Goal: Task Accomplishment & Management: Manage account settings

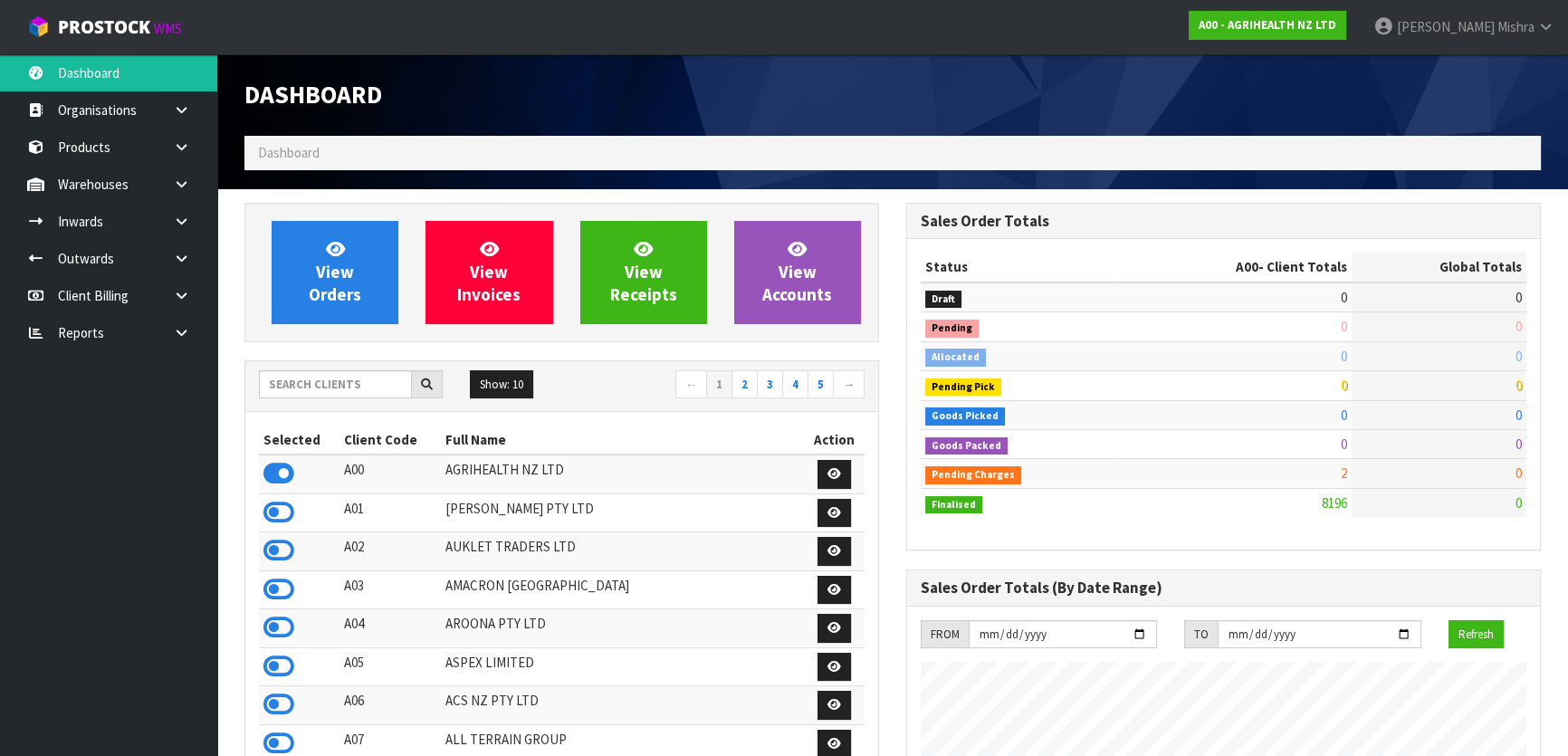
scroll to position [1370, 661]
click at [302, 400] on div "Show: 10 5 10 25 50 ← 1 2 3 4 5 →" at bounding box center [561, 386] width 633 height 32
click at [302, 397] on input "text" at bounding box center [335, 384] width 153 height 28
type input "J01"
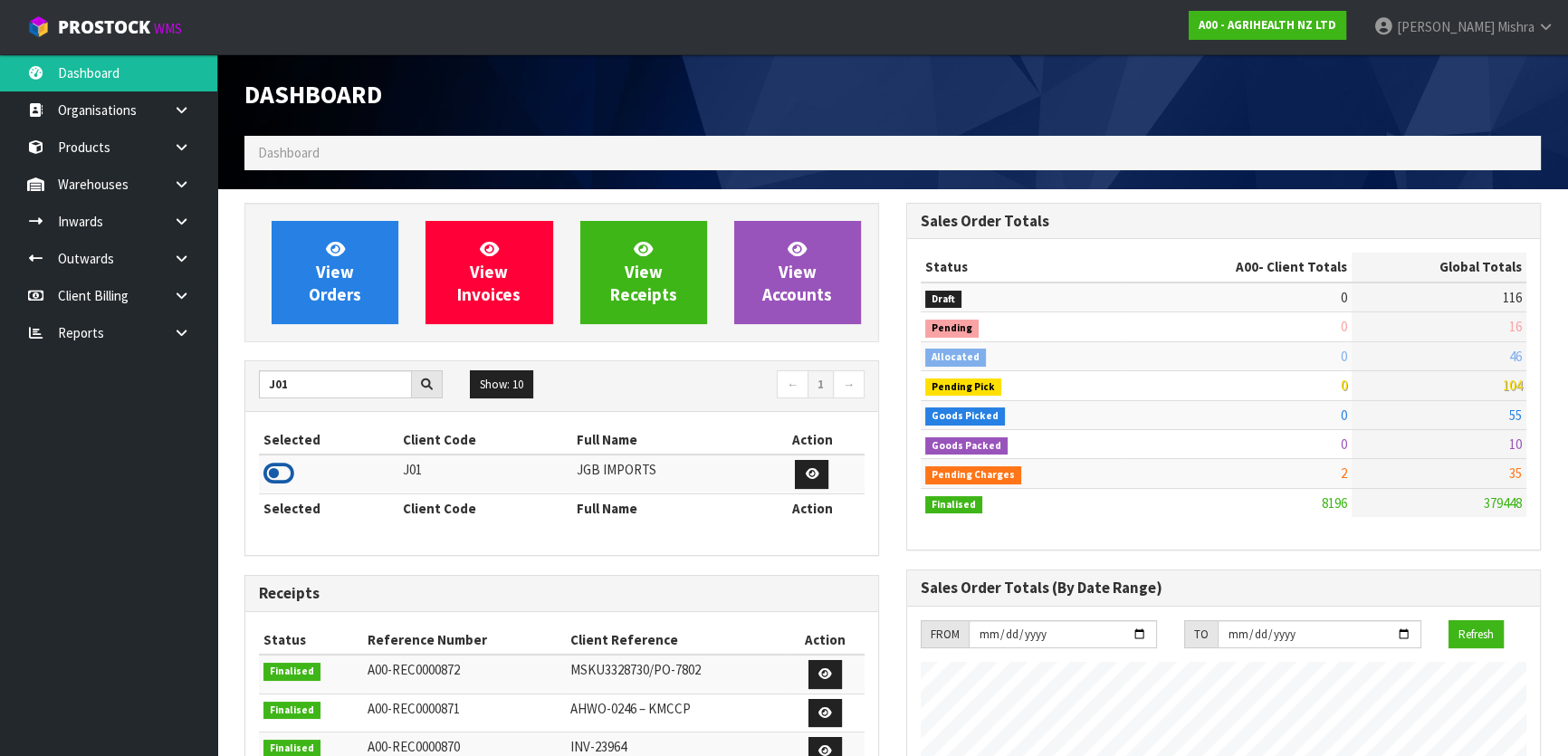
click at [273, 477] on icon at bounding box center [279, 474] width 31 height 28
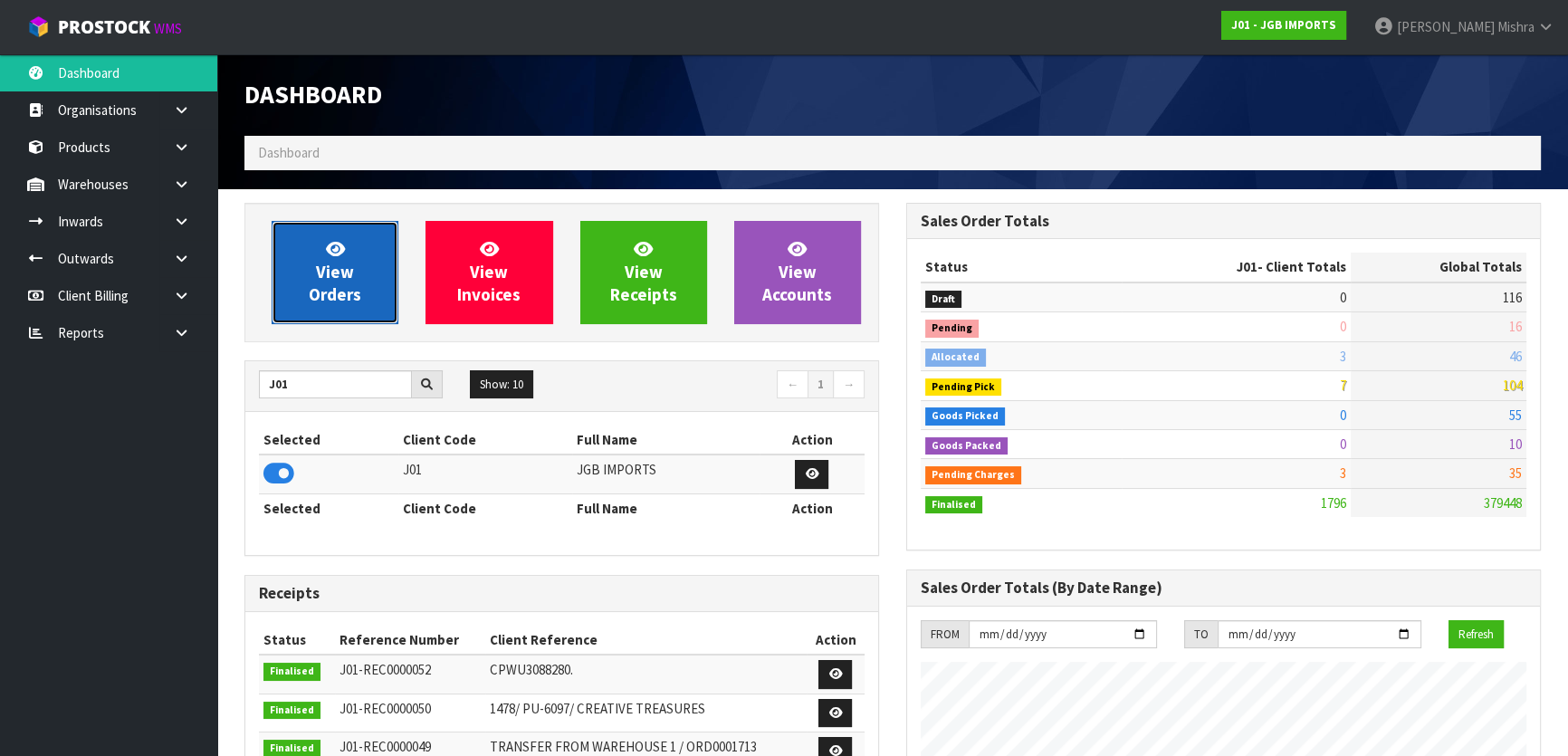
click at [305, 288] on link "View Orders" at bounding box center [335, 273] width 127 height 103
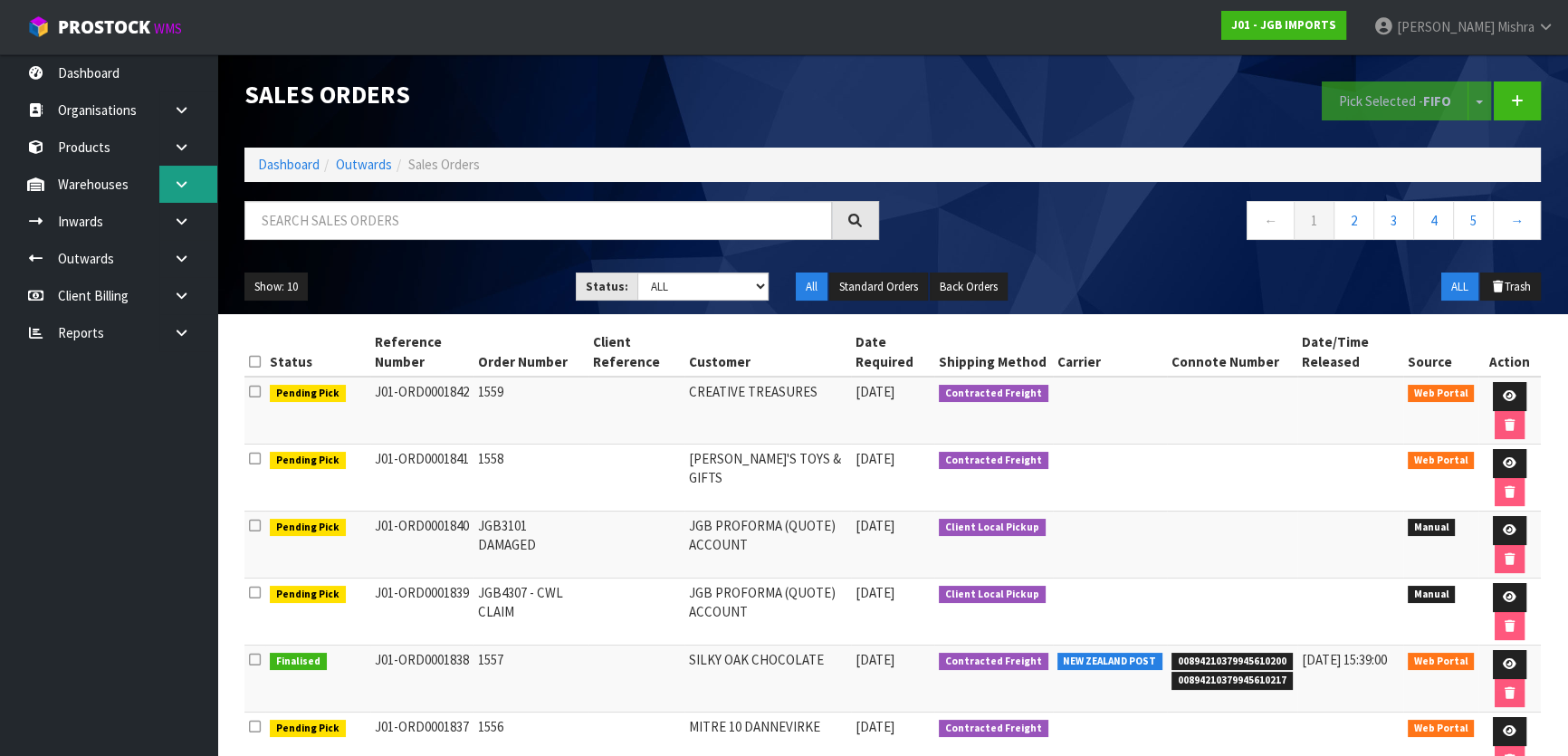
click at [177, 172] on link at bounding box center [188, 184] width 58 height 37
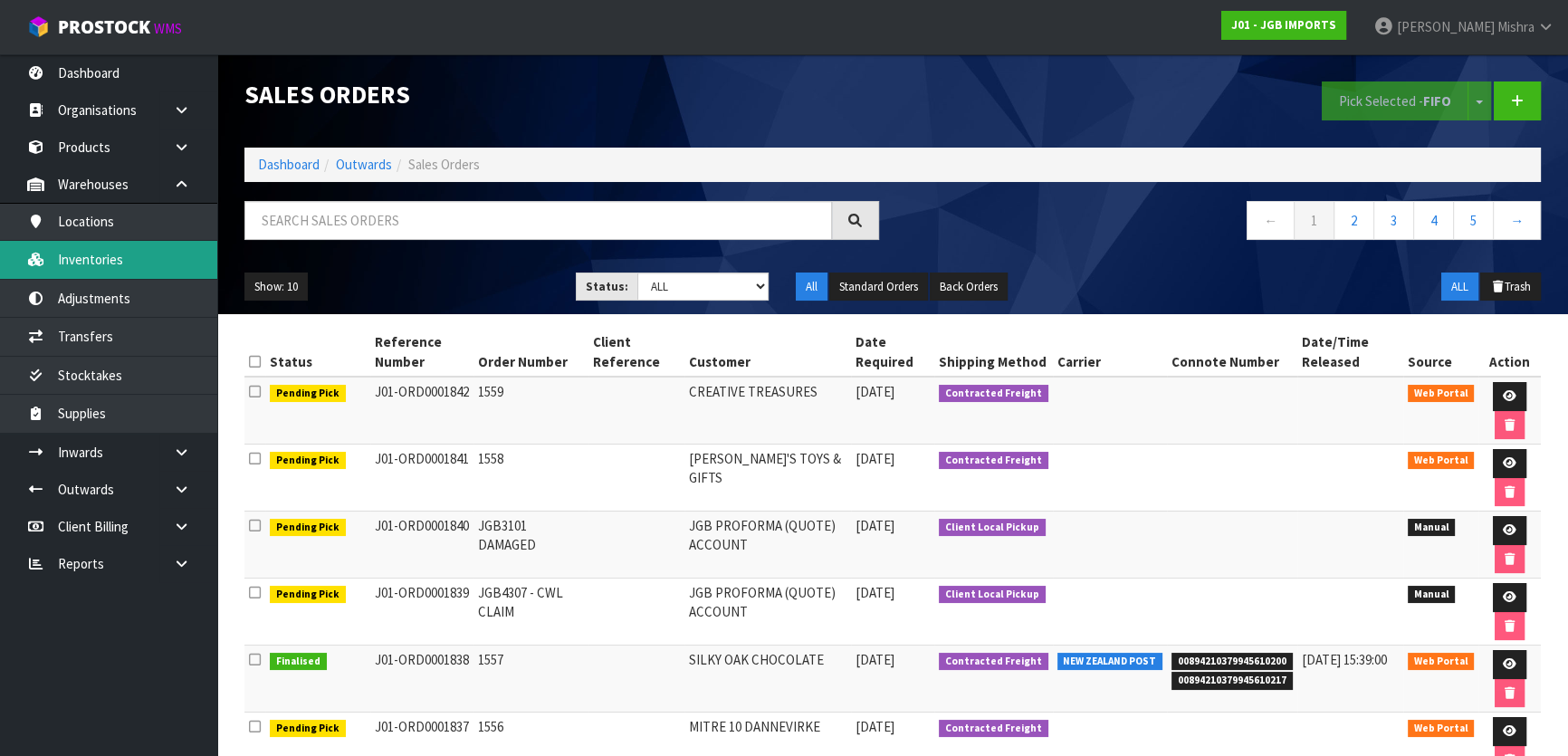
click at [113, 254] on link "Inventories" at bounding box center [108, 259] width 218 height 37
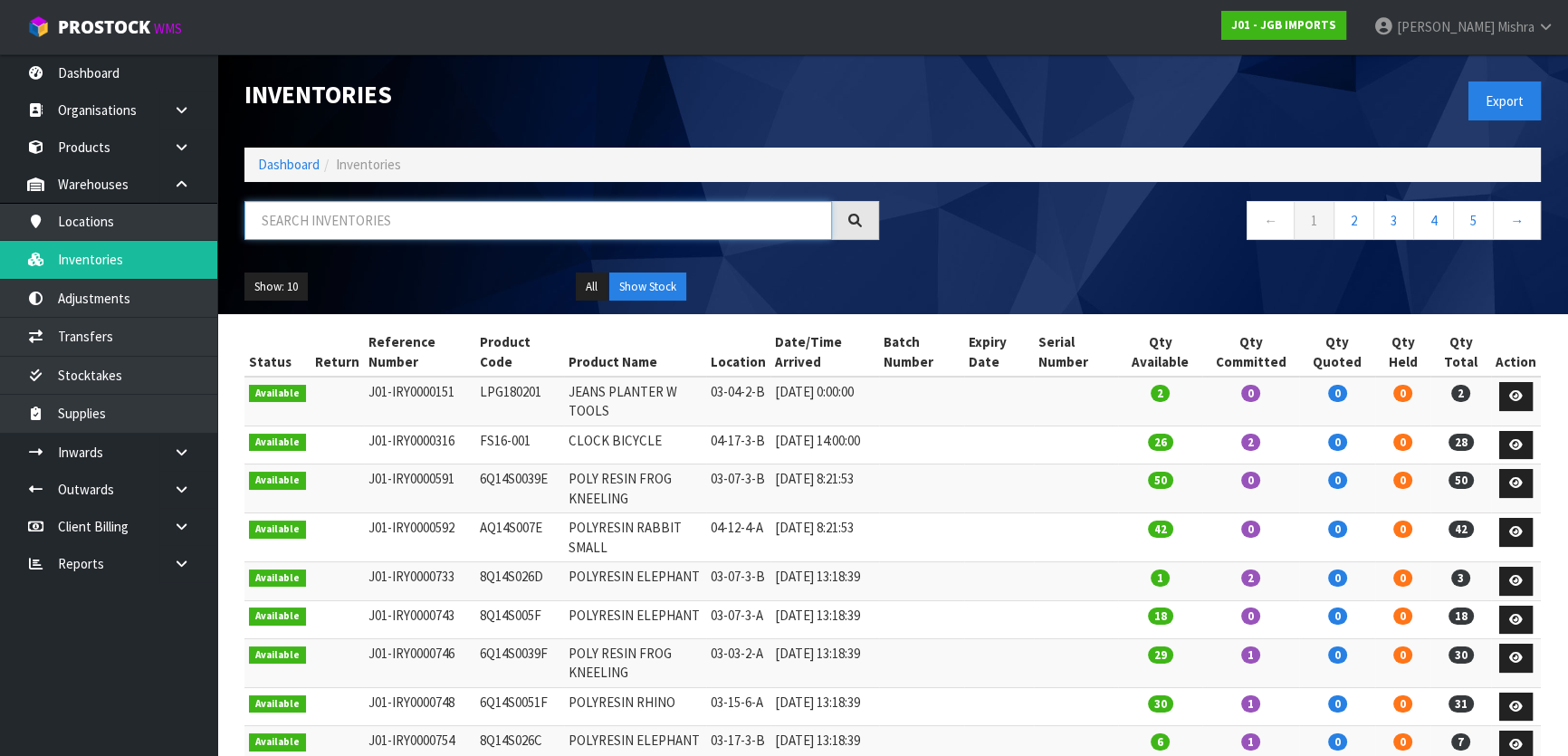
click at [328, 223] on input "text" at bounding box center [538, 220] width 588 height 39
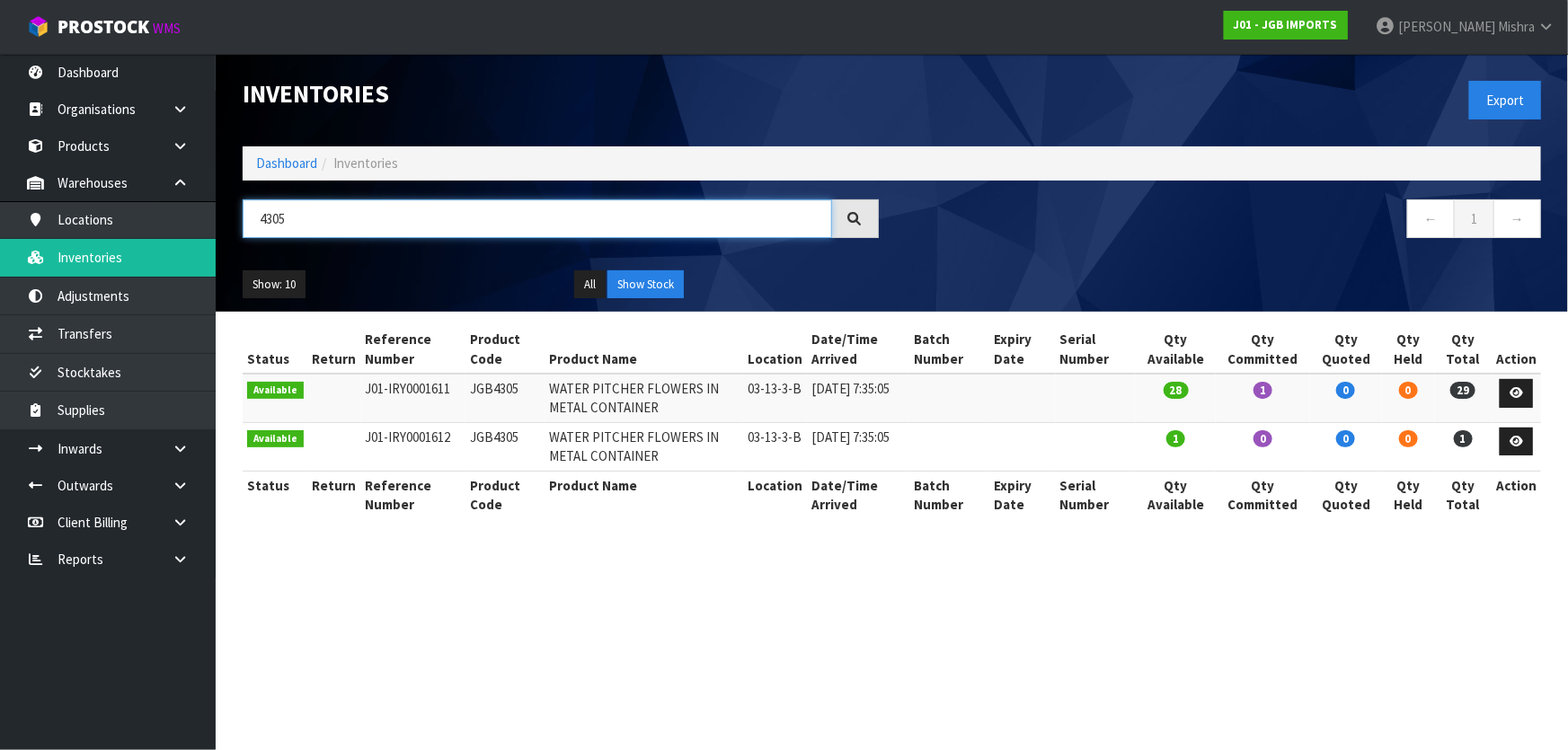
type input "4305"
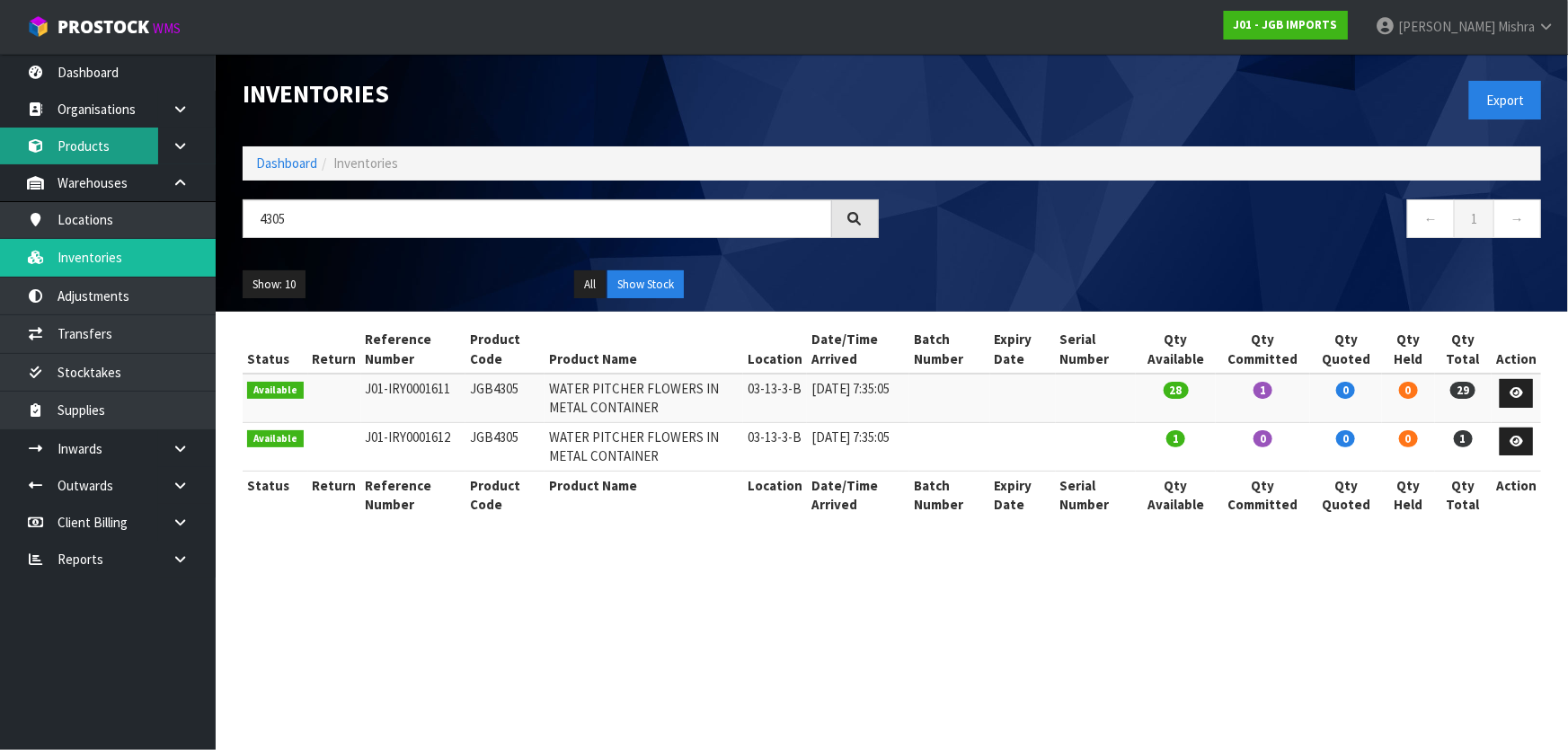
click at [91, 137] on link "Products" at bounding box center [108, 146] width 216 height 36
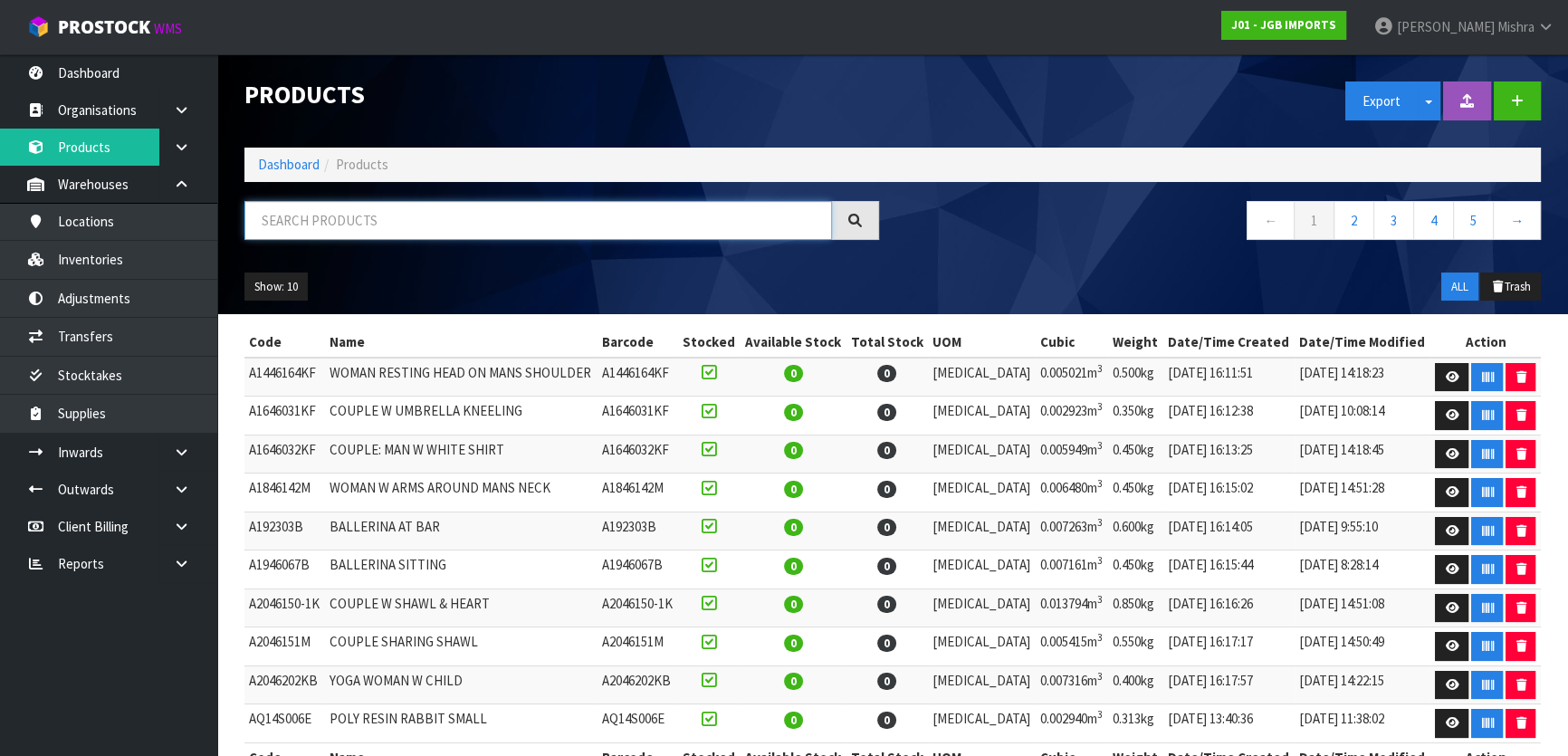
click at [300, 208] on input "text" at bounding box center [538, 220] width 588 height 39
type input "4305"
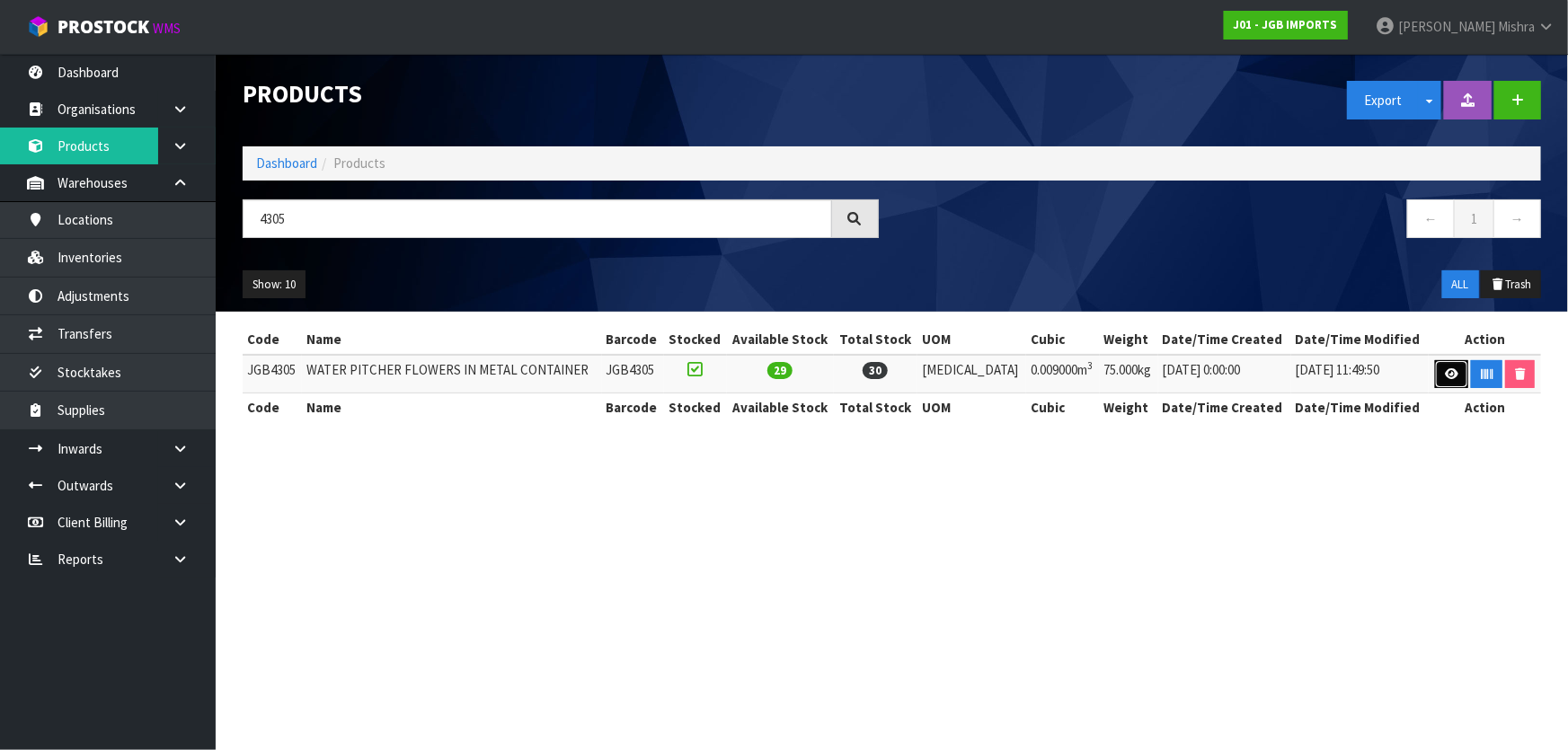
click at [1453, 377] on link at bounding box center [1451, 375] width 33 height 29
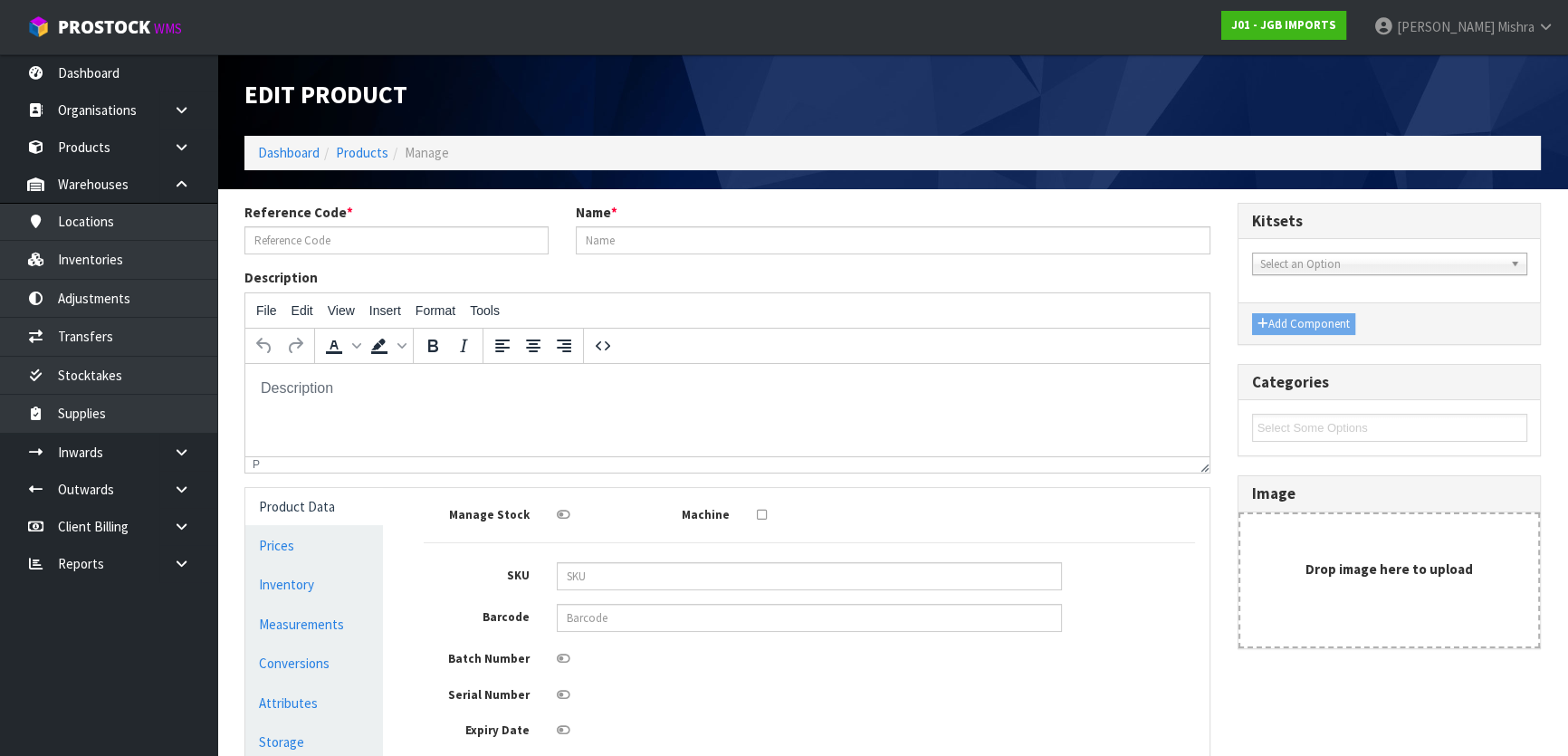
type input "JGB4305"
type input "WATER PITCHER FLOWERS IN METAL CONTAINER"
type input "20"
type input "18"
type input "25"
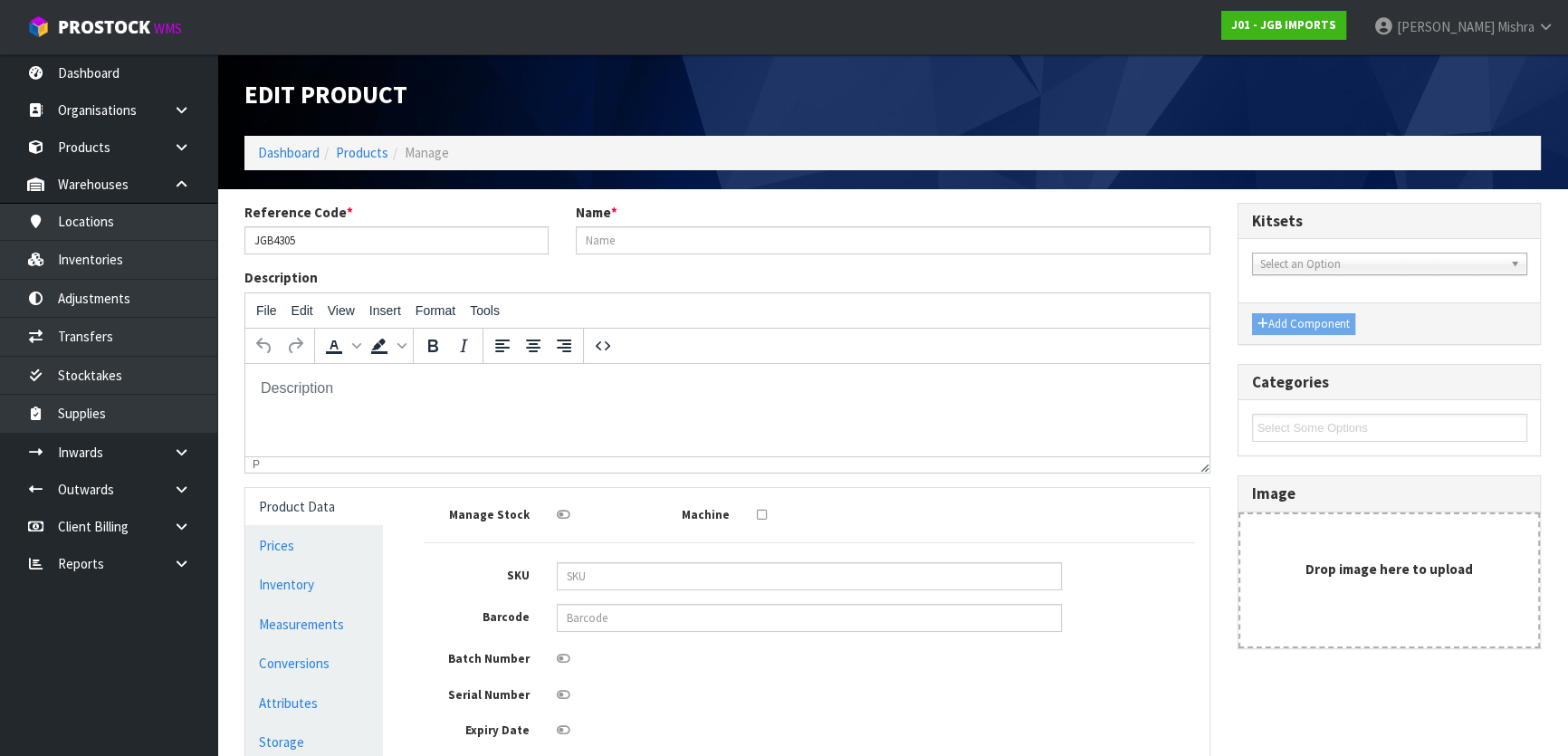
type input "0.009"
type input "75"
click at [340, 626] on link "Measurements" at bounding box center [314, 625] width 138 height 37
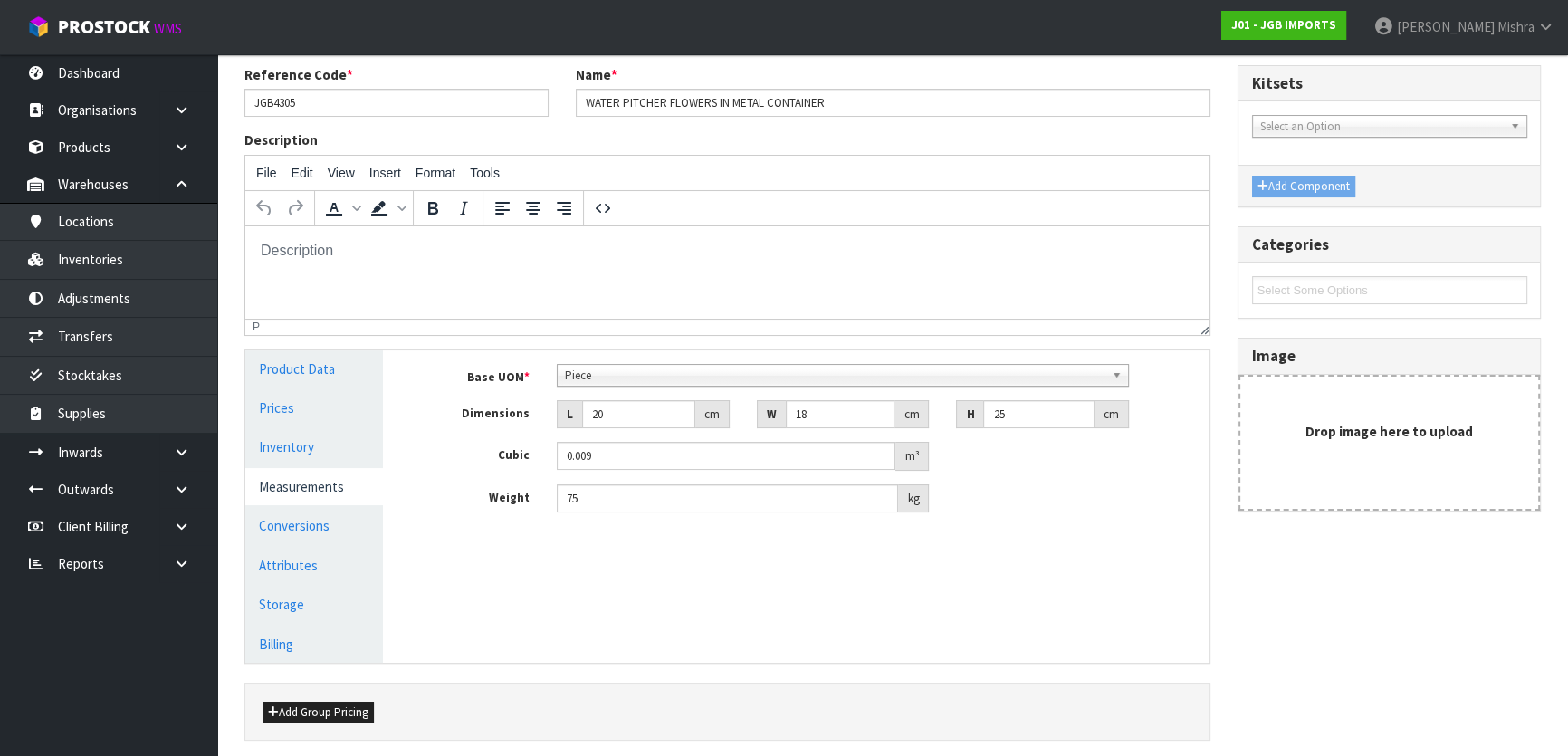
scroll to position [164, 0]
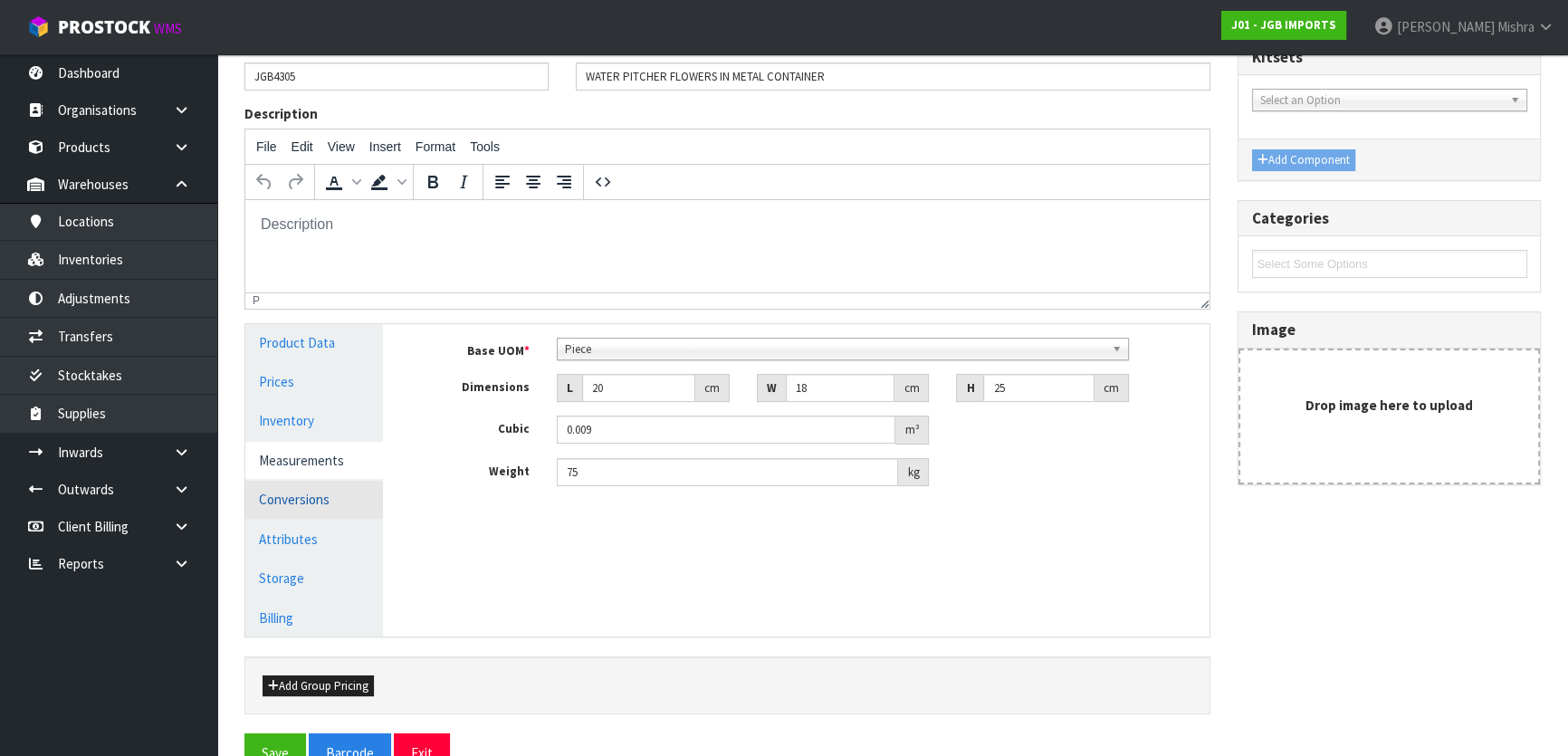
click at [333, 493] on link "Conversions" at bounding box center [314, 500] width 138 height 37
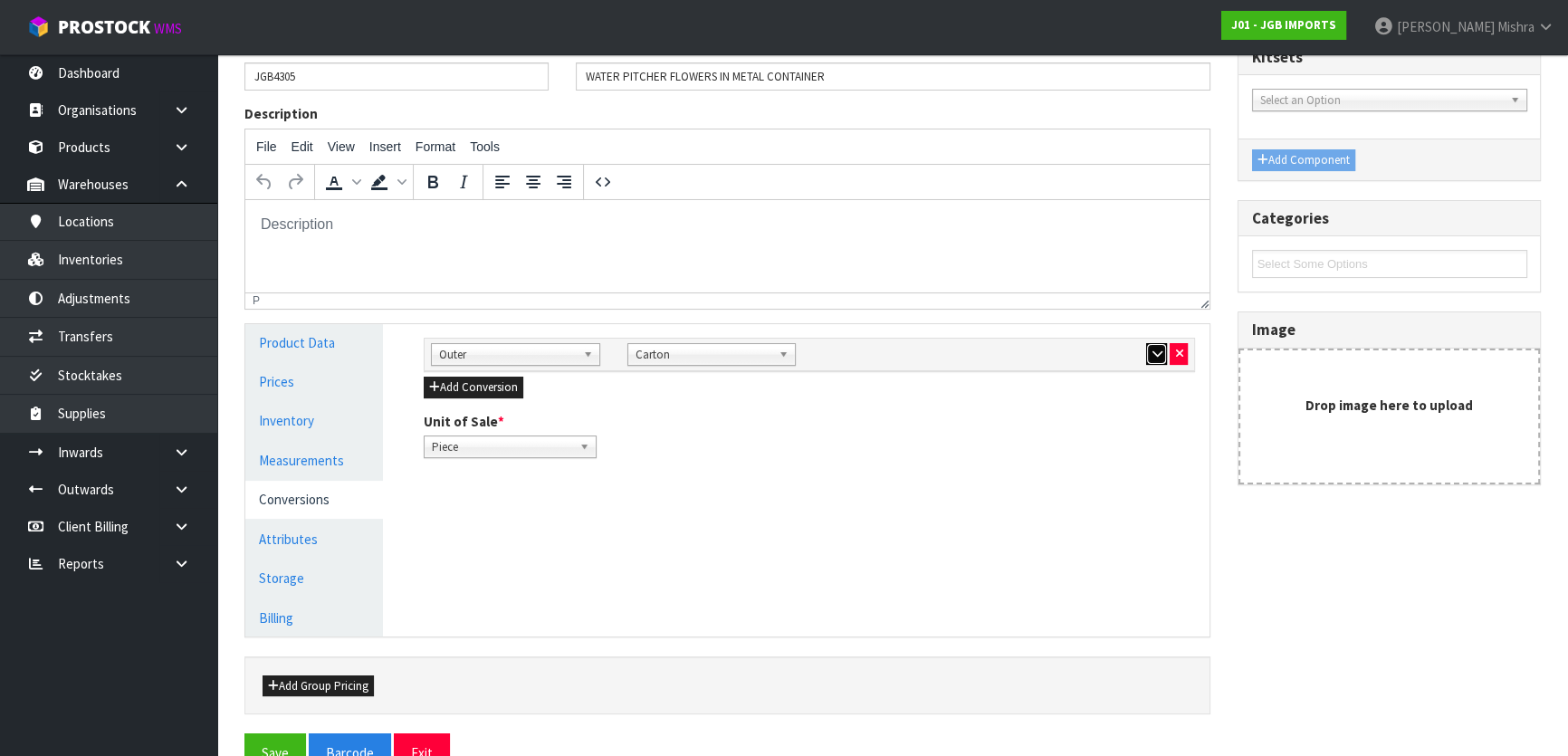
click at [1151, 353] on icon "button" at bounding box center [1156, 354] width 10 height 12
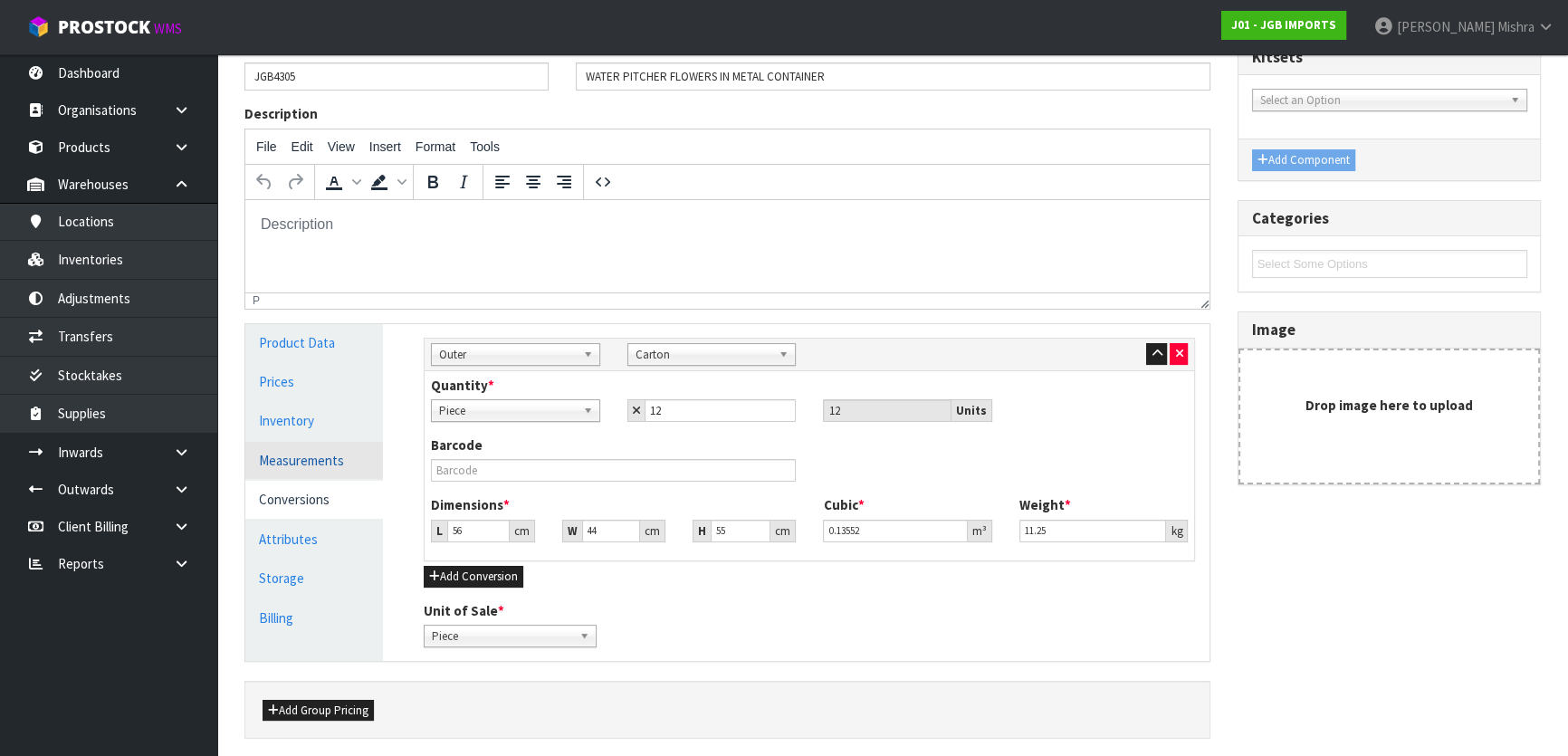
click at [279, 465] on link "Measurements" at bounding box center [314, 460] width 138 height 37
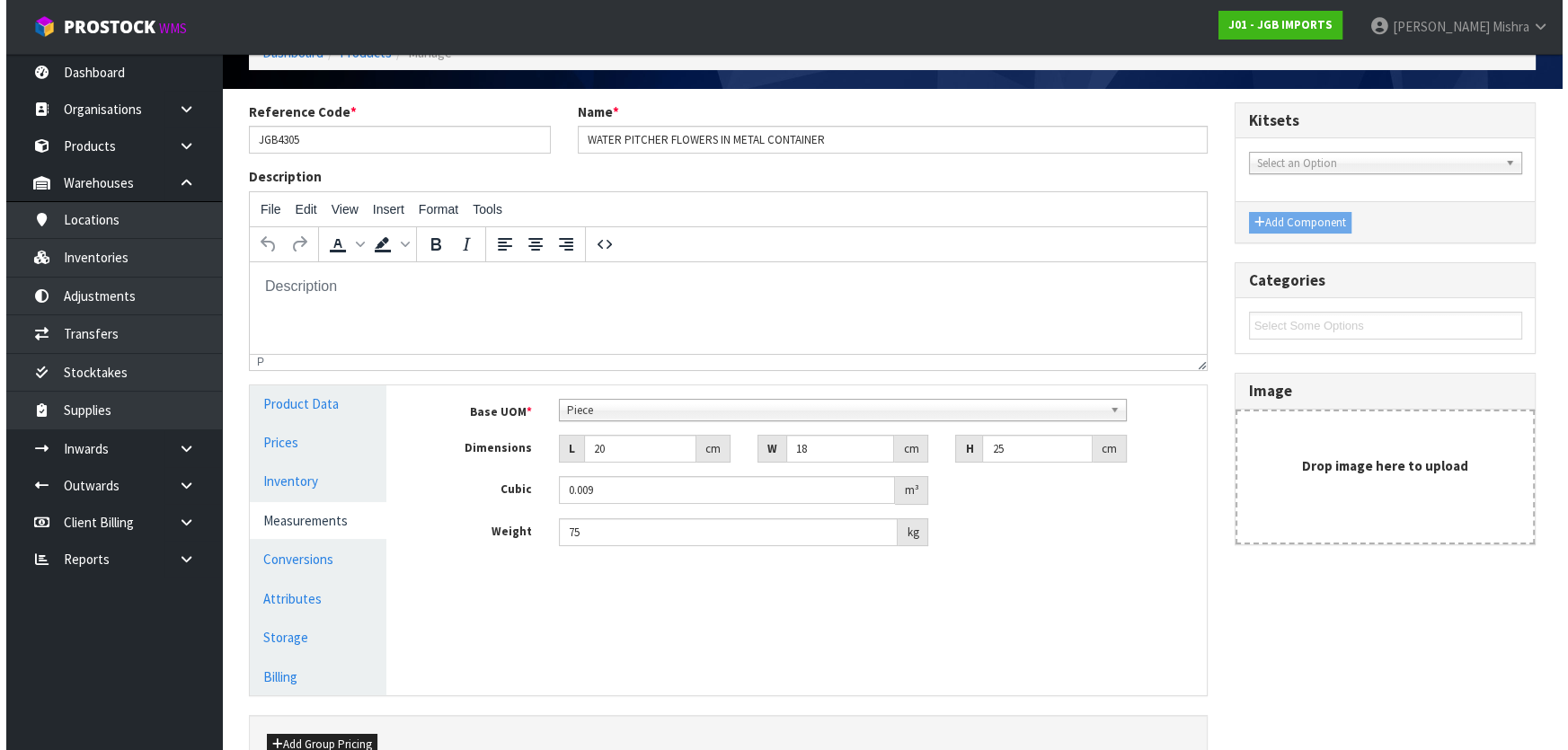
scroll to position [0, 0]
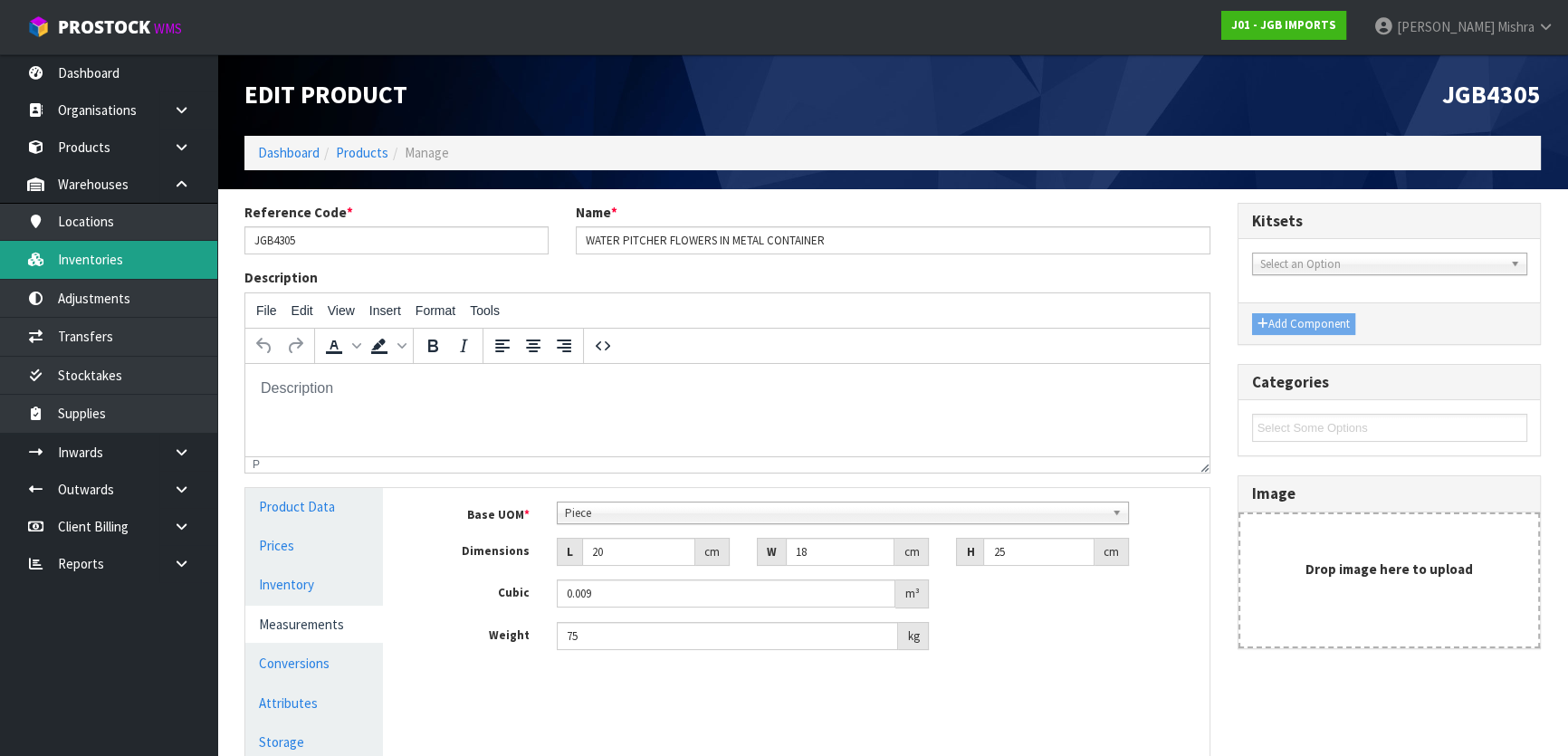
click at [108, 255] on link "Inventories" at bounding box center [108, 259] width 218 height 37
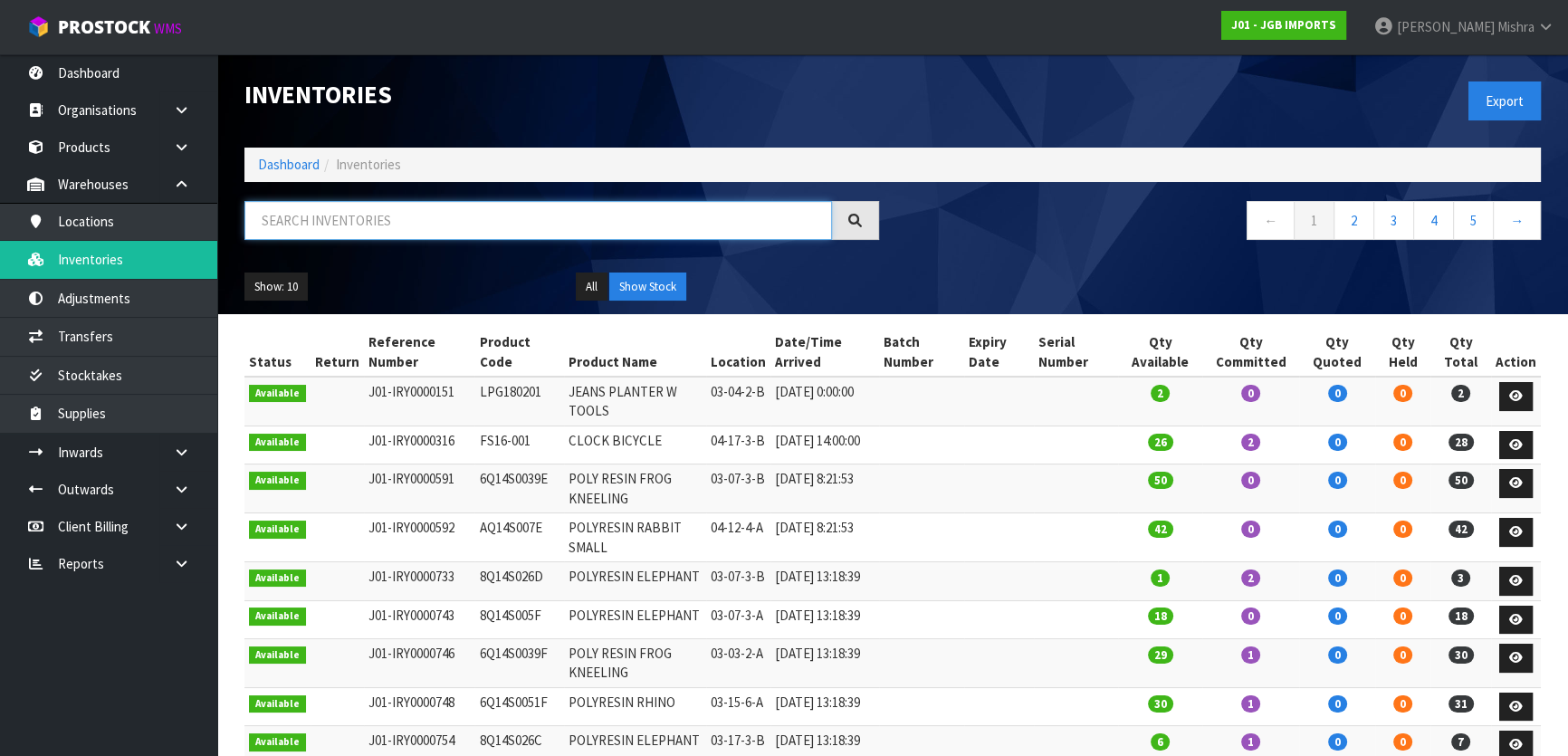
click at [327, 226] on input "text" at bounding box center [538, 220] width 588 height 39
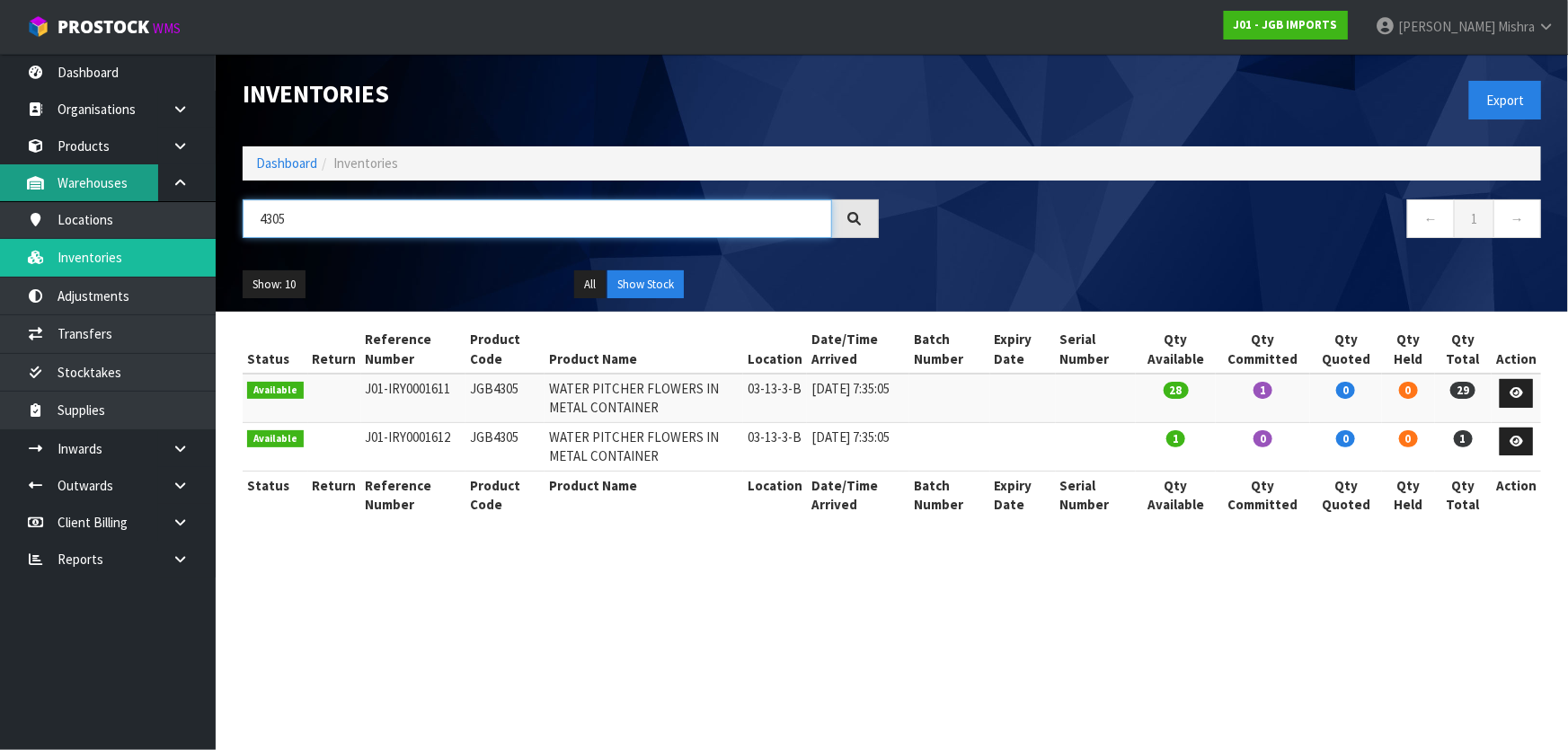
type input "4305"
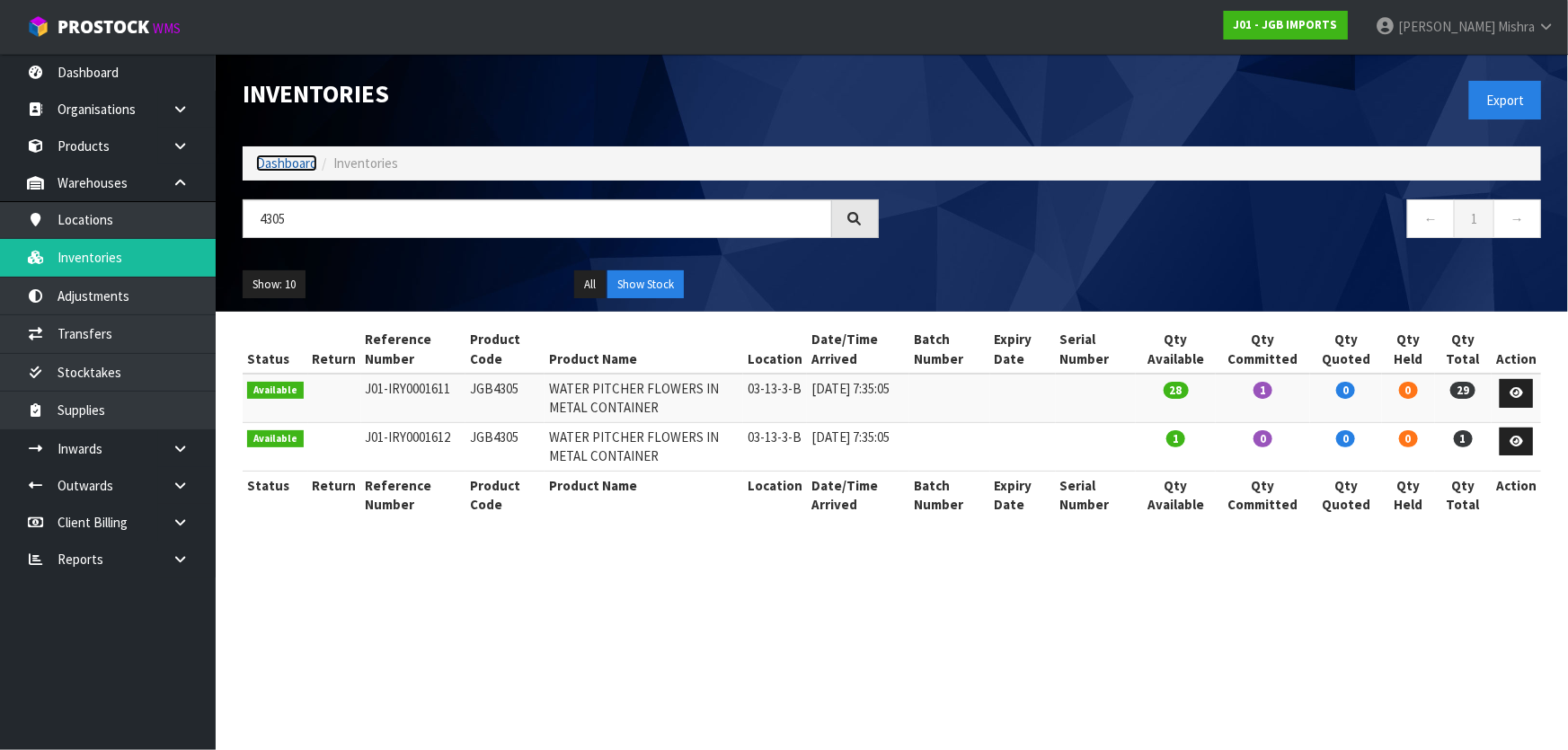
click at [302, 170] on link "Dashboard" at bounding box center [286, 163] width 61 height 17
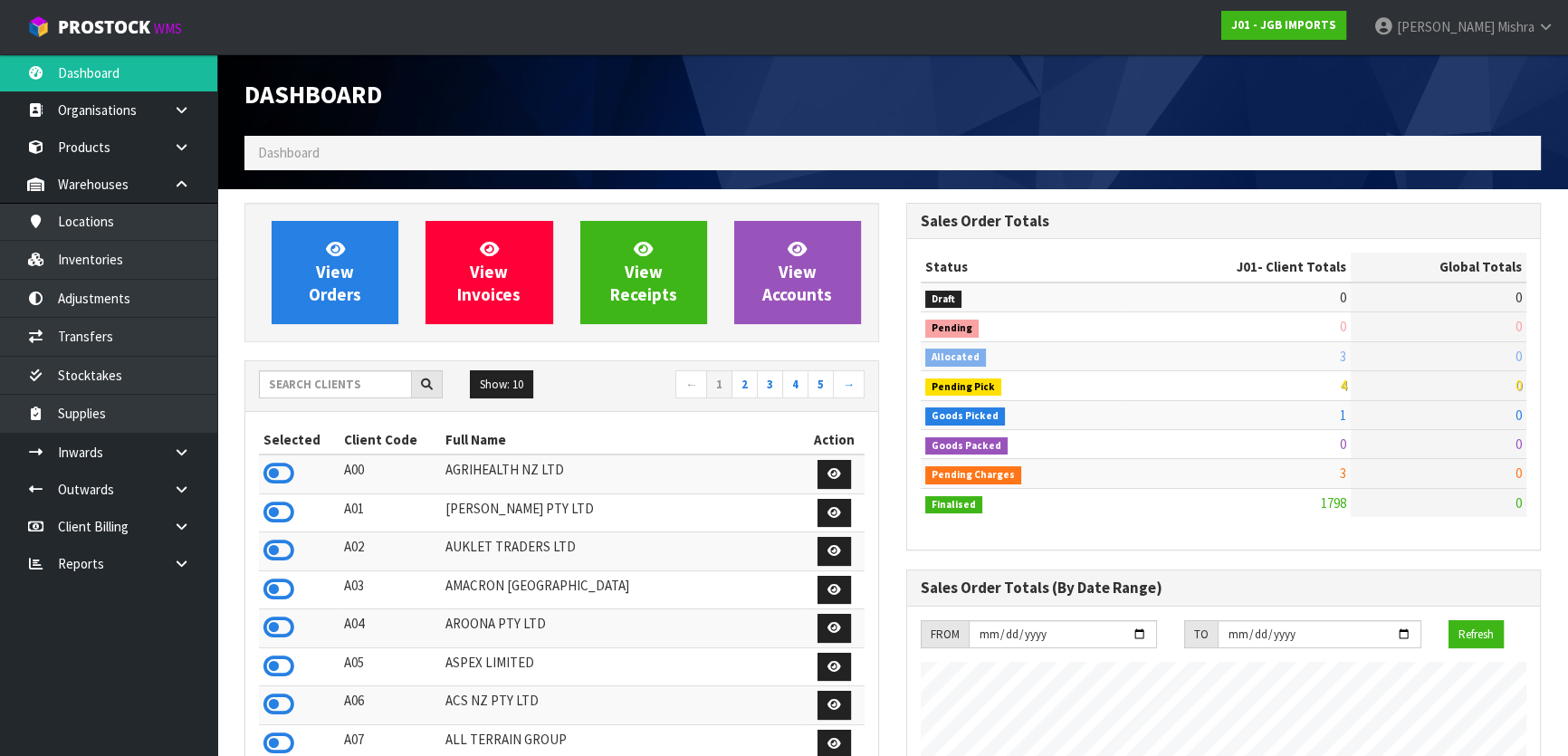
scroll to position [1370, 661]
click at [344, 400] on div "Show: 10 5 10 25 50 ← 1 2 3 4 5 →" at bounding box center [561, 386] width 633 height 32
click at [343, 391] on input "text" at bounding box center [335, 384] width 153 height 28
type input "13"
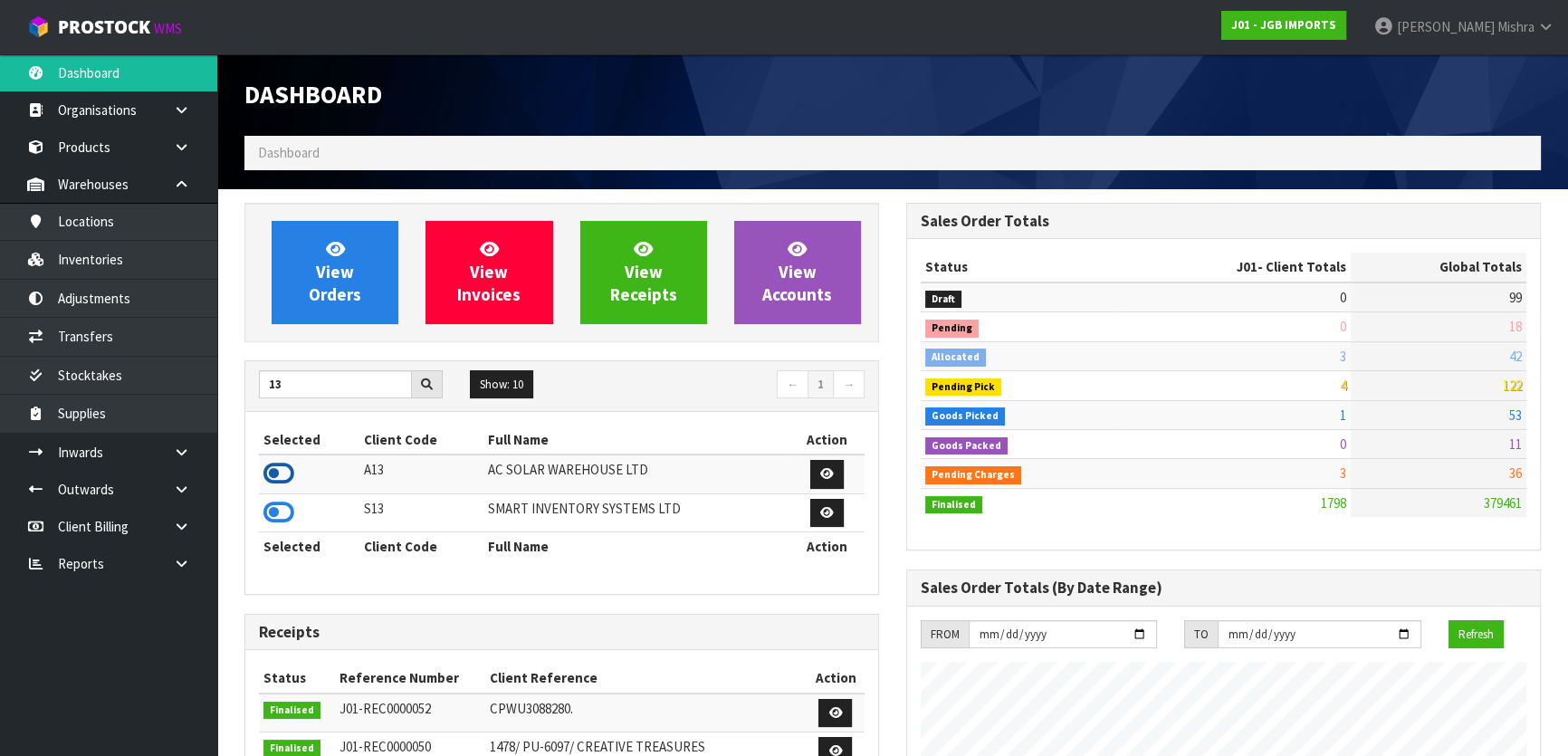
click at [278, 481] on icon at bounding box center [279, 474] width 31 height 28
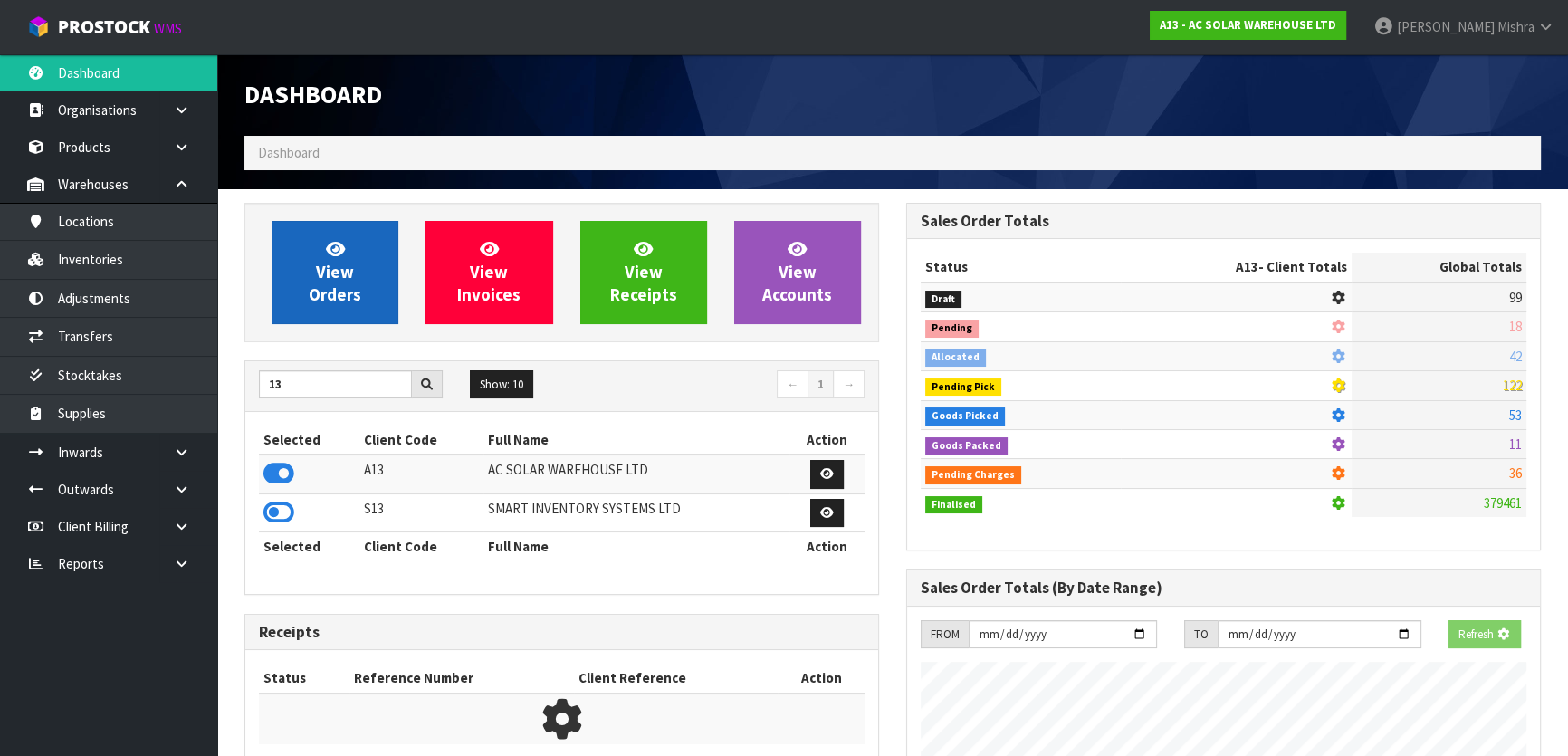
scroll to position [1447, 661]
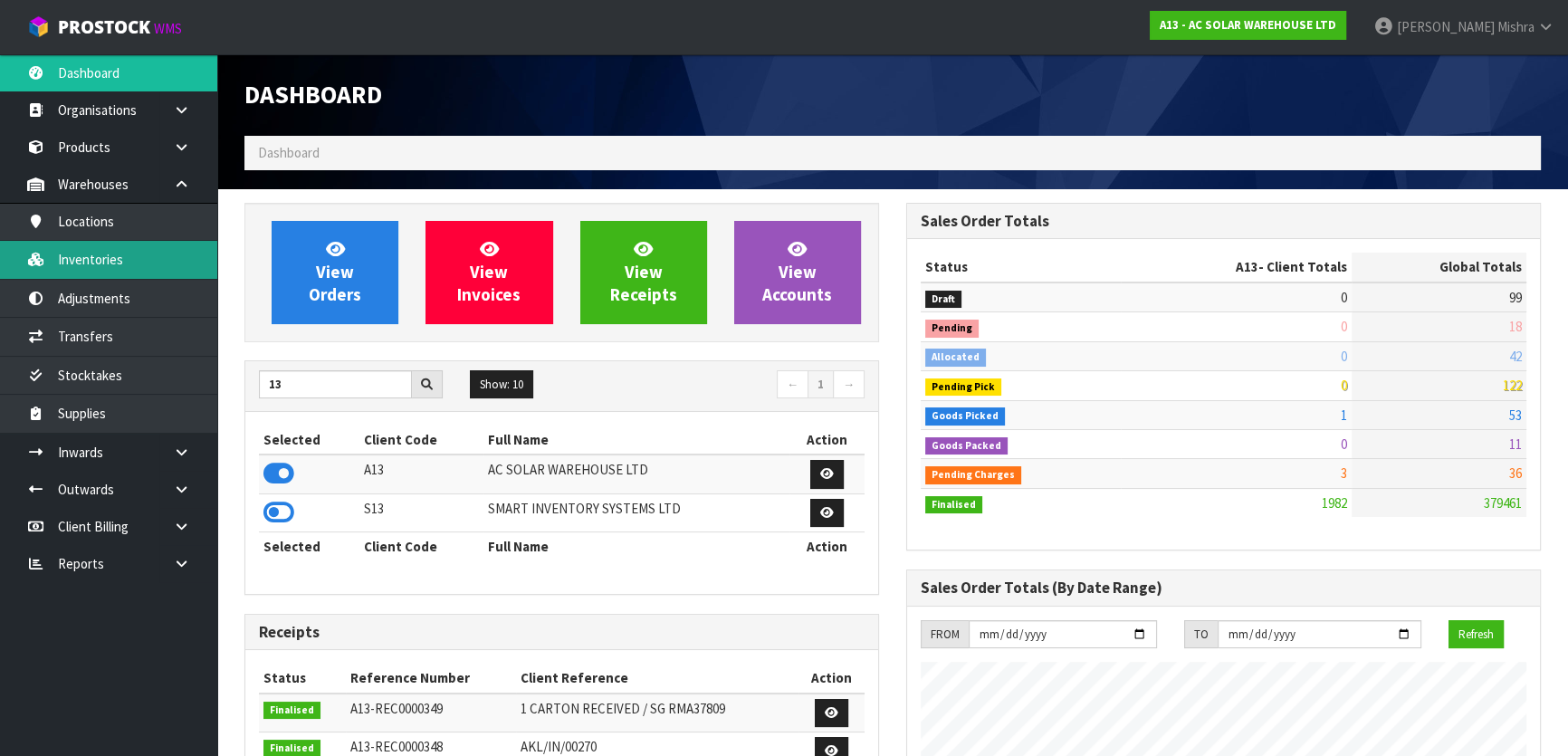
click at [151, 264] on link "Inventories" at bounding box center [108, 259] width 218 height 37
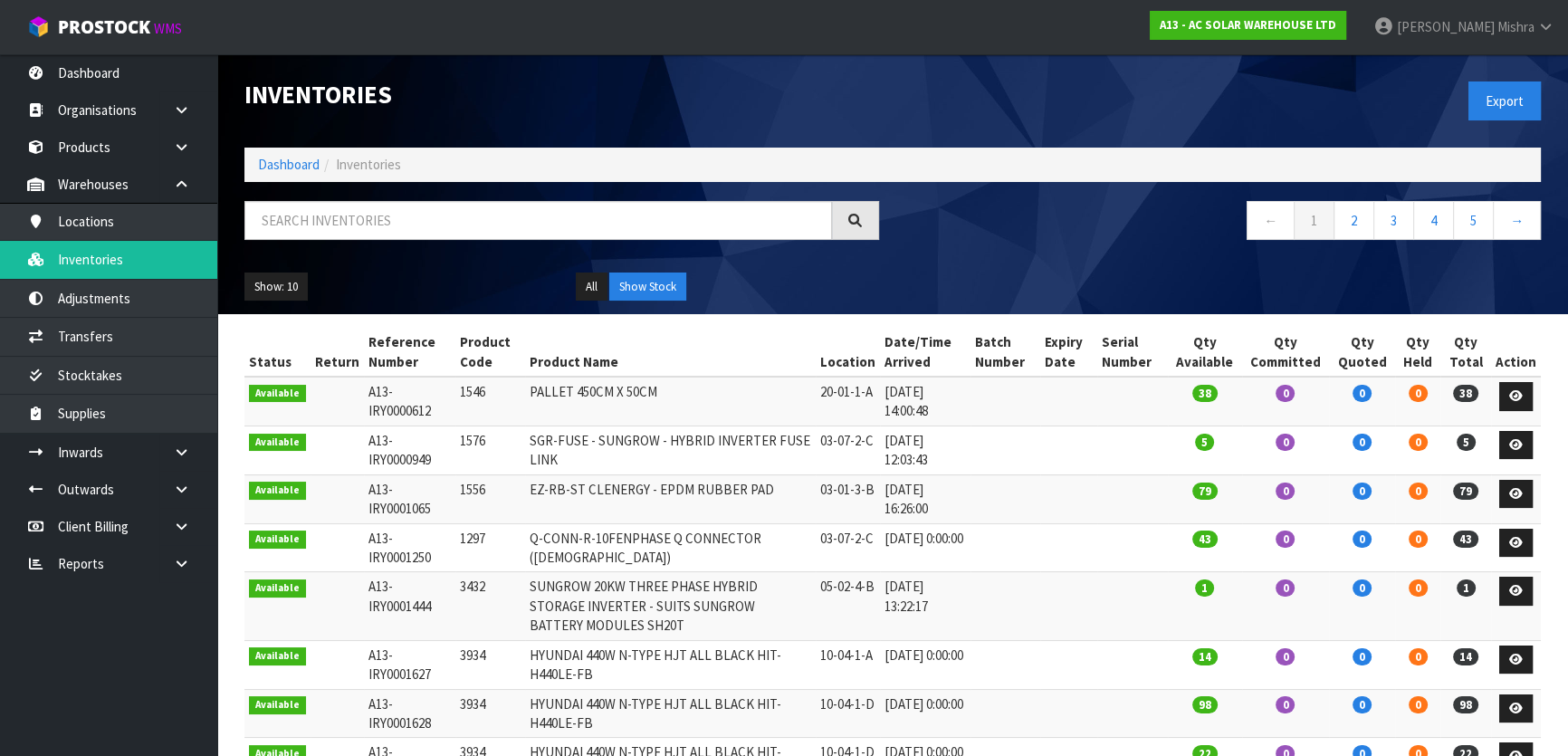
click at [398, 181] on ol "Dashboard Inventories" at bounding box center [892, 164] width 1296 height 33
click at [392, 211] on input "text" at bounding box center [538, 220] width 588 height 39
type input "2756"
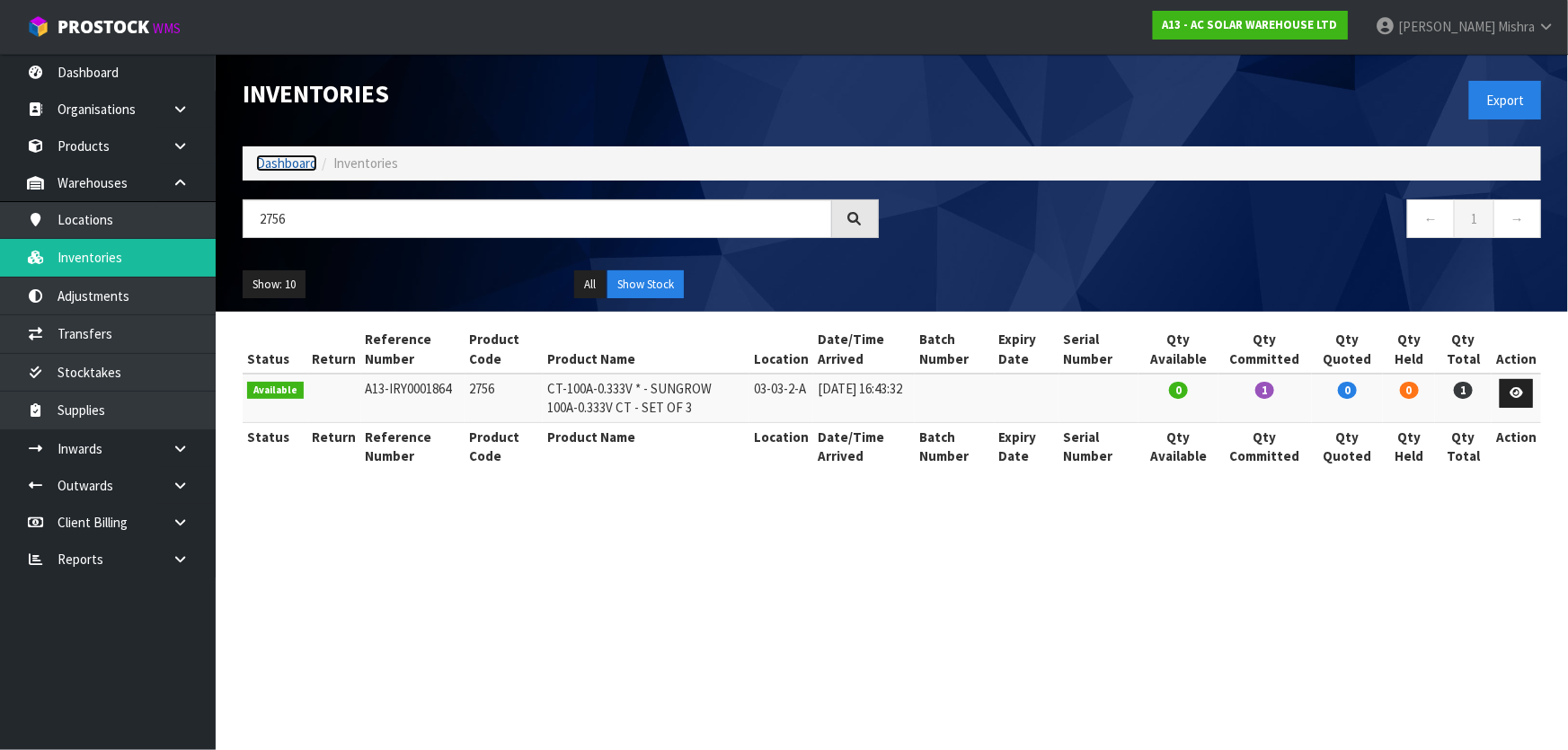
click at [286, 161] on link "Dashboard" at bounding box center [286, 163] width 61 height 17
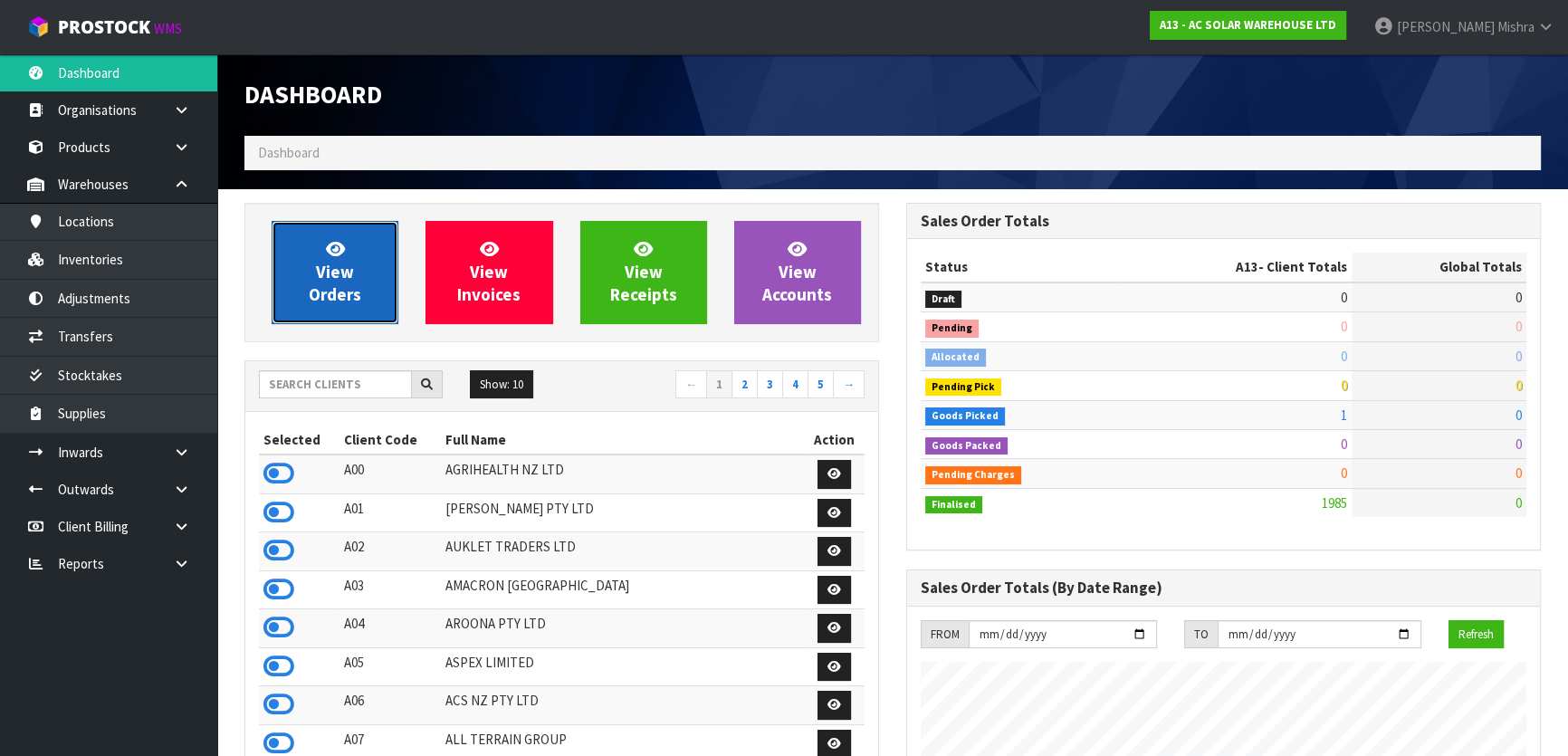
scroll to position [1447, 661]
click at [339, 299] on span "View Orders" at bounding box center [334, 272] width 52 height 68
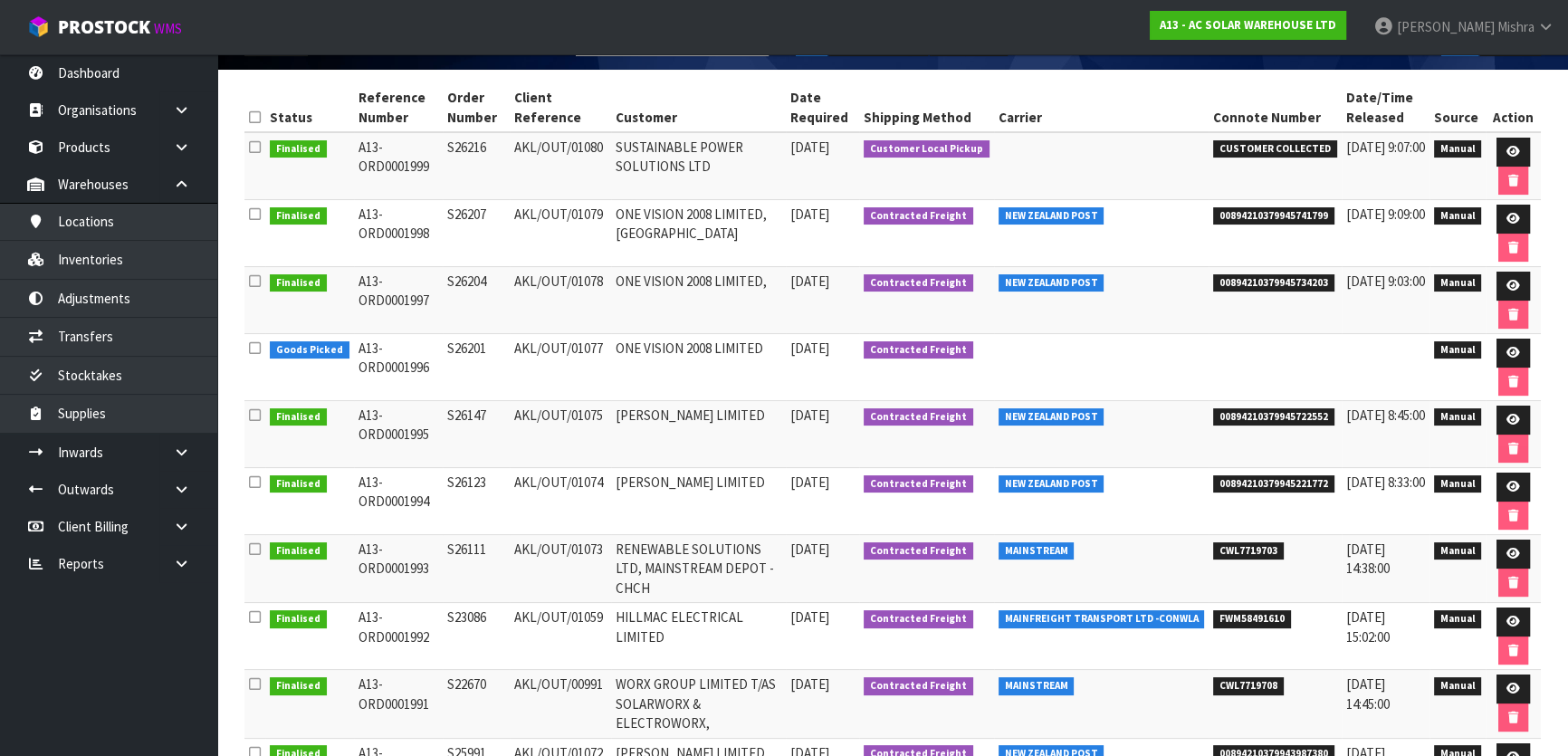
scroll to position [246, 0]
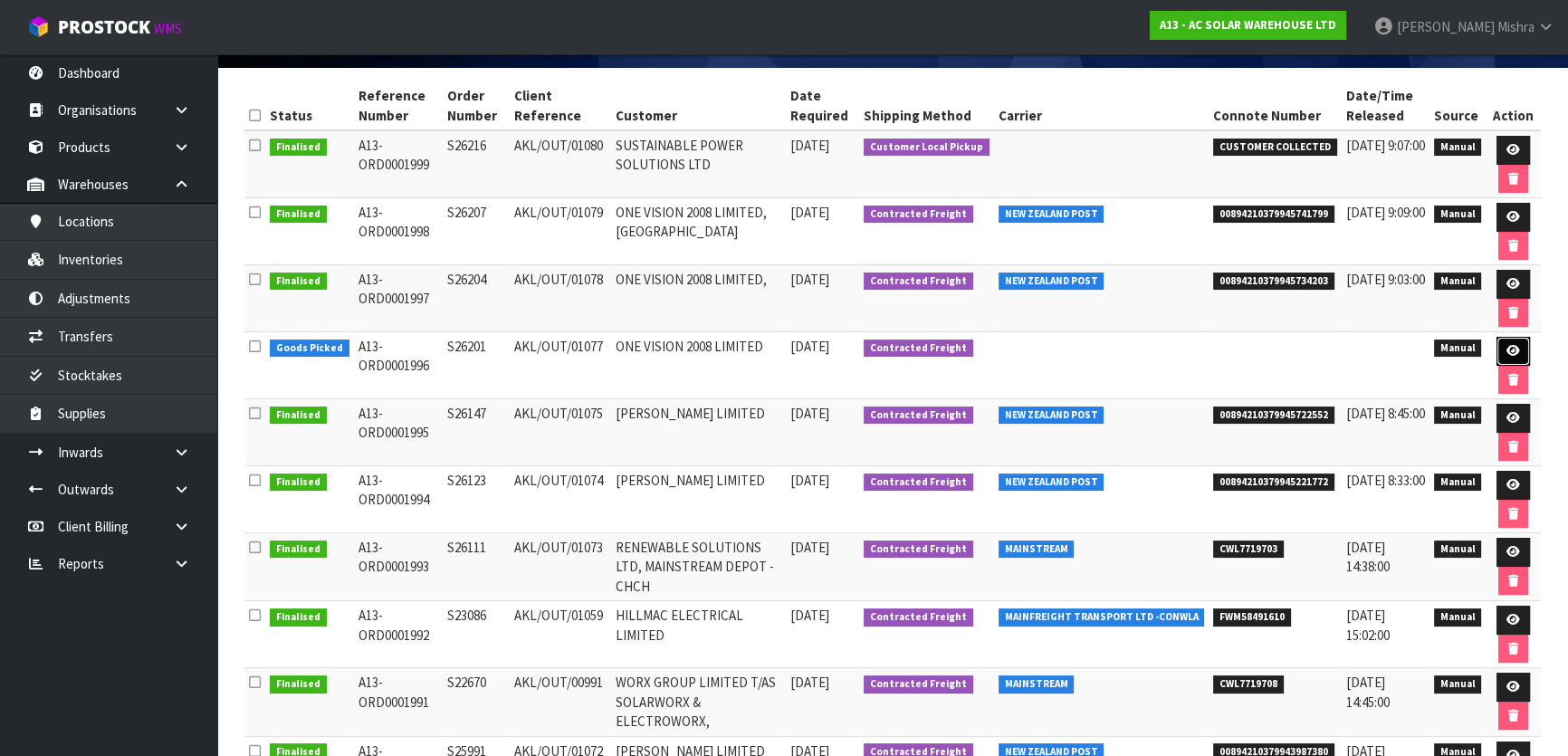
click at [1503, 346] on link at bounding box center [1513, 352] width 33 height 29
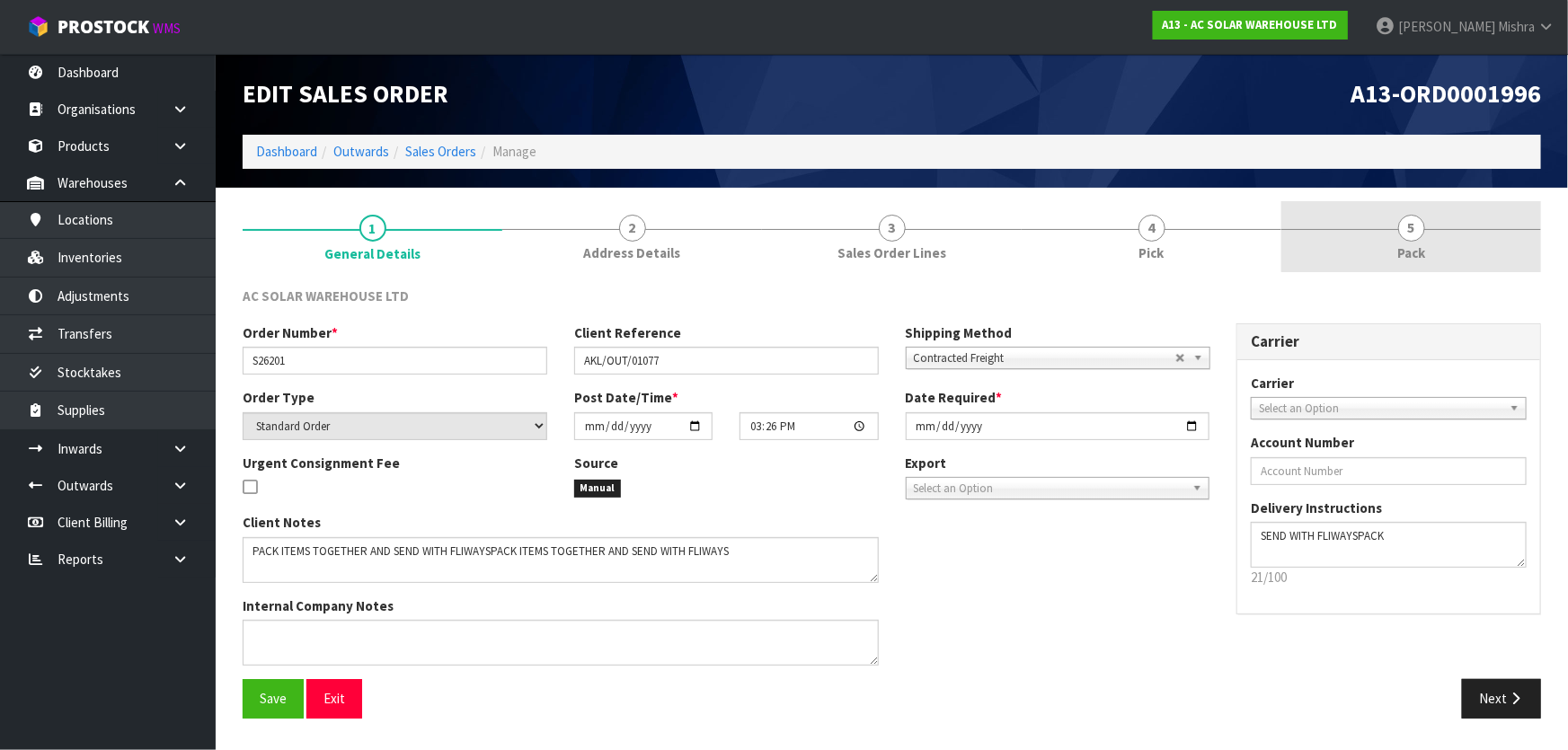
click at [1444, 241] on link "5 Pack" at bounding box center [1410, 237] width 260 height 71
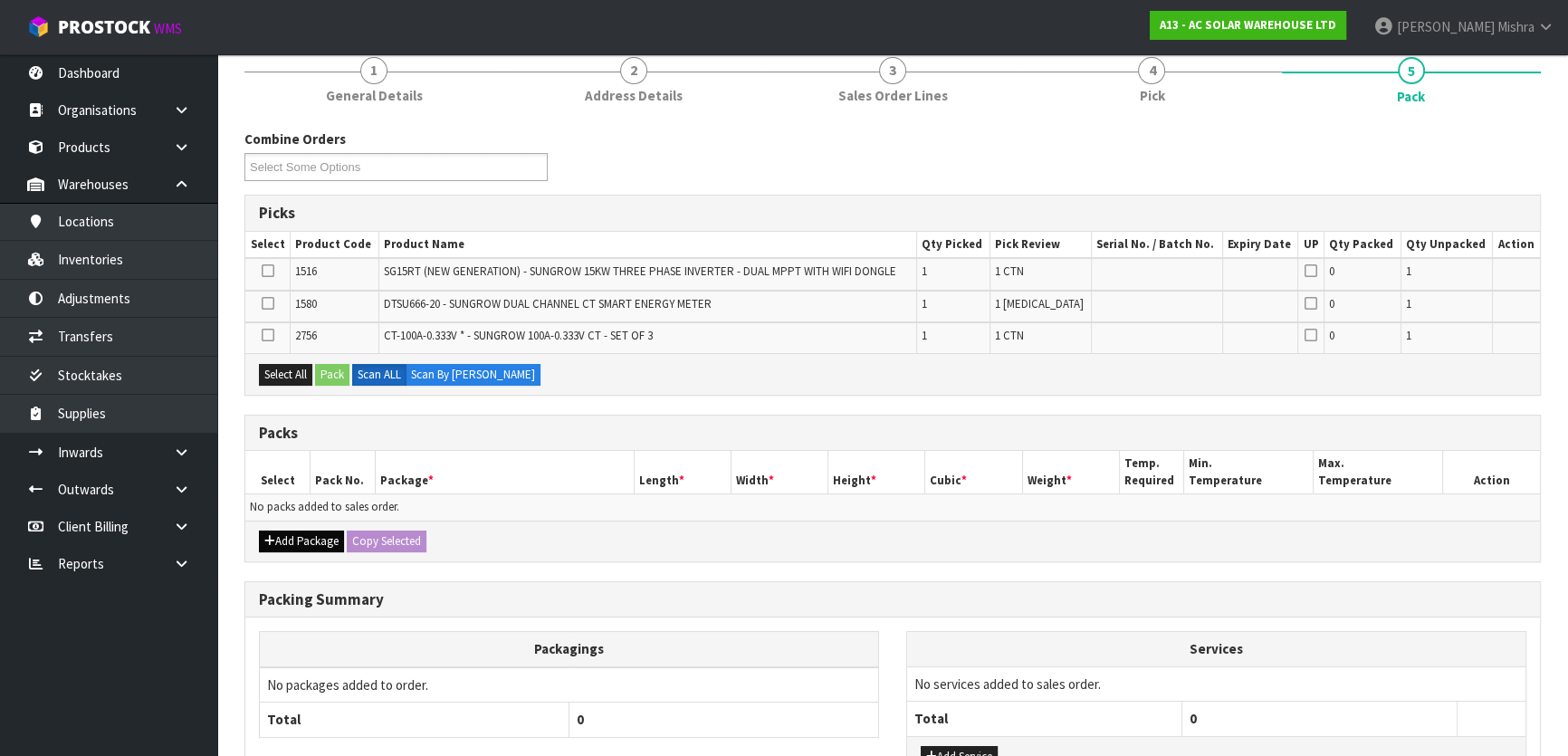
scroll to position [164, 0]
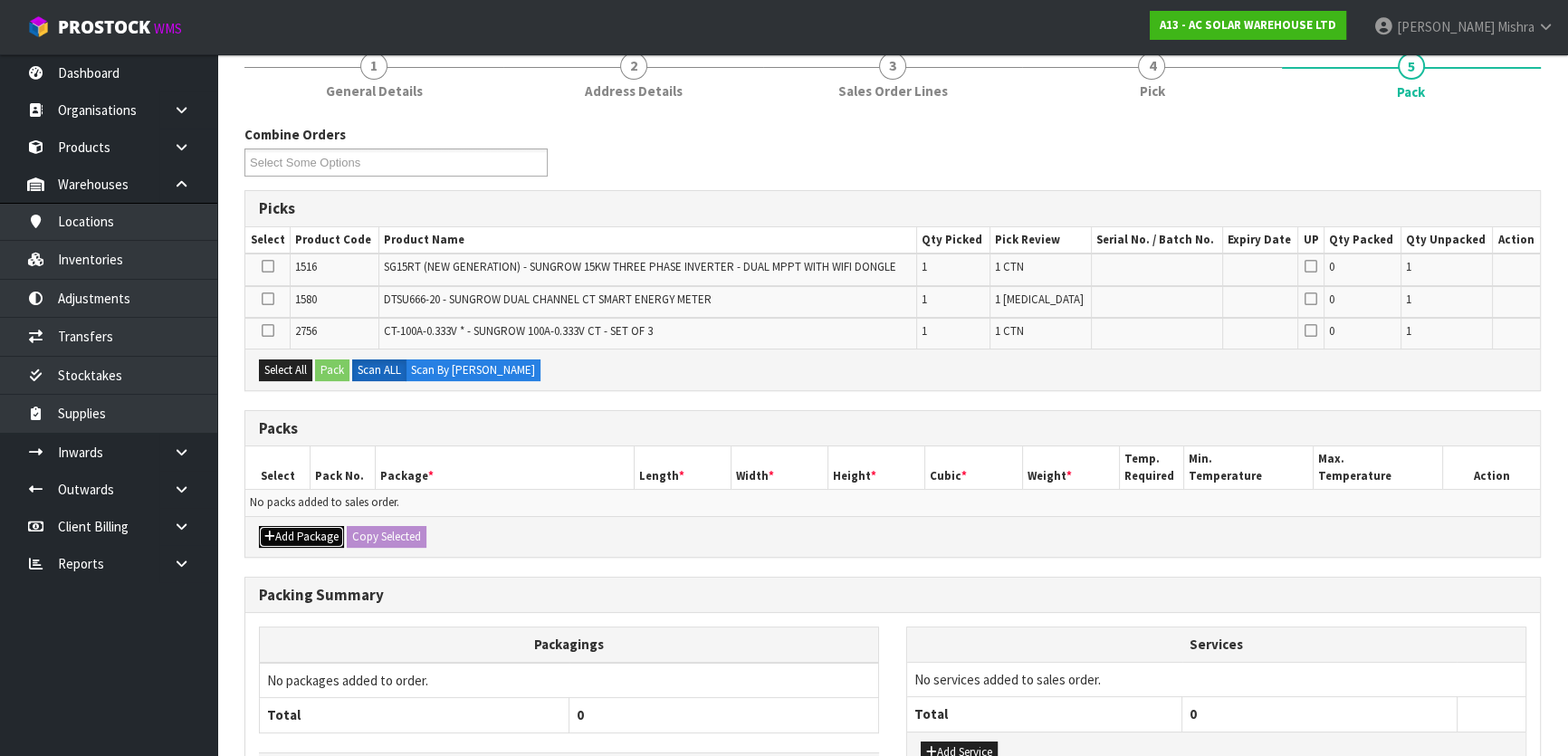
click at [305, 530] on button "Add Package" at bounding box center [301, 537] width 85 height 22
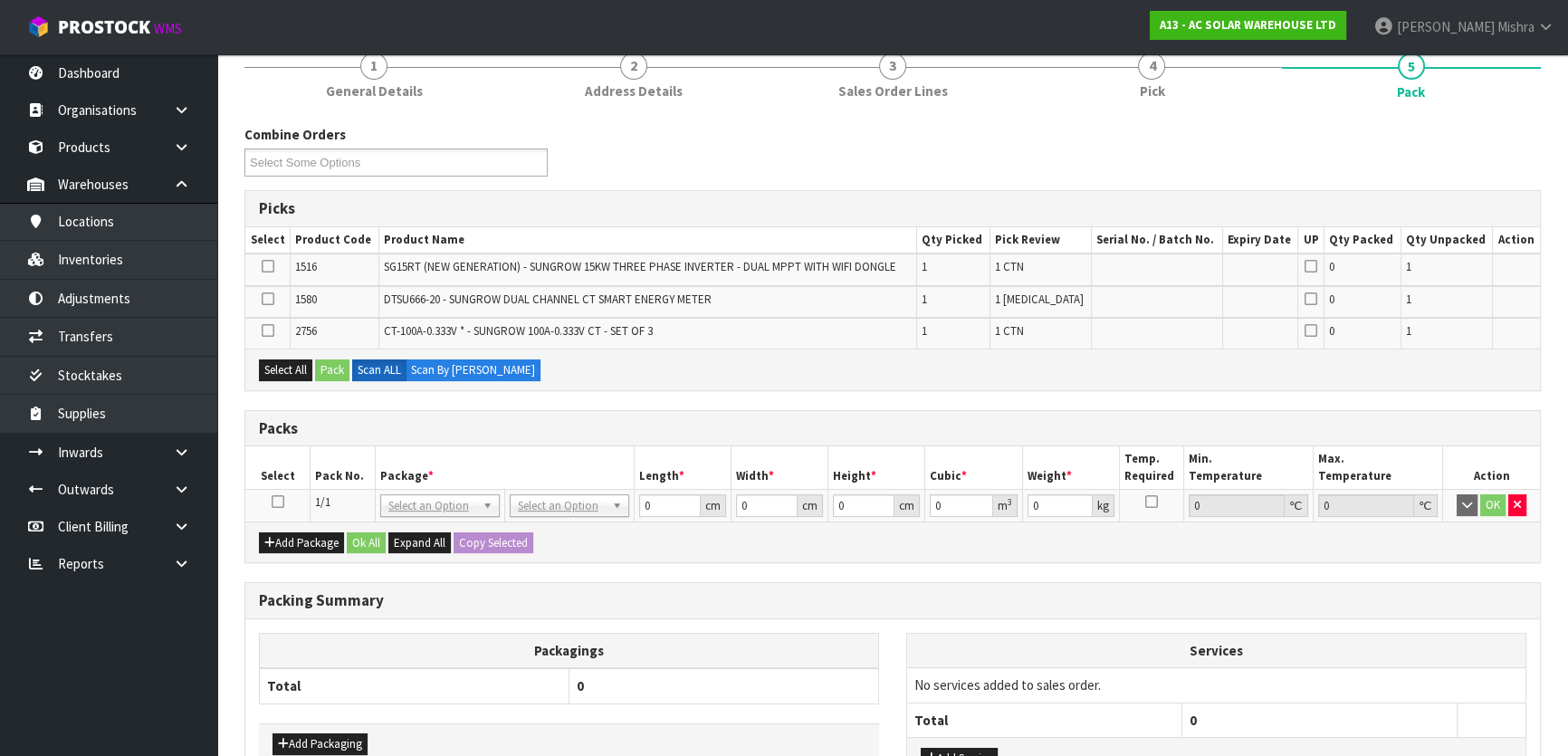
click at [274, 502] on icon at bounding box center [278, 502] width 13 height 1
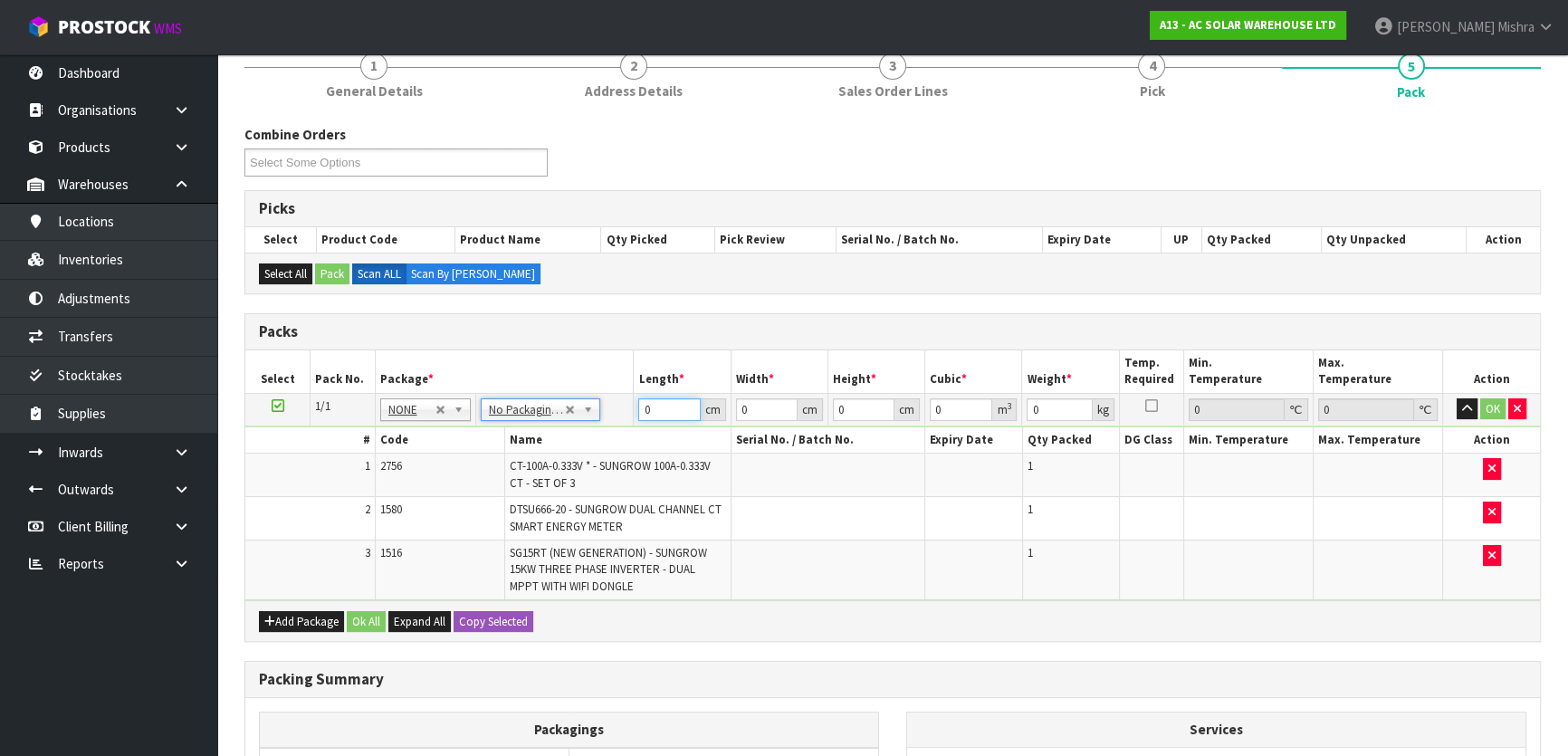
drag, startPoint x: 666, startPoint y: 409, endPoint x: 599, endPoint y: 408, distance: 67.0
click at [599, 408] on tr "1/1 NONE 007-001 007-002 007-004 007-009 007-013 007-014 007-015 007-017 007-01…" at bounding box center [892, 409] width 1294 height 32
type input "85"
type input "46"
type input "3"
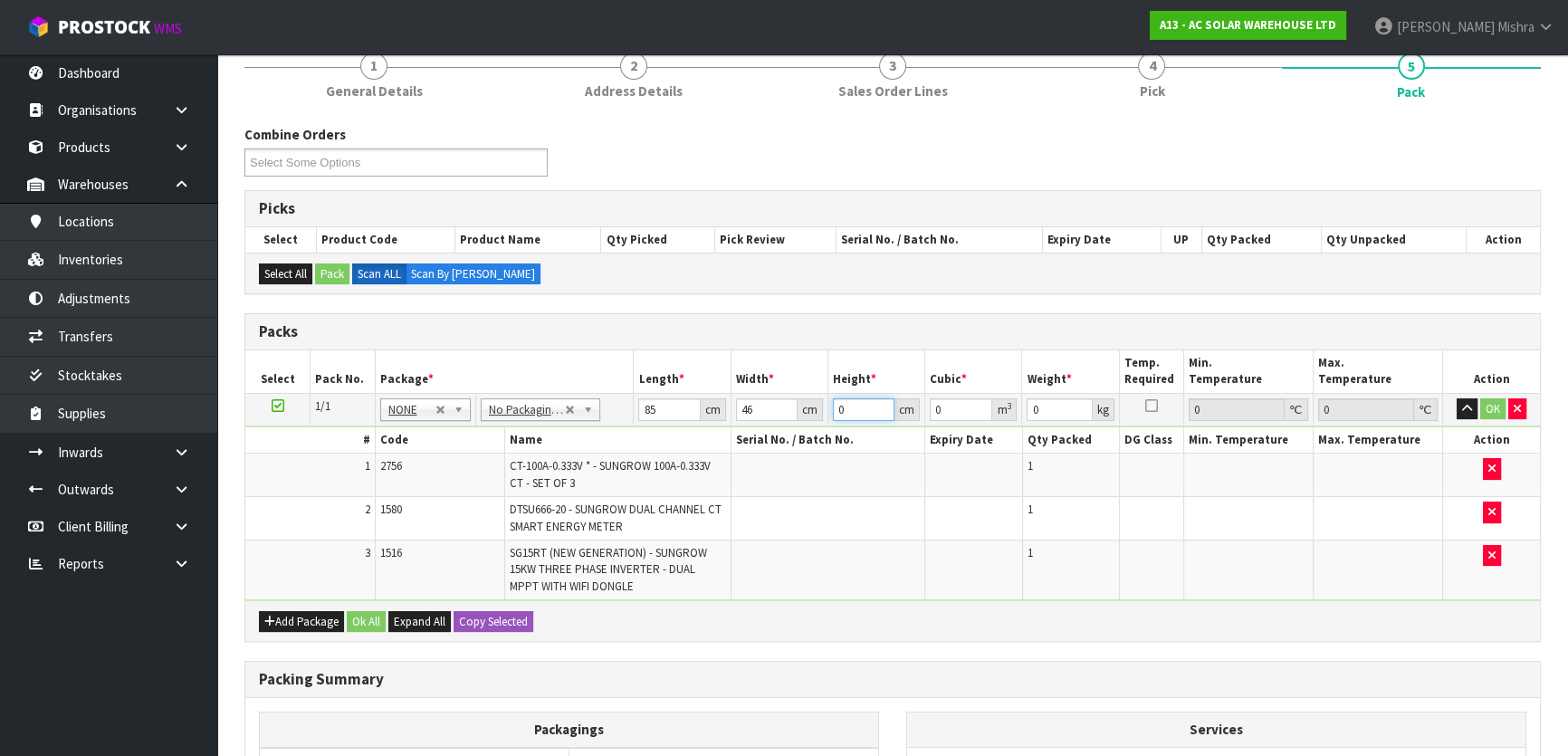
type input "0.01173"
type input "33"
type input "0.12903"
type input "33"
type input "31"
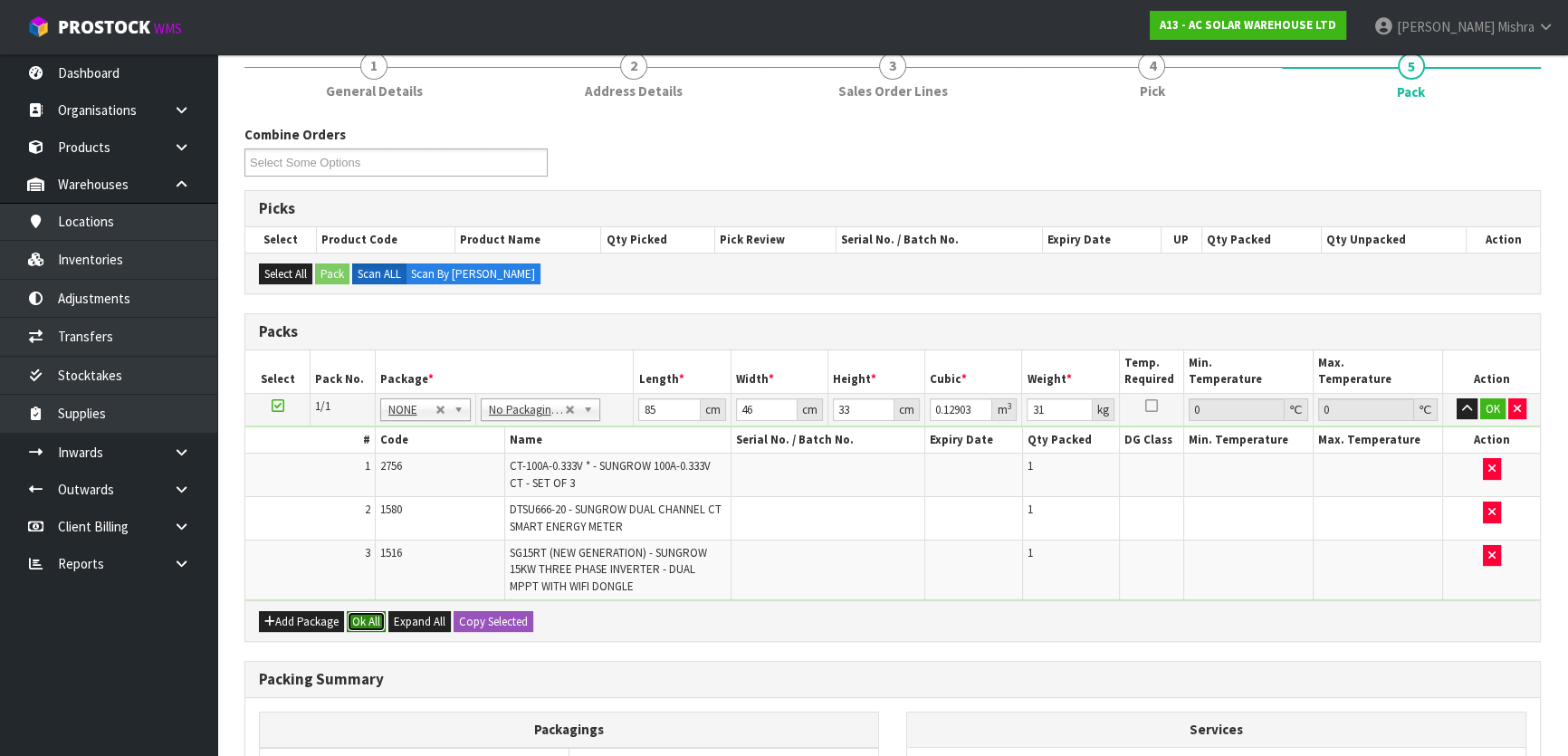
click at [356, 612] on button "Ok All" at bounding box center [366, 623] width 39 height 22
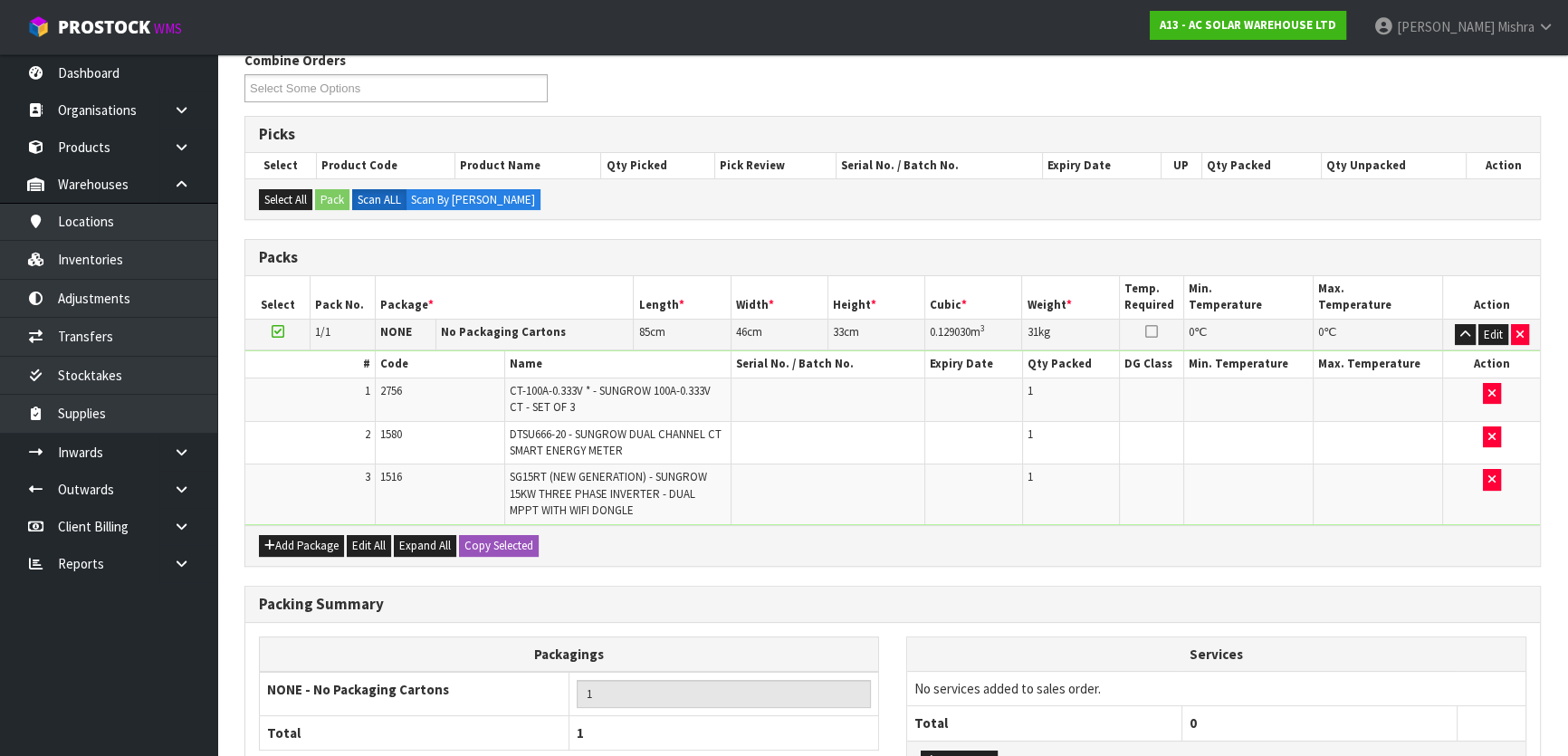
scroll to position [388, 0]
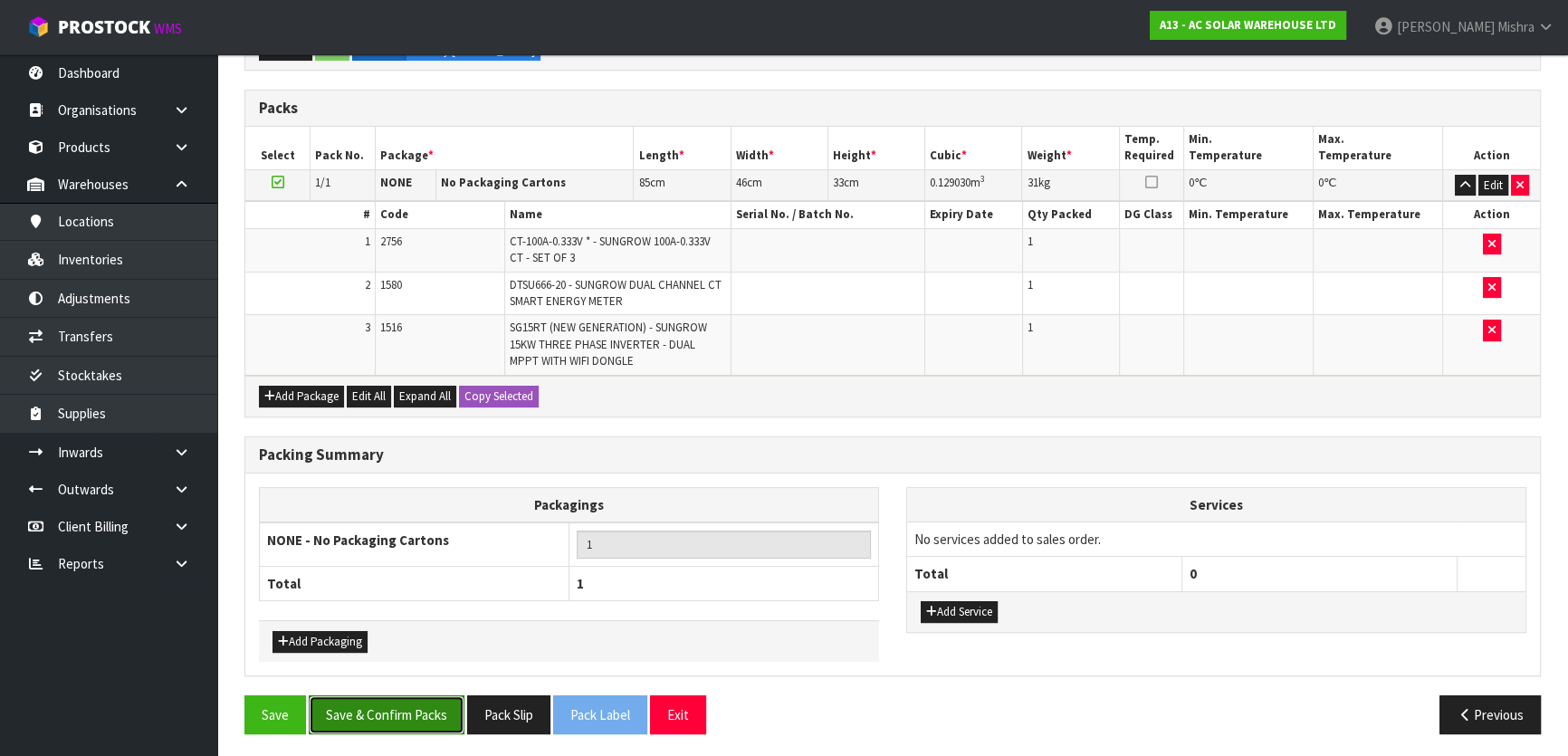
click at [409, 710] on button "Save & Confirm Packs" at bounding box center [386, 715] width 156 height 39
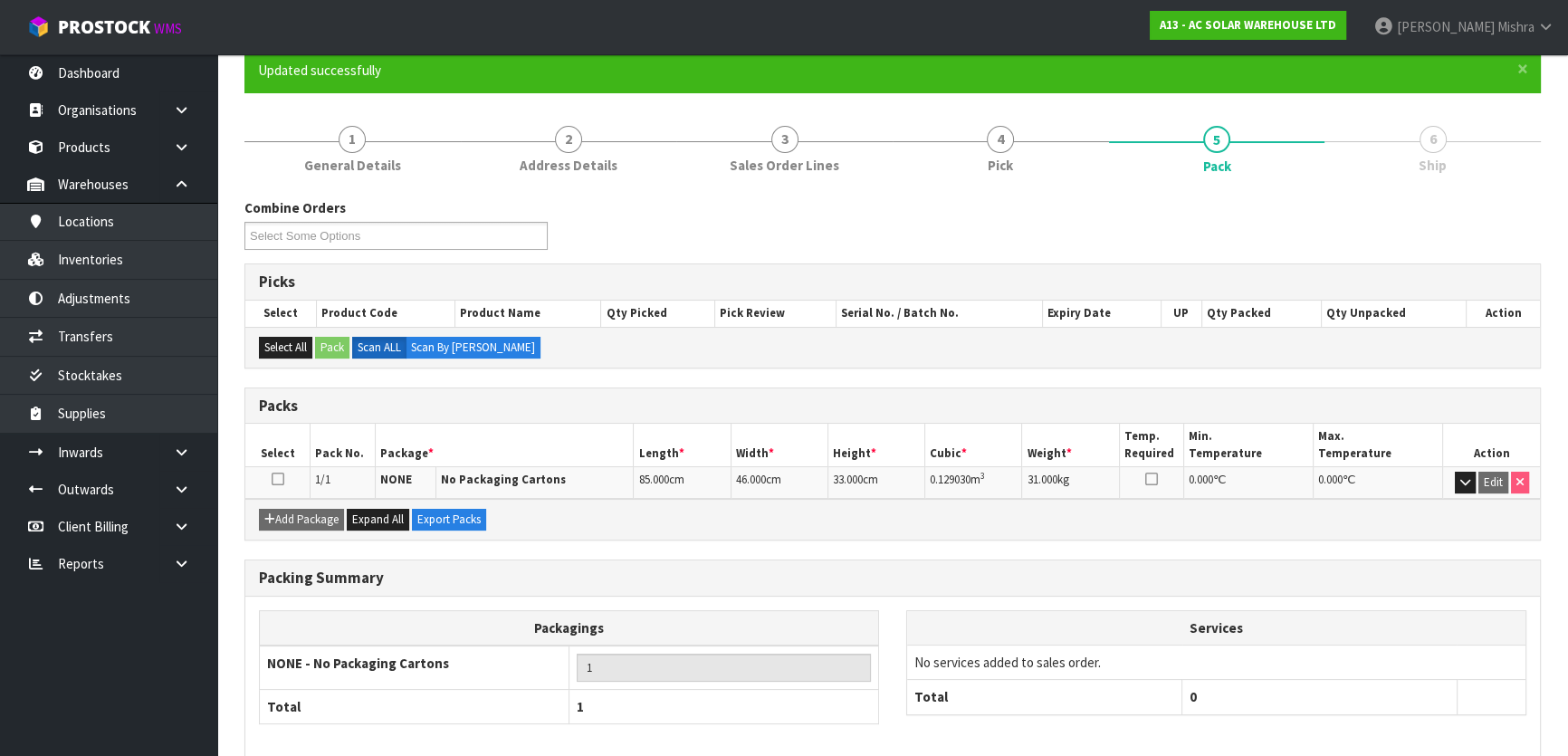
scroll to position [239, 0]
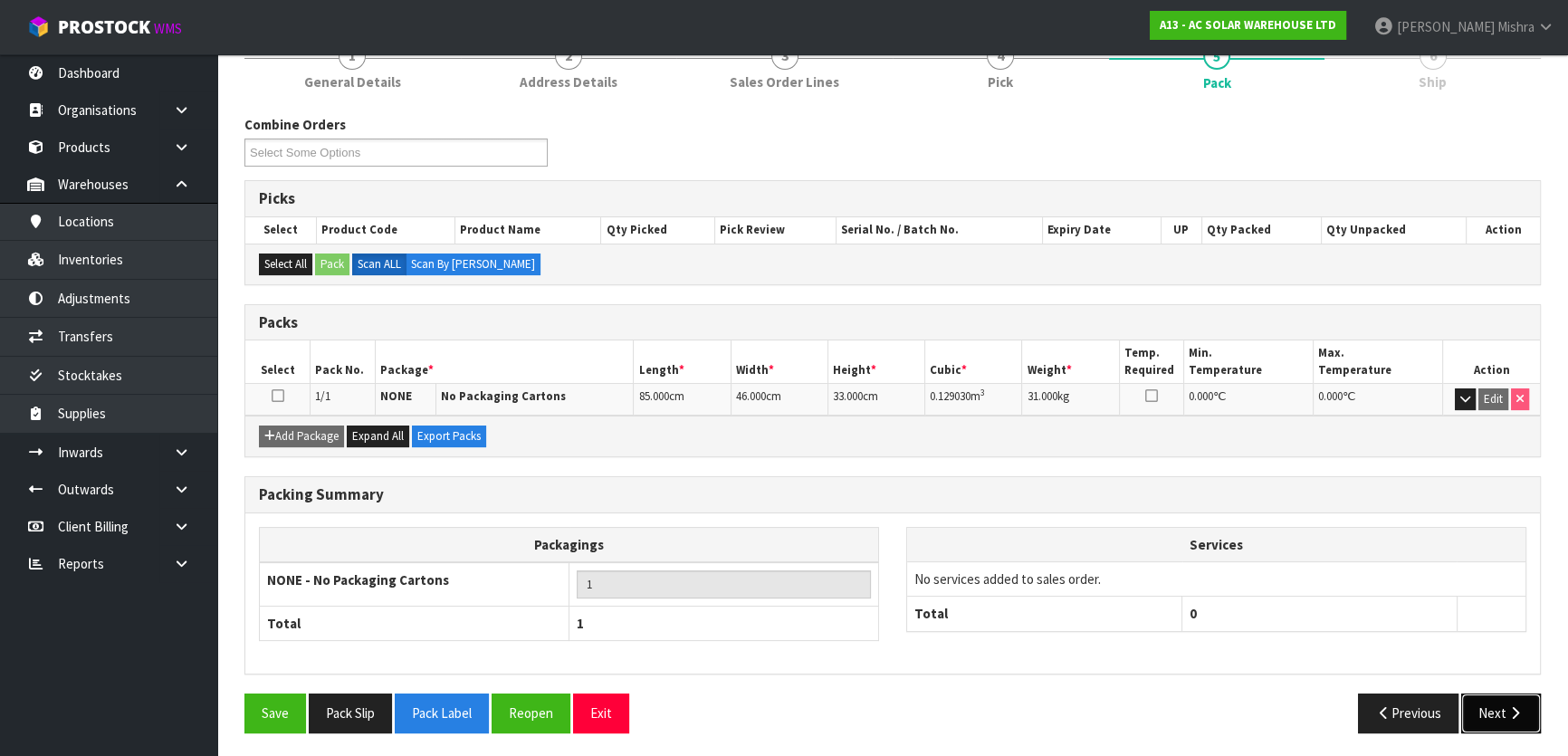
click at [1483, 717] on button "Next" at bounding box center [1500, 713] width 80 height 39
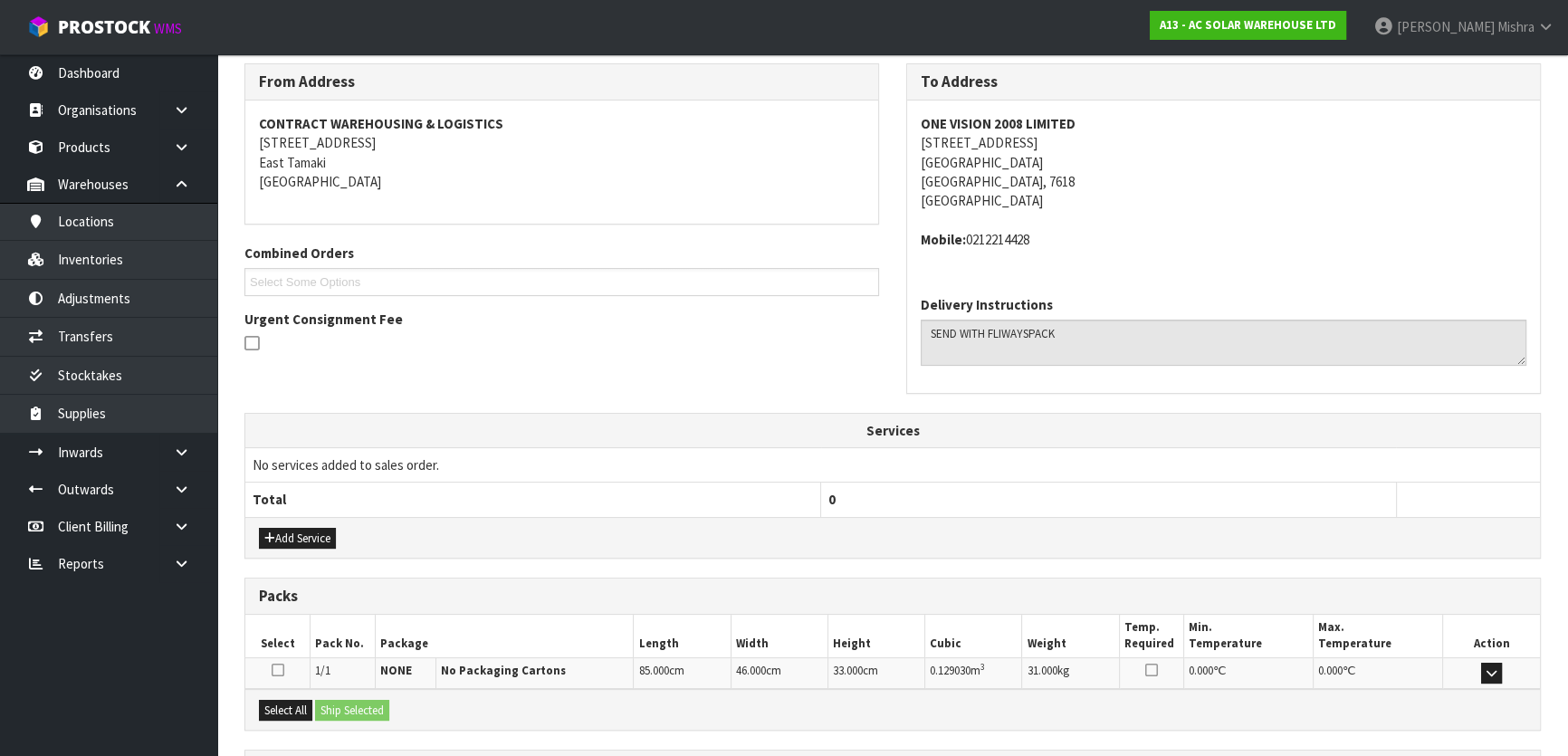
scroll to position [456, 0]
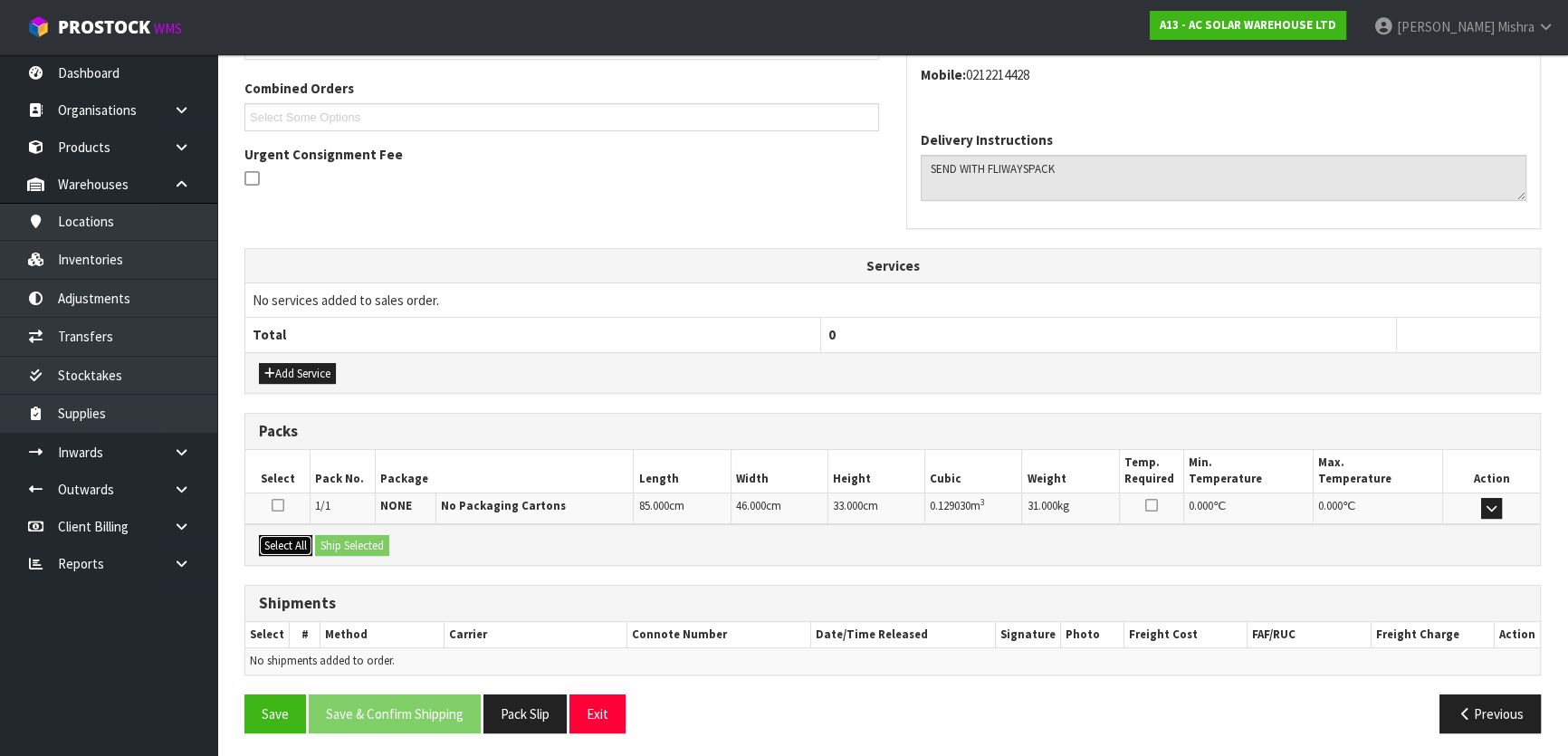
click at [297, 538] on button "Select All" at bounding box center [286, 547] width 53 height 22
click at [340, 538] on button "Ship Selected" at bounding box center [352, 547] width 74 height 22
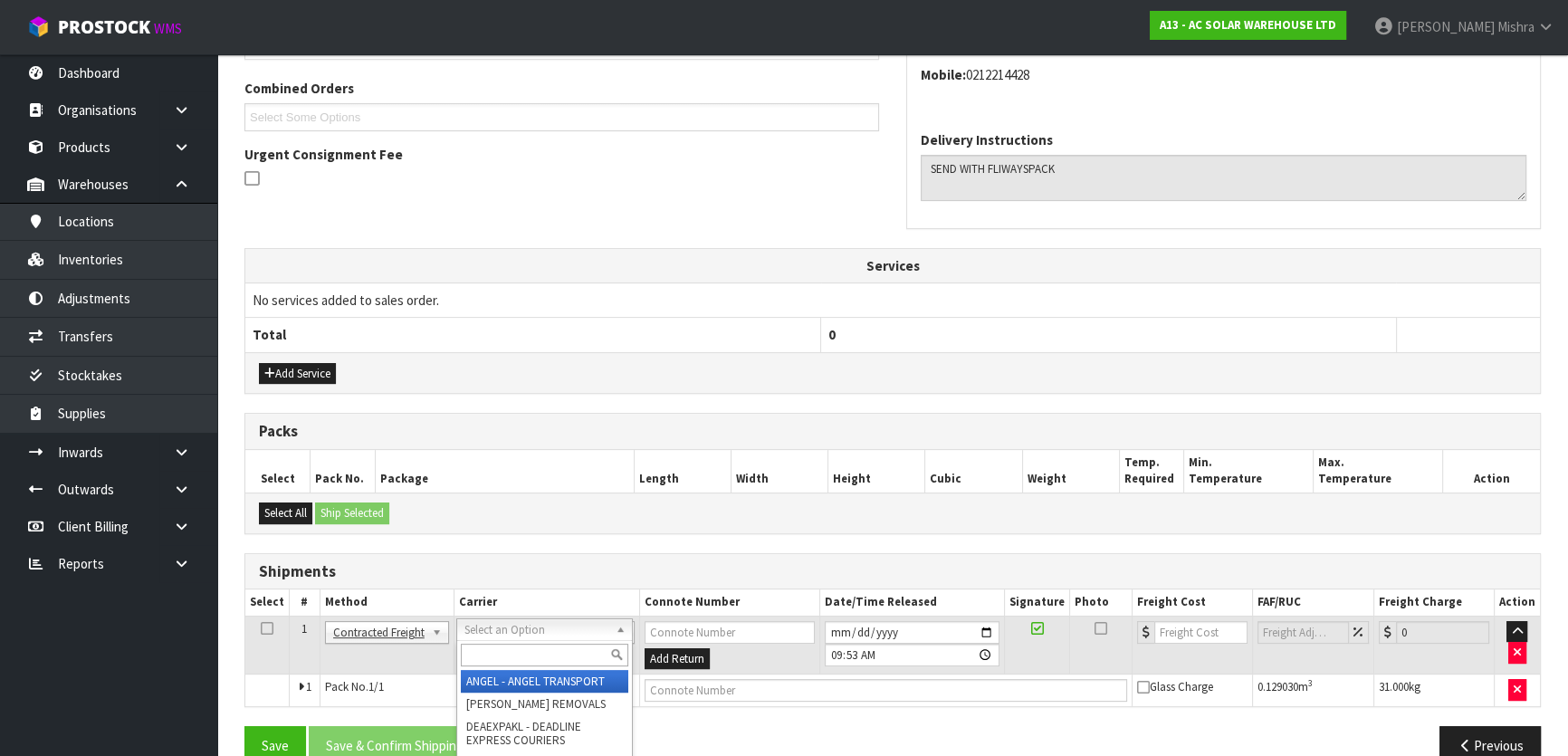
click at [509, 651] on input "text" at bounding box center [544, 655] width 167 height 23
type input "NZP"
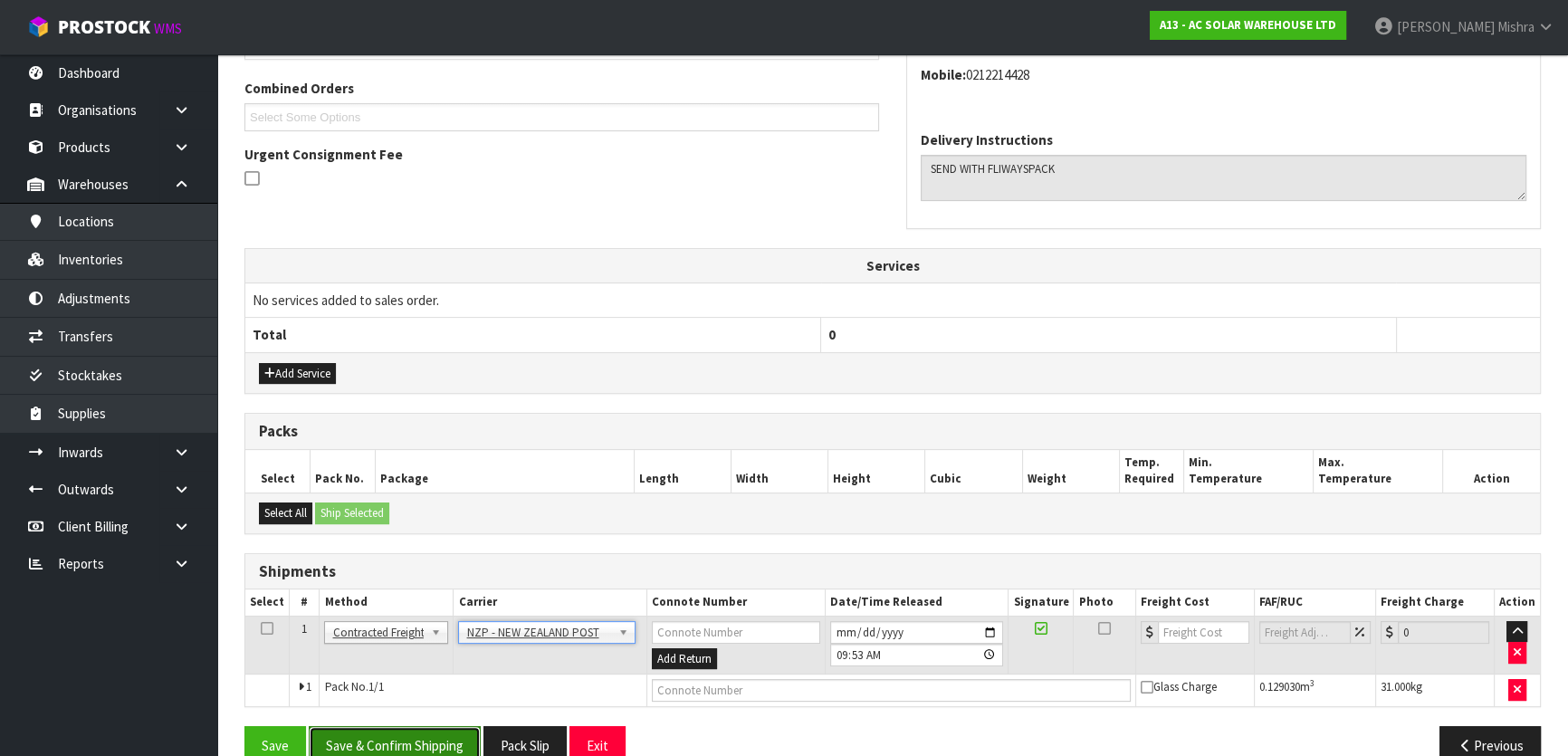
click at [436, 729] on button "Save & Confirm Shipping" at bounding box center [394, 746] width 172 height 39
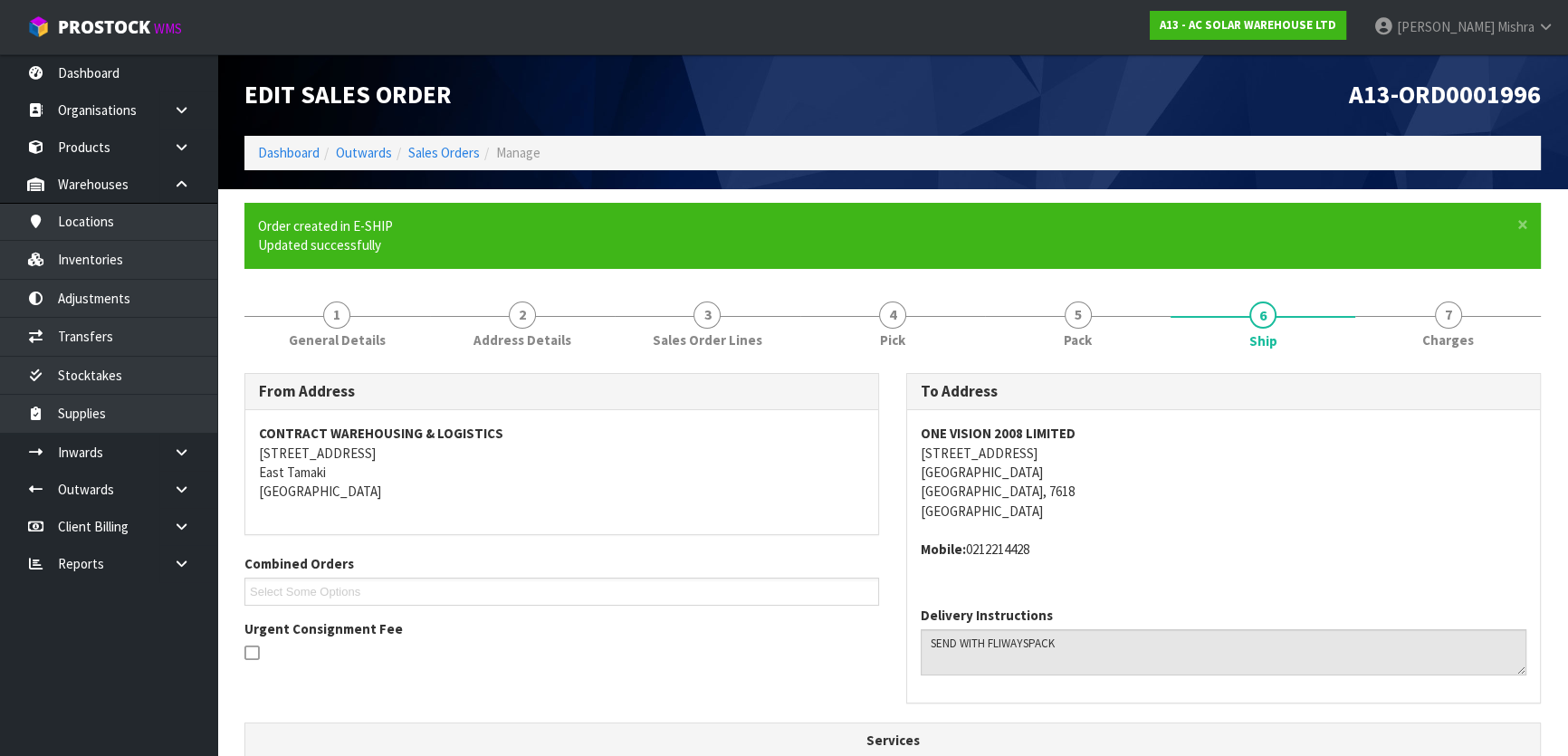
click at [1030, 547] on address "Mobile: 0212214428" at bounding box center [1224, 549] width 606 height 19
copy address "0212214428"
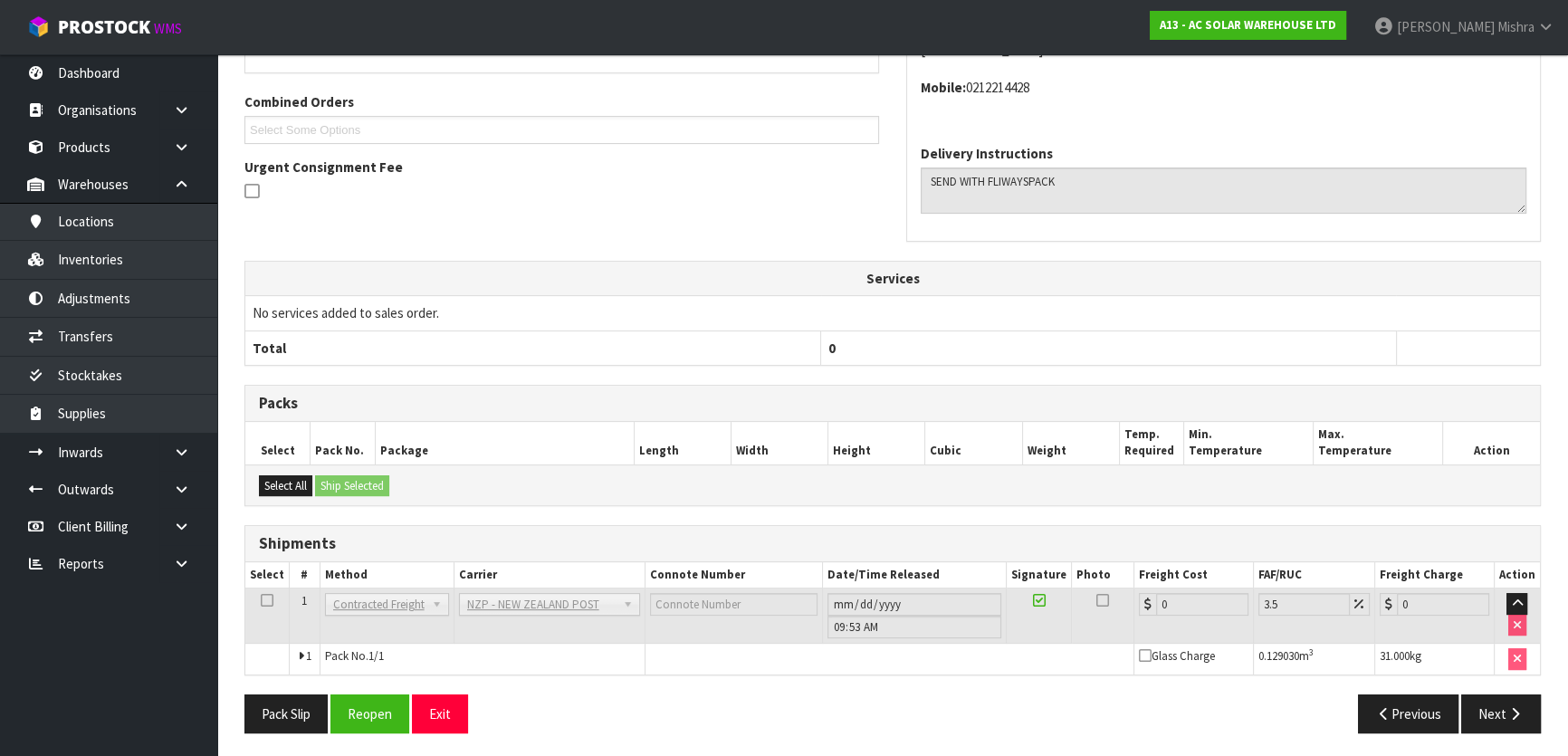
scroll to position [463, 0]
drag, startPoint x: 367, startPoint y: 713, endPoint x: 388, endPoint y: 703, distance: 23.3
click at [367, 713] on button "Reopen" at bounding box center [370, 713] width 79 height 39
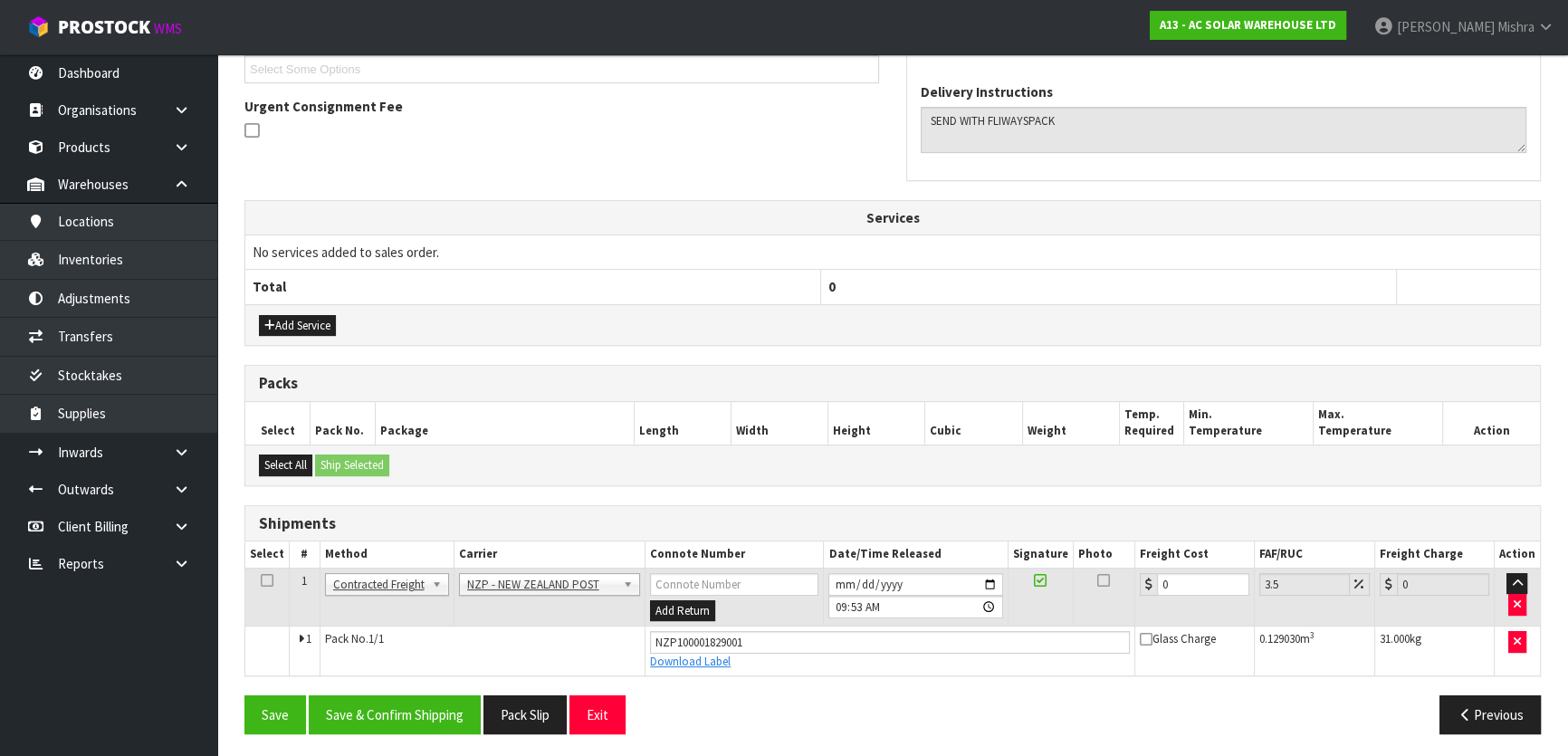
scroll to position [505, 0]
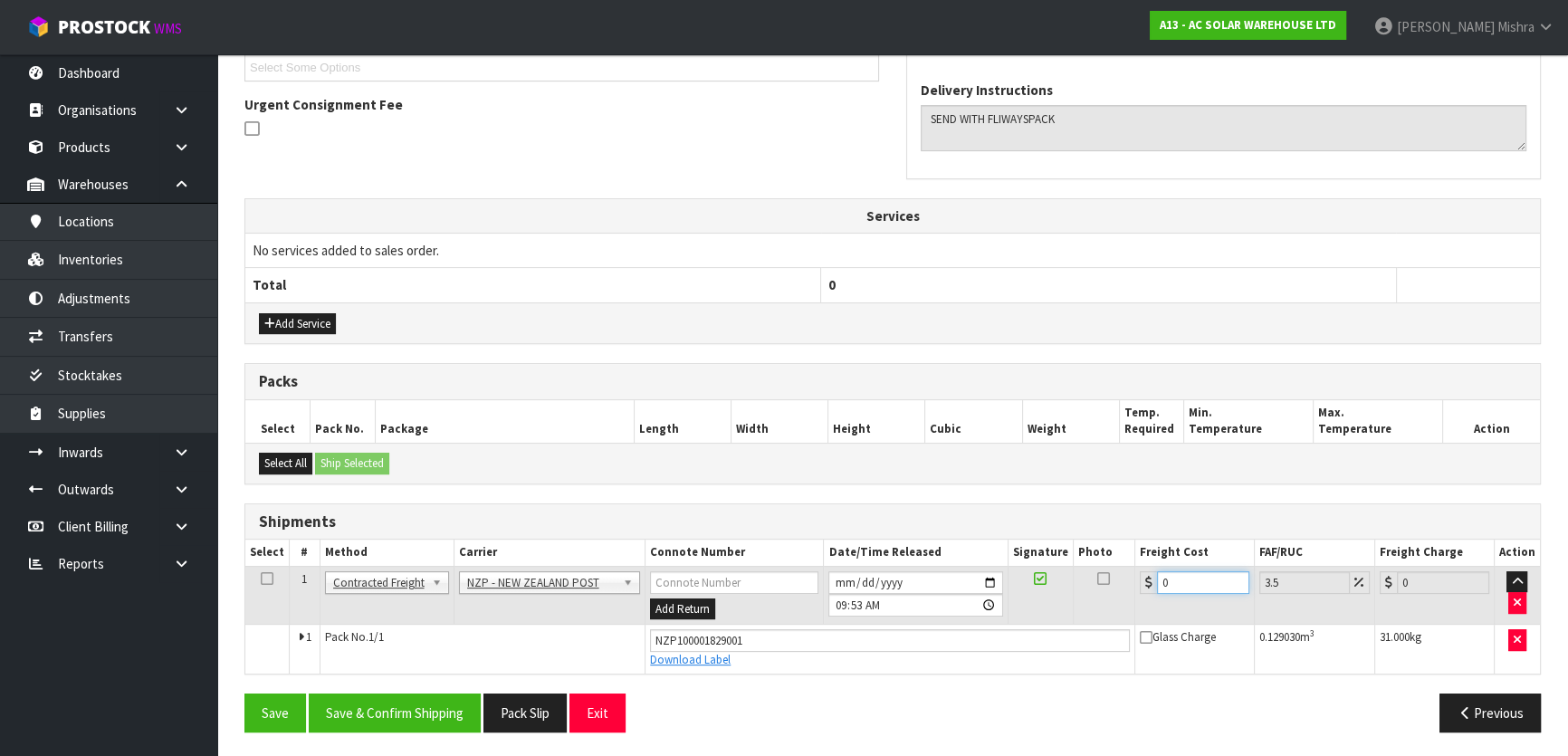
drag, startPoint x: 1169, startPoint y: 578, endPoint x: 991, endPoint y: 585, distance: 178.1
click at [991, 585] on tr "1 Client Local Pickup Customer Local Pickup Company Freight Contracted Freight …" at bounding box center [892, 595] width 1294 height 59
type input "7"
type input "7.24"
type input "70"
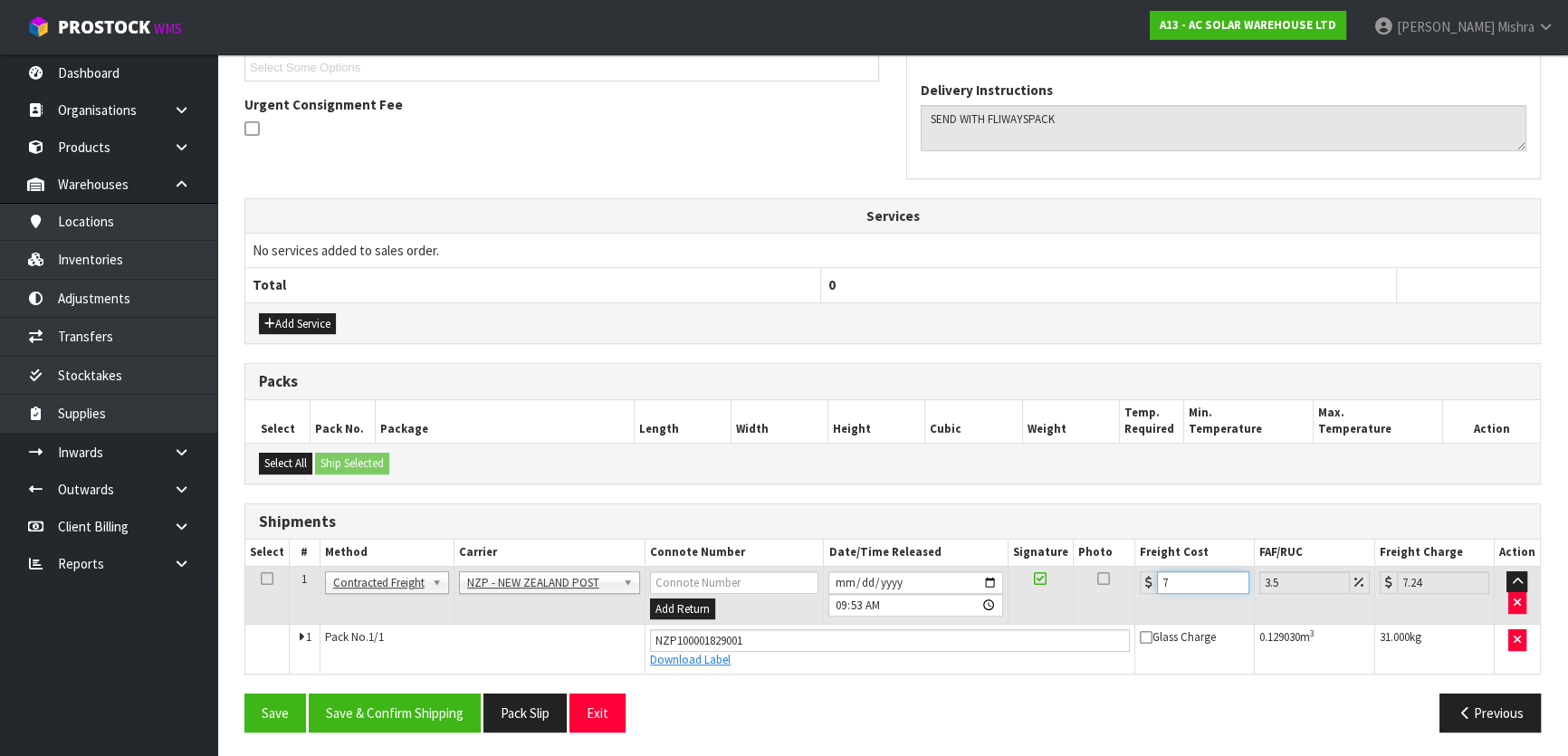
type input "72.45"
type input "70.3"
type input "72.76"
type input "70.38"
type input "72.84"
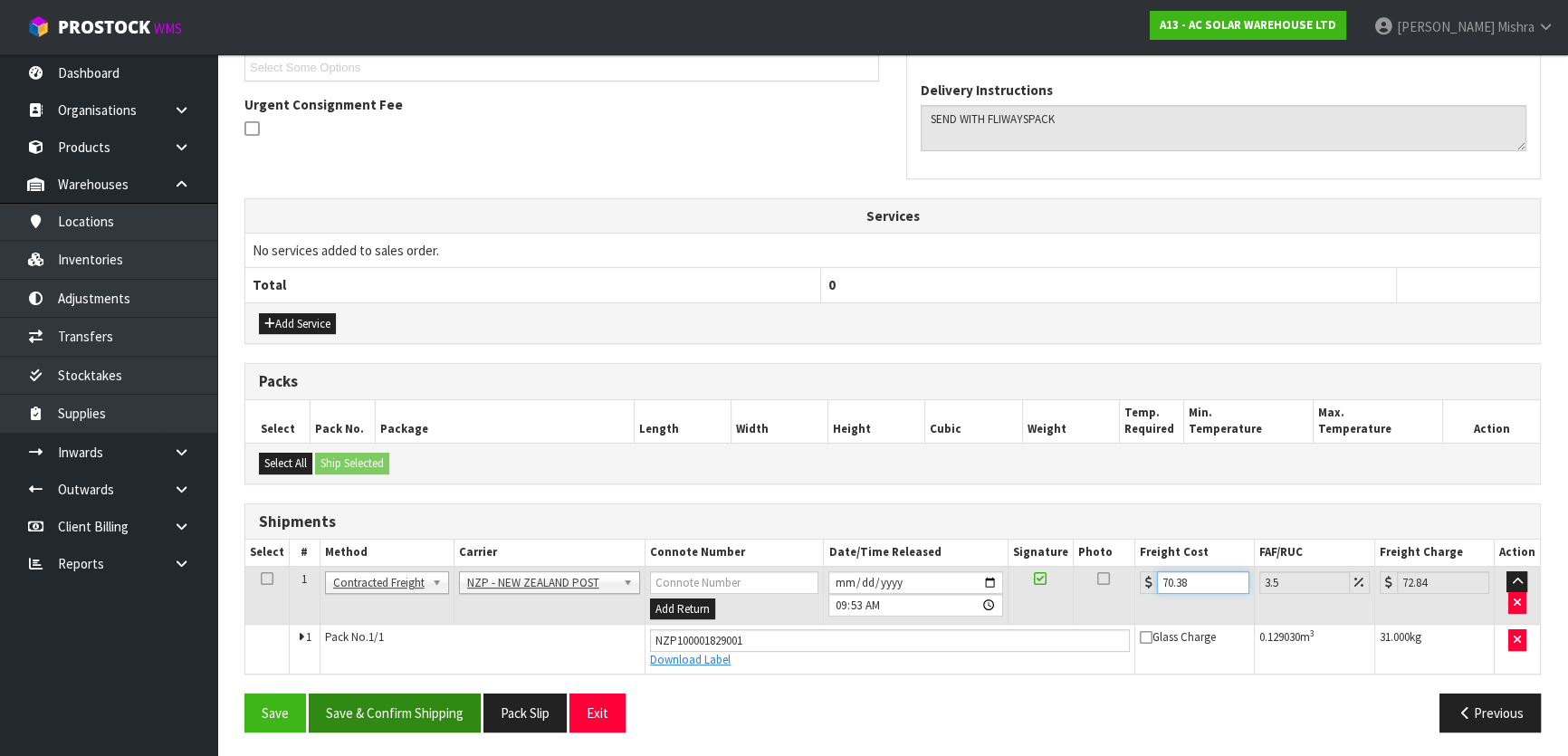
type input "70.38"
click at [453, 705] on button "Save & Confirm Shipping" at bounding box center [394, 713] width 172 height 39
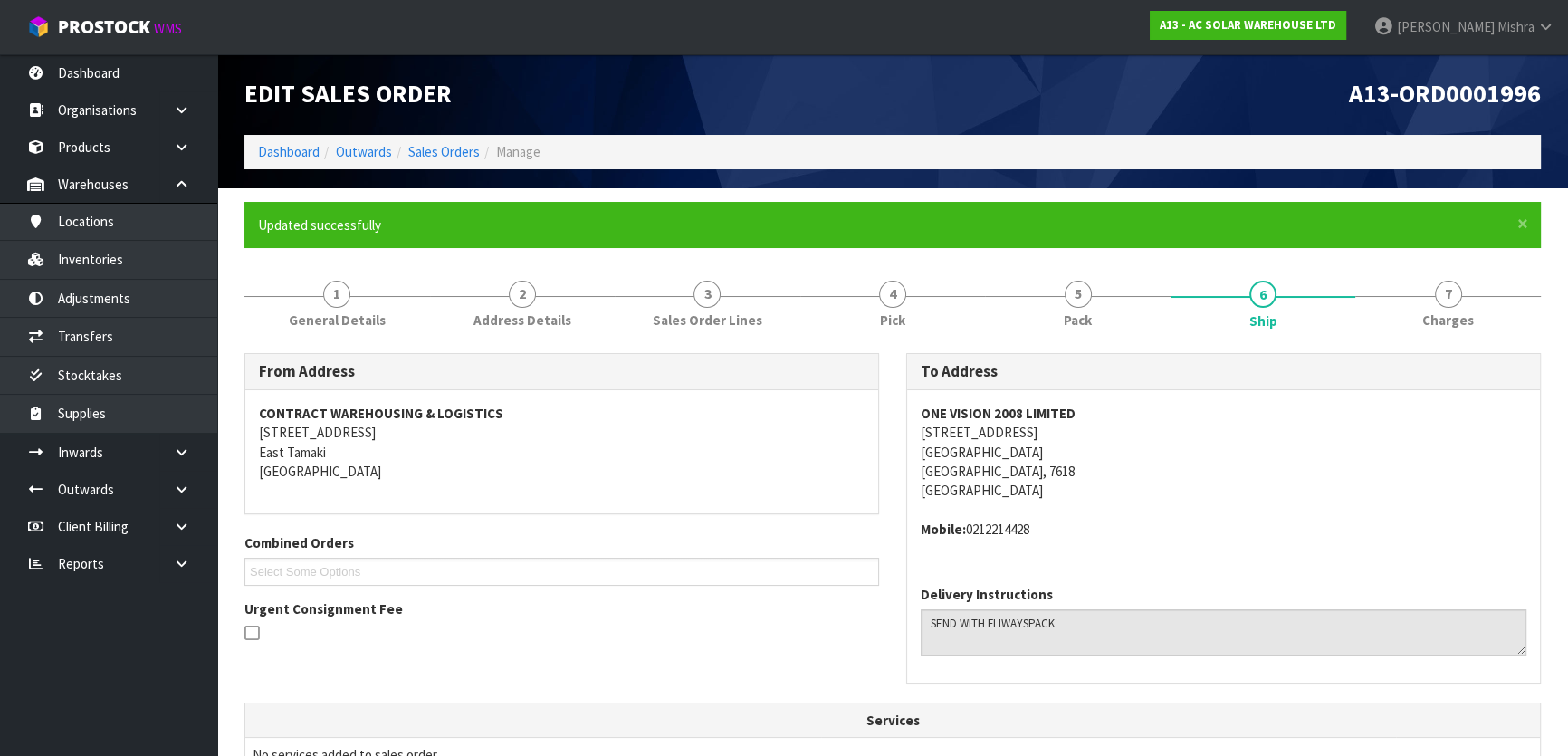
scroll to position [0, 0]
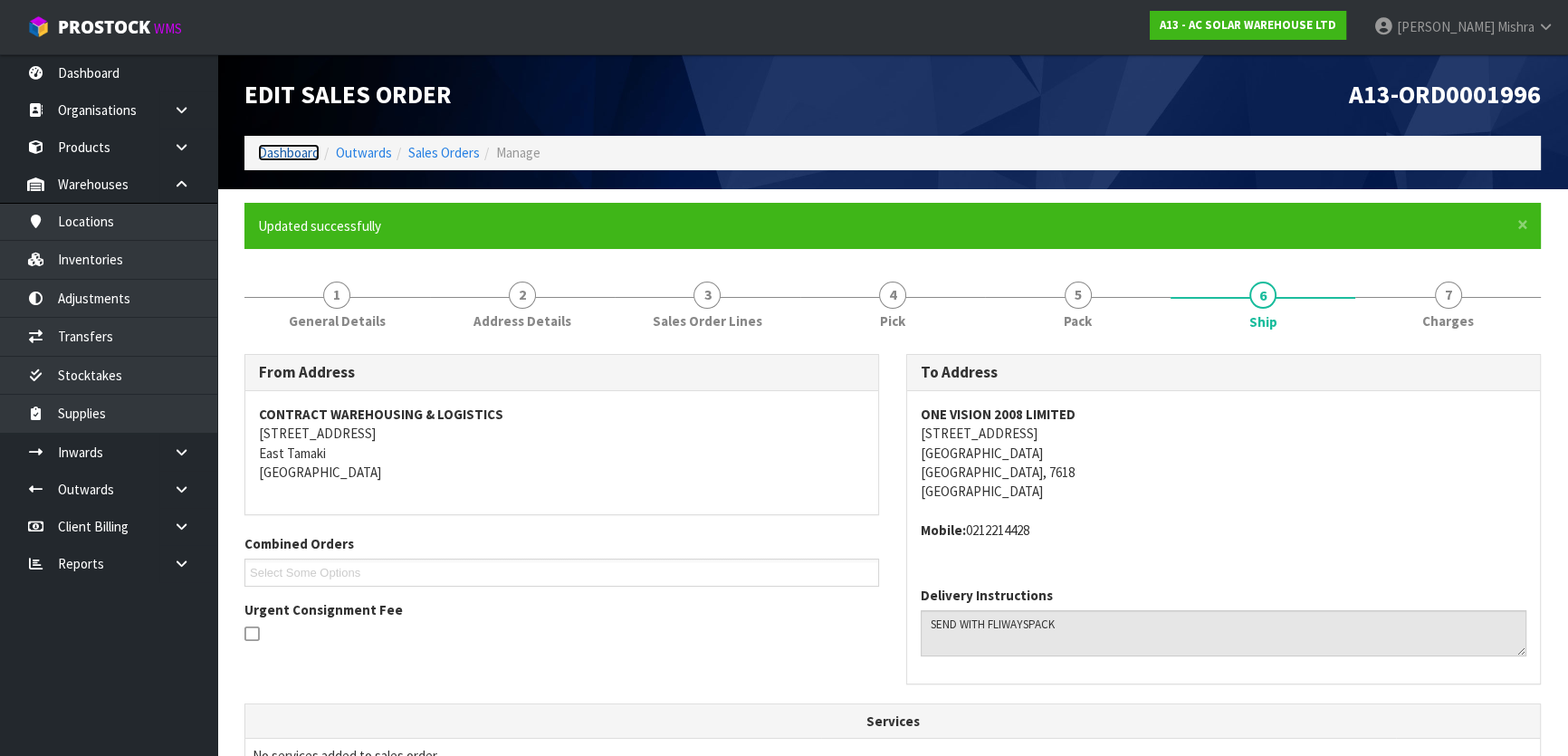
click at [299, 154] on link "Dashboard" at bounding box center [288, 152] width 62 height 17
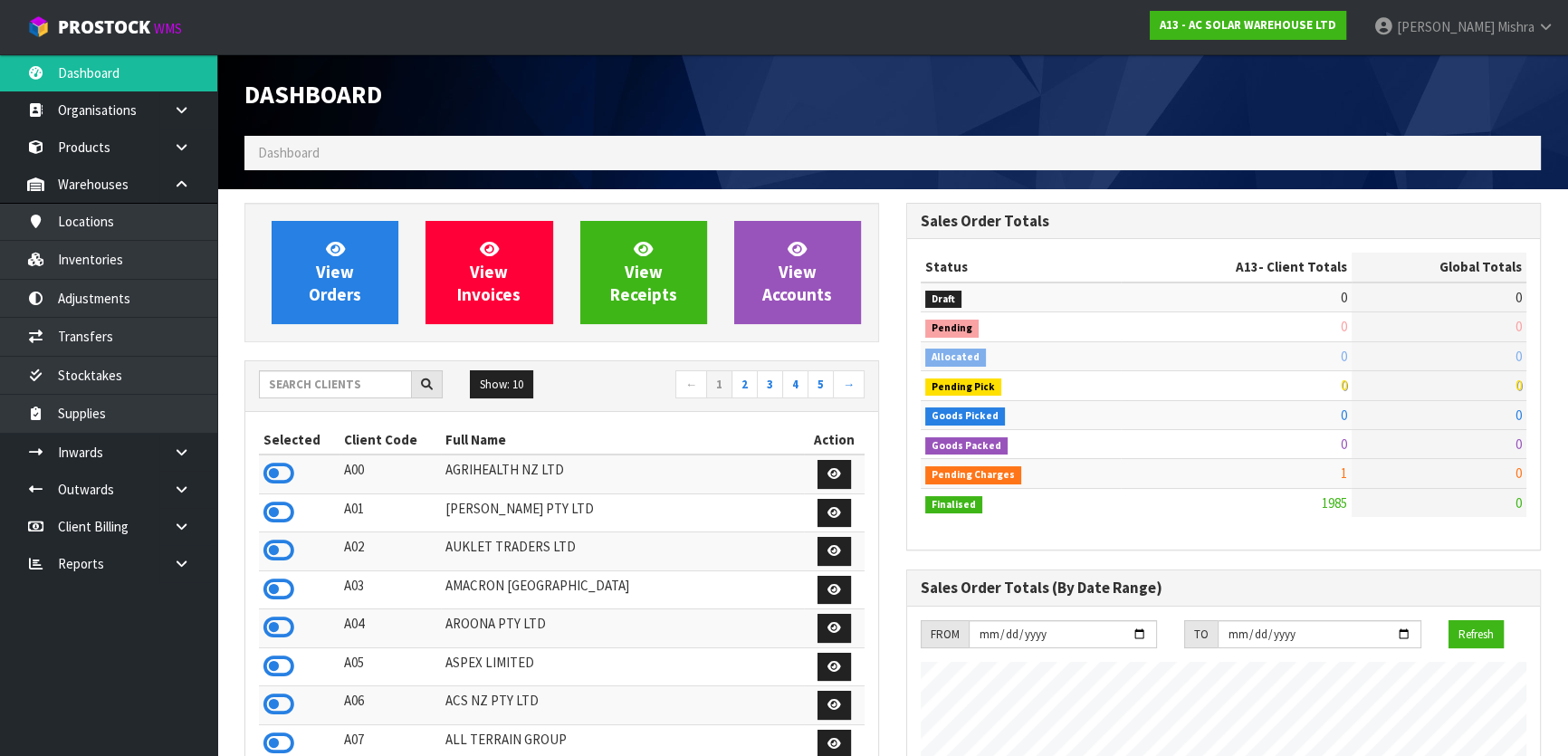
scroll to position [1447, 661]
click at [343, 381] on input "text" at bounding box center [335, 384] width 153 height 28
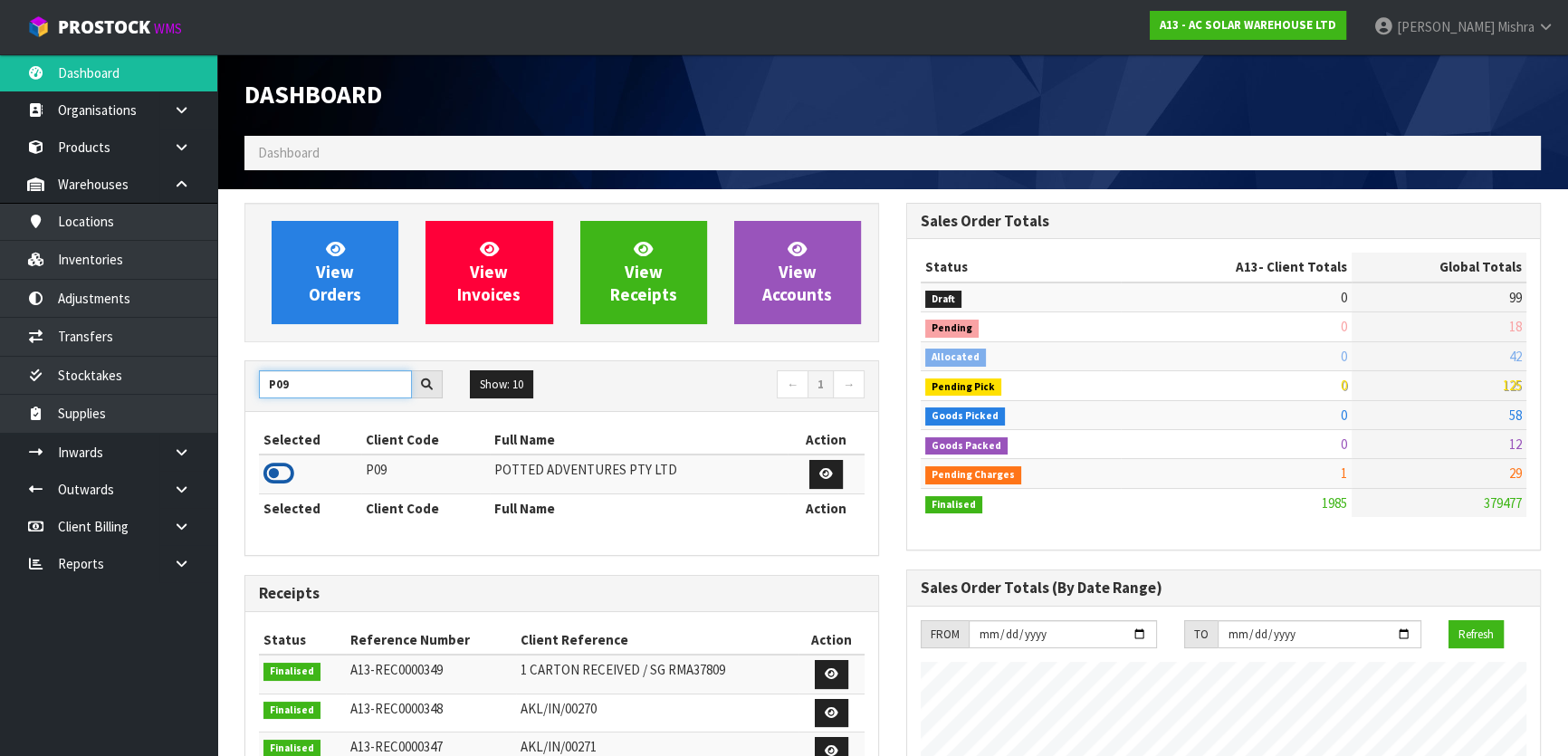
type input "P09"
click at [292, 474] on icon at bounding box center [279, 474] width 31 height 28
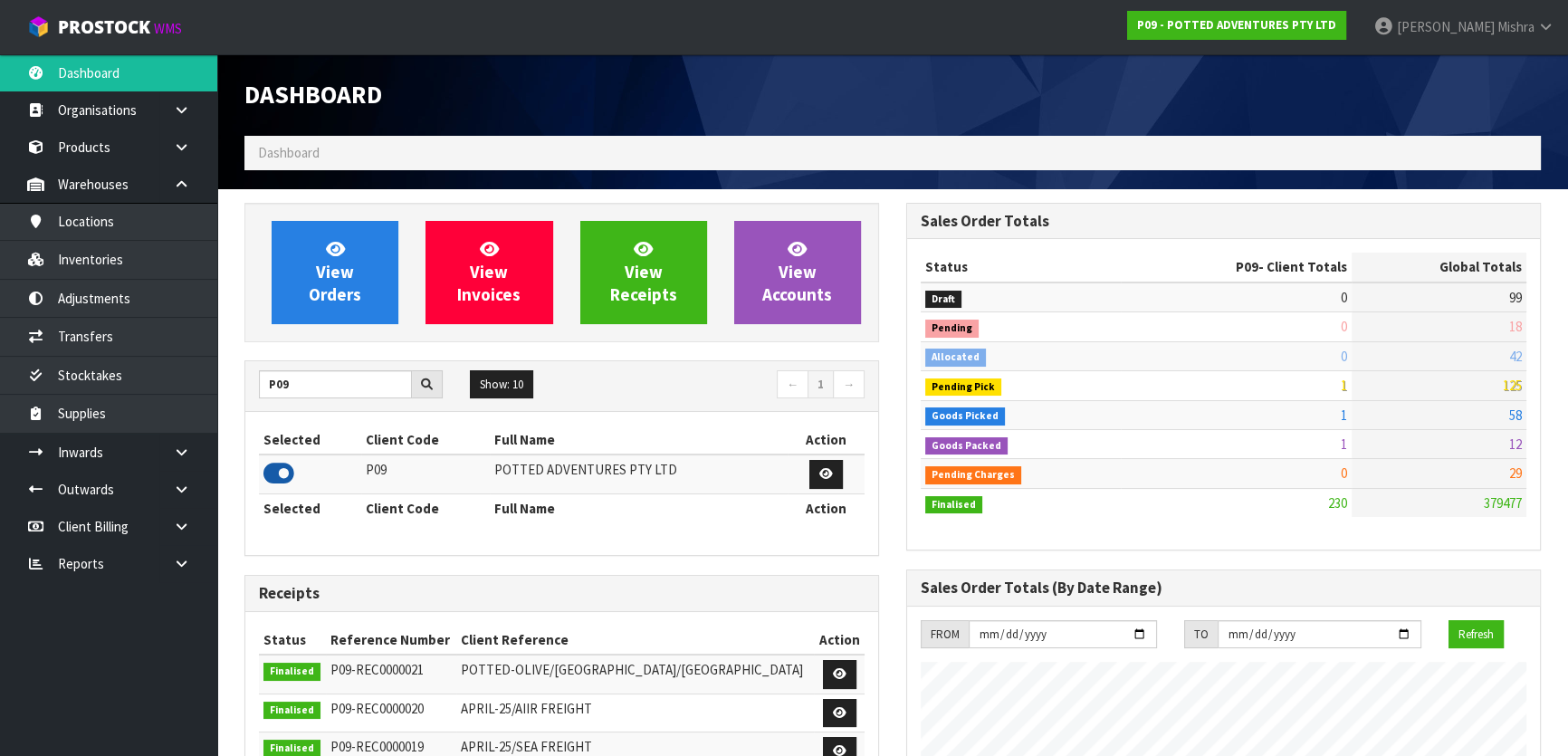
scroll to position [1370, 661]
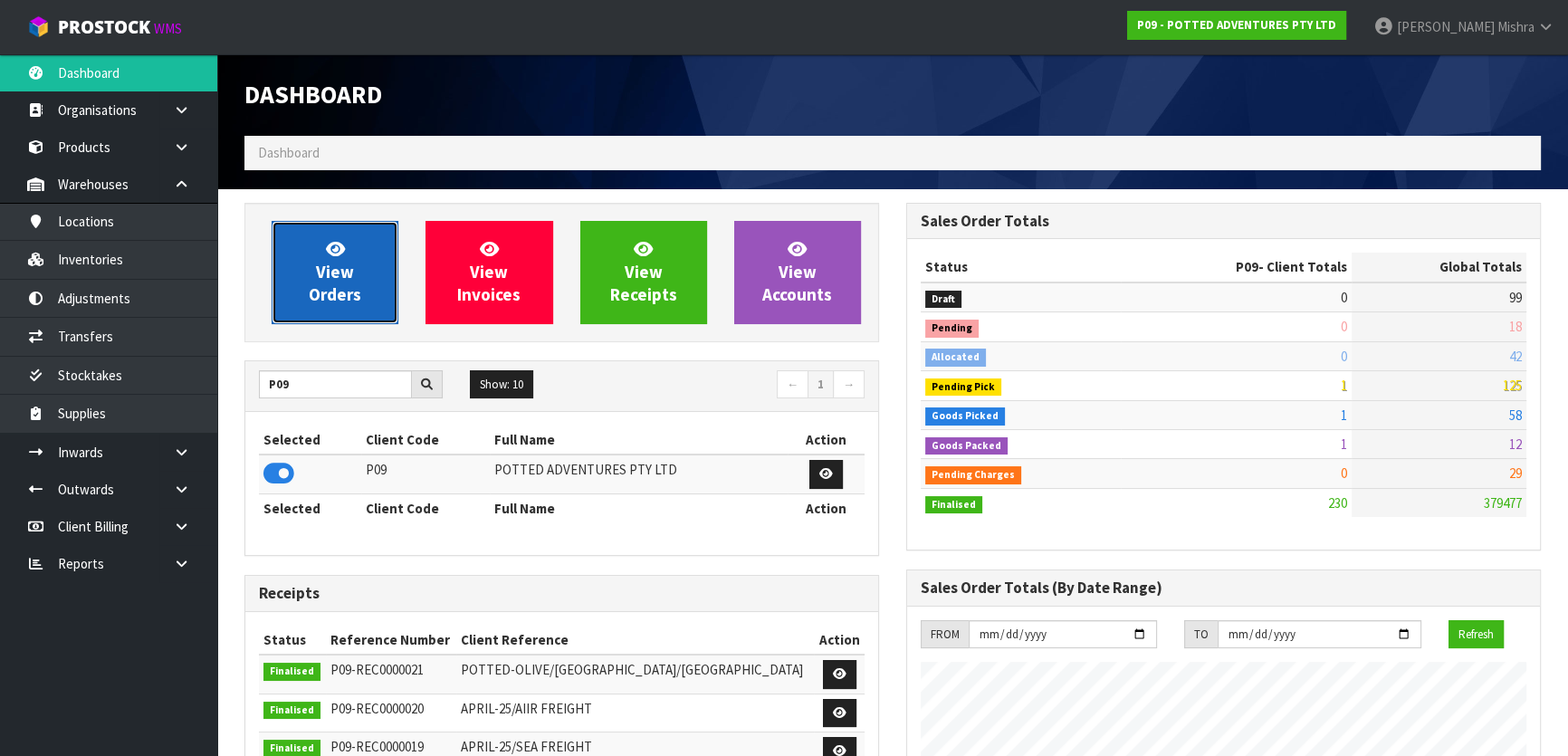
click at [356, 317] on link "View Orders" at bounding box center [335, 273] width 127 height 103
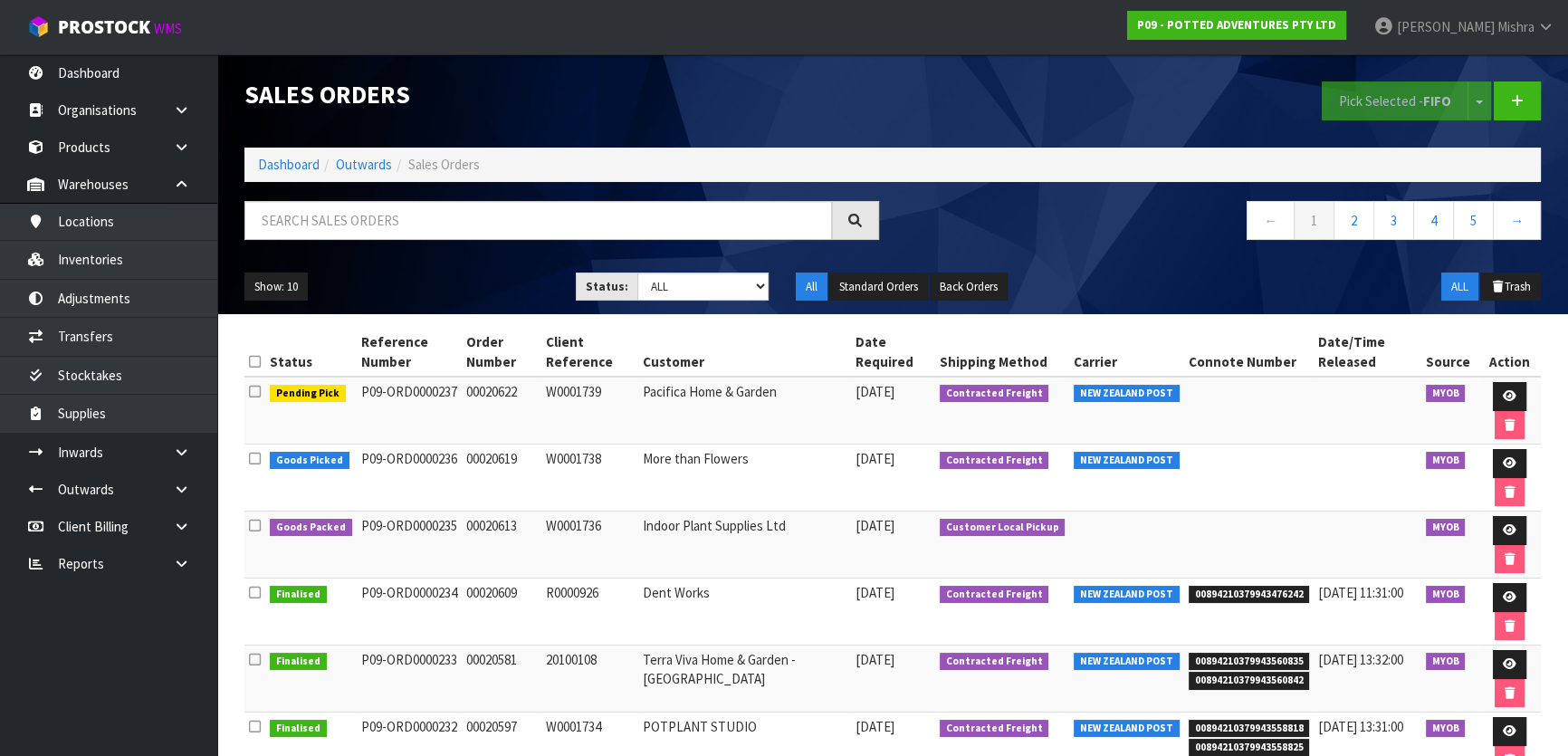
drag, startPoint x: 437, startPoint y: 459, endPoint x: 473, endPoint y: 458, distance: 36.0
click at [473, 458] on tr "Goods Picked P09-ORD0000236 00020619 W0001738 More than Flowers 03/09/2025 Cont…" at bounding box center [892, 478] width 1296 height 67
click at [463, 391] on td "00020622" at bounding box center [501, 411] width 80 height 68
click at [1506, 461] on icon at bounding box center [1509, 463] width 14 height 12
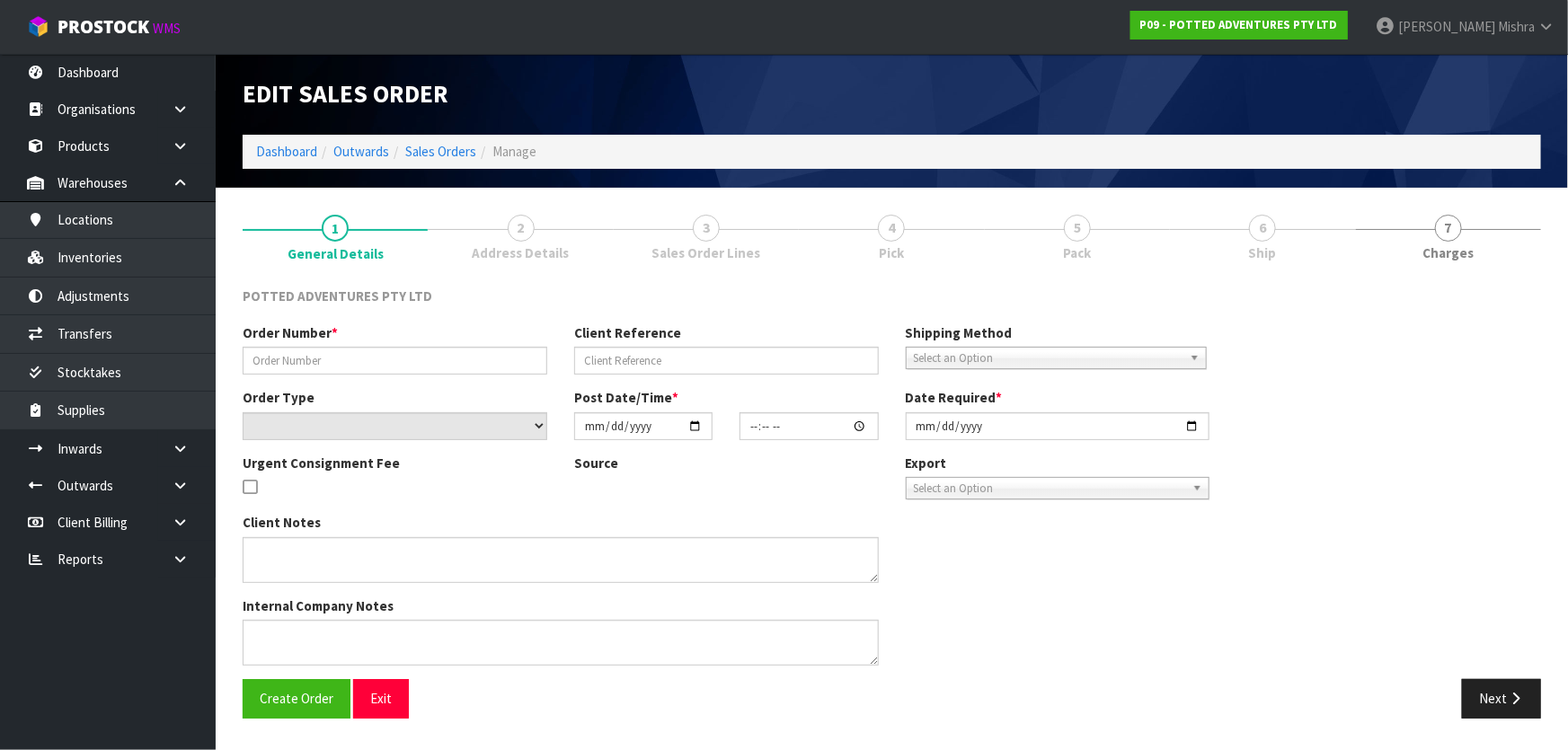
type input "00020619"
type input "W0001738"
select select "number:0"
type input "[DATE]"
type input "15:30:12.000"
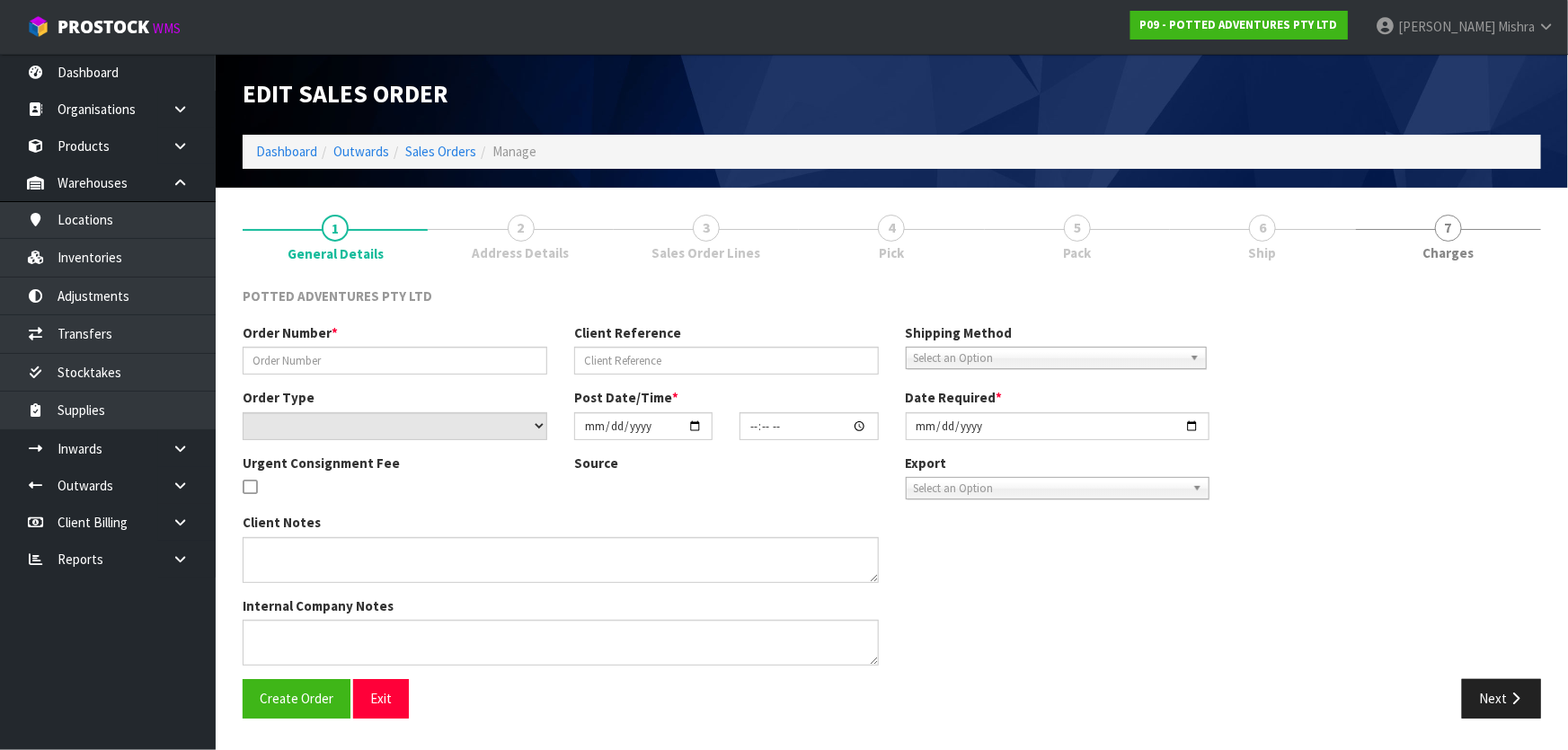
type input "[DATE]"
type textarea "SPRING SPEND & SAVE"
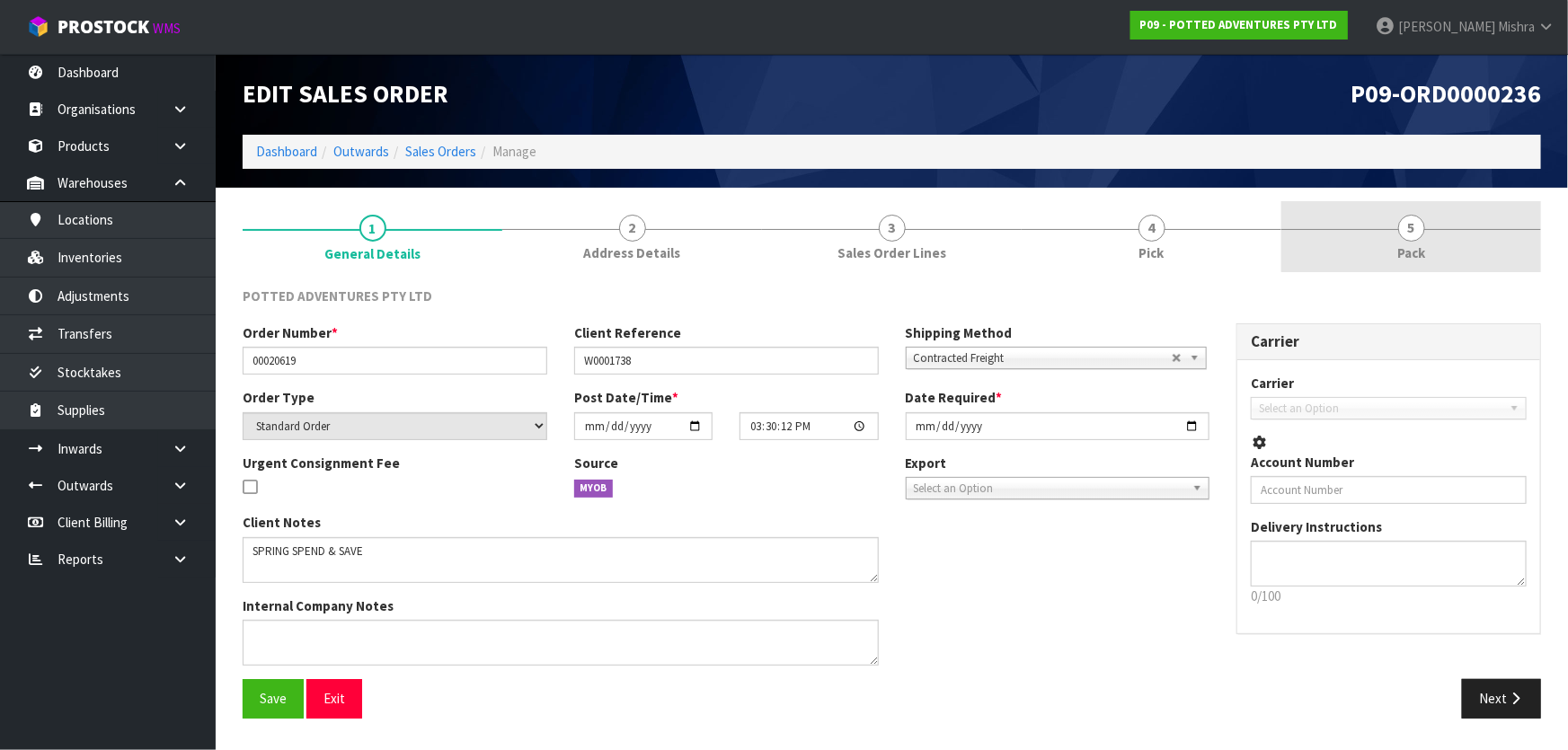
click at [1405, 243] on span "Pack" at bounding box center [1410, 252] width 28 height 19
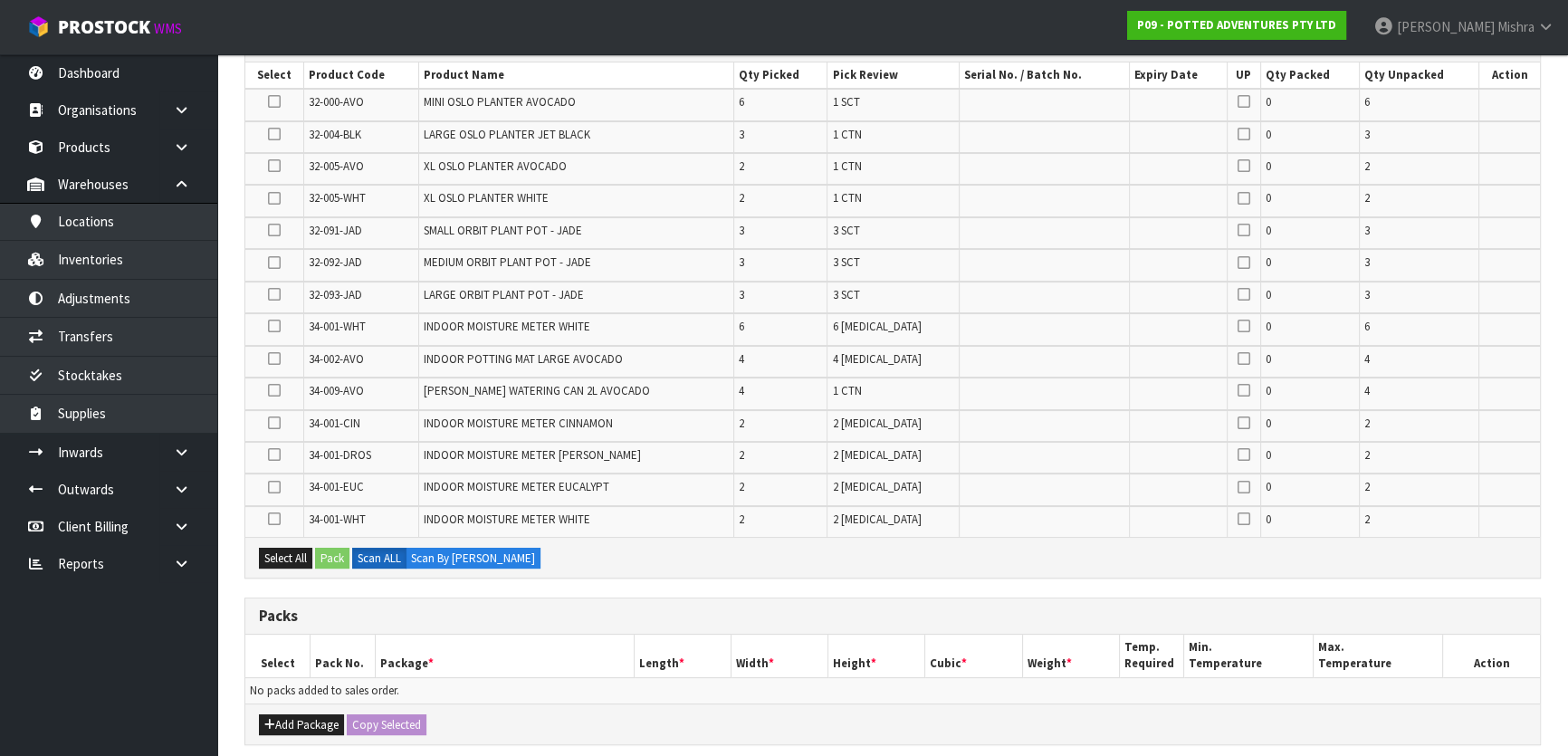
scroll to position [647, 0]
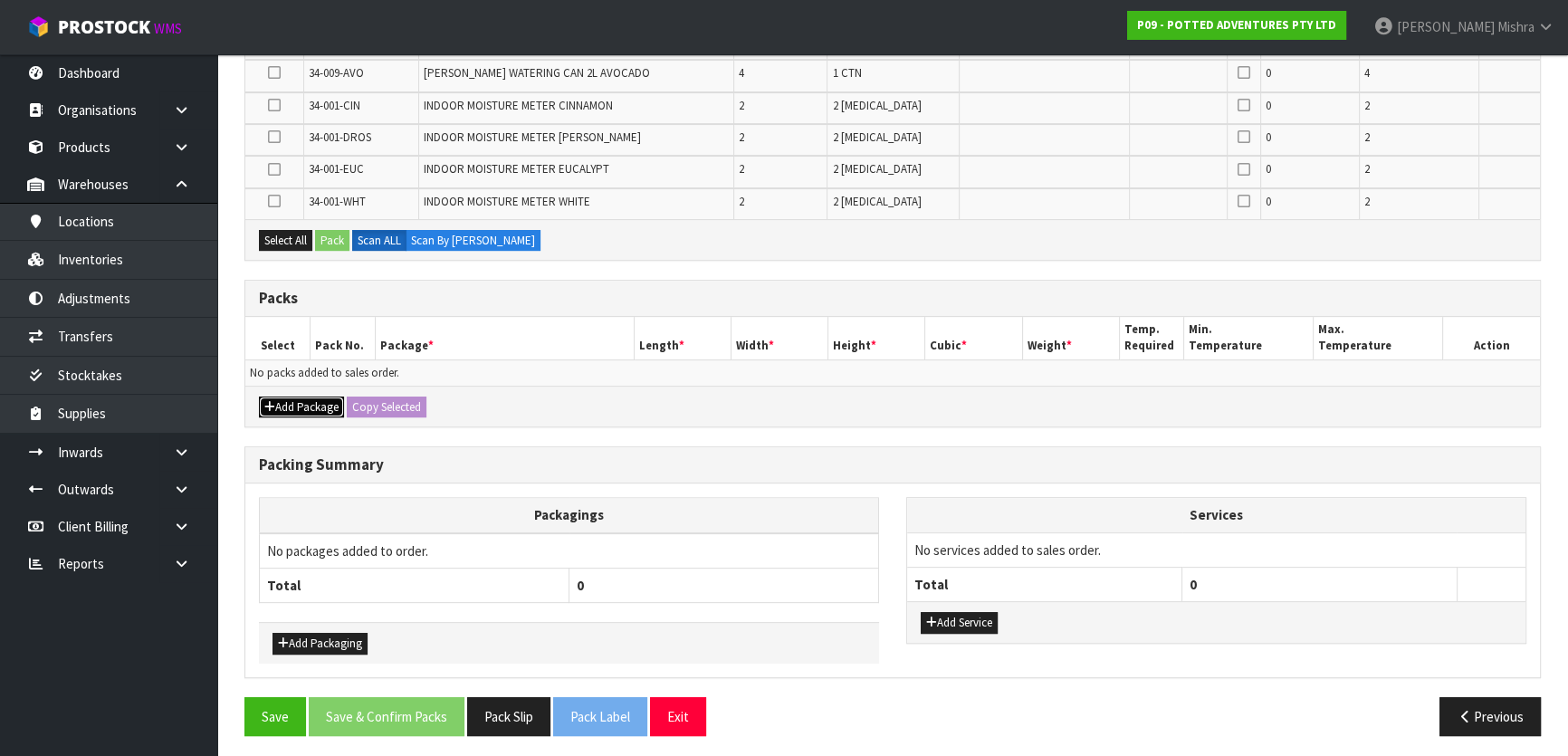
click at [300, 410] on button "Add Package" at bounding box center [301, 408] width 85 height 22
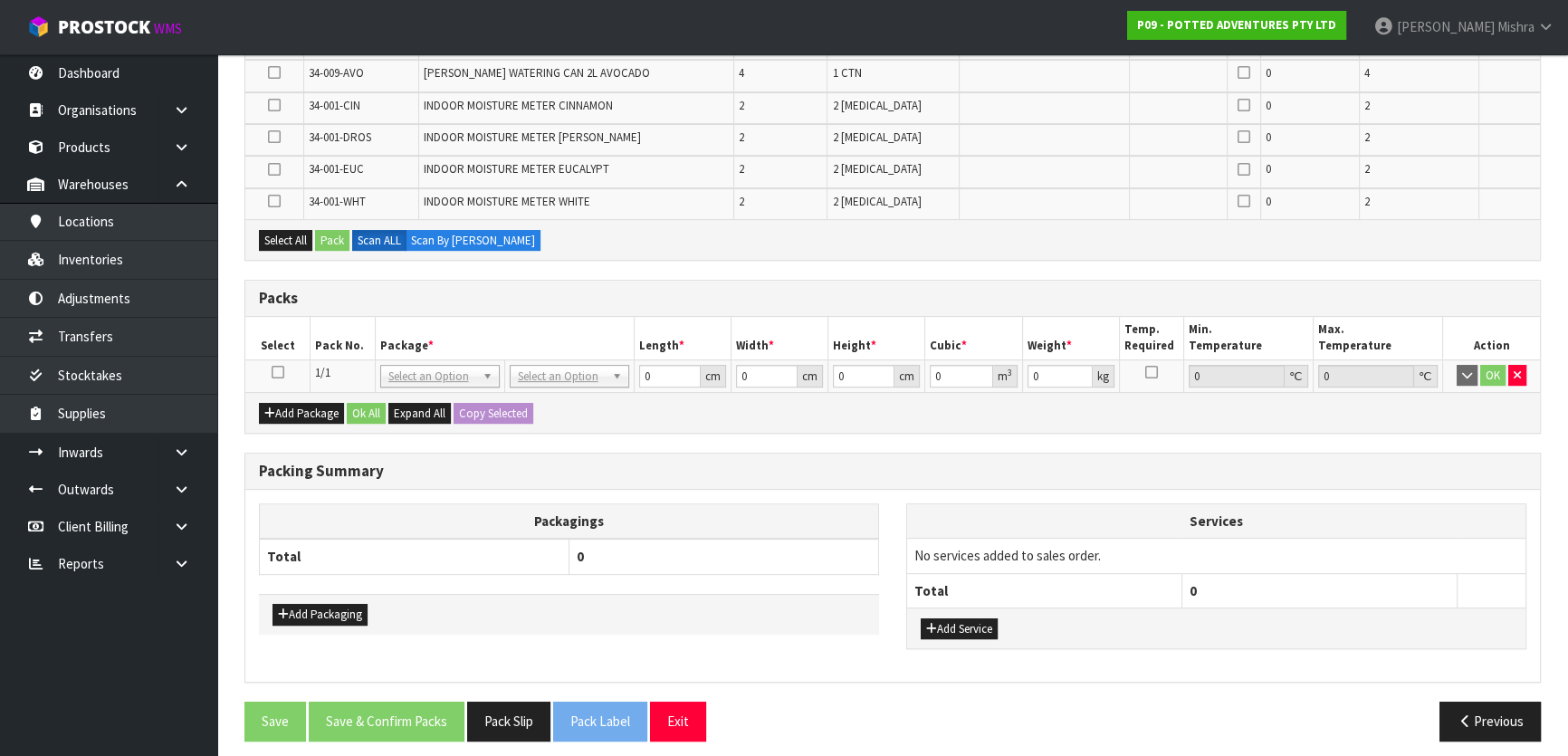
click at [280, 372] on icon at bounding box center [278, 372] width 13 height 1
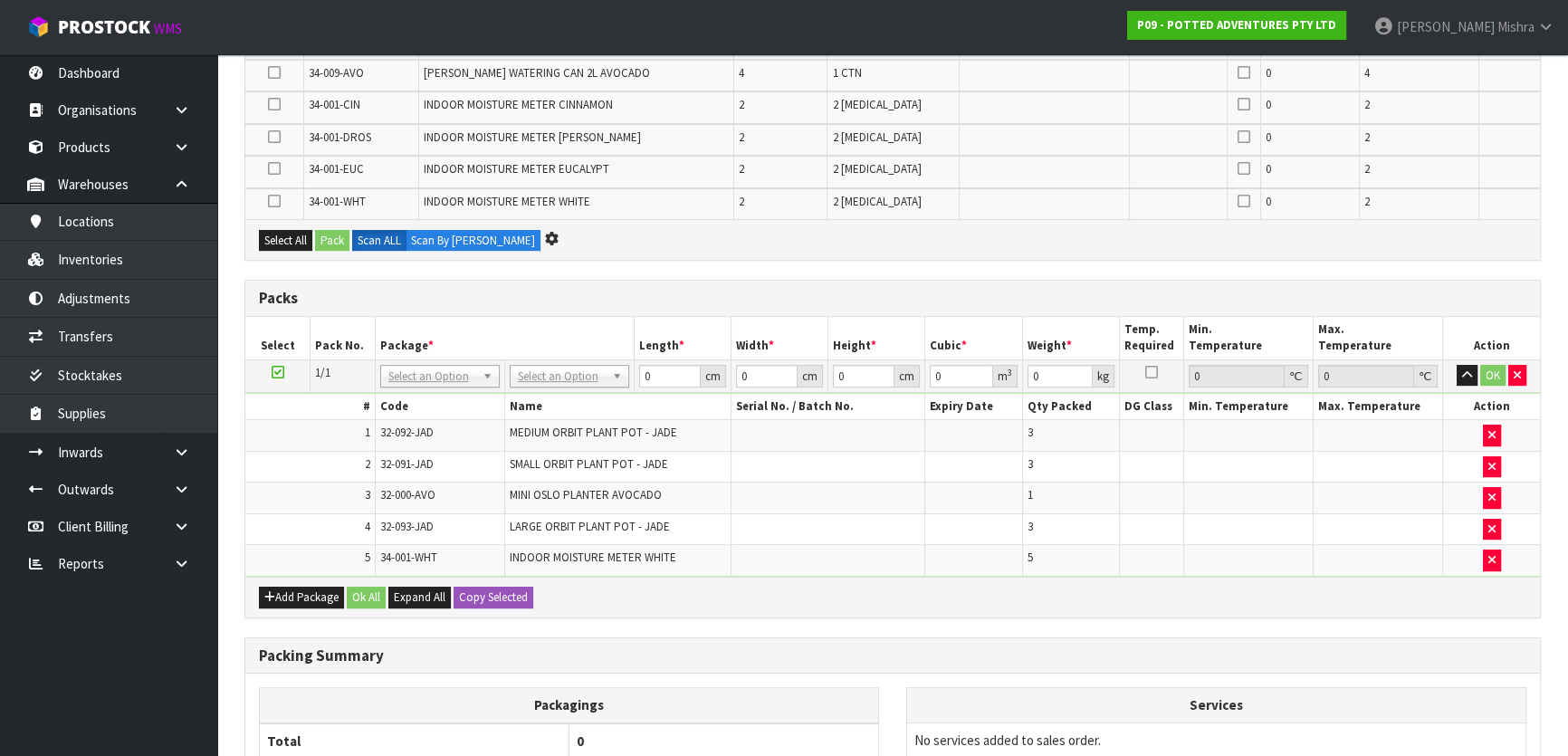
scroll to position [519, 0]
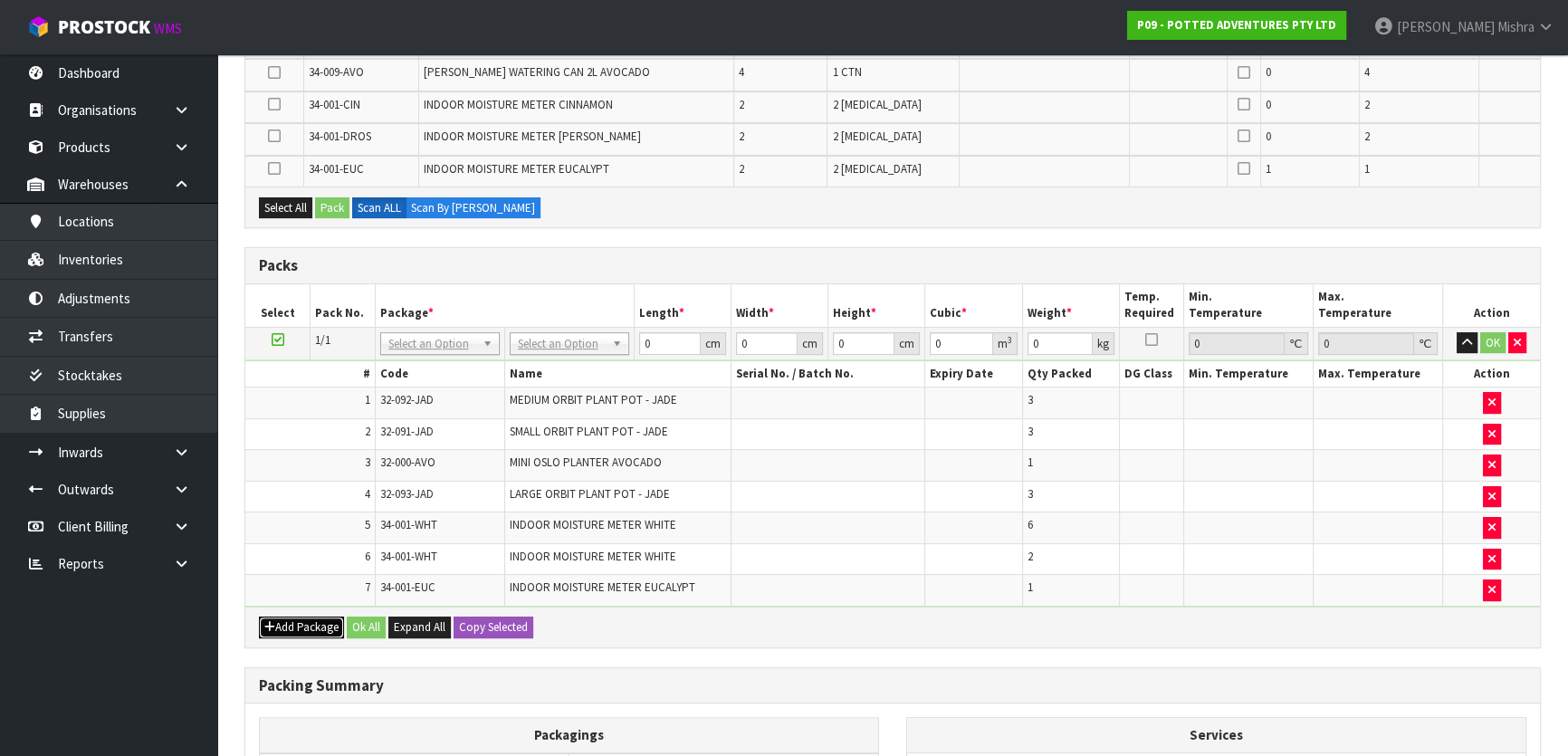
click at [294, 616] on button "Add Package" at bounding box center [301, 627] width 85 height 22
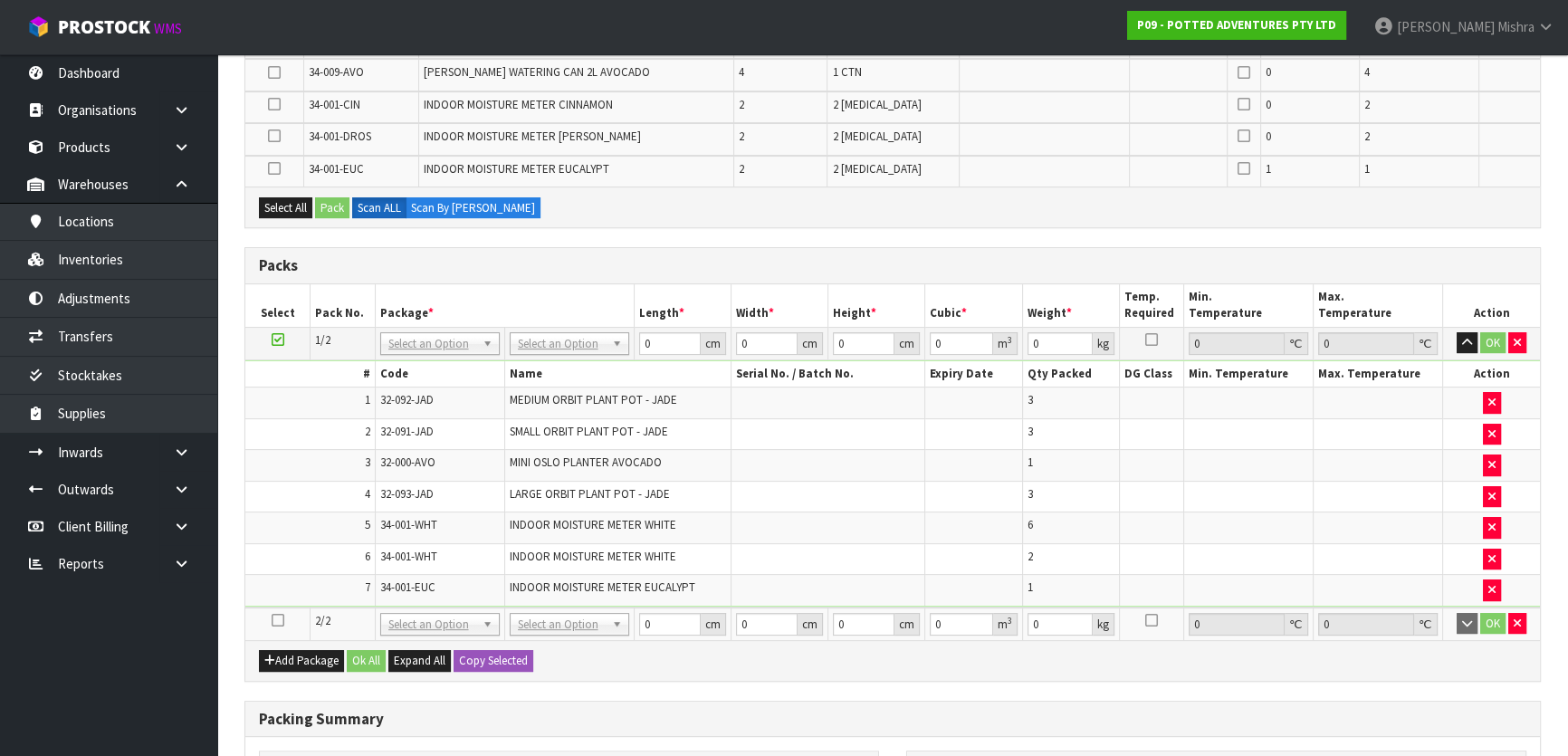
click at [273, 620] on icon at bounding box center [278, 620] width 13 height 1
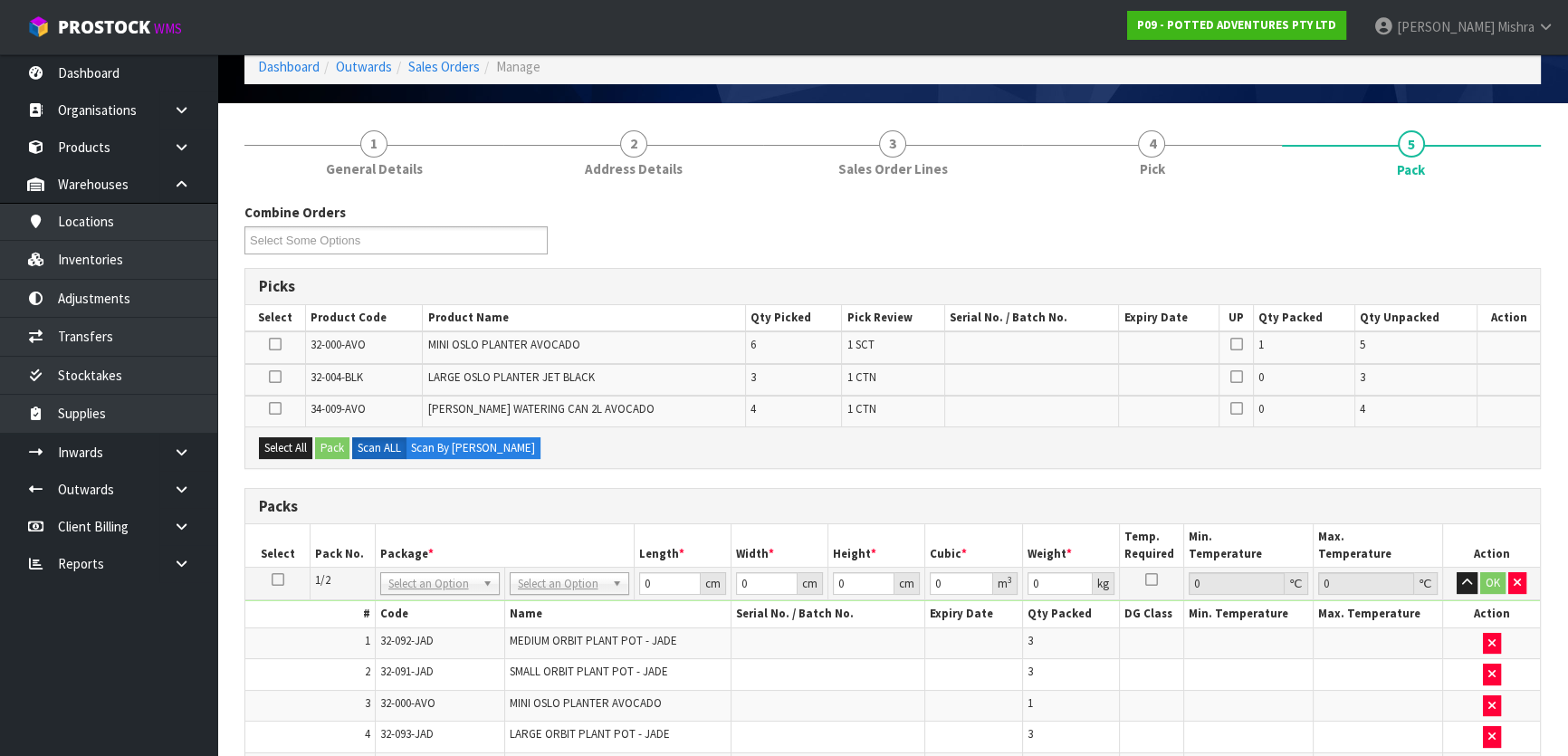
scroll to position [126, 0]
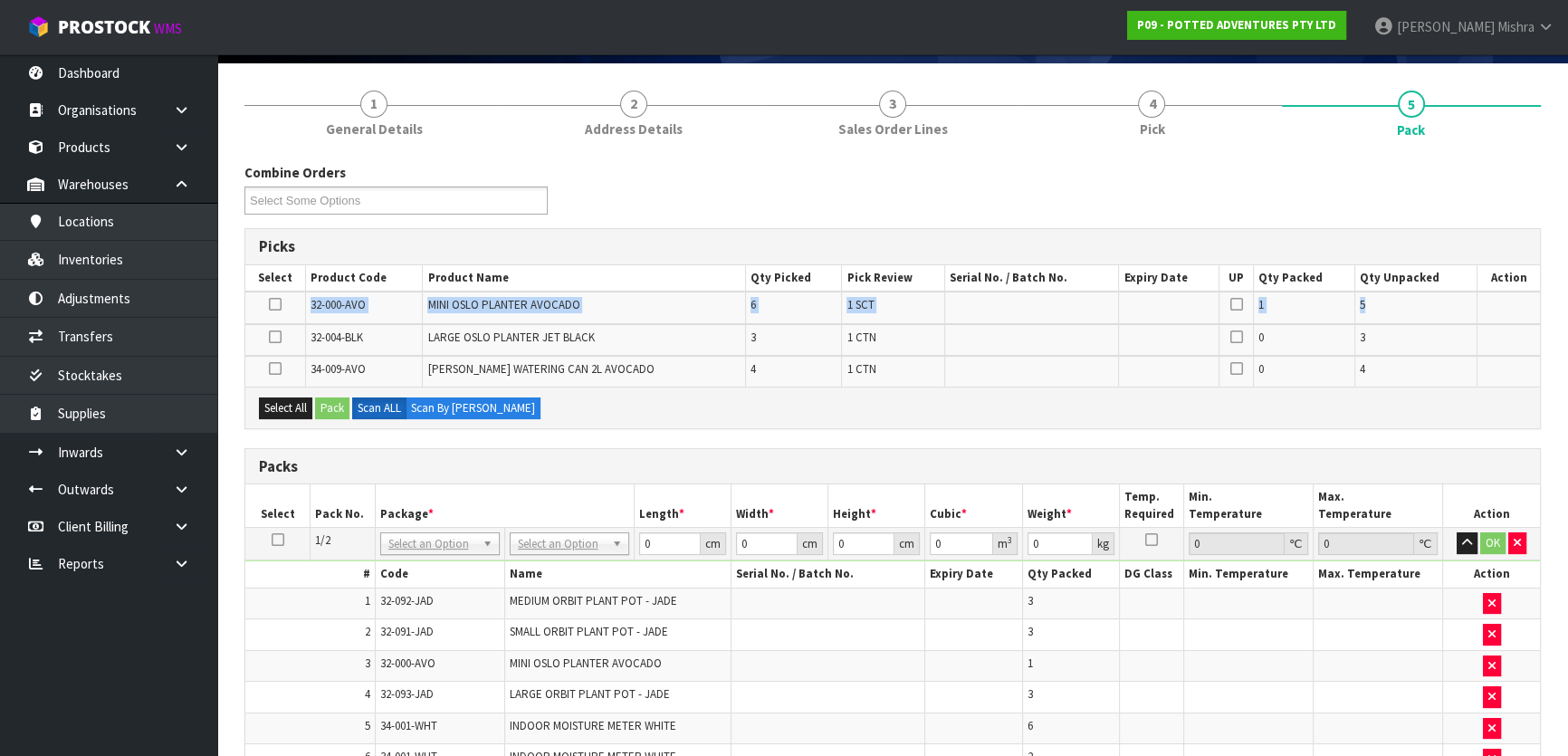
drag, startPoint x: 1404, startPoint y: 304, endPoint x: 265, endPoint y: 310, distance: 1139.0
click at [265, 310] on tr "32-000-AVO MINI OSLO PLANTER AVOCADO 6 1 SCT 1 5" at bounding box center [892, 308] width 1294 height 32
click at [639, 314] on td "MINI OSLO PLANTER AVOCADO" at bounding box center [583, 308] width 322 height 32
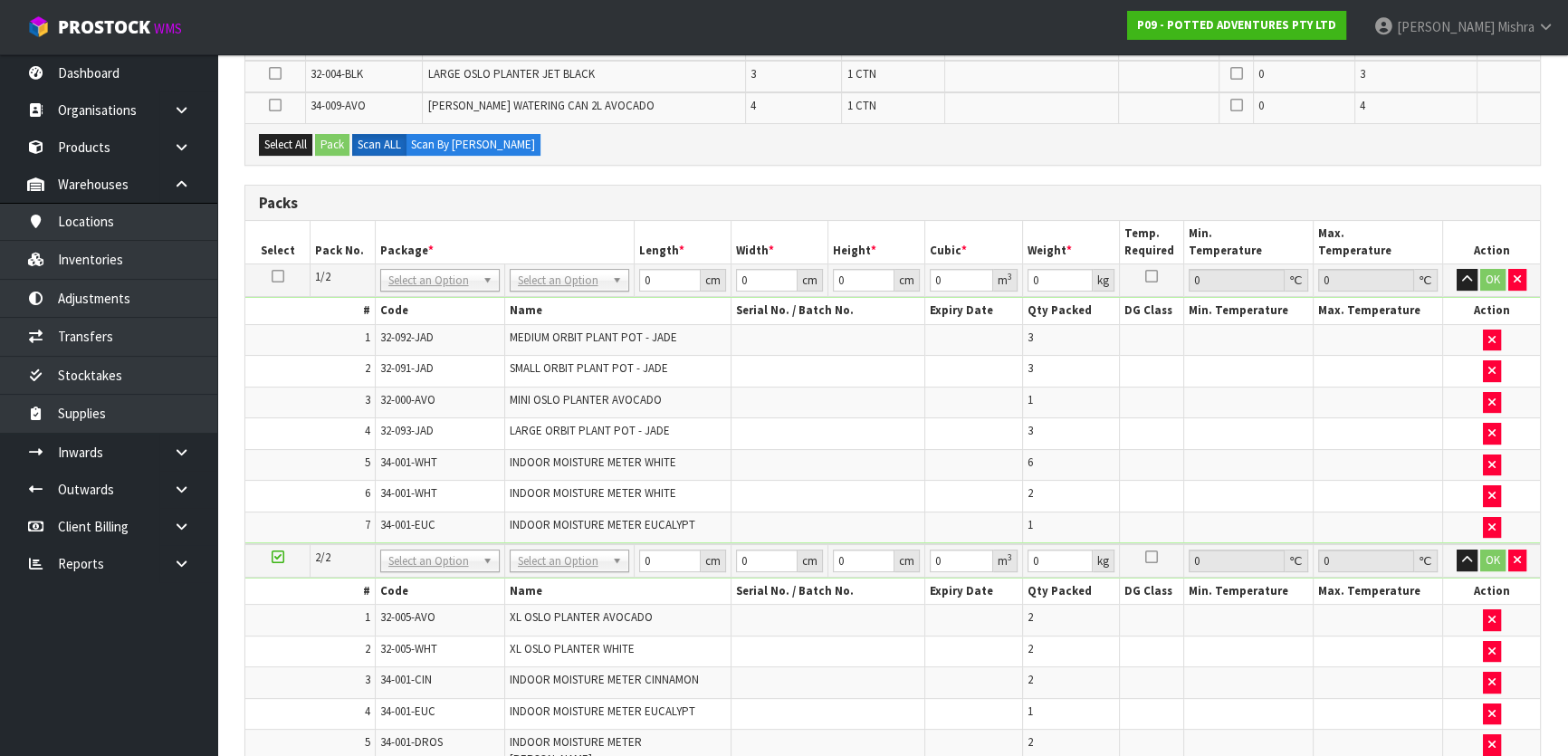
scroll to position [537, 0]
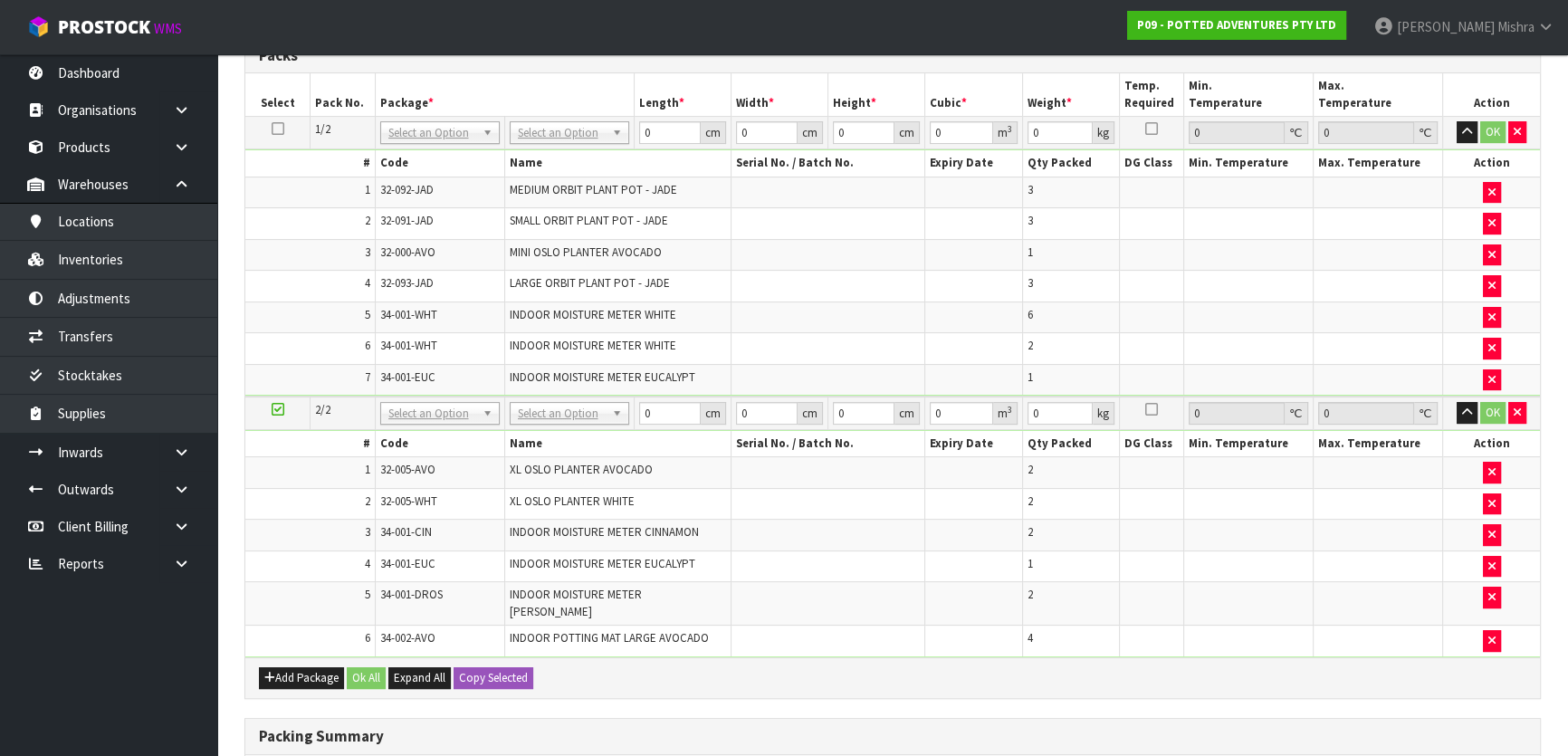
click at [628, 257] on td "MINI OSLO PLANTER AVOCADO" at bounding box center [617, 254] width 227 height 32
click at [634, 247] on span "MINI OSLO PLANTER AVOCADO" at bounding box center [586, 252] width 152 height 16
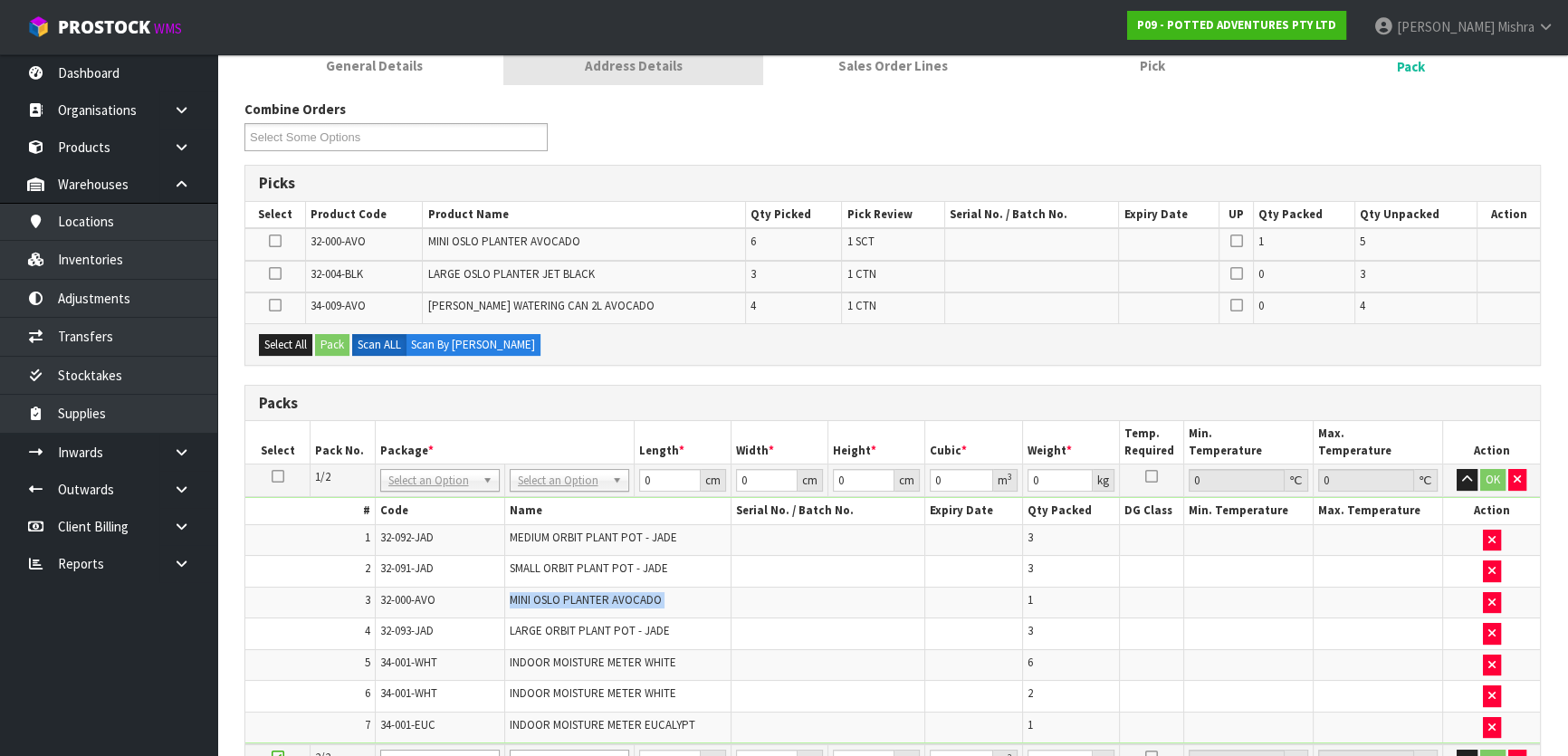
scroll to position [164, 0]
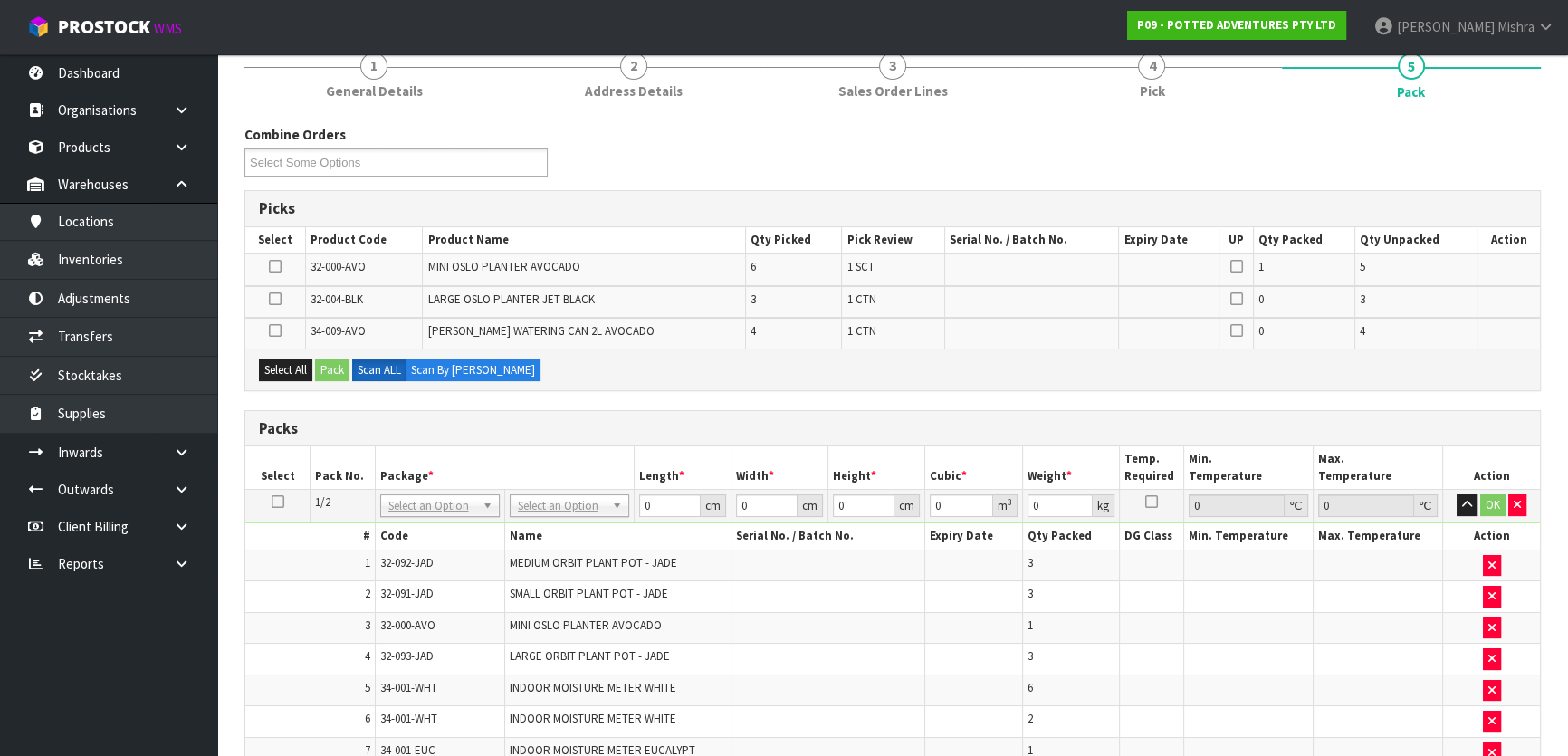
click at [525, 259] on span "MINI OSLO PLANTER AVOCADO" at bounding box center [503, 266] width 152 height 16
click at [274, 266] on icon at bounding box center [275, 266] width 13 height 1
click at [0, 0] on input "checkbox" at bounding box center [0, 0] width 0 height 0
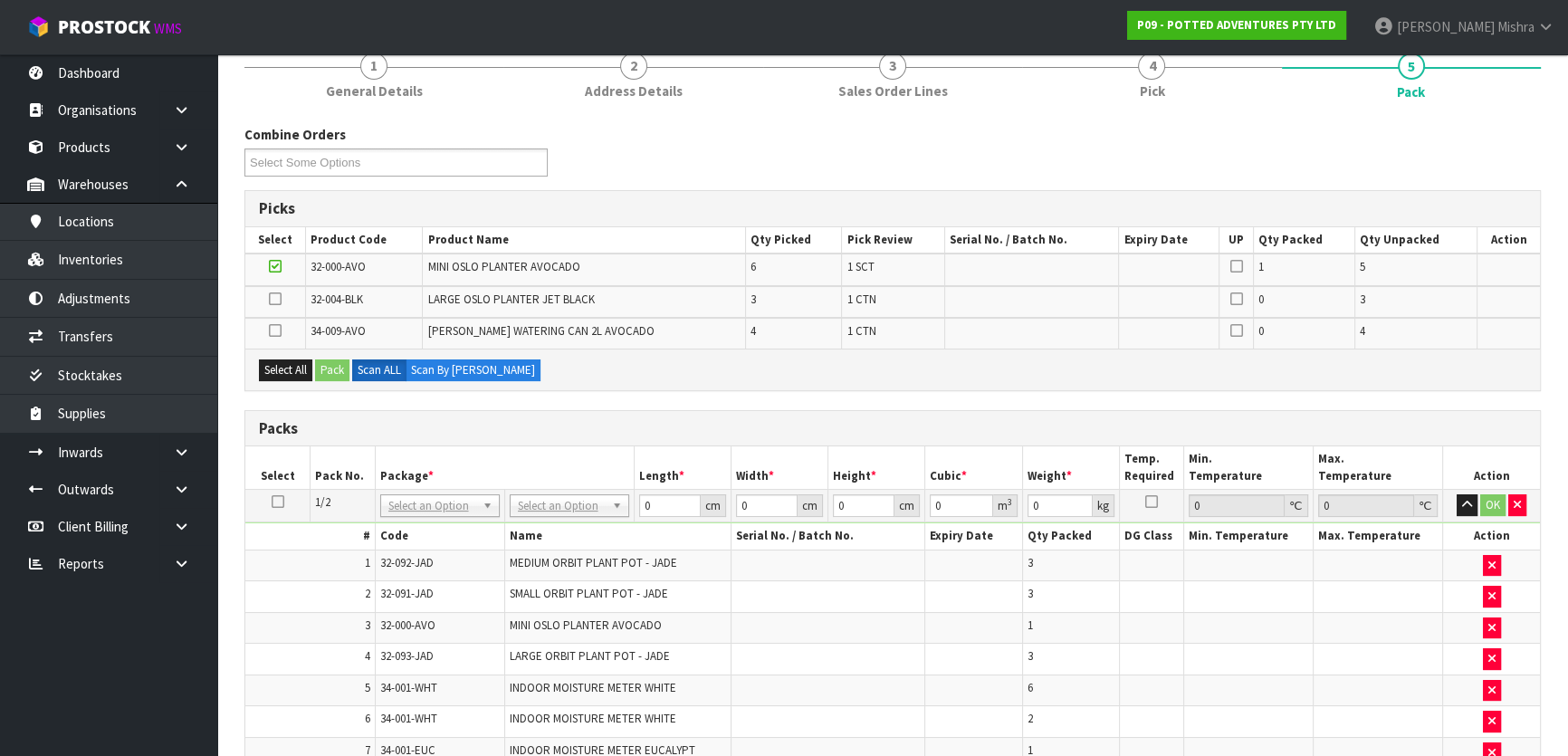
click at [281, 502] on icon at bounding box center [278, 502] width 13 height 1
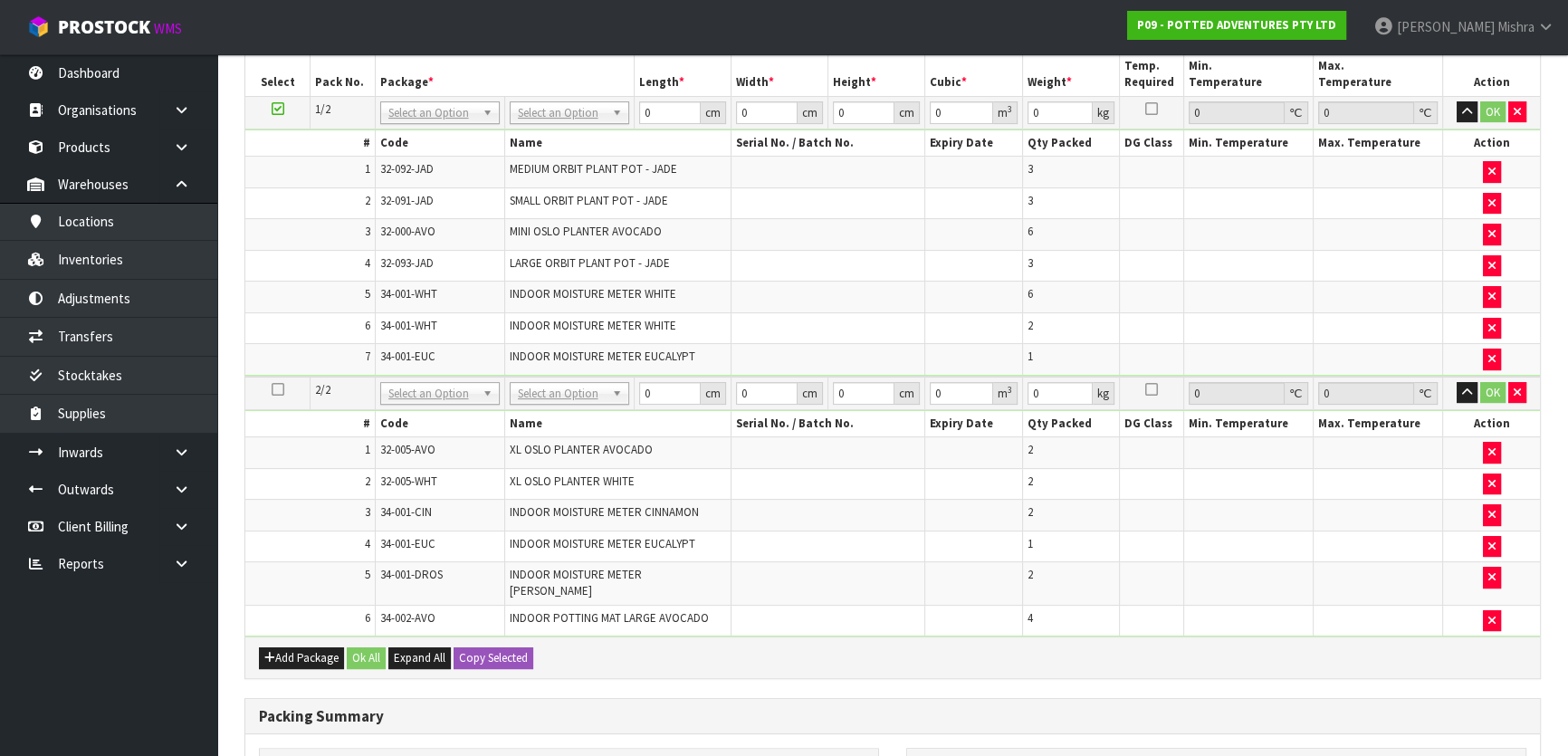
scroll to position [493, 0]
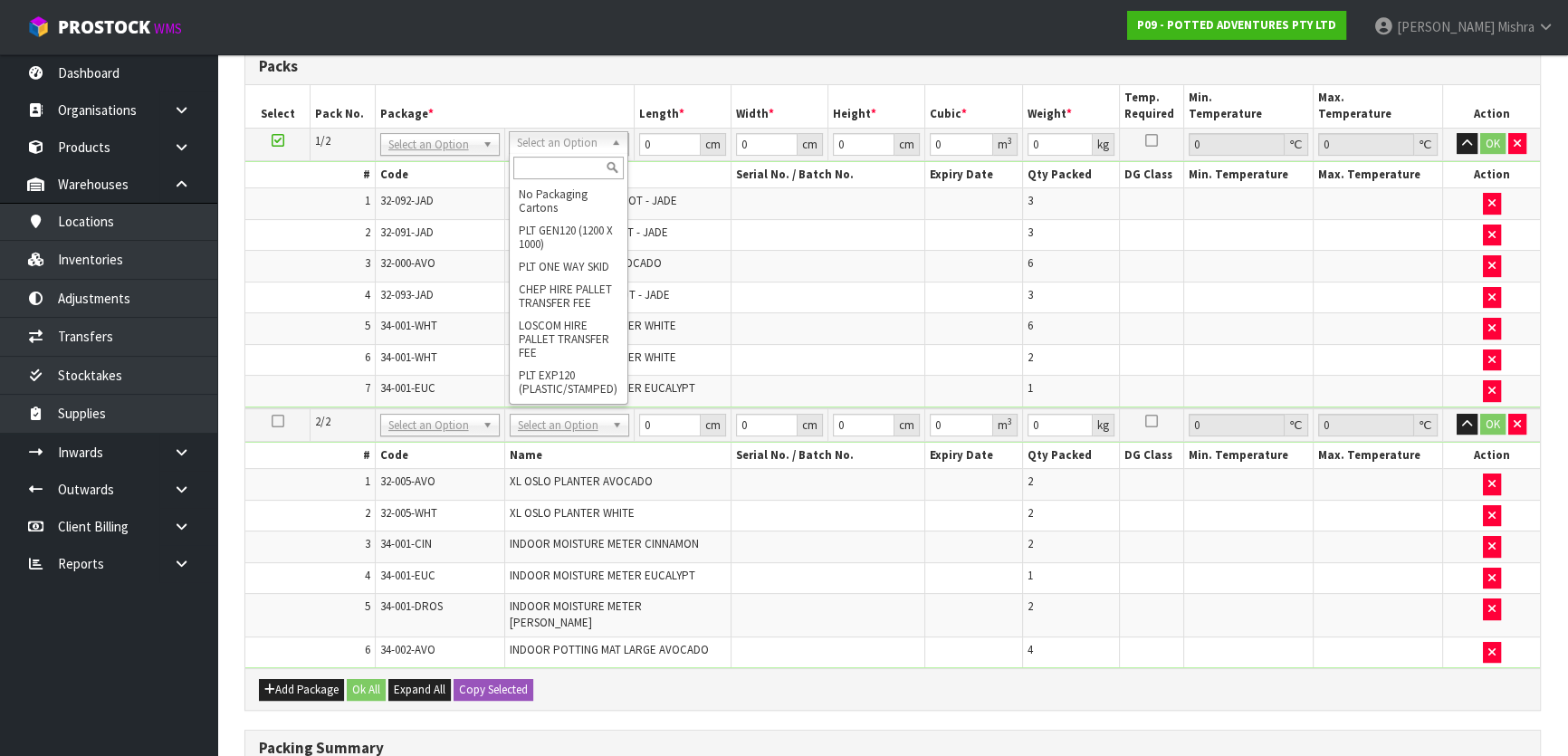
click at [539, 164] on input "text" at bounding box center [568, 168] width 110 height 23
type input "ctn9"
type input "51"
type input "38"
type input "58.5"
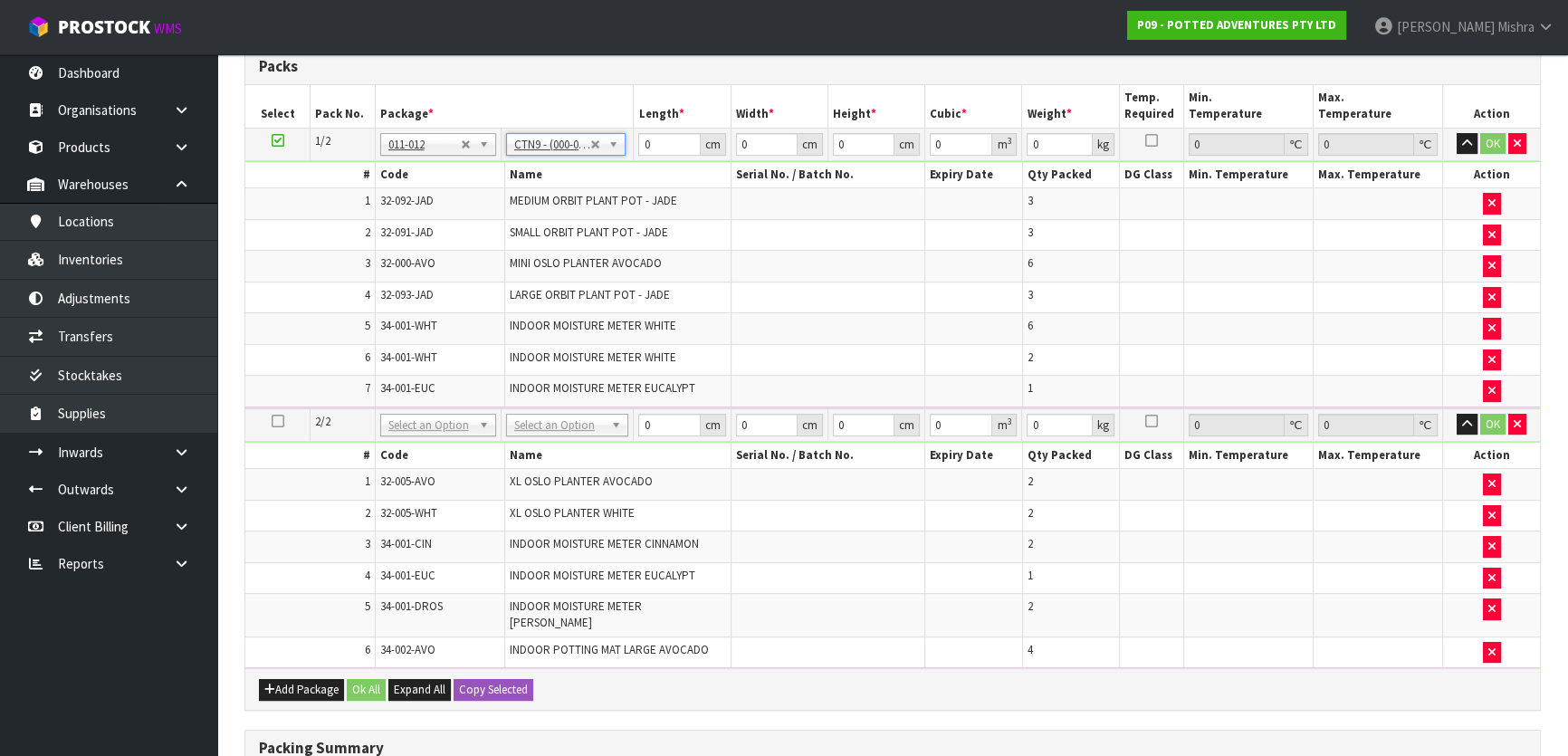
type input "0.113373"
type input "18.32"
drag, startPoint x: 658, startPoint y: 138, endPoint x: 628, endPoint y: 138, distance: 30.0
click at [628, 138] on tr "1/2 NONE 007-001 007-002 007-004 007-009 007-013 007-014 007-015 007-017 007-01…" at bounding box center [892, 143] width 1294 height 32
type input "5"
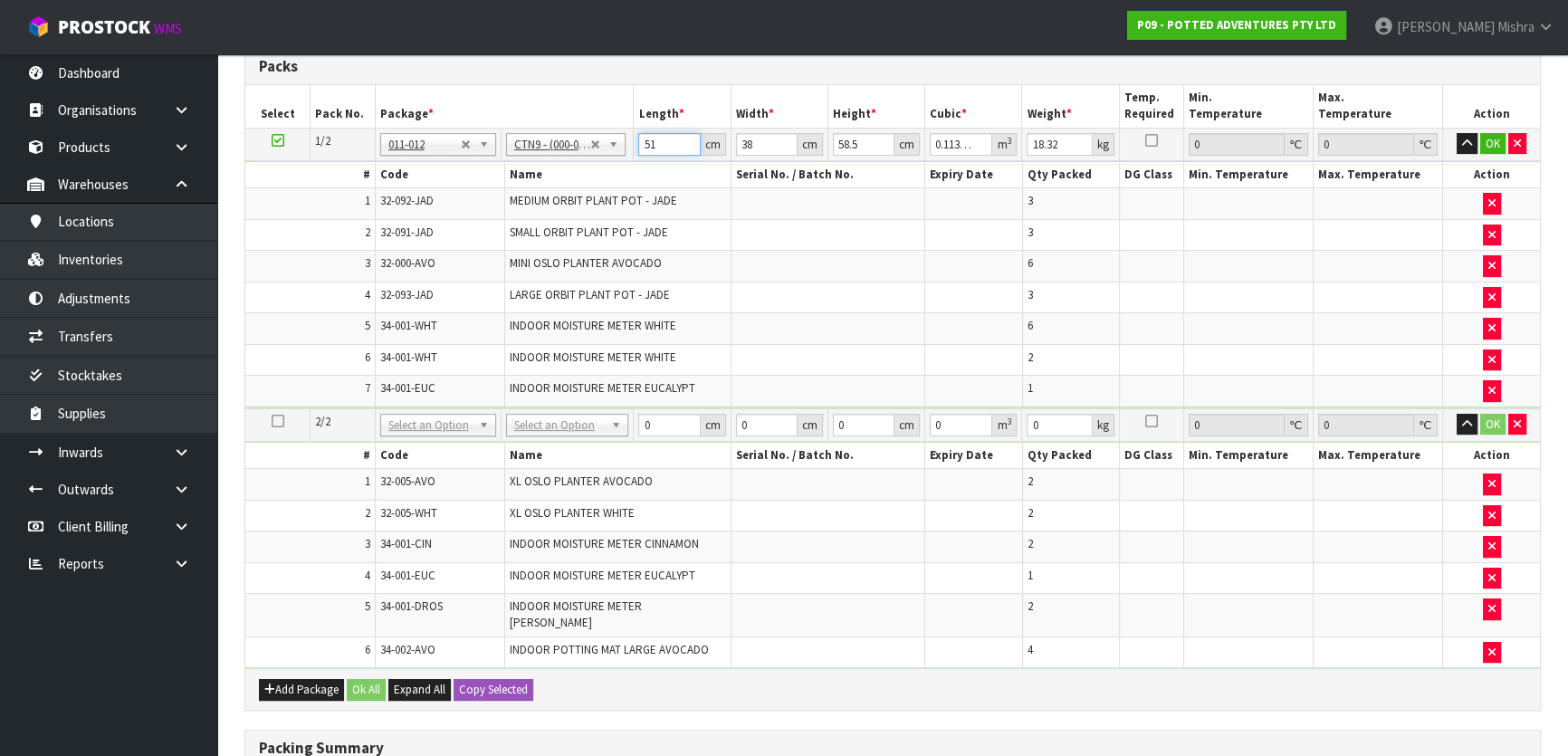
type input "0.011115"
type input "52"
type input "0.115596"
type input "52"
type input "4"
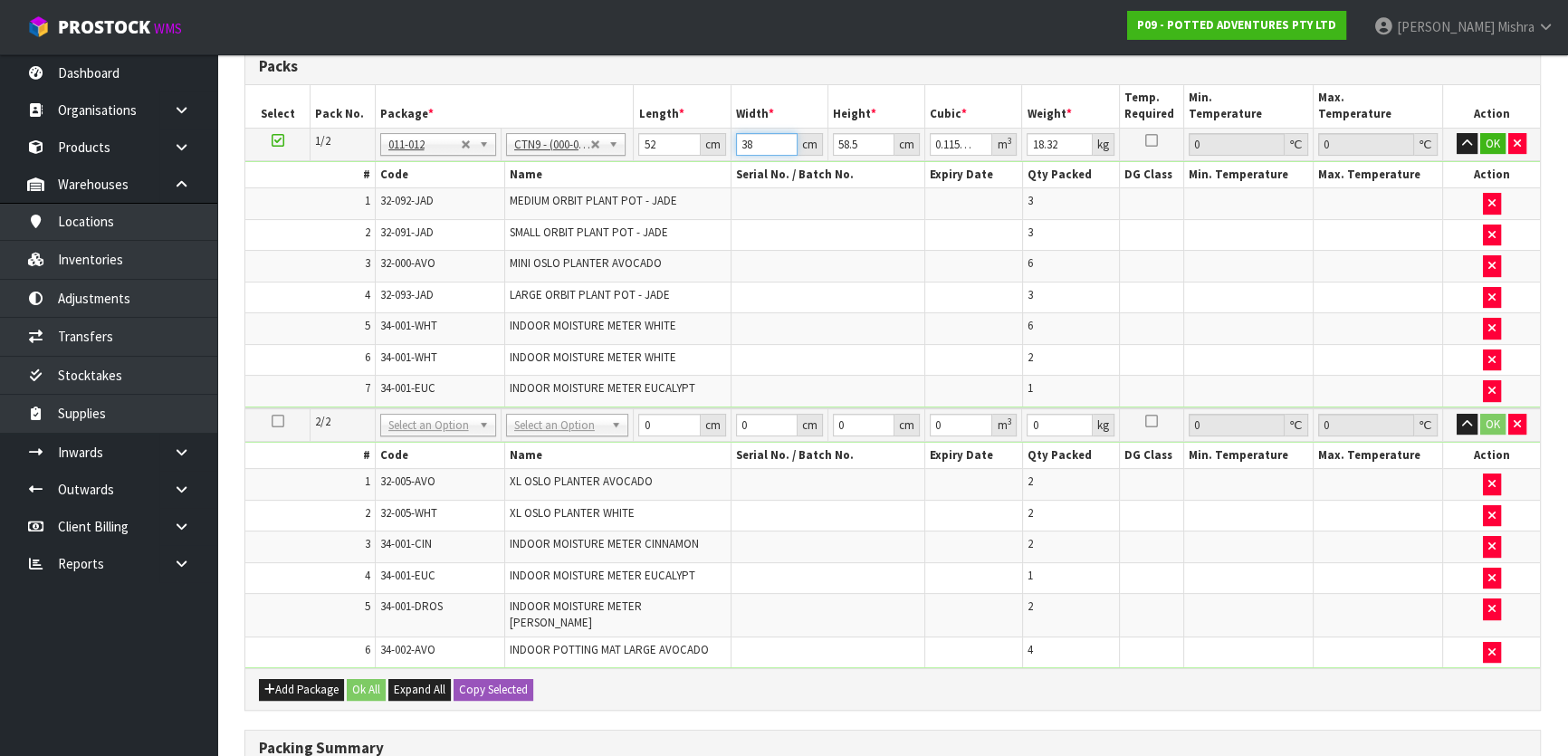
type input "0.012168"
type input "42"
type input "0.127764"
type input "42"
type input "4"
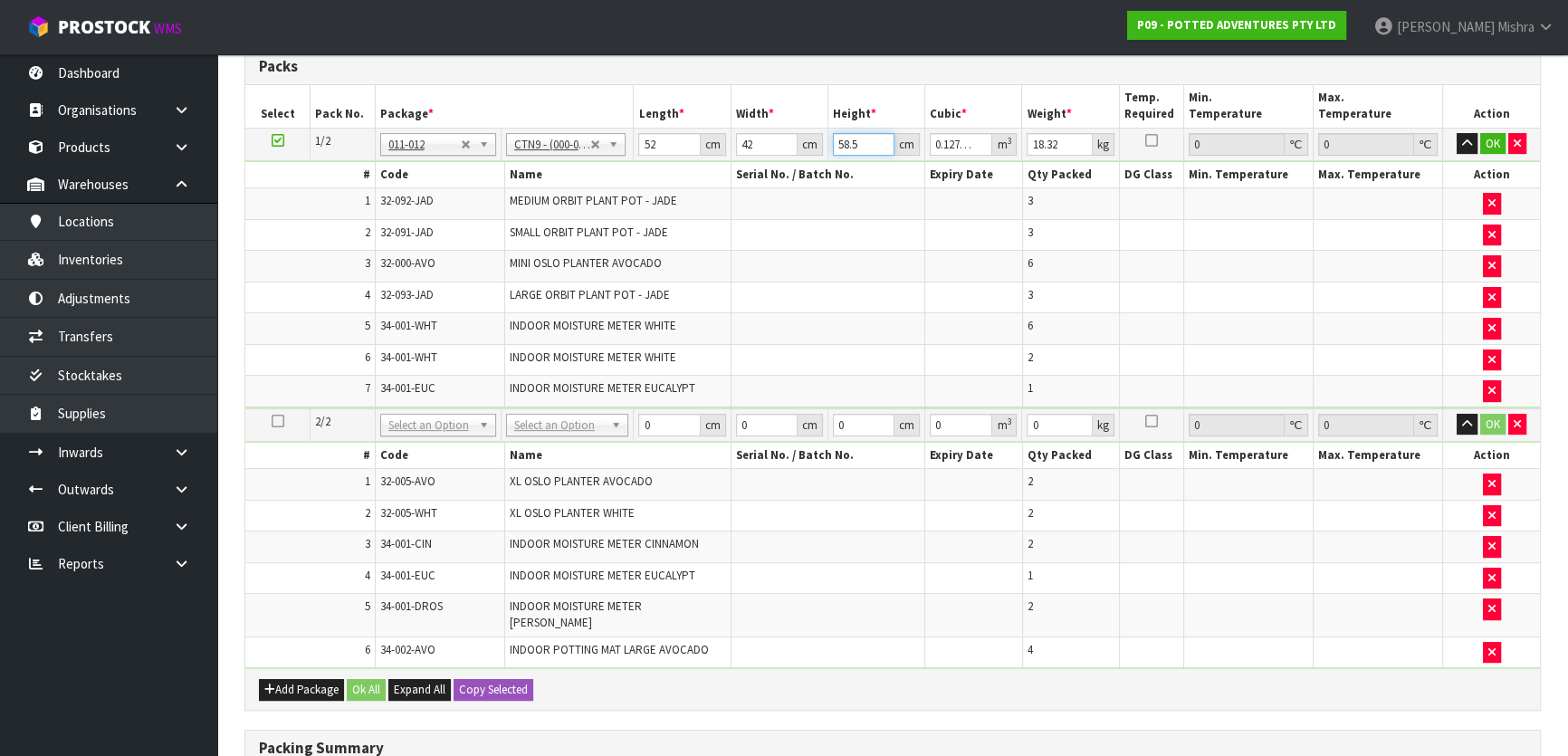
type input "0.008736"
type input "46"
type input "0.100464"
type input "46"
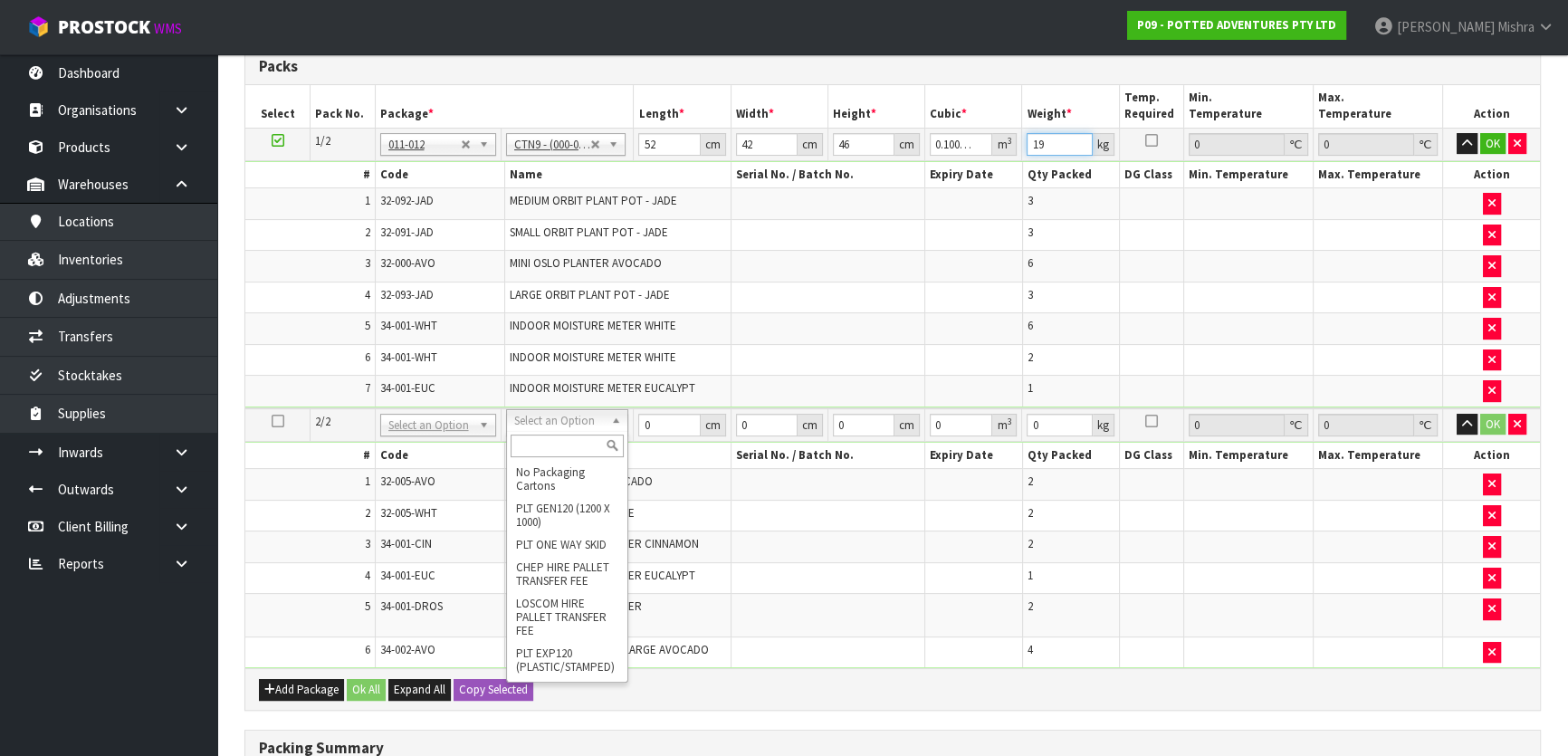
type input "19"
click at [535, 450] on input "text" at bounding box center [566, 446] width 113 height 23
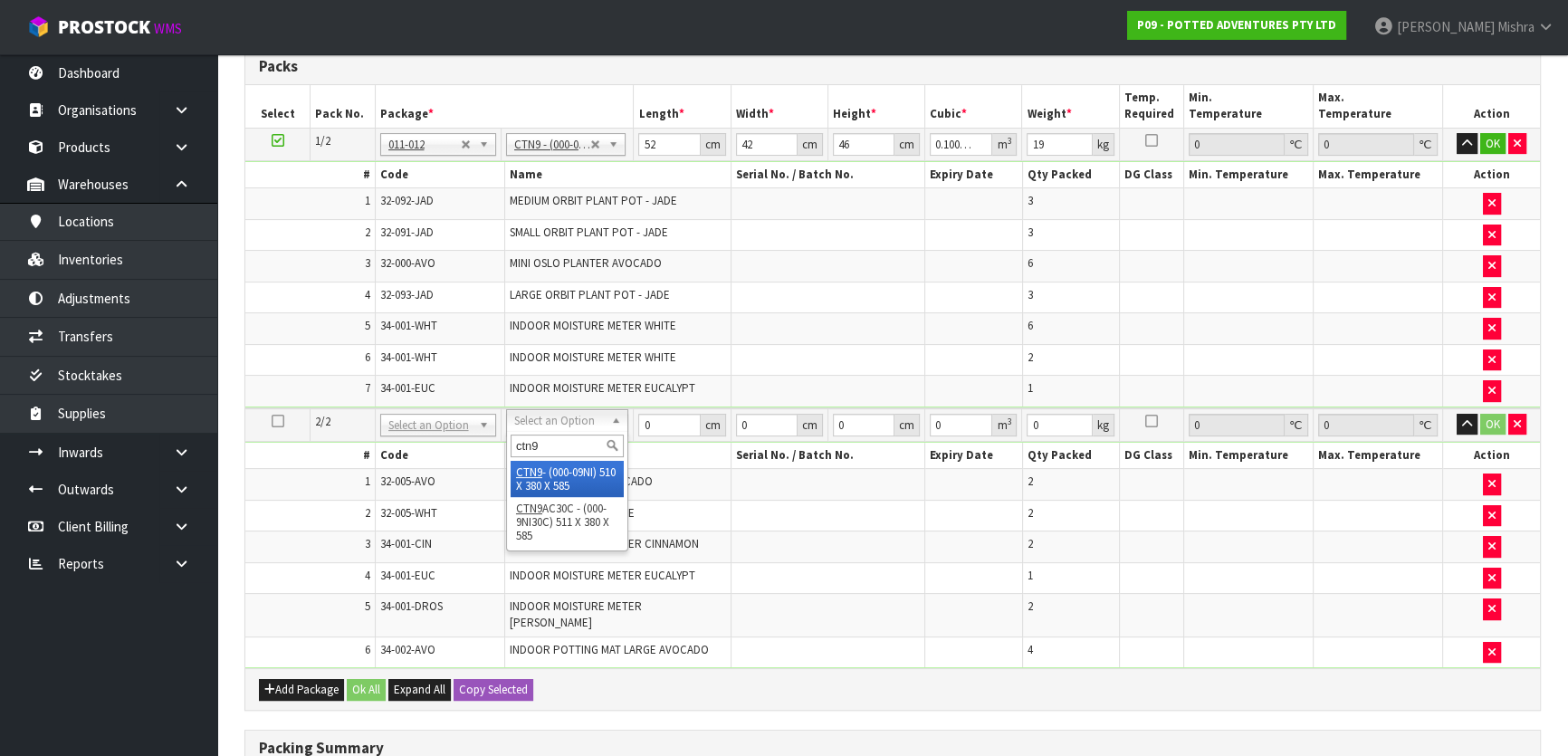
type input "ctn9"
type input "2"
type input "51"
type input "38"
type input "58.5"
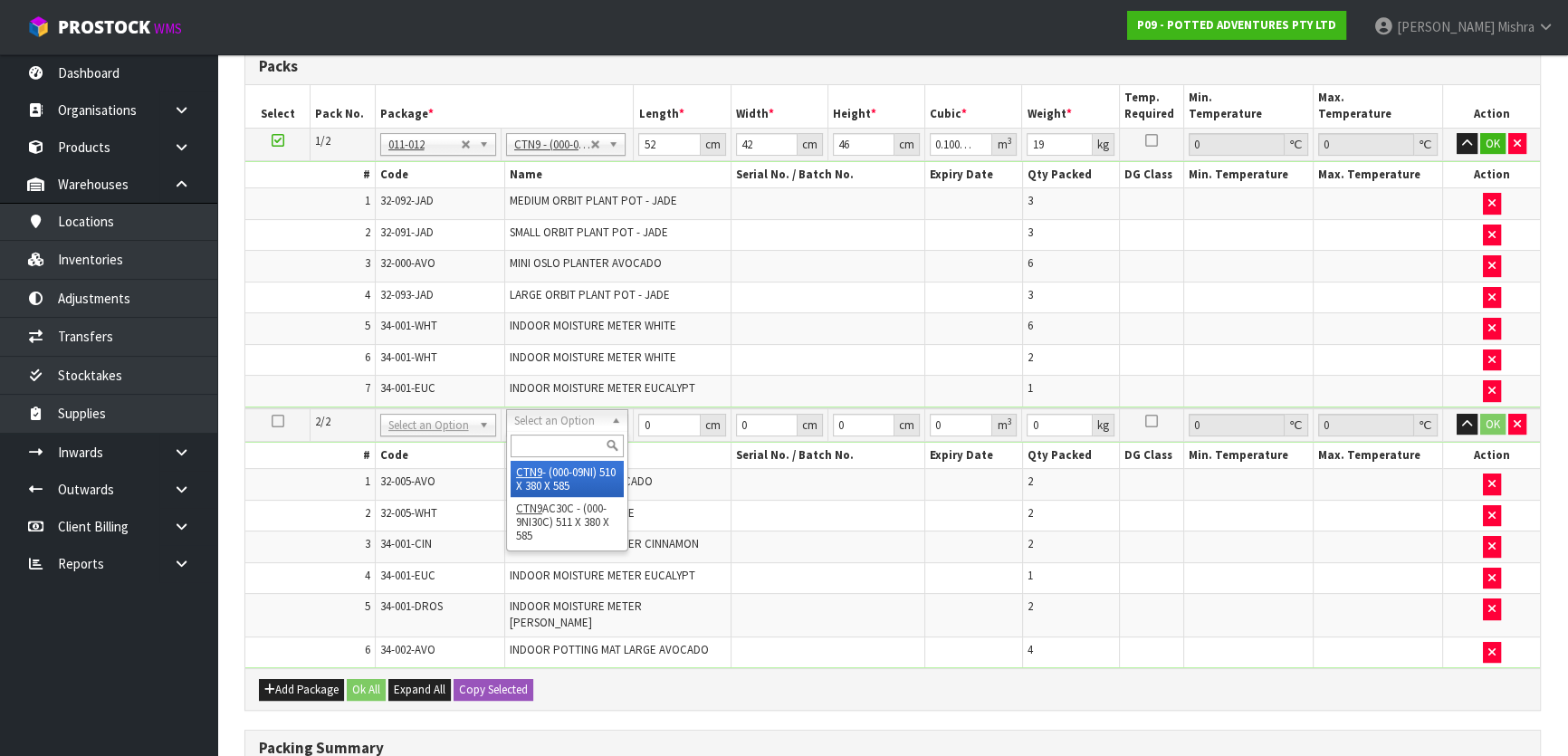
type input "0.113373"
type input "19.9"
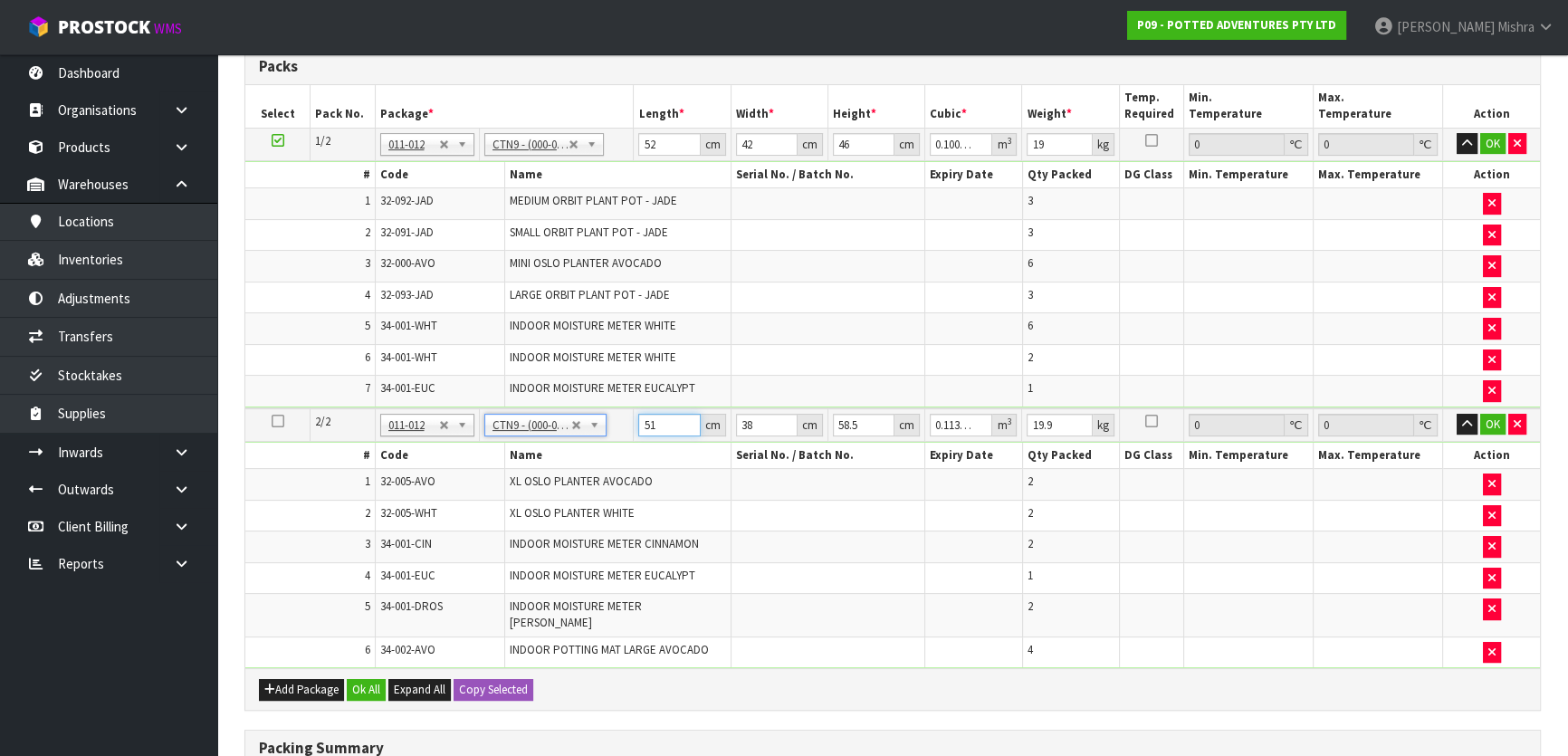
drag, startPoint x: 678, startPoint y: 415, endPoint x: 565, endPoint y: 417, distance: 113.0
click at [570, 416] on tr "2/2 NONE 007-001 007-002 007-004 007-009 007-013 007-014 007-015 007-017 007-01…" at bounding box center [892, 425] width 1294 height 33
type input "5"
type input "0.011115"
type input "52"
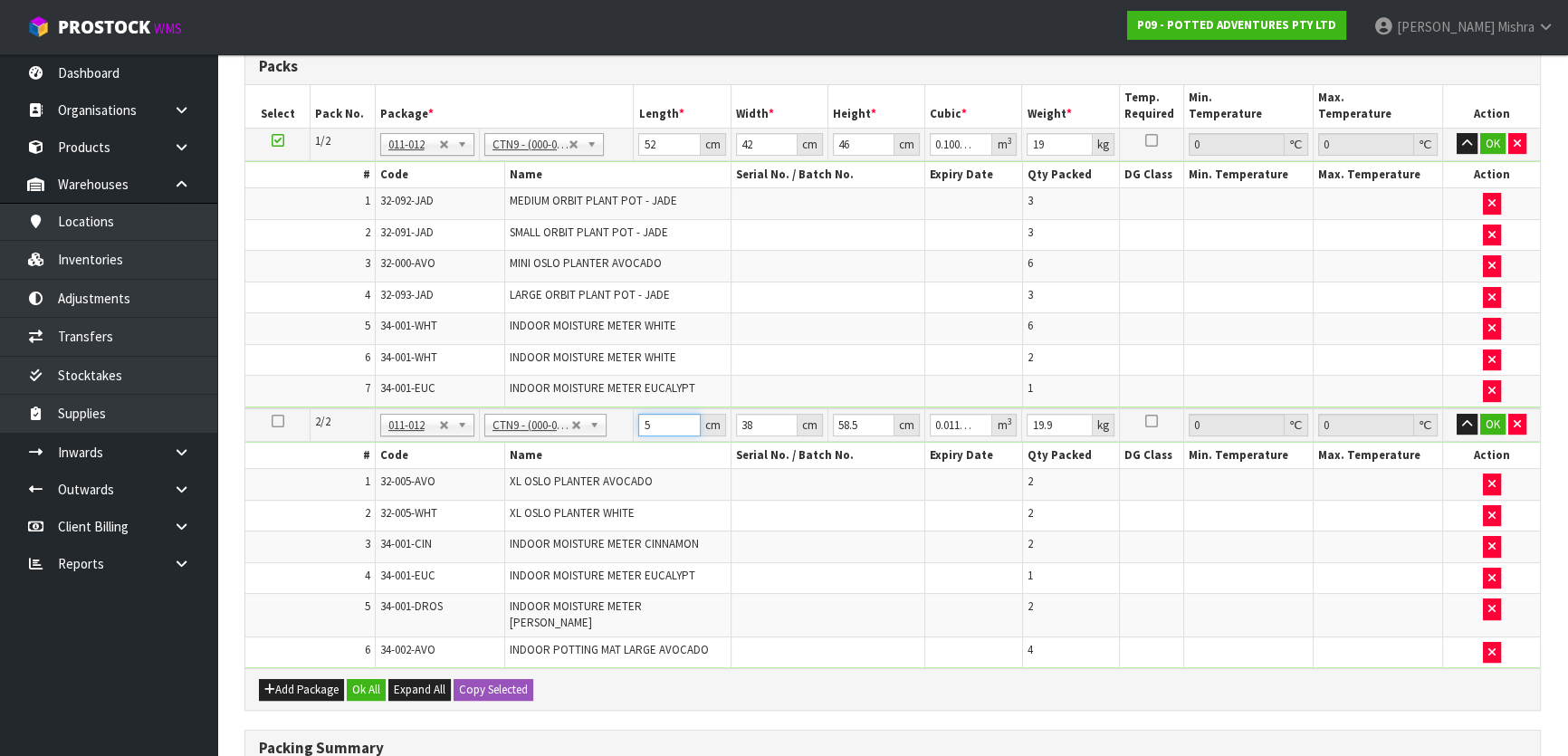
type input "0.115596"
type input "52"
type input "4"
type input "0.012168"
type input "41"
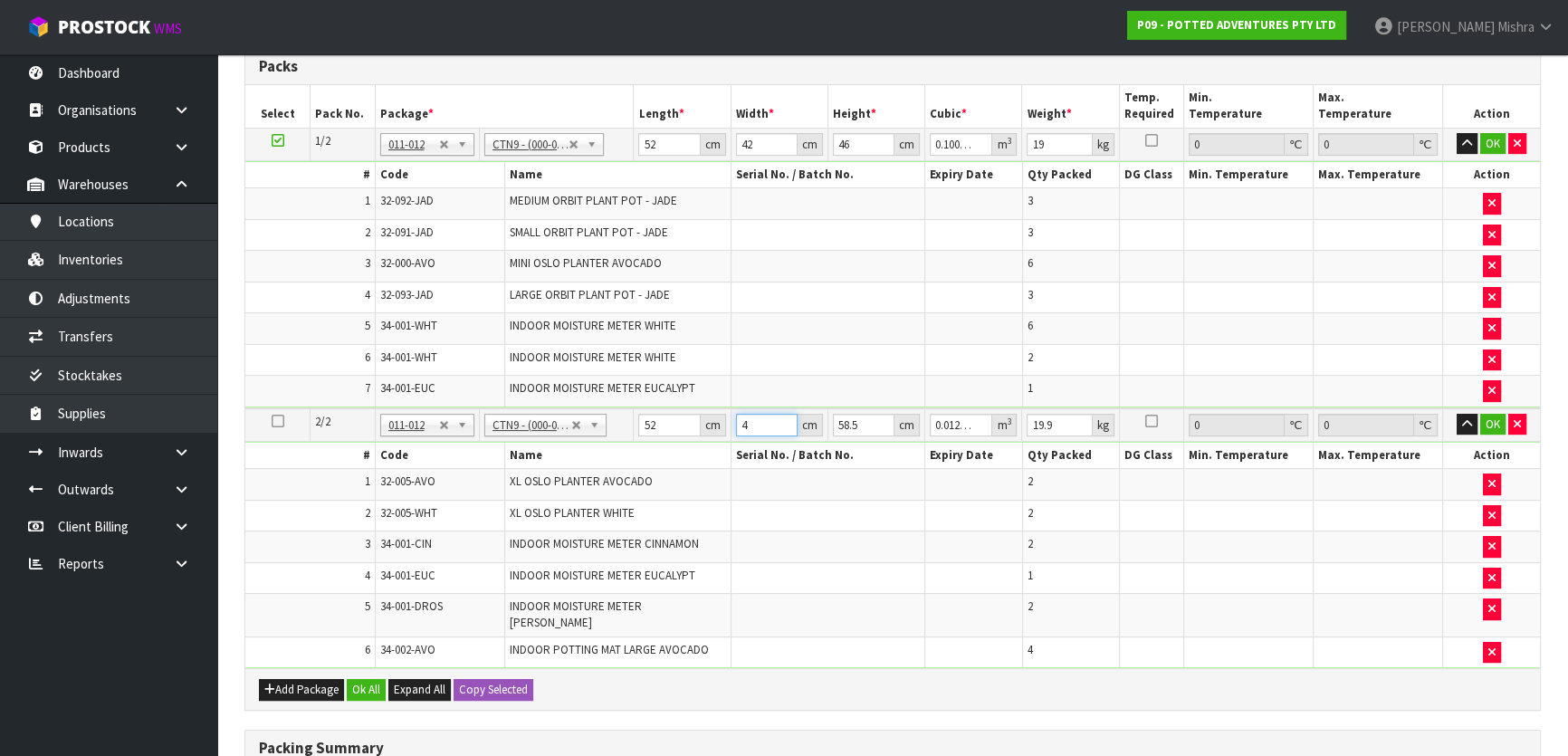
type input "0.124722"
type input "41"
type input "5"
type input "0.01066"
type input "53"
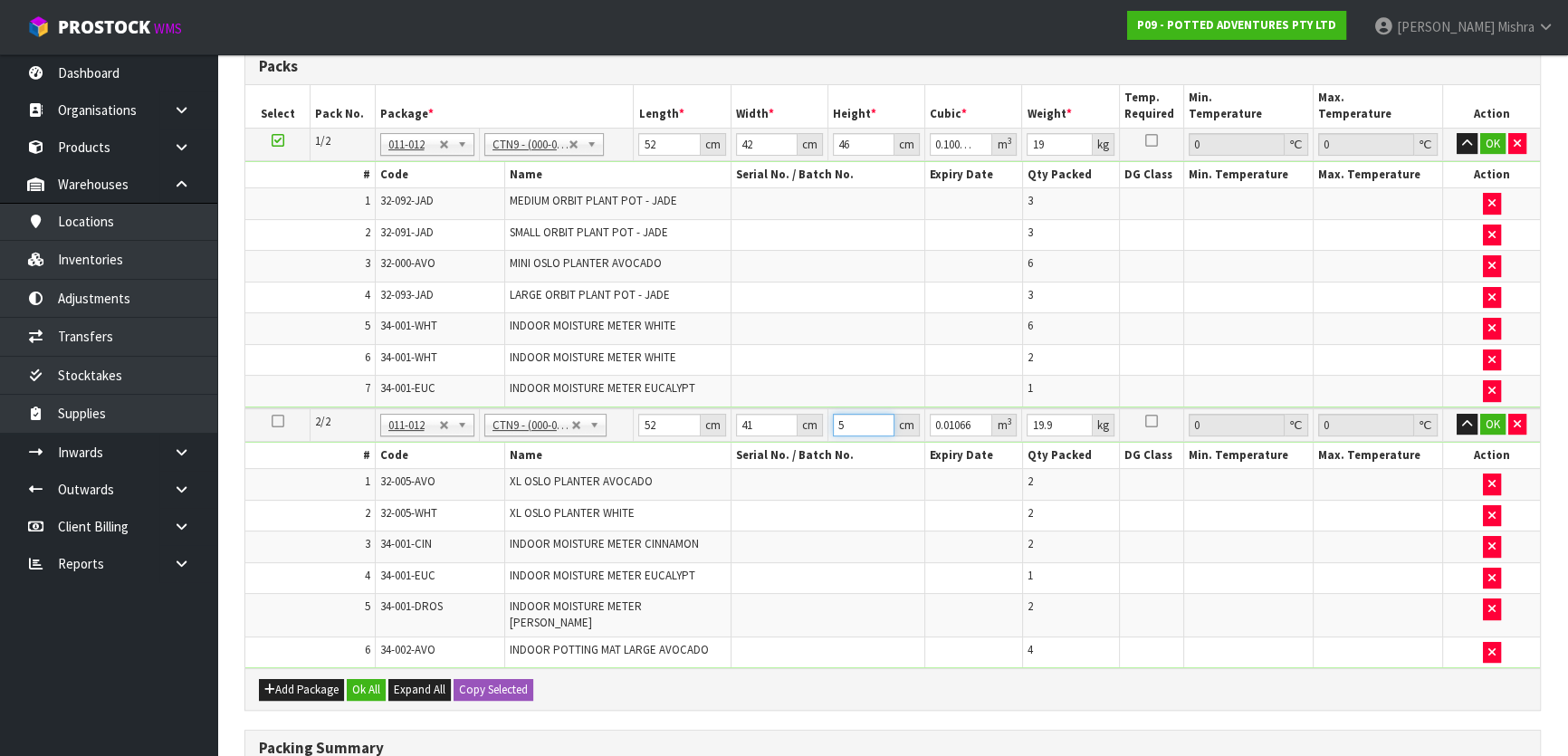
type input "0.112996"
type input "53"
type input "22"
click at [1495, 148] on button "OK" at bounding box center [1493, 144] width 26 height 22
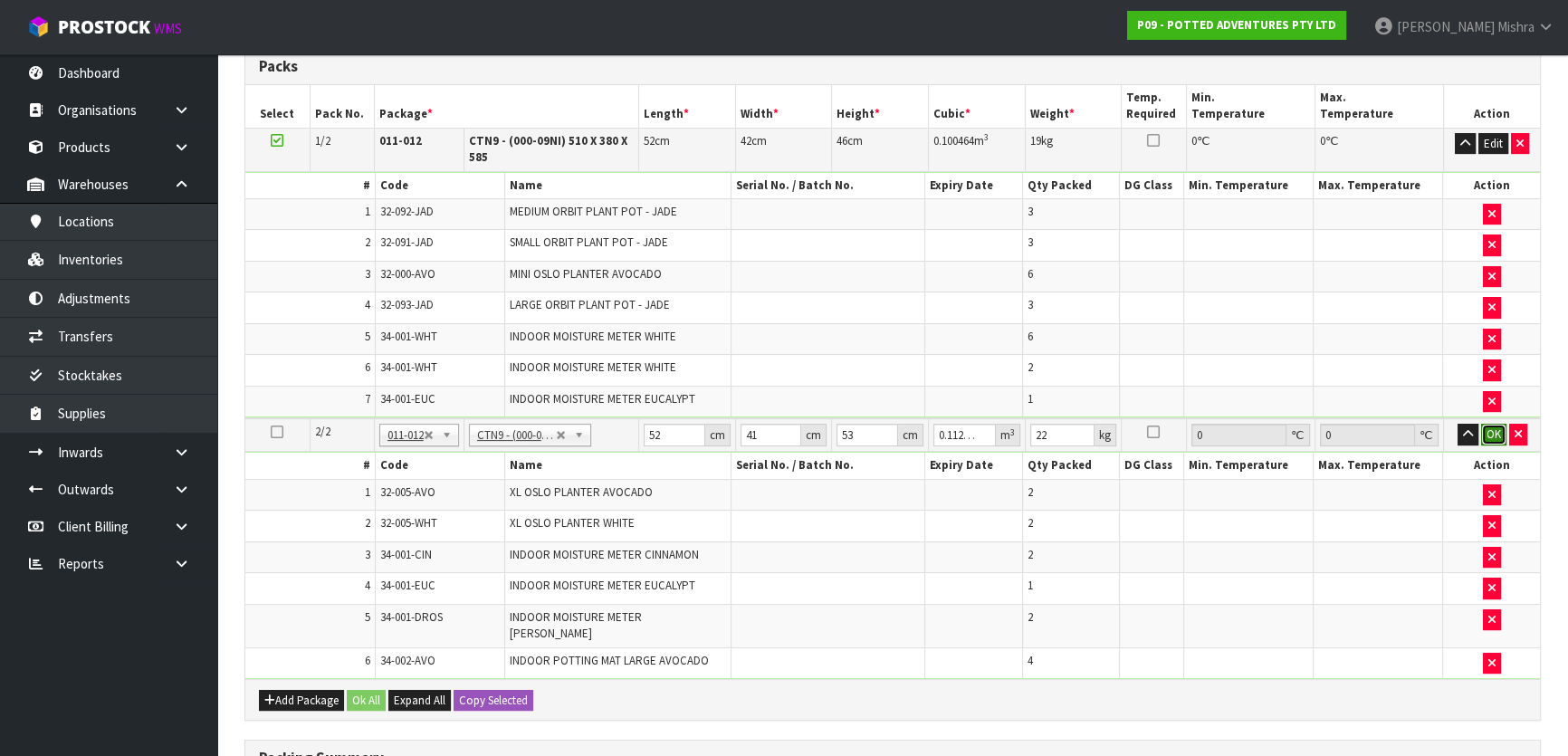
click at [1487, 434] on button "OK" at bounding box center [1494, 434] width 26 height 22
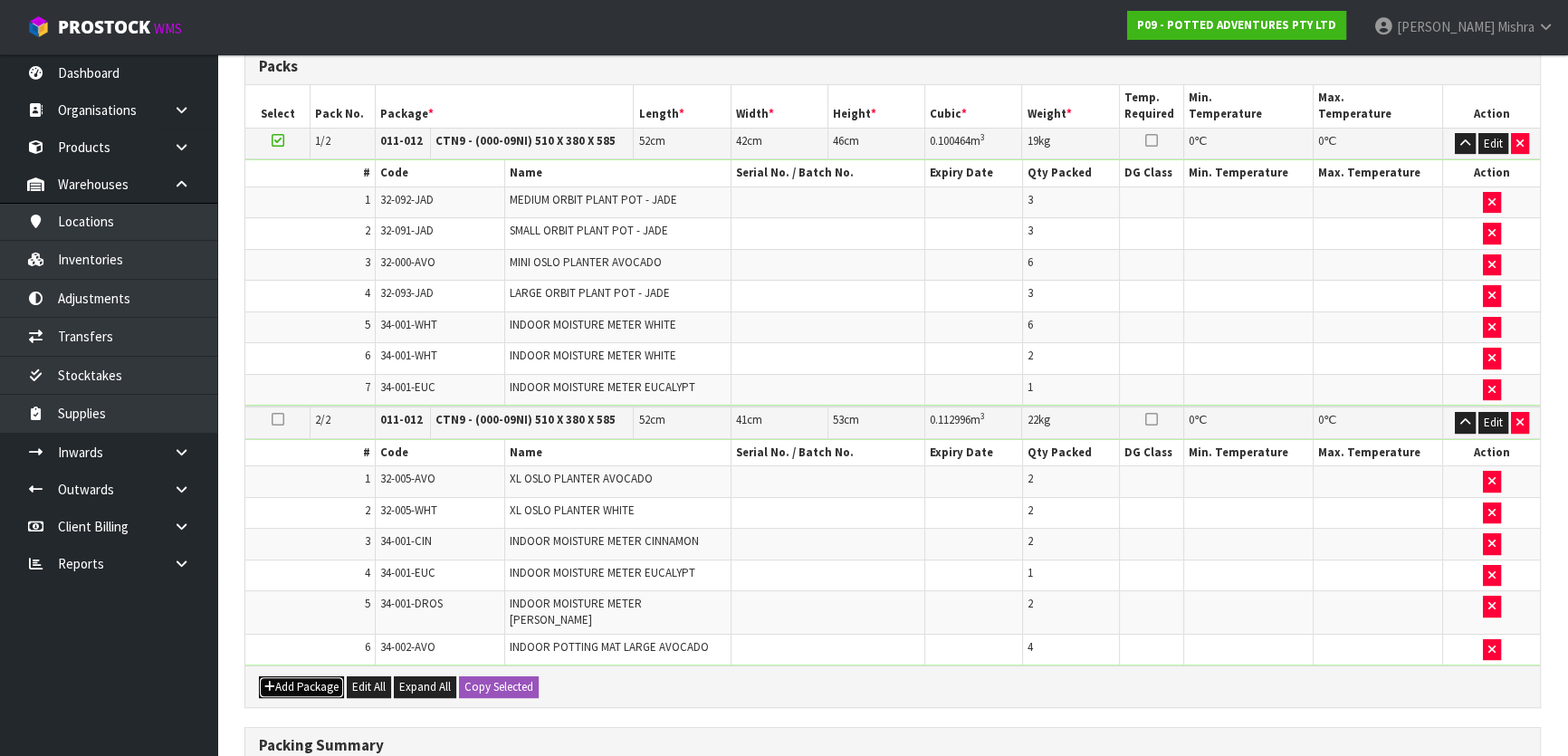
click at [314, 677] on button "Add Package" at bounding box center [301, 688] width 85 height 22
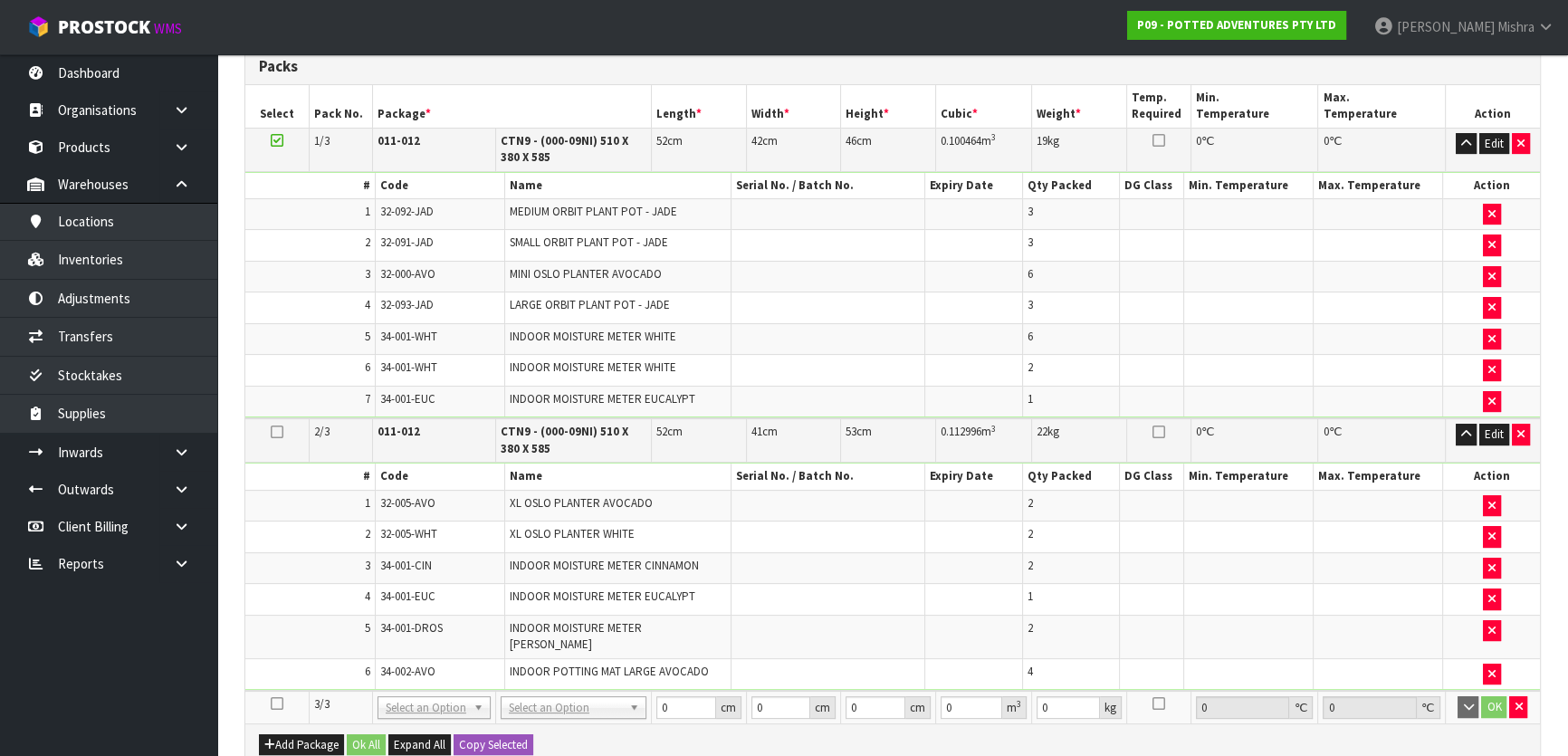
click at [282, 704] on icon at bounding box center [277, 704] width 13 height 1
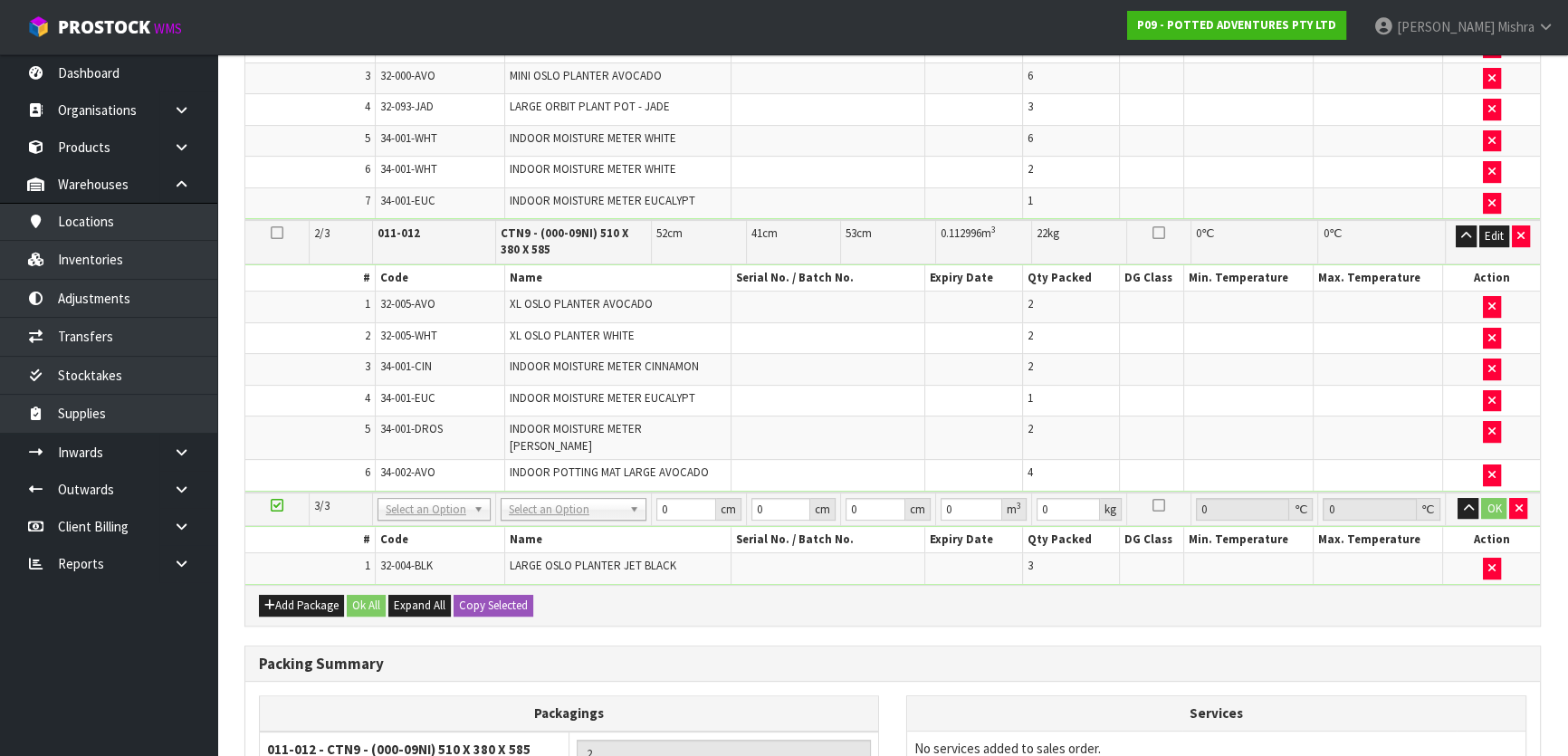
scroll to position [852, 0]
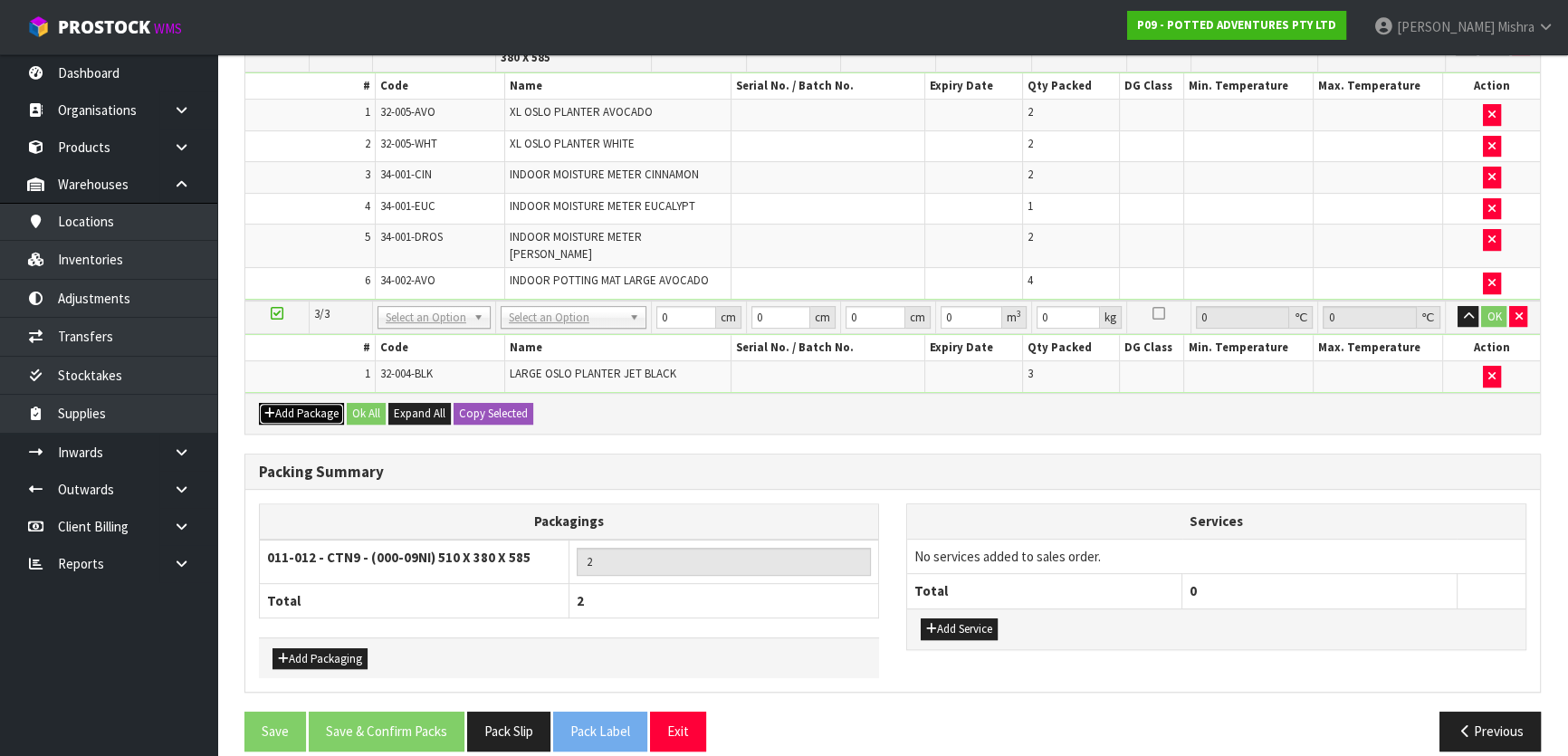
click at [281, 403] on button "Add Package" at bounding box center [301, 414] width 85 height 22
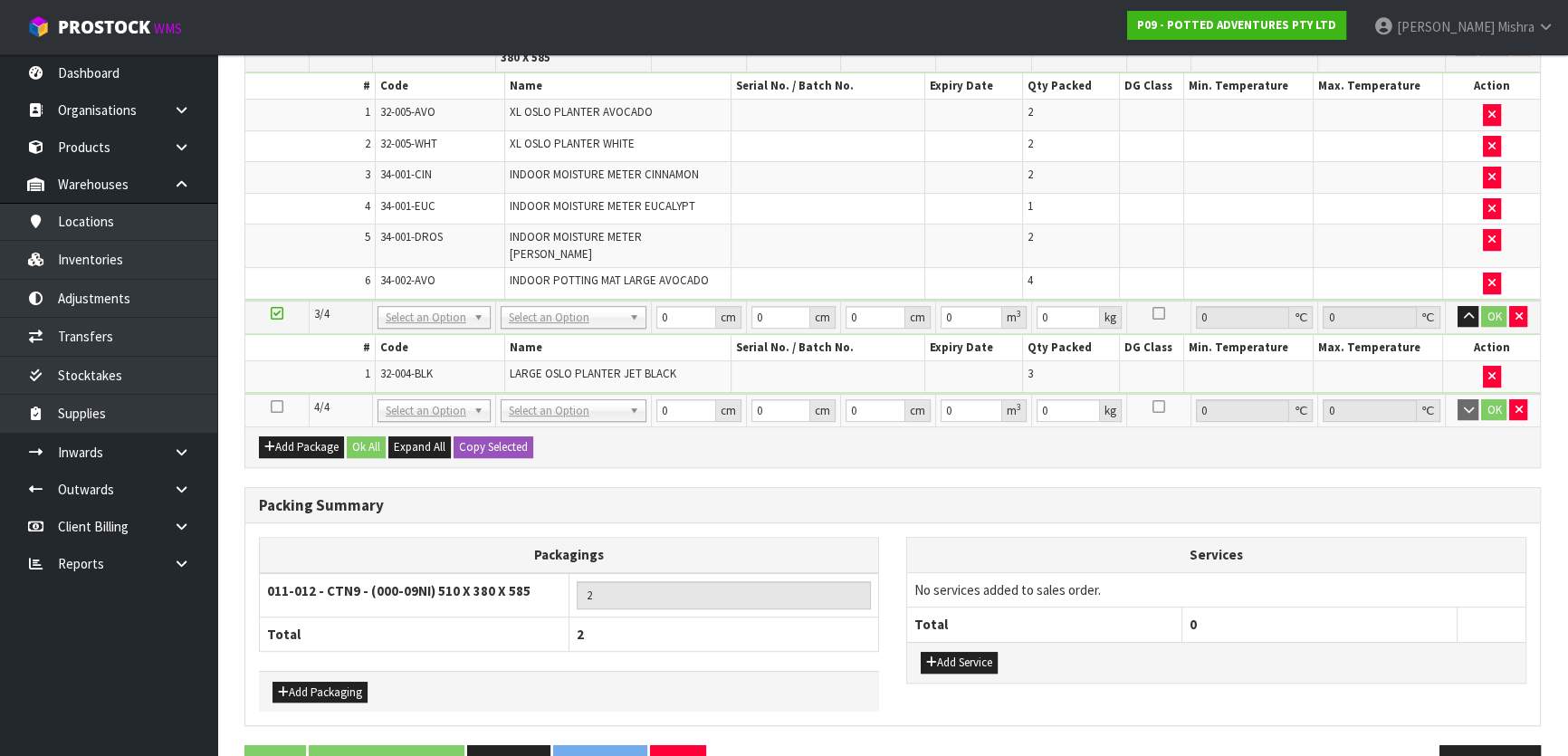
click at [281, 407] on icon at bounding box center [277, 407] width 13 height 1
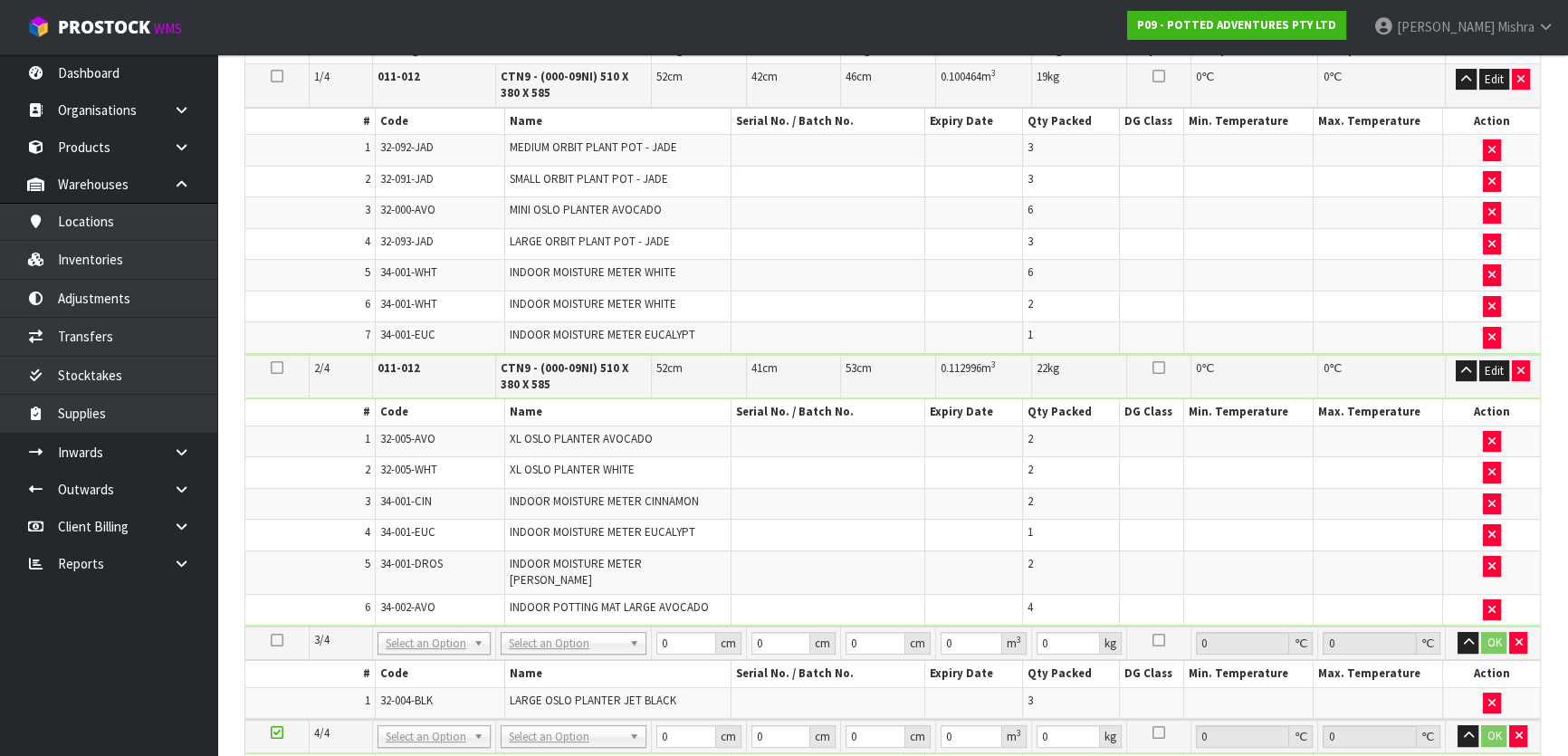
scroll to position [823, 0]
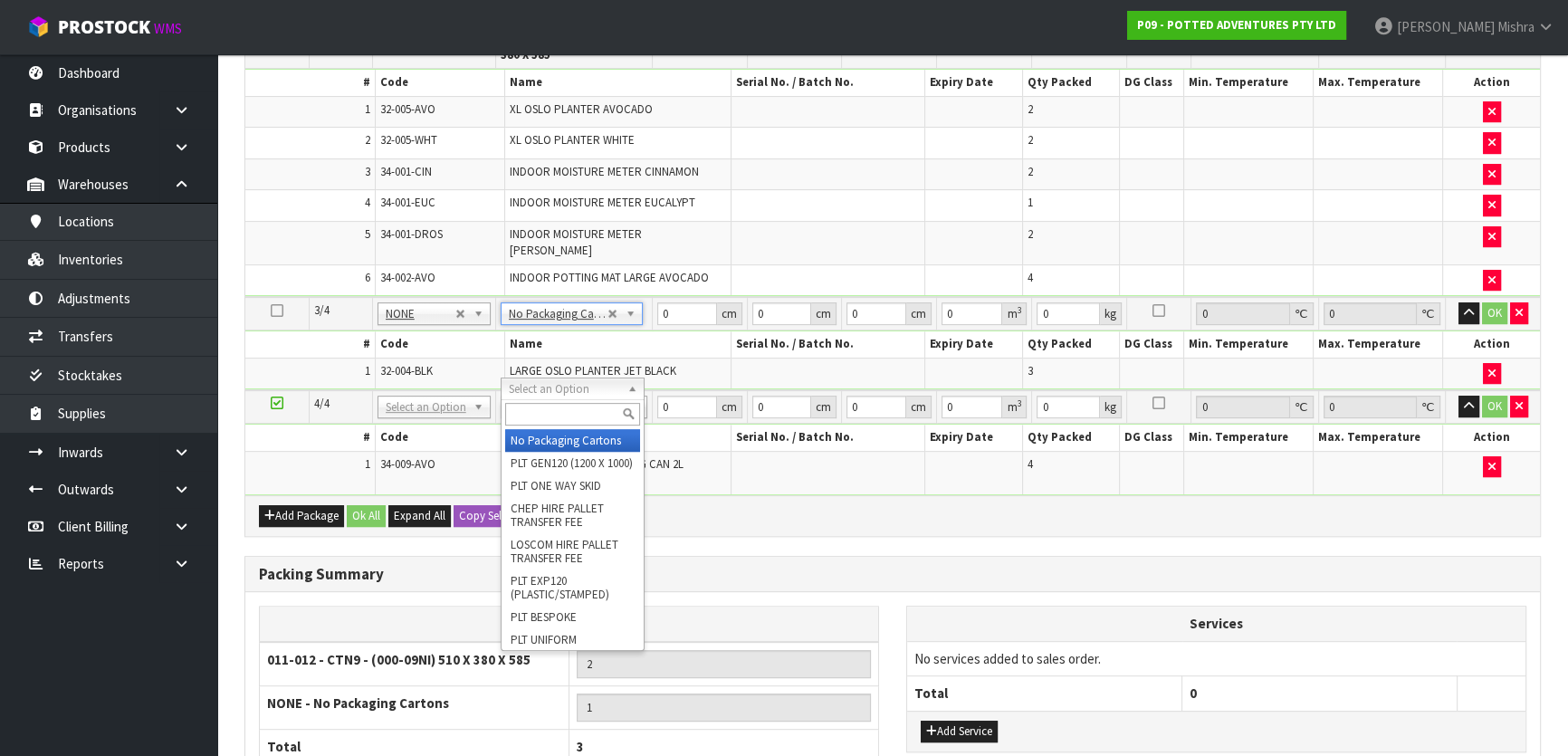
type input "2"
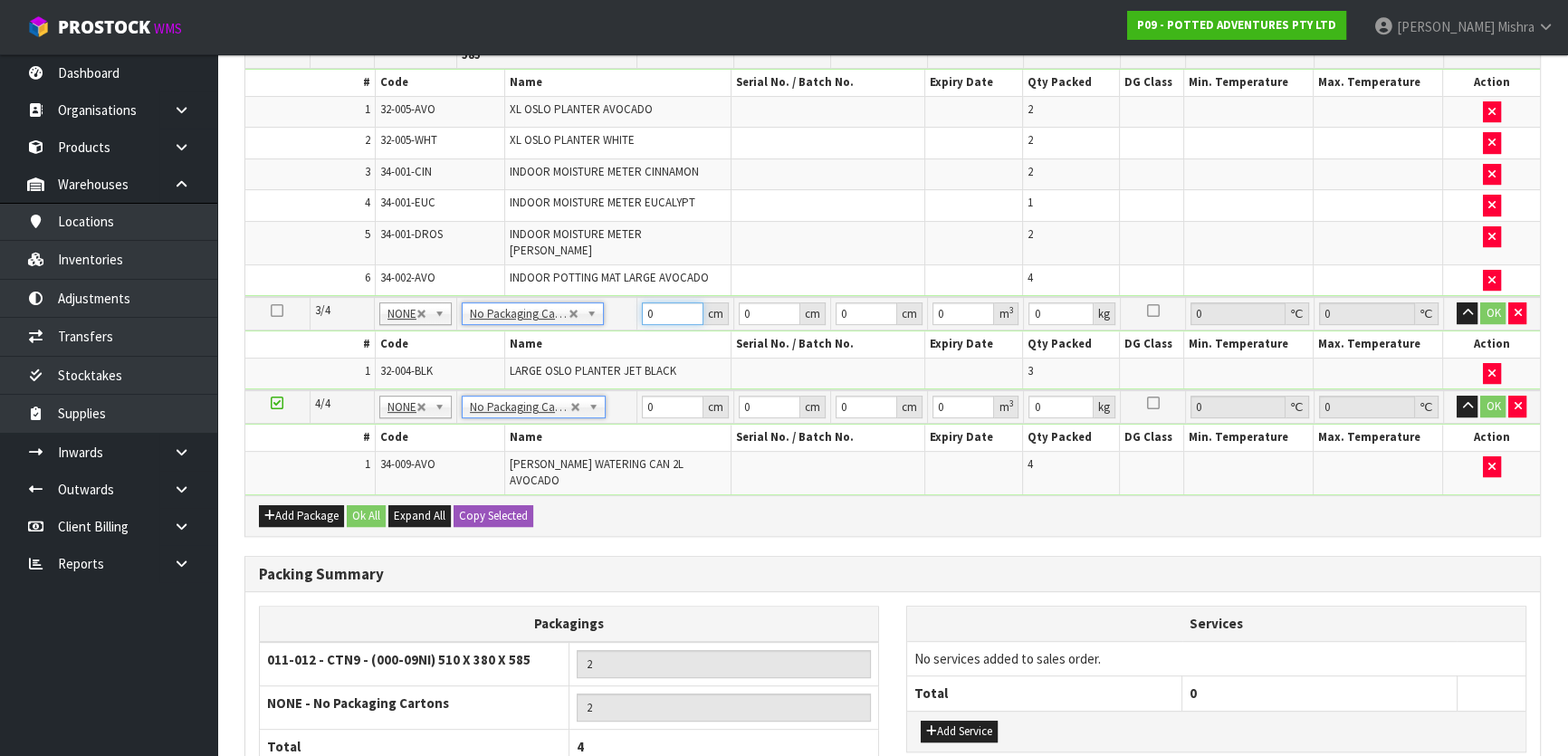
drag, startPoint x: 665, startPoint y: 299, endPoint x: 624, endPoint y: 300, distance: 41.0
click at [624, 300] on tr "3/4 NONE 007-001 007-002 007-004 007-009 007-013 007-014 007-015 007-017 007-01…" at bounding box center [892, 313] width 1294 height 33
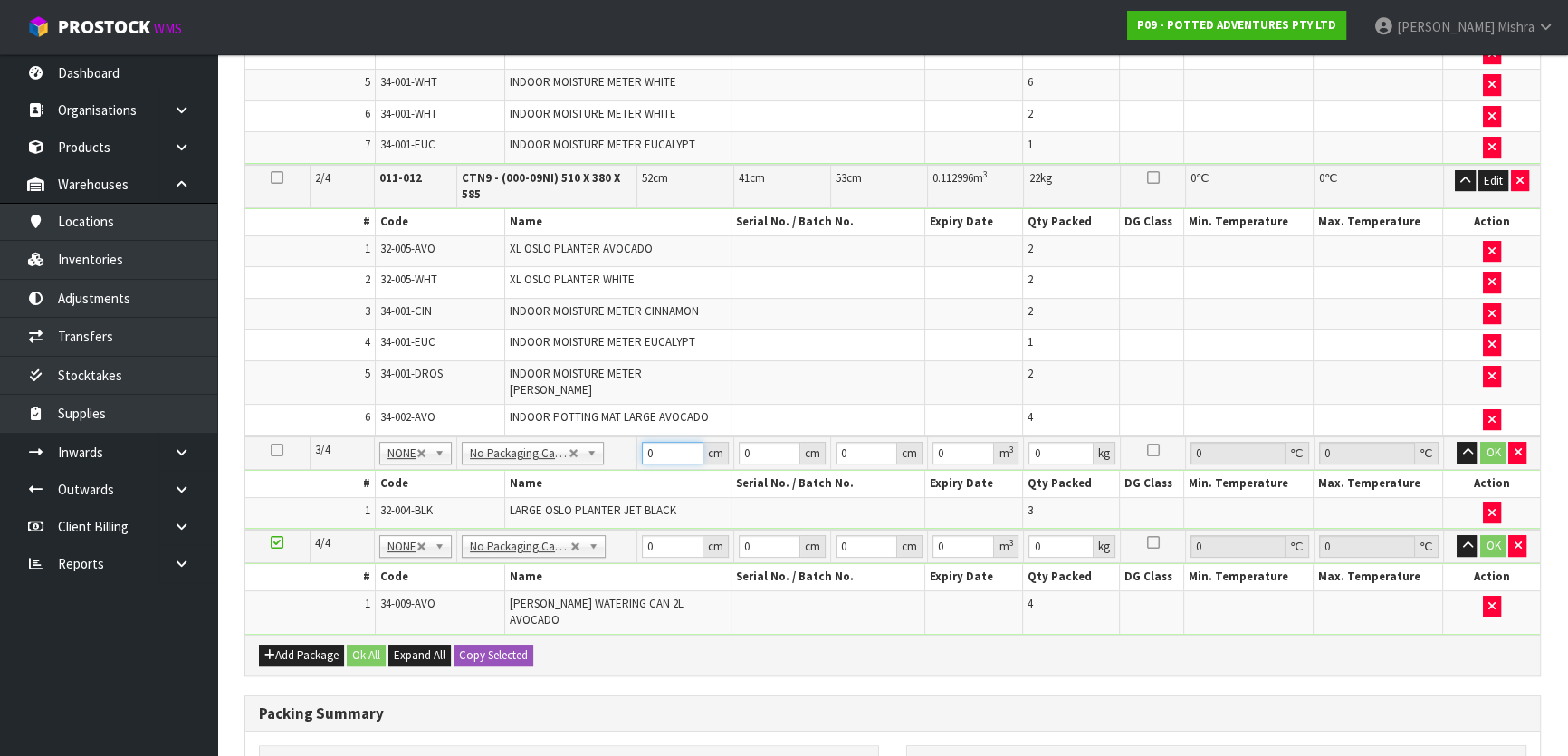
scroll to position [710, 0]
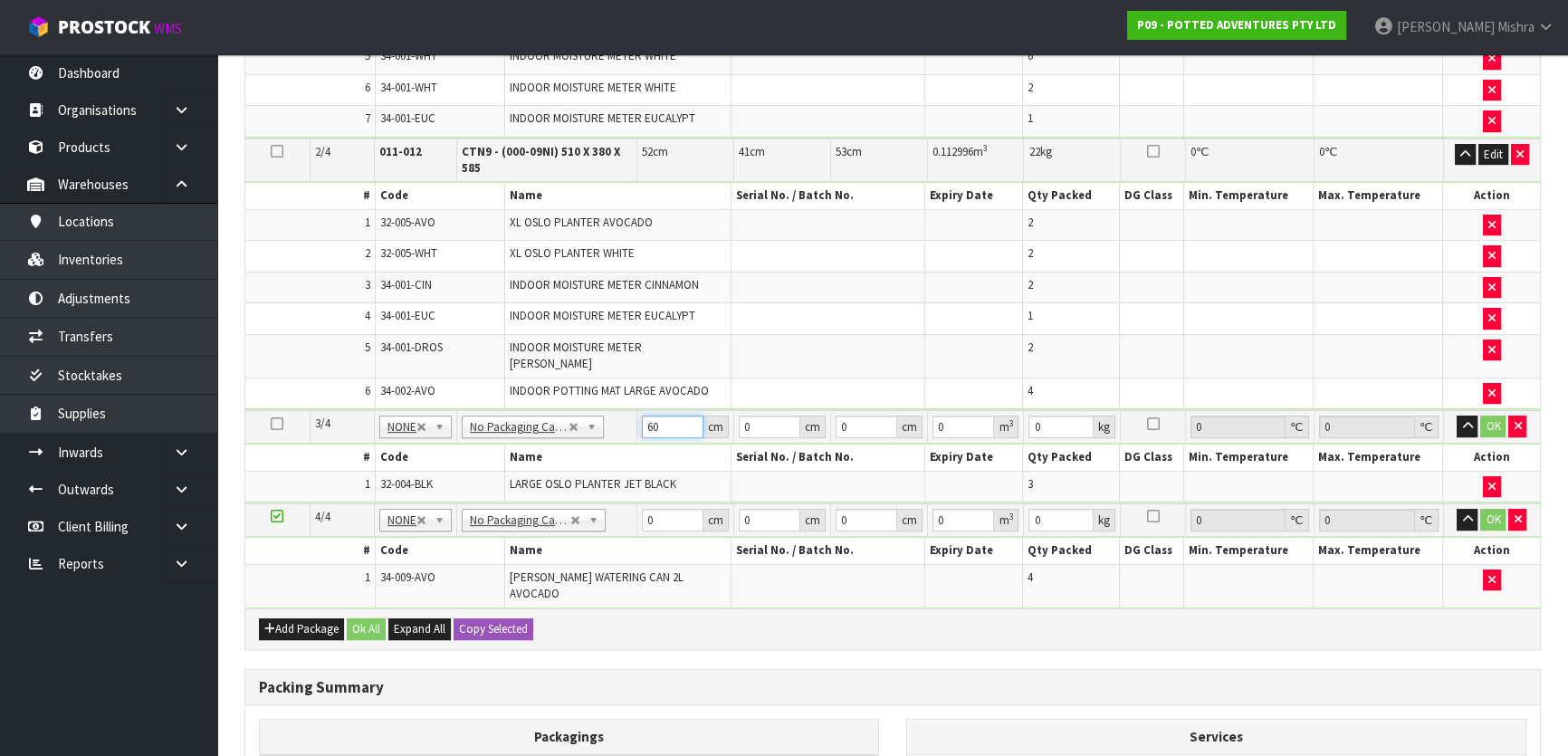
type input "60"
type input "22"
type input "2"
type input "0.00264"
type input "25"
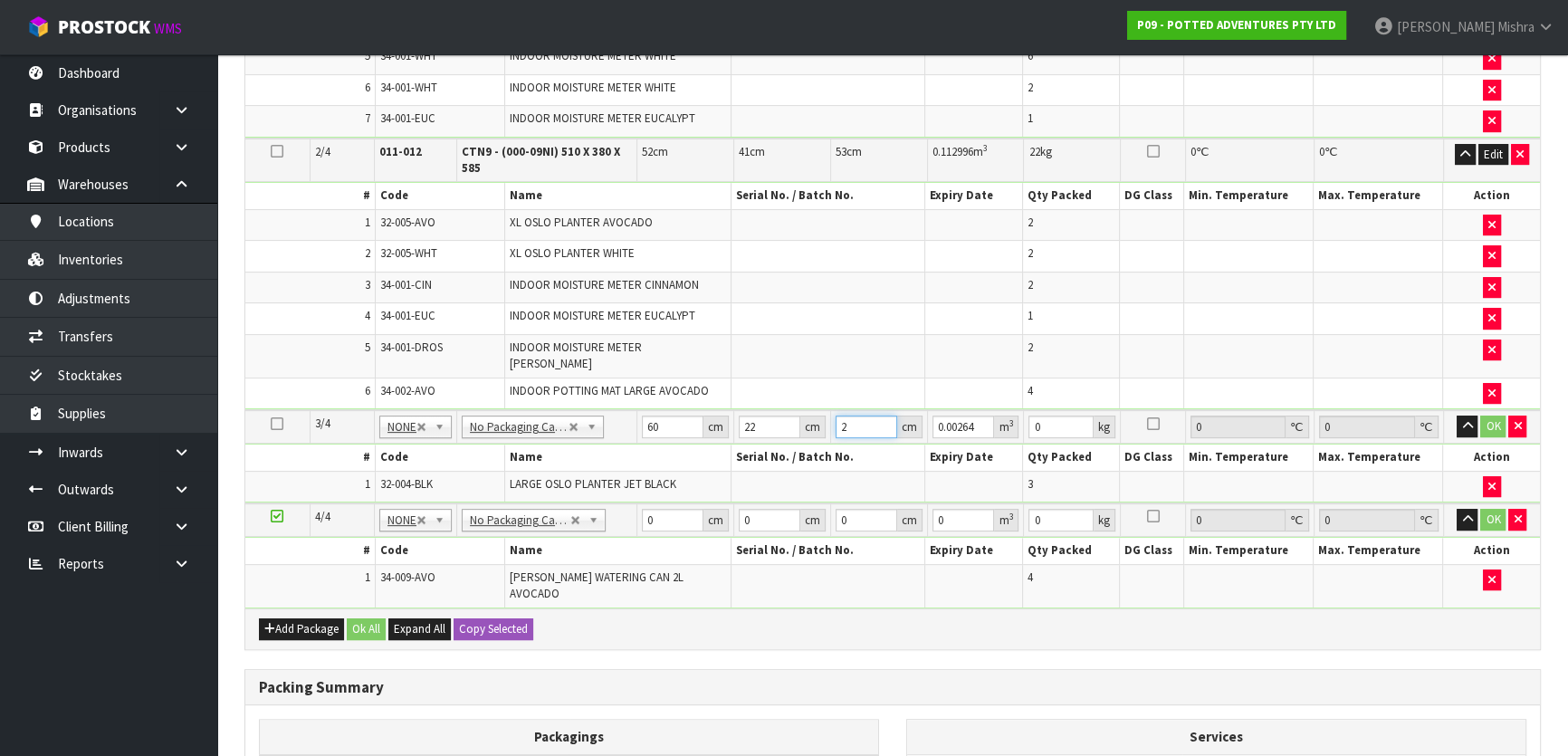
type input "0.033"
type input "25"
type input "7"
click at [1457, 416] on button "button" at bounding box center [1467, 427] width 21 height 22
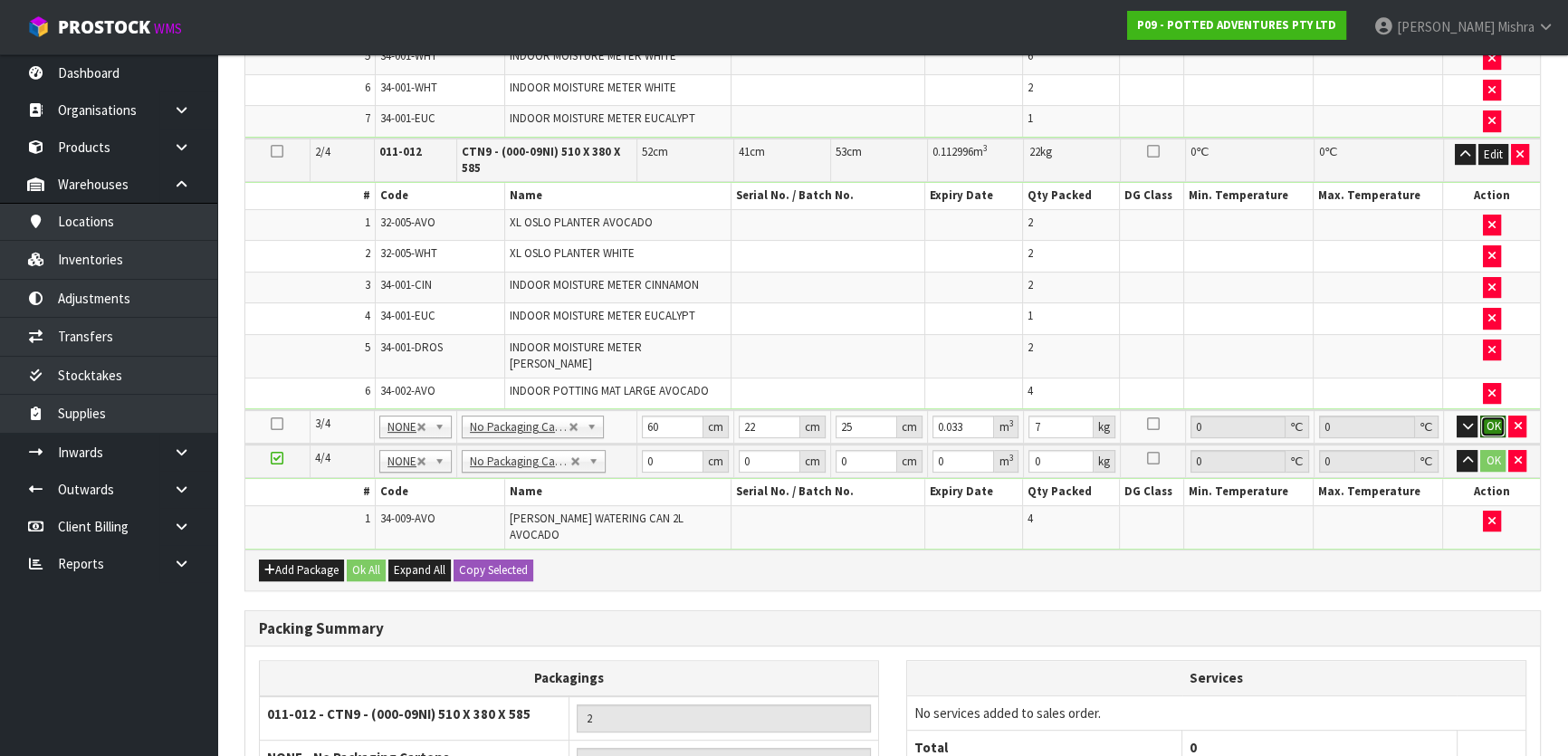
click button "OK" at bounding box center [1493, 427] width 26 height 22
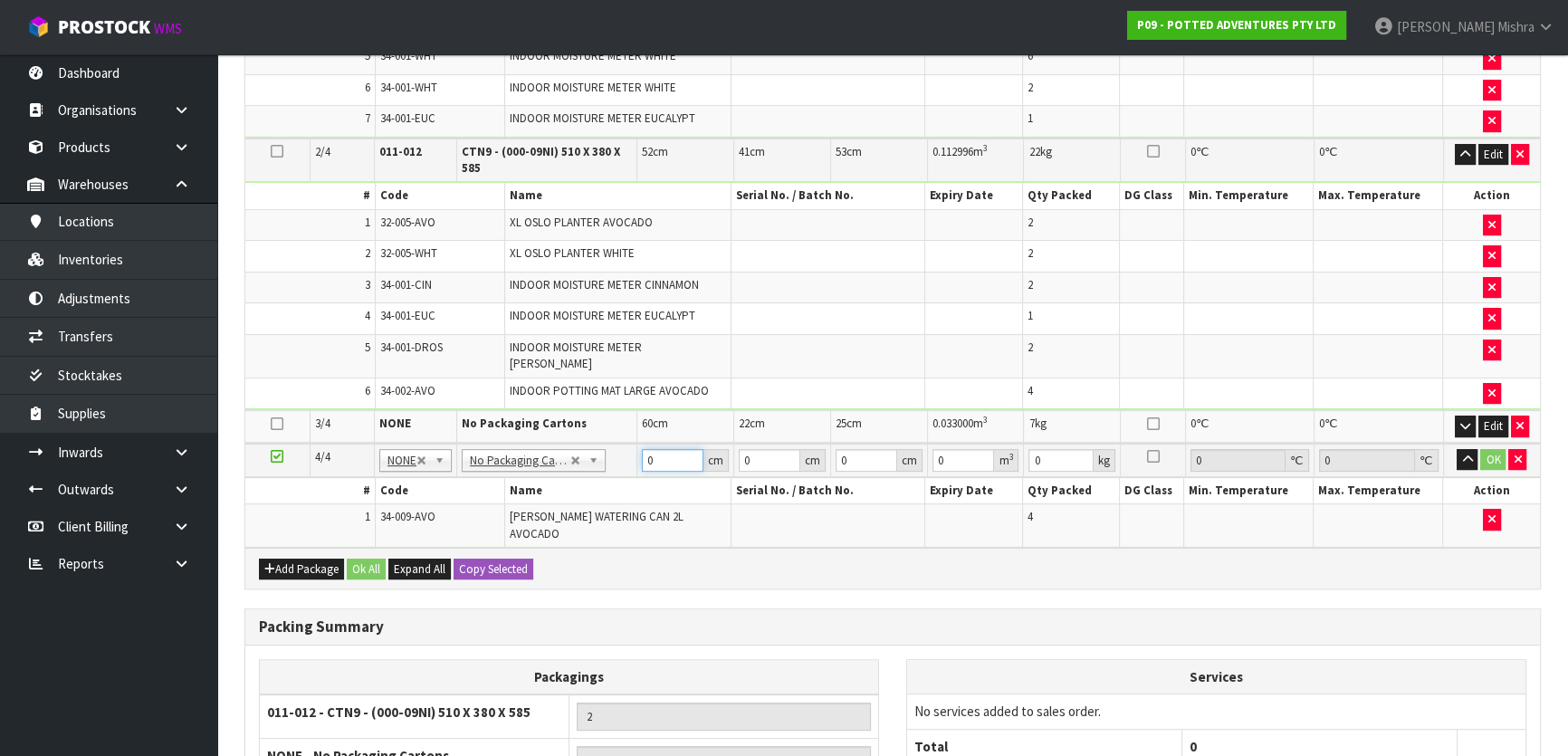
click at [660, 449] on input "0" at bounding box center [672, 460] width 62 height 23
type input "39"
type input "33"
type input "2"
type input "0.002574"
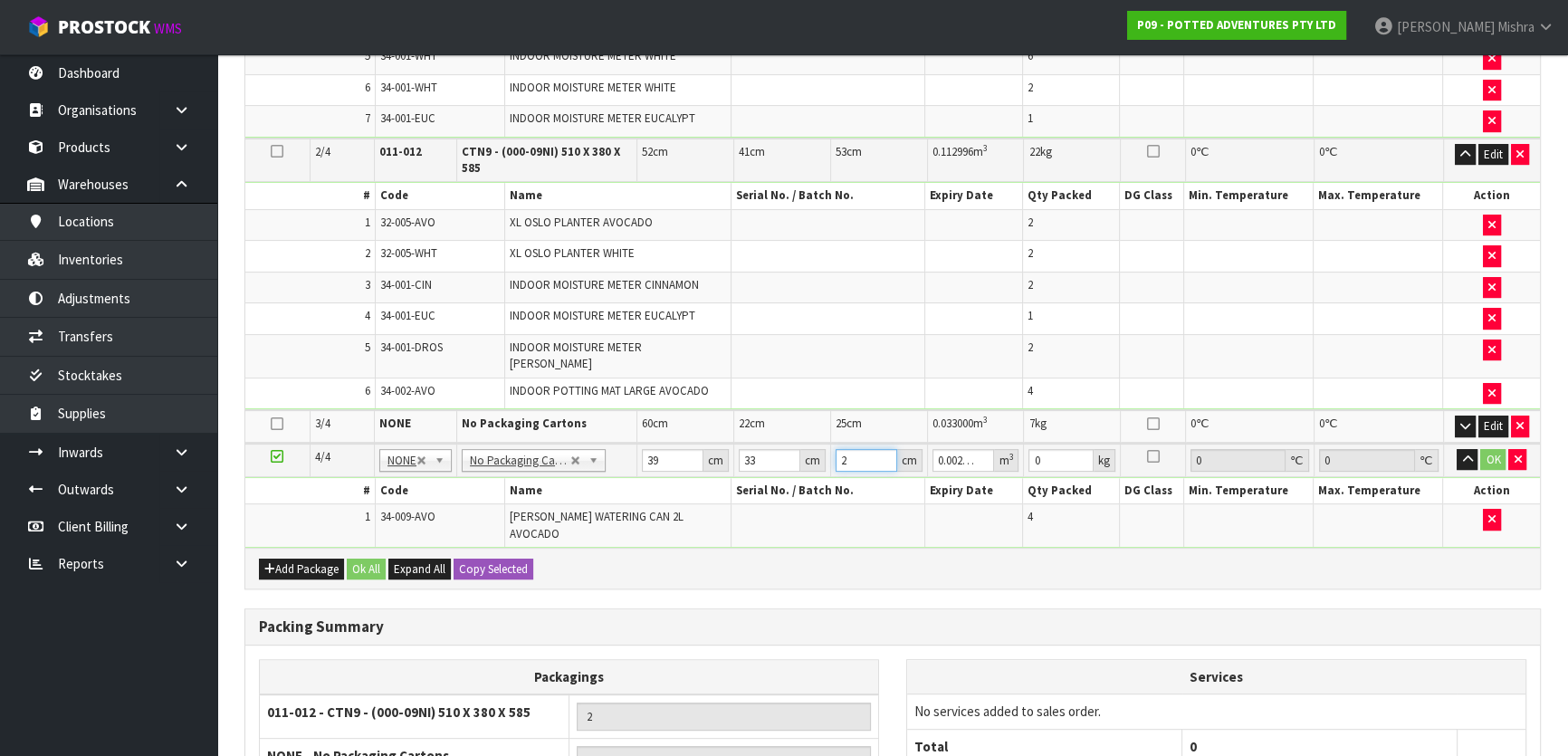
type input "24"
type input "0.030888"
type input "24"
type input "3"
click at [1457, 449] on button "button" at bounding box center [1467, 460] width 21 height 22
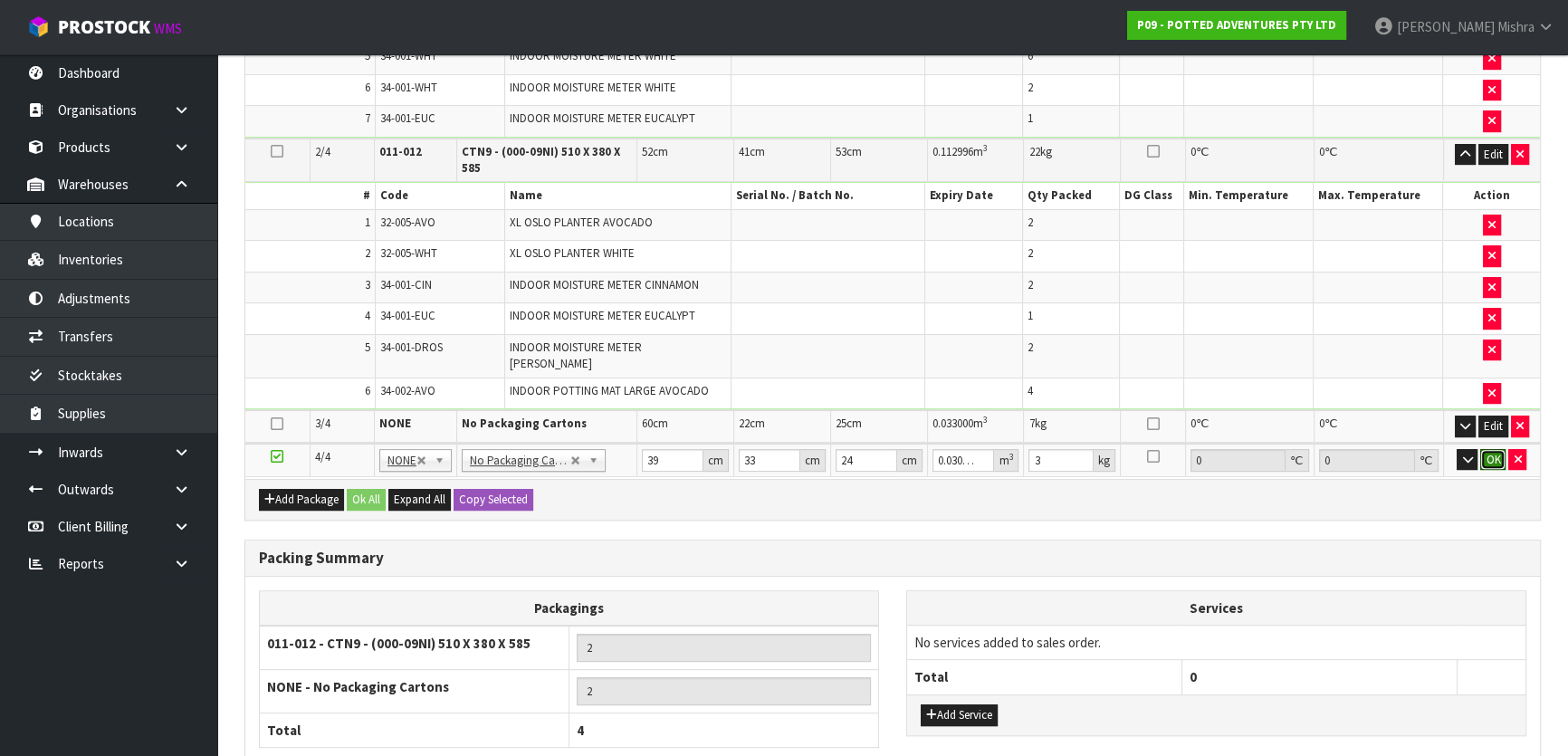
click button "OK" at bounding box center [1493, 460] width 26 height 22
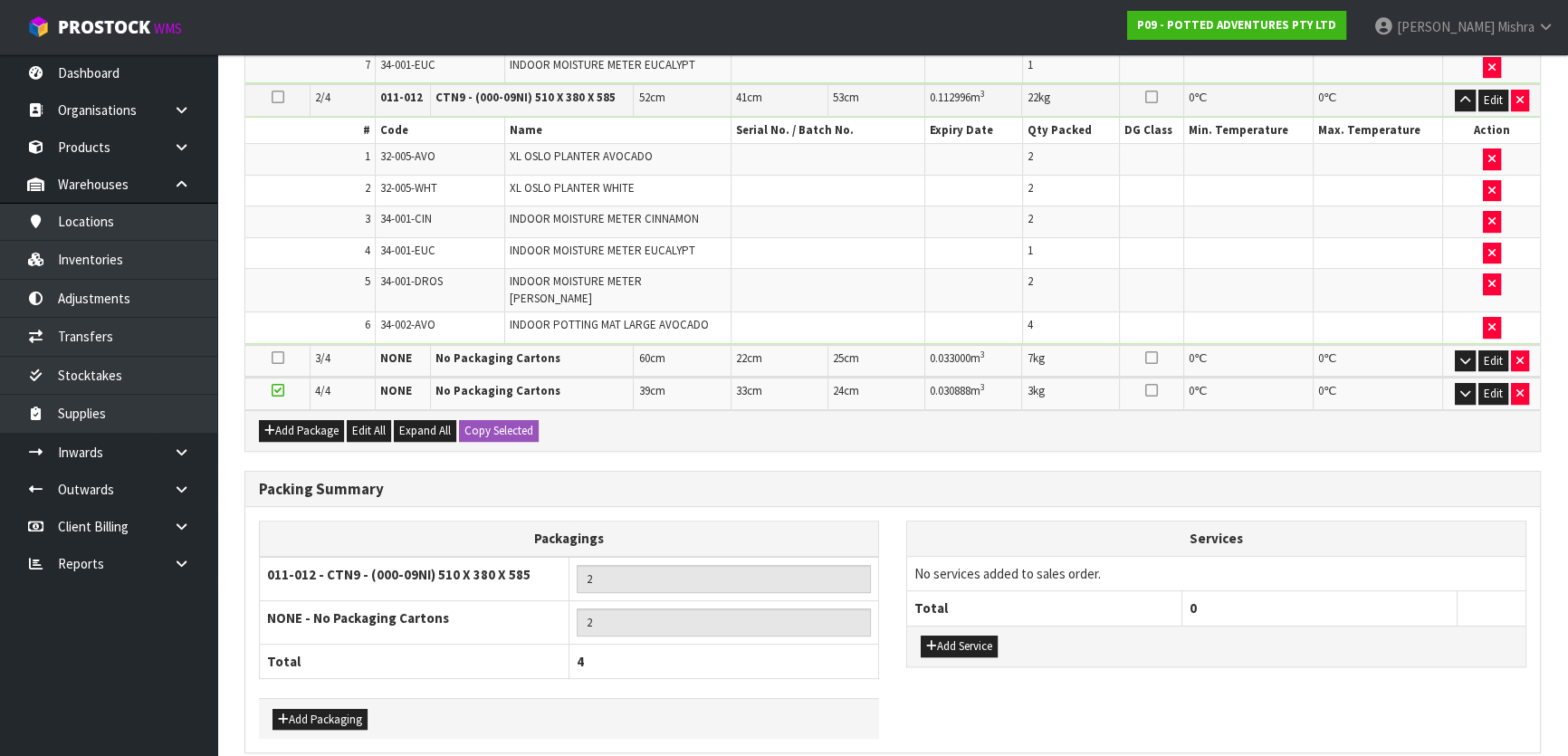
scroll to position [813, 0]
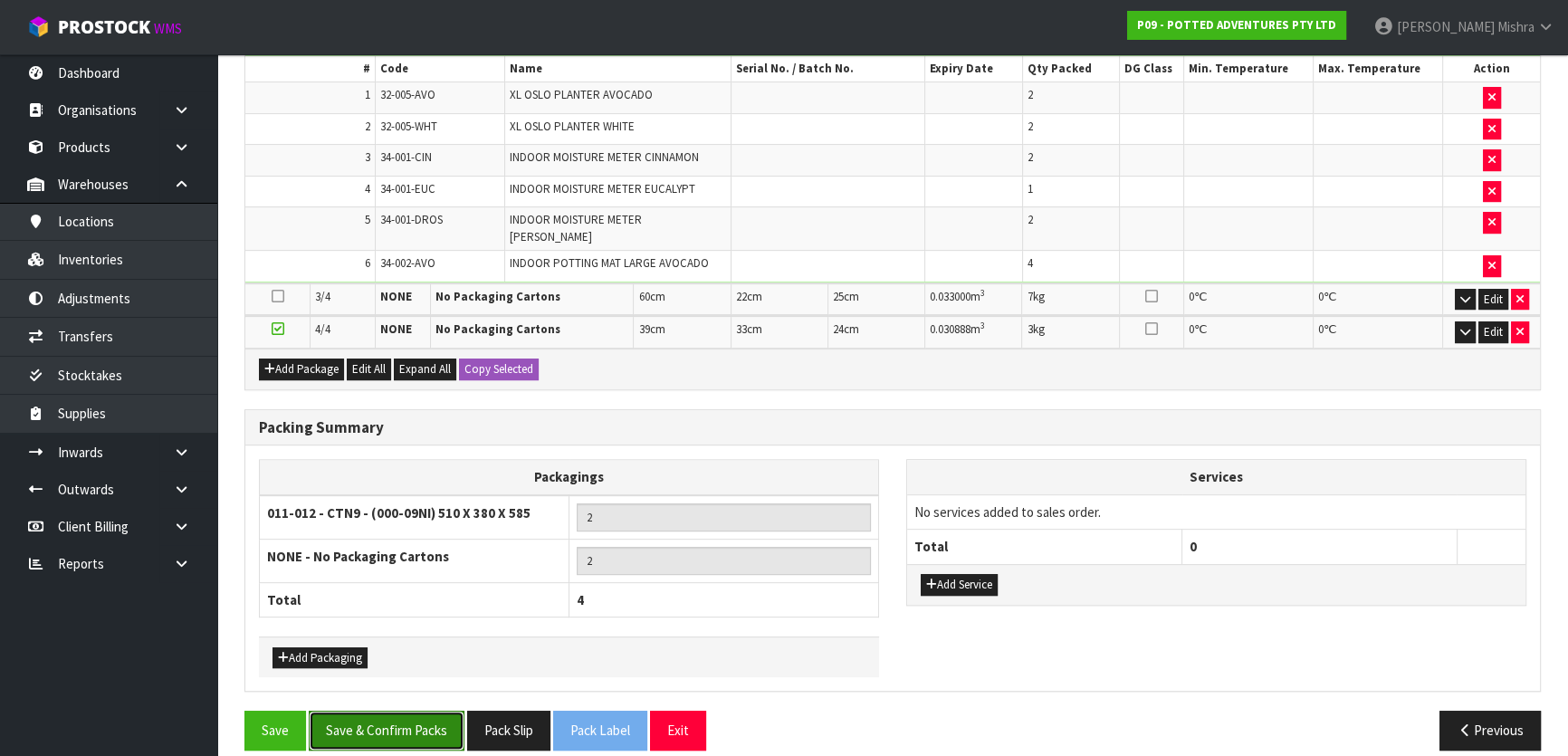
click at [388, 711] on button "Save & Confirm Packs" at bounding box center [386, 730] width 156 height 39
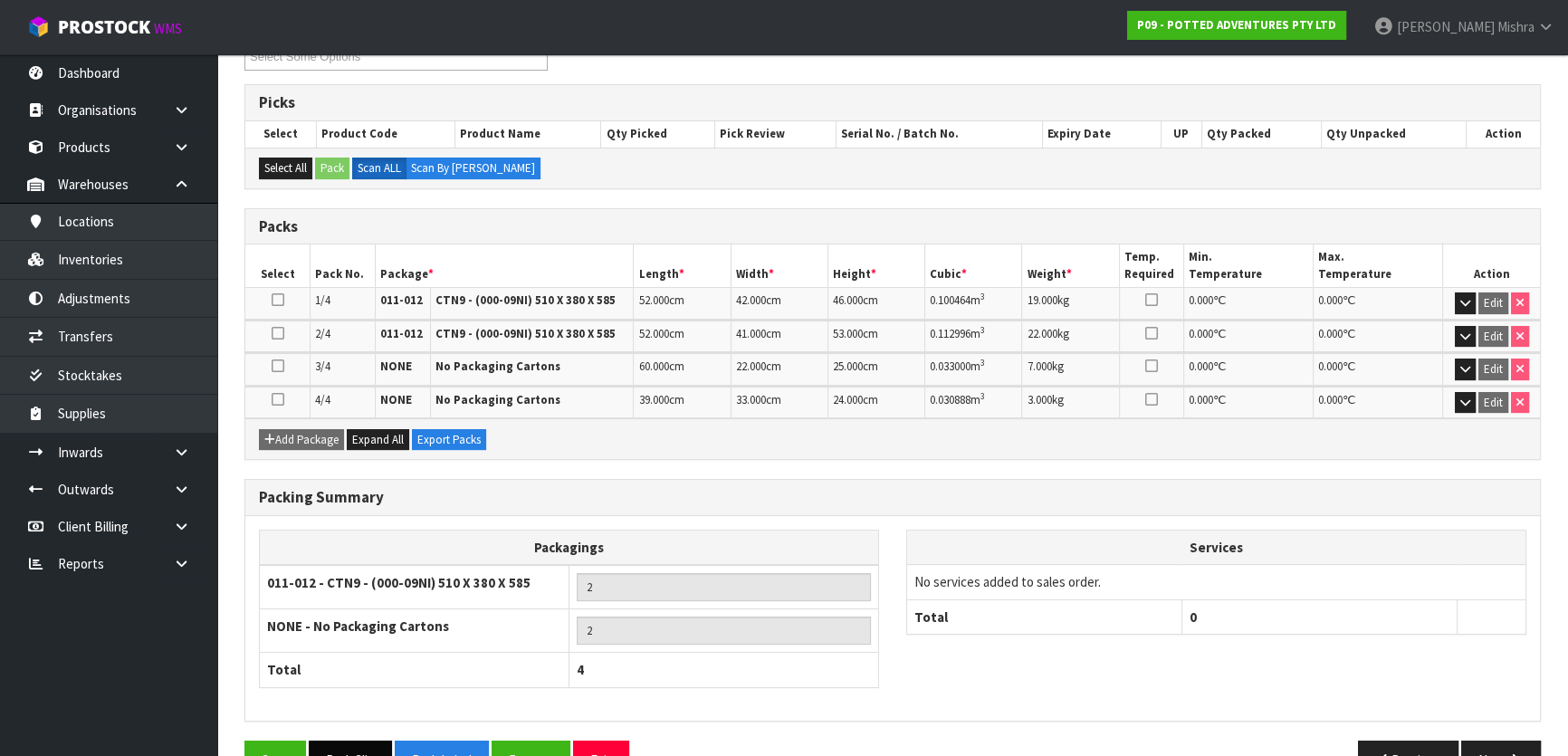
scroll to position [380, 0]
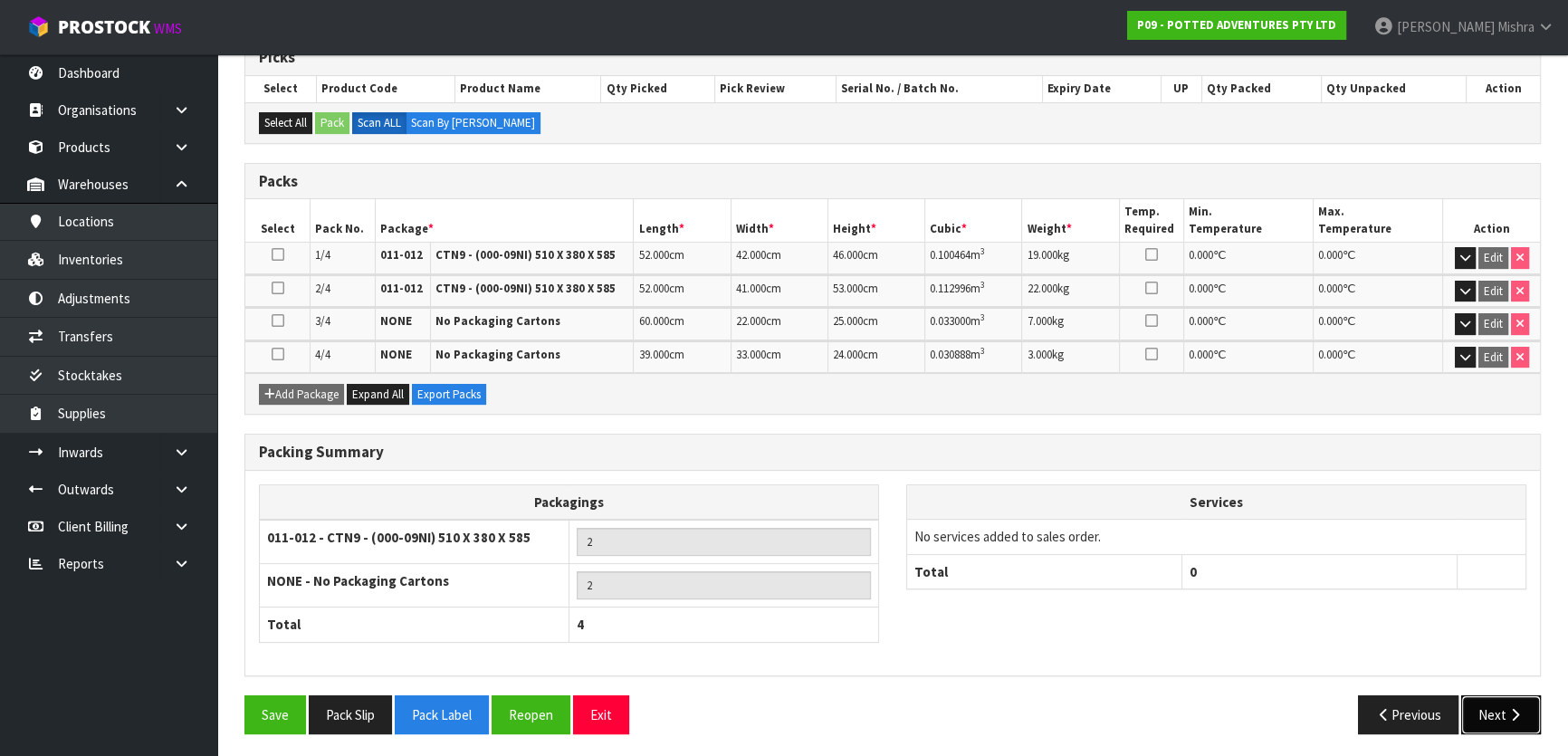
click at [1495, 704] on button "Next" at bounding box center [1500, 715] width 80 height 39
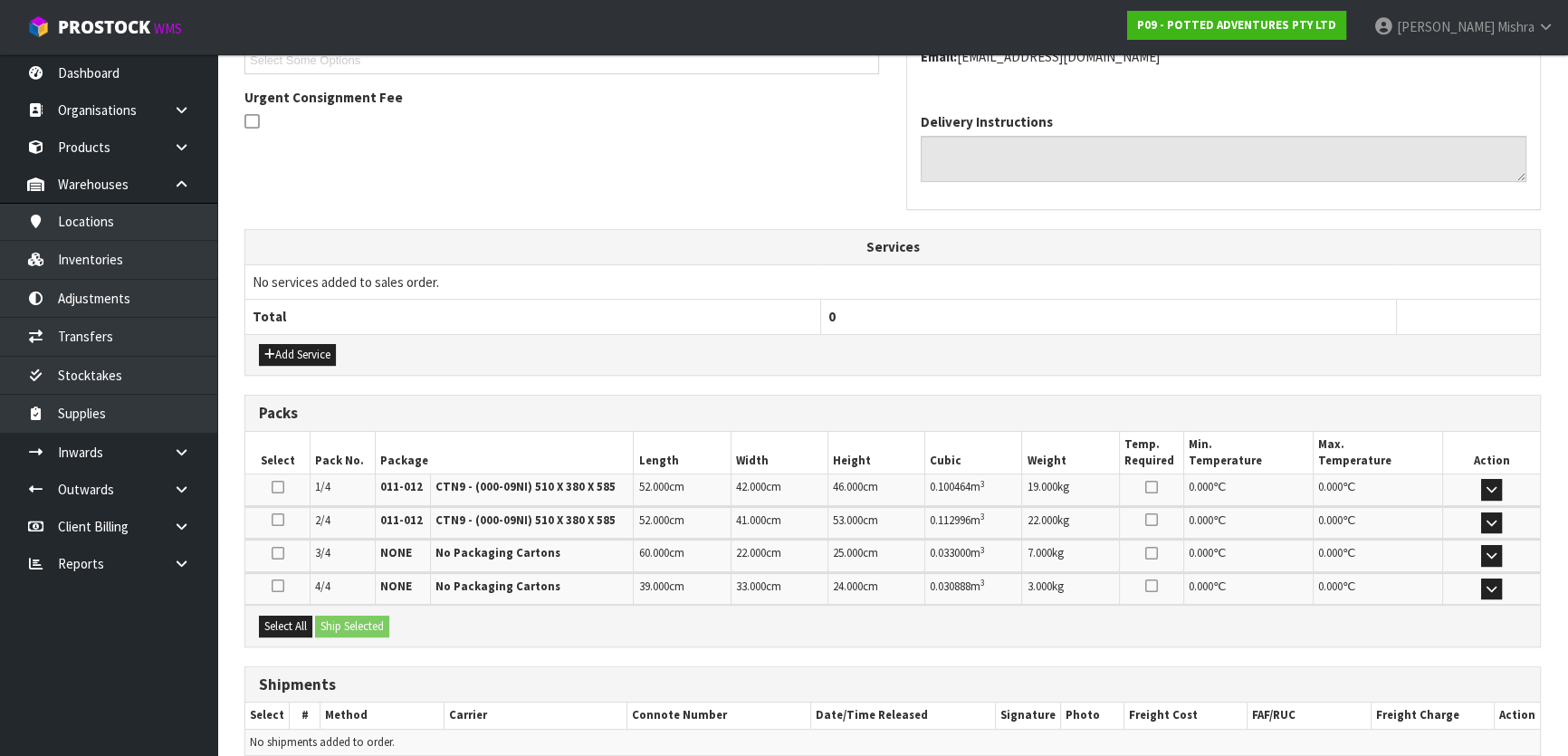
scroll to position [593, 0]
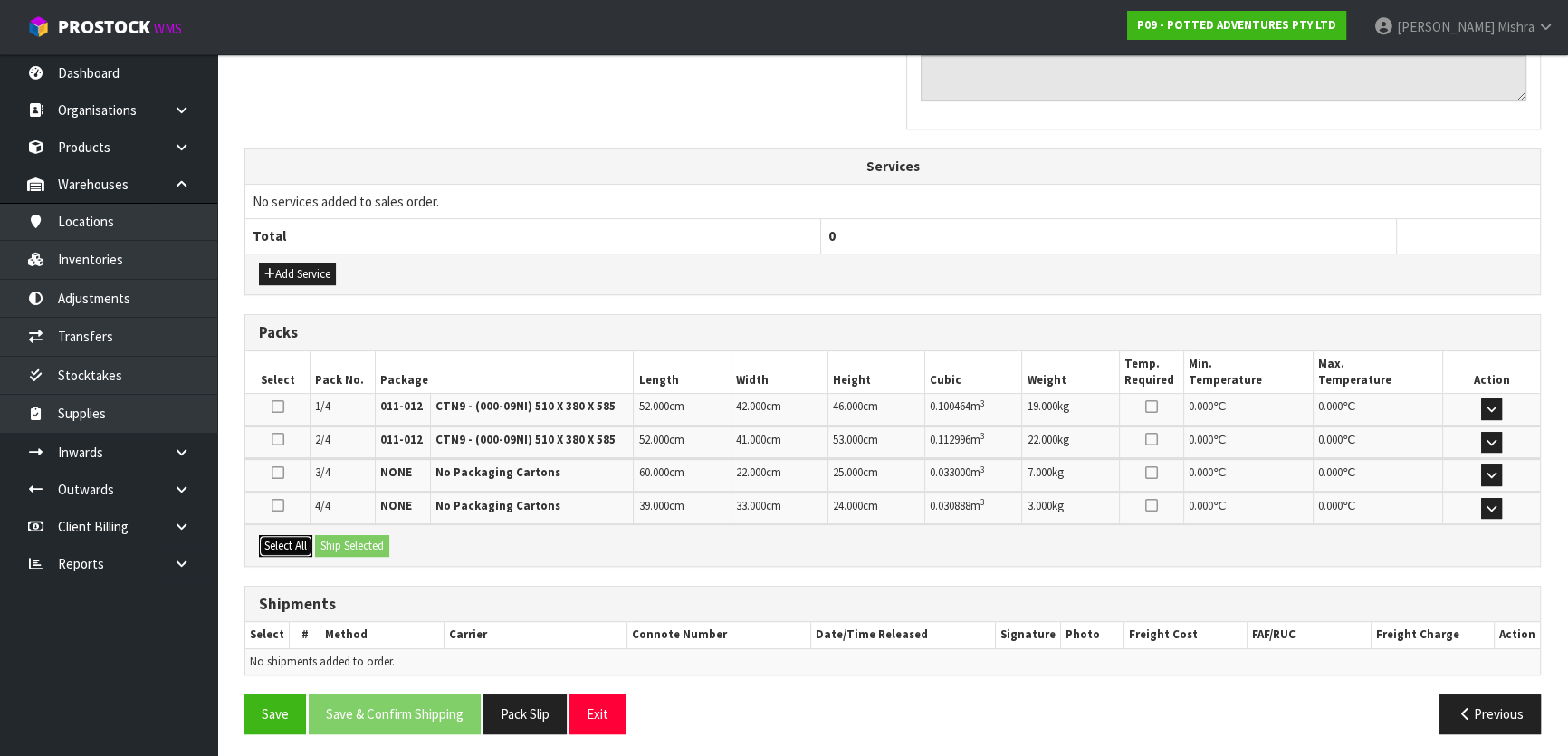
drag, startPoint x: 290, startPoint y: 543, endPoint x: 299, endPoint y: 537, distance: 10.8
click at [293, 537] on button "Select All" at bounding box center [286, 547] width 53 height 22
click at [341, 544] on button "Ship Selected" at bounding box center [352, 547] width 74 height 22
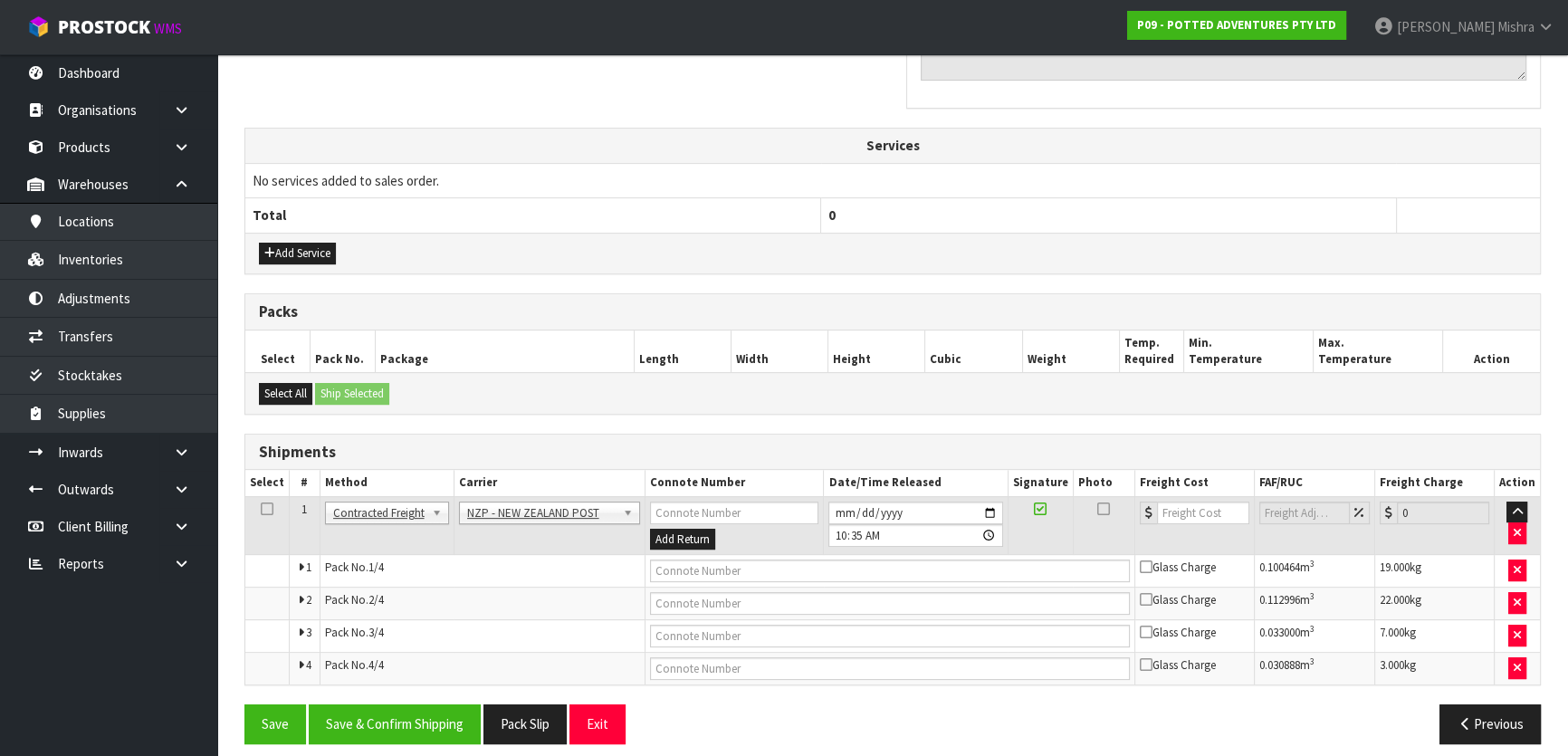
scroll to position [625, 0]
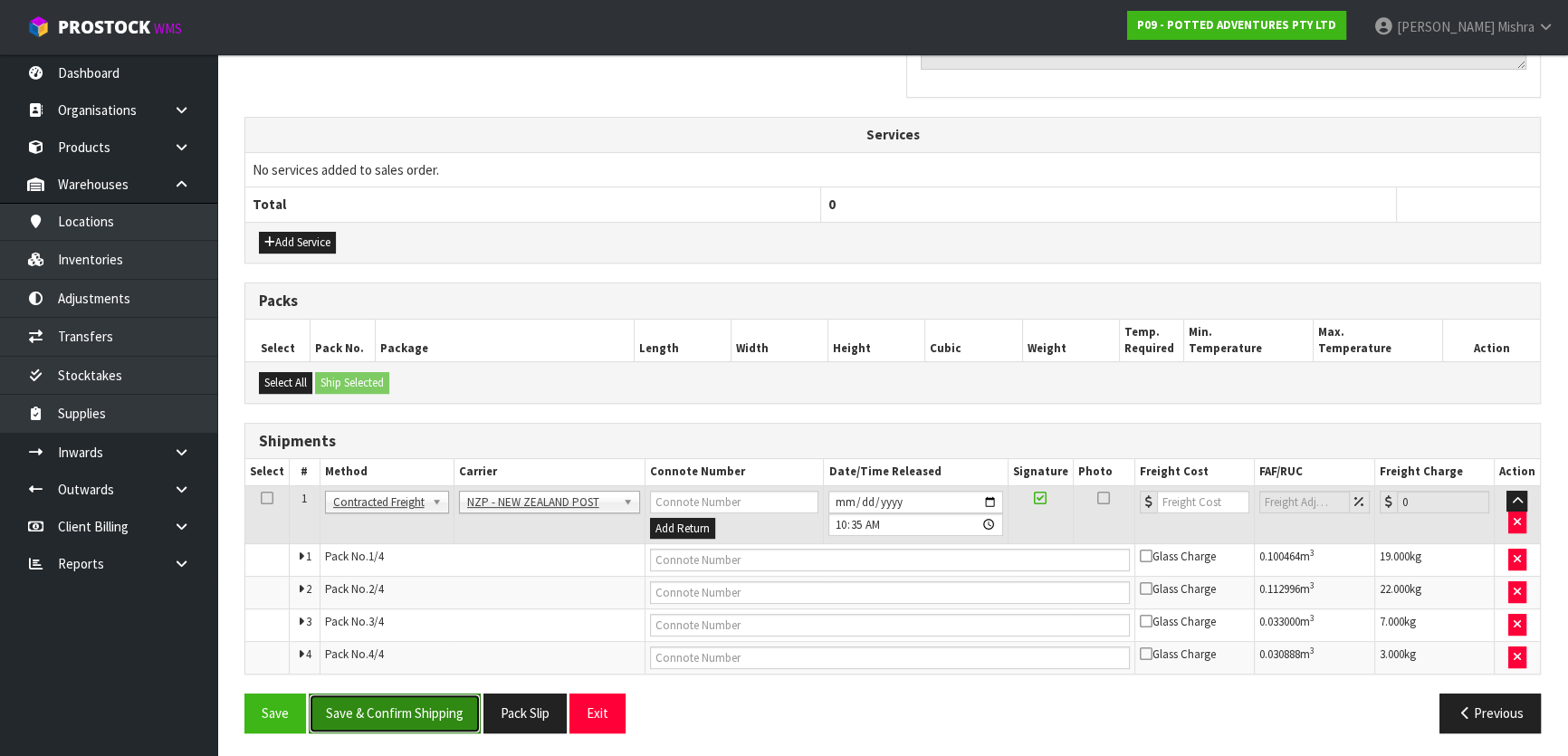
click at [417, 707] on button "Save & Confirm Shipping" at bounding box center [394, 713] width 172 height 39
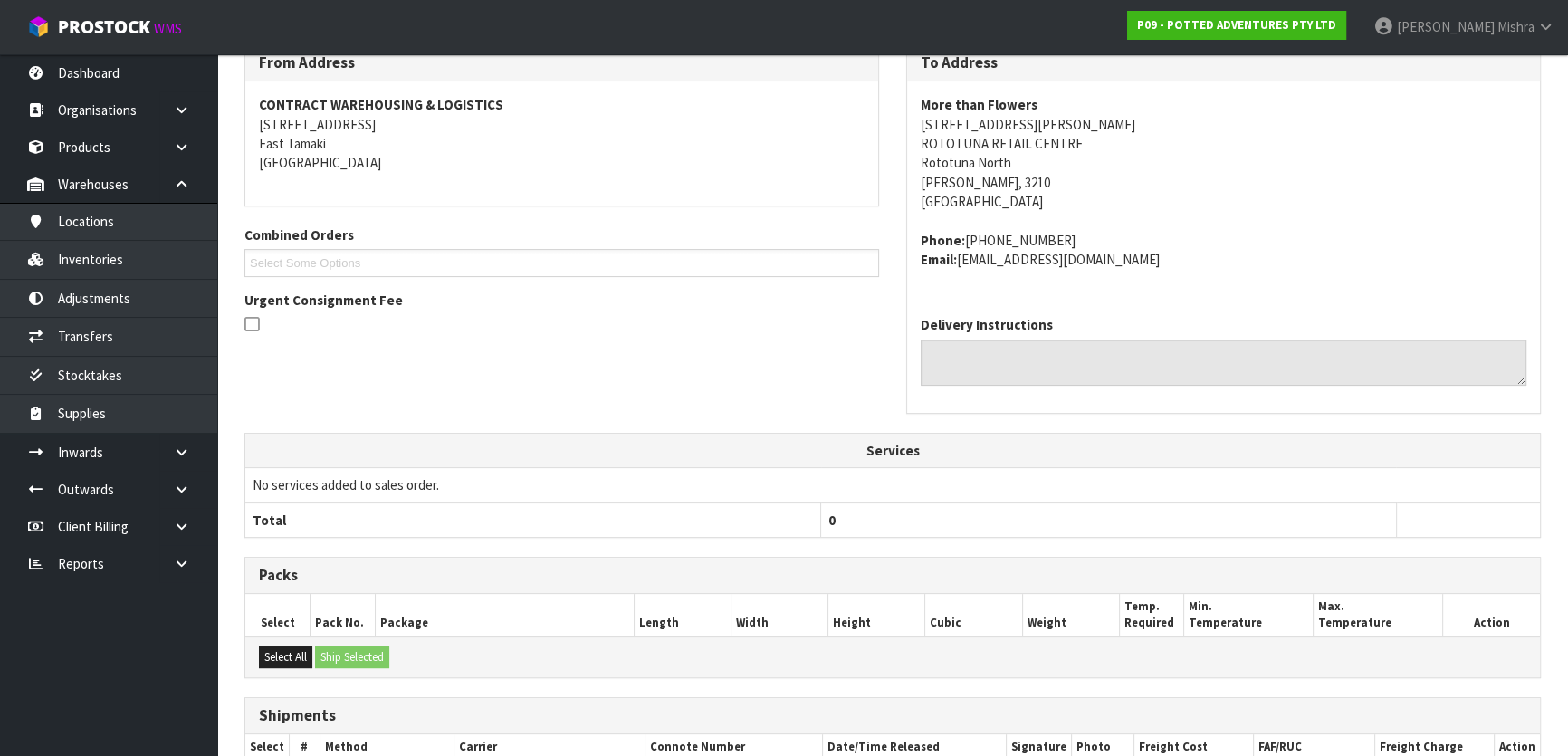
scroll to position [595, 0]
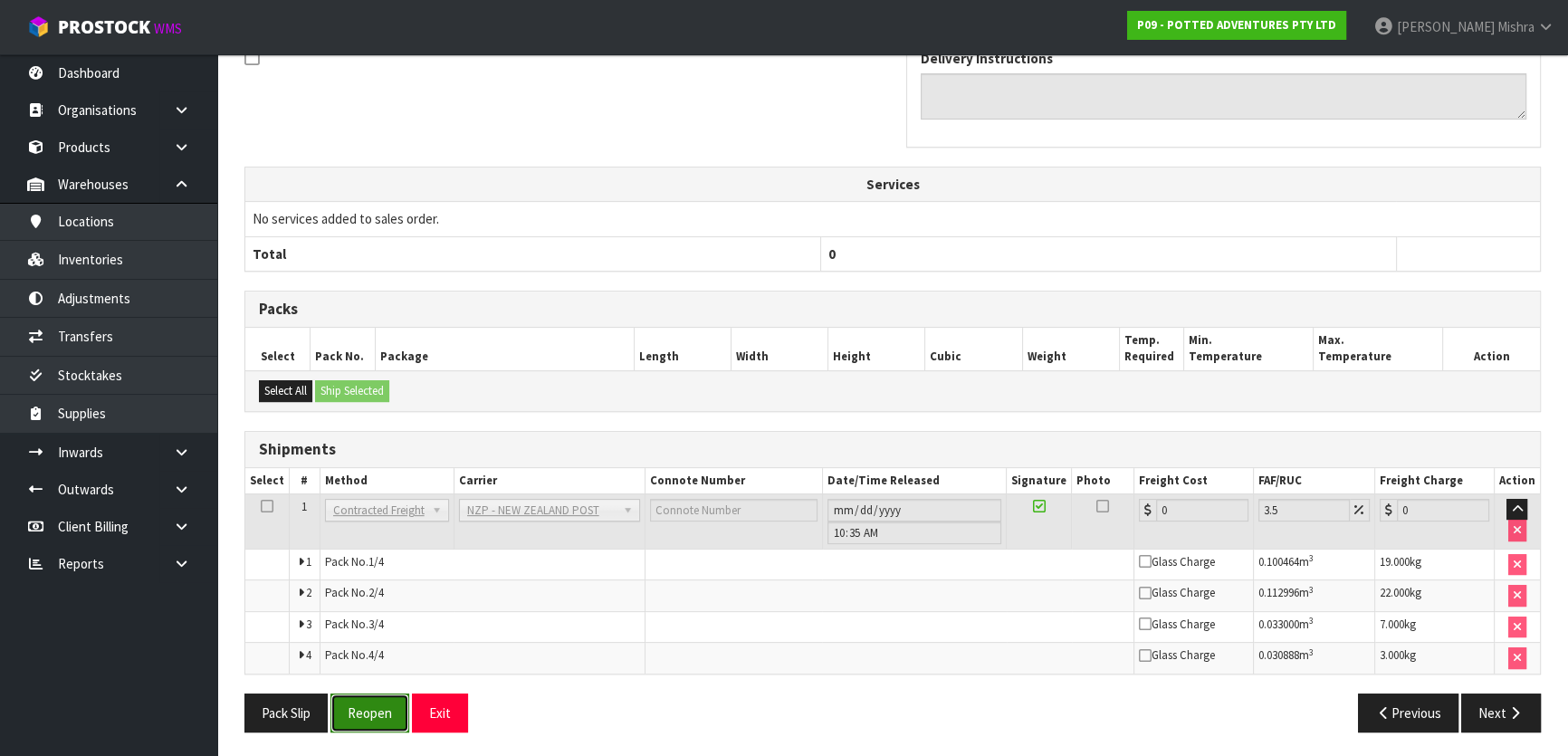
click at [373, 697] on button "Reopen" at bounding box center [370, 713] width 79 height 39
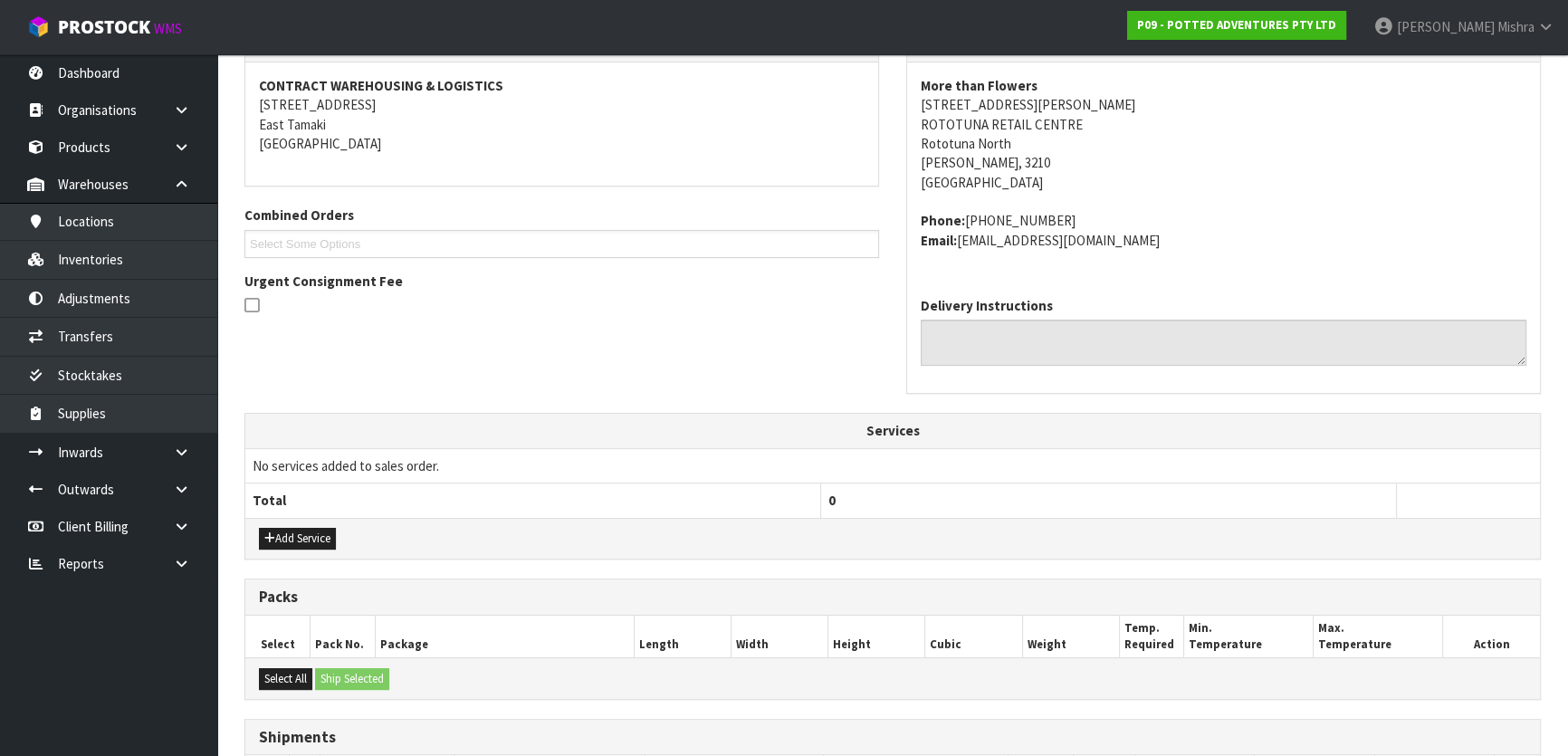
scroll to position [641, 0]
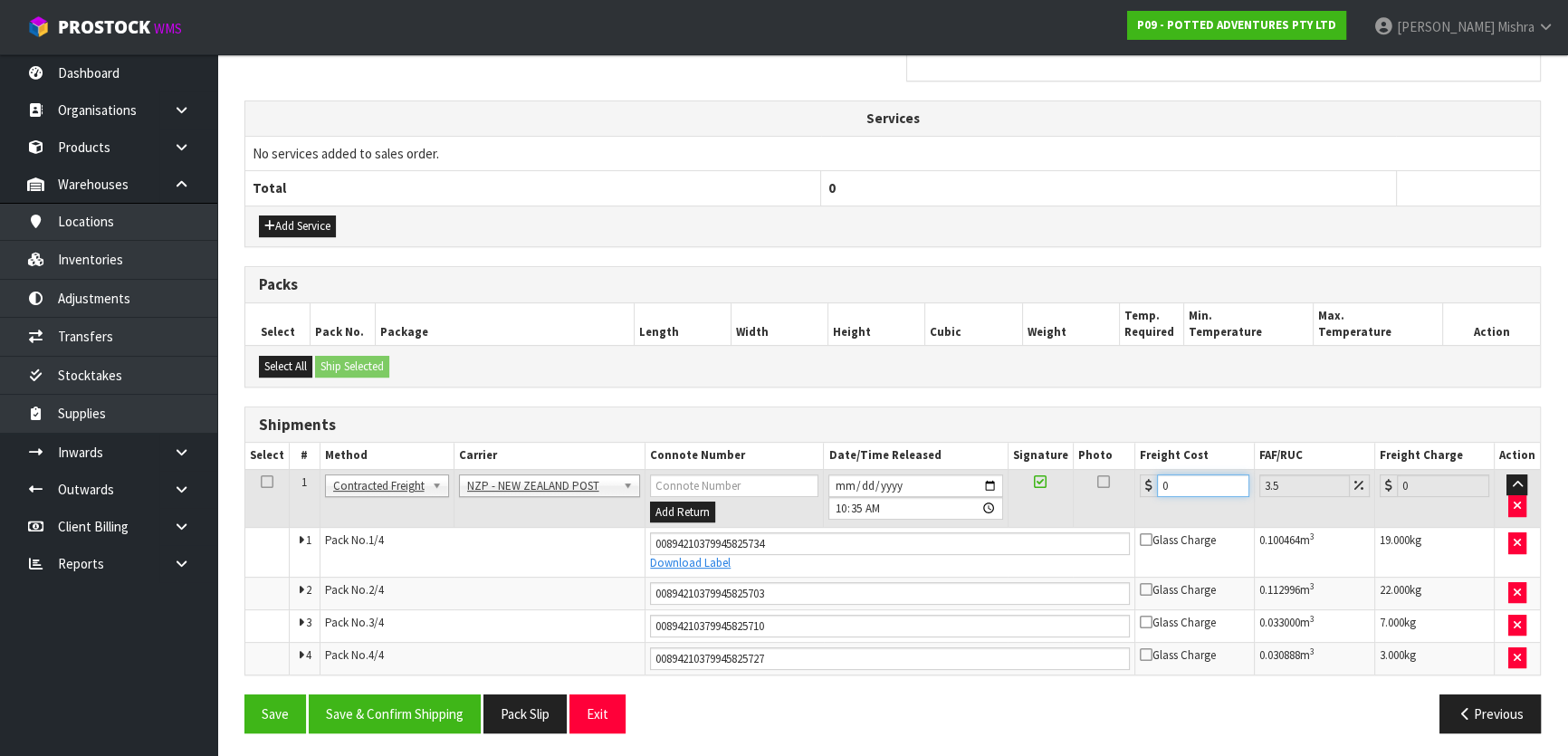
click at [1186, 476] on input "0" at bounding box center [1203, 486] width 93 height 23
type input "3"
type input "3.1"
type input "34"
type input "35.19"
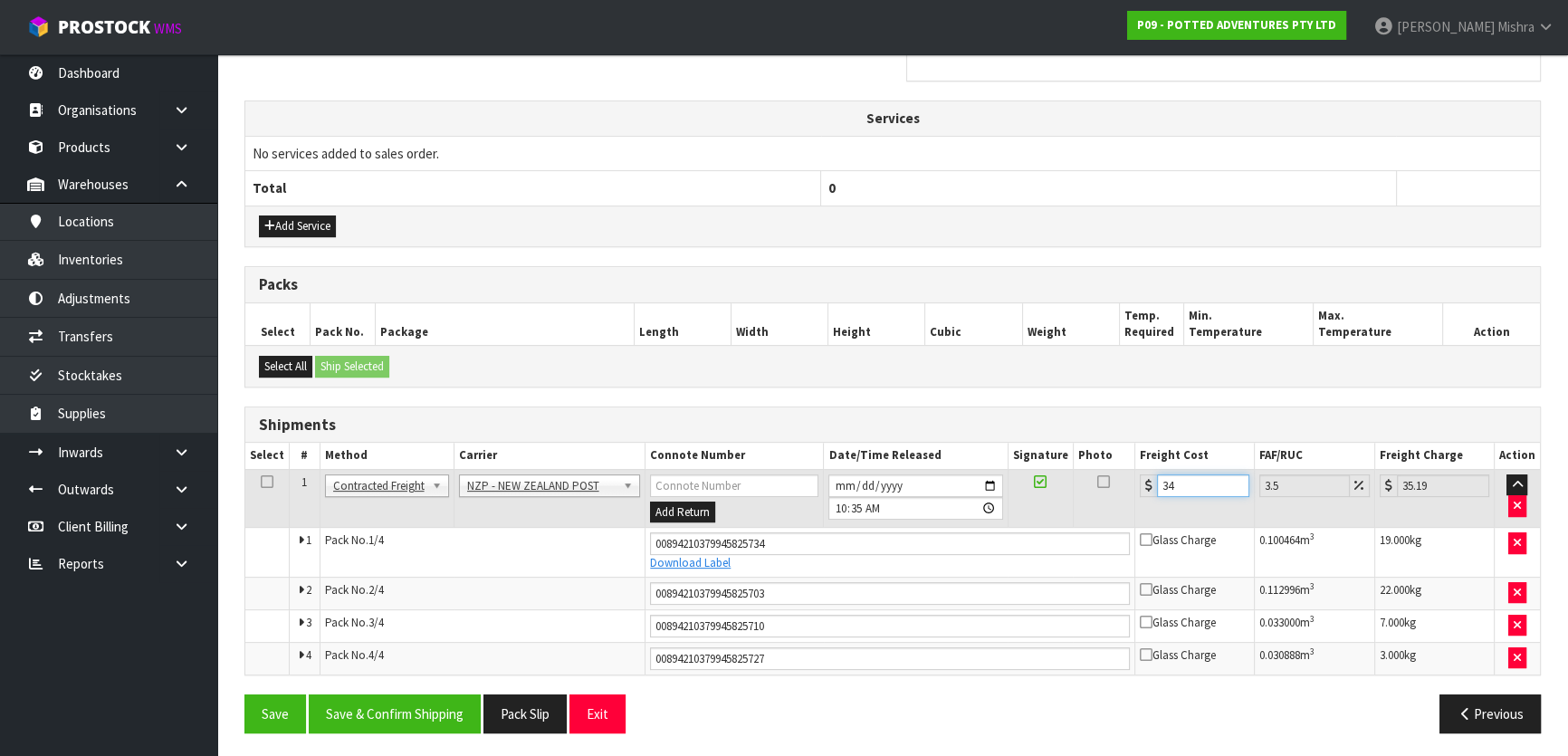
type input "34.5"
type input "35.71"
type input "34.50"
click at [433, 705] on button "Save & Confirm Shipping" at bounding box center [394, 714] width 172 height 39
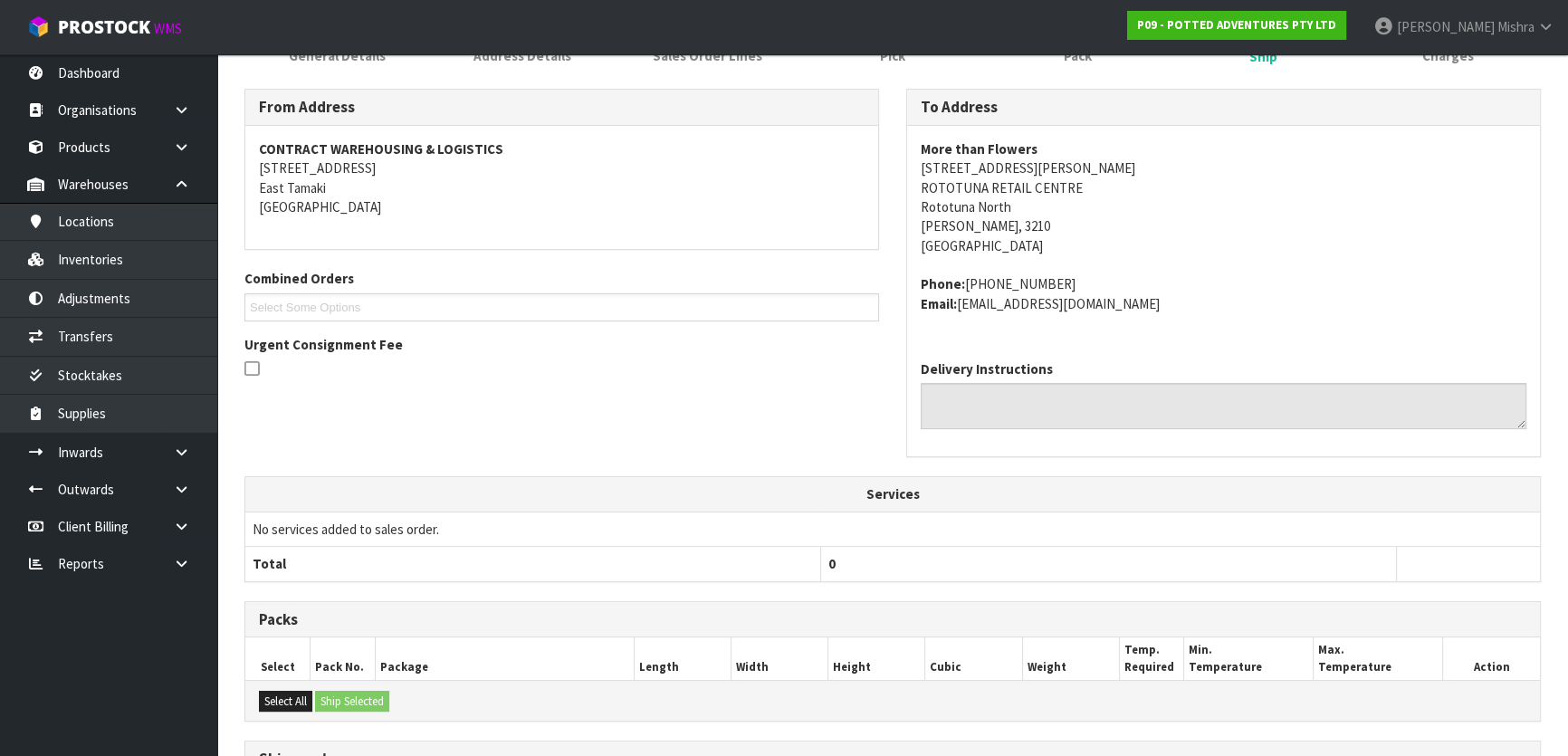
scroll to position [11, 0]
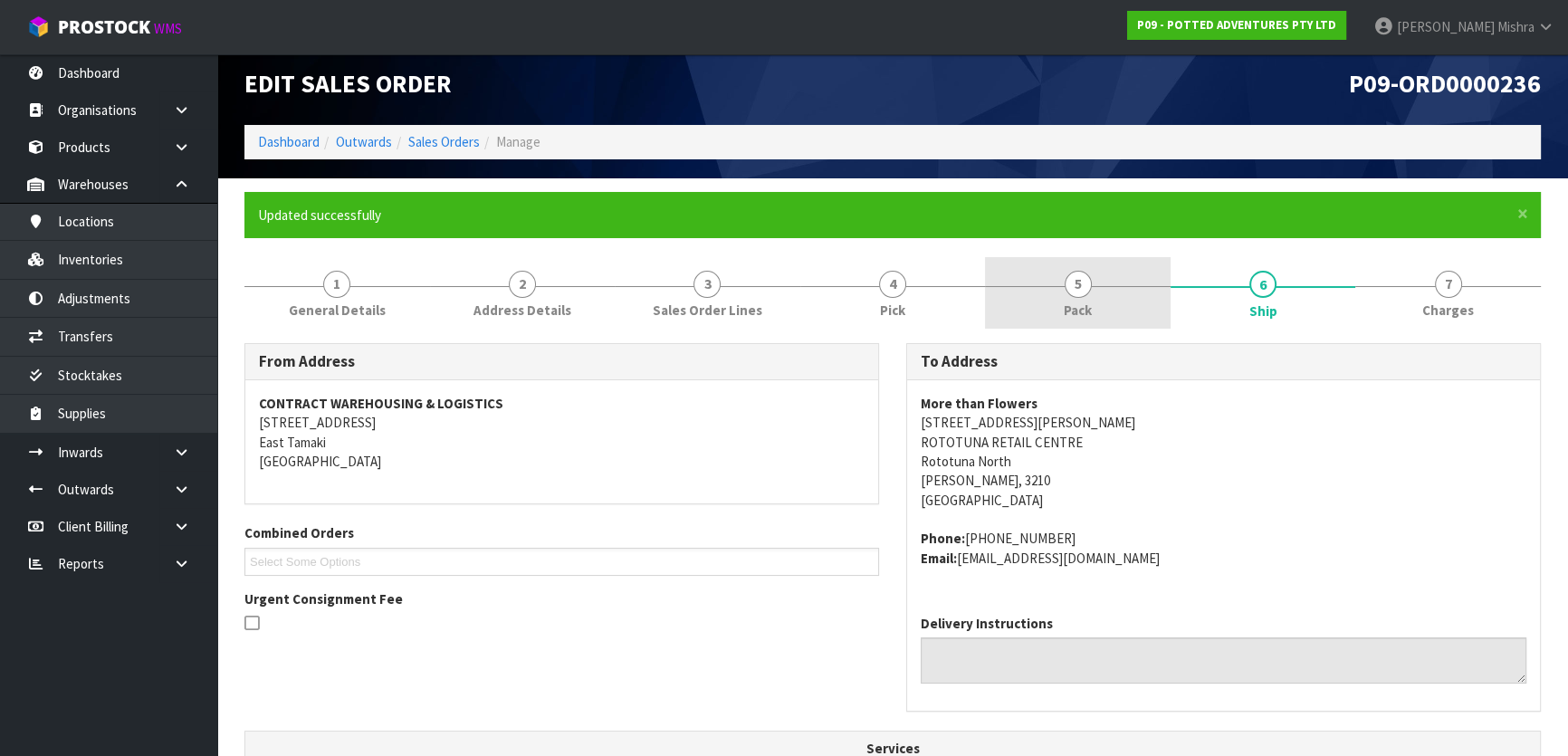
click at [1070, 294] on span "5" at bounding box center [1079, 285] width 28 height 28
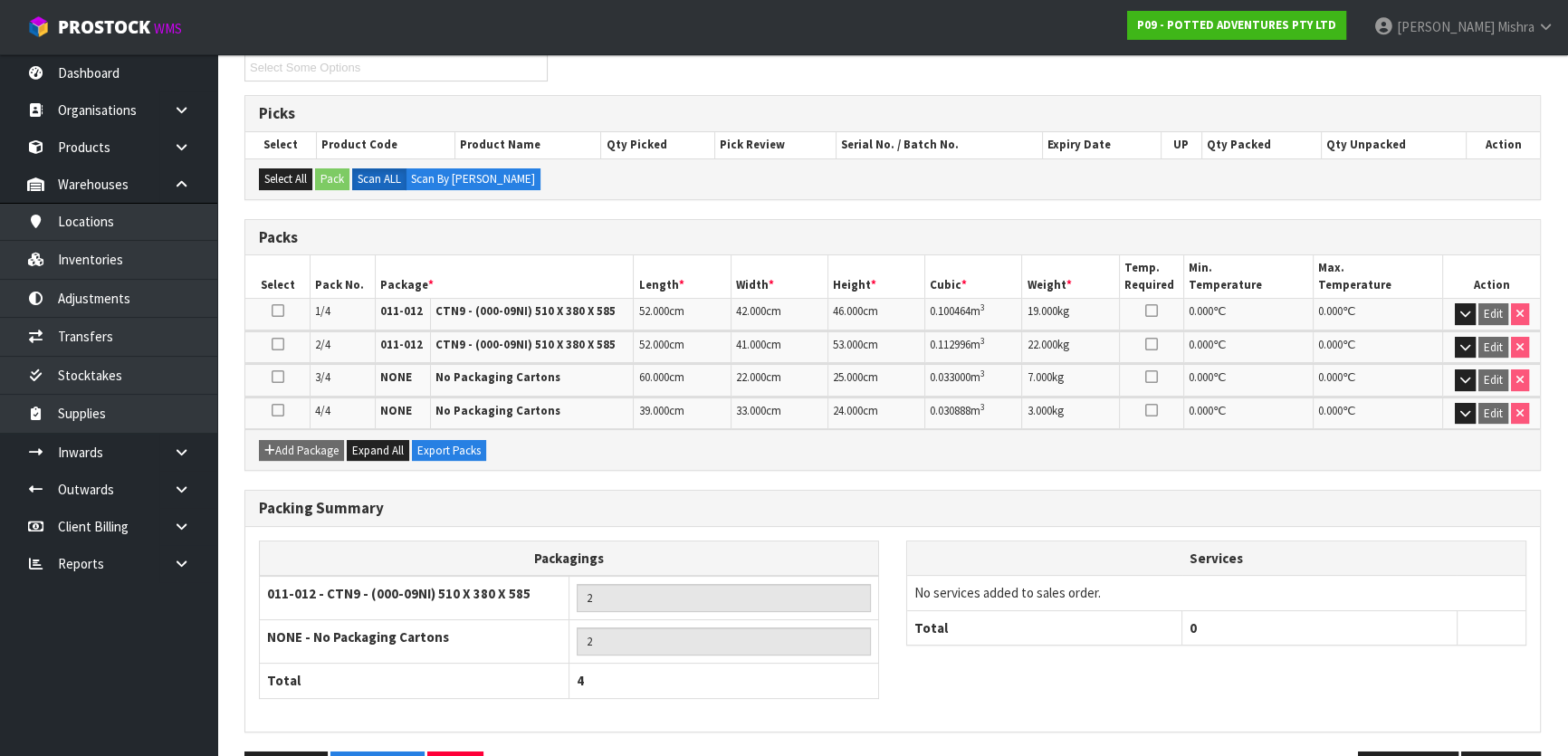
scroll to position [0, 0]
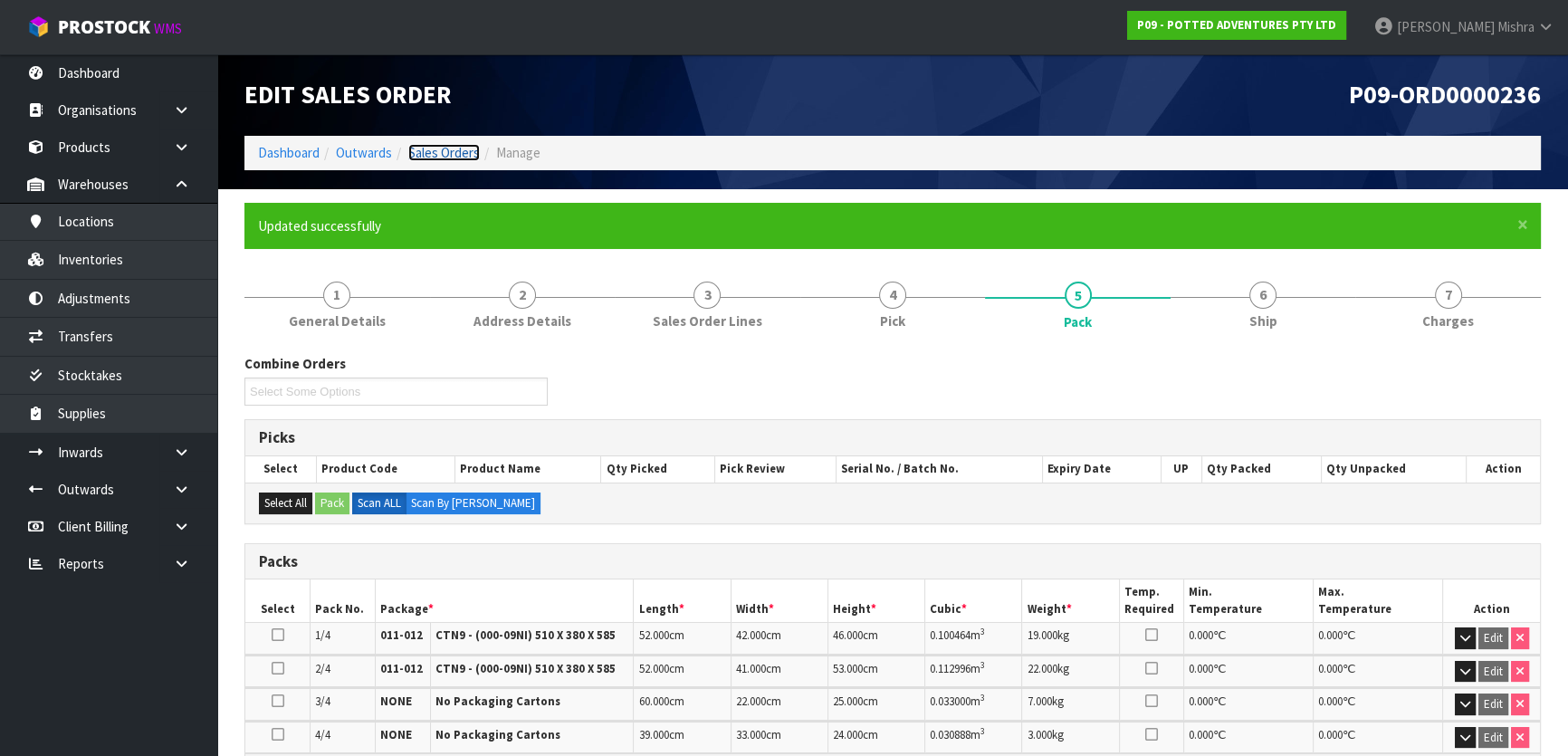
click at [434, 157] on link "Sales Orders" at bounding box center [444, 152] width 72 height 17
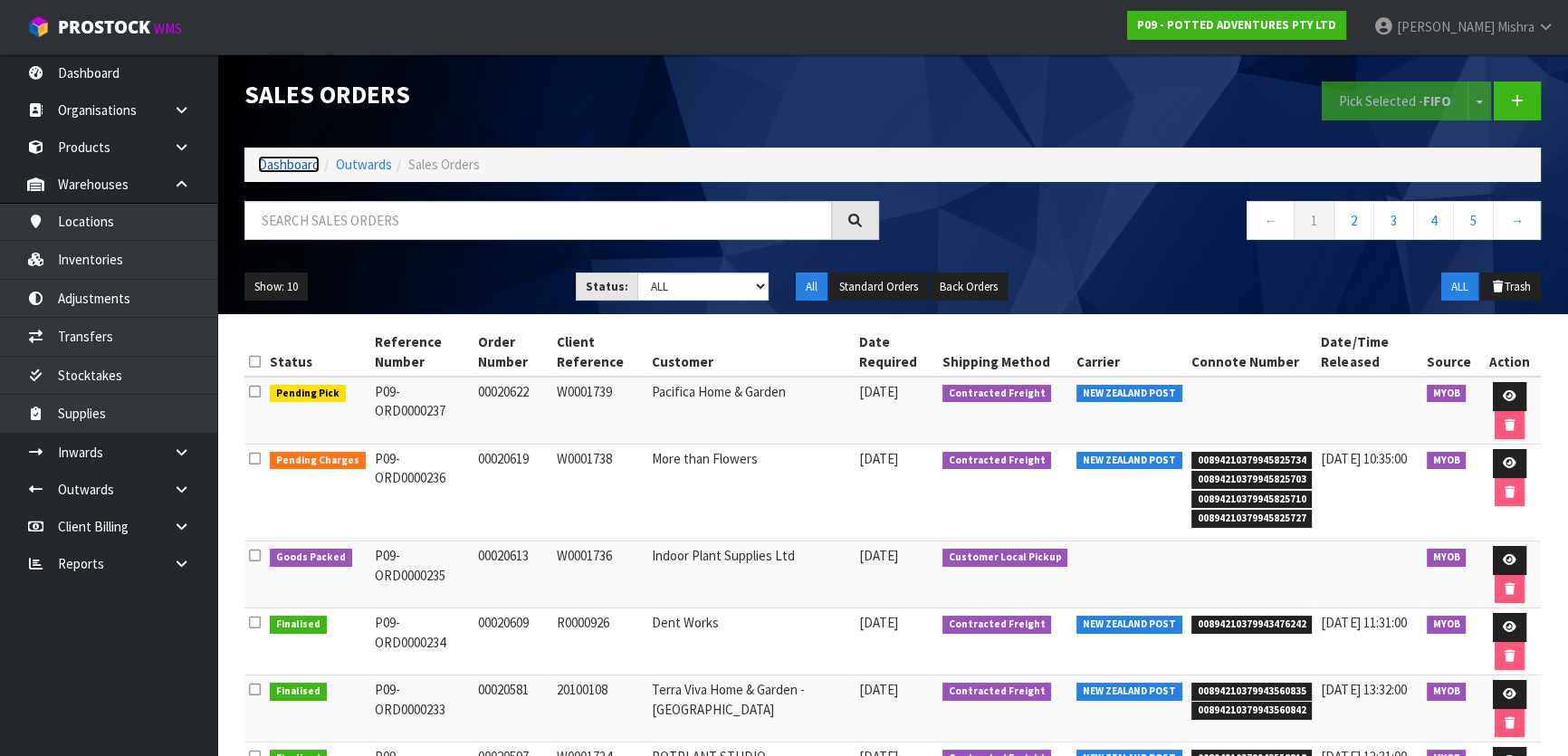
click at [303, 158] on link "Dashboard" at bounding box center [288, 164] width 62 height 17
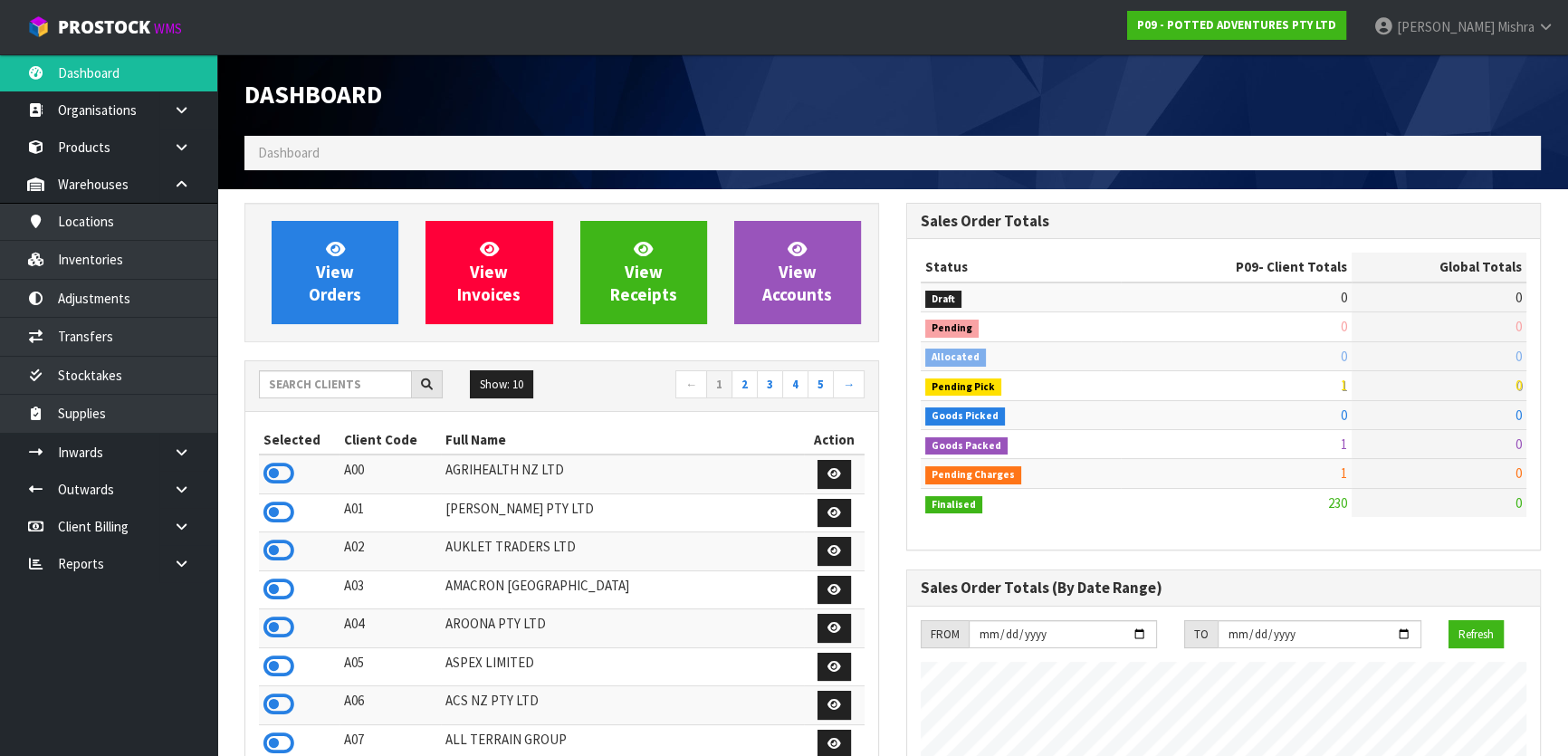
scroll to position [1370, 661]
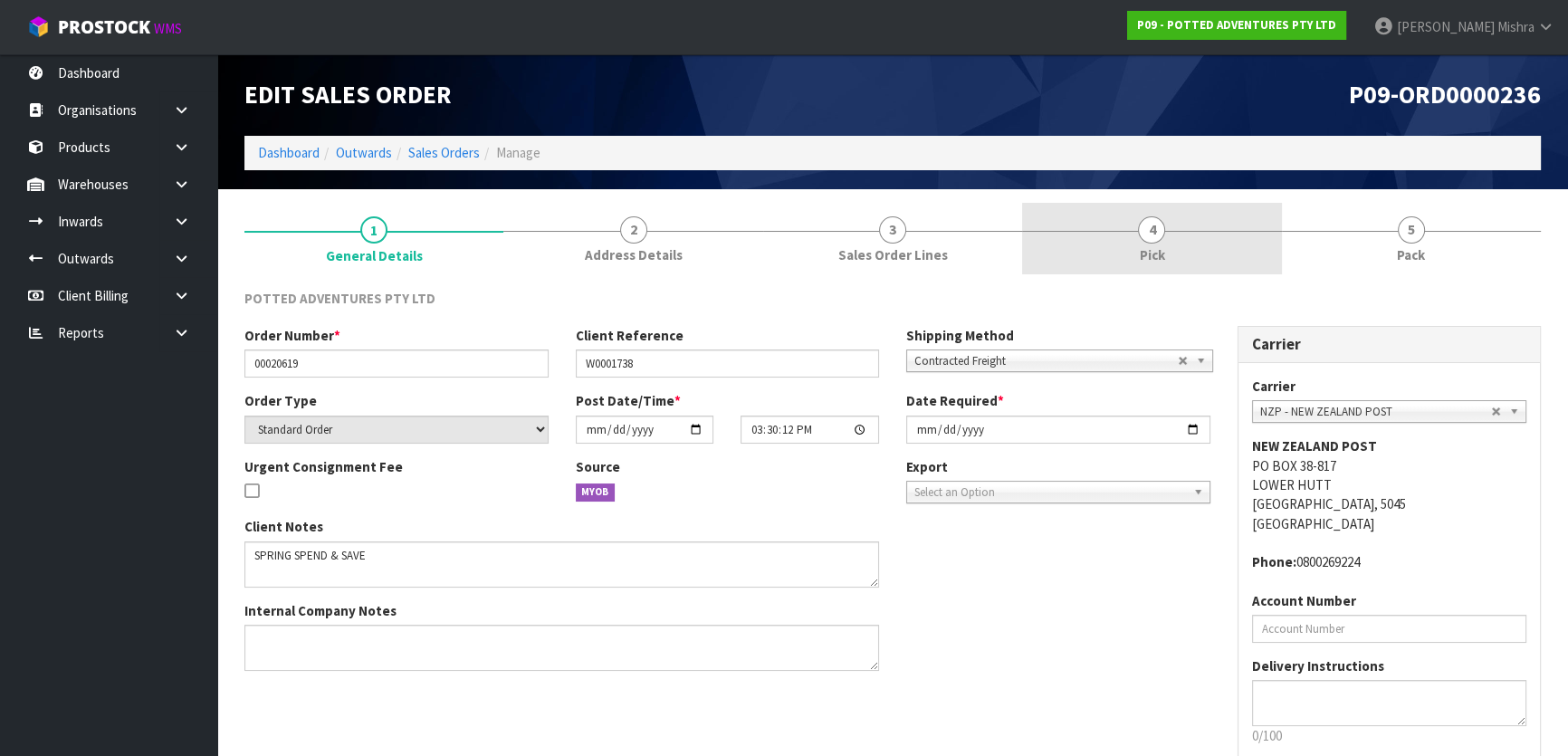
click at [1135, 250] on link "4 Pick" at bounding box center [1151, 239] width 259 height 72
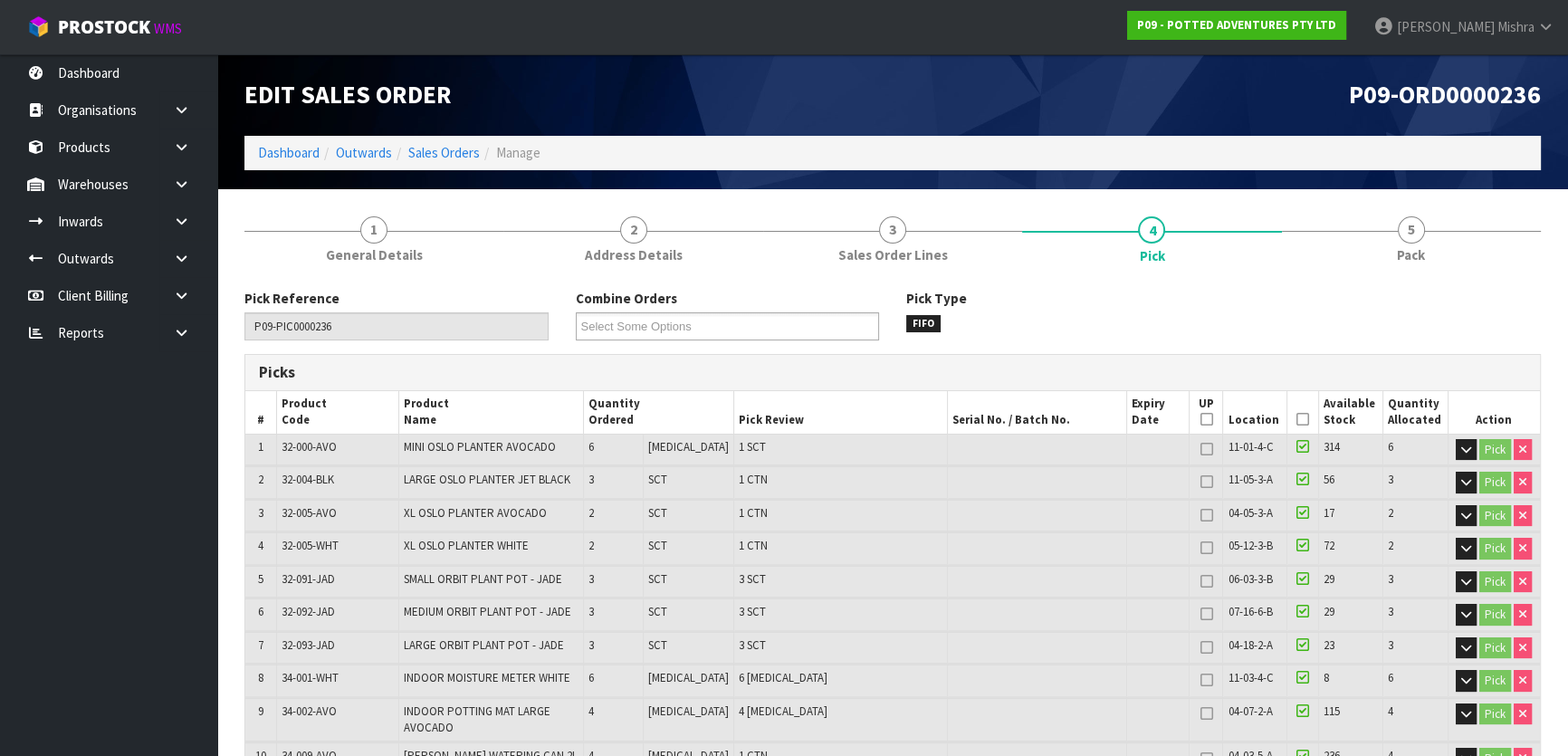
click at [323, 442] on span "32-000-AVO" at bounding box center [309, 446] width 55 height 16
copy tr "32-000-AVO"
click at [136, 152] on link "Products" at bounding box center [108, 147] width 218 height 37
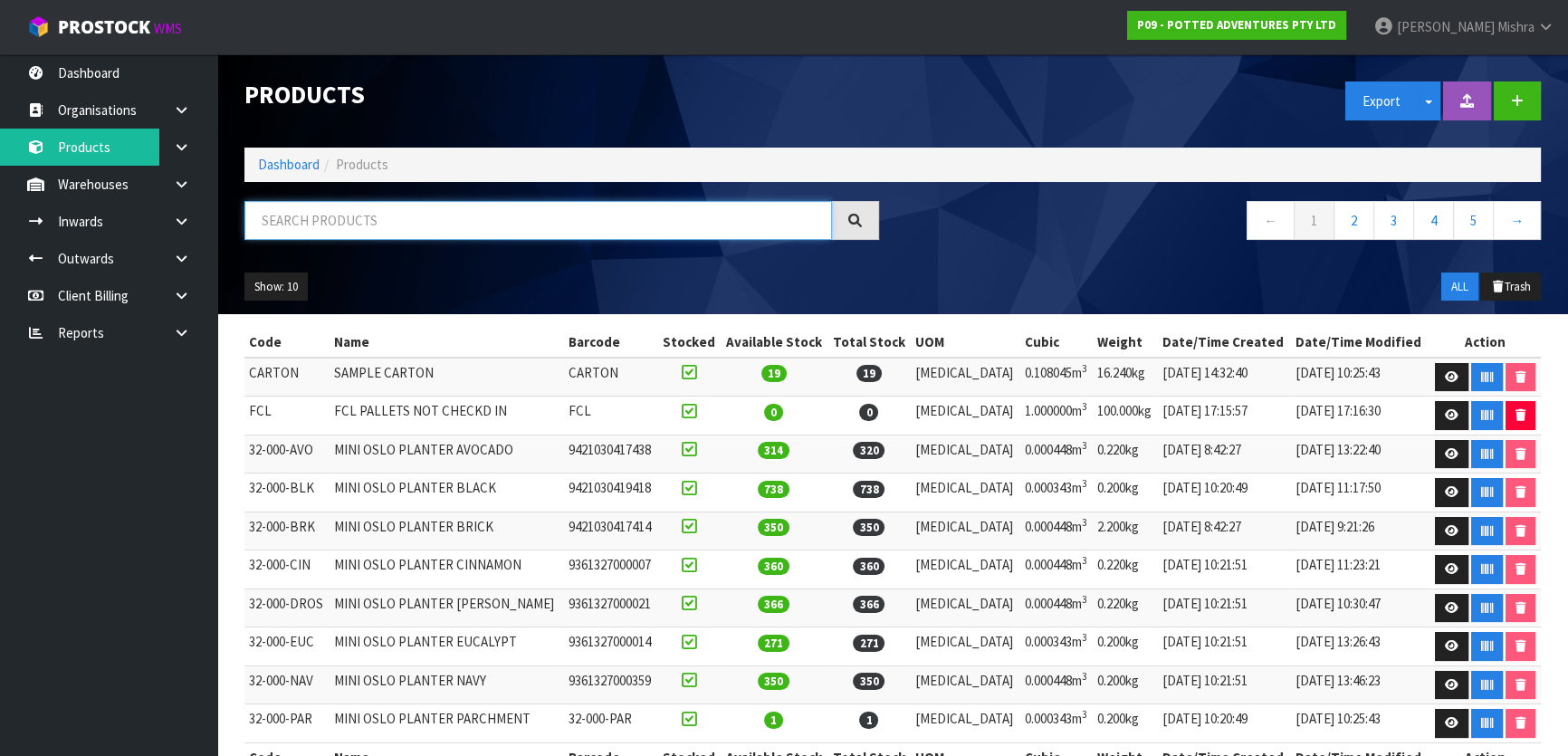
click at [318, 224] on input "text" at bounding box center [538, 220] width 588 height 39
paste input "32-000-AVO"
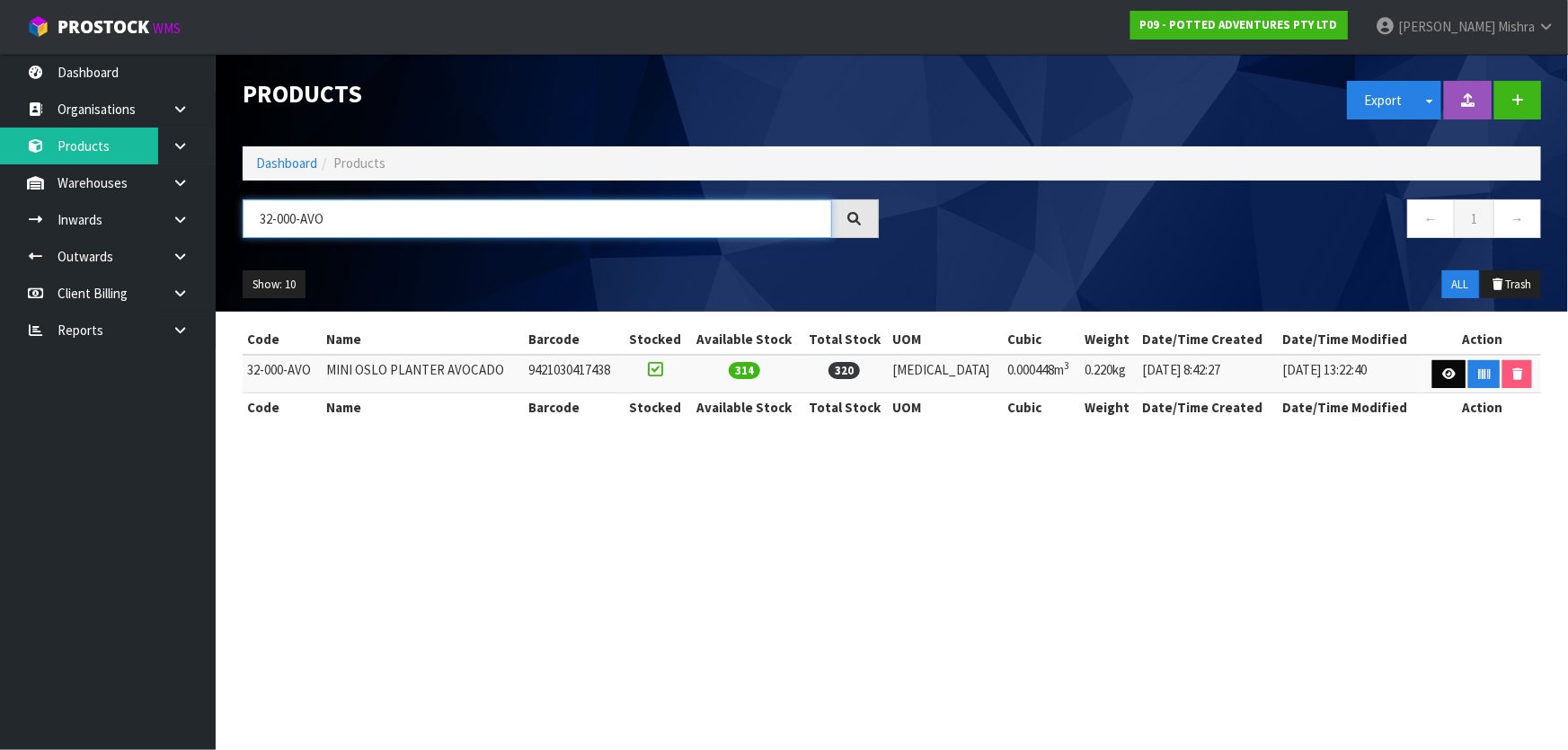
type input "32-000-AVO"
click at [1445, 375] on icon at bounding box center [1449, 374] width 14 height 12
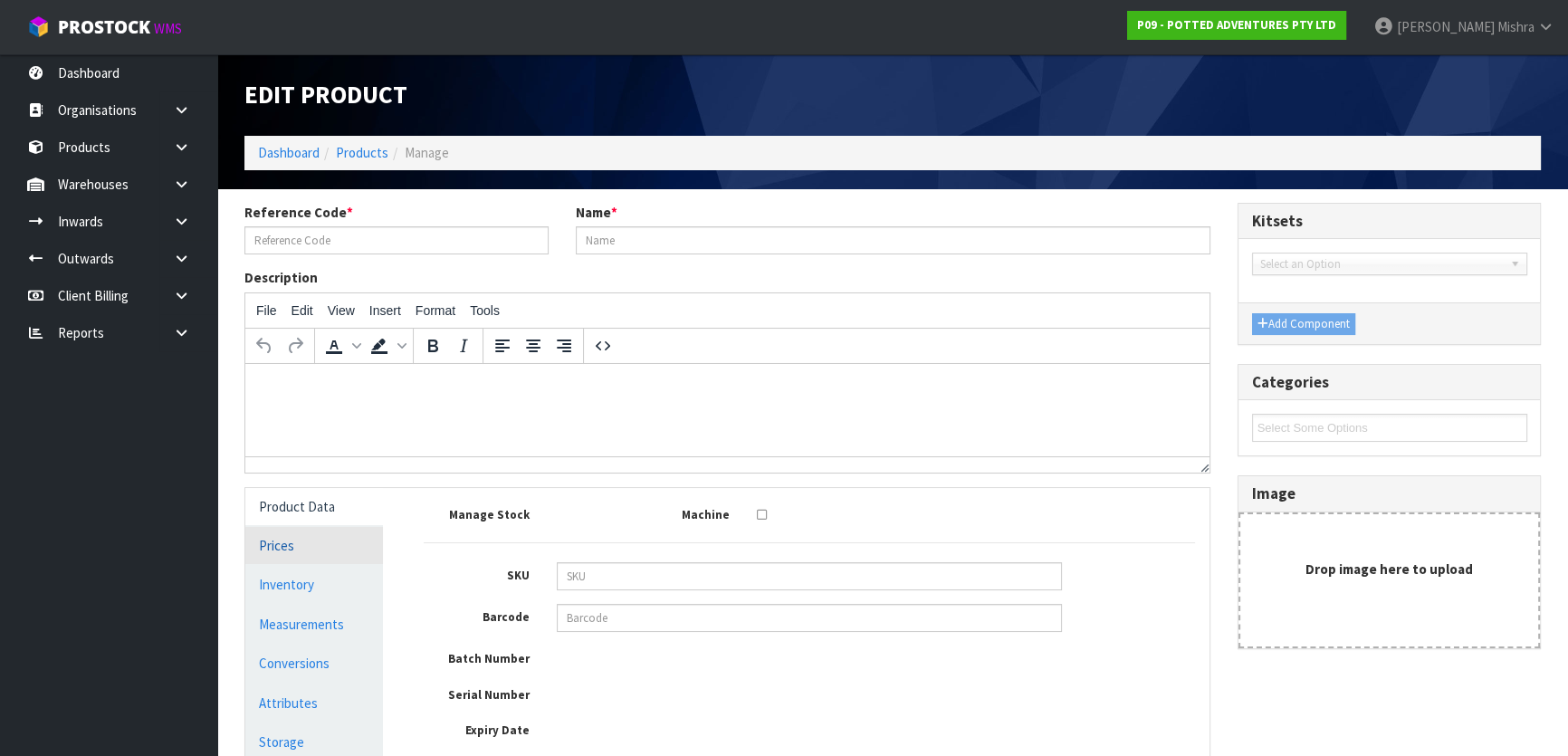
type input "32-000-AVO"
type input "MINI OSLO PLANTER AVOCADO"
type input "9421030417438"
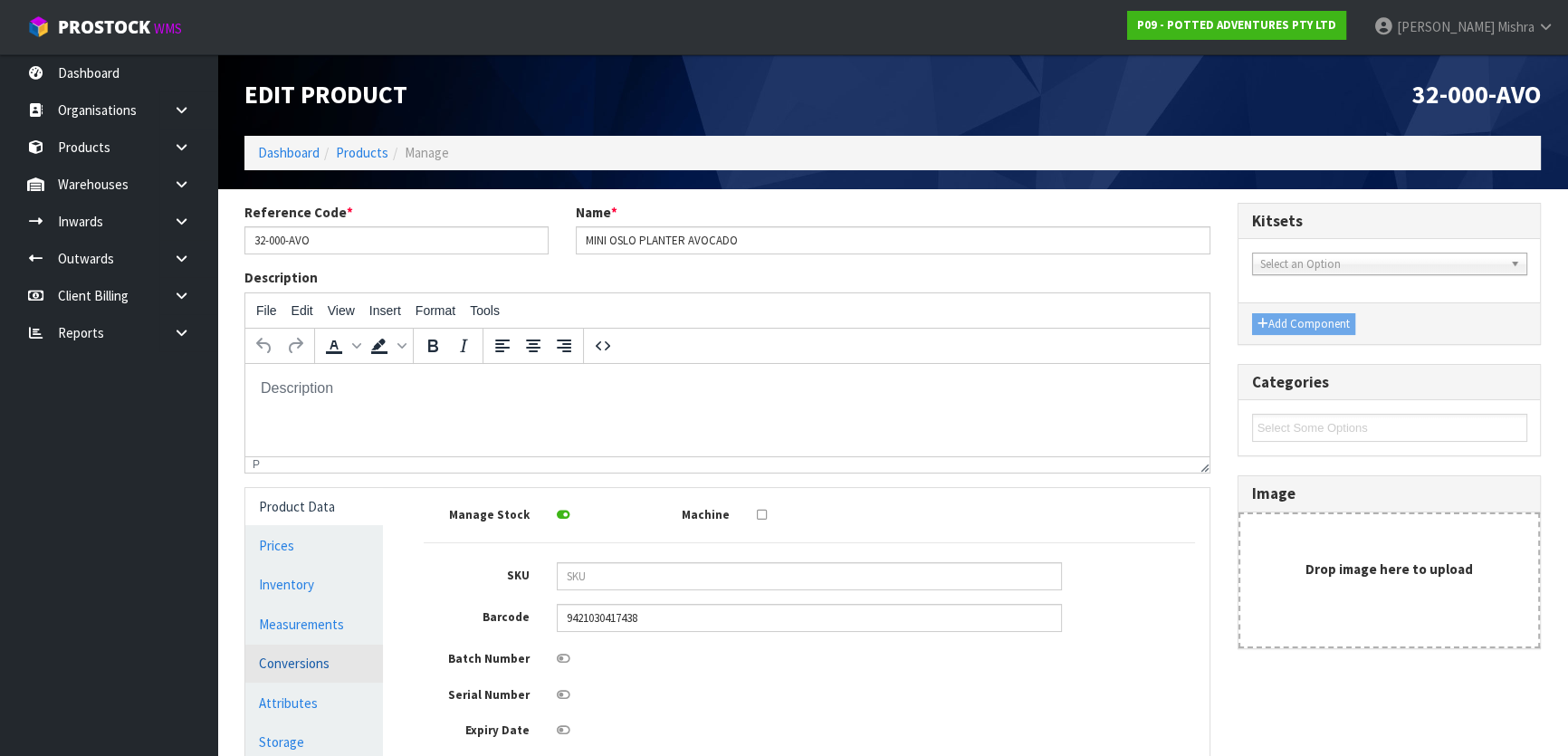
click at [297, 663] on link "Conversions" at bounding box center [314, 663] width 138 height 37
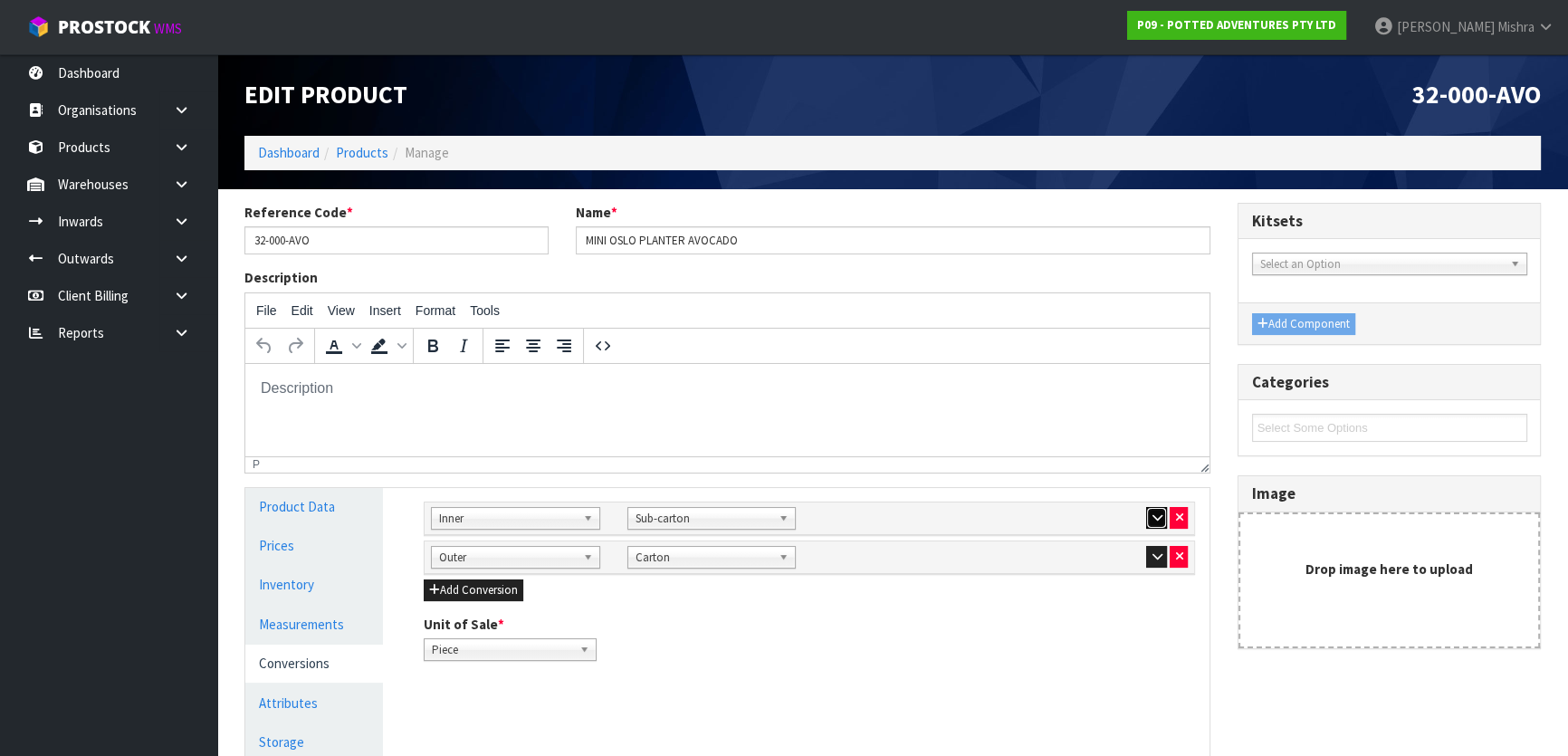
click at [1152, 507] on button "button" at bounding box center [1156, 518] width 21 height 22
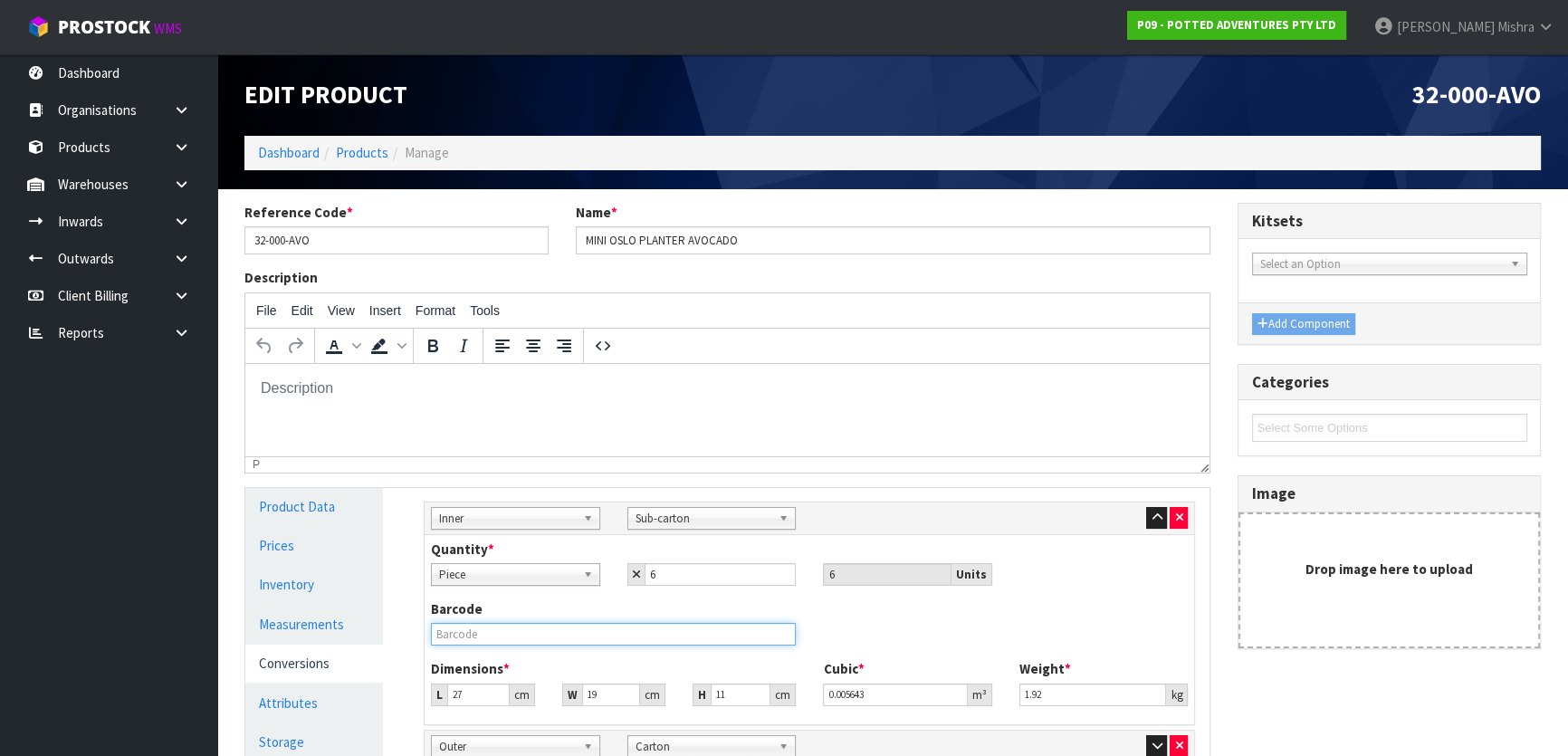
click at [745, 644] on input "text" at bounding box center [612, 634] width 364 height 23
type input "9421030417438"
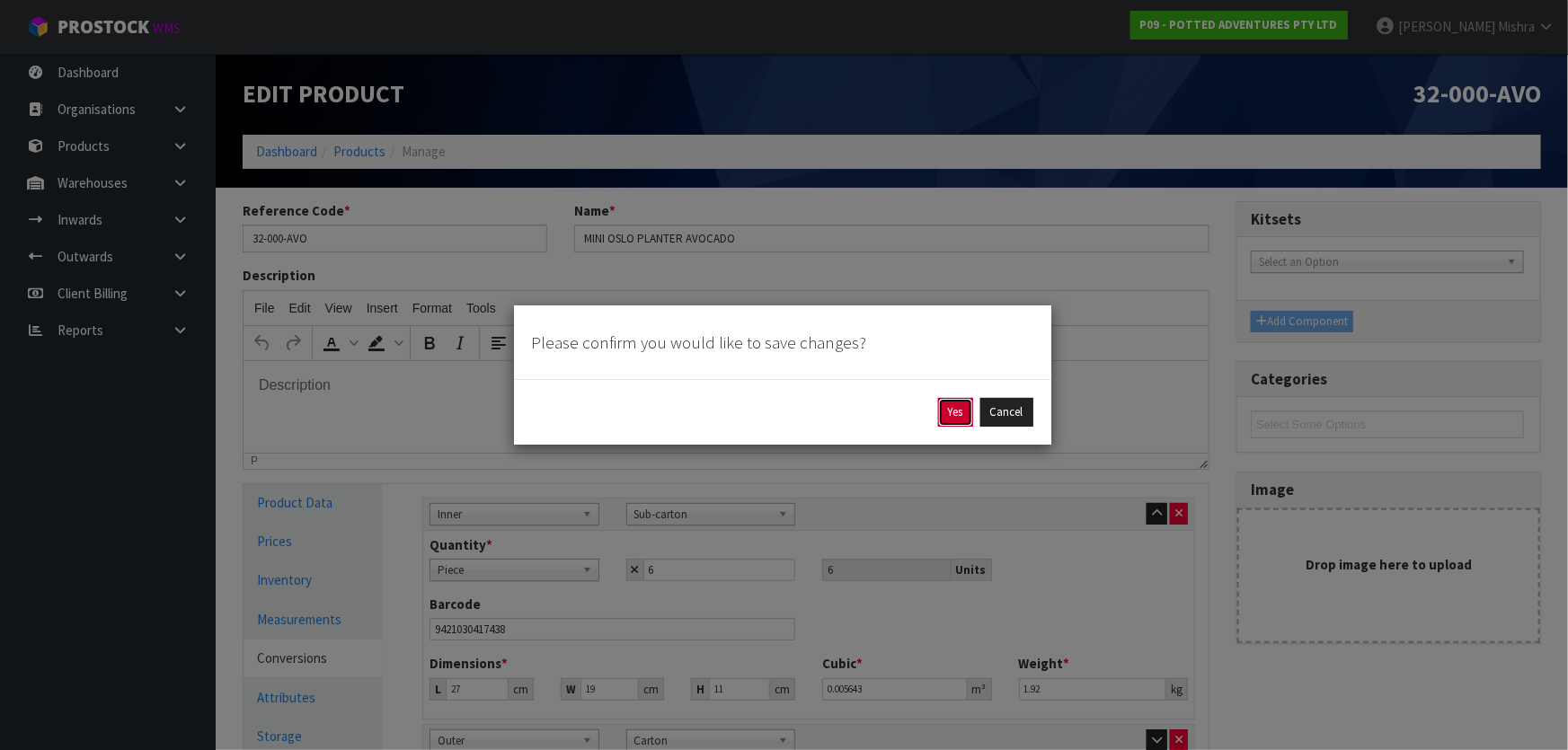
click at [955, 416] on button "Yes" at bounding box center [955, 413] width 35 height 29
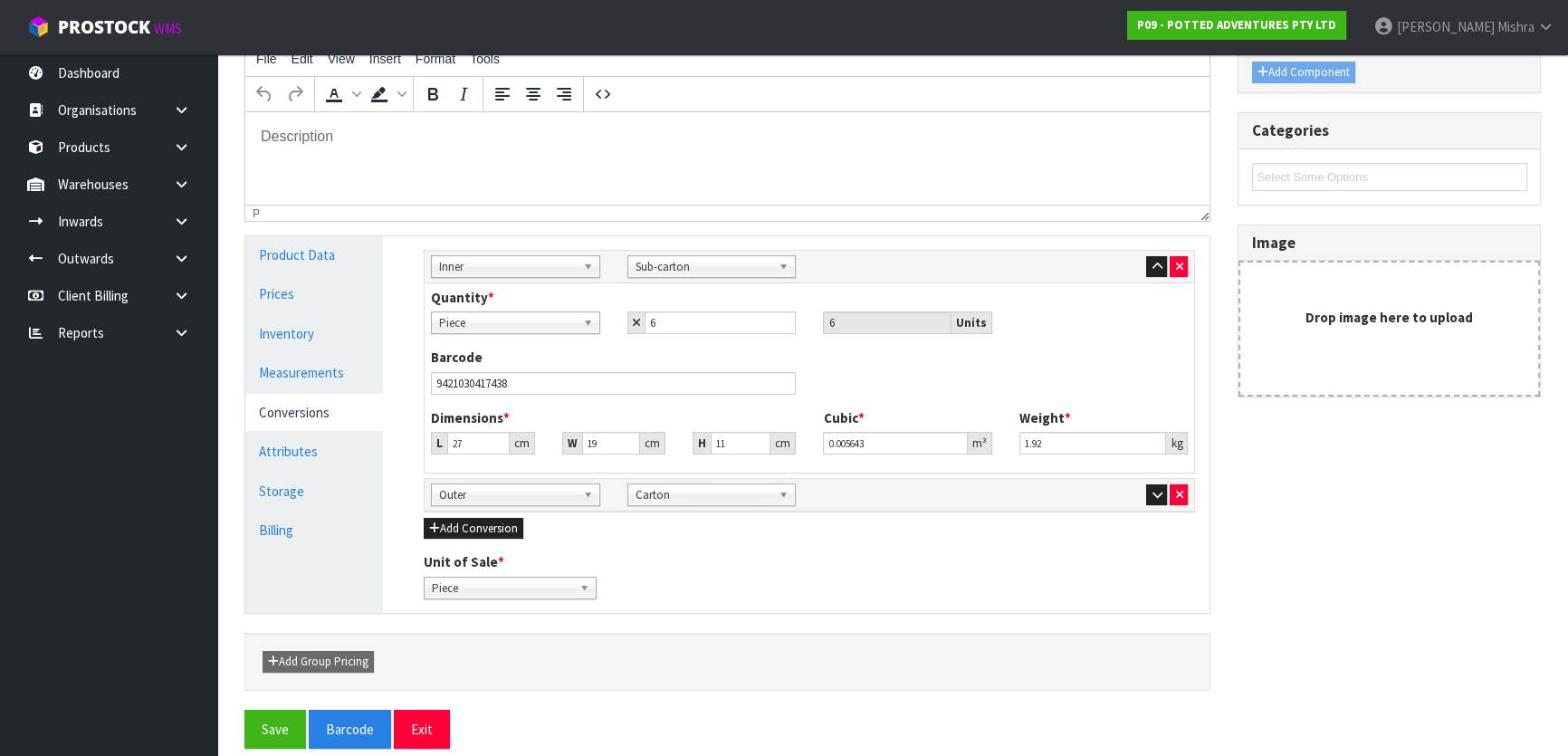
scroll to position [272, 0]
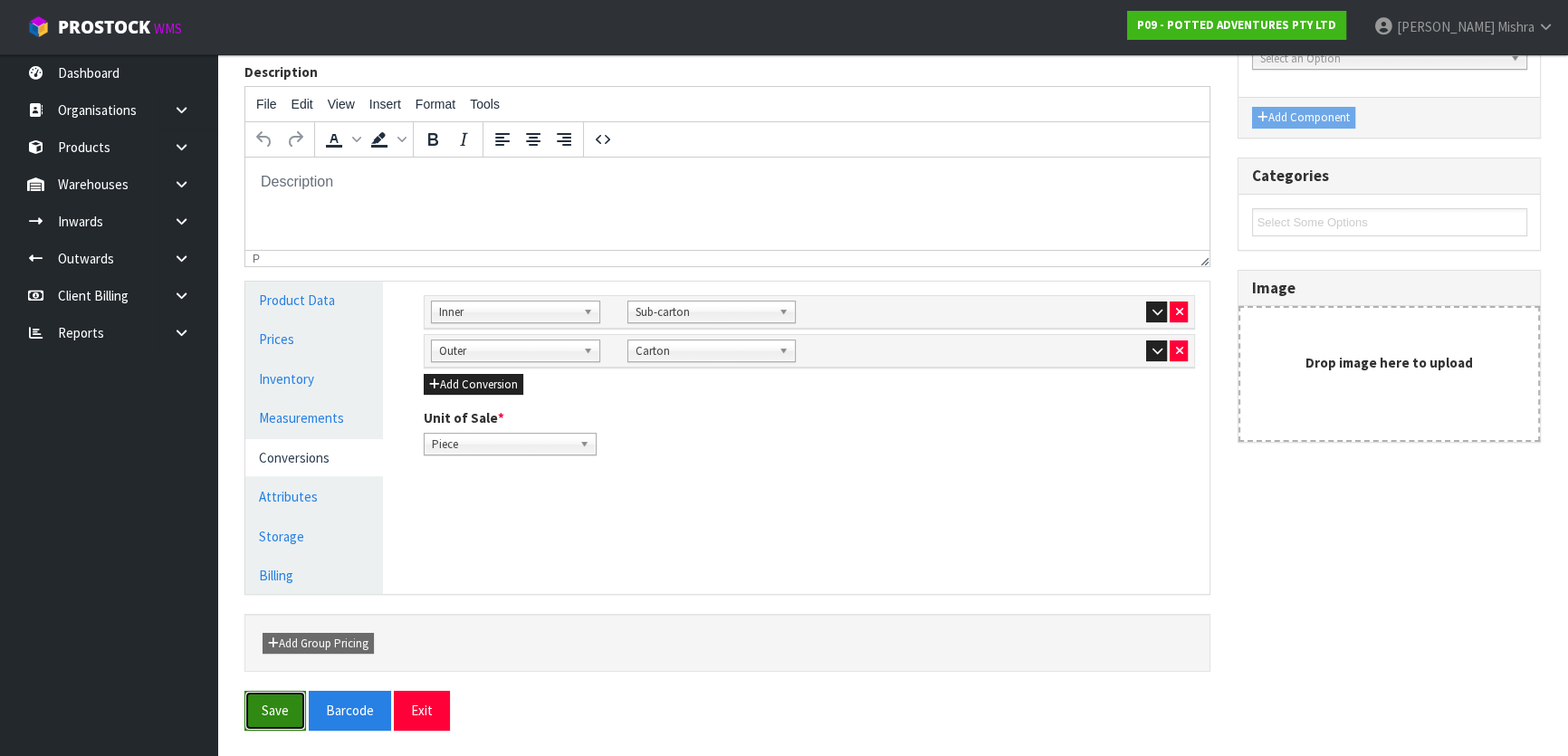
click at [288, 716] on button "Save" at bounding box center [274, 710] width 62 height 39
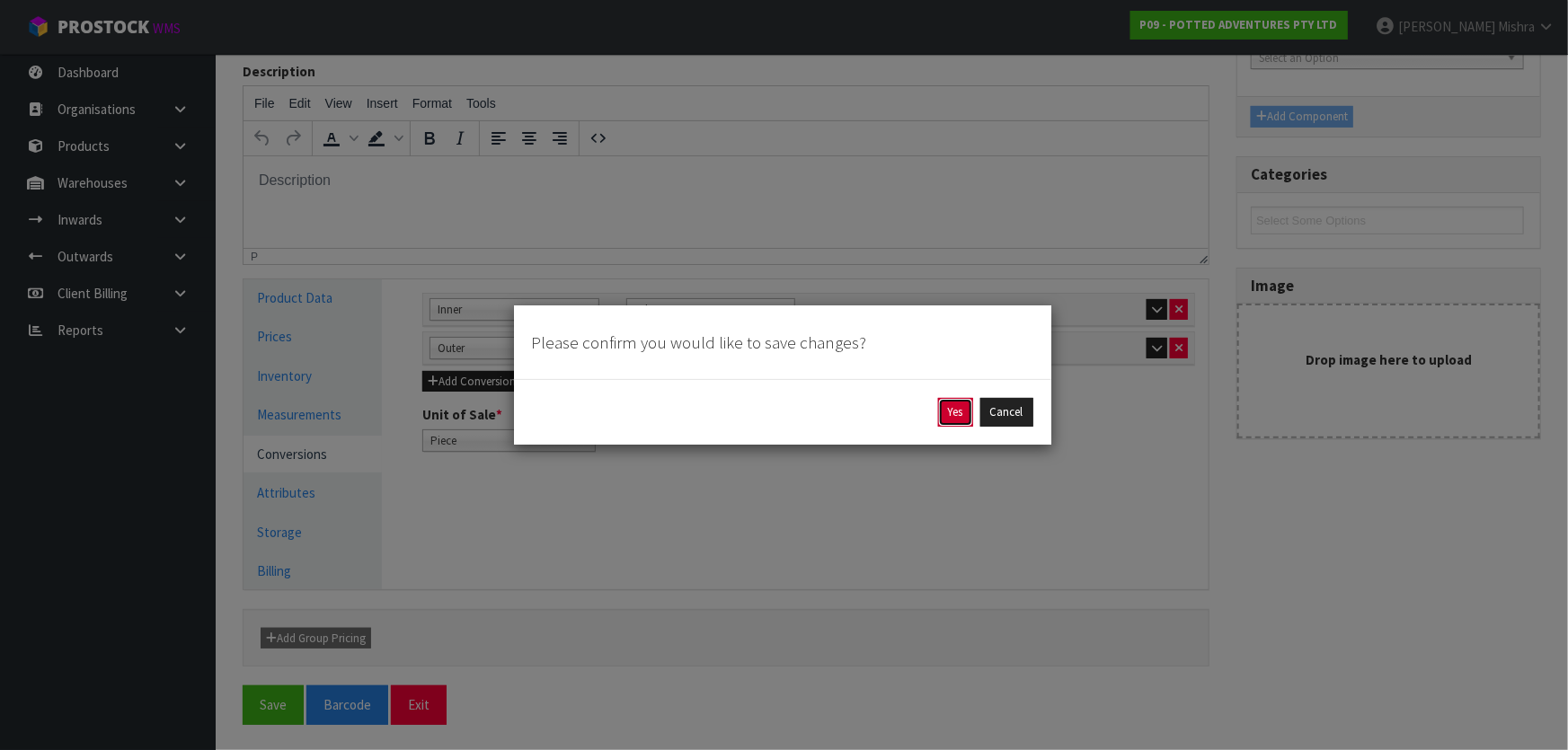
click at [939, 412] on button "Yes" at bounding box center [955, 413] width 35 height 29
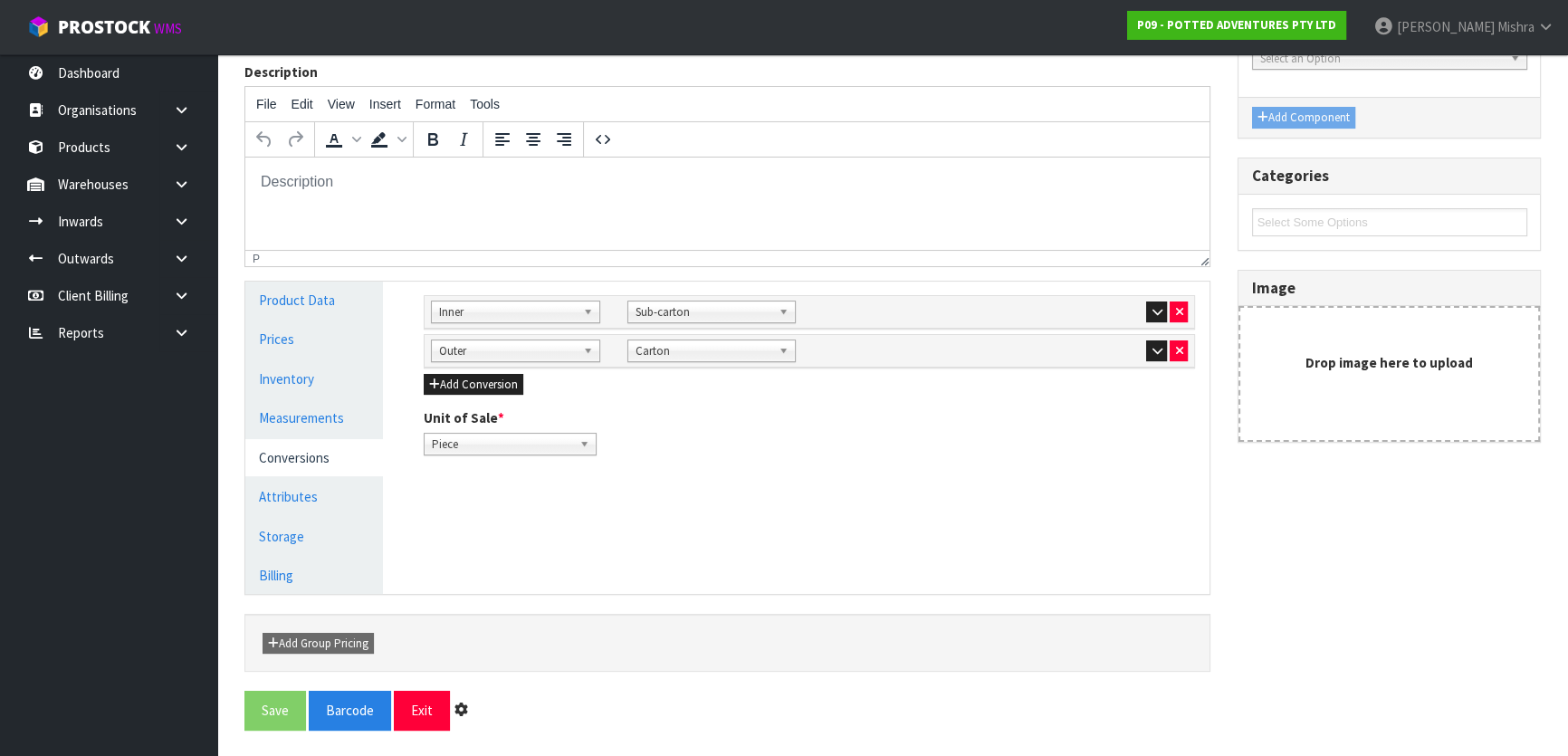
scroll to position [0, 0]
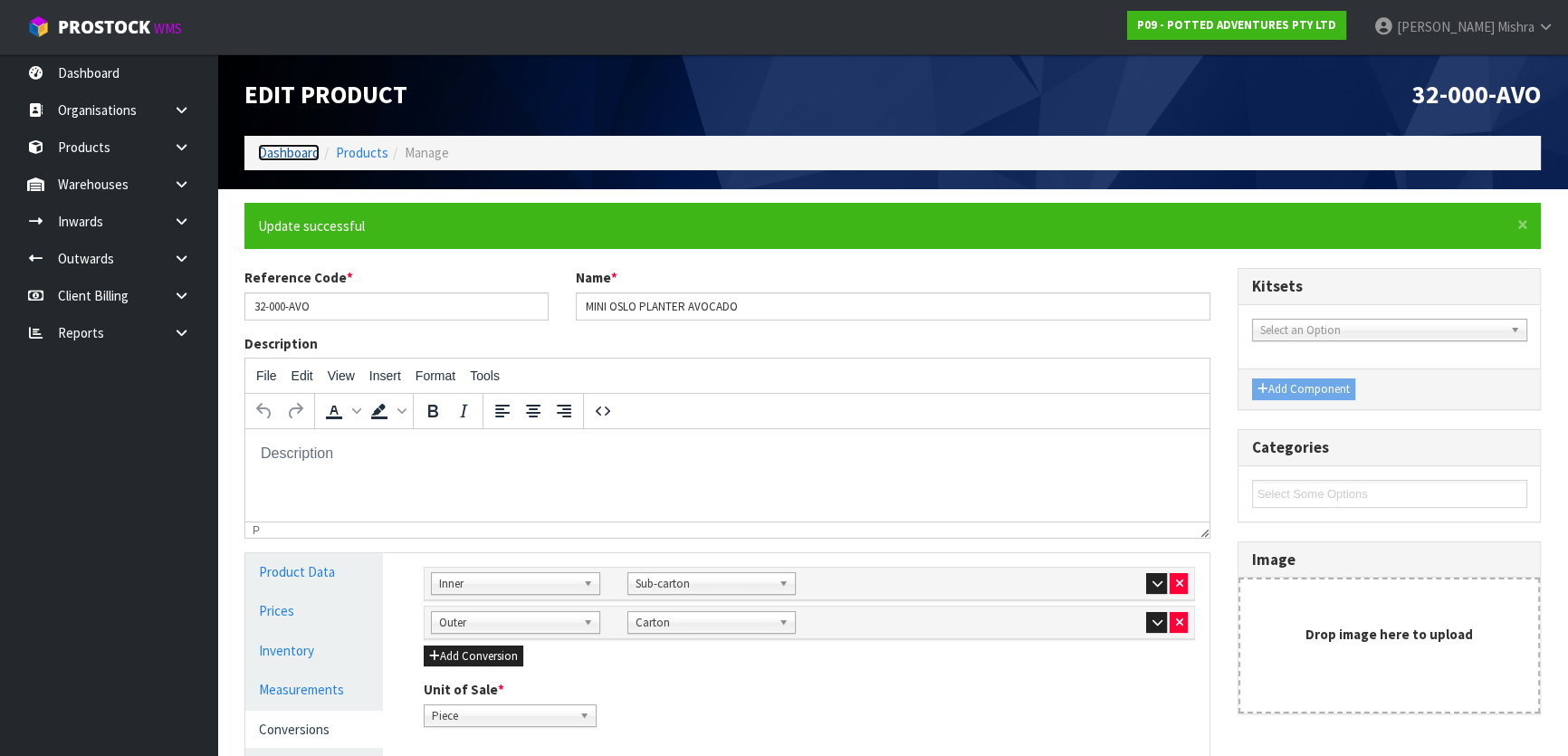
click at [292, 159] on link "Dashboard" at bounding box center [288, 152] width 62 height 17
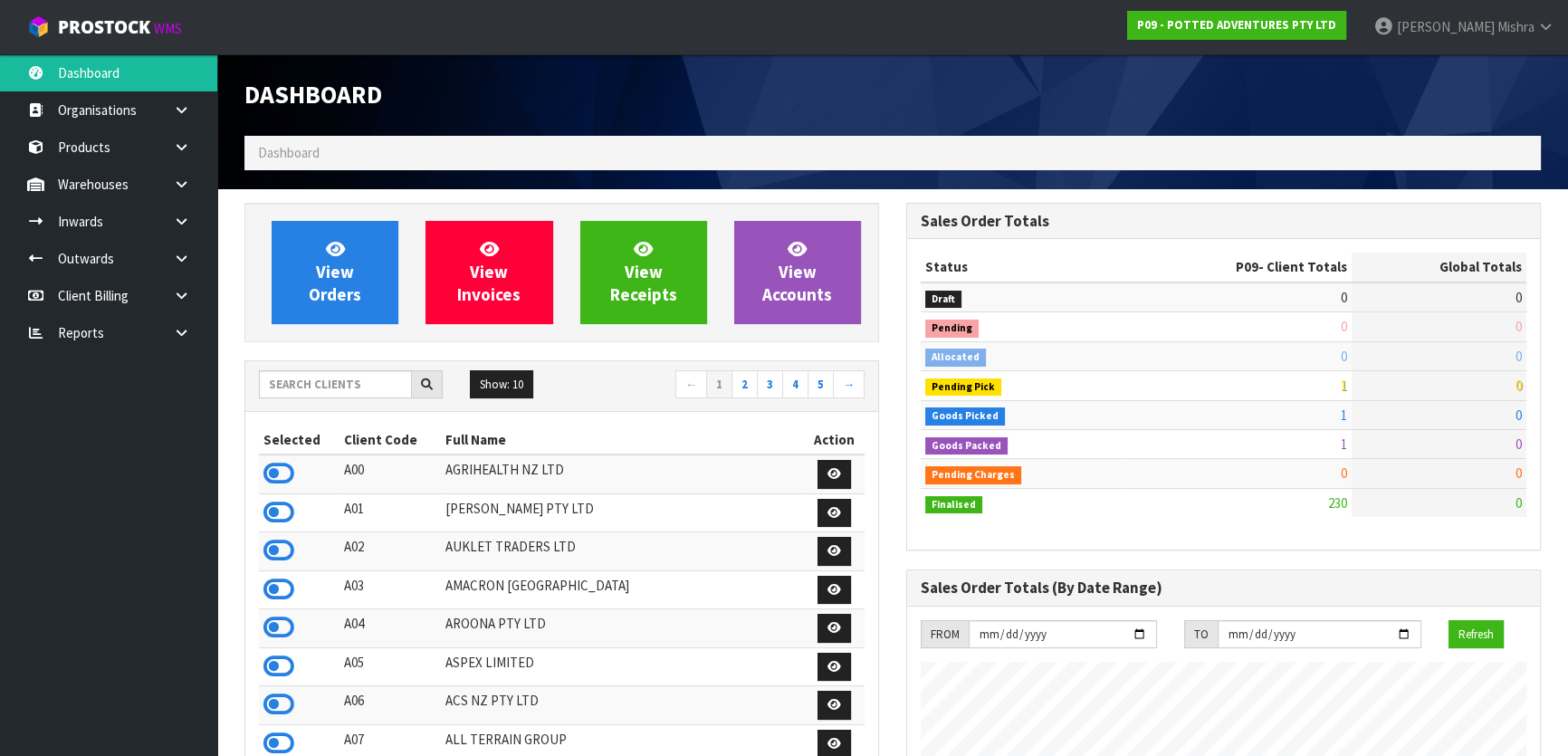
scroll to position [1370, 661]
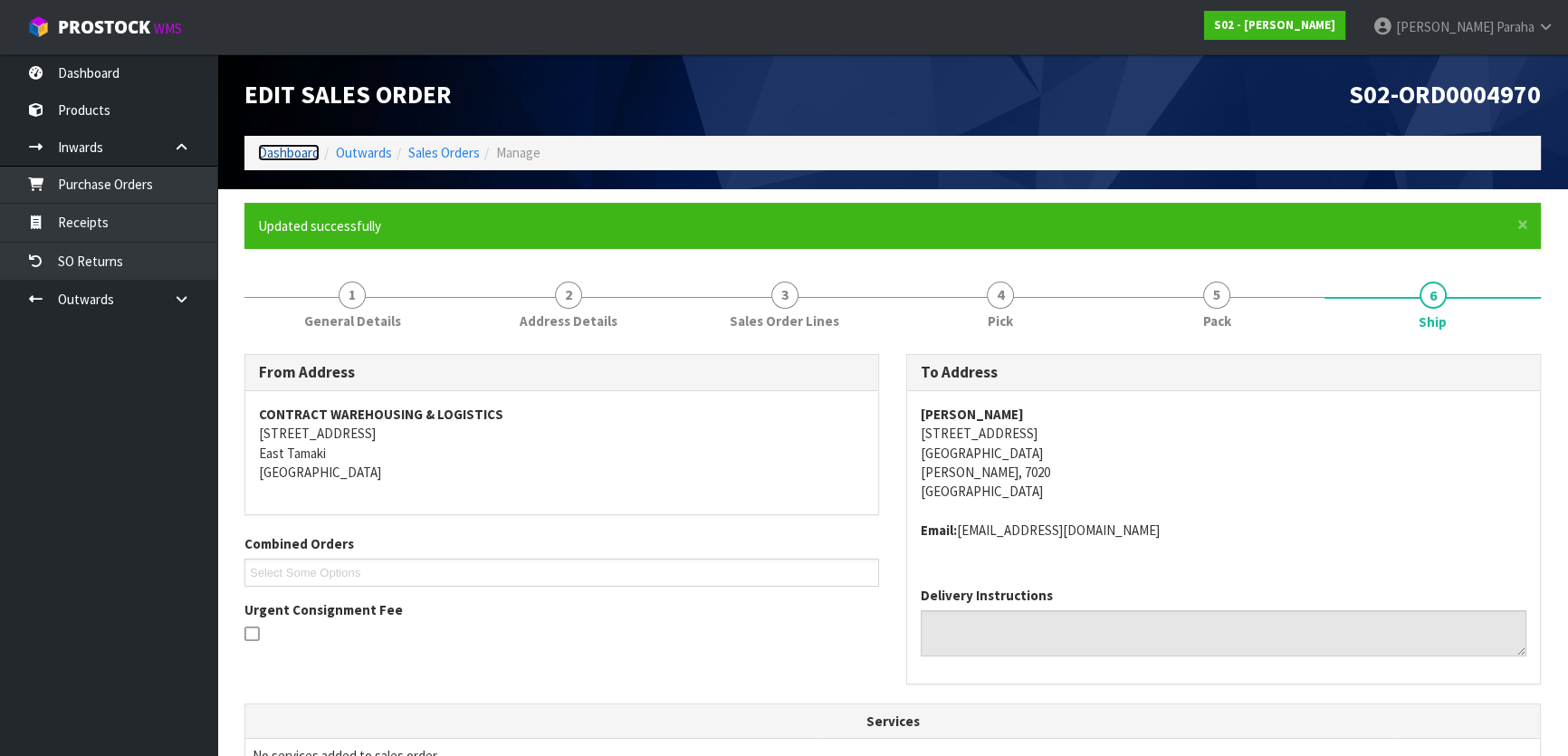
click at [273, 155] on link "Dashboard" at bounding box center [288, 152] width 62 height 17
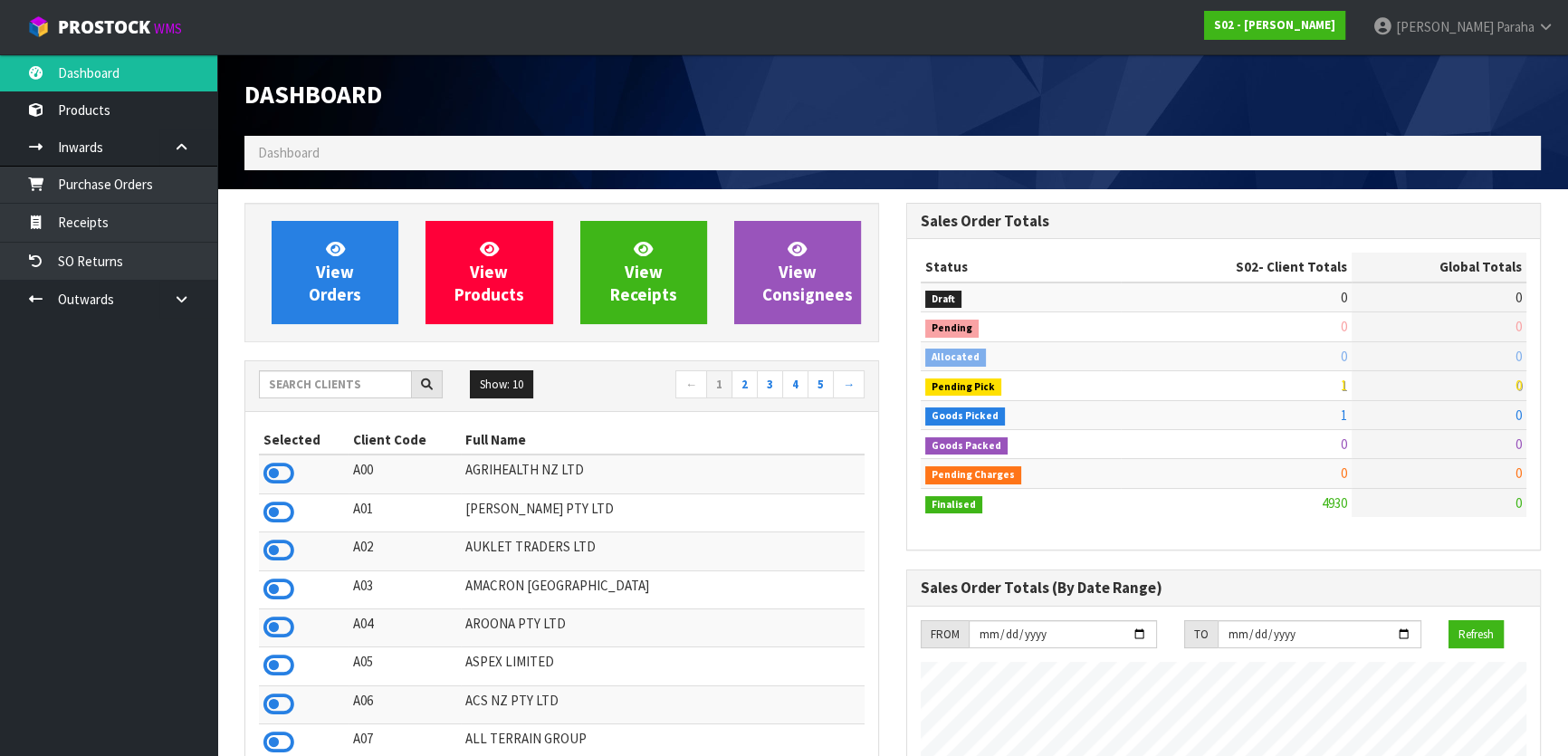
scroll to position [1370, 661]
click at [315, 396] on input "text" at bounding box center [335, 384] width 153 height 28
type input "V05"
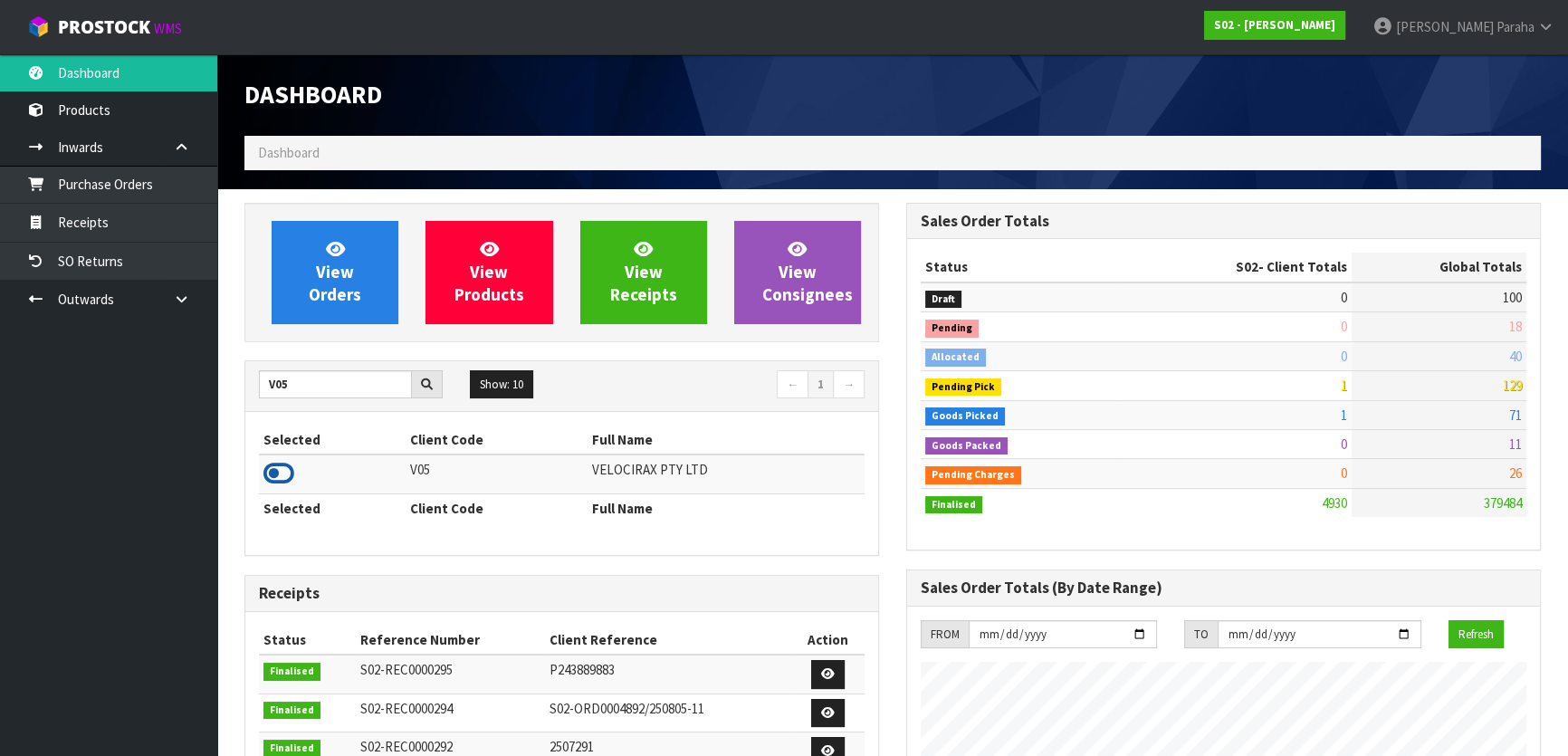
click at [286, 478] on icon at bounding box center [279, 474] width 31 height 28
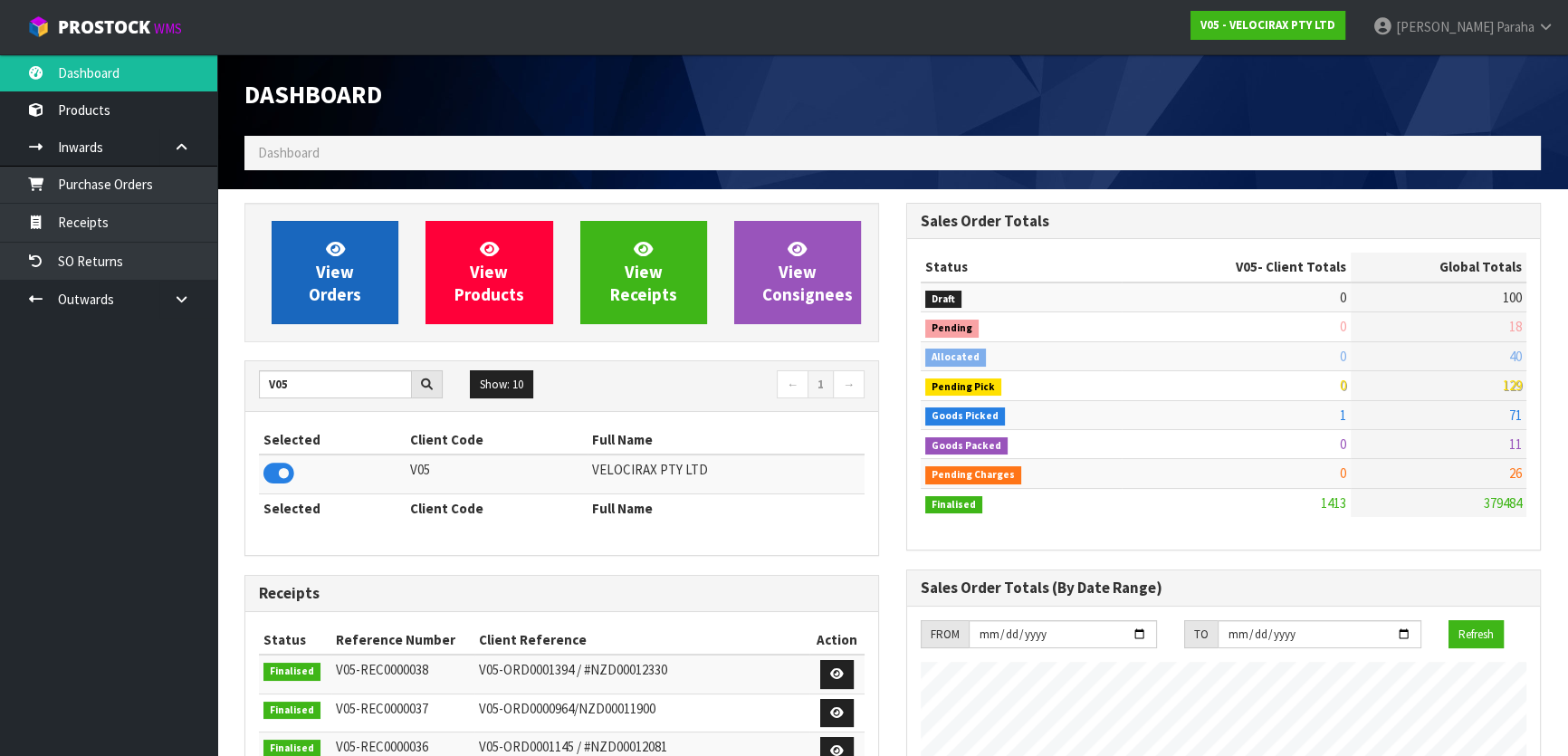
scroll to position [1427, 661]
click at [297, 276] on link "View Orders" at bounding box center [335, 273] width 127 height 103
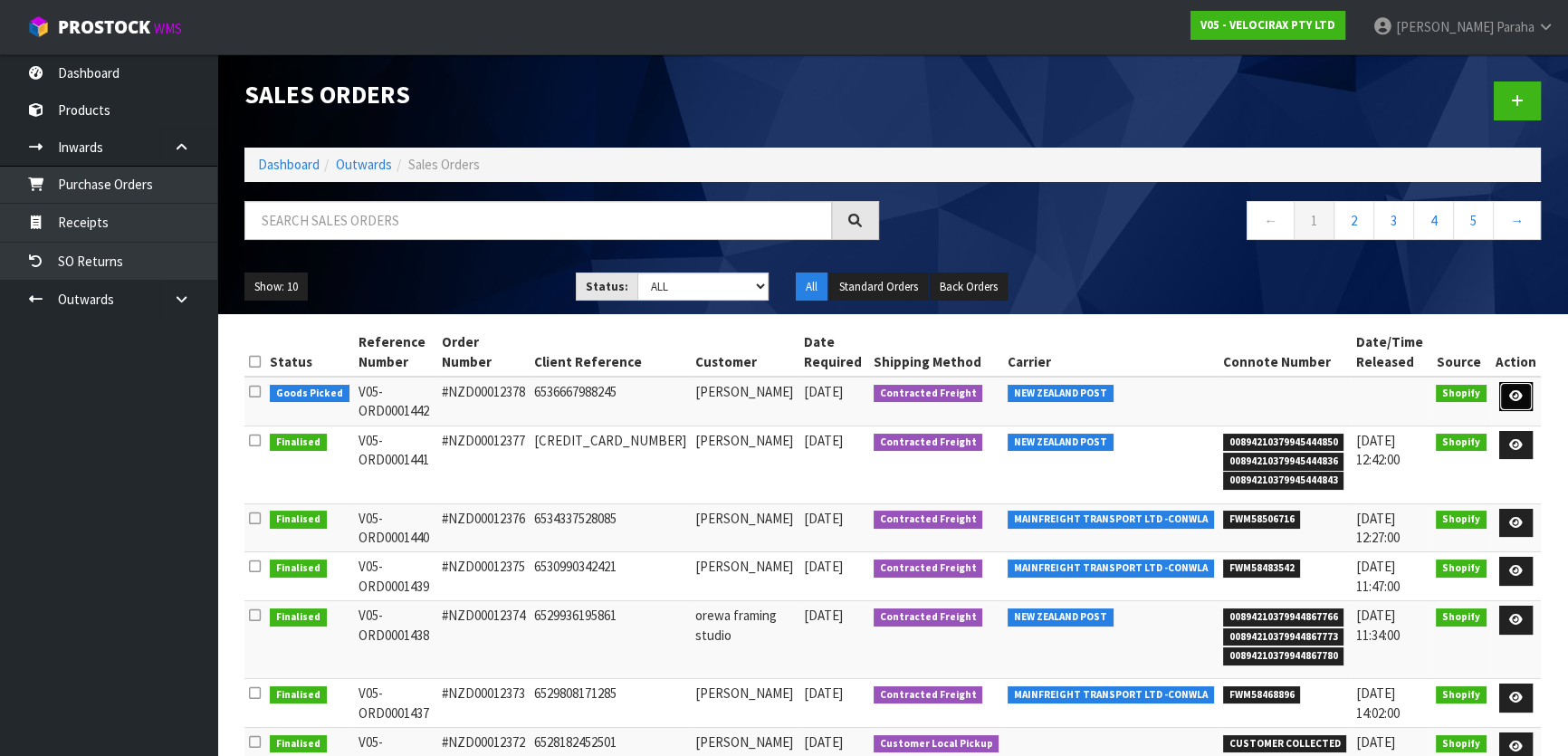
click at [1517, 385] on link at bounding box center [1516, 397] width 33 height 29
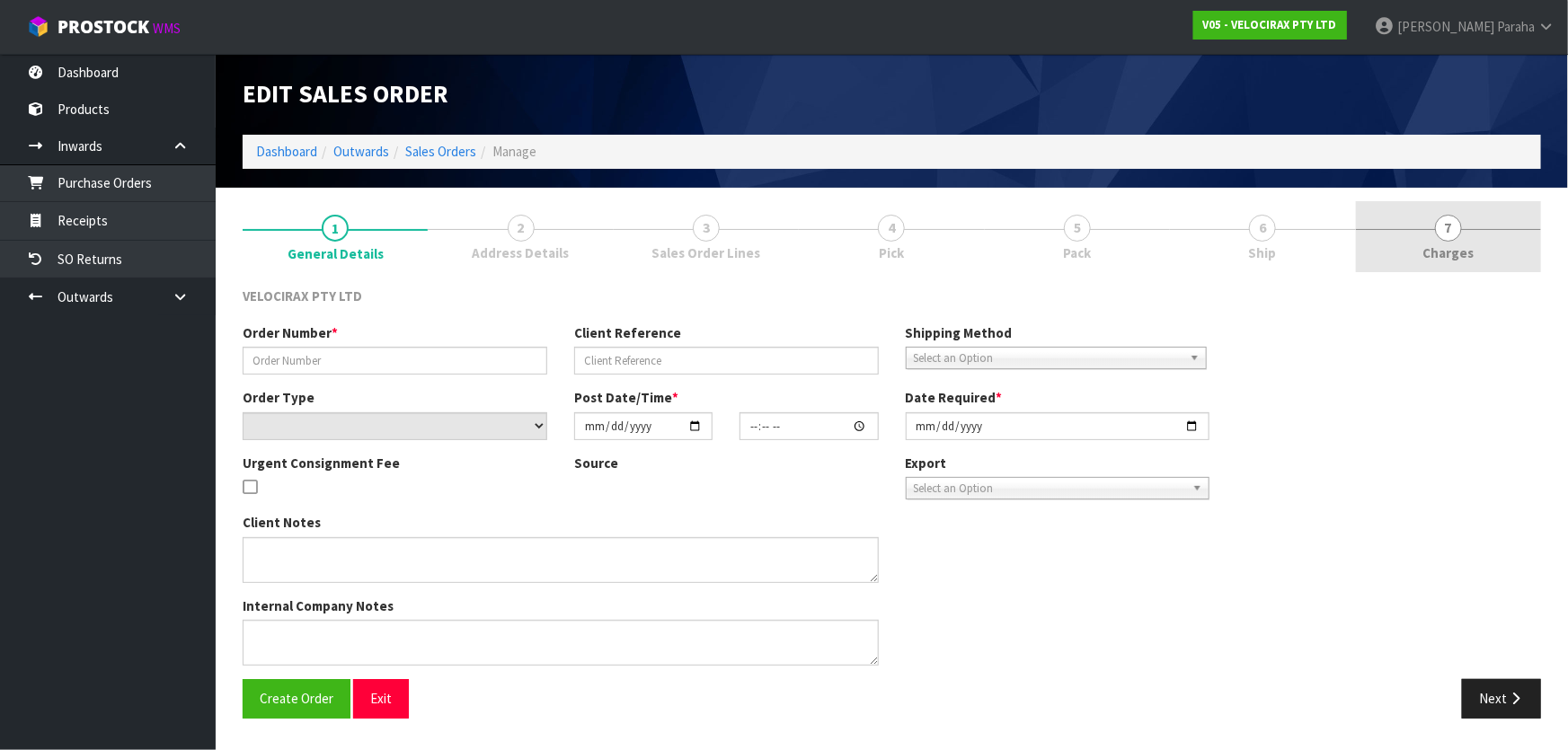
type input "#NZD00012378"
type input "6536667988245"
select select "number:0"
type input "[DATE]"
type input "22:06:56.000"
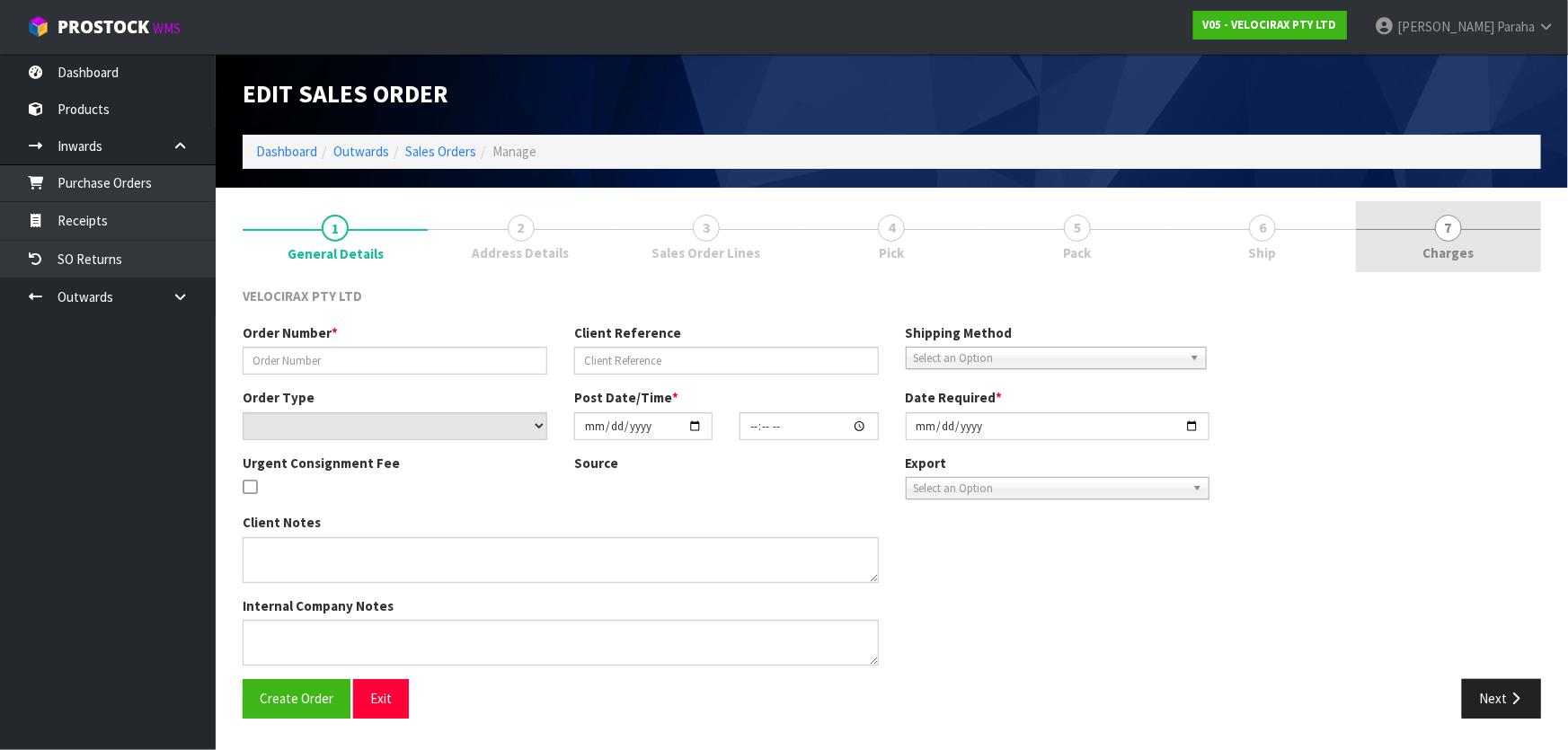
type input "[DATE]"
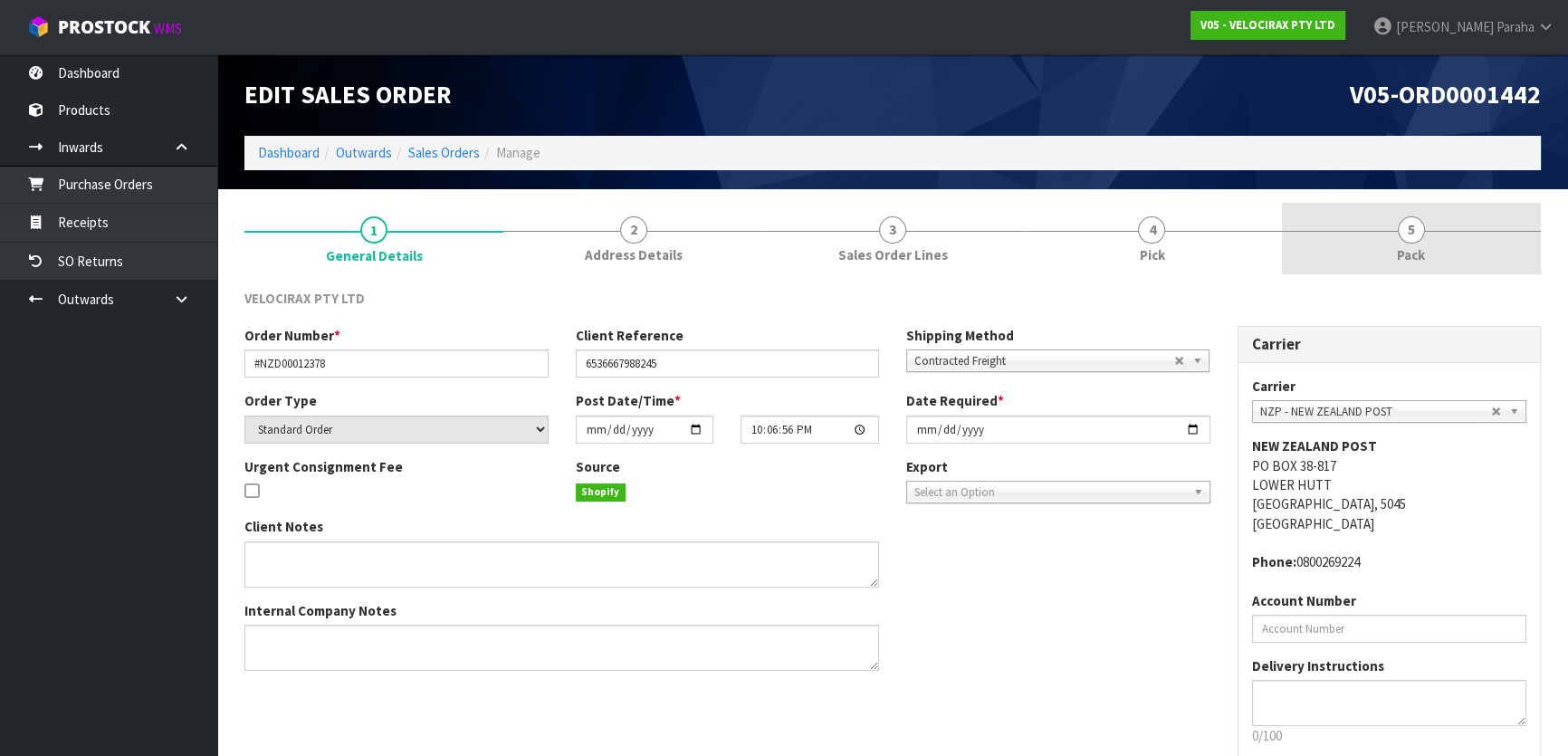
click at [1390, 238] on link "5 Pack" at bounding box center [1411, 239] width 259 height 72
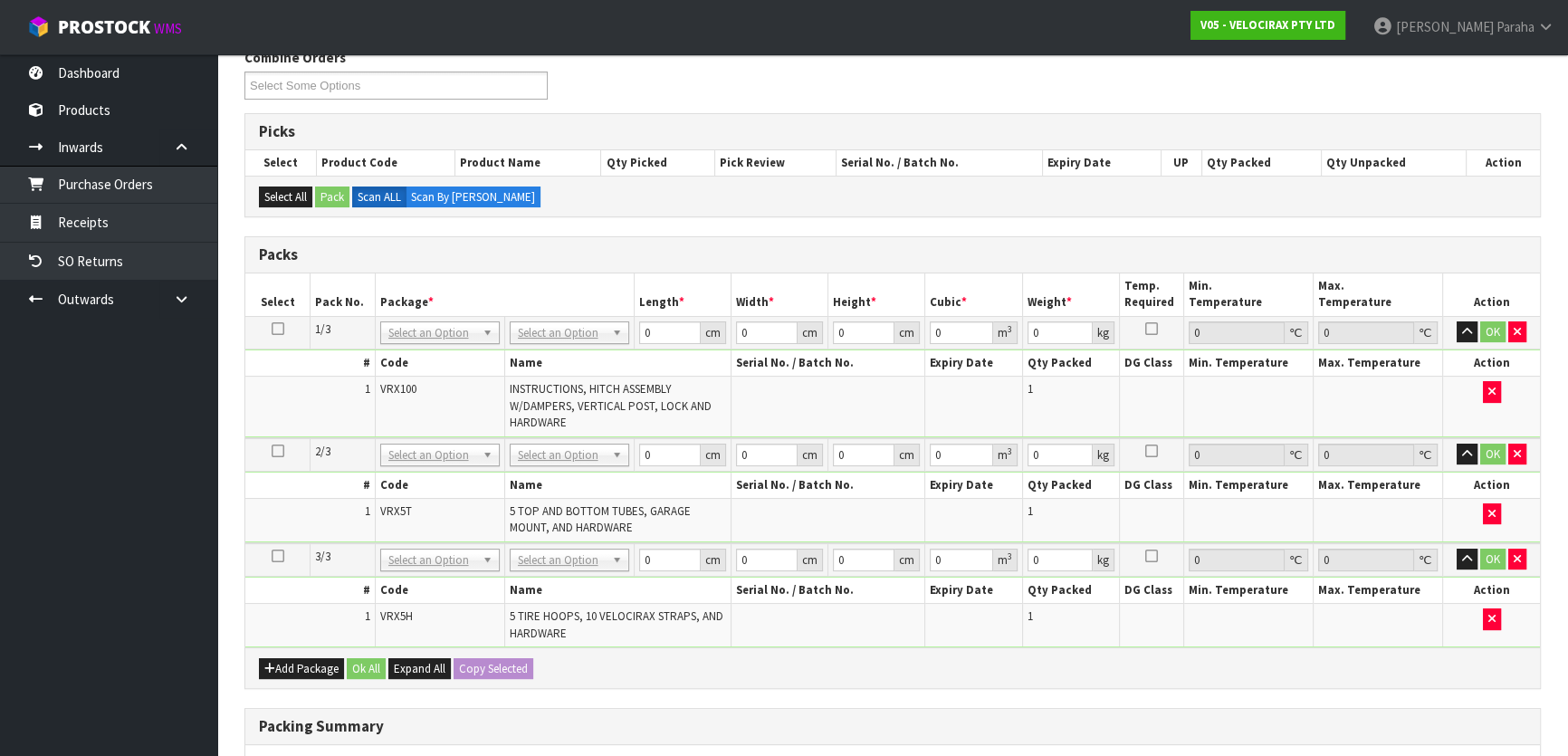
scroll to position [329, 0]
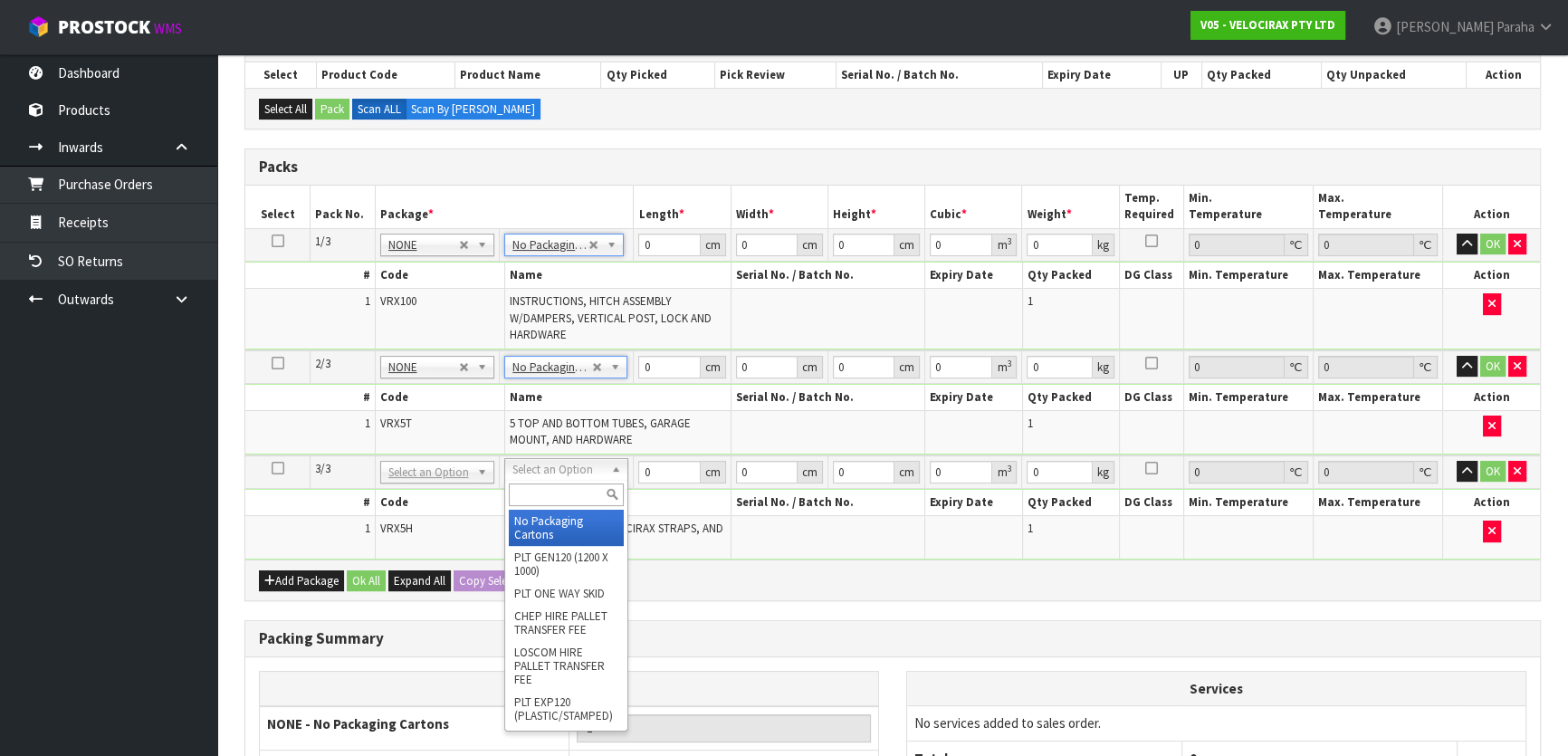
type input "3"
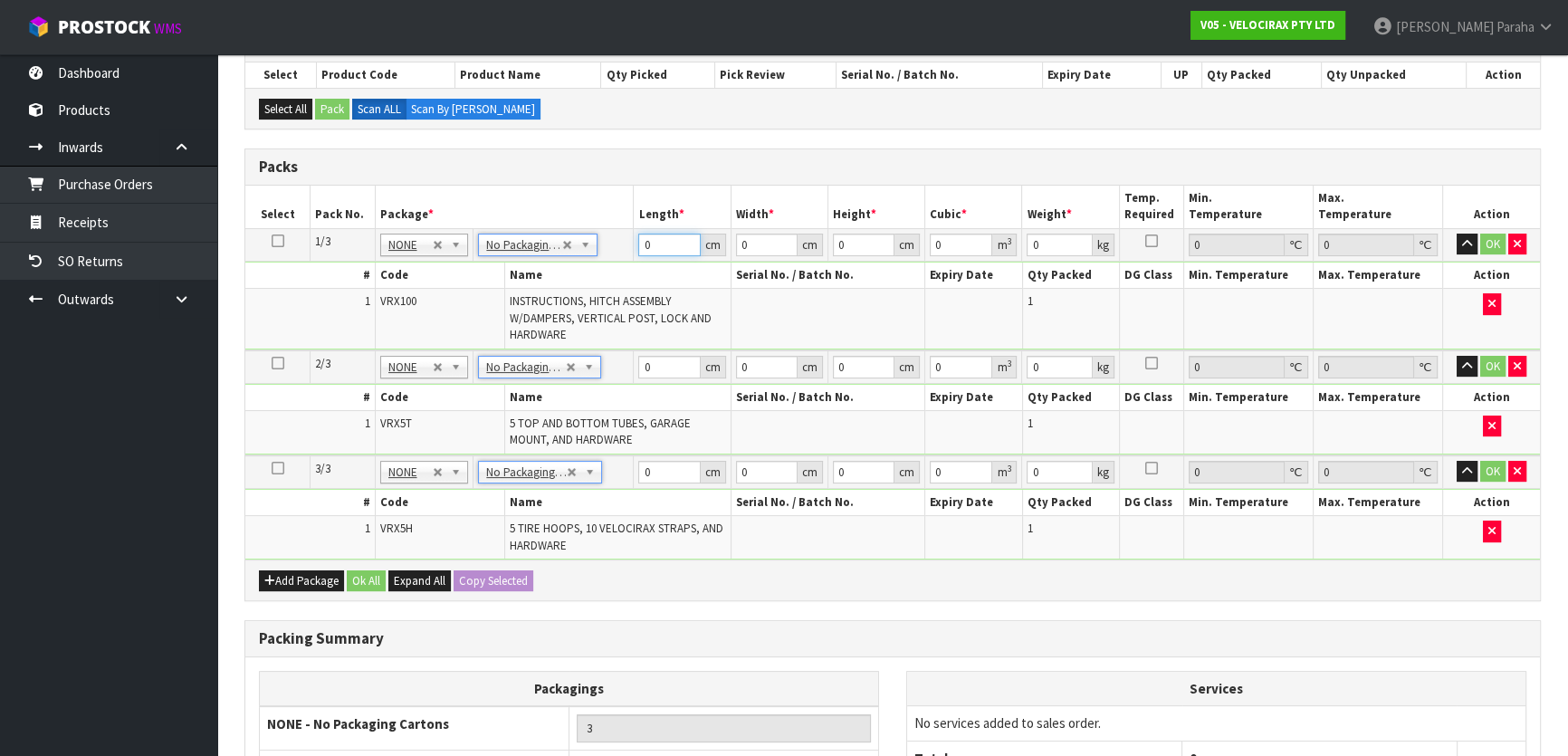
drag, startPoint x: 664, startPoint y: 243, endPoint x: 623, endPoint y: 243, distance: 41.0
click at [623, 243] on tr "1/3 NONE 007-001 007-002 007-004 007-009 007-013 007-014 007-015 007-017 007-01…" at bounding box center [892, 243] width 1294 height 32
type input "149"
type input "31"
type input "1"
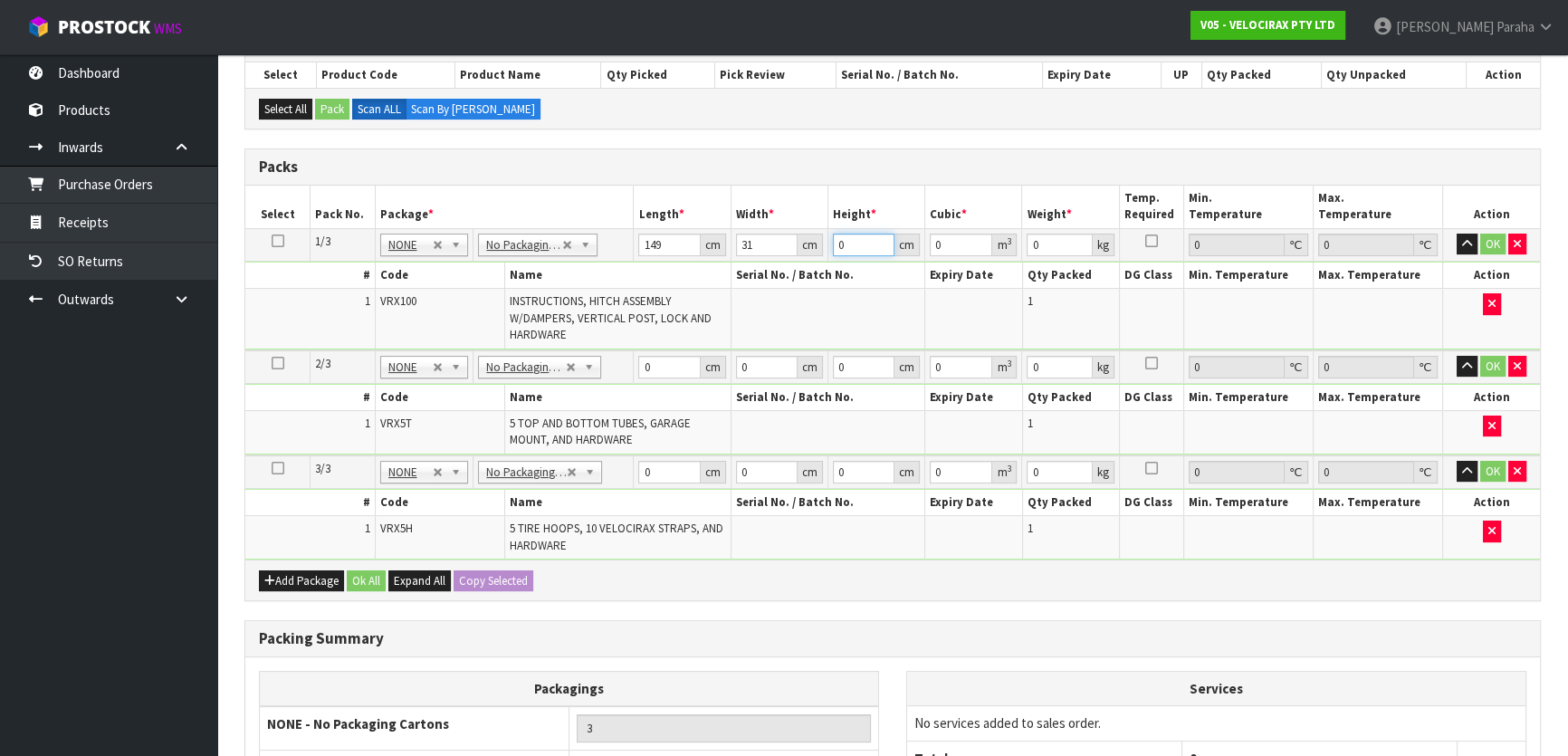
type input "0.004619"
type input "17"
type input "0.078523"
type input "17"
type input "24"
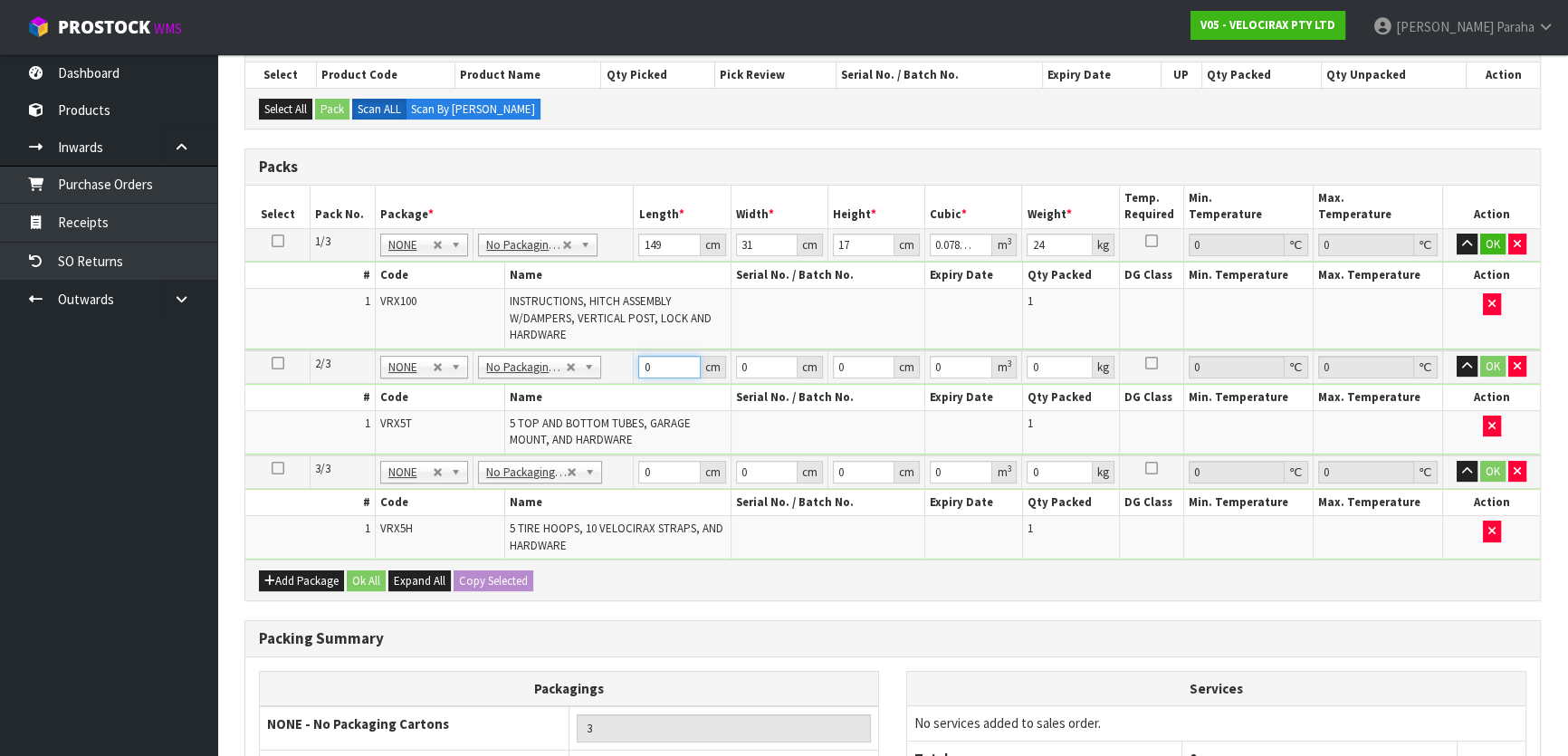
click at [641, 358] on input "0" at bounding box center [668, 367] width 62 height 23
type input "130"
type input "16"
type input "1"
type input "0.00208"
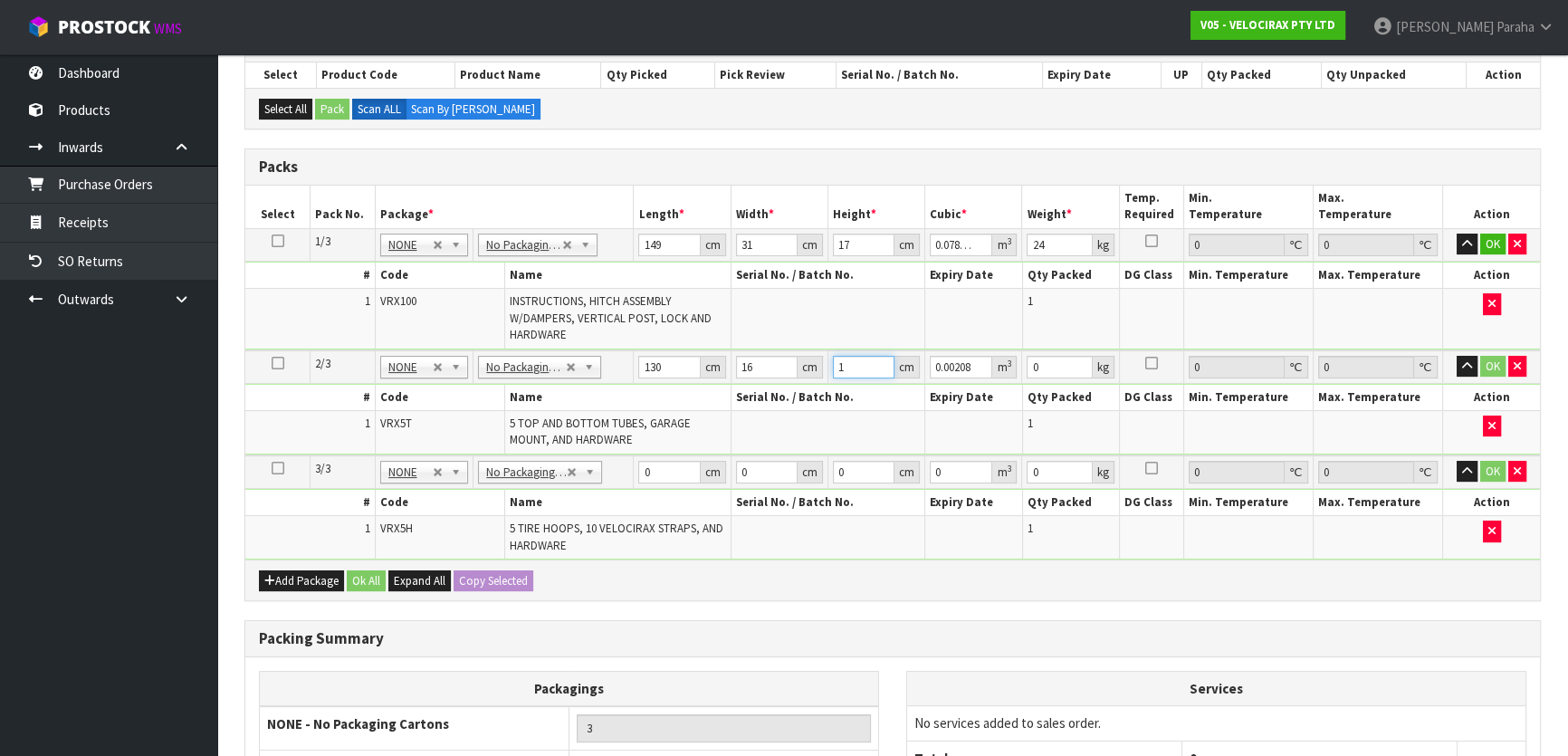
type input "14"
type input "0.02912"
type input "14"
type input "11"
drag, startPoint x: 659, startPoint y: 467, endPoint x: 617, endPoint y: 468, distance: 42.0
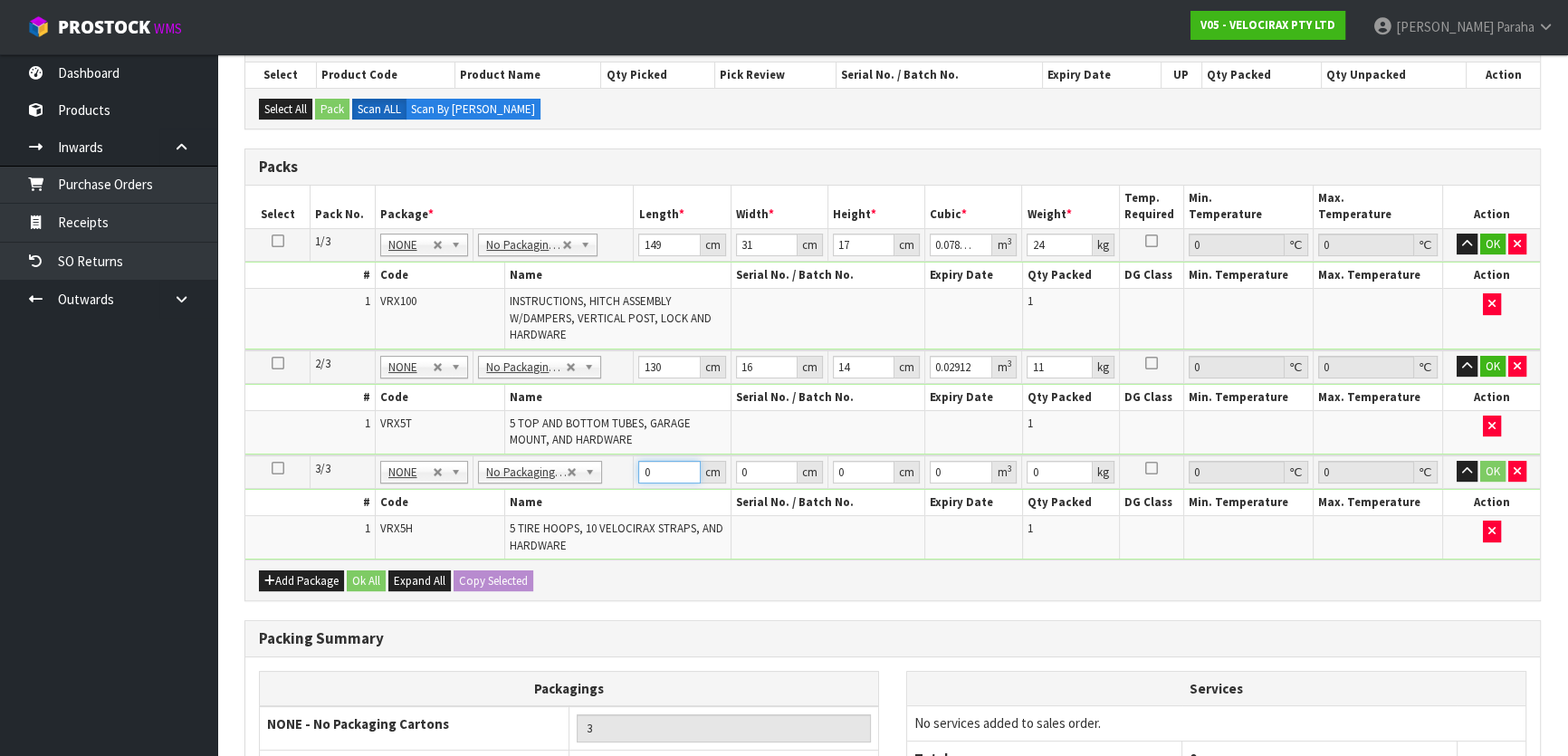
click at [617, 468] on tr "3/3 NONE 007-001 007-002 007-004 007-009 007-013 007-014 007-015 007-017 007-01…" at bounding box center [892, 472] width 1294 height 33
type input "69"
type input "33"
type input "2"
type input "0.004554"
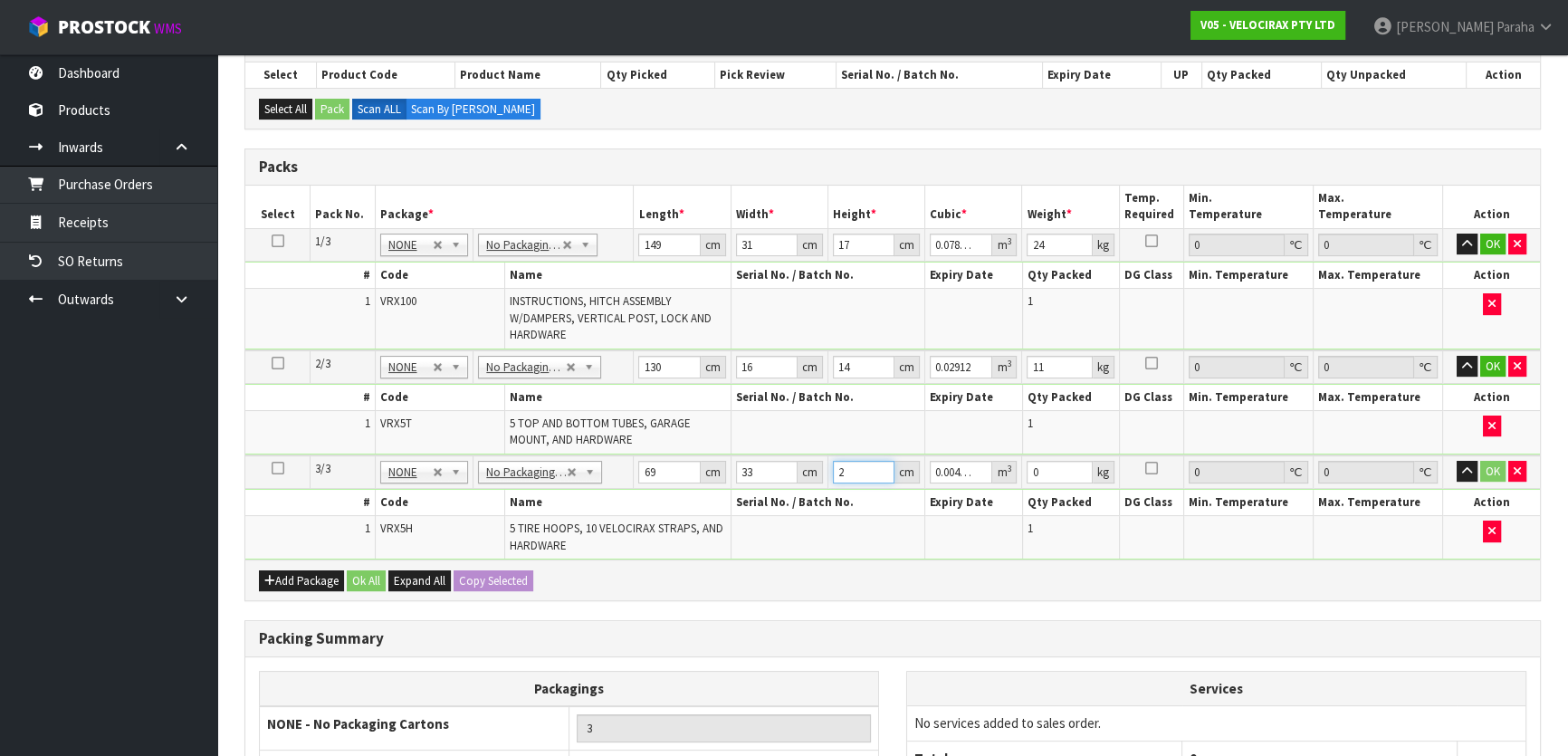
type input "23"
type input "0.052371"
type input "23"
type input "16"
click at [360, 576] on button "Ok All" at bounding box center [366, 581] width 39 height 22
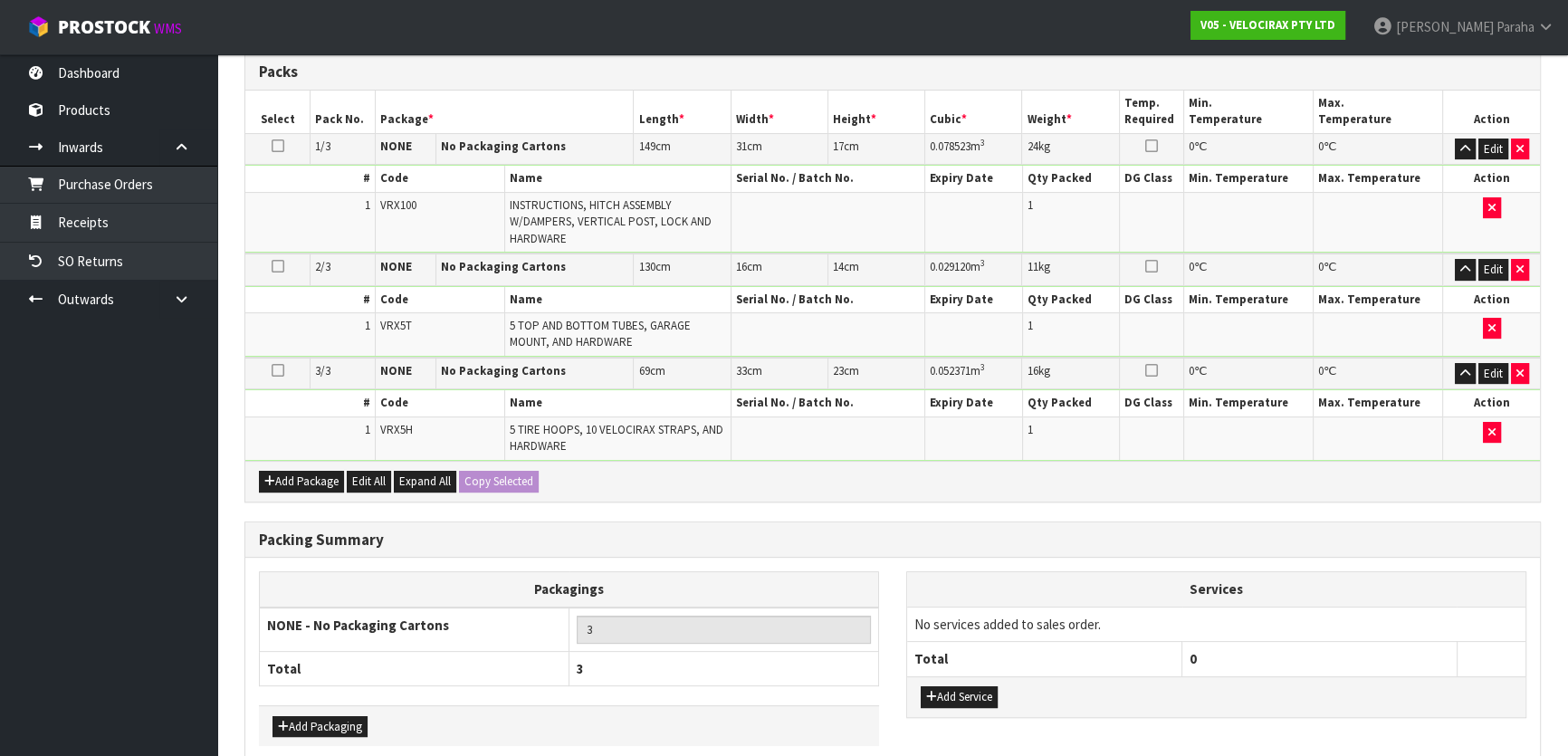
scroll to position [507, 0]
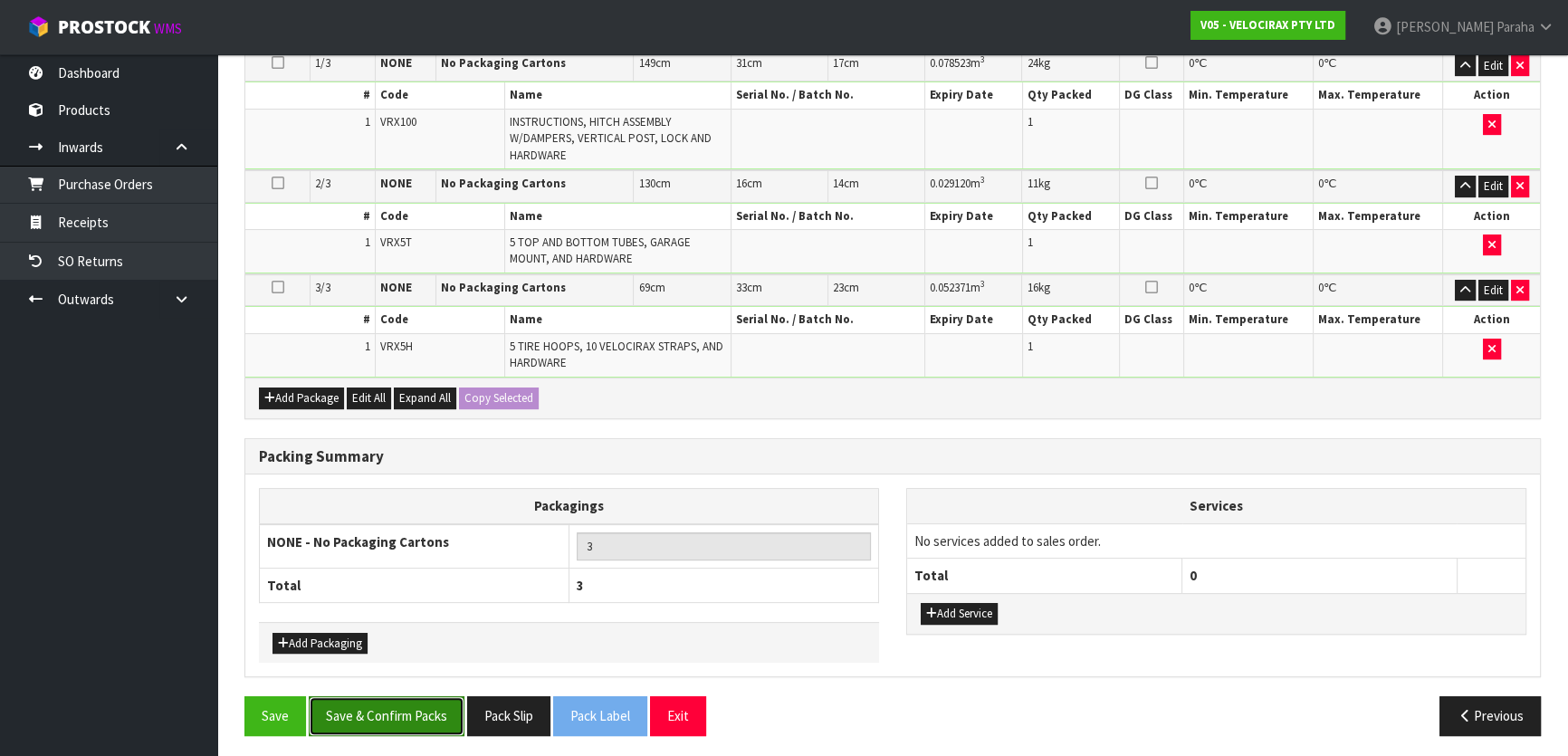
click at [368, 707] on button "Save & Confirm Packs" at bounding box center [386, 716] width 156 height 39
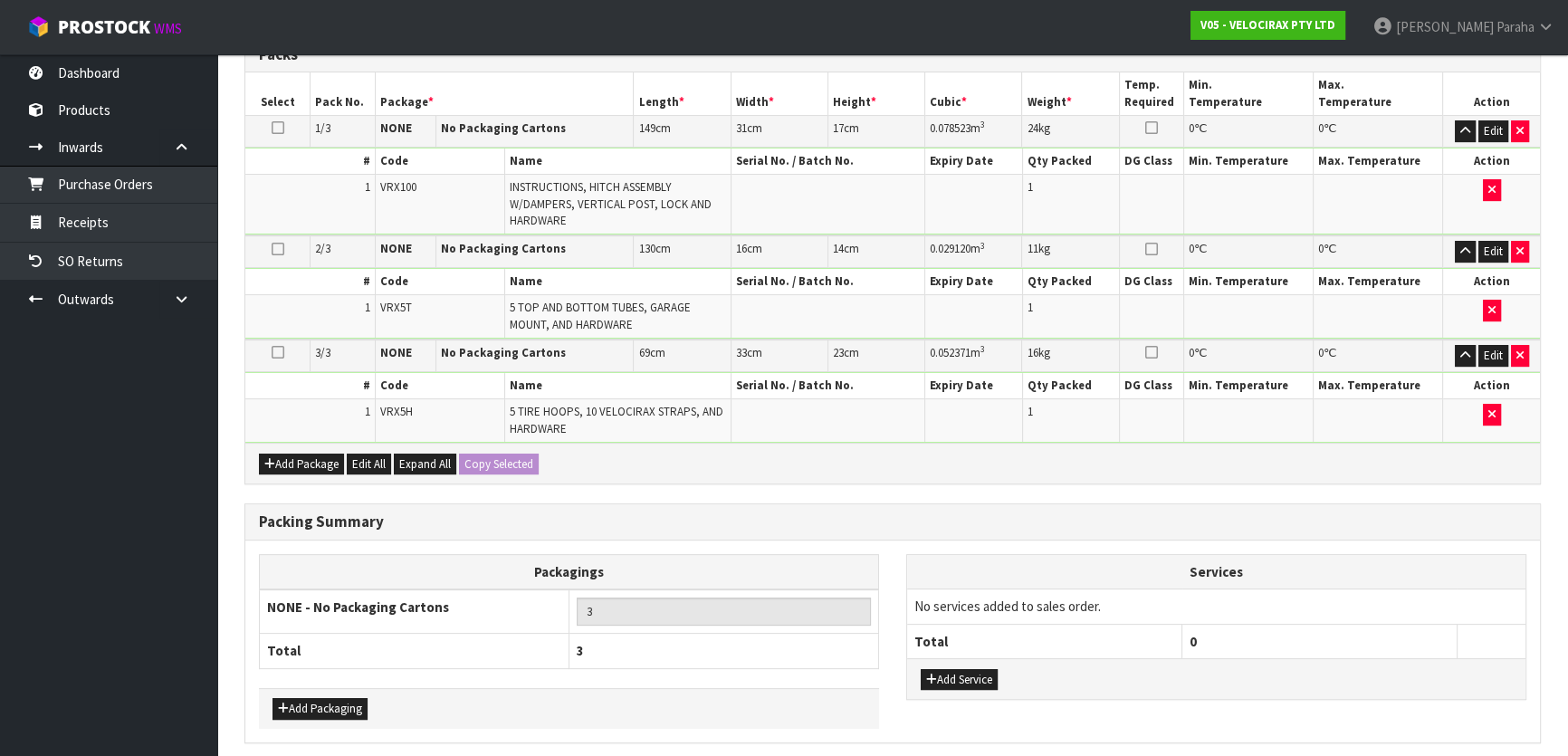
scroll to position [0, 0]
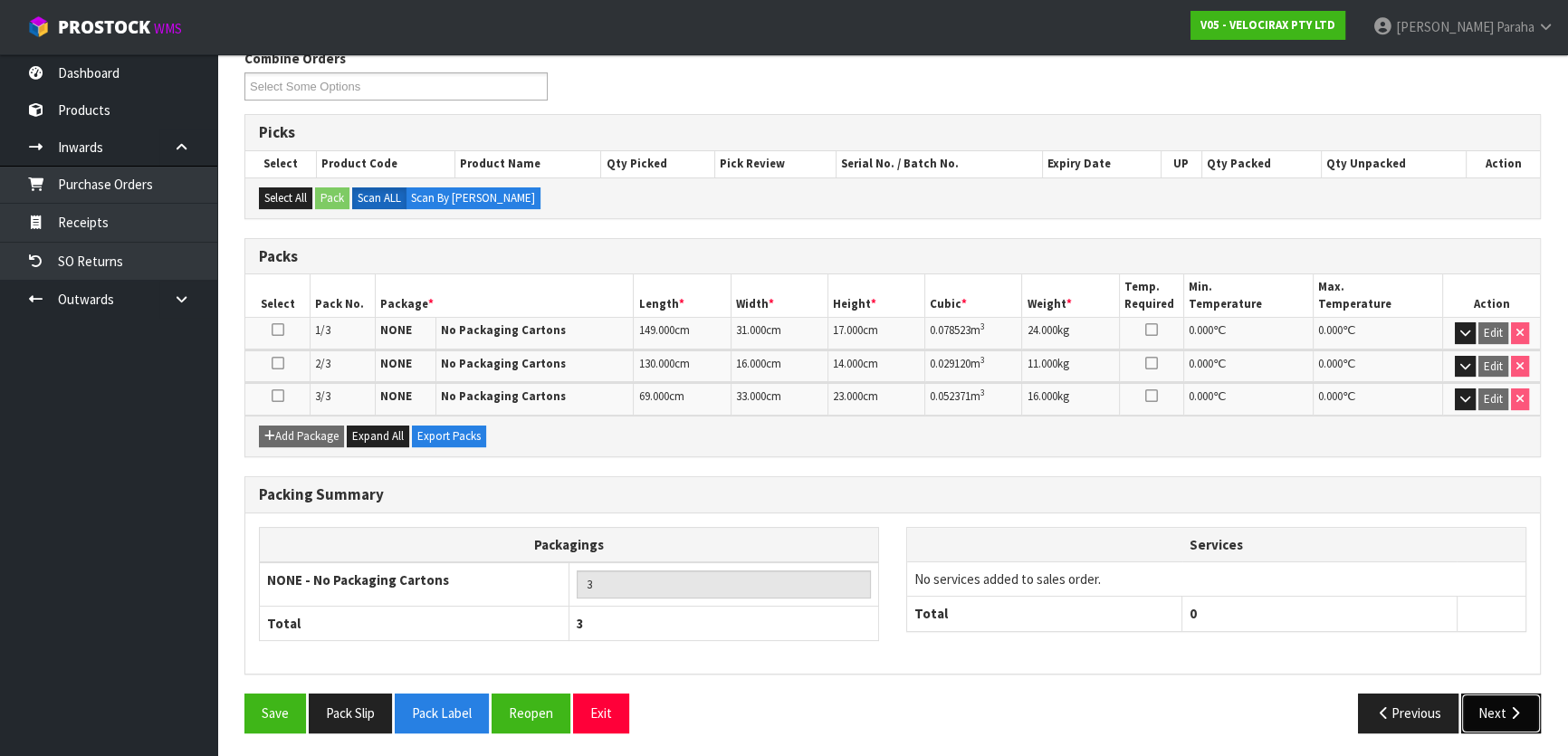
click at [1498, 703] on button "Next" at bounding box center [1500, 713] width 80 height 39
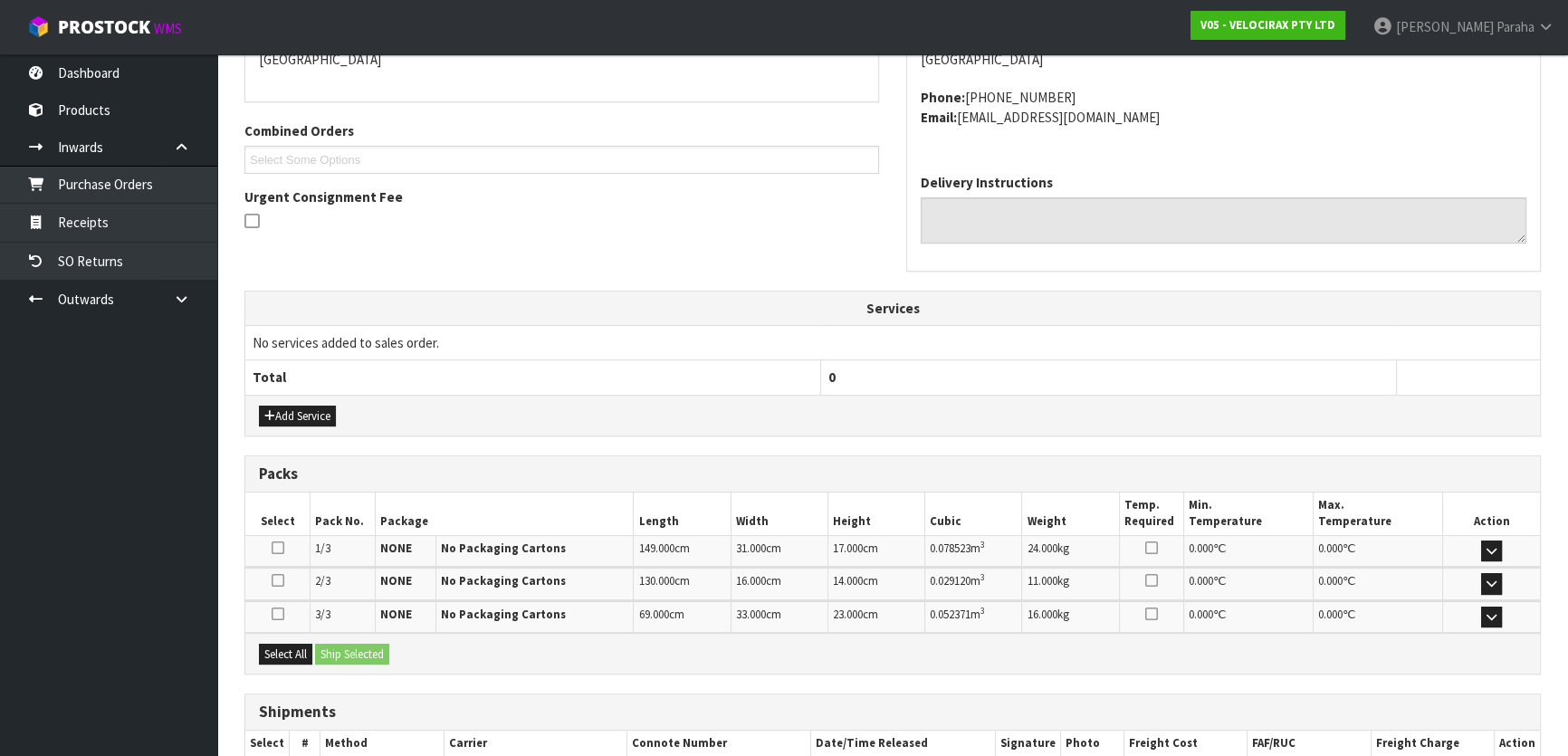
scroll to position [522, 0]
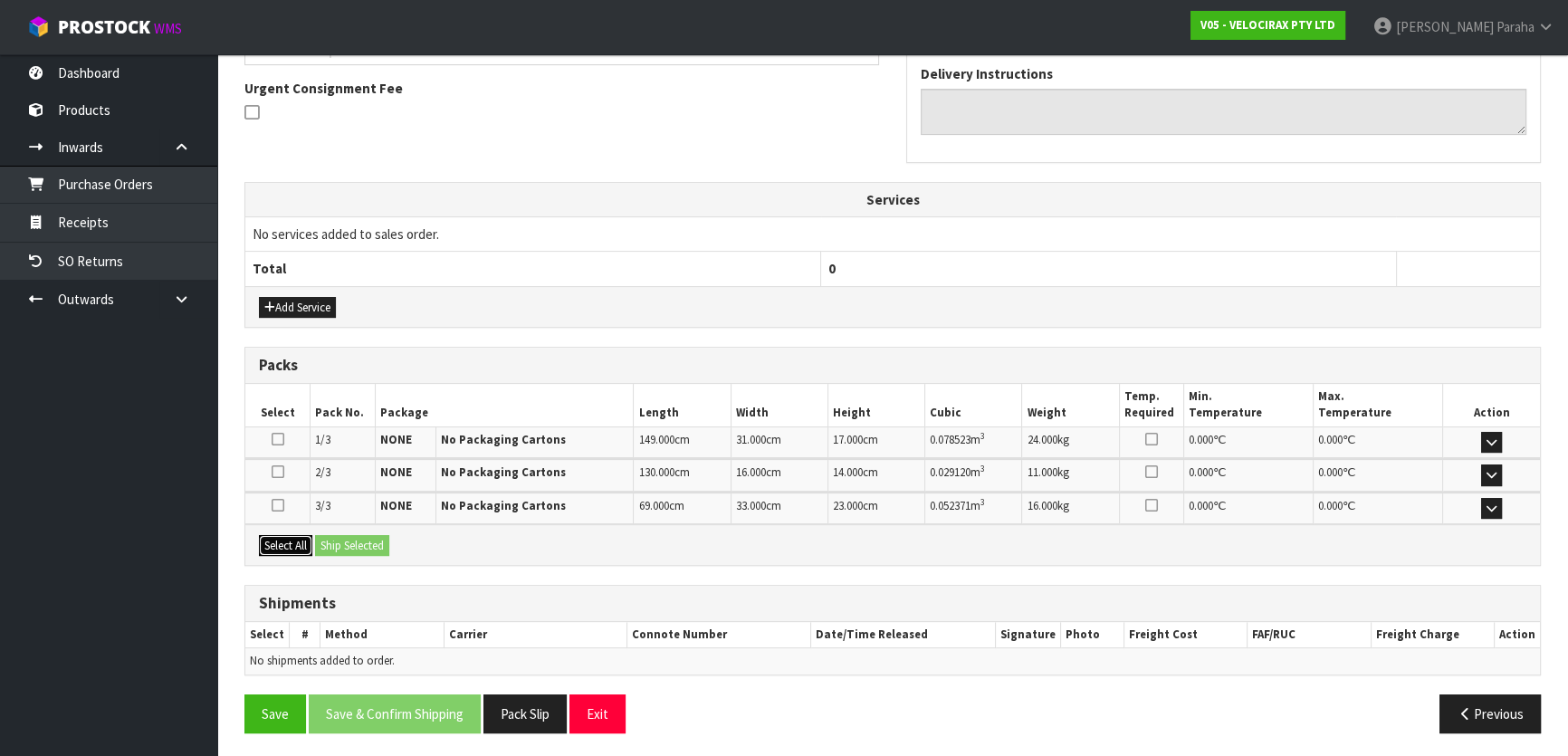
drag, startPoint x: 286, startPoint y: 543, endPoint x: 376, endPoint y: 555, distance: 90.8
click at [289, 546] on button "Select All" at bounding box center [286, 547] width 53 height 22
click at [377, 555] on div "Select All Ship Selected" at bounding box center [892, 545] width 1294 height 40
click at [365, 544] on button "Ship Selected" at bounding box center [352, 547] width 74 height 22
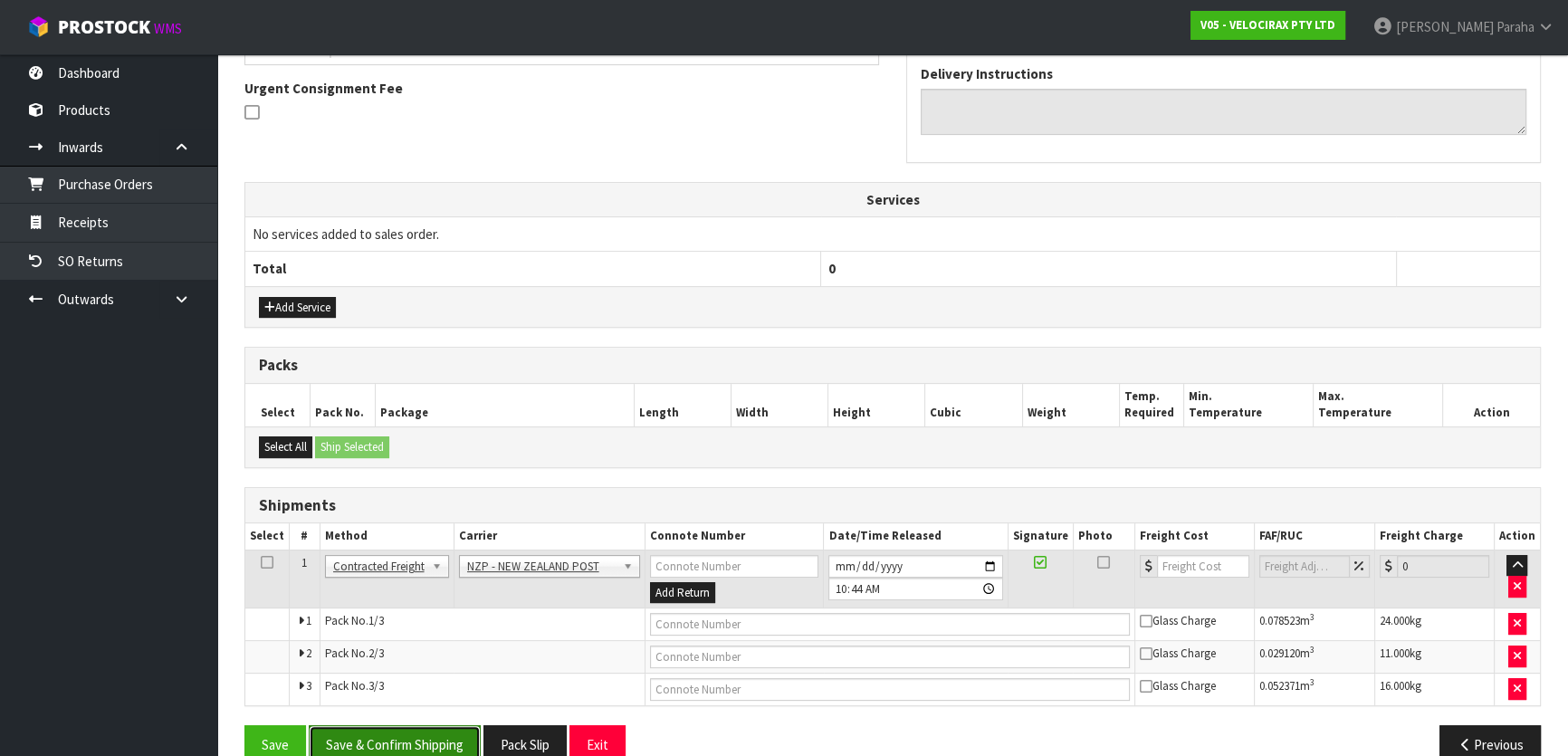
click at [440, 740] on button "Save & Confirm Shipping" at bounding box center [394, 745] width 172 height 39
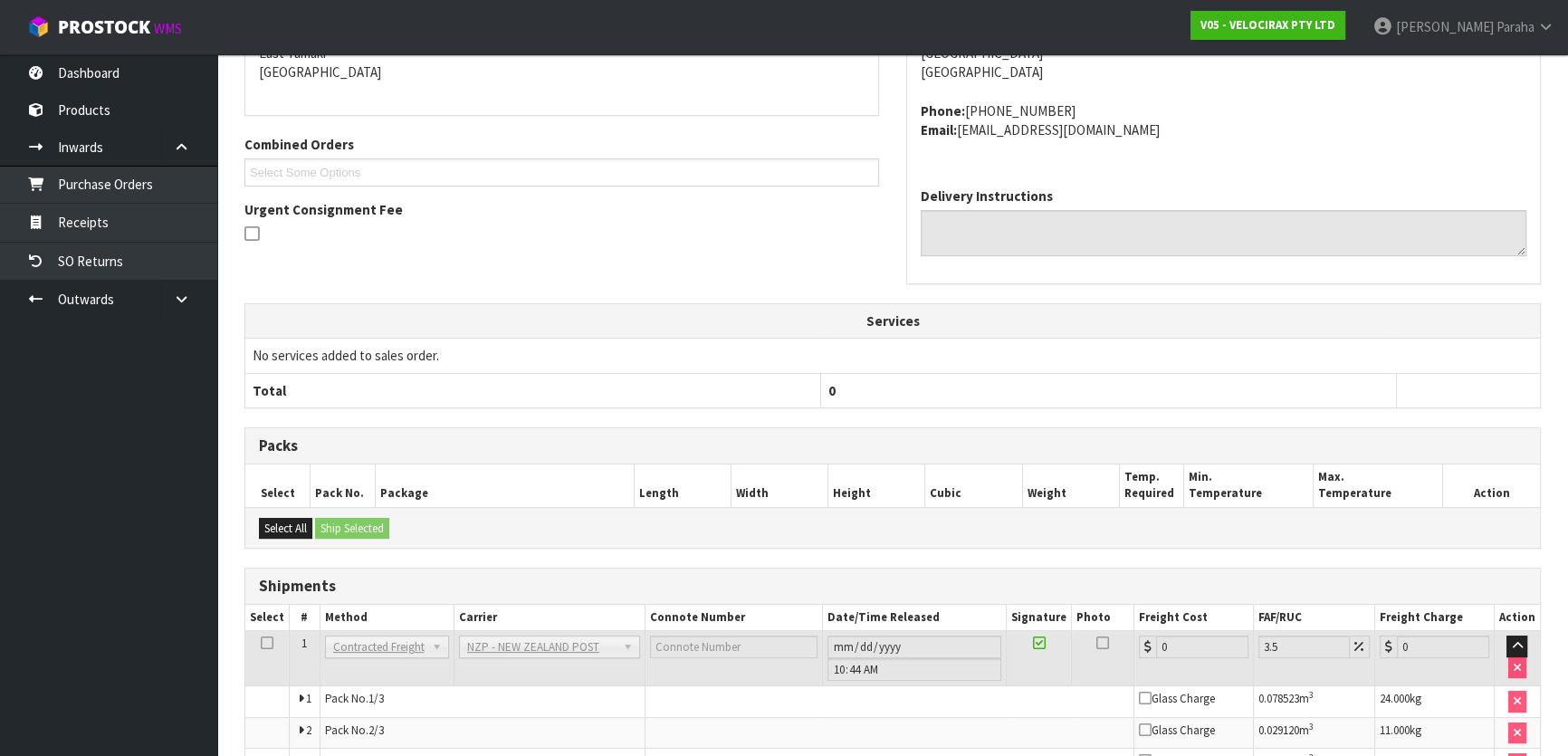
scroll to position [525, 0]
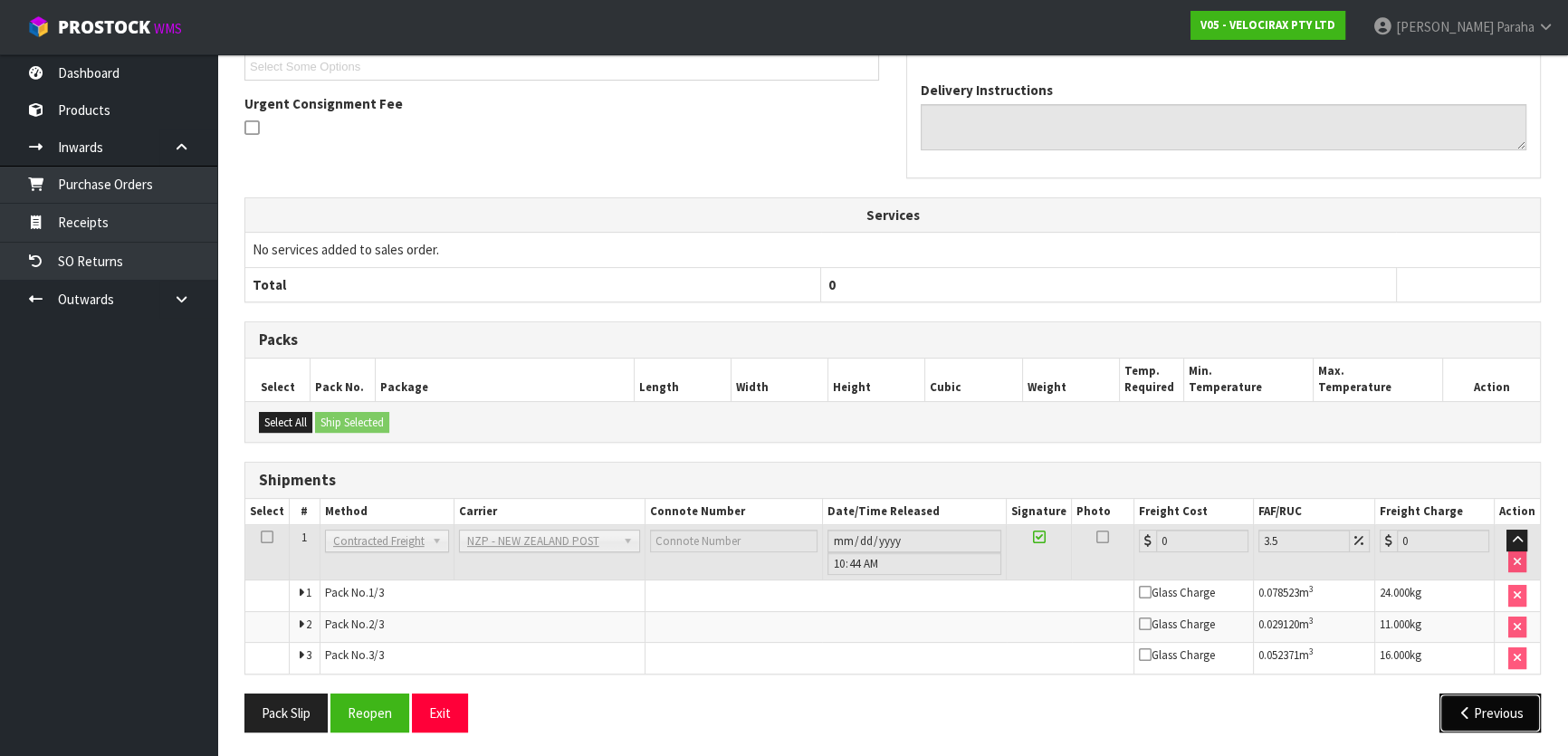
click at [1502, 711] on button "Previous" at bounding box center [1490, 713] width 101 height 39
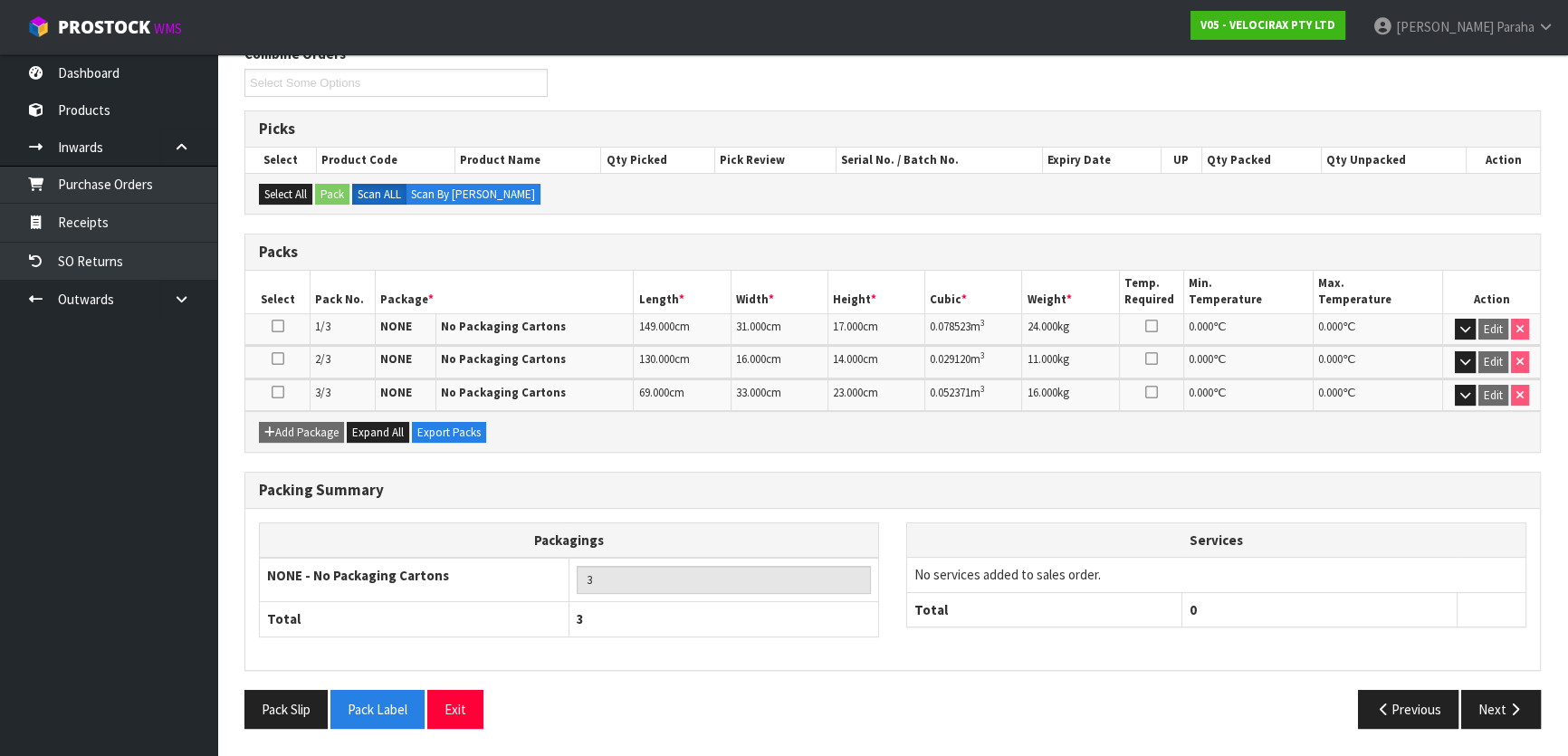
scroll to position [324, 0]
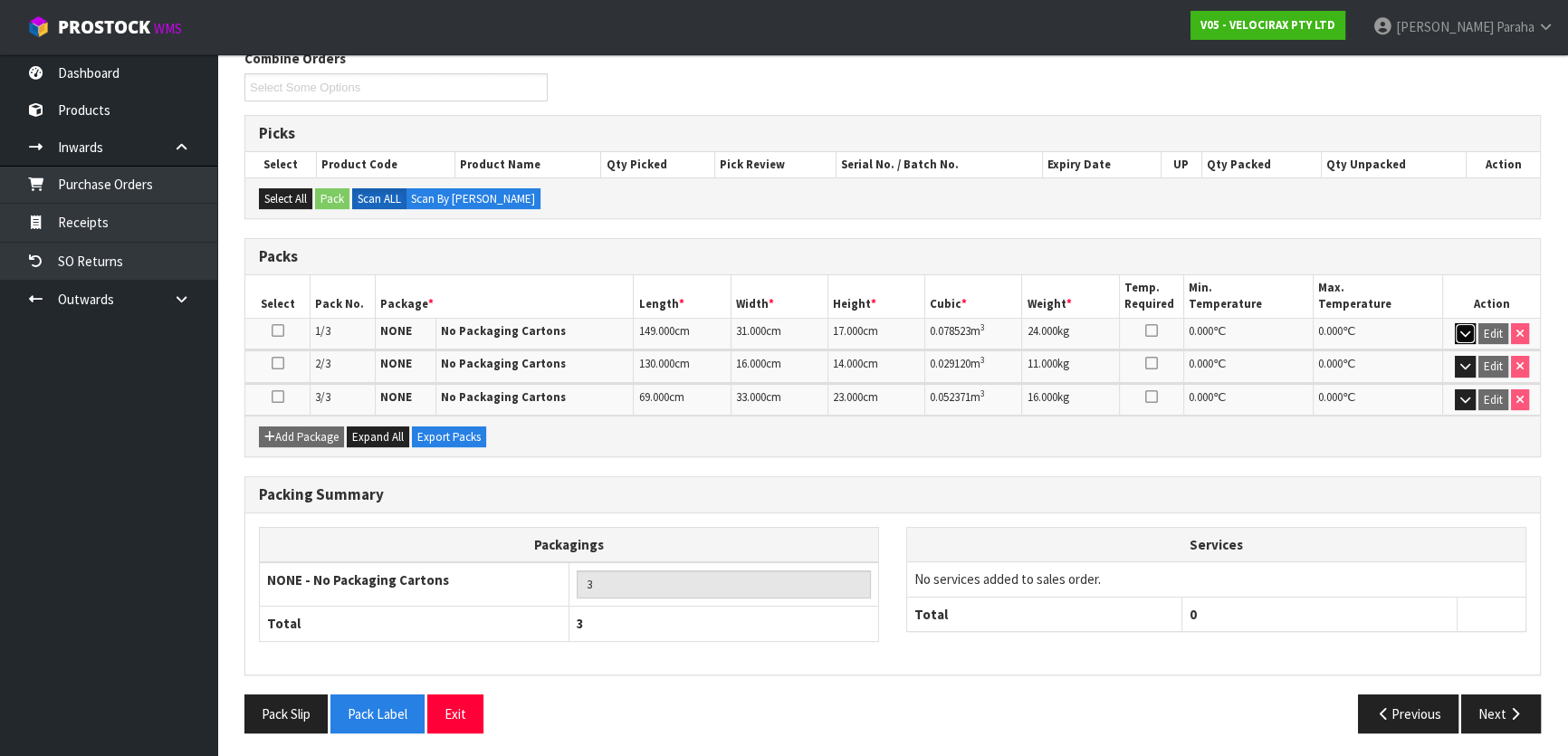
click at [1460, 333] on icon "button" at bounding box center [1464, 333] width 10 height 12
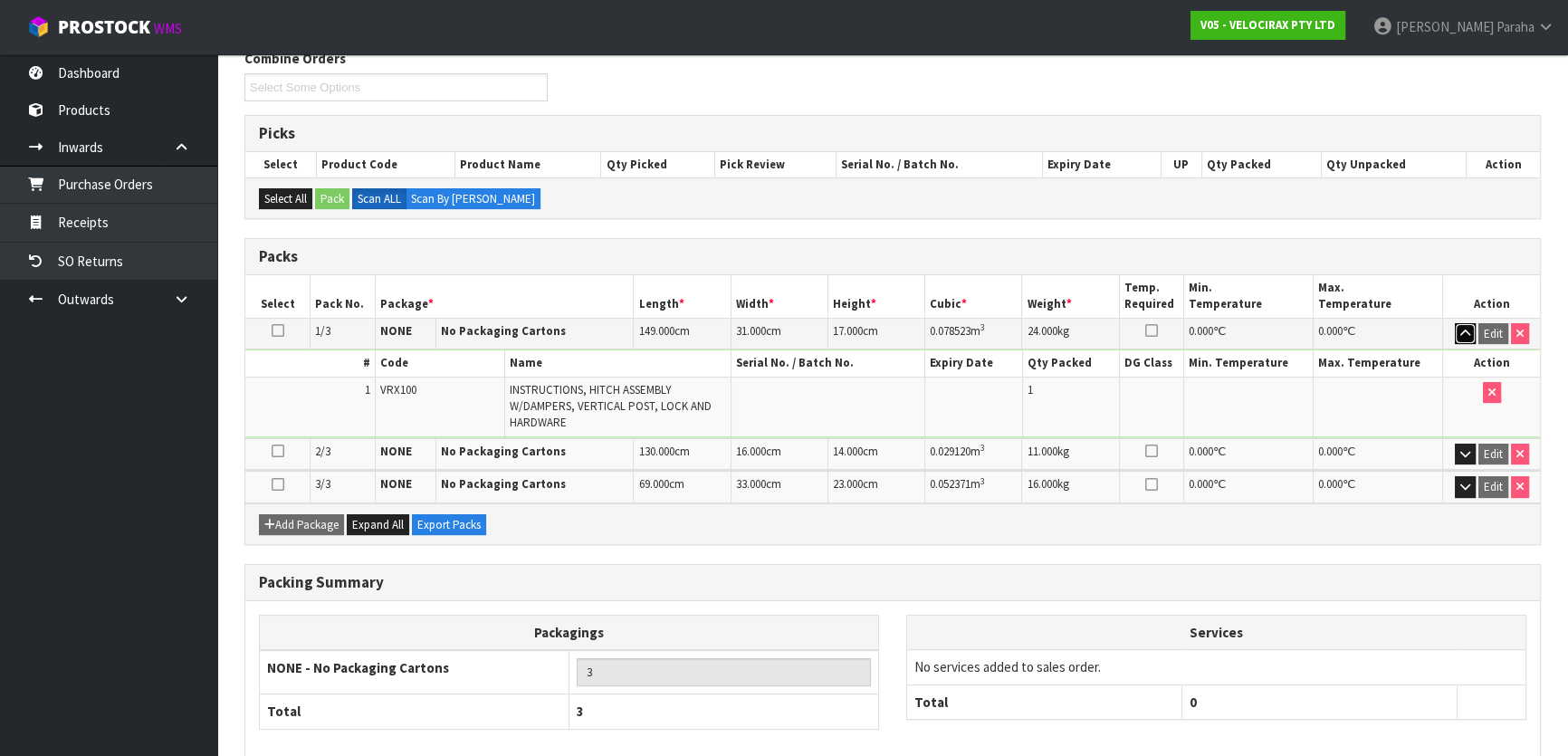
click at [1460, 333] on icon "button" at bounding box center [1464, 333] width 10 height 12
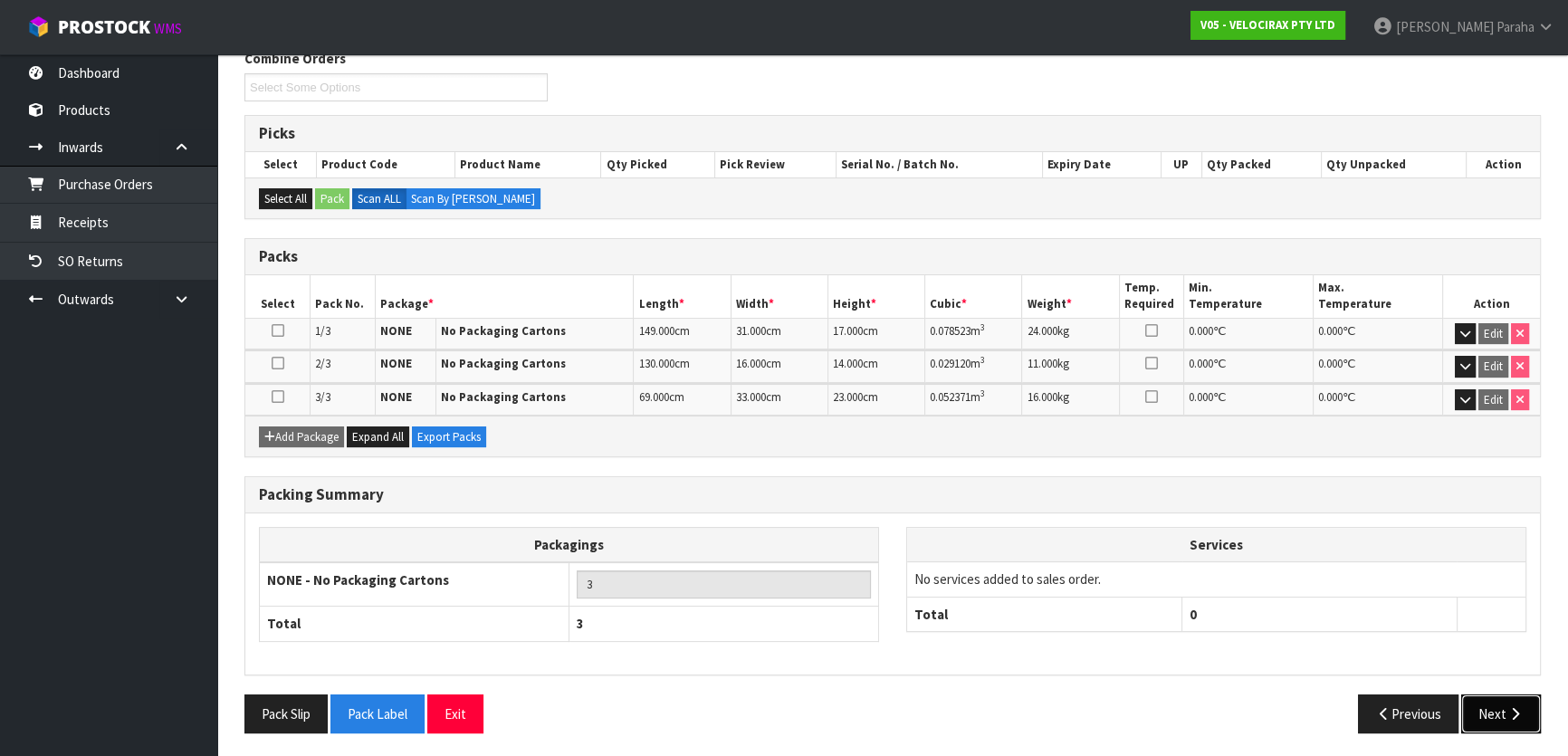
click at [1509, 711] on icon "button" at bounding box center [1515, 714] width 17 height 14
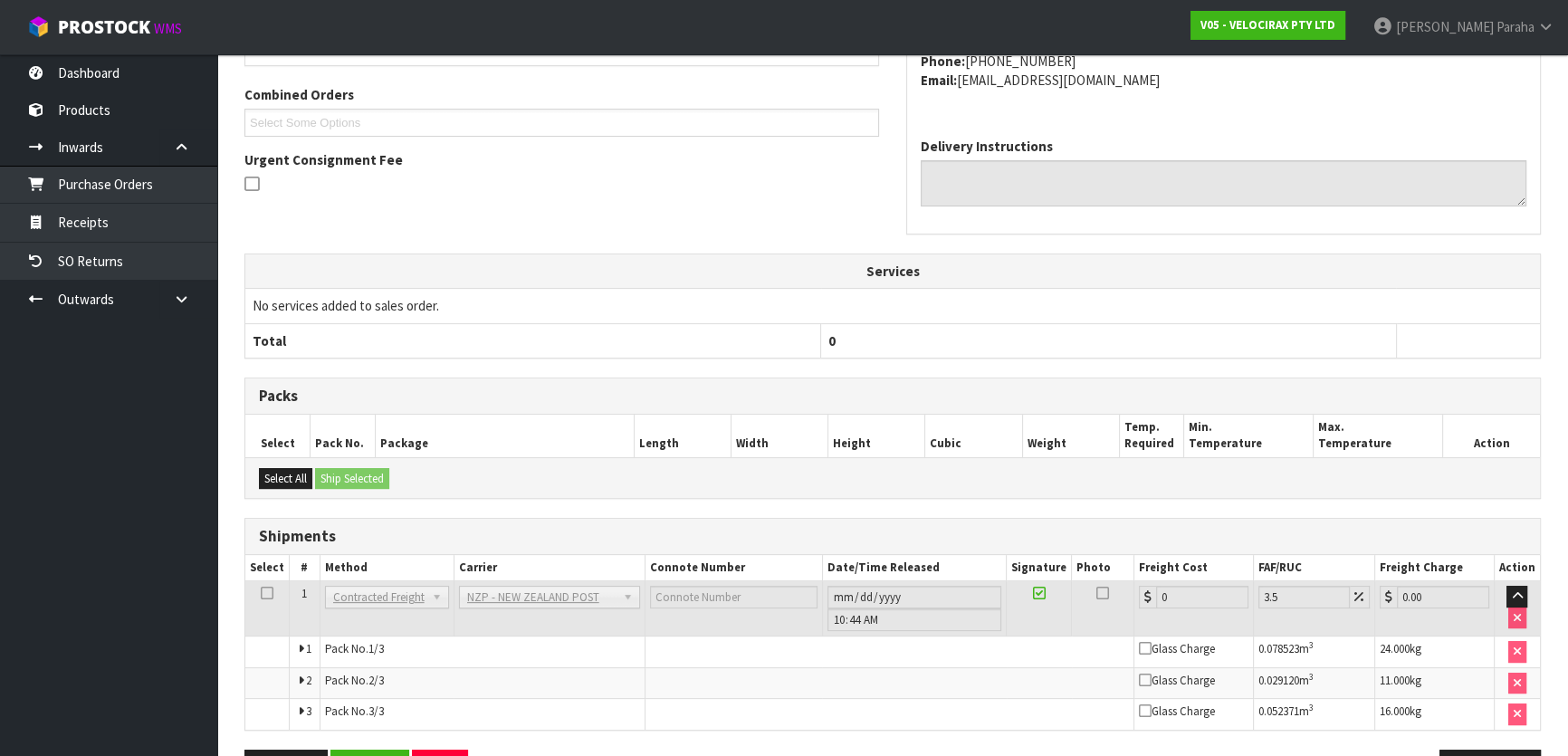
scroll to position [525, 0]
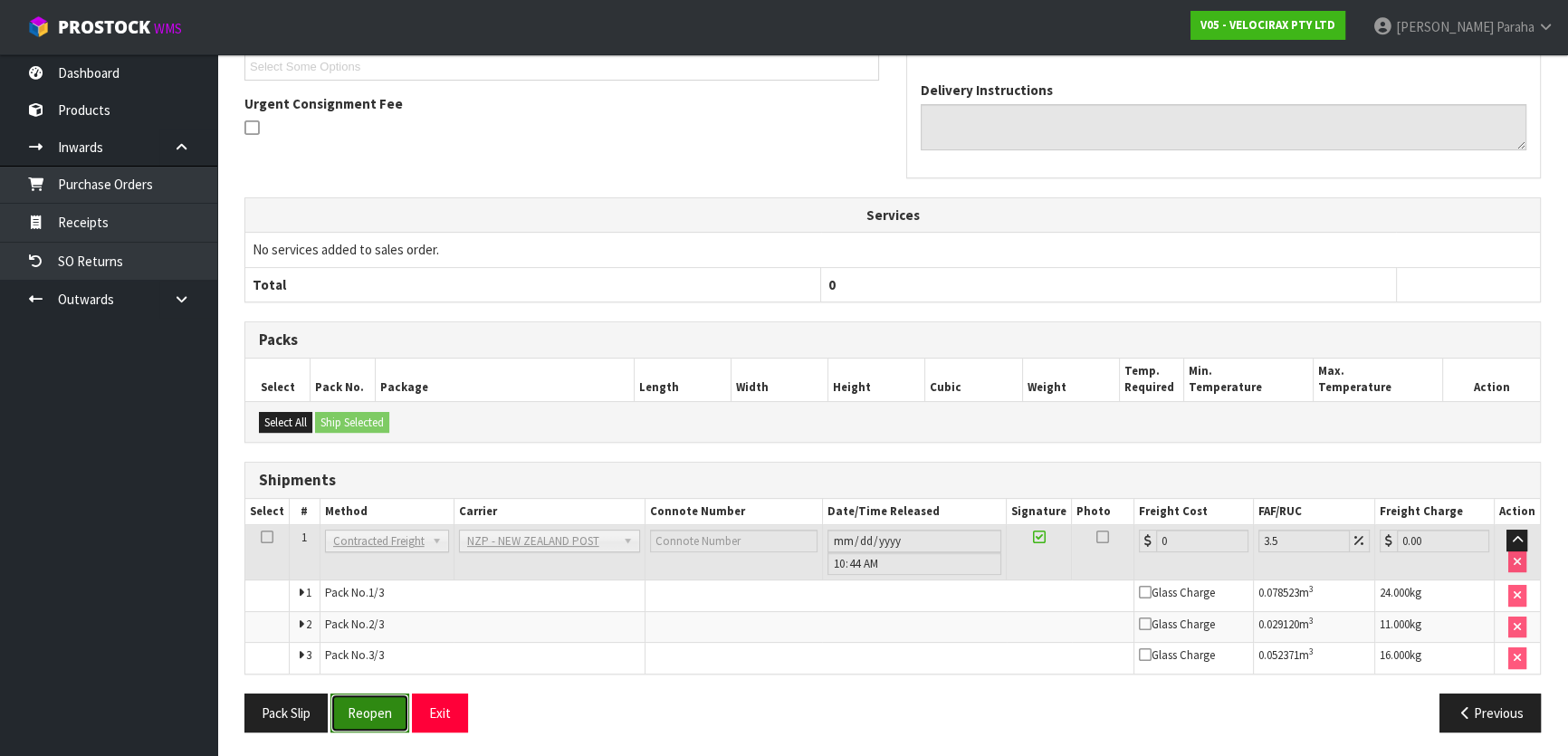
click at [376, 718] on button "Reopen" at bounding box center [370, 713] width 79 height 39
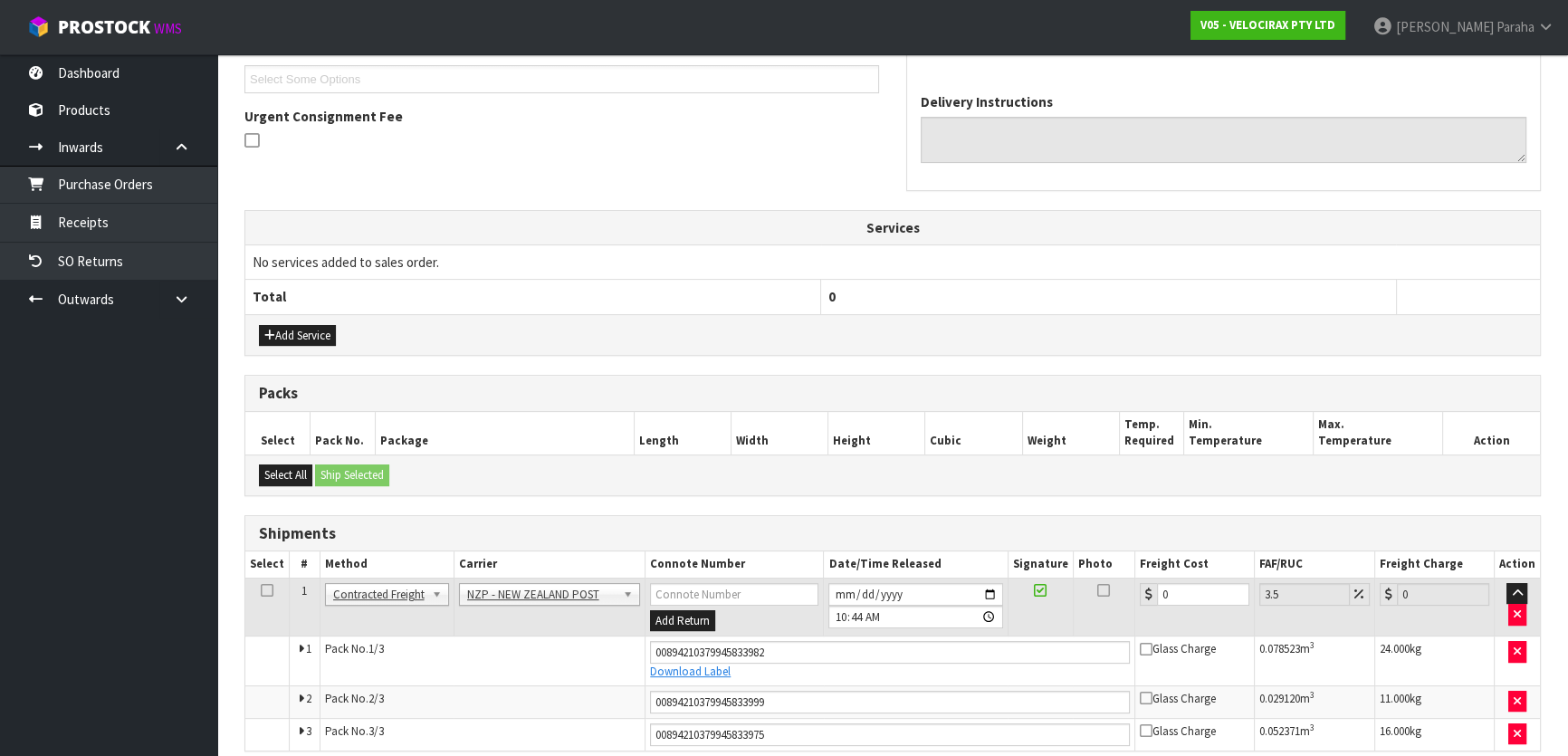
scroll to position [570, 0]
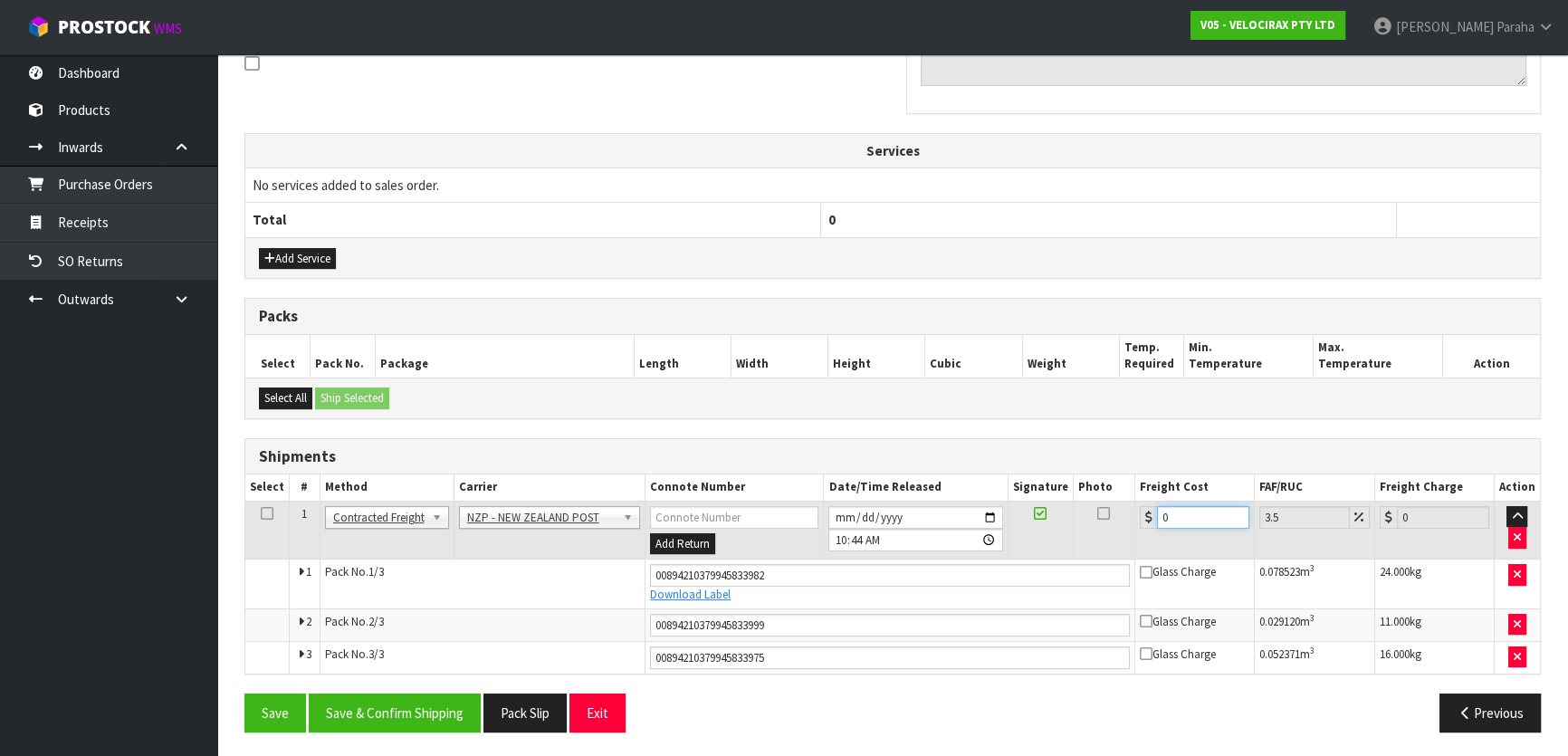
click at [1196, 516] on input "0" at bounding box center [1203, 517] width 93 height 23
type input "1"
type input "1.03"
type input "12"
type input "12.42"
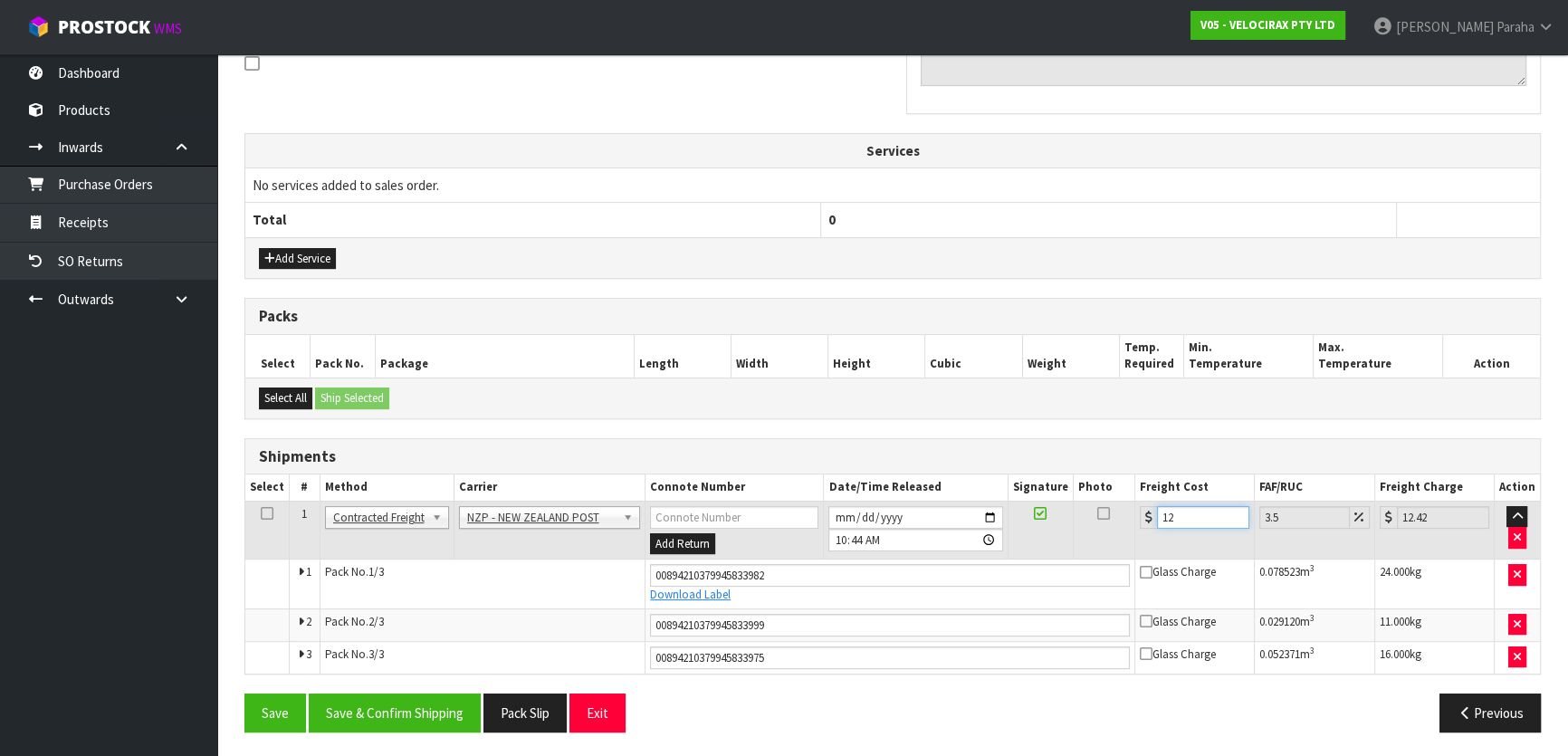
type input "12.9"
type input "13.35"
type input "12.99"
type input "13.44"
type input "12.99"
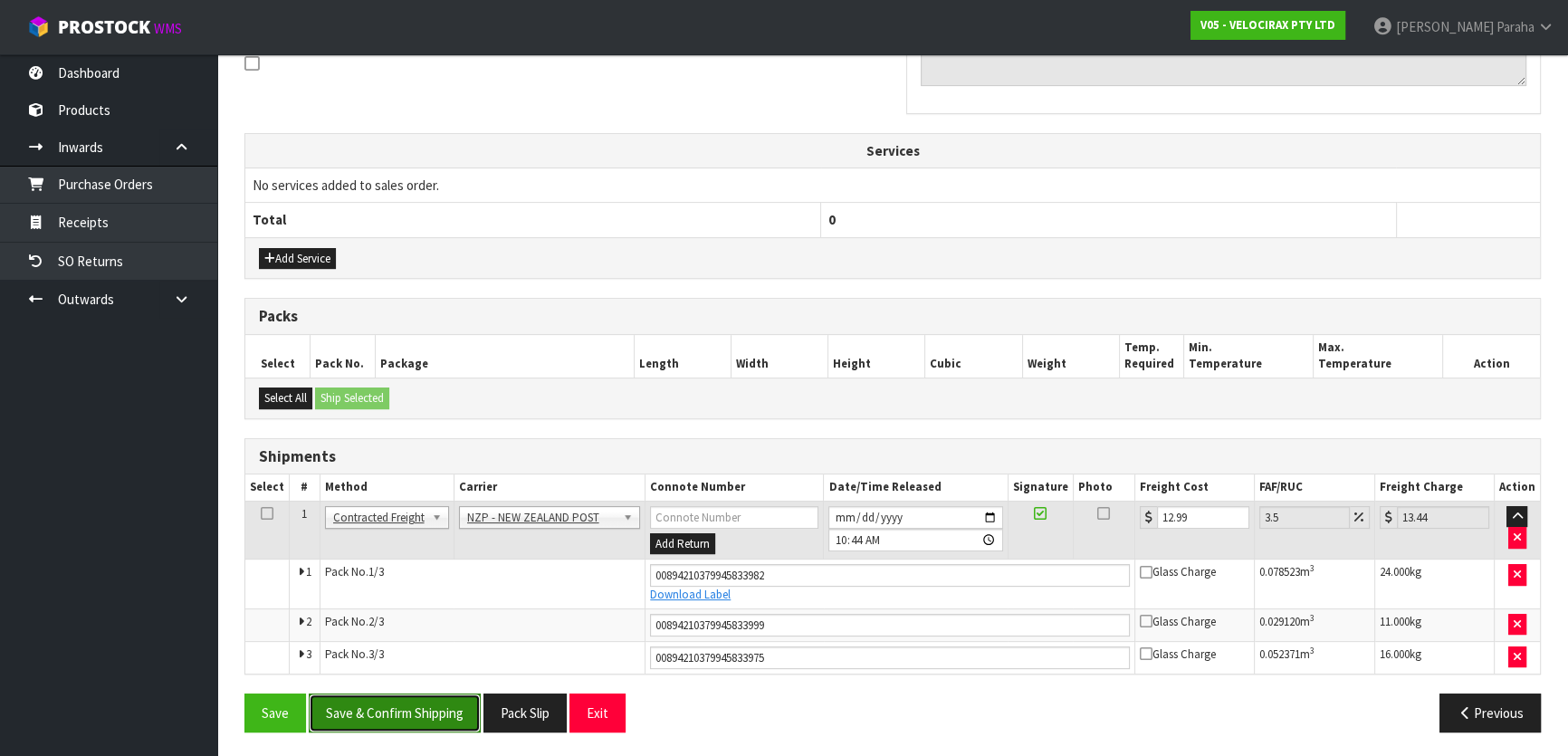
click at [417, 704] on button "Save & Confirm Shipping" at bounding box center [394, 713] width 172 height 39
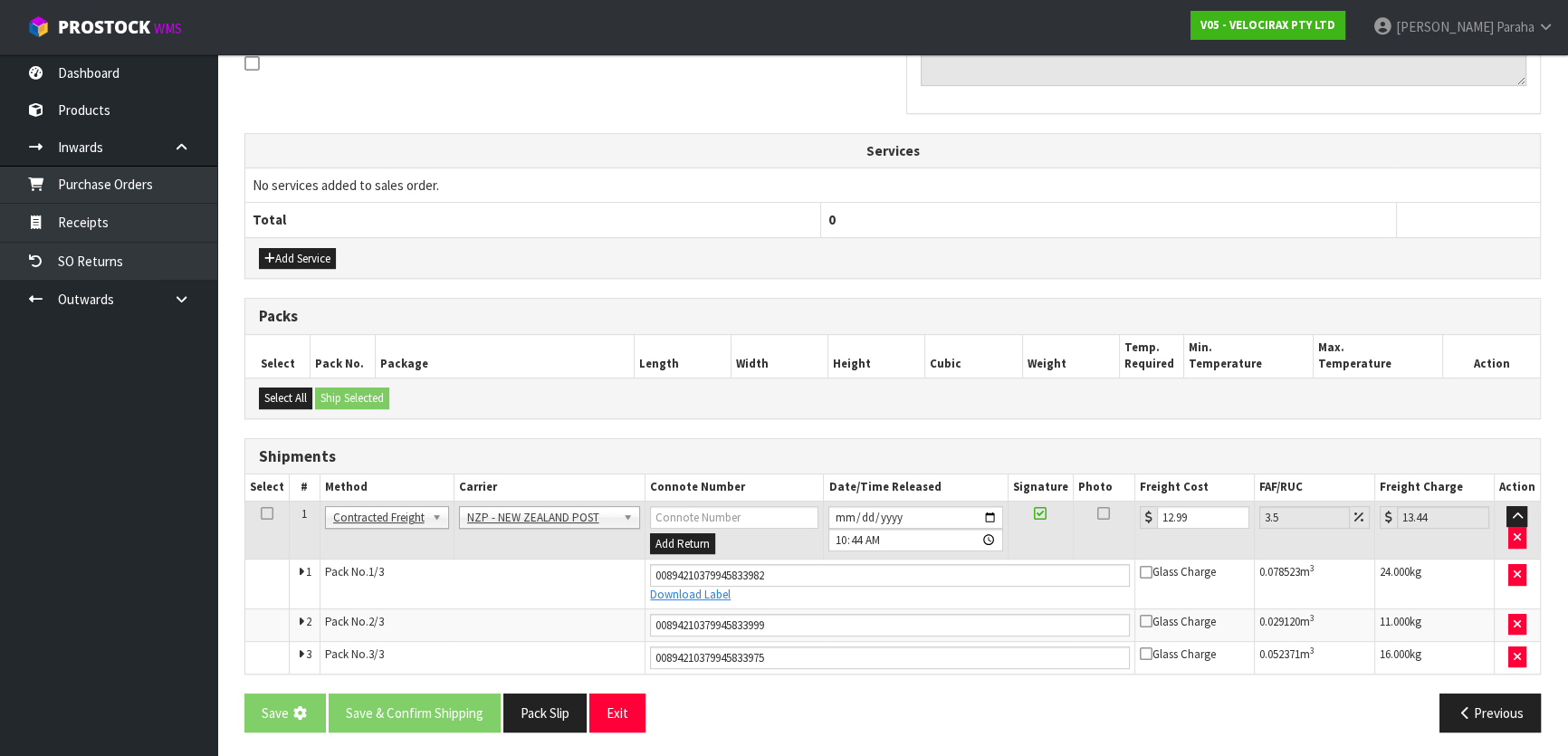
scroll to position [0, 0]
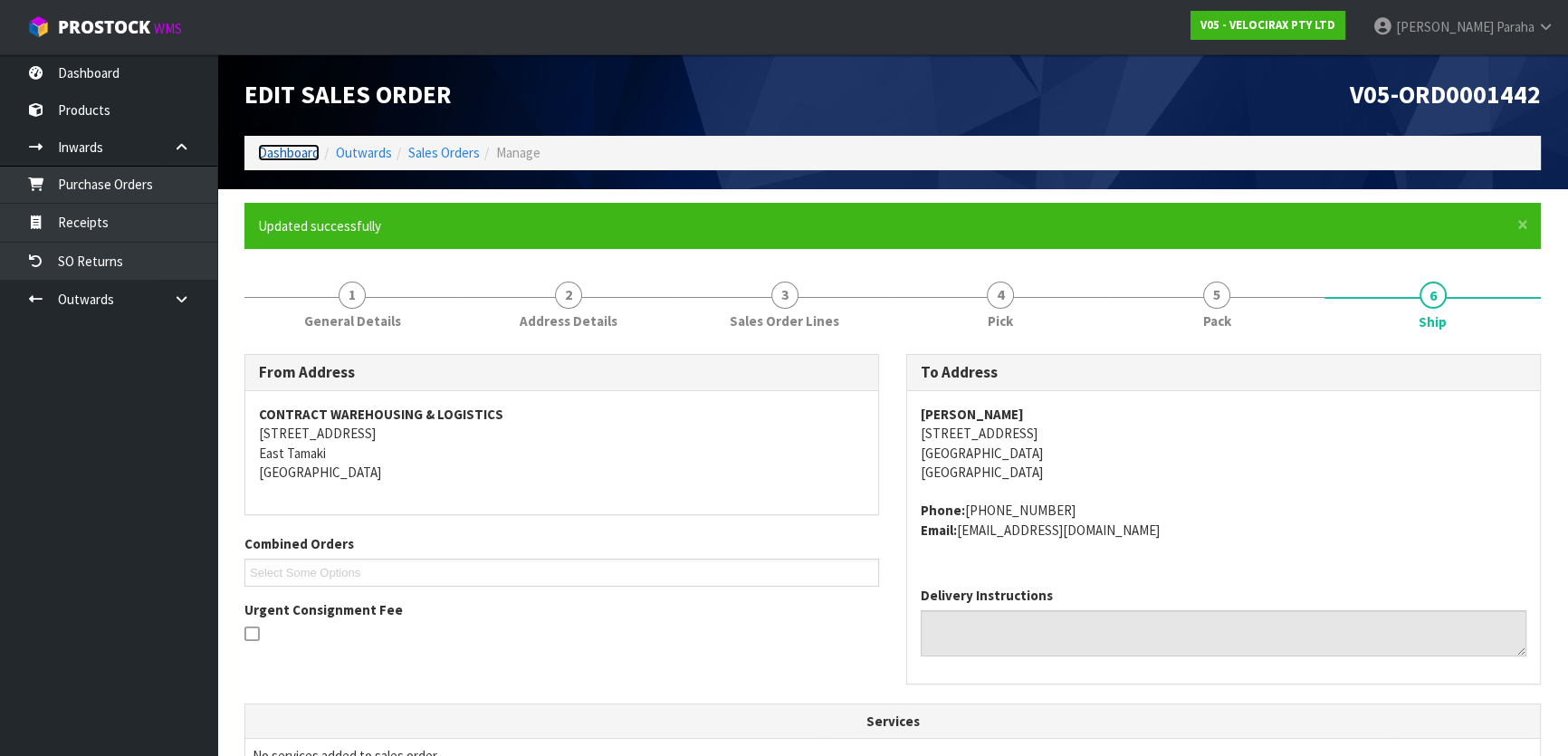
click at [267, 149] on link "Dashboard" at bounding box center [288, 152] width 62 height 17
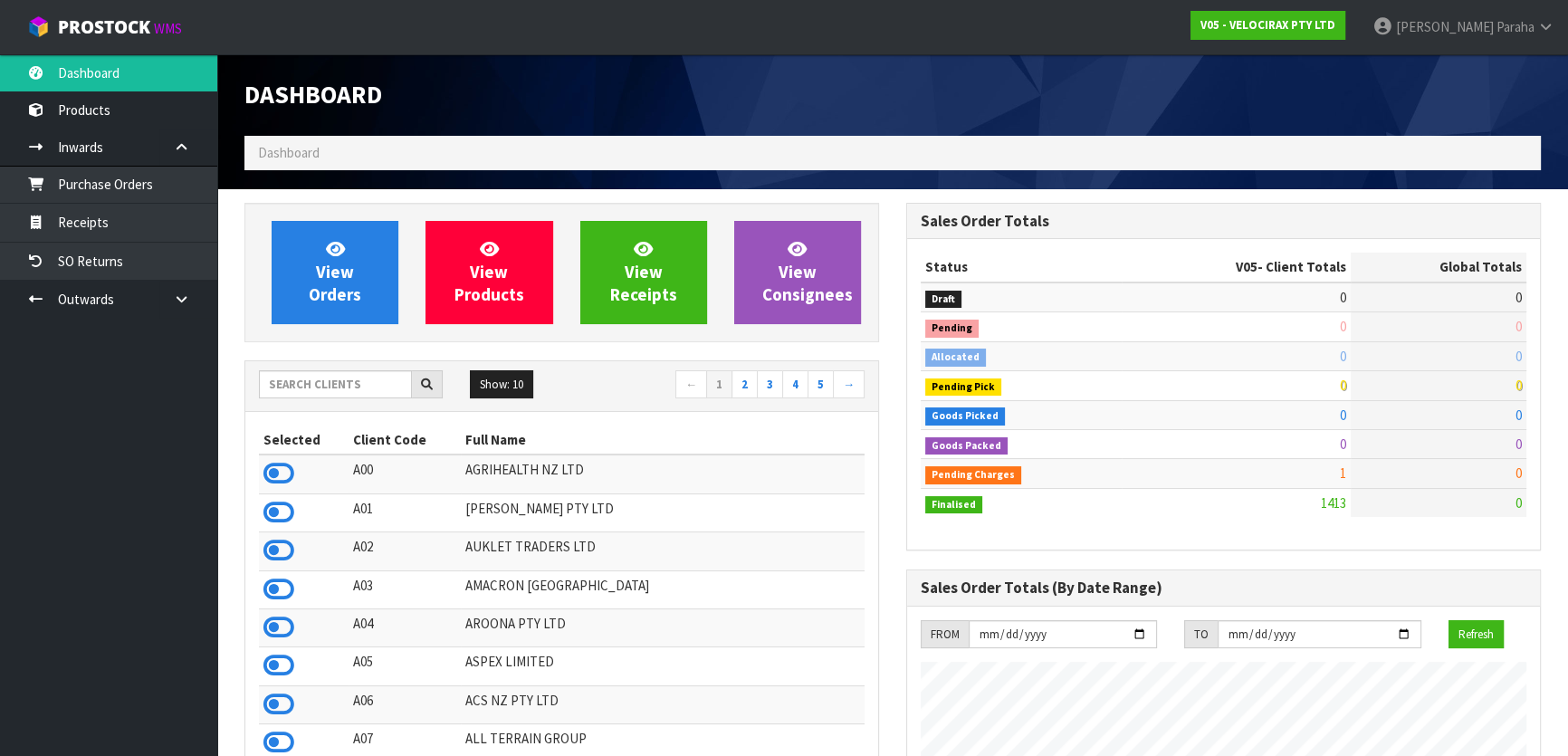
scroll to position [1408, 661]
click at [317, 384] on input "text" at bounding box center [335, 384] width 153 height 28
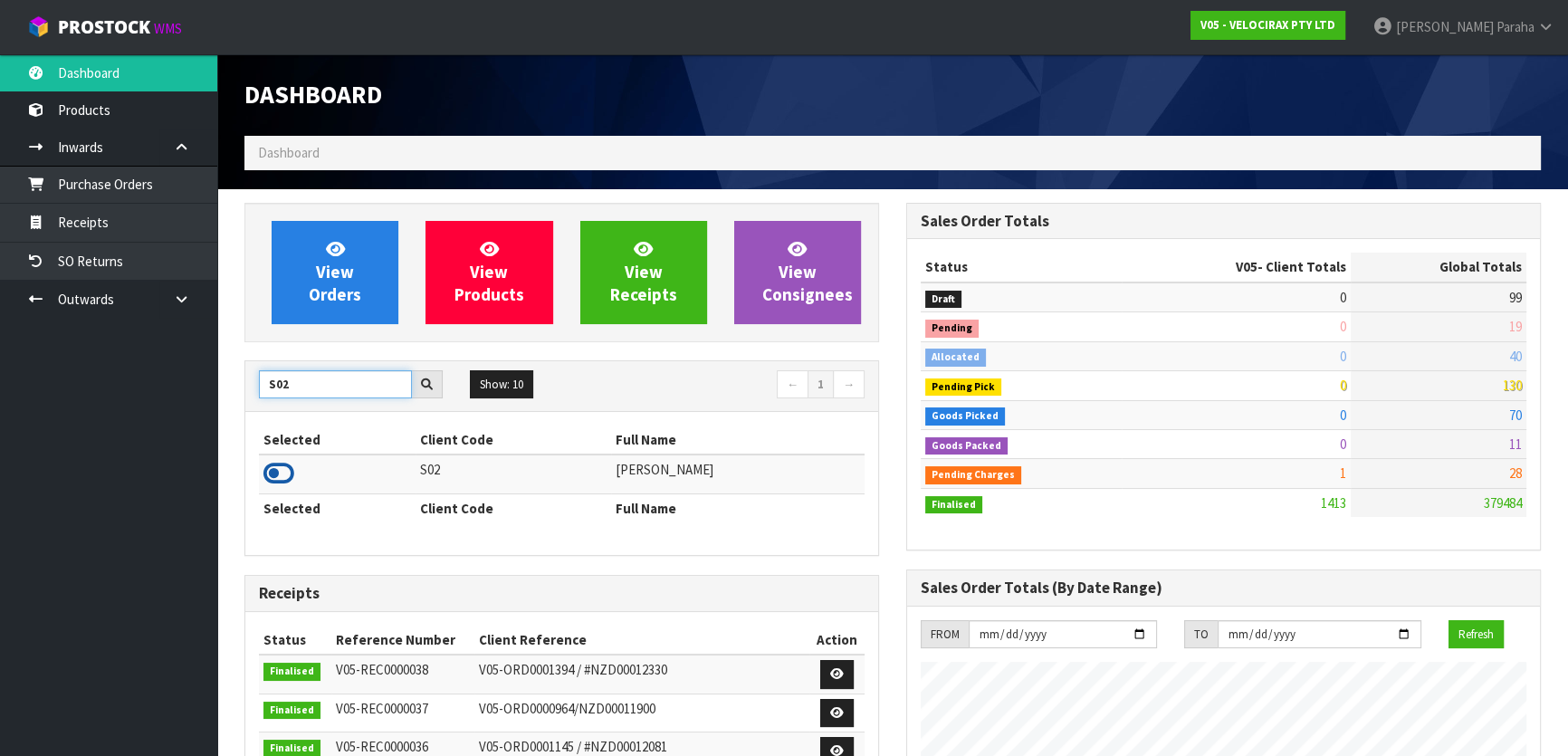
type input "S02"
click at [286, 477] on icon at bounding box center [279, 474] width 31 height 28
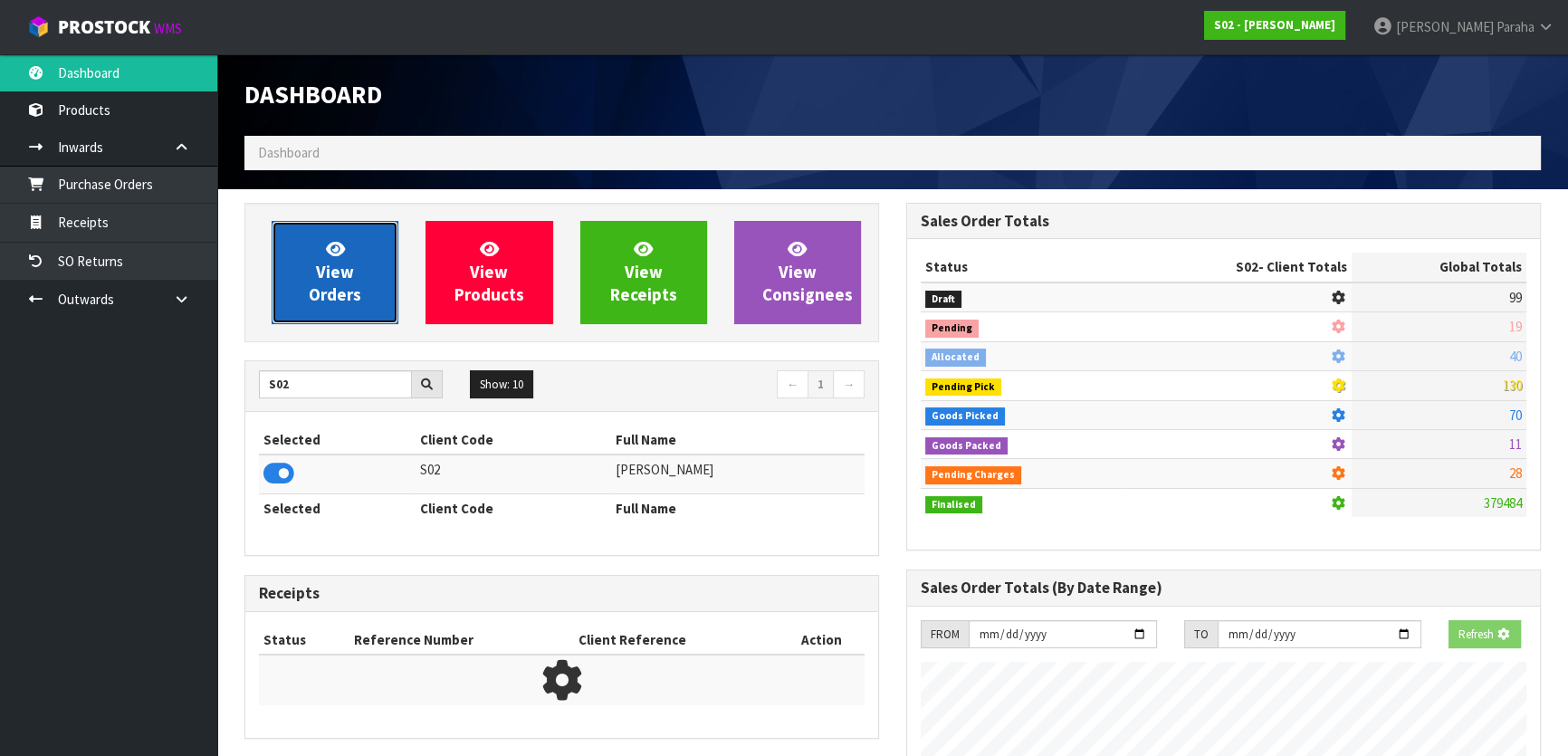
scroll to position [1370, 661]
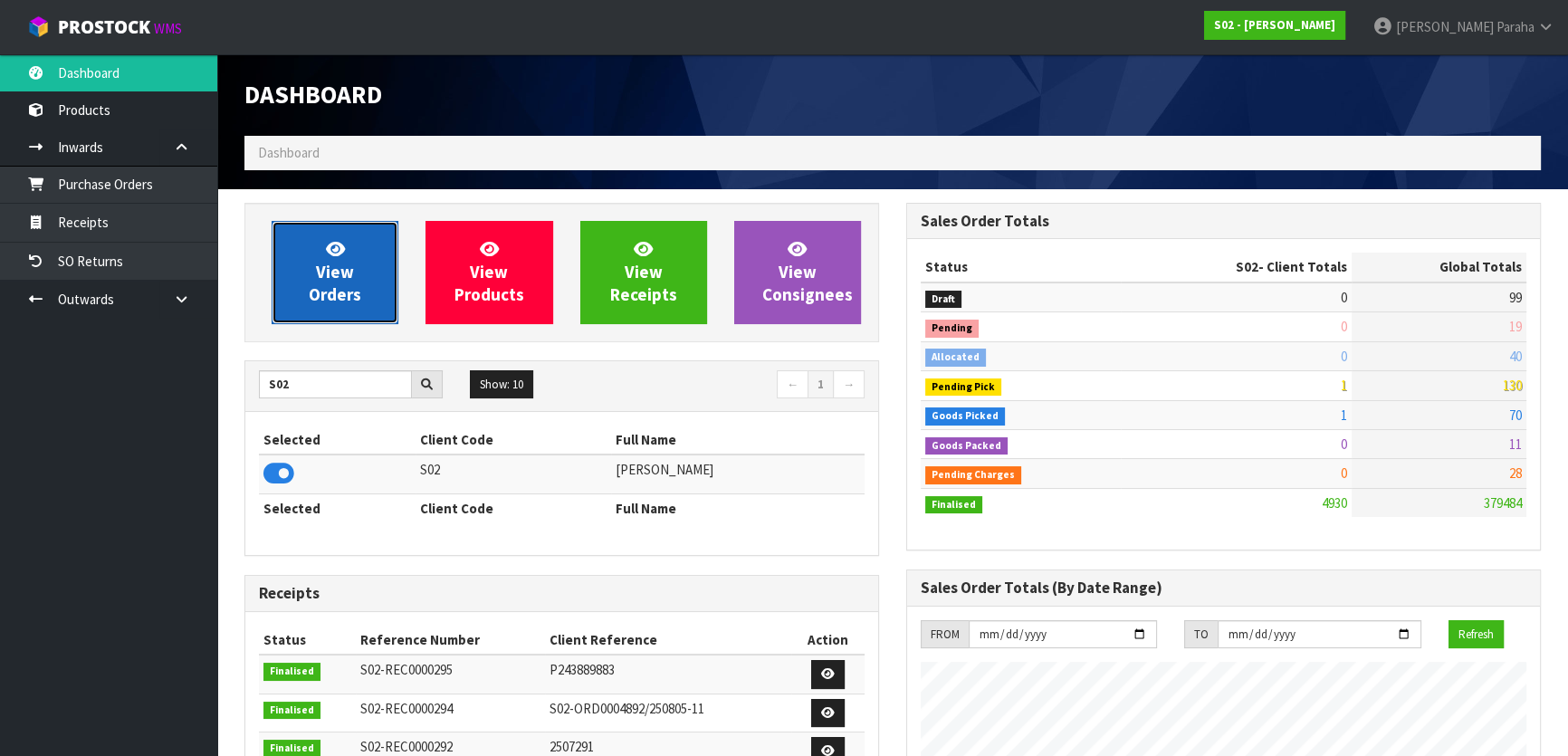
click at [314, 310] on link "View Orders" at bounding box center [335, 273] width 127 height 103
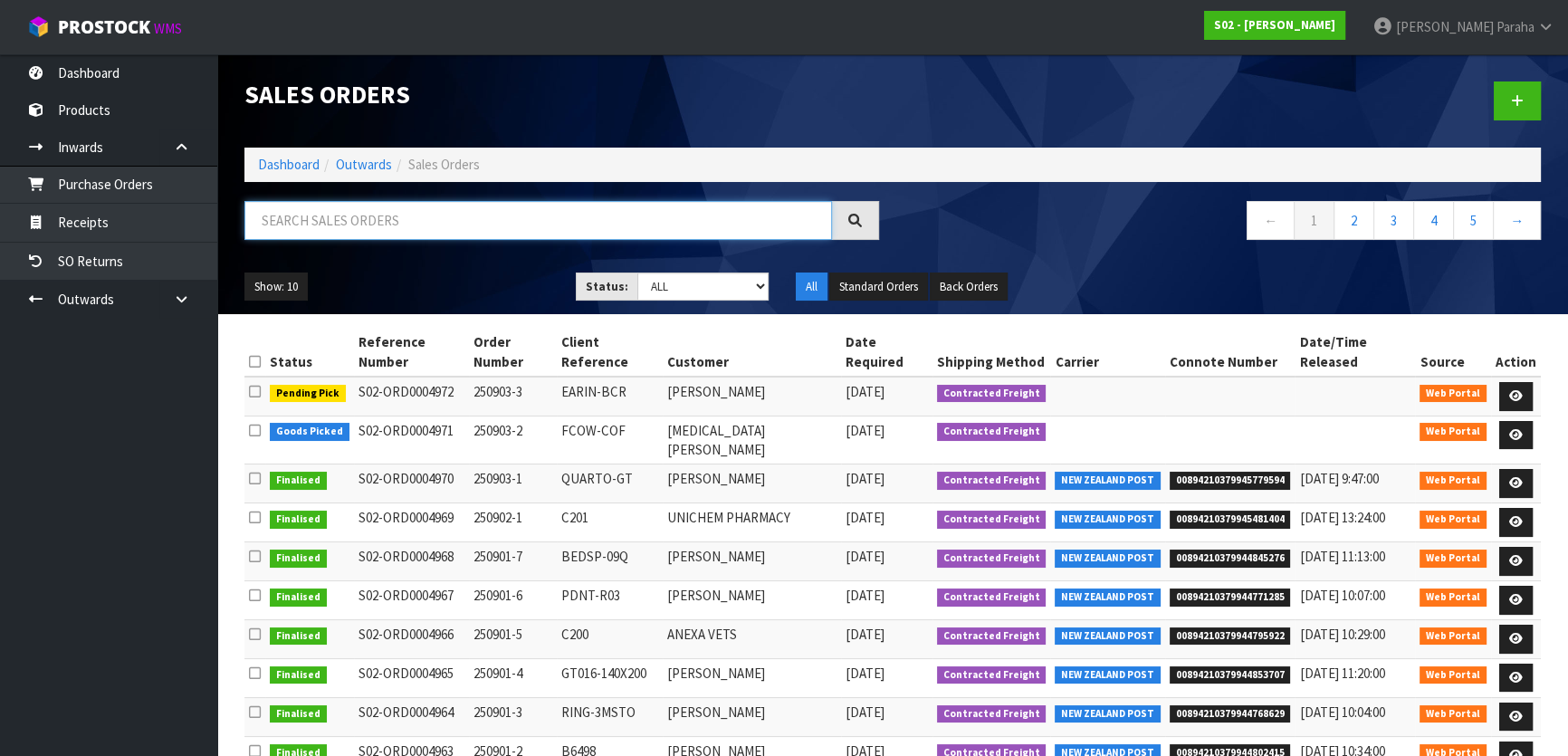
click at [330, 218] on input "text" at bounding box center [538, 220] width 588 height 39
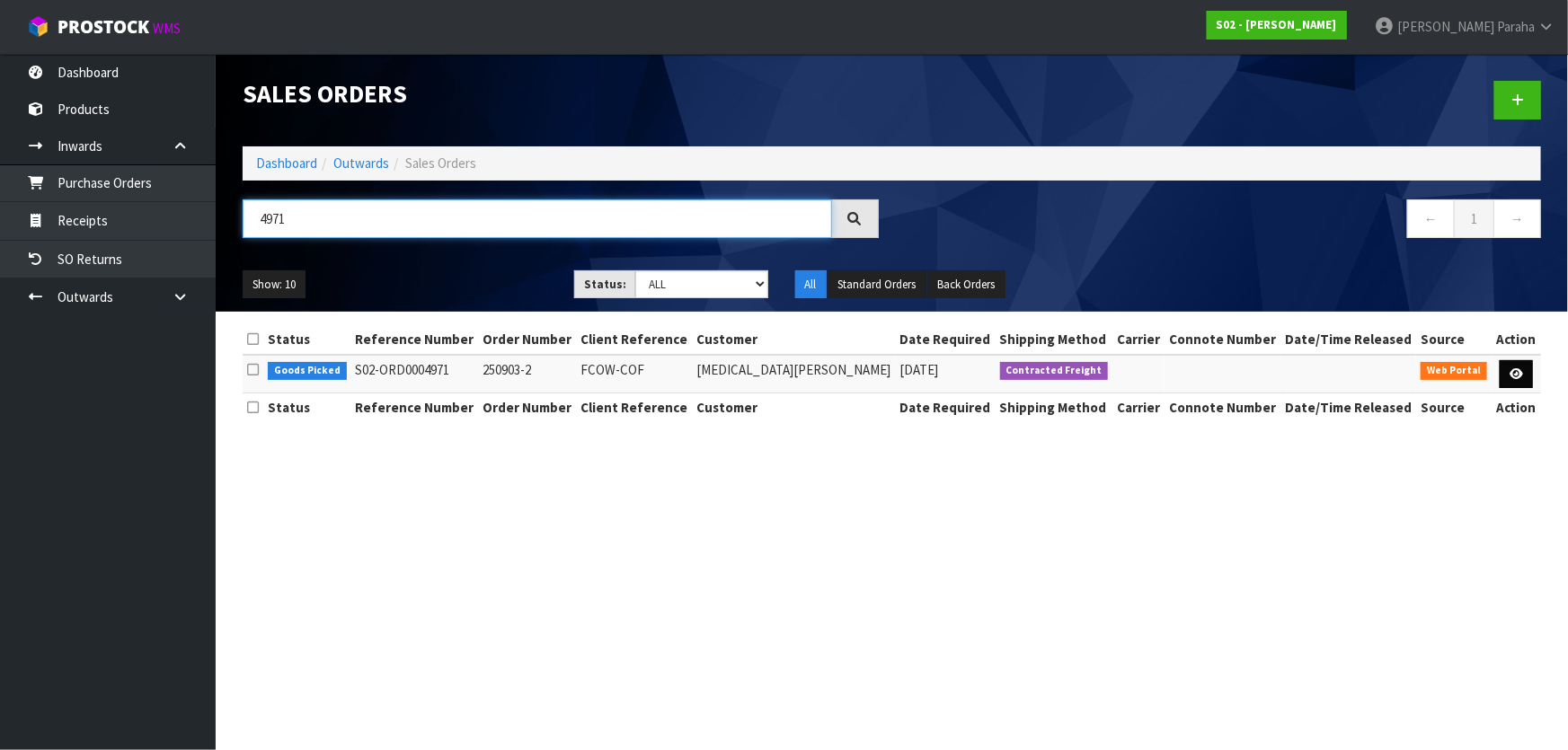
type input "4971"
click at [1522, 365] on link at bounding box center [1516, 375] width 33 height 29
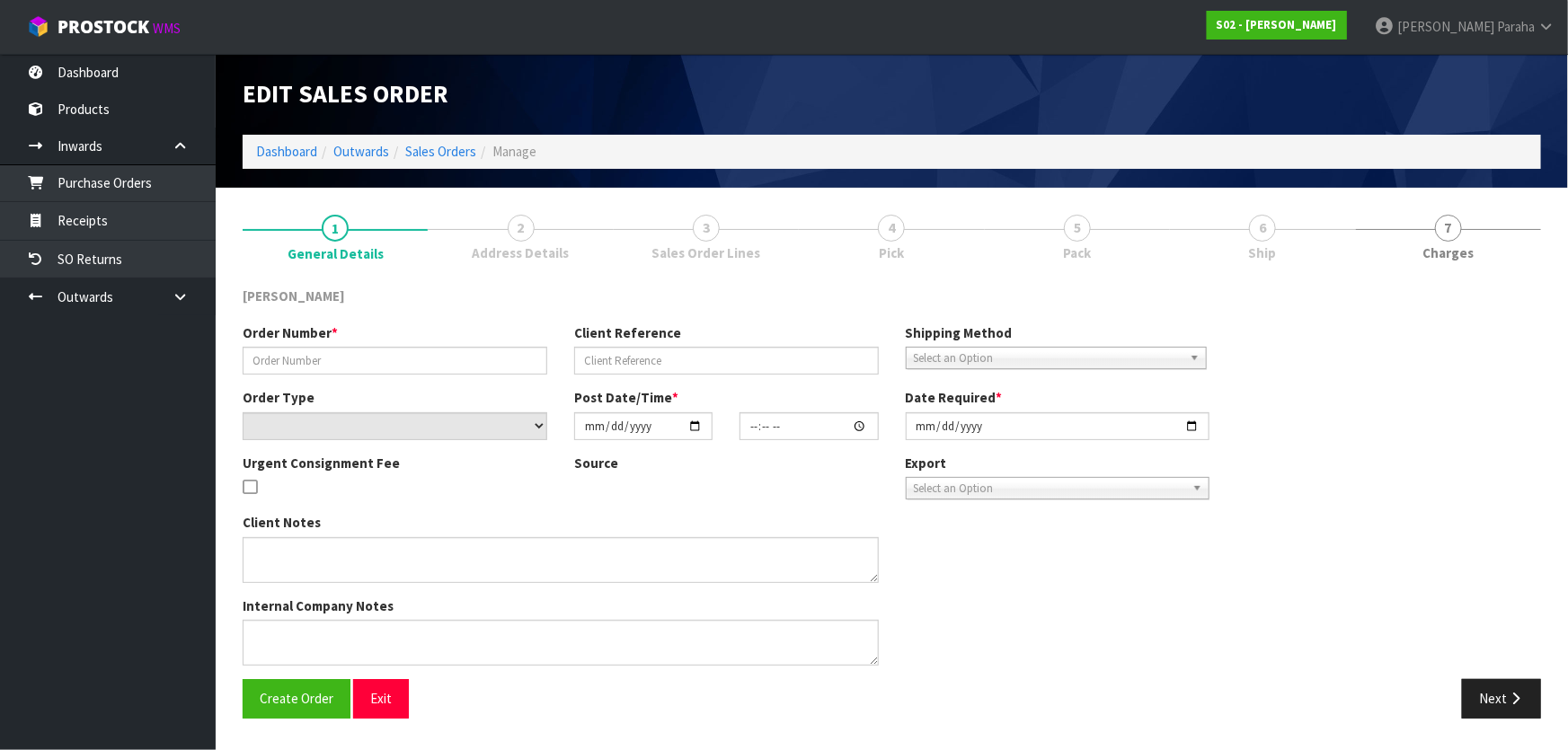
type input "250903-2"
type input "FCOW-COF"
select select "number:0"
type input "[DATE]"
type input "17:55:00.000"
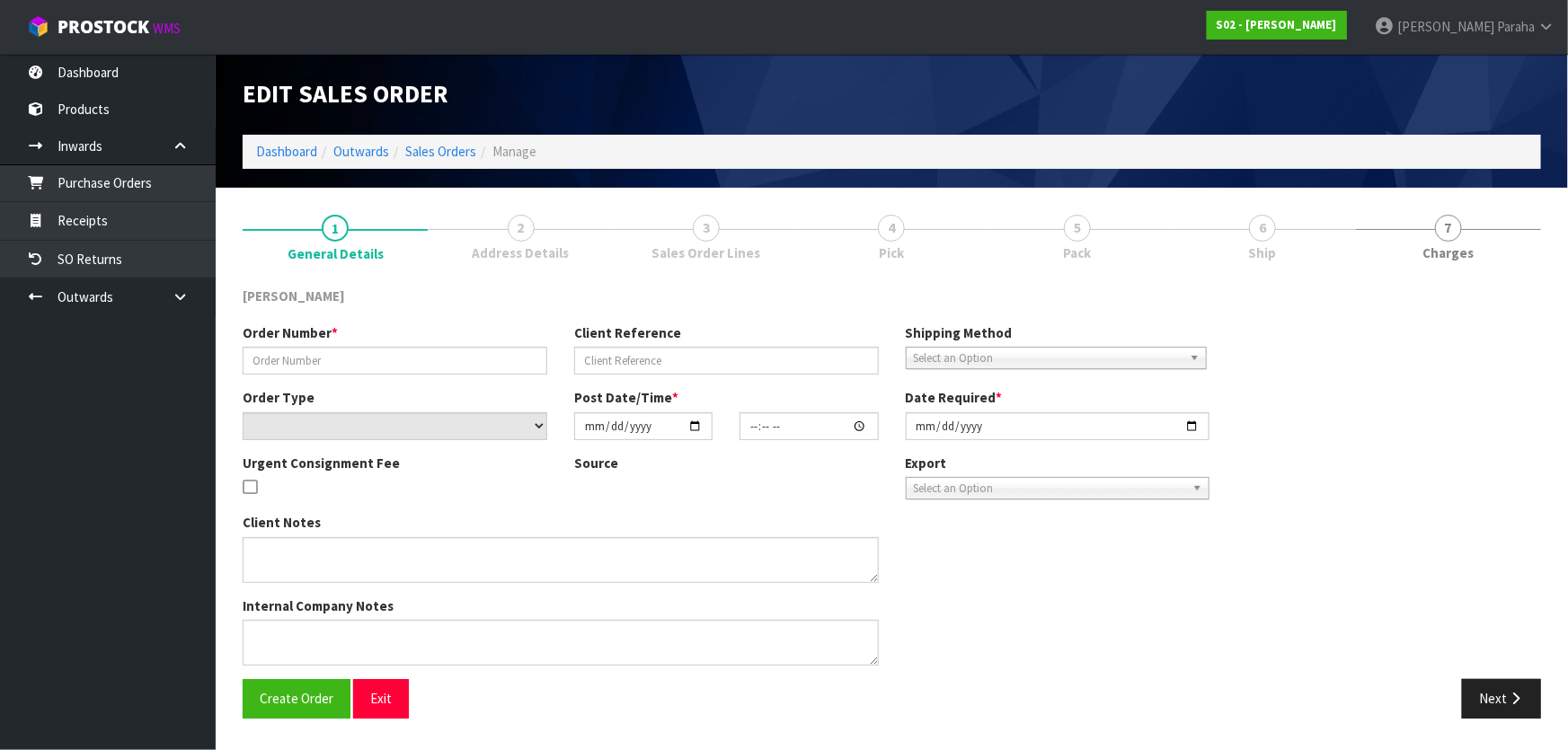
type input "[DATE]"
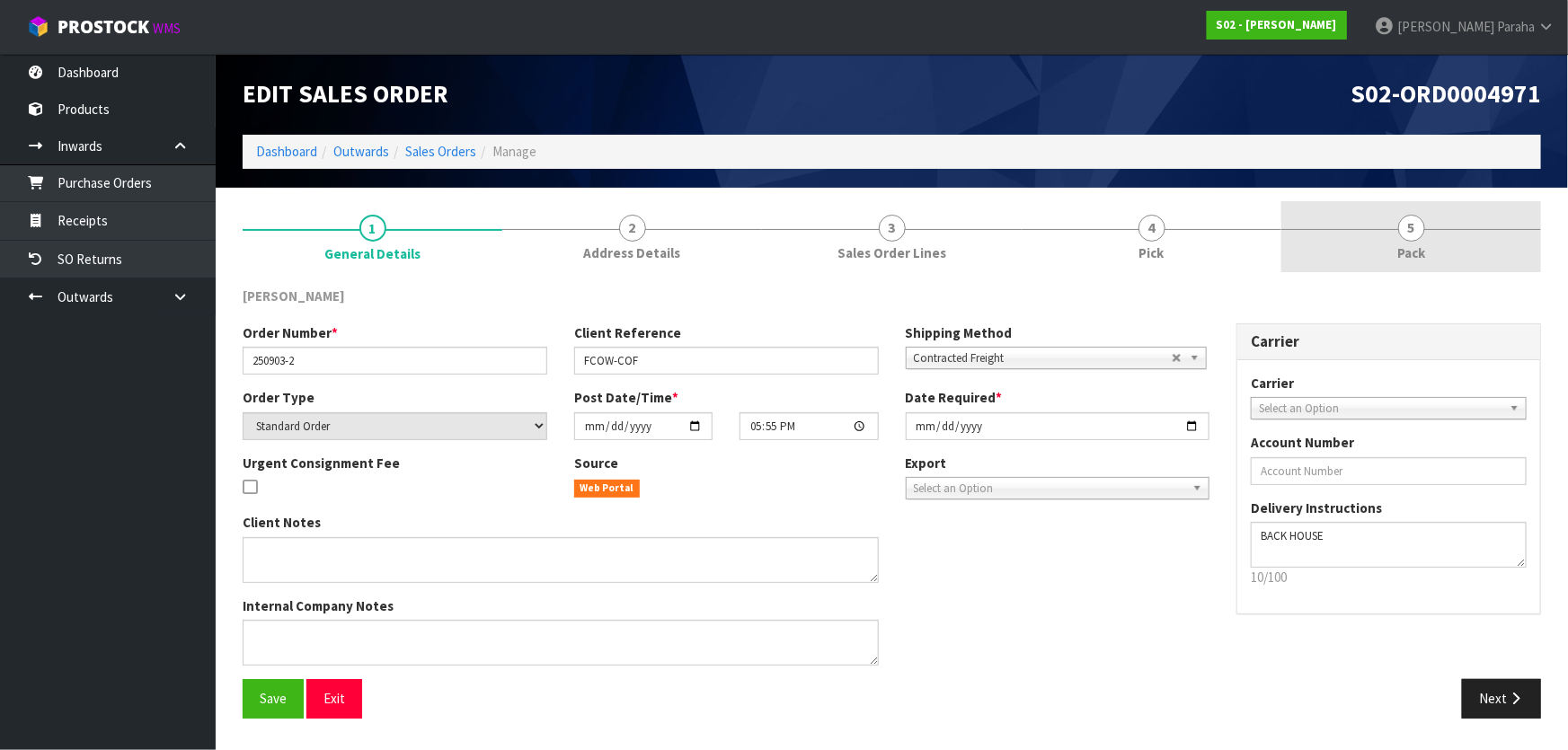
click at [1411, 227] on span "5" at bounding box center [1411, 229] width 27 height 27
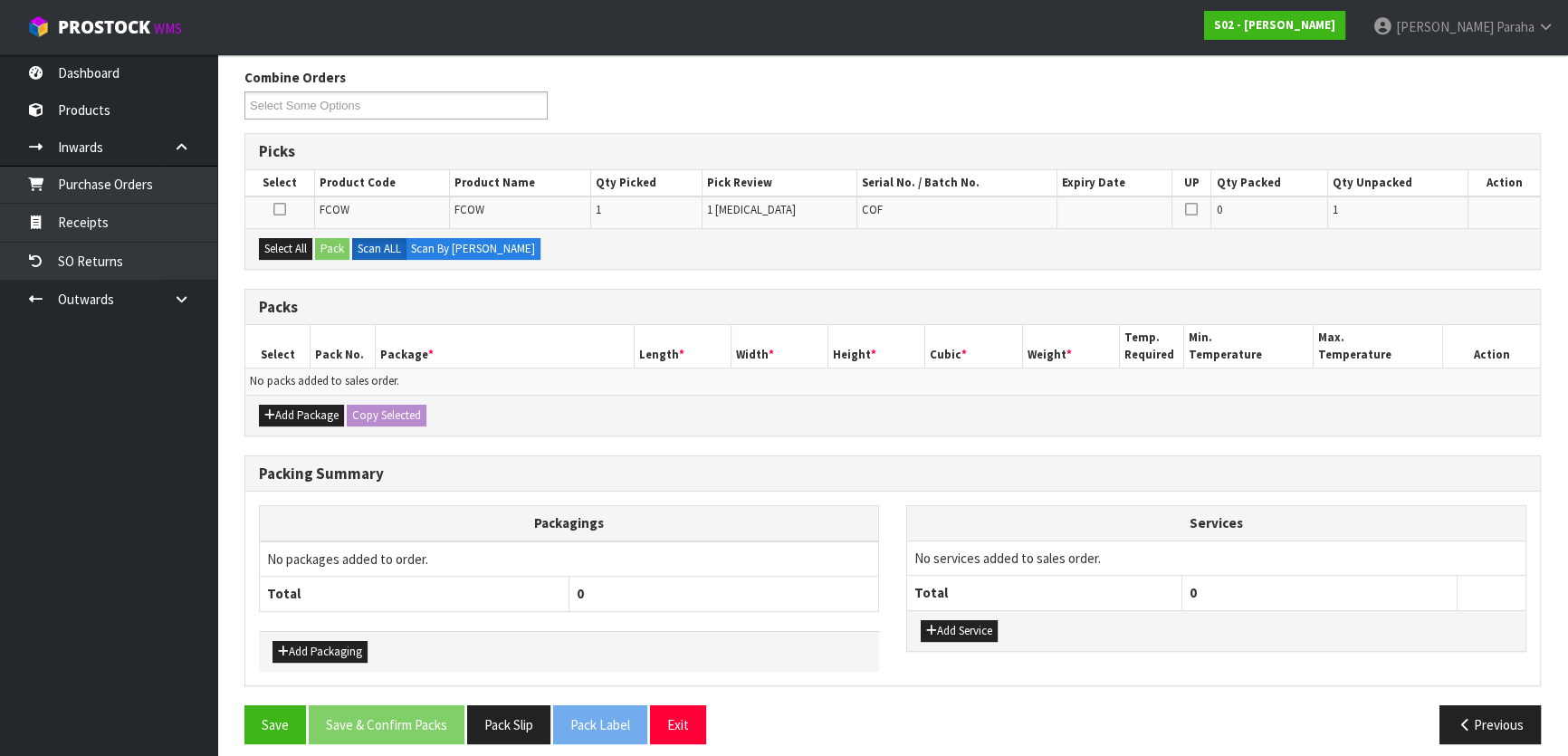
scroll to position [231, 0]
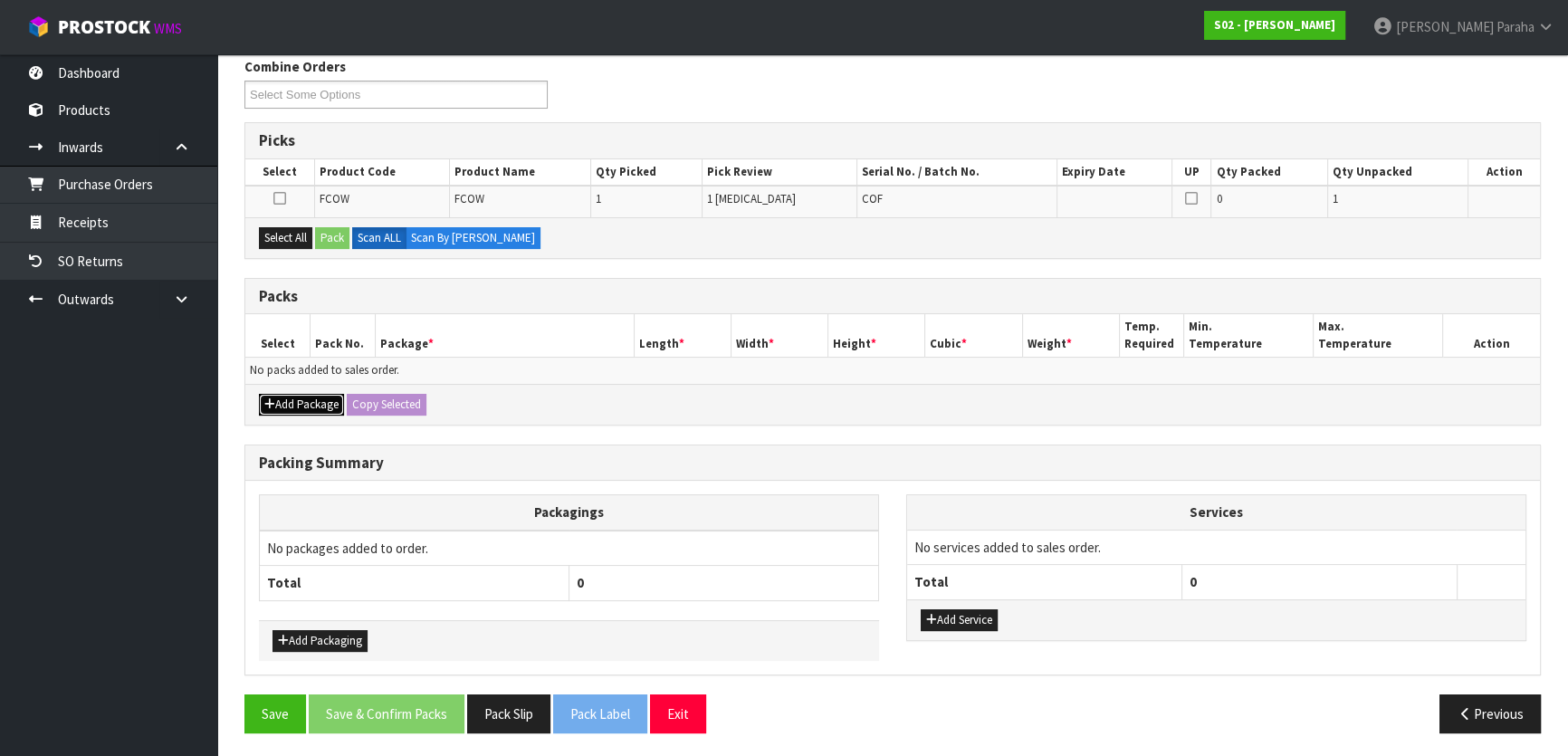
click at [287, 398] on button "Add Package" at bounding box center [301, 405] width 85 height 22
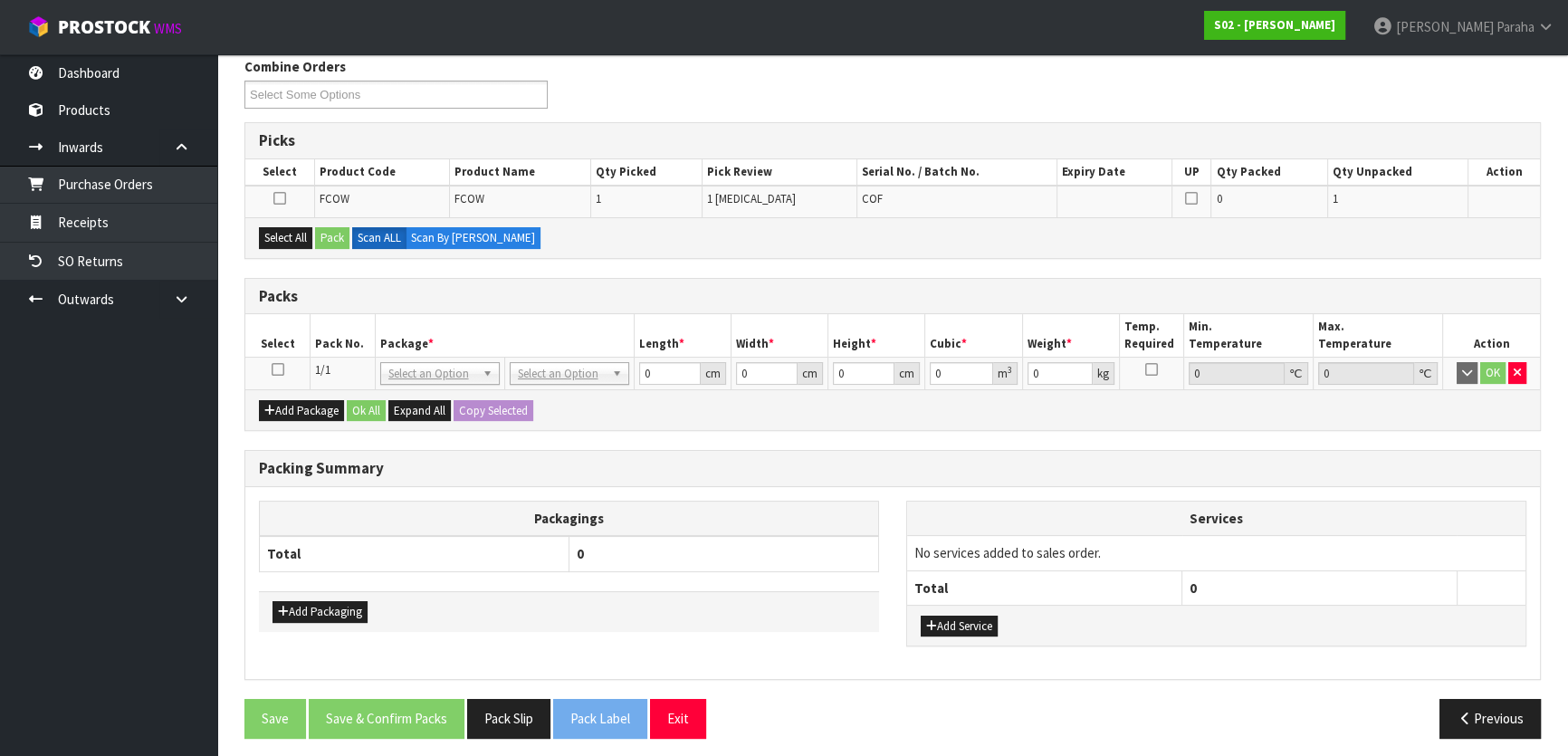
click at [280, 370] on icon at bounding box center [278, 369] width 13 height 1
click at [275, 245] on button "Select All" at bounding box center [286, 238] width 53 height 22
click at [343, 241] on button "Pack" at bounding box center [331, 238] width 34 height 22
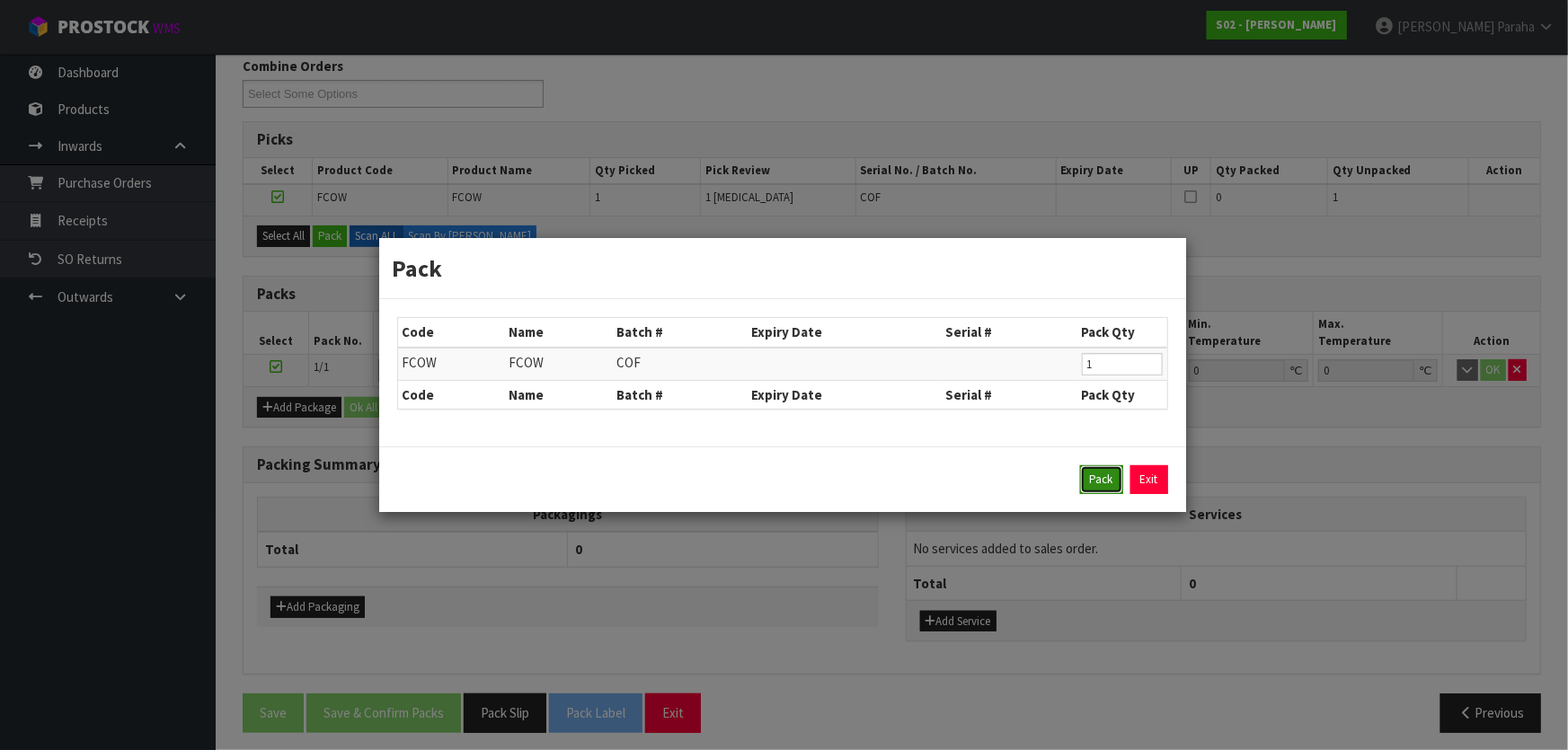
click at [1094, 476] on button "Pack" at bounding box center [1101, 480] width 43 height 29
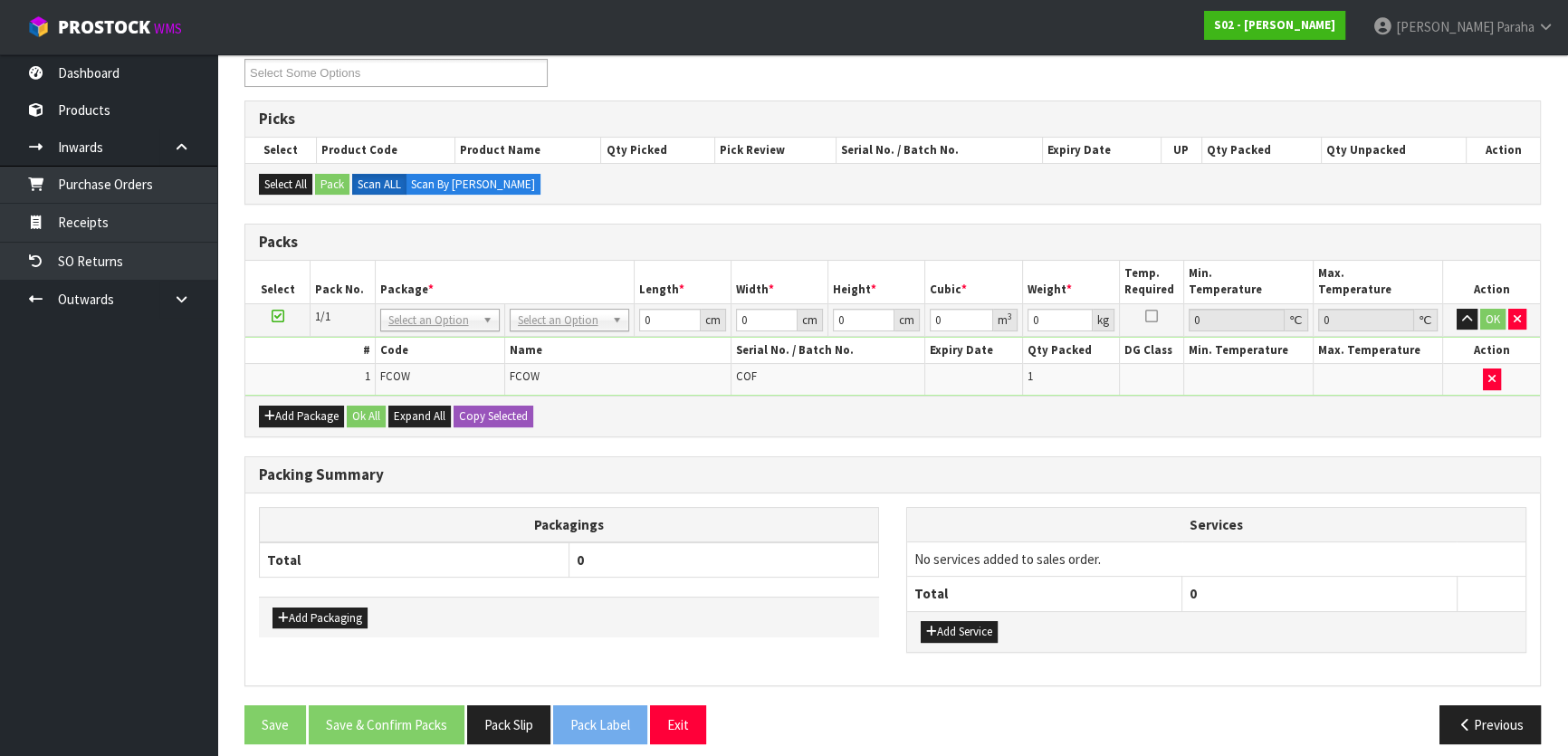
scroll to position [264, 0]
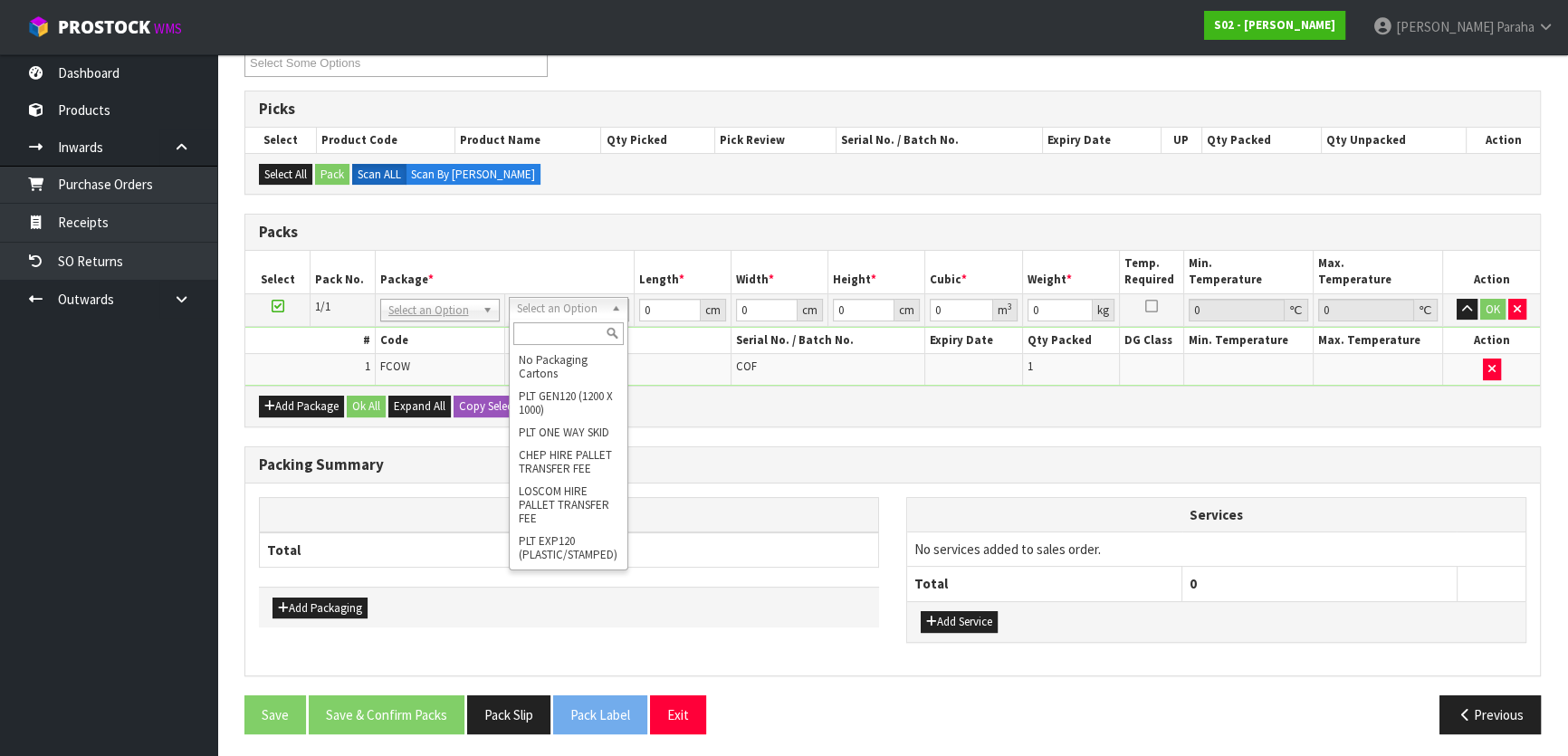
click at [571, 326] on input "text" at bounding box center [568, 333] width 110 height 23
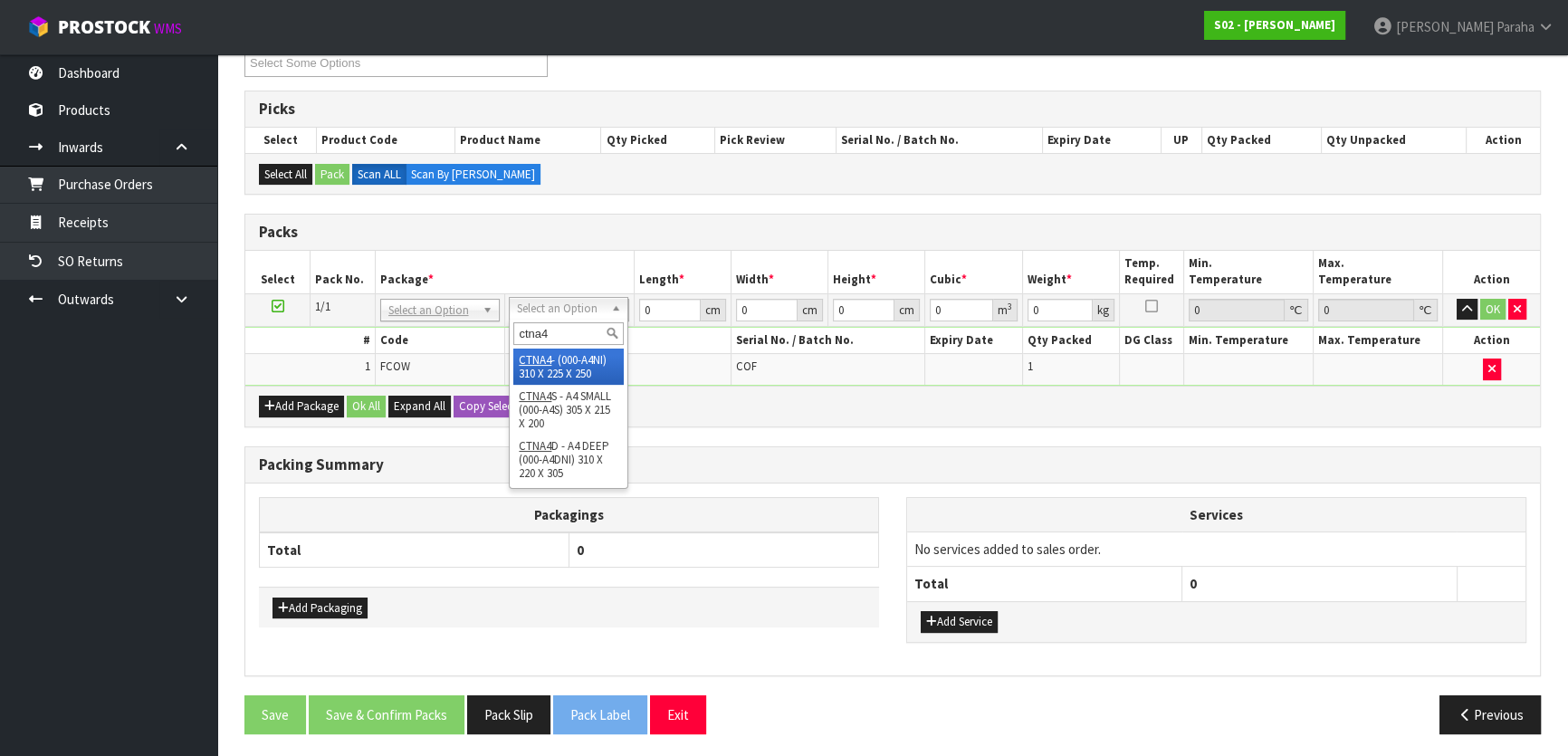
type input "ctna4s"
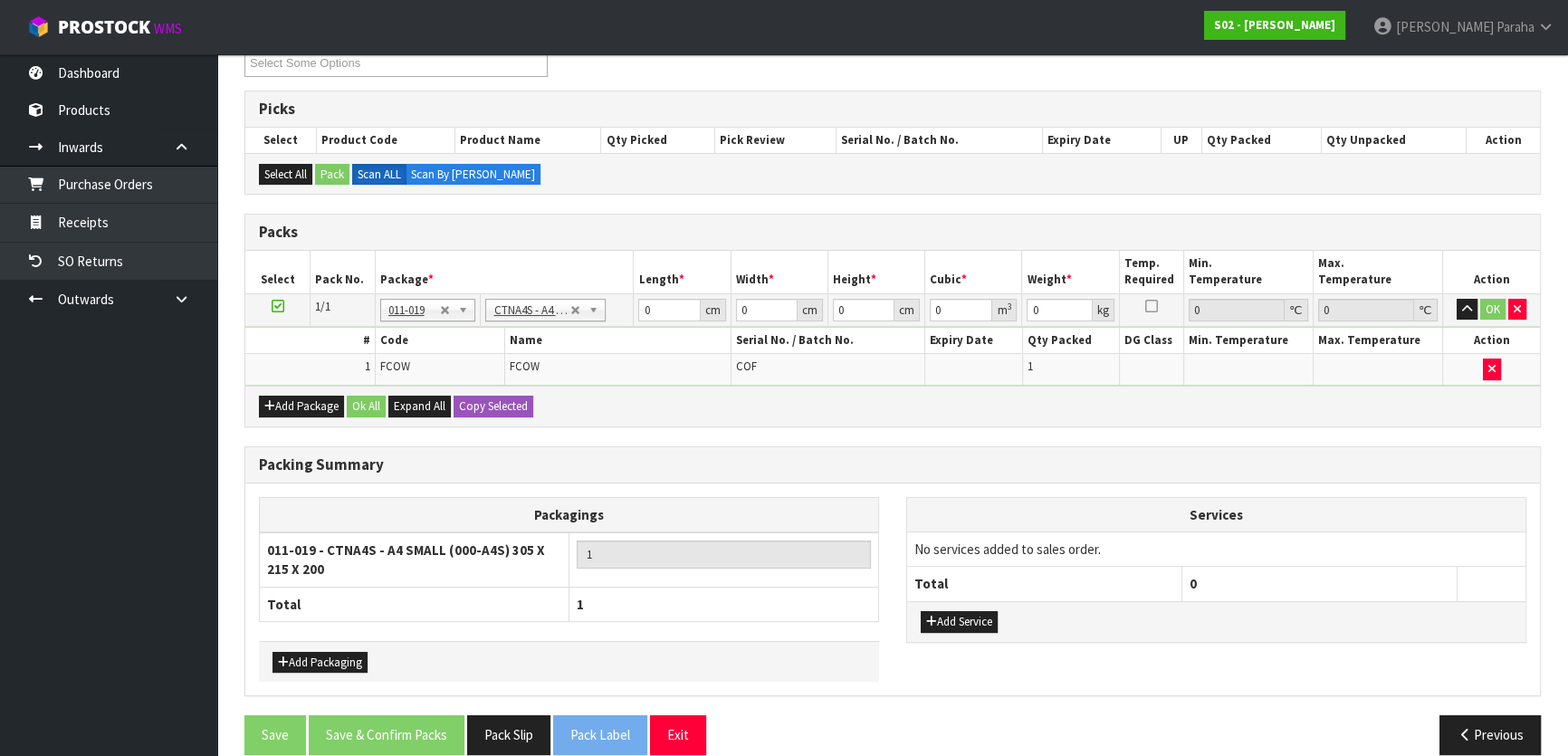
type input "30.5"
type input "21.5"
type input "20"
type input "0.013115"
type input "2.9"
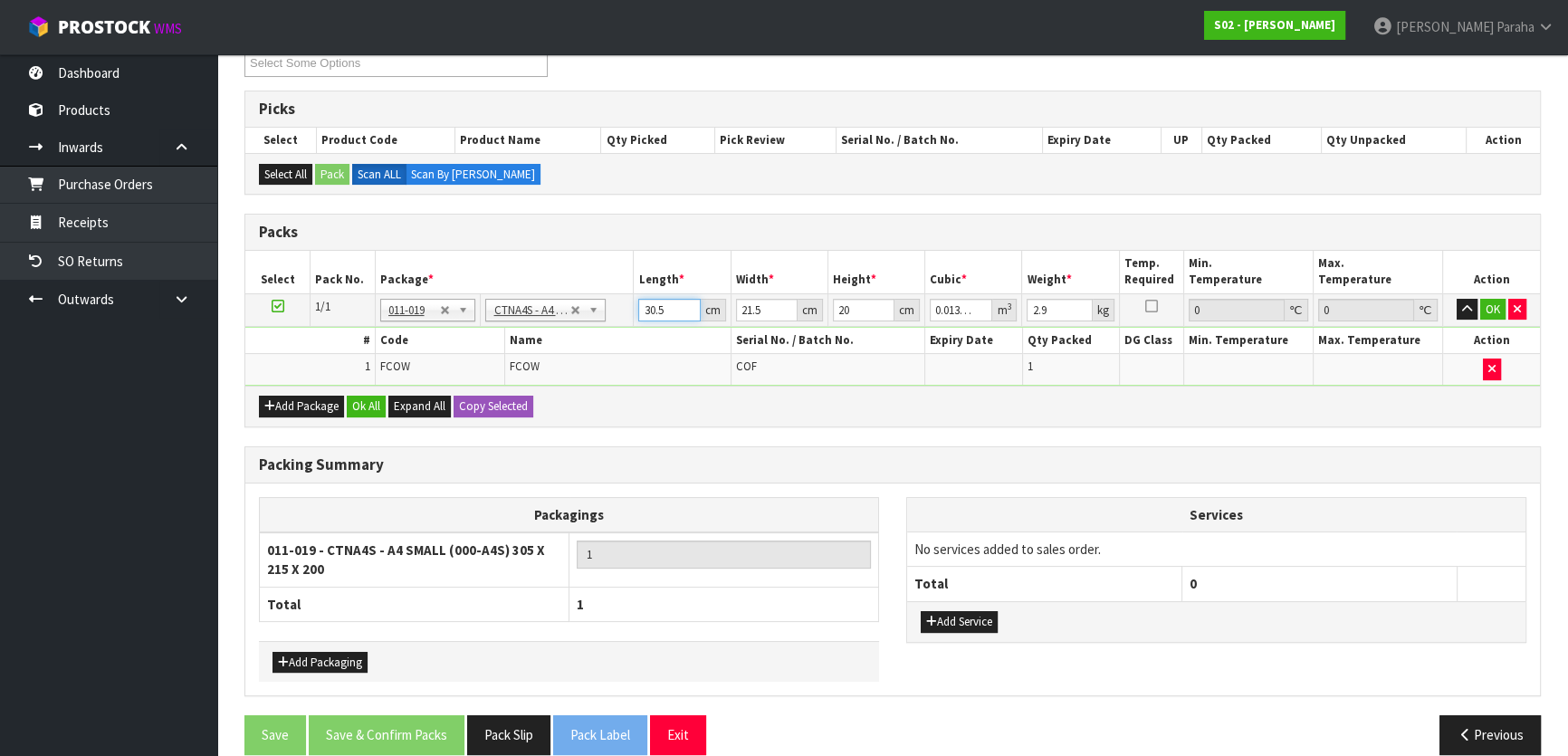
click at [678, 308] on input "30.5" at bounding box center [668, 310] width 62 height 23
type input "30"
type input "0.0129"
type input "3"
type input "0.00129"
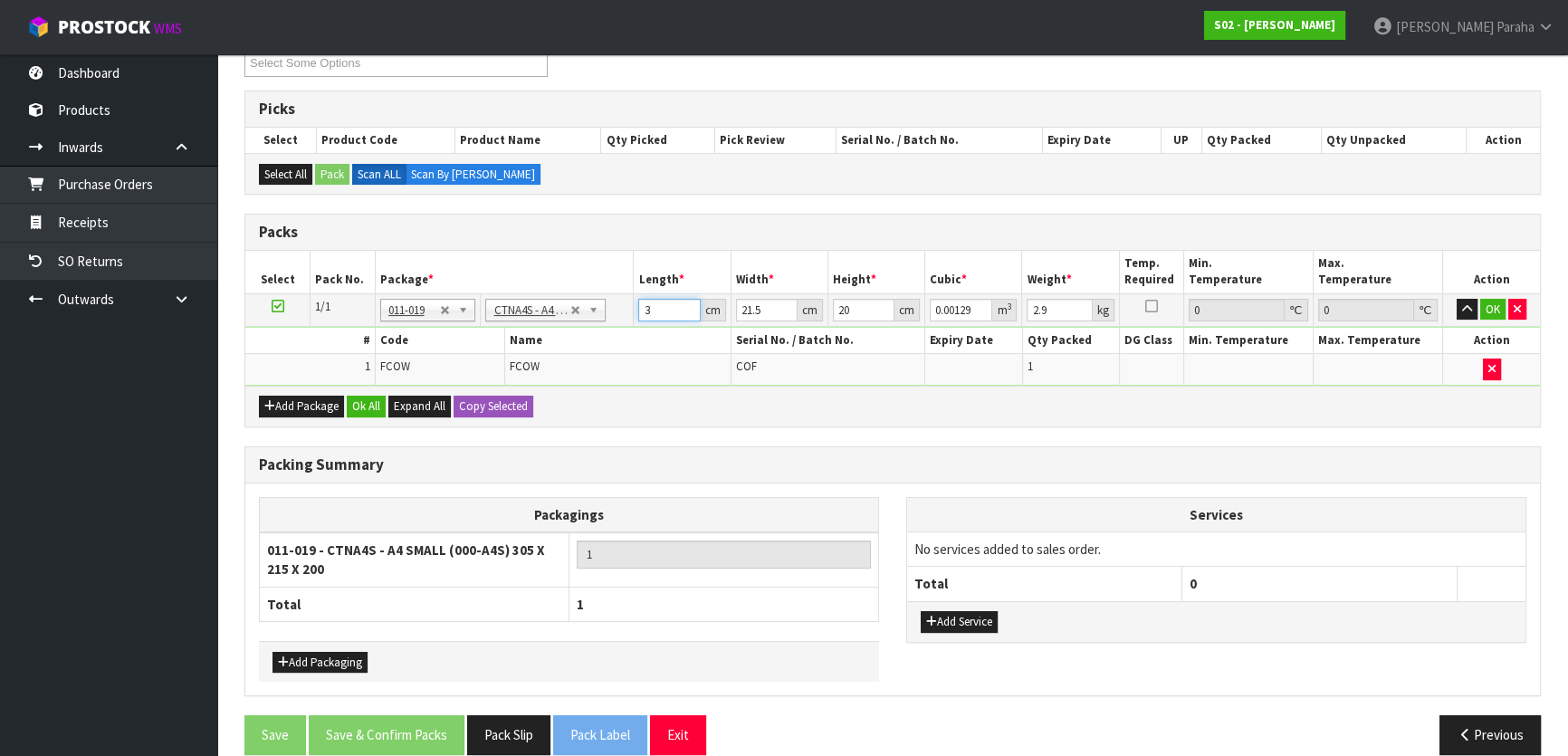
type input "34"
type input "0.01462"
type input "34"
type input "2"
type input "0.00136"
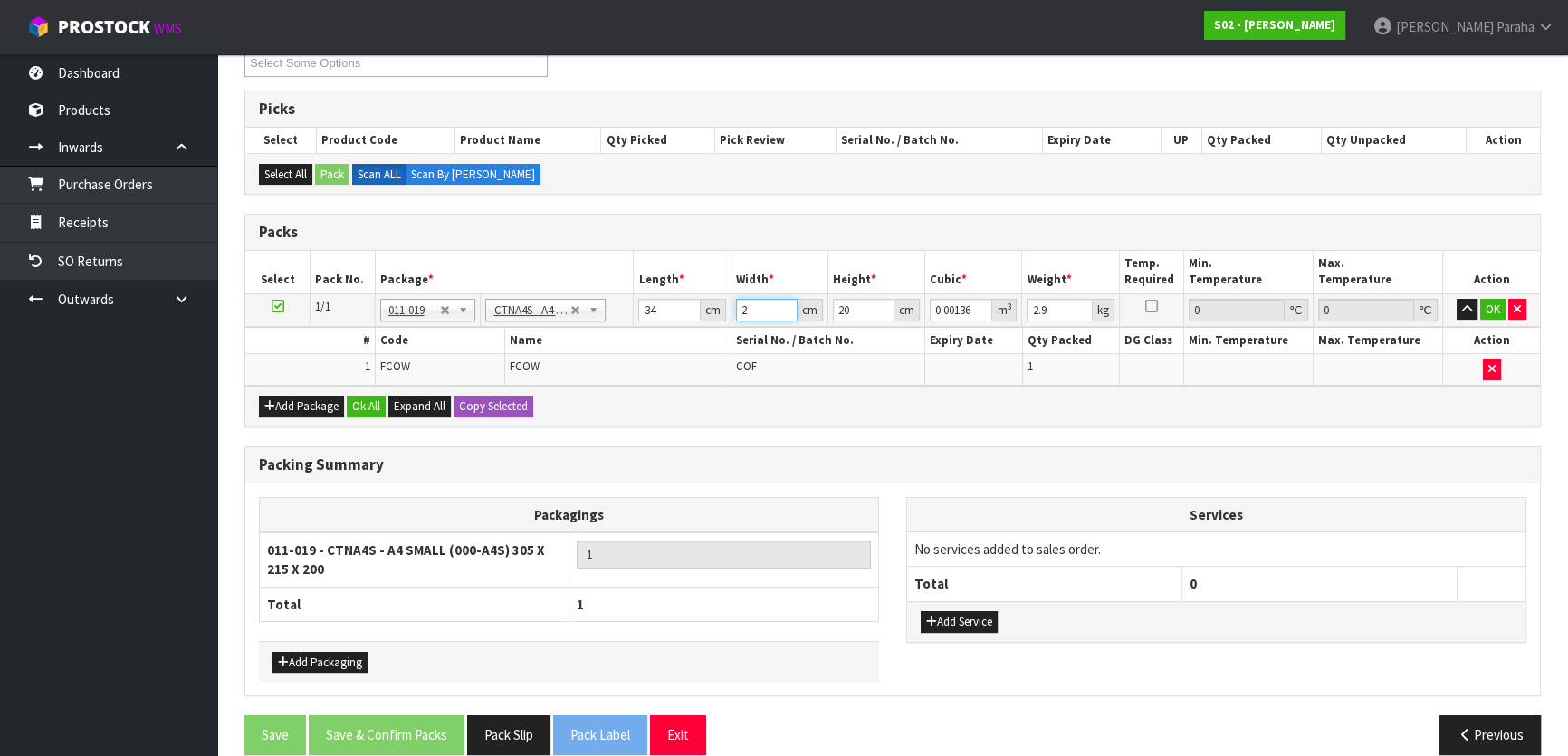
type input "24"
type input "0.01632"
type input "24"
type input "1"
type input "0.000816"
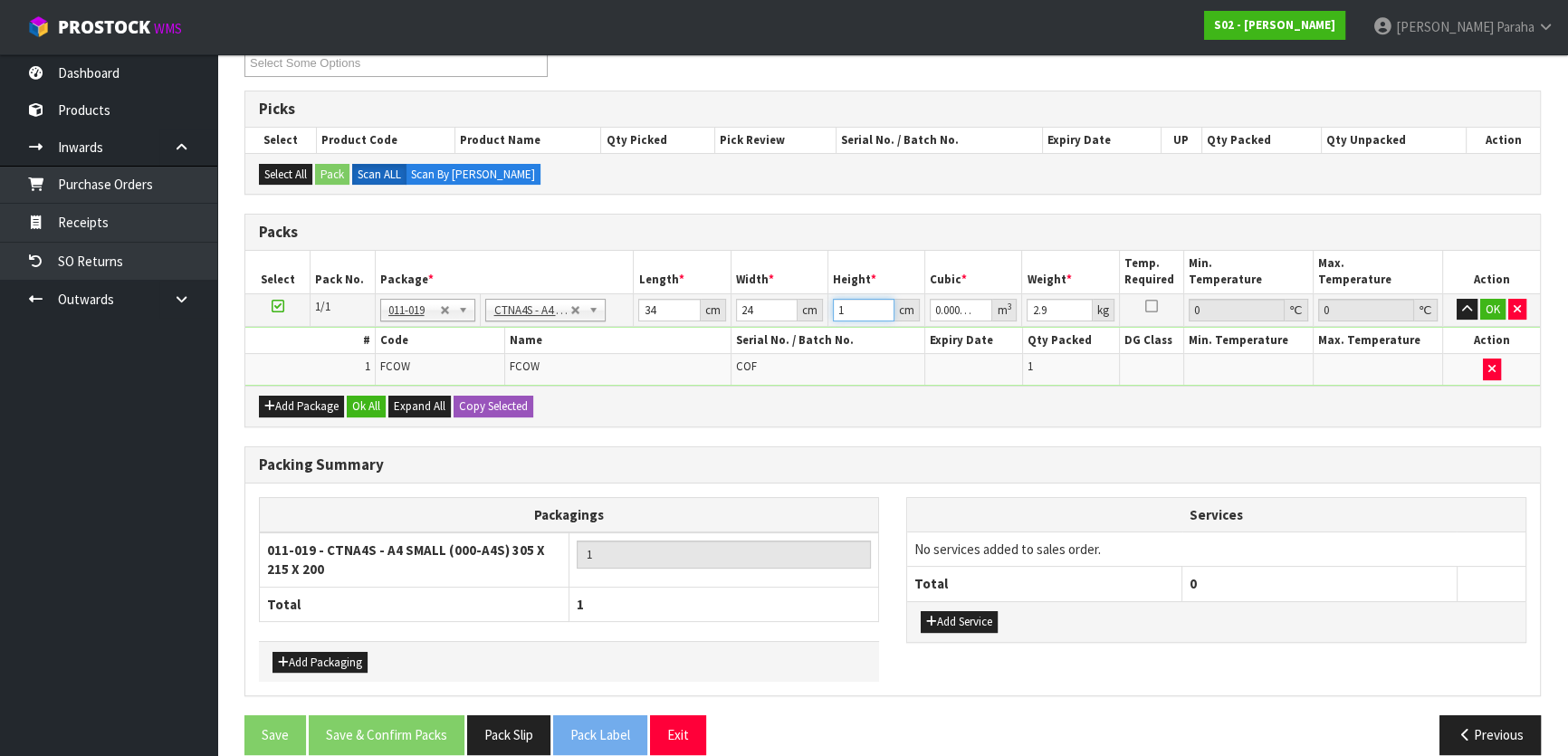
type input "16"
type input "0.013056"
type input "16"
type input "3"
click at [1457, 299] on button "button" at bounding box center [1467, 310] width 21 height 22
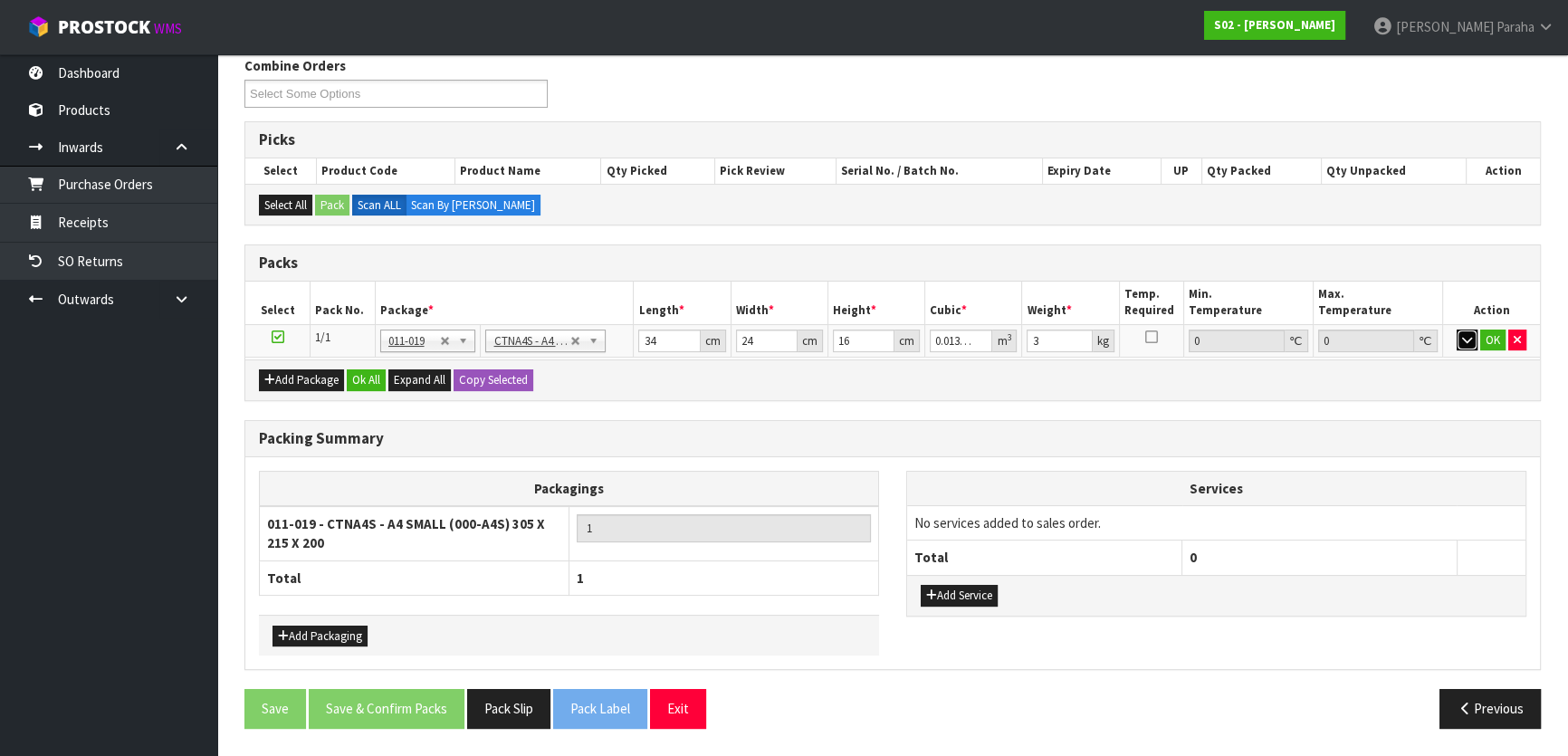
scroll to position [227, 0]
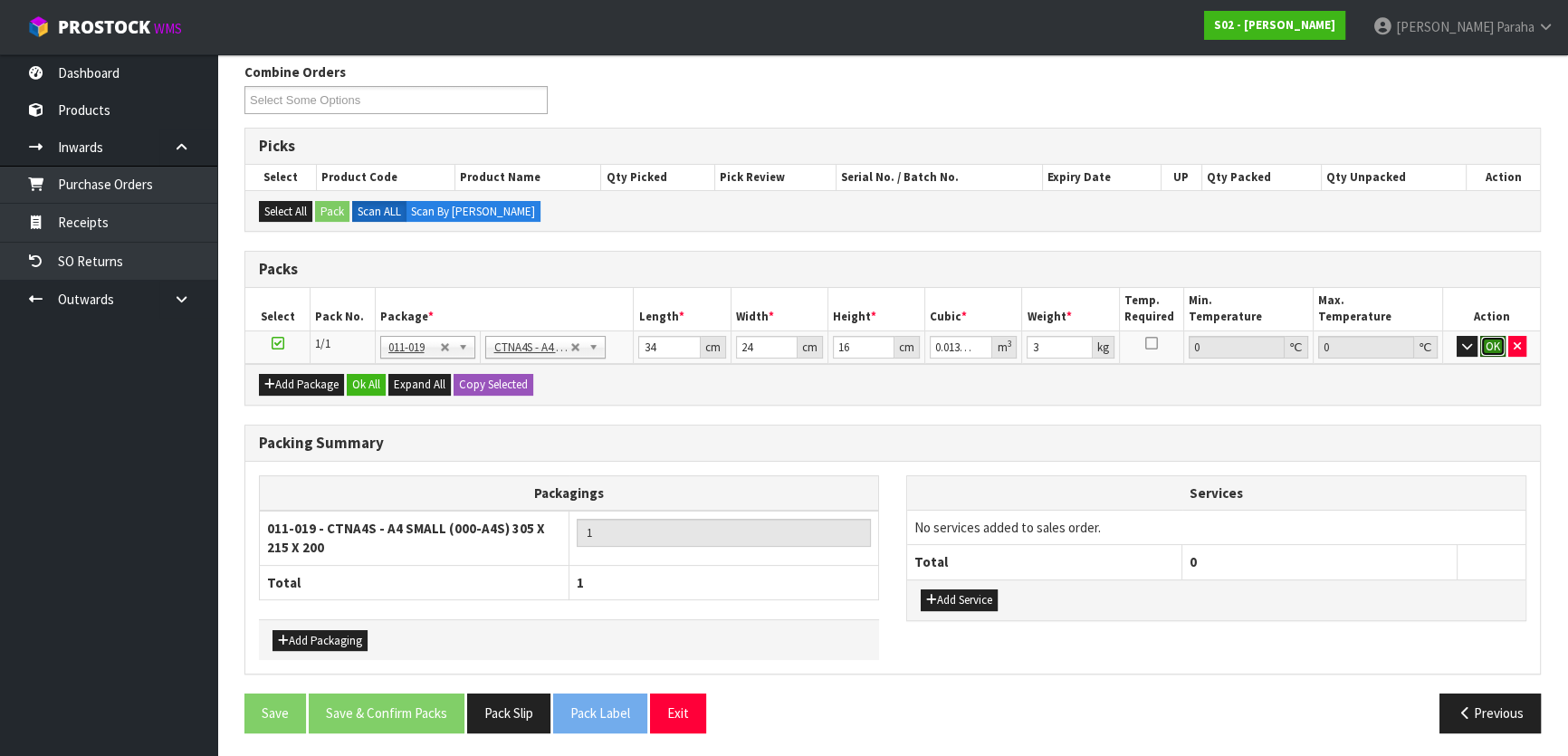
click button "OK" at bounding box center [1493, 347] width 26 height 22
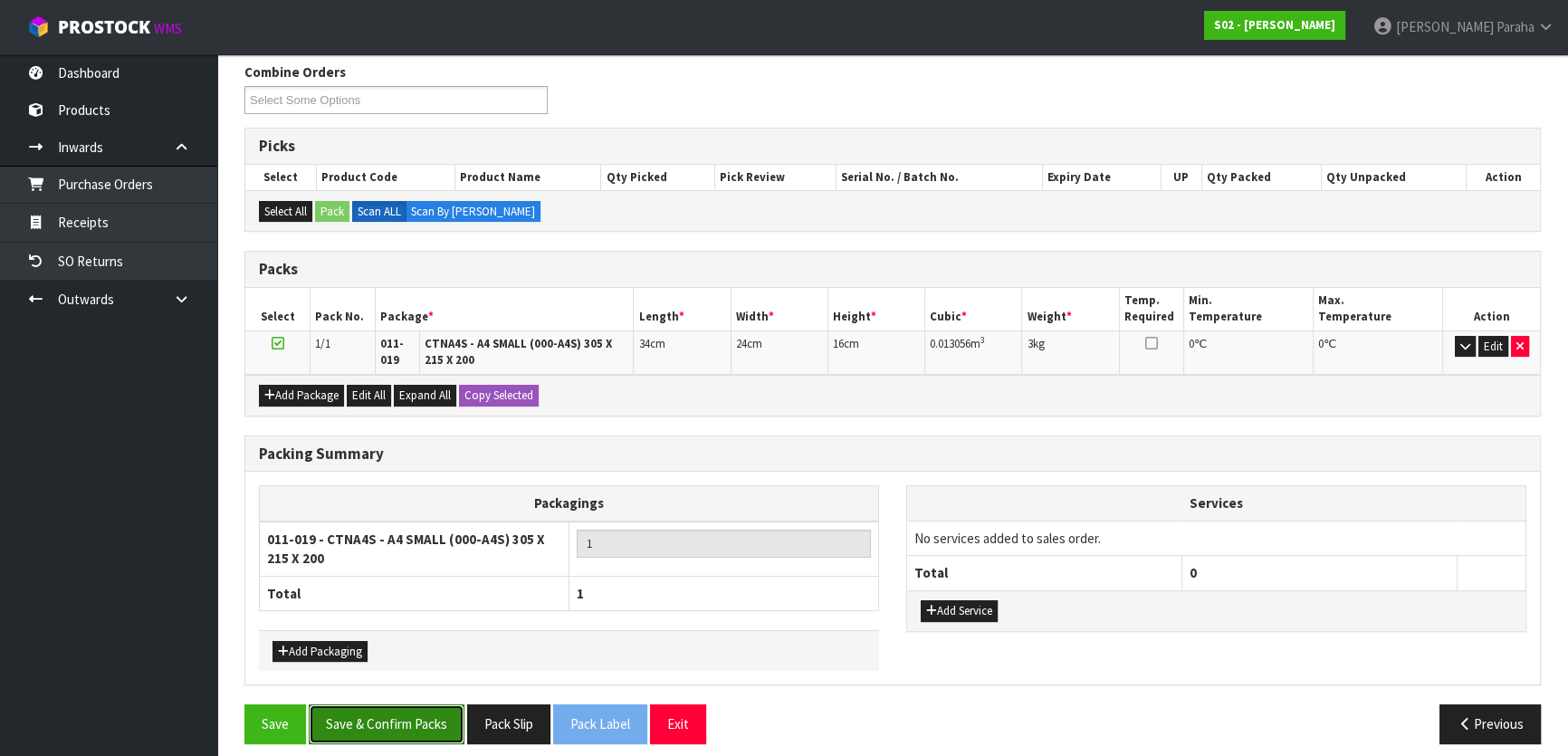
click at [428, 732] on button "Save & Confirm Packs" at bounding box center [386, 724] width 156 height 39
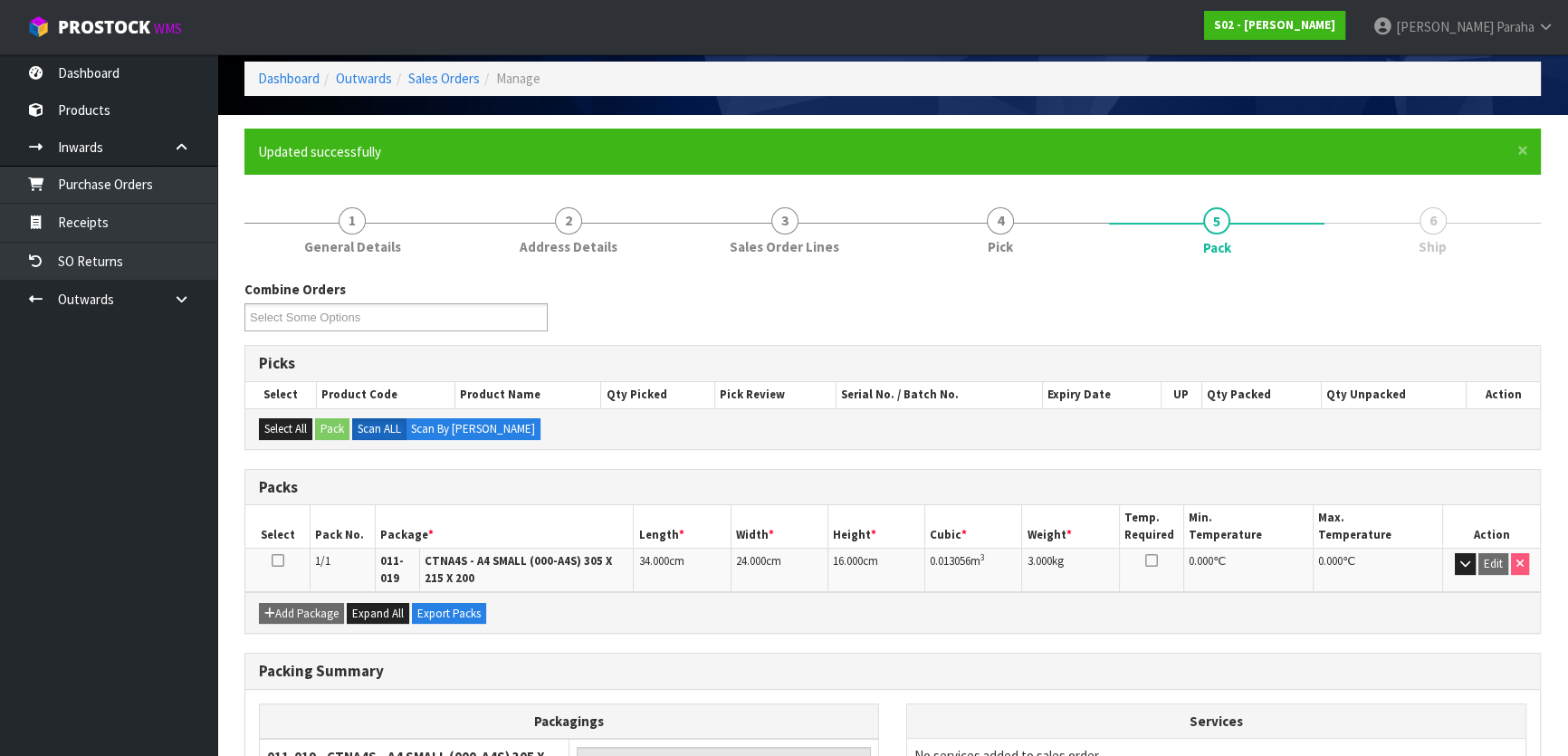
scroll to position [263, 0]
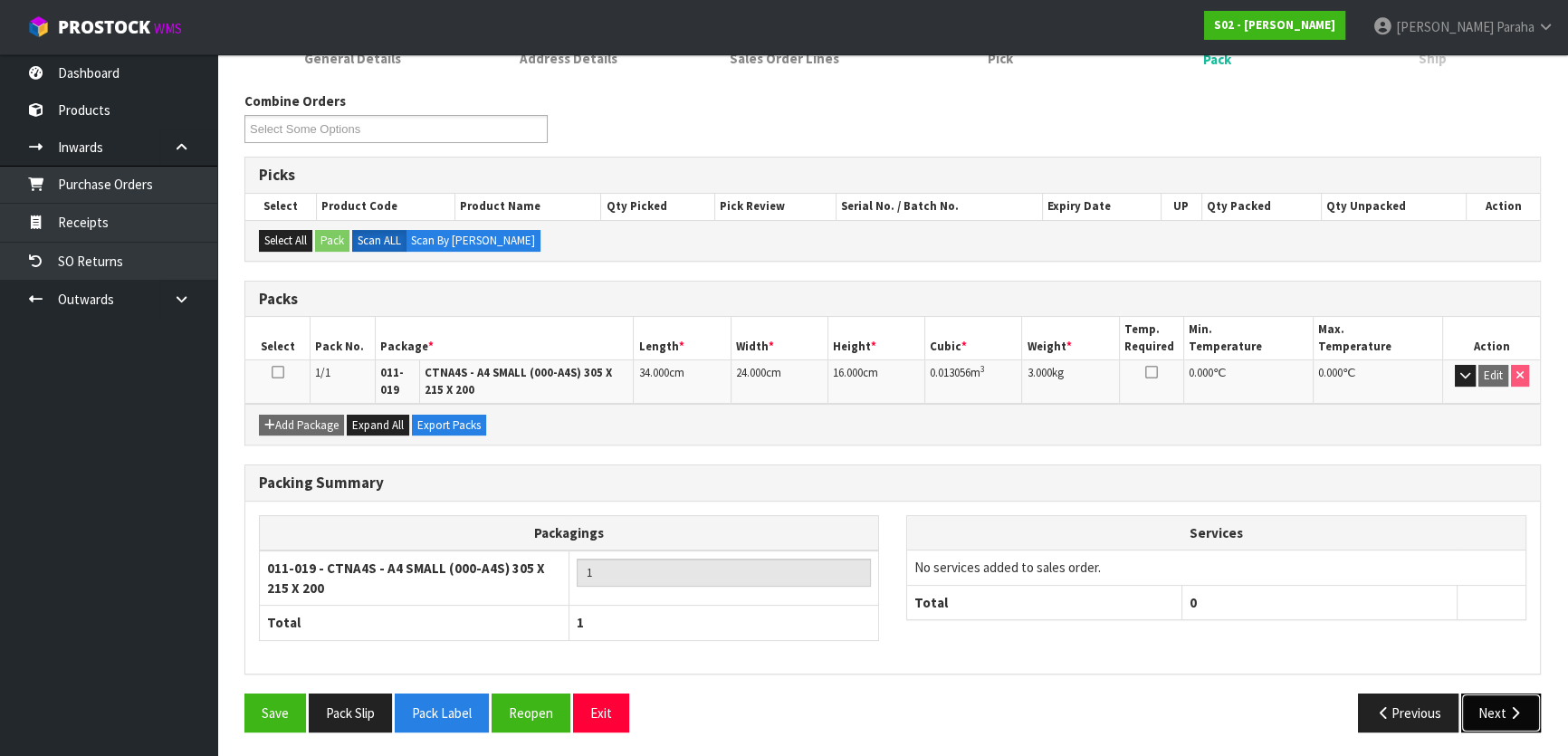
click at [1496, 700] on button "Next" at bounding box center [1500, 713] width 80 height 39
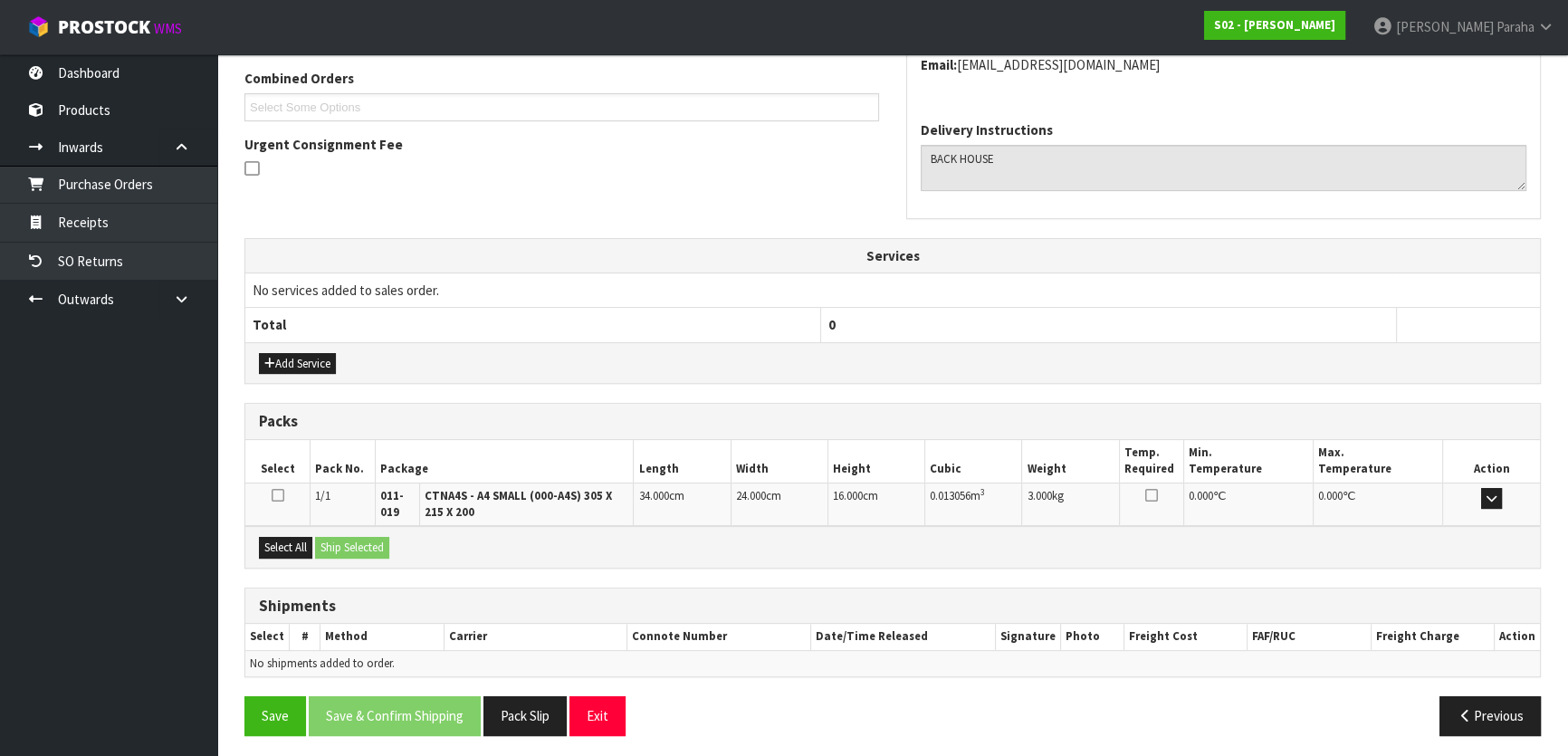
scroll to position [468, 0]
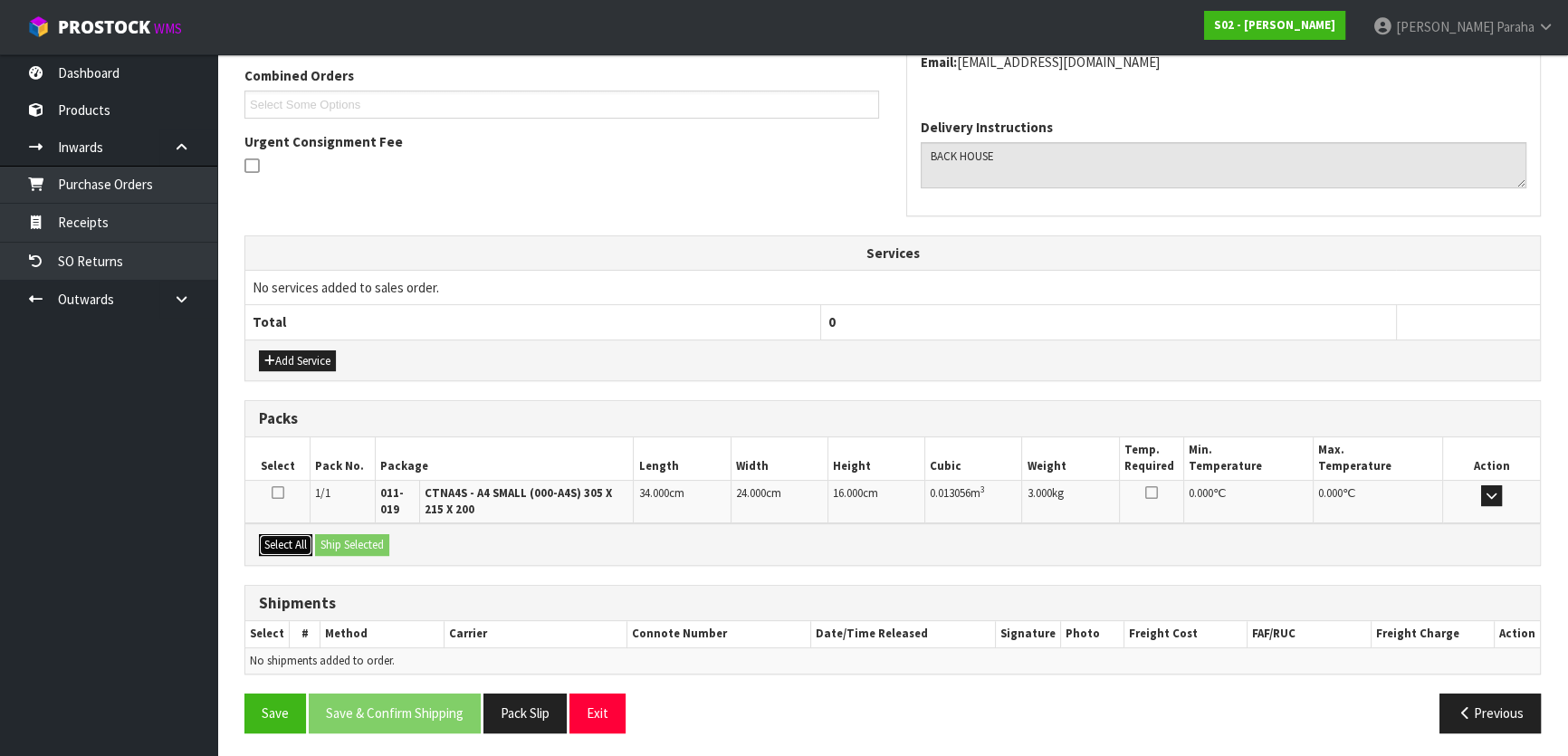
click at [317, 535] on div "Select All Ship Selected" at bounding box center [892, 544] width 1294 height 40
click at [279, 543] on button "Select All" at bounding box center [286, 546] width 53 height 22
click at [379, 543] on button "Ship Selected" at bounding box center [352, 546] width 74 height 22
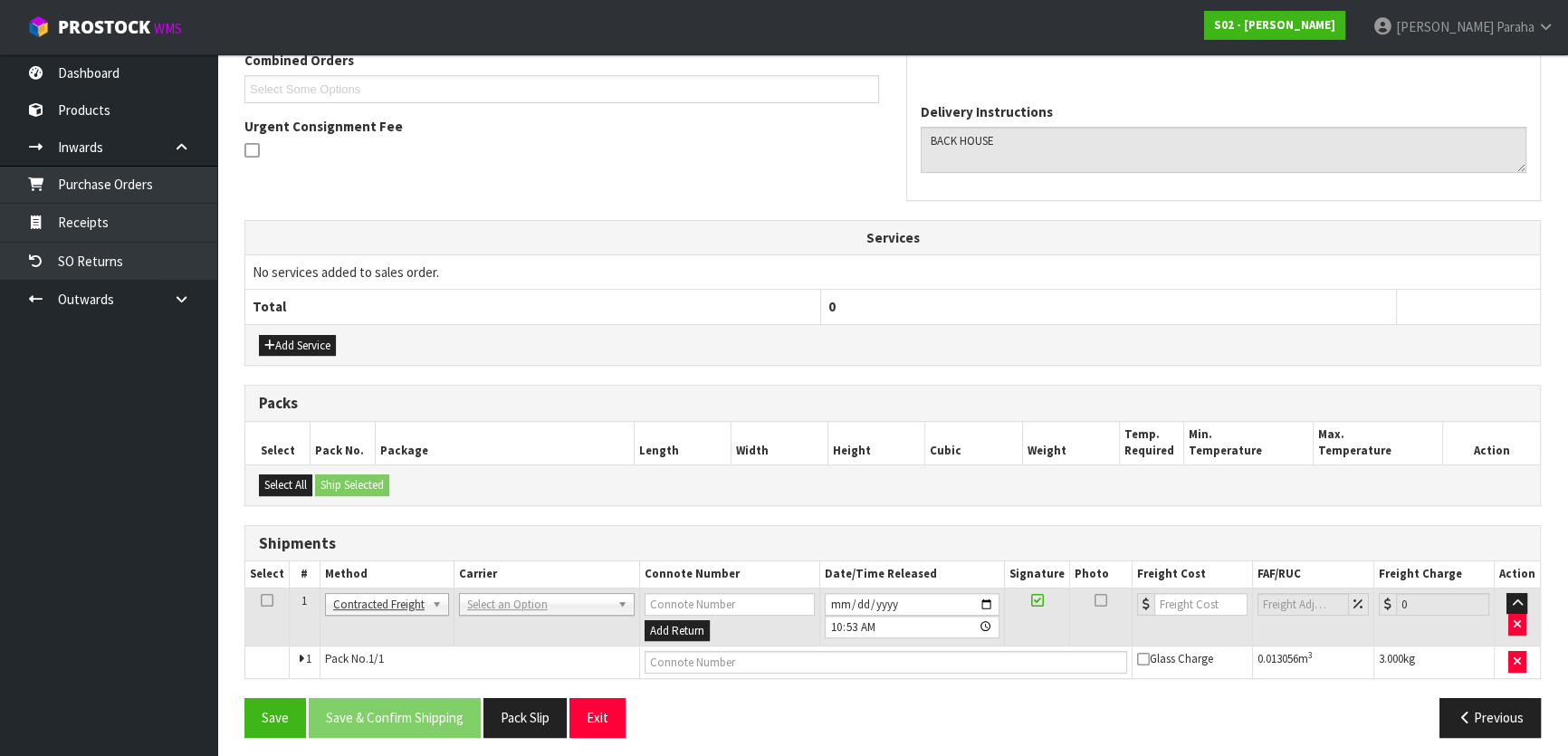
scroll to position [489, 0]
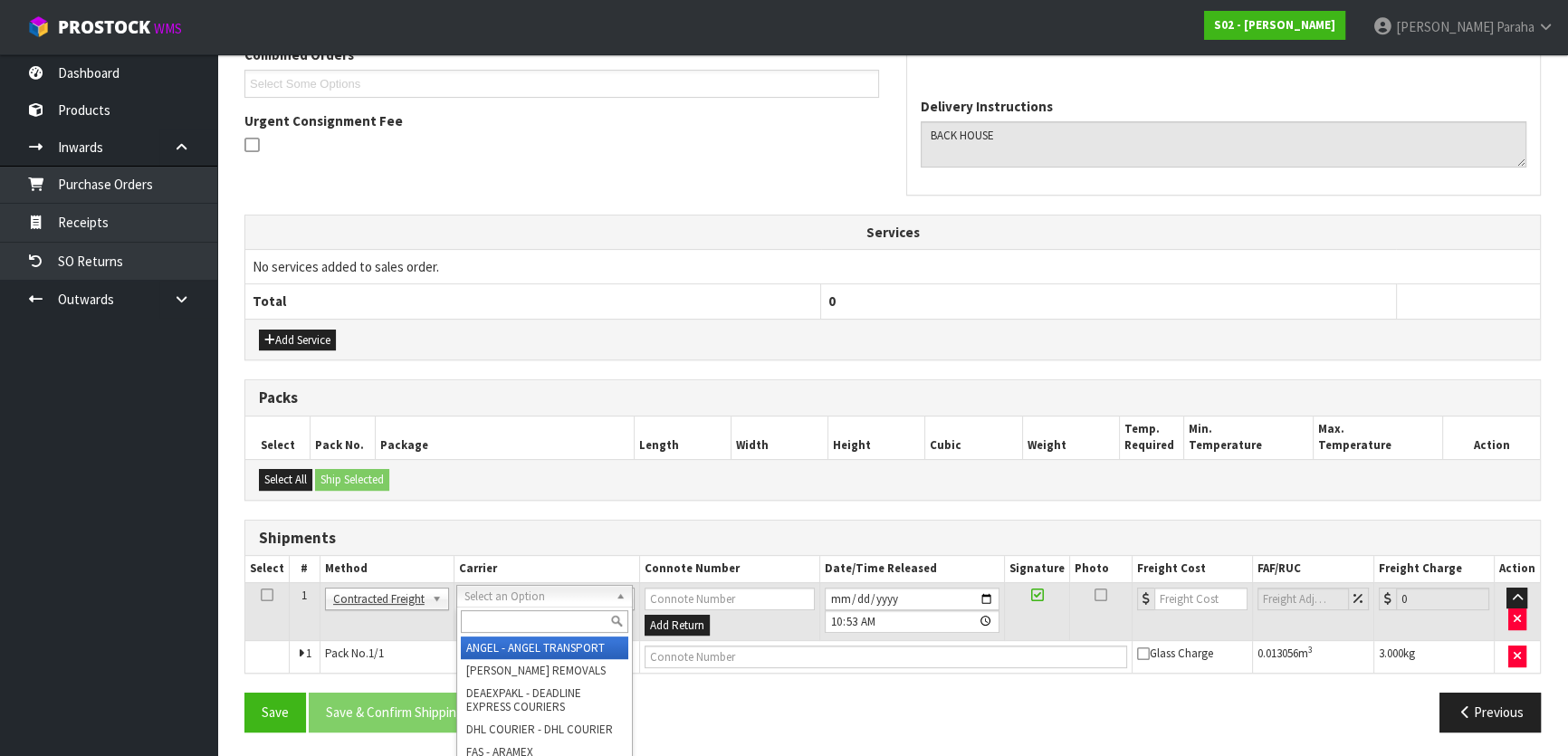
click at [538, 618] on input "text" at bounding box center [544, 622] width 167 height 23
type input "nzp"
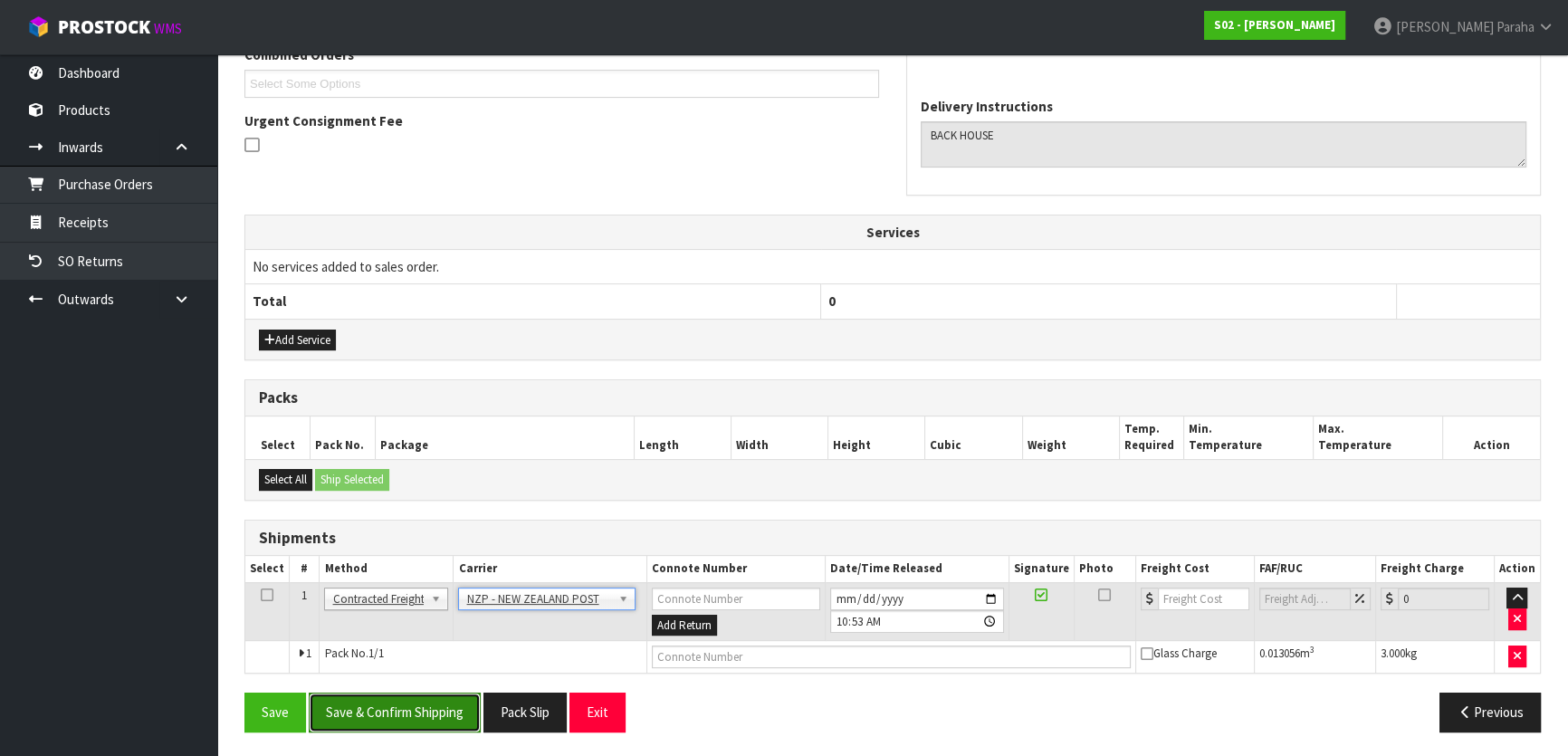
click at [448, 703] on button "Save & Confirm Shipping" at bounding box center [394, 712] width 172 height 39
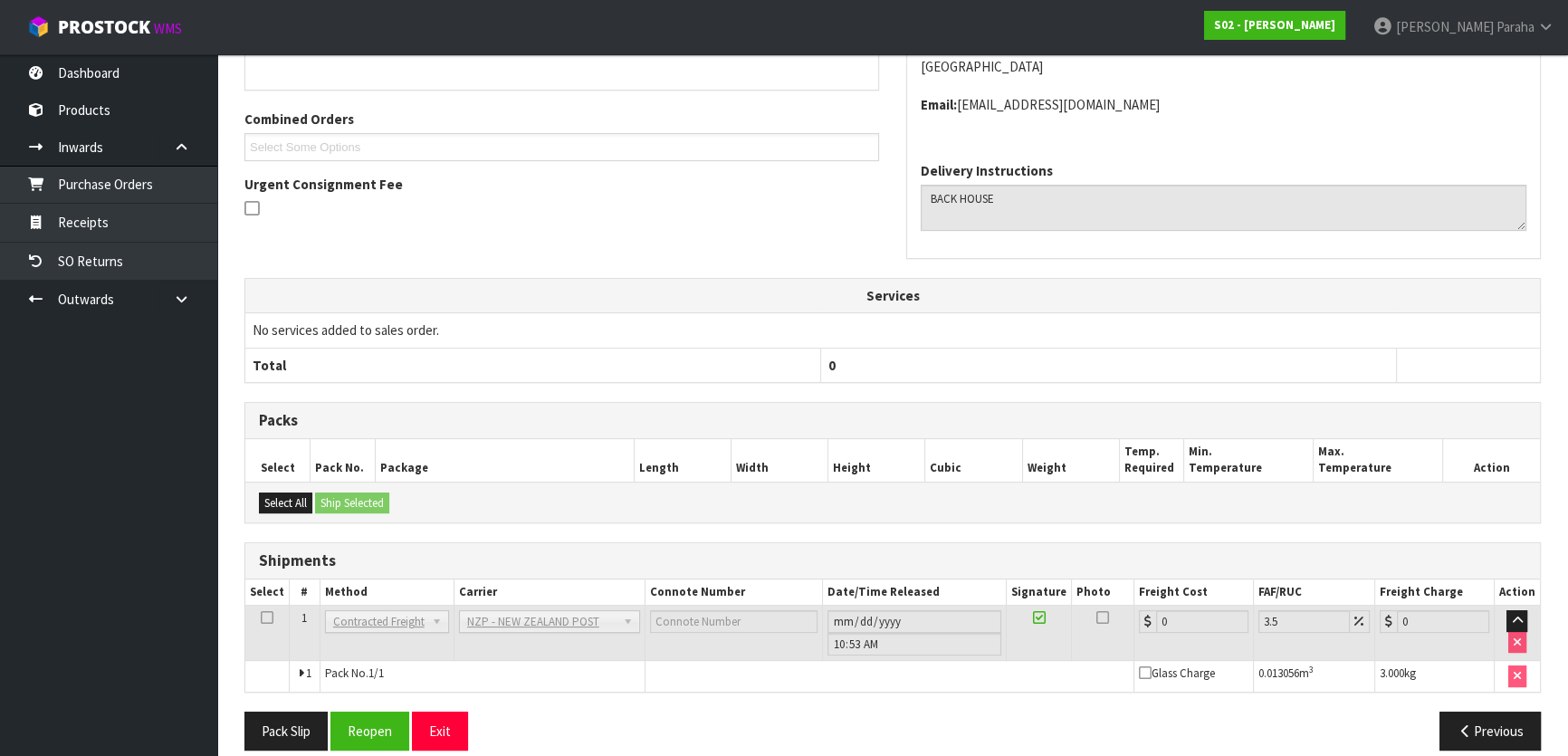
scroll to position [463, 0]
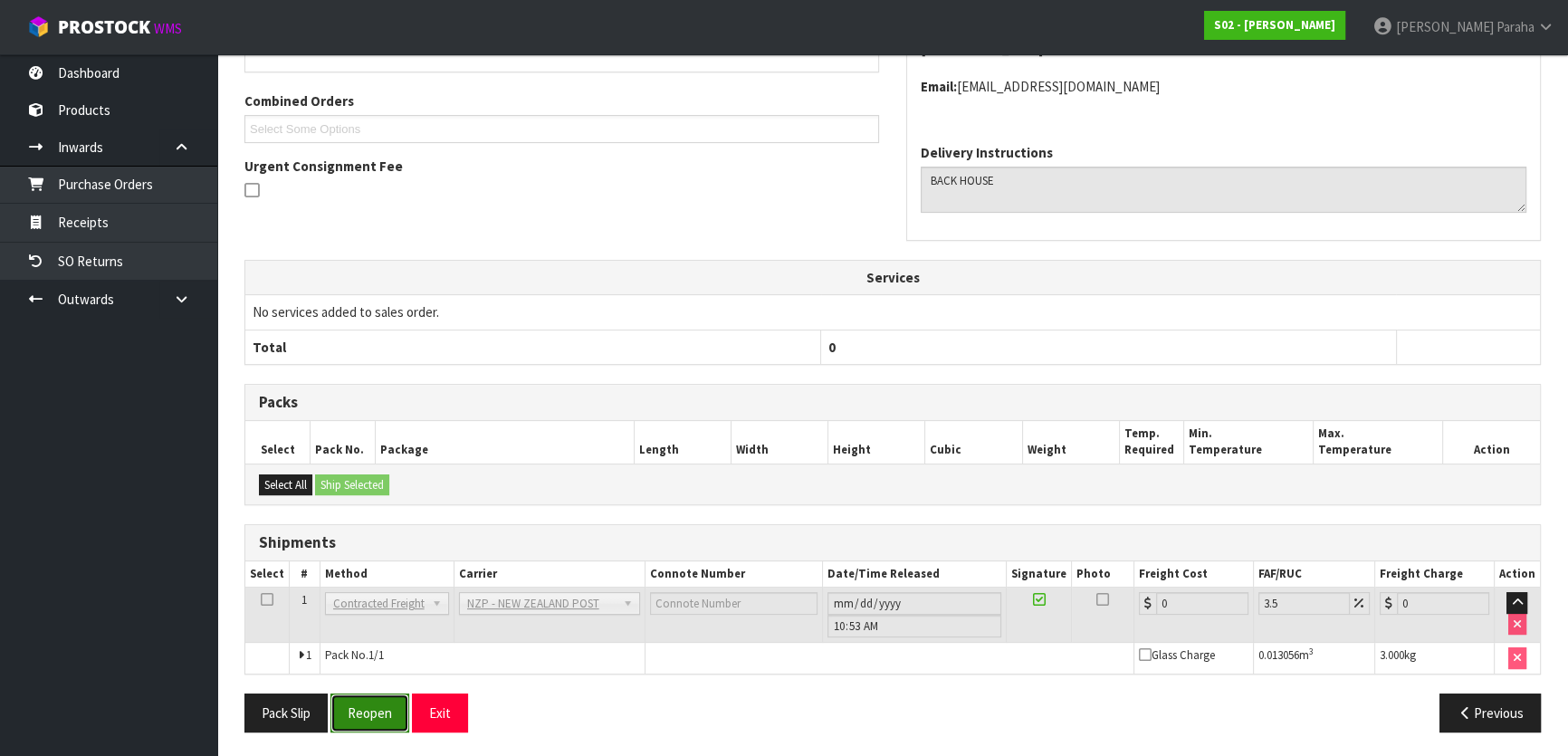
click at [378, 720] on button "Reopen" at bounding box center [370, 713] width 79 height 39
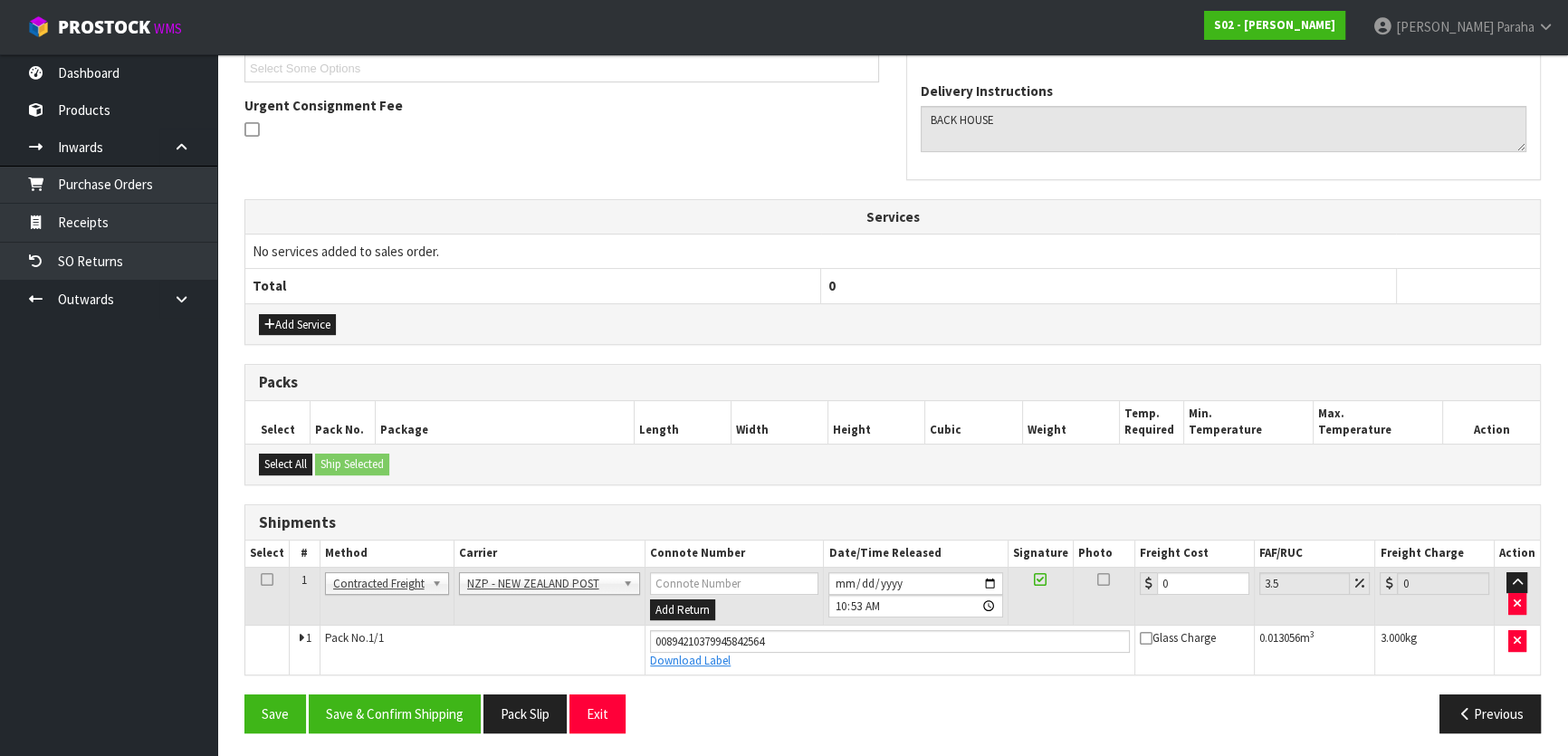
scroll to position [505, 0]
click at [1187, 575] on input "0" at bounding box center [1203, 582] width 93 height 23
type input "8"
type input "8.28"
type input "8.4"
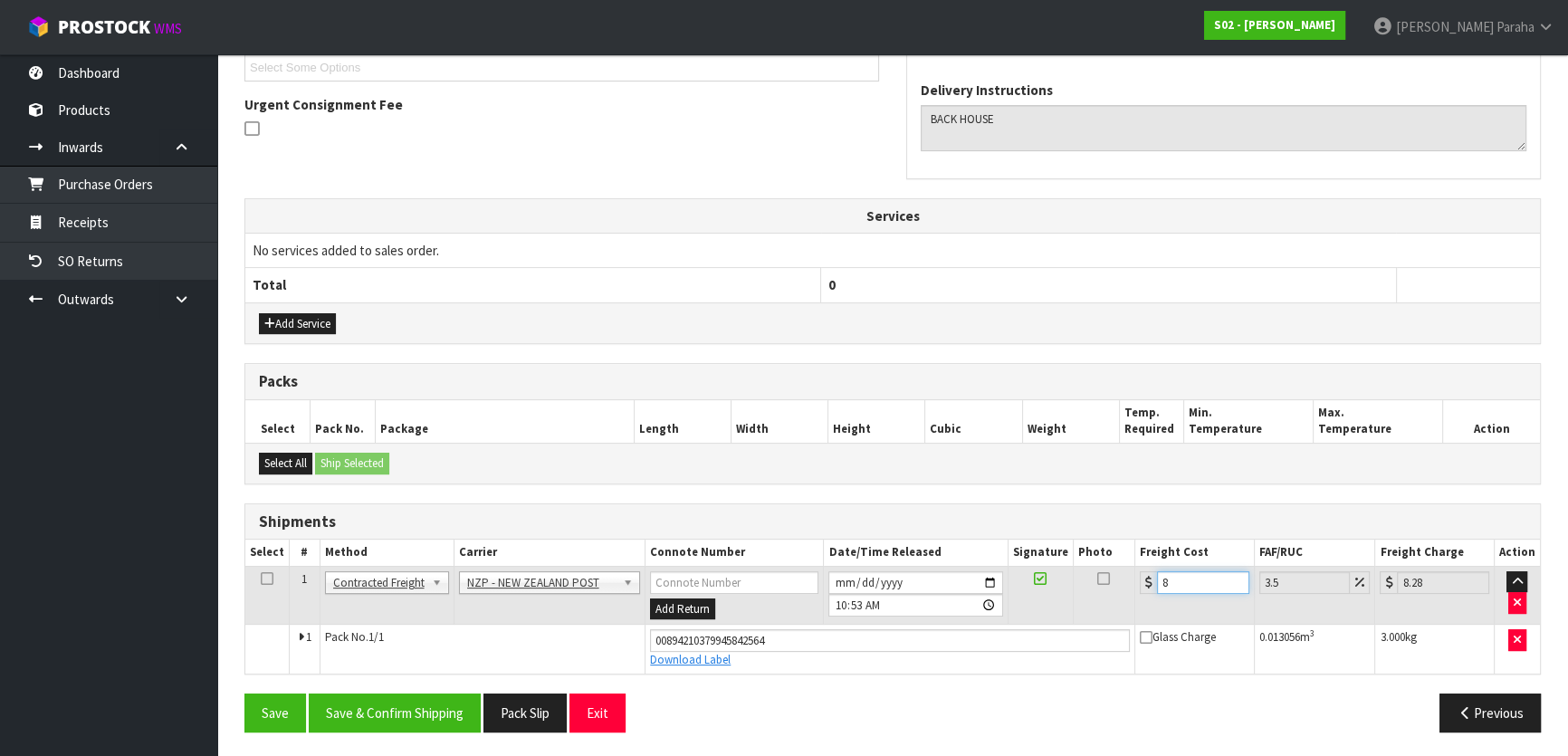
type input "8.69"
type input "8.45"
type input "8.75"
type input "8.45"
click at [355, 698] on button "Save & Confirm Shipping" at bounding box center [394, 713] width 172 height 39
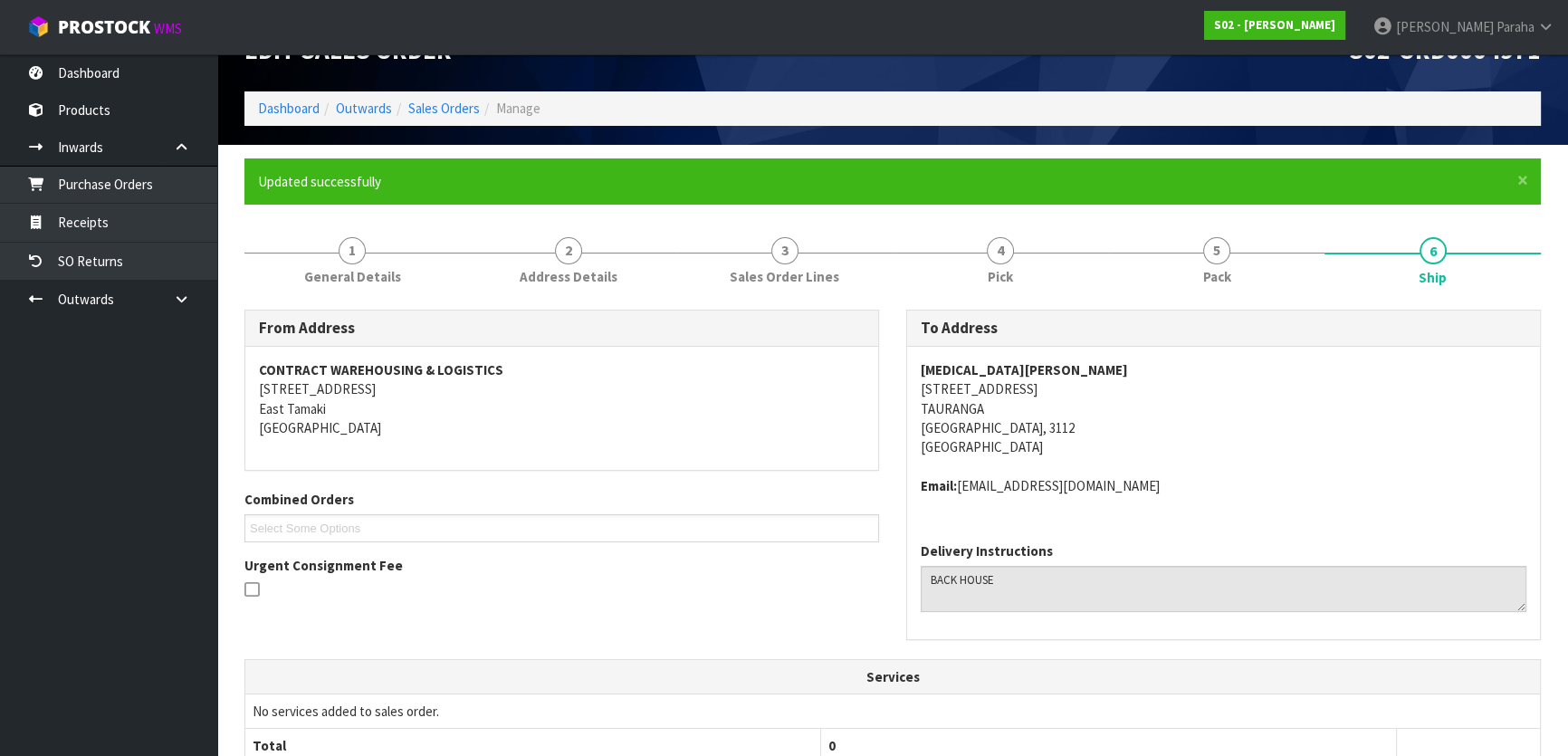
scroll to position [0, 0]
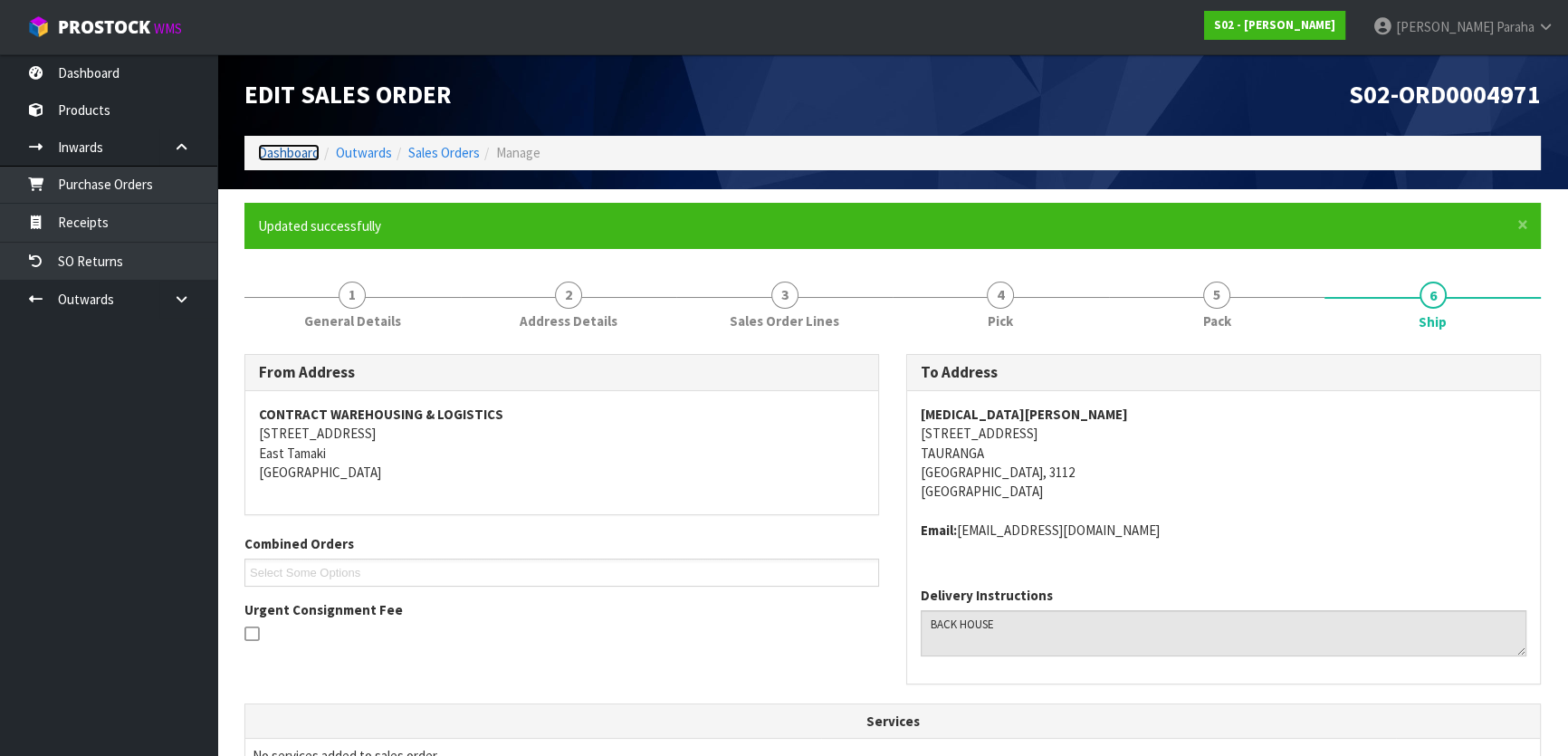
click at [292, 154] on link "Dashboard" at bounding box center [288, 152] width 62 height 17
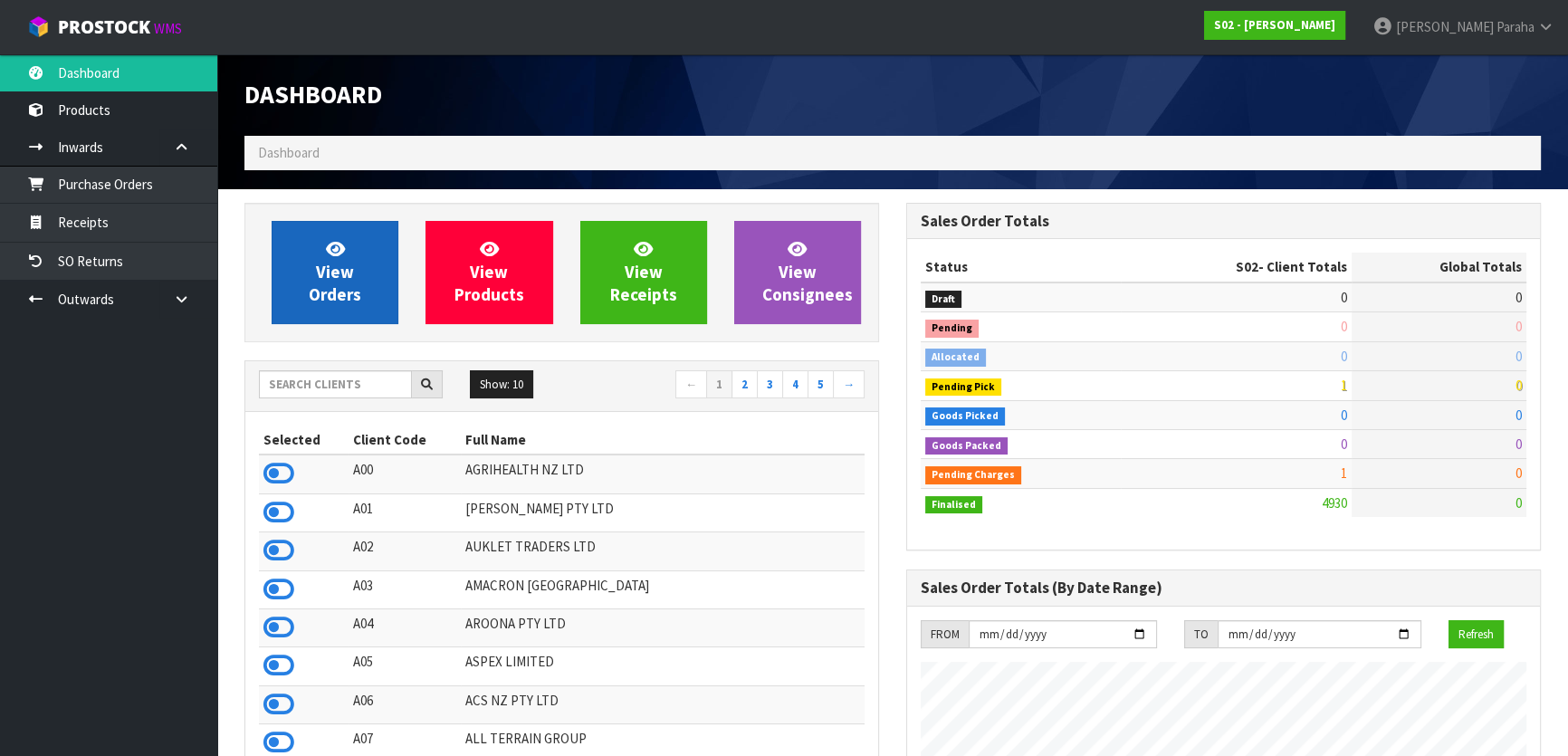
scroll to position [1370, 661]
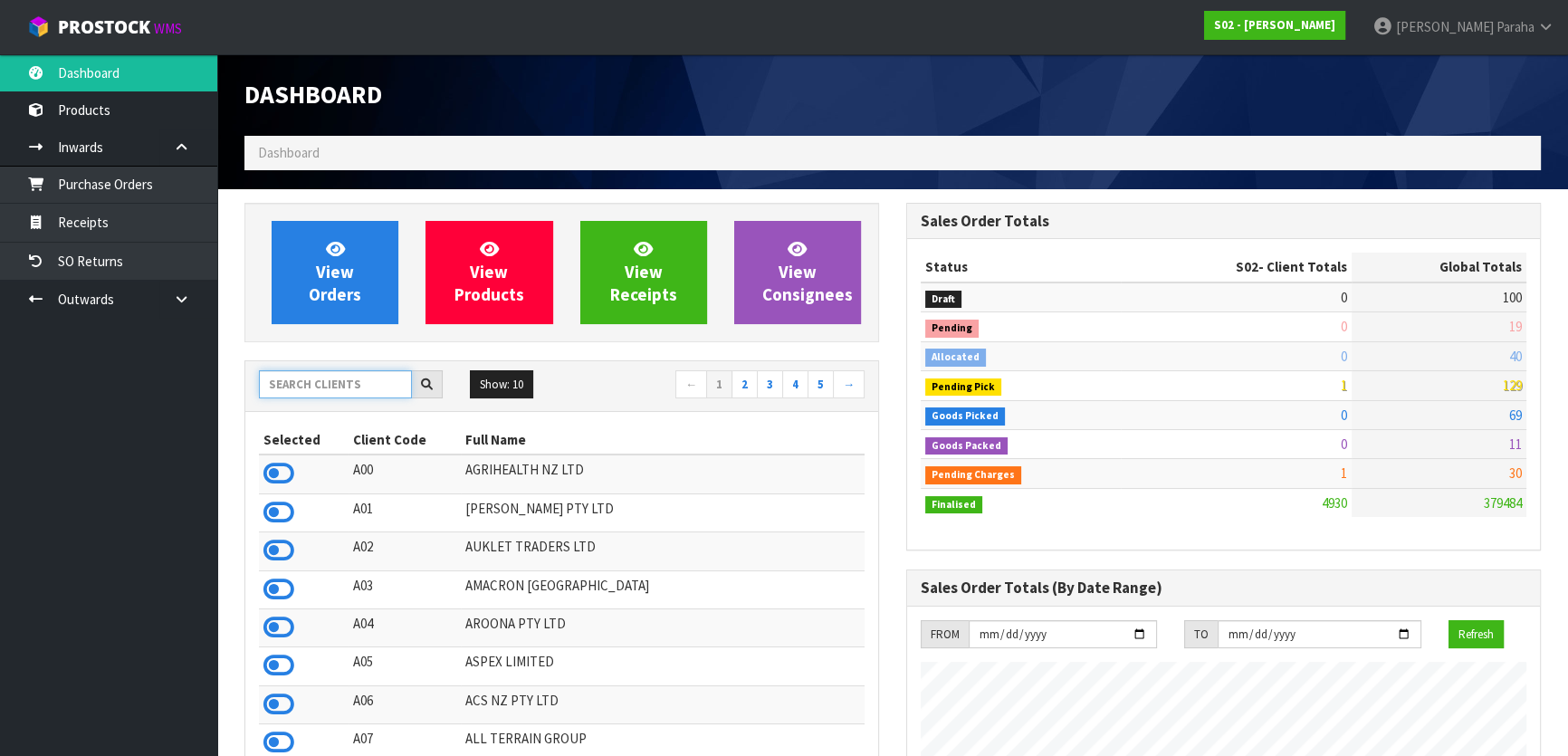
click at [330, 387] on input "text" at bounding box center [335, 384] width 153 height 28
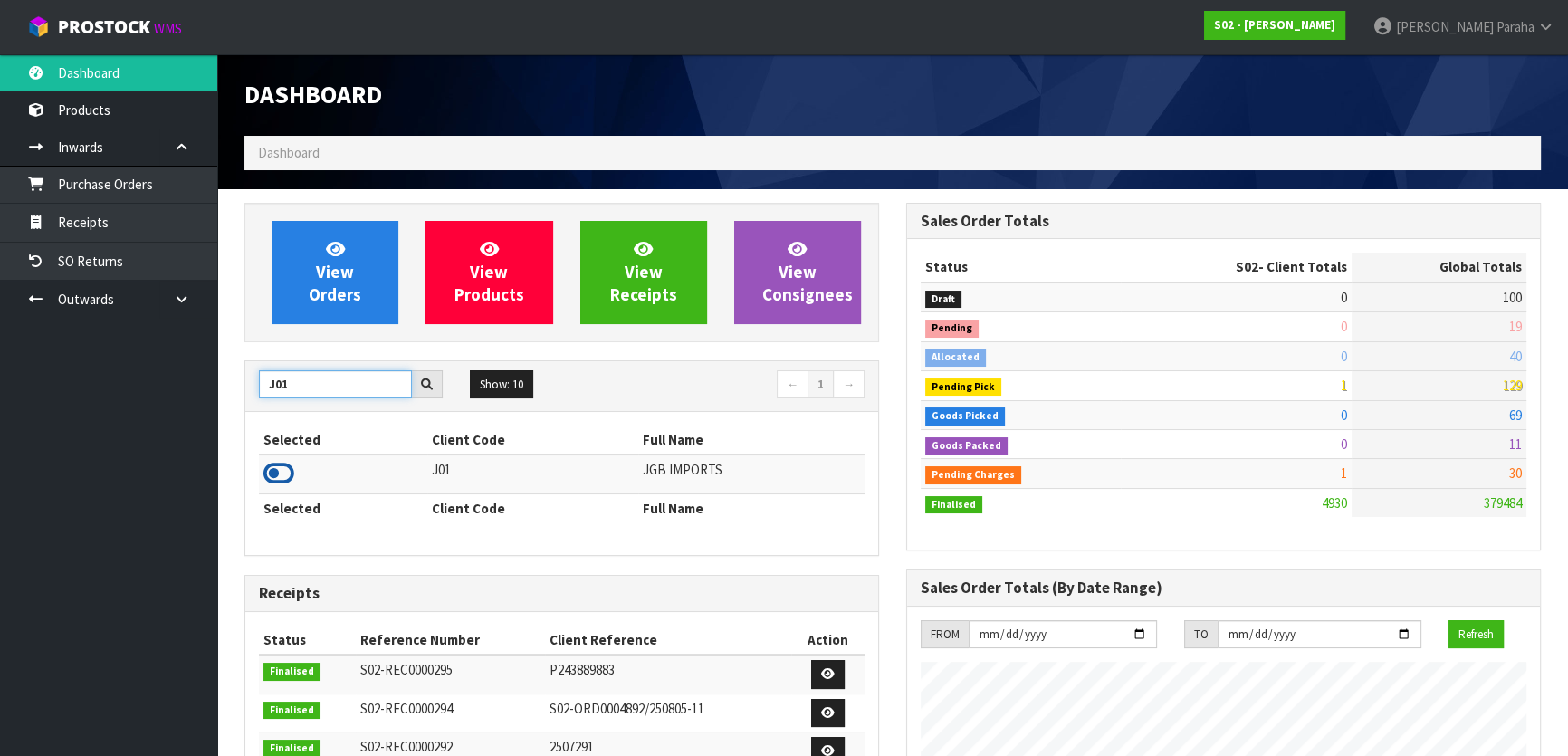
type input "J01"
click at [292, 481] on icon at bounding box center [279, 474] width 31 height 28
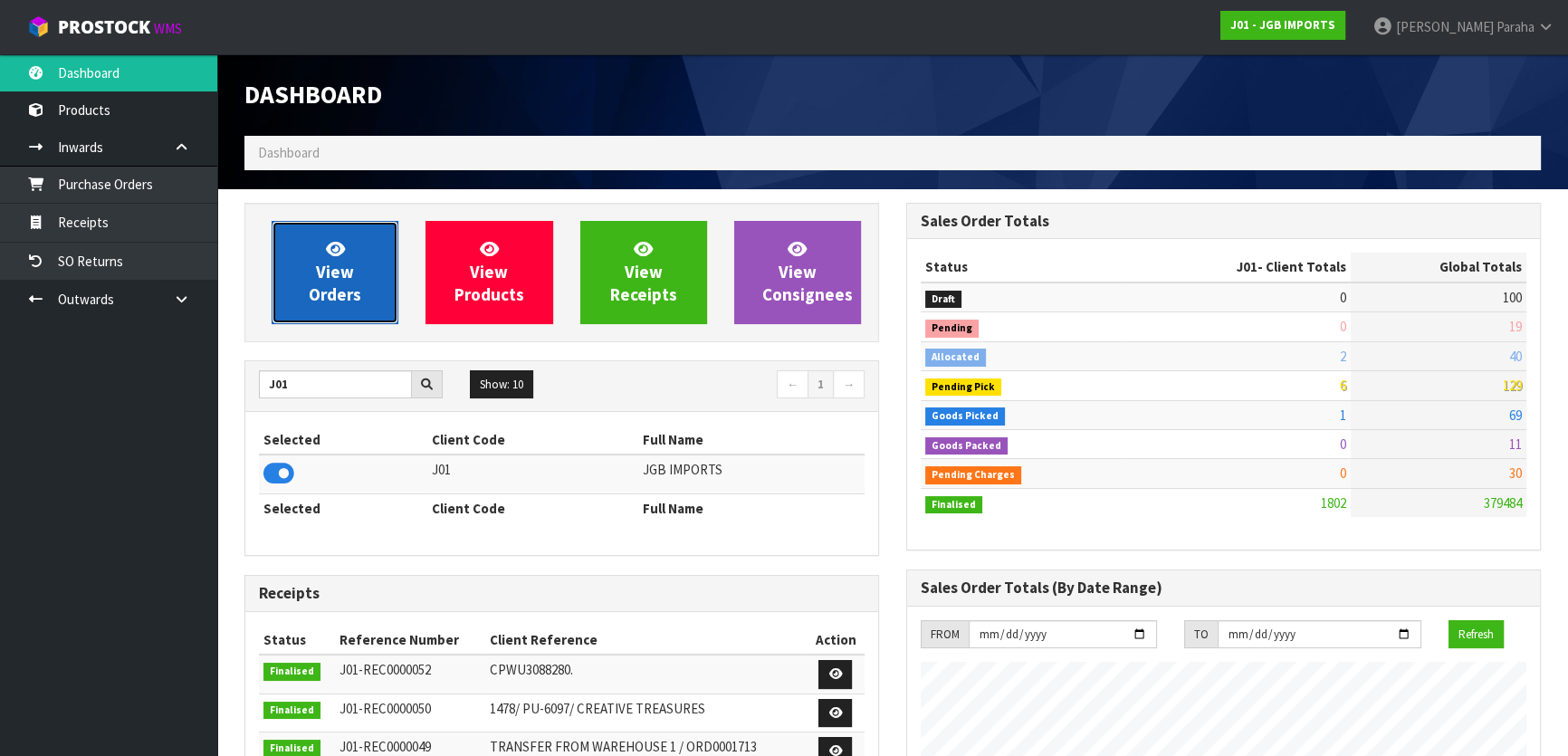
click at [342, 300] on span "View Orders" at bounding box center [334, 272] width 52 height 68
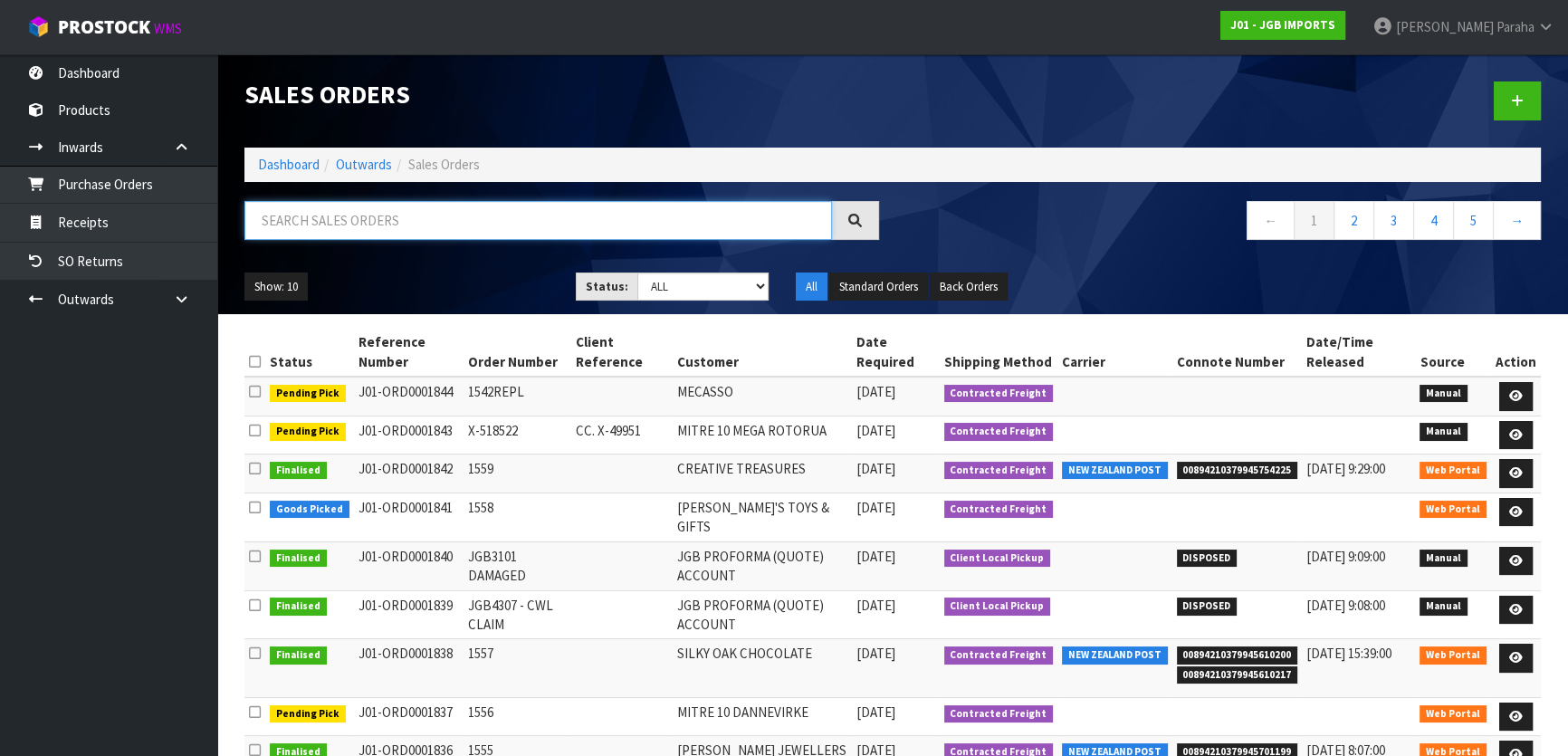
click at [307, 217] on input "text" at bounding box center [538, 220] width 588 height 39
click at [1534, 30] on link "Polly Paraha" at bounding box center [1463, 27] width 209 height 54
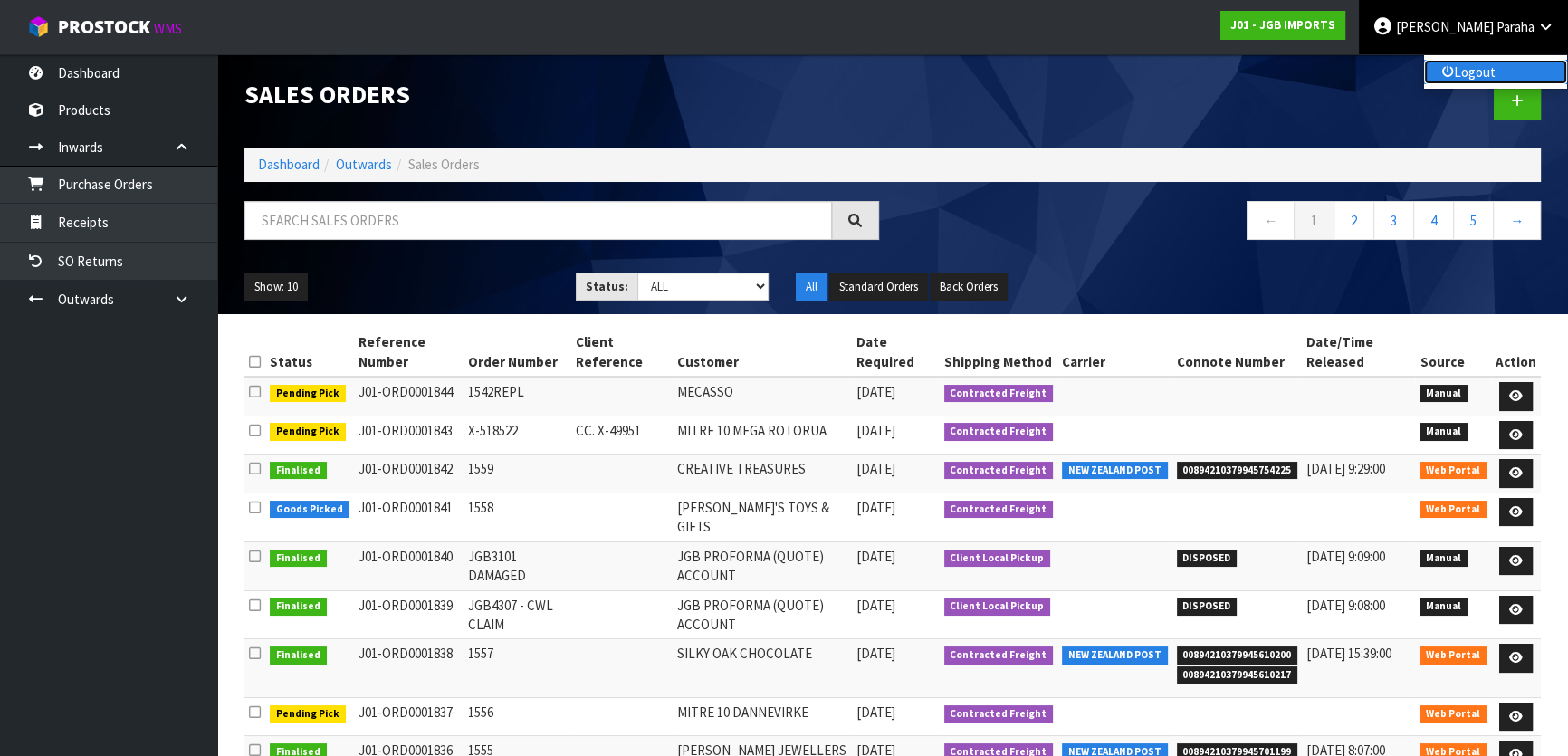
click at [1506, 71] on link "Logout" at bounding box center [1495, 72] width 143 height 25
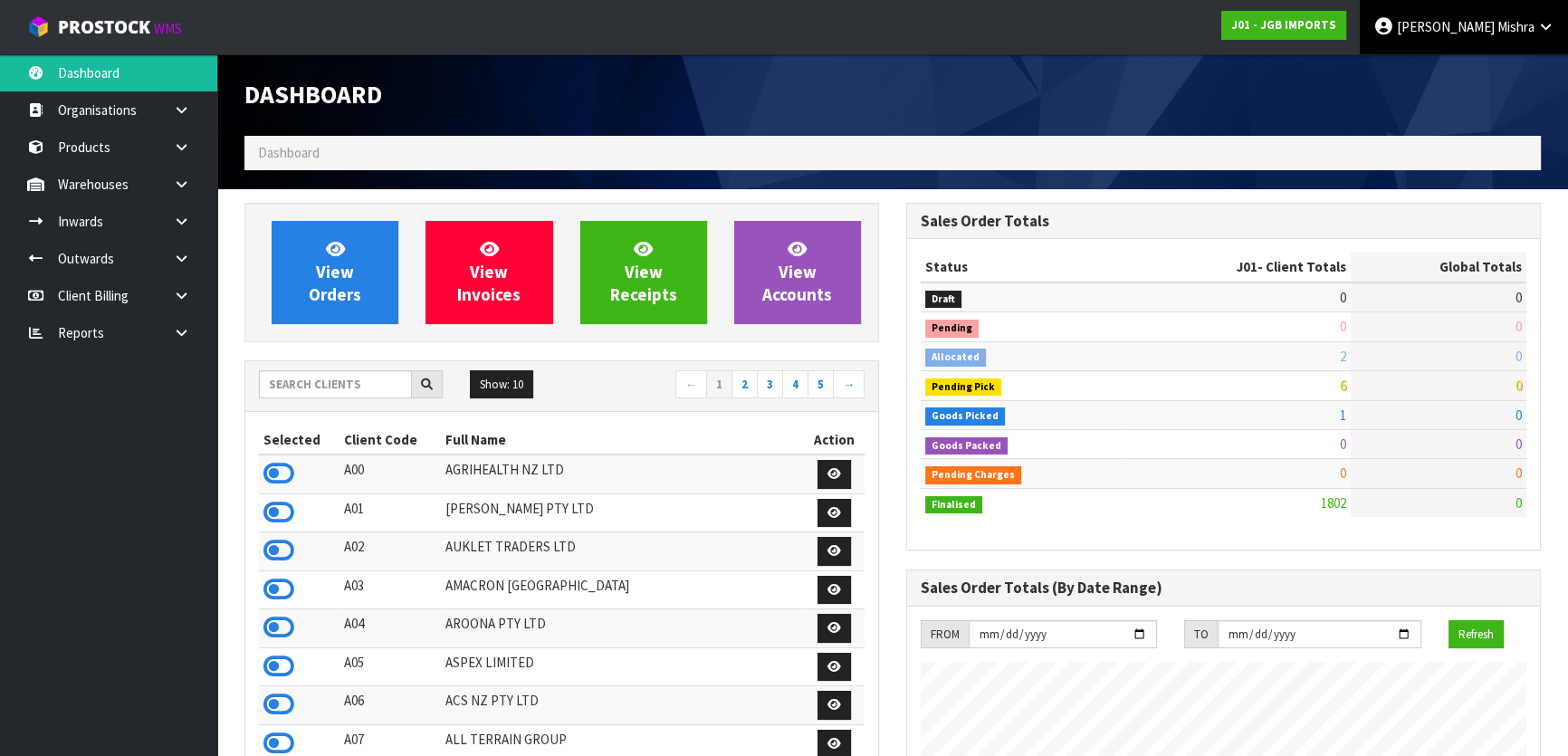
scroll to position [1370, 661]
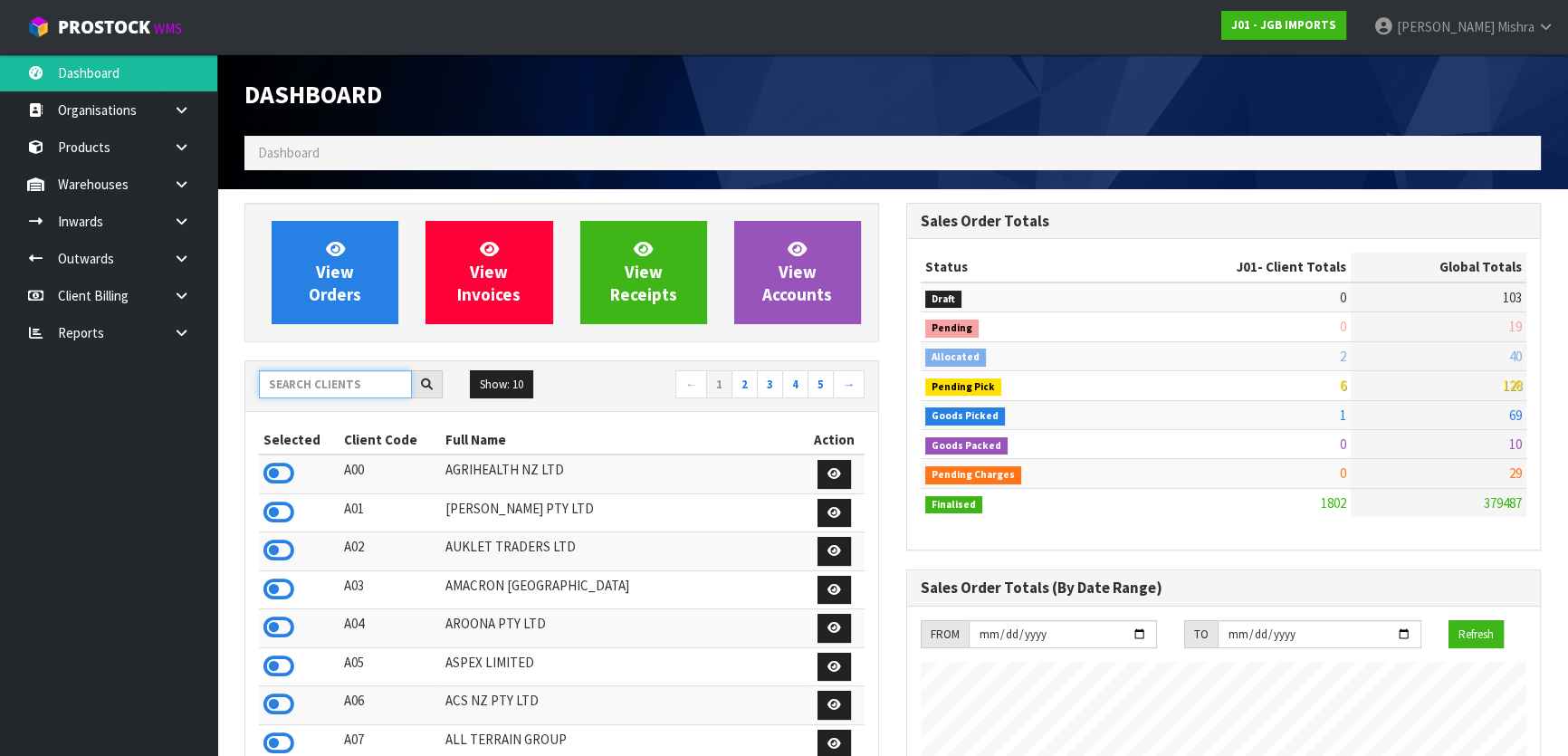
click at [298, 379] on input "text" at bounding box center [335, 384] width 153 height 28
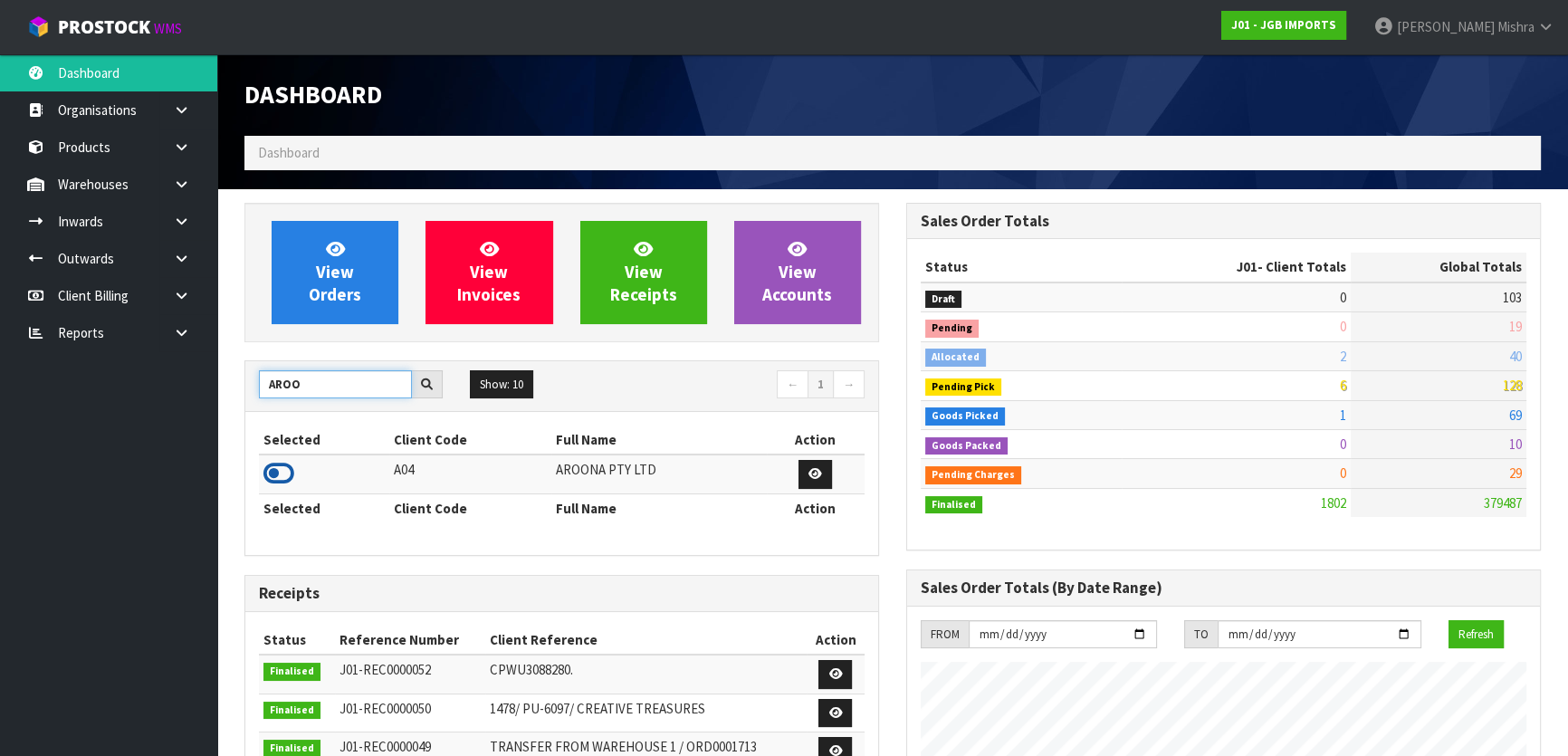
type input "AROO"
click at [270, 482] on icon at bounding box center [279, 474] width 31 height 28
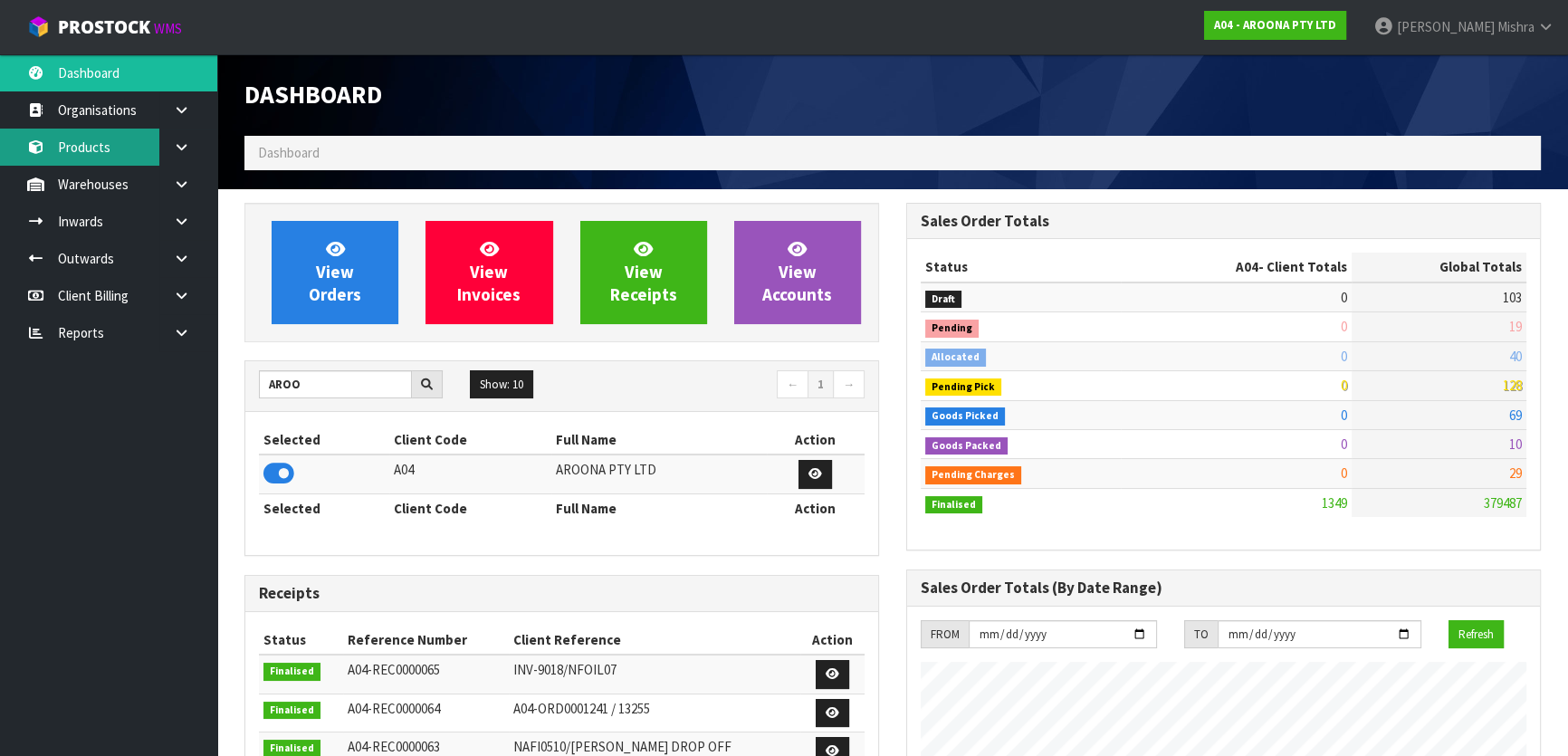
scroll to position [1106, 661]
click at [199, 186] on link at bounding box center [188, 184] width 58 height 37
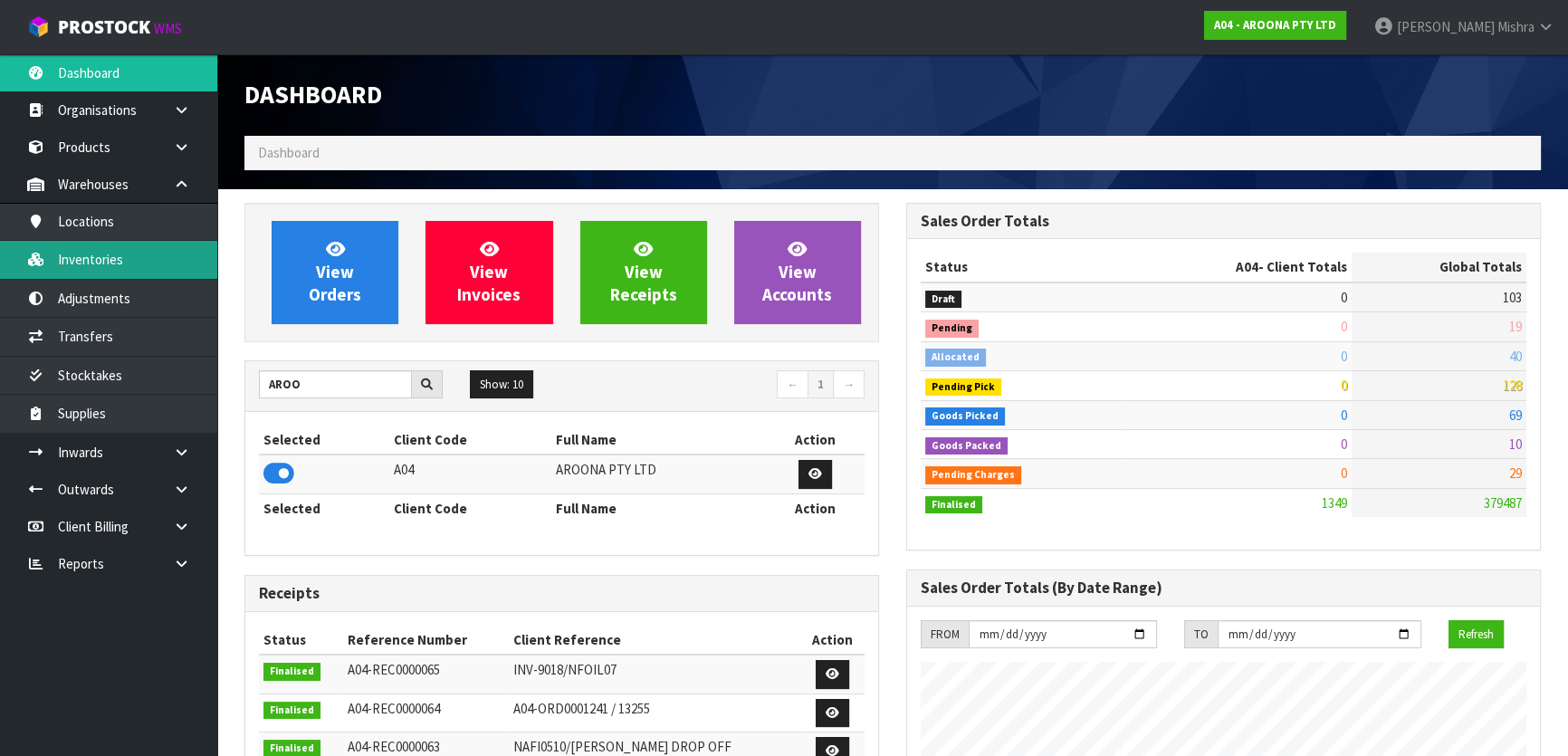
click at [163, 247] on link "Inventories" at bounding box center [108, 259] width 218 height 37
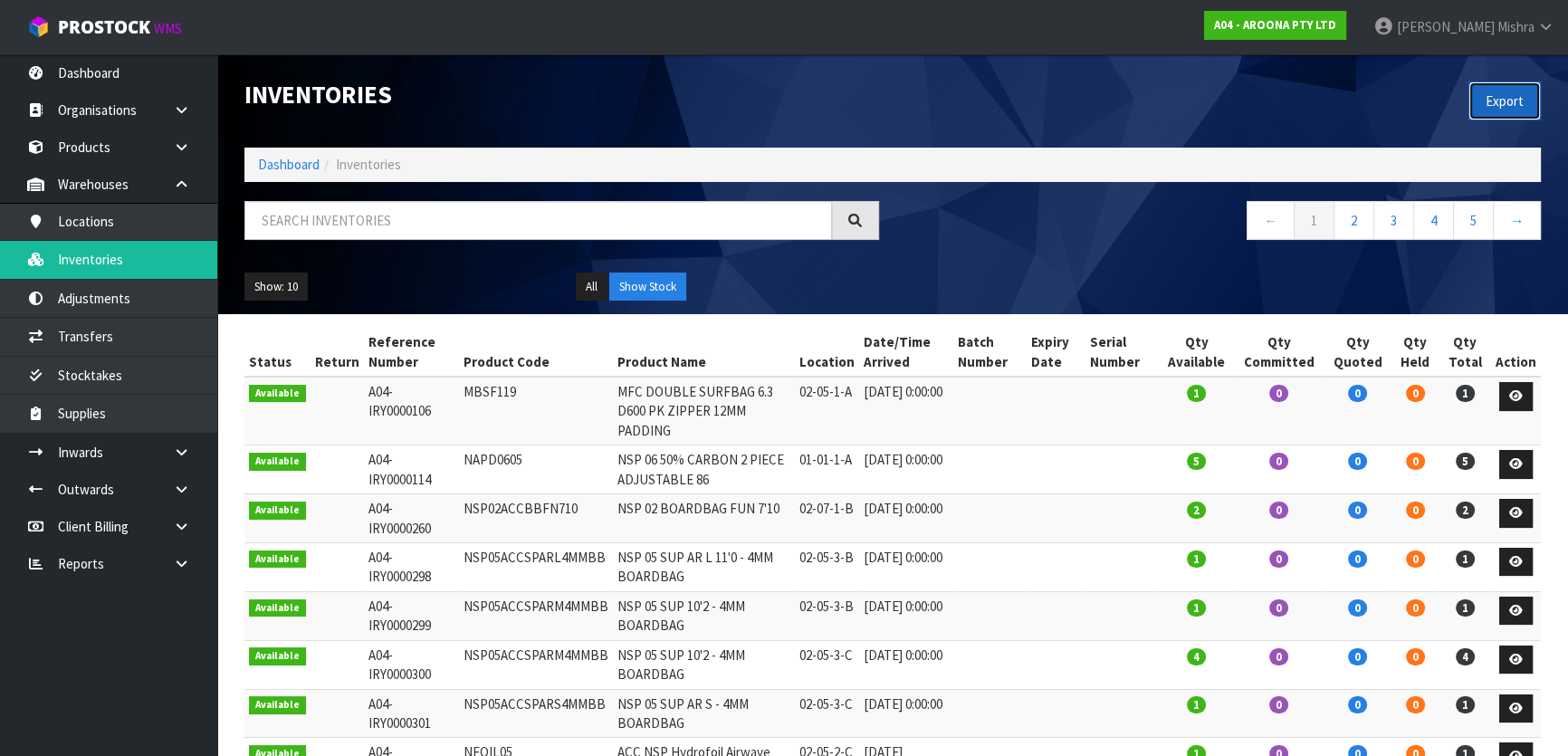
click at [1515, 93] on button "Export" at bounding box center [1504, 101] width 73 height 39
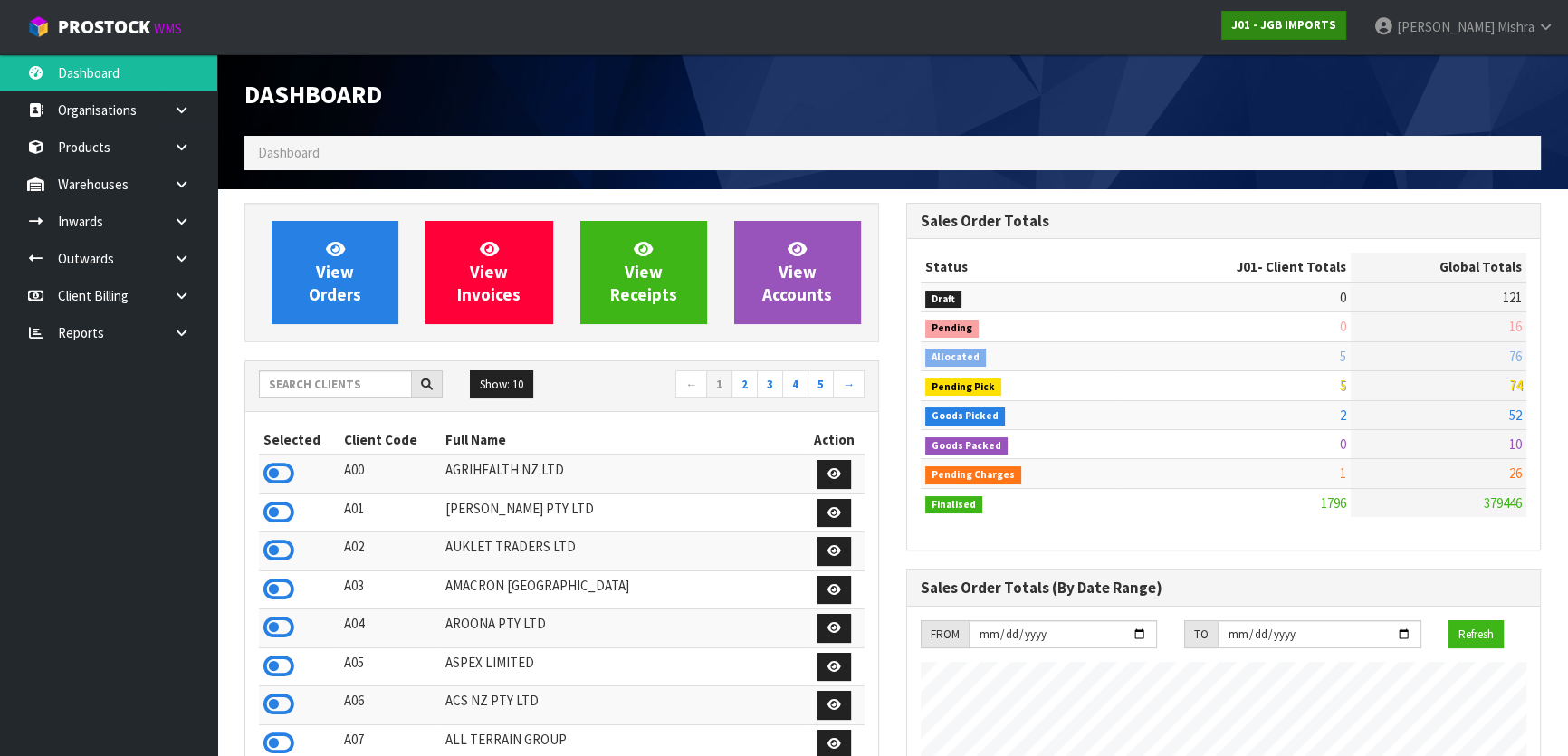
scroll to position [1370, 661]
click at [360, 393] on input "text" at bounding box center [335, 384] width 153 height 28
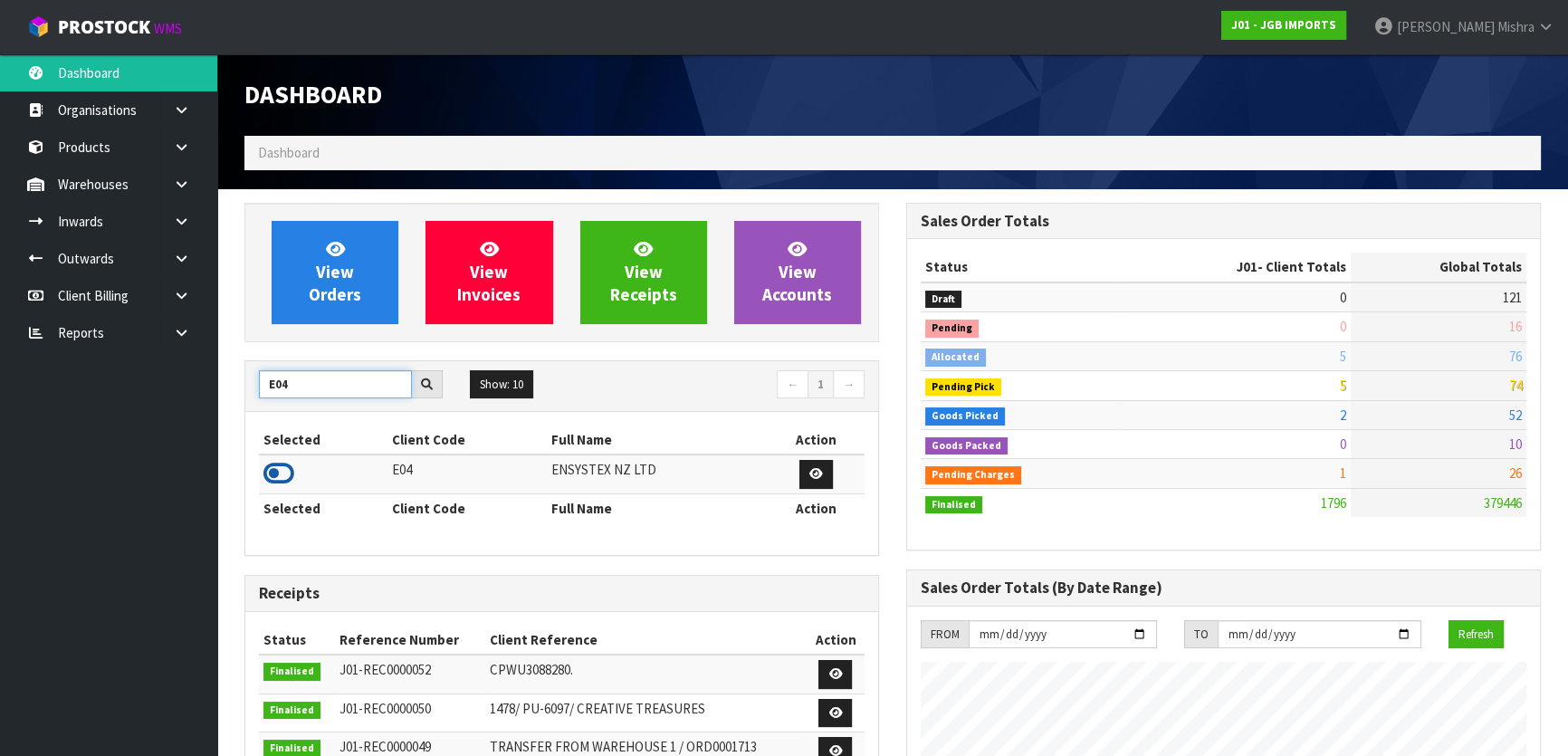
type input "E04"
click at [274, 470] on icon at bounding box center [279, 474] width 31 height 28
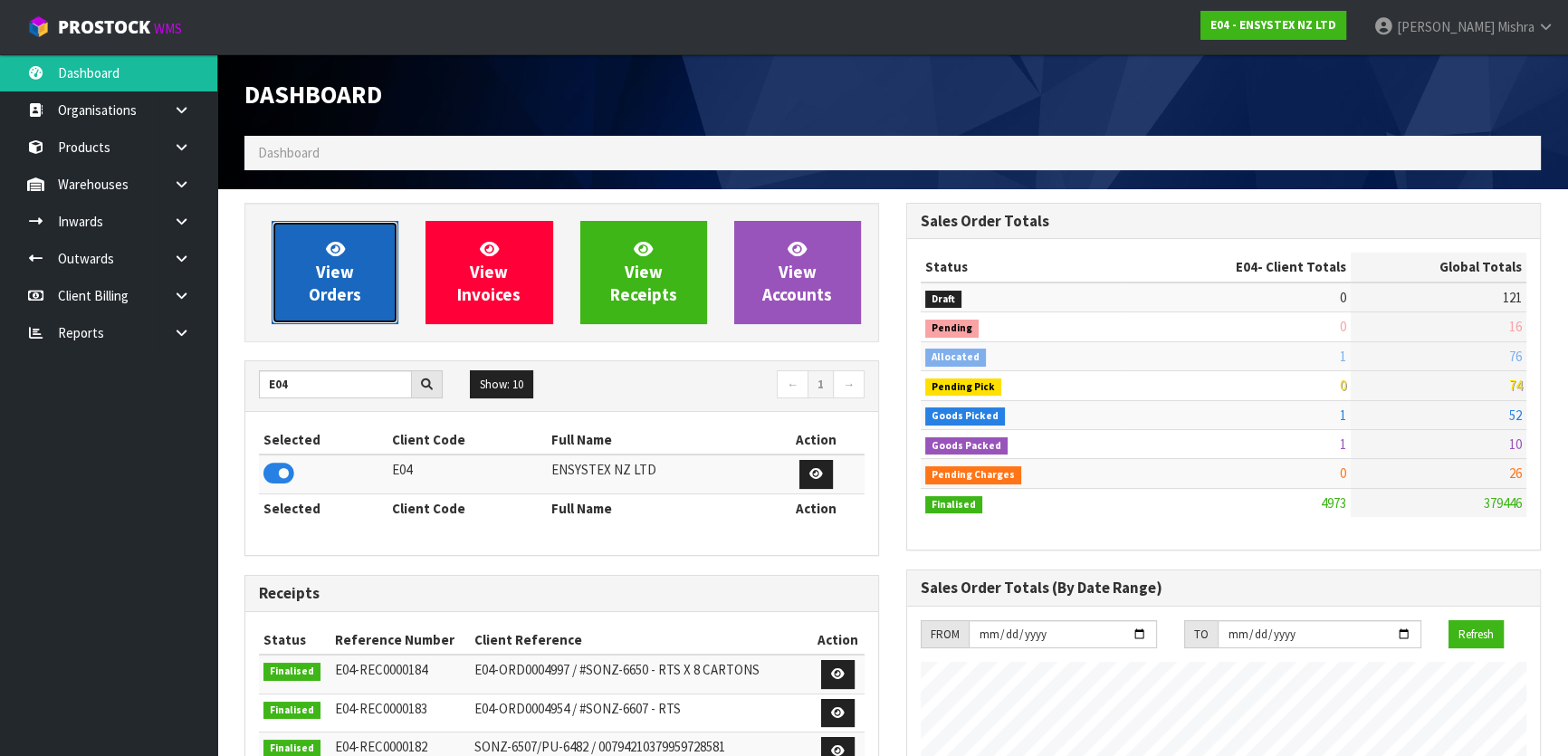
click at [305, 280] on link "View Orders" at bounding box center [335, 273] width 127 height 103
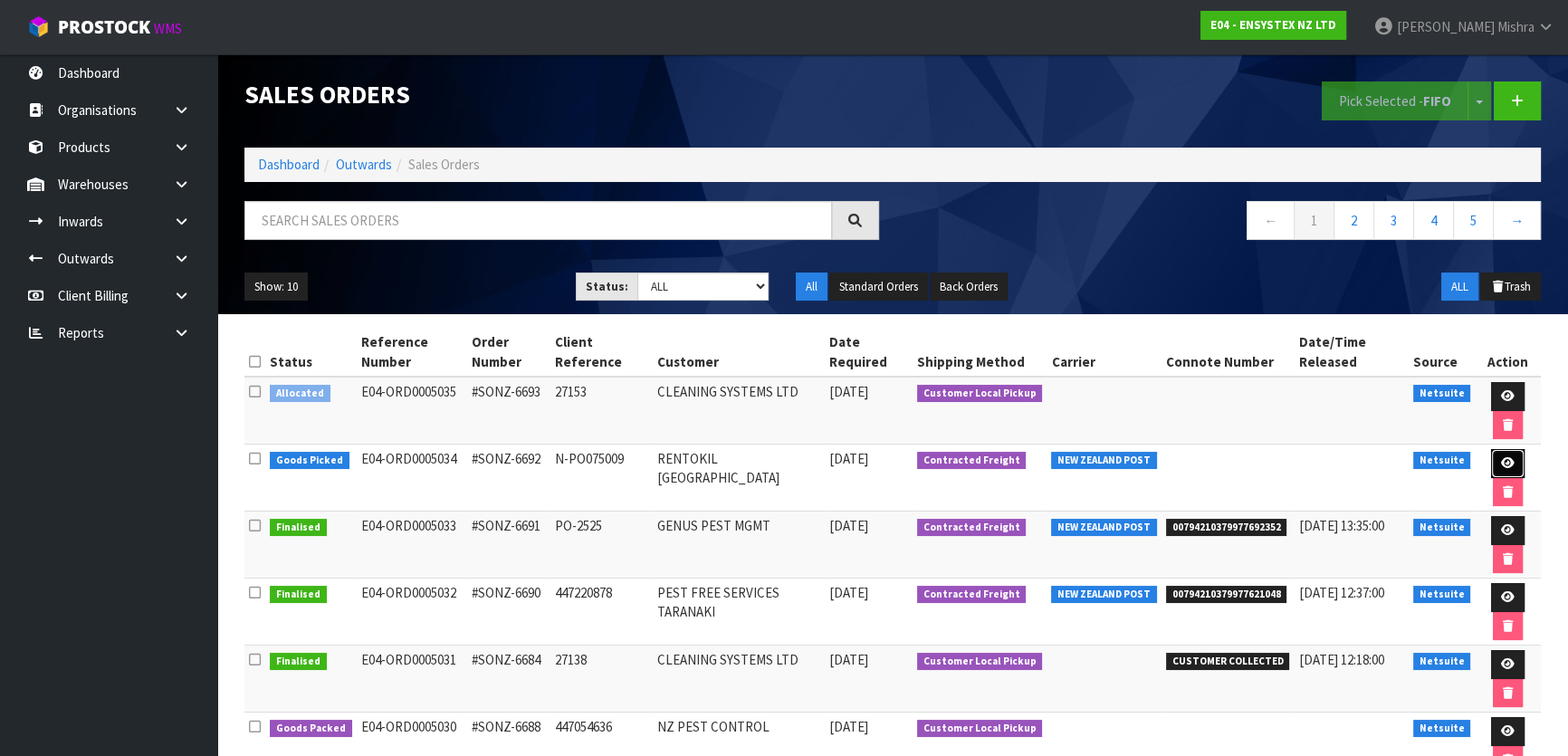
click at [1501, 464] on icon at bounding box center [1507, 463] width 14 height 12
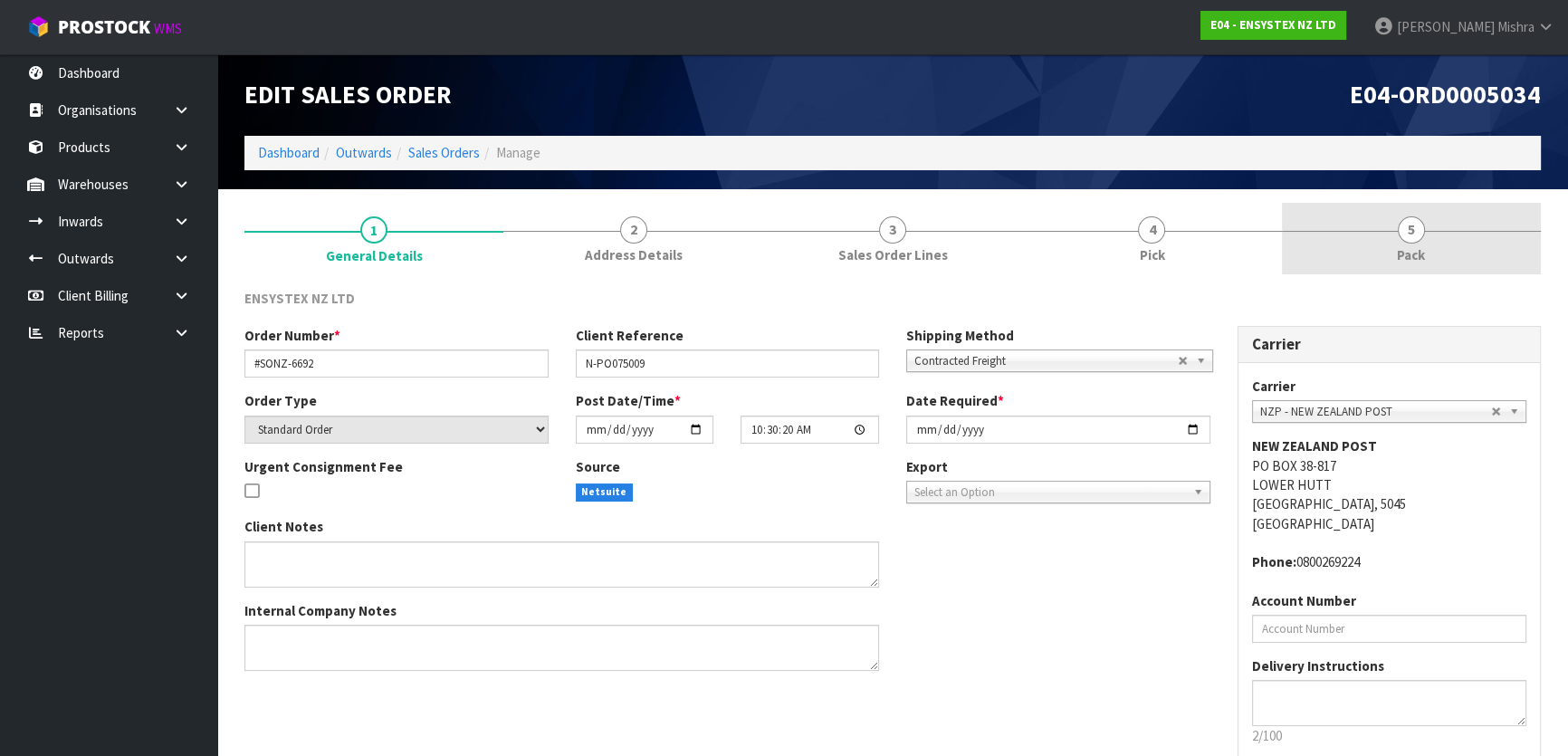
click at [1387, 221] on link "5 Pack" at bounding box center [1411, 239] width 259 height 72
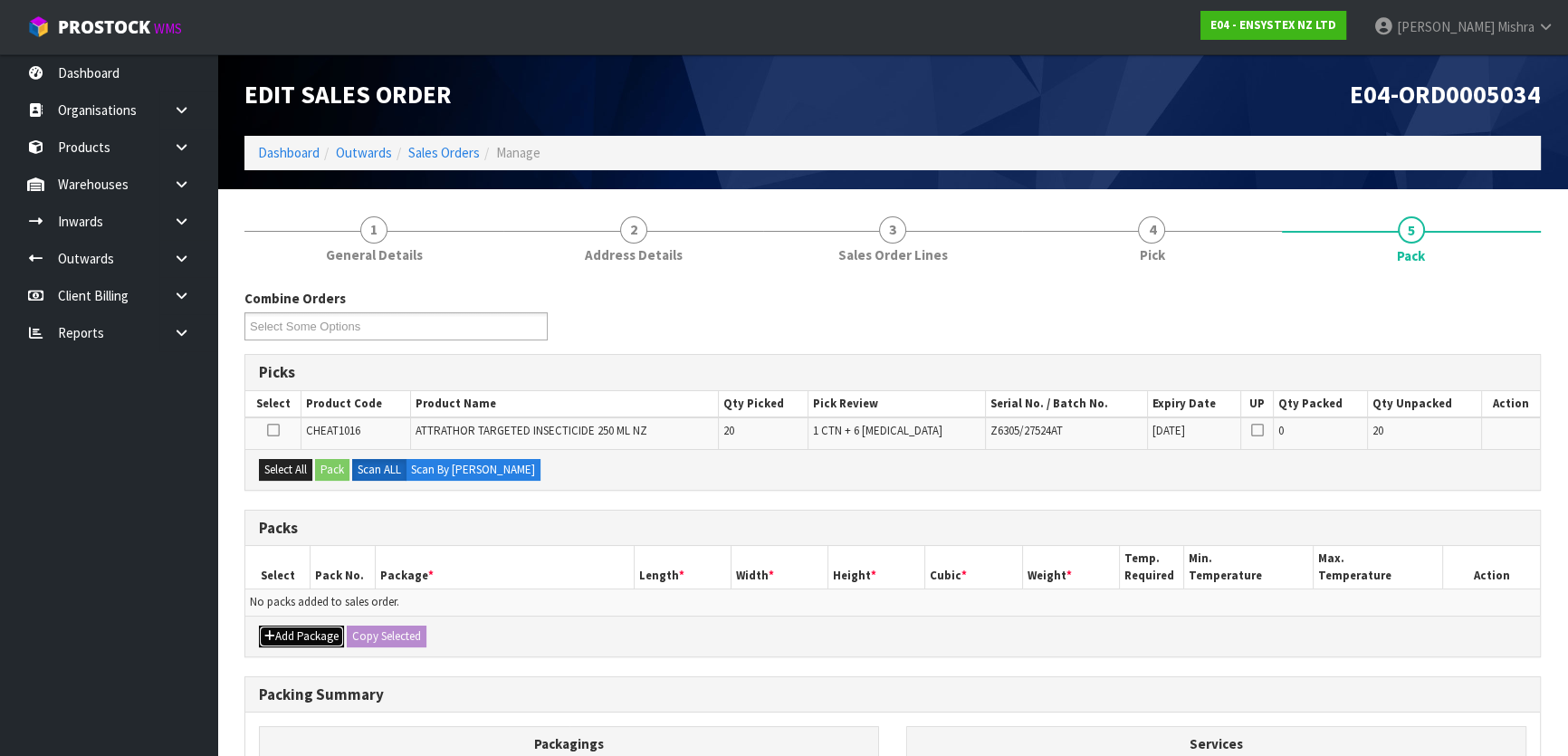
click at [274, 630] on icon "button" at bounding box center [270, 636] width 11 height 12
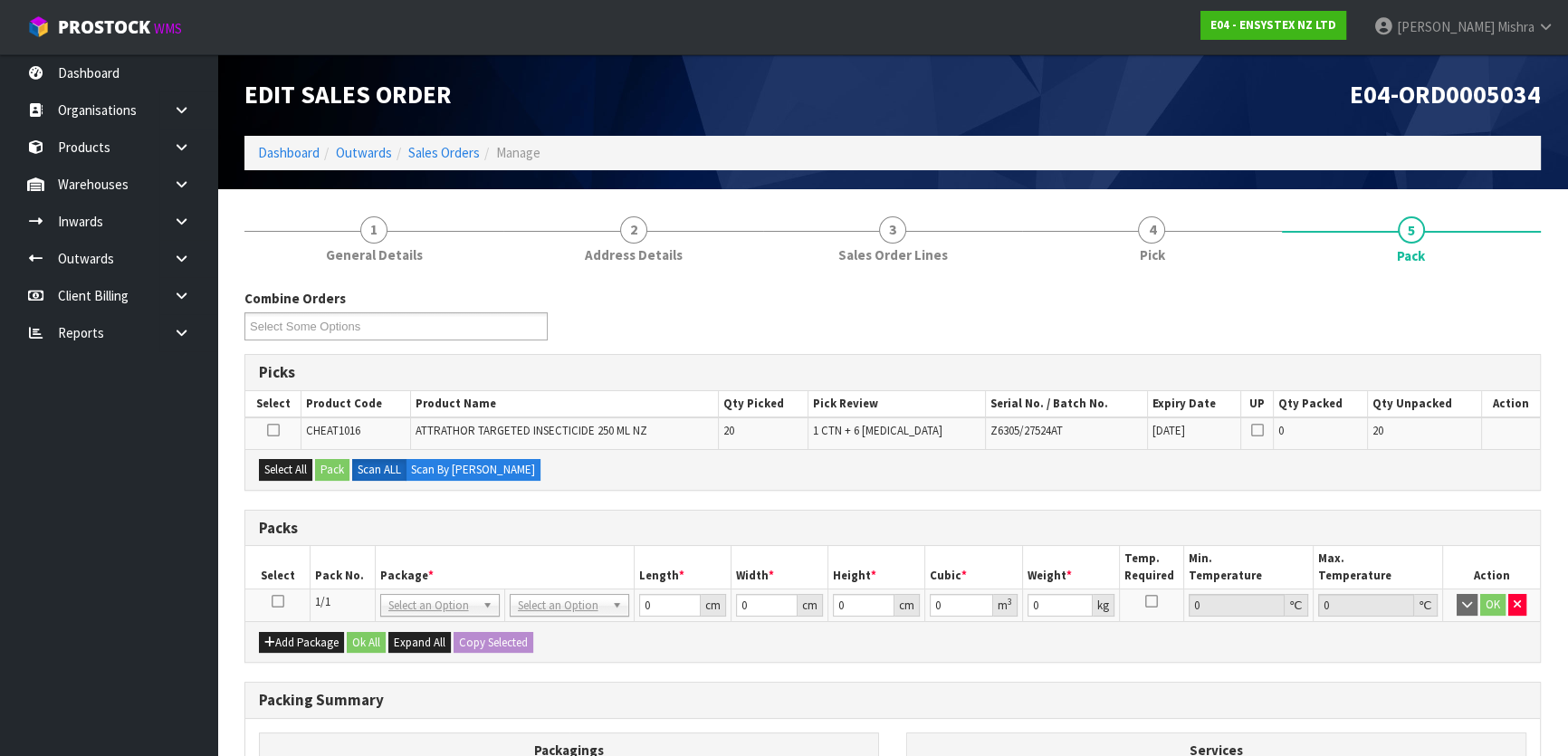
click at [275, 602] on icon at bounding box center [278, 602] width 13 height 1
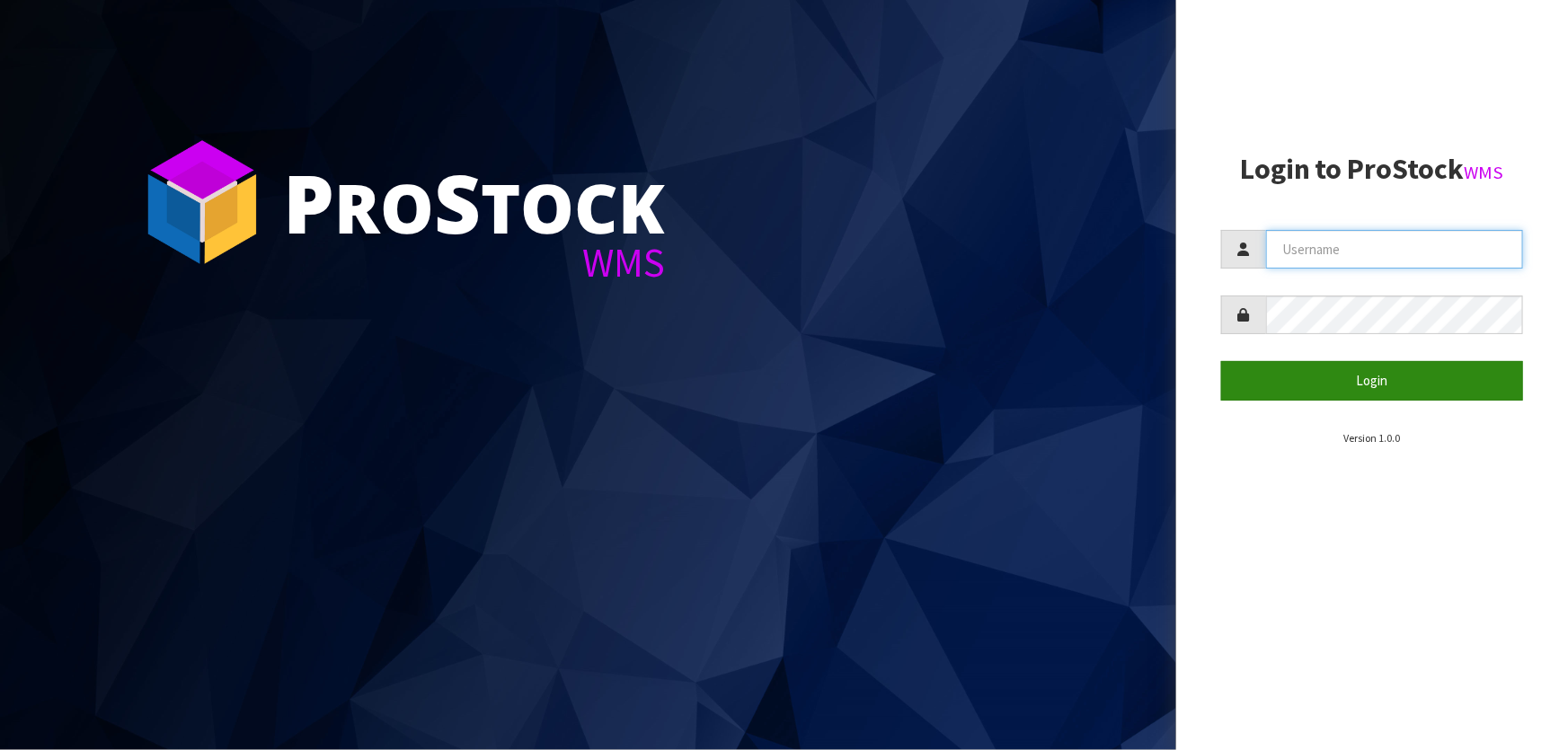
type input "[PERSON_NAME]"
click at [1480, 379] on button "Login" at bounding box center [1371, 380] width 302 height 38
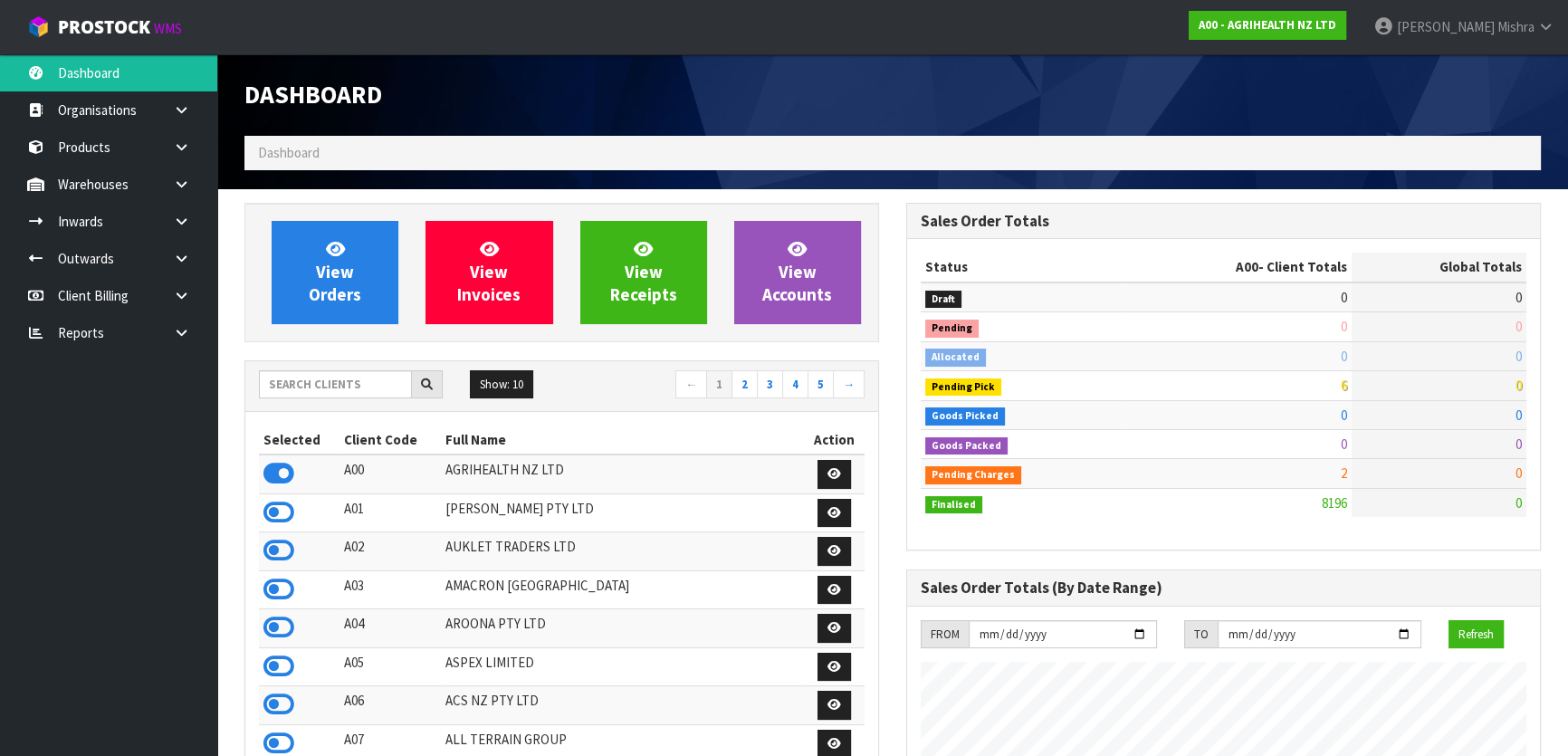
scroll to position [1370, 661]
click at [355, 388] on input "text" at bounding box center [335, 384] width 153 height 28
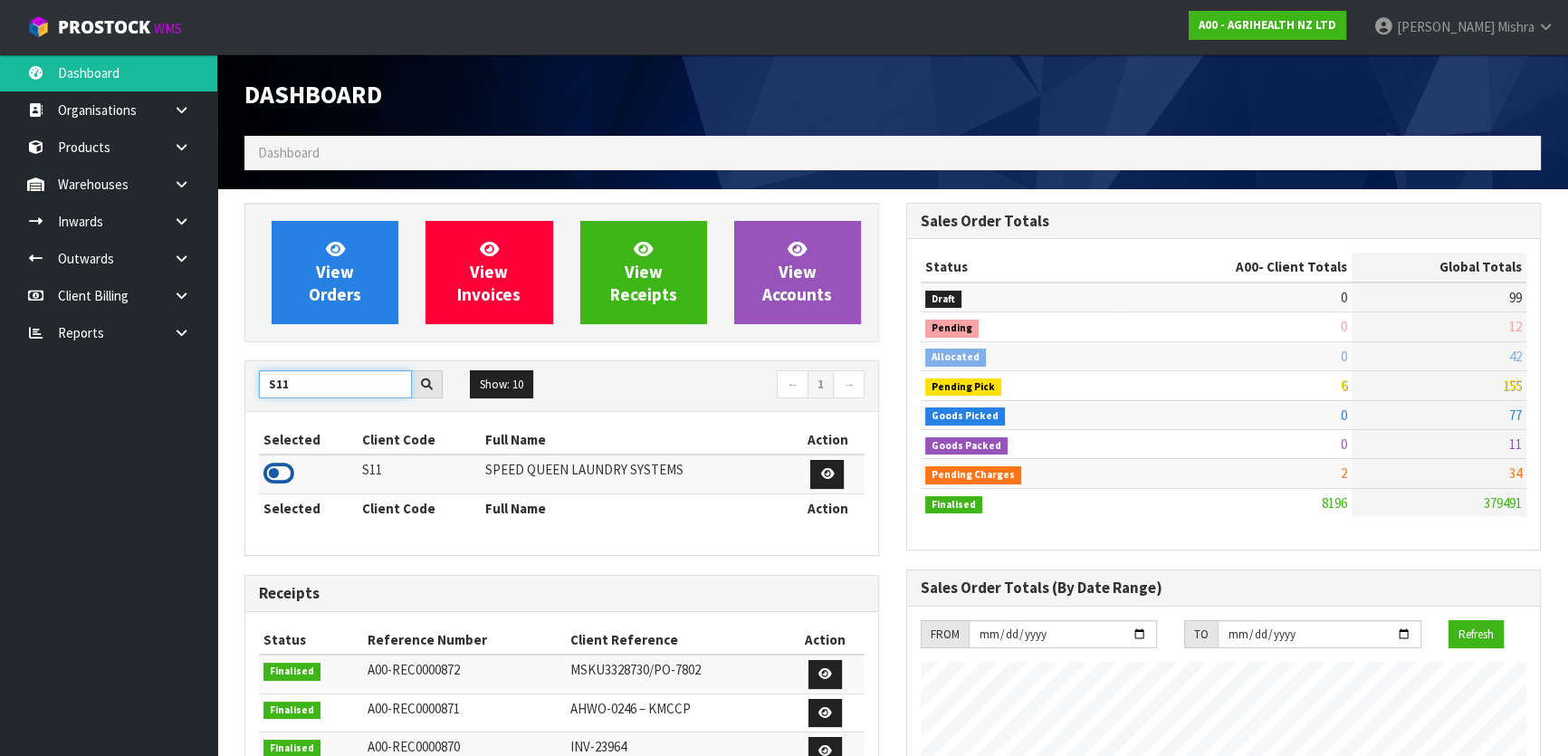
type input "S11"
click at [275, 471] on icon at bounding box center [279, 474] width 31 height 28
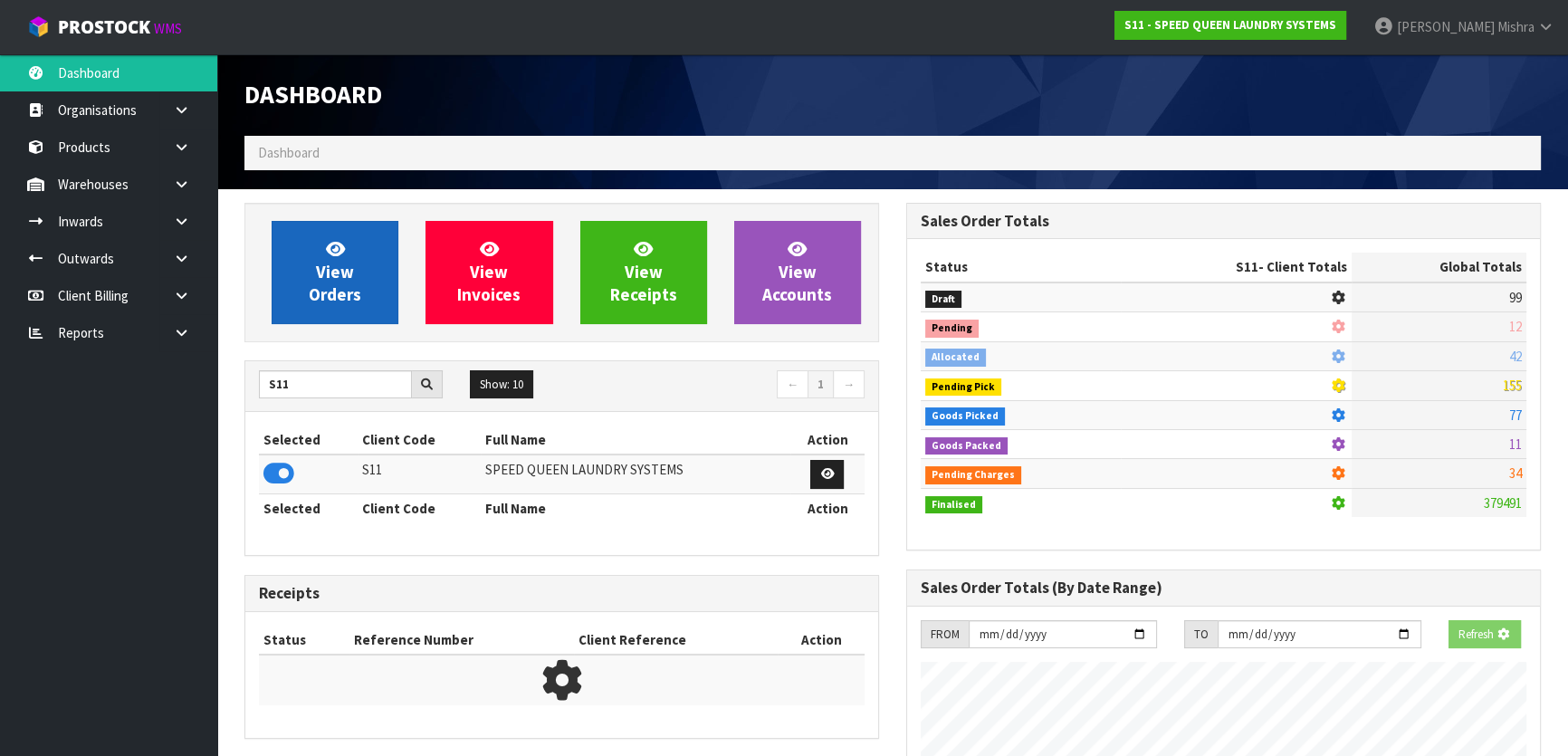
scroll to position [1232, 661]
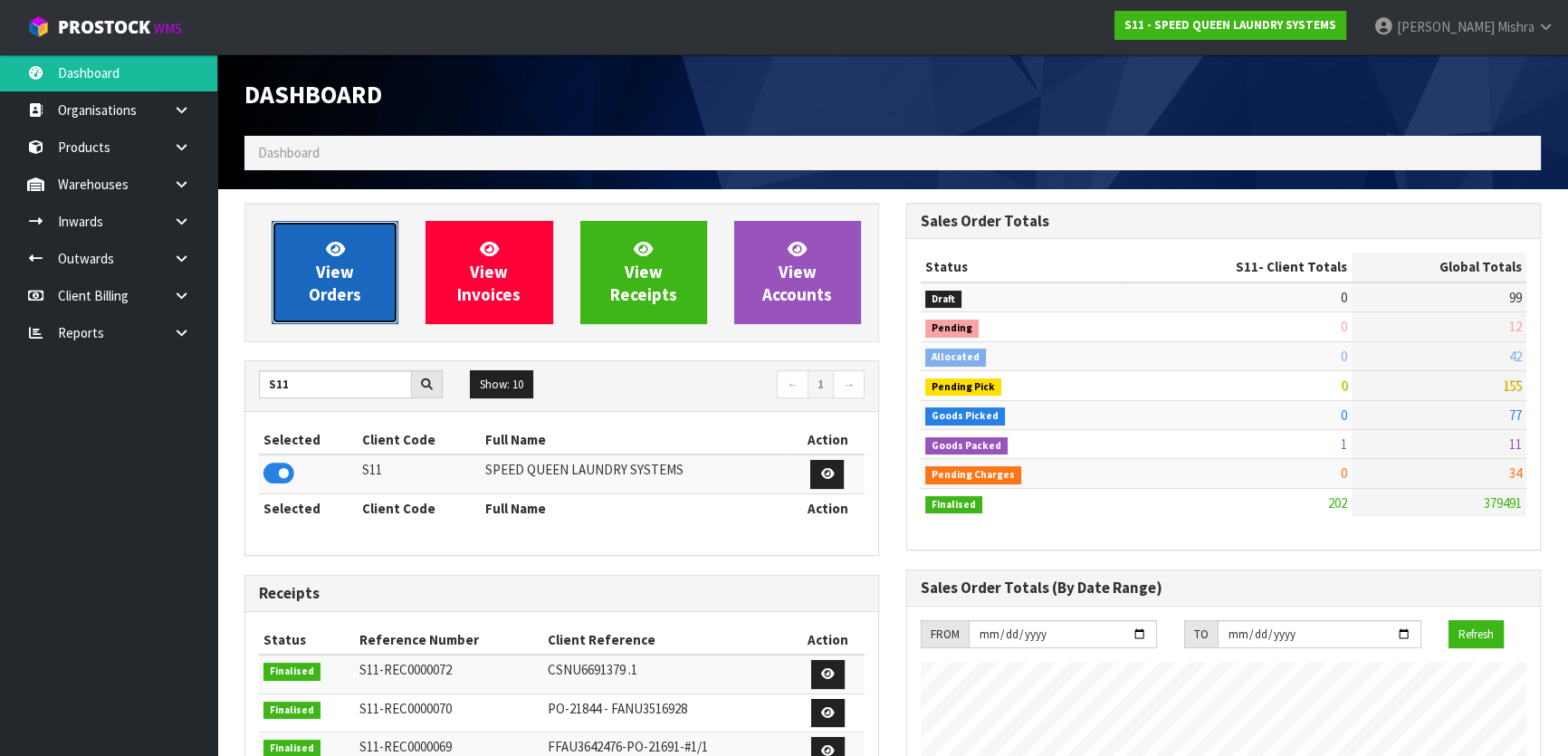
click at [308, 292] on span "View Orders" at bounding box center [334, 272] width 52 height 68
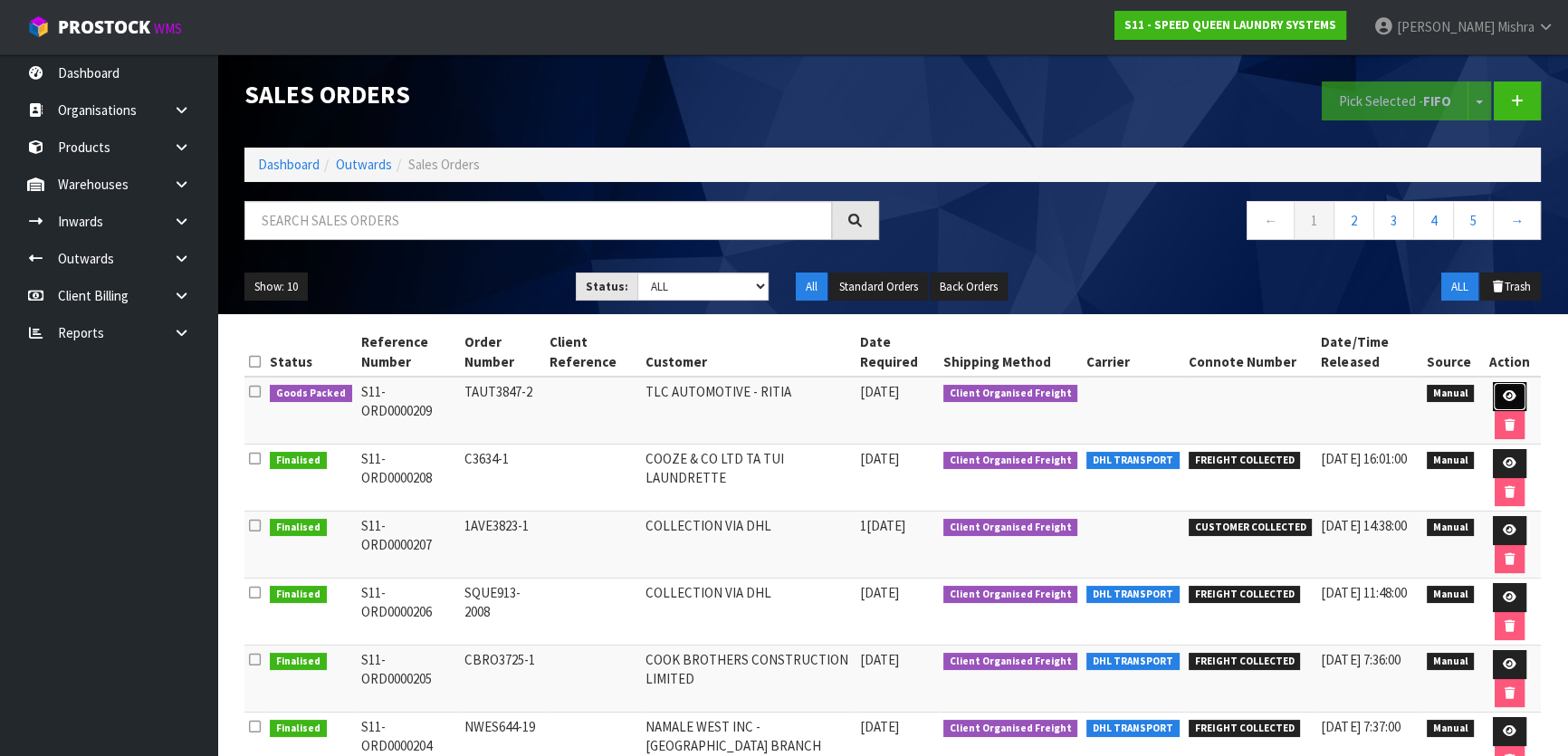
click at [1504, 397] on icon at bounding box center [1509, 396] width 14 height 12
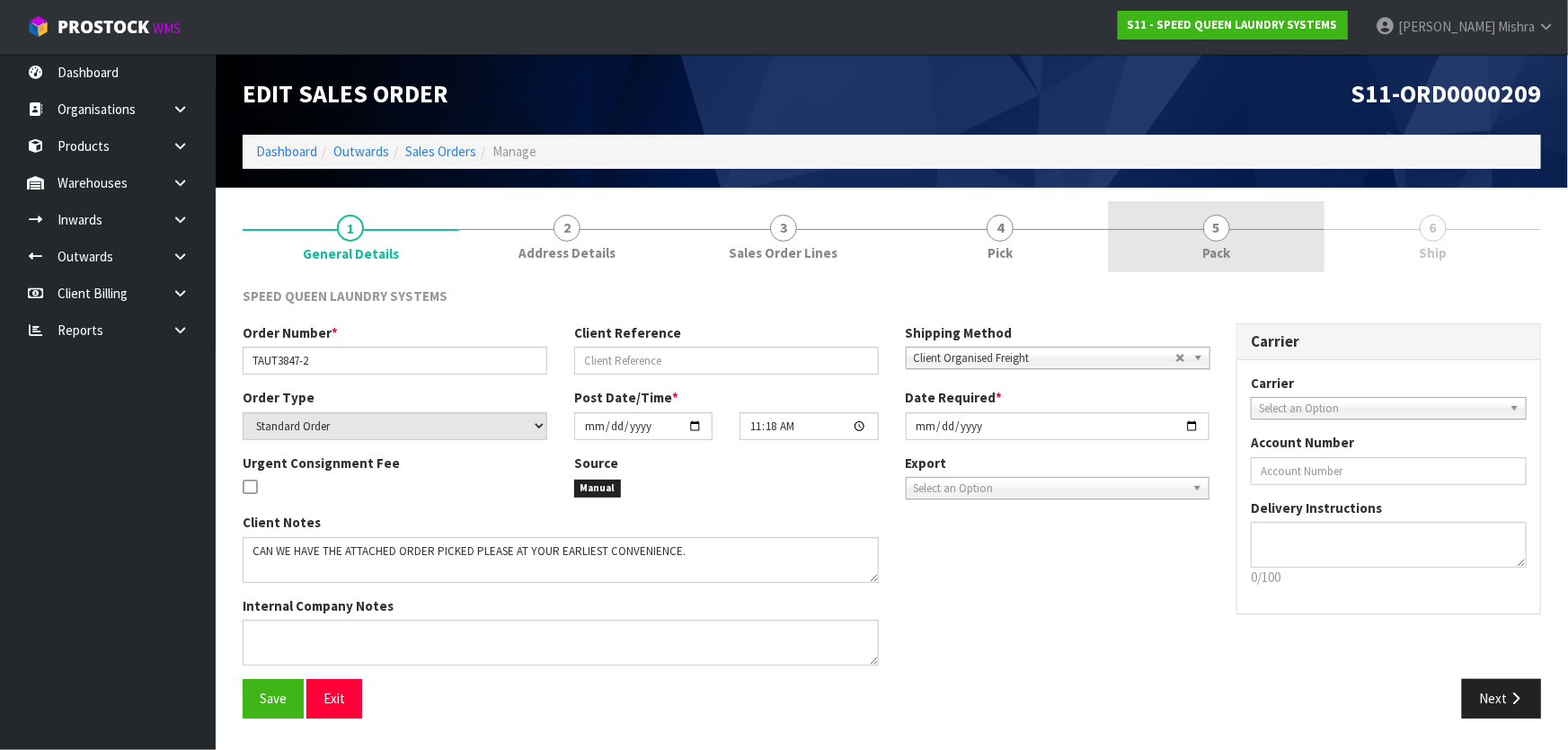
click at [1302, 241] on link "5 Pack" at bounding box center [1216, 237] width 217 height 71
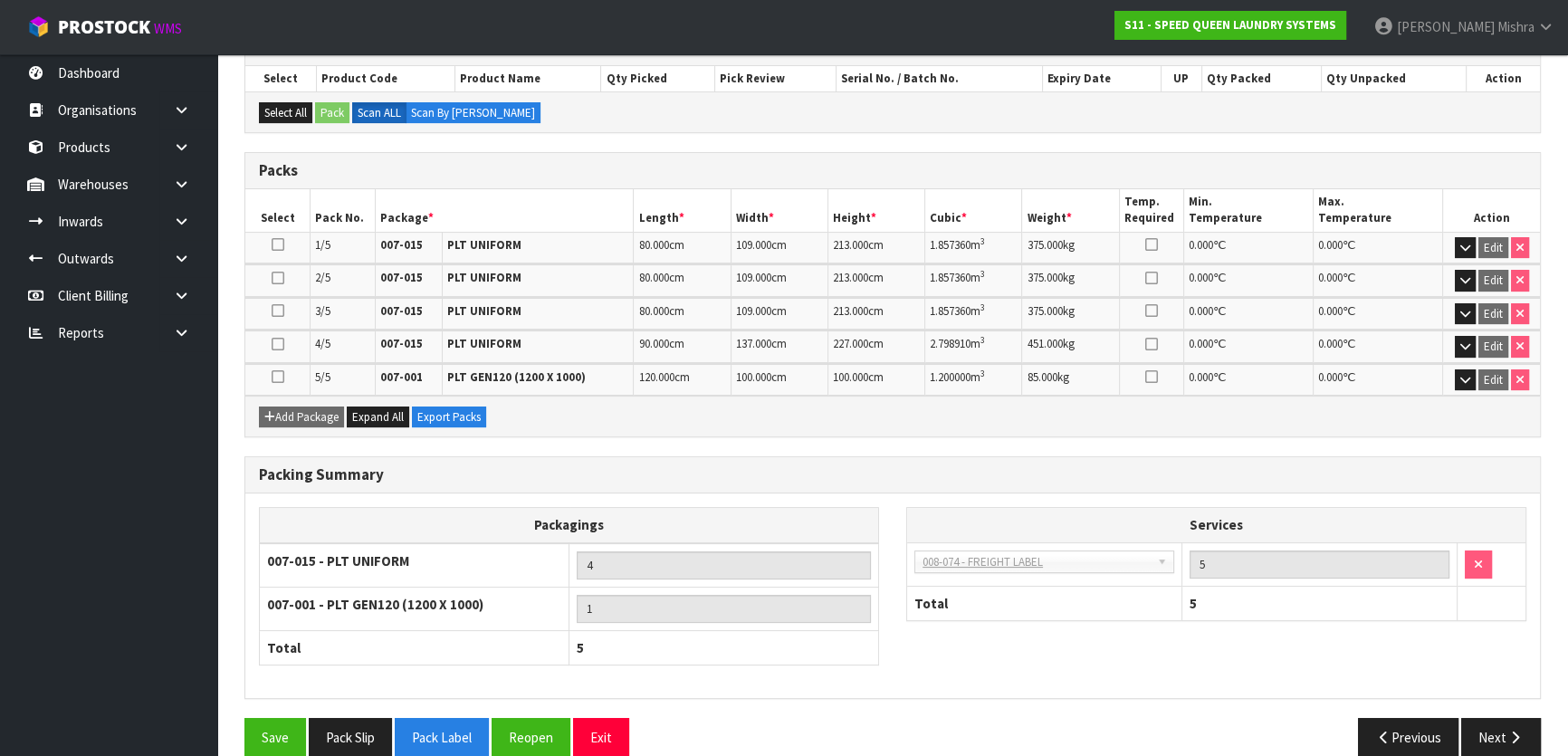
scroll to position [348, 0]
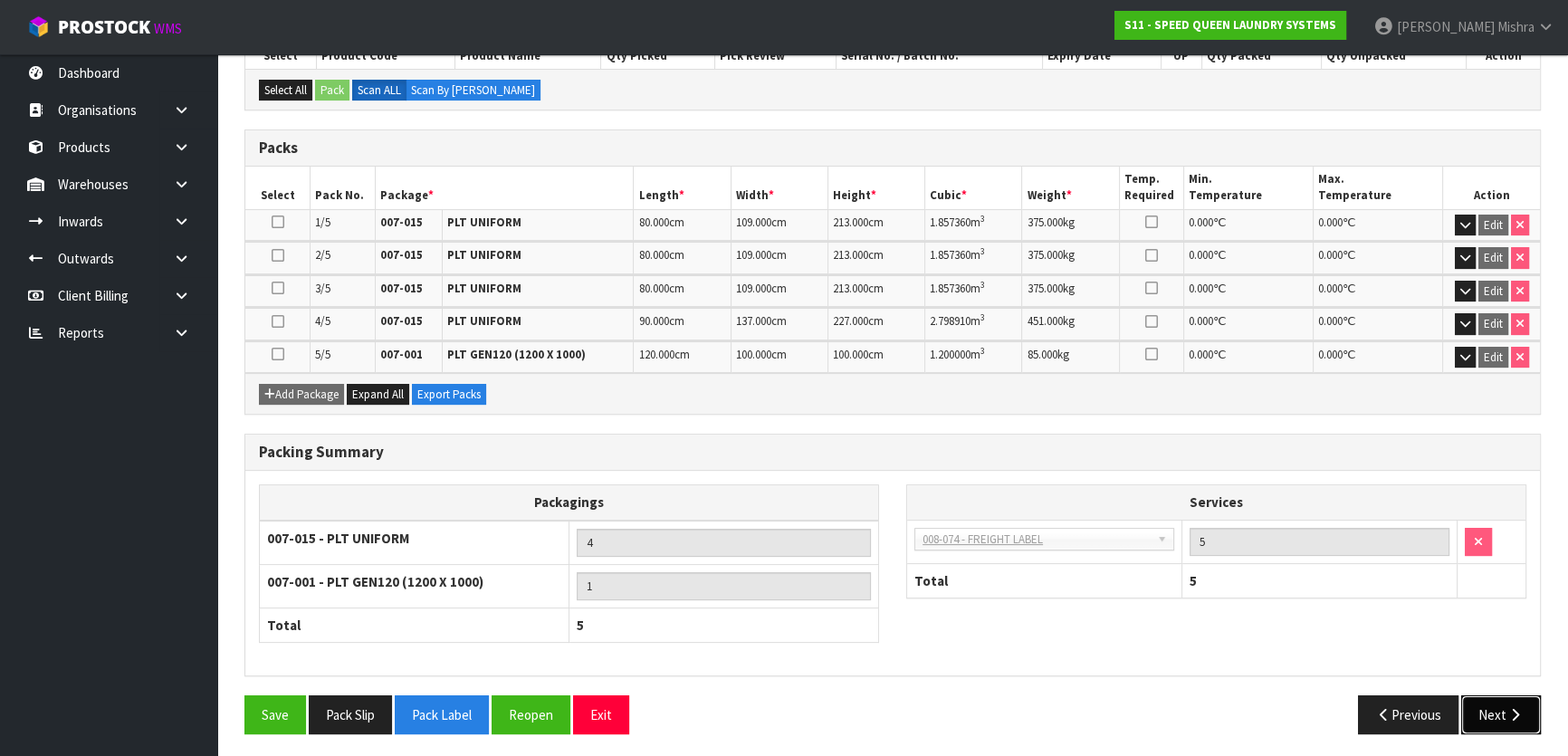
click at [1508, 718] on button "Next" at bounding box center [1500, 715] width 80 height 39
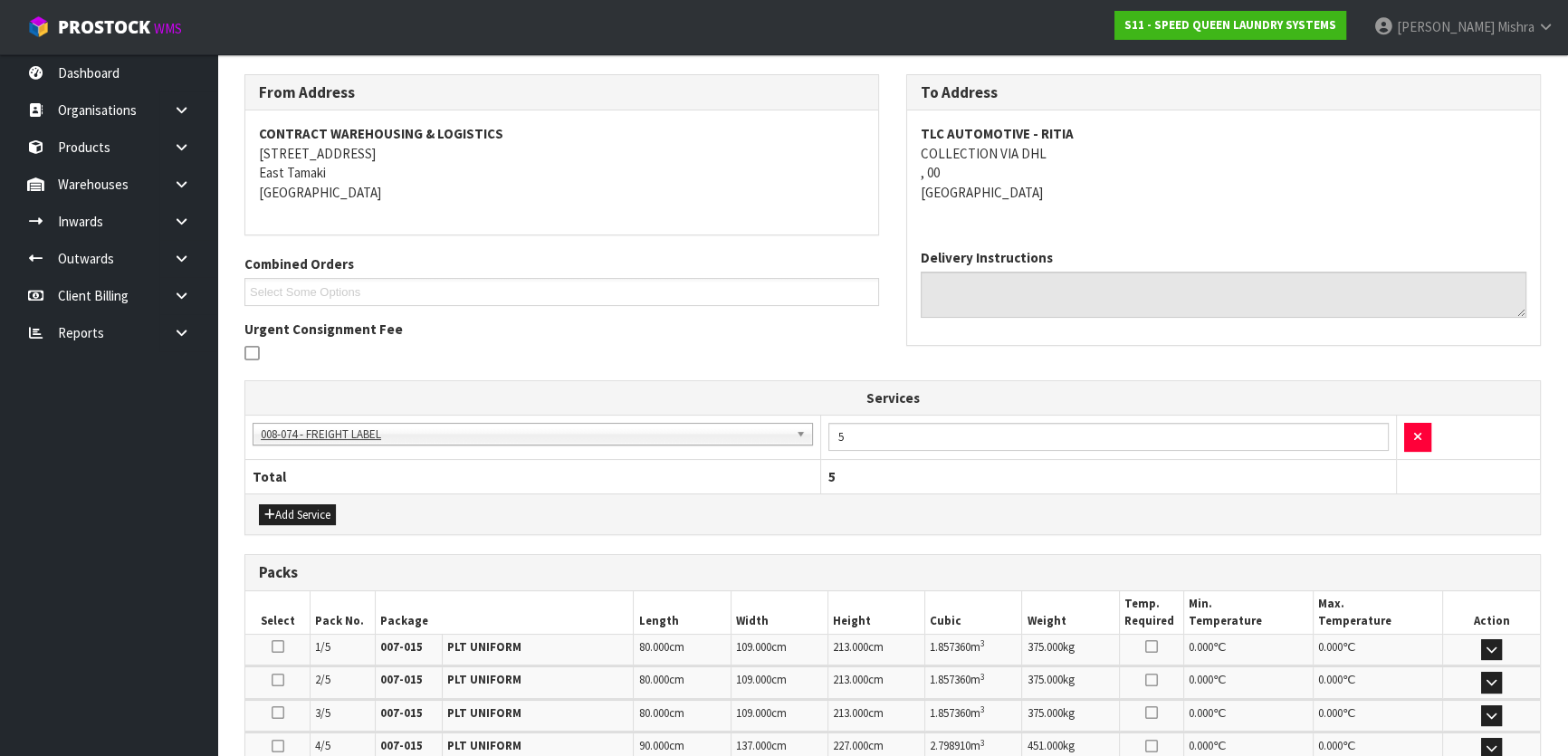
scroll to position [412, 0]
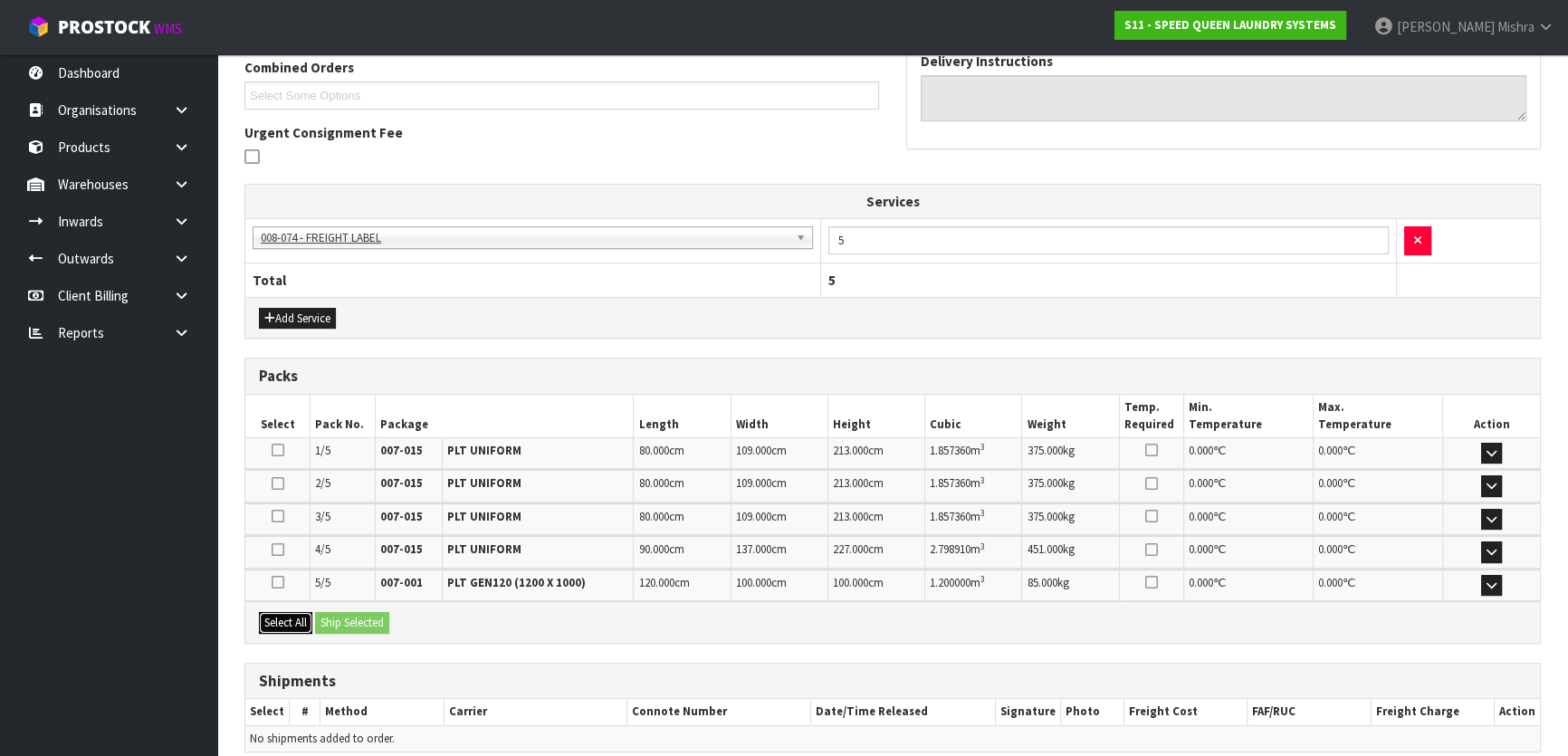
drag, startPoint x: 281, startPoint y: 612, endPoint x: 309, endPoint y: 619, distance: 28.9
click at [281, 613] on button "Select All" at bounding box center [286, 624] width 53 height 22
click at [352, 630] on div "Select All Ship Selected" at bounding box center [892, 622] width 1294 height 40
click at [356, 624] on button "Ship Selected" at bounding box center [352, 624] width 74 height 22
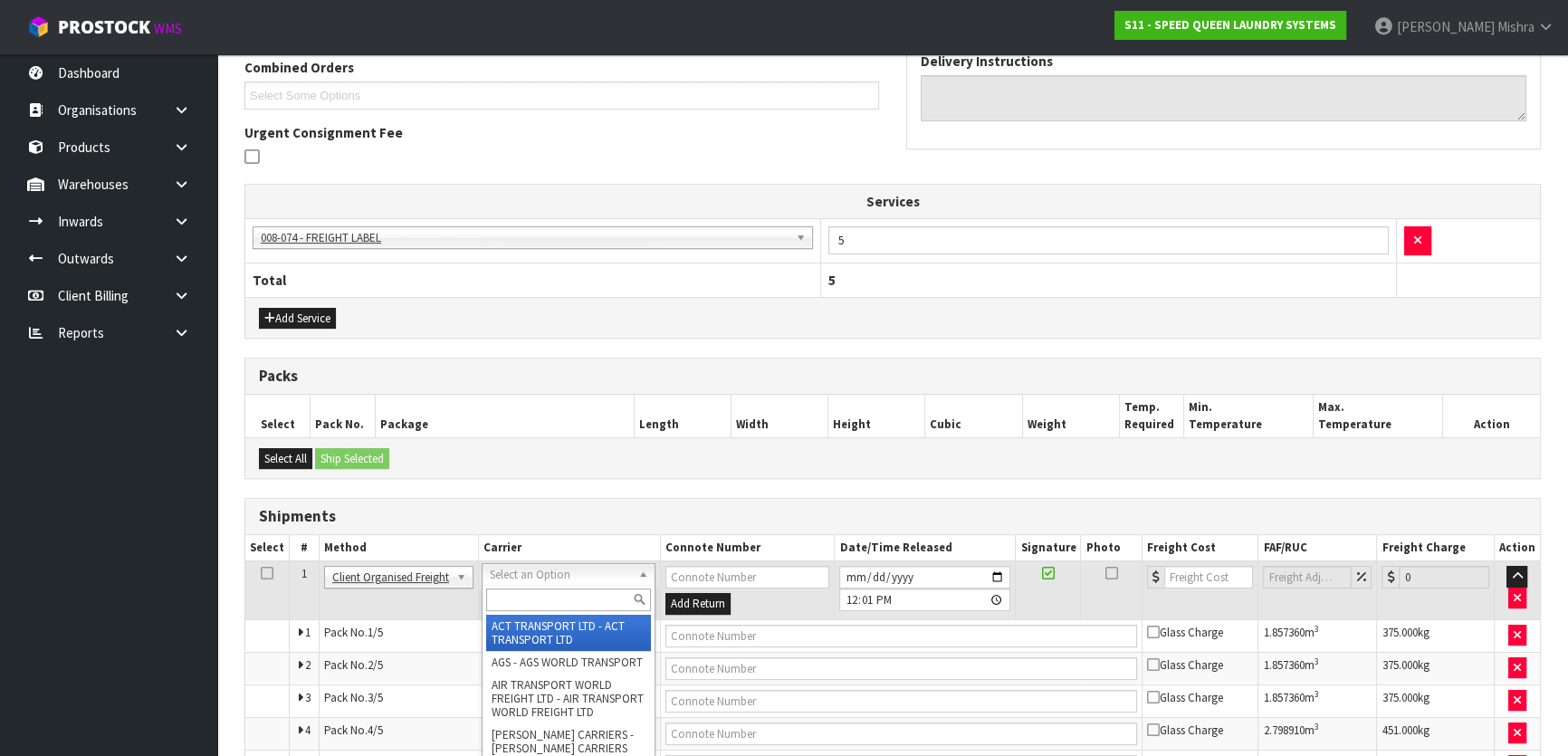
click at [572, 597] on input "text" at bounding box center [567, 600] width 163 height 23
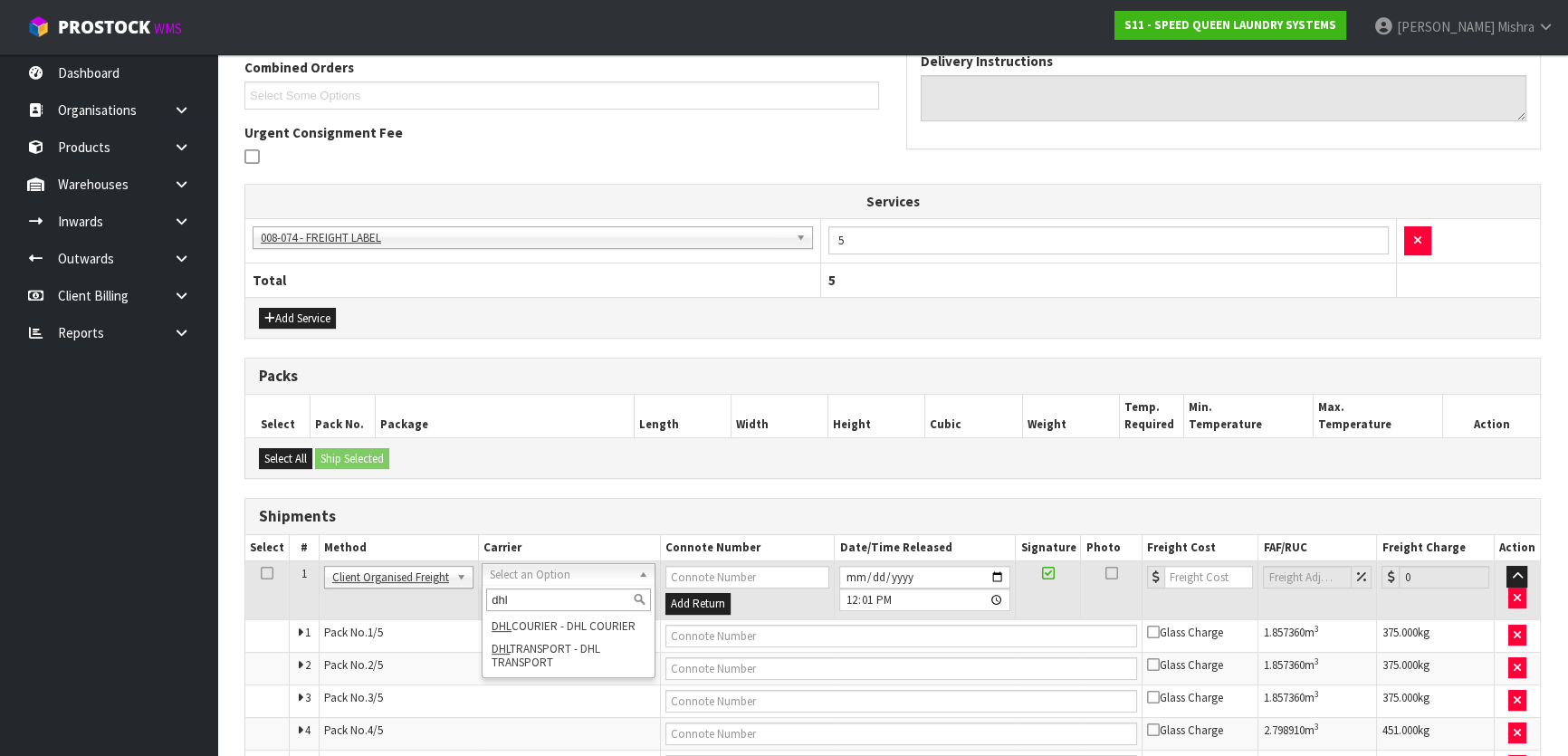
type input "dhl"
drag, startPoint x: 583, startPoint y: 656, endPoint x: 593, endPoint y: 647, distance: 13.5
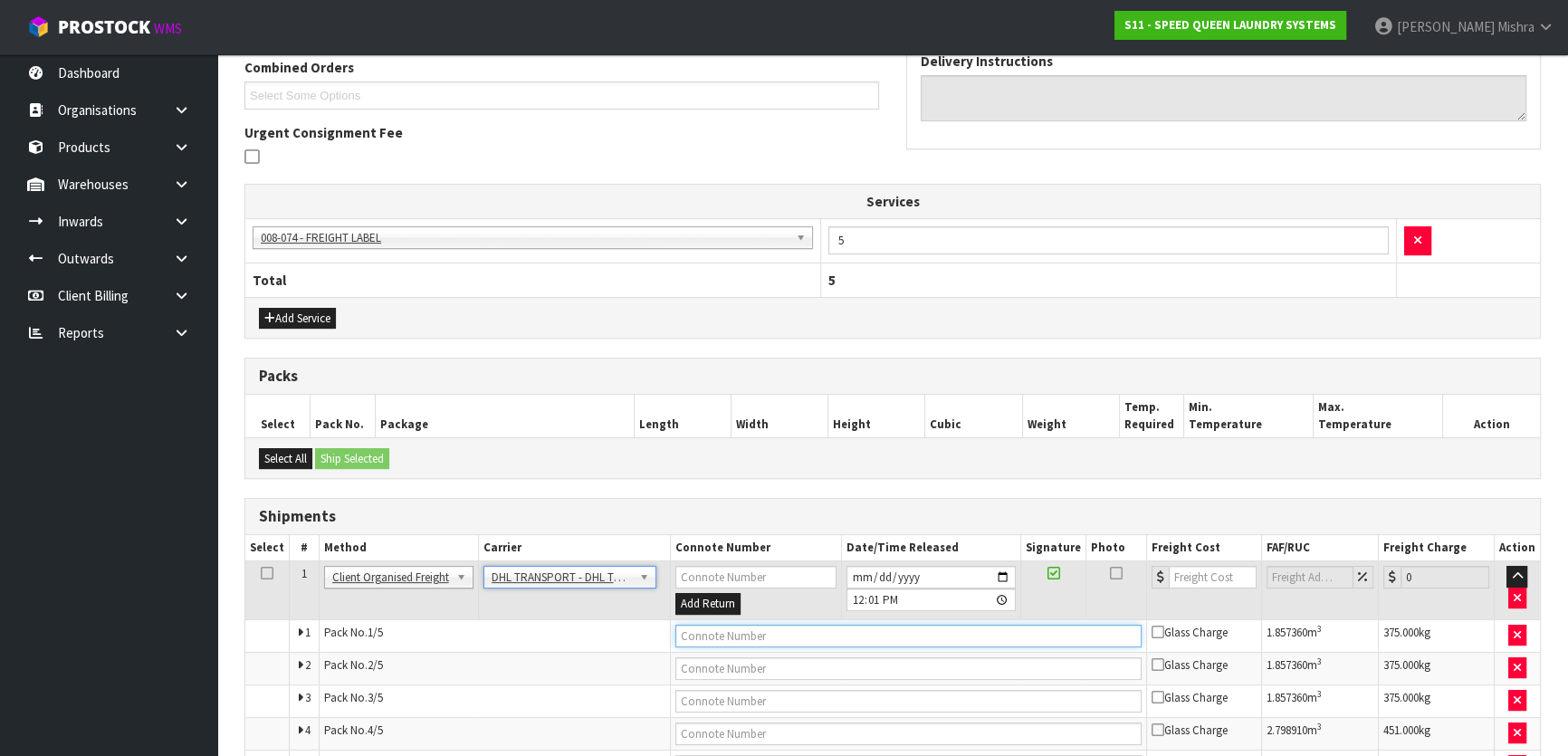
click at [745, 633] on input "text" at bounding box center [909, 636] width 467 height 23
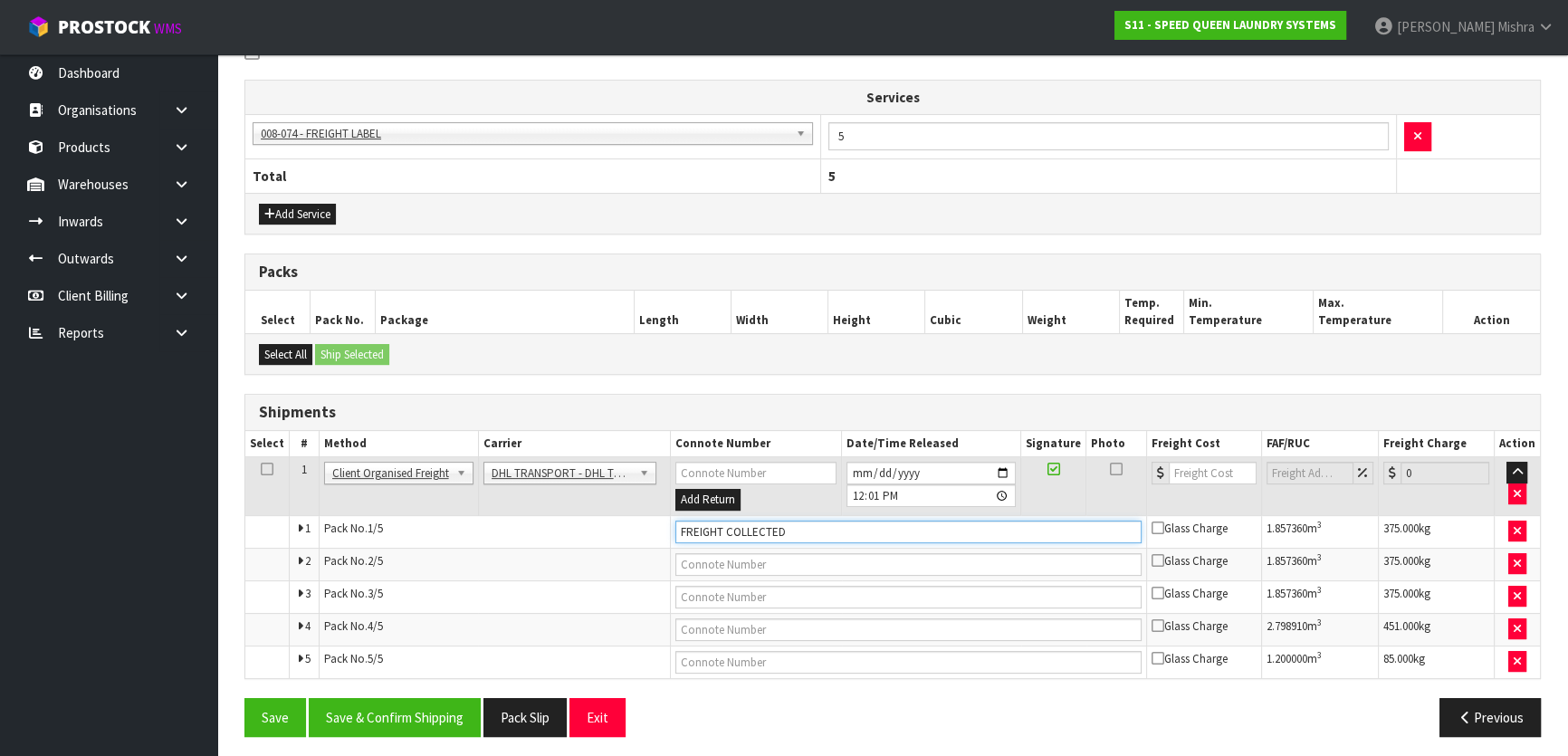
scroll to position [519, 0]
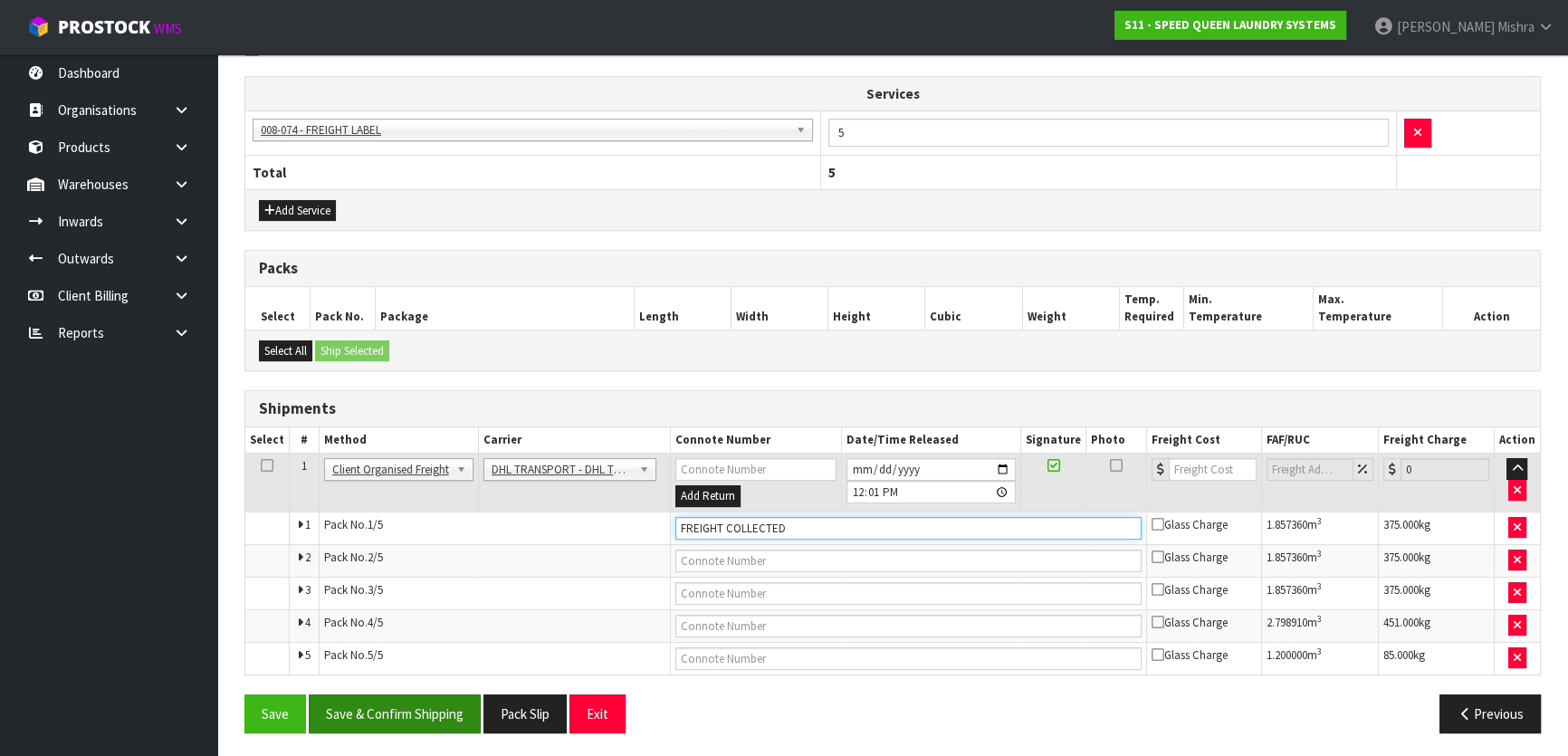
type input "FREIGHT COLLECTED"
click at [438, 696] on button "Save & Confirm Shipping" at bounding box center [394, 714] width 172 height 39
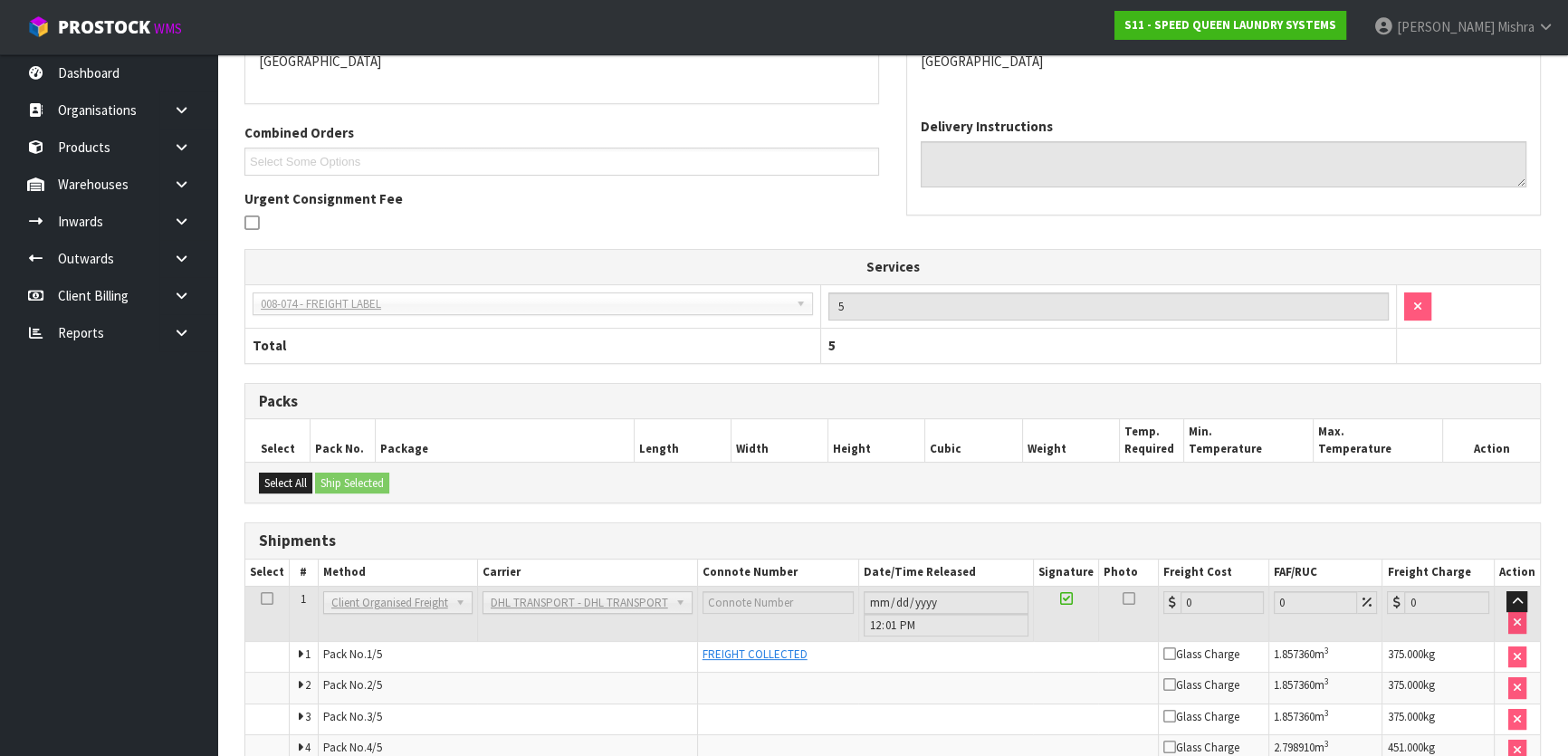
scroll to position [0, 0]
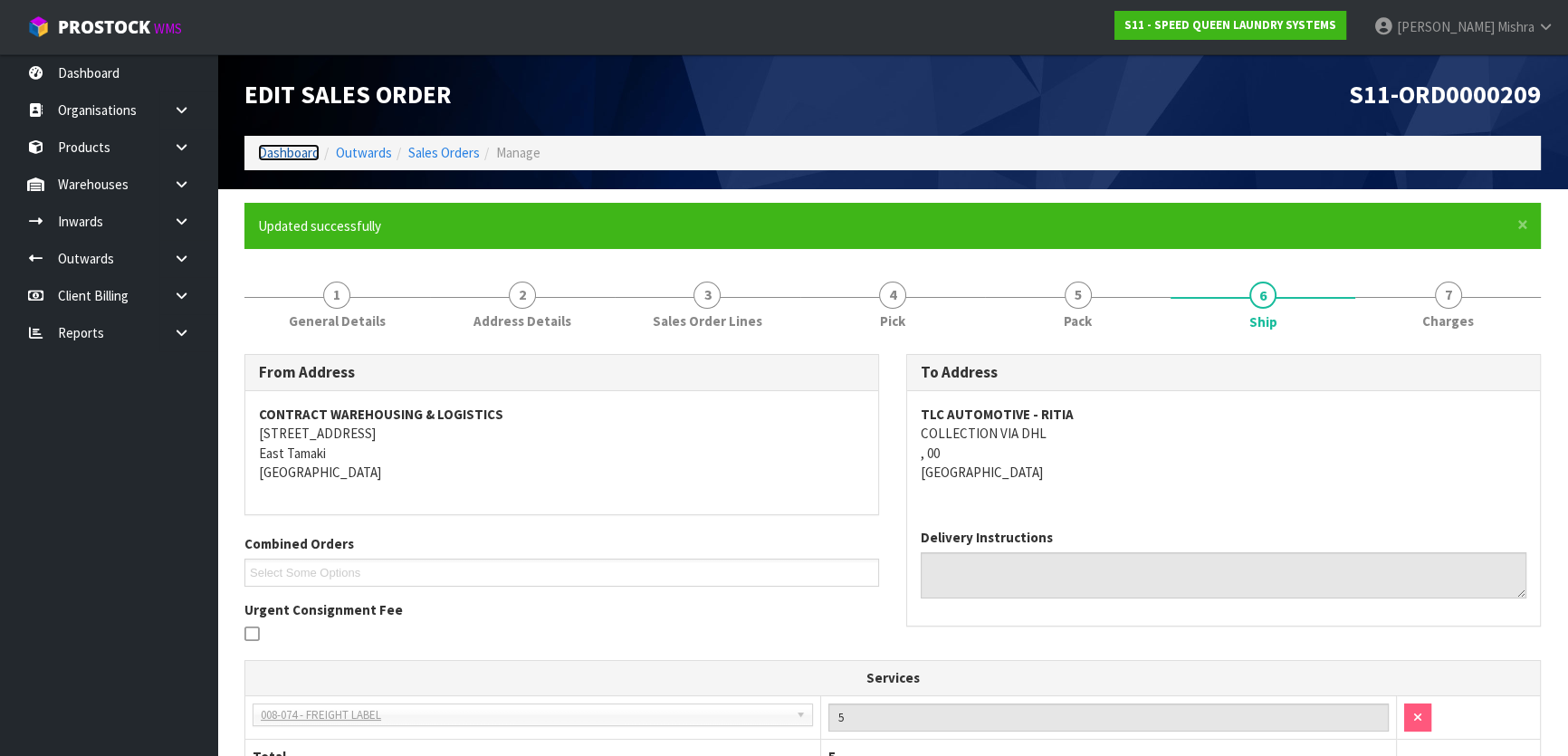
click at [272, 153] on link "Dashboard" at bounding box center [288, 152] width 62 height 17
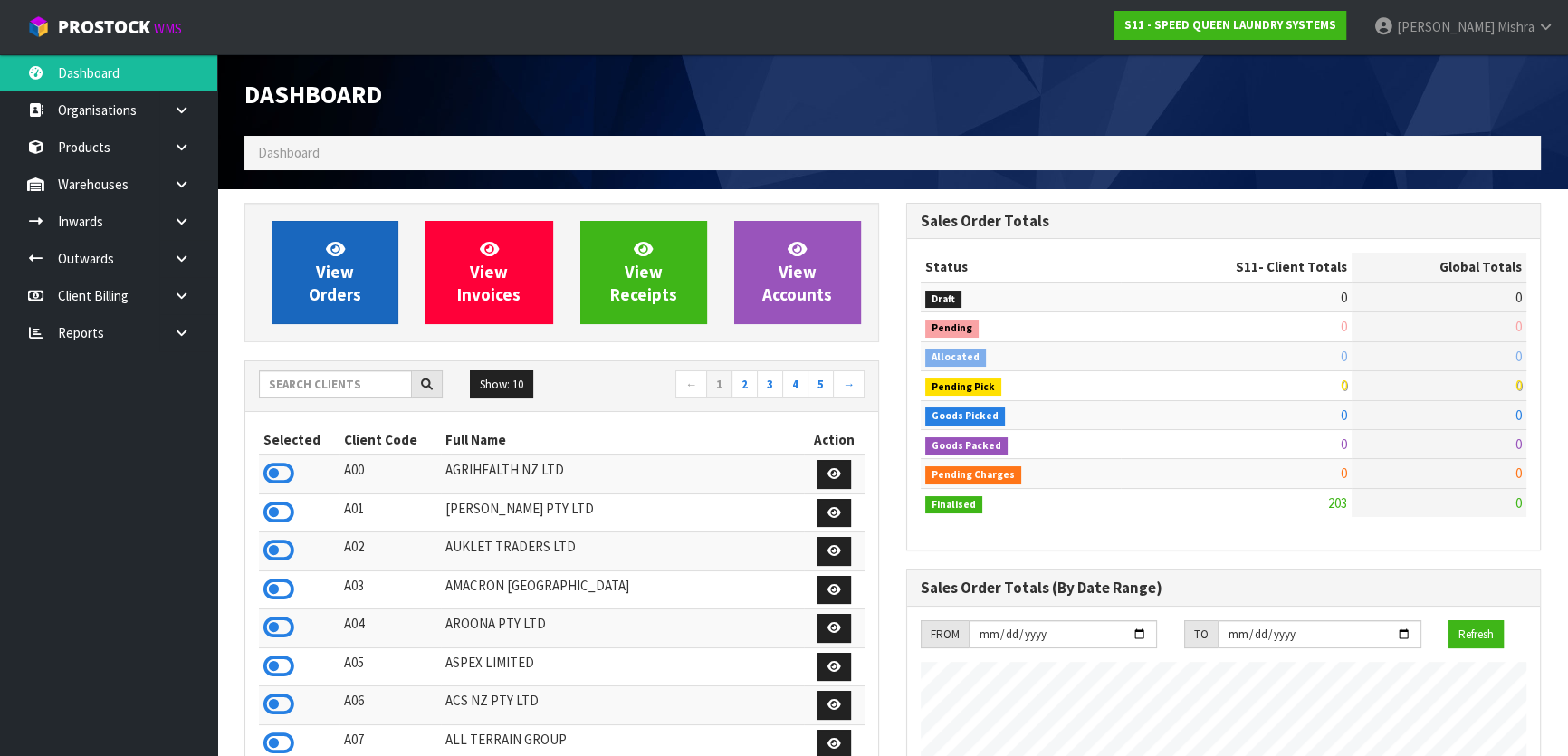
scroll to position [1232, 661]
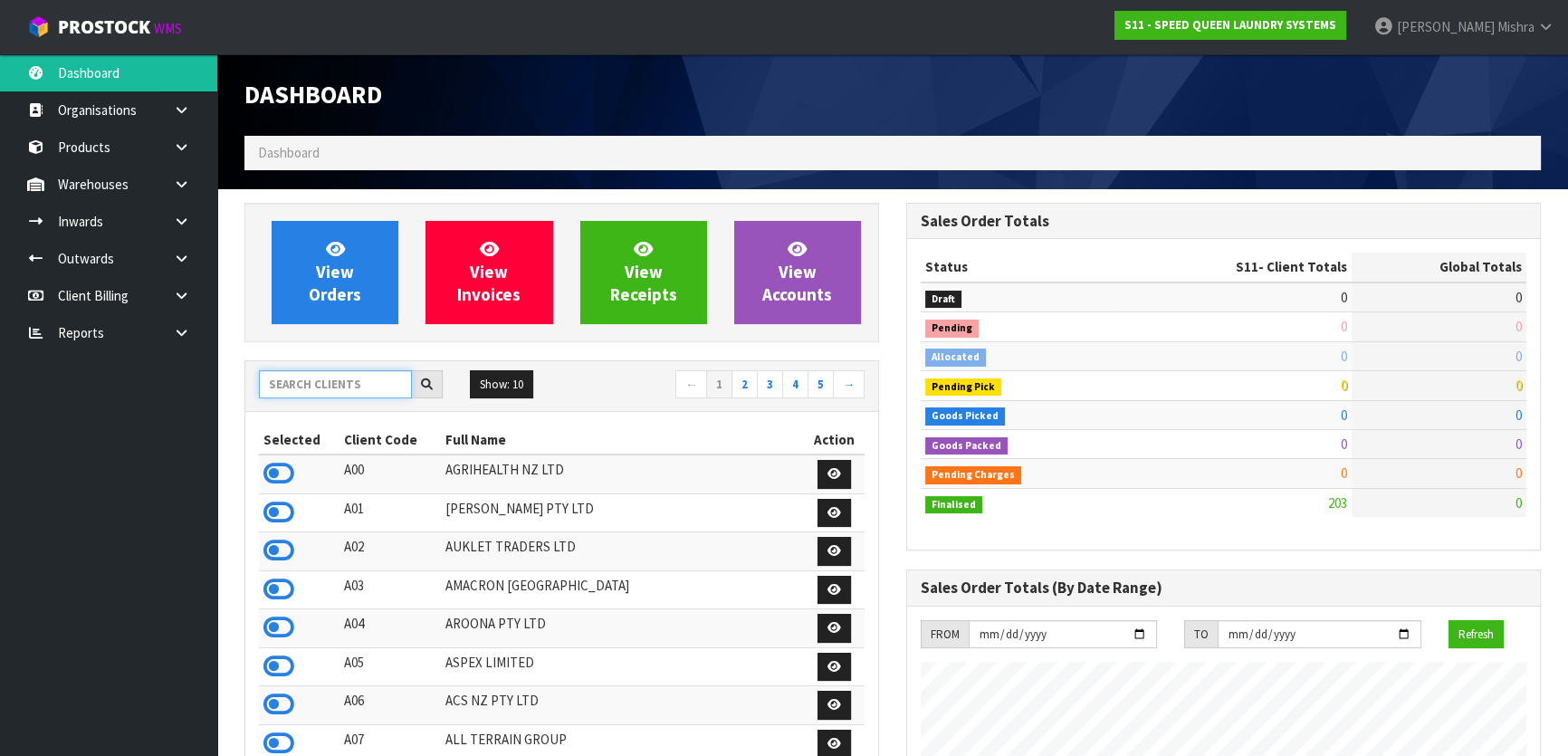
click at [301, 389] on input "text" at bounding box center [335, 384] width 153 height 28
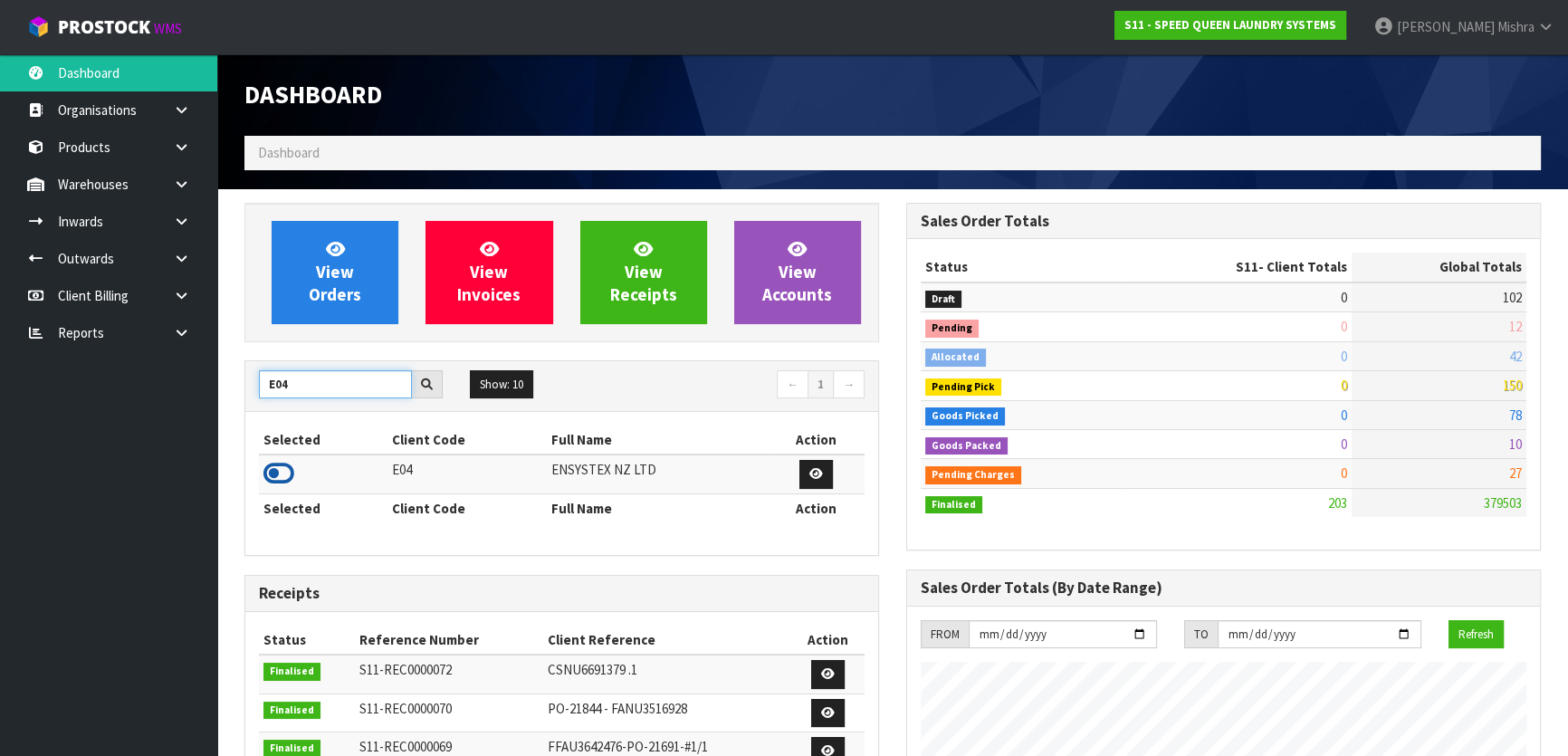
type input "E04"
drag, startPoint x: 274, startPoint y: 476, endPoint x: 299, endPoint y: 391, distance: 88.6
click at [274, 475] on icon at bounding box center [279, 474] width 31 height 28
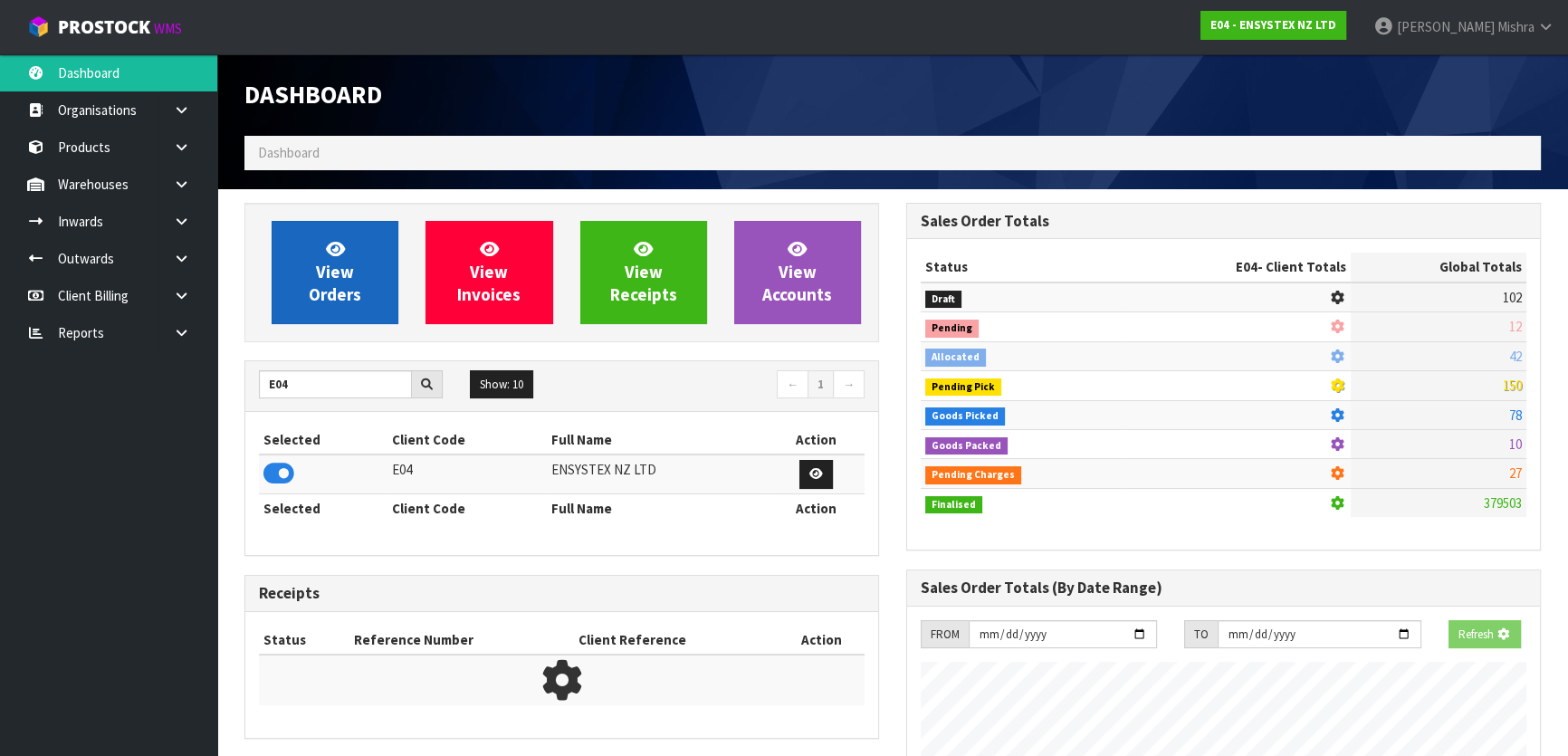
scroll to position [1128, 661]
click at [360, 275] on link "View Orders" at bounding box center [335, 273] width 127 height 103
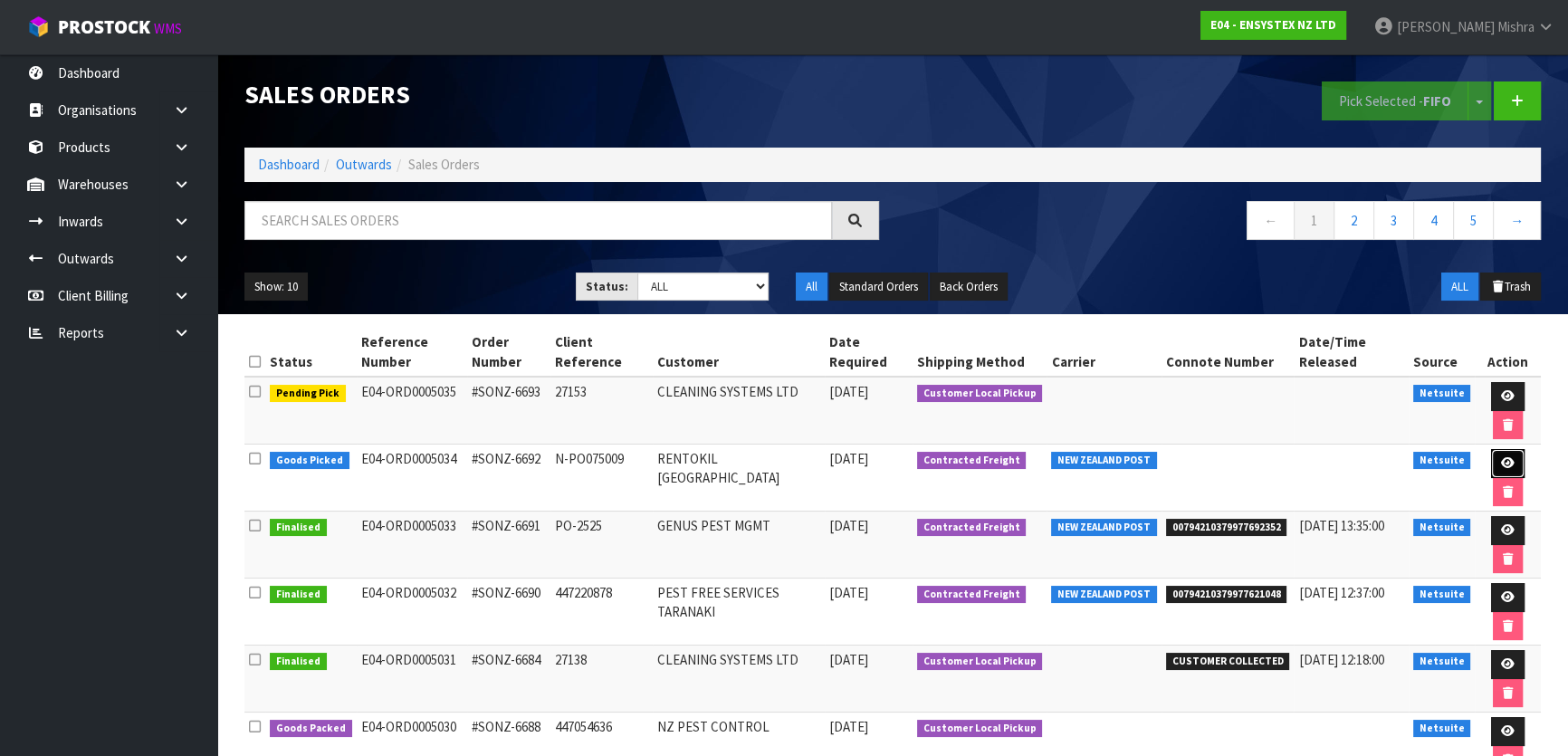
click at [1505, 461] on icon at bounding box center [1507, 463] width 14 height 12
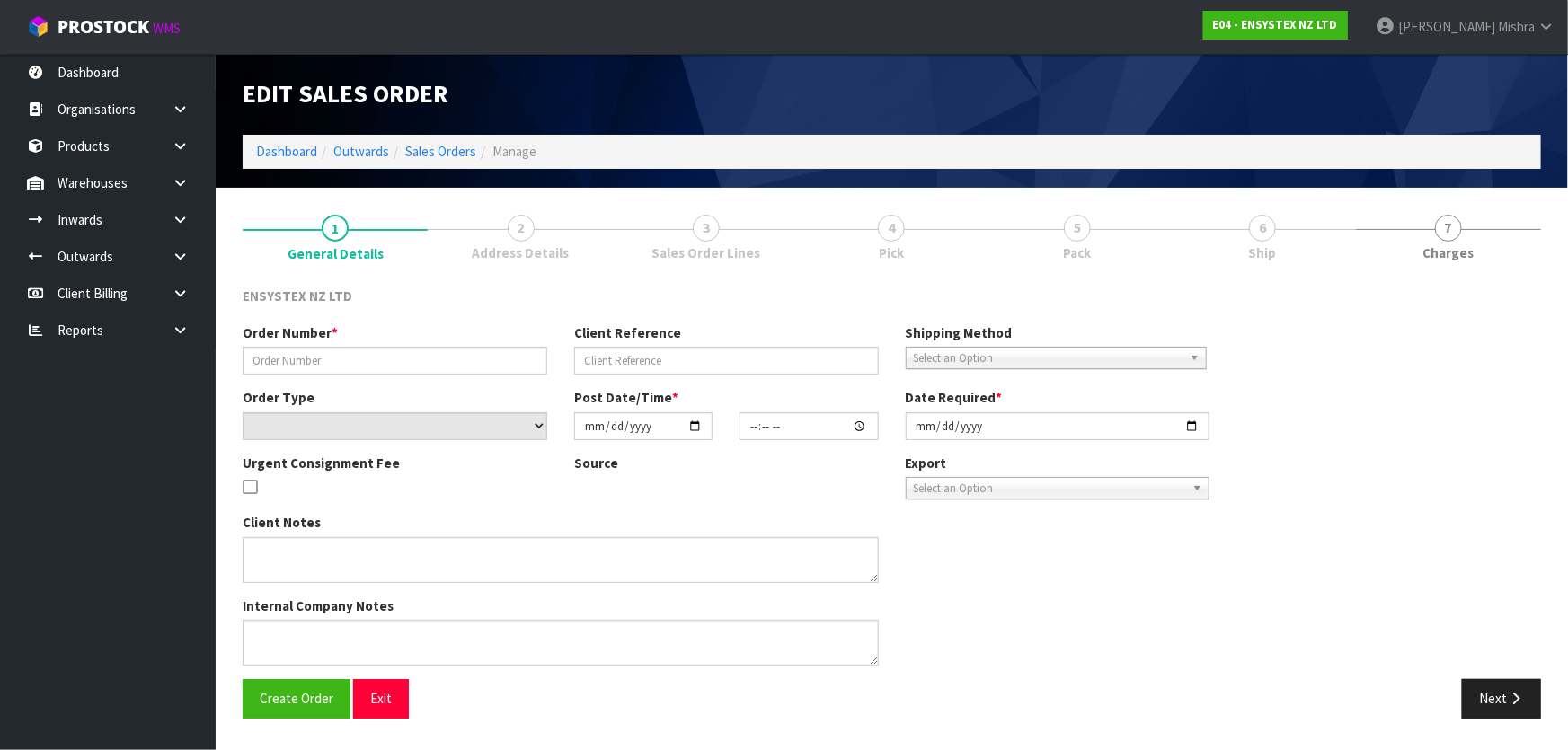
type input "#SONZ-6692"
type input "N-PO075009"
select select "number:0"
type input "[DATE]"
type input "10:30:20.000"
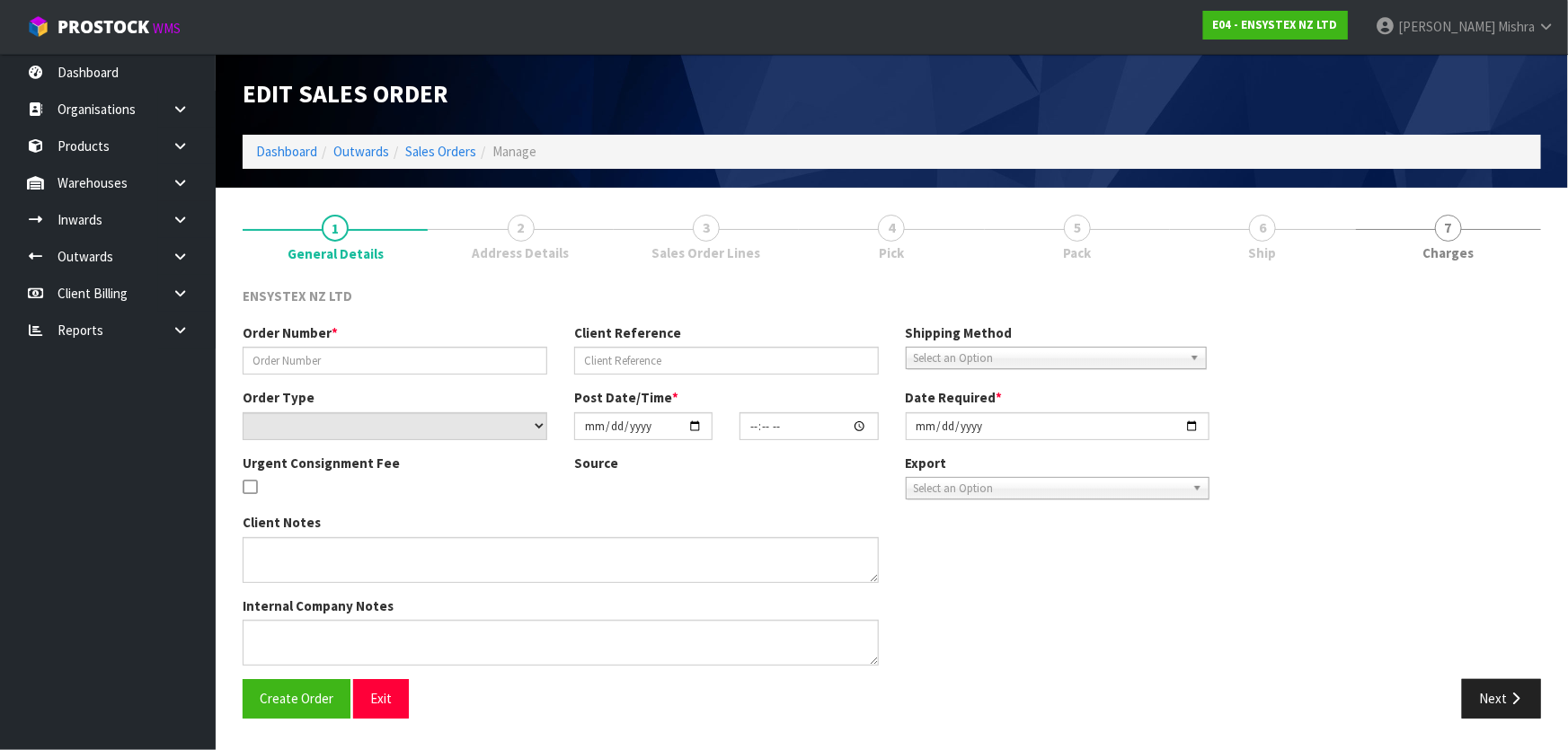
type input "[DATE]"
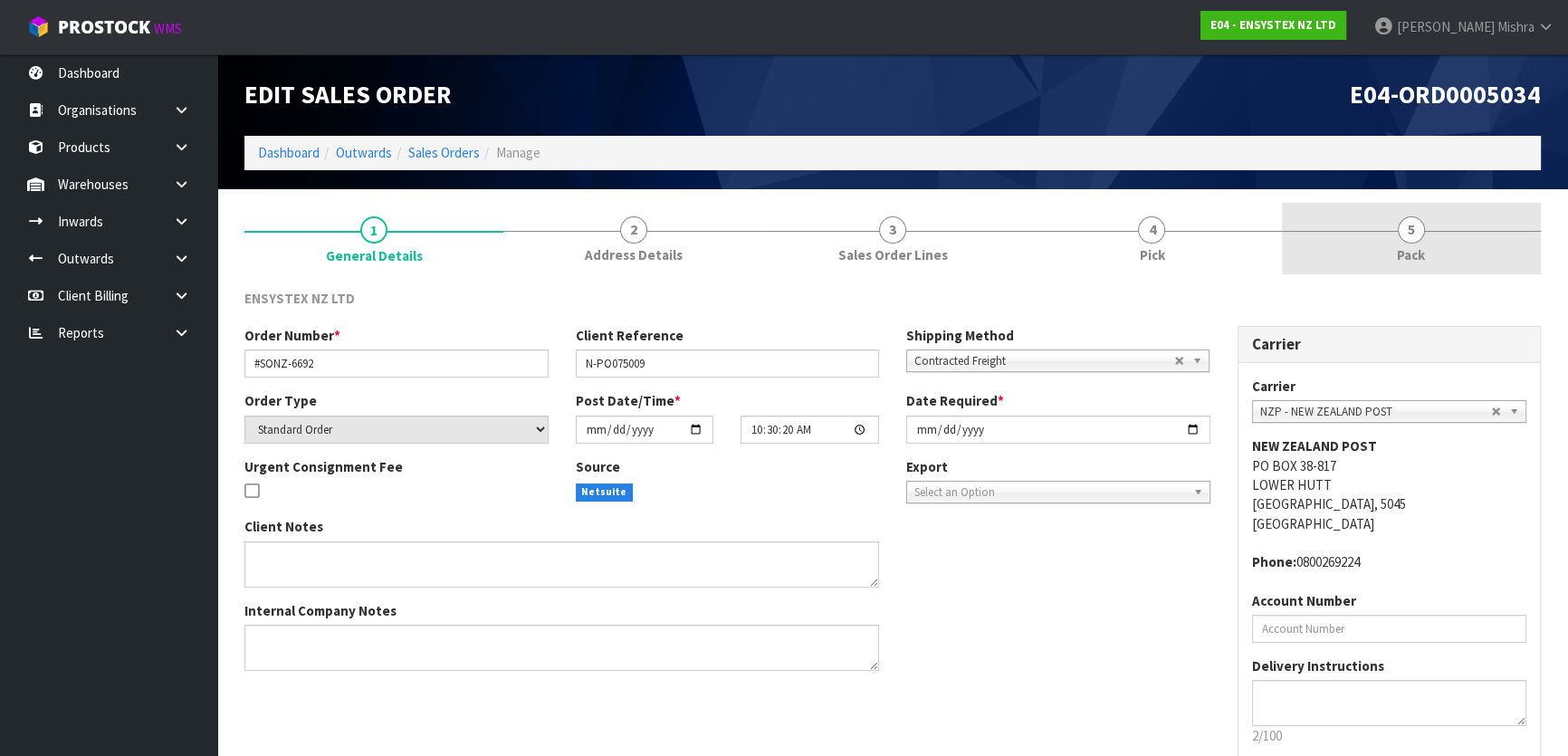
click at [1410, 241] on span "5" at bounding box center [1411, 231] width 28 height 28
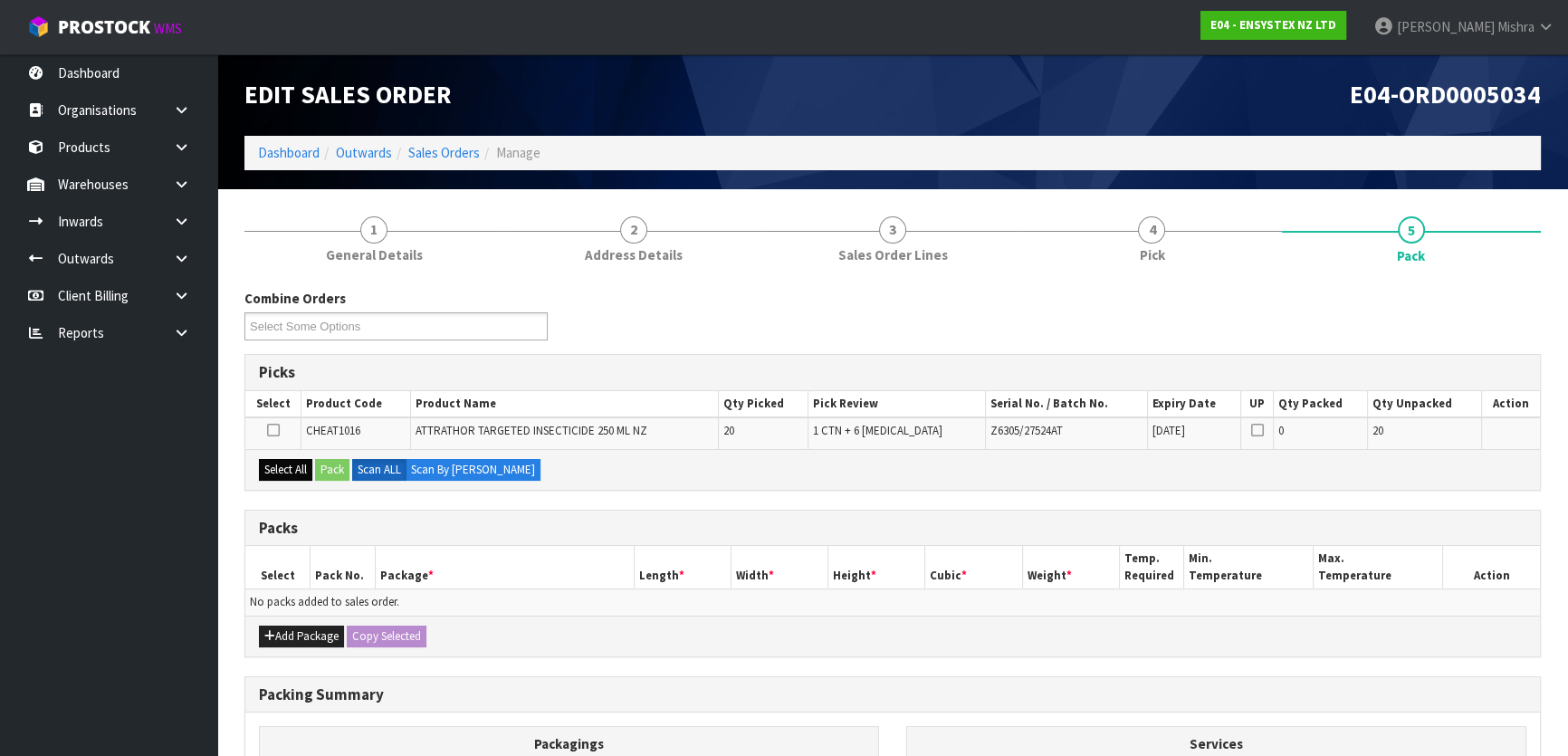
click at [297, 461] on div "Select All Pack Scan ALL Scan By [PERSON_NAME]" at bounding box center [892, 469] width 1294 height 40
click at [295, 462] on button "Select All" at bounding box center [286, 470] width 53 height 22
click at [328, 464] on button "Pack" at bounding box center [331, 470] width 34 height 22
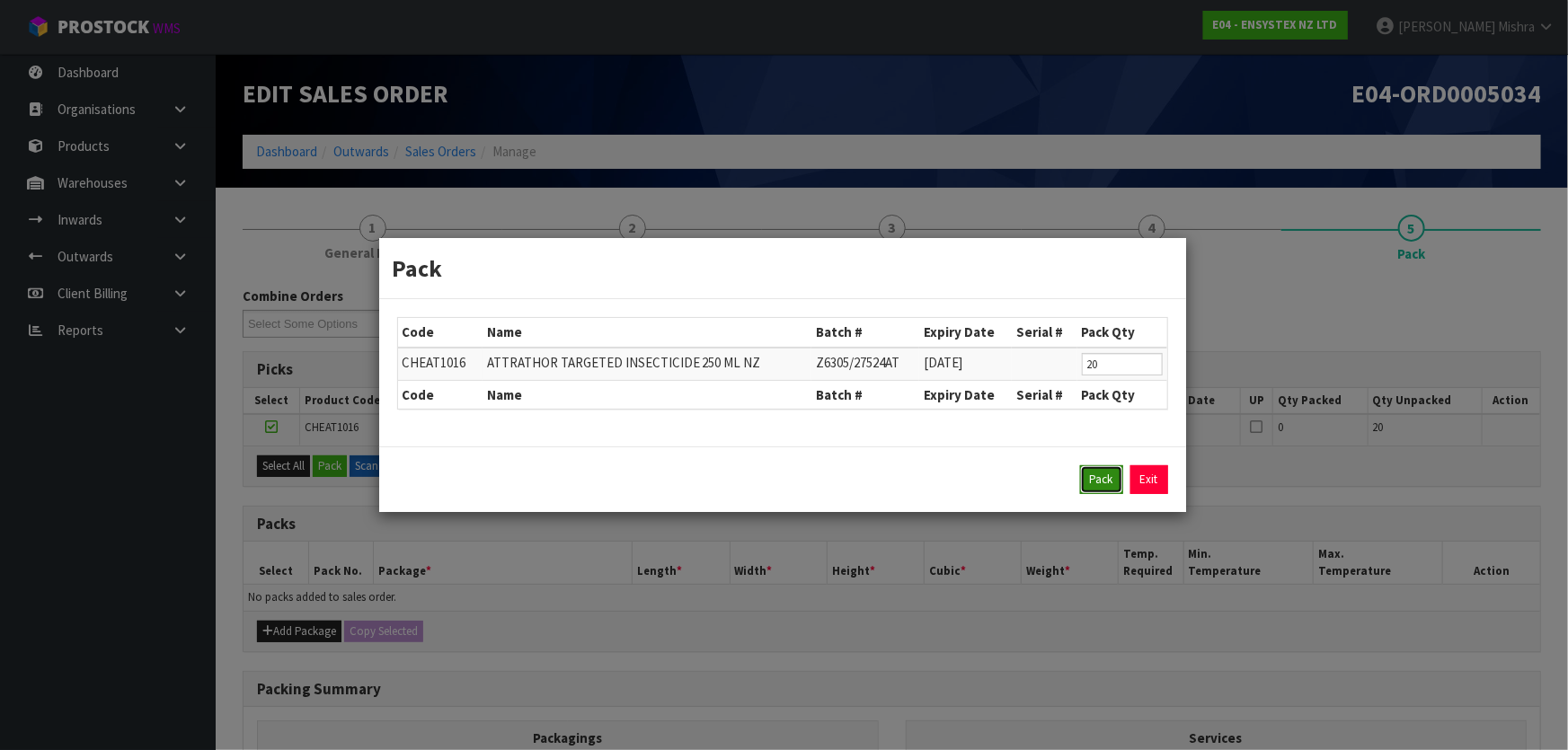
click at [1086, 486] on button "Pack" at bounding box center [1101, 480] width 43 height 29
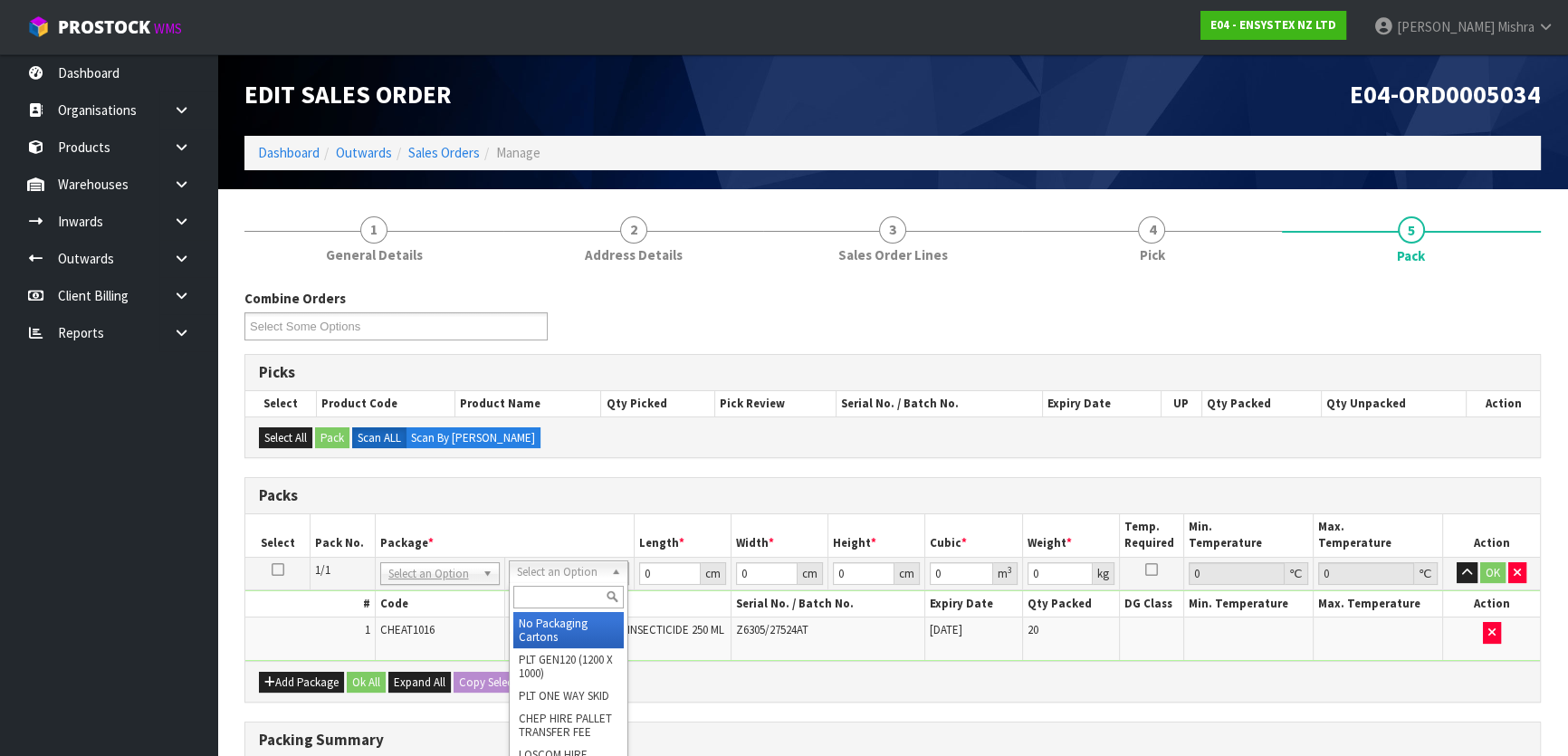
drag, startPoint x: 581, startPoint y: 570, endPoint x: 575, endPoint y: 578, distance: 10.0
click at [566, 599] on input "text" at bounding box center [568, 597] width 110 height 23
type input "a4"
type input "31"
type input "22.5"
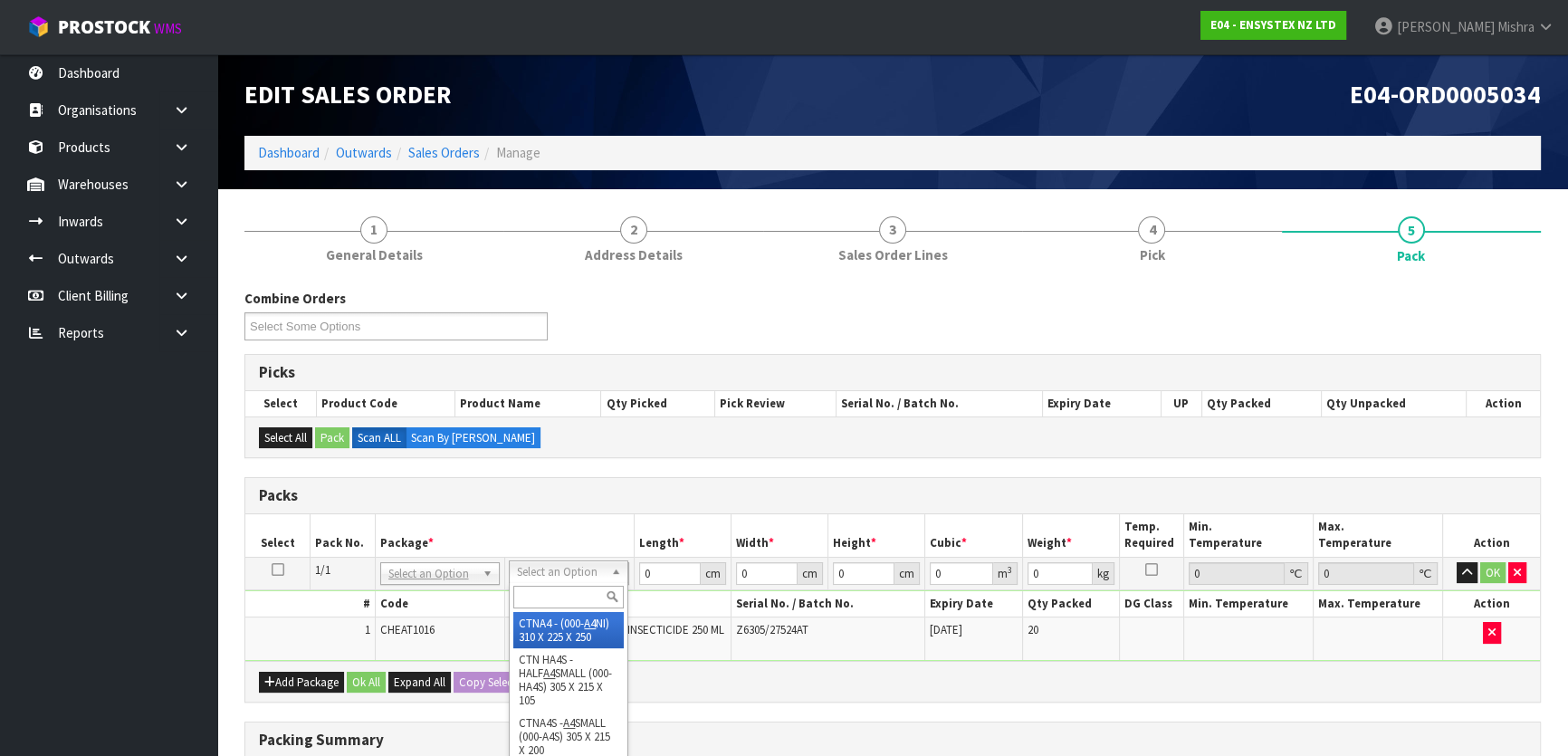
type input "25"
type input "0.017438"
type input "6.6"
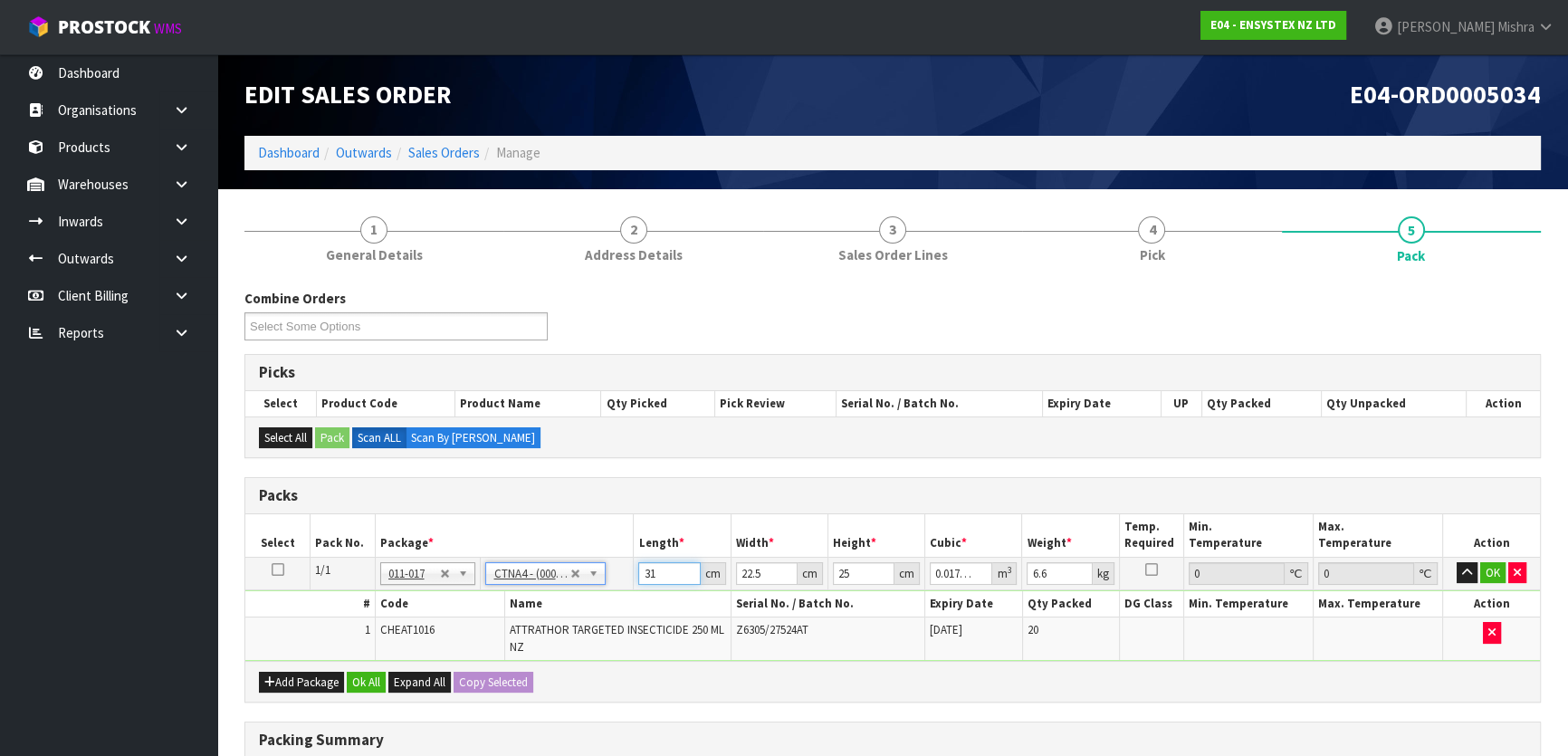
drag, startPoint x: 661, startPoint y: 571, endPoint x: 595, endPoint y: 563, distance: 66.5
click at [588, 577] on tr "1/1 NONE 007-001 007-002 007-004 007-009 007-013 007-014 007-015 007-017 007-01…" at bounding box center [892, 572] width 1294 height 32
type input "3"
type input "0.001687"
type input "33"
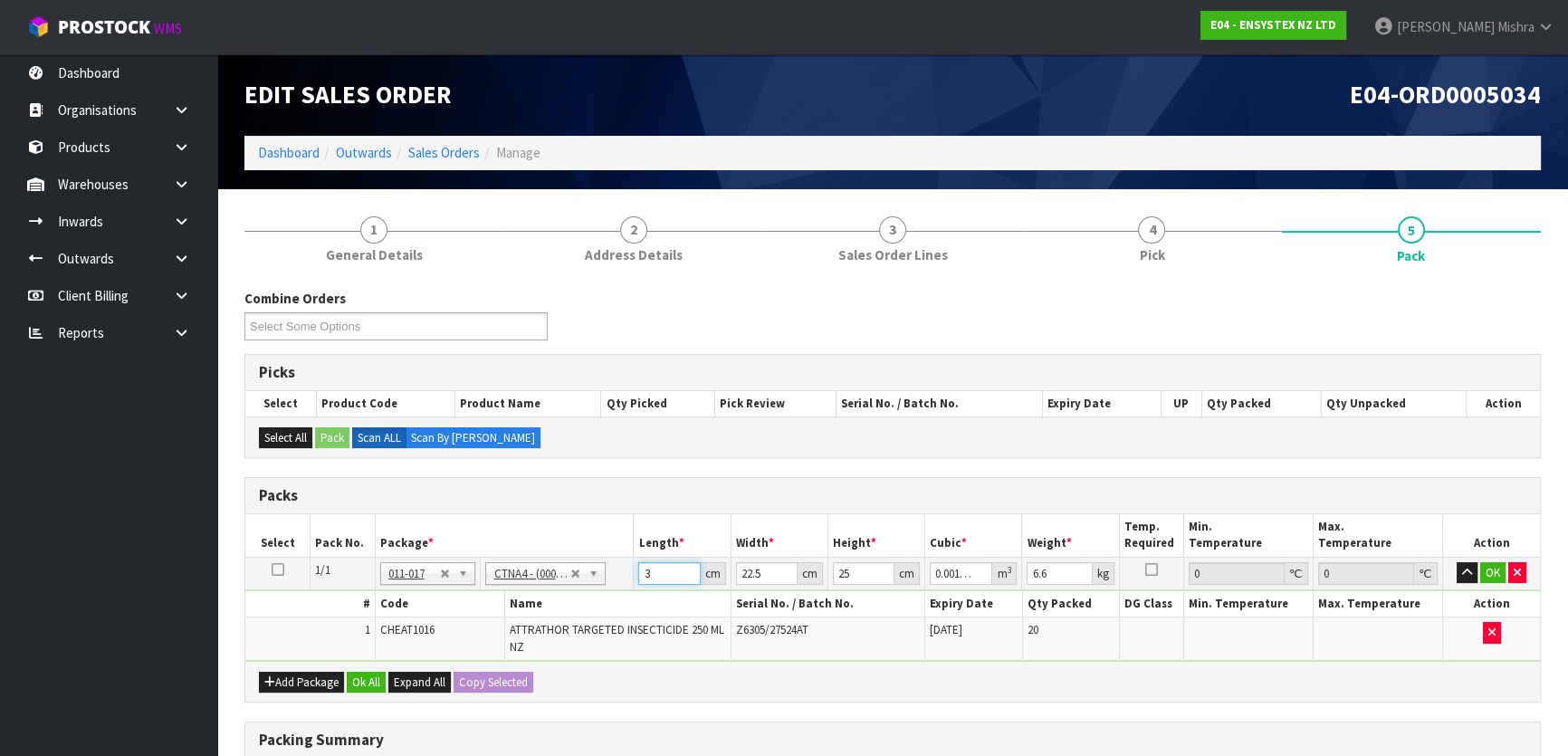
type input "0.018563"
type input "33"
type input "2"
type input "0.00165"
type input "26"
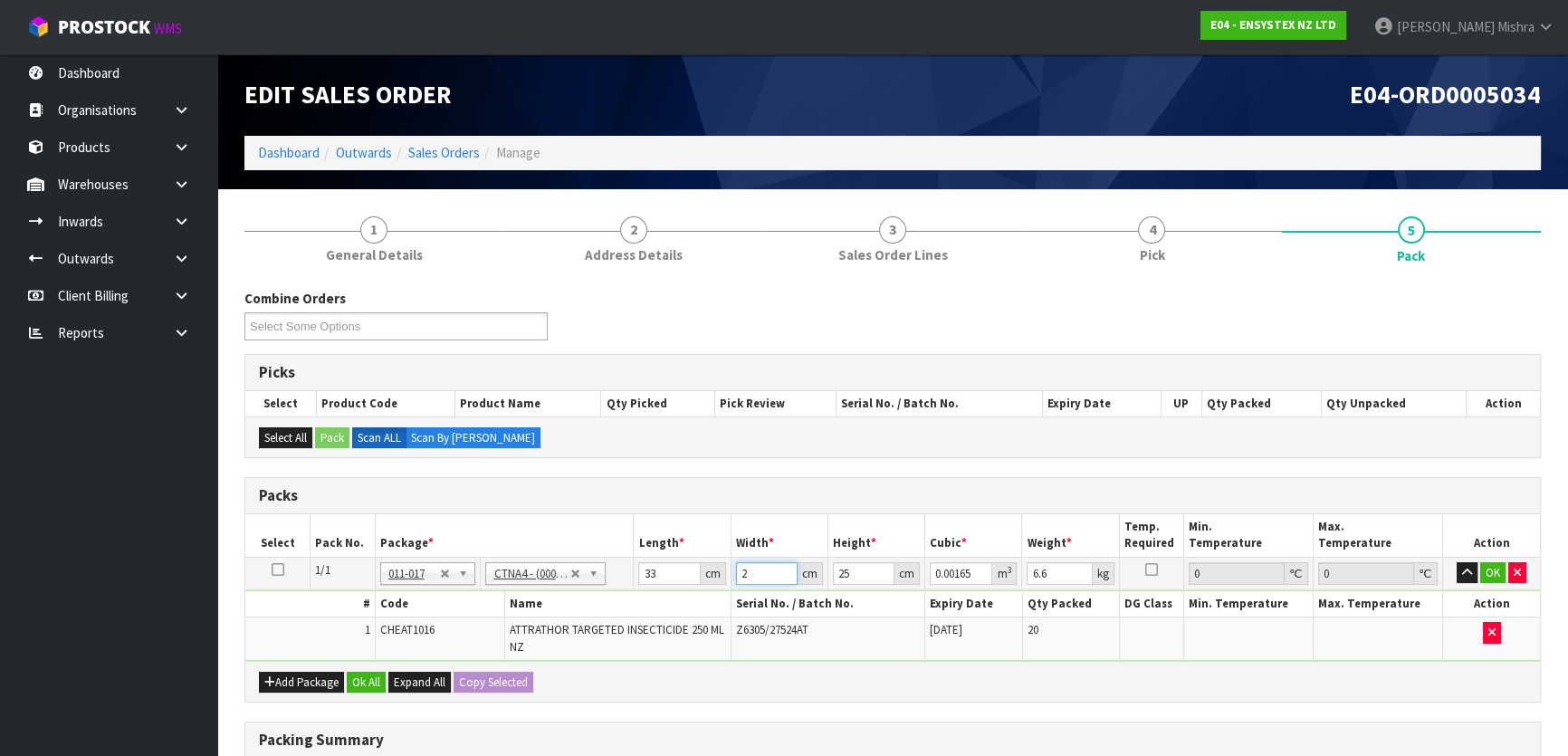
type input "0.02145"
type input "26"
type input "1"
type input "0.000858"
type input "19"
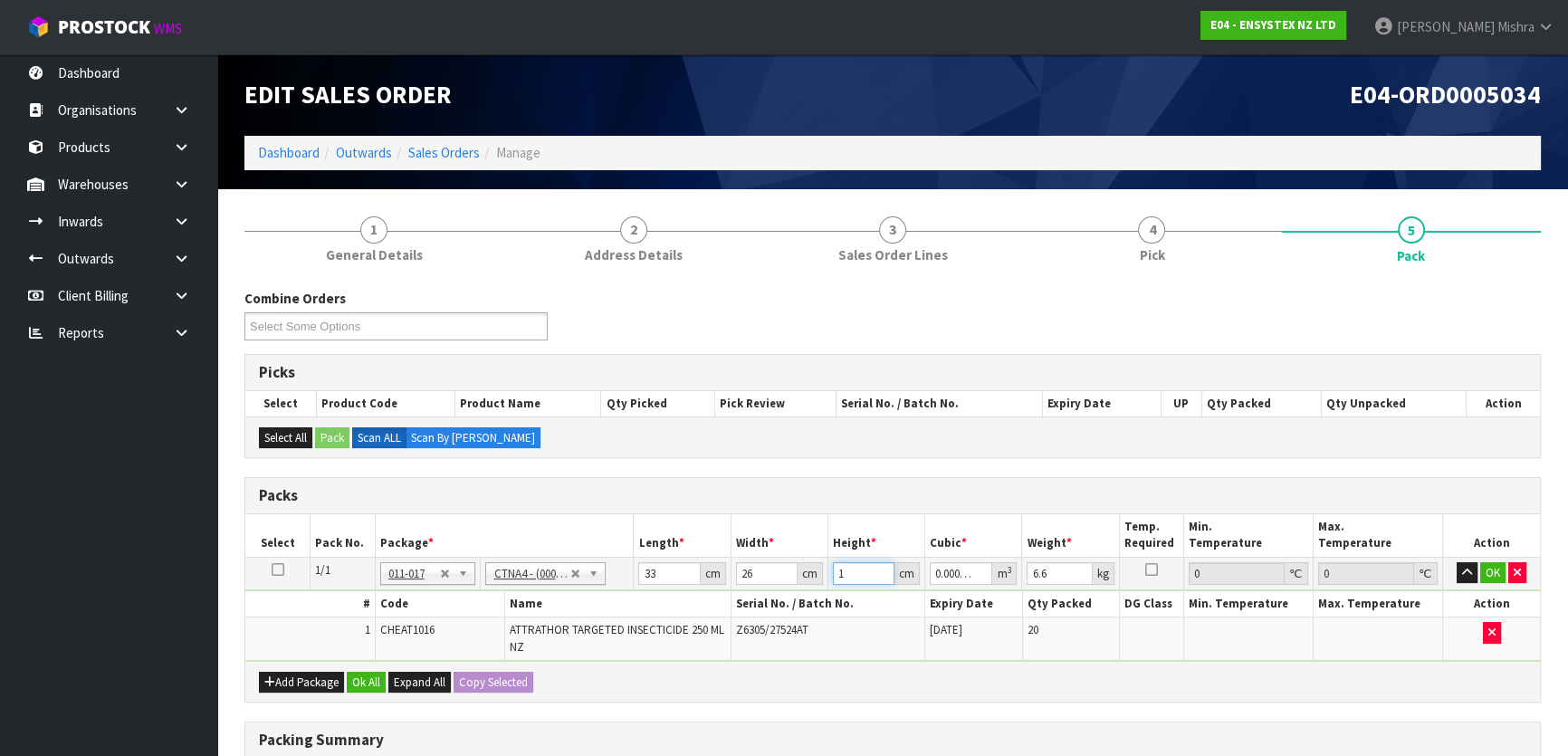
type input "0.016302"
type input "19"
type input "7"
click at [376, 672] on button "Ok All" at bounding box center [366, 683] width 39 height 22
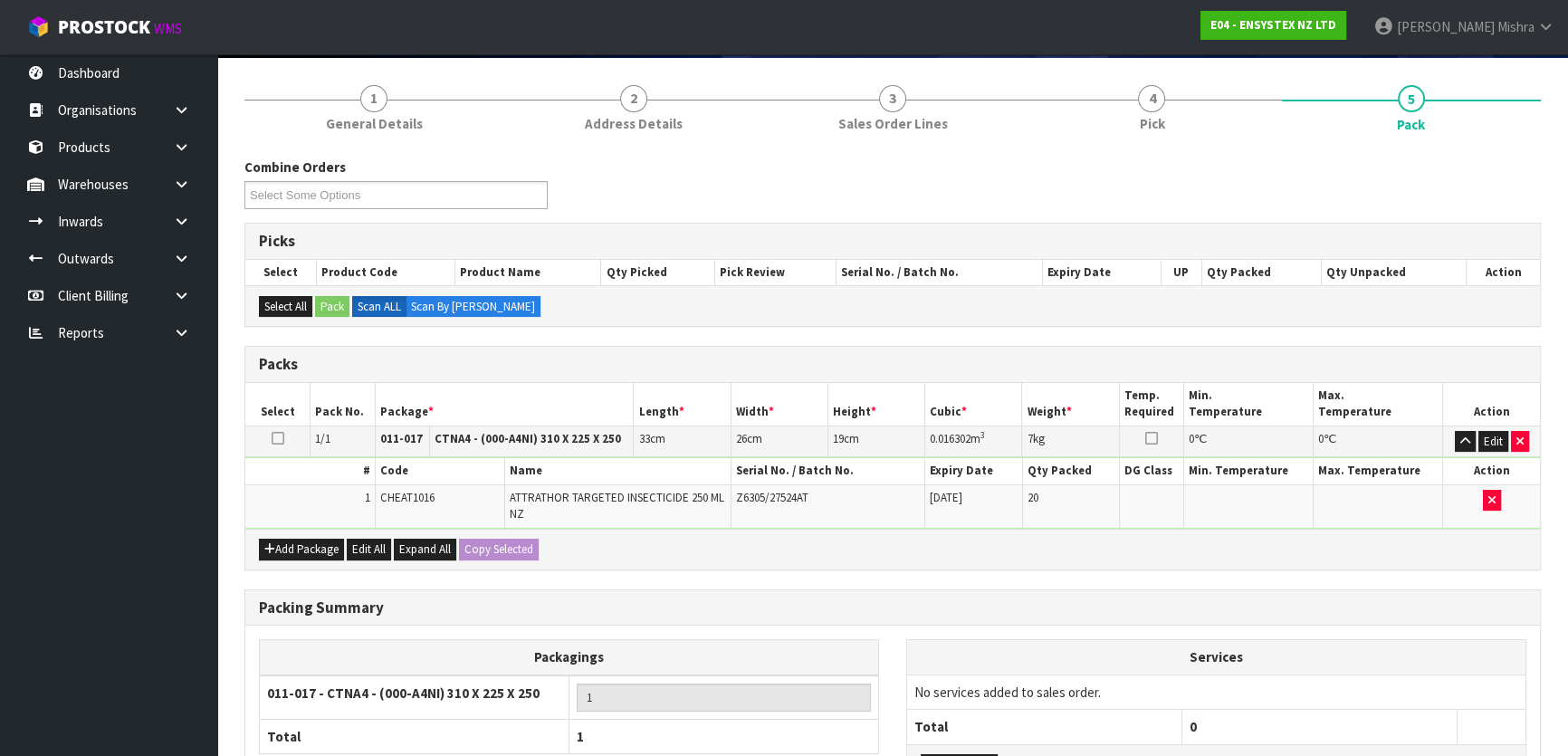
scroll to position [285, 0]
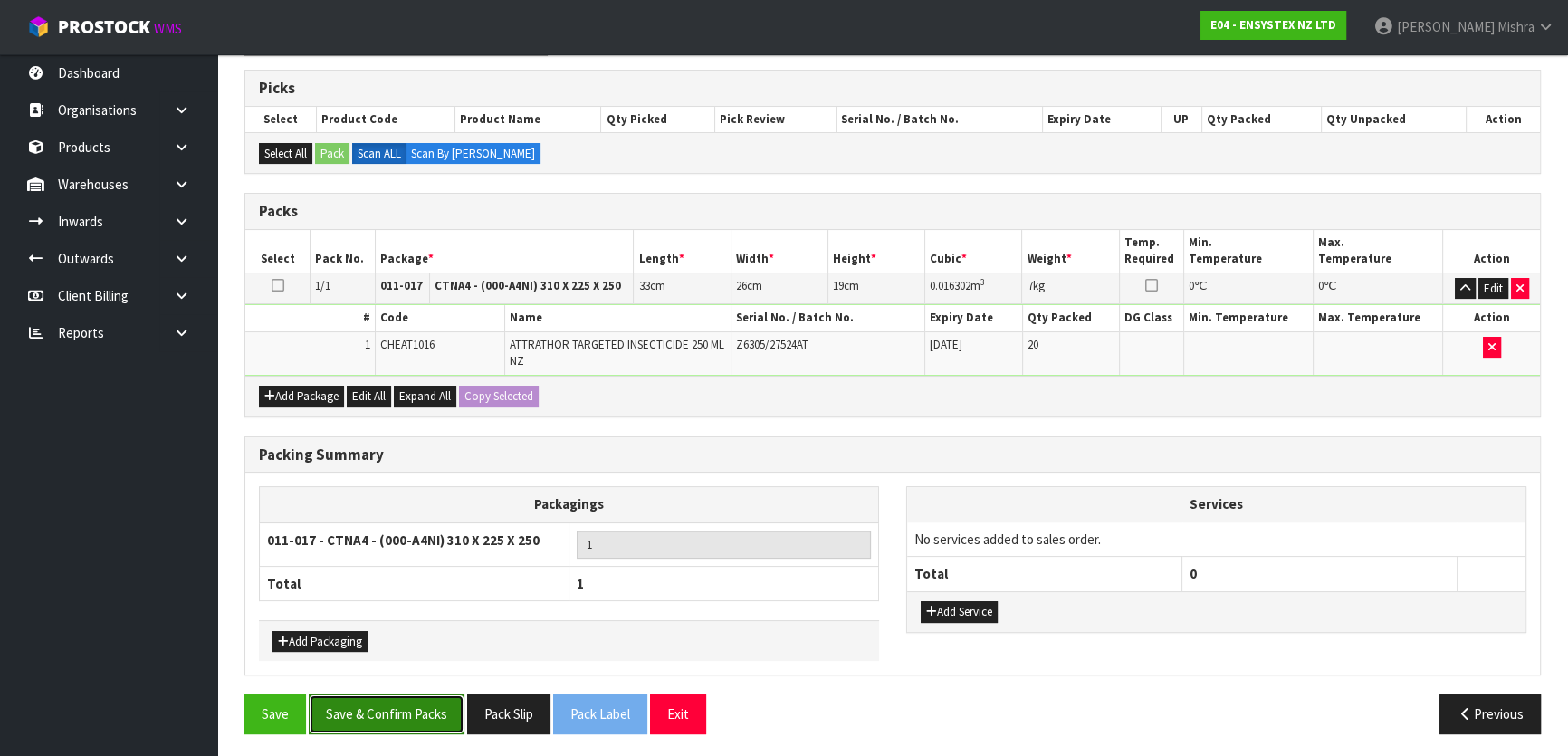
click at [370, 716] on button "Save & Confirm Packs" at bounding box center [386, 714] width 156 height 39
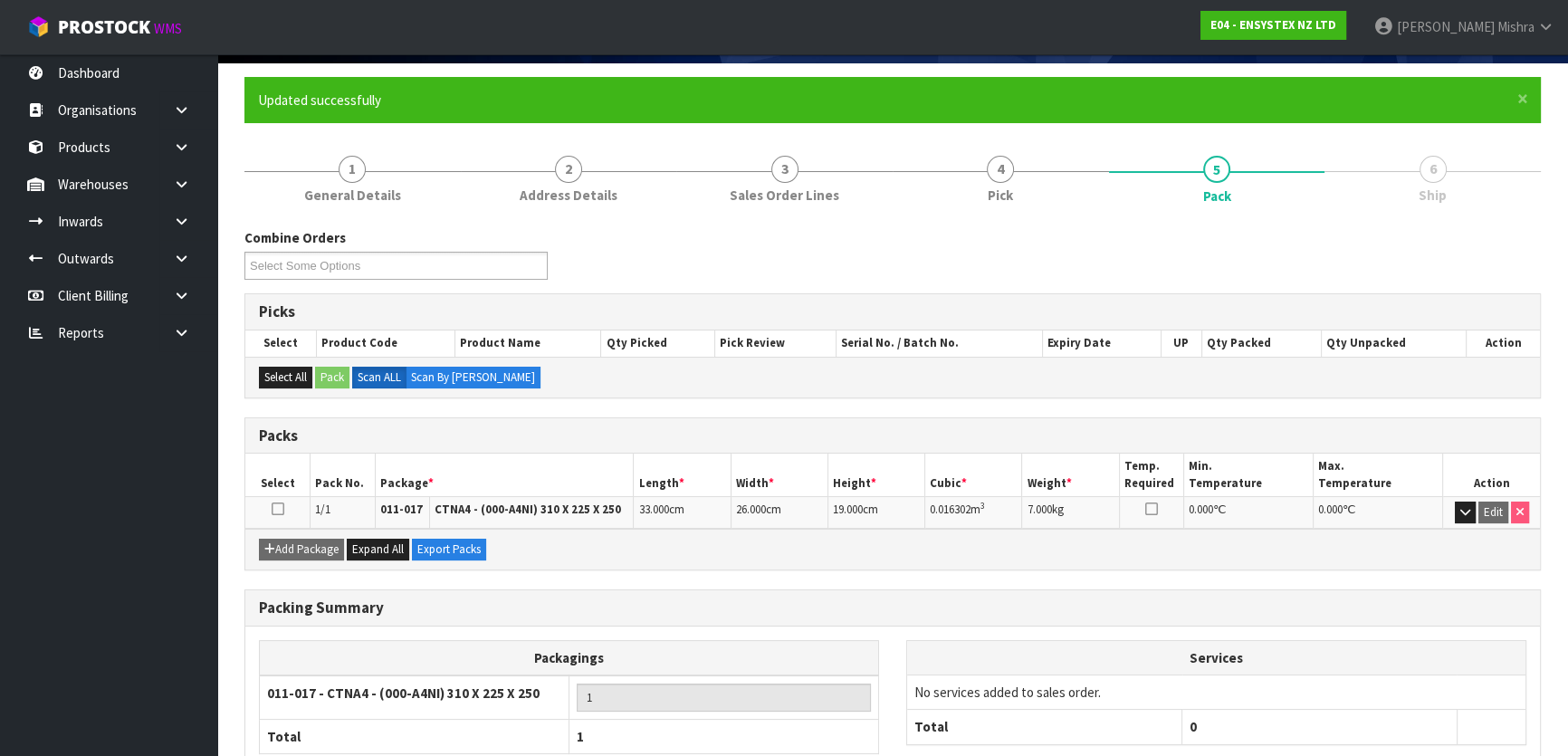
scroll to position [239, 0]
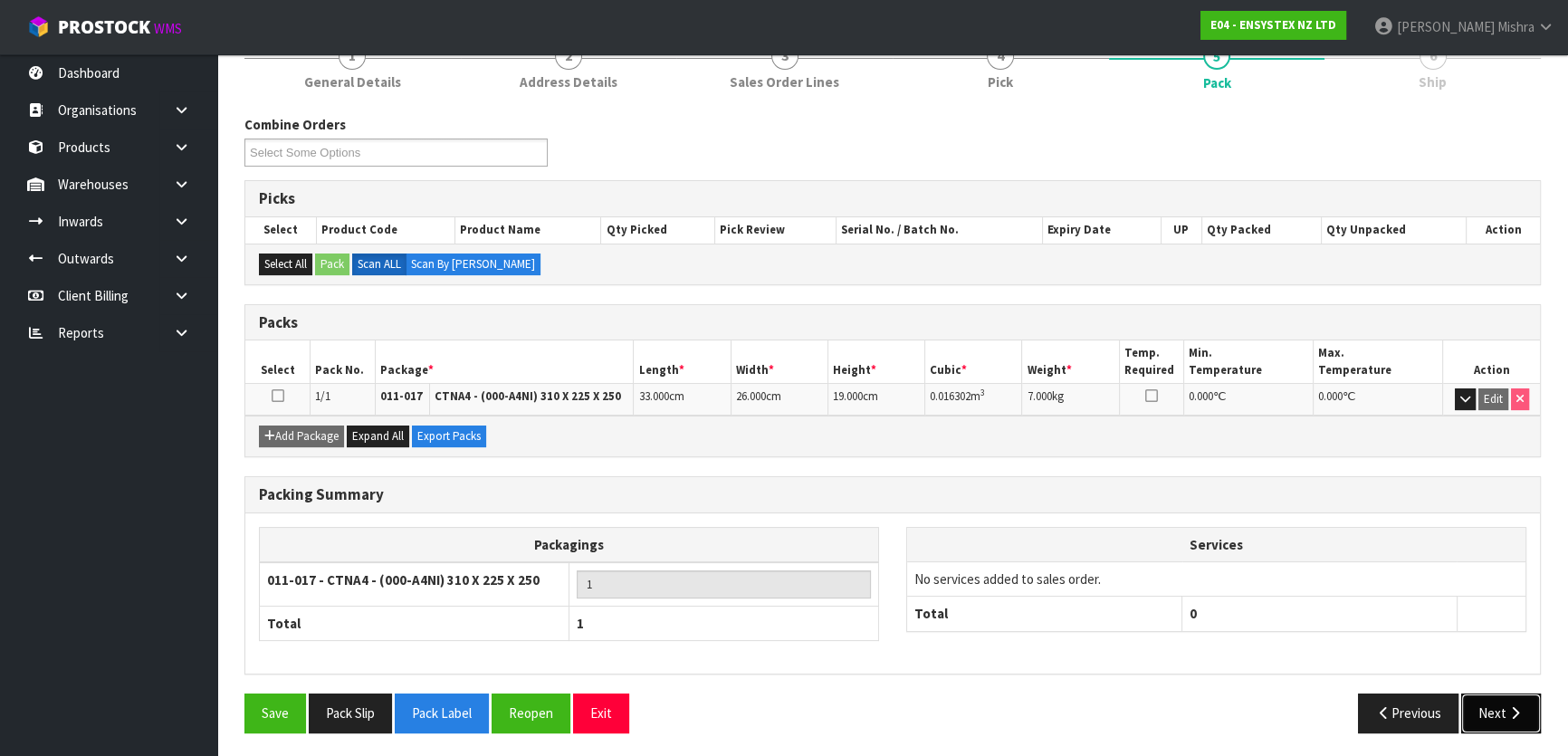
click at [1508, 709] on icon "button" at bounding box center [1515, 713] width 17 height 14
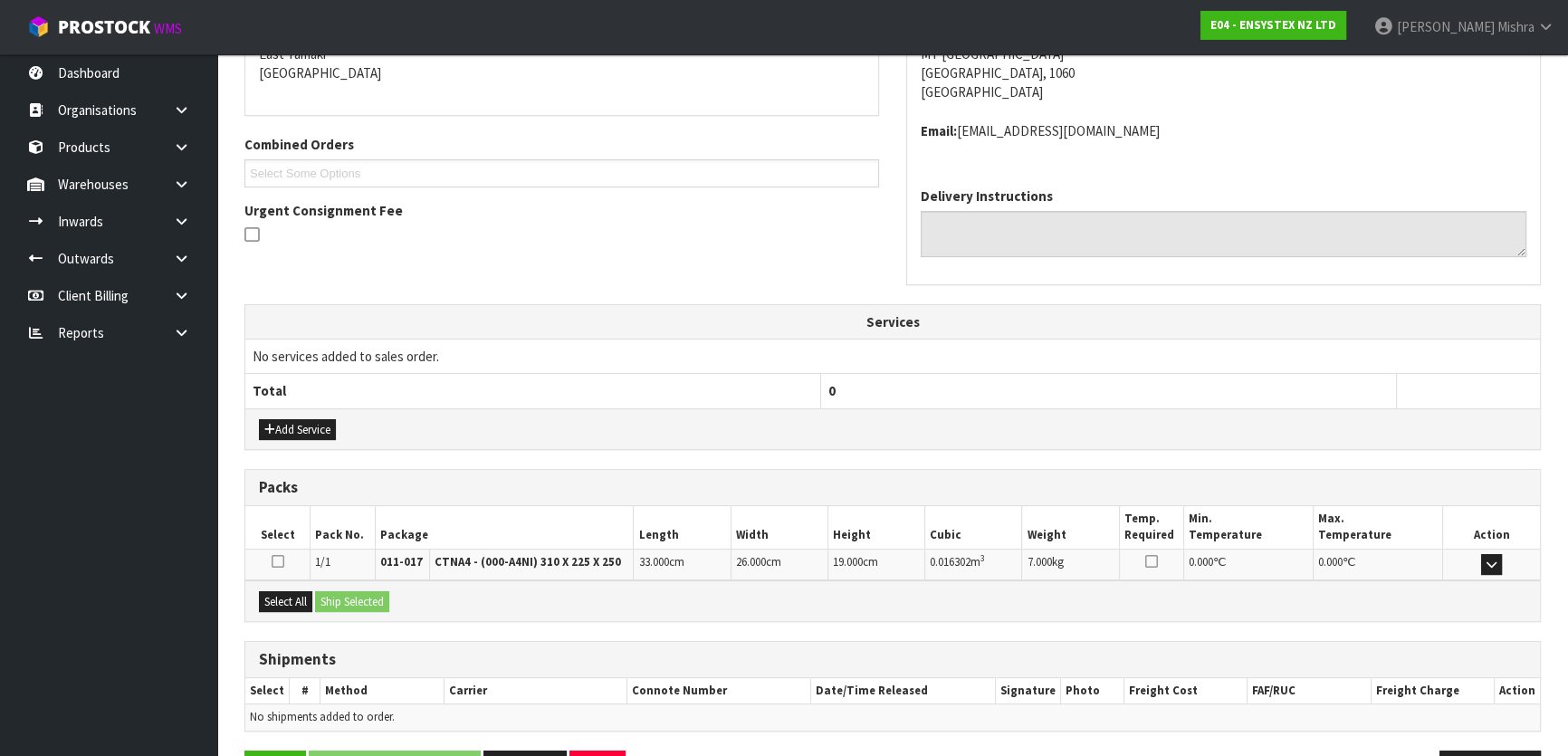
scroll to position [456, 0]
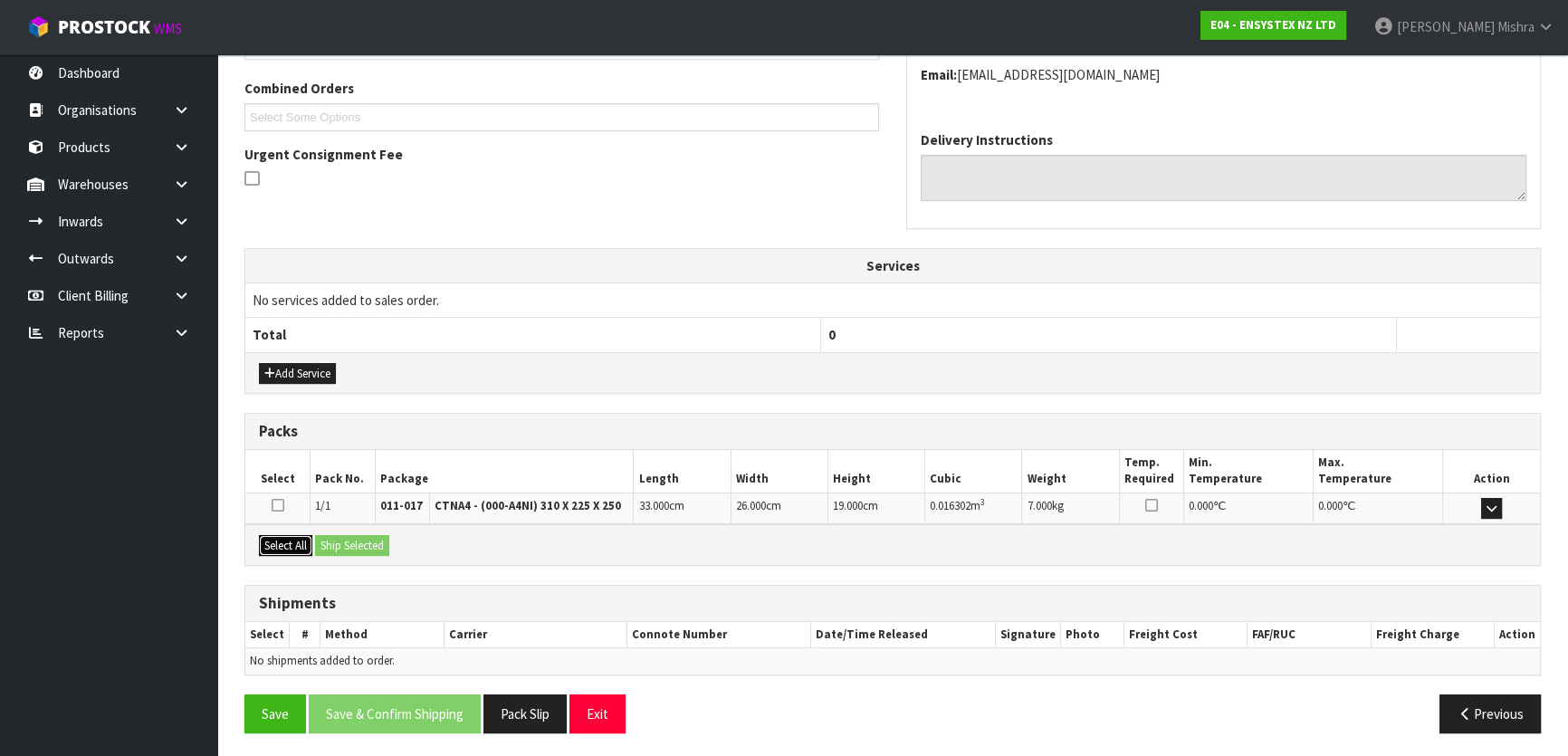
click at [281, 536] on button "Select All" at bounding box center [286, 547] width 53 height 22
drag, startPoint x: 361, startPoint y: 544, endPoint x: 441, endPoint y: 598, distance: 96.5
click at [362, 547] on button "Ship Selected" at bounding box center [352, 547] width 74 height 22
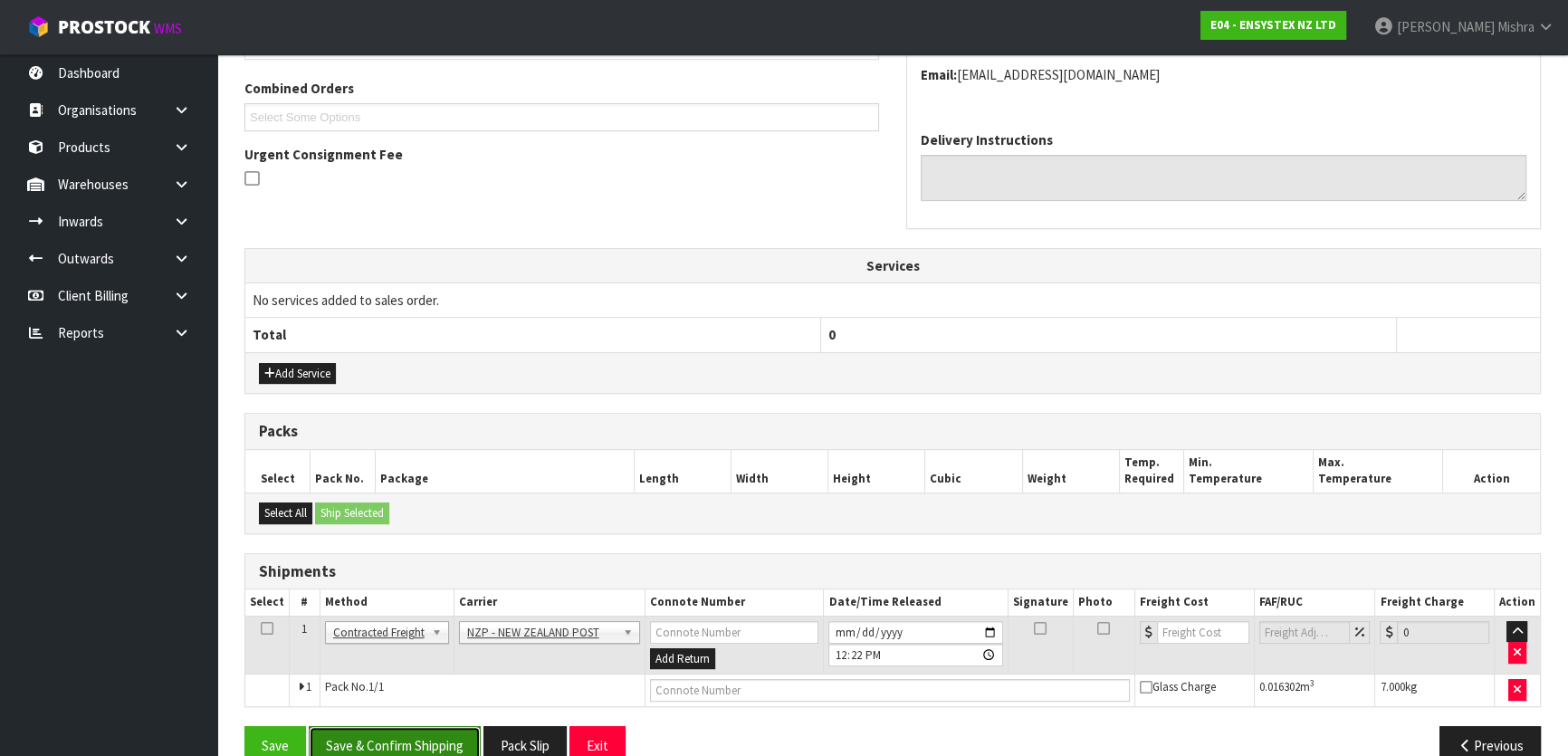
click at [437, 747] on button "Save & Confirm Shipping" at bounding box center [394, 746] width 172 height 39
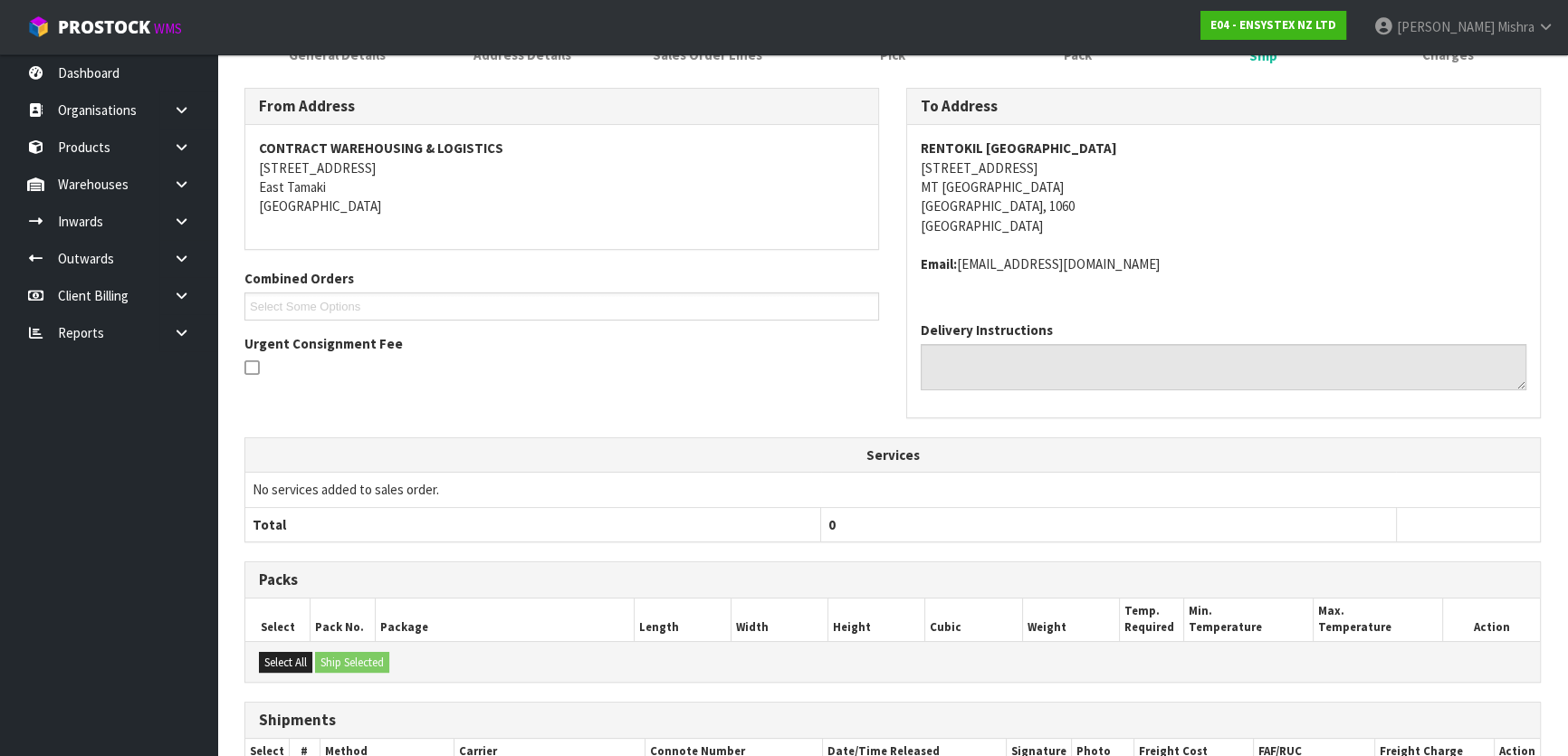
scroll to position [463, 0]
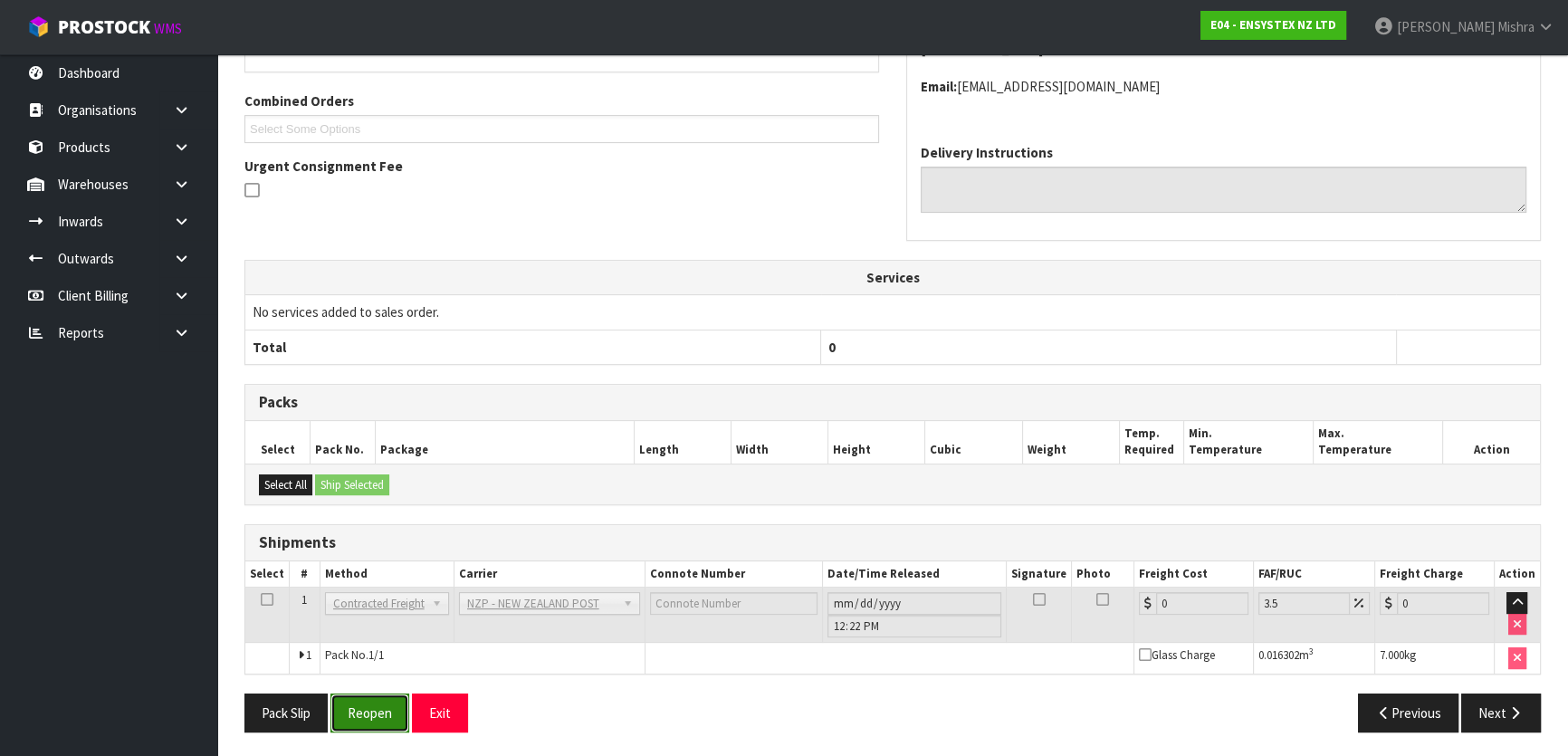
click at [361, 710] on button "Reopen" at bounding box center [370, 713] width 79 height 39
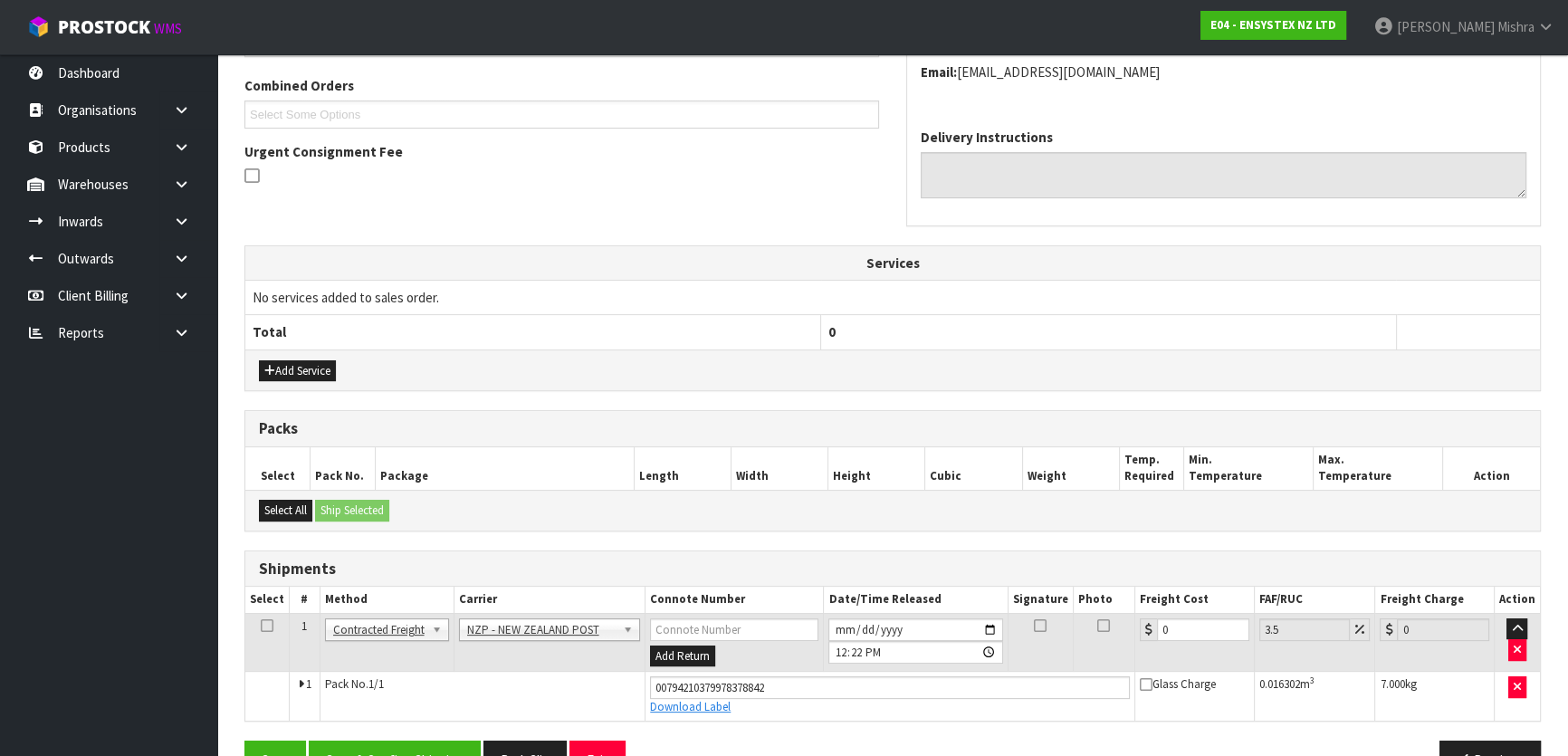
scroll to position [505, 0]
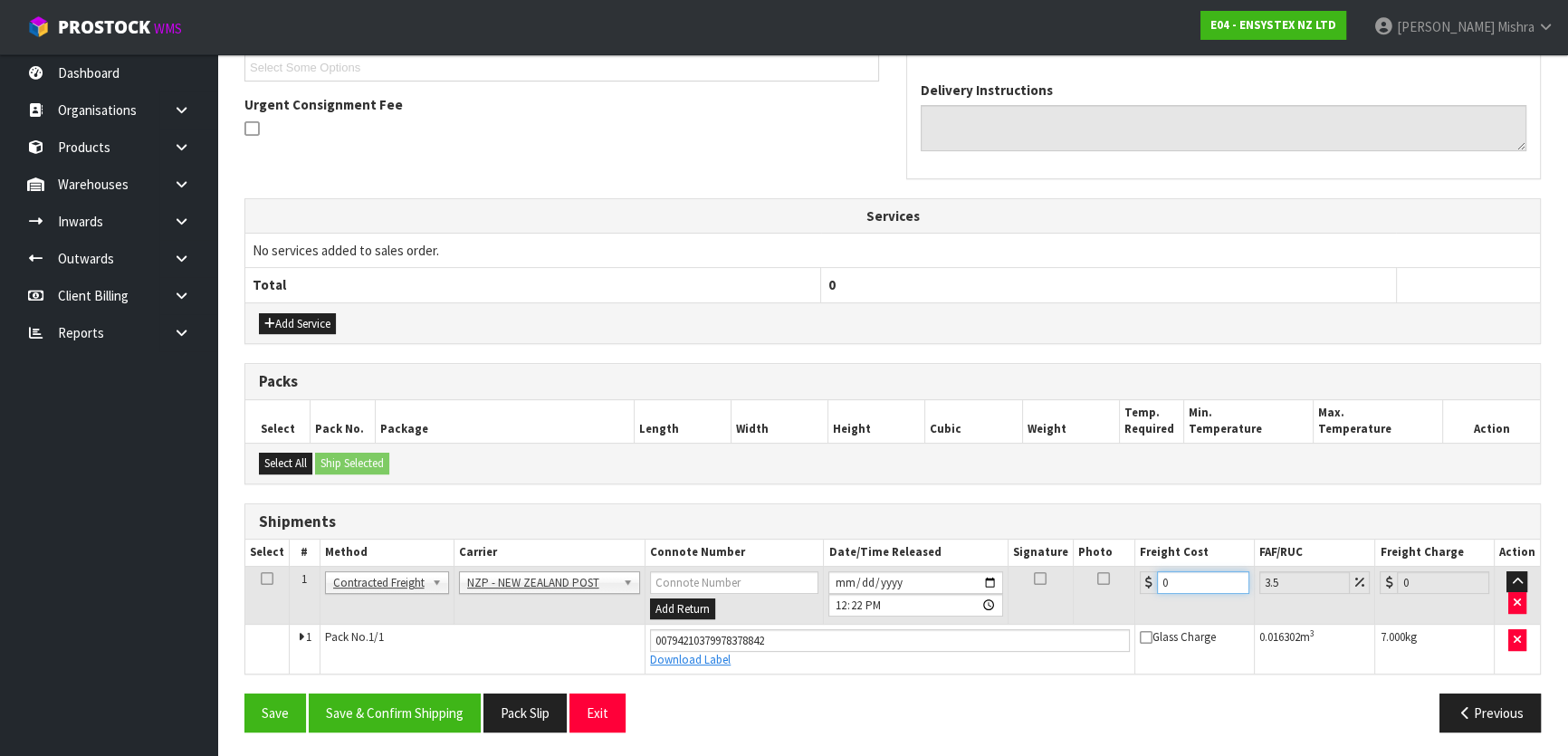
drag, startPoint x: 1187, startPoint y: 580, endPoint x: 1131, endPoint y: 577, distance: 56.1
click at [1131, 577] on tr "1 Client Local Pickup Customer Local Pickup Company Freight Contracted Freight …" at bounding box center [892, 595] width 1294 height 59
type input "3"
type input "3.1"
type input "3.8"
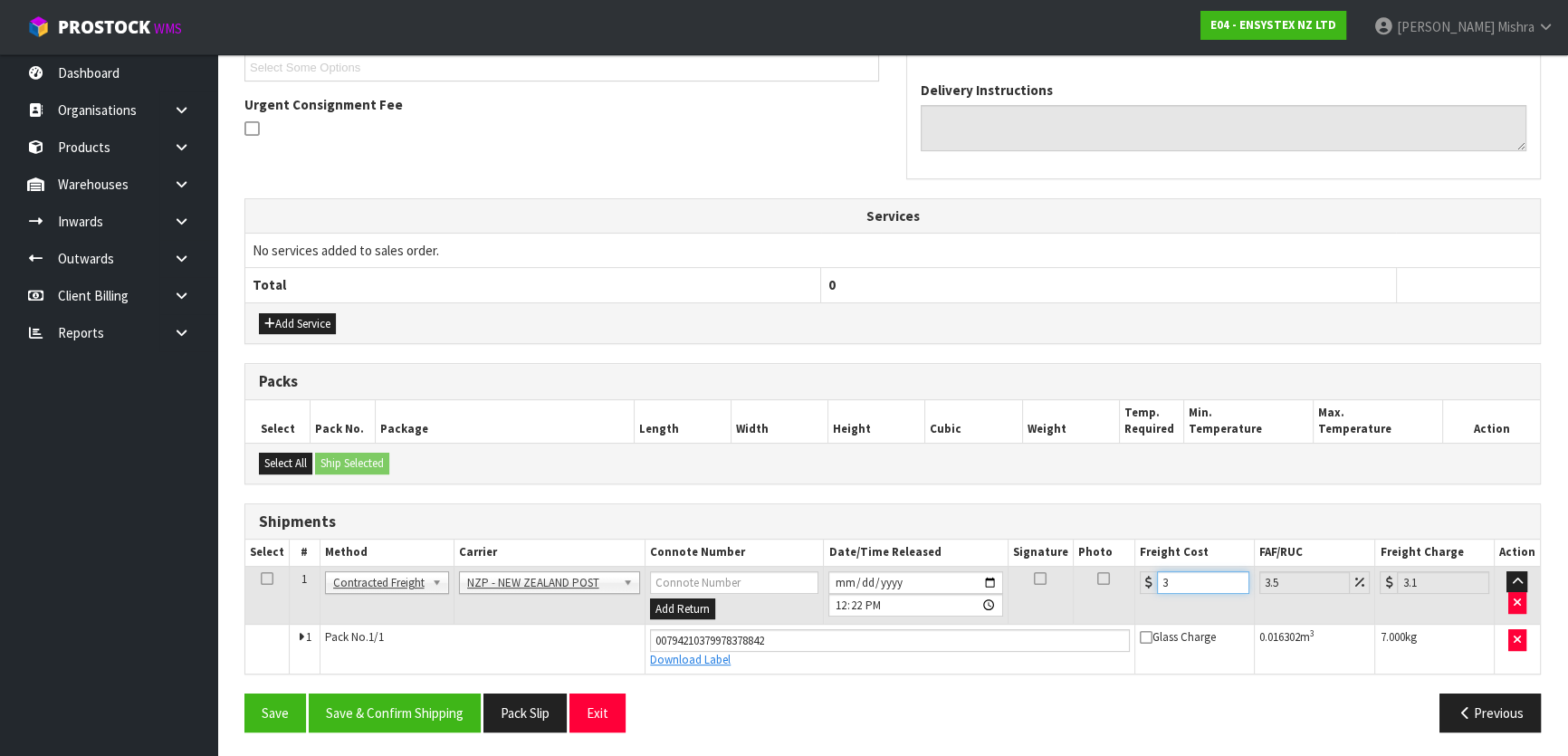
type input "3.93"
type input "3.88"
type input "4.02"
type input "3.88"
click at [373, 697] on button "Save & Confirm Shipping" at bounding box center [394, 713] width 172 height 39
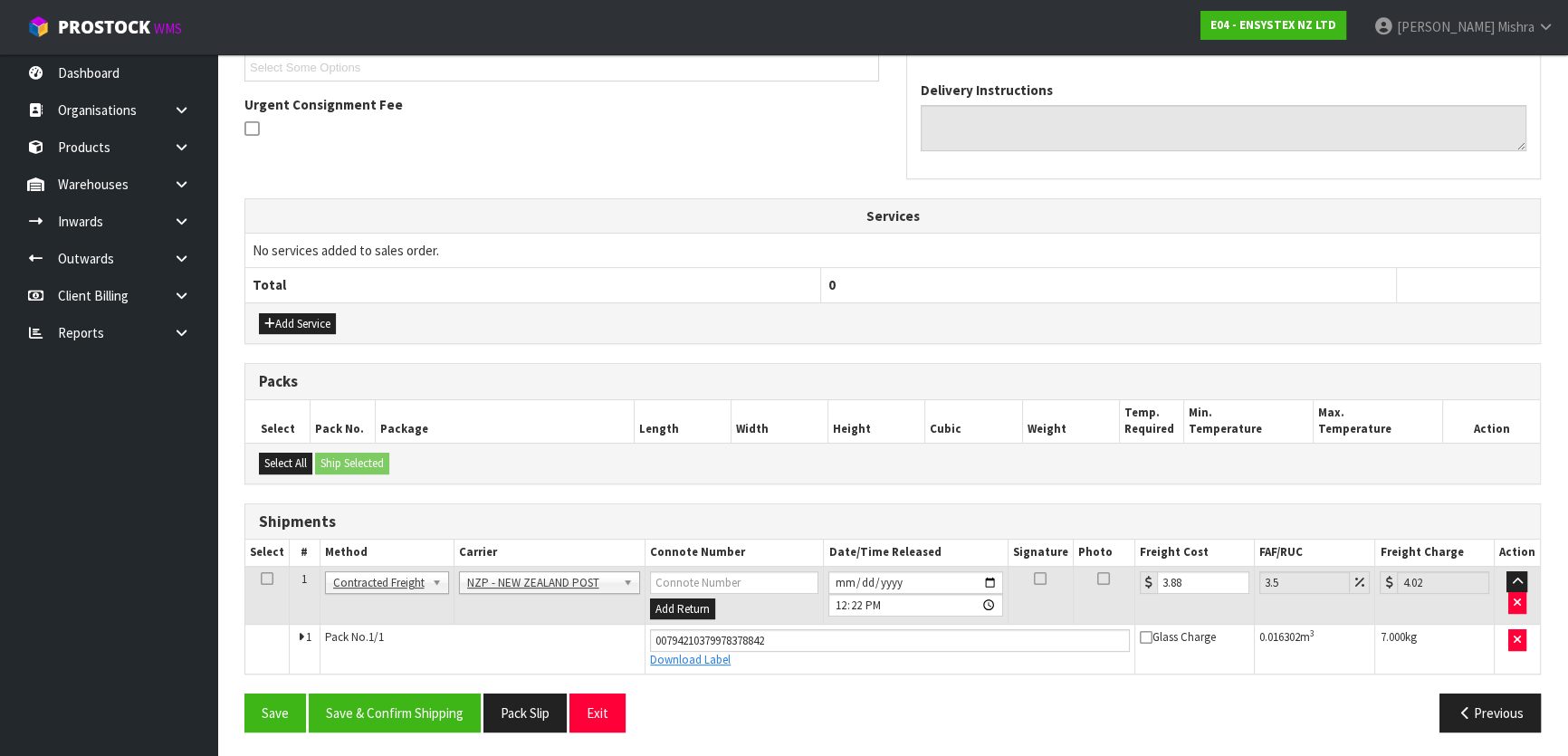
scroll to position [0, 0]
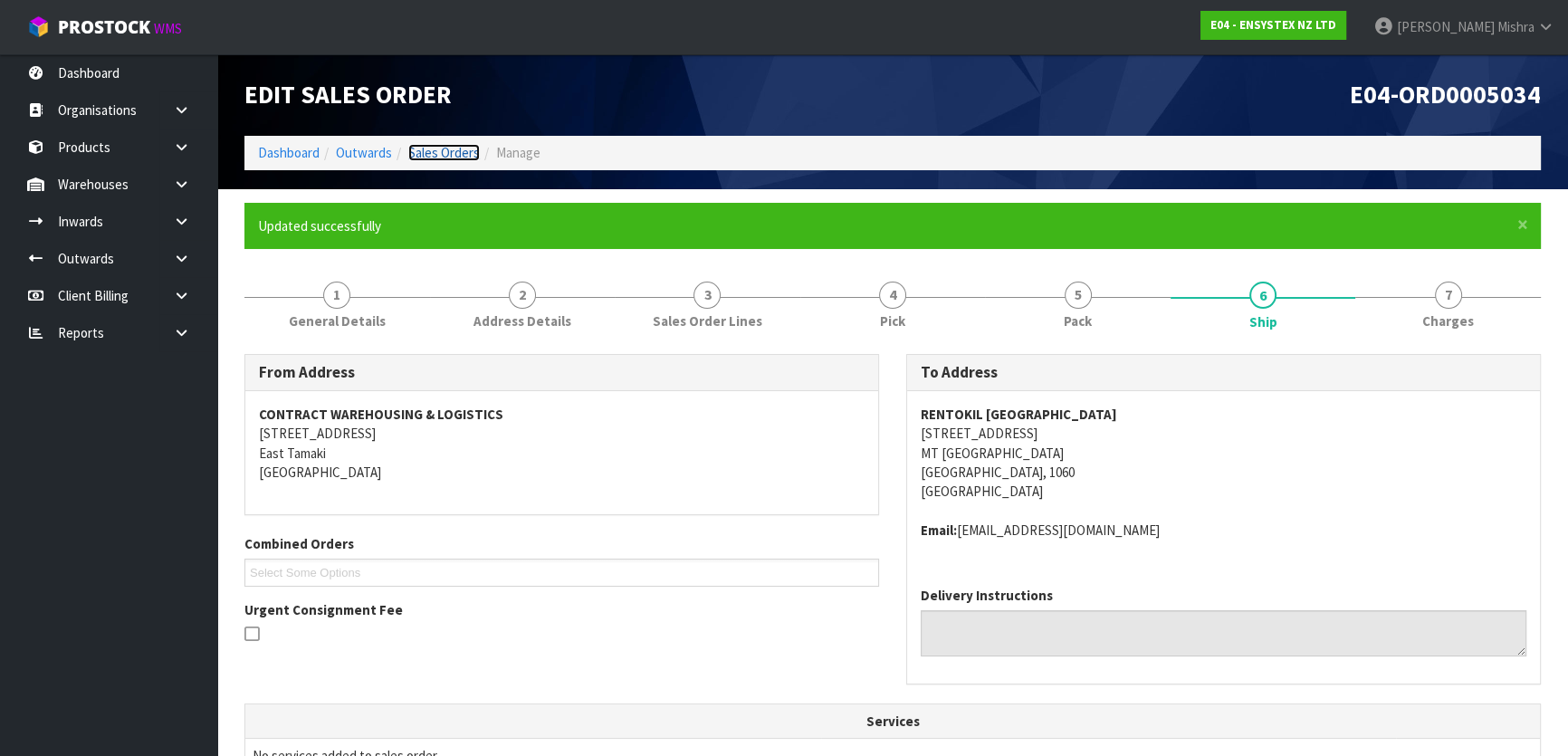
click at [446, 152] on link "Sales Orders" at bounding box center [444, 152] width 72 height 17
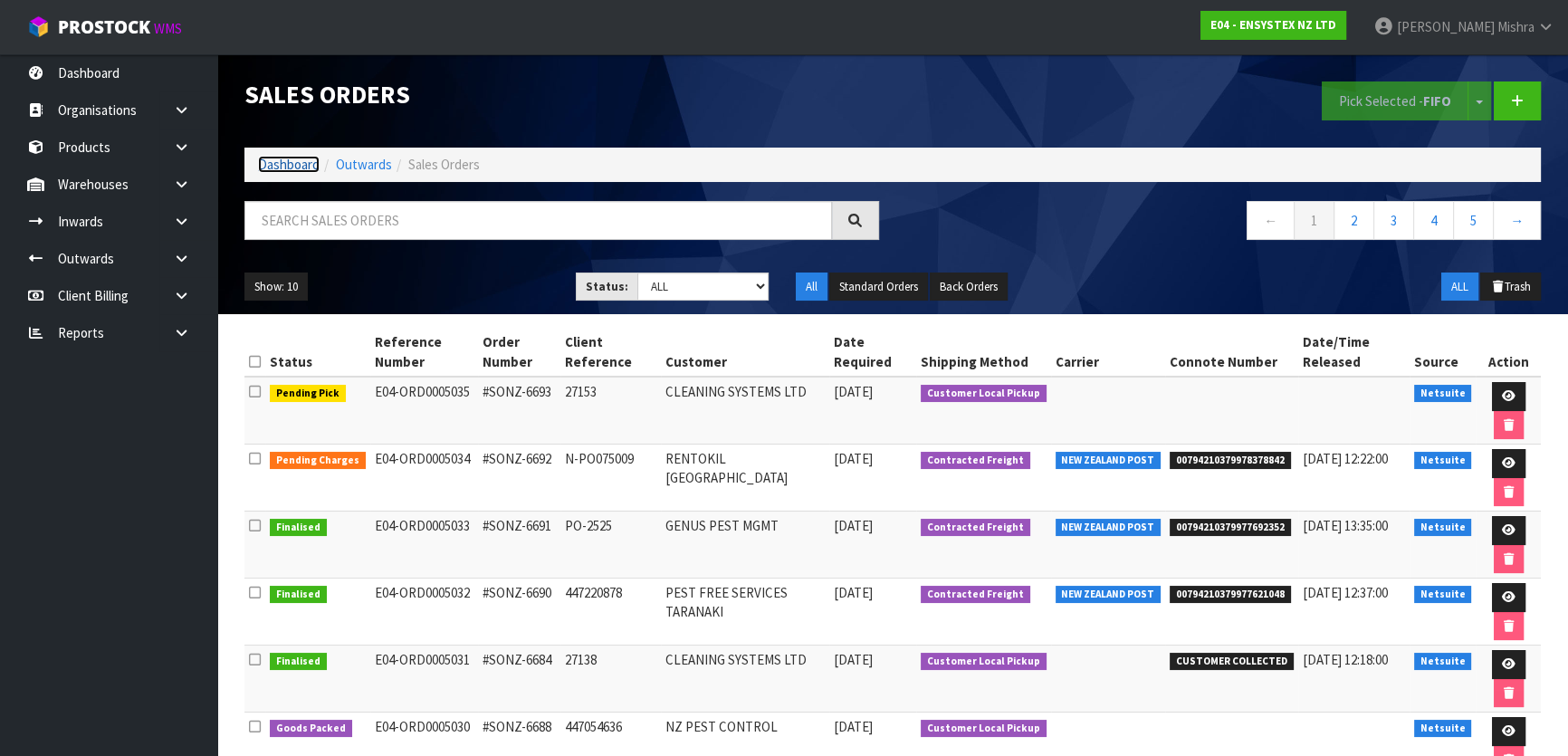
click at [280, 164] on link "Dashboard" at bounding box center [288, 164] width 62 height 17
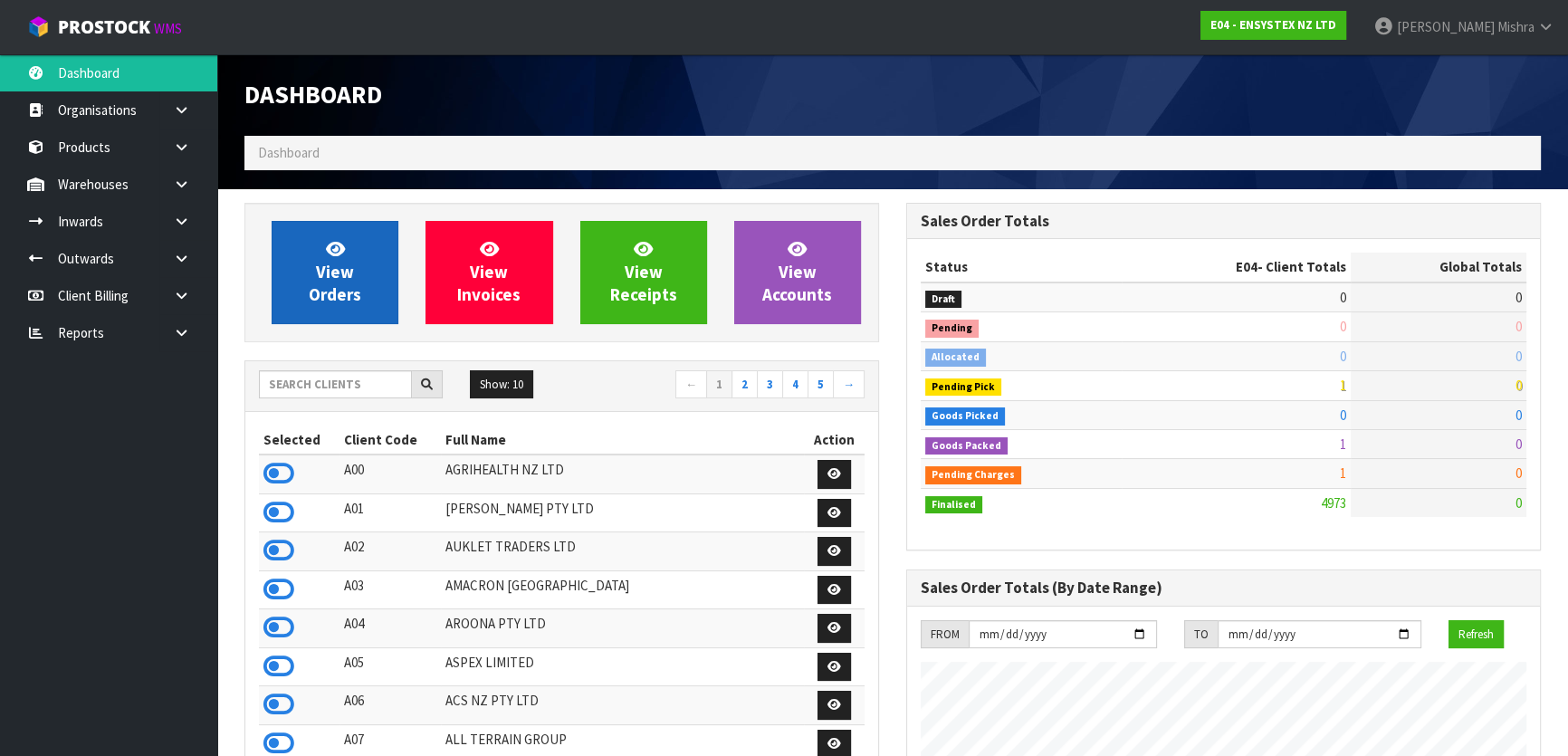
scroll to position [1370, 661]
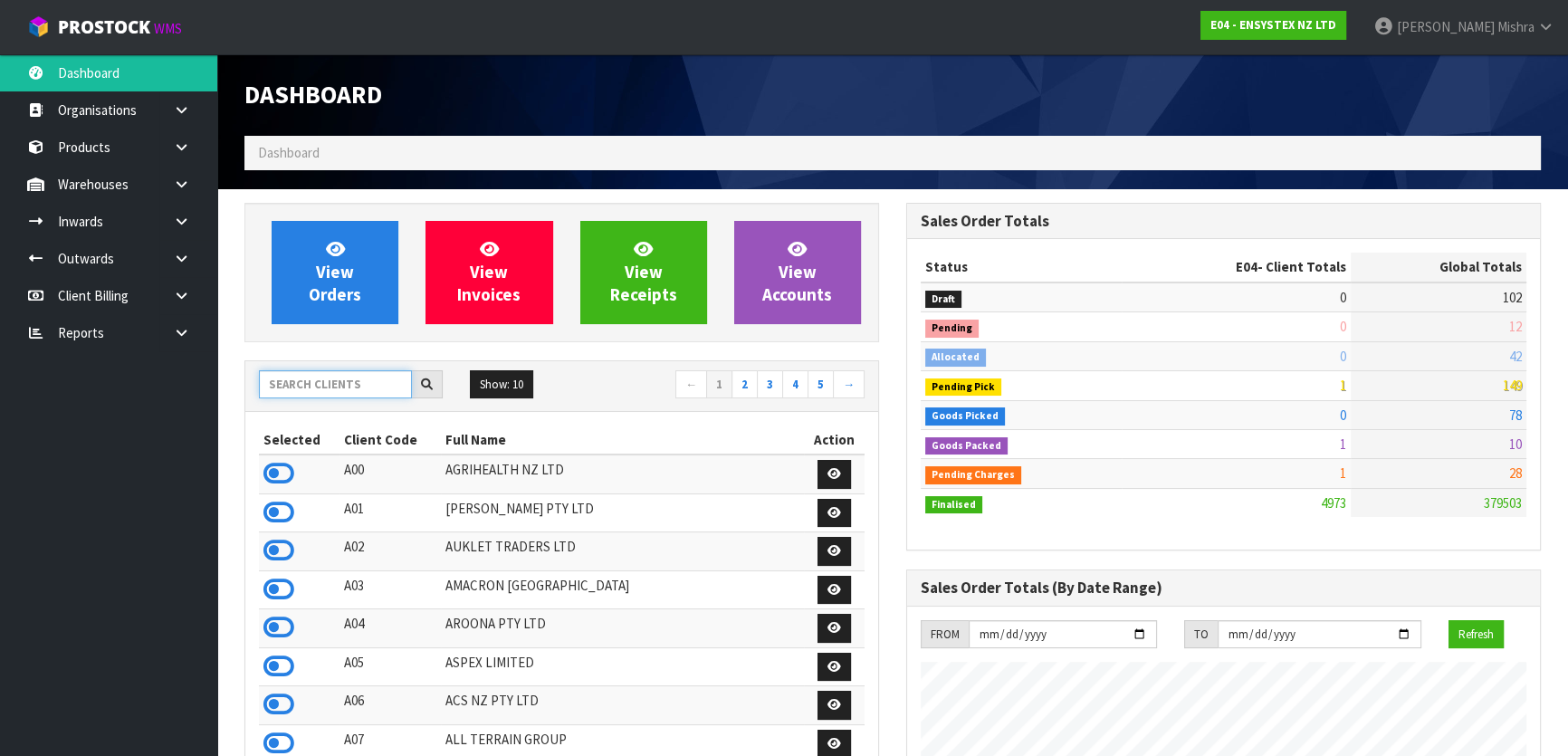
click at [333, 389] on input "text" at bounding box center [335, 384] width 153 height 28
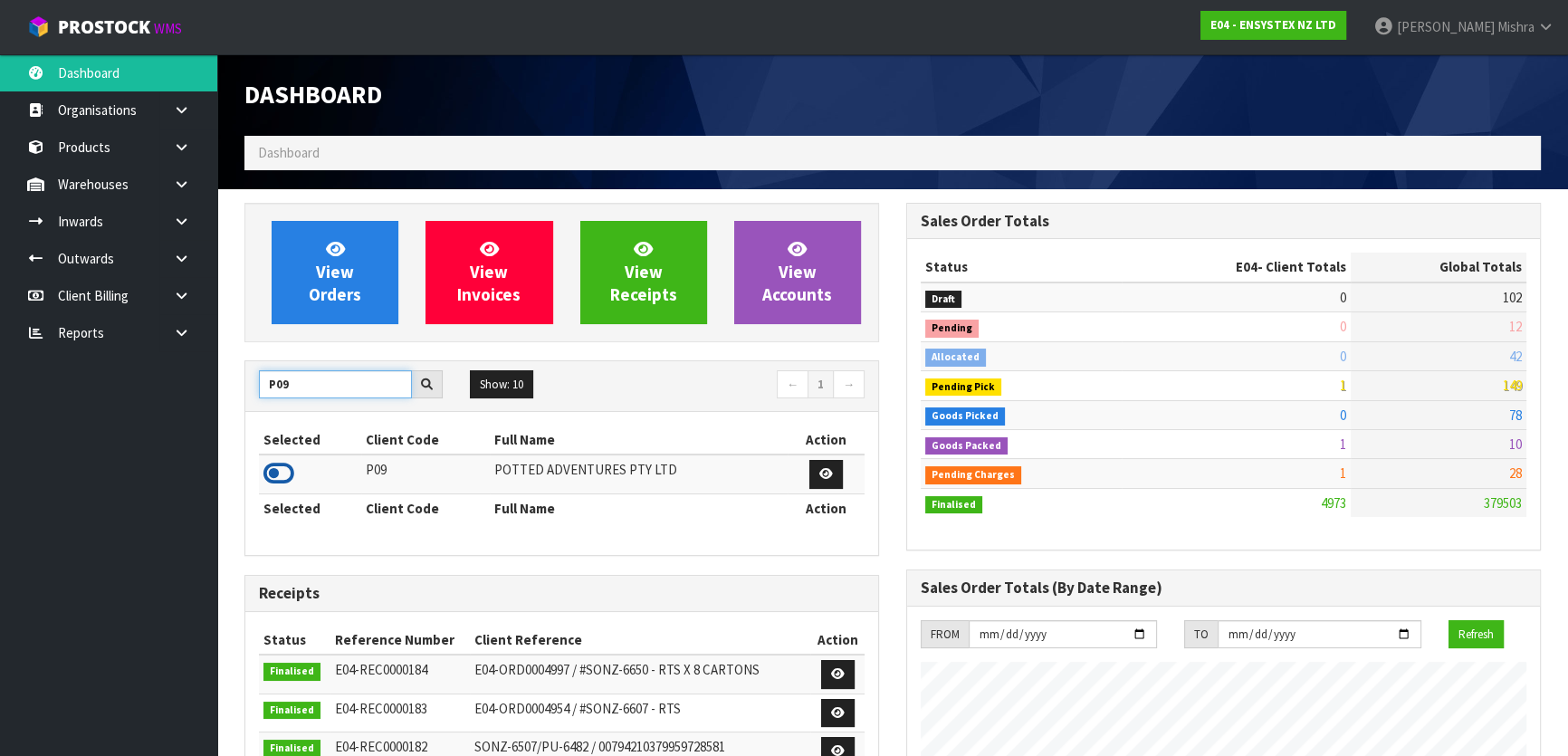
type input "P09"
click at [265, 476] on icon at bounding box center [279, 474] width 31 height 28
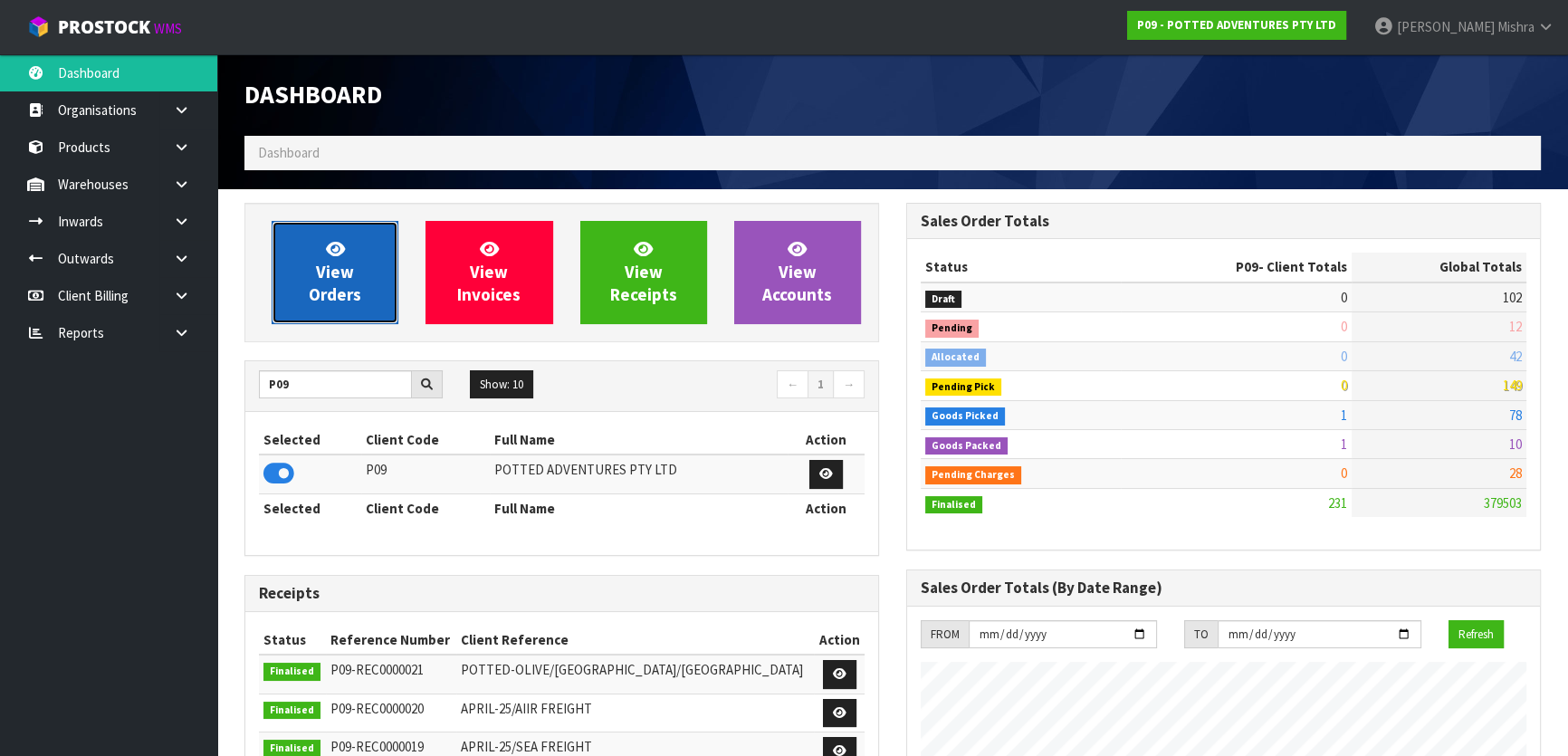
click at [325, 295] on span "View Orders" at bounding box center [334, 272] width 52 height 68
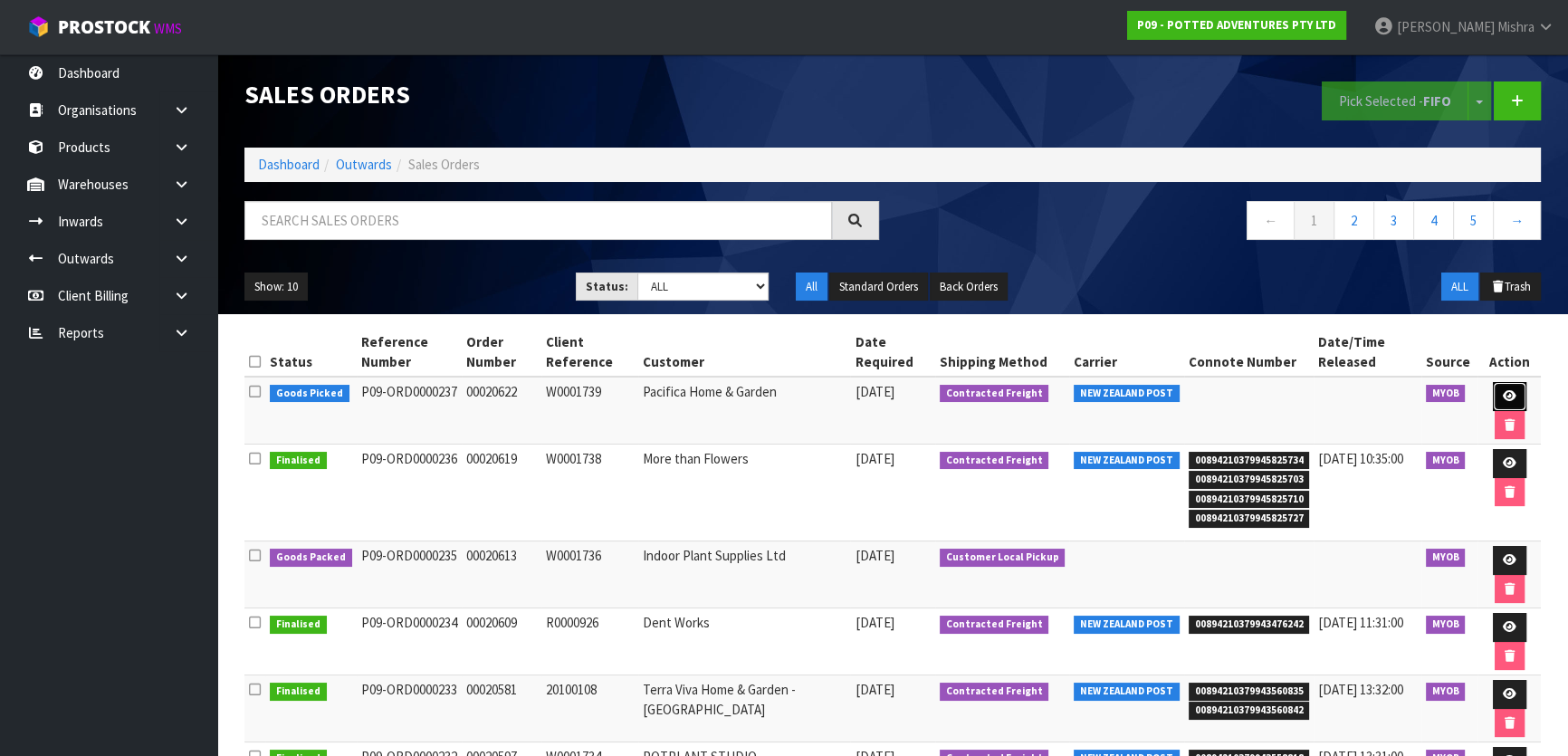
click at [1503, 392] on icon at bounding box center [1509, 396] width 14 height 12
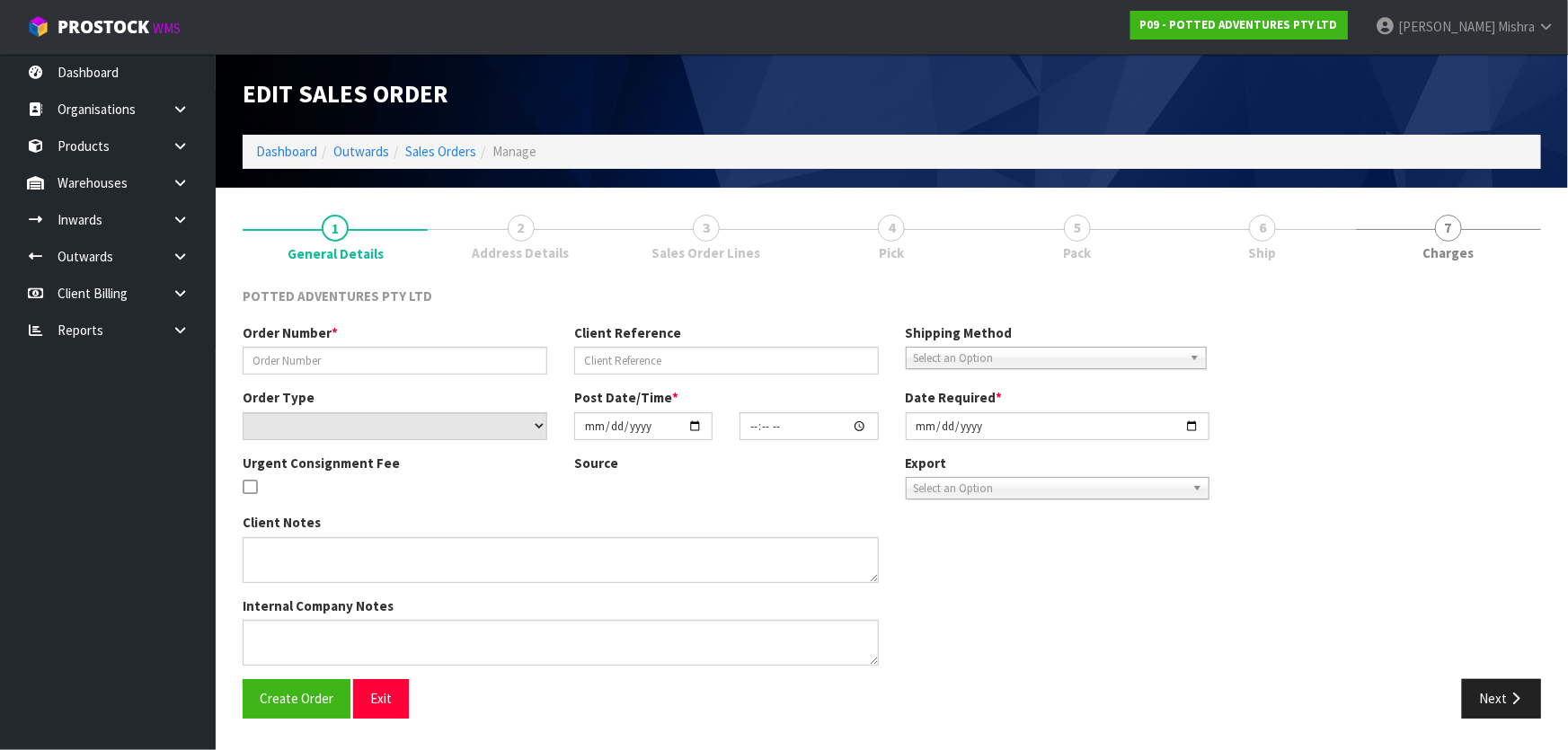
type input "00020622"
type input "W0001739"
select select "number:0"
type input "[DATE]"
type input "18:30:16.000"
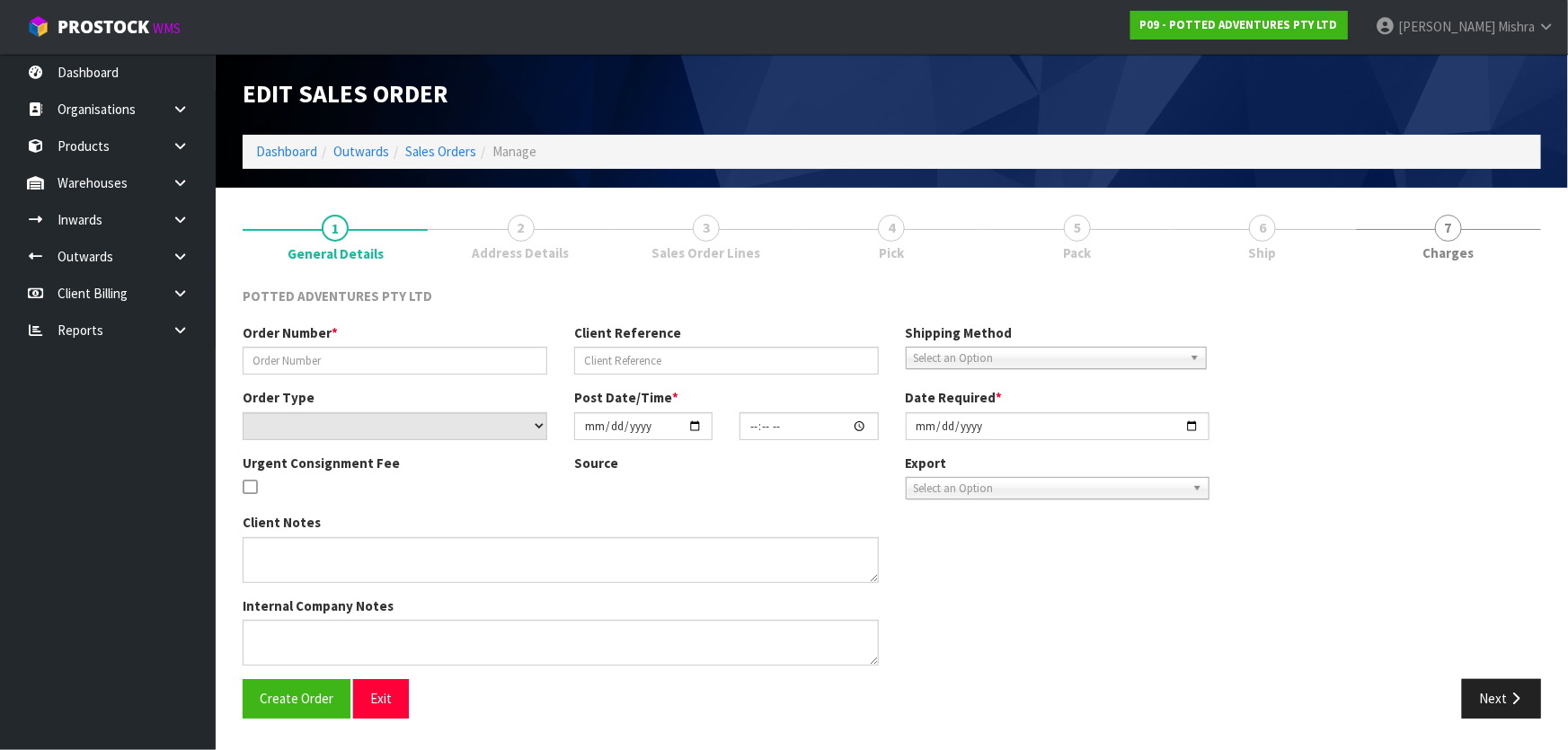
type input "[DATE]"
type textarea "SPRING SPEND & SAVE"
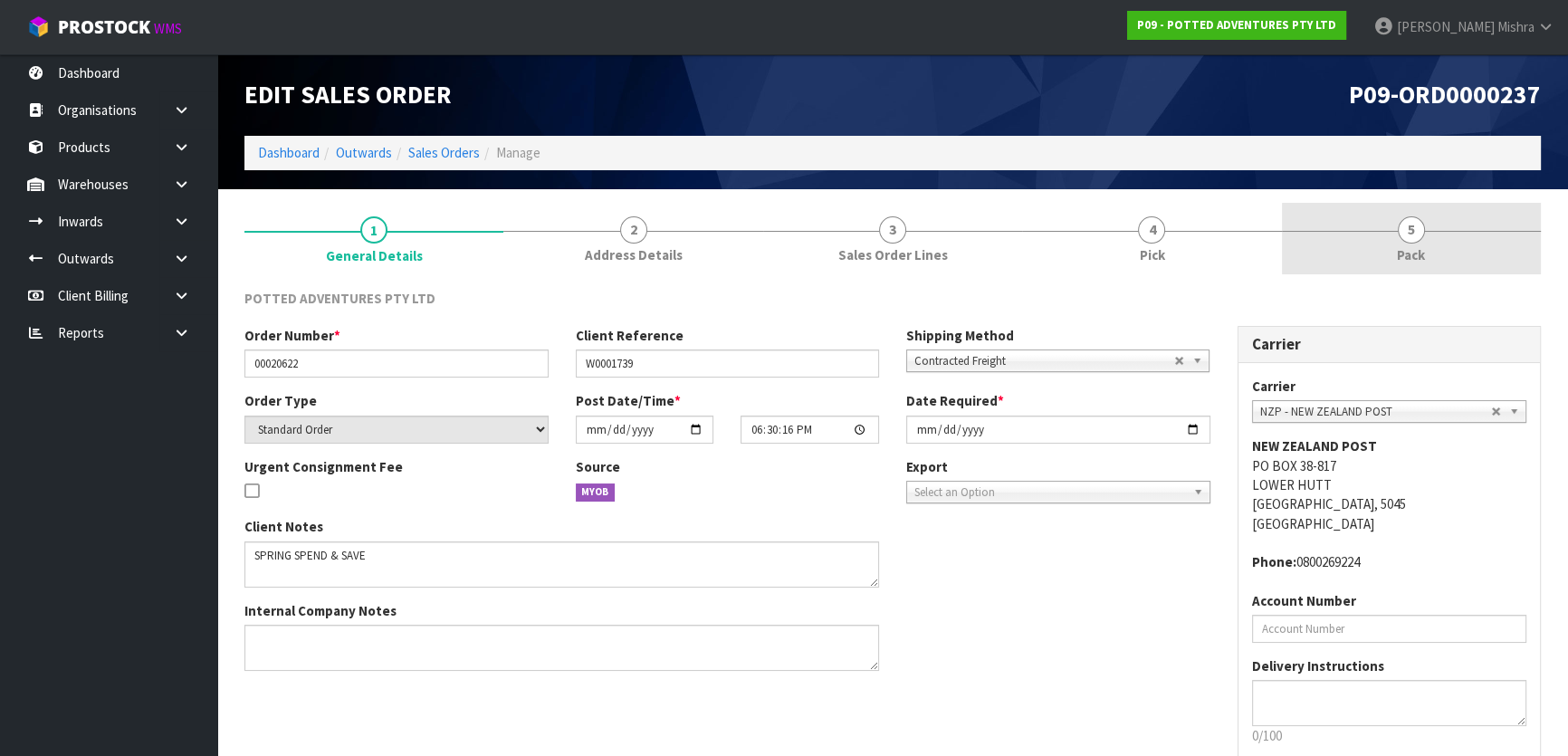
click at [1361, 227] on link "5 Pack" at bounding box center [1411, 239] width 259 height 72
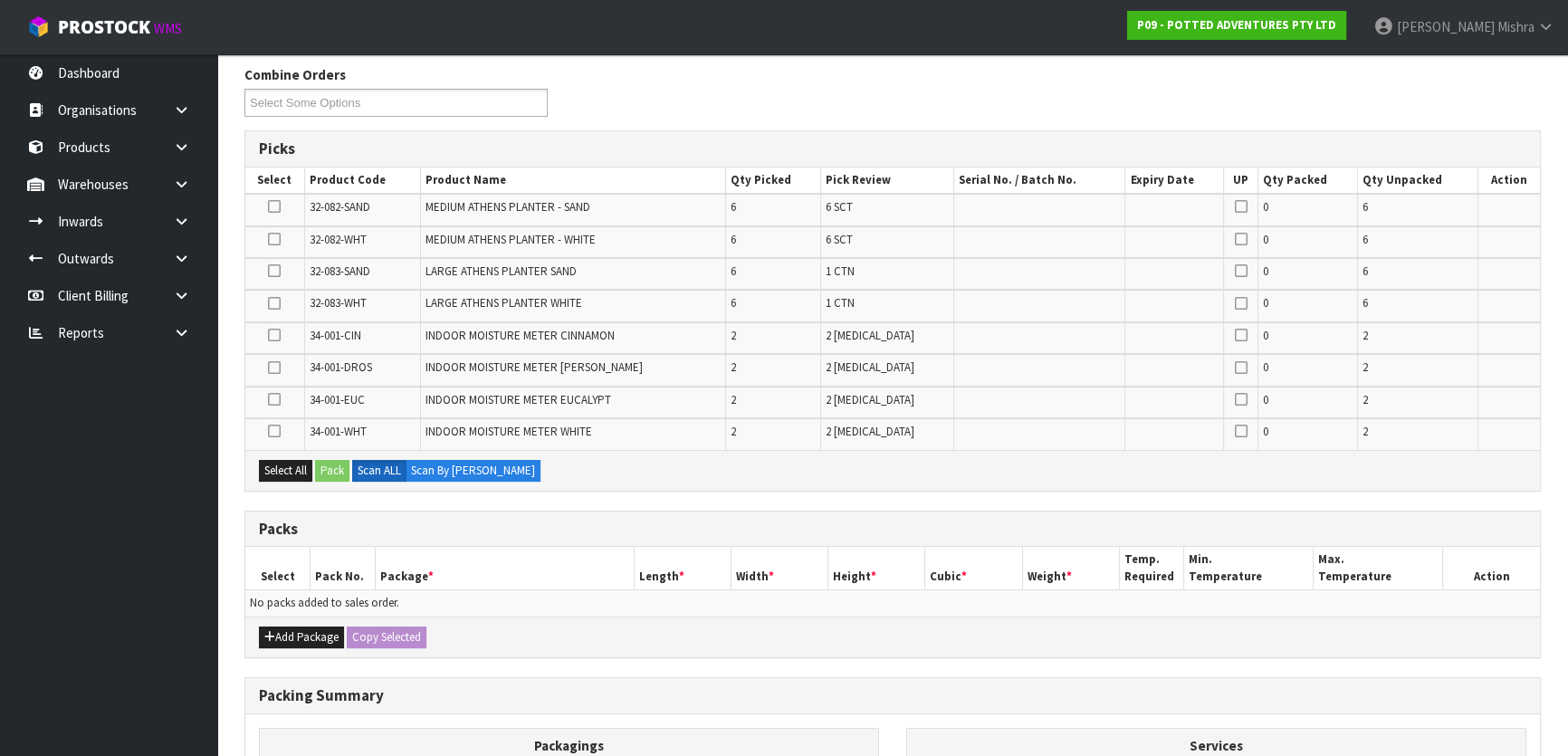
scroll to position [246, 0]
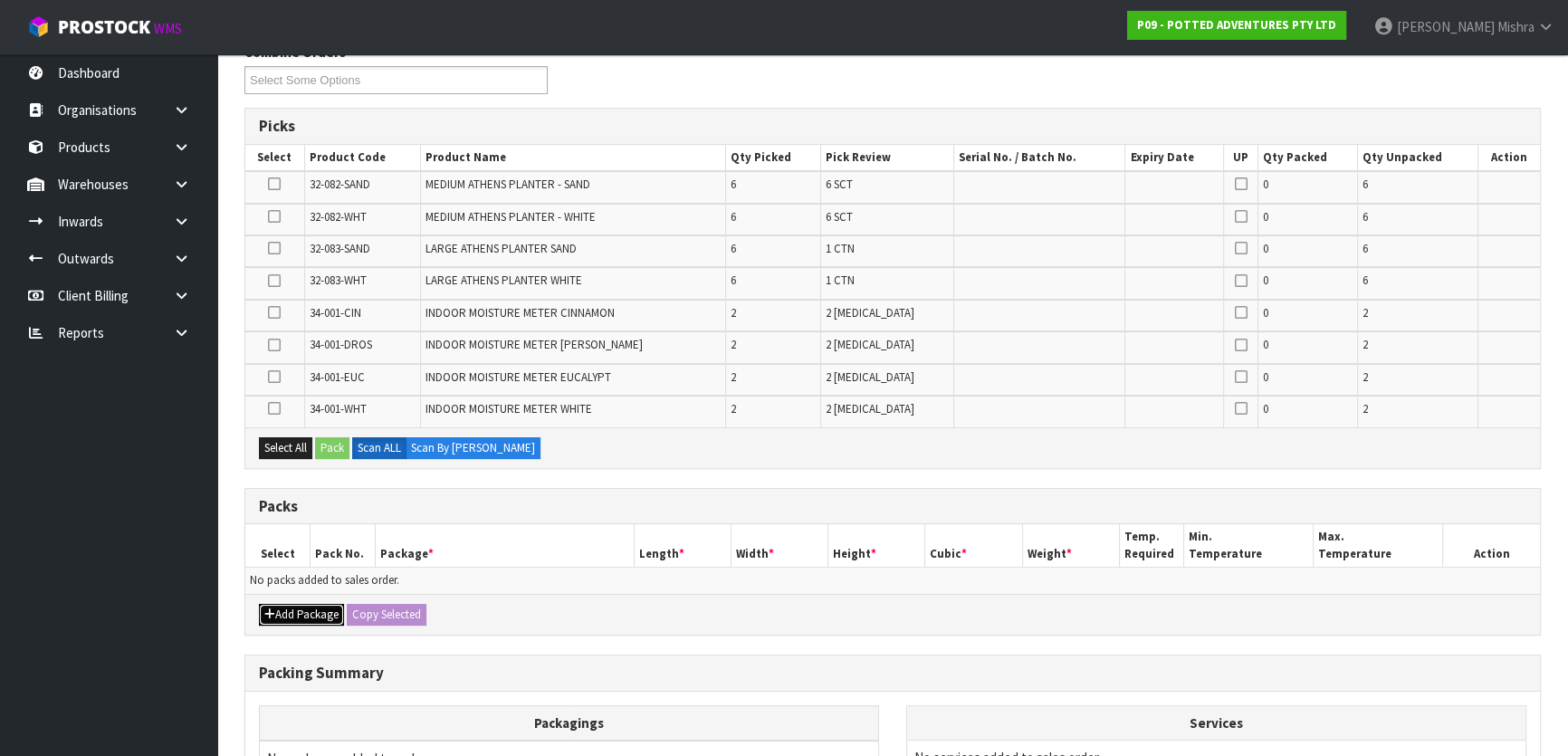
click at [261, 604] on button "Add Package" at bounding box center [301, 615] width 85 height 22
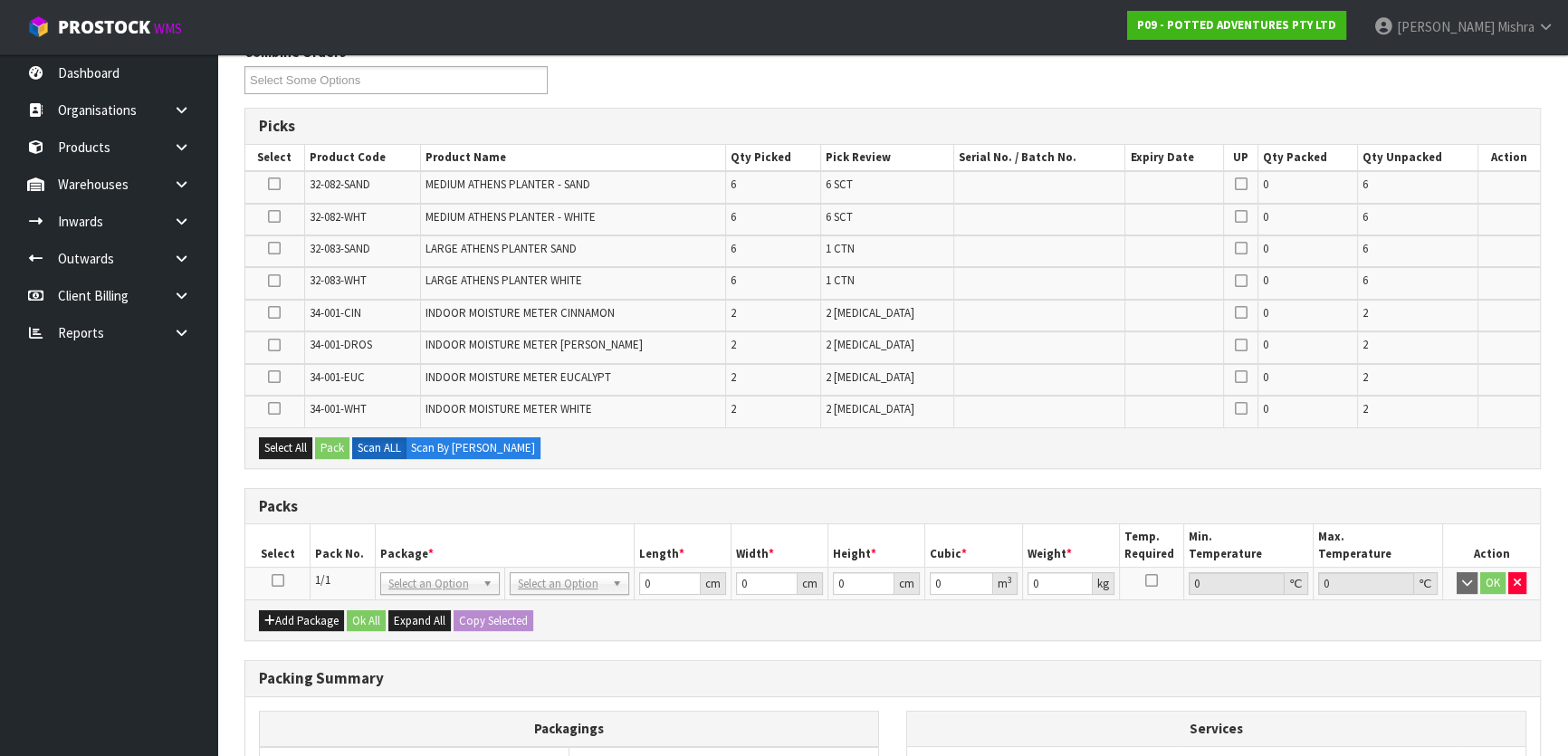
click at [274, 581] on icon at bounding box center [278, 581] width 13 height 1
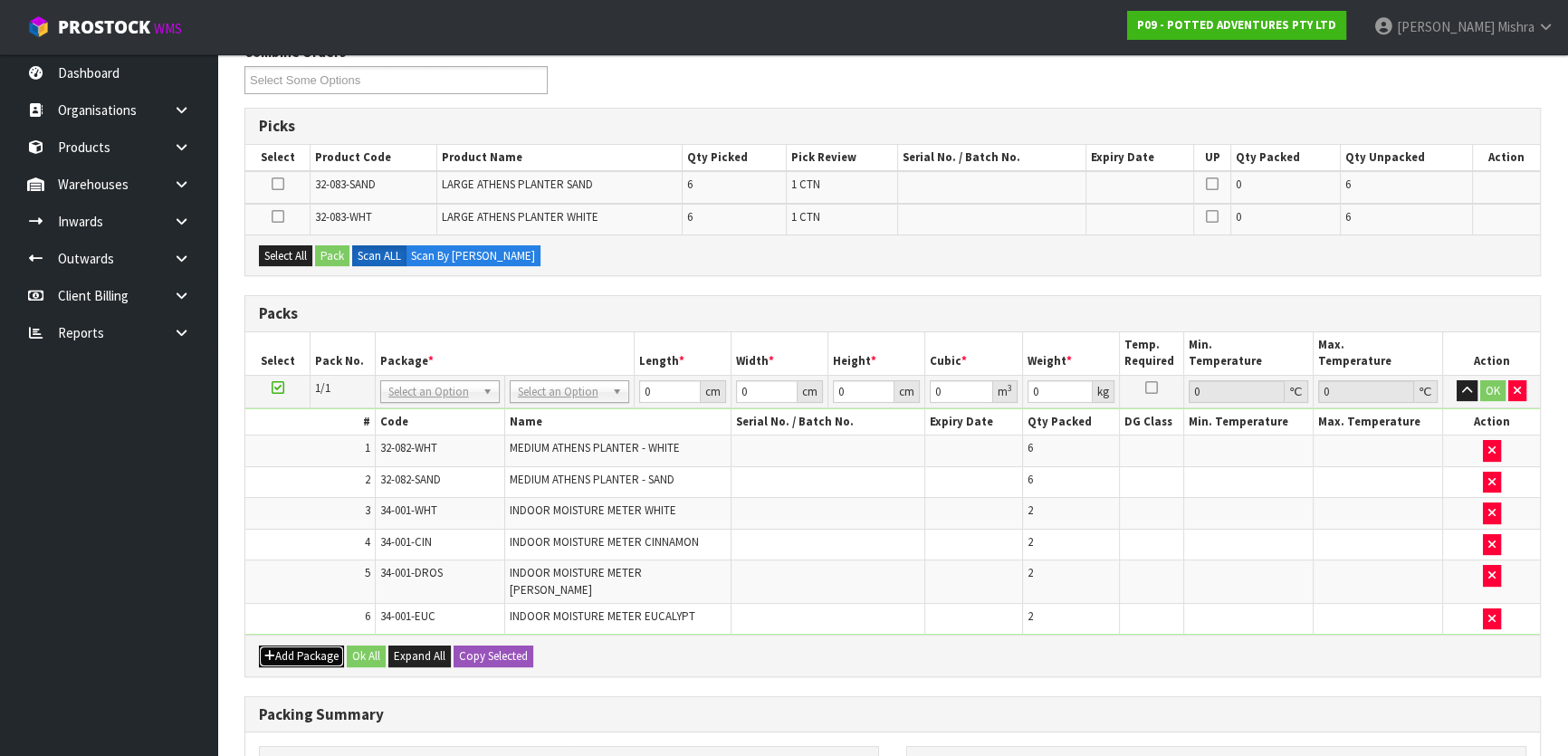
click at [294, 646] on button "Add Package" at bounding box center [301, 657] width 85 height 22
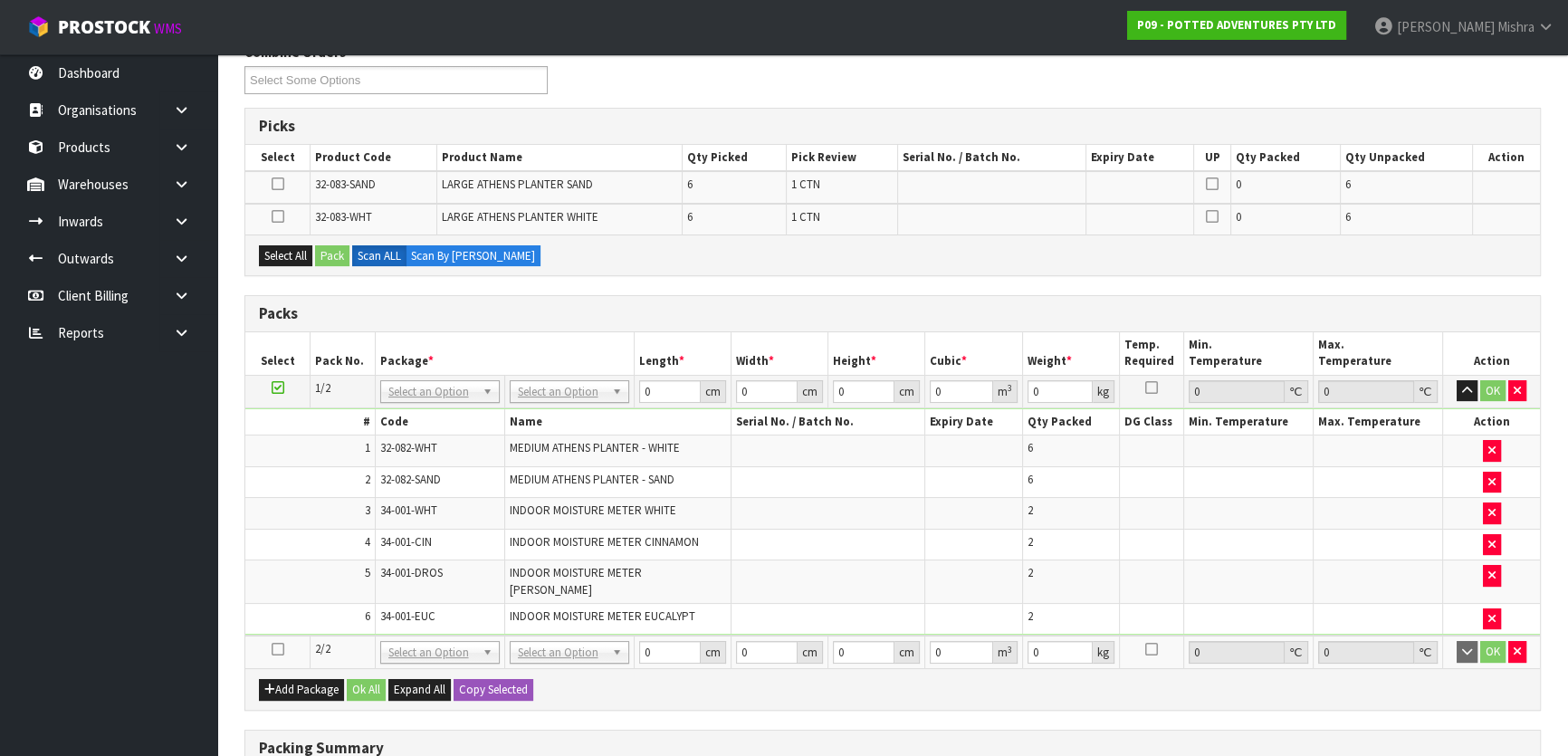
click at [279, 649] on icon at bounding box center [278, 649] width 13 height 1
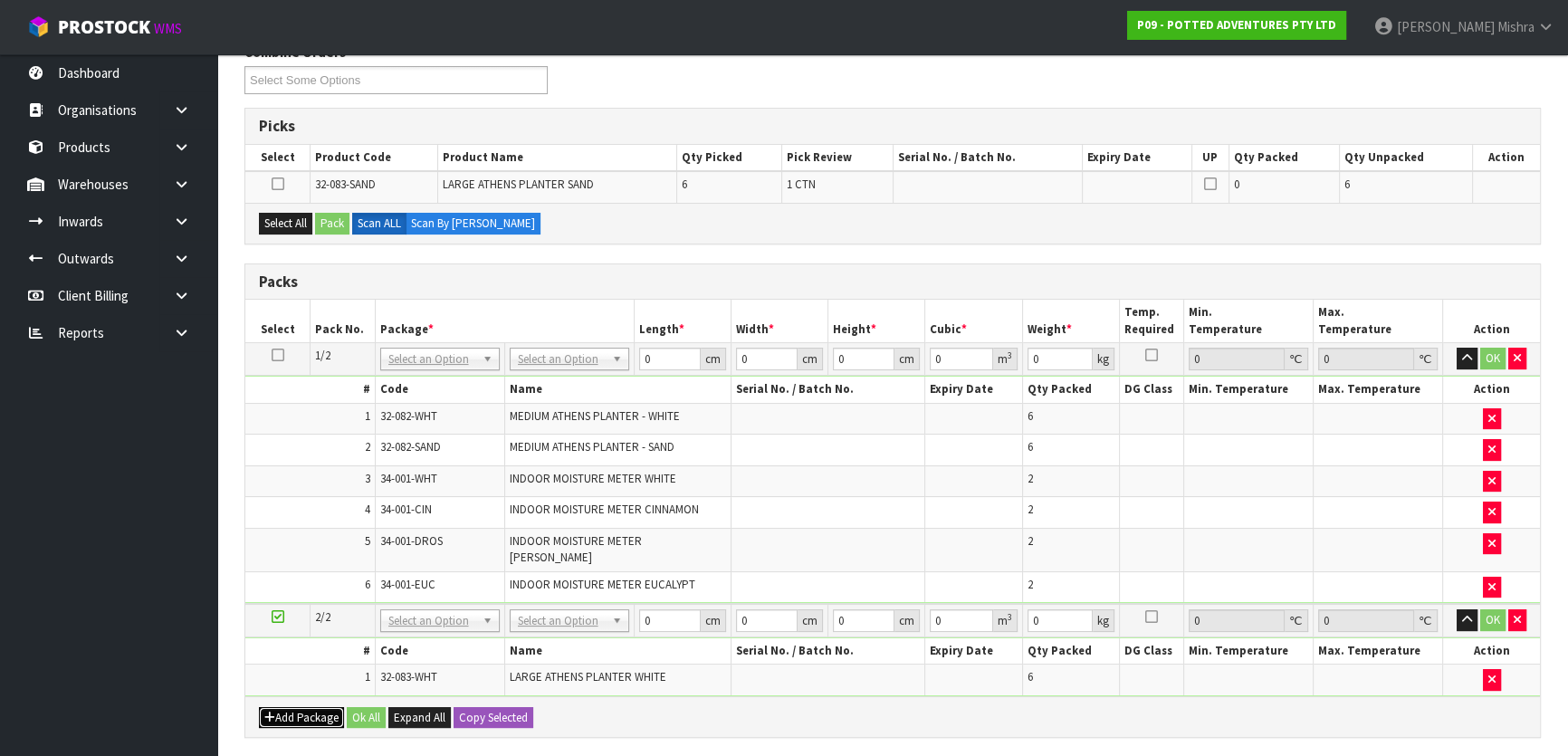
click at [272, 712] on icon "button" at bounding box center [270, 717] width 11 height 12
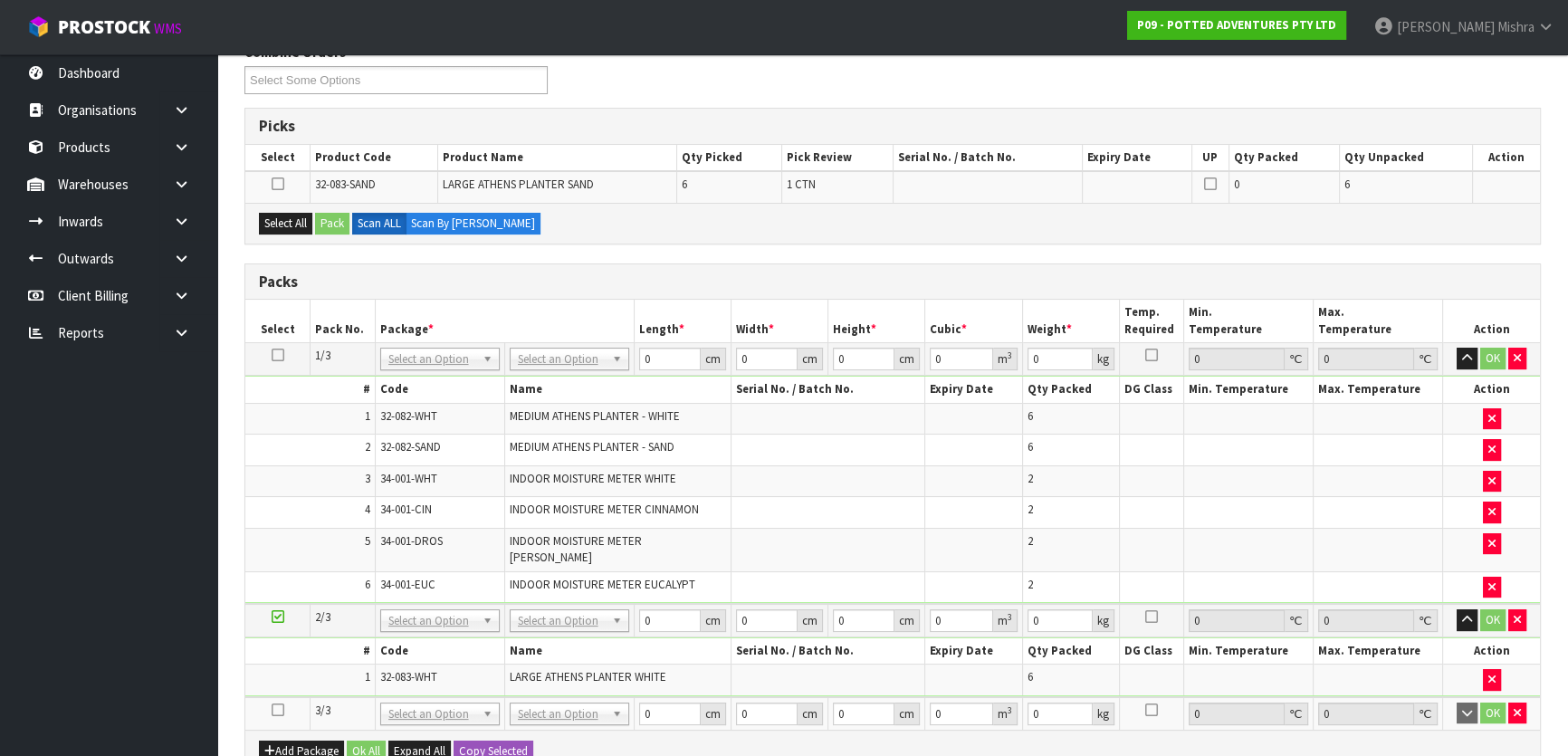
click at [272, 710] on icon at bounding box center [278, 710] width 13 height 1
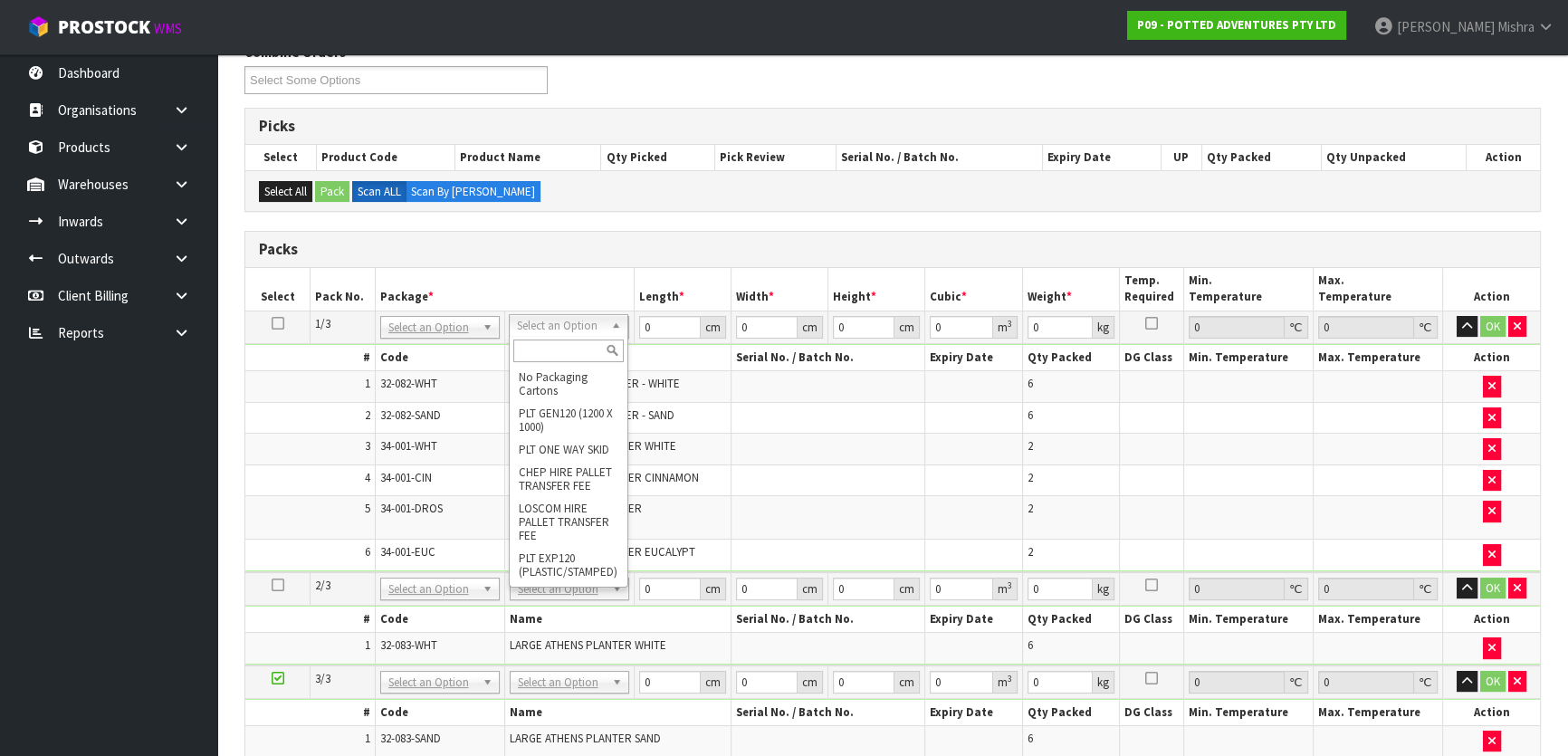
click at [550, 356] on input "text" at bounding box center [568, 351] width 110 height 23
click at [564, 354] on input "ctn9" at bounding box center [568, 351] width 110 height 23
type input "ctn9"
type input "51"
type input "38"
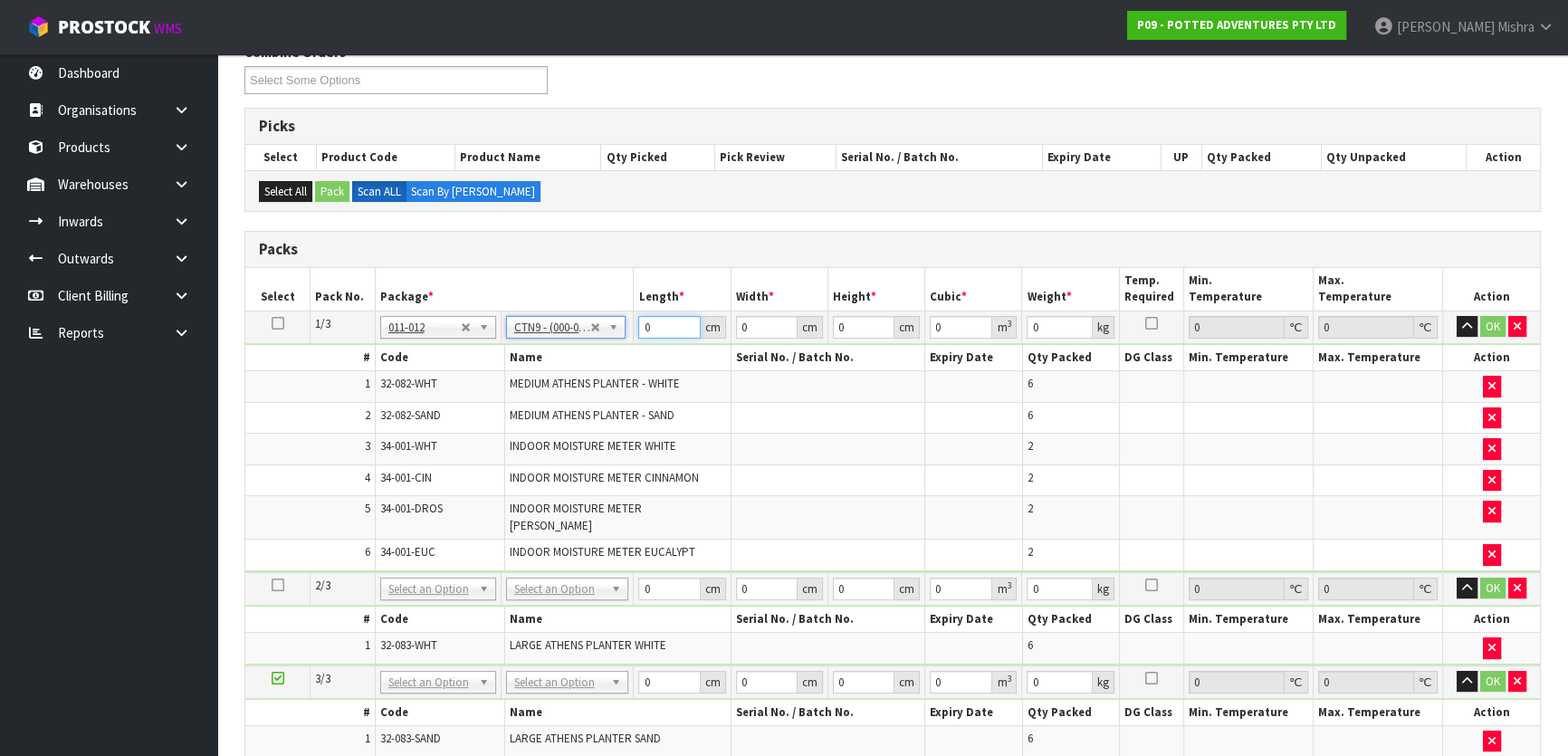
type input "58.5"
type input "0.113373"
type input "17.72"
drag, startPoint x: 661, startPoint y: 326, endPoint x: 633, endPoint y: 326, distance: 28.0
click at [633, 326] on td "51 cm" at bounding box center [682, 326] width 97 height 32
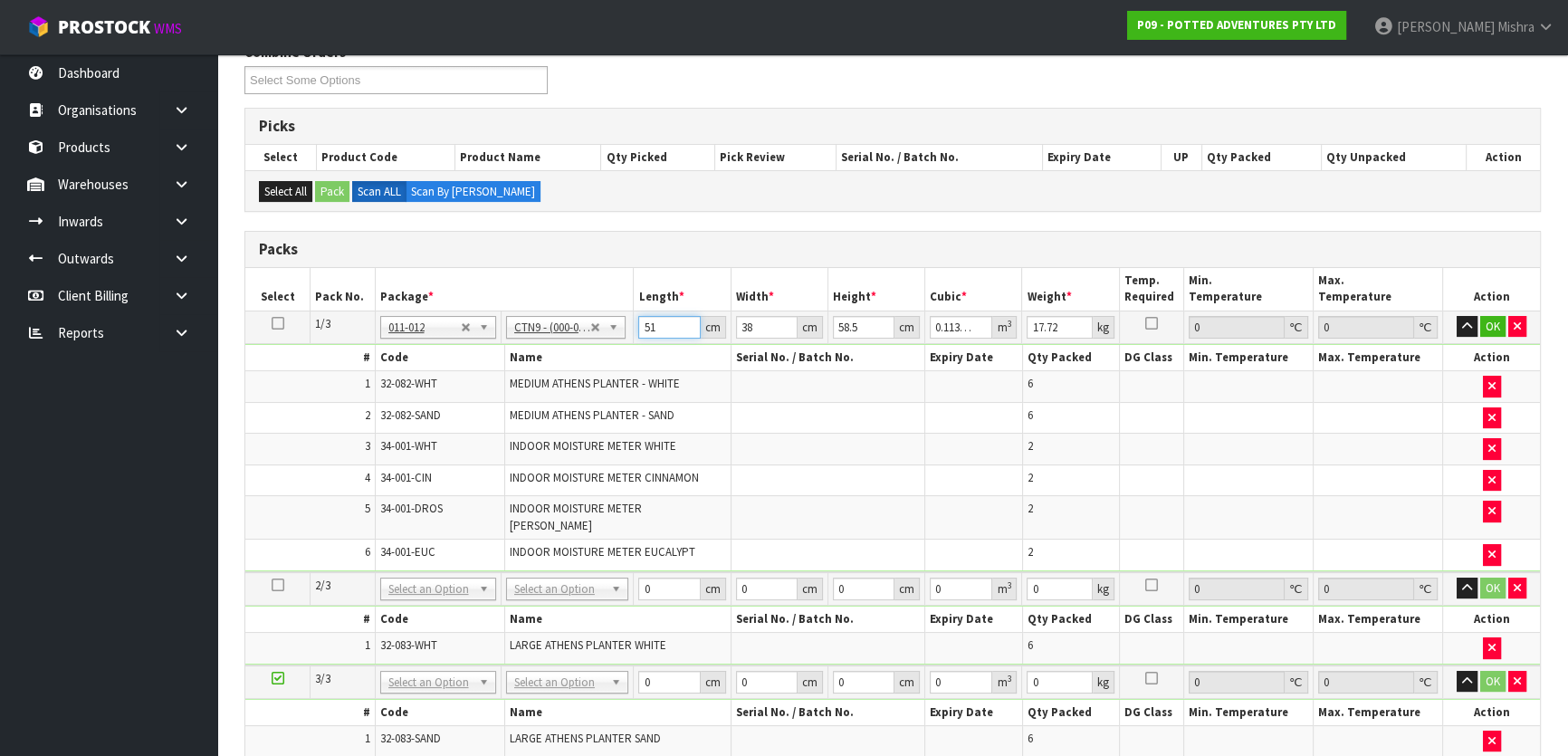
type input "5"
type input "0.011115"
type input "54"
type input "0.120042"
type input "54"
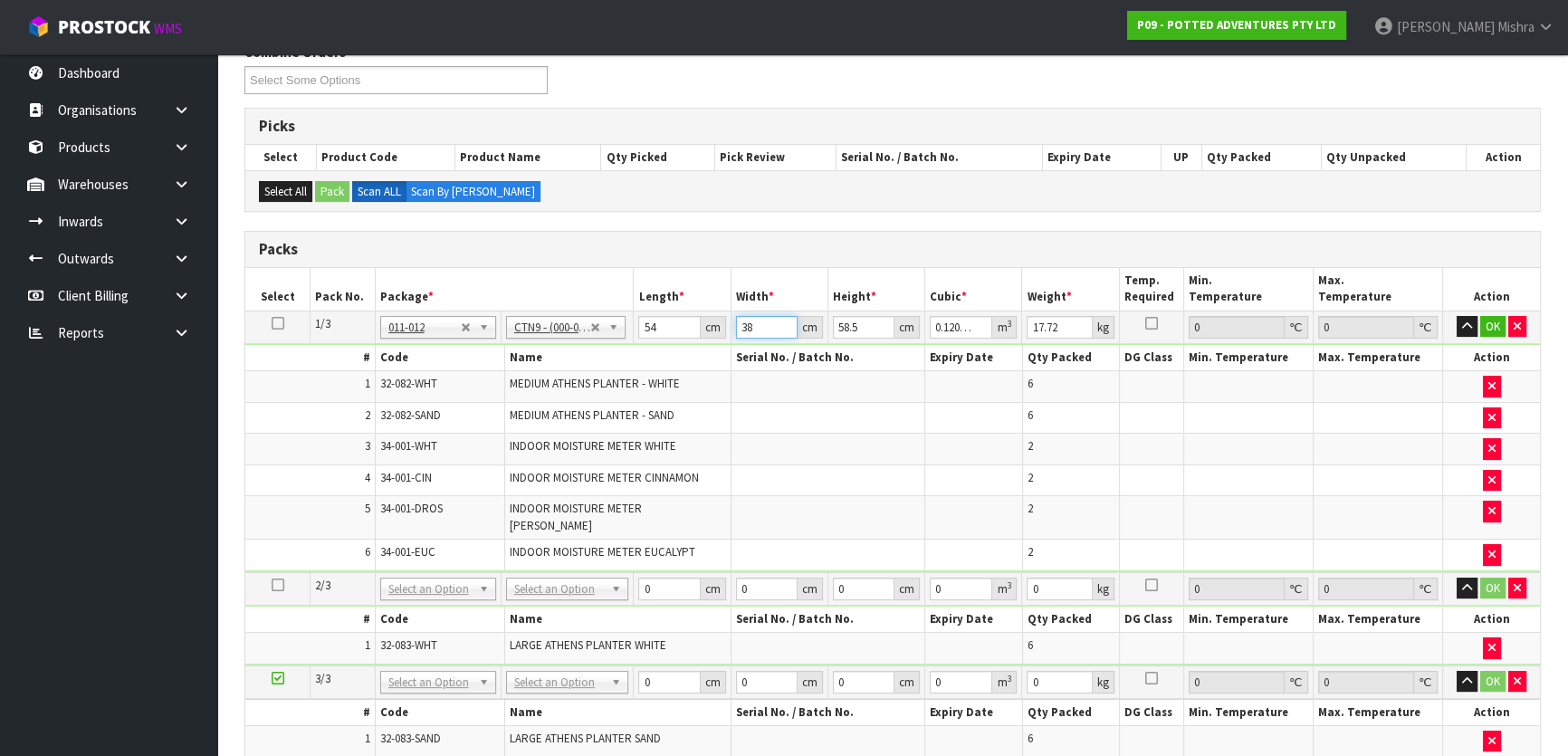
type input "4"
type input "0.012636"
type input "41"
type input "0.129519"
type input "41"
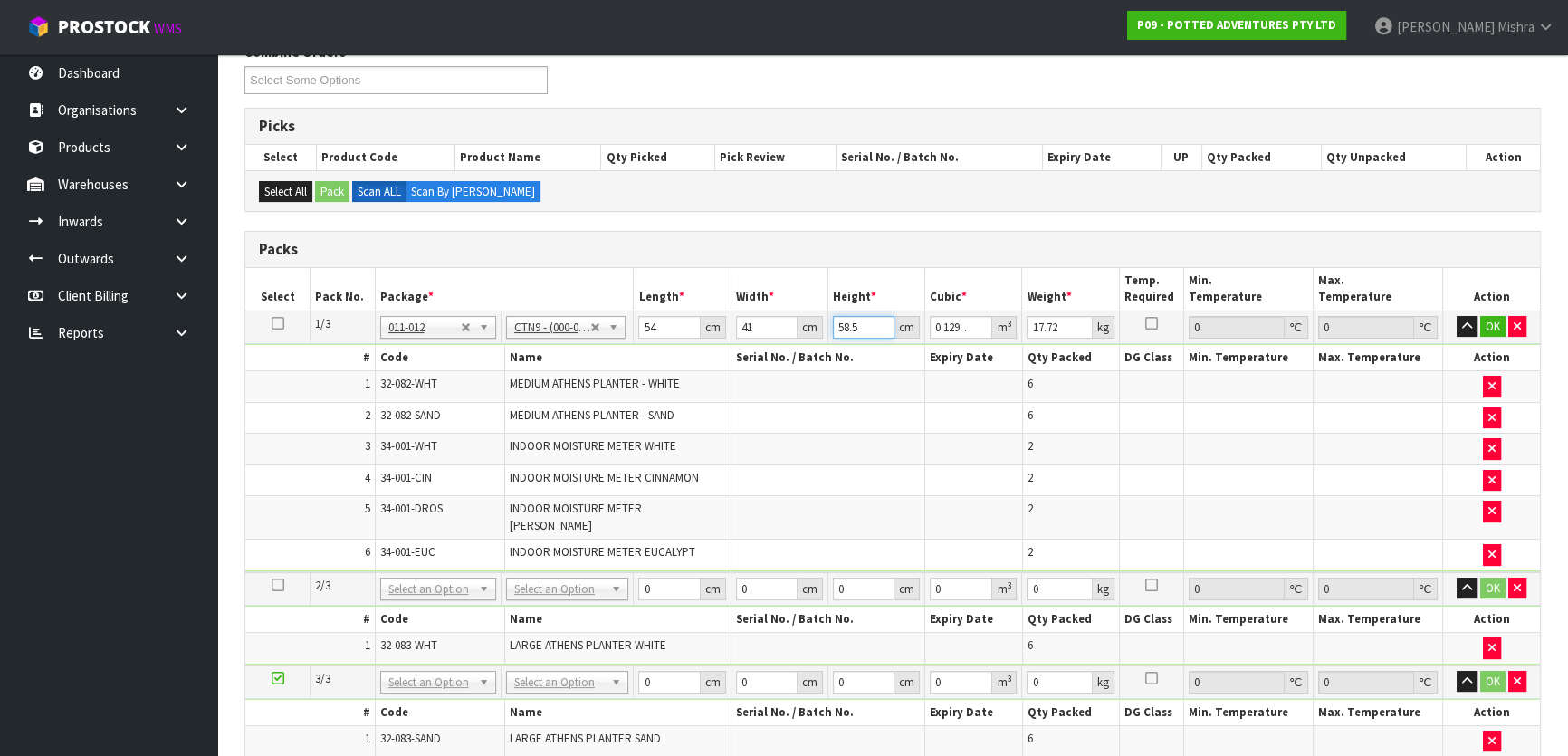
type input "3"
type input "0.006642"
type input "39"
type input "0.086346"
type input "39"
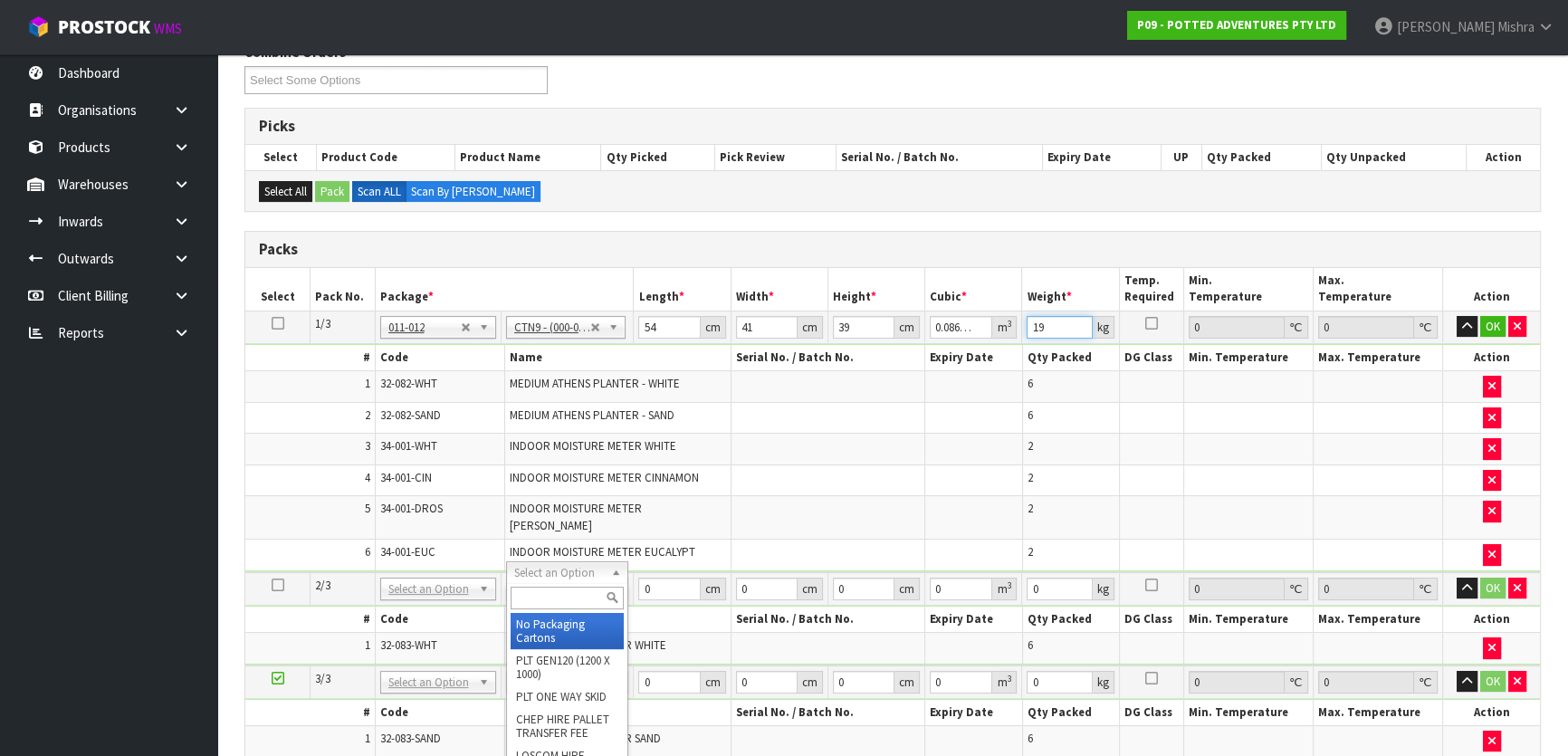
type input "19"
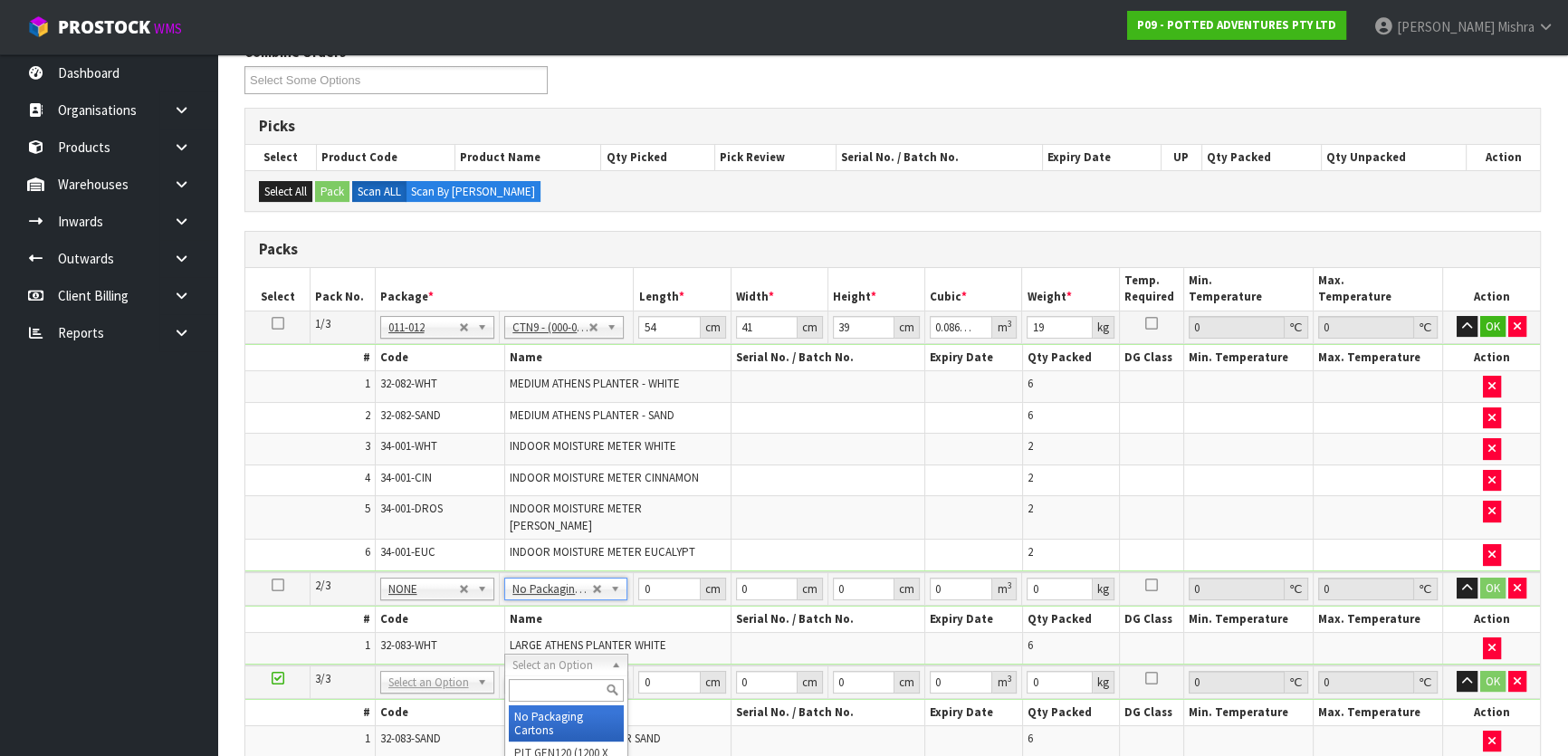
type input "2"
drag, startPoint x: 668, startPoint y: 574, endPoint x: 610, endPoint y: 574, distance: 58.0
click at [610, 574] on tr "2/3 NONE 007-001 007-002 007-004 007-009 007-013 007-014 007-015 007-017 007-01…" at bounding box center [892, 589] width 1294 height 33
type input "61"
type input "42"
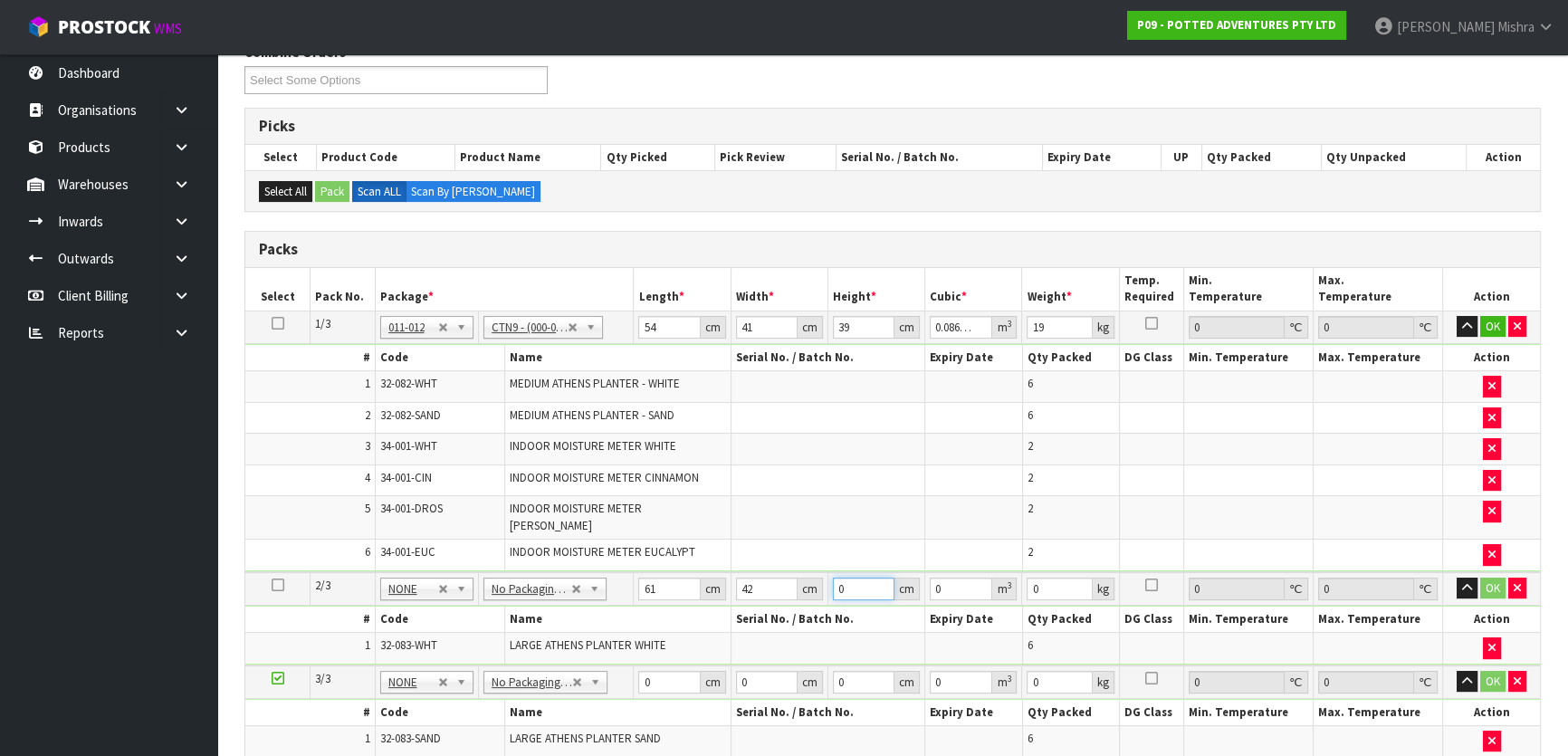
type input "2"
type input "0.005124"
type input "26"
type input "0.066612"
type input "26"
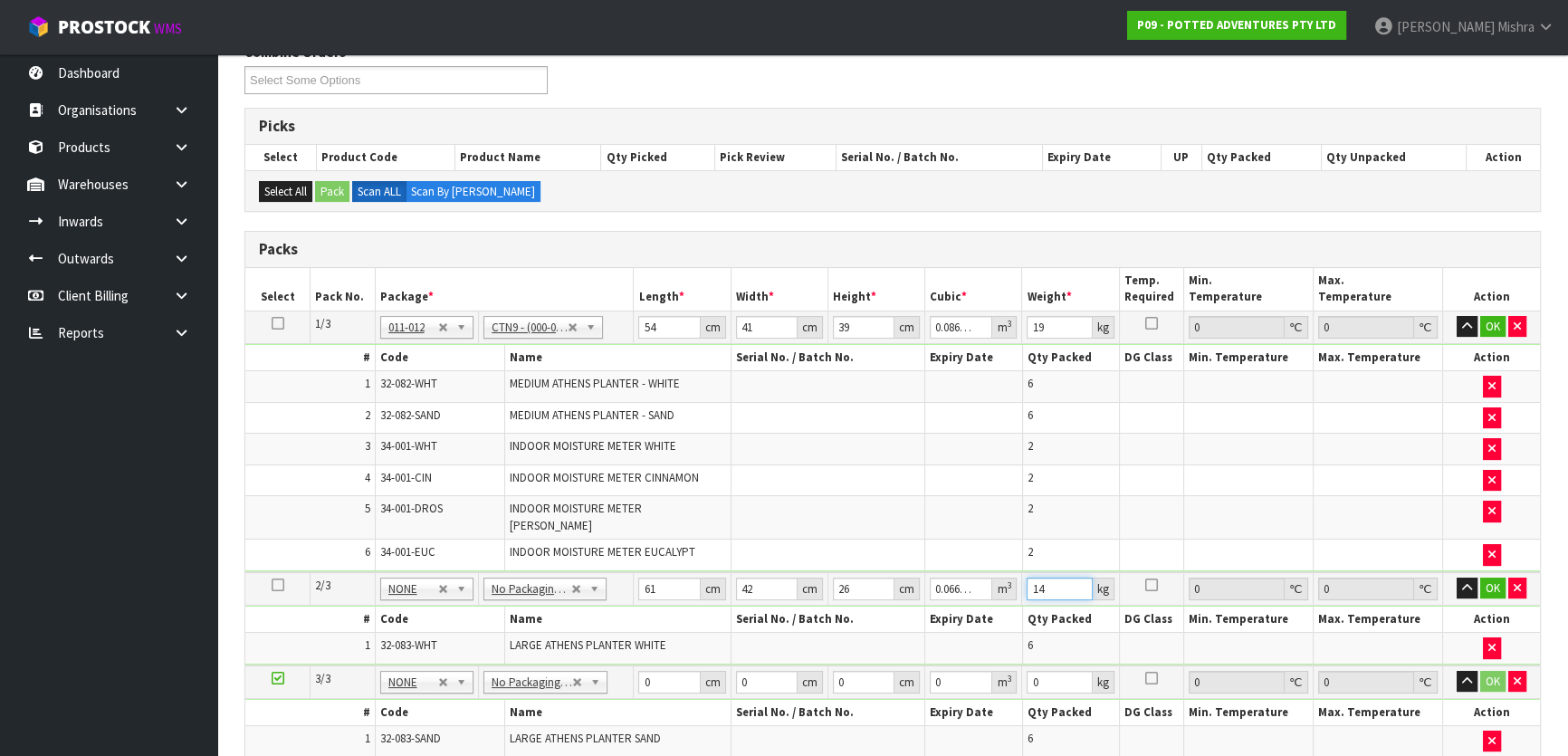
type input "14"
drag, startPoint x: 665, startPoint y: 670, endPoint x: 611, endPoint y: 670, distance: 54.0
click at [611, 670] on tr "3/3 NONE 007-001 007-002 007-004 007-009 007-013 007-014 007-015 007-017 007-01…" at bounding box center [892, 683] width 1294 height 33
type input "61"
type input "43"
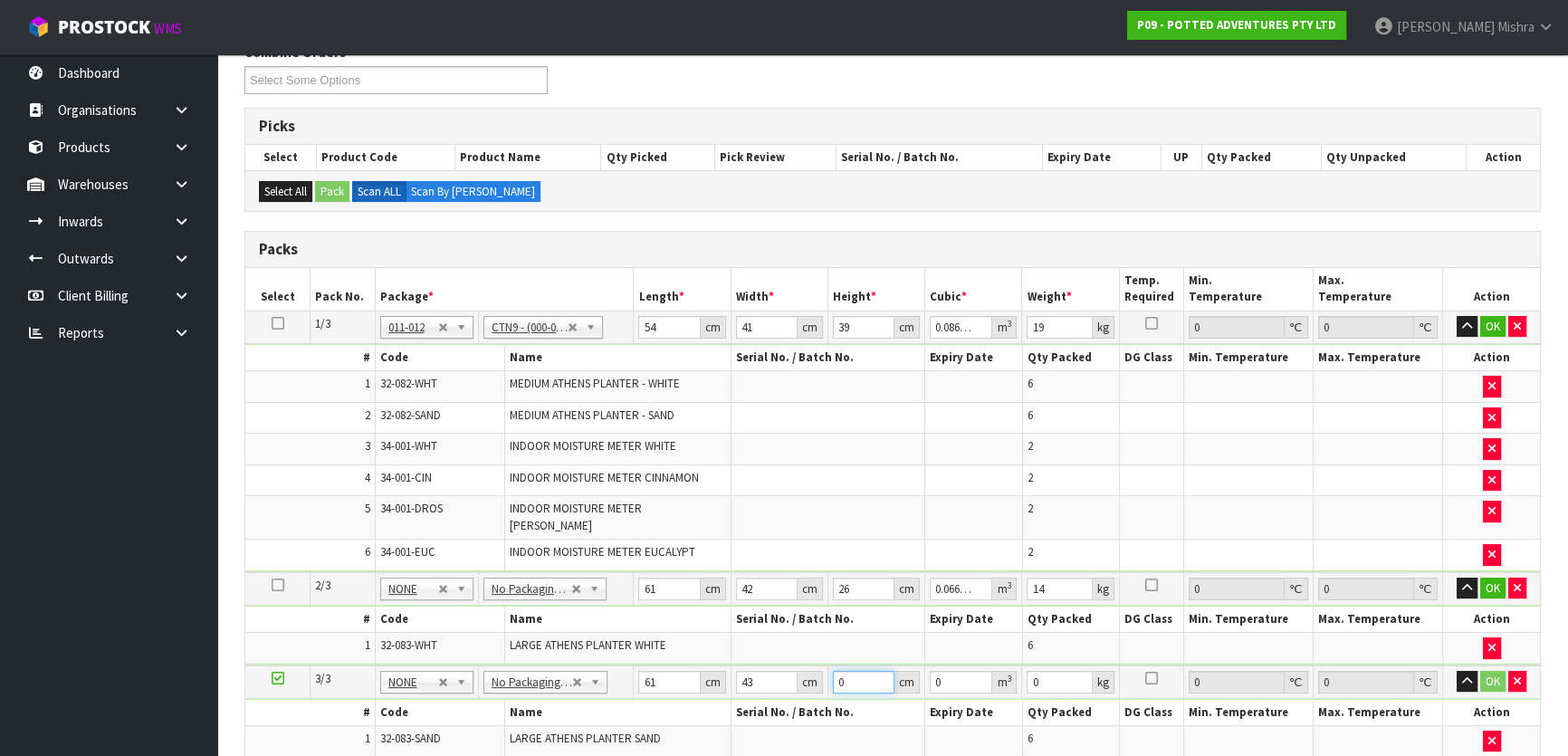
type input "2"
type input "0.005246"
type input "26"
type input "0.068198"
type input "26"
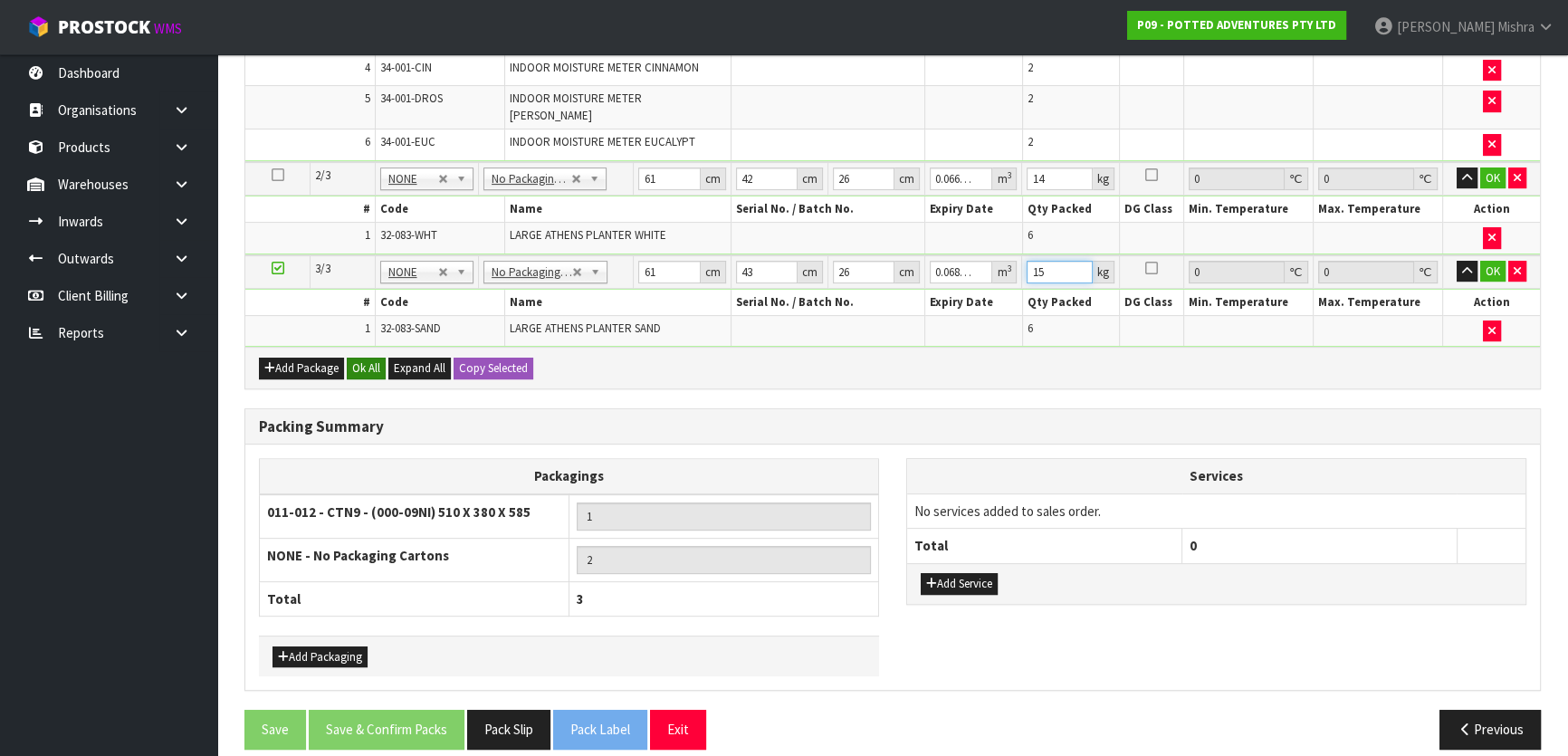
type input "15"
click at [357, 357] on button "Ok All" at bounding box center [366, 368] width 39 height 22
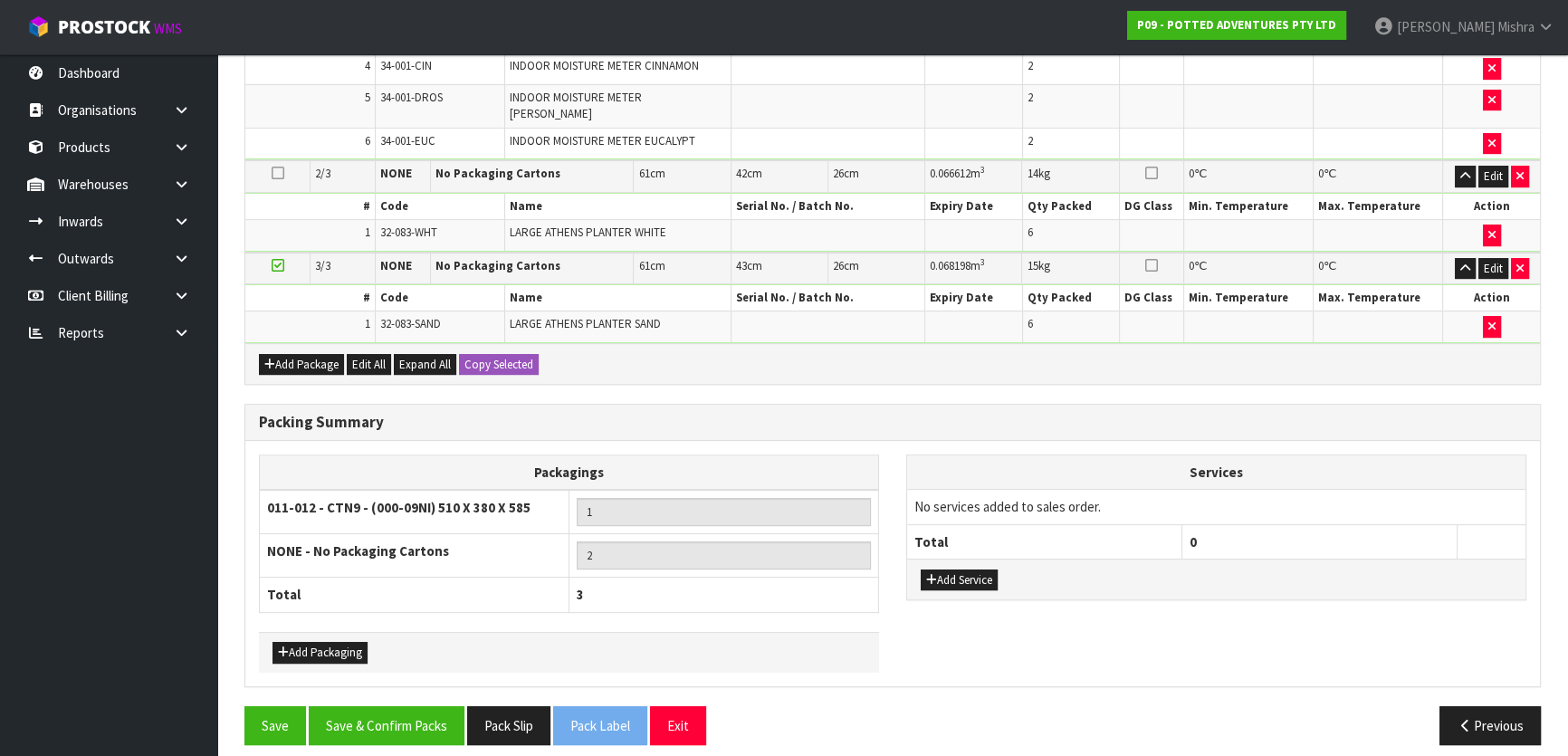
scroll to position [652, 0]
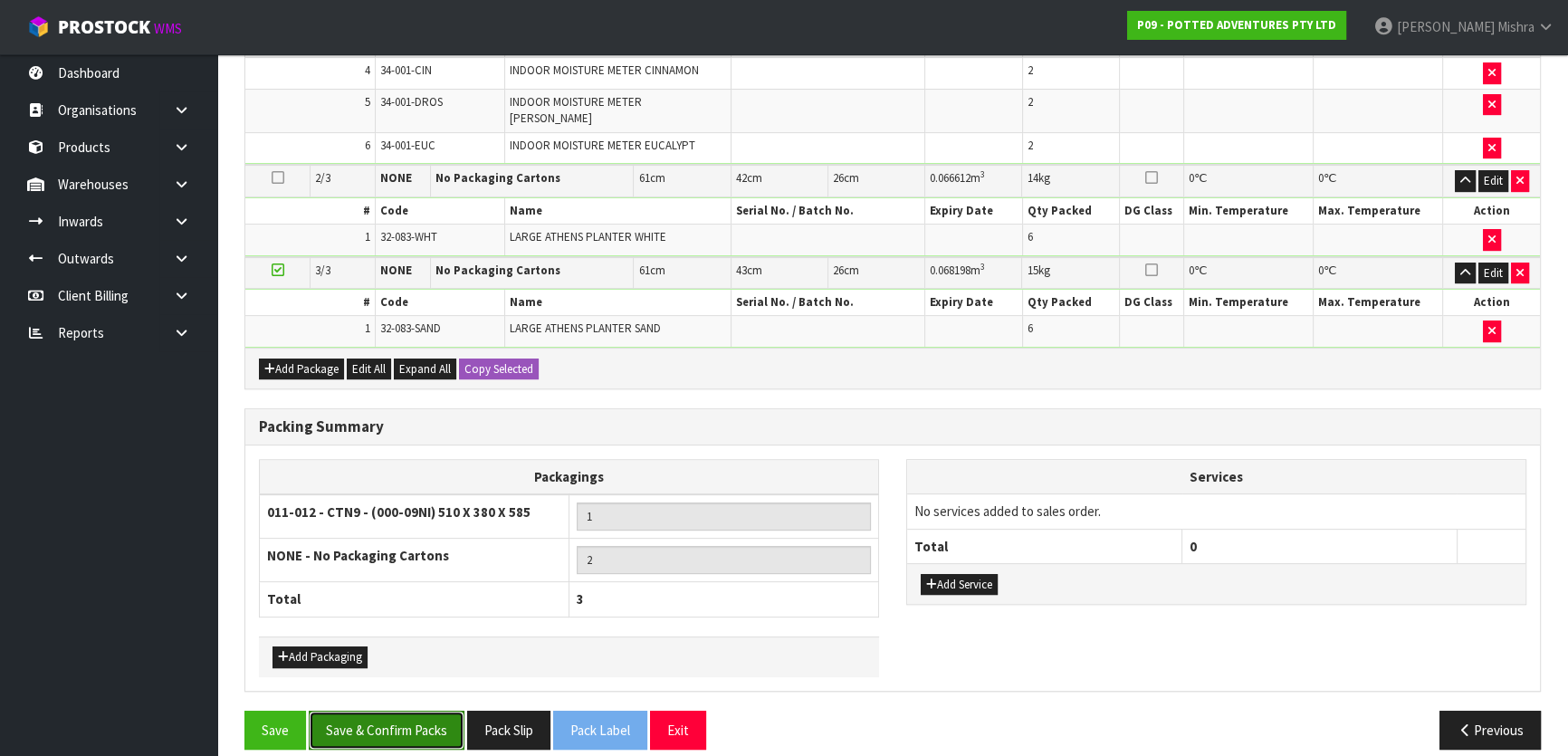
click at [356, 711] on button "Save & Confirm Packs" at bounding box center [386, 730] width 156 height 39
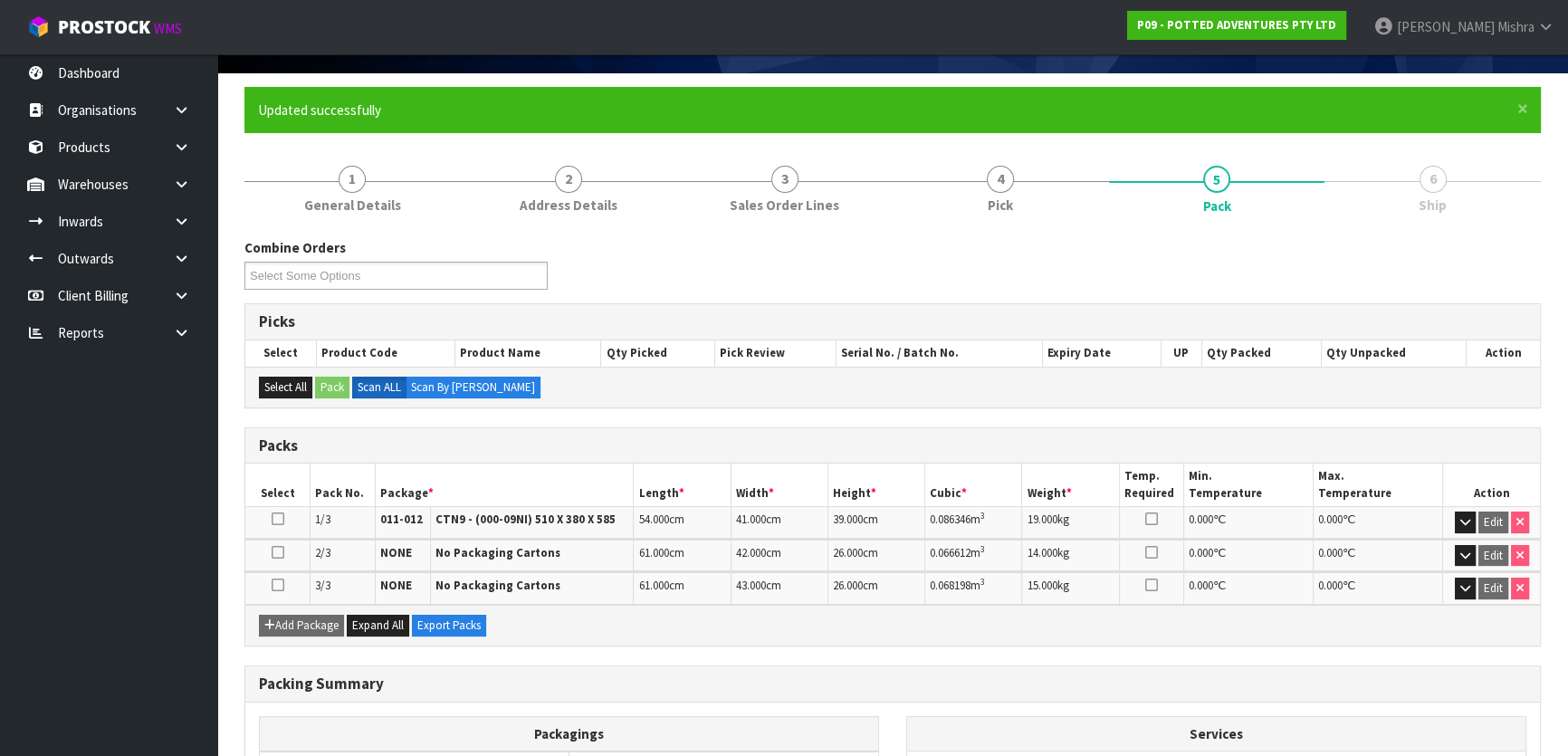
scroll to position [348, 0]
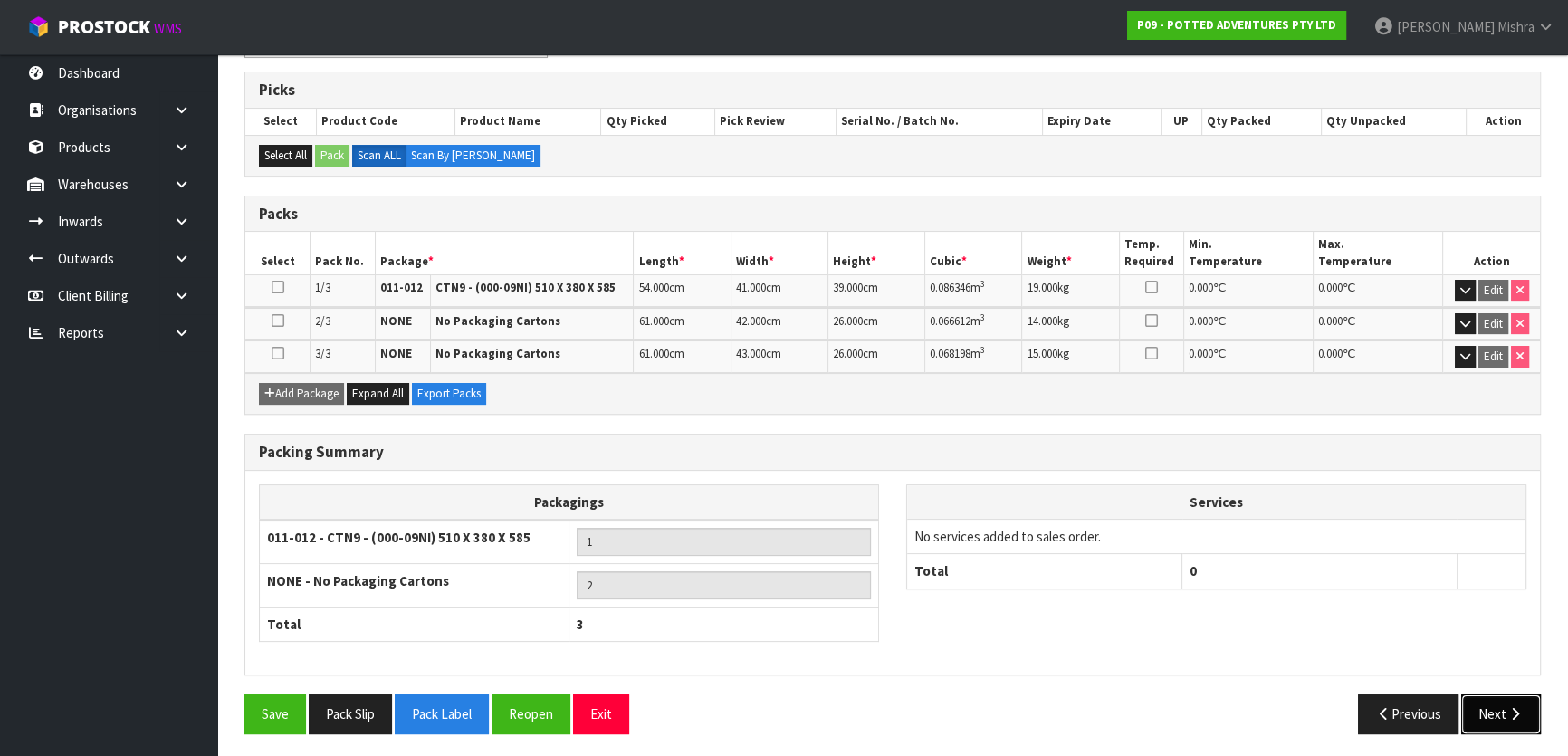
click at [1500, 697] on button "Next" at bounding box center [1500, 714] width 80 height 39
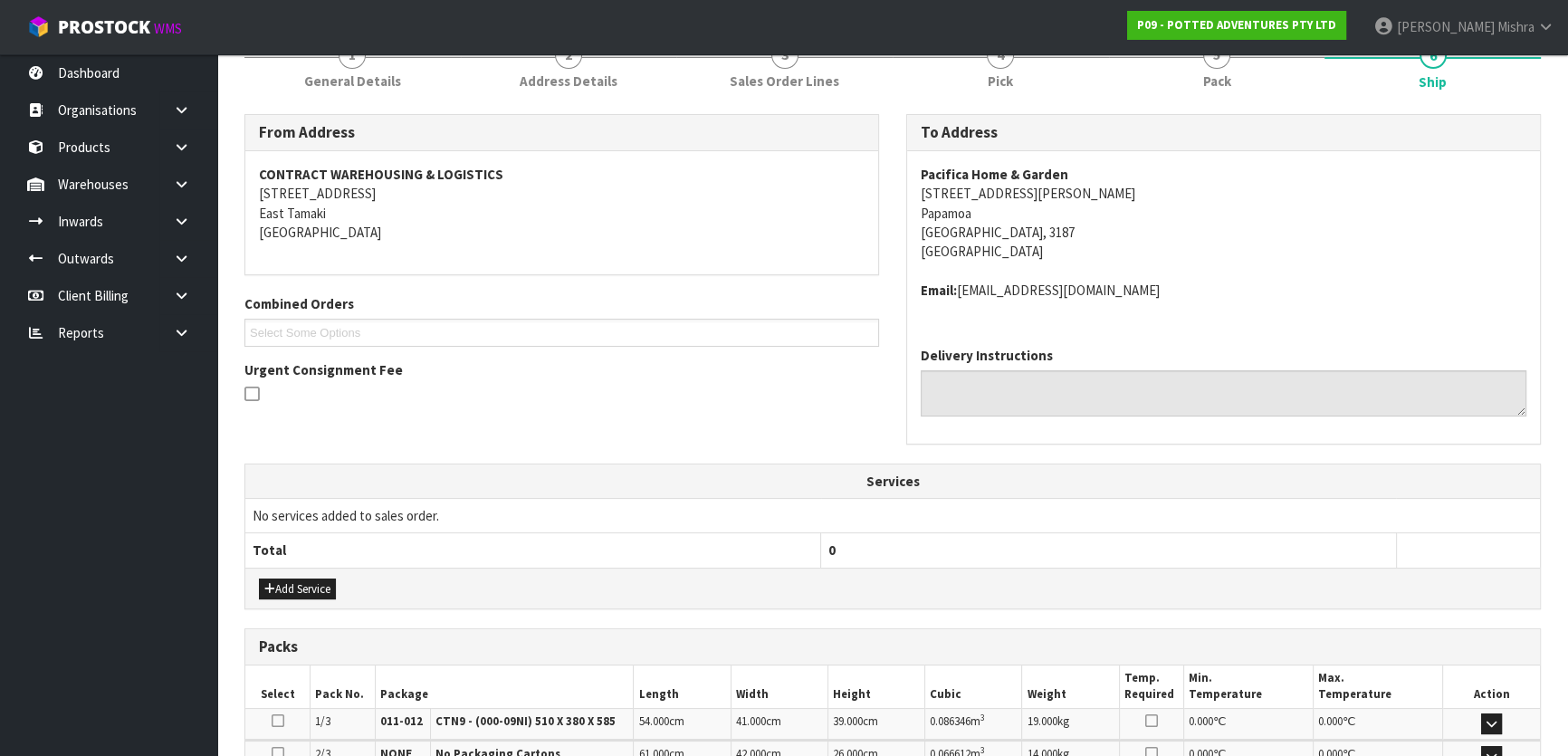
scroll to position [493, 0]
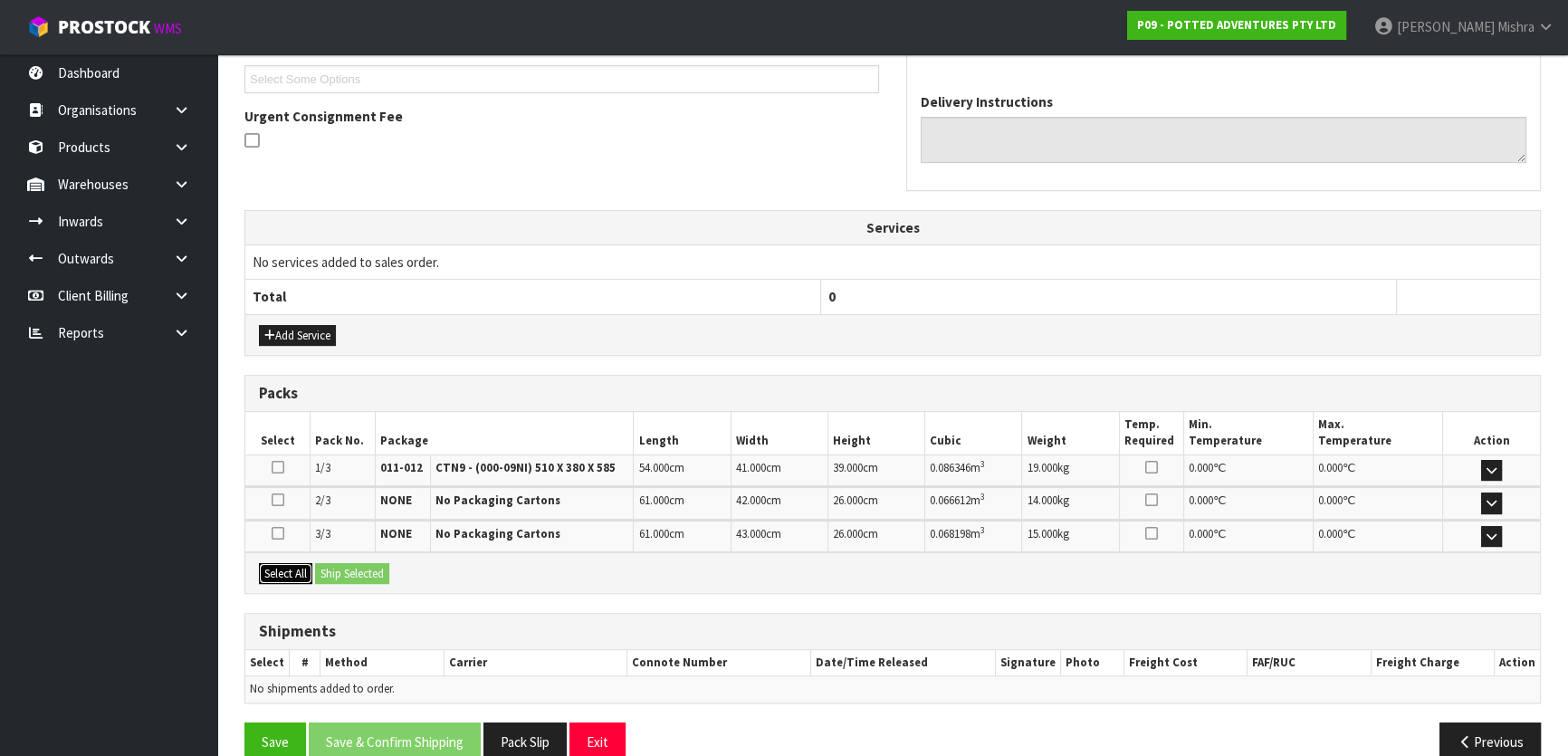
drag, startPoint x: 270, startPoint y: 566, endPoint x: 281, endPoint y: 566, distance: 11.0
click at [270, 566] on button "Select All" at bounding box center [286, 574] width 53 height 22
click at [400, 569] on div "Select All Ship Selected" at bounding box center [892, 572] width 1294 height 40
click at [370, 570] on button "Ship Selected" at bounding box center [352, 574] width 74 height 22
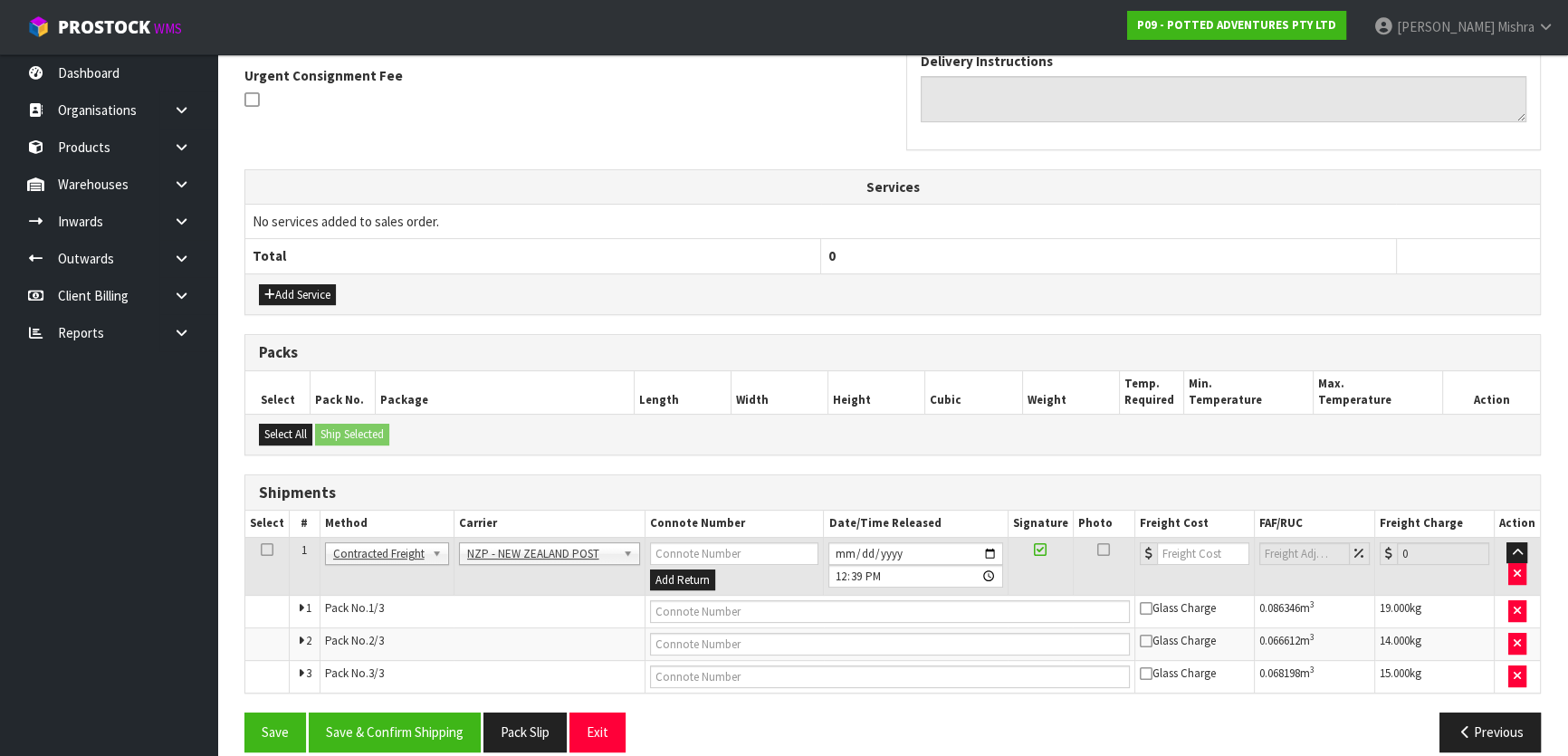
scroll to position [553, 0]
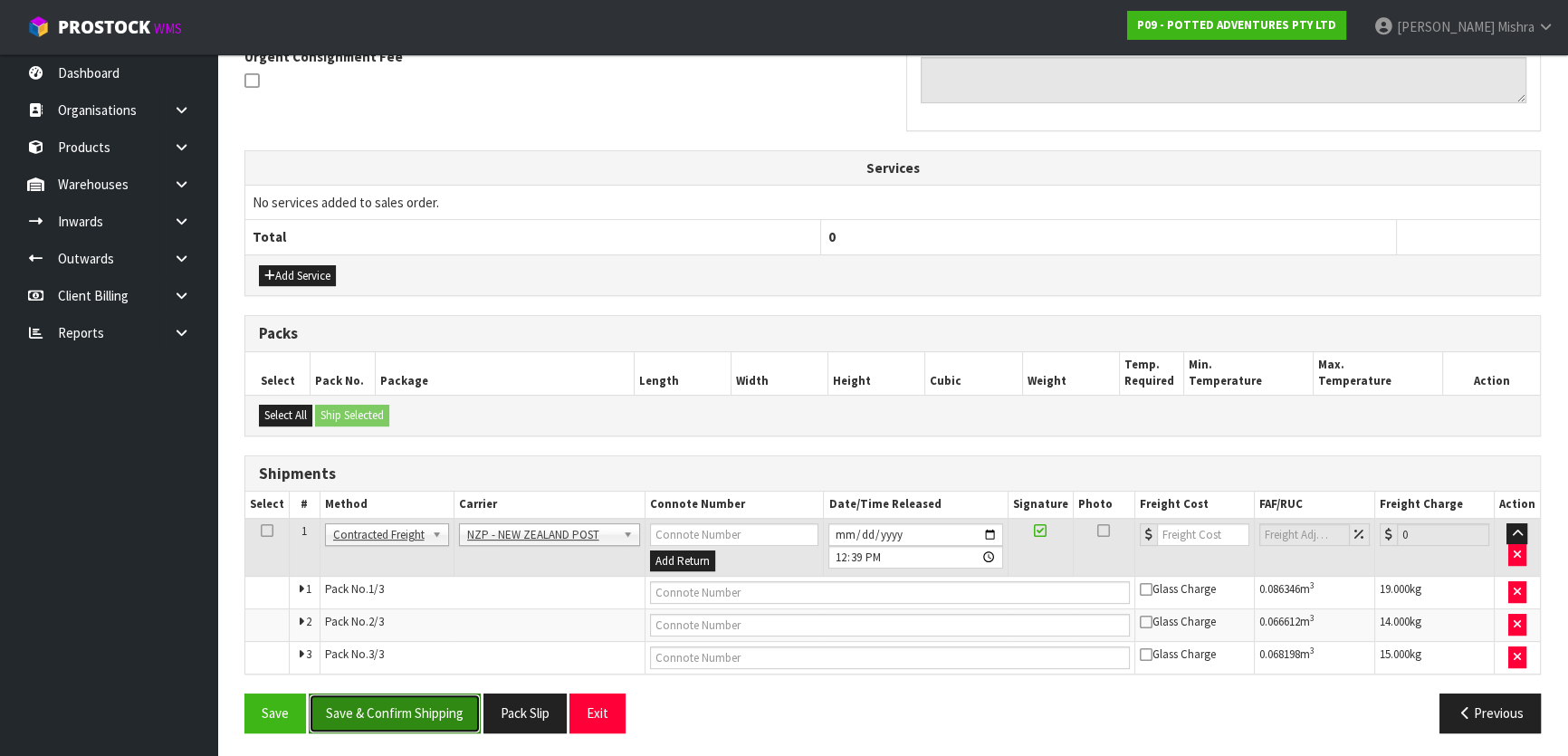
click at [359, 705] on button "Save & Confirm Shipping" at bounding box center [394, 713] width 172 height 39
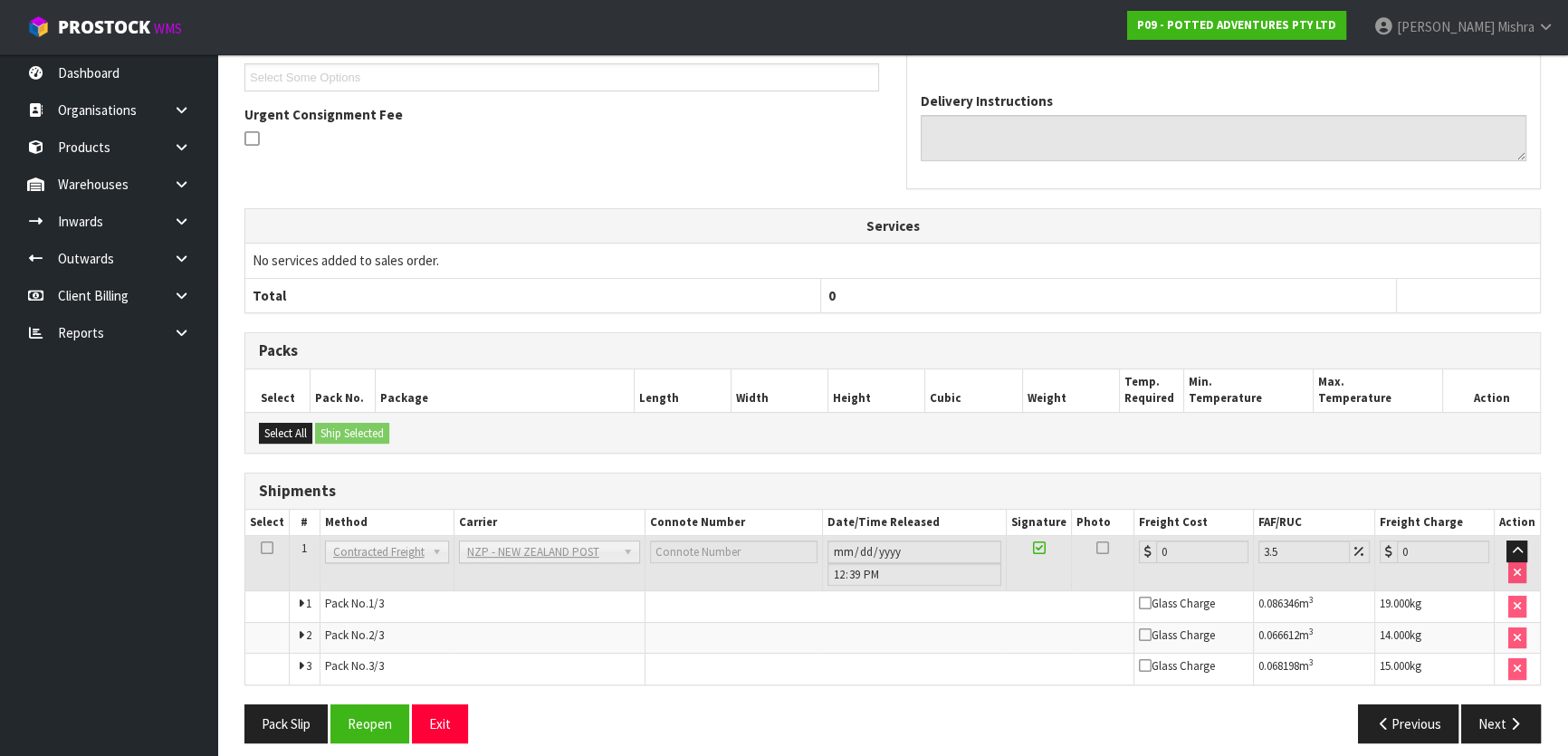
scroll to position [525, 0]
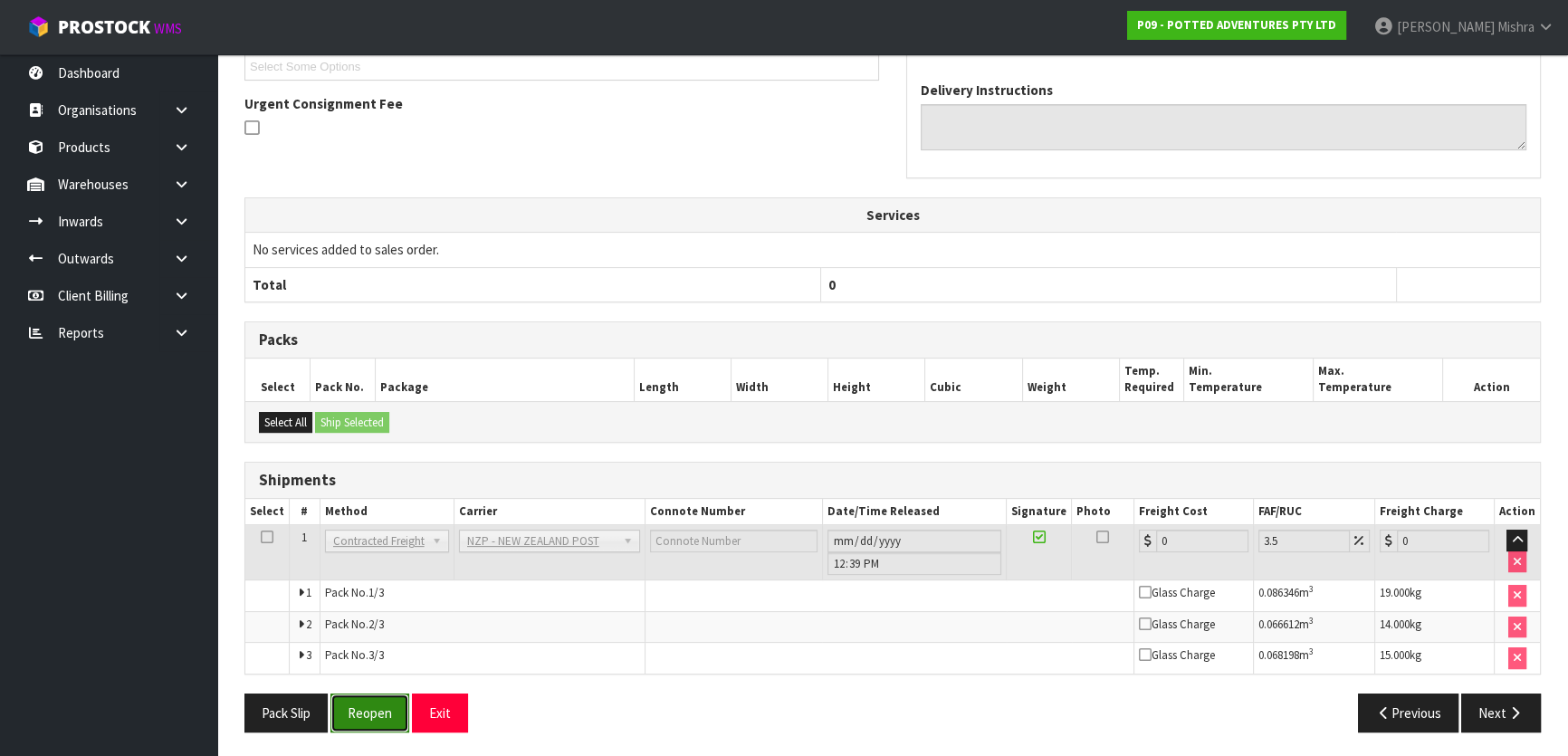
click at [350, 698] on button "Reopen" at bounding box center [370, 713] width 79 height 39
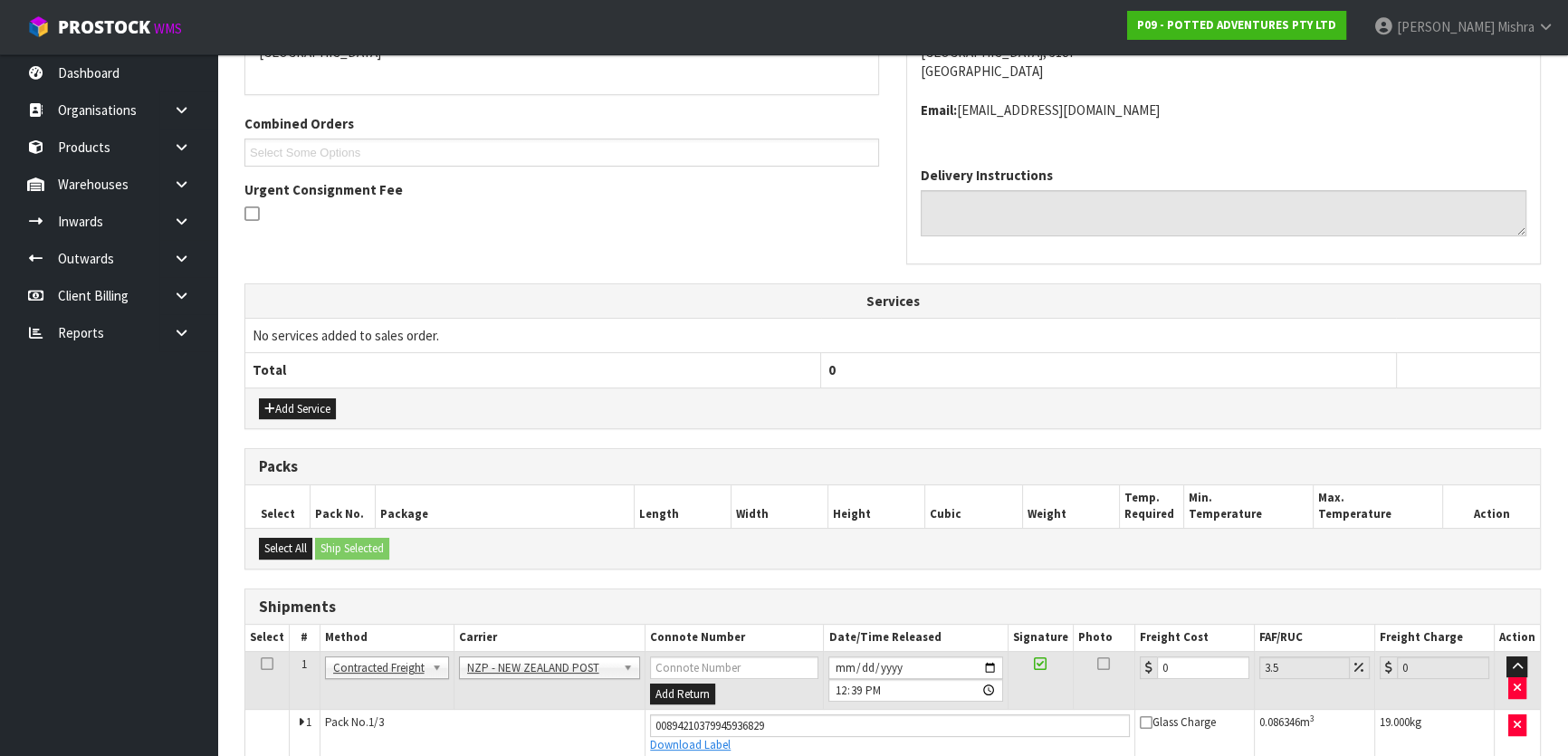
scroll to position [570, 0]
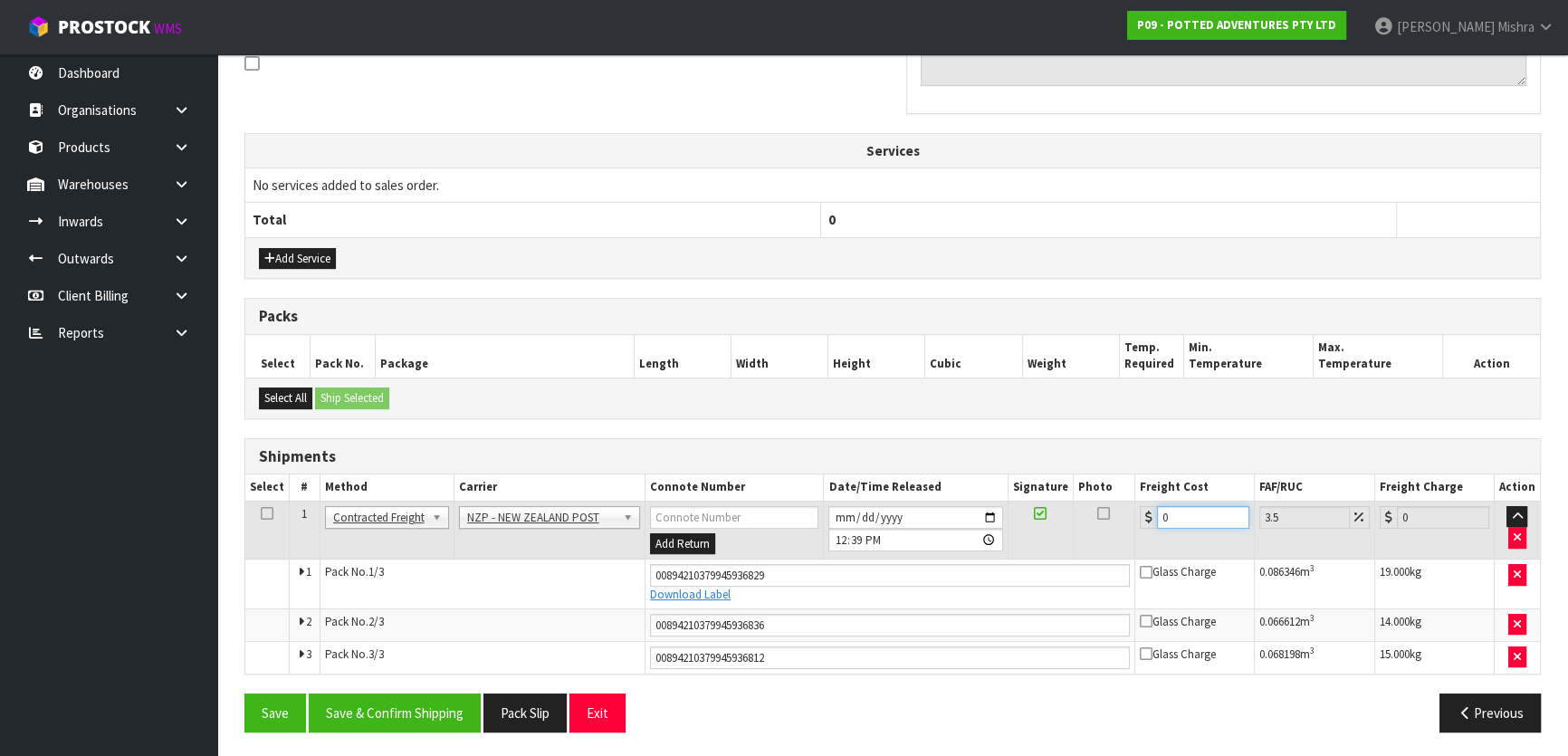
drag, startPoint x: 1190, startPoint y: 515, endPoint x: 1040, endPoint y: 526, distance: 150.4
click at [1040, 526] on tr "1 Client Local Pickup Customer Local Pickup Company Freight Contracted Freight …" at bounding box center [892, 530] width 1294 height 59
type input "5"
type input "5.17"
type input "53"
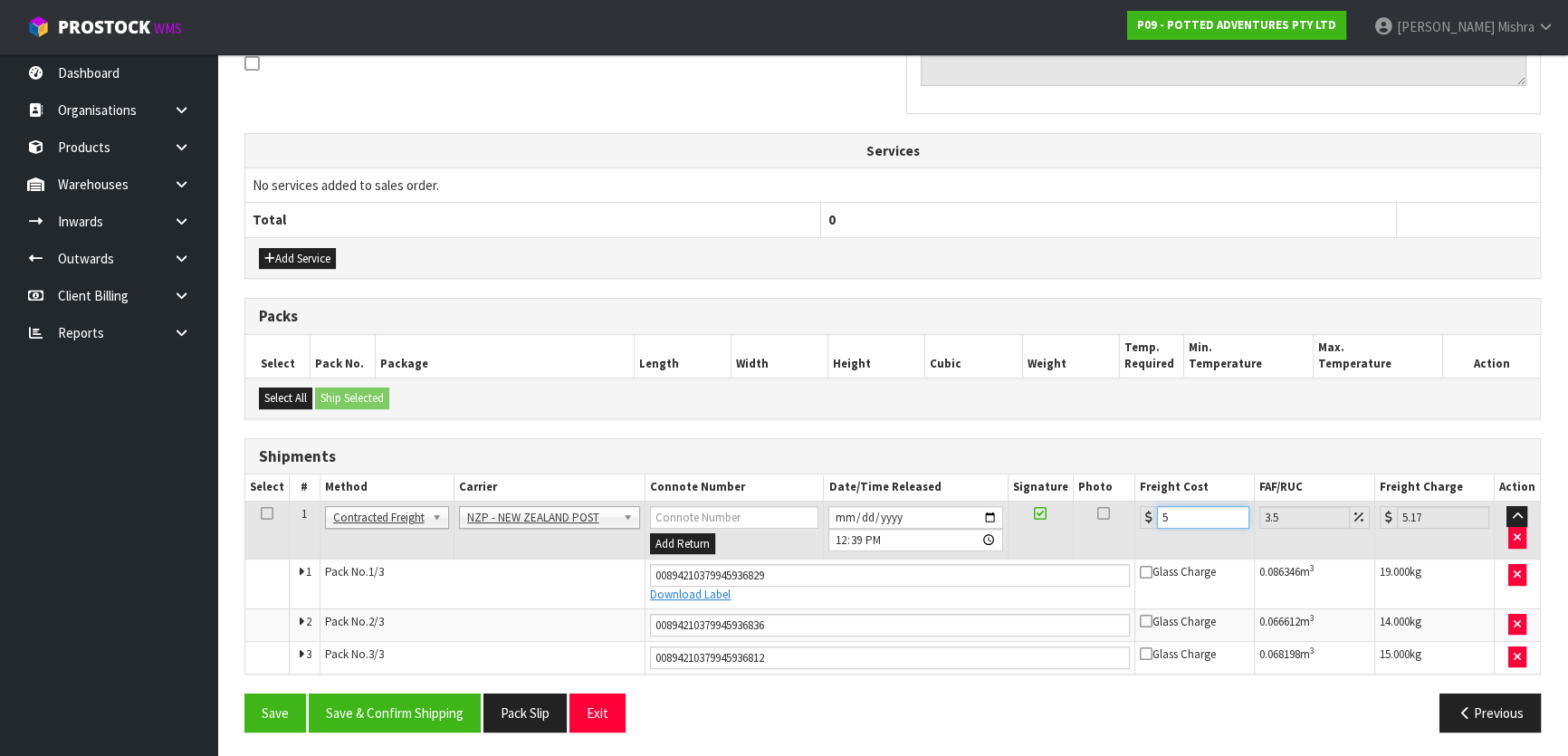
type input "54.85"
type input "53.7"
type input "55.58"
type input "53.74"
type input "55.62"
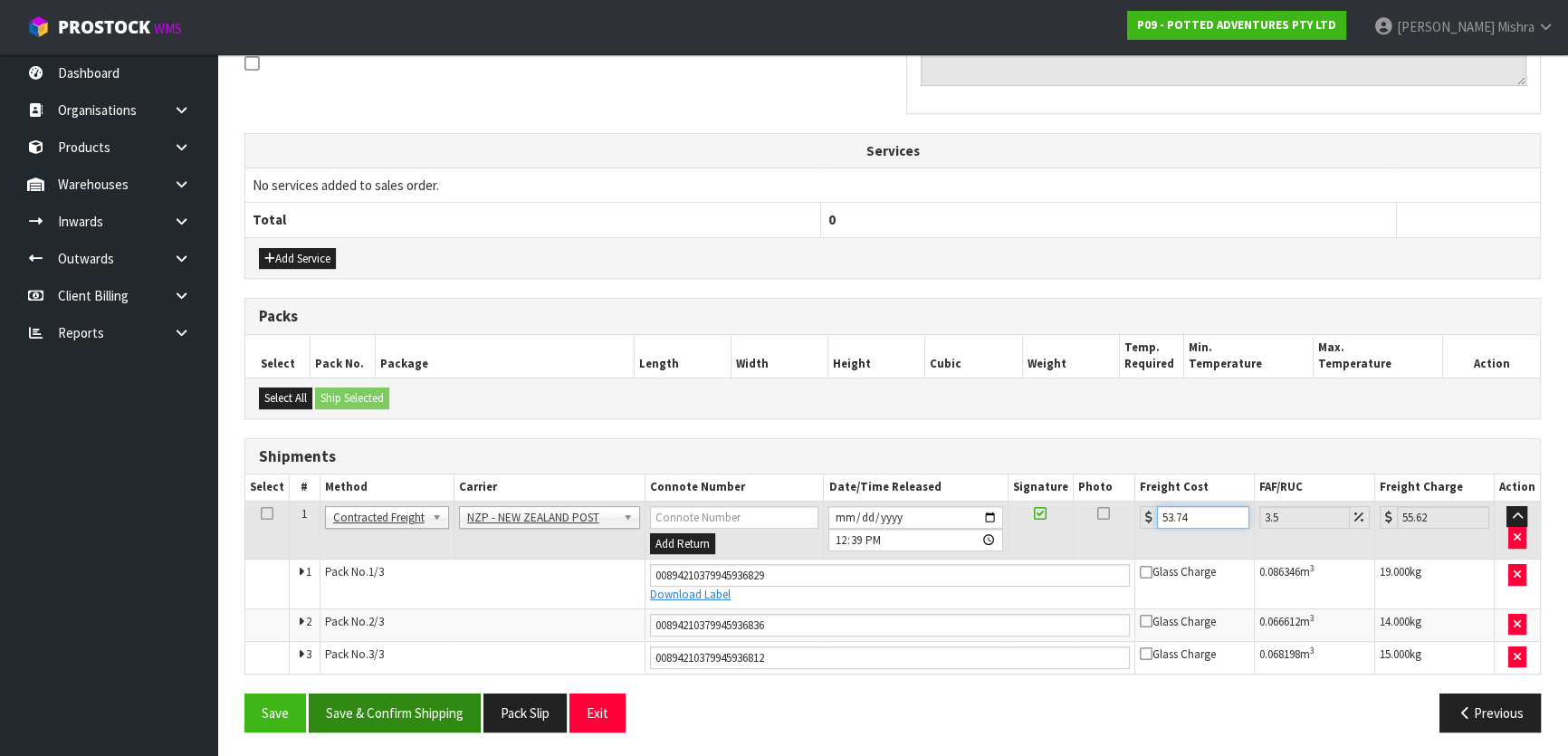
type input "53.74"
click at [411, 716] on button "Save & Confirm Shipping" at bounding box center [394, 713] width 172 height 39
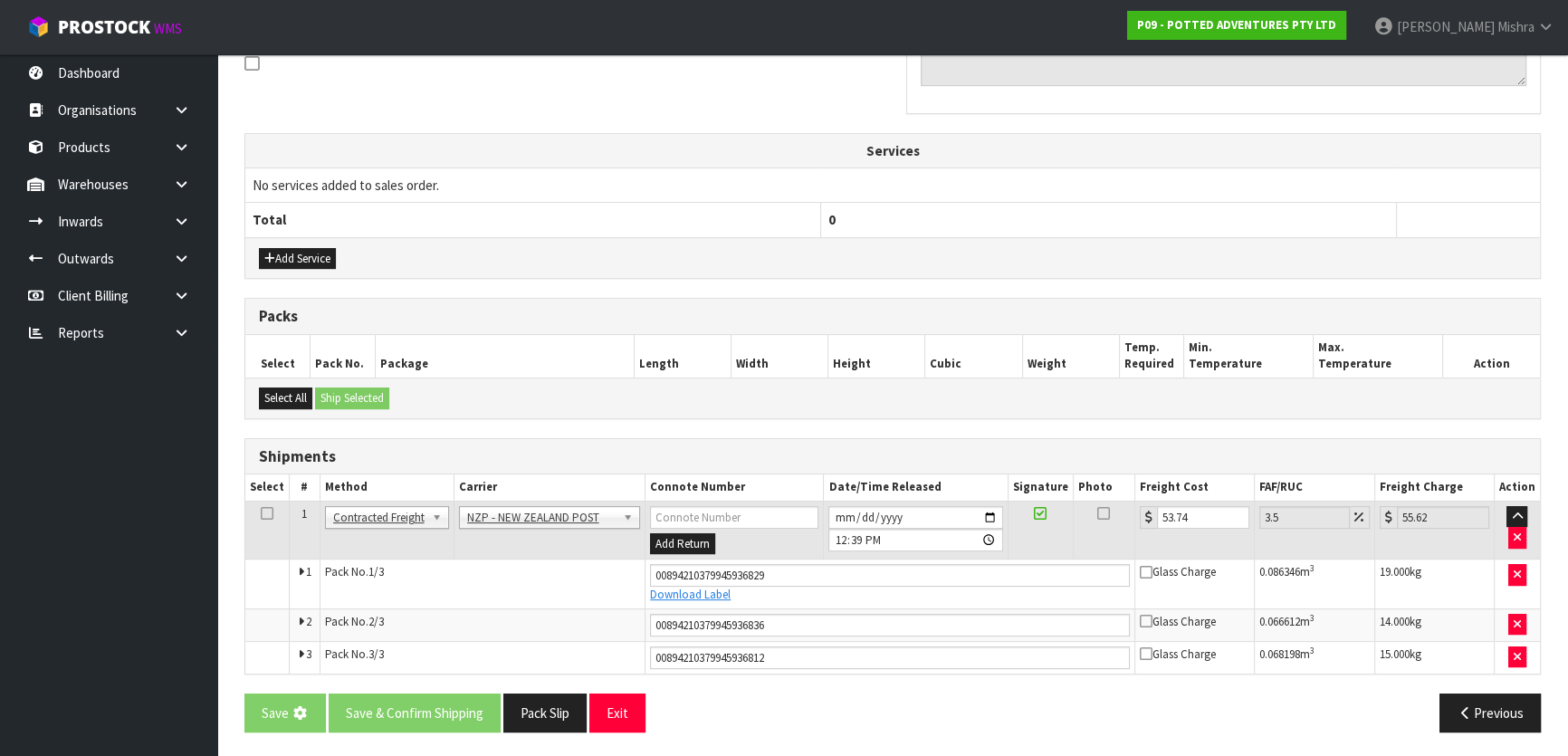
scroll to position [0, 0]
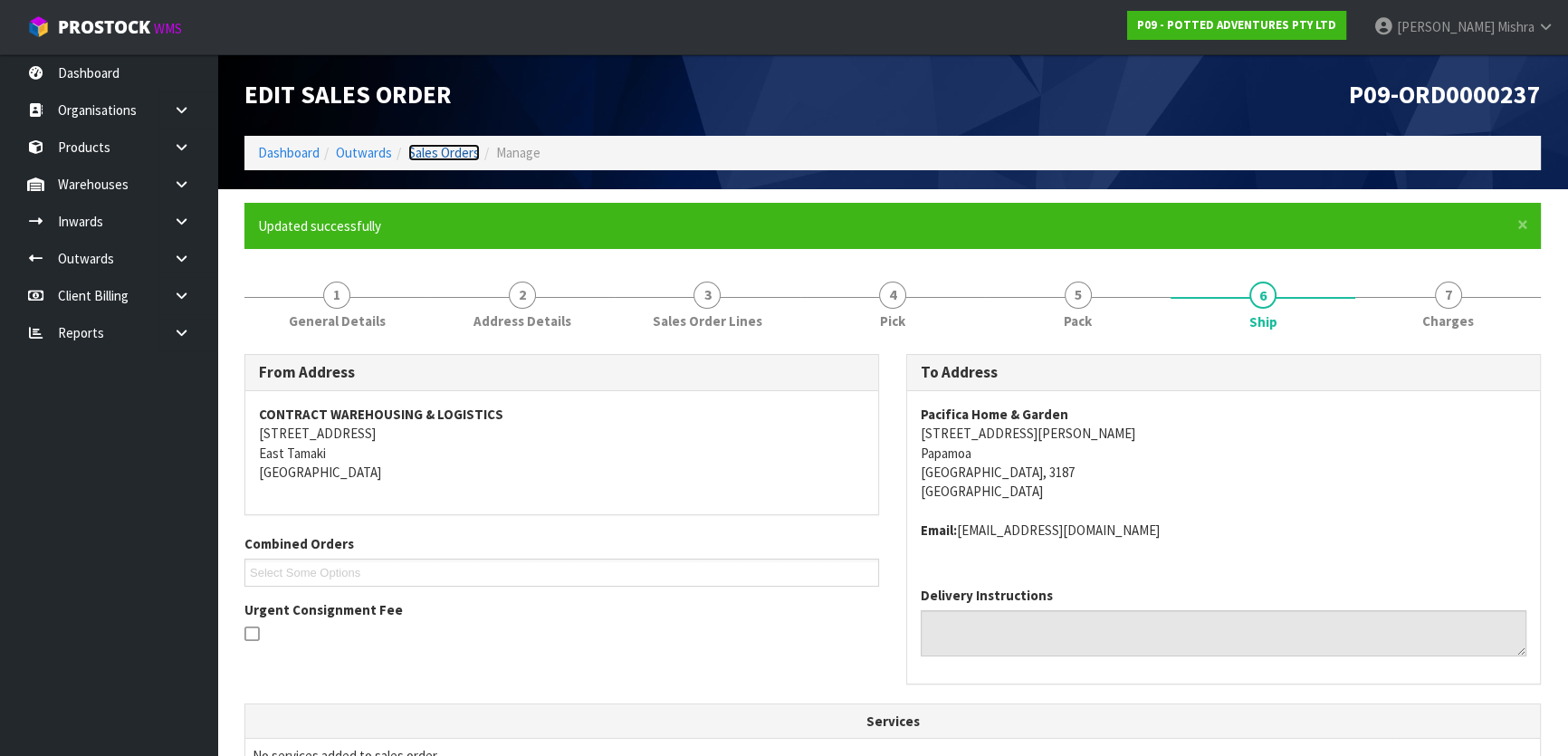
click at [471, 154] on link "Sales Orders" at bounding box center [444, 152] width 72 height 17
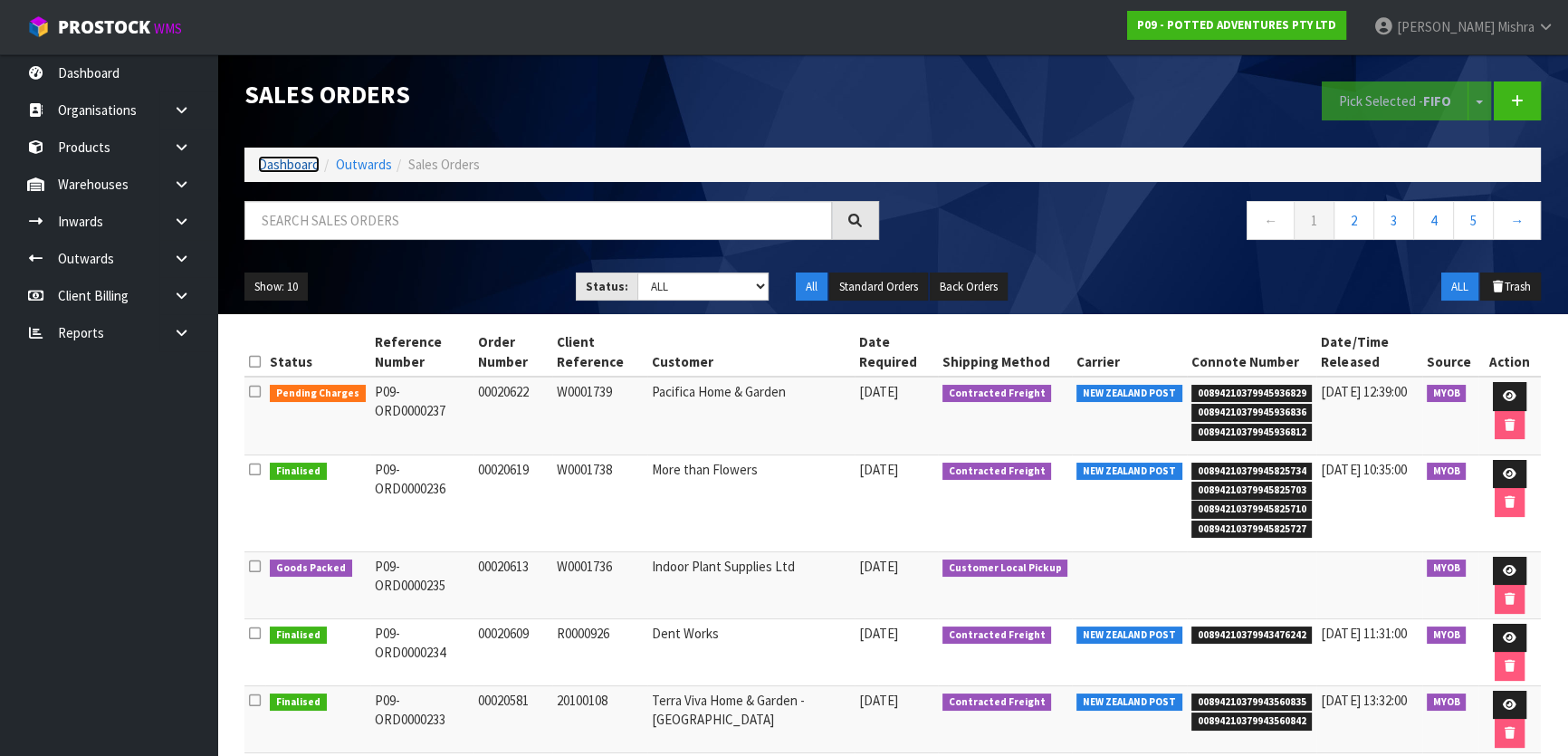
click at [281, 163] on link "Dashboard" at bounding box center [288, 164] width 62 height 17
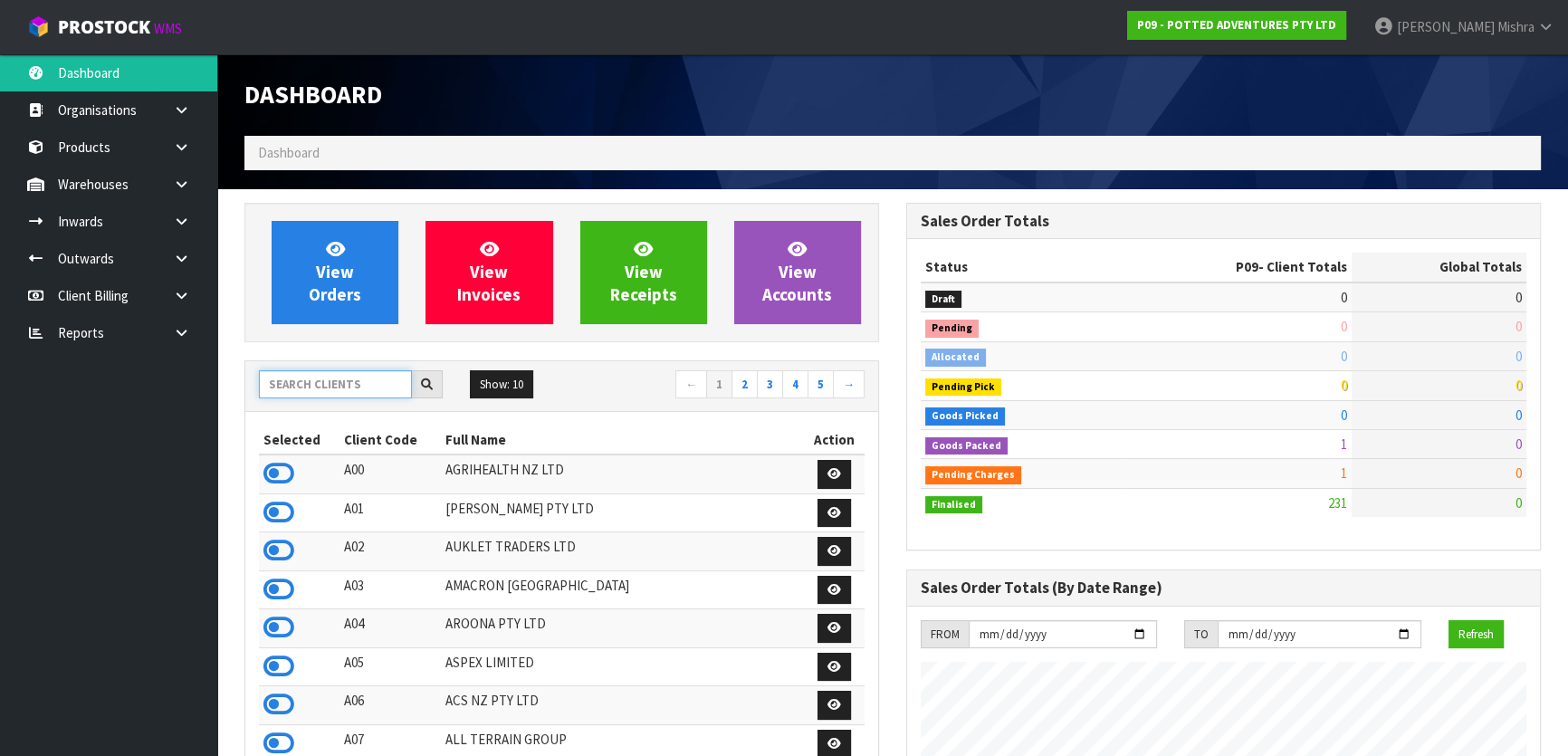
scroll to position [1370, 661]
click at [295, 383] on input "text" at bounding box center [335, 384] width 153 height 28
type input "E04"
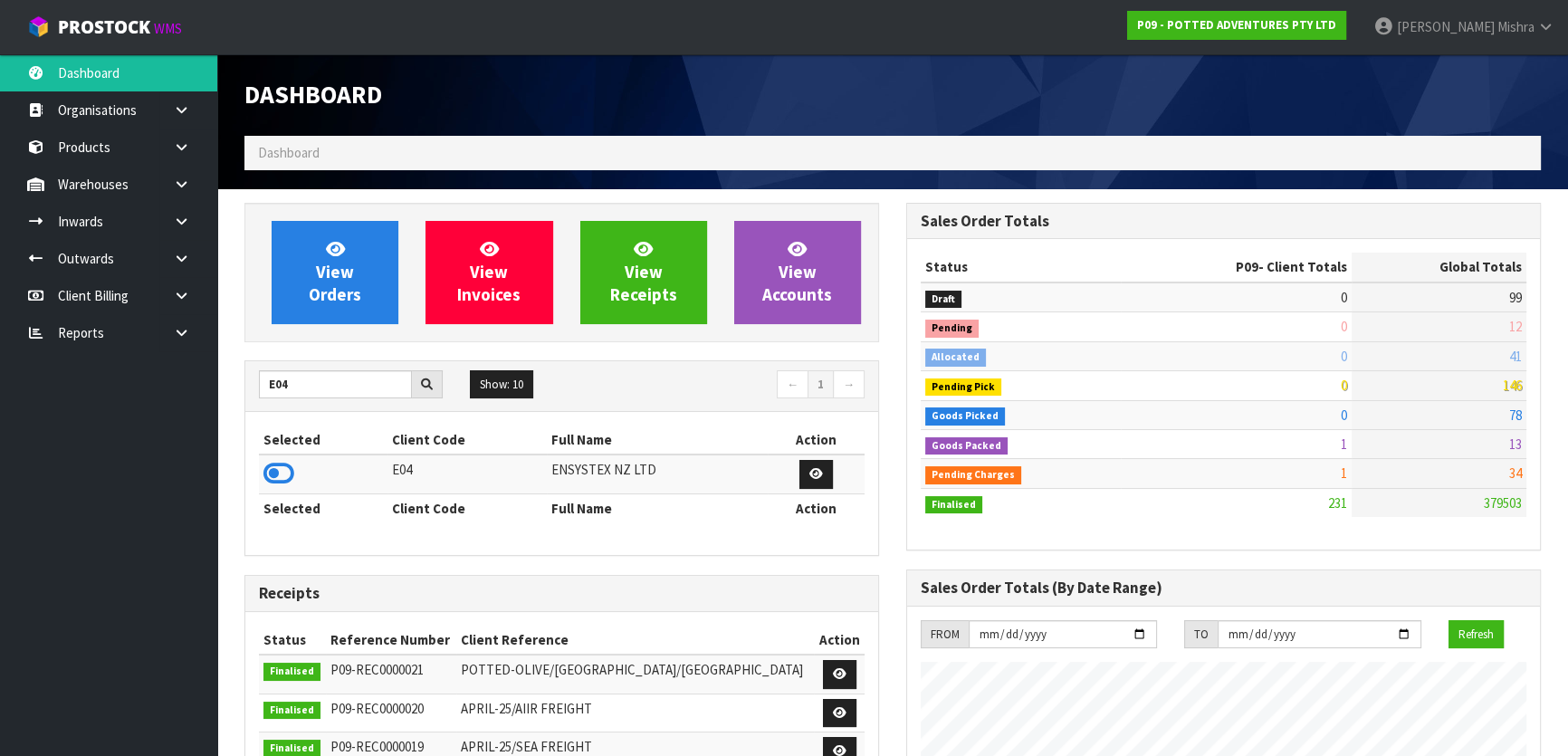
click at [286, 489] on td at bounding box center [323, 474] width 129 height 39
click at [276, 475] on icon at bounding box center [279, 474] width 31 height 28
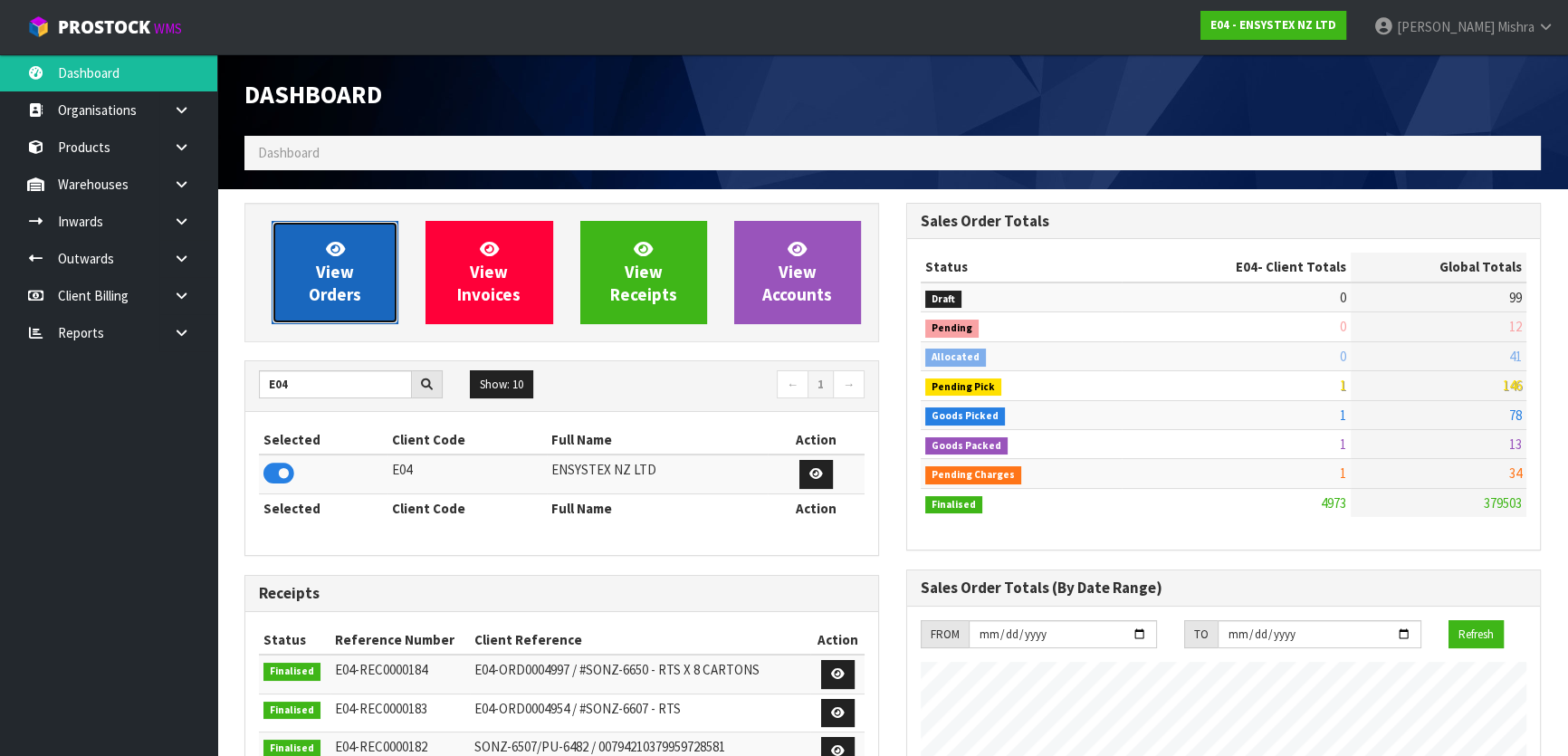
click at [343, 235] on link "View Orders" at bounding box center [335, 273] width 127 height 103
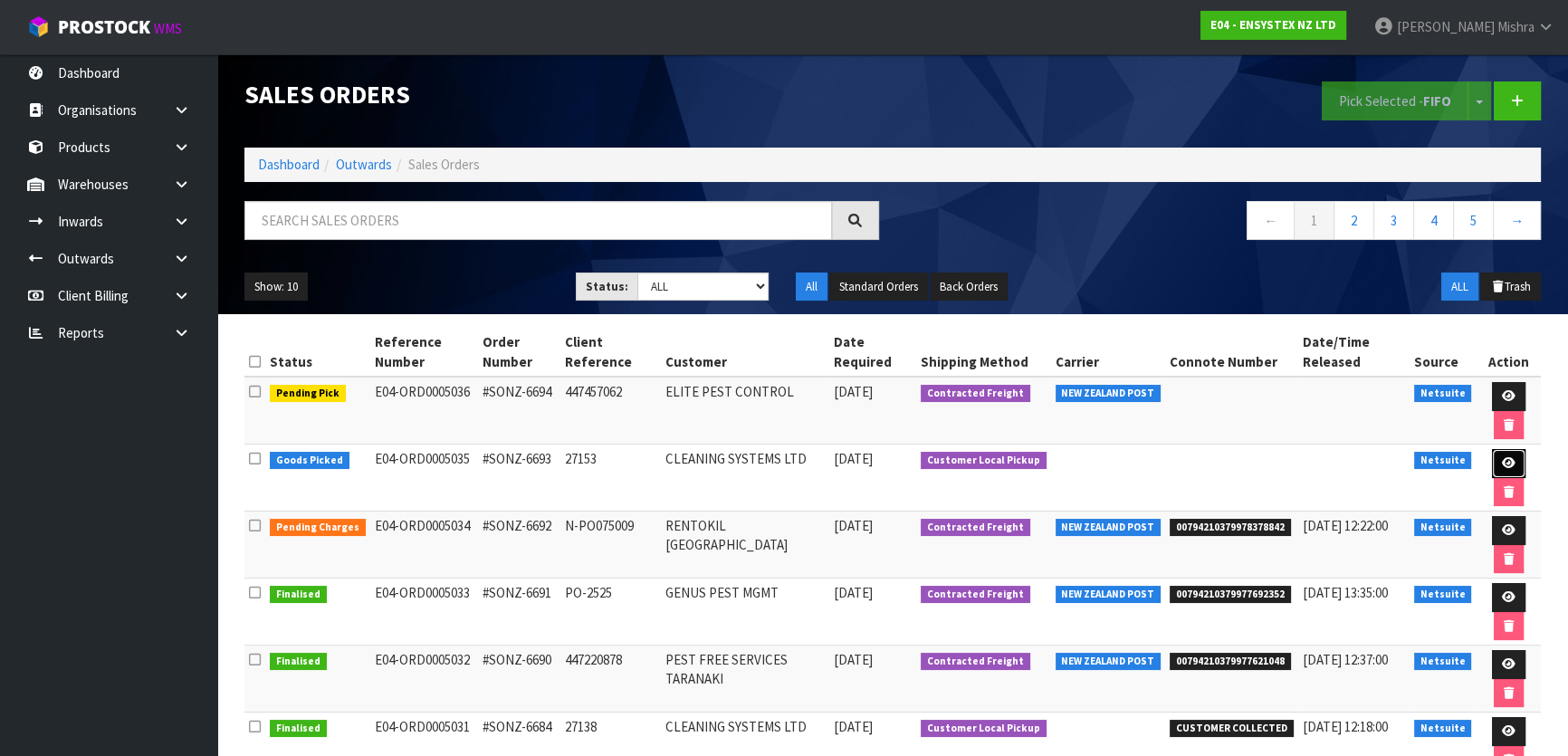
click at [1503, 462] on icon at bounding box center [1508, 463] width 14 height 12
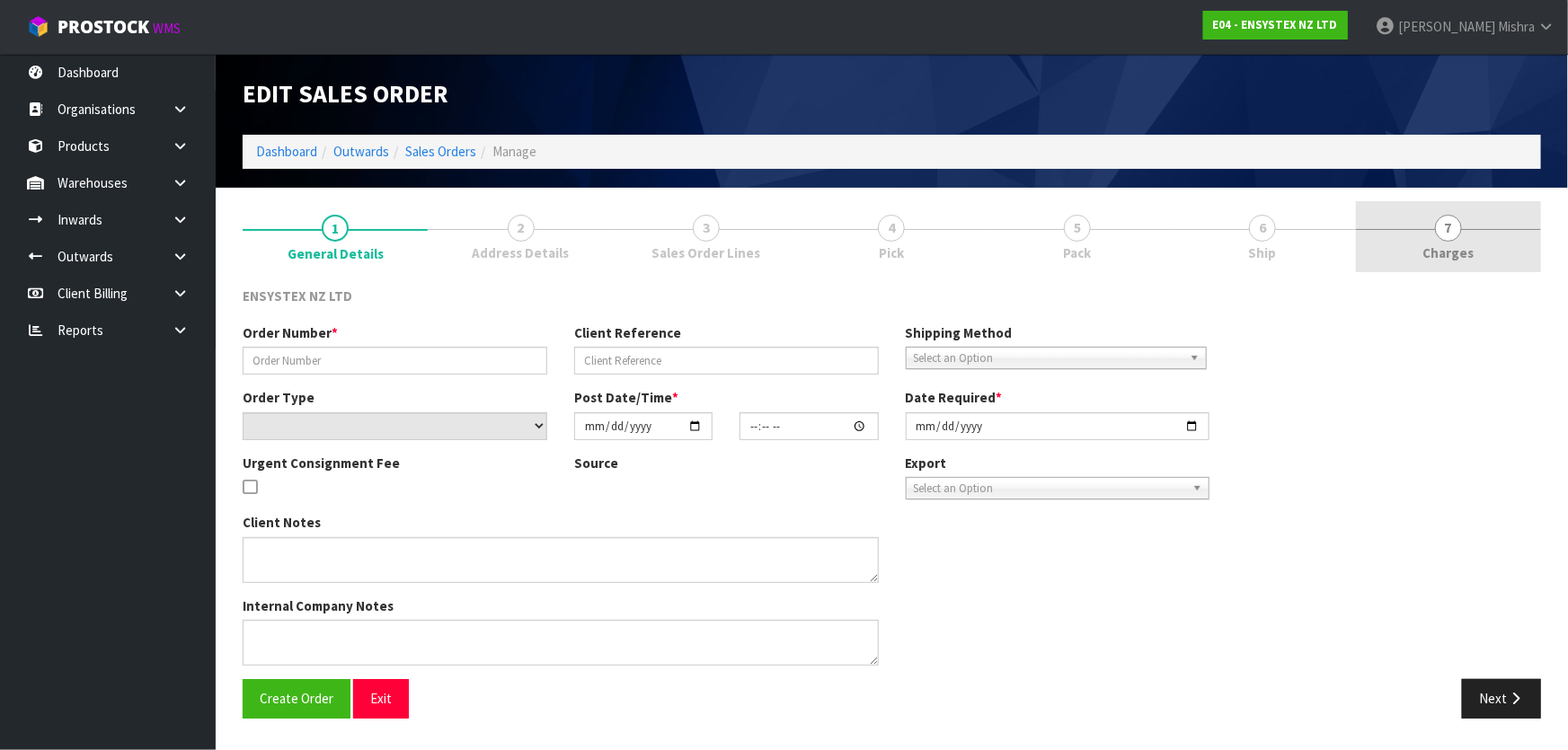
type input "#SONZ-6693"
type input "27153"
select select "number:0"
type input "[DATE]"
type input "11:30:20.000"
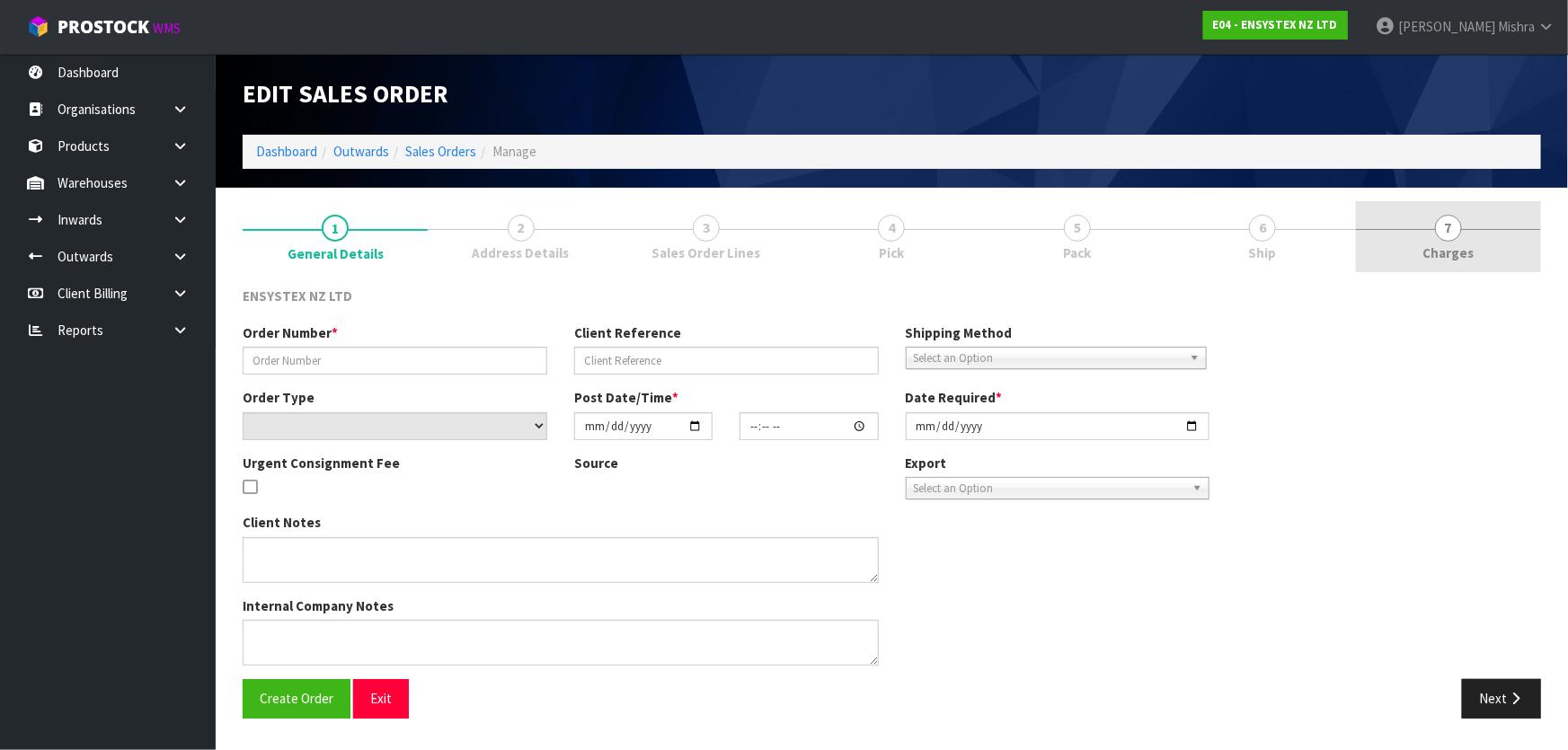
type input "[DATE]"
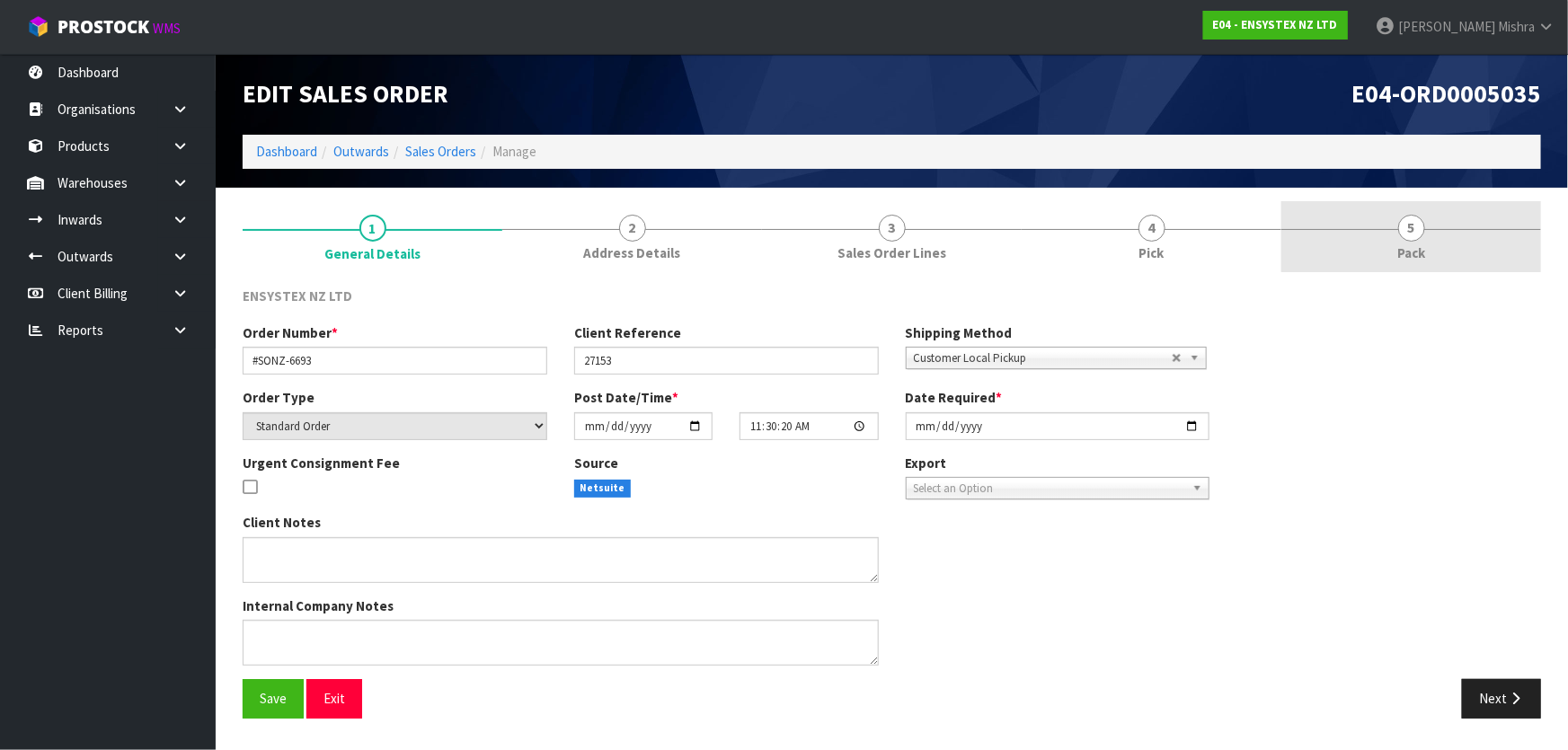
click at [1377, 225] on link "5 Pack" at bounding box center [1410, 237] width 260 height 71
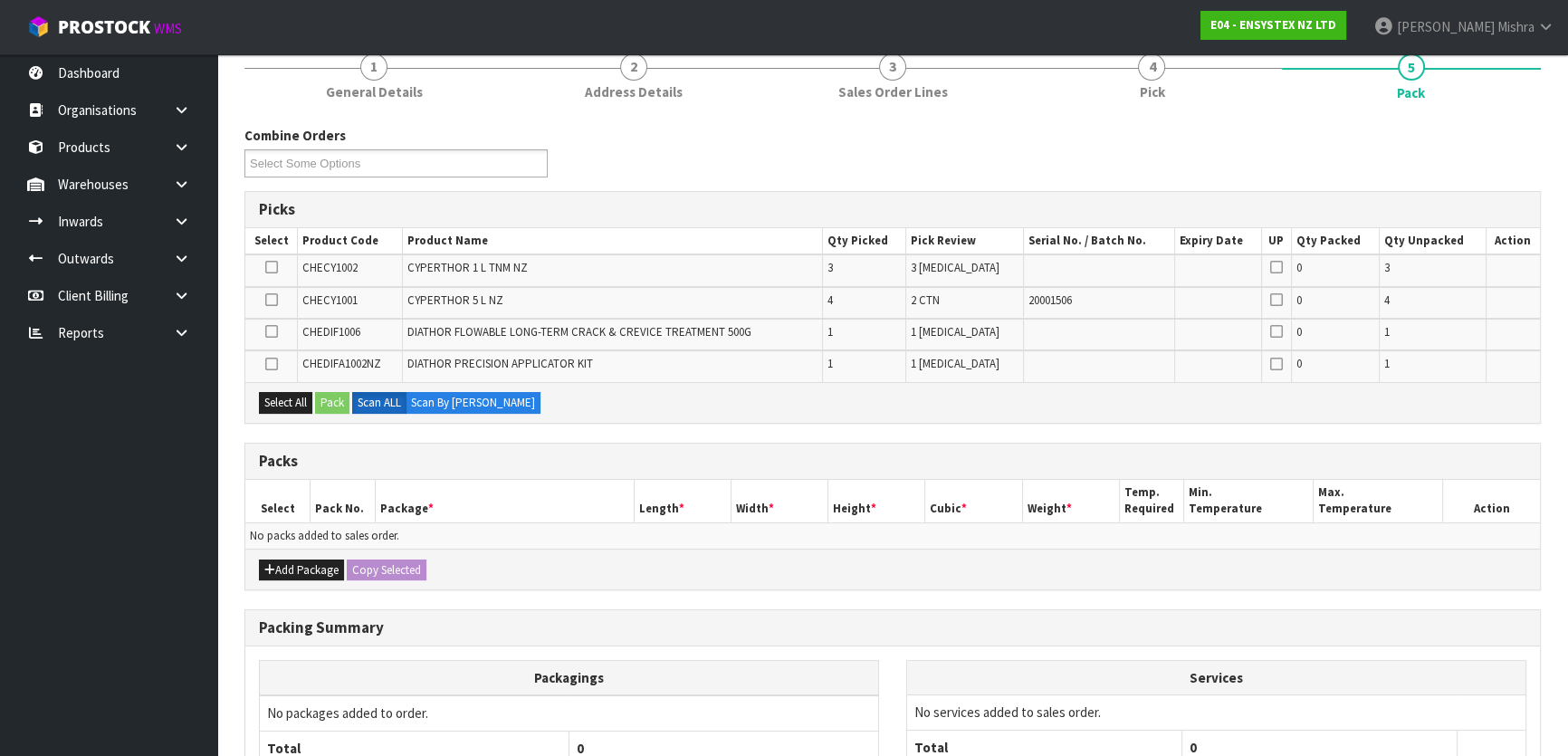
scroll to position [164, 0]
click at [281, 570] on button "Add Package" at bounding box center [301, 570] width 85 height 22
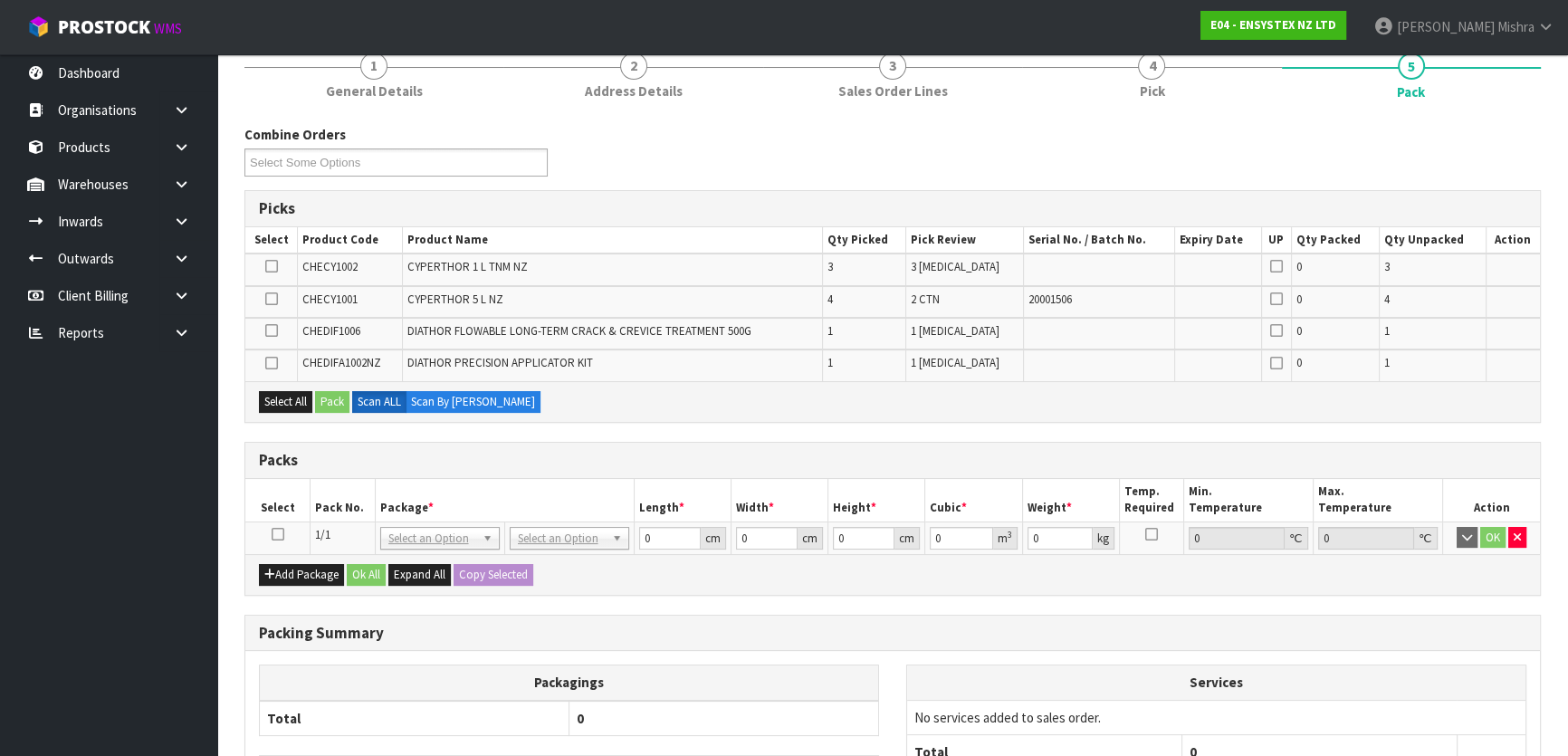
click at [279, 535] on icon at bounding box center [278, 535] width 13 height 1
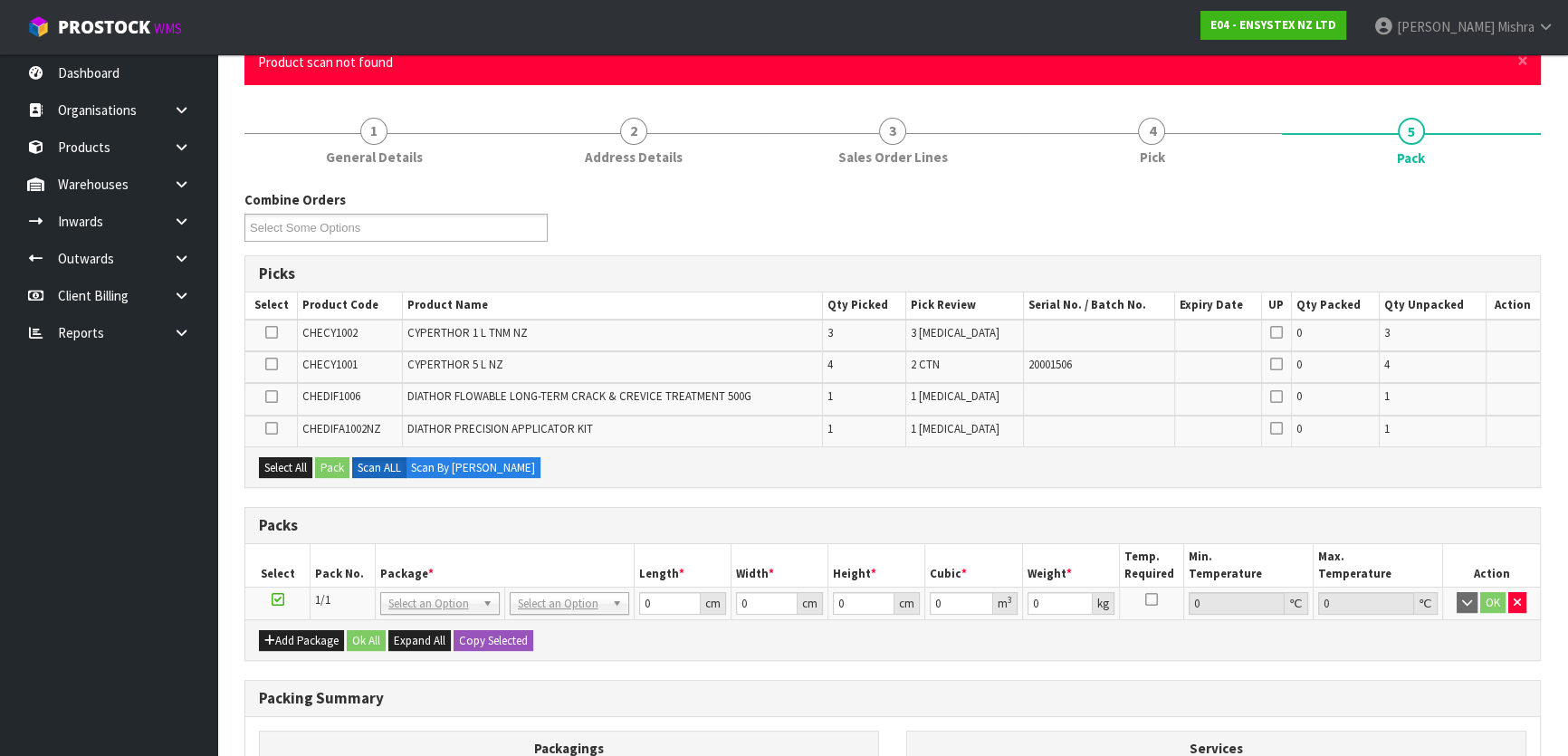
scroll to position [0, 0]
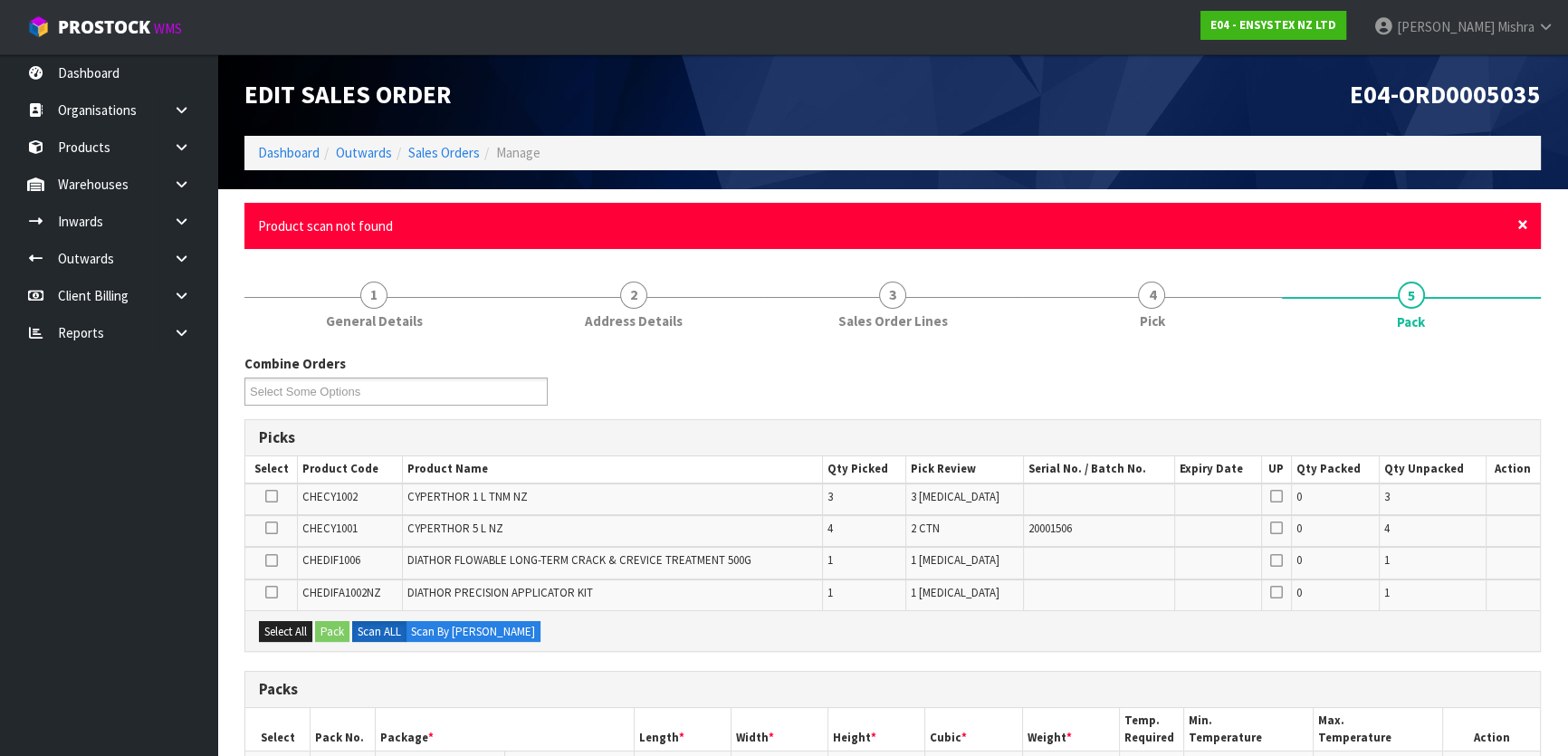
click at [1521, 225] on span "×" at bounding box center [1523, 225] width 11 height 26
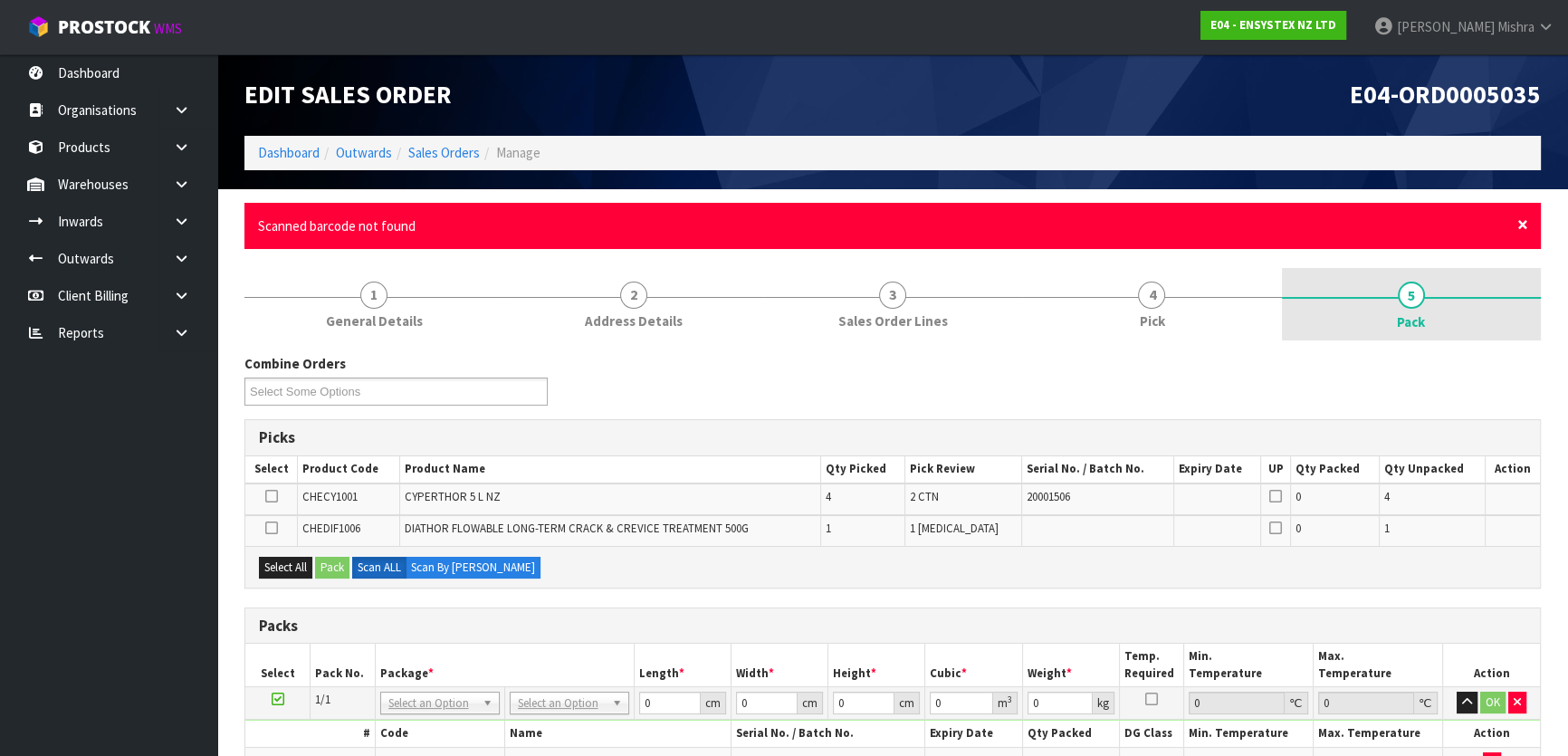
click at [1526, 219] on span "×" at bounding box center [1523, 225] width 11 height 26
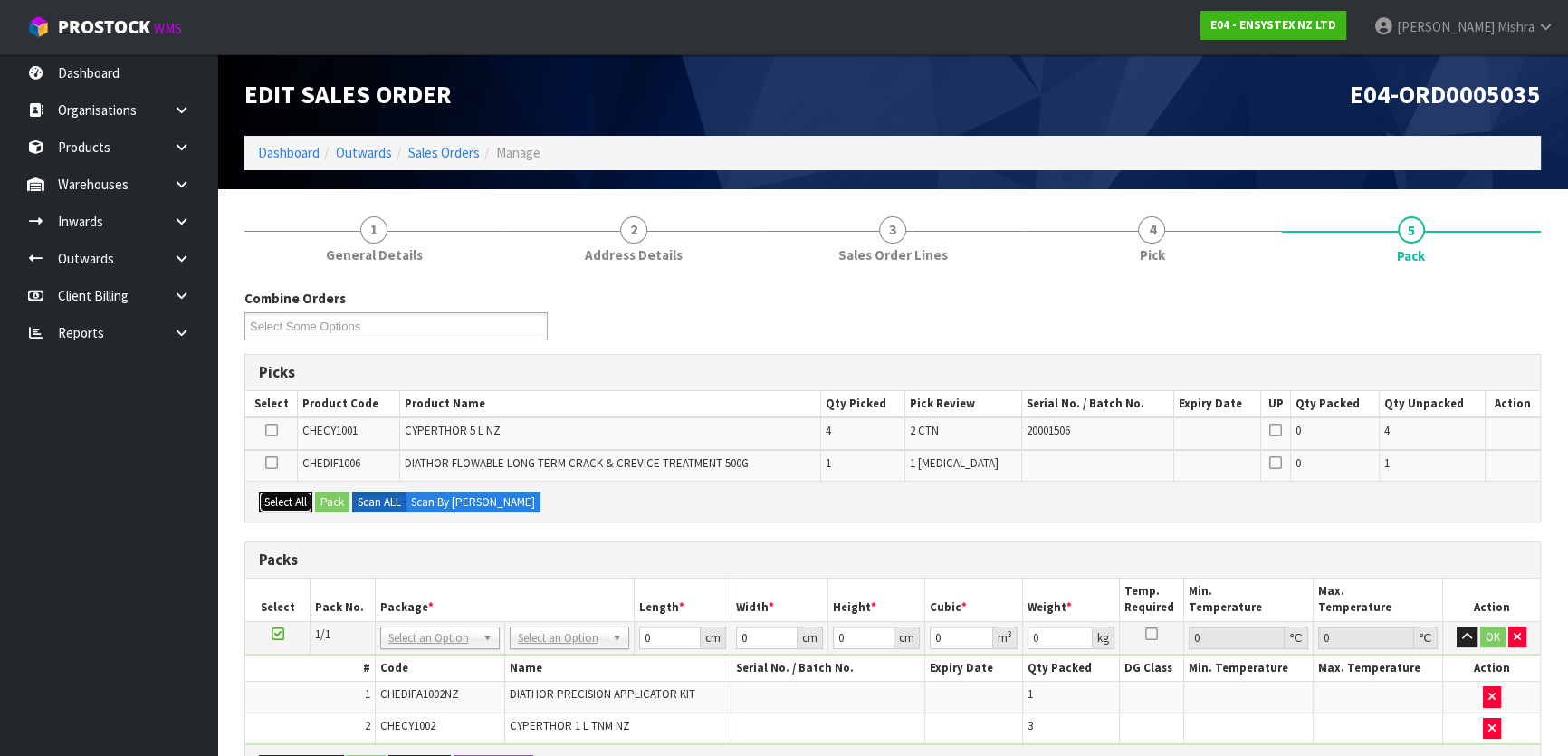
click at [293, 498] on button "Select All" at bounding box center [286, 502] width 53 height 22
click at [344, 507] on button "Pack" at bounding box center [331, 502] width 34 height 22
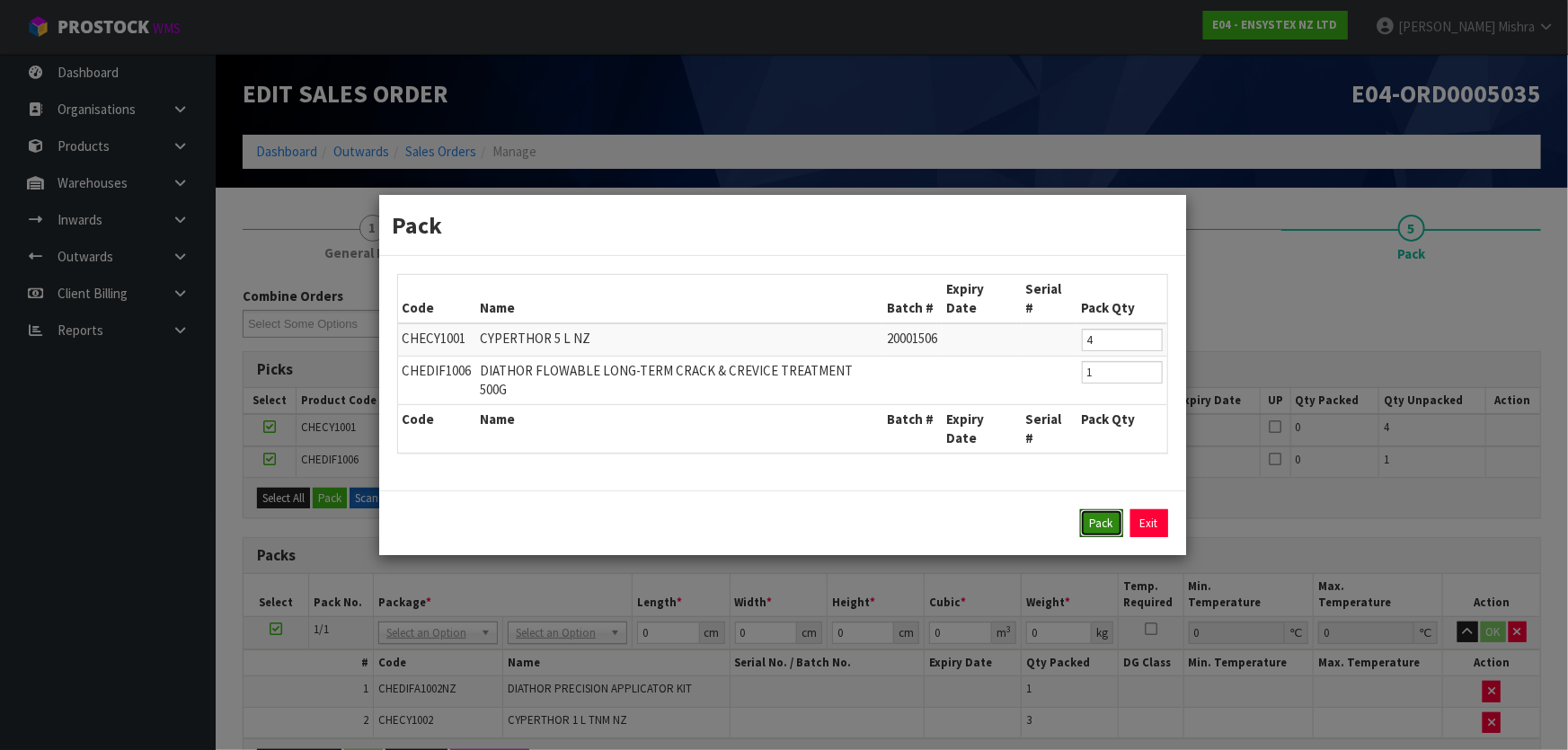
click at [1097, 509] on button "Pack" at bounding box center [1101, 524] width 43 height 29
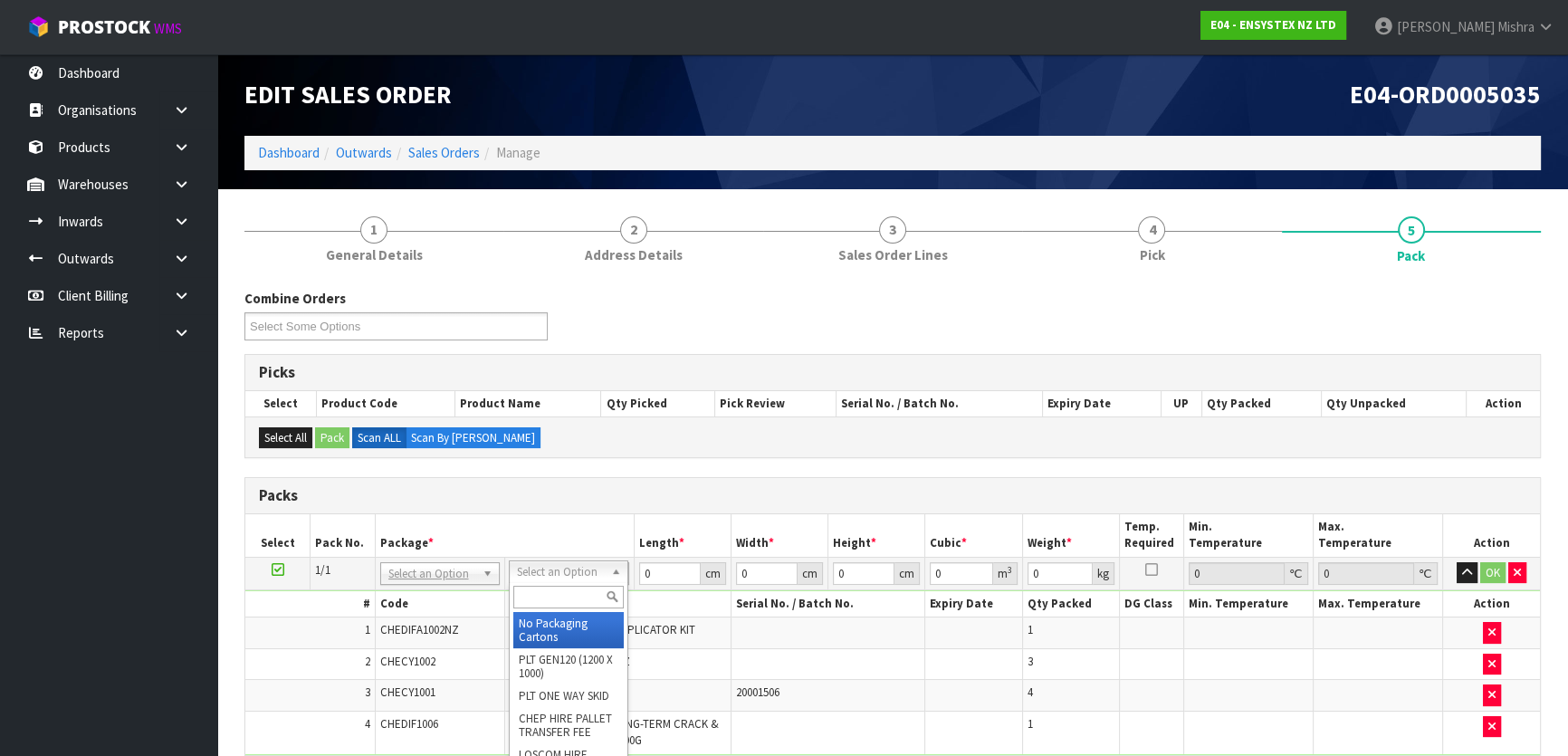
click at [539, 598] on input "text" at bounding box center [568, 597] width 110 height 23
type input "ret"
drag, startPoint x: 554, startPoint y: 630, endPoint x: 642, endPoint y: 592, distance: 95.9
type input "30.201"
drag, startPoint x: 667, startPoint y: 575, endPoint x: 651, endPoint y: 576, distance: 16.0
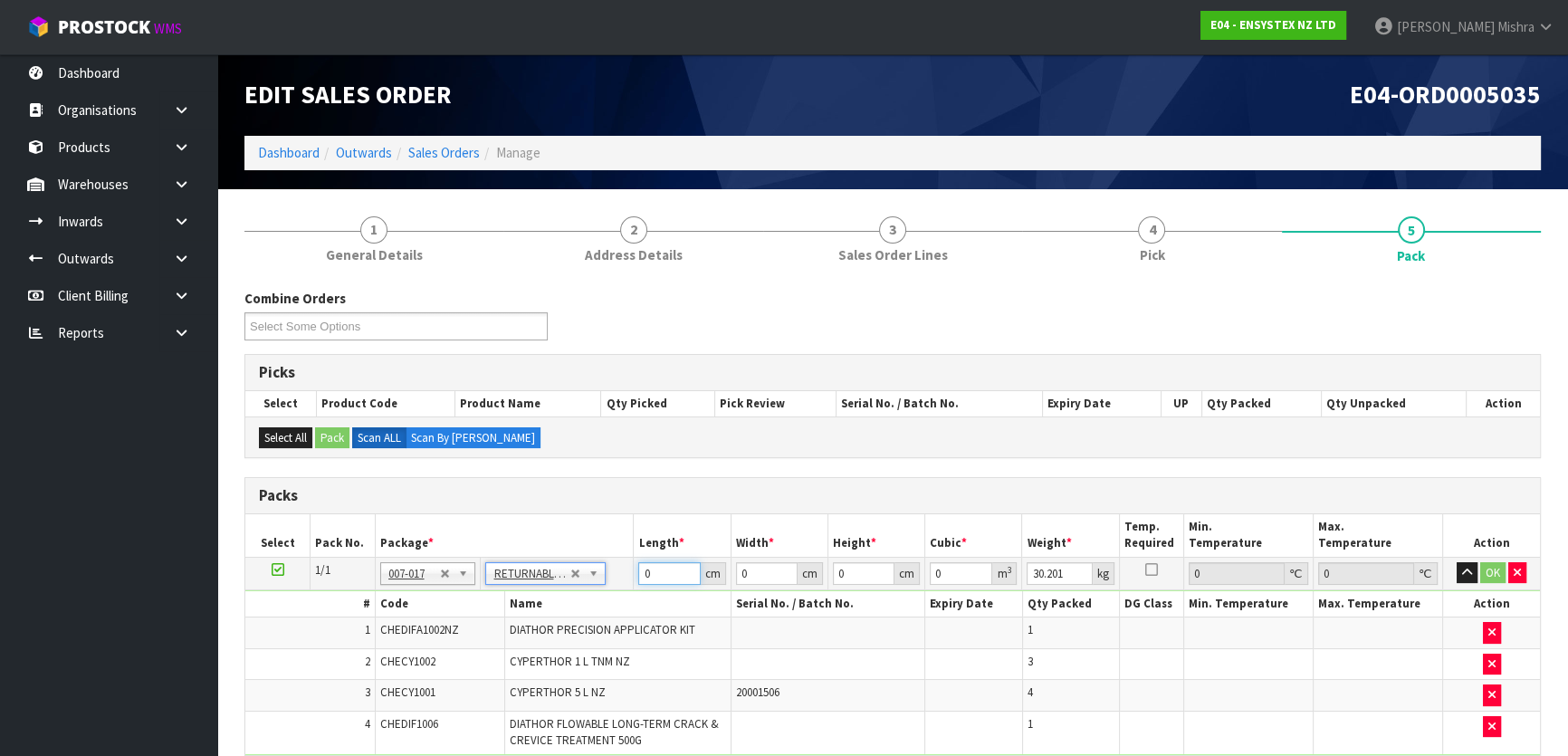
click at [651, 576] on input "0" at bounding box center [668, 573] width 62 height 23
drag, startPoint x: 650, startPoint y: 580, endPoint x: 598, endPoint y: 548, distance: 61.1
click at [598, 557] on tr "1/1 NONE 007-001 007-002 007-004 007-009 007-013 007-014 007-015 007-017 007-01…" at bounding box center [892, 572] width 1294 height 32
type input "120"
type input "100"
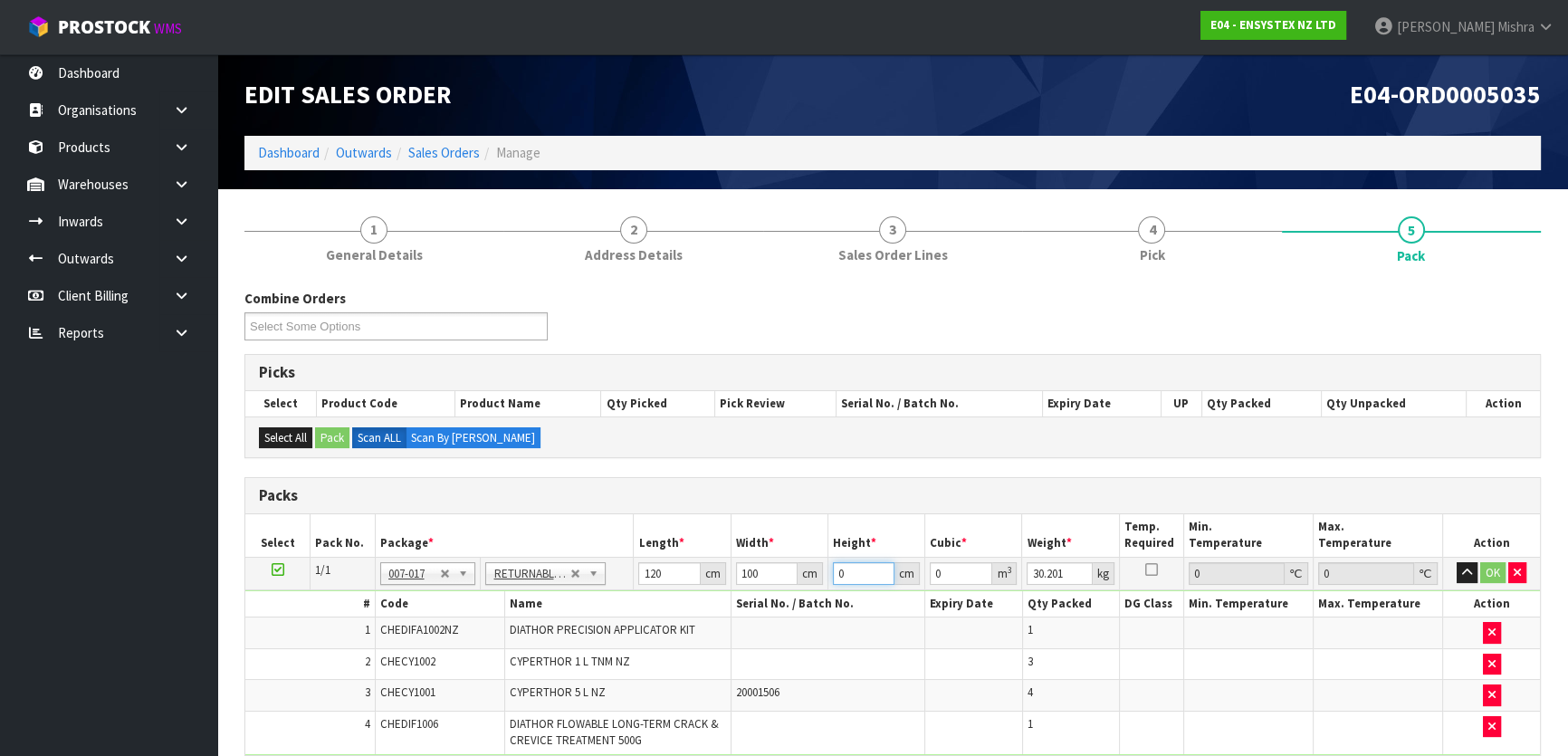
type input "5"
type input "0.06"
type input "50"
type input "0.6"
type input "50"
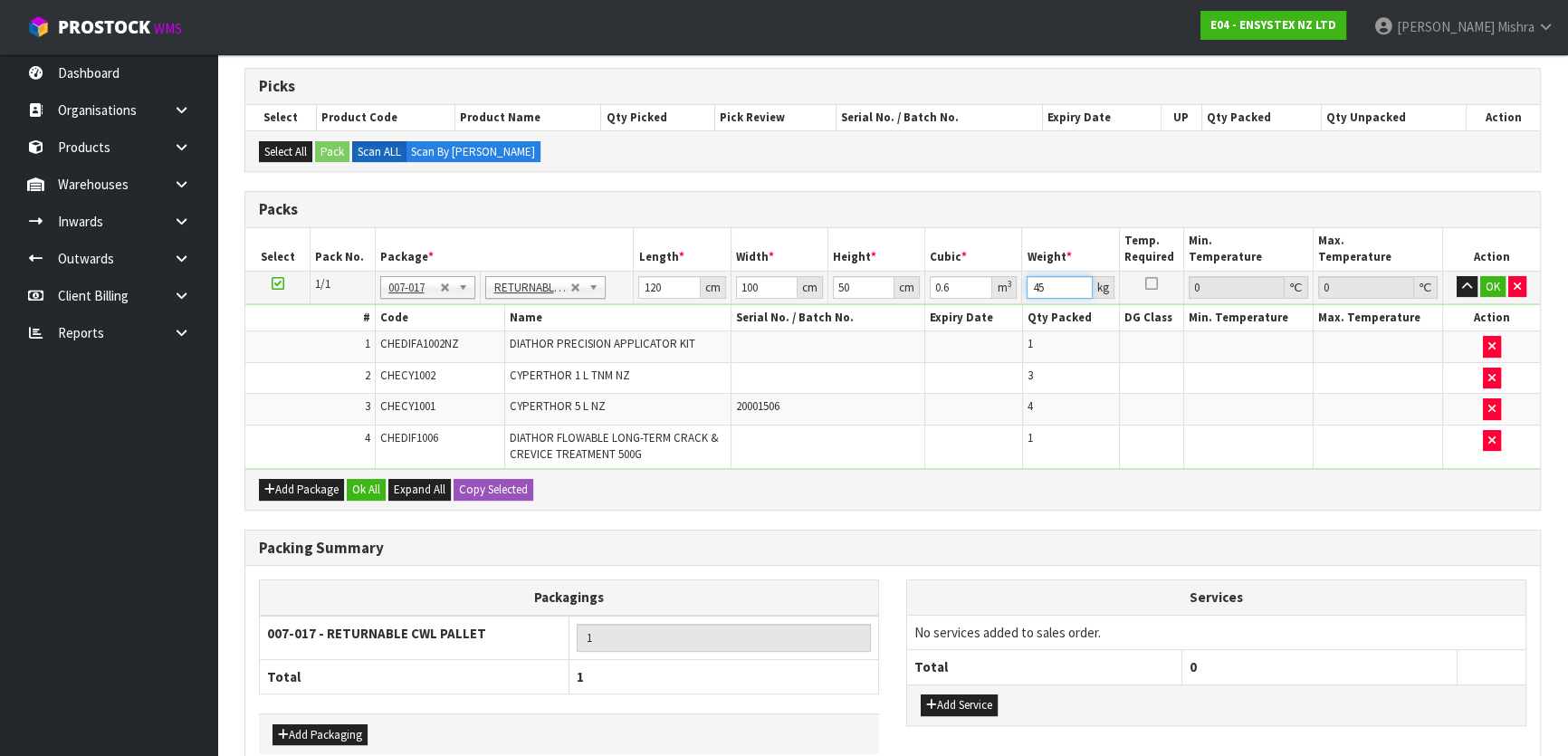
scroll to position [379, 0]
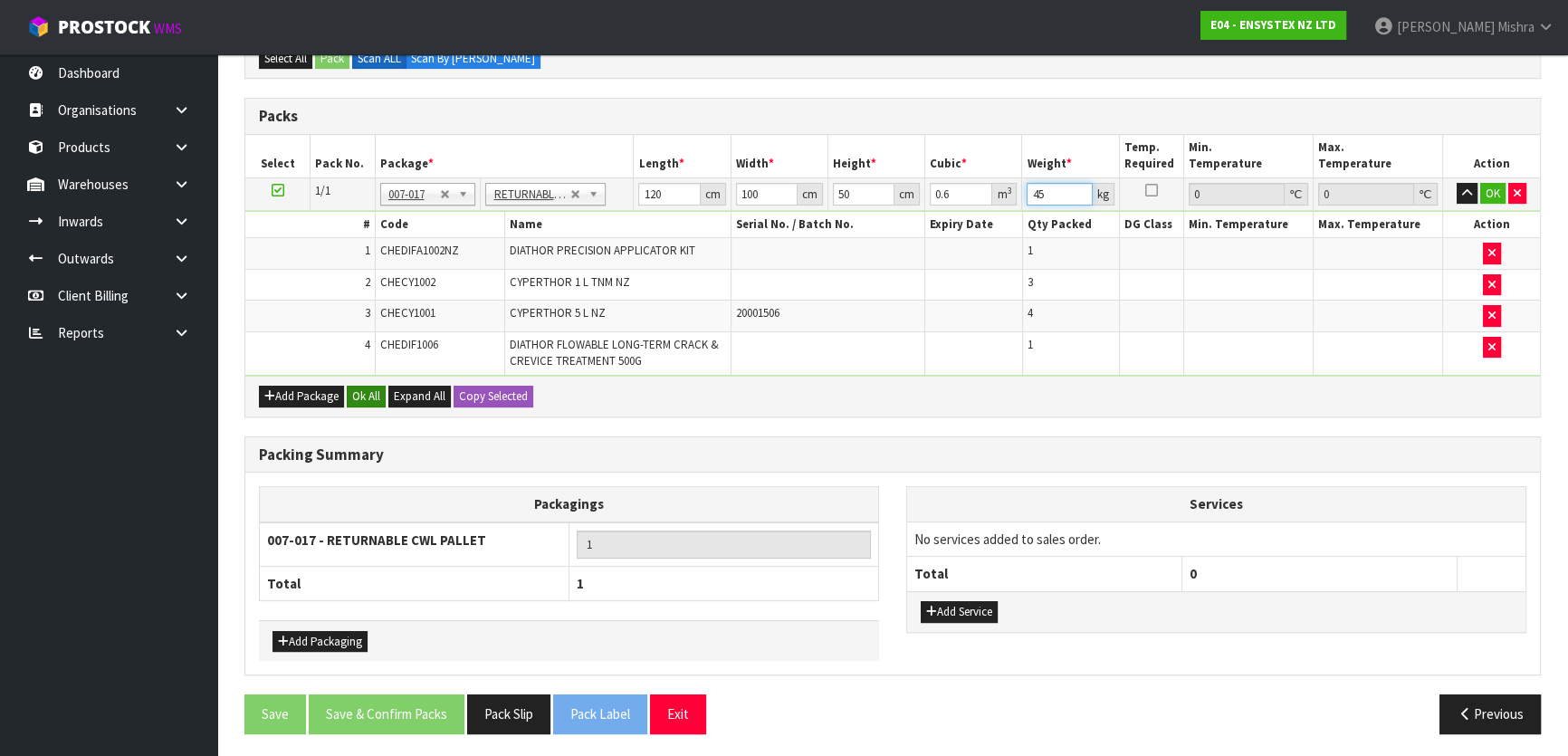
type input "45"
click at [371, 402] on button "Ok All" at bounding box center [366, 397] width 39 height 22
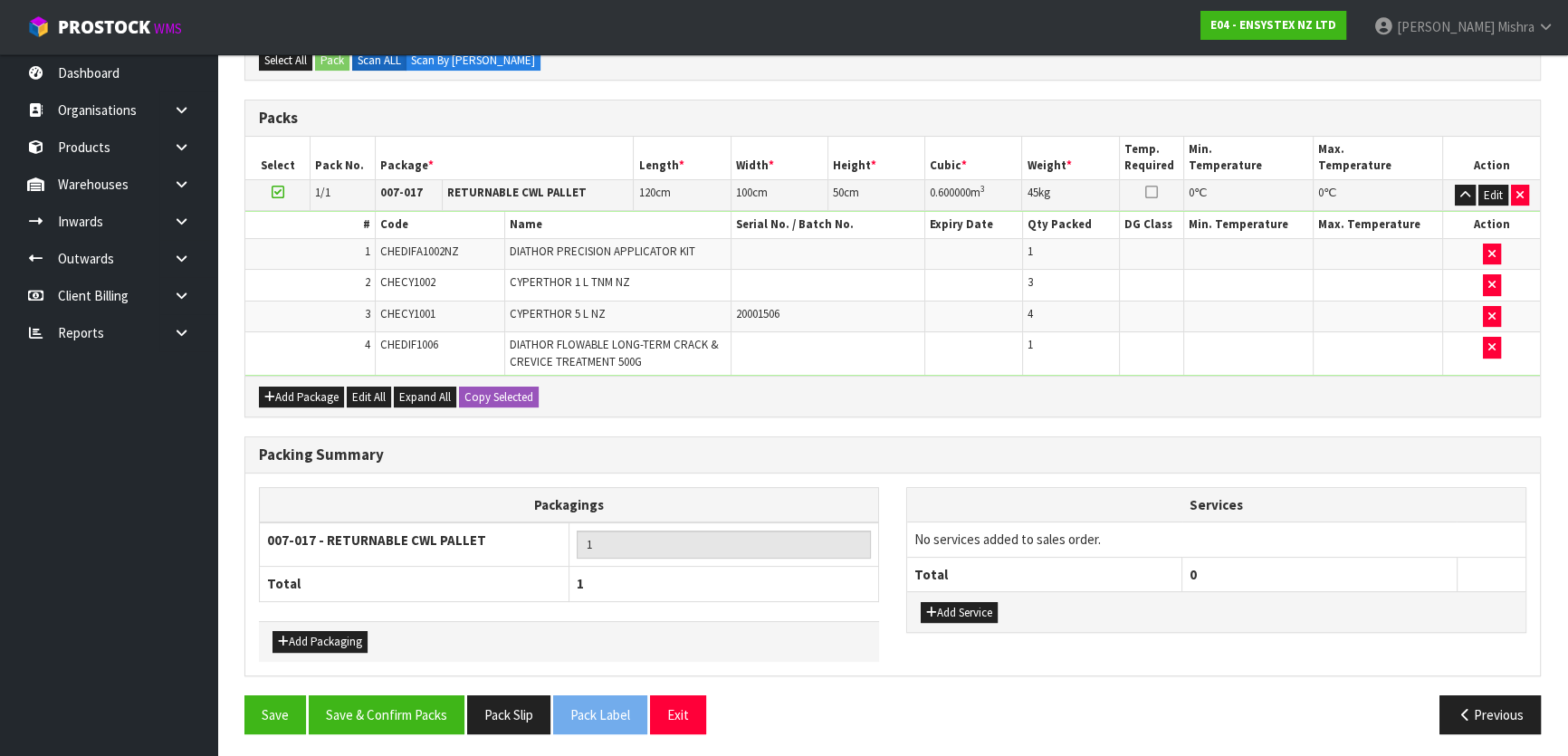
click at [340, 735] on div "Save Save & Confirm Packs Pack Slip Pack Label Exit Previous" at bounding box center [892, 721] width 1324 height 52
click at [359, 713] on button "Save & Confirm Packs" at bounding box center [386, 715] width 156 height 39
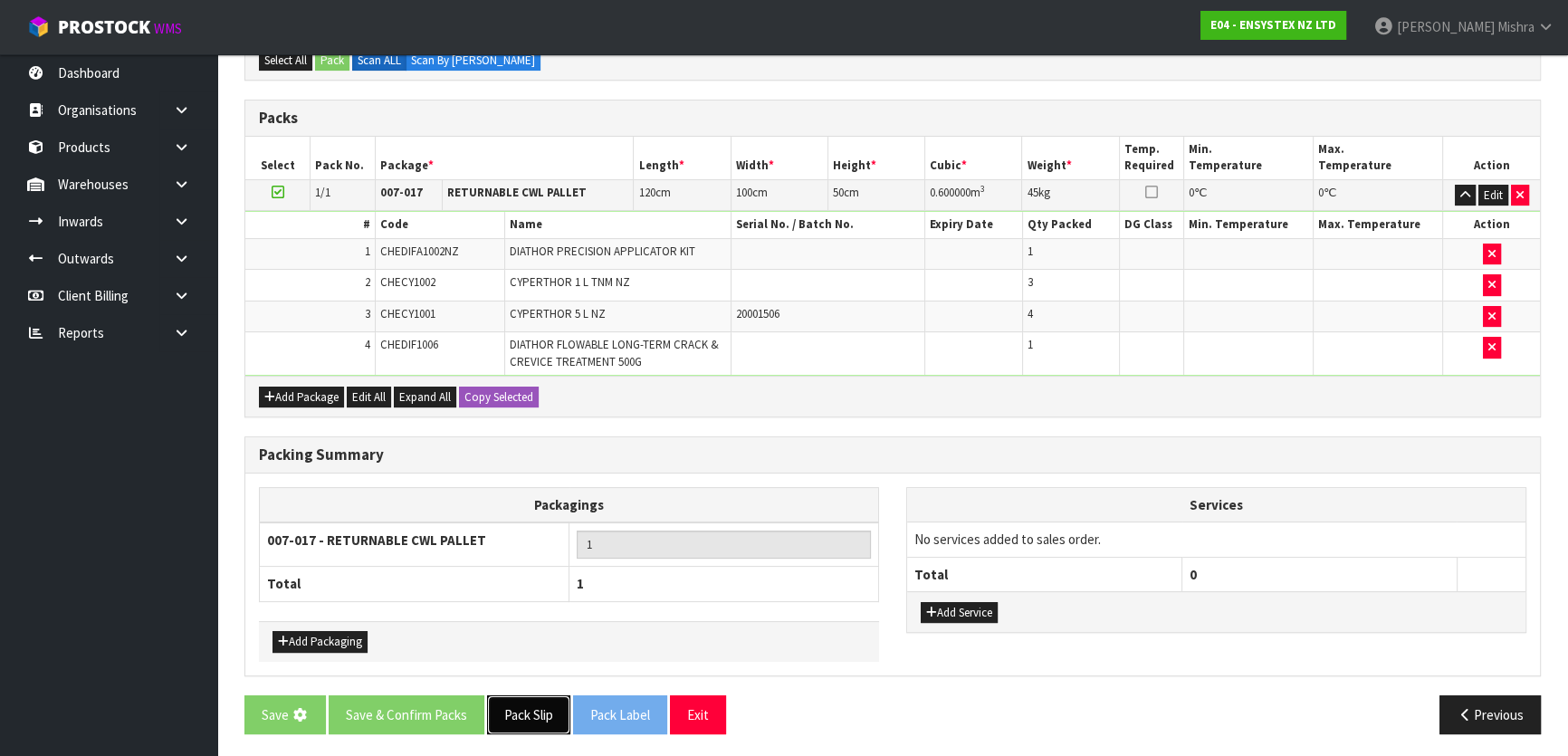
click at [522, 710] on button "Pack Slip" at bounding box center [528, 715] width 84 height 39
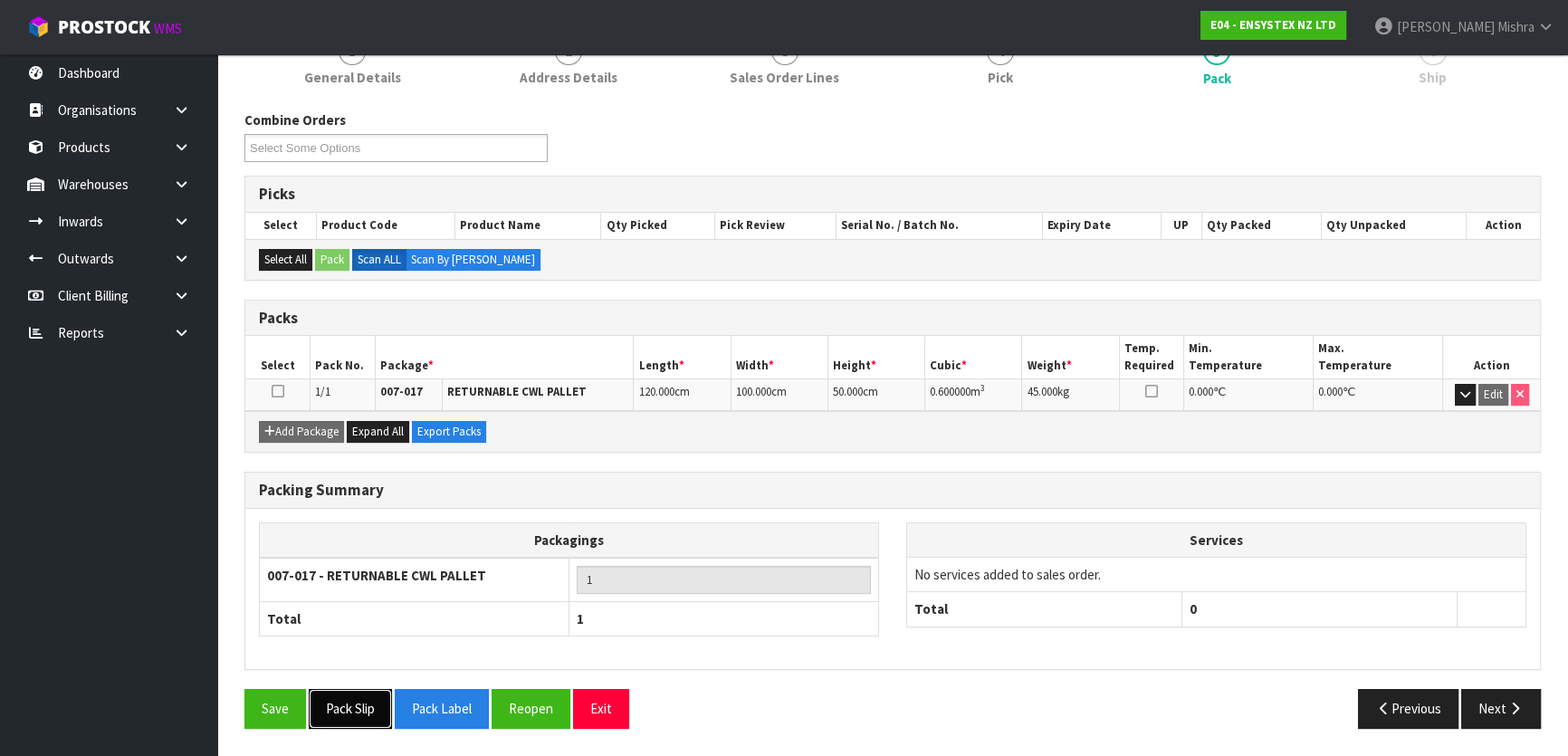
scroll to position [0, 0]
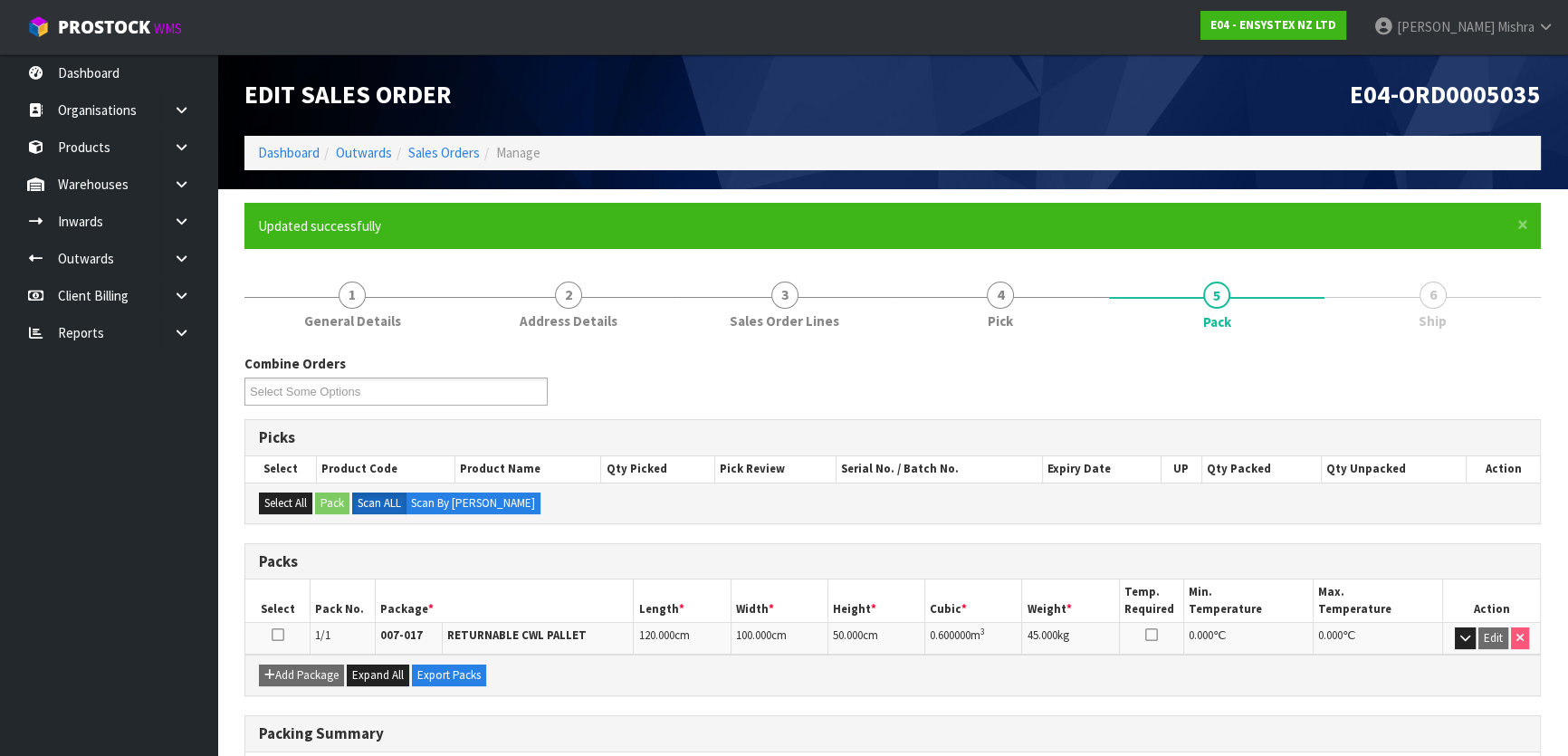
click at [273, 141] on ol "Dashboard Outwards Sales Orders Manage" at bounding box center [892, 152] width 1296 height 33
click at [273, 149] on link "Dashboard" at bounding box center [288, 152] width 62 height 17
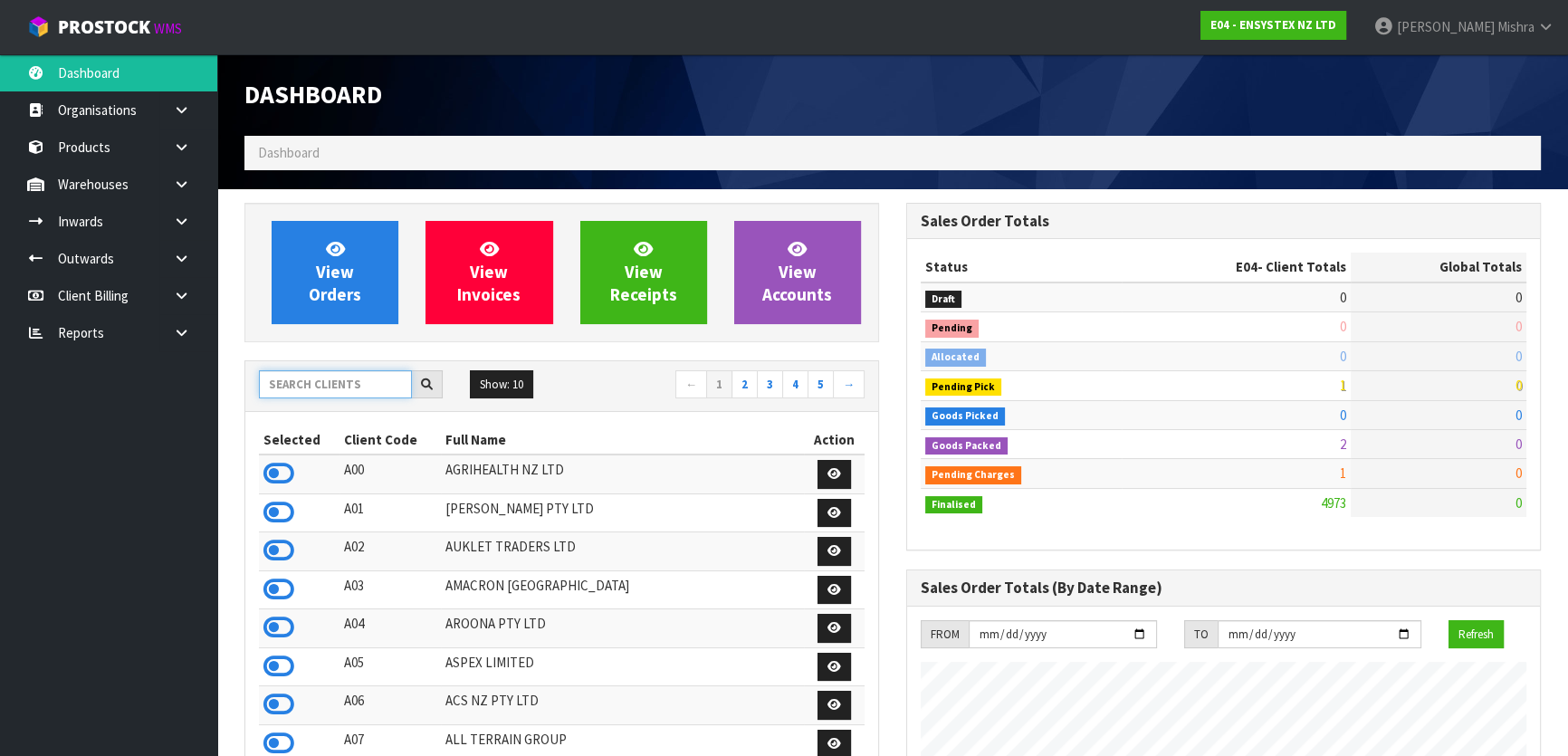
scroll to position [1370, 661]
click at [311, 379] on input "text" at bounding box center [335, 384] width 153 height 28
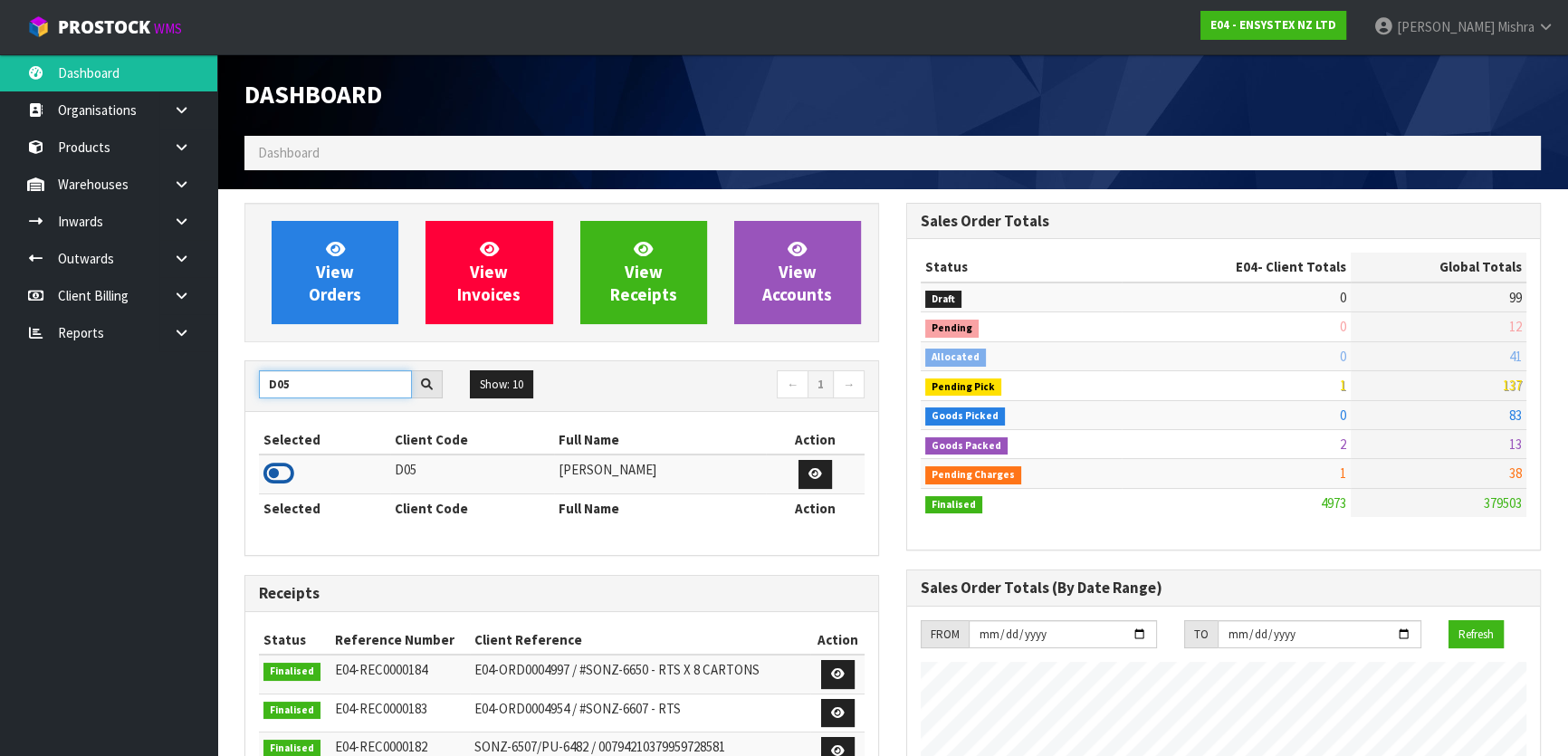
type input "D05"
click at [276, 470] on icon at bounding box center [279, 474] width 31 height 28
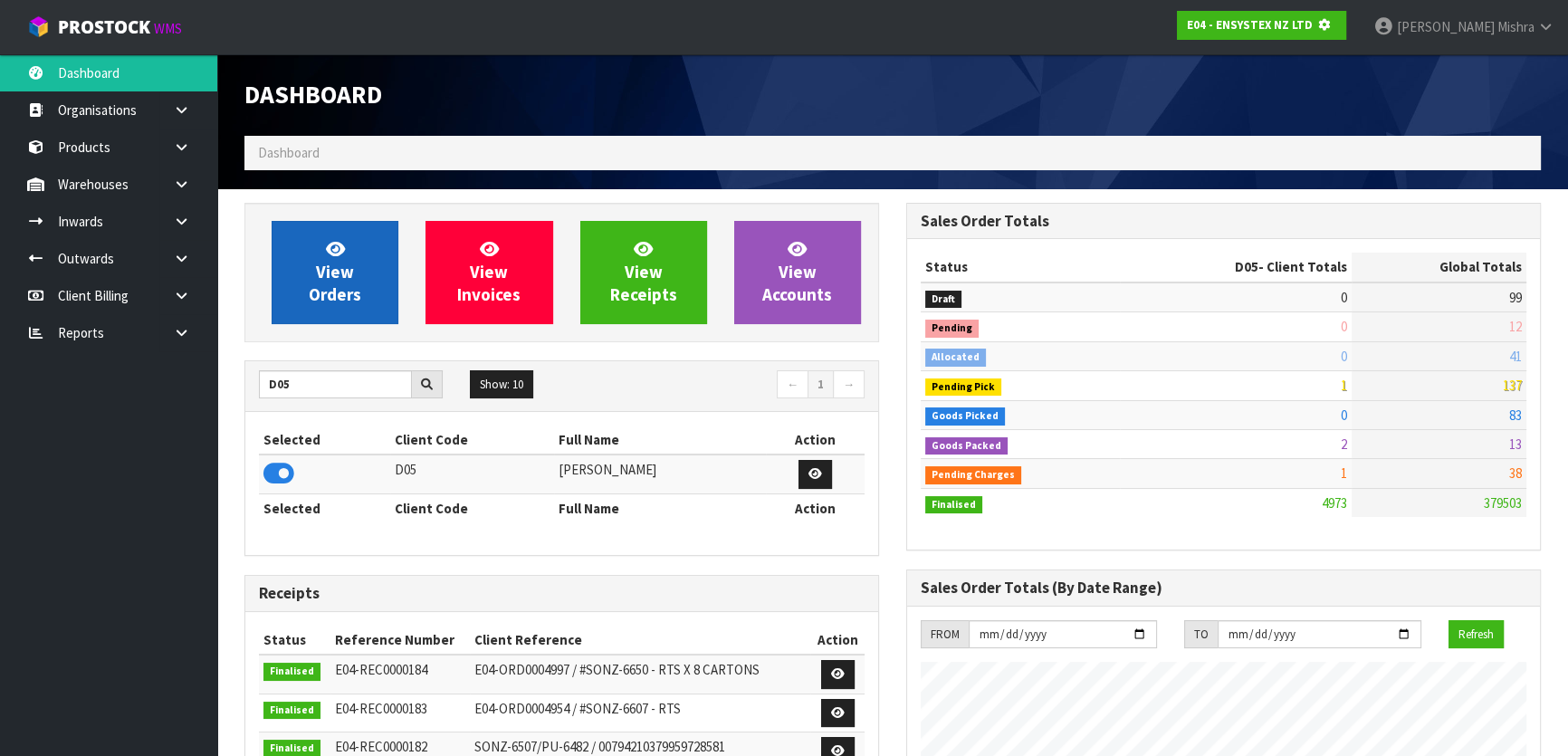
scroll to position [1128, 661]
click at [296, 249] on link "View Orders" at bounding box center [335, 273] width 127 height 103
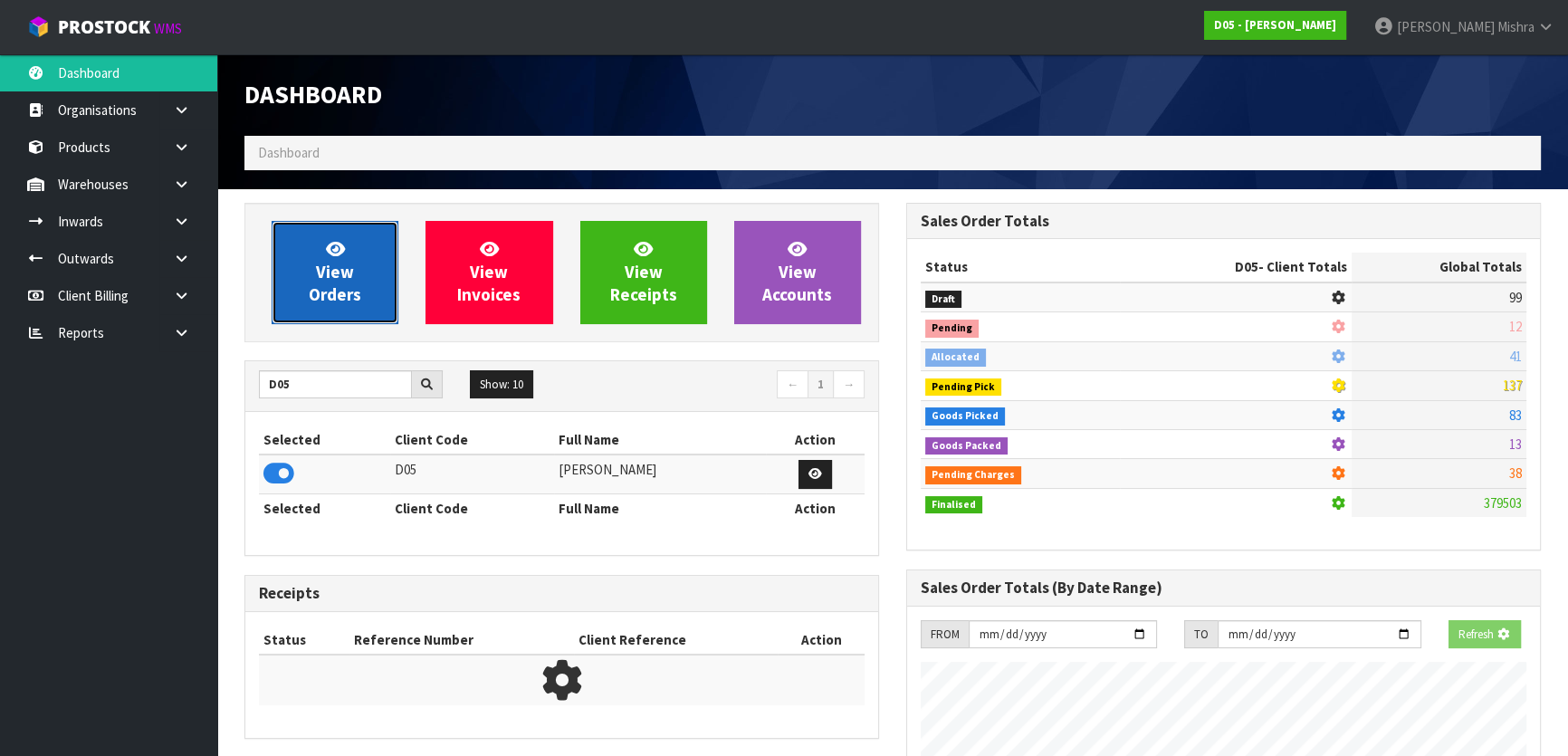
scroll to position [1485, 661]
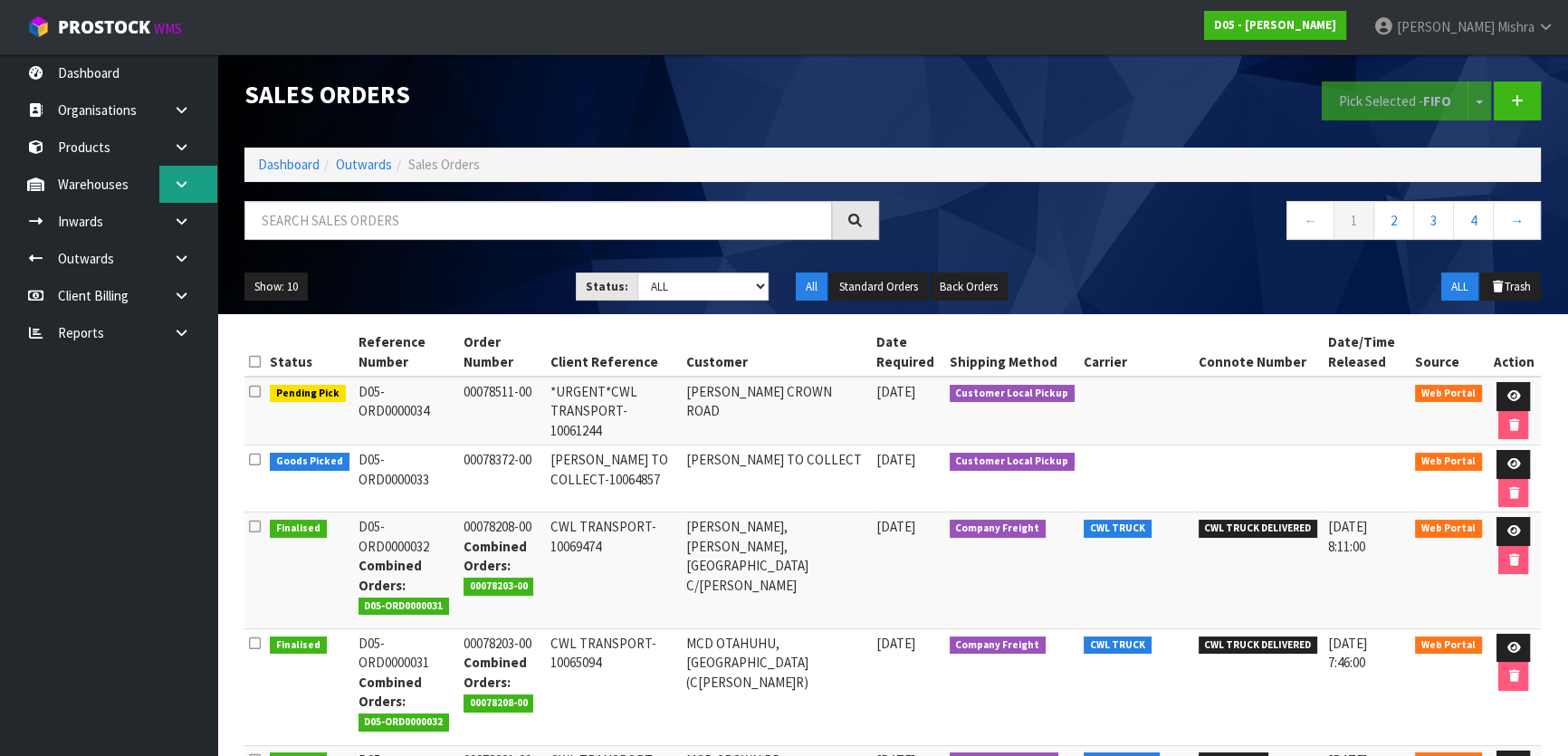
click at [187, 179] on icon at bounding box center [181, 184] width 17 height 14
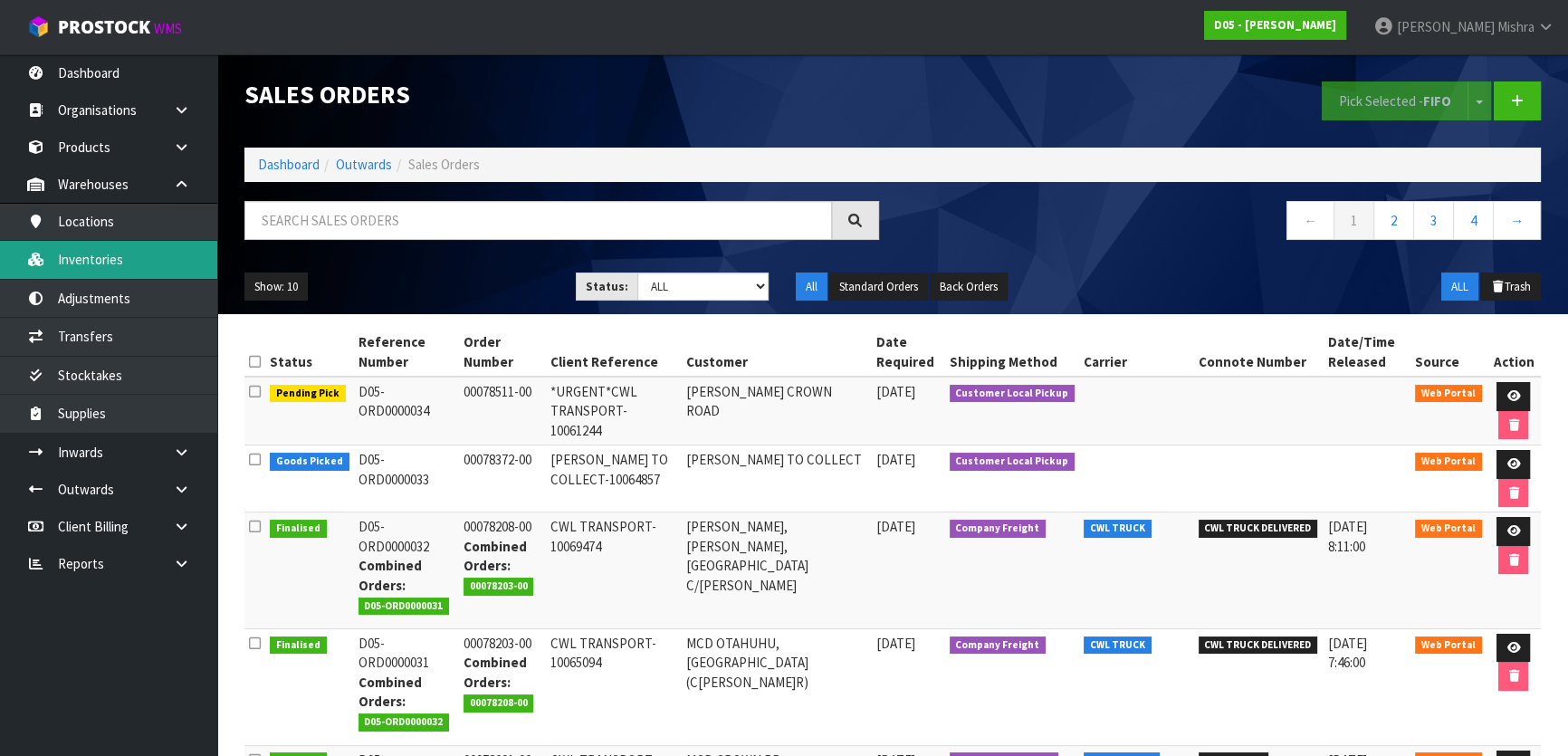
click at [130, 245] on link "Inventories" at bounding box center [108, 259] width 218 height 37
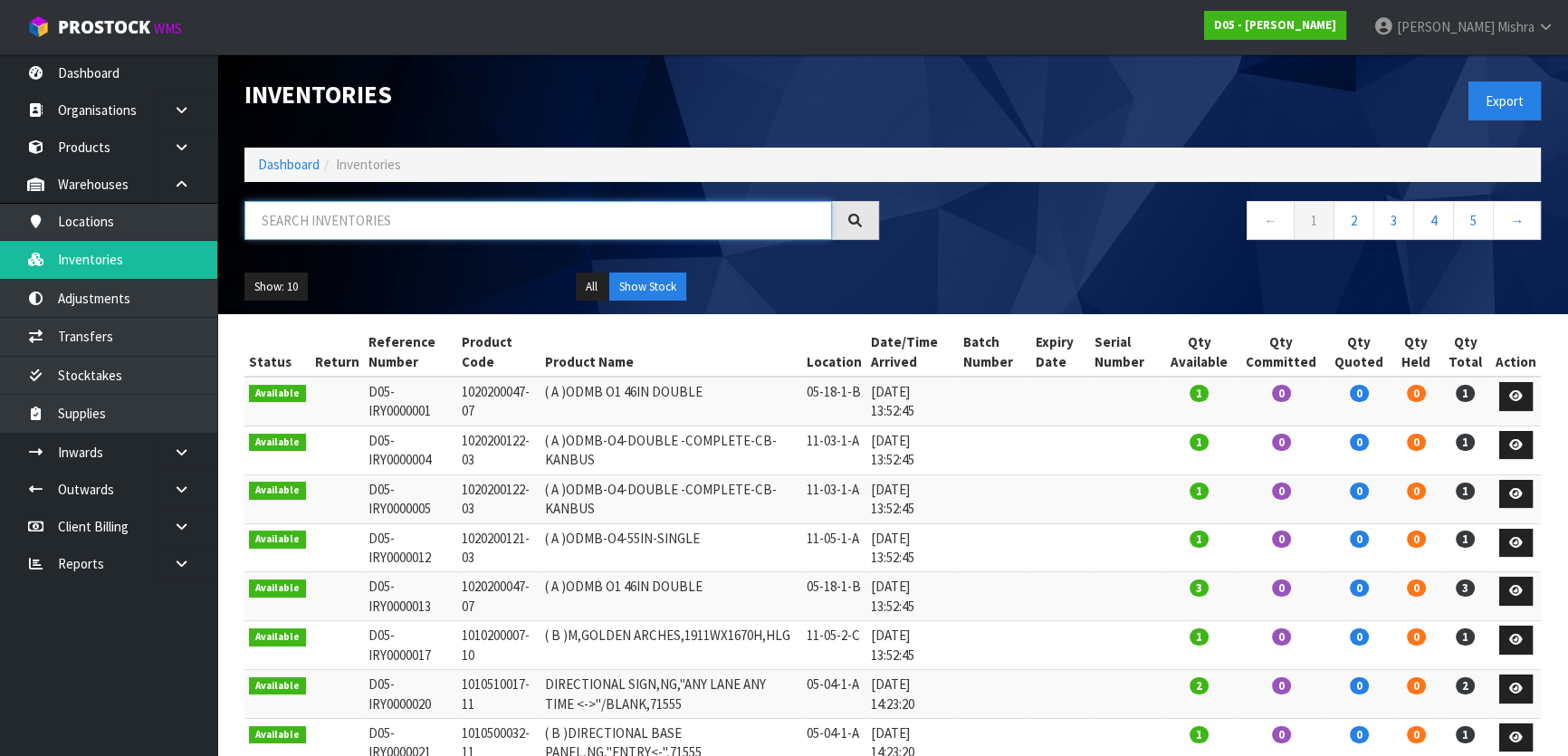
click at [279, 210] on input "text" at bounding box center [538, 220] width 588 height 39
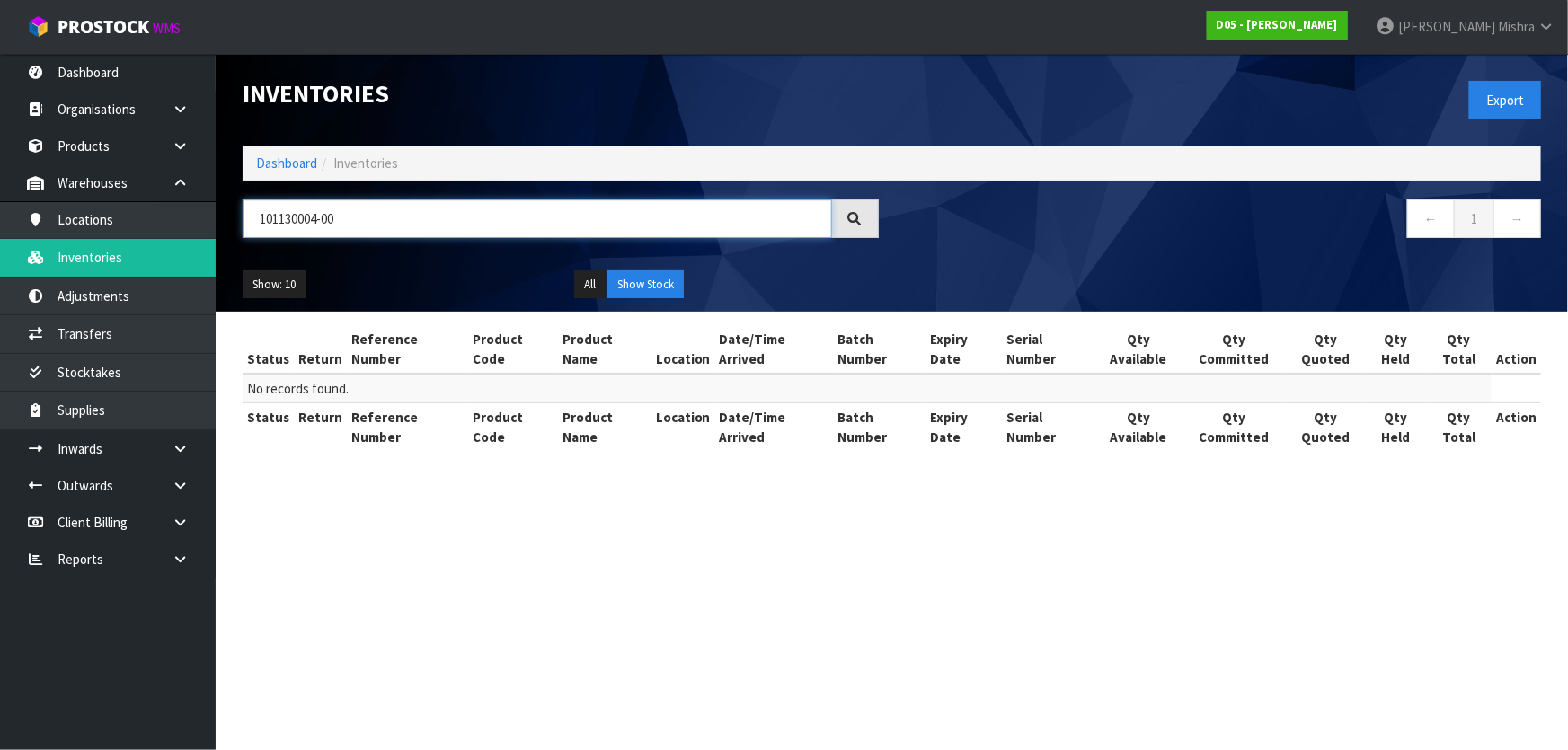
click at [319, 219] on input "101130004-00" at bounding box center [537, 219] width 589 height 38
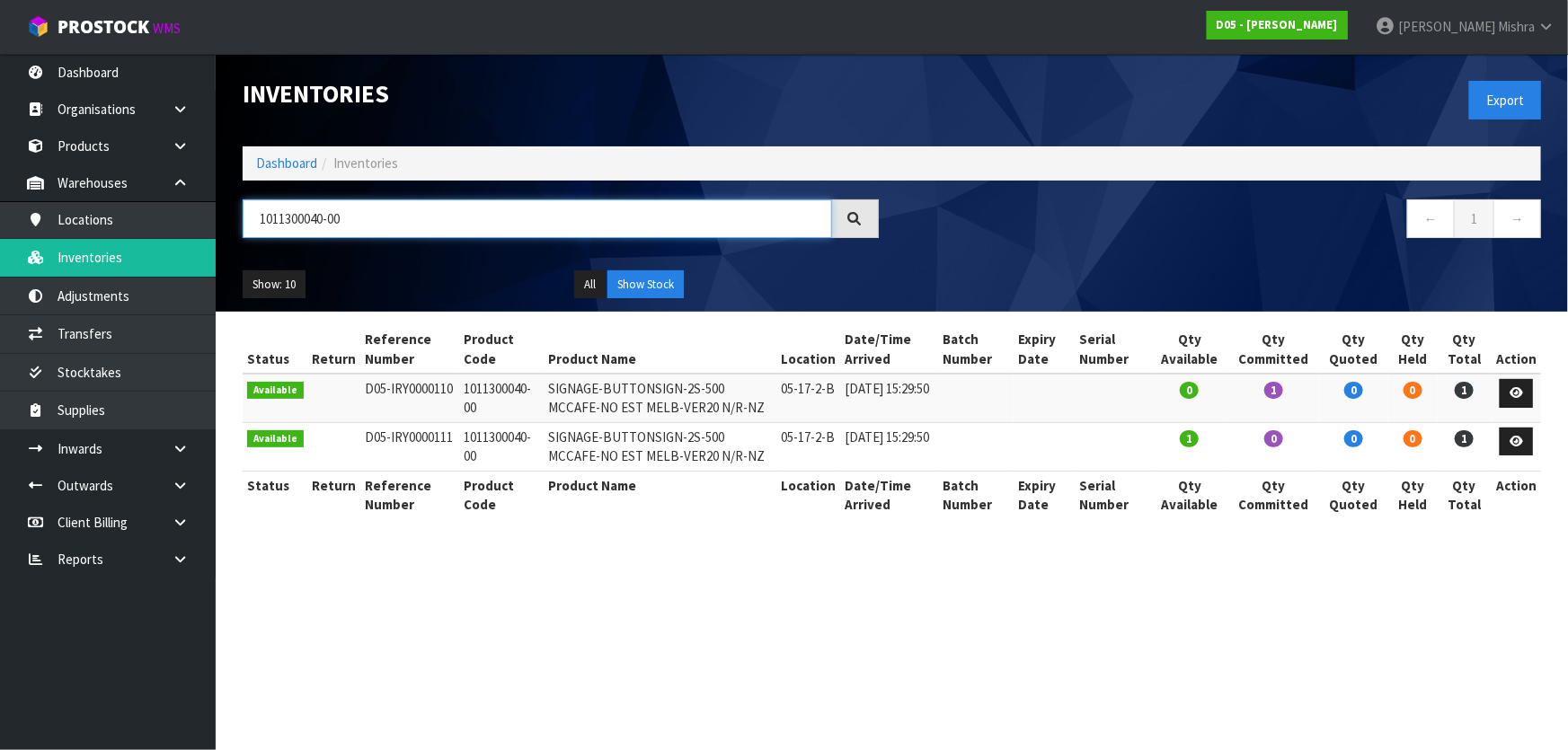
type input "1011300040-00"
click at [1331, 407] on td "0" at bounding box center [1353, 397] width 69 height 48
click at [260, 156] on link "Dashboard" at bounding box center [286, 163] width 61 height 17
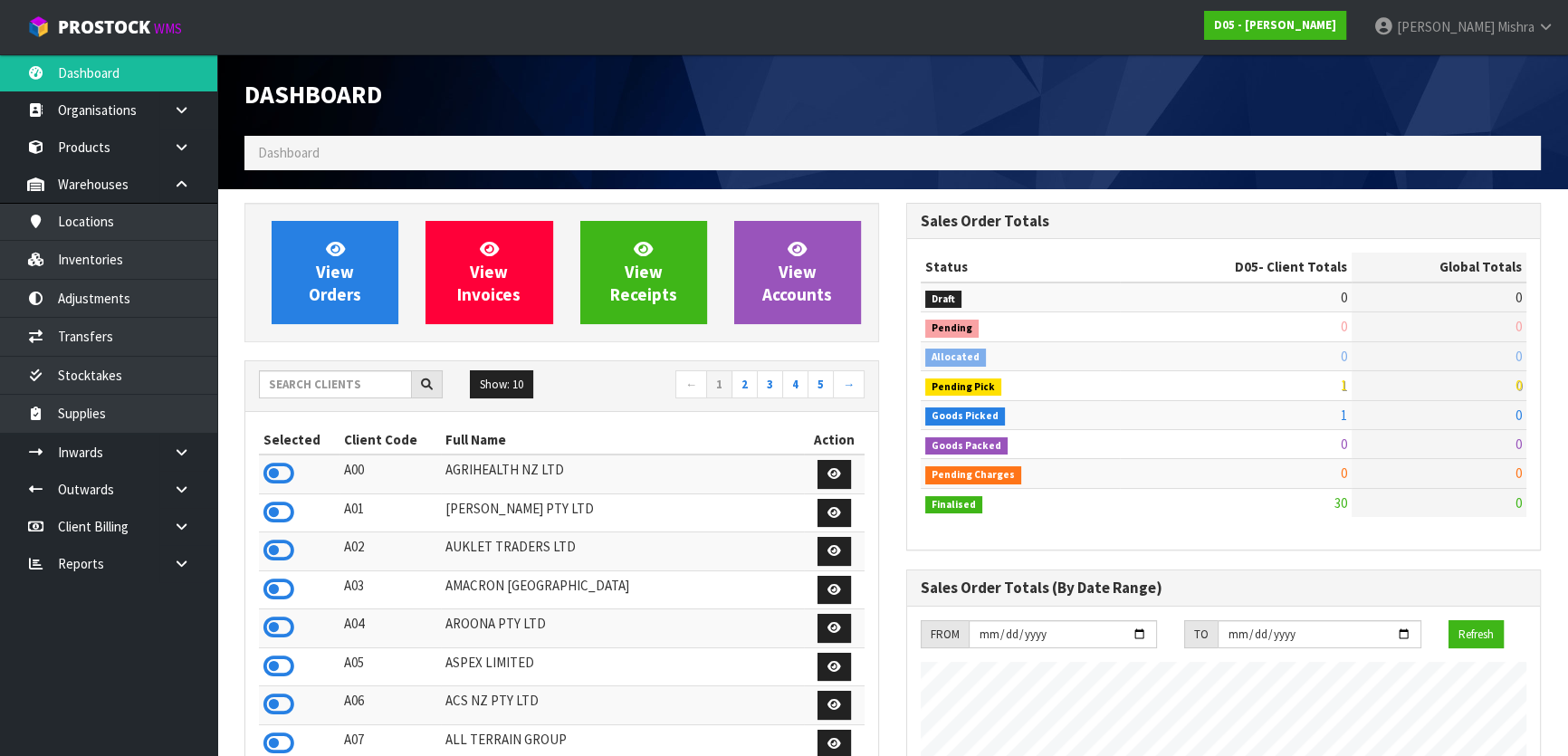
scroll to position [1485, 661]
click at [347, 389] on input "text" at bounding box center [335, 384] width 153 height 28
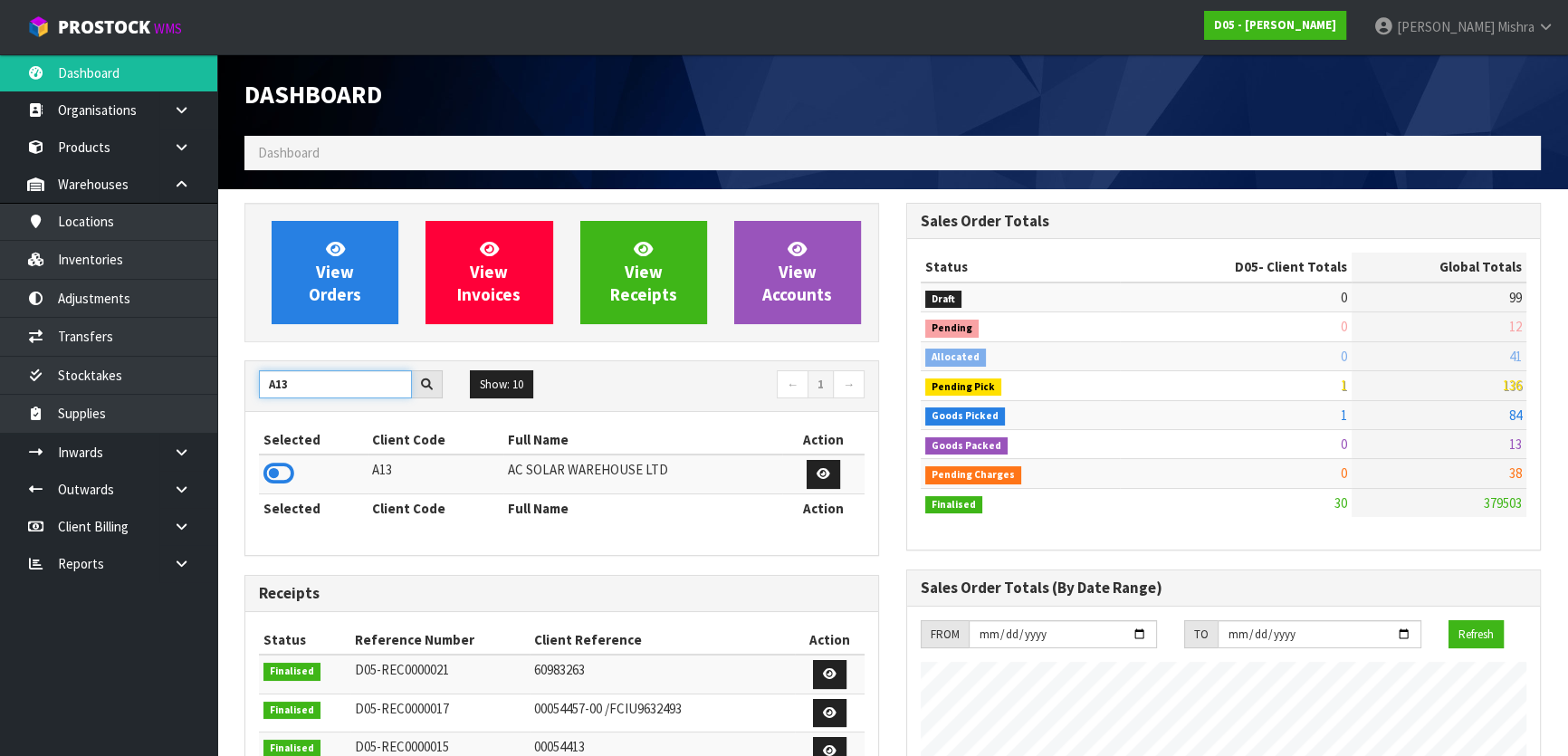
type input "A13"
drag, startPoint x: 243, startPoint y: 481, endPoint x: 272, endPoint y: 468, distance: 31.8
click at [256, 475] on div "View Orders View Invoices View Receipts View Accounts A13 Show: 10 5 10 25 50 ←…" at bounding box center [561, 728] width 662 height 1052
click at [272, 468] on icon at bounding box center [279, 474] width 31 height 28
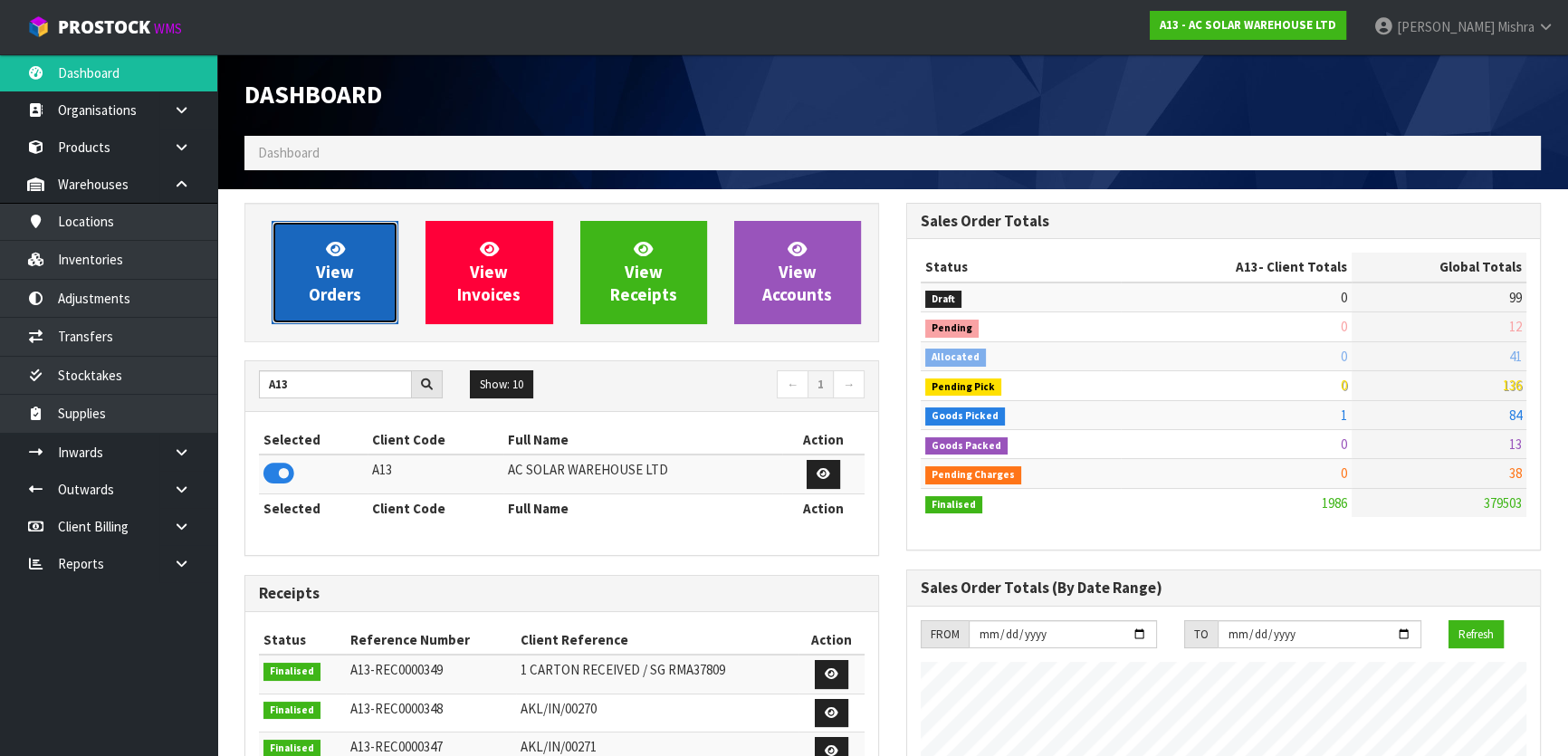
scroll to position [1447, 661]
click at [308, 299] on span "View Orders" at bounding box center [334, 272] width 52 height 68
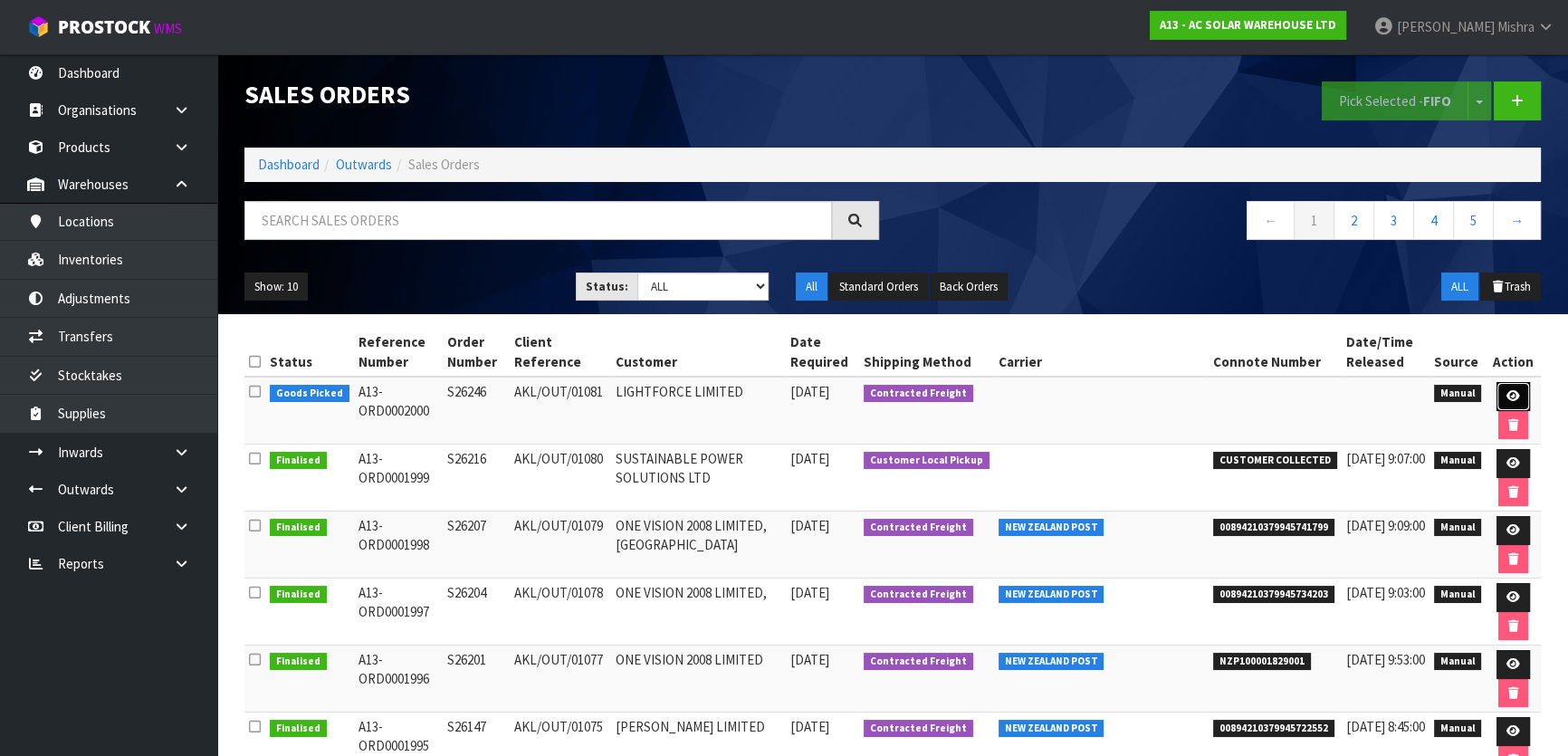
click at [1503, 390] on link at bounding box center [1513, 397] width 33 height 29
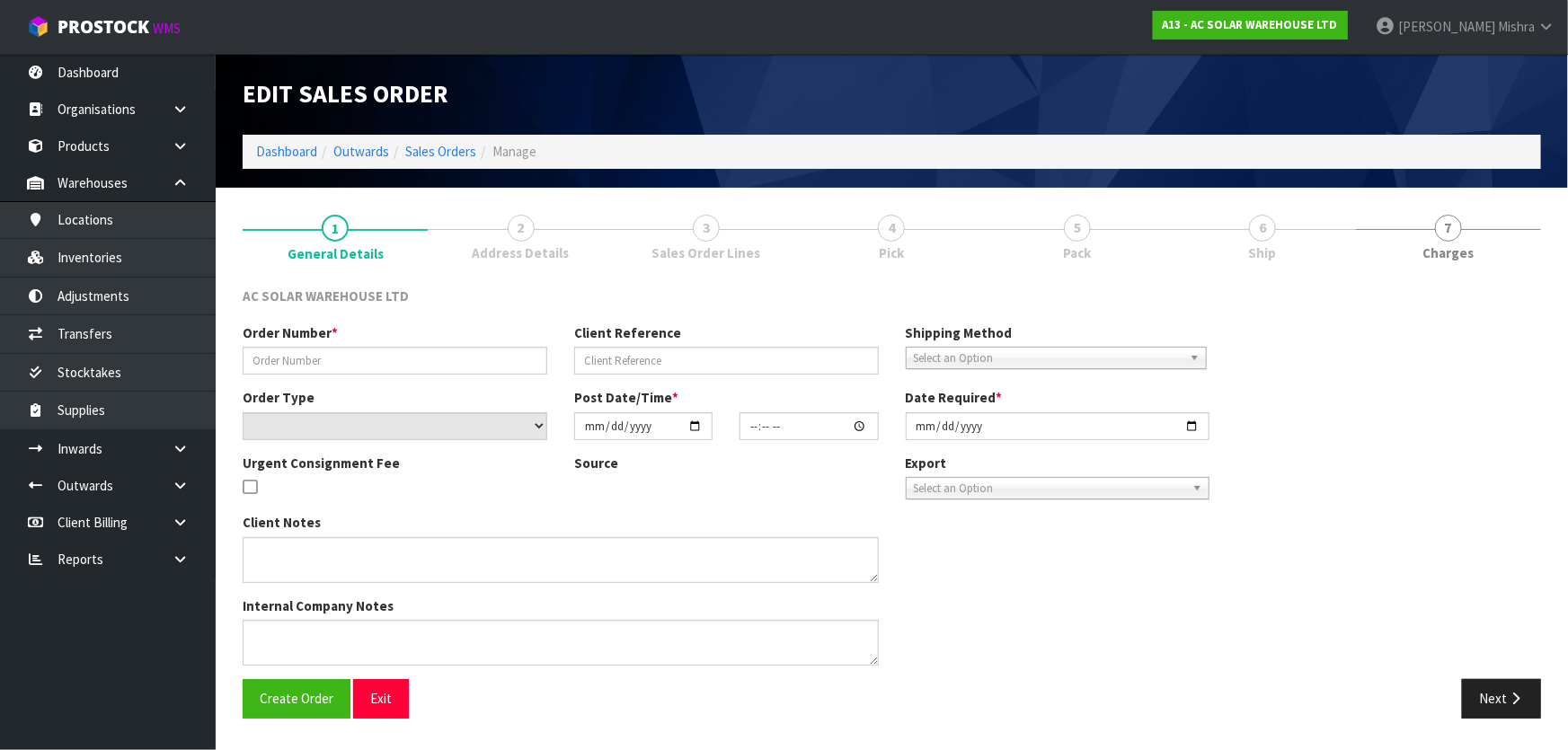
type input "S26246"
type input "AKL/OUT/01081"
select select "number:0"
type input "[DATE]"
type input "11:33:00.000"
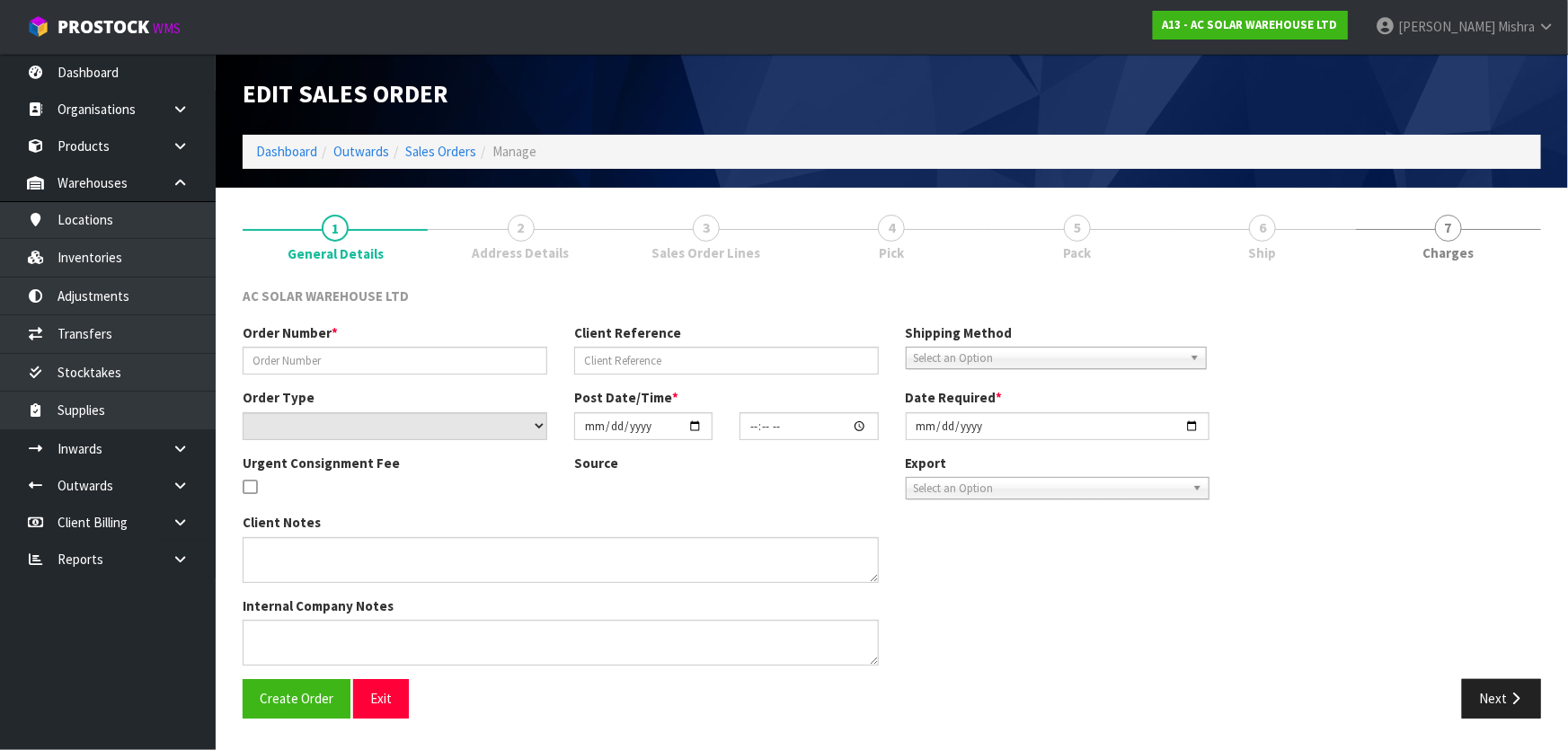
type input "[DATE]"
type textarea "SEND WITH NZ POST"
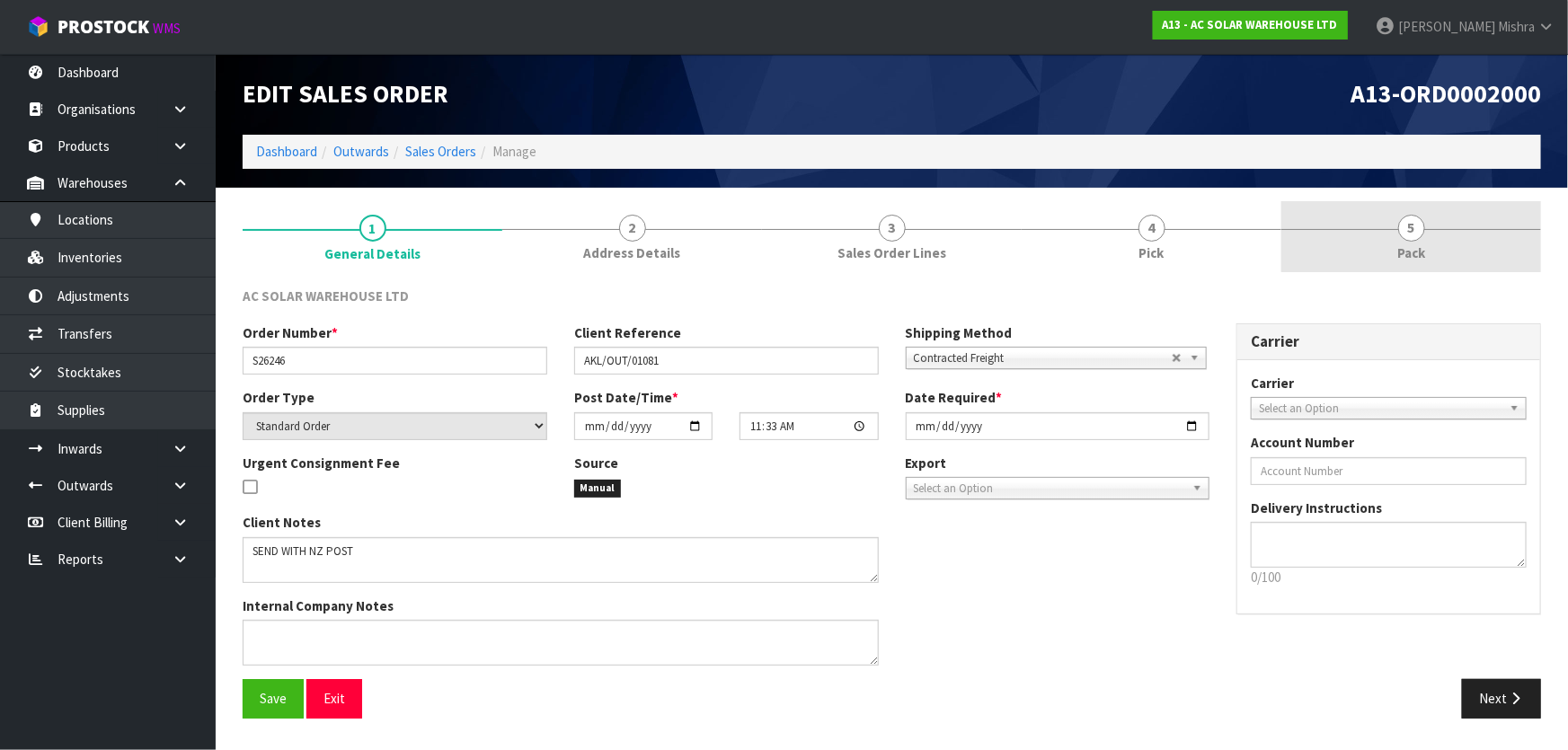
drag, startPoint x: 1399, startPoint y: 228, endPoint x: 1348, endPoint y: 251, distance: 55.9
click at [1393, 227] on link "5 Pack" at bounding box center [1410, 237] width 260 height 71
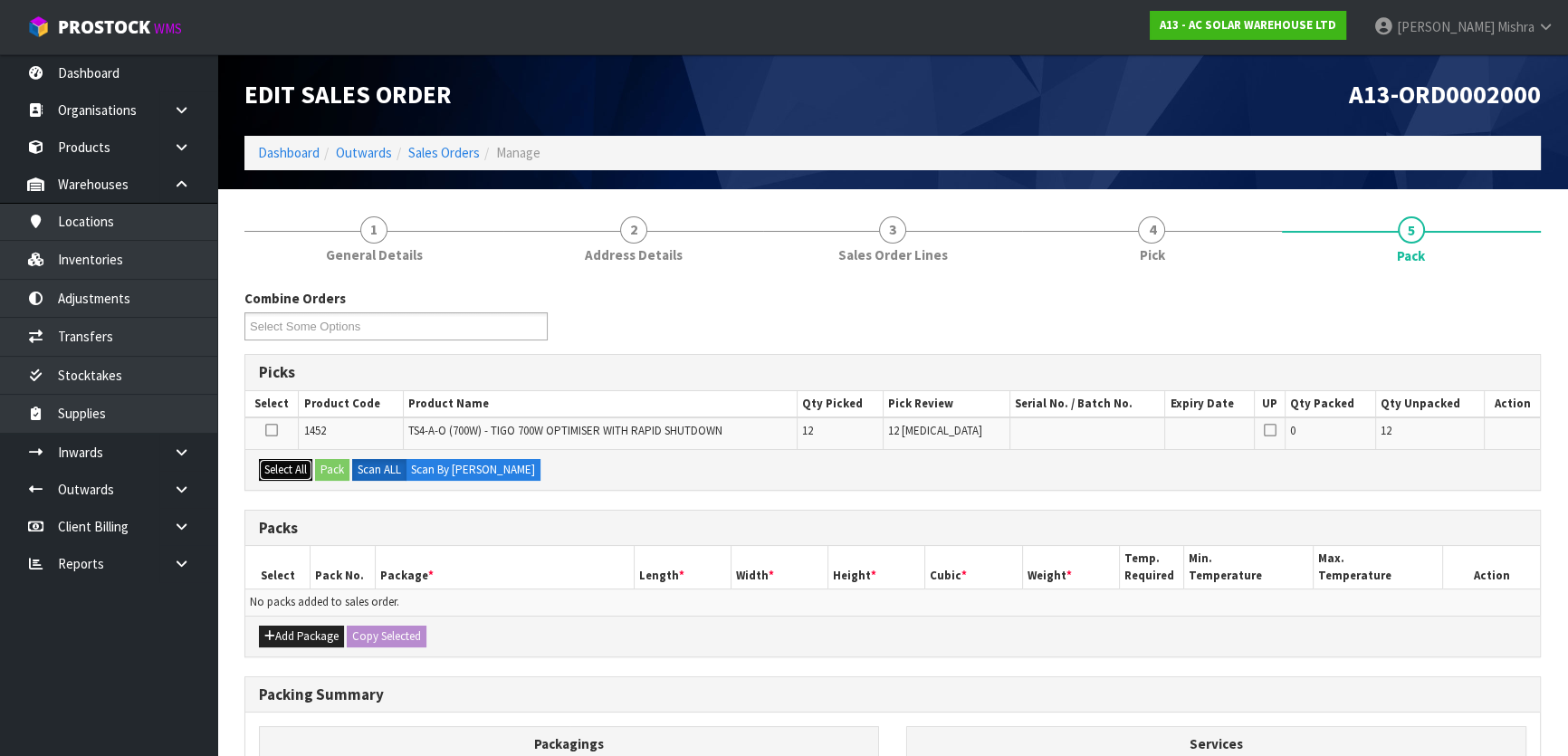
click at [290, 471] on button "Select All" at bounding box center [286, 470] width 53 height 22
click at [327, 466] on button "Pack" at bounding box center [331, 470] width 34 height 22
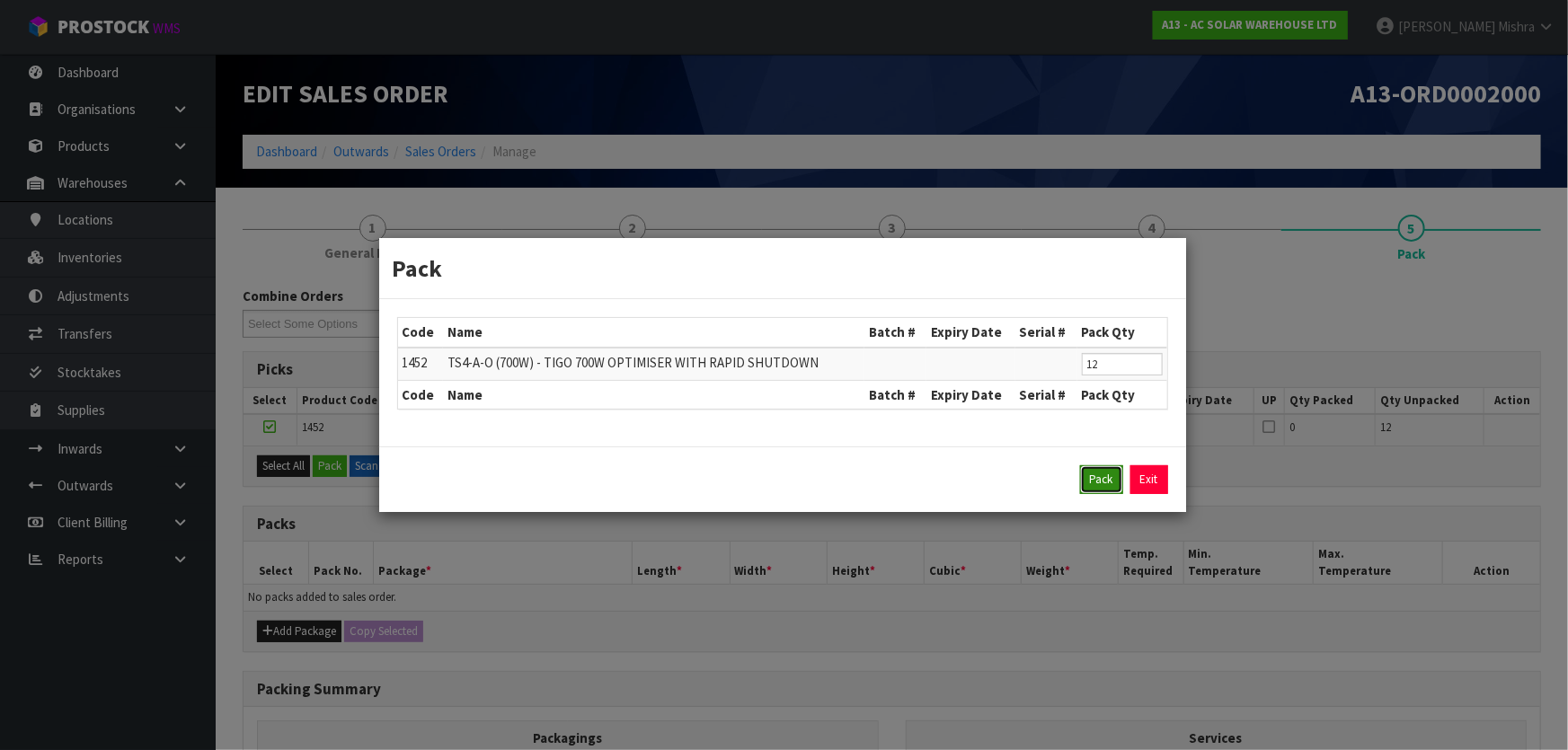
click at [1101, 482] on button "Pack" at bounding box center [1101, 480] width 43 height 29
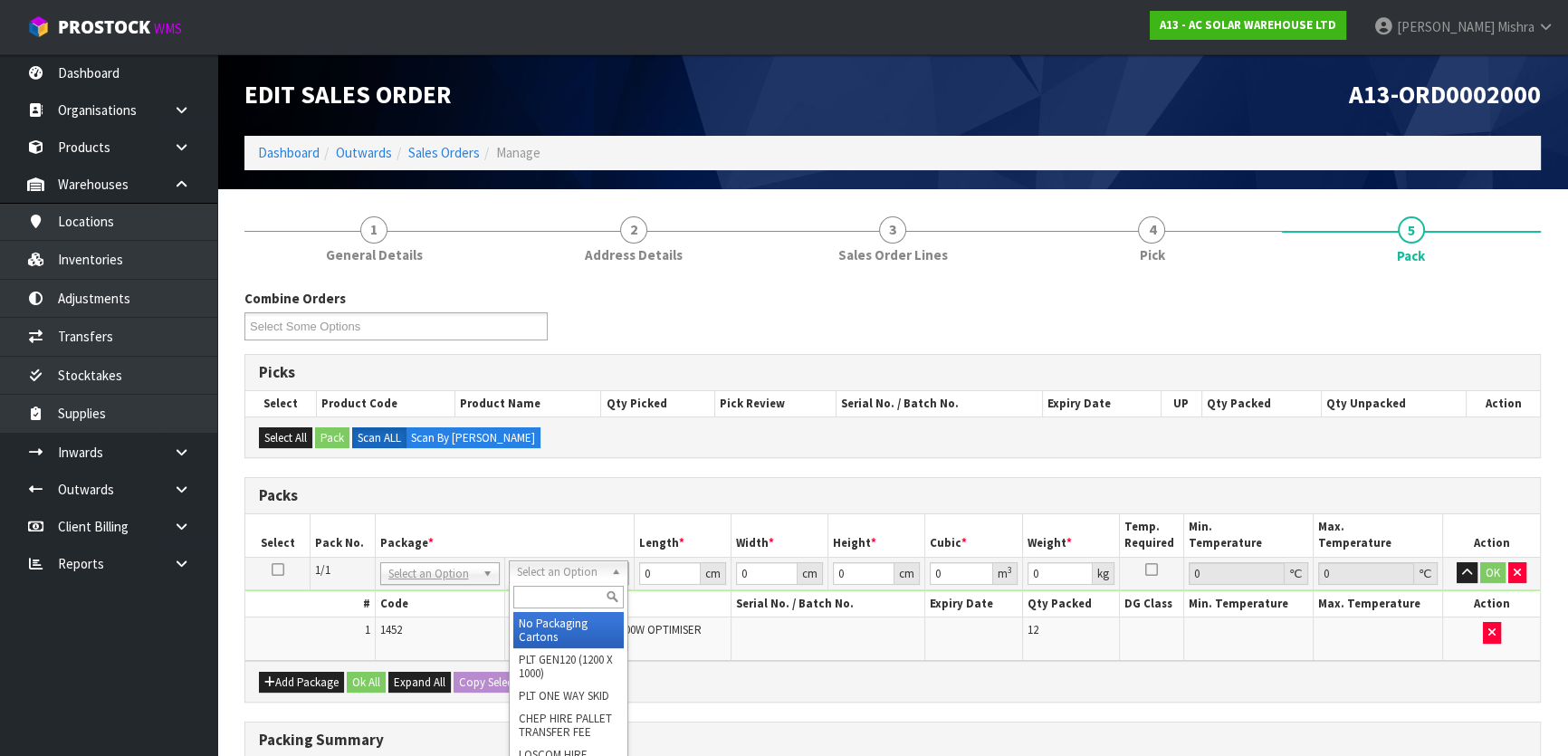
click at [528, 600] on input "text" at bounding box center [568, 597] width 110 height 23
type input "a4"
type input "31"
type input "22.5"
type input "25"
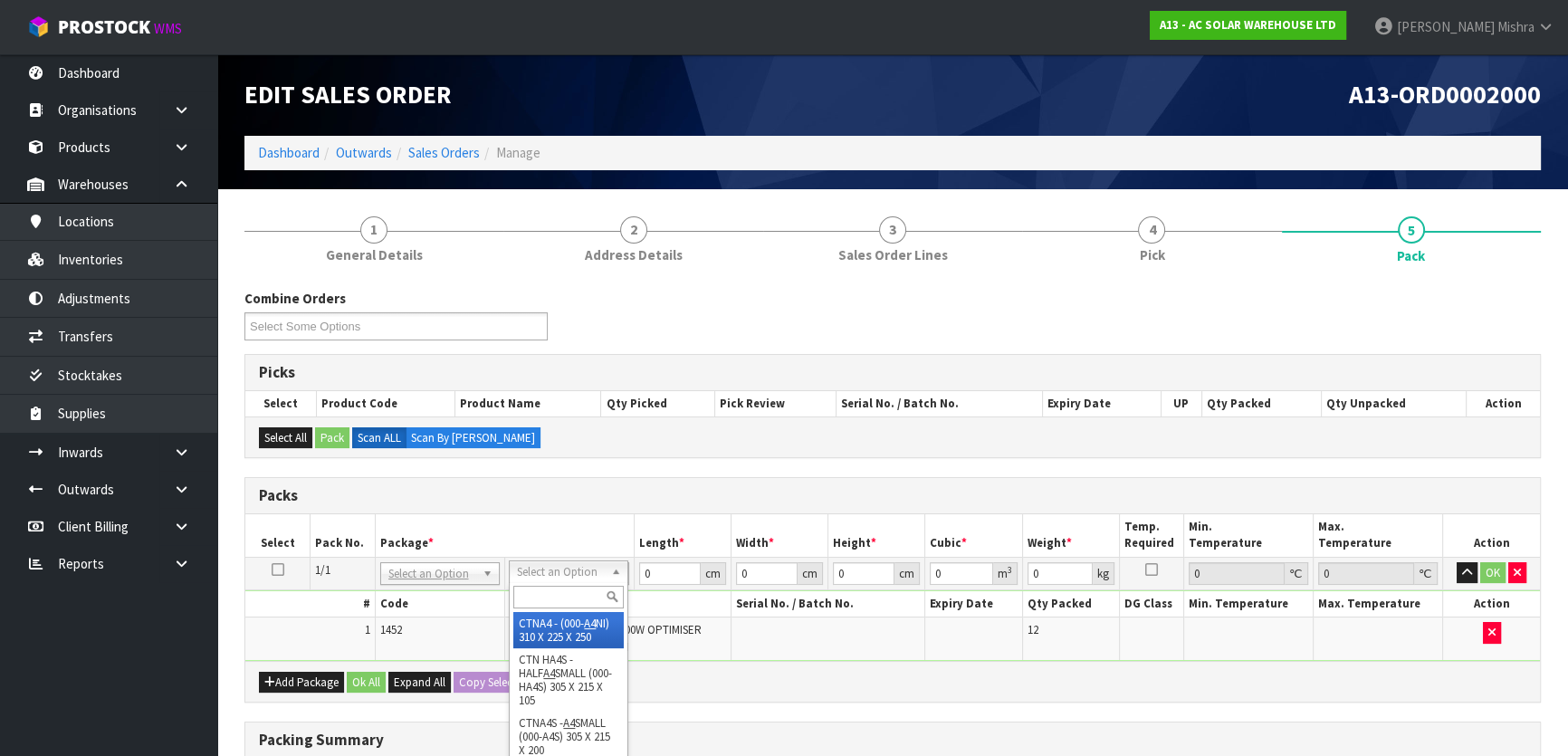
type input "0.017438"
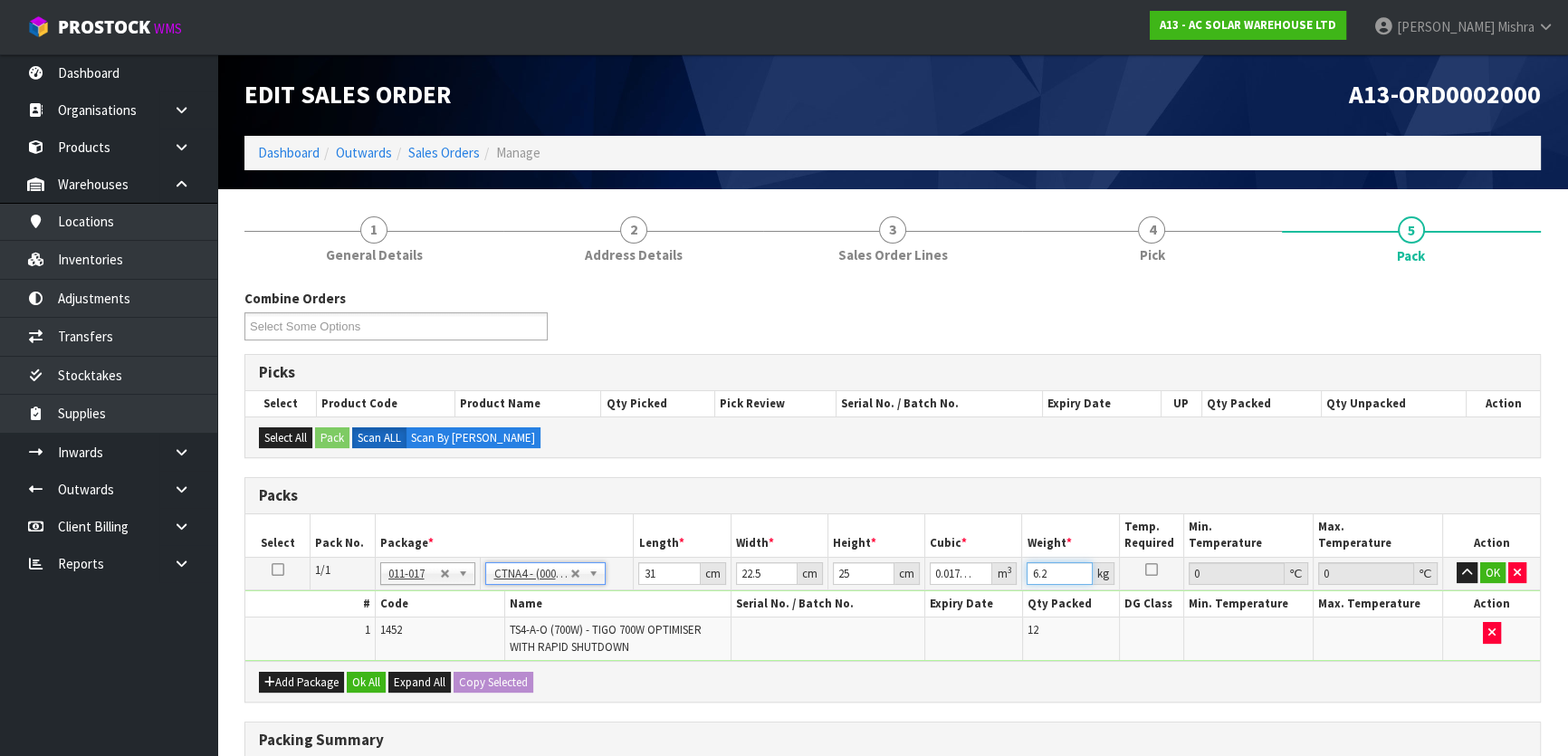
drag, startPoint x: 1054, startPoint y: 573, endPoint x: 811, endPoint y: 616, distance: 246.8
click at [812, 616] on tbody "1/1 NONE 007-001 007-002 007-004 007-009 007-013 007-014 007-015 007-017 007-01…" at bounding box center [892, 608] width 1294 height 104
type input "7"
click at [371, 672] on button "Ok All" at bounding box center [366, 683] width 39 height 22
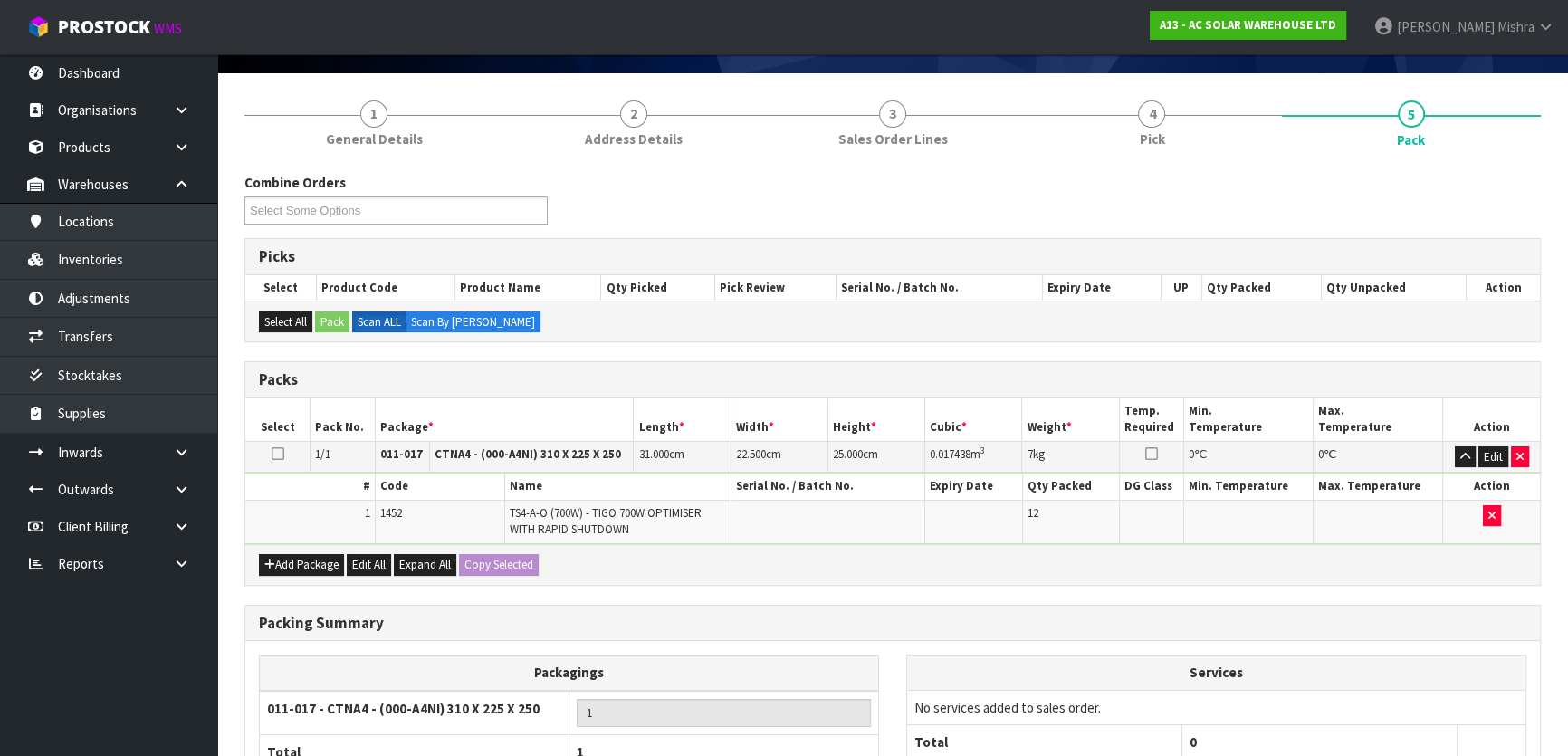
scroll to position [246, 0]
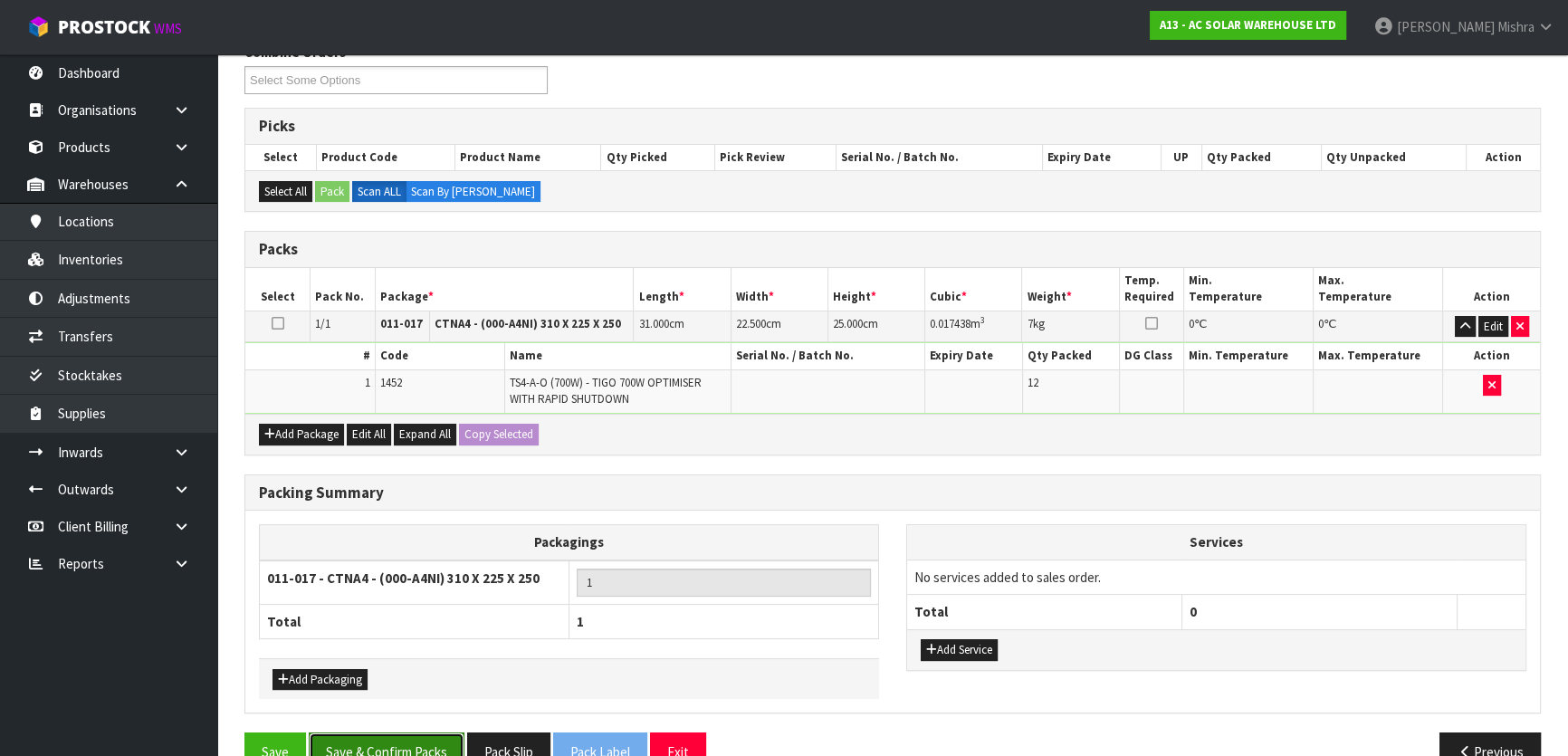
click at [354, 736] on button "Save & Confirm Packs" at bounding box center [386, 752] width 156 height 39
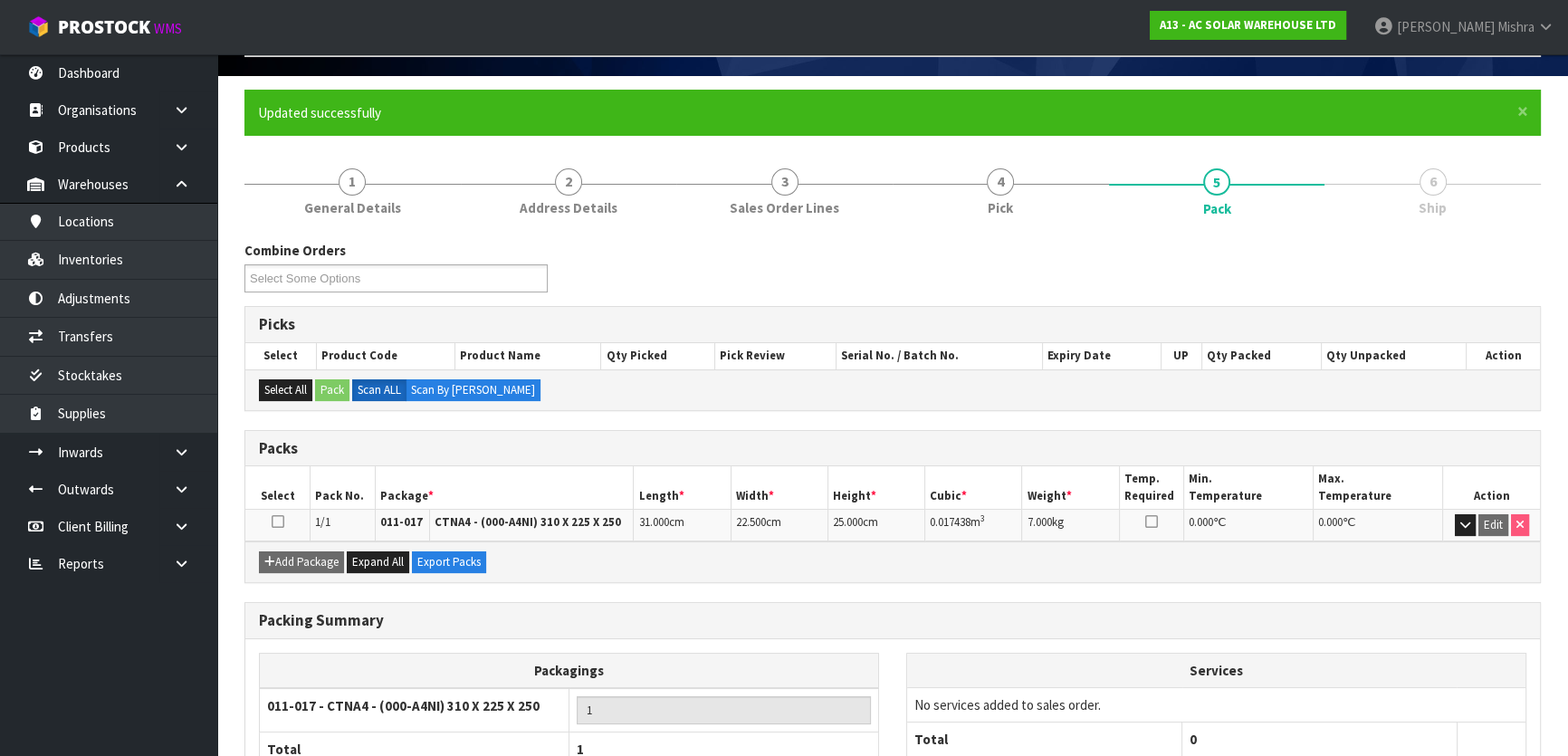
scroll to position [239, 0]
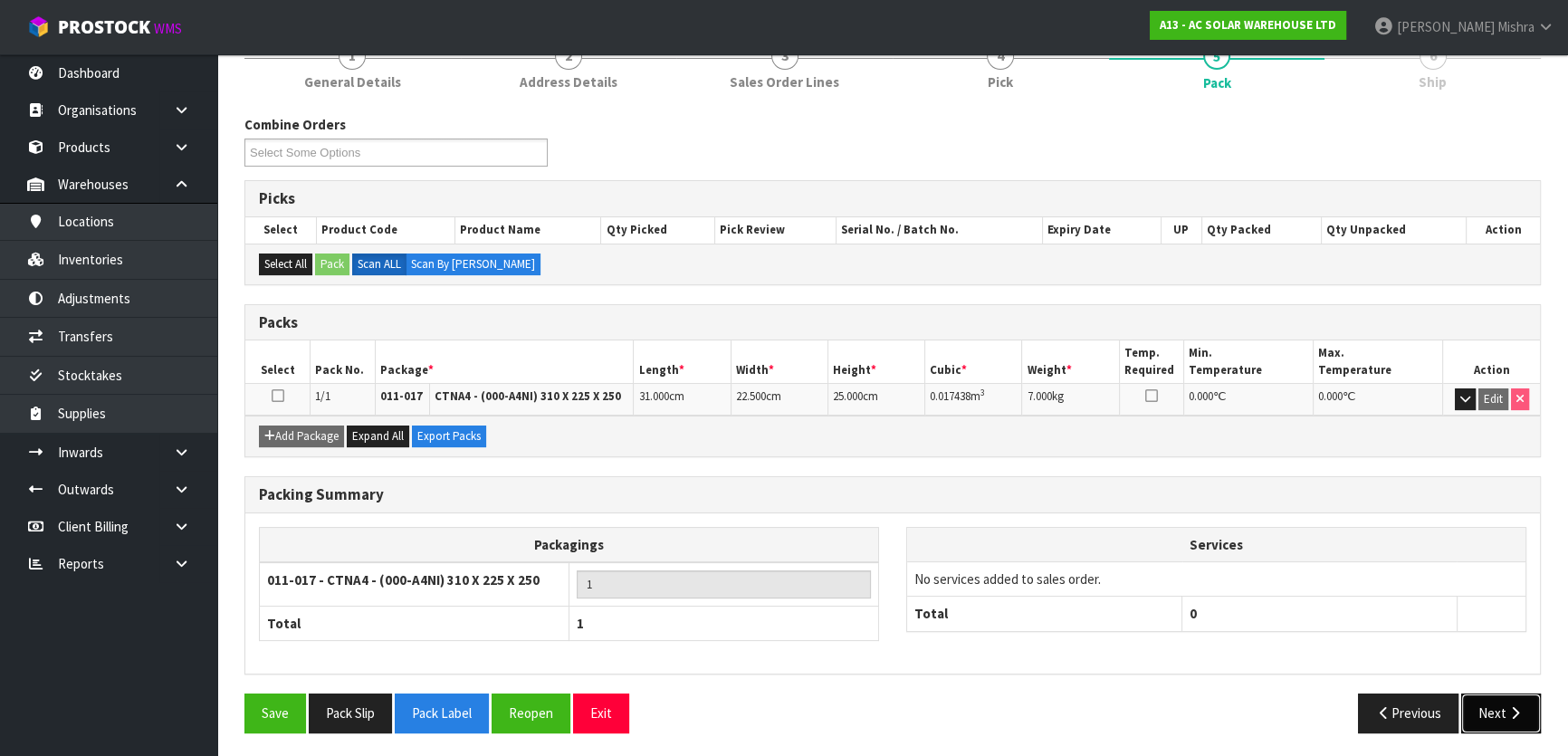
click at [1515, 697] on button "Next" at bounding box center [1500, 713] width 80 height 39
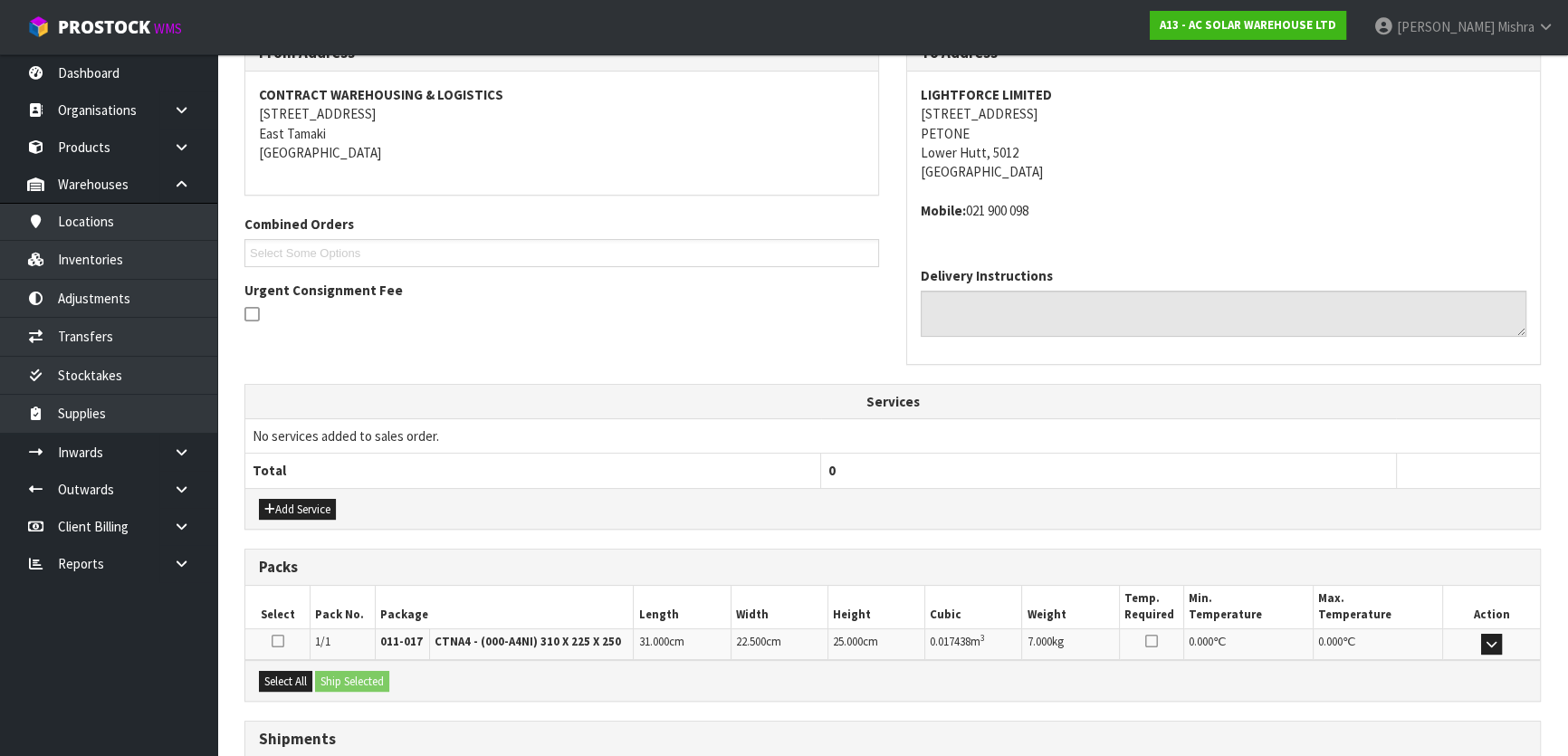
scroll to position [456, 0]
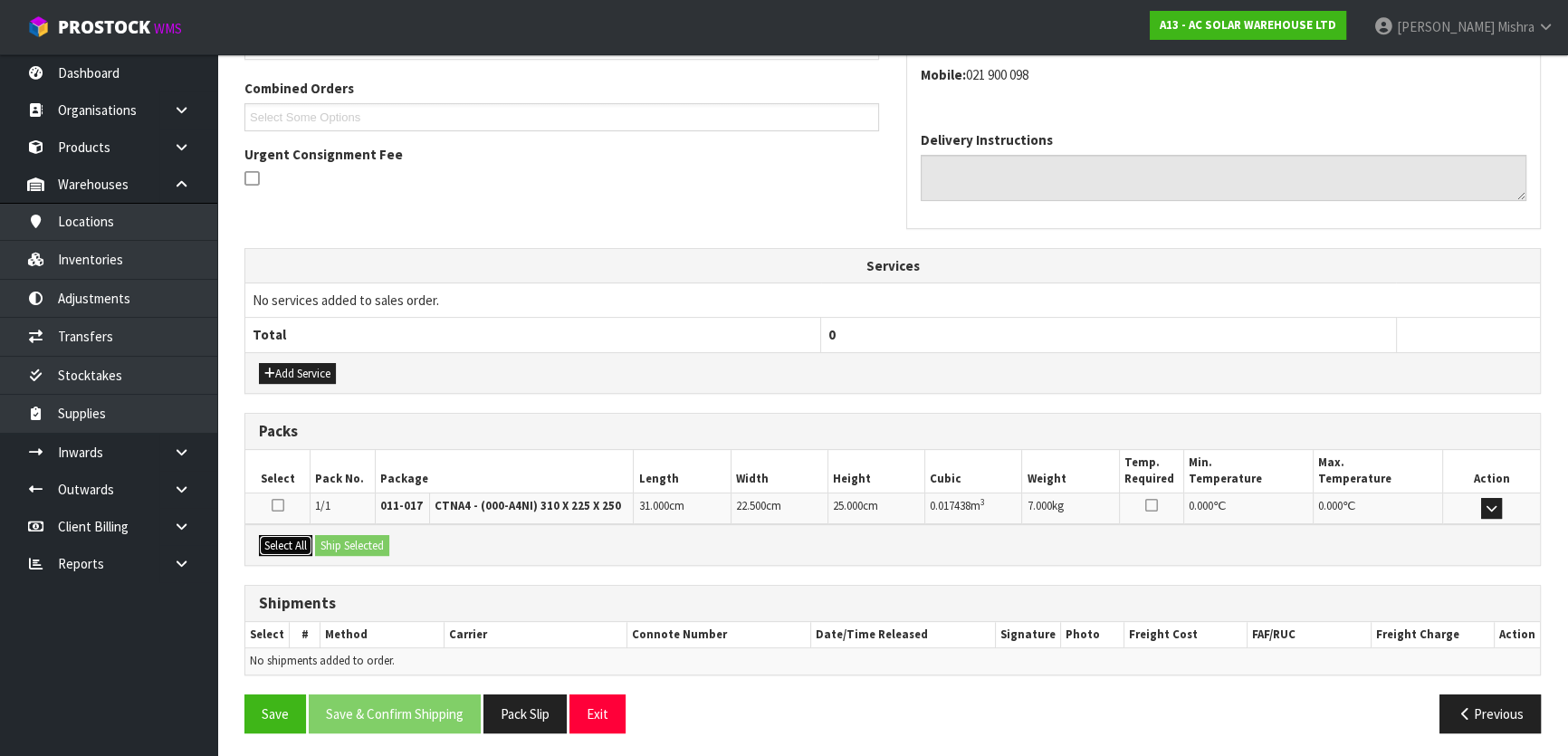
click at [304, 542] on button "Select All" at bounding box center [286, 547] width 53 height 22
click at [341, 542] on button "Ship Selected" at bounding box center [352, 547] width 74 height 22
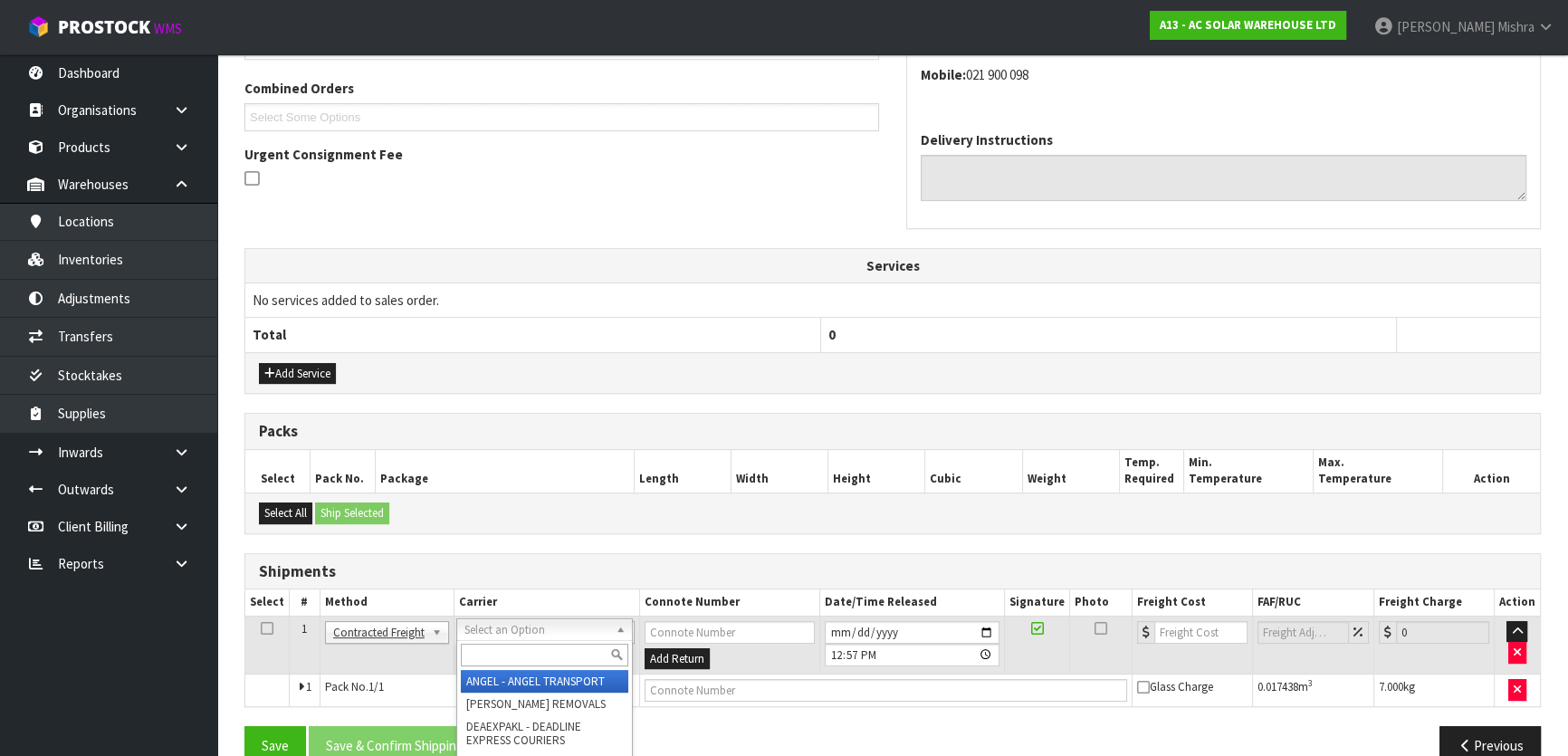
click at [518, 654] on input "text" at bounding box center [544, 655] width 167 height 23
type input "nzp"
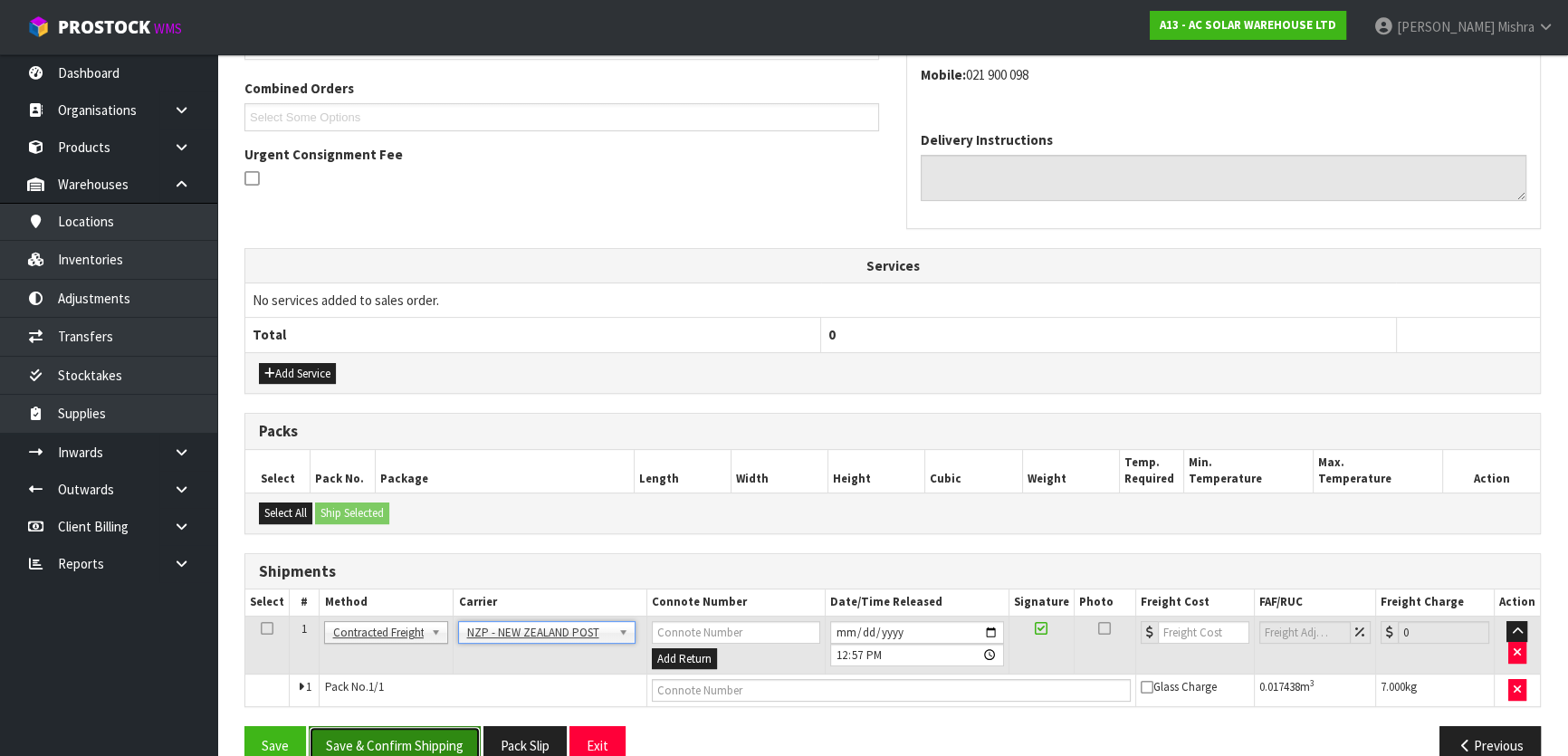
click at [376, 731] on button "Save & Confirm Shipping" at bounding box center [394, 746] width 172 height 39
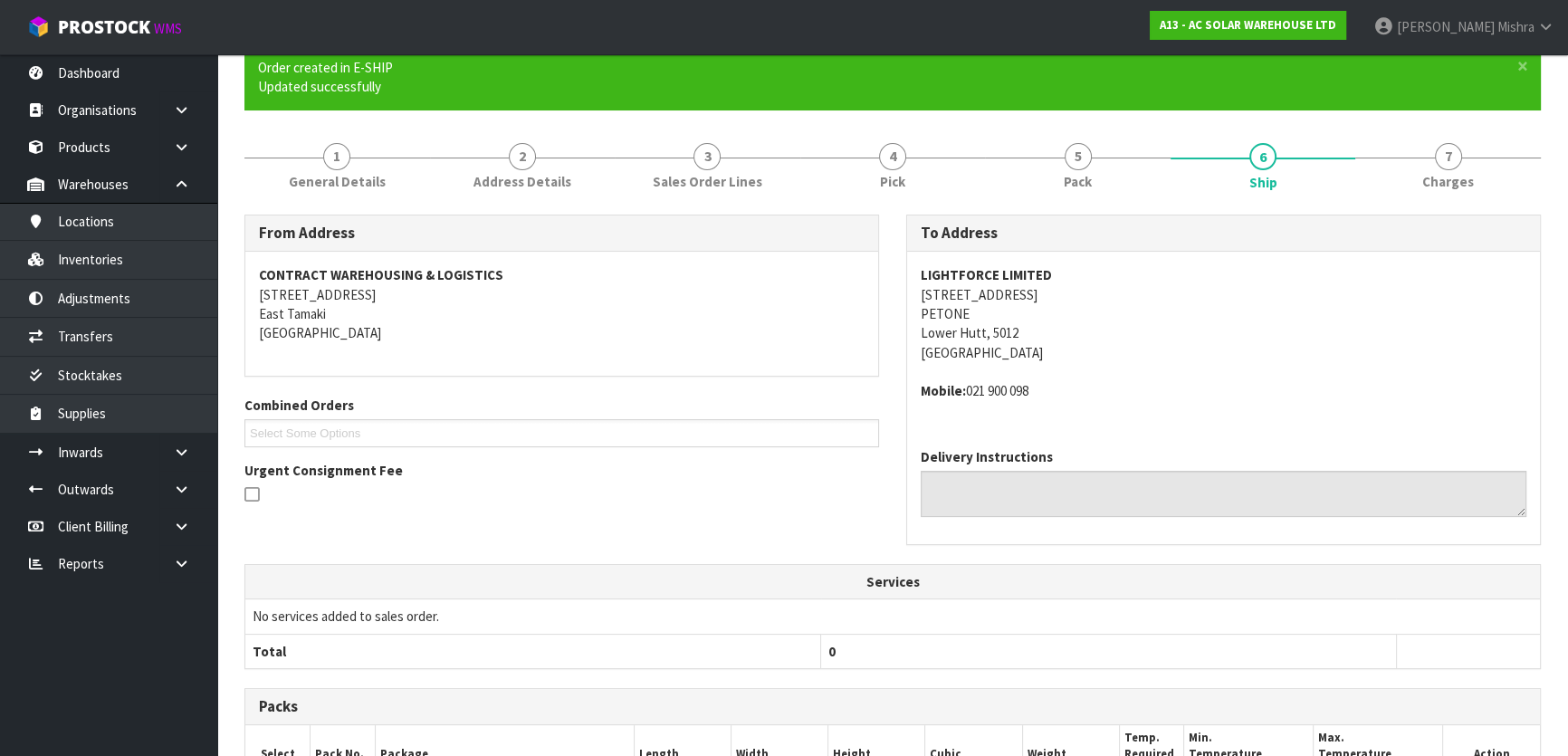
scroll to position [412, 0]
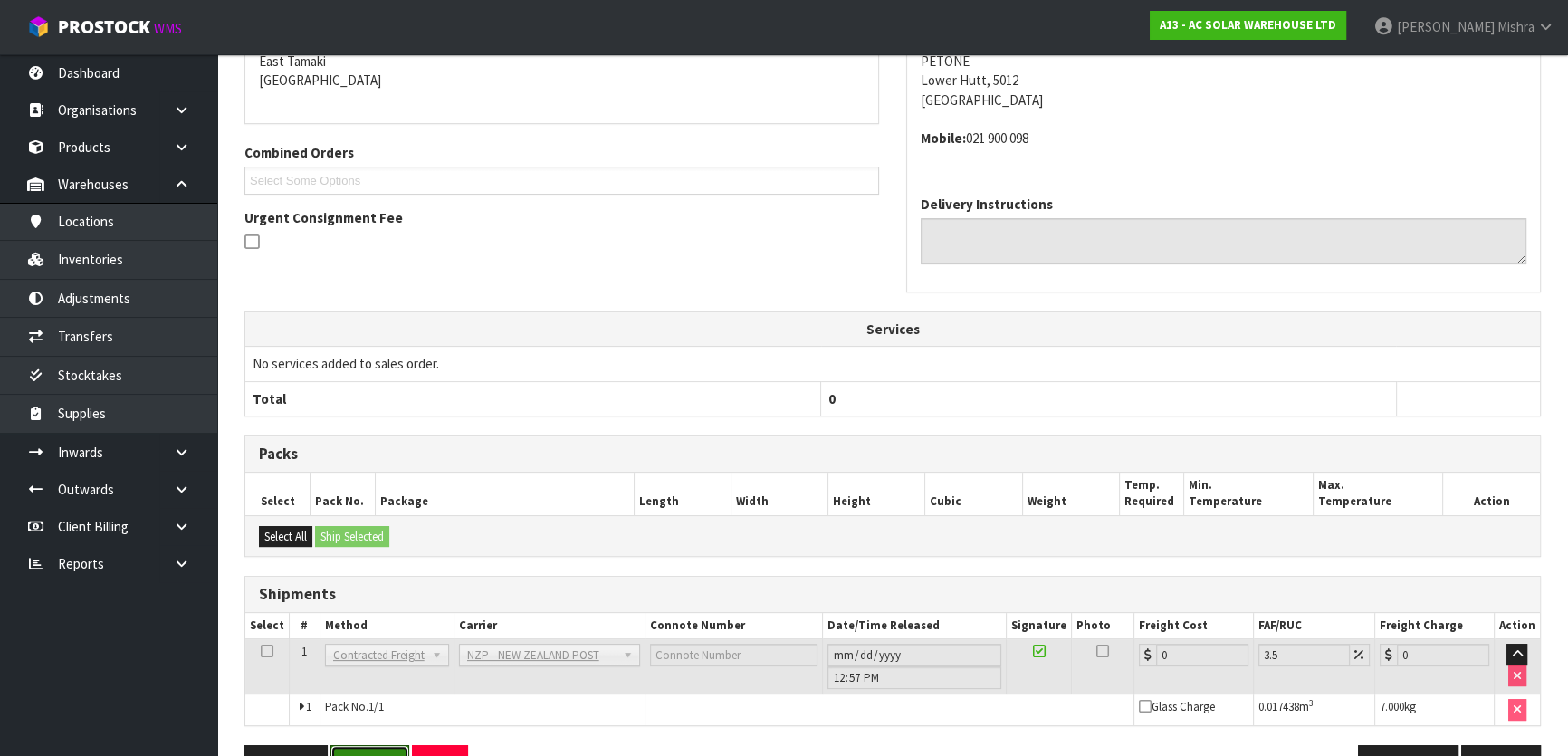
drag, startPoint x: 346, startPoint y: 743, endPoint x: 335, endPoint y: 725, distance: 21.1
click at [346, 746] on button "Reopen" at bounding box center [370, 765] width 79 height 39
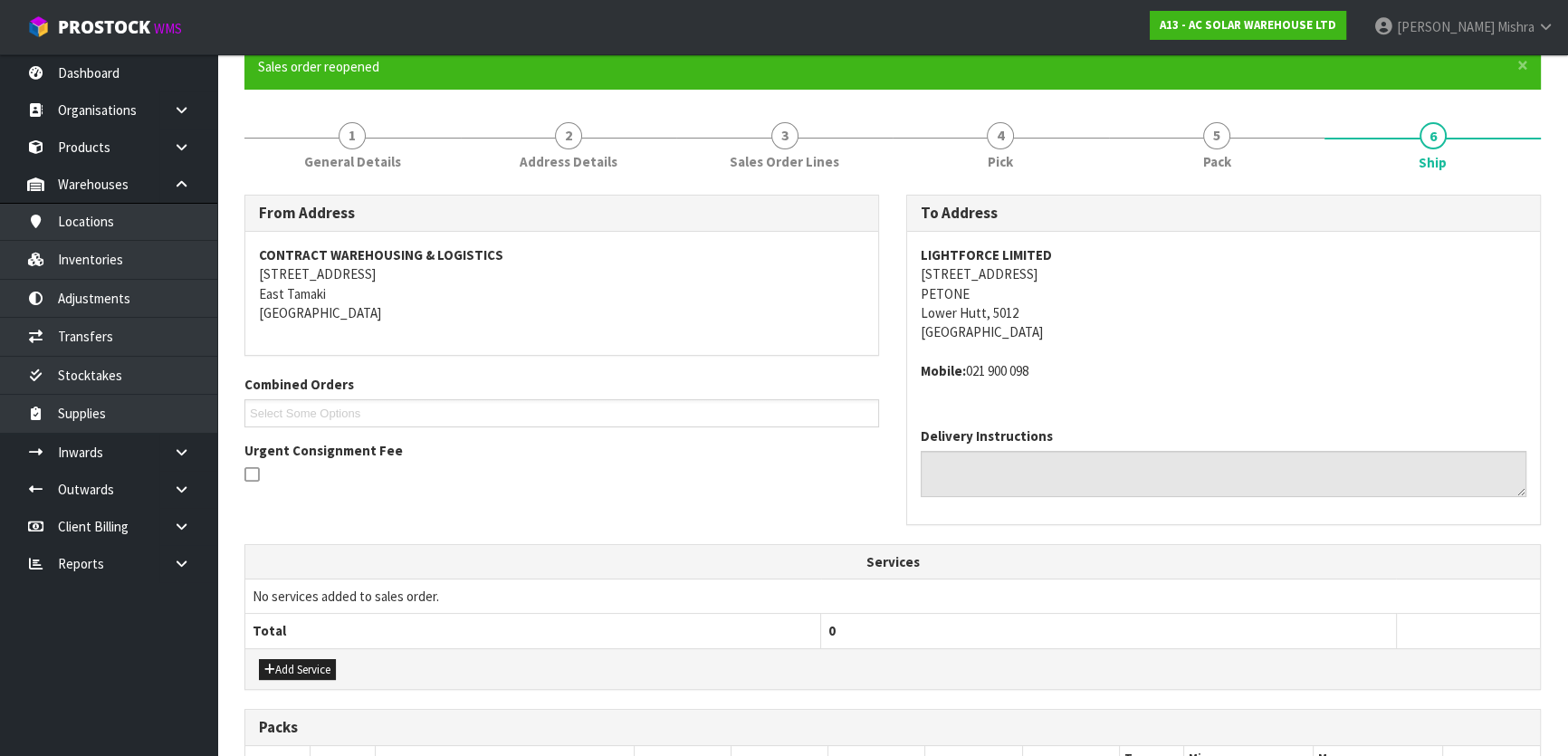
scroll to position [489, 0]
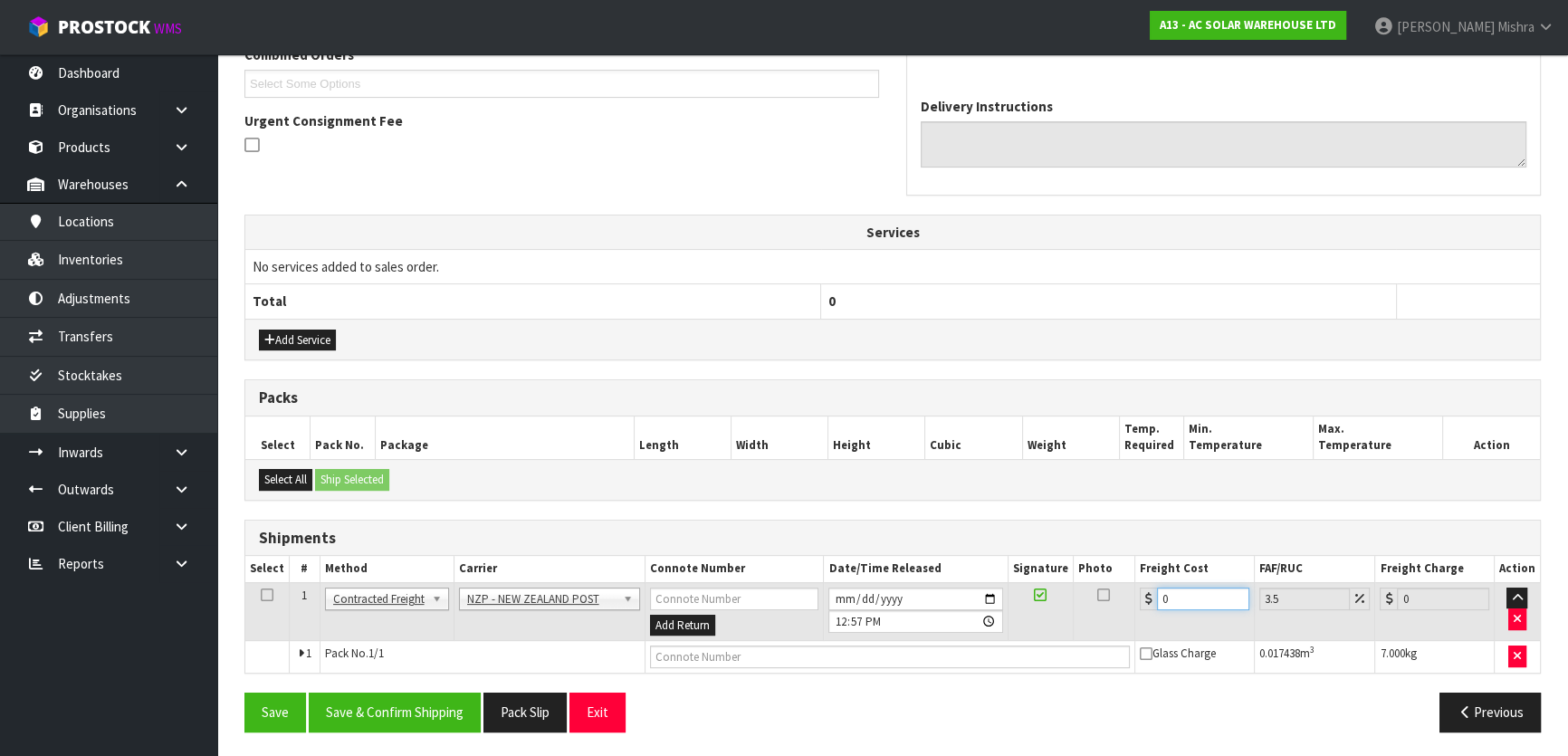
drag, startPoint x: 1170, startPoint y: 593, endPoint x: 1148, endPoint y: 599, distance: 22.8
click at [1150, 599] on div "0" at bounding box center [1193, 599] width 109 height 23
type input "8"
type input "8.28"
type input "8.4"
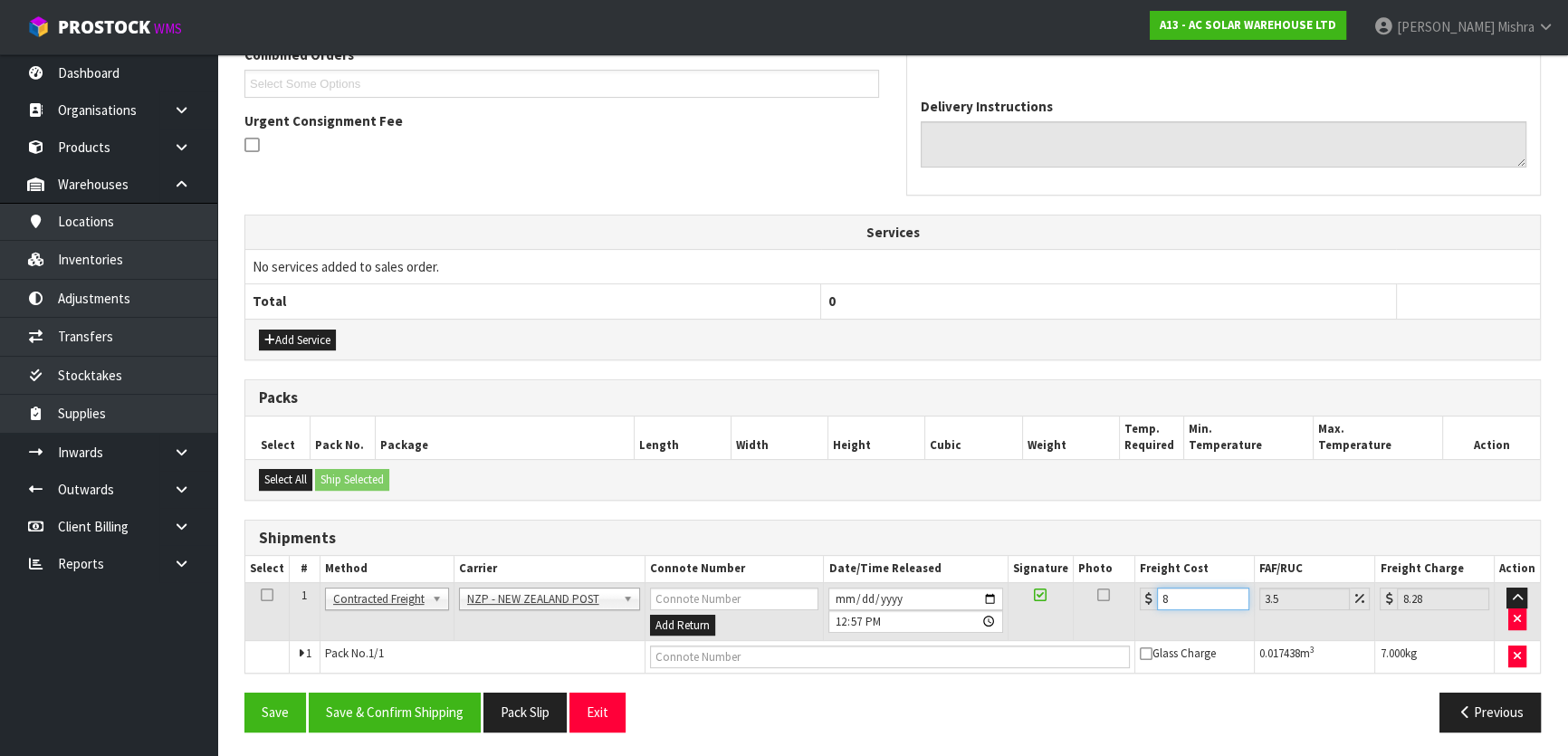
type input "8.69"
type input "8.45"
type input "8.75"
type input "8.45"
click at [383, 706] on button "Save & Confirm Shipping" at bounding box center [394, 712] width 172 height 39
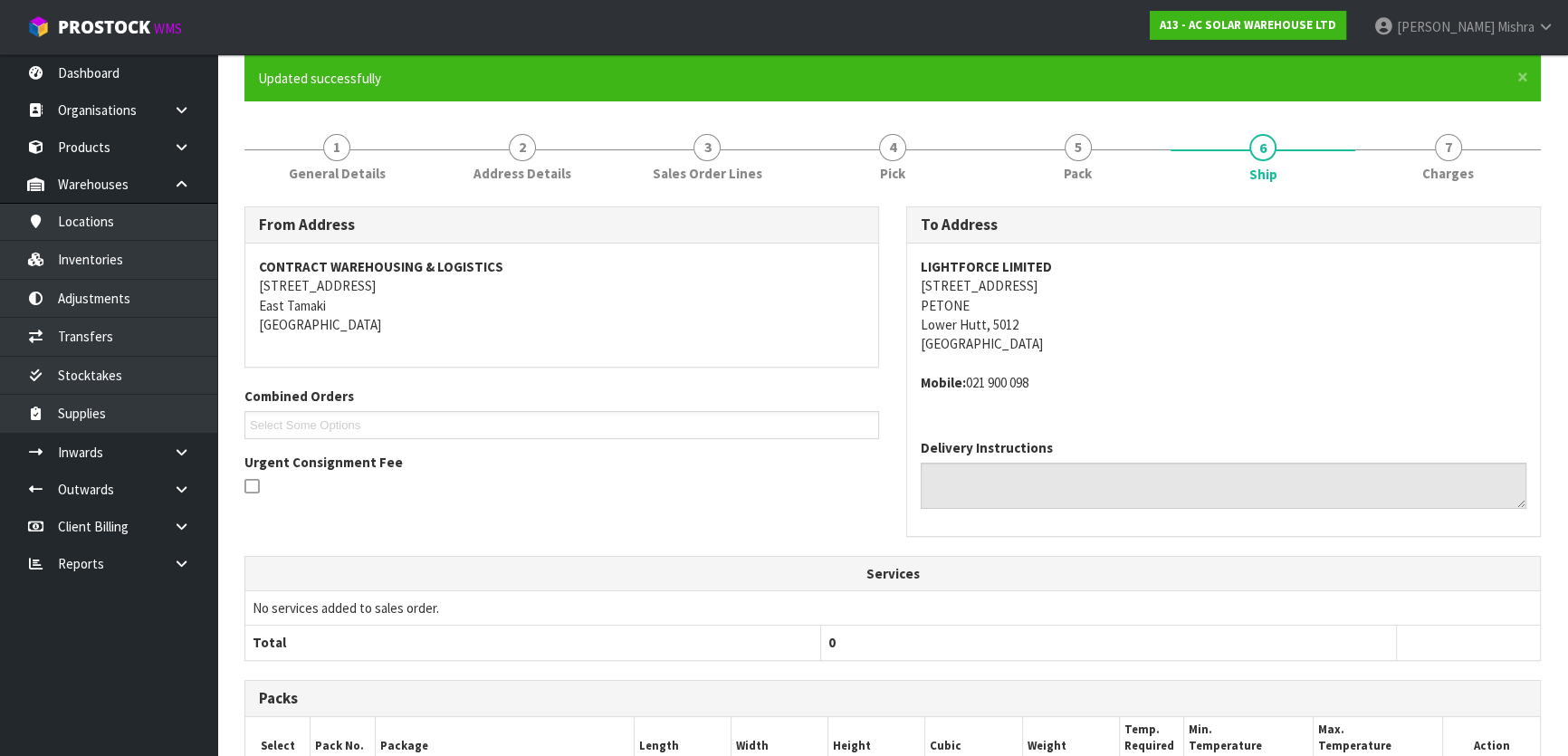
scroll to position [0, 0]
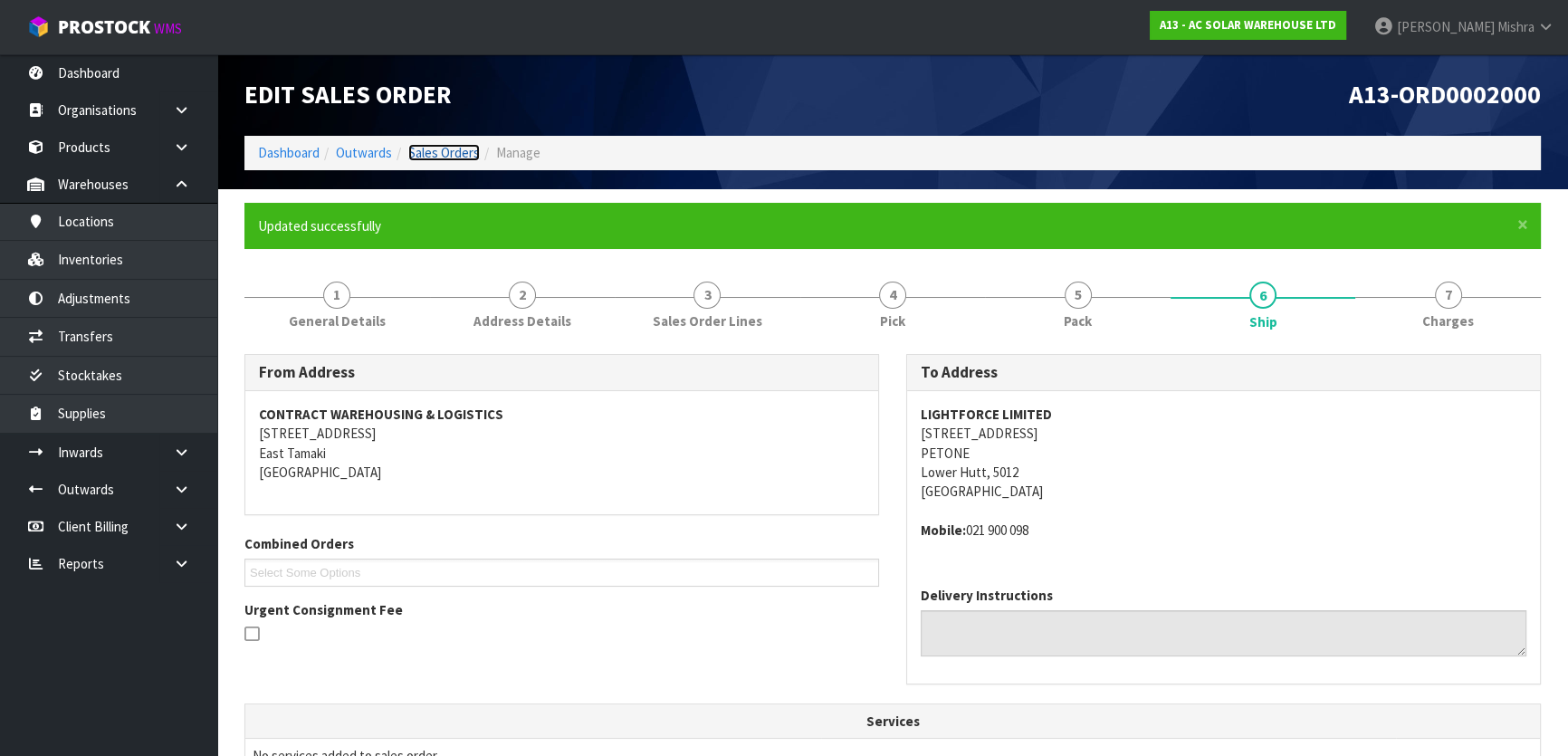
click at [457, 157] on link "Sales Orders" at bounding box center [444, 152] width 72 height 17
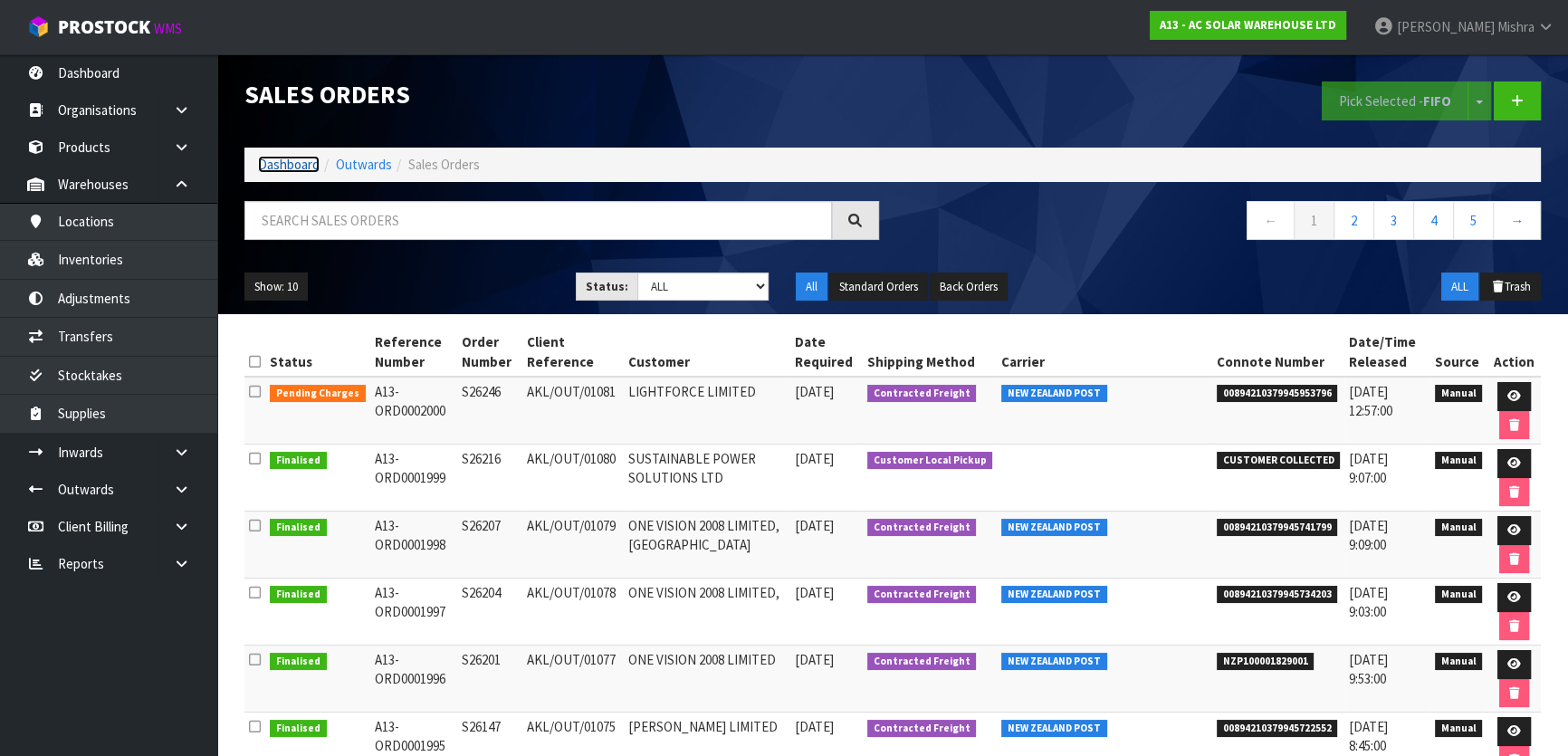
click at [279, 162] on link "Dashboard" at bounding box center [288, 164] width 62 height 17
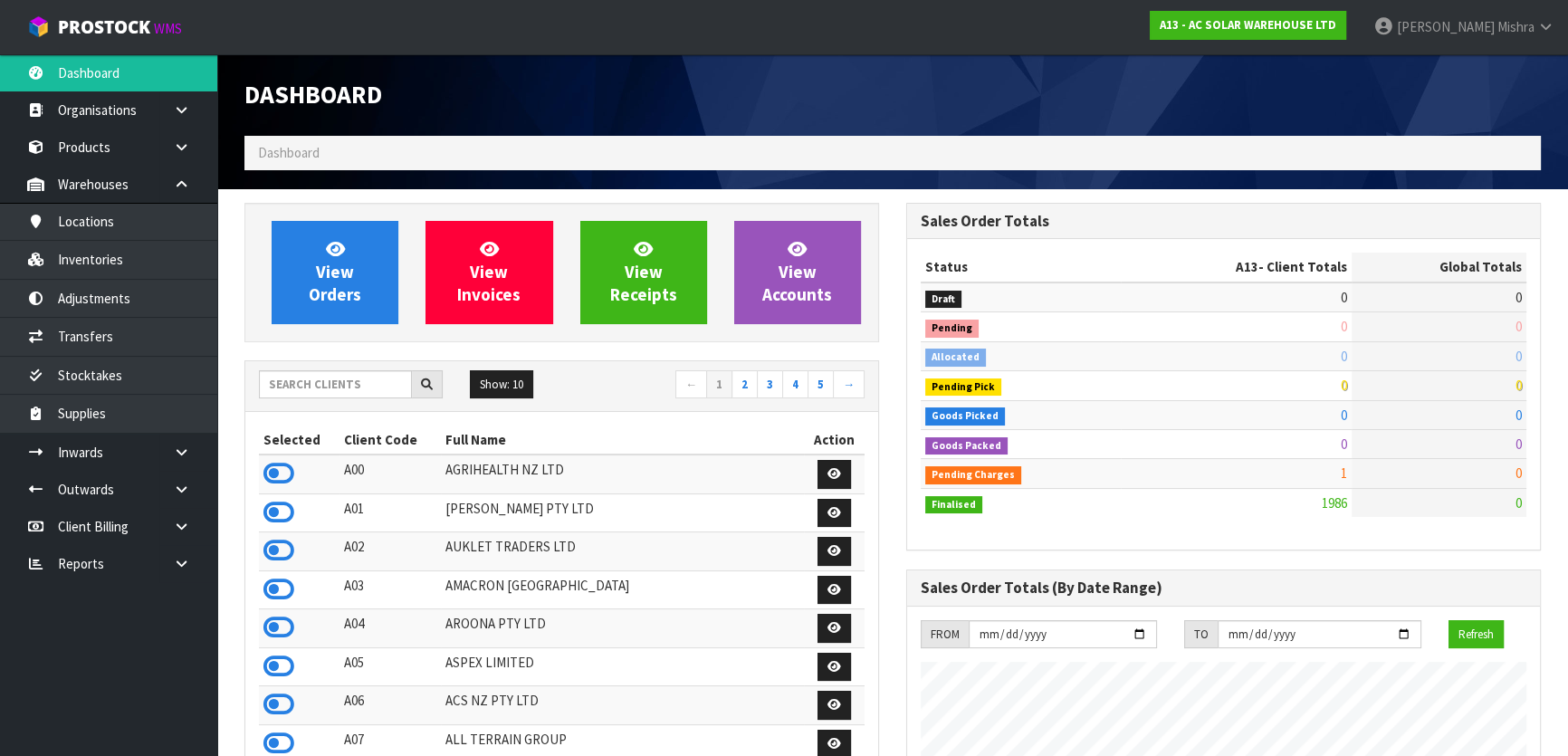
scroll to position [1447, 661]
click at [318, 385] on input "text" at bounding box center [335, 384] width 153 height 28
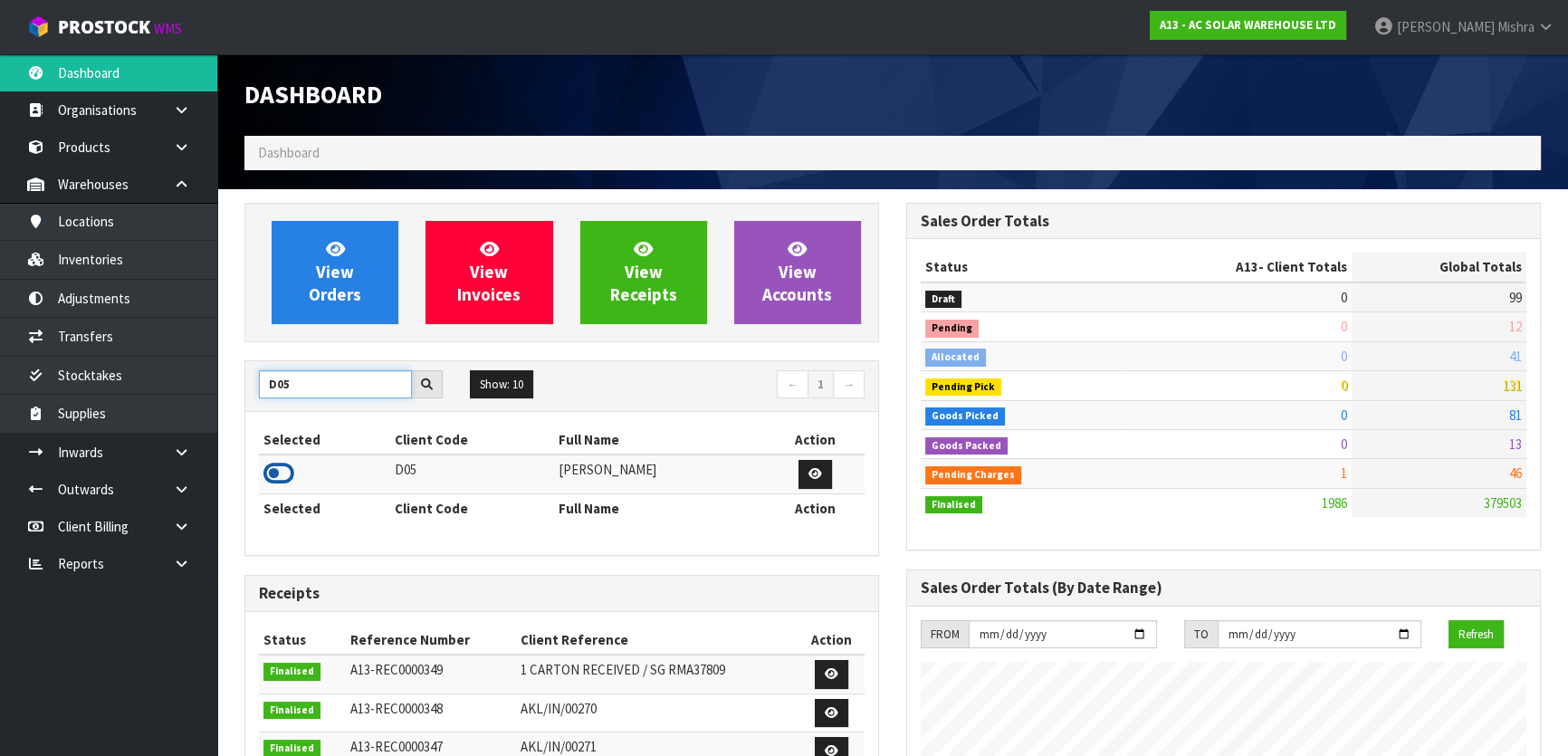
type input "D05"
click at [281, 478] on icon at bounding box center [279, 474] width 31 height 28
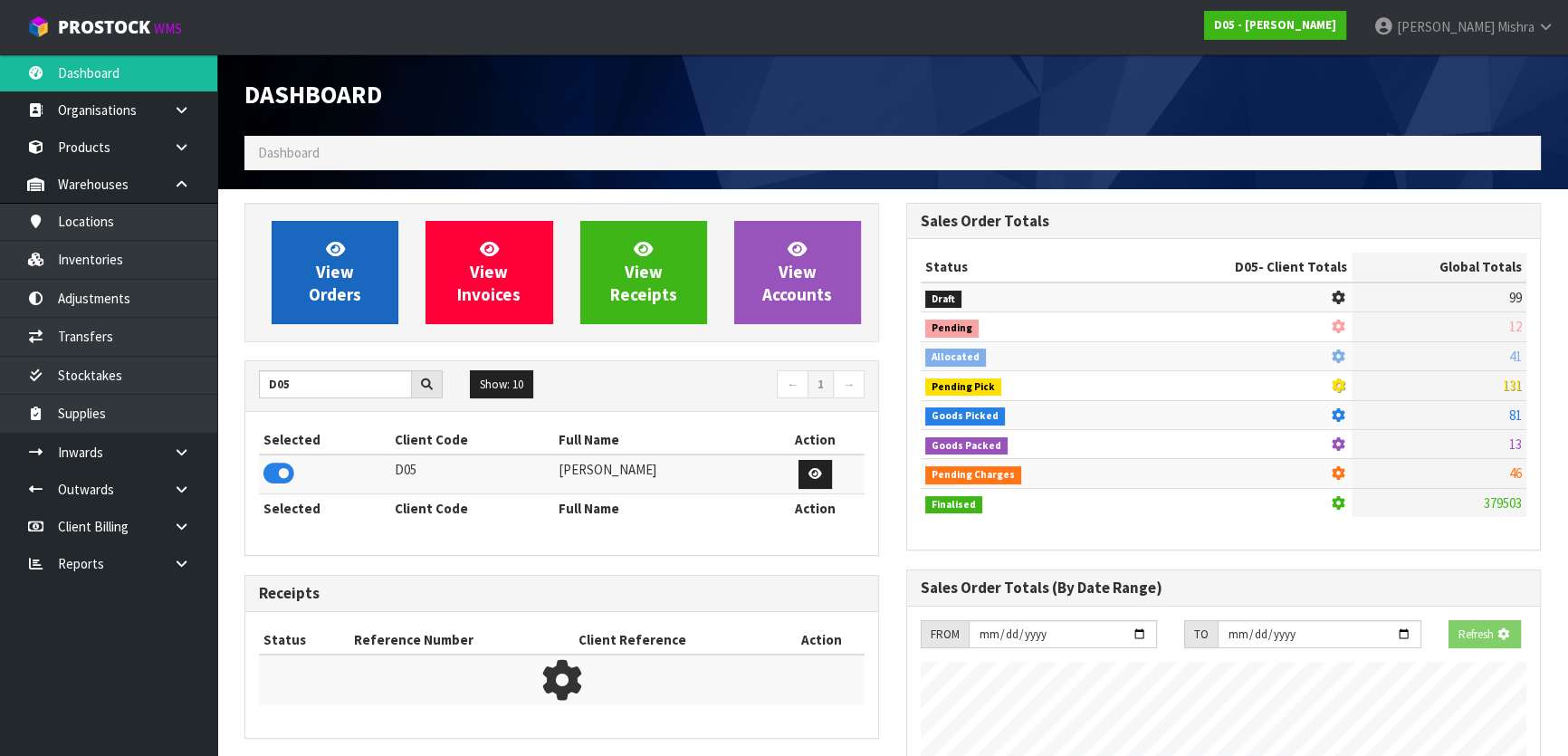
scroll to position [1485, 661]
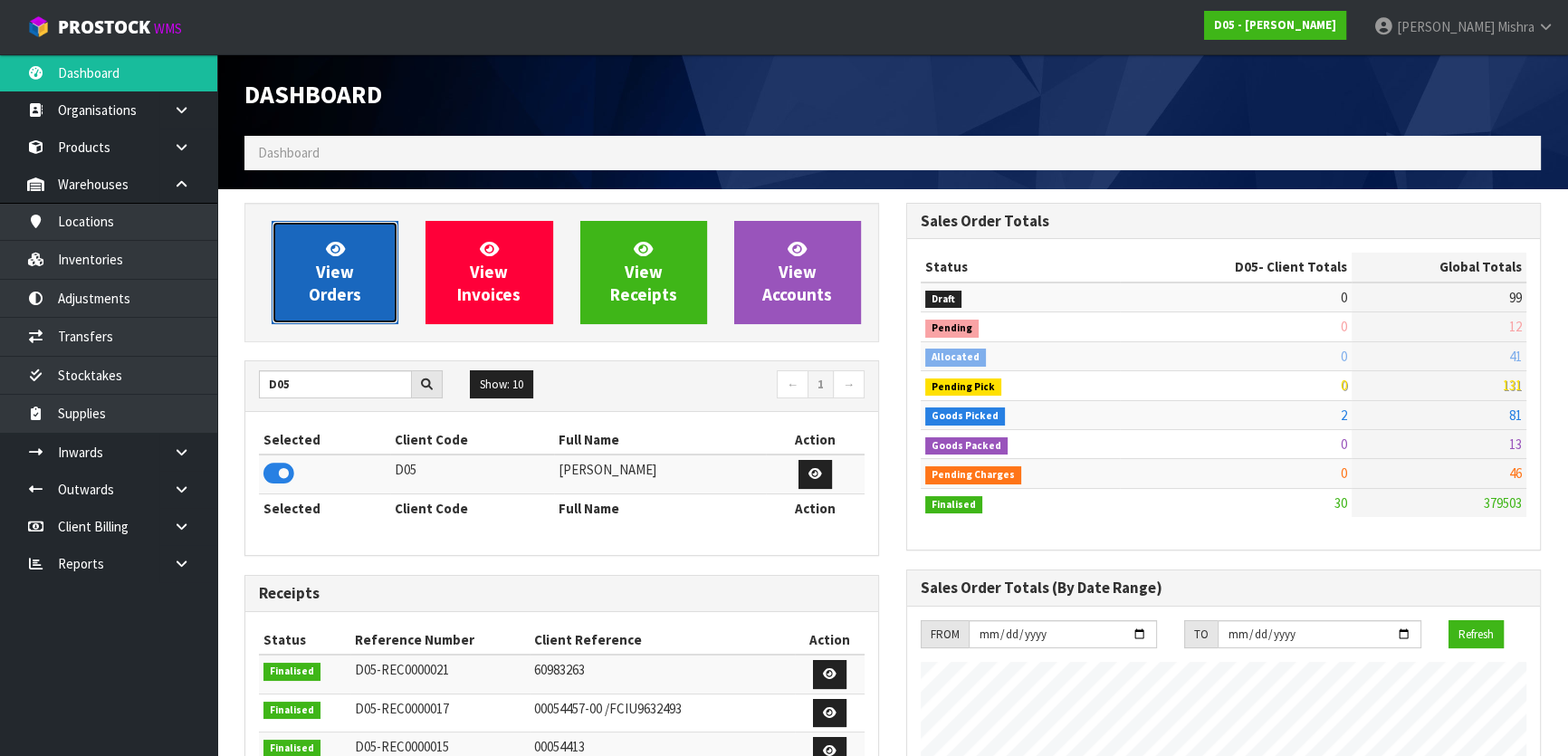
click at [340, 281] on span "View Orders" at bounding box center [334, 272] width 52 height 68
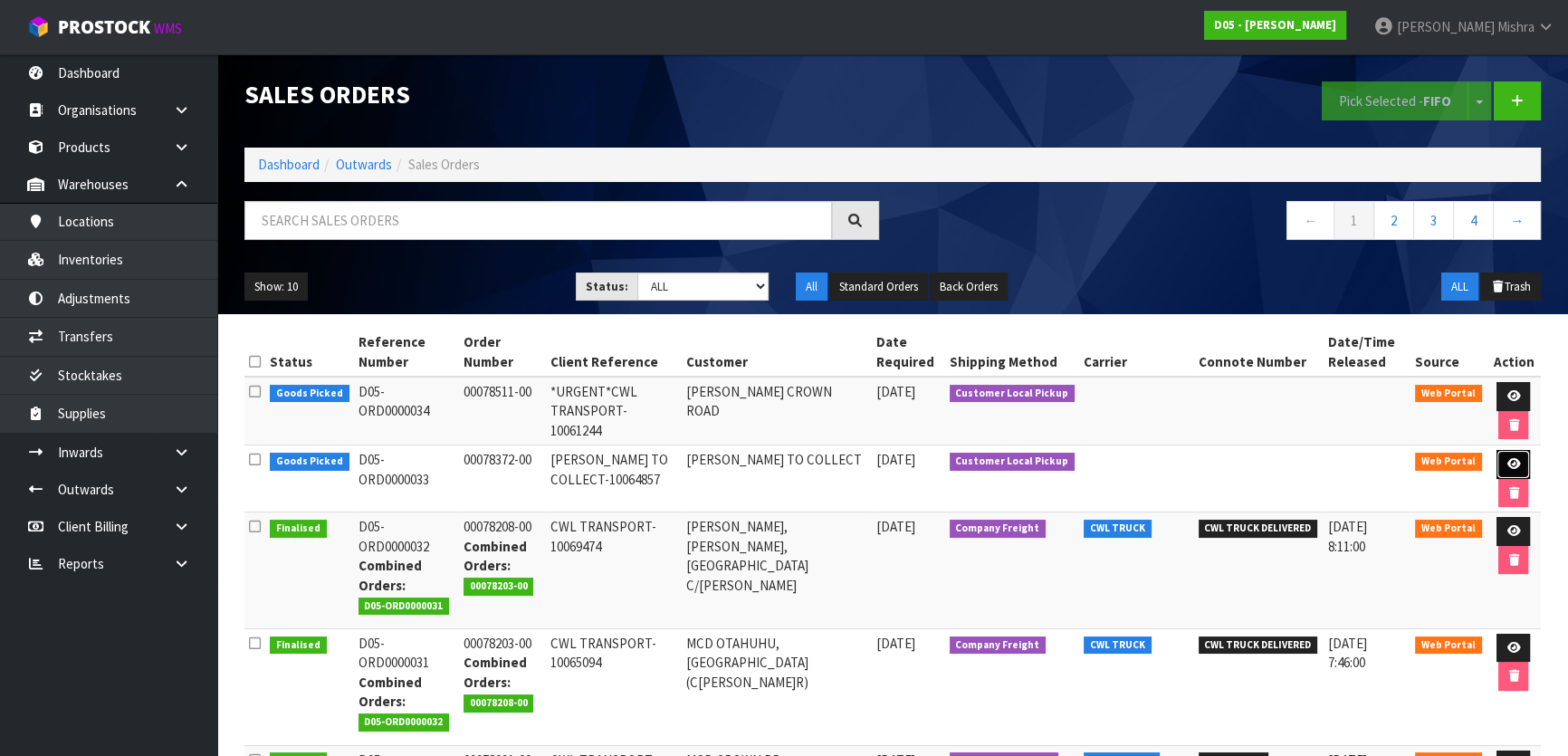
click at [1513, 458] on icon at bounding box center [1513, 464] width 14 height 12
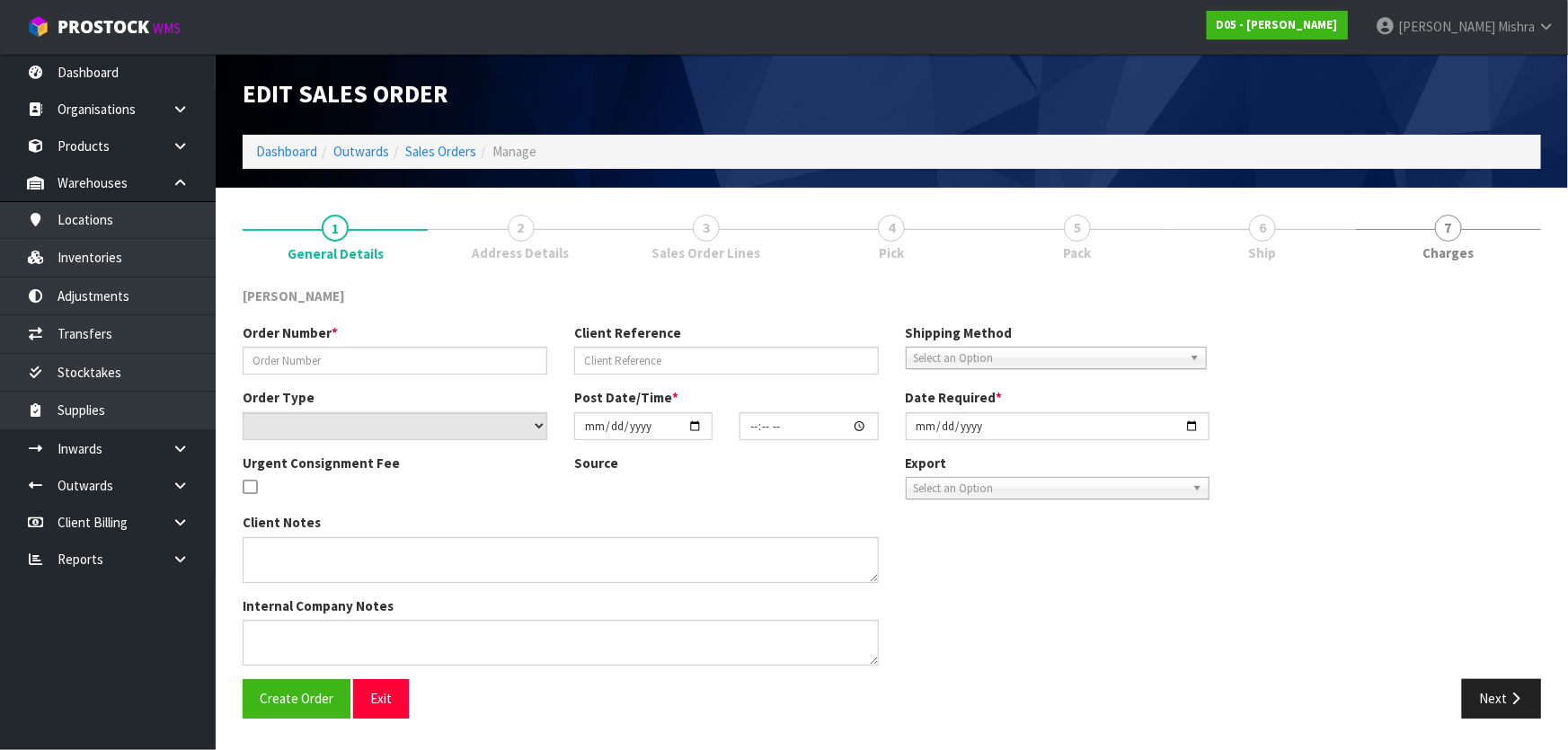
type input "00078372-00"
type input "[PERSON_NAME] TO COLLECT-10064857"
select select "number:0"
type input "[DATE]"
type input "17:16:00.000"
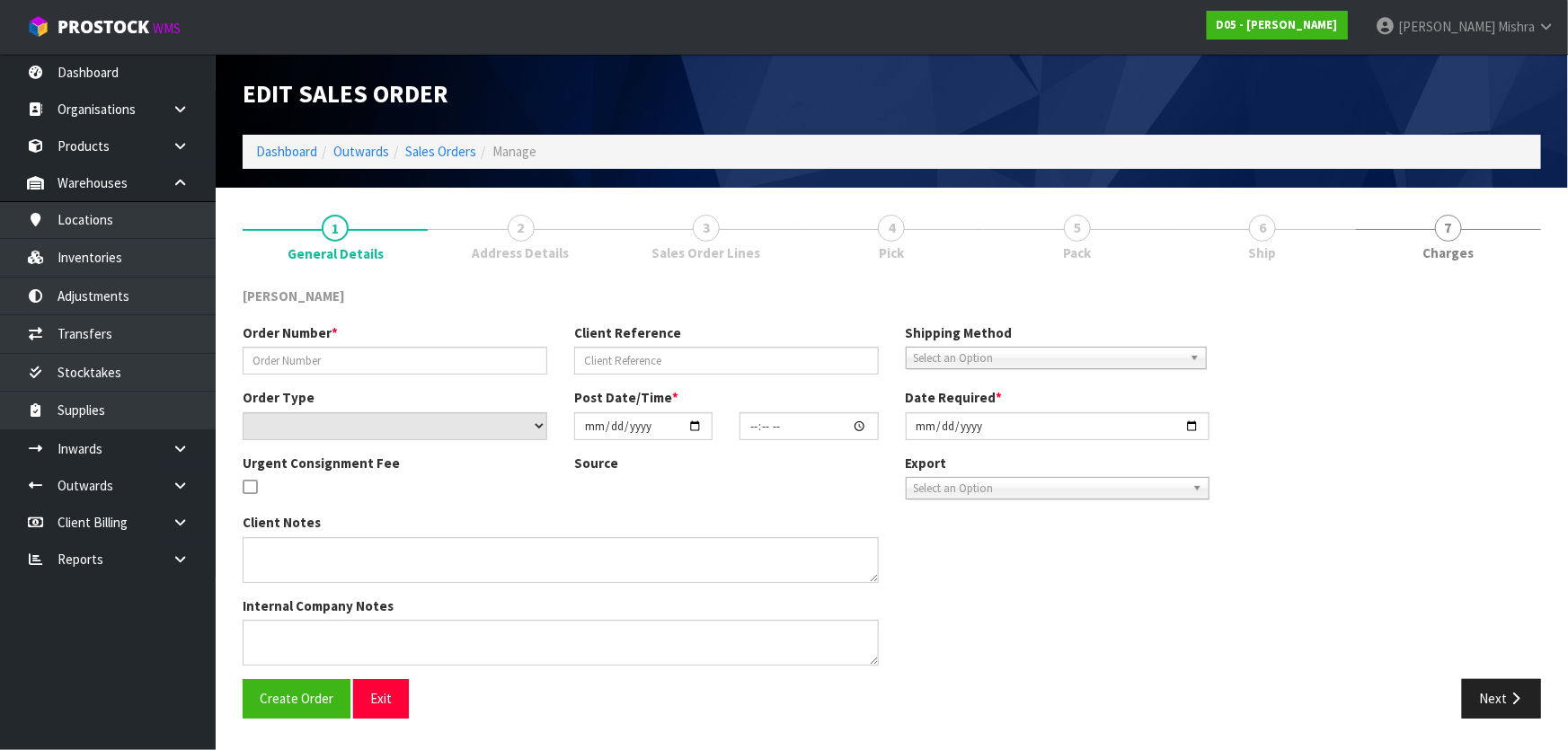
type input "[DATE]"
type textarea "DDD 8/9 [PERSON_NAME] TO COLLECT FROM WAREHOUSE AND CHECK BEFORE TAKING TO SITE"
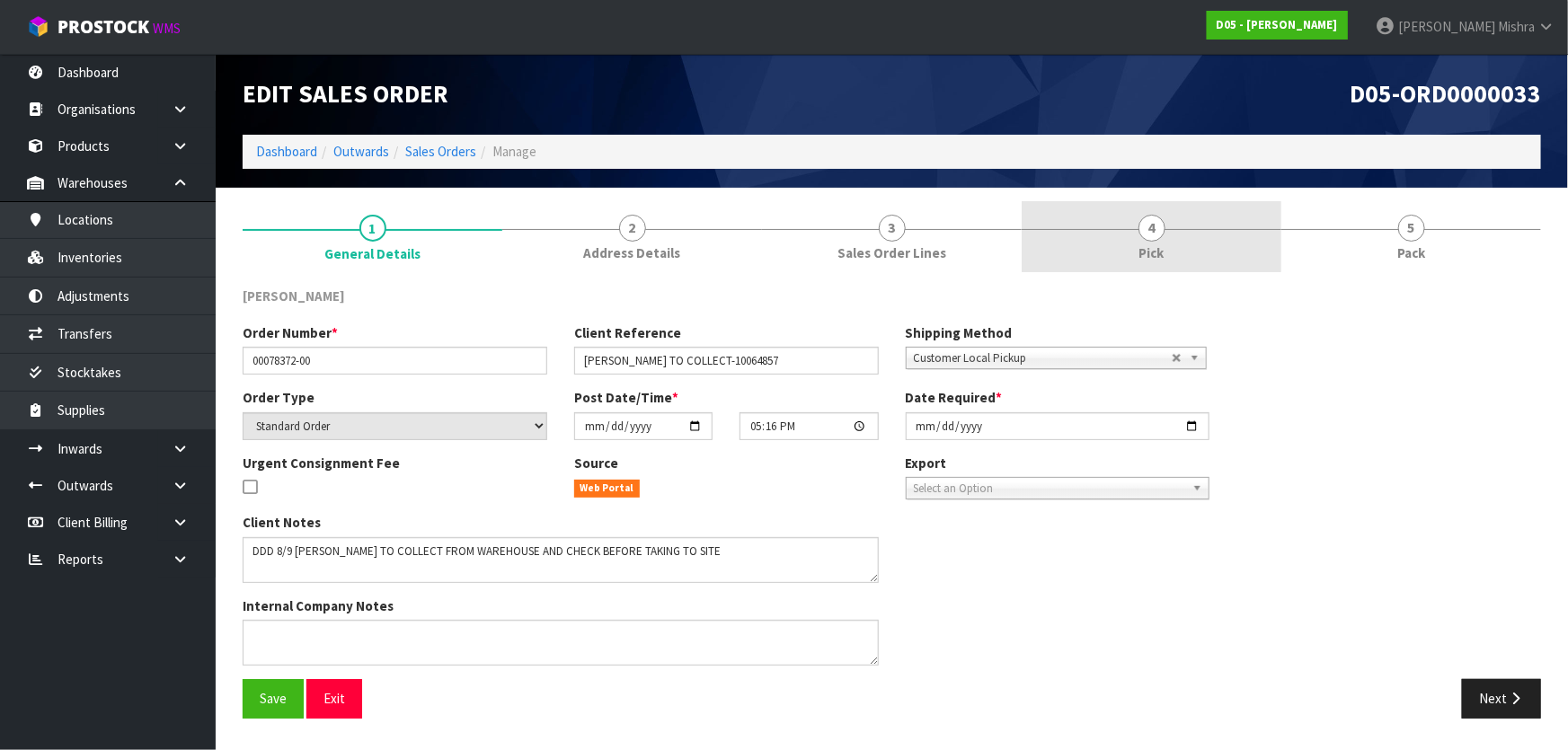
click at [1217, 223] on link "4 Pick" at bounding box center [1151, 237] width 260 height 71
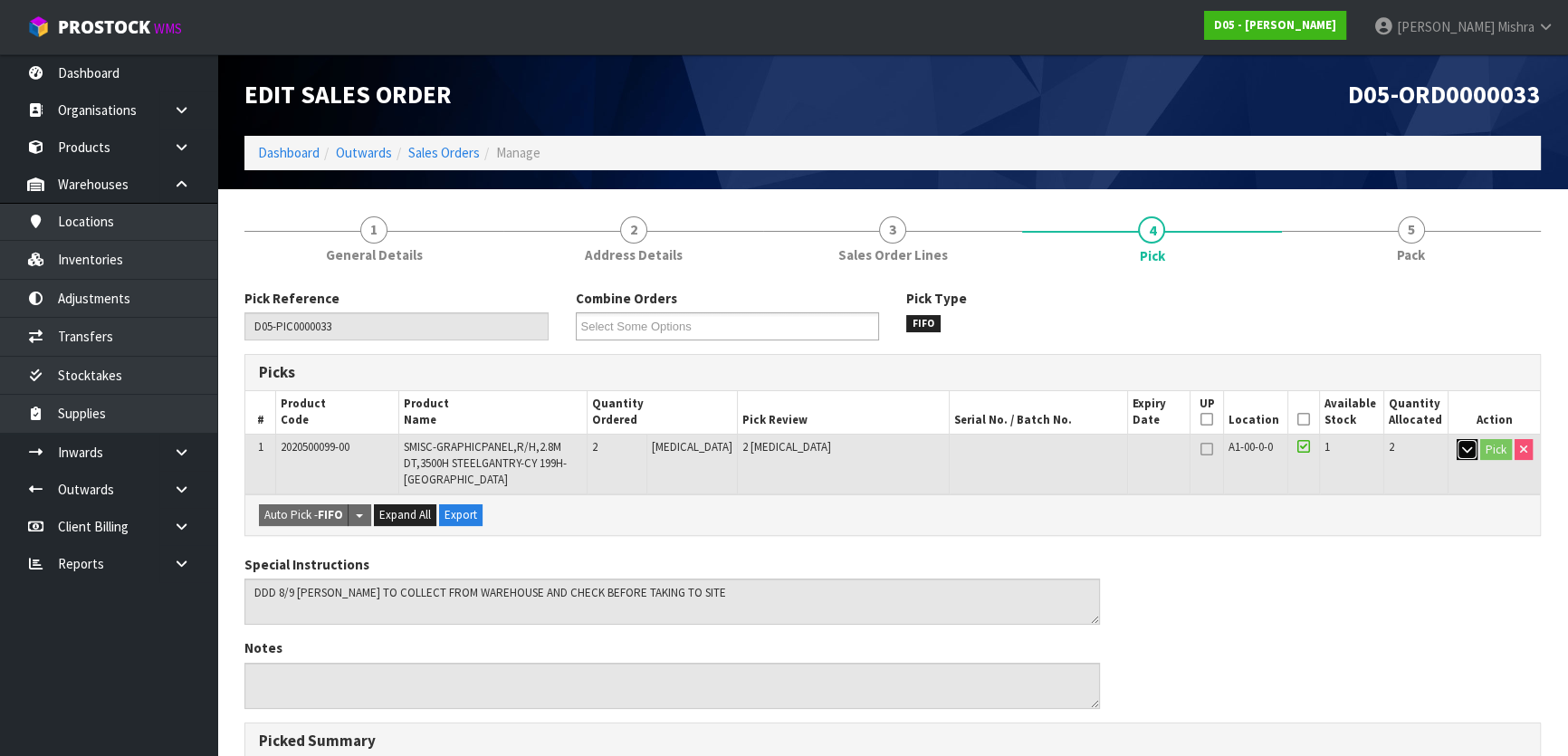
click at [1458, 451] on button "button" at bounding box center [1467, 450] width 21 height 22
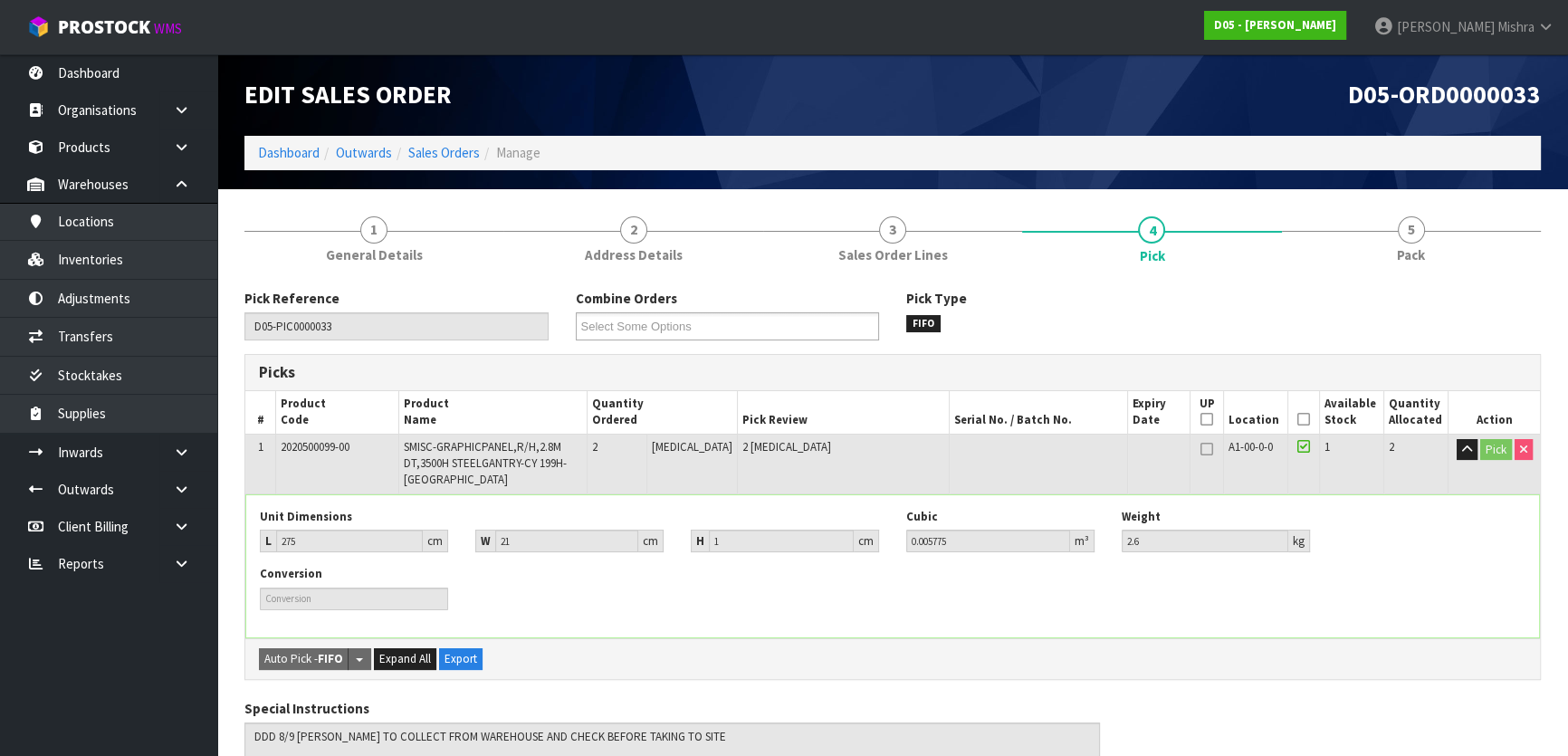
click at [1297, 420] on icon at bounding box center [1304, 420] width 13 height 1
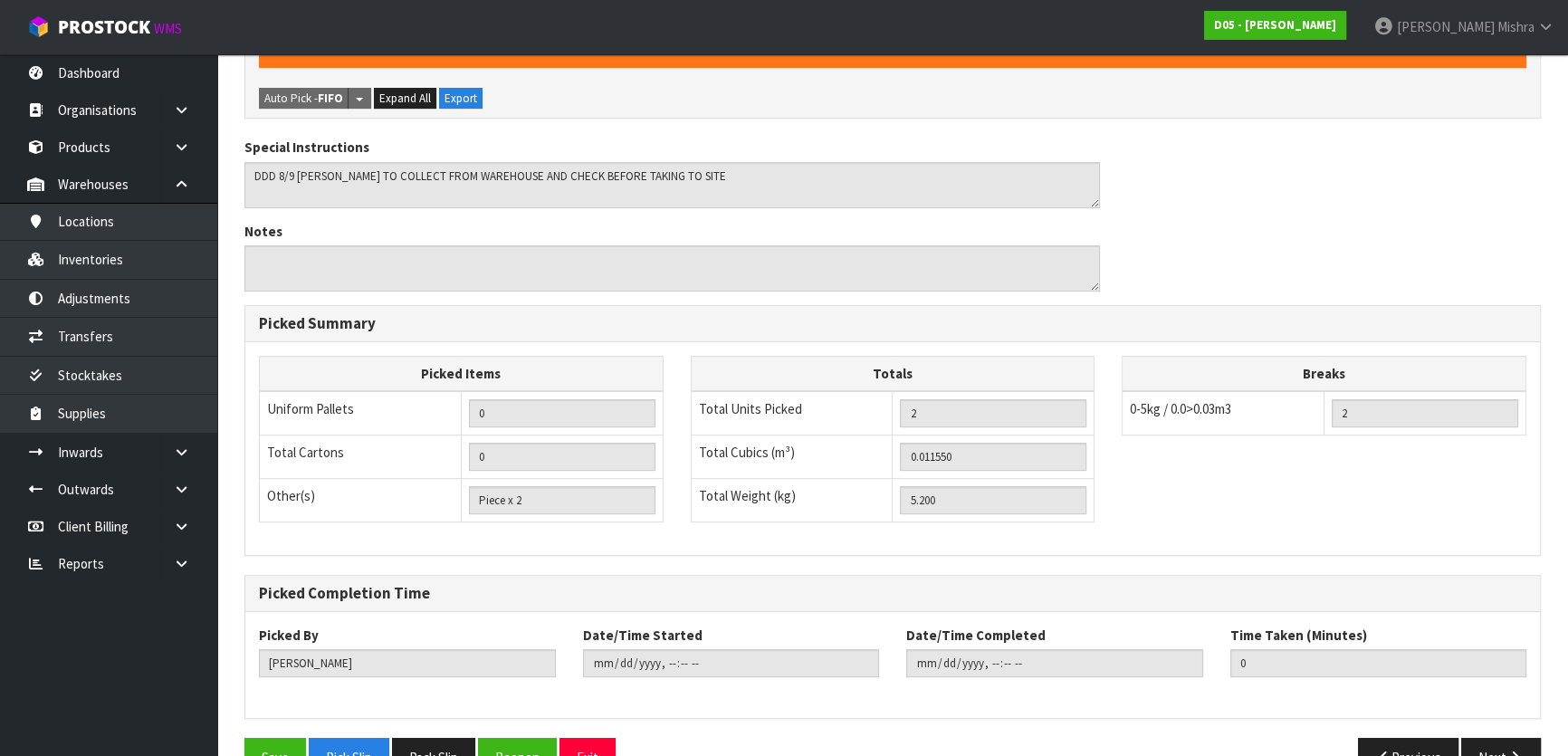
scroll to position [655, 0]
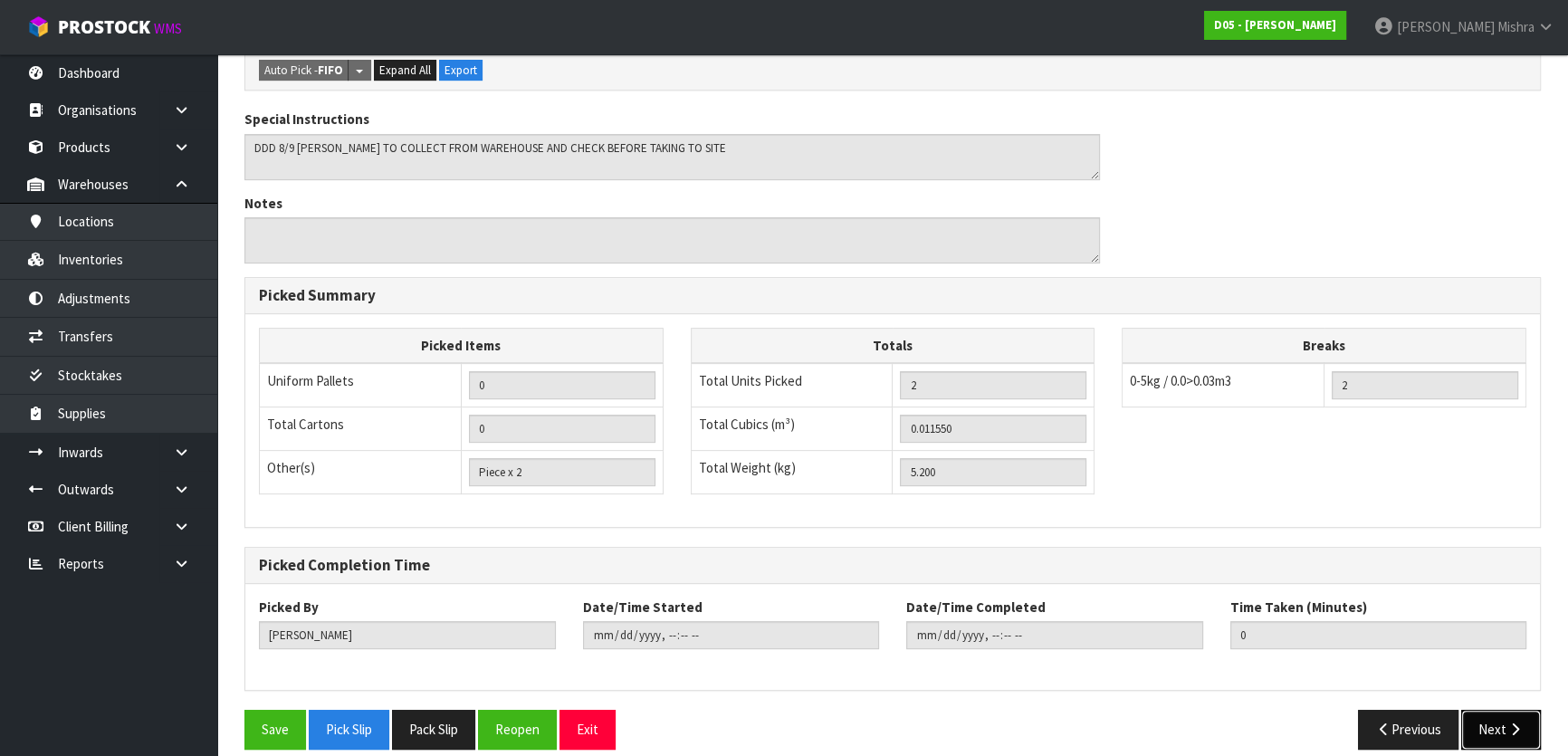
click at [1491, 722] on button "Next" at bounding box center [1500, 729] width 80 height 39
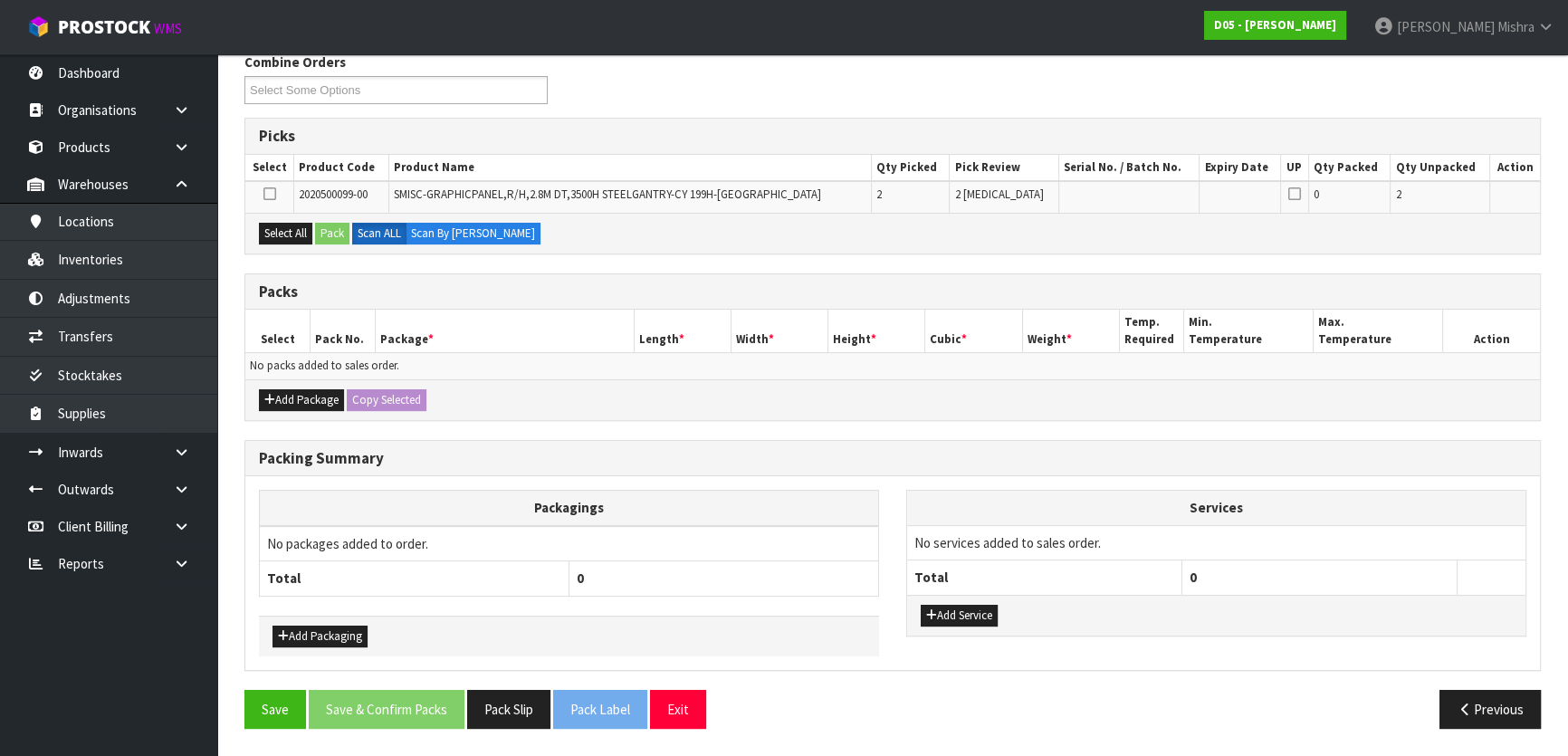
scroll to position [0, 0]
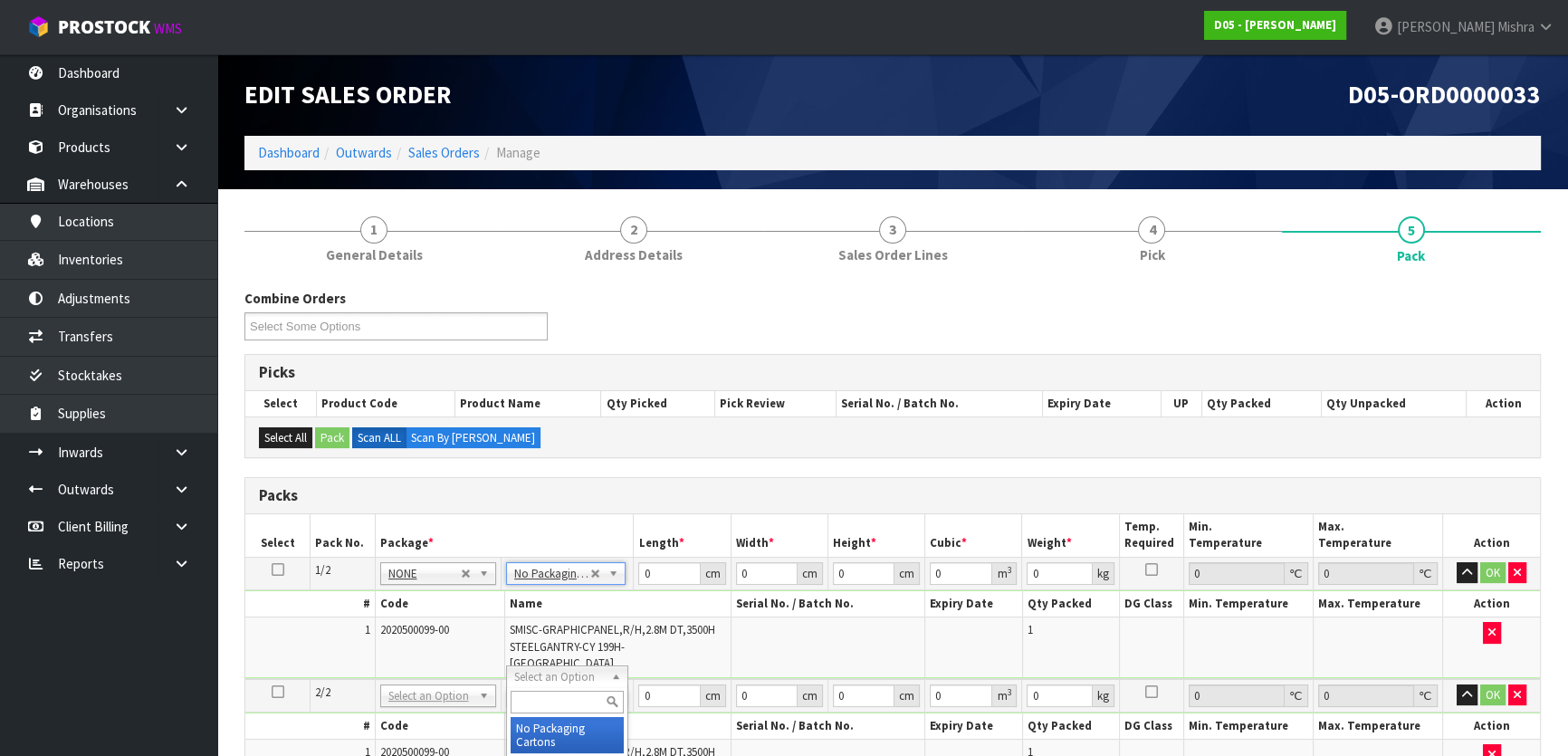
type input "2"
drag, startPoint x: 658, startPoint y: 571, endPoint x: 622, endPoint y: 576, distance: 36.3
click at [622, 576] on tr "1/2 NONE 007-001 007-002 007-004 007-009 007-013 007-014 007-015 007-017 007-01…" at bounding box center [892, 572] width 1294 height 32
type input "275"
type input "21"
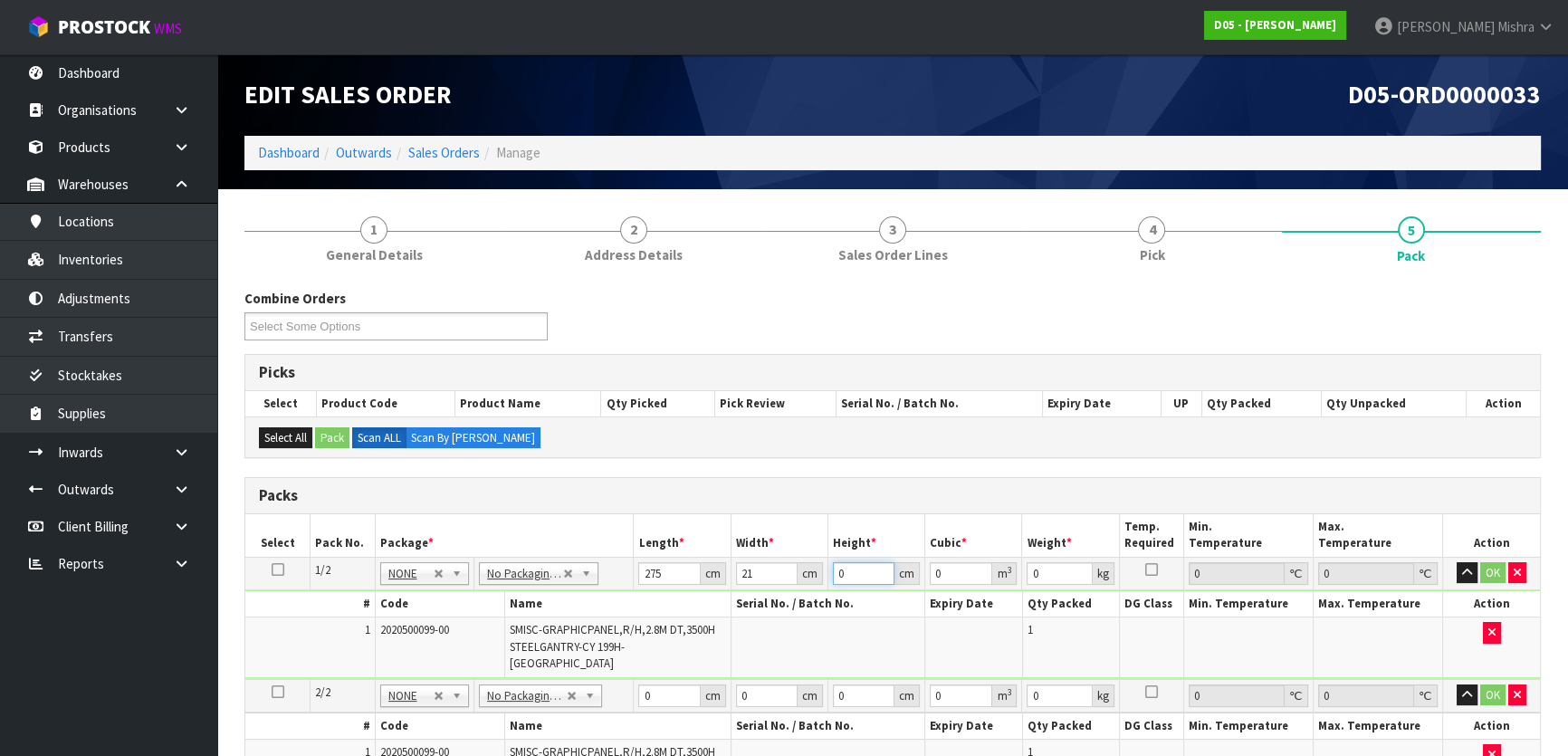
type input "2"
type input "0.01155"
type input "0"
type input "1"
type input "0.005775"
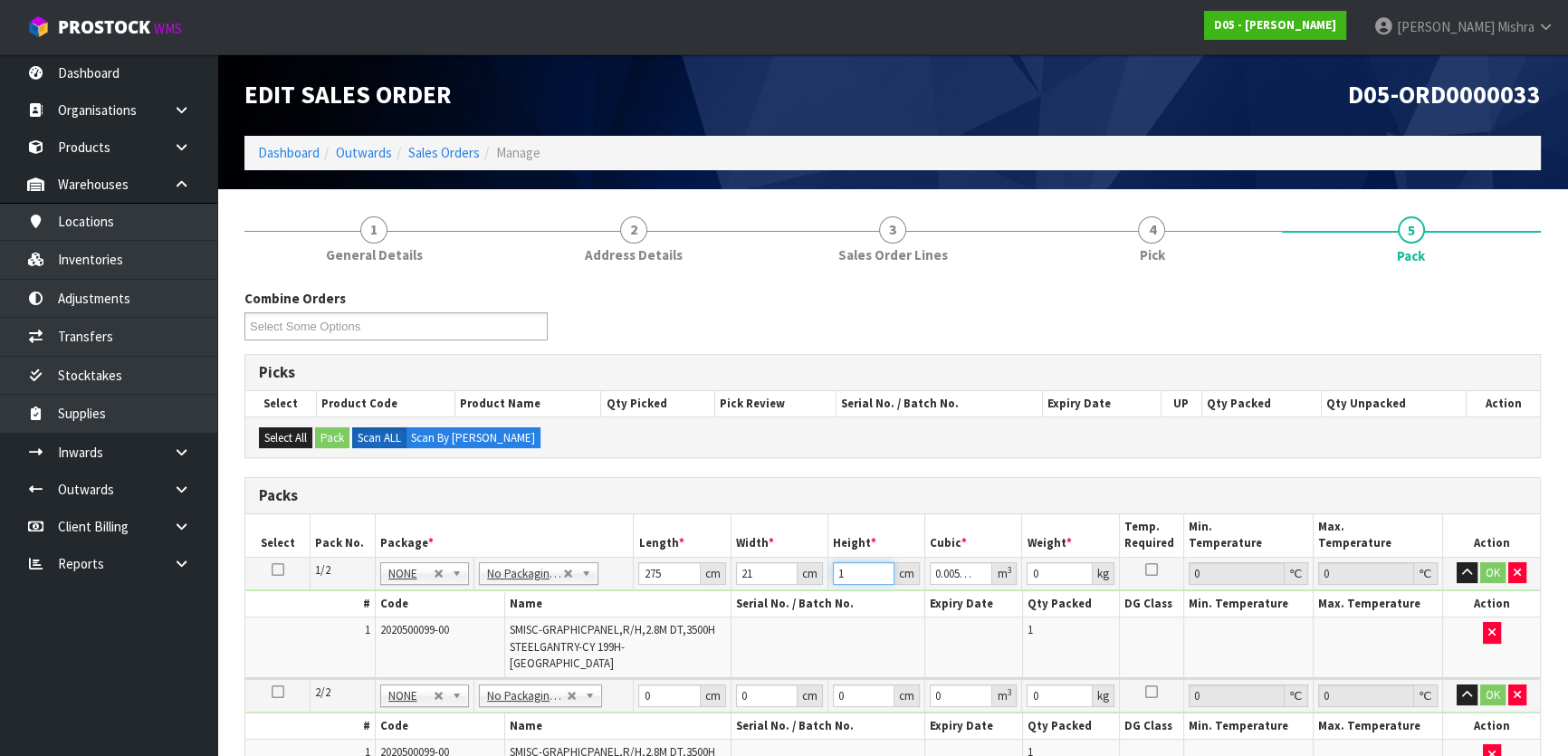
type input "1"
type input "3"
click at [276, 570] on icon at bounding box center [278, 570] width 13 height 1
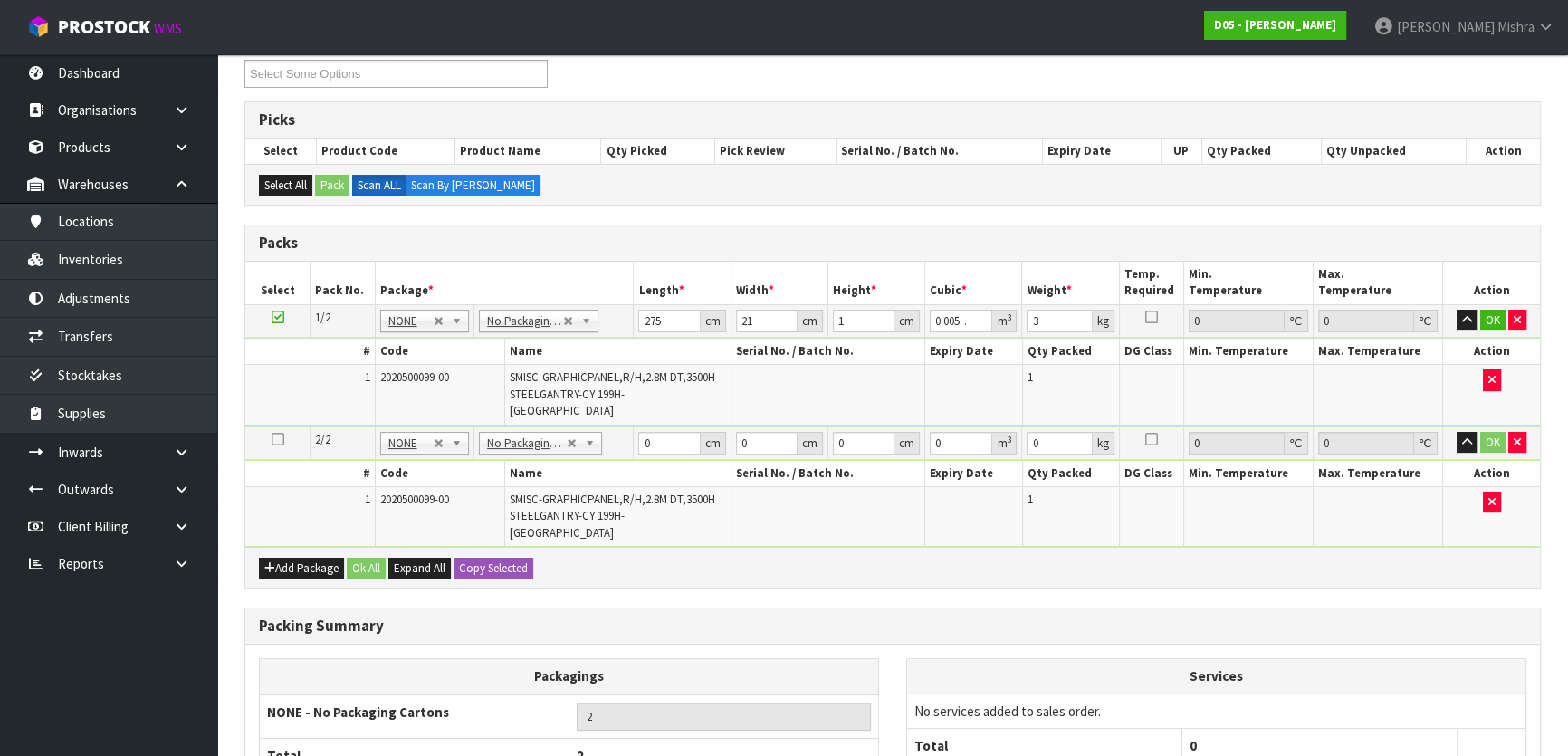
scroll to position [390, 0]
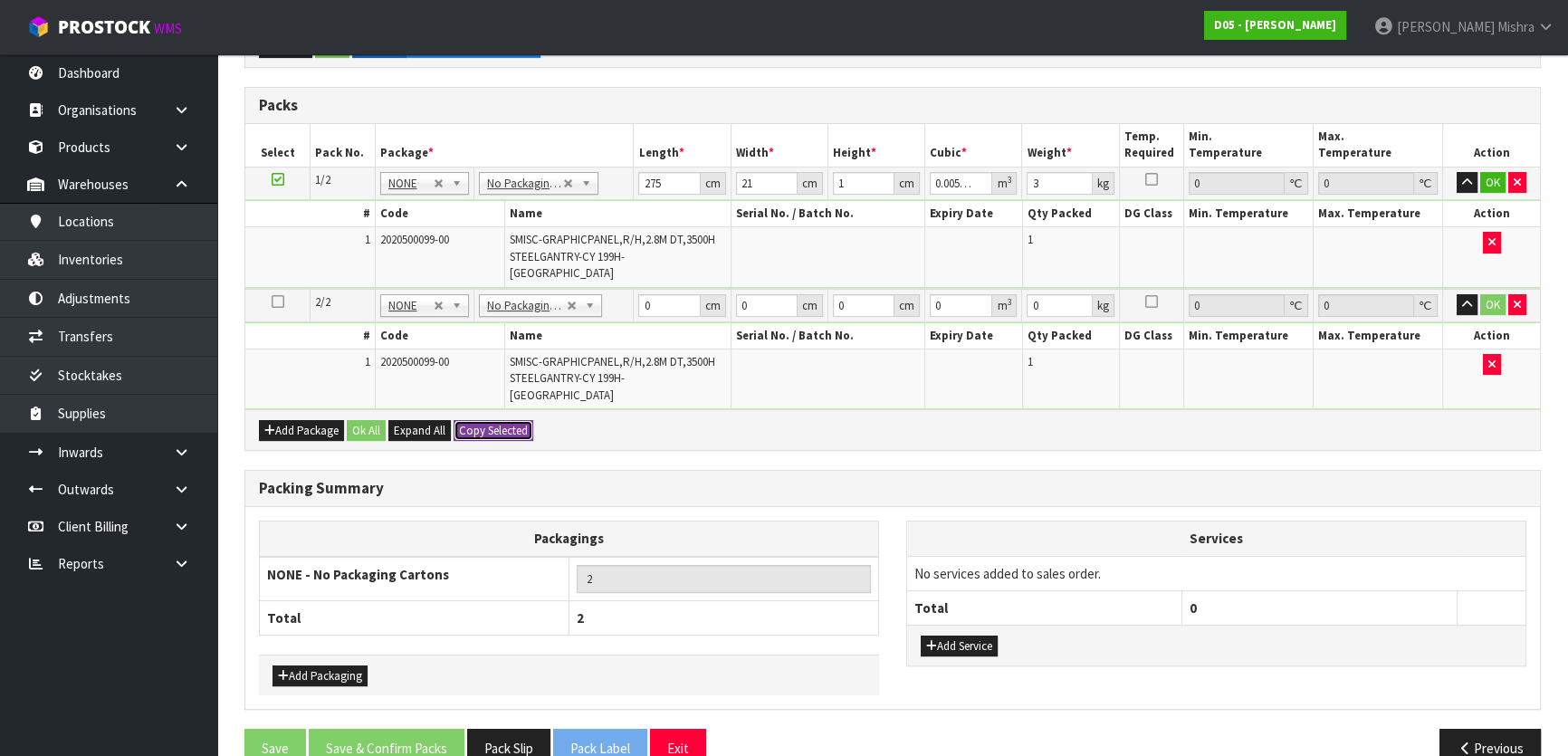
click at [521, 421] on button "Copy Selected" at bounding box center [493, 432] width 80 height 22
click at [521, 421] on button "Confirm Copy Selected" at bounding box center [513, 432] width 119 height 22
type input "275"
type input "21"
type input "1"
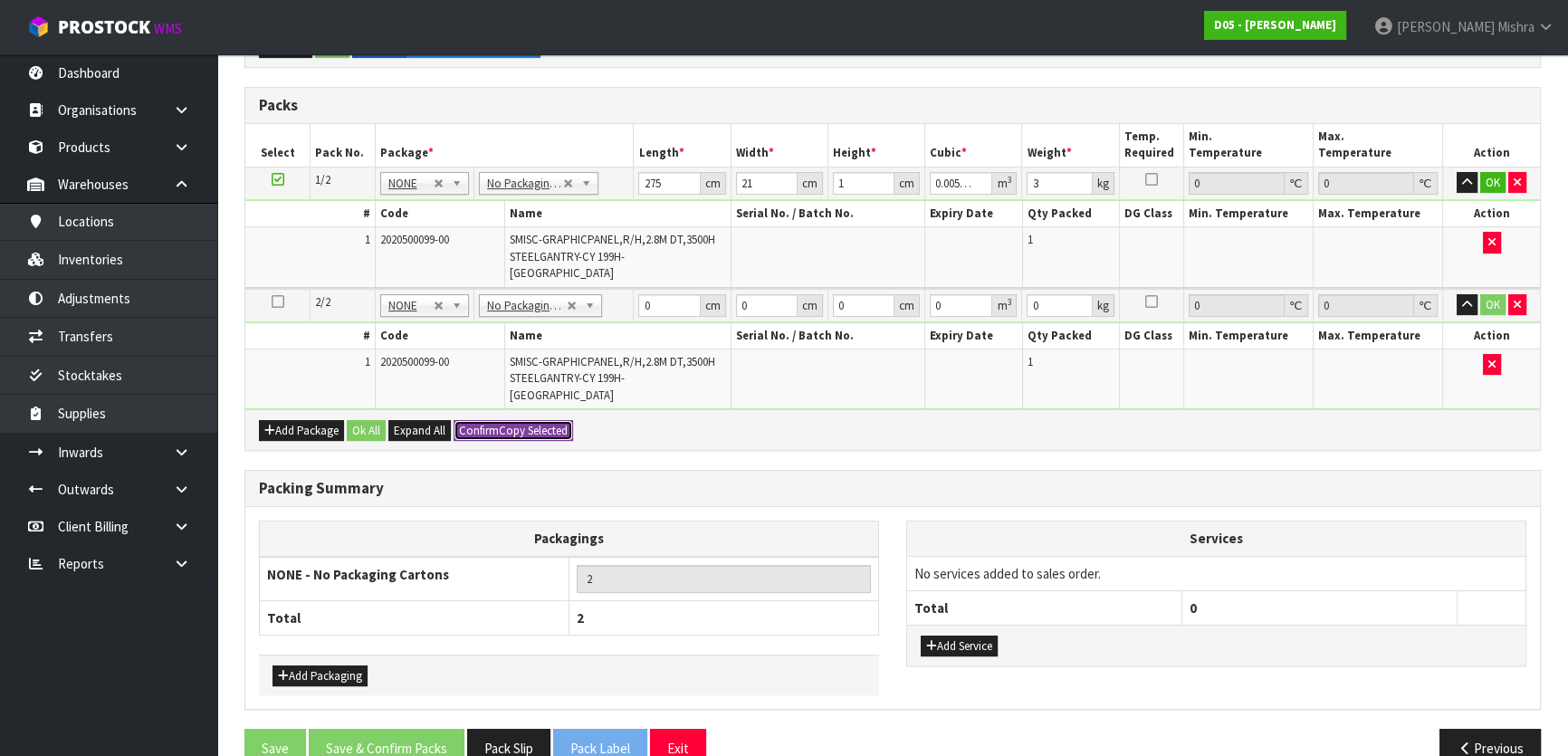
type input "0.005775"
type input "3"
click at [367, 421] on button "Ok All" at bounding box center [366, 432] width 39 height 22
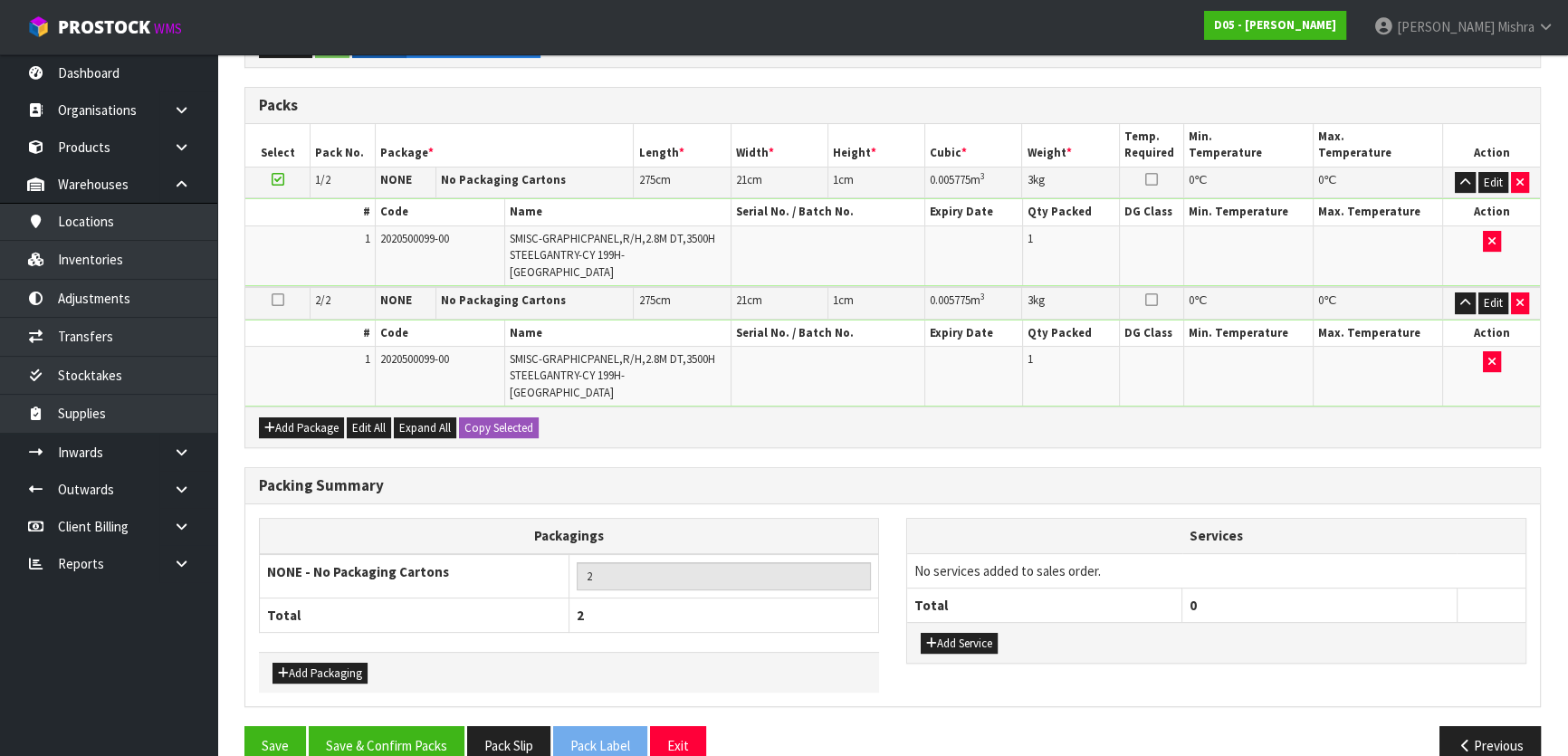
scroll to position [389, 0]
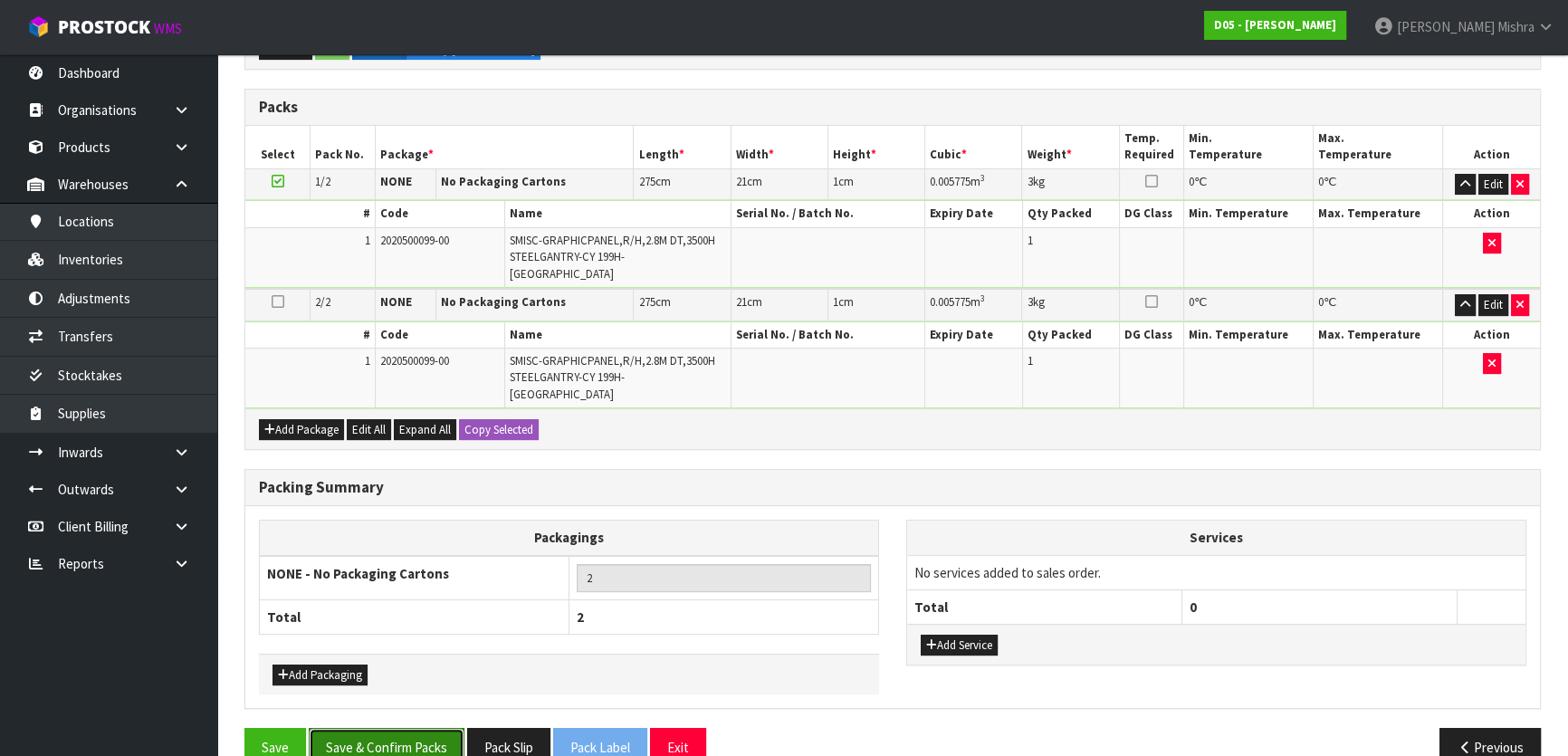
click at [412, 728] on button "Save & Confirm Packs" at bounding box center [386, 748] width 156 height 39
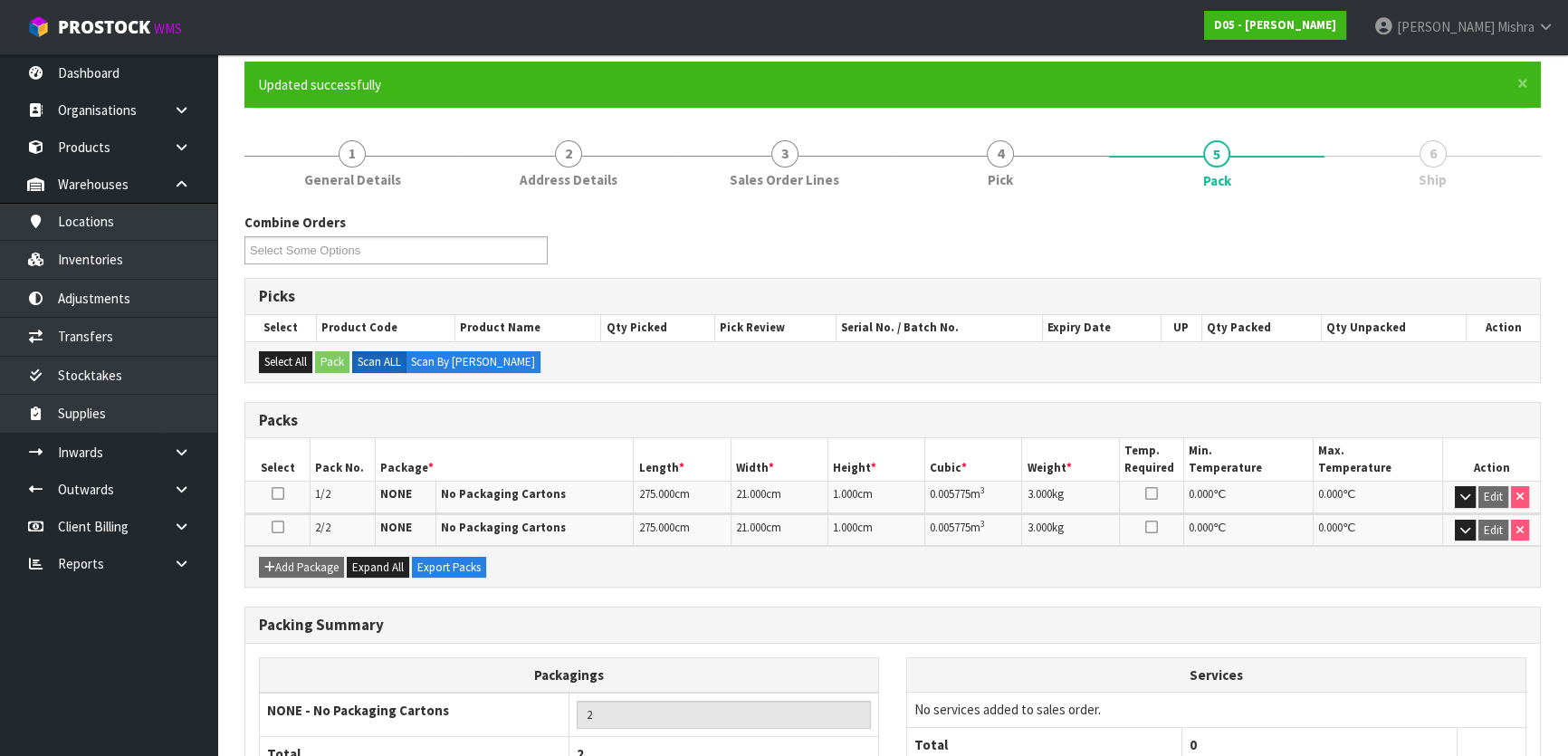
scroll to position [272, 0]
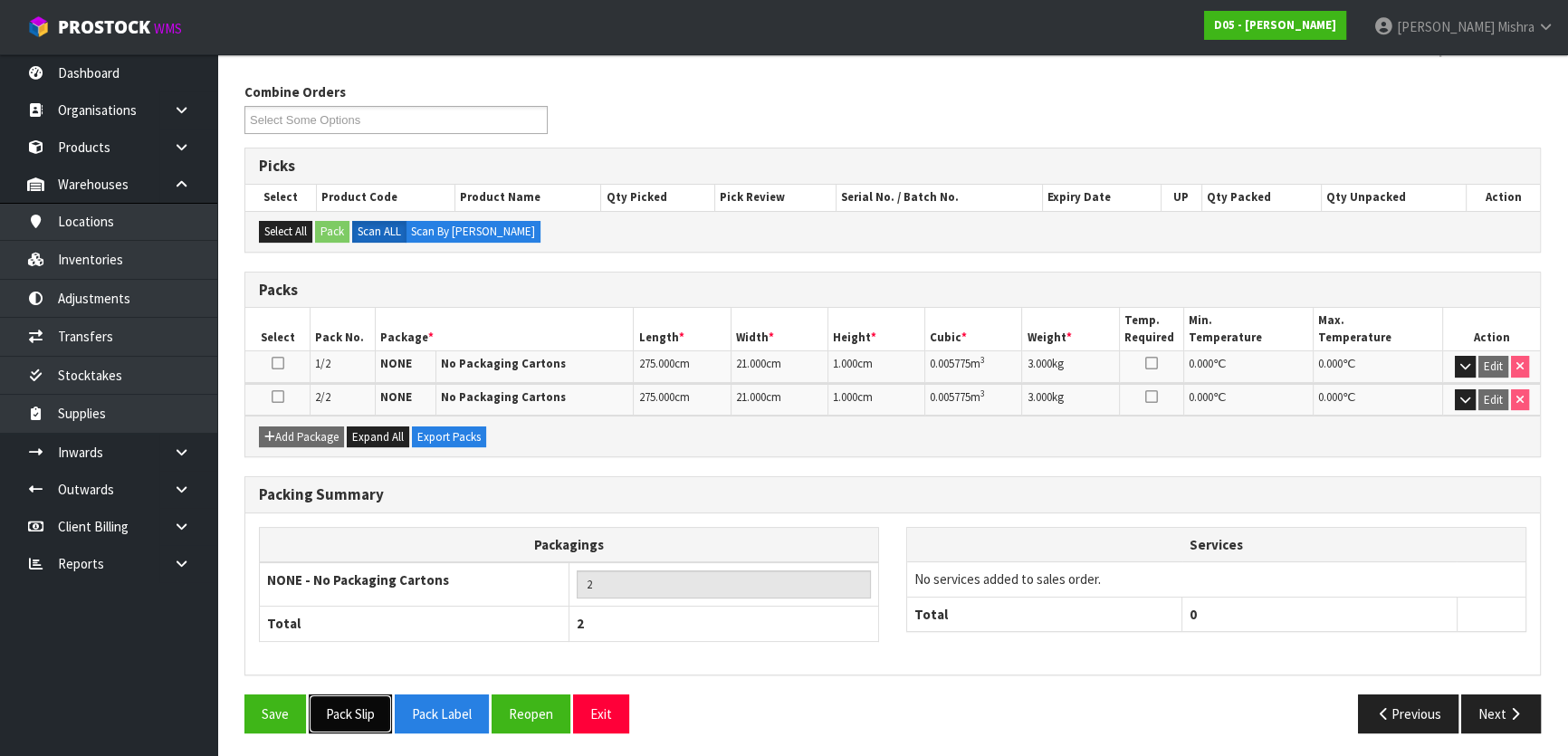
click at [337, 716] on button "Pack Slip" at bounding box center [350, 714] width 84 height 39
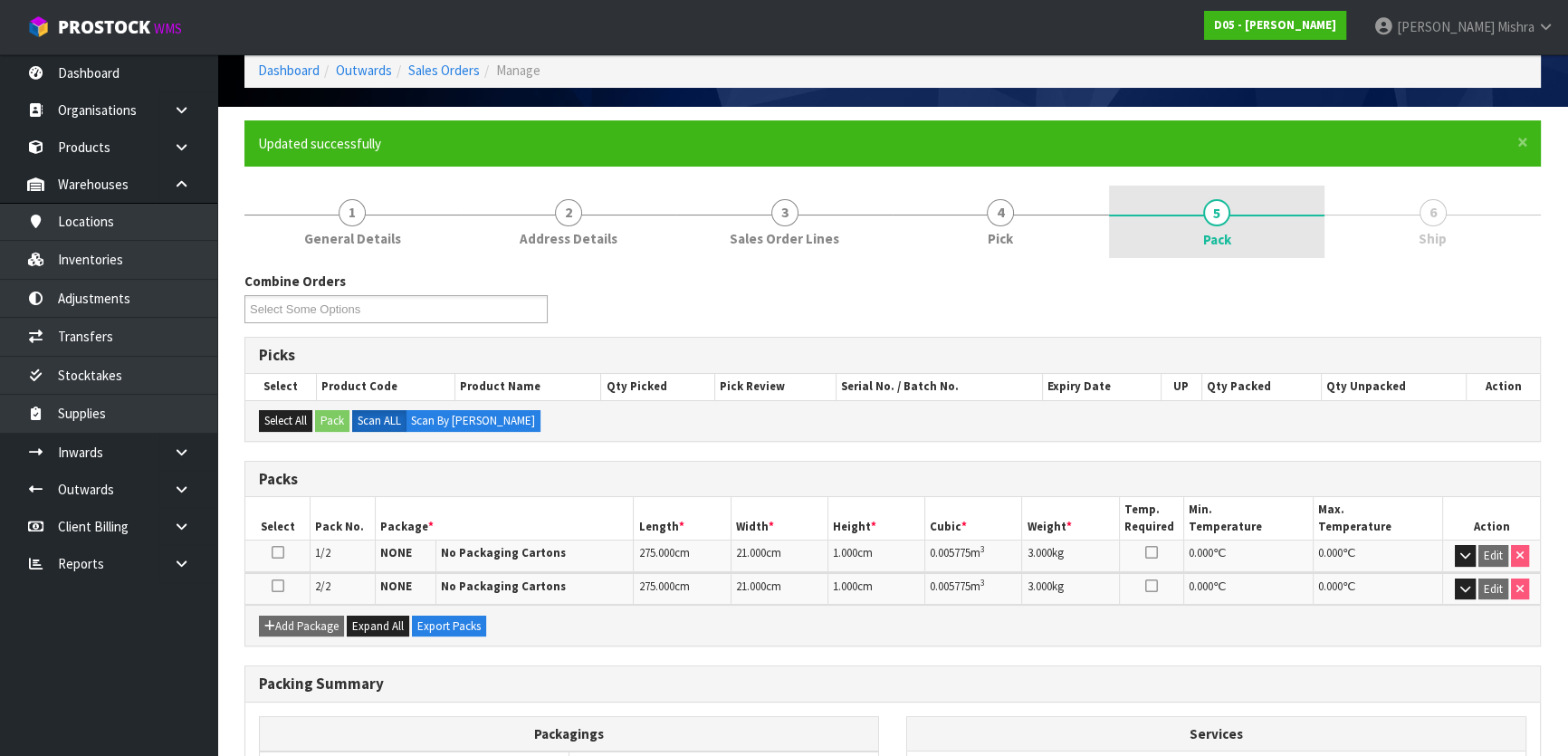
scroll to position [0, 0]
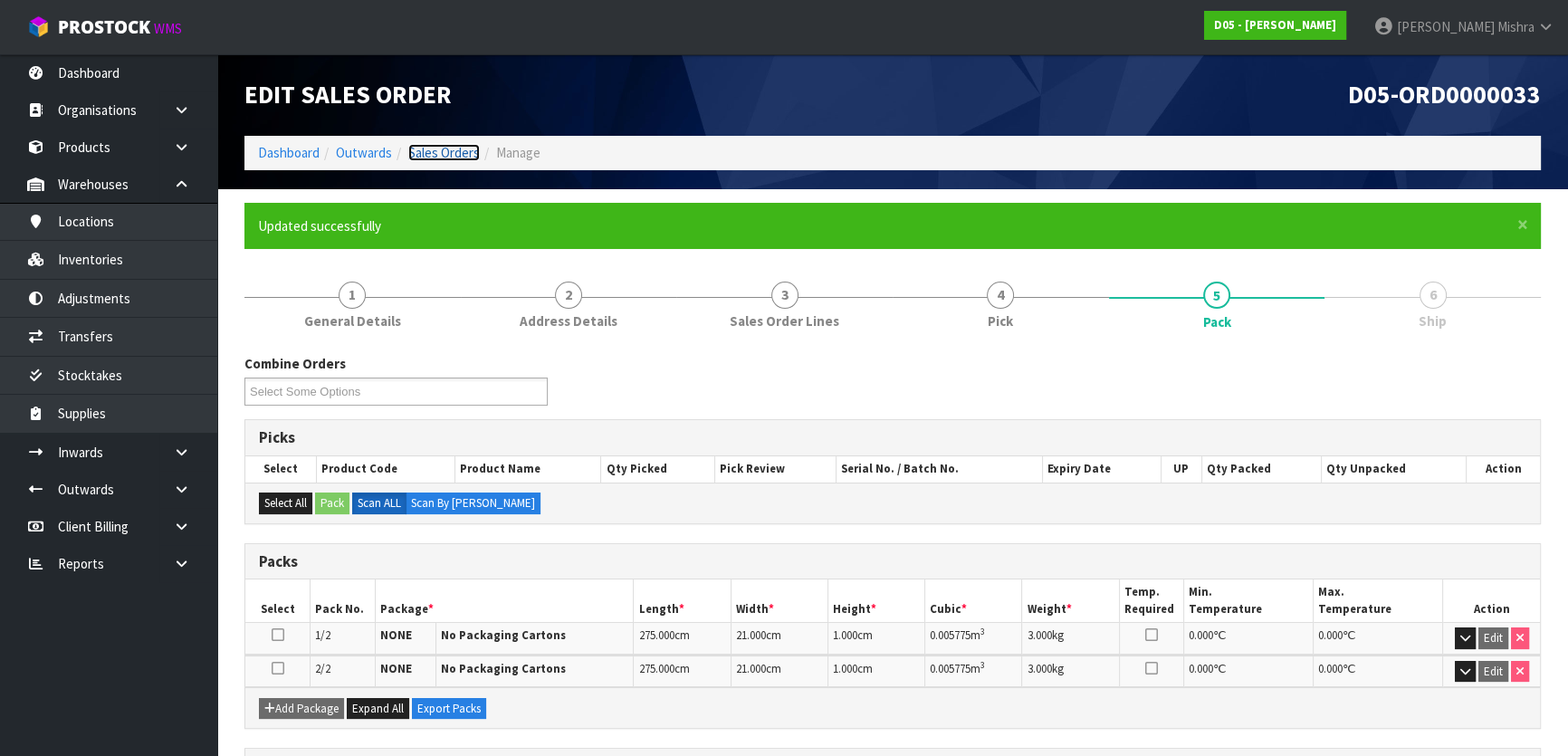
click at [465, 155] on link "Sales Orders" at bounding box center [444, 152] width 72 height 17
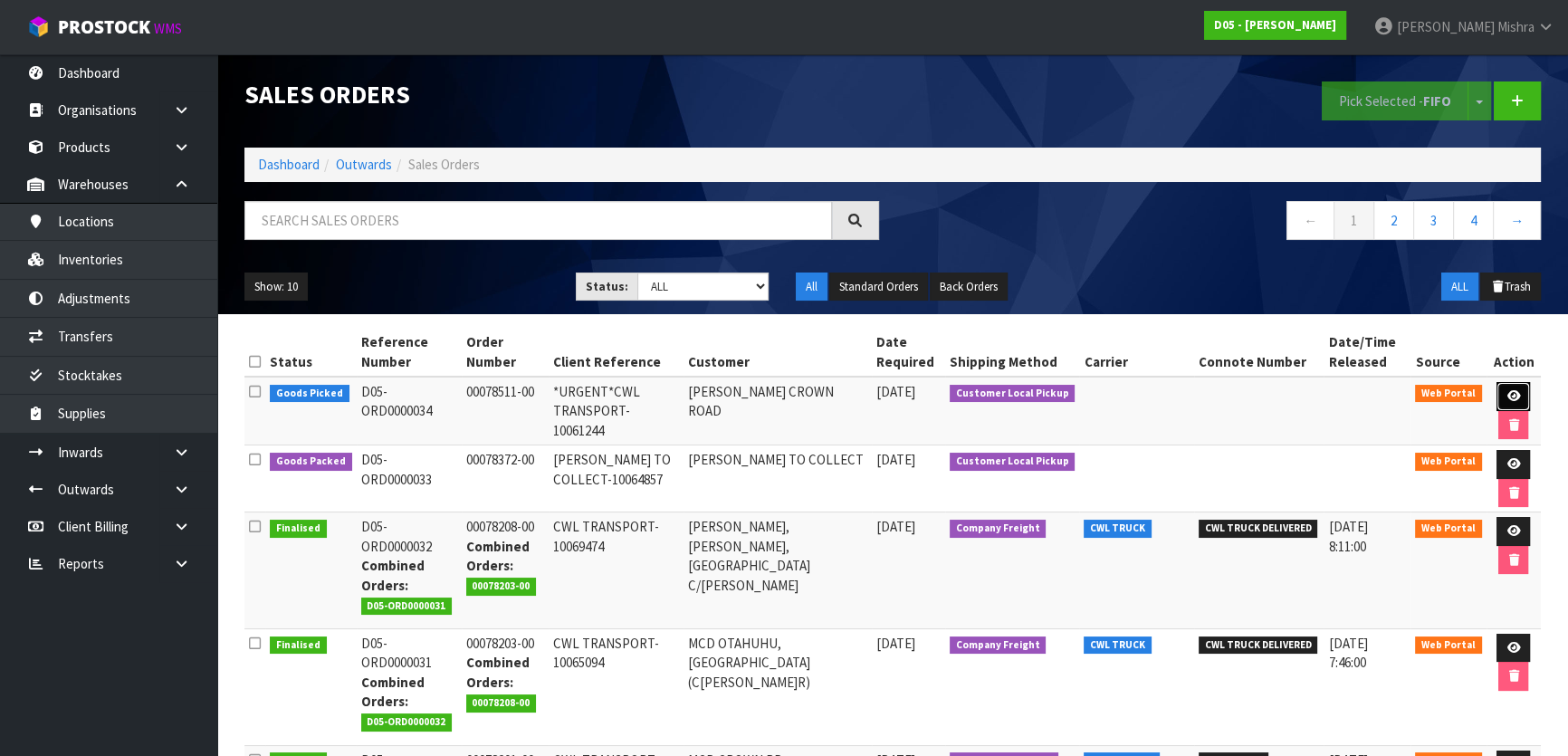
click at [1506, 390] on icon at bounding box center [1513, 396] width 14 height 12
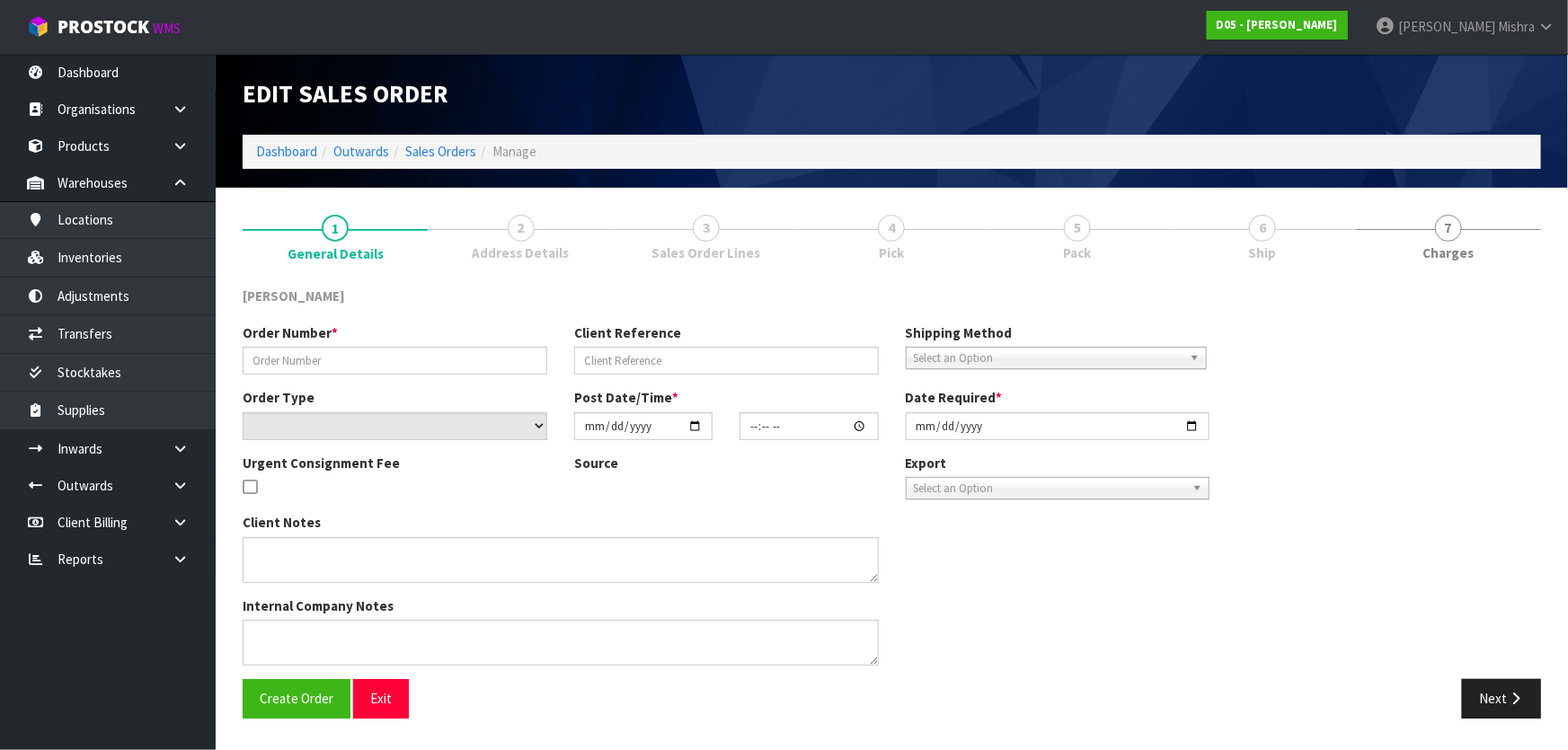
type input "00078511-00"
type input "*URGENT*CWL TRANSPORT-10061244"
select select "number:0"
type input "[DATE]"
type input "12:22:00.000"
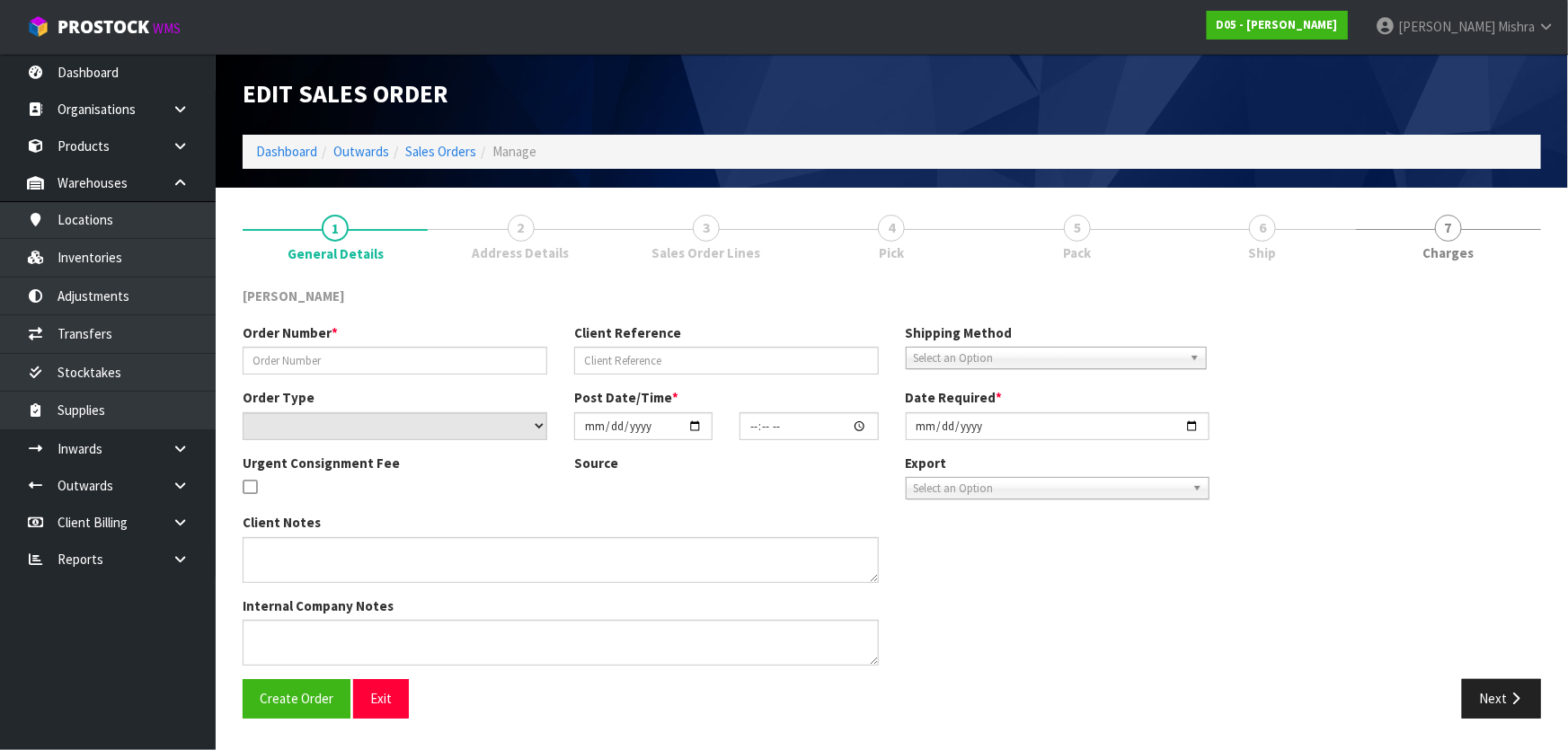
type input "[DATE]"
type textarea "[PERSON_NAME] TO COLLECT"
type textarea "I HAVE RECEIVED AN URGENT PICK YOUR REFERENCE NUMBER: D05-ORD0000034 [PERSON_NA…"
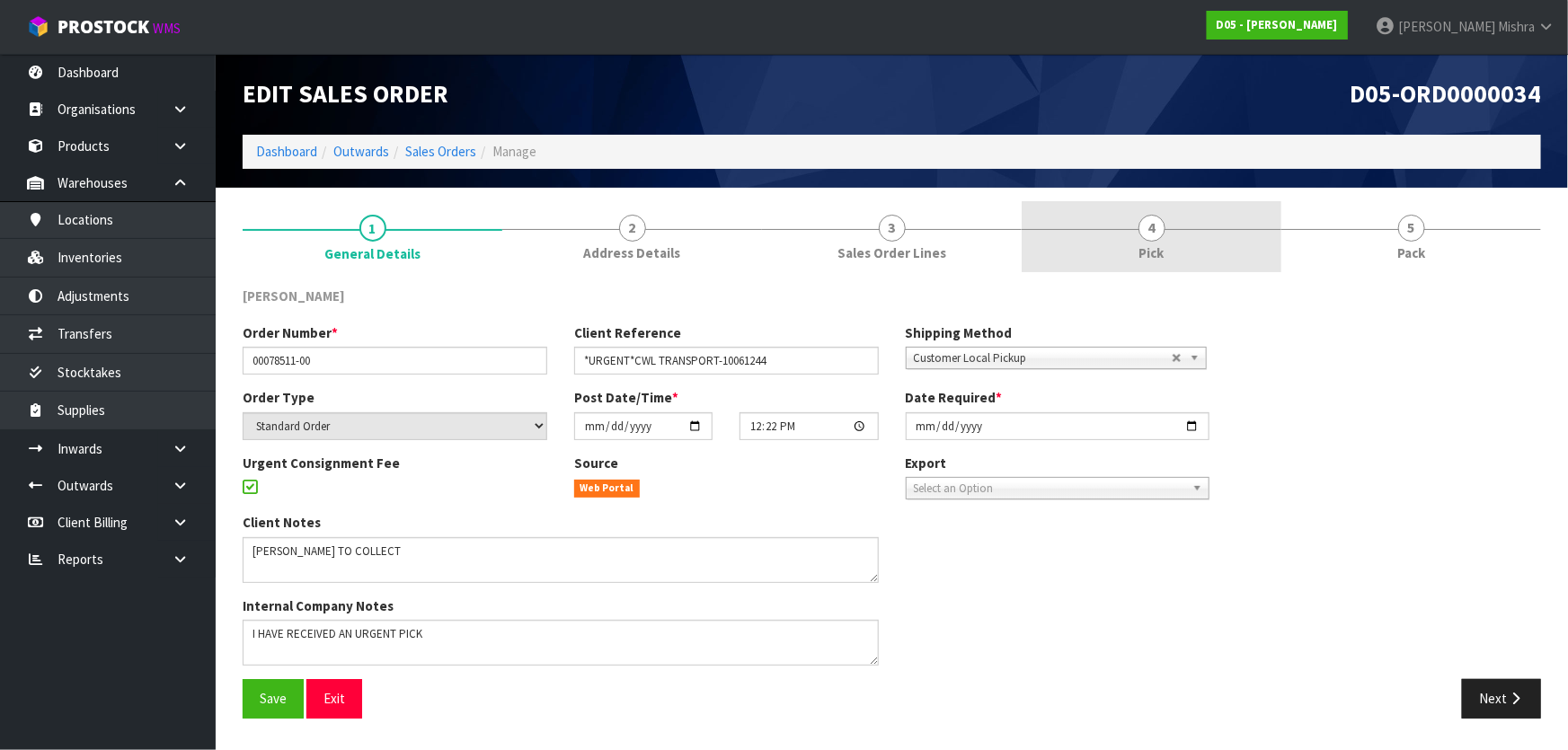
click at [1168, 235] on link "4 Pick" at bounding box center [1151, 237] width 260 height 71
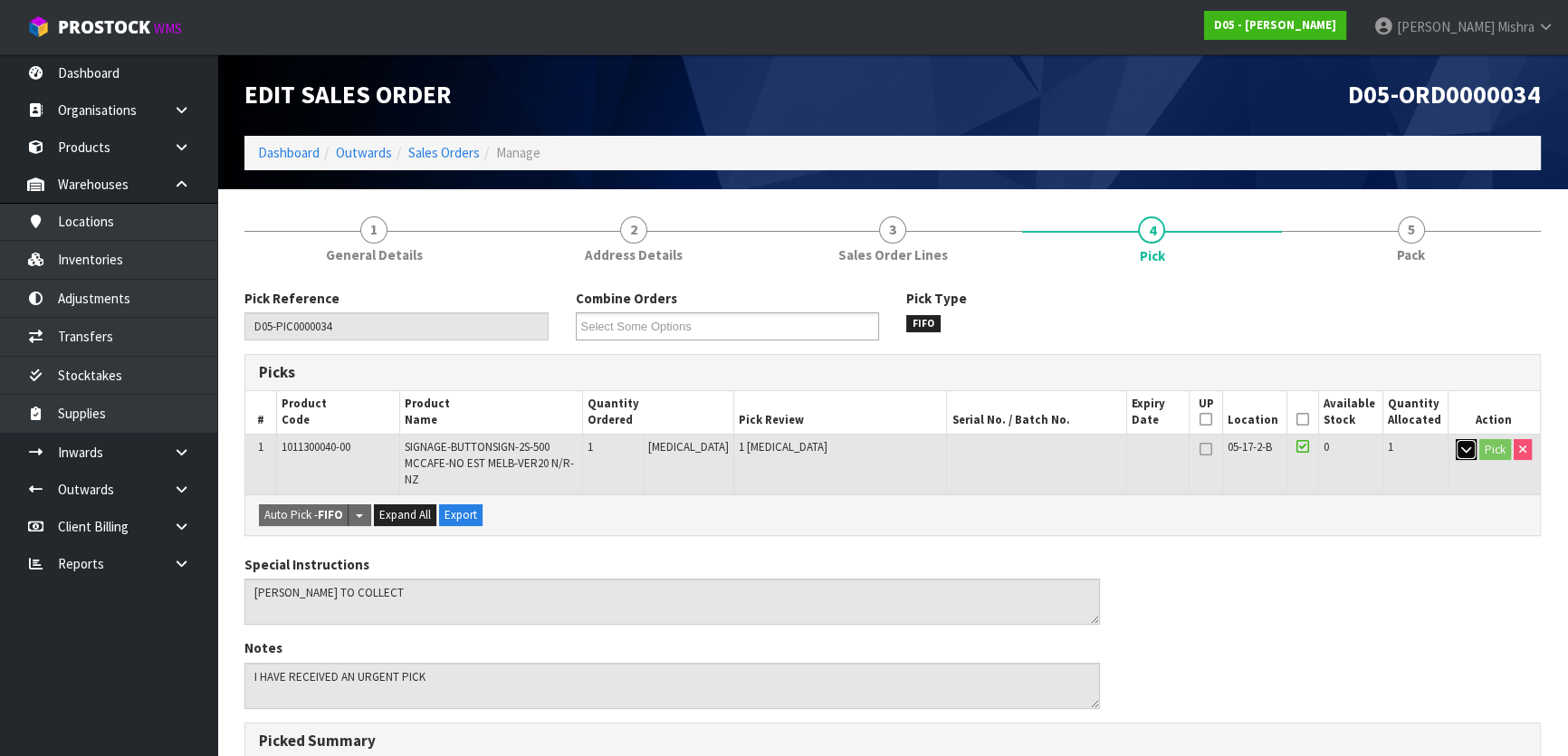
click at [1461, 448] on icon "button" at bounding box center [1465, 449] width 10 height 12
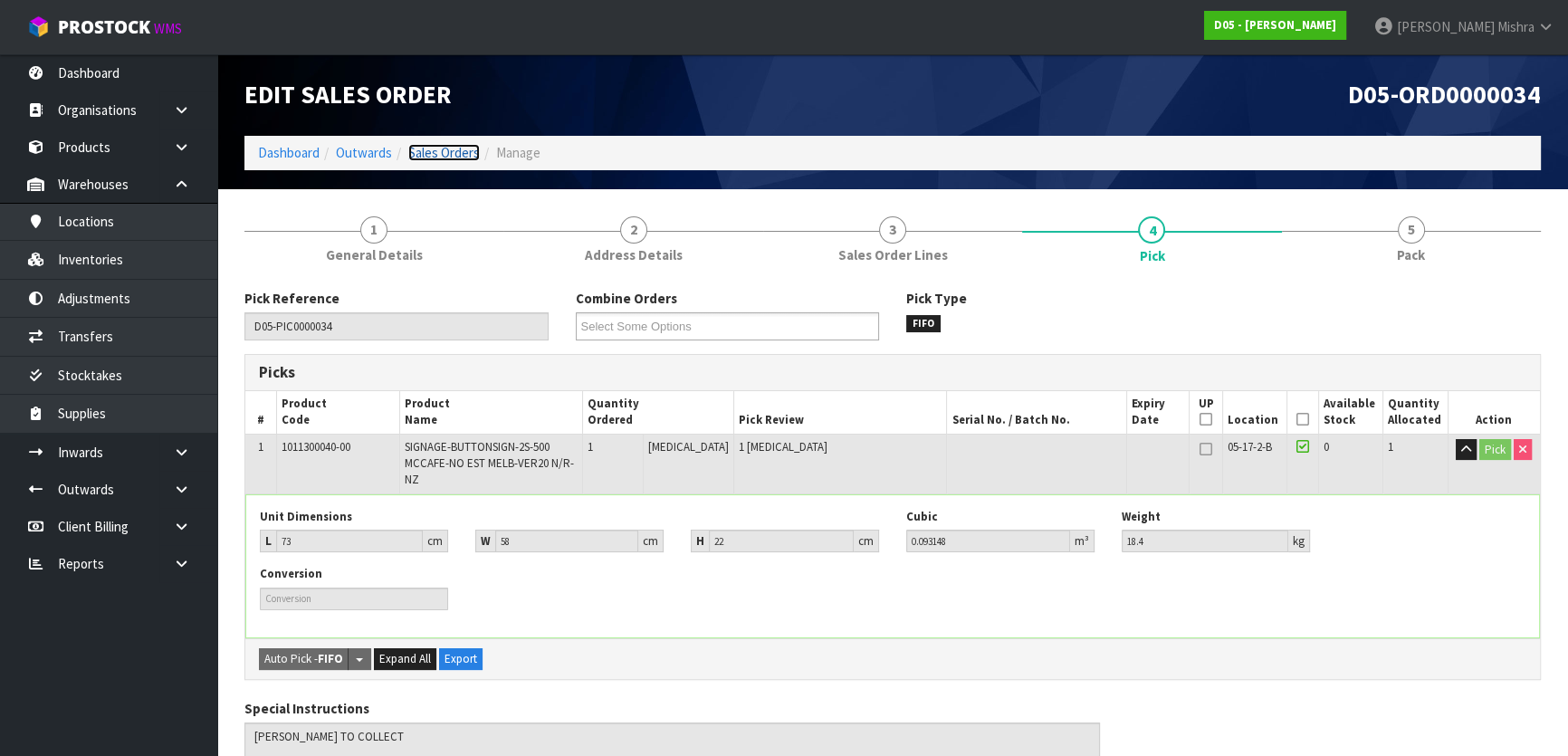
click at [431, 154] on link "Sales Orders" at bounding box center [444, 152] width 72 height 17
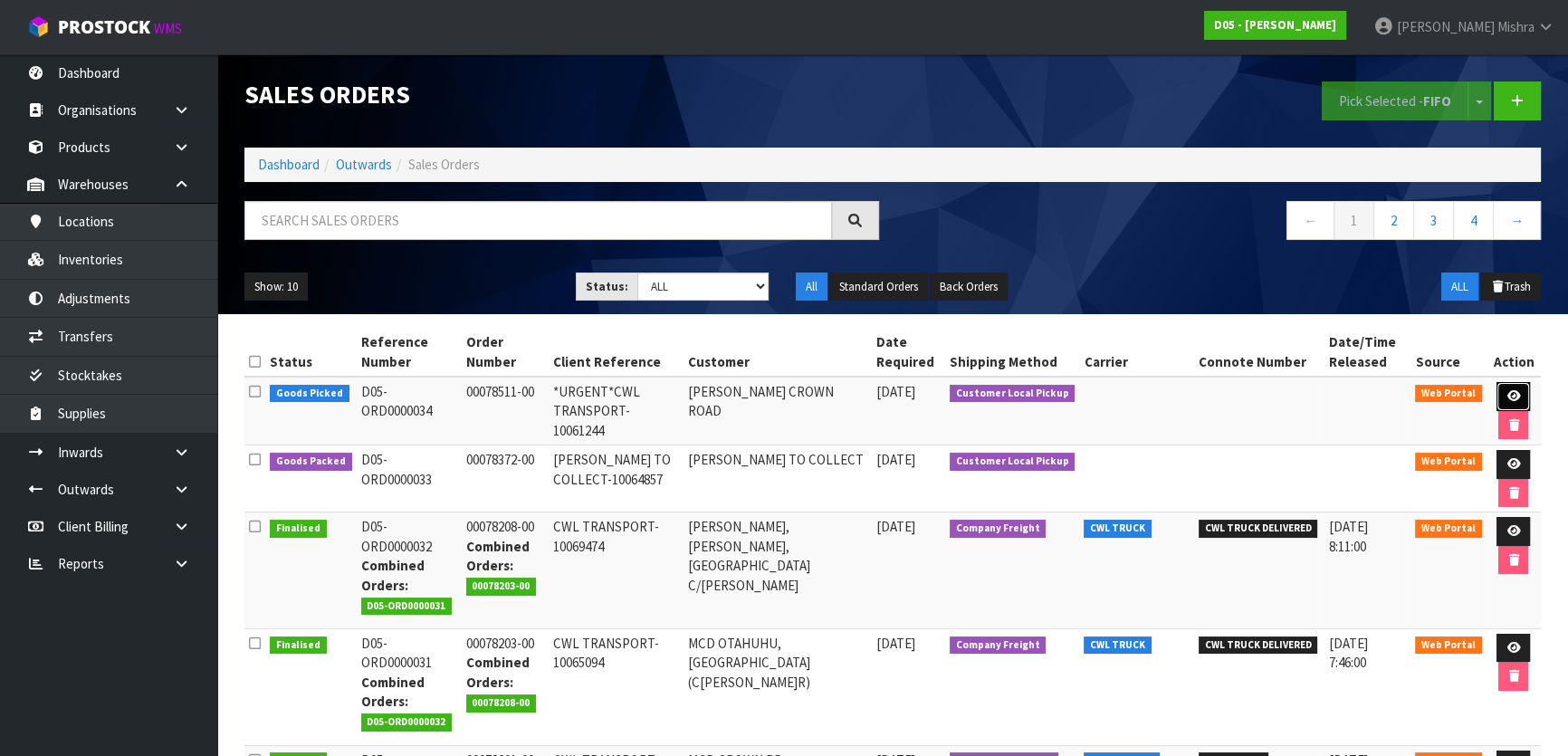
click at [1525, 395] on link at bounding box center [1513, 397] width 33 height 29
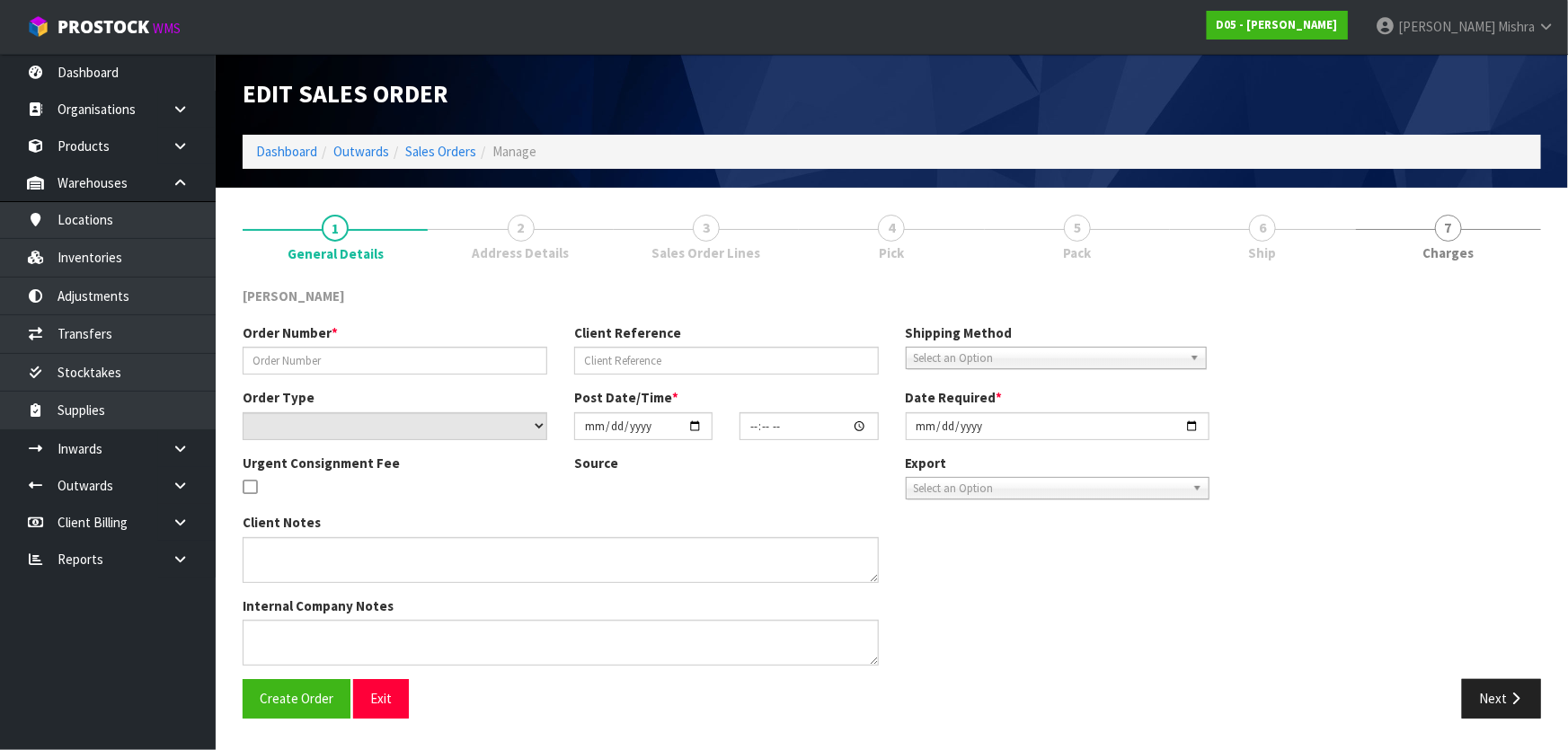
type input "00078511-00"
type input "*URGENT*CWL TRANSPORT-10061244"
select select "number:0"
type input "[DATE]"
type input "12:22:00.000"
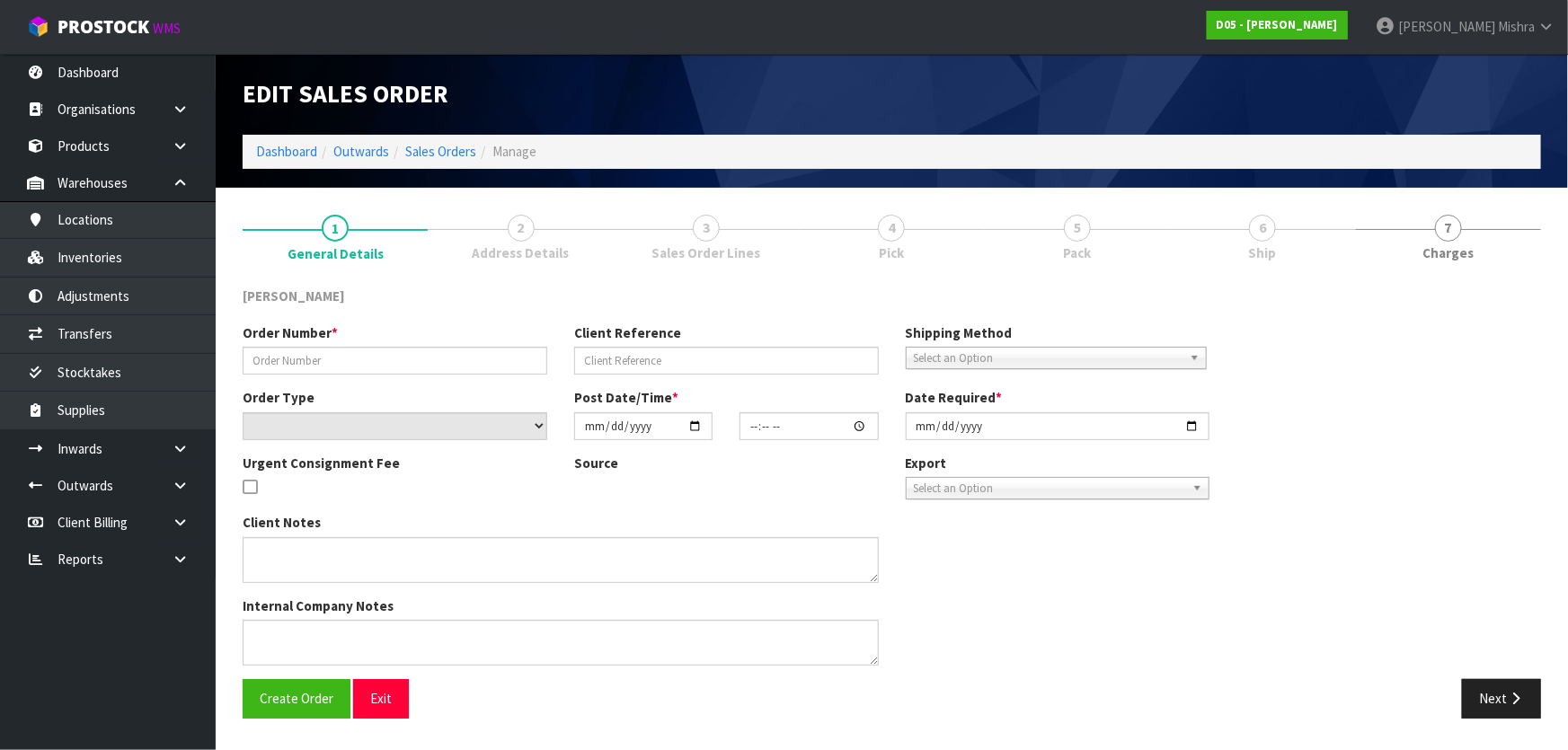
type input "[DATE]"
type textarea "[PERSON_NAME] TO COLLECT"
type textarea "I HAVE RECEIVED AN URGENT PICK YOUR REFERENCE NUMBER: D05-ORD0000034 [PERSON_NA…"
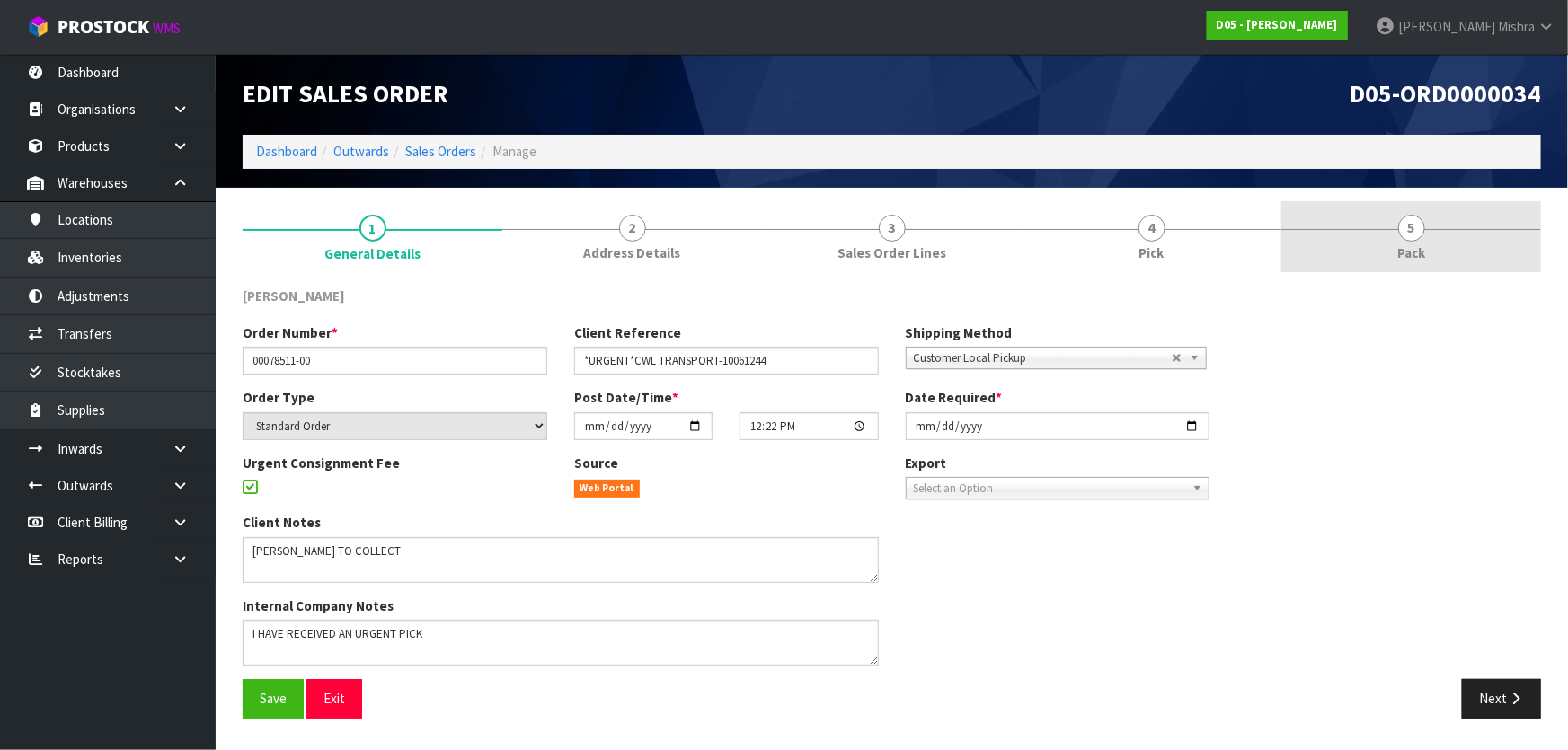
click at [1390, 241] on link "5 Pack" at bounding box center [1410, 237] width 260 height 71
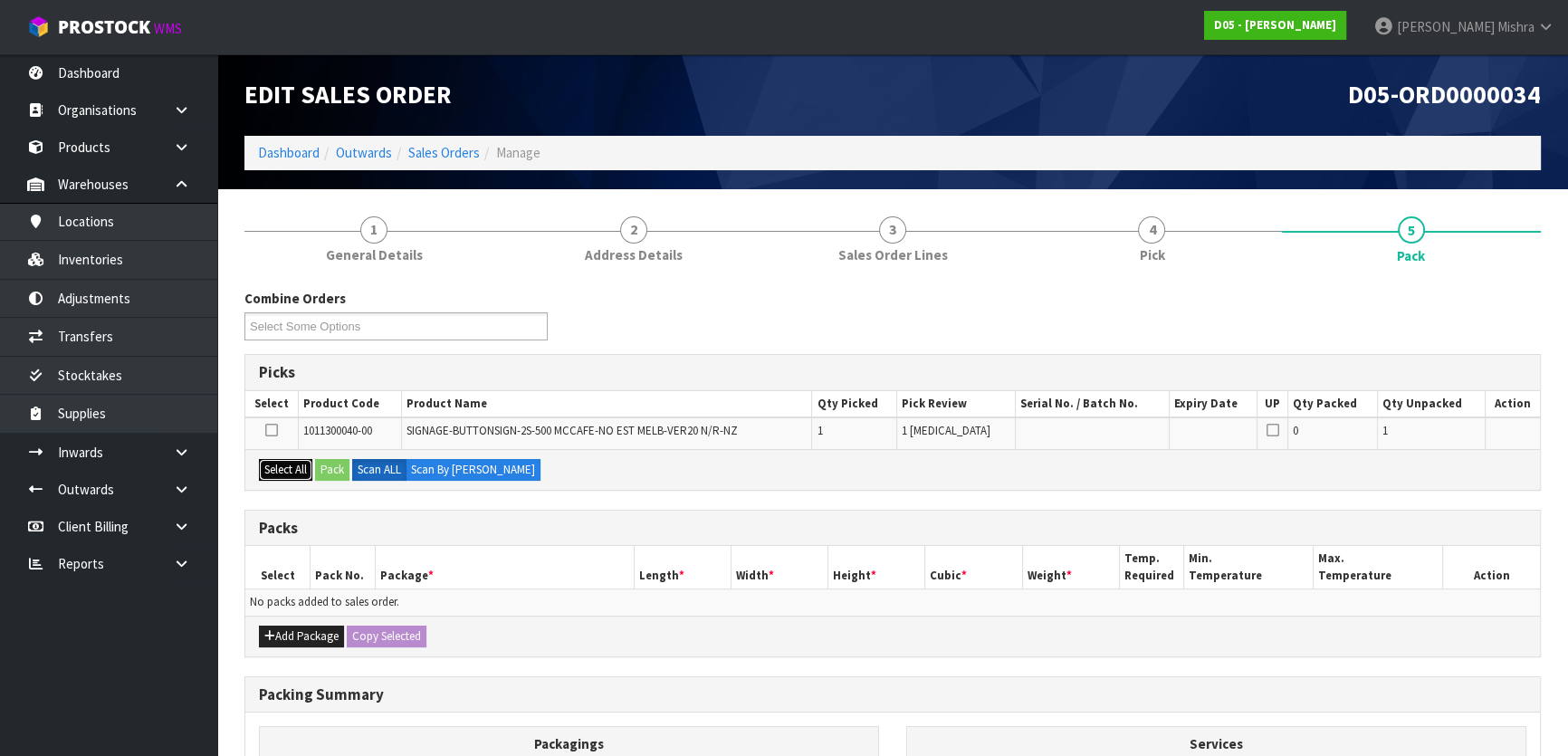
click at [296, 464] on button "Select All" at bounding box center [286, 470] width 53 height 22
click at [328, 471] on button "Pack" at bounding box center [331, 470] width 34 height 22
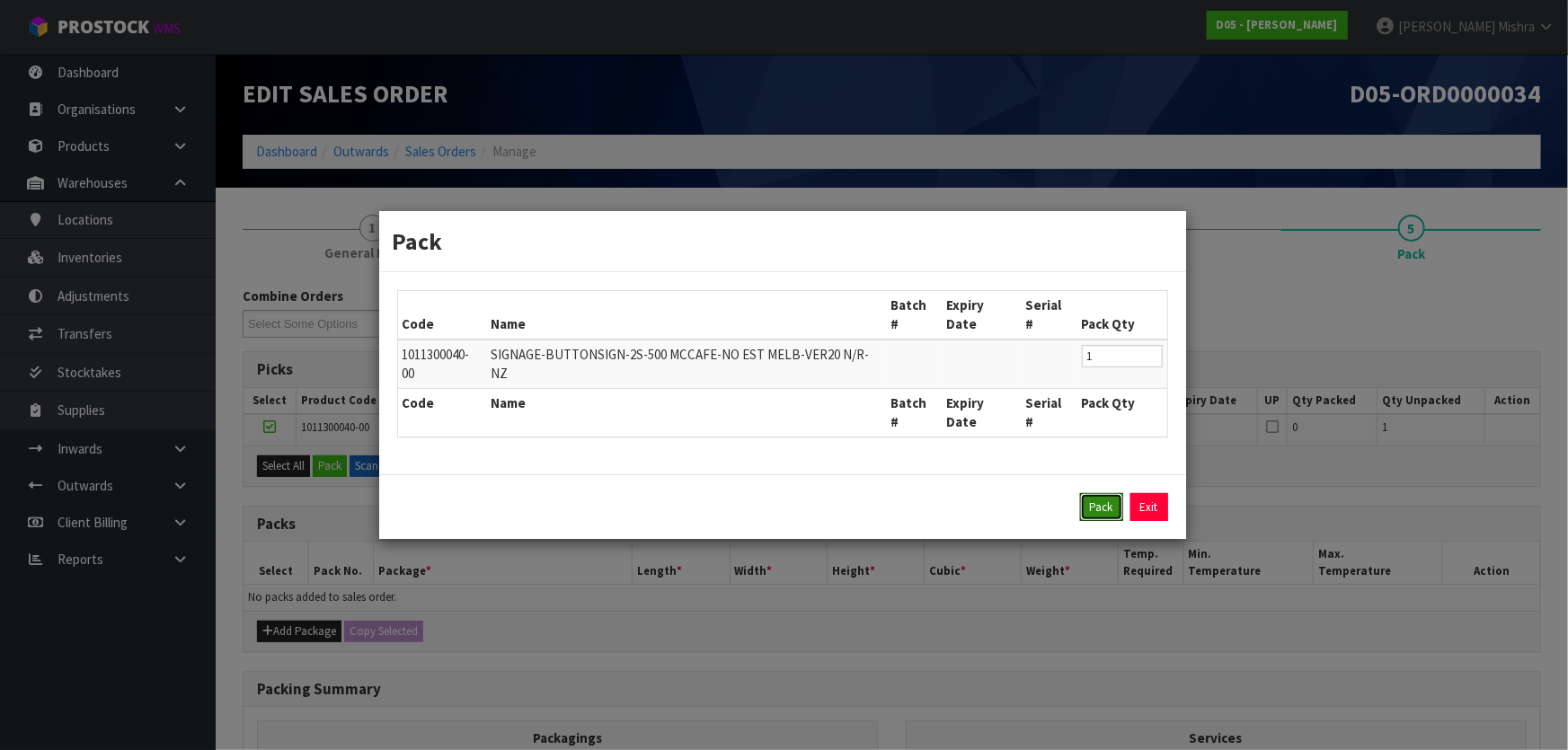
drag, startPoint x: 1087, startPoint y: 482, endPoint x: 1077, endPoint y: 482, distance: 10.0
click at [1087, 493] on button "Pack" at bounding box center [1101, 508] width 43 height 29
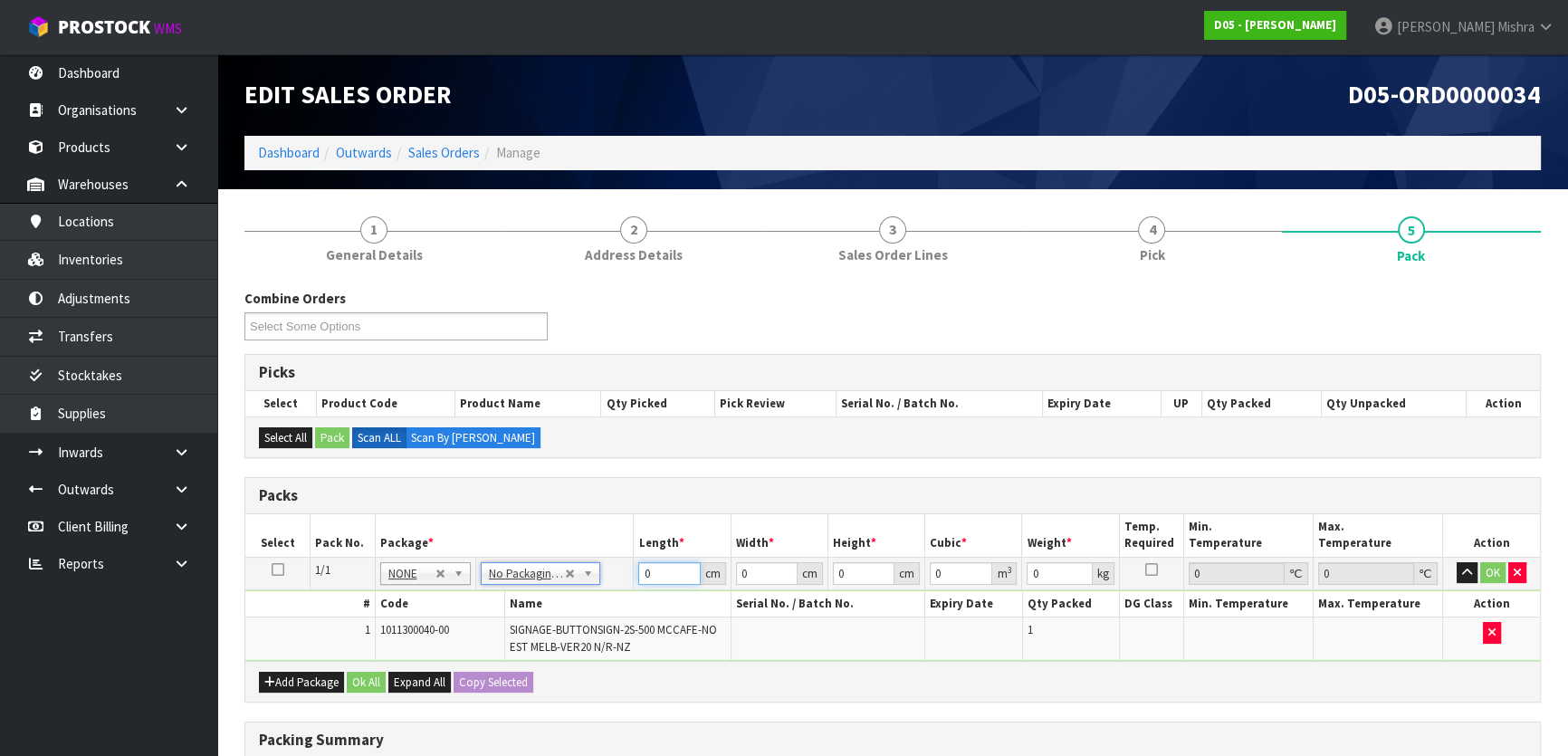
drag, startPoint x: 657, startPoint y: 570, endPoint x: 586, endPoint y: 570, distance: 71.0
click at [586, 570] on tr "1/1 NONE 007-001 007-002 007-004 007-009 007-013 007-014 007-015 007-017 007-01…" at bounding box center [892, 572] width 1294 height 32
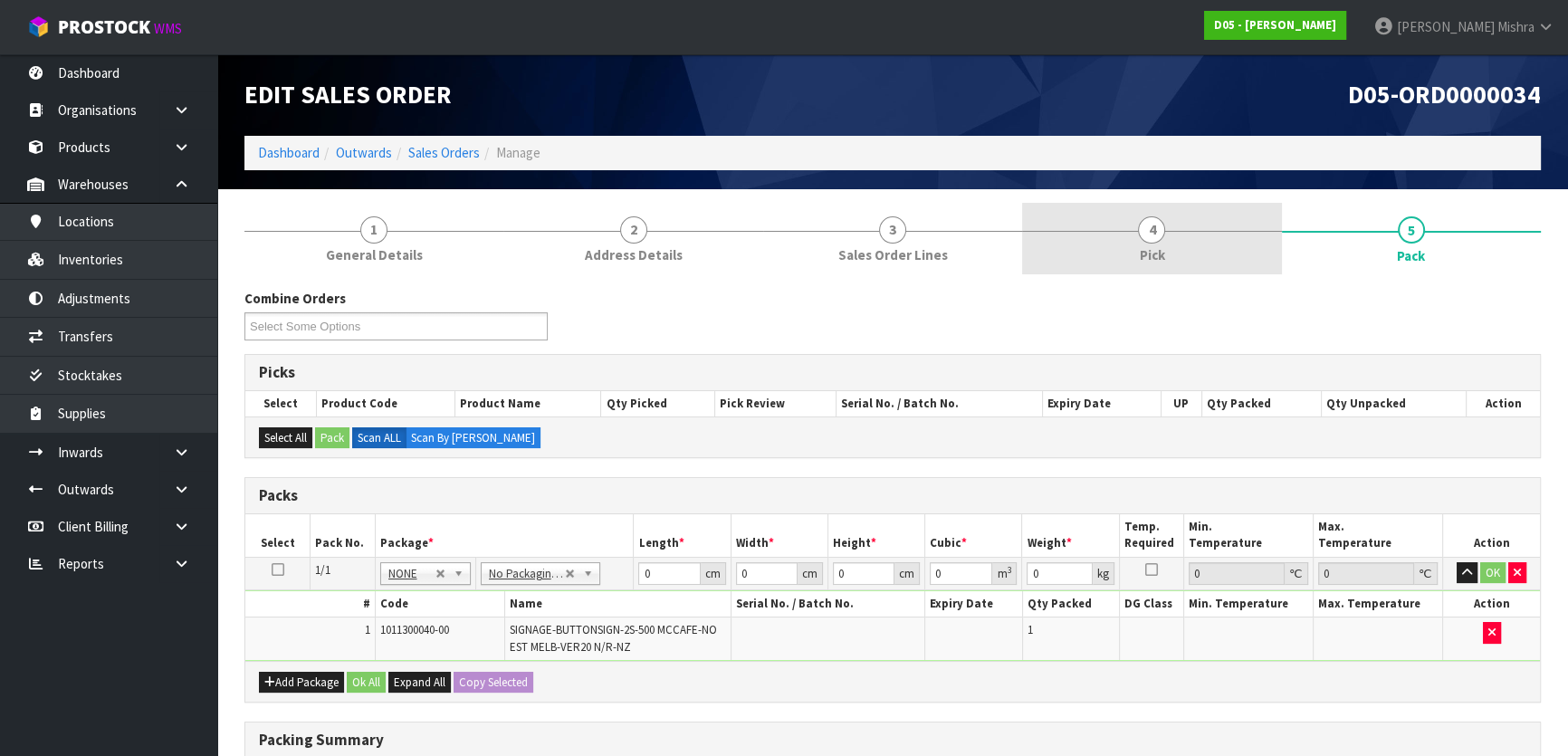
click at [1139, 209] on link "4 Pick" at bounding box center [1151, 239] width 259 height 72
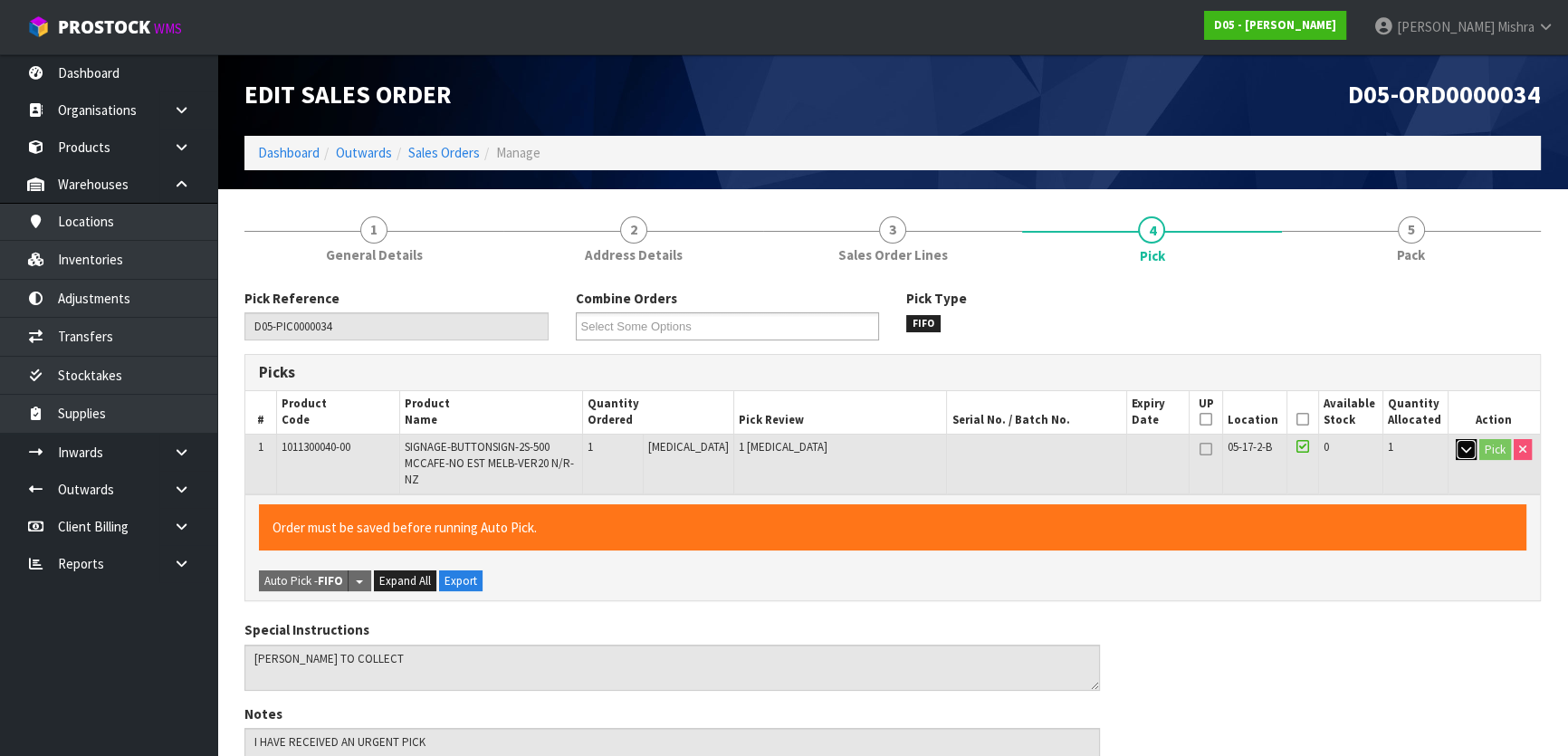
click at [1466, 453] on icon "button" at bounding box center [1465, 449] width 10 height 12
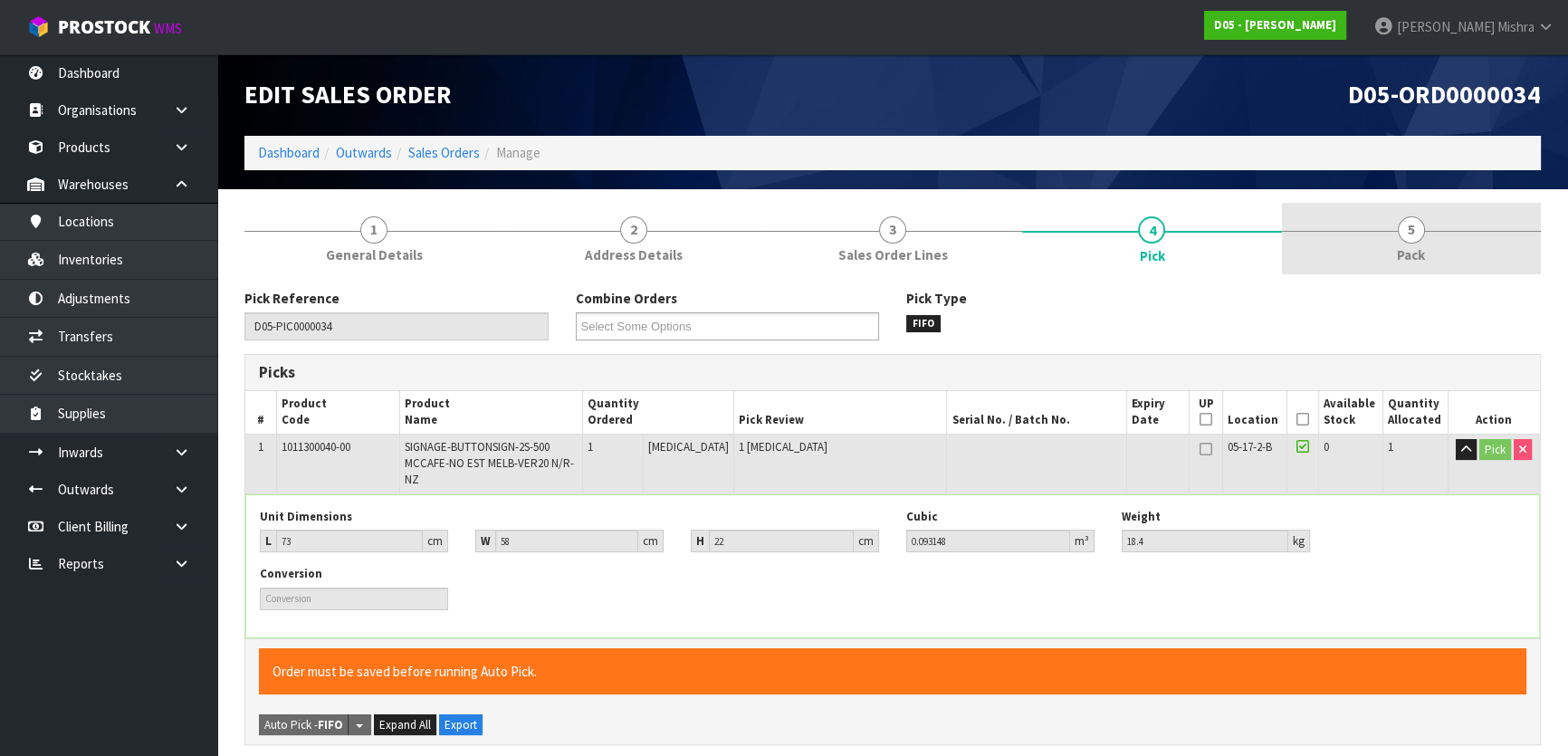
click at [1403, 265] on link "5 Pack" at bounding box center [1411, 239] width 259 height 72
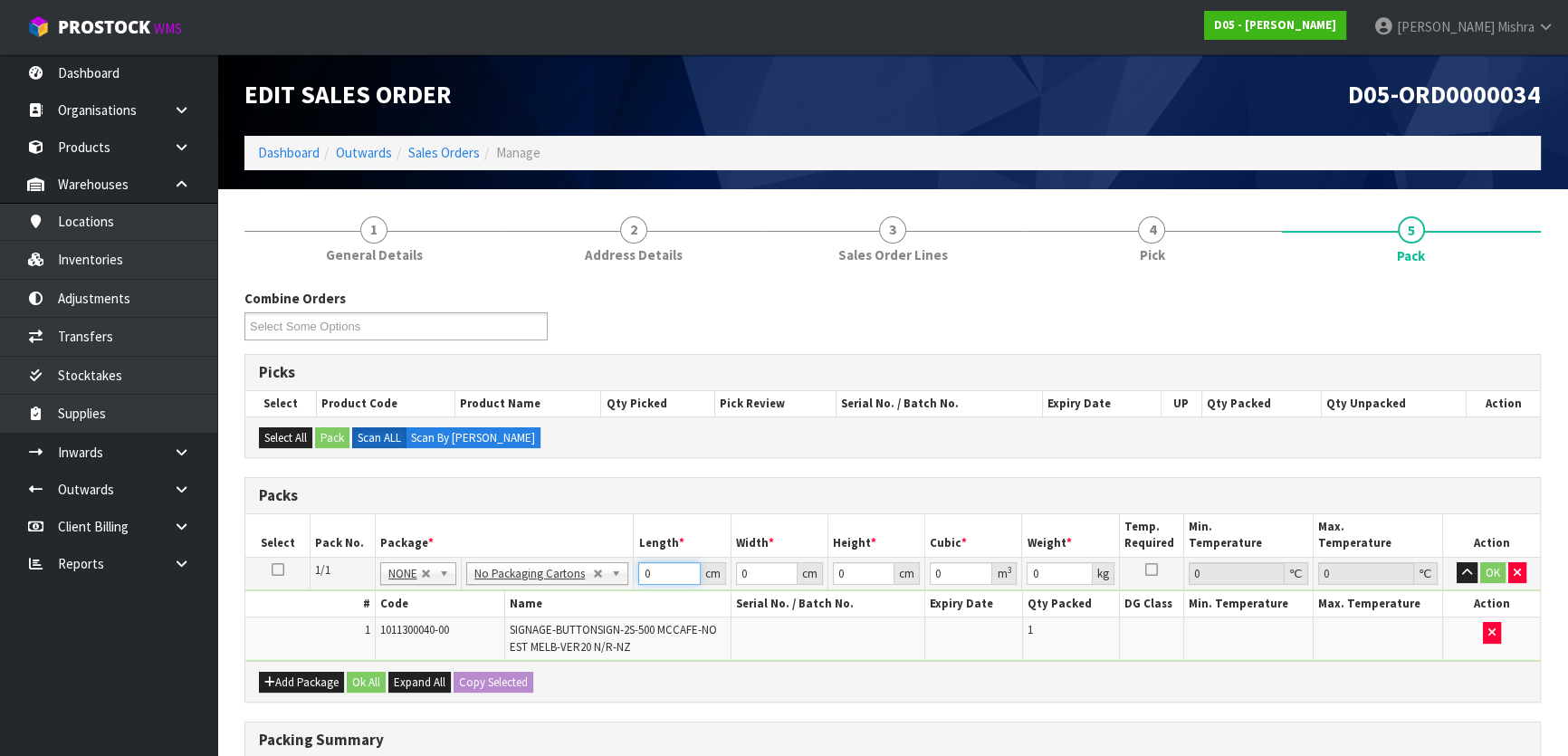
drag, startPoint x: 660, startPoint y: 573, endPoint x: 610, endPoint y: 582, distance: 50.8
click at [610, 582] on tr "1/1 NONE 007-001 007-002 007-004 007-009 007-013 007-014 007-015 007-017 007-01…" at bounding box center [892, 572] width 1294 height 32
type input "73"
type input "58"
type input "2"
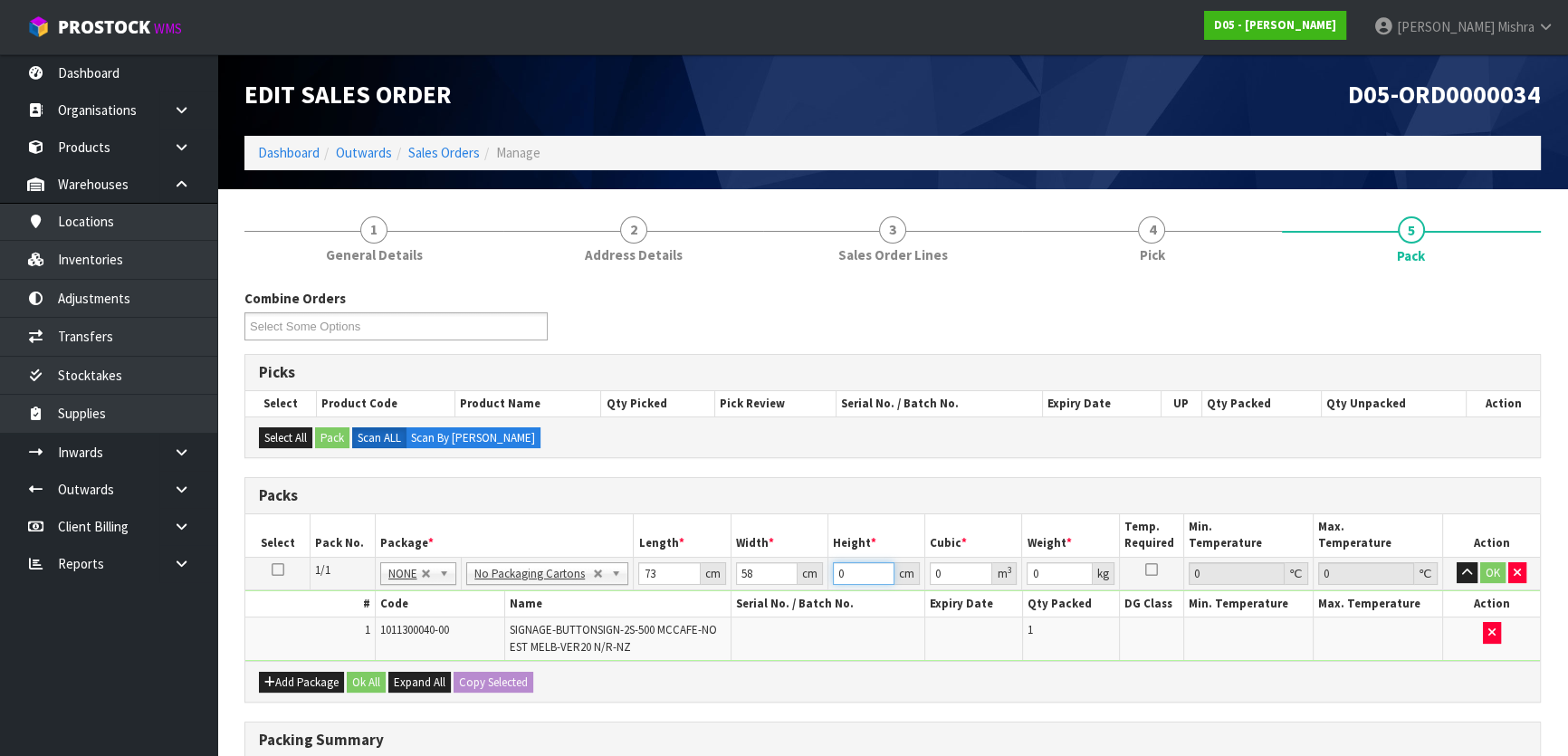
type input "0.008468"
type input "22"
type input "0.093148"
type input "22"
type input "19"
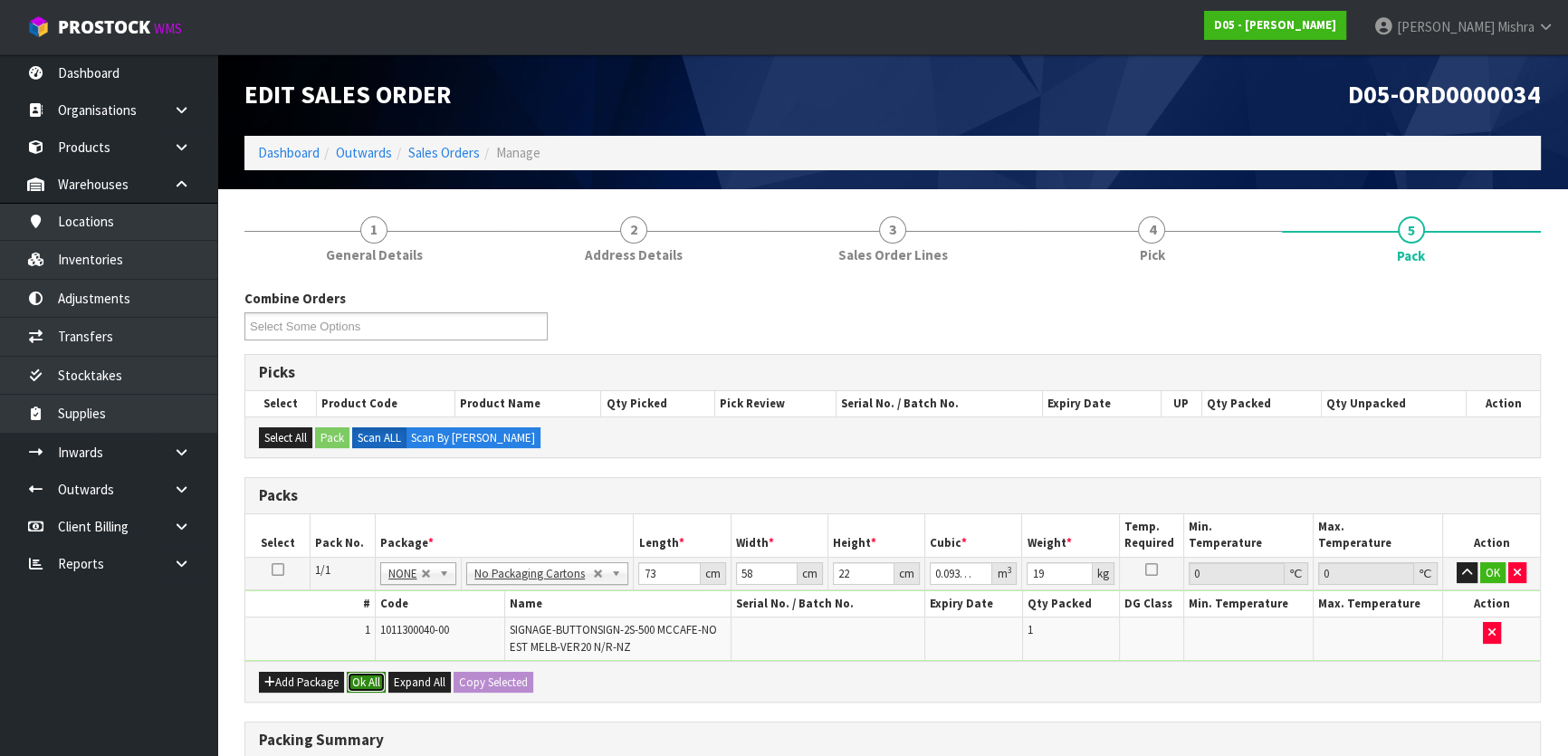
click at [354, 679] on button "Ok All" at bounding box center [366, 683] width 39 height 22
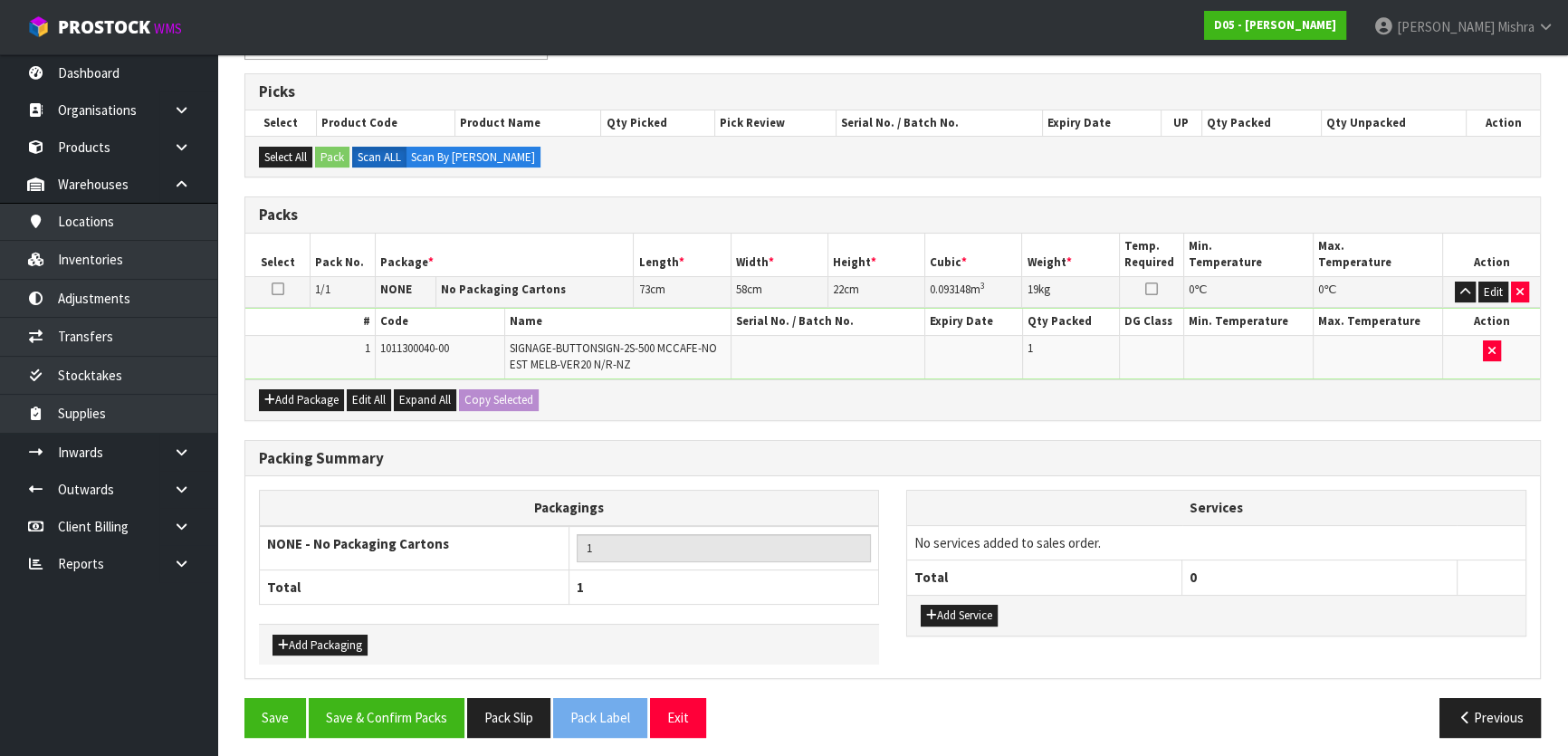
scroll to position [285, 0]
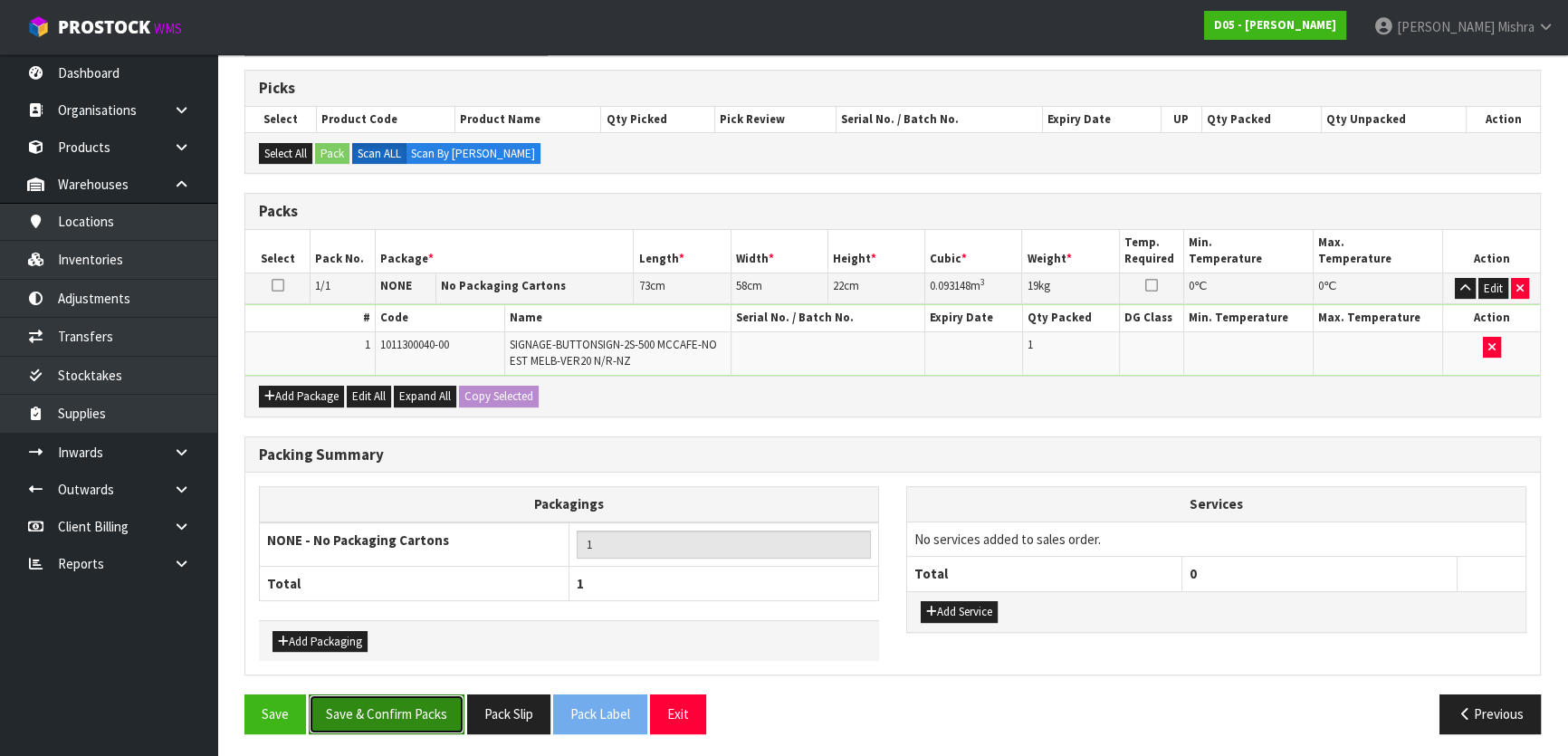
click at [362, 704] on button "Save & Confirm Packs" at bounding box center [386, 714] width 156 height 39
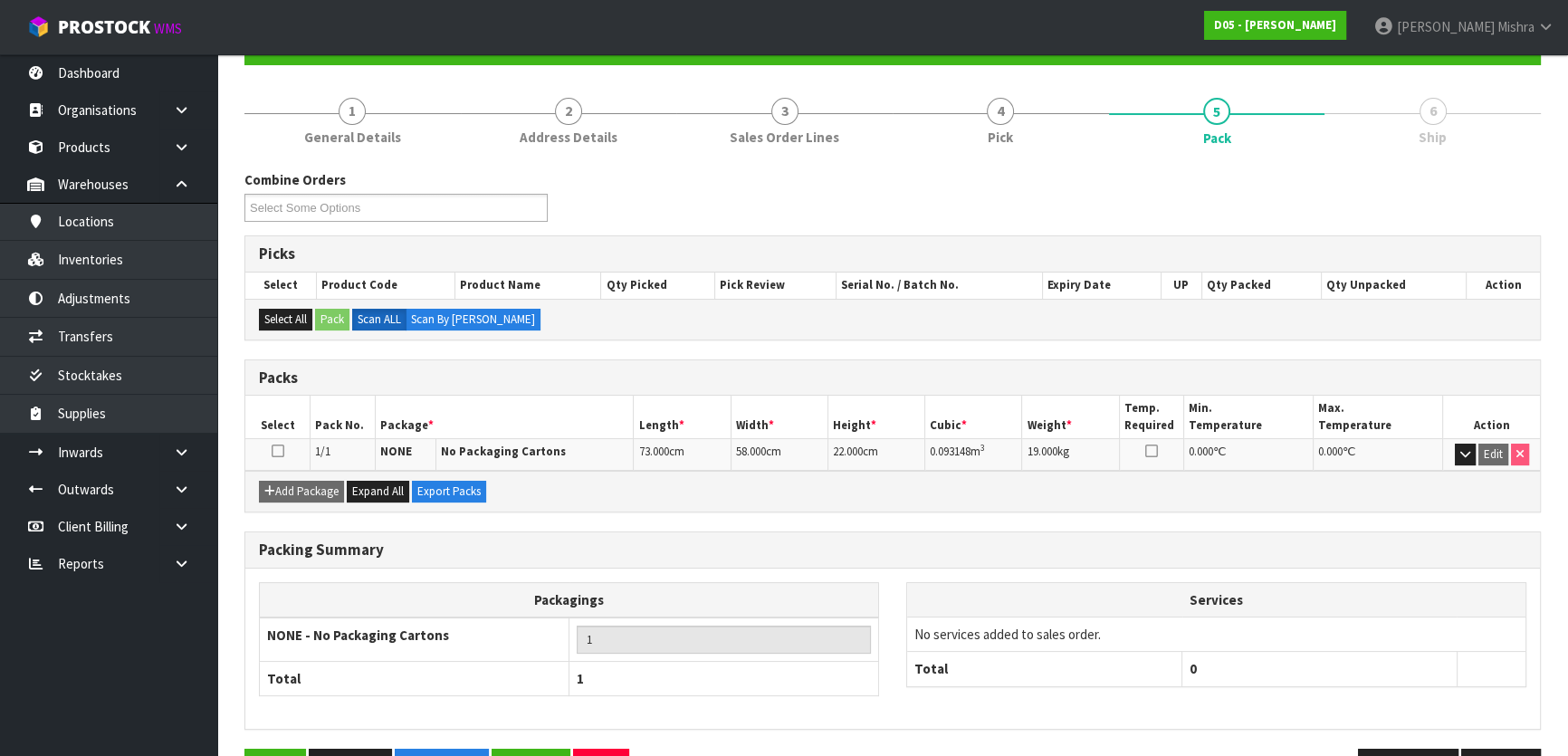
scroll to position [239, 0]
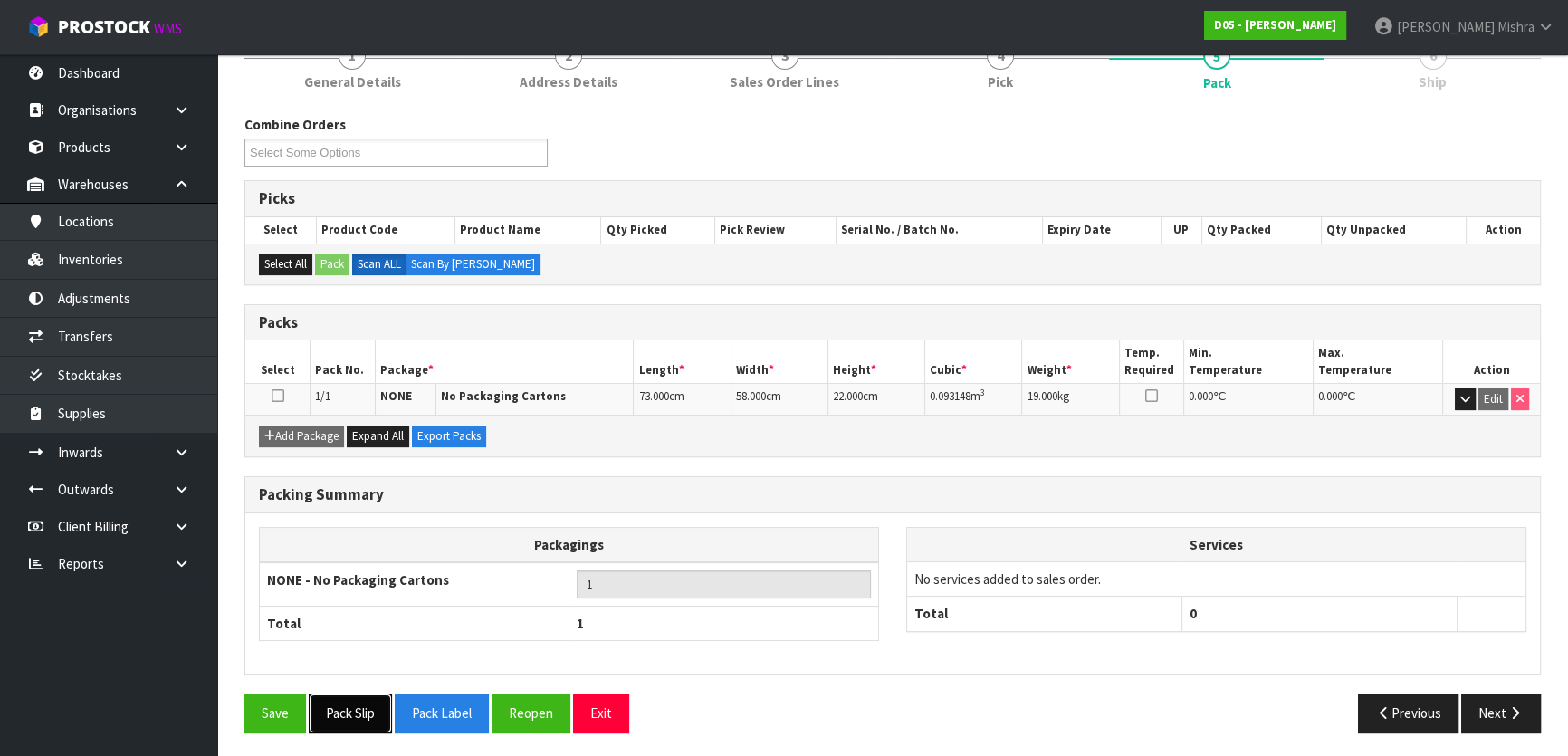
drag, startPoint x: 331, startPoint y: 710, endPoint x: 375, endPoint y: 693, distance: 47.2
click at [332, 709] on button "Pack Slip" at bounding box center [350, 713] width 84 height 39
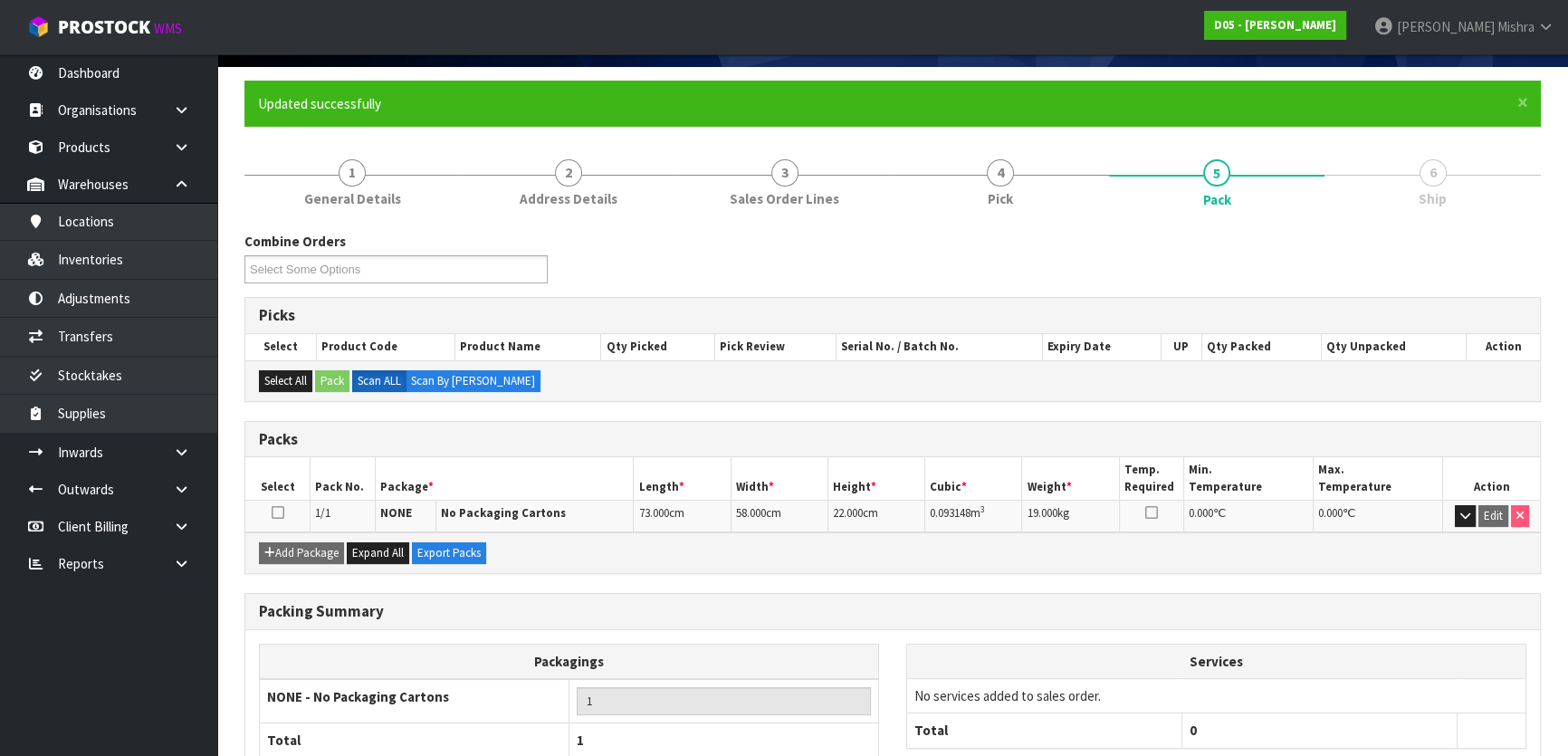
scroll to position [0, 0]
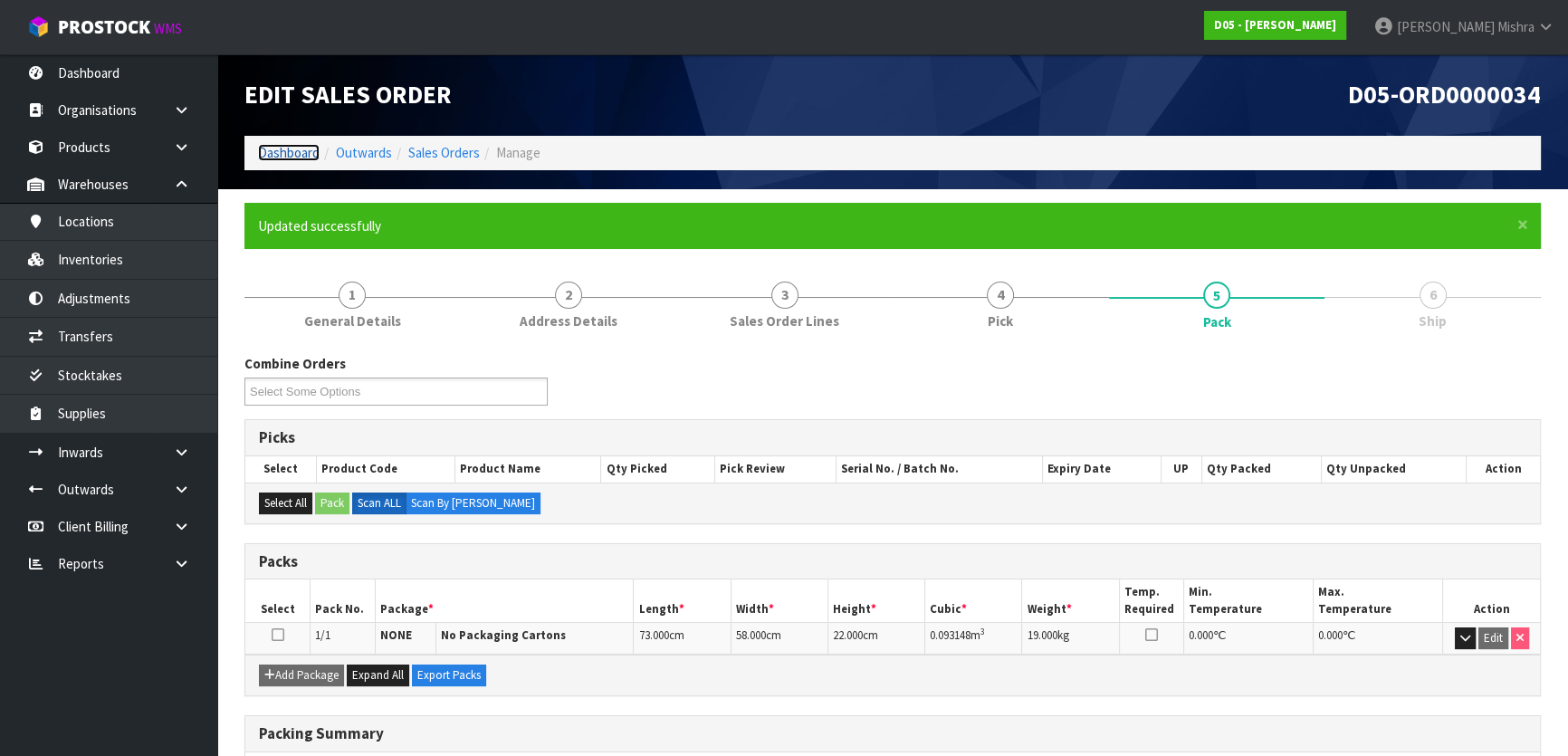
click at [281, 152] on link "Dashboard" at bounding box center [288, 152] width 62 height 17
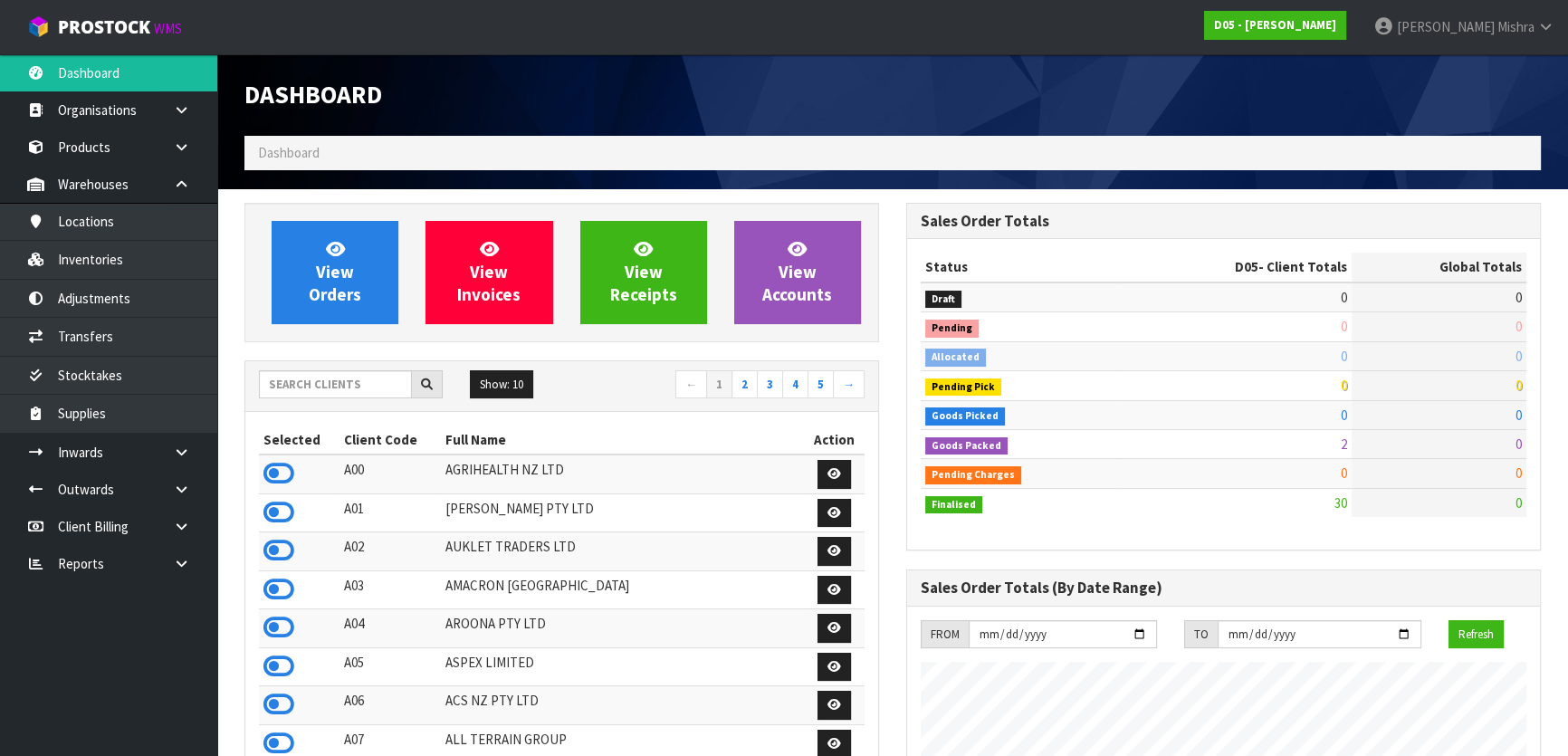
scroll to position [1485, 661]
click at [356, 385] on input "text" at bounding box center [335, 384] width 153 height 28
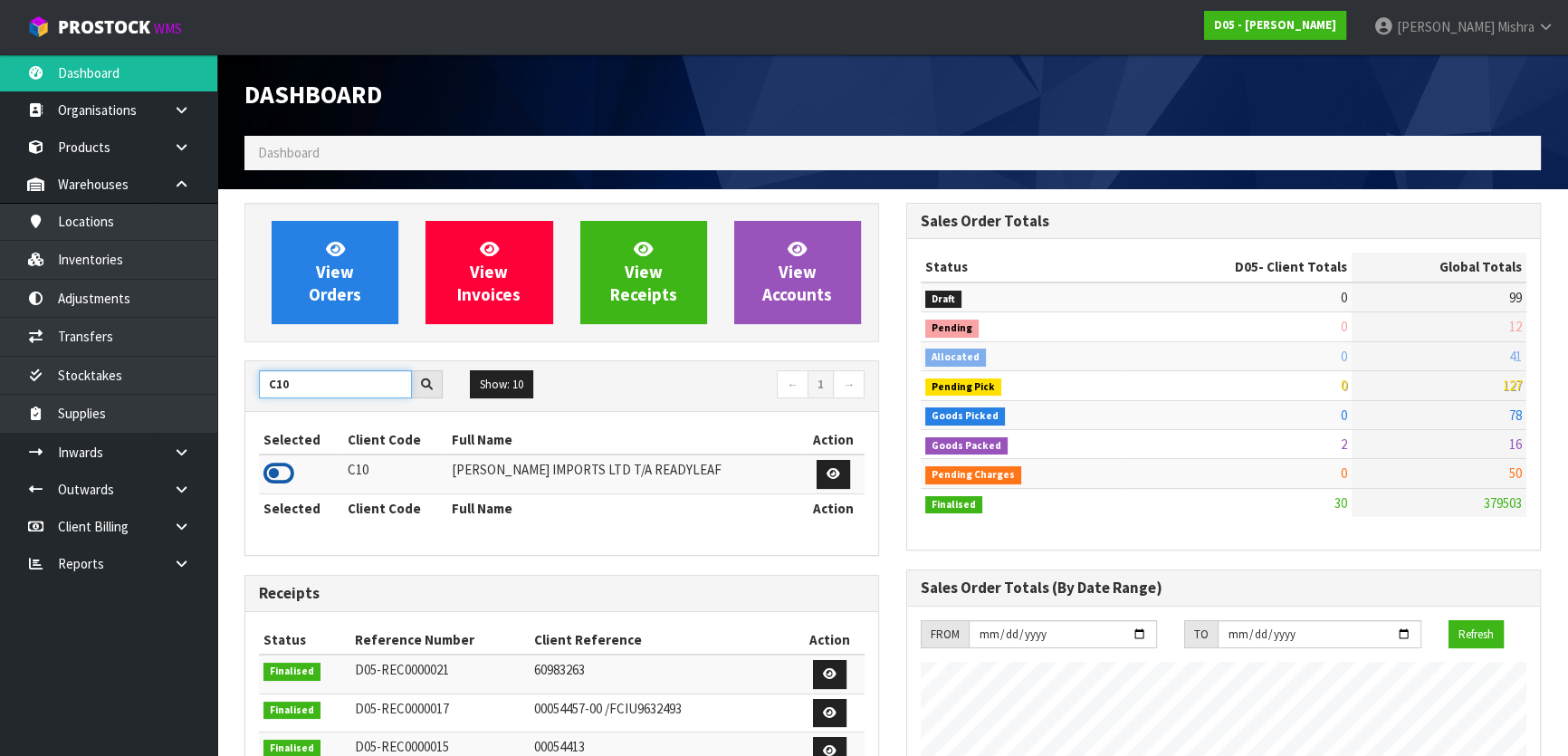
type input "C10"
click at [267, 481] on icon at bounding box center [279, 474] width 31 height 28
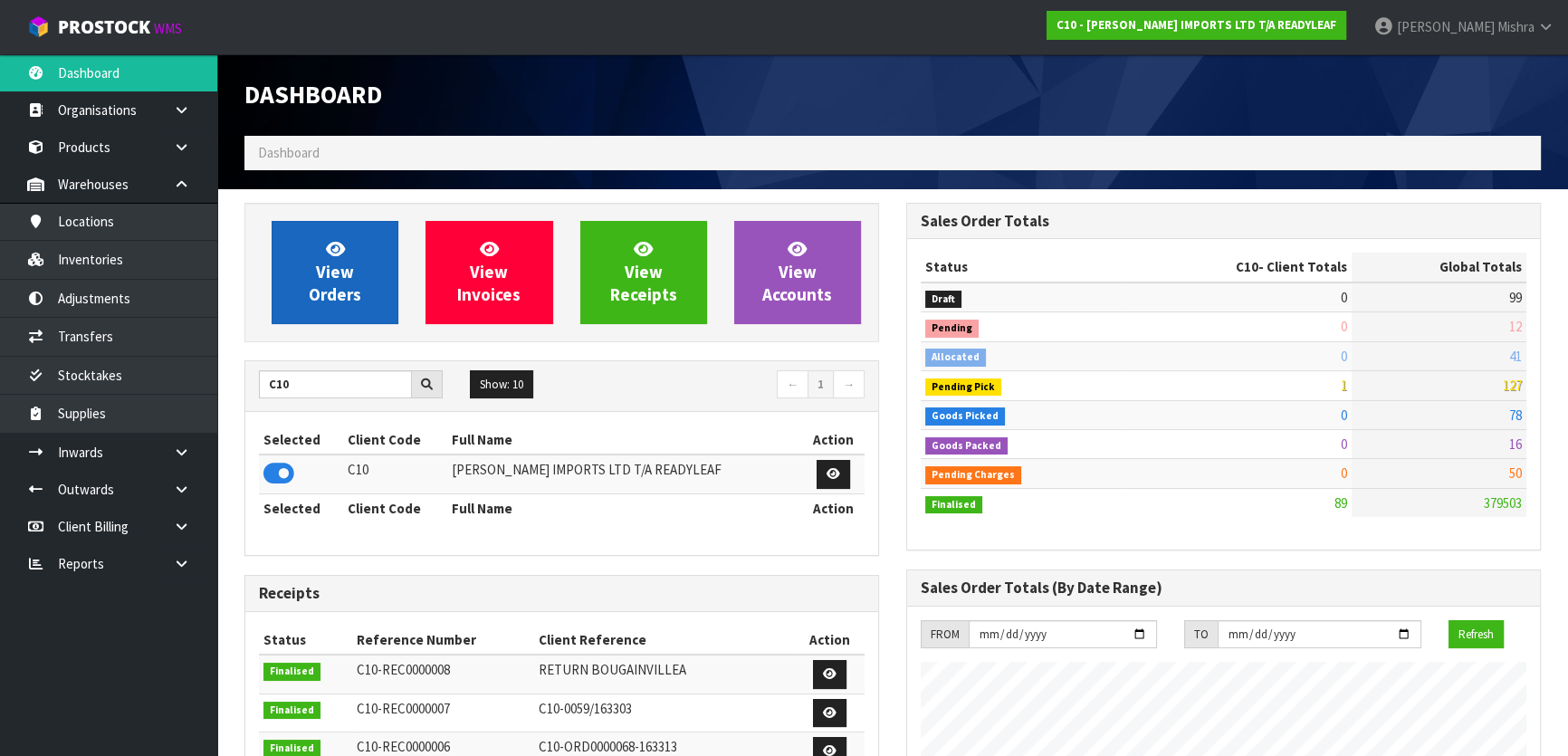
scroll to position [1165, 661]
click at [354, 242] on link "View Orders" at bounding box center [335, 273] width 127 height 103
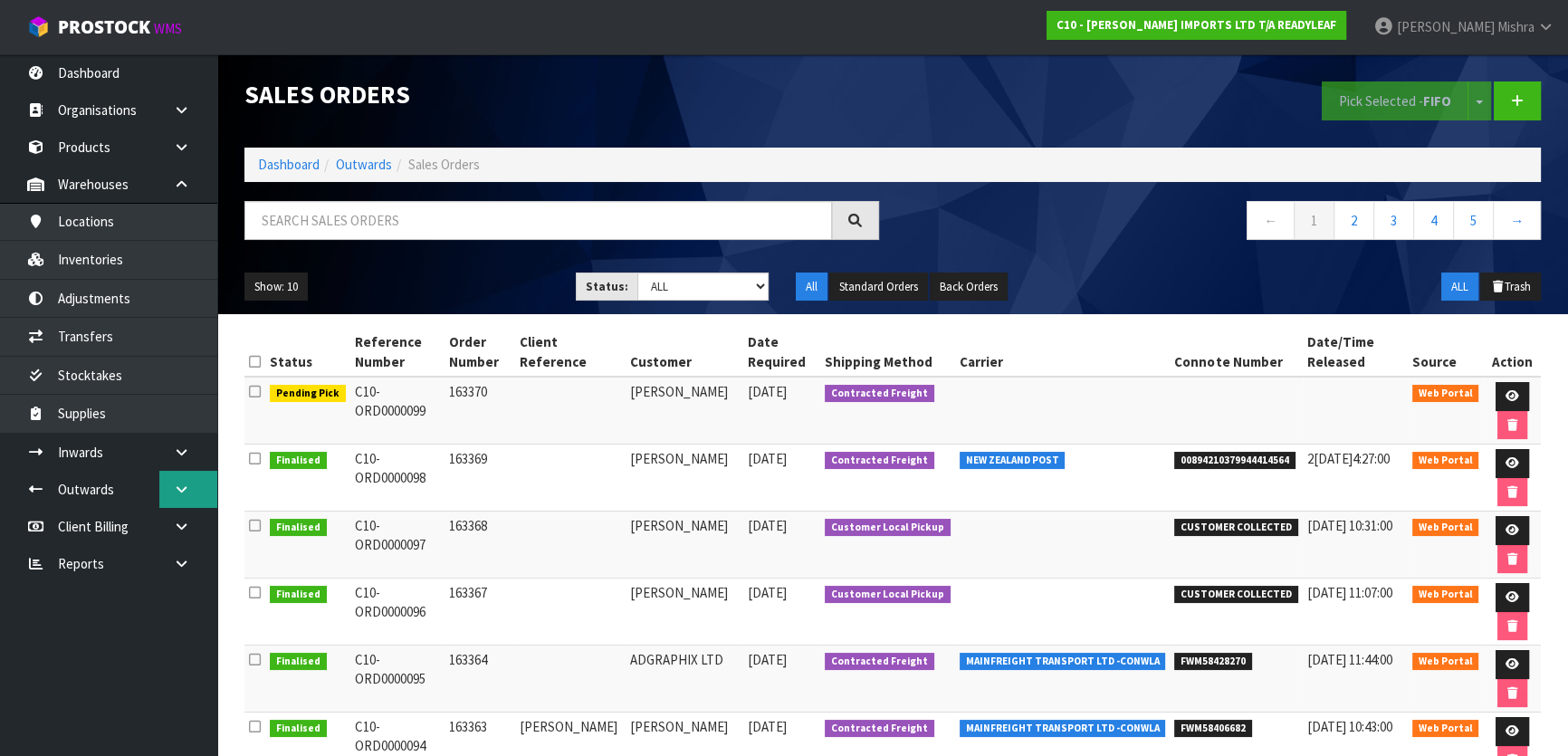
click at [176, 483] on icon at bounding box center [181, 490] width 17 height 14
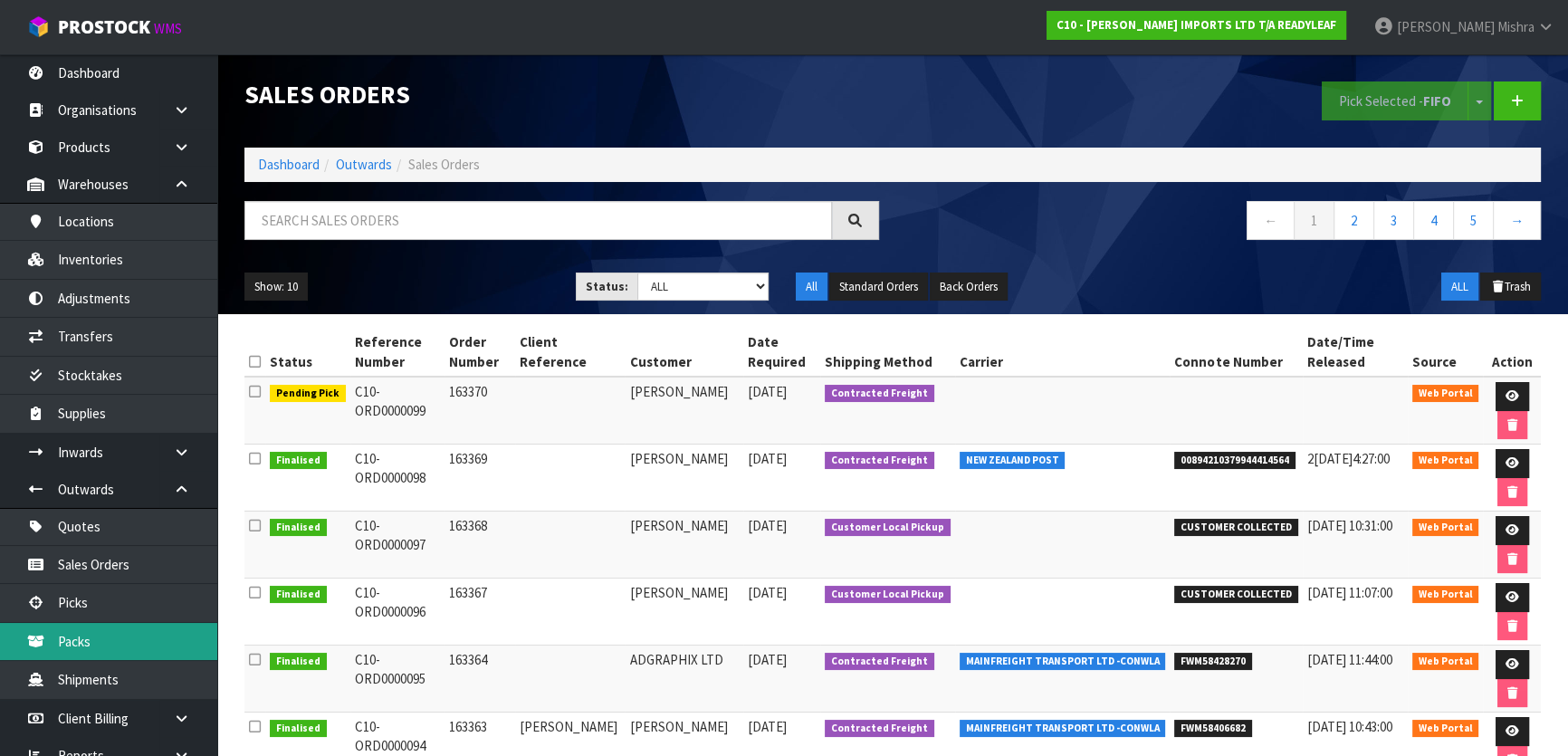
click at [140, 637] on link "Packs" at bounding box center [108, 641] width 218 height 37
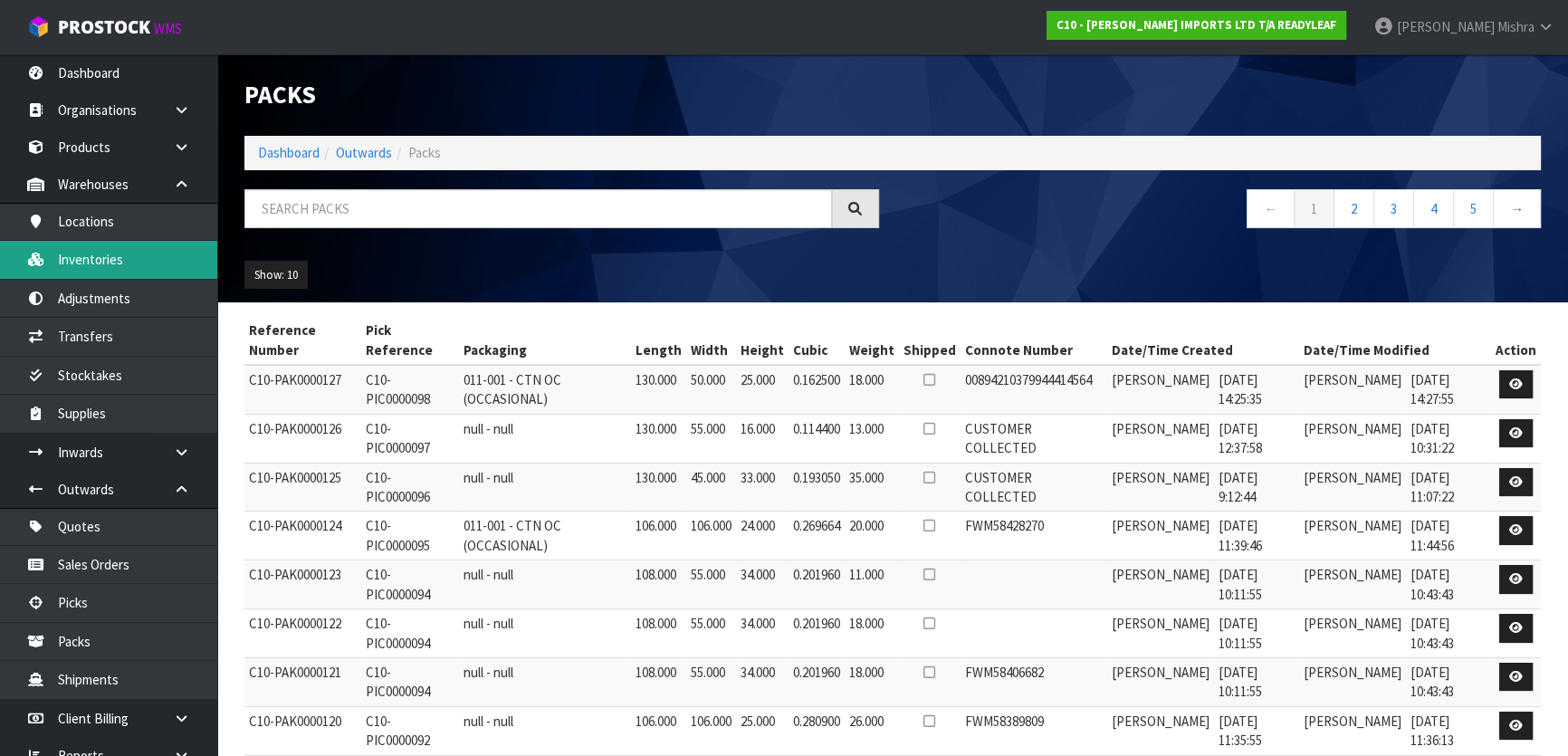
click at [178, 266] on link "Inventories" at bounding box center [108, 259] width 218 height 37
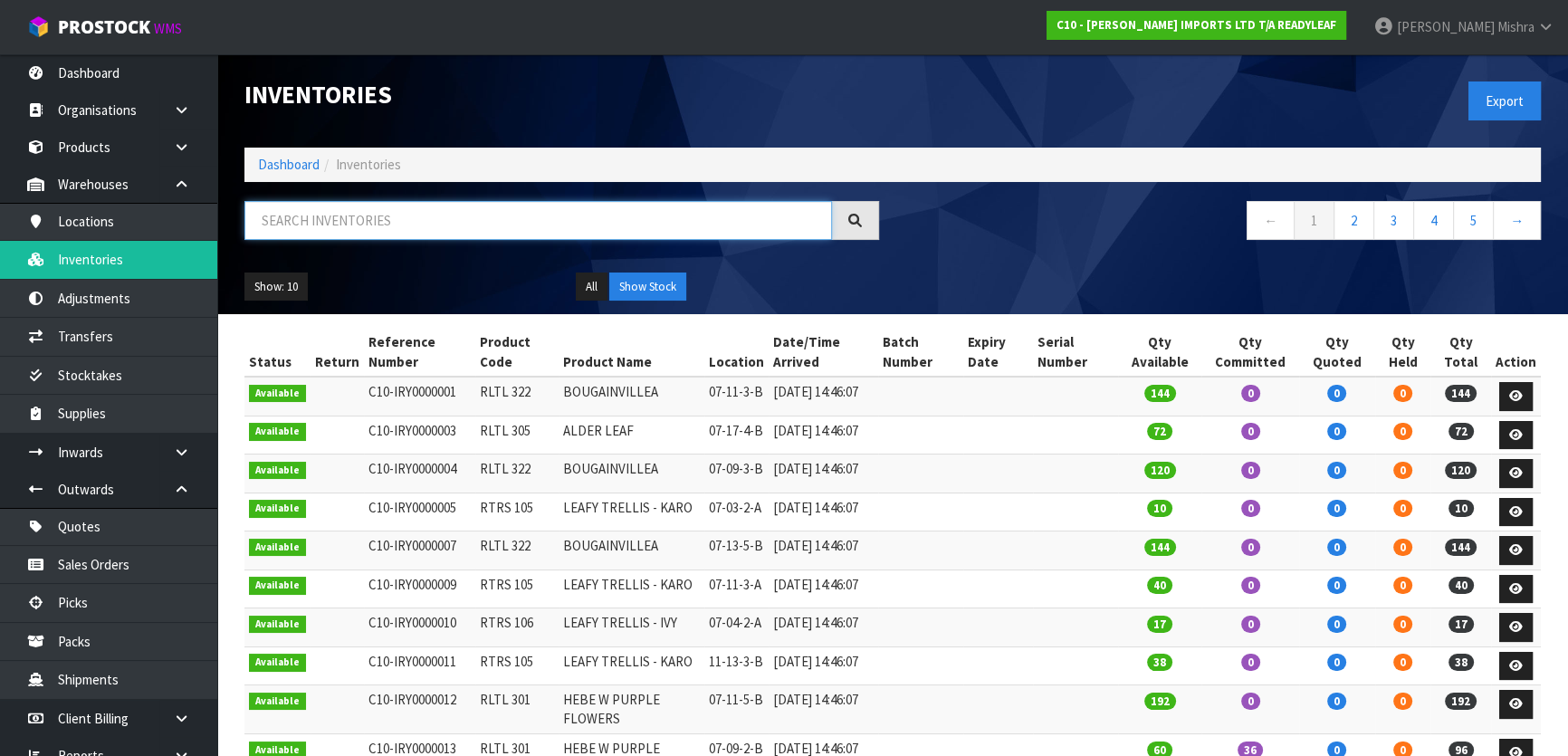
click at [344, 225] on input "text" at bounding box center [538, 220] width 588 height 39
click at [574, 220] on input "text" at bounding box center [538, 220] width 588 height 39
paste input "RLGW 612"
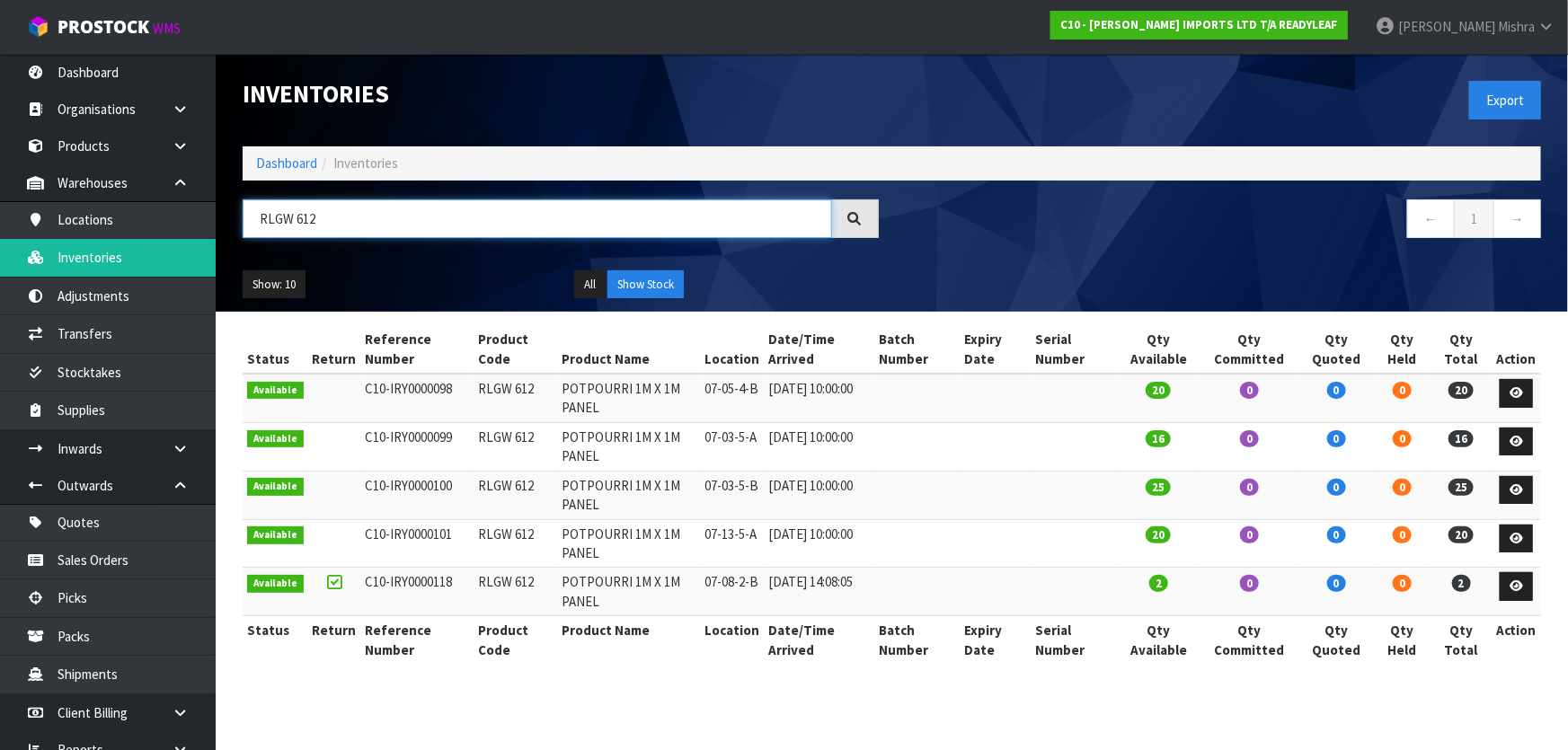
type input "RLGW 612"
click at [270, 161] on link "Dashboard" at bounding box center [286, 163] width 61 height 17
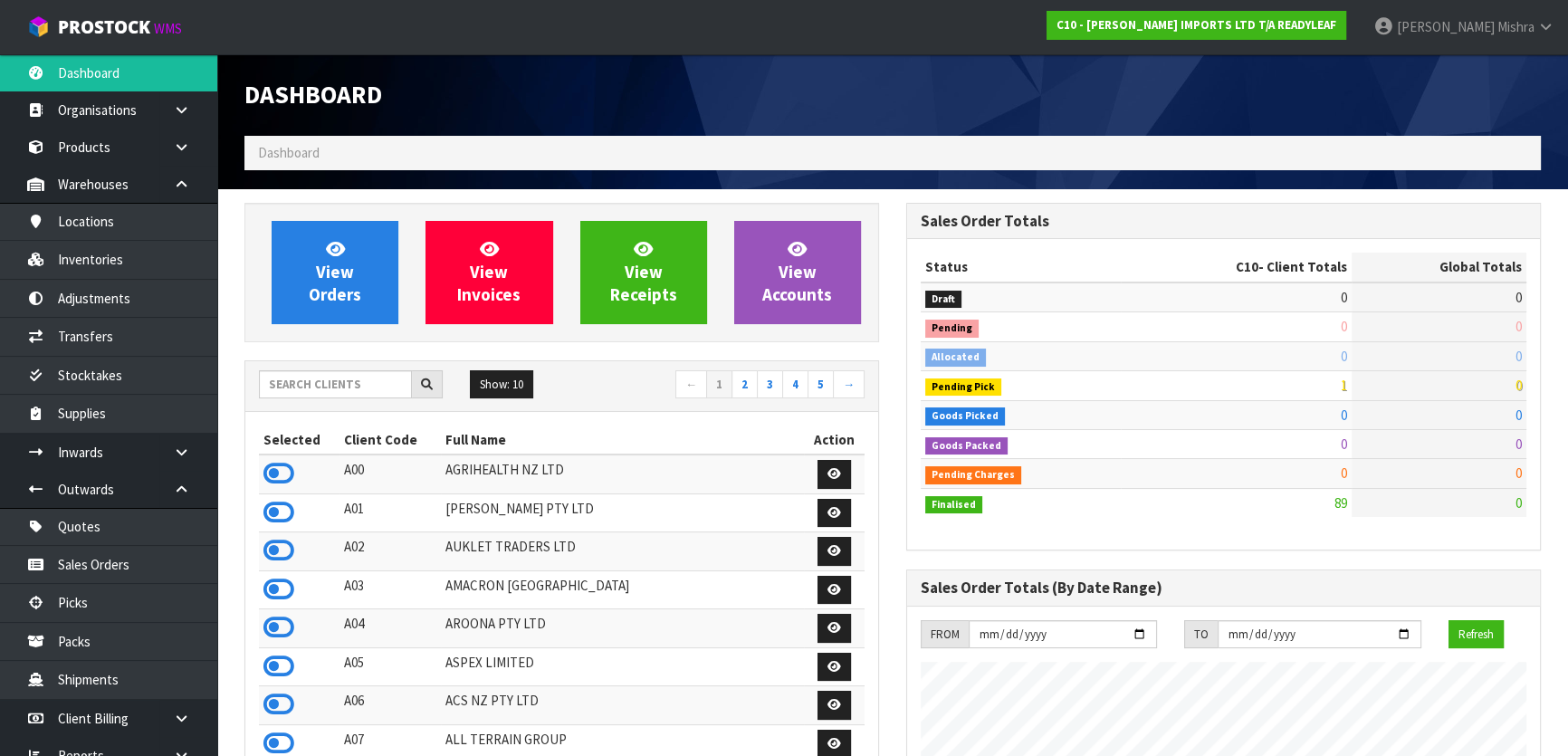
scroll to position [1165, 661]
click at [333, 392] on input "text" at bounding box center [335, 384] width 153 height 28
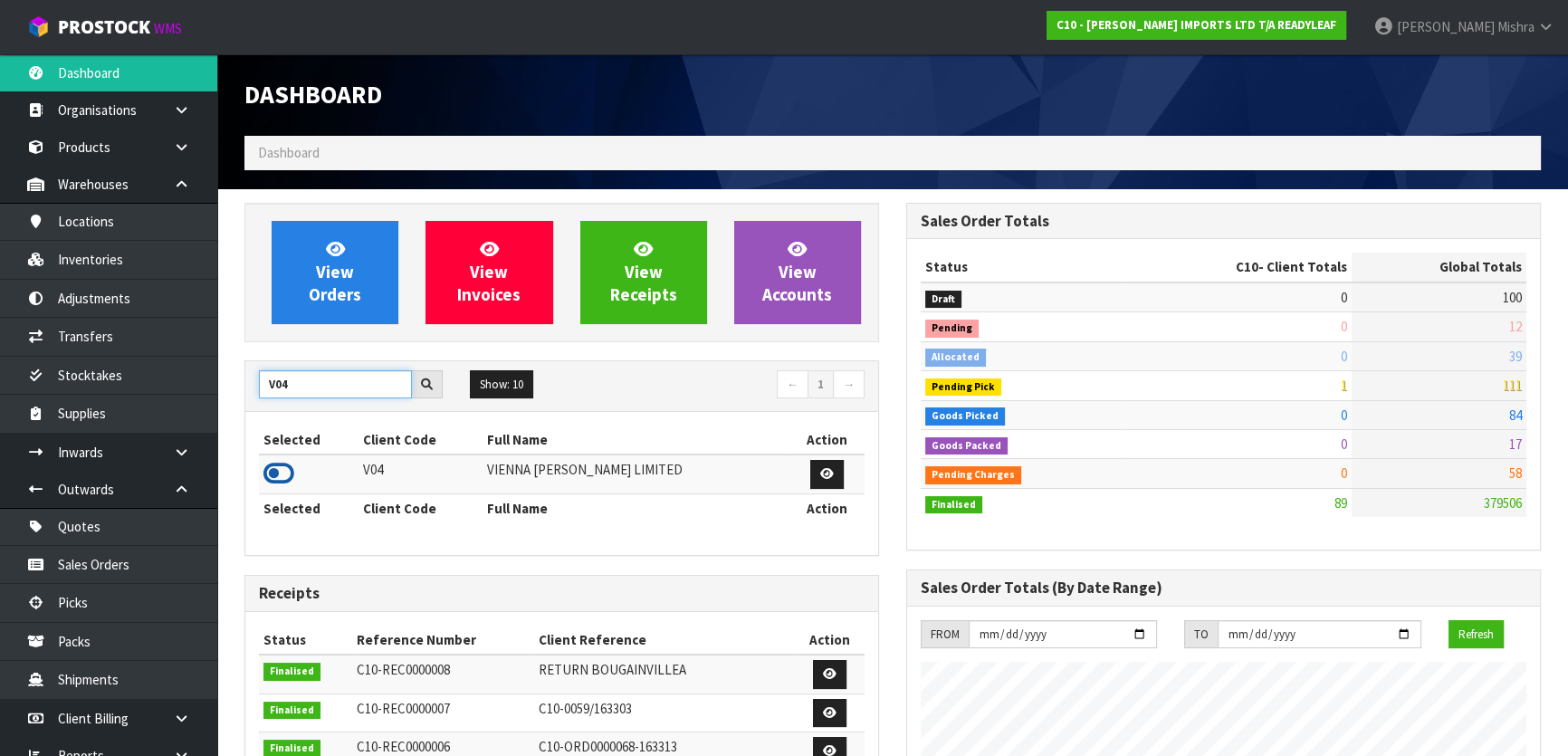
type input "V04"
click at [278, 472] on icon at bounding box center [279, 474] width 31 height 28
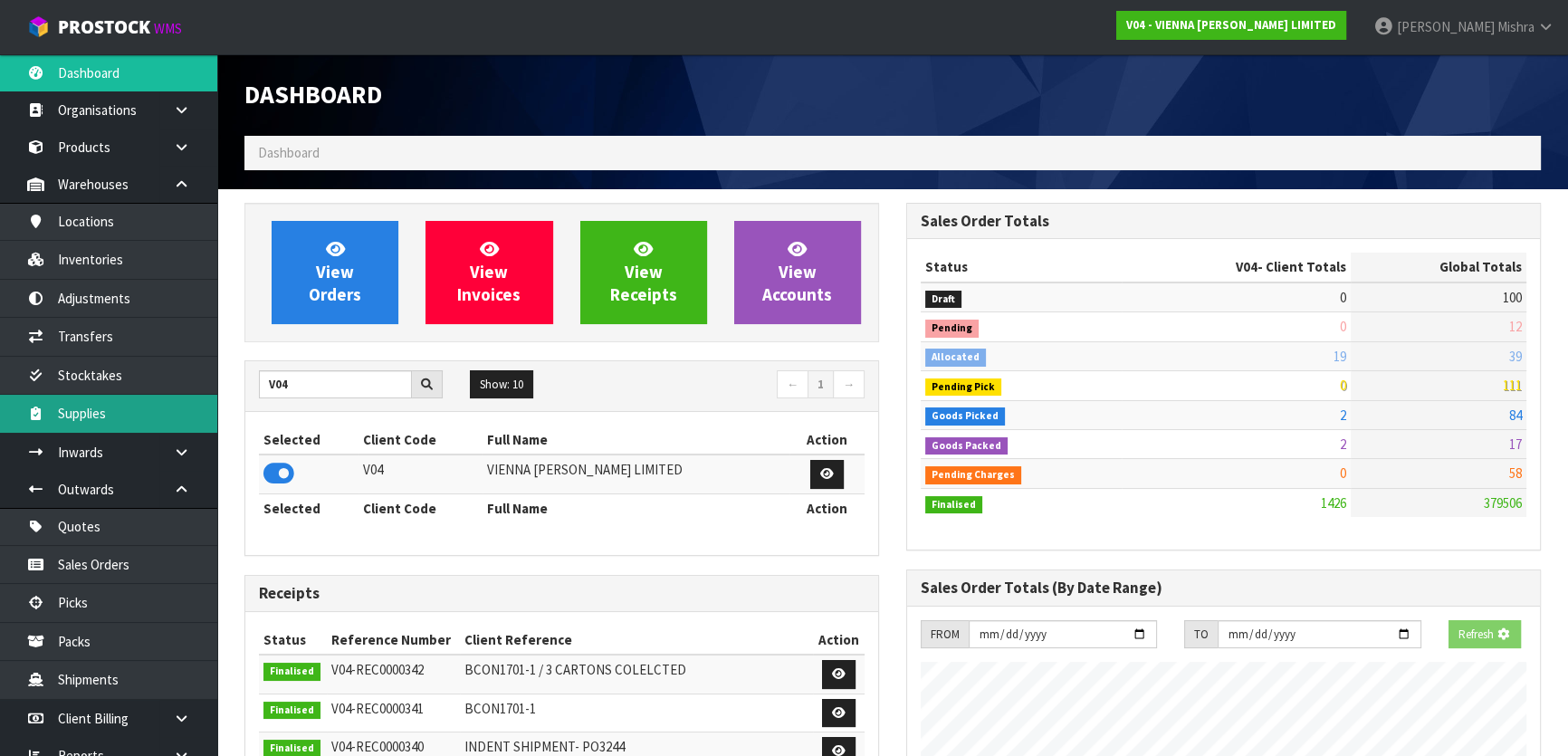
scroll to position [1466, 661]
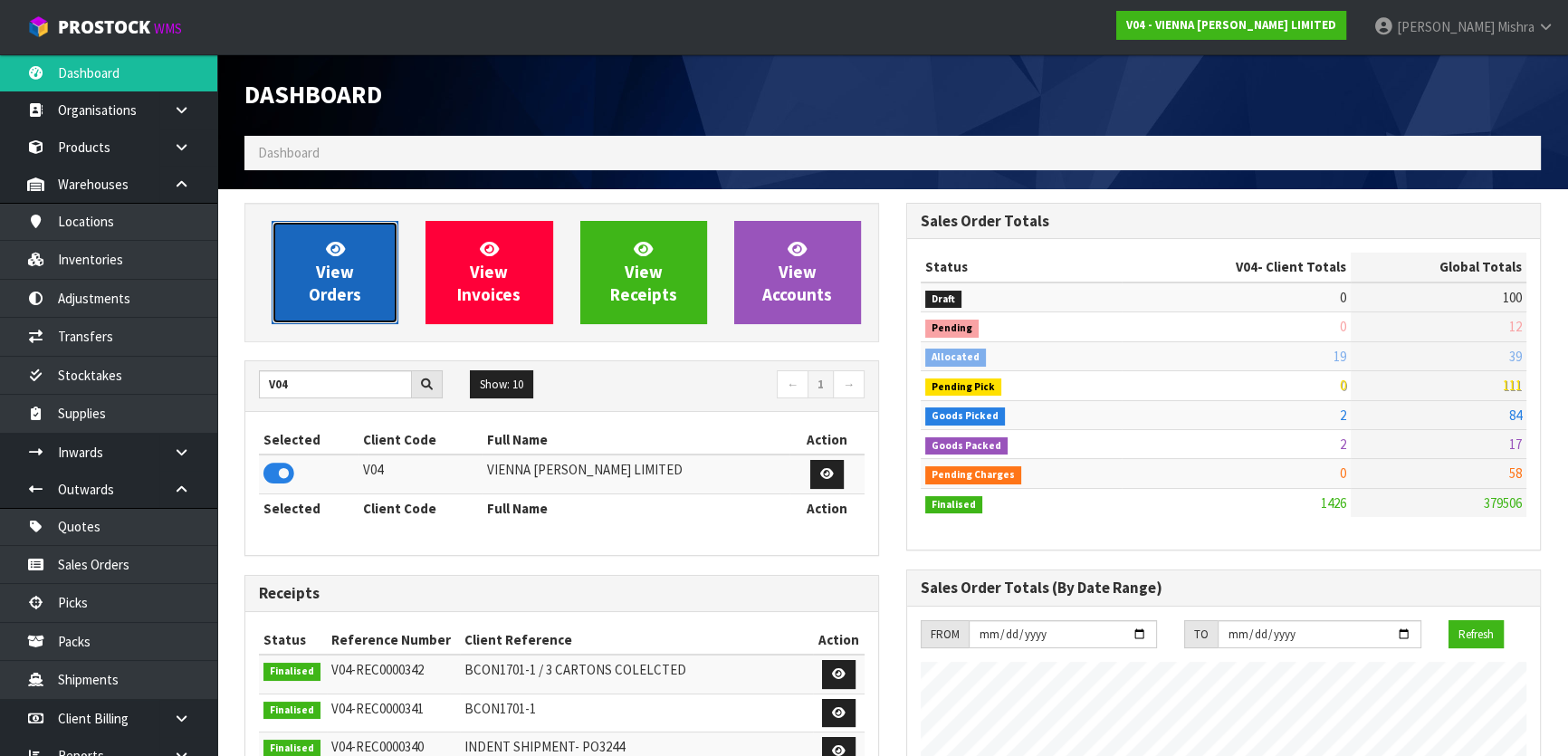
click at [305, 267] on link "View Orders" at bounding box center [335, 273] width 127 height 103
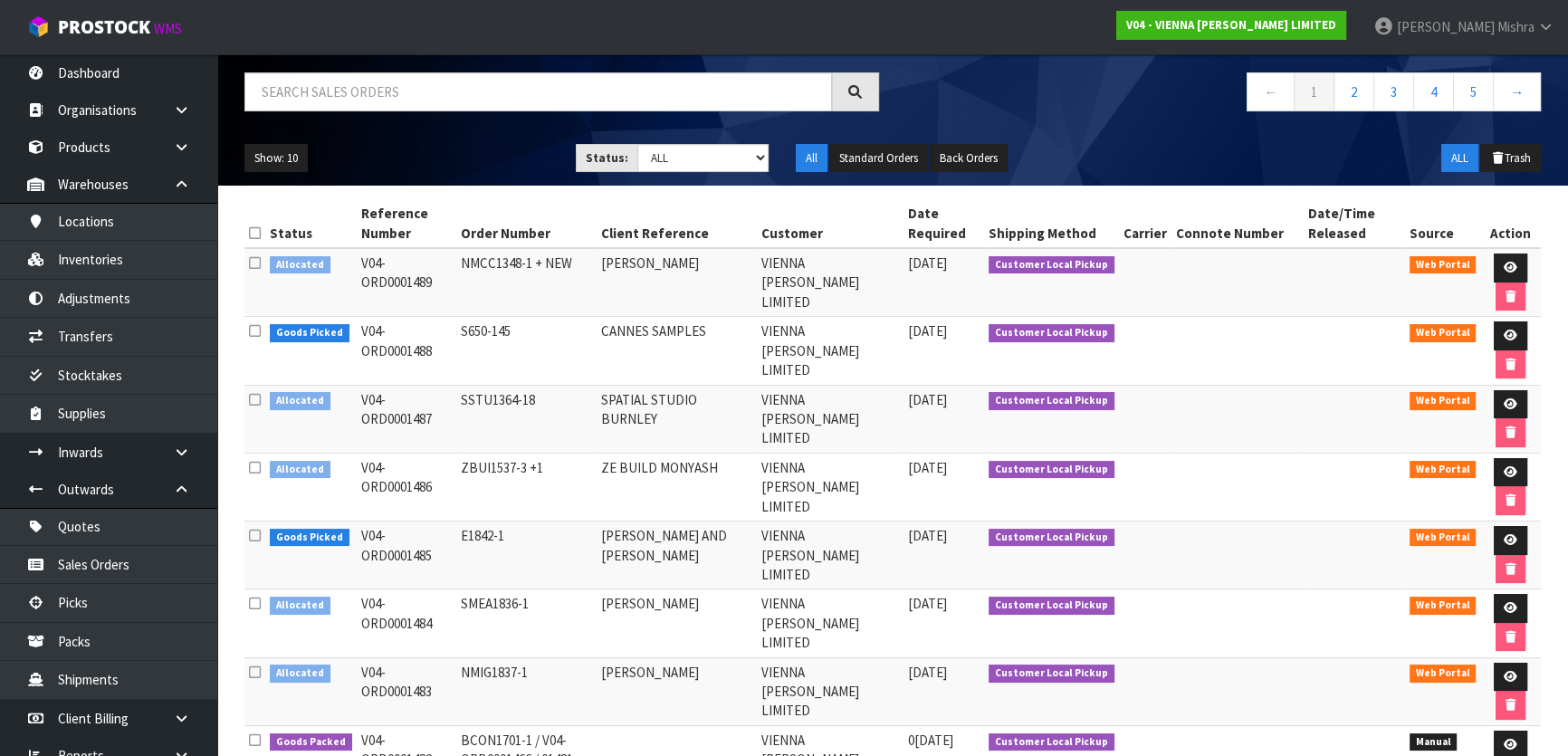
scroll to position [164, 0]
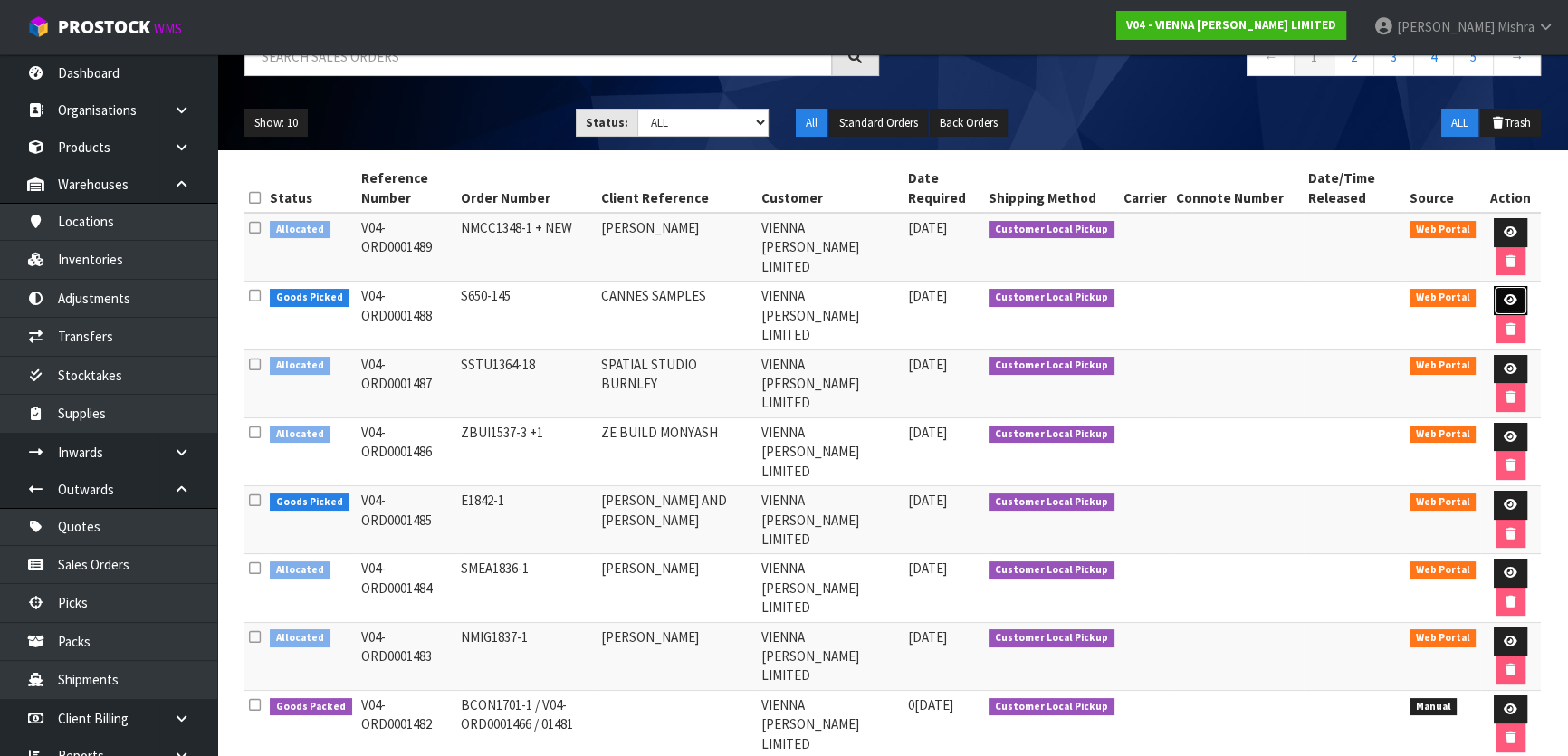
click at [1512, 308] on link at bounding box center [1510, 301] width 33 height 29
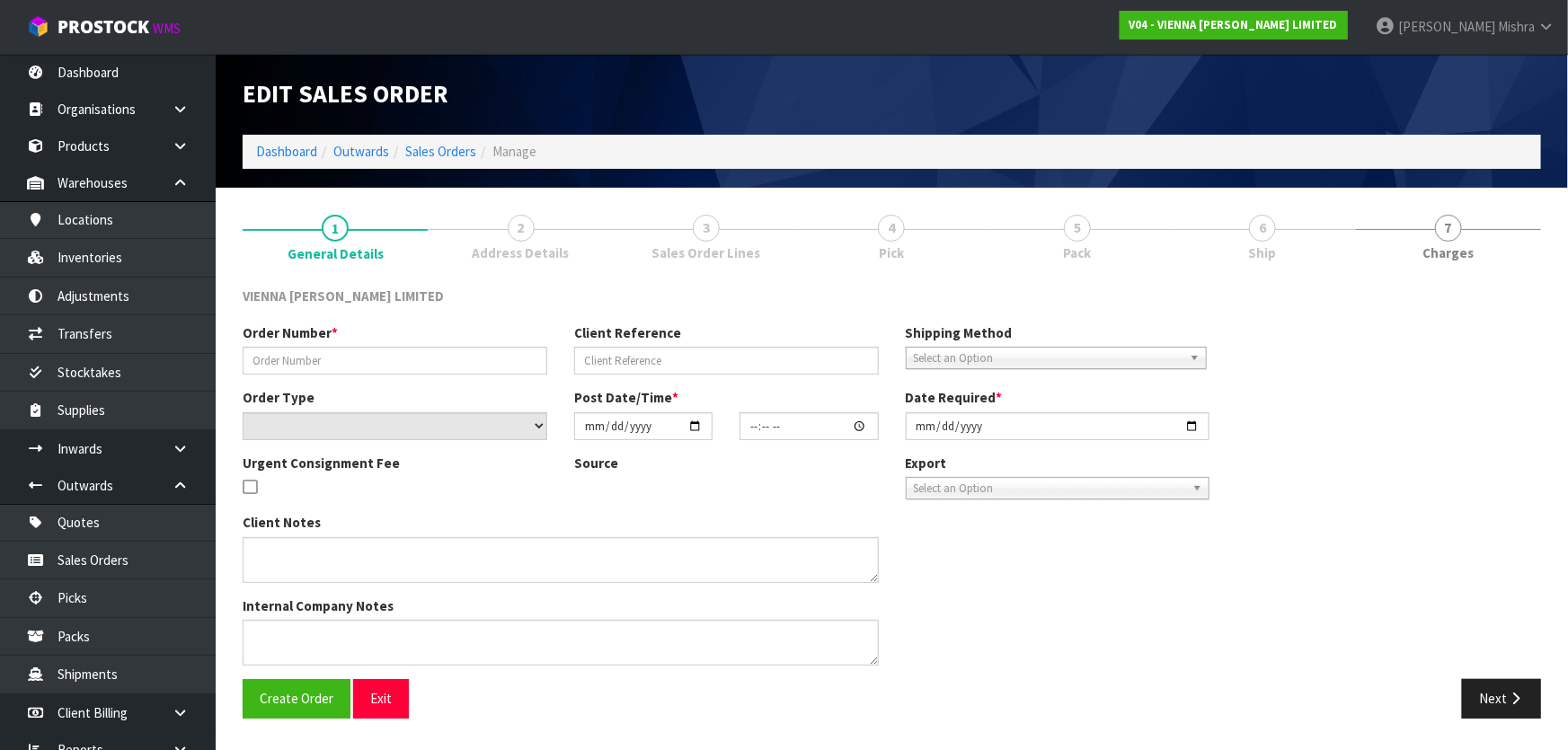
type input "S650-145"
type input "CANNES SAMPLES"
select select "number:0"
type input "[DATE]"
type input "08:48:00.000"
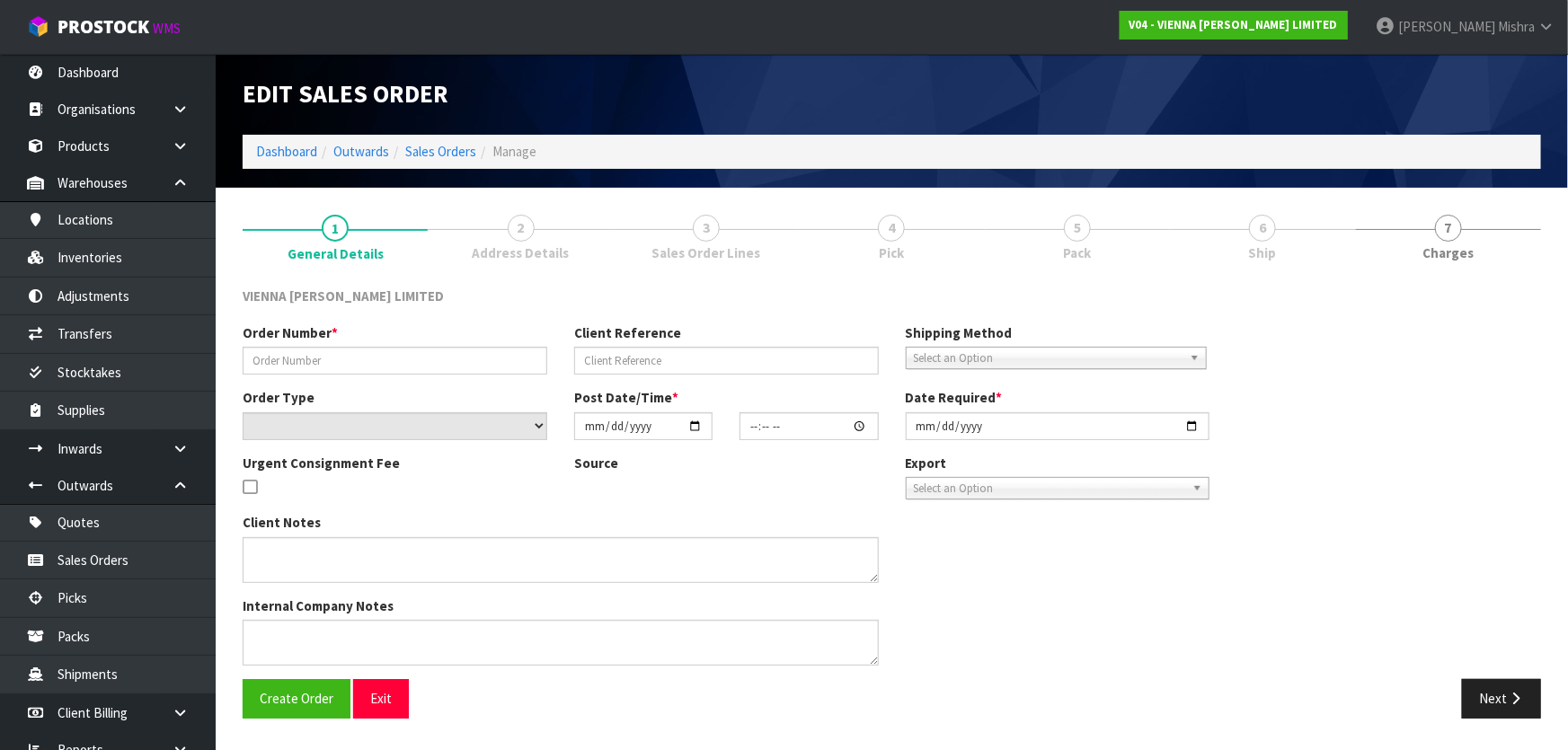
type input "[DATE]"
type textarea "CANNES SAMPLES"
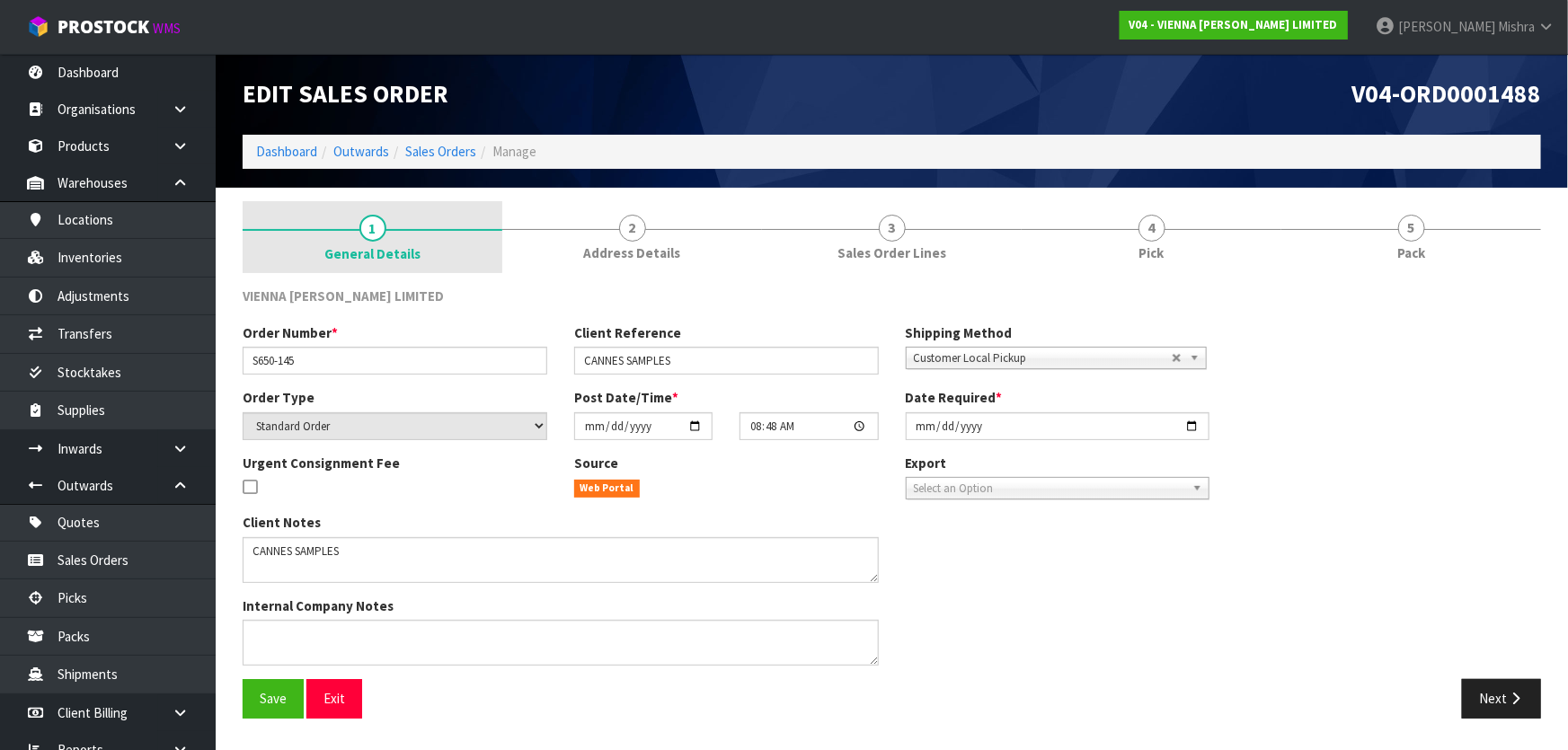
click at [412, 232] on link "1 General Details" at bounding box center [372, 237] width 260 height 72
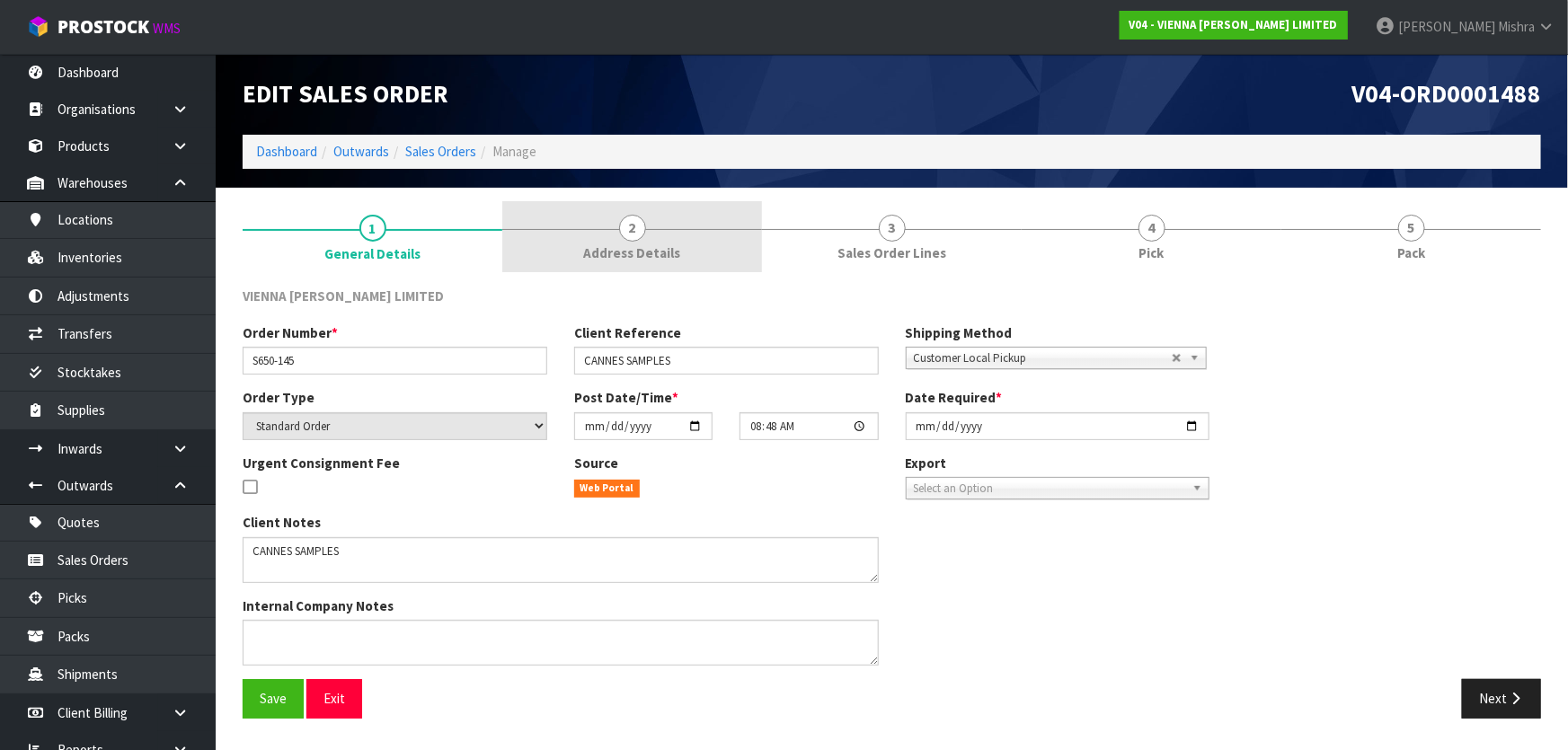
click at [611, 253] on span "Address Details" at bounding box center [632, 252] width 97 height 19
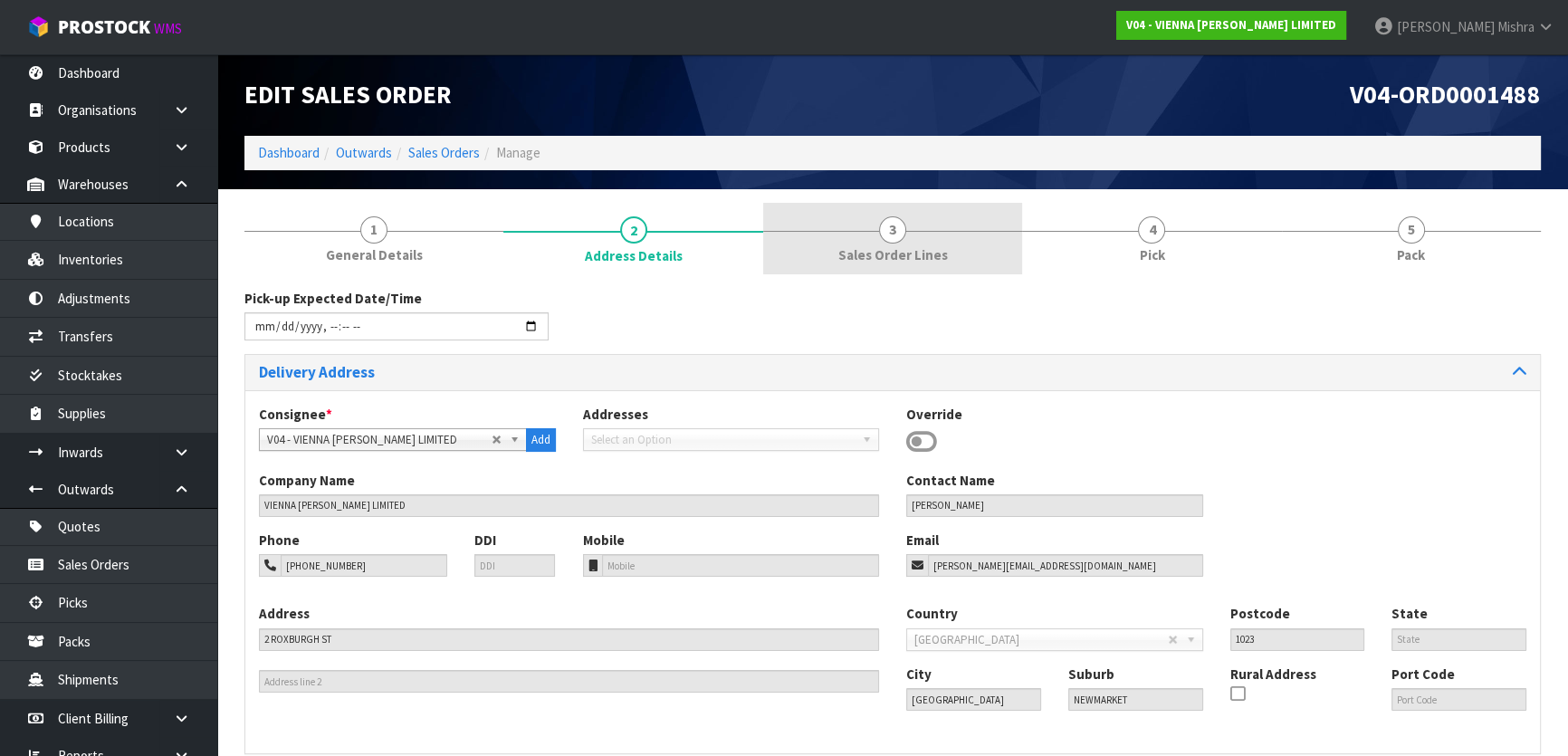
click at [899, 239] on span "3" at bounding box center [892, 231] width 28 height 28
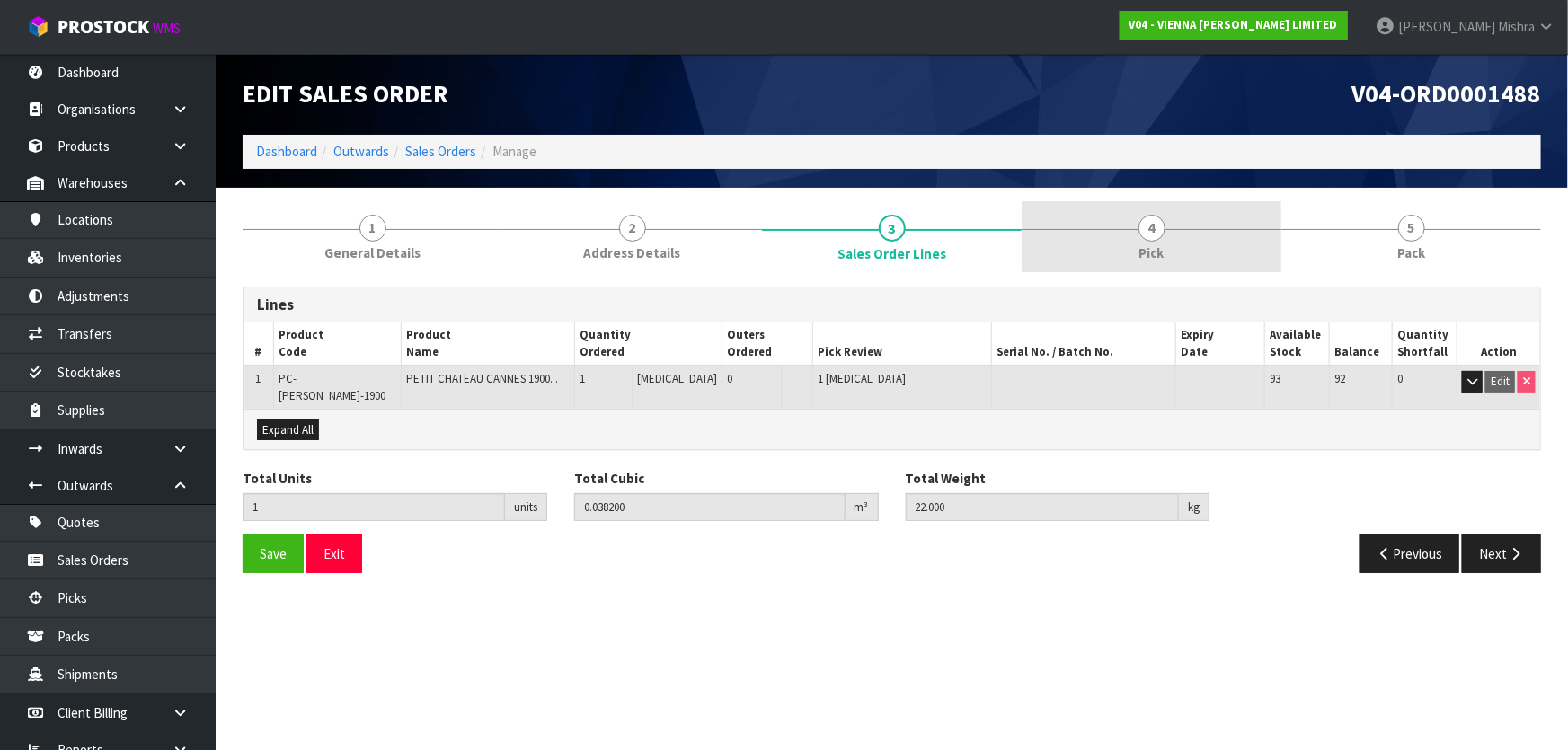
click at [1087, 222] on link "4 Pick" at bounding box center [1151, 237] width 260 height 71
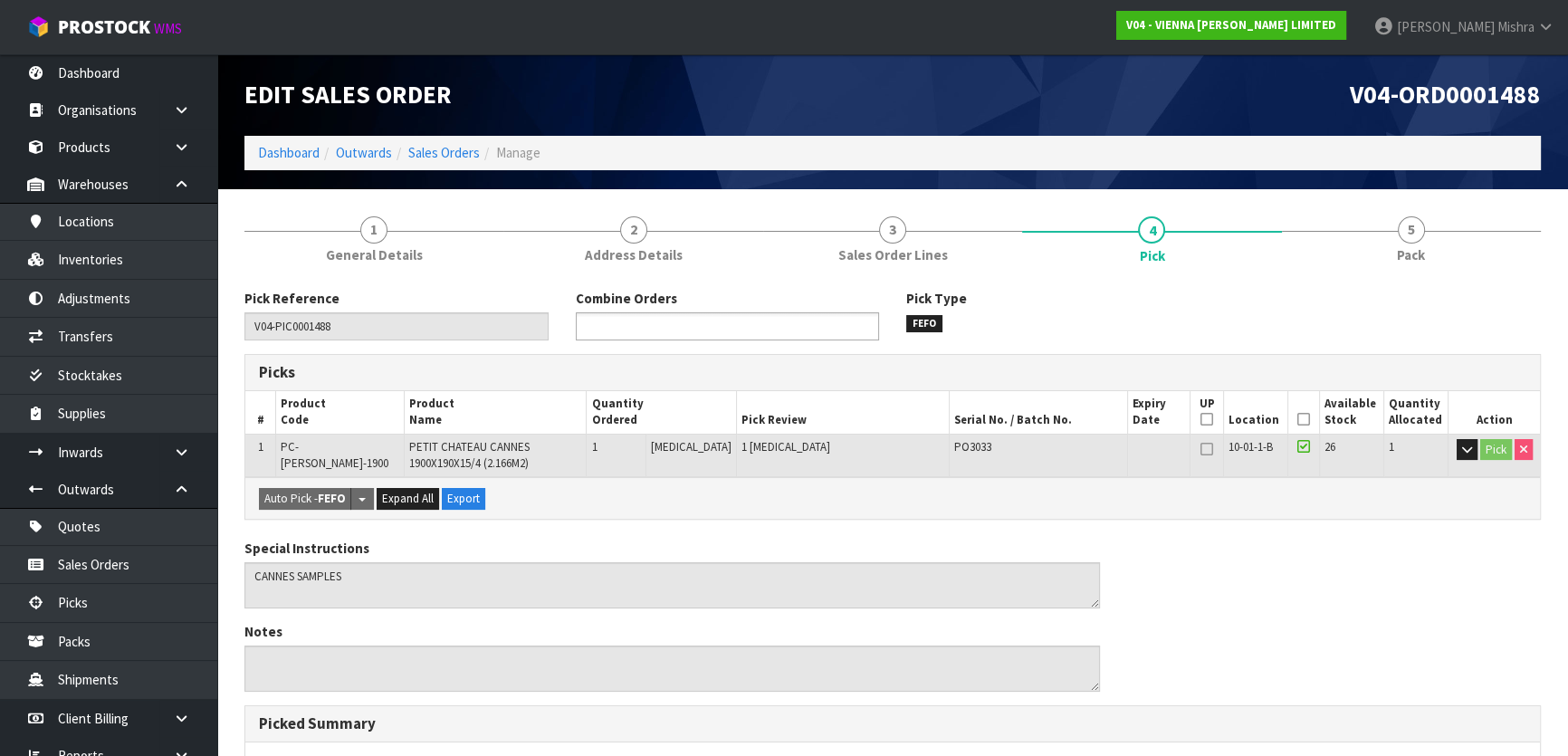
click at [635, 320] on input "text" at bounding box center [647, 326] width 133 height 23
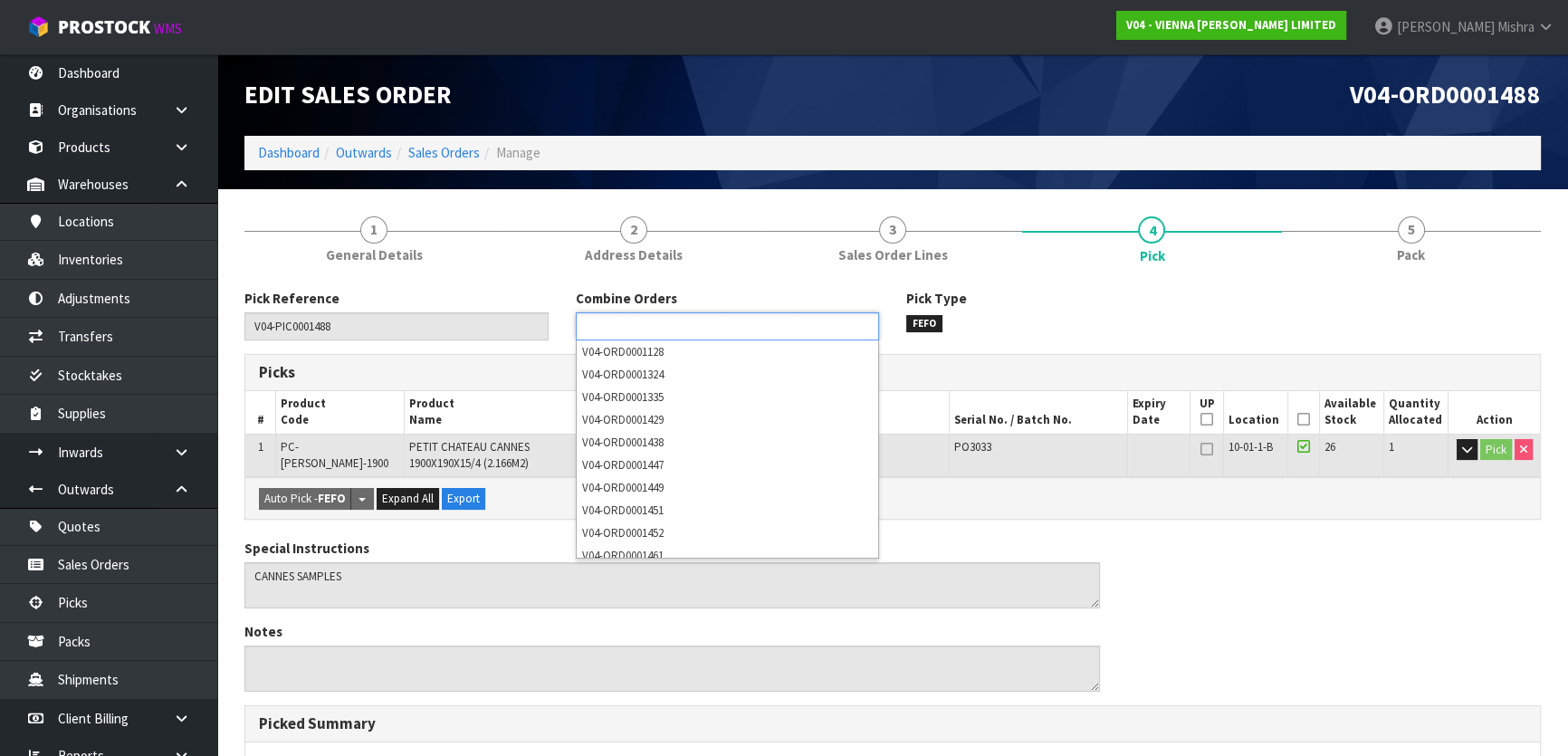
click at [684, 320] on input "text" at bounding box center [647, 326] width 133 height 23
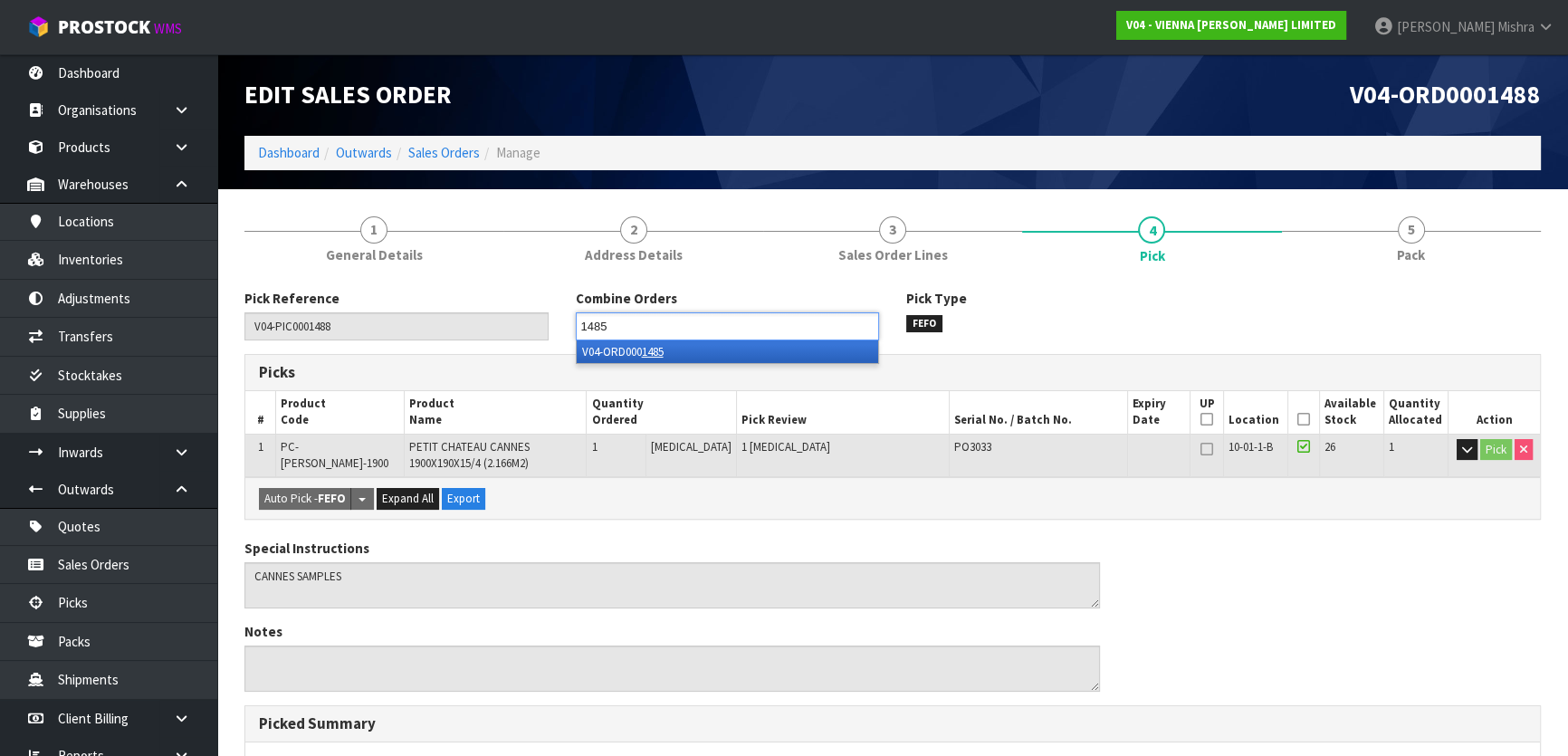
type input "1485"
click at [778, 342] on li "V04-ORD000 1485" at bounding box center [727, 352] width 301 height 23
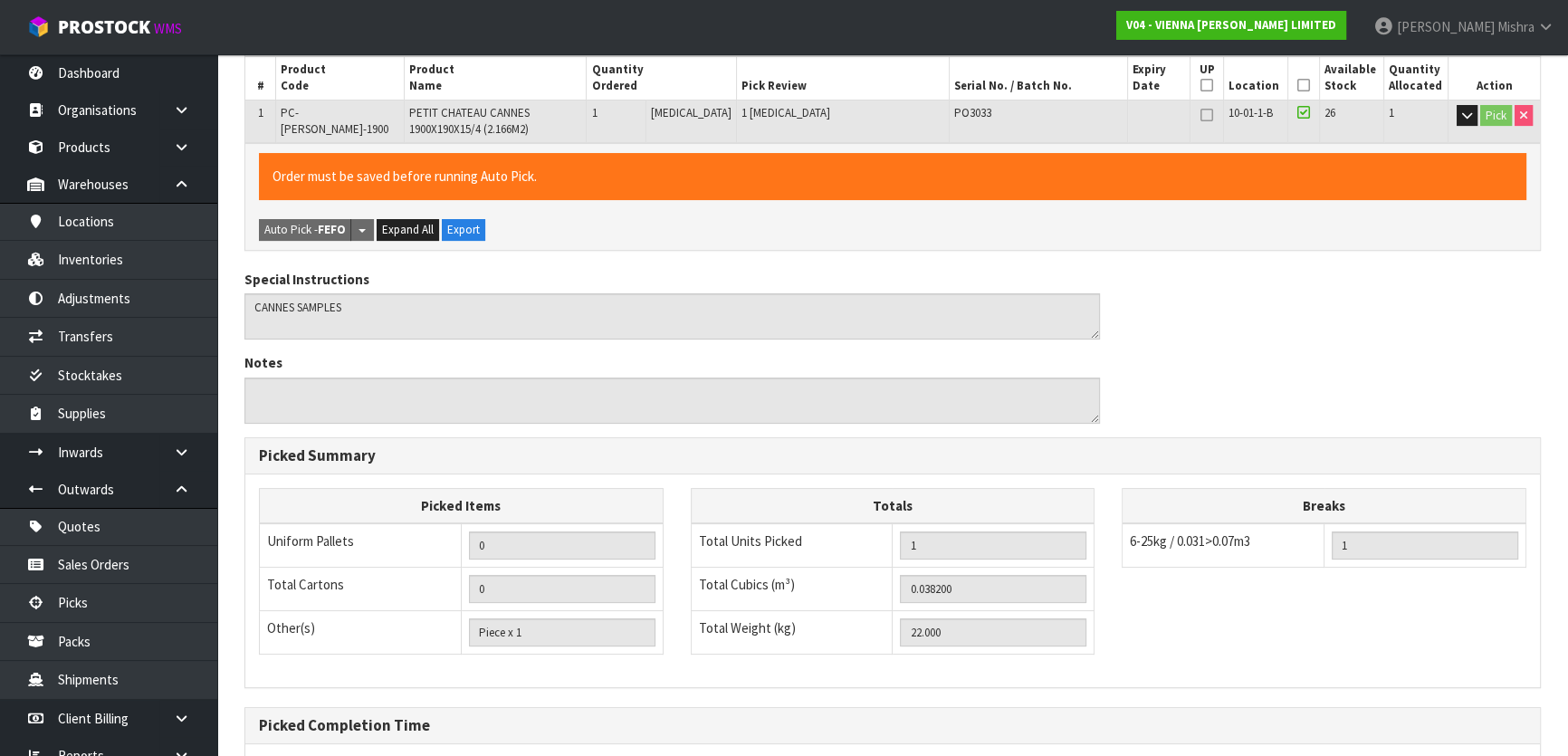
scroll to position [493, 0]
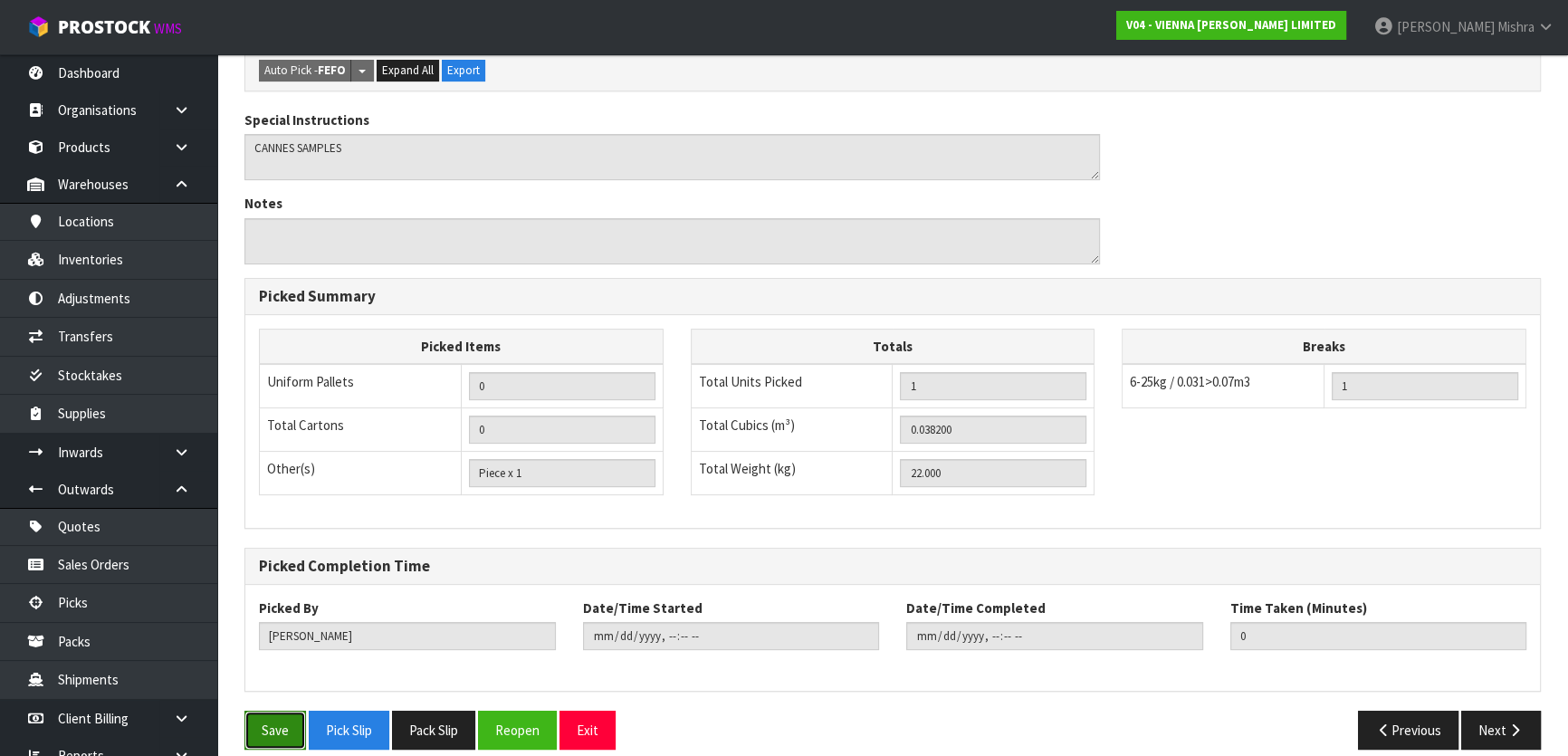
click at [270, 714] on button "Save" at bounding box center [274, 730] width 62 height 39
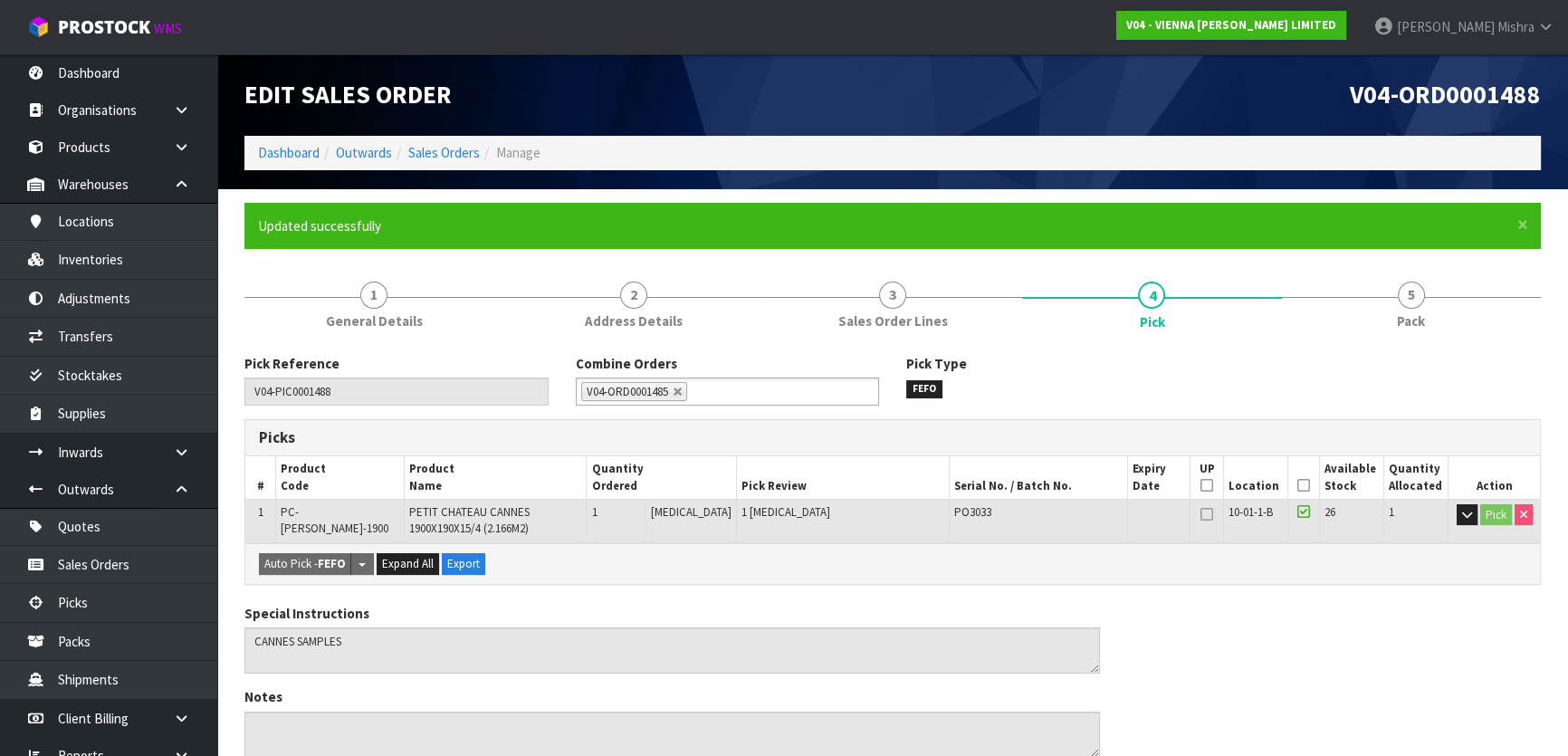
type input "[PERSON_NAME]"
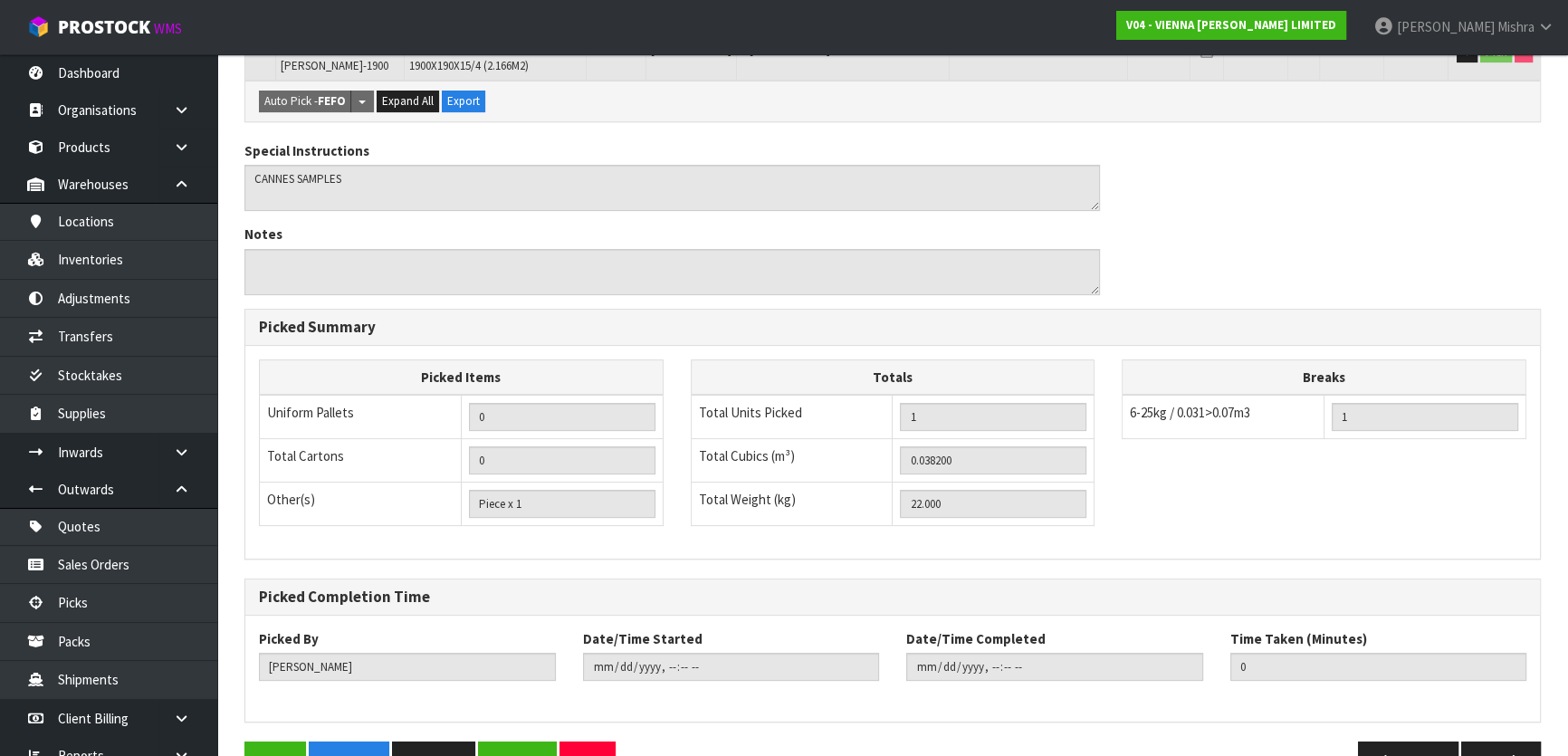
scroll to position [511, 0]
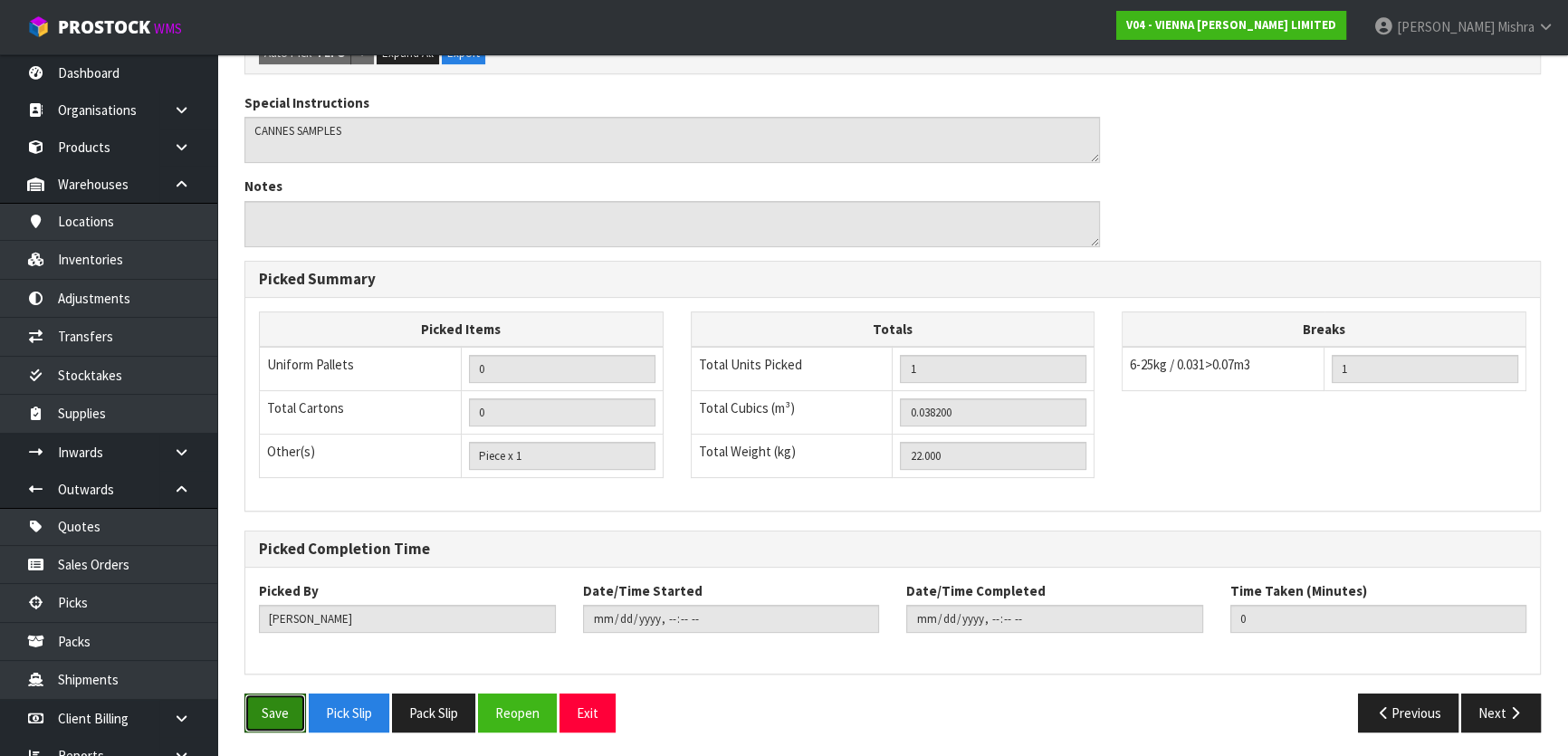
click at [275, 707] on button "Save" at bounding box center [274, 713] width 62 height 39
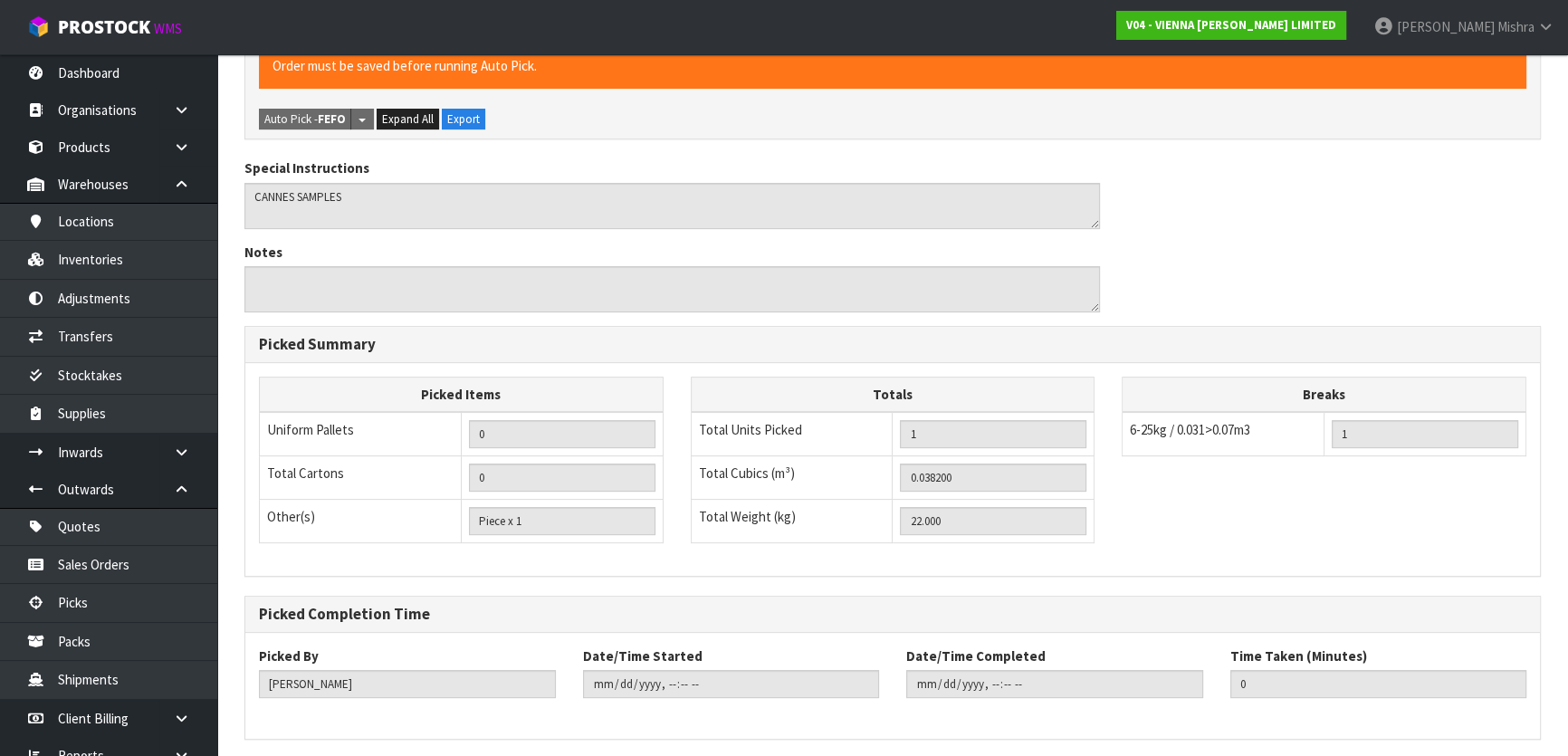
scroll to position [0, 0]
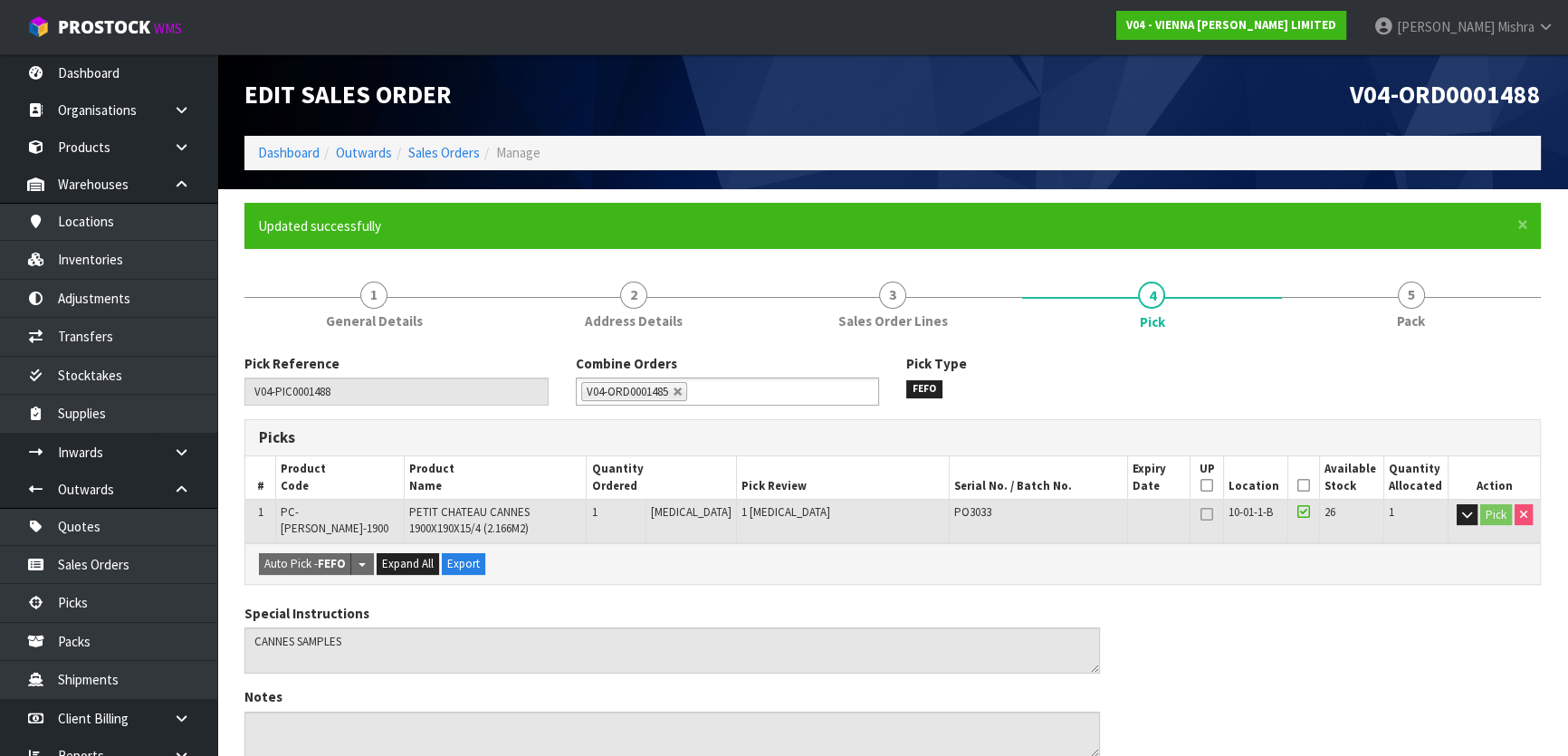
type input "[DATE]T13:31:13"
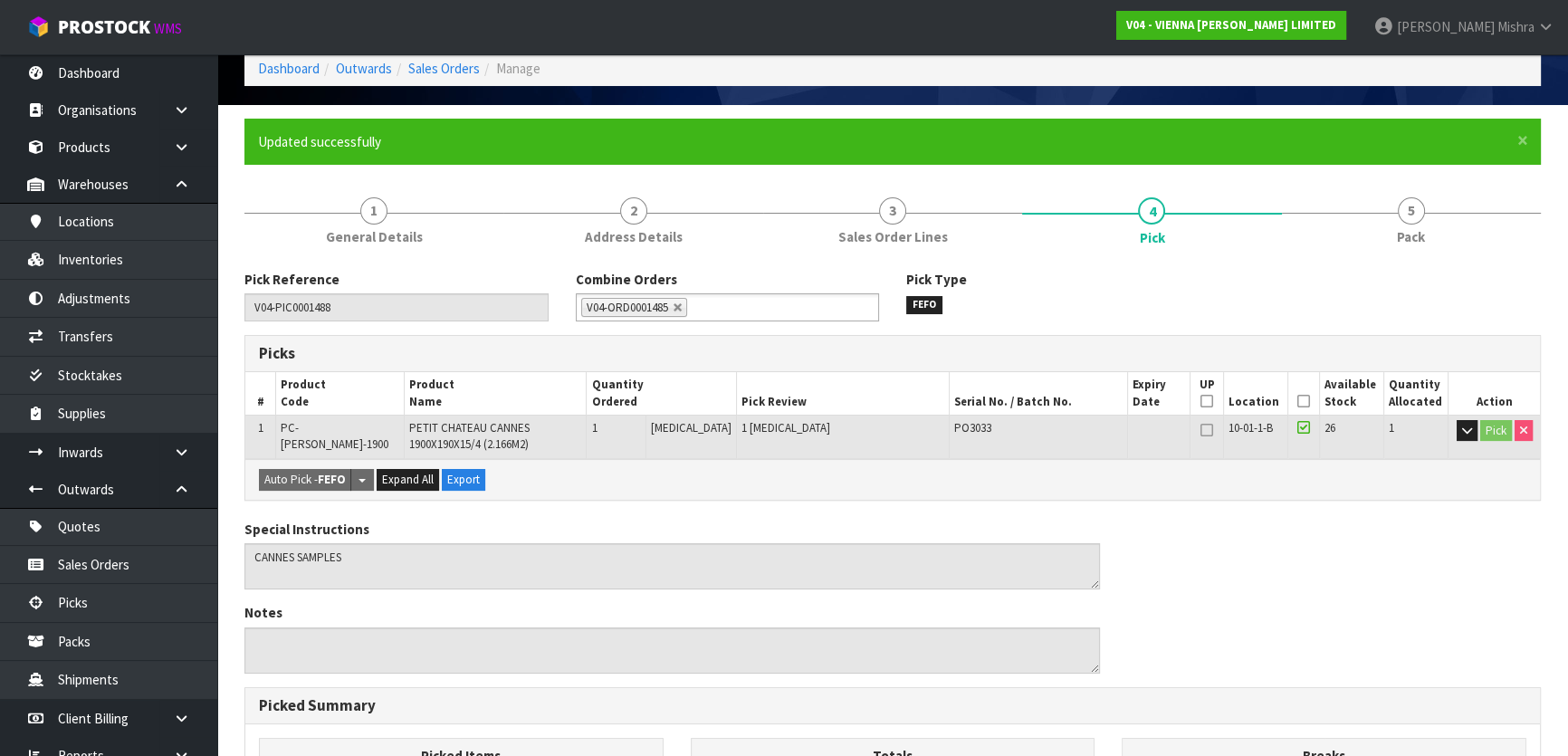
scroll to position [493, 0]
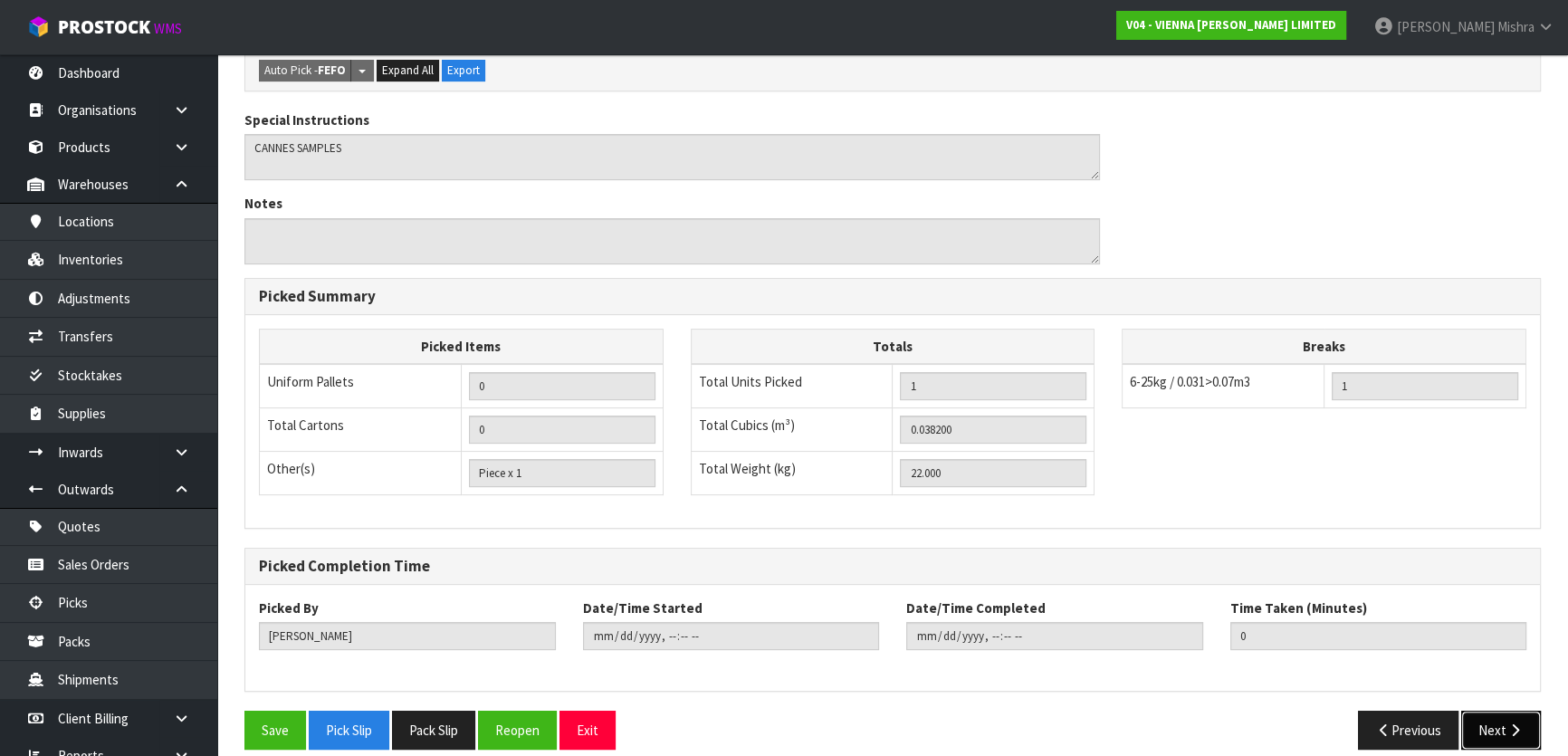
click at [1492, 736] on button "Next" at bounding box center [1500, 730] width 80 height 39
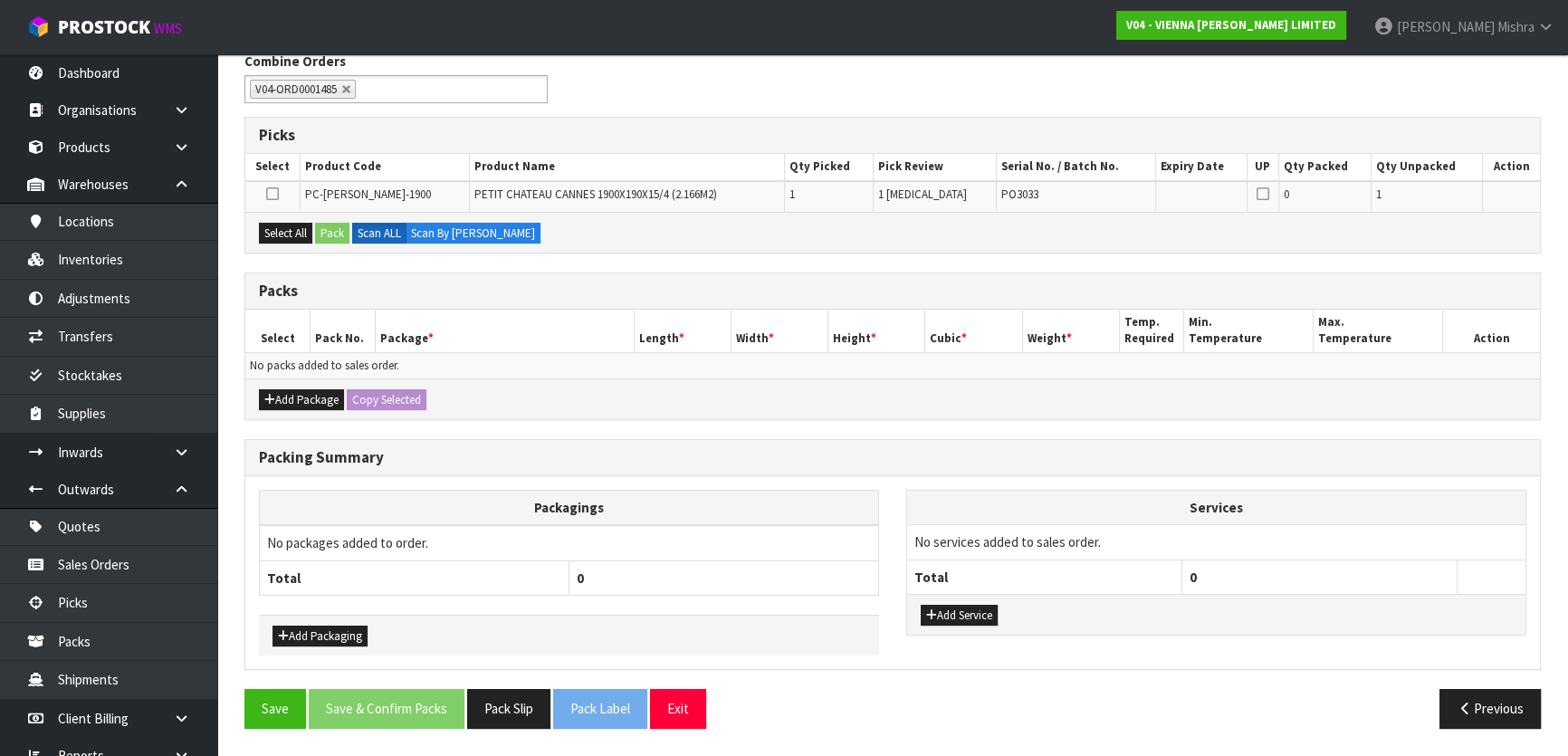
scroll to position [298, 0]
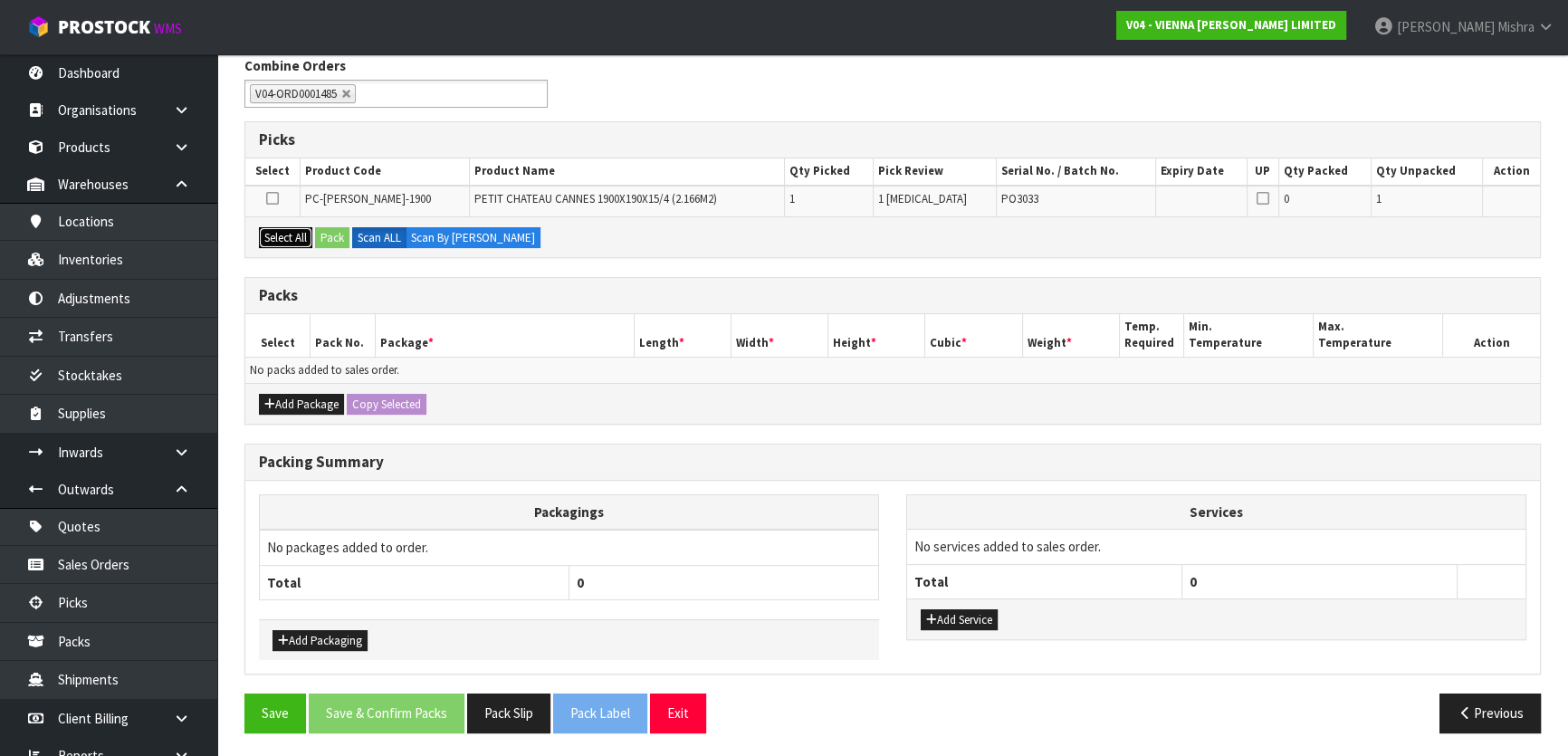
click at [297, 238] on button "Select All" at bounding box center [286, 238] width 53 height 22
click at [326, 229] on button "Pack" at bounding box center [331, 238] width 34 height 22
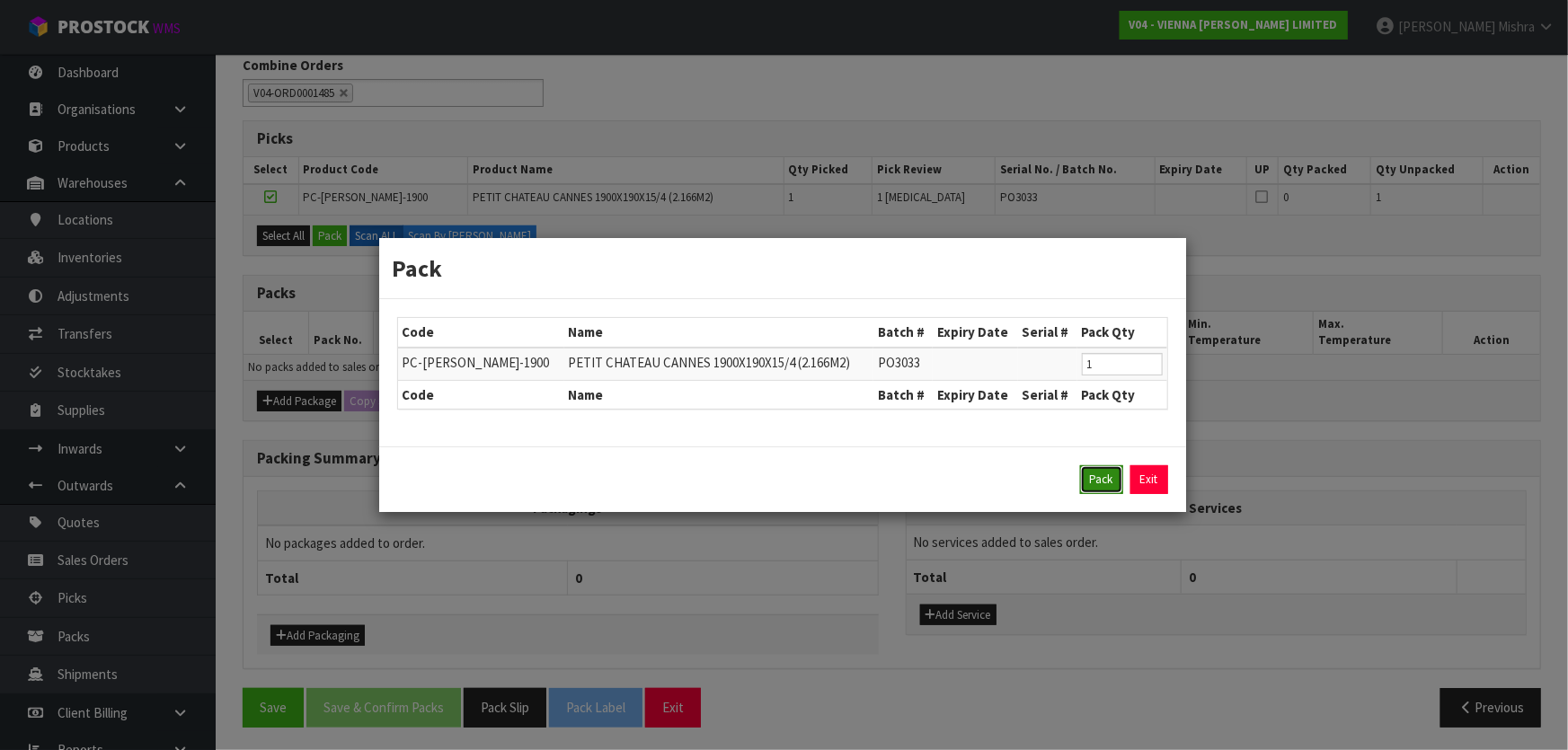
click at [1114, 485] on button "Pack" at bounding box center [1101, 480] width 43 height 29
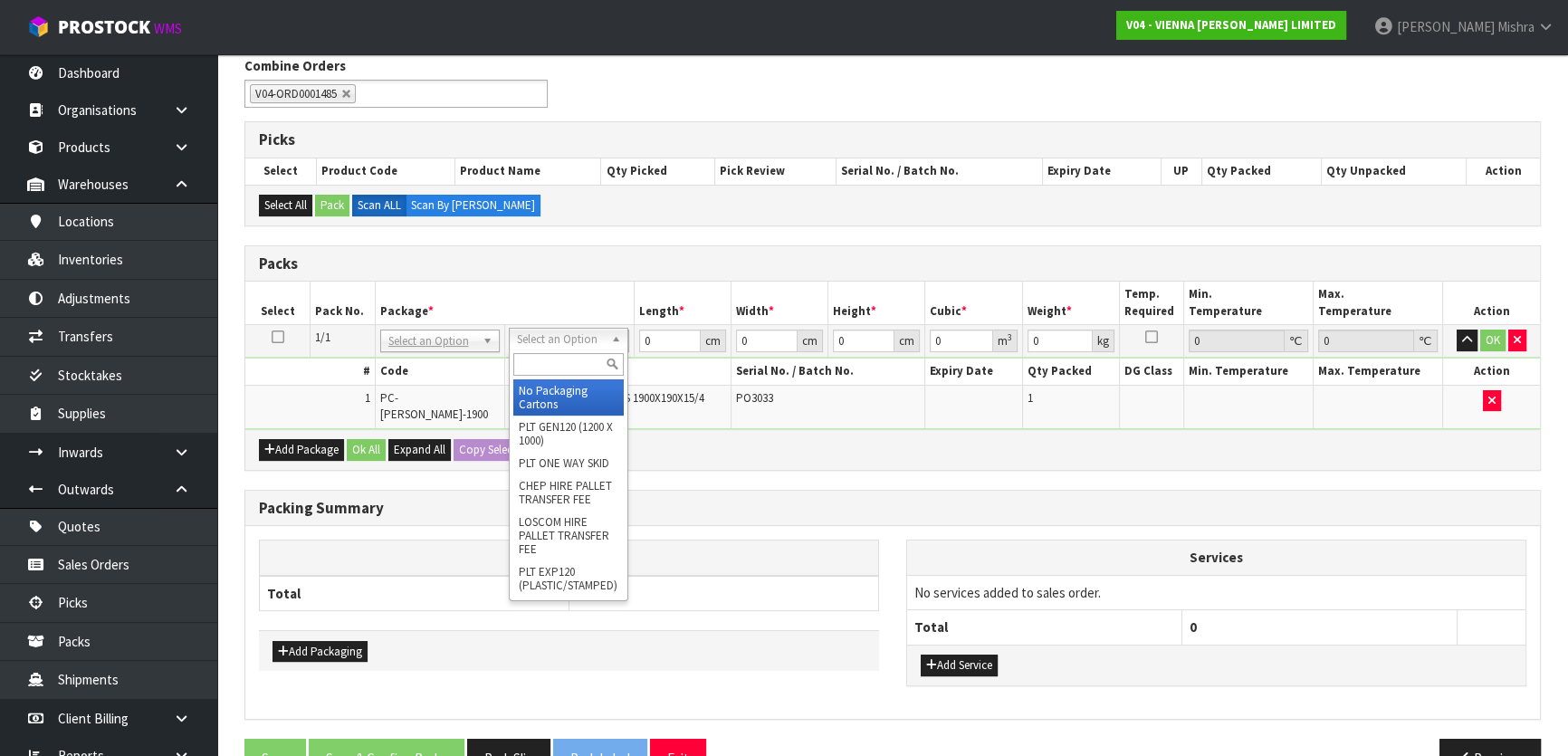
click at [541, 368] on input "text" at bounding box center [568, 365] width 110 height 23
type input "ret"
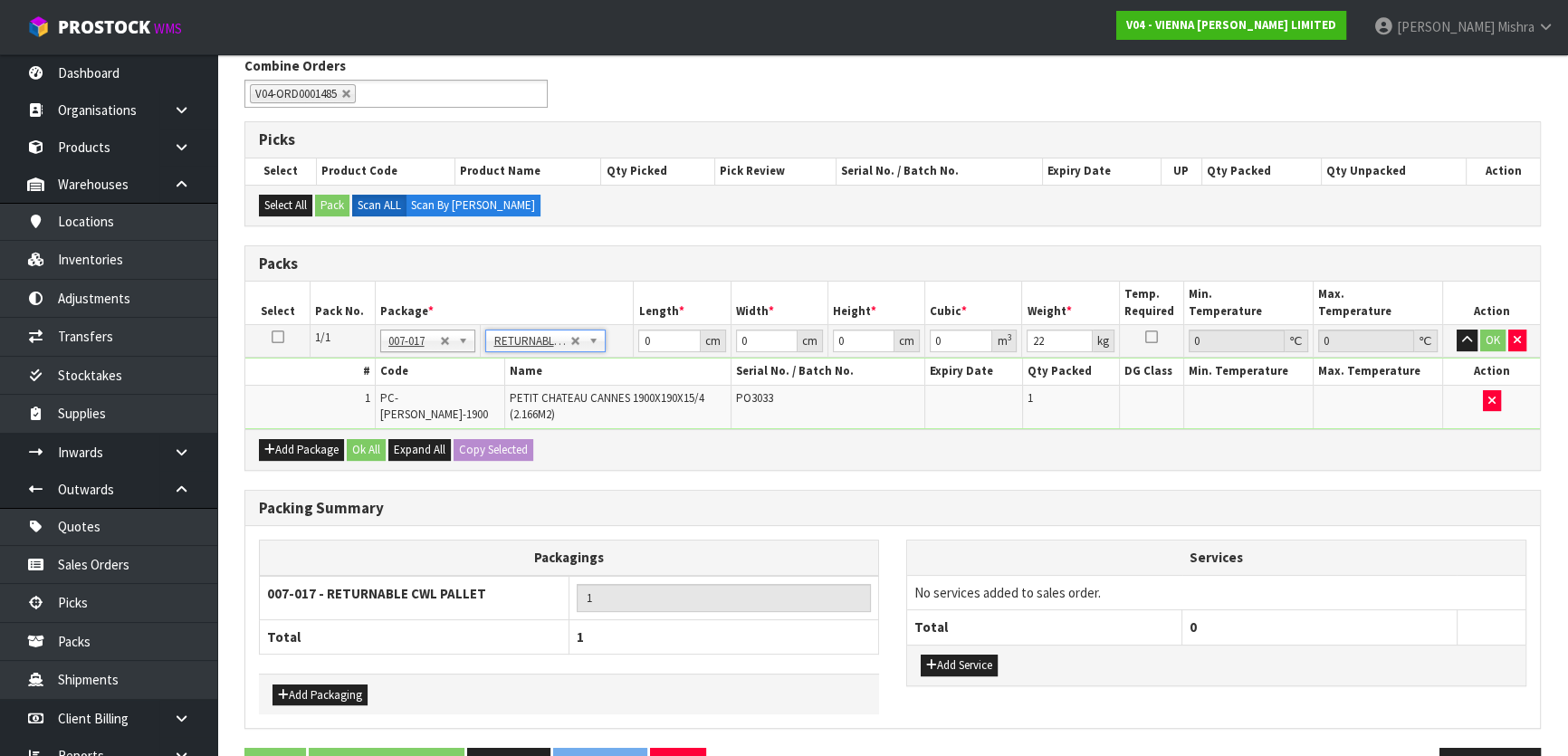
drag, startPoint x: 655, startPoint y: 326, endPoint x: 607, endPoint y: 344, distance: 51.3
click at [607, 344] on tr "1/1 NONE 007-001 007-002 007-004 007-009 007-013 007-014 007-015 007-017 007-01…" at bounding box center [892, 341] width 1294 height 32
drag, startPoint x: 667, startPoint y: 346, endPoint x: 579, endPoint y: 347, distance: 88.0
click at [582, 347] on tr "1/1 NONE 007-001 007-002 007-004 007-009 007-013 007-014 007-015 007-017 007-01…" at bounding box center [892, 341] width 1294 height 32
click at [380, 446] on button "Ok All" at bounding box center [366, 450] width 39 height 22
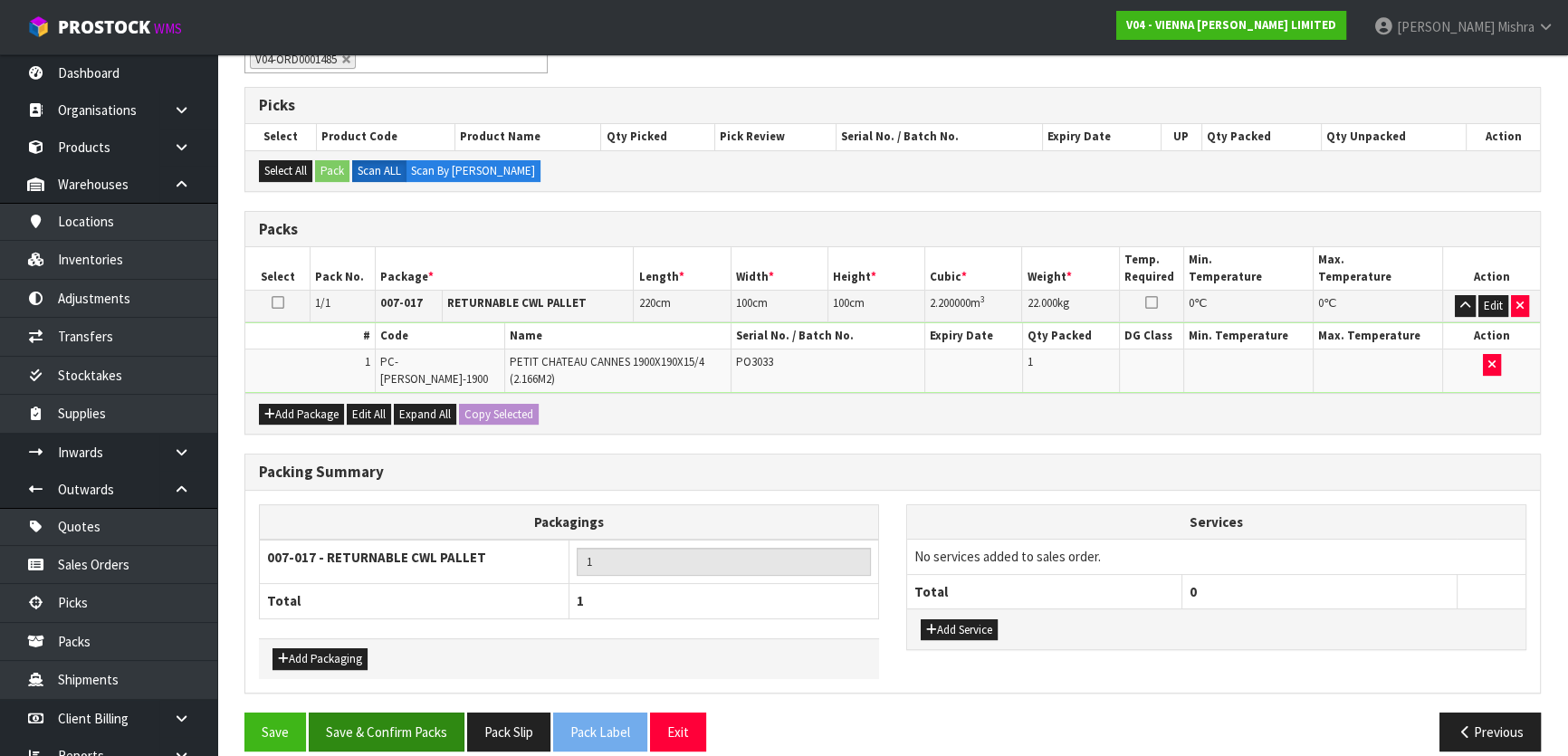
scroll to position [351, 0]
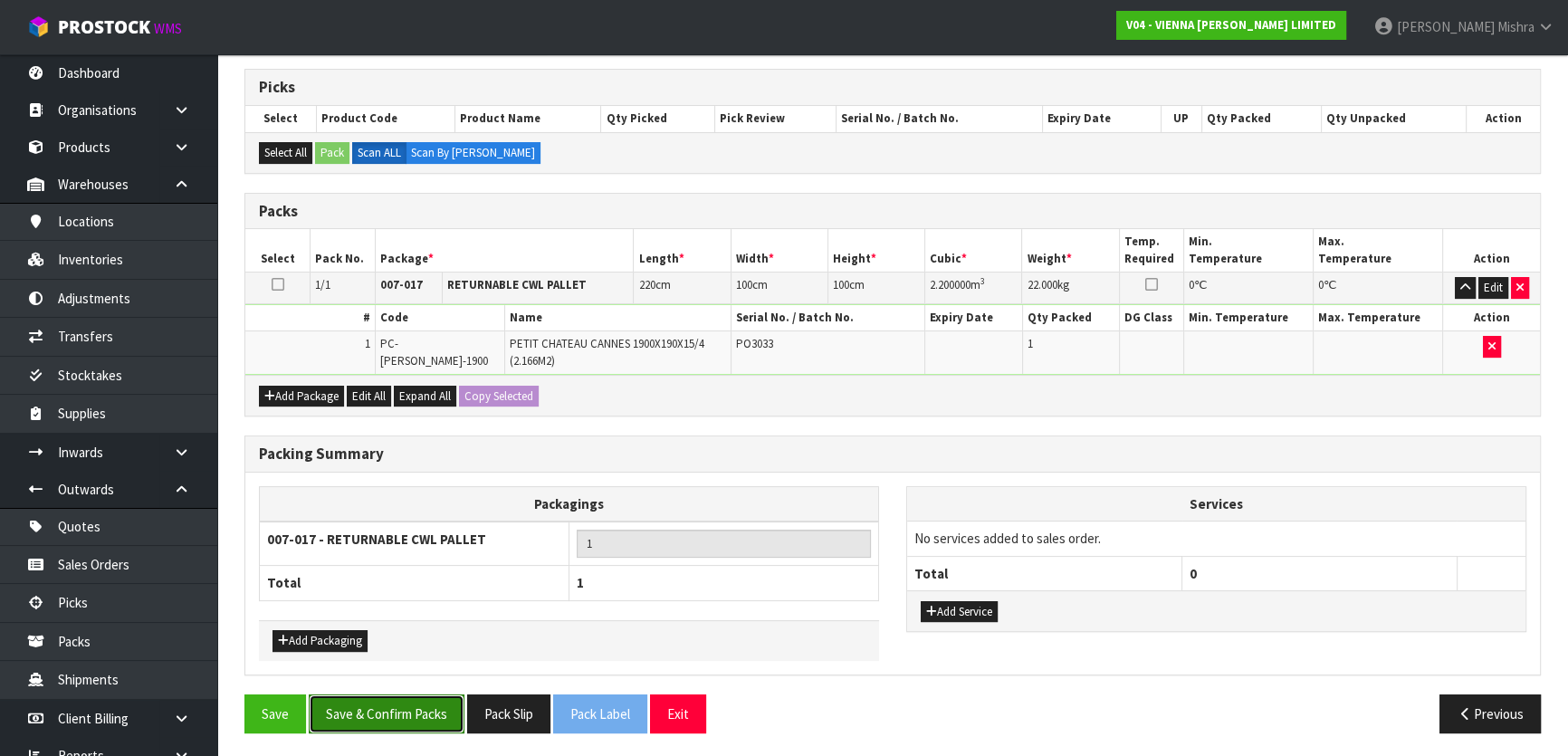
click at [392, 697] on button "Save & Confirm Packs" at bounding box center [386, 714] width 156 height 39
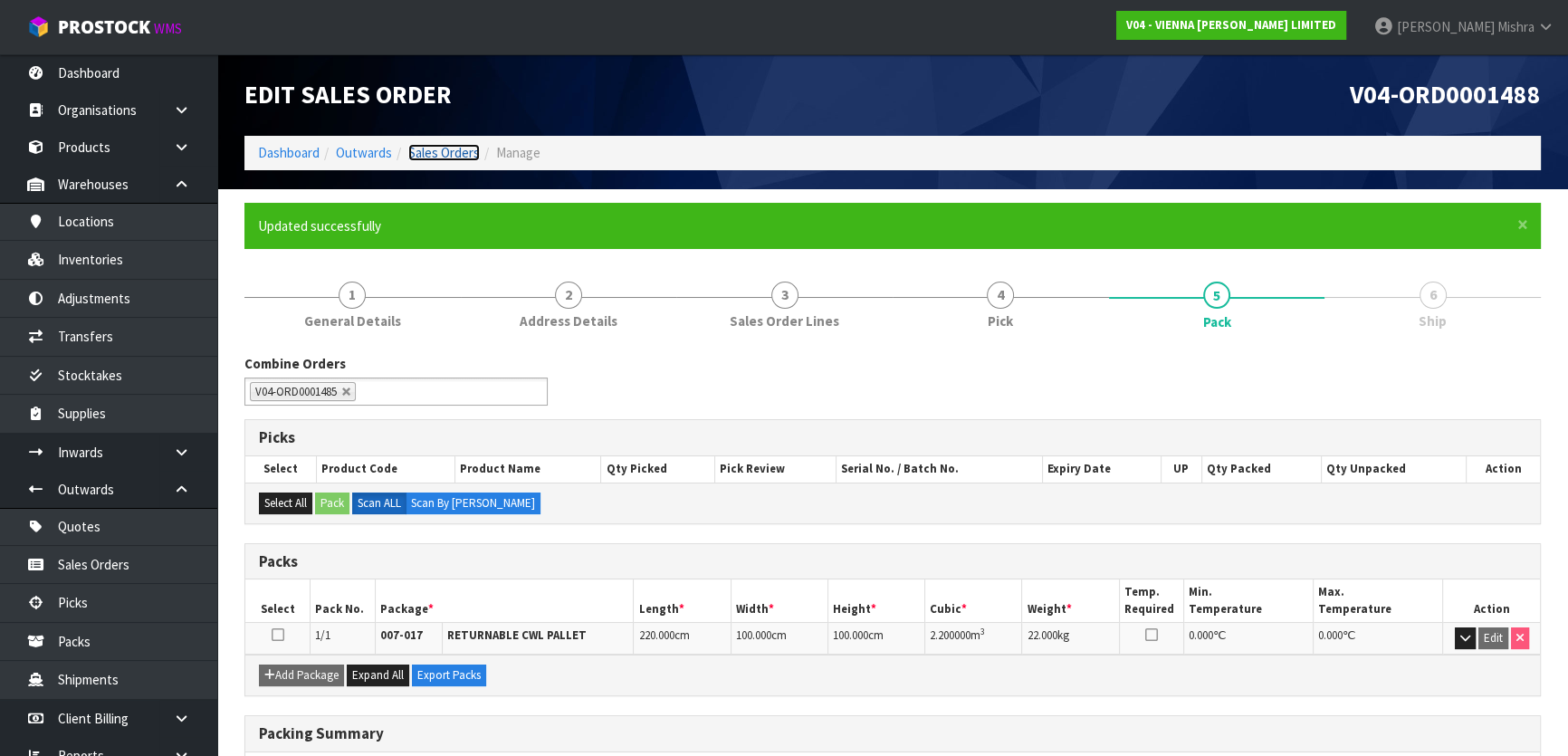
click at [443, 154] on link "Sales Orders" at bounding box center [444, 152] width 72 height 17
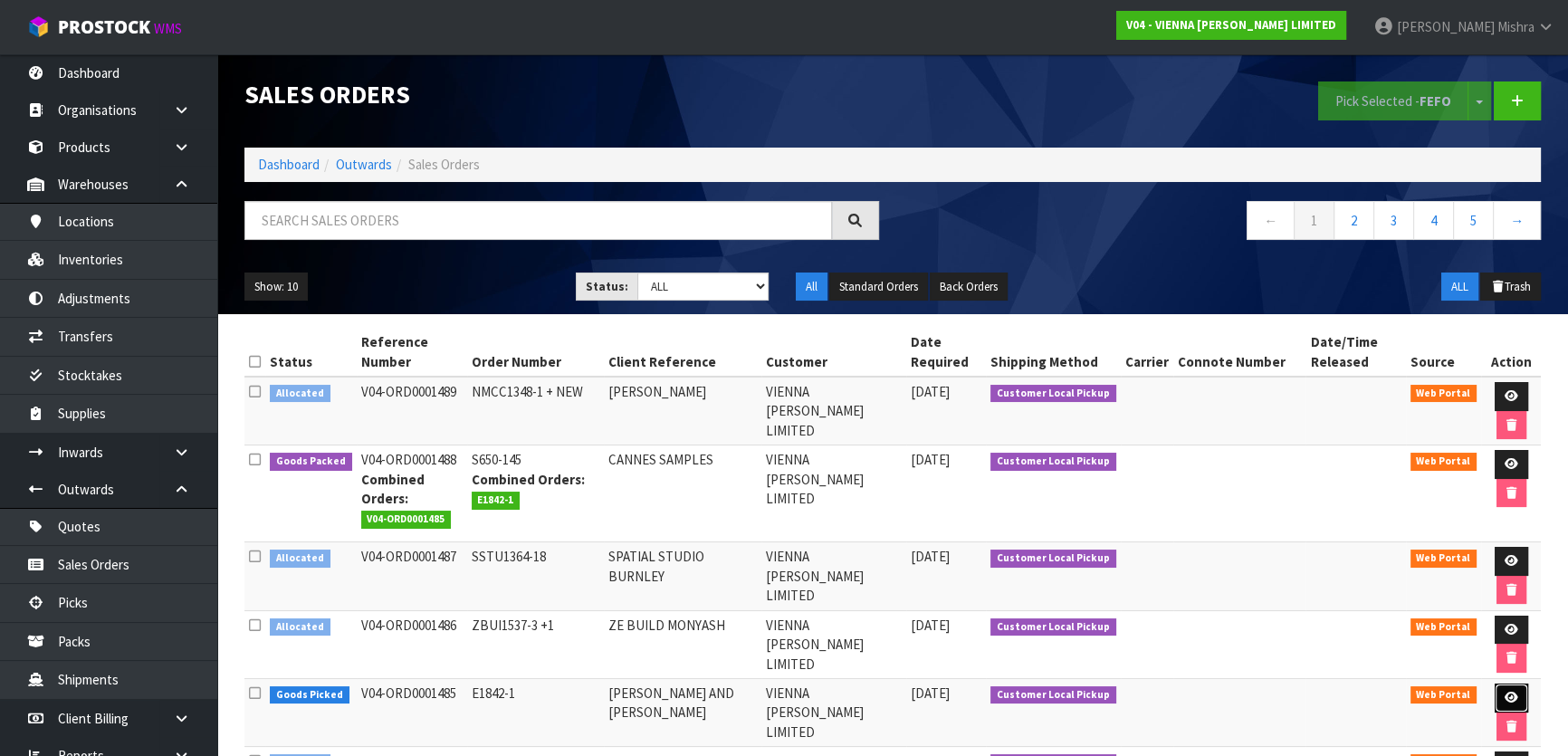
click at [1509, 692] on icon at bounding box center [1511, 697] width 14 height 12
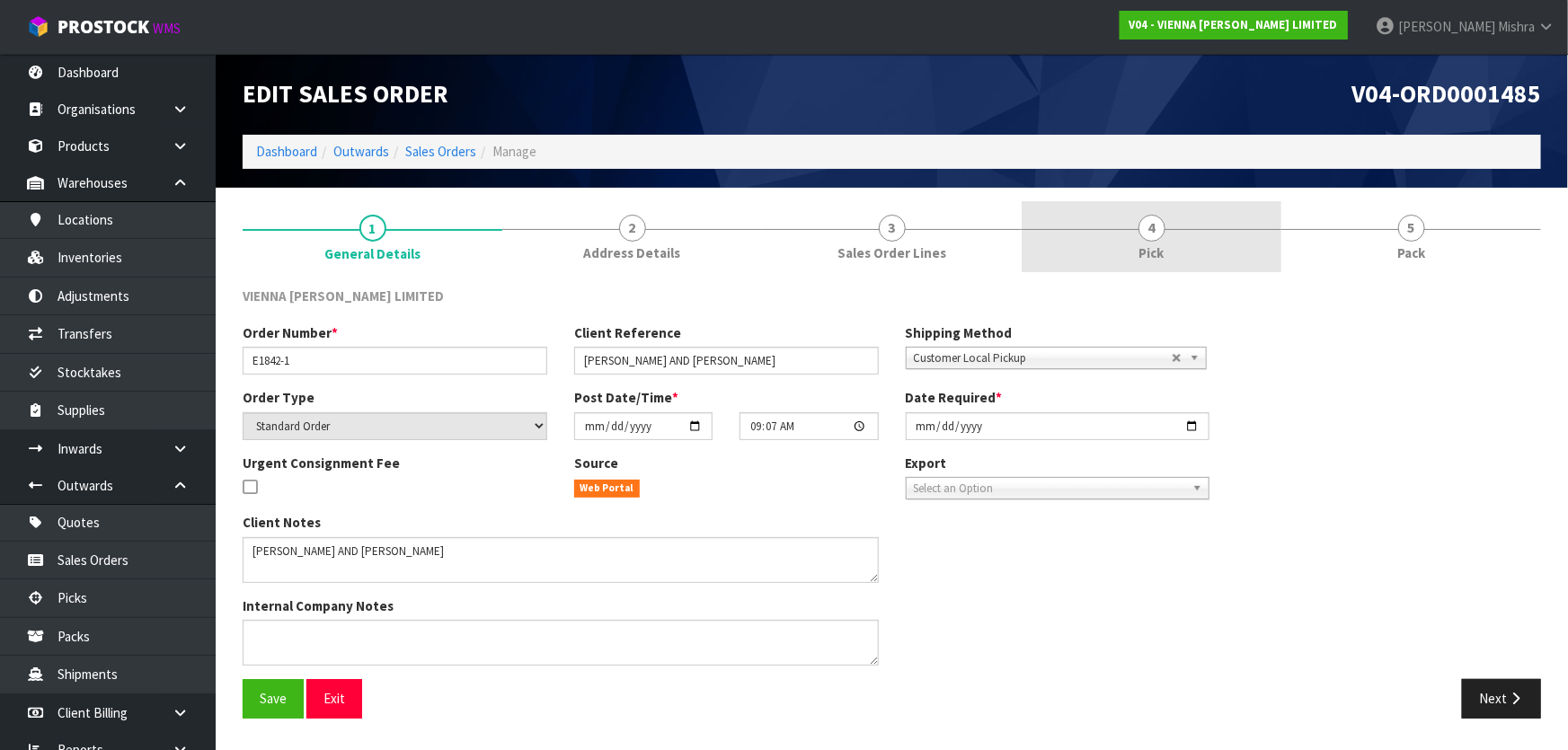
click at [1149, 250] on span "Pick" at bounding box center [1152, 252] width 26 height 19
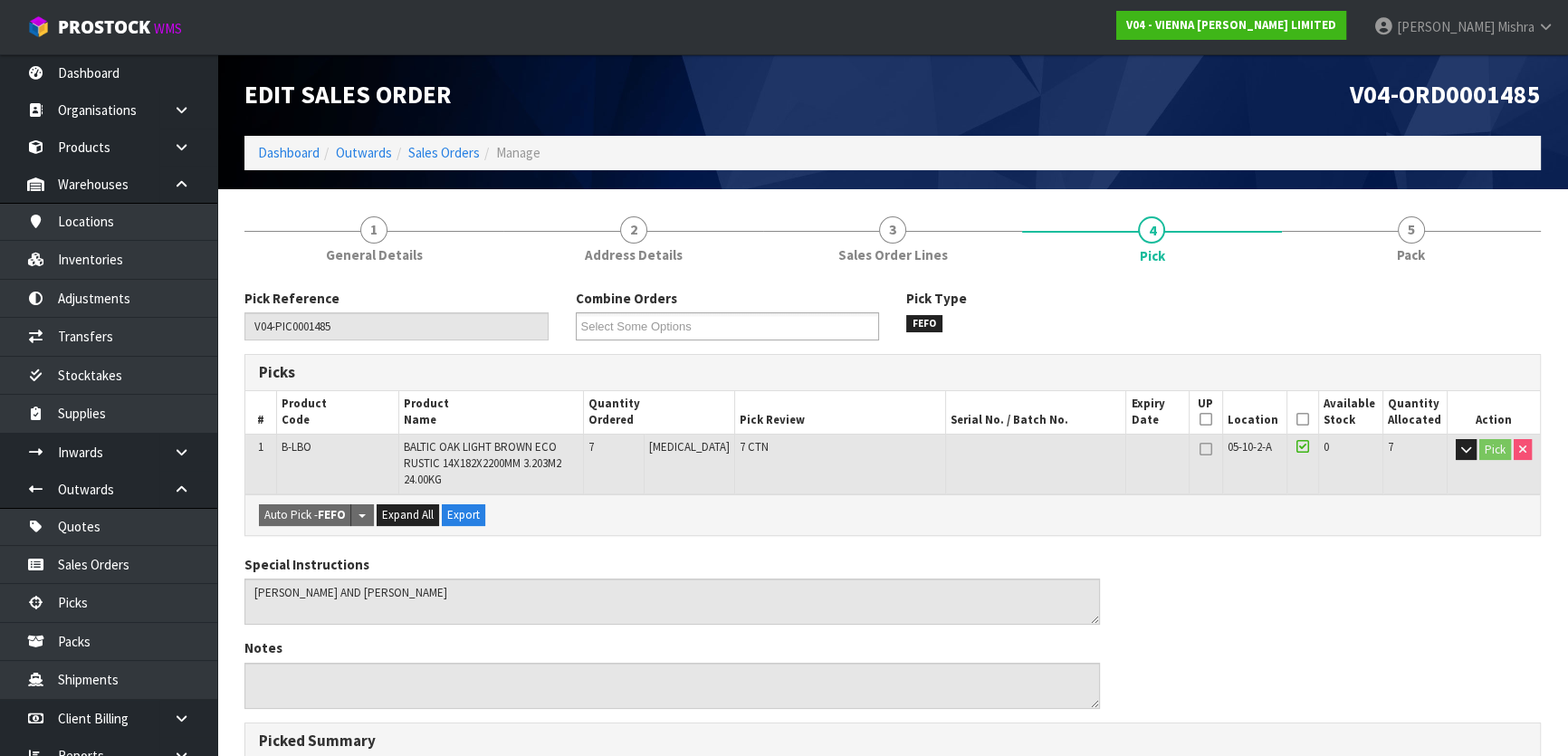
click at [1296, 420] on icon at bounding box center [1303, 420] width 13 height 1
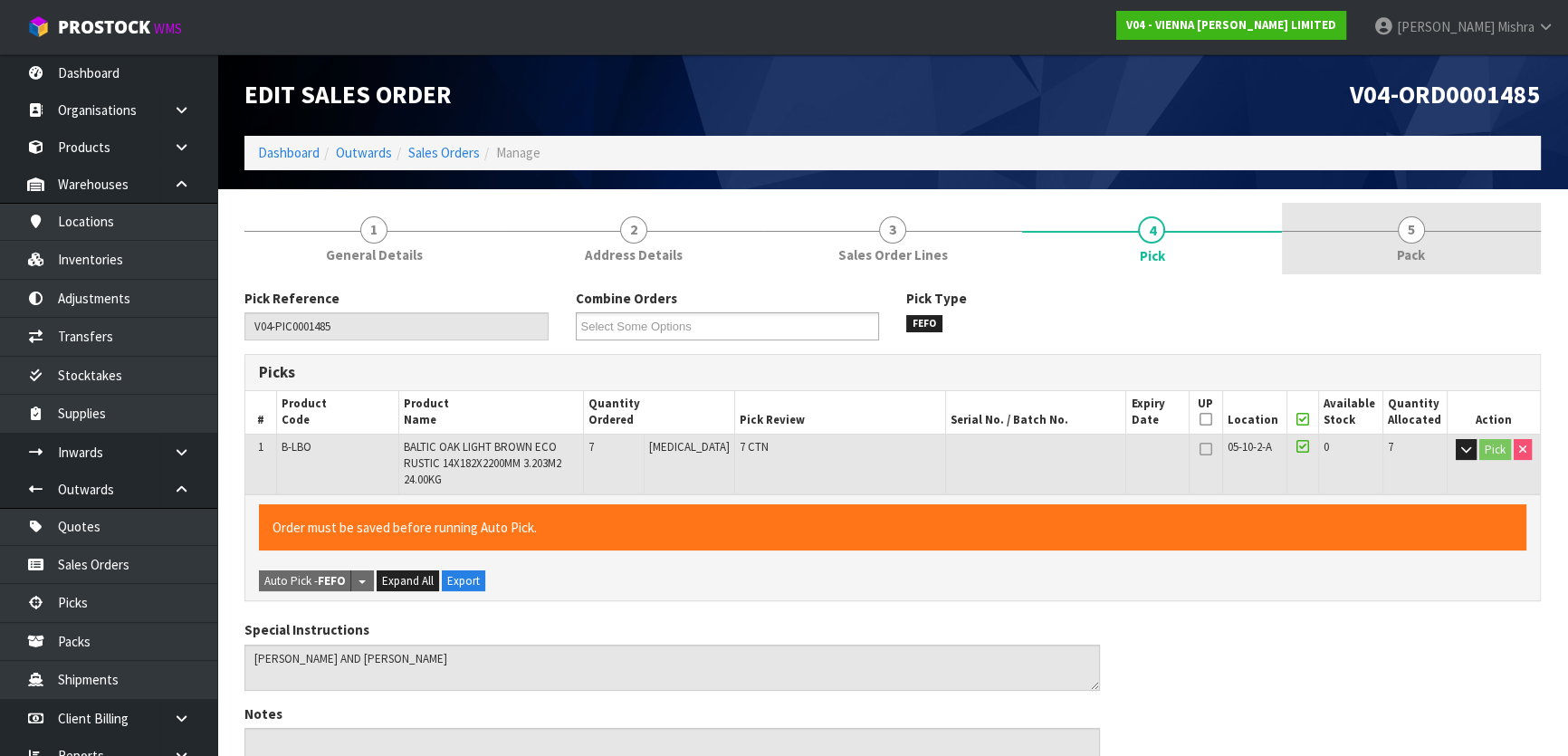
click at [1352, 262] on link "5 Pack" at bounding box center [1411, 239] width 259 height 72
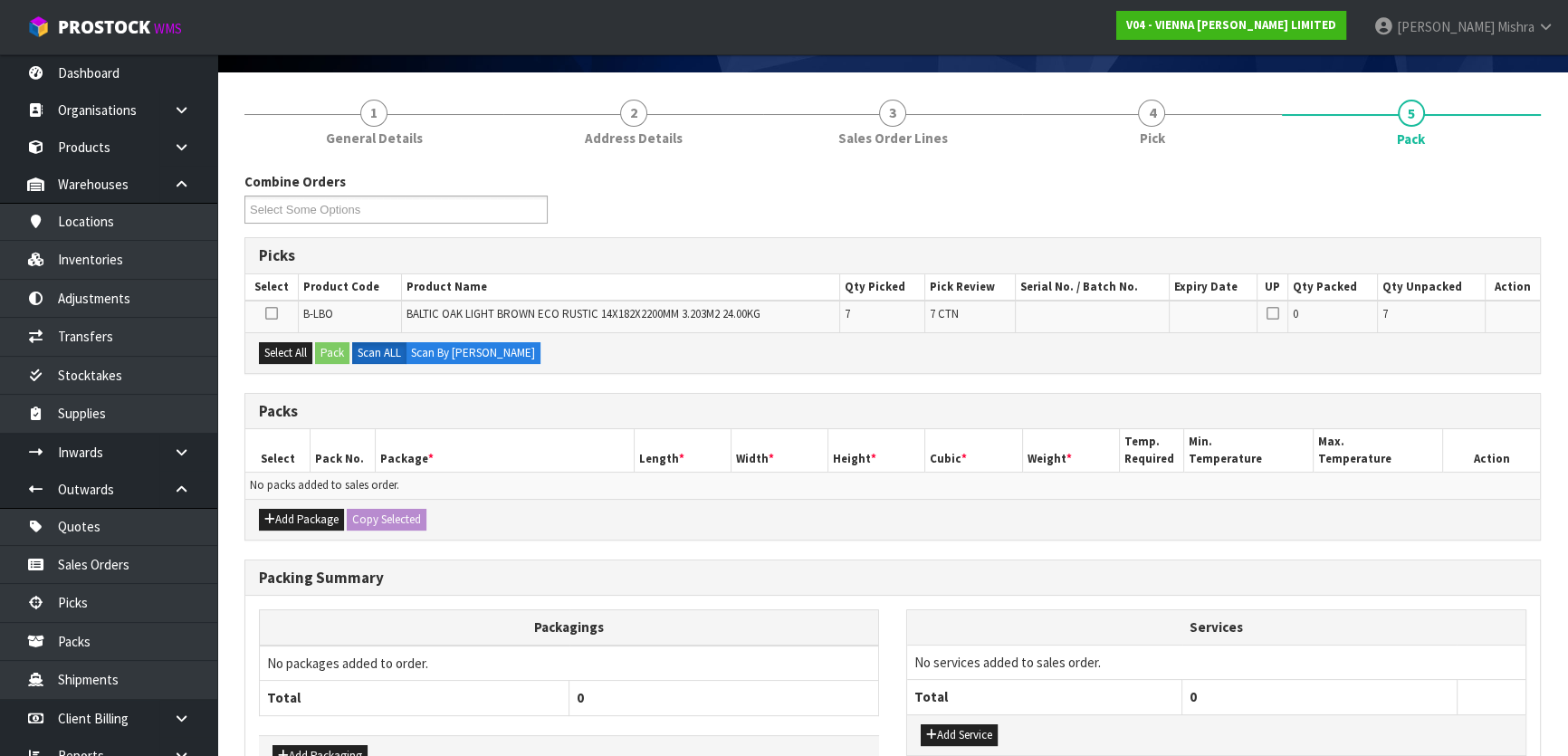
scroll to position [231, 0]
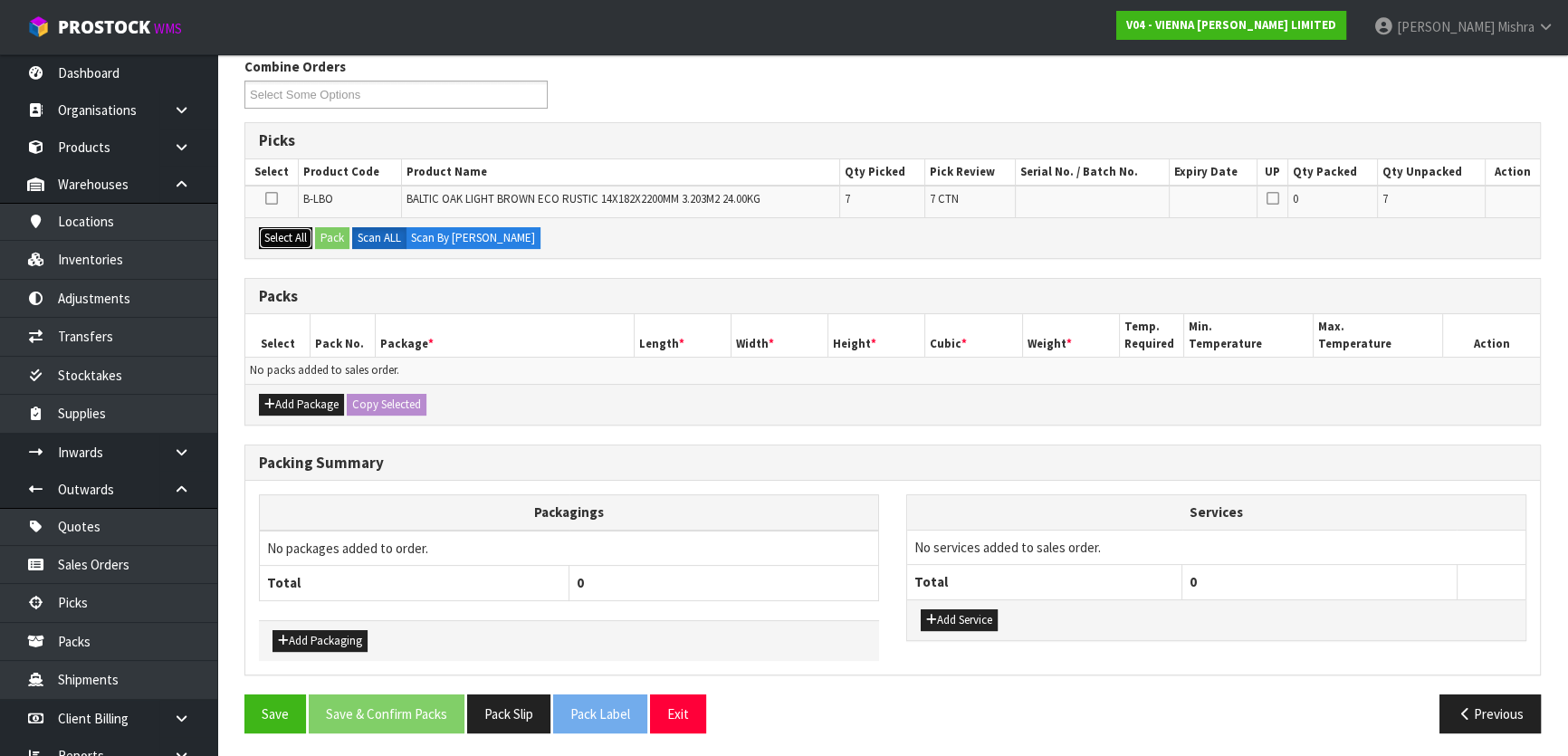
drag, startPoint x: 273, startPoint y: 243, endPoint x: 336, endPoint y: 238, distance: 63.2
click at [274, 243] on button "Select All" at bounding box center [286, 238] width 53 height 22
click at [340, 236] on button "Pack" at bounding box center [331, 238] width 34 height 22
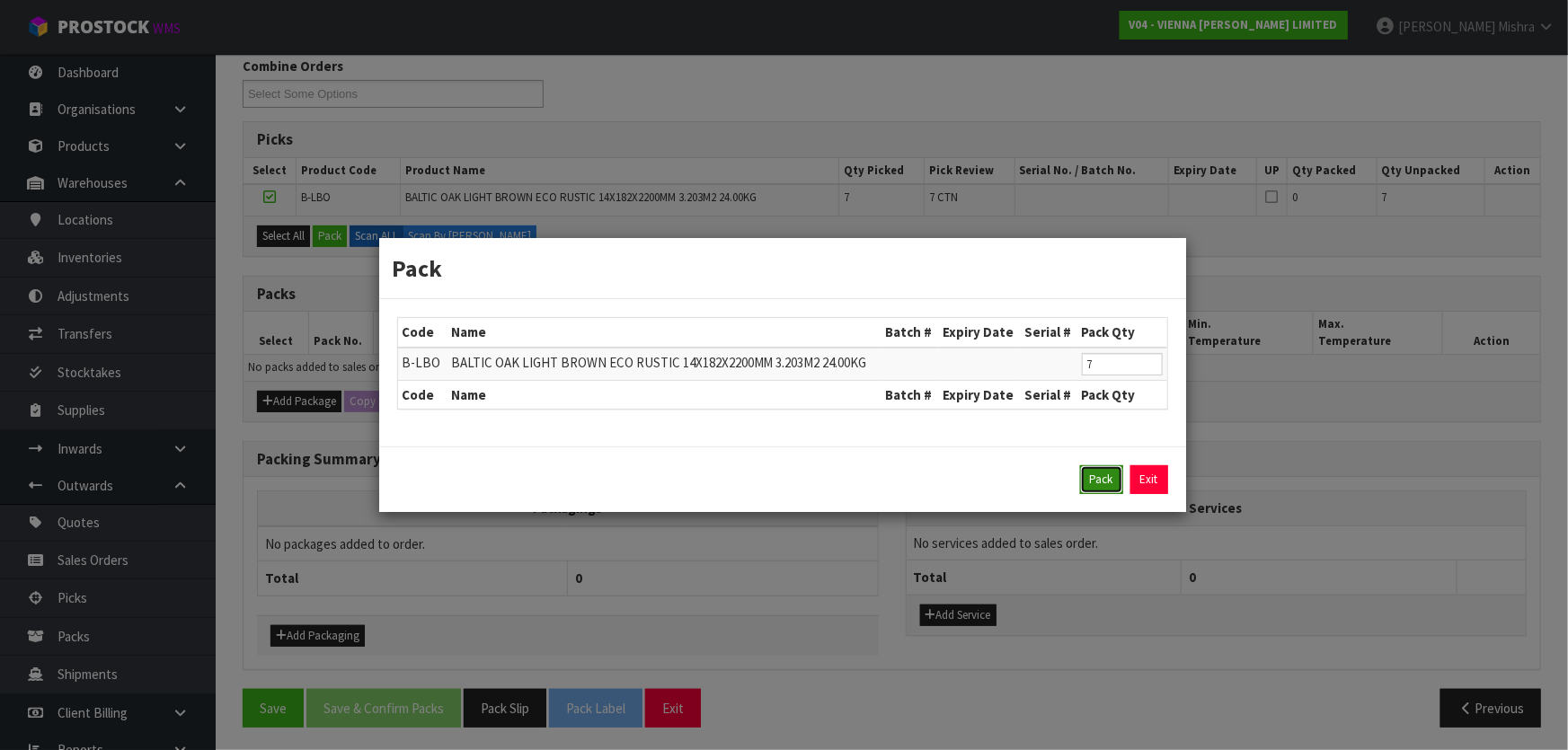
click at [1089, 471] on button "Pack" at bounding box center [1101, 480] width 43 height 29
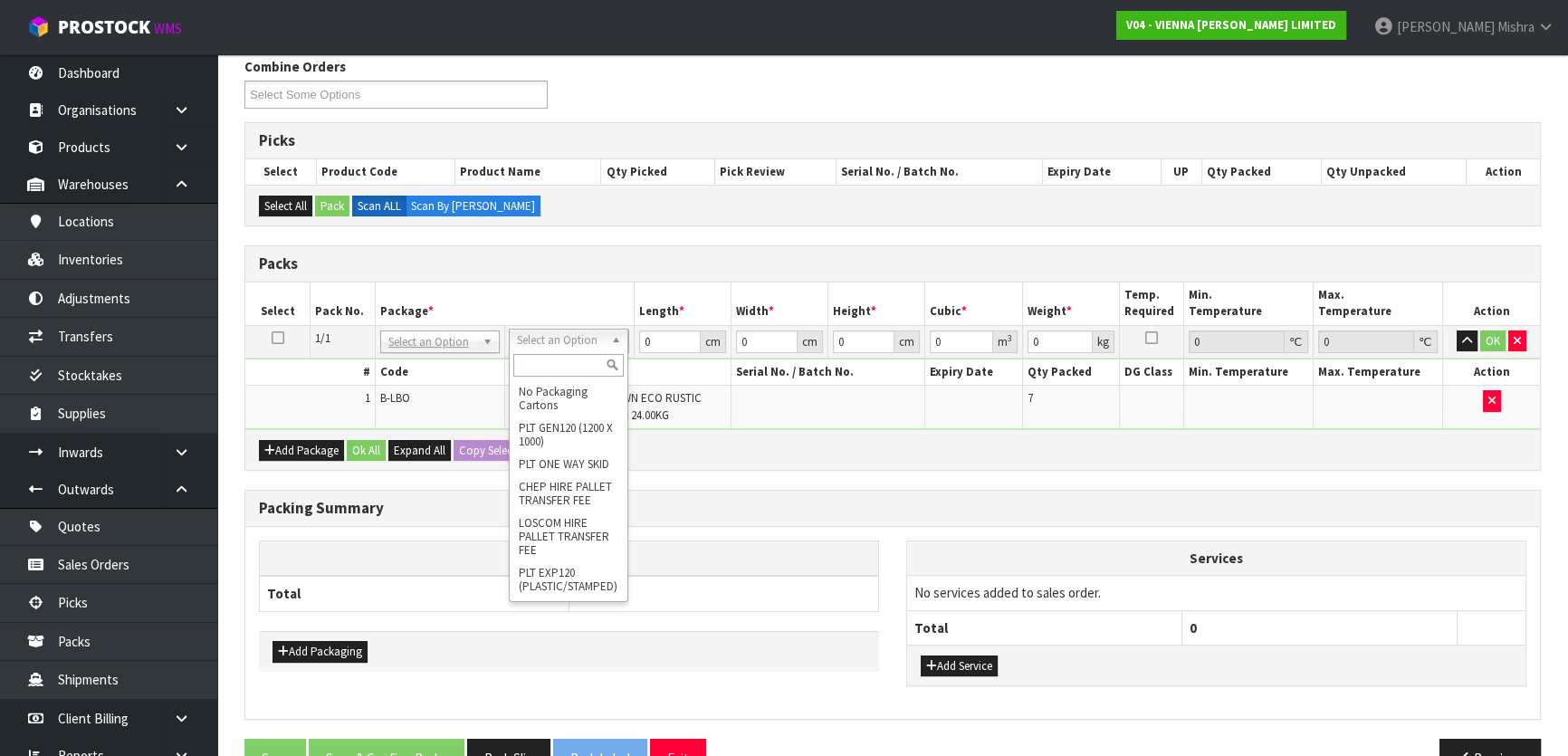
click at [566, 357] on input "text" at bounding box center [568, 366] width 110 height 23
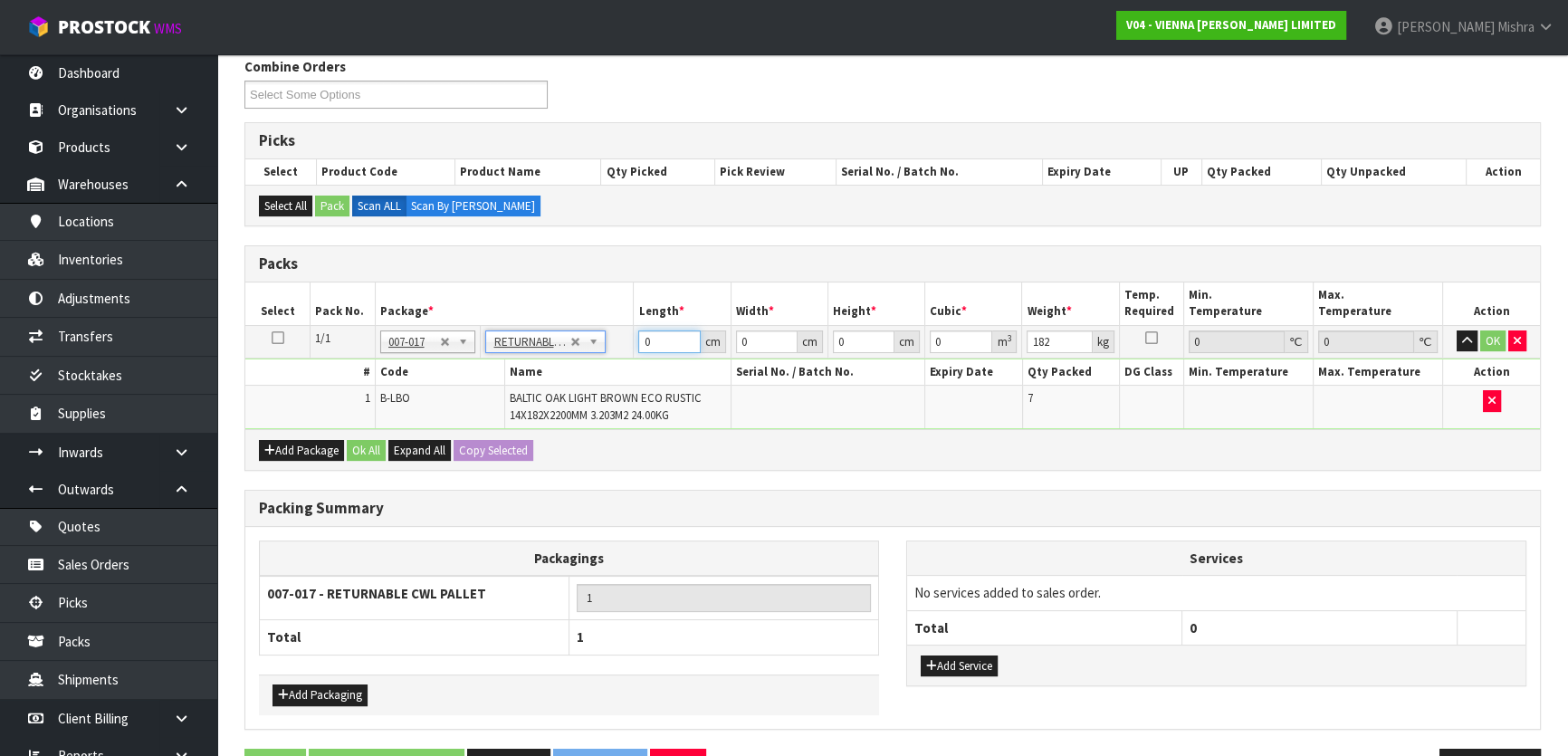
drag, startPoint x: 585, startPoint y: 335, endPoint x: 574, endPoint y: 326, distance: 14.2
click at [575, 331] on tr "1/1 NONE 007-001 007-002 007-004 007-009 007-013 007-014 007-015 007-017 007-01…" at bounding box center [892, 341] width 1294 height 32
click at [366, 453] on button "Ok All" at bounding box center [366, 451] width 39 height 22
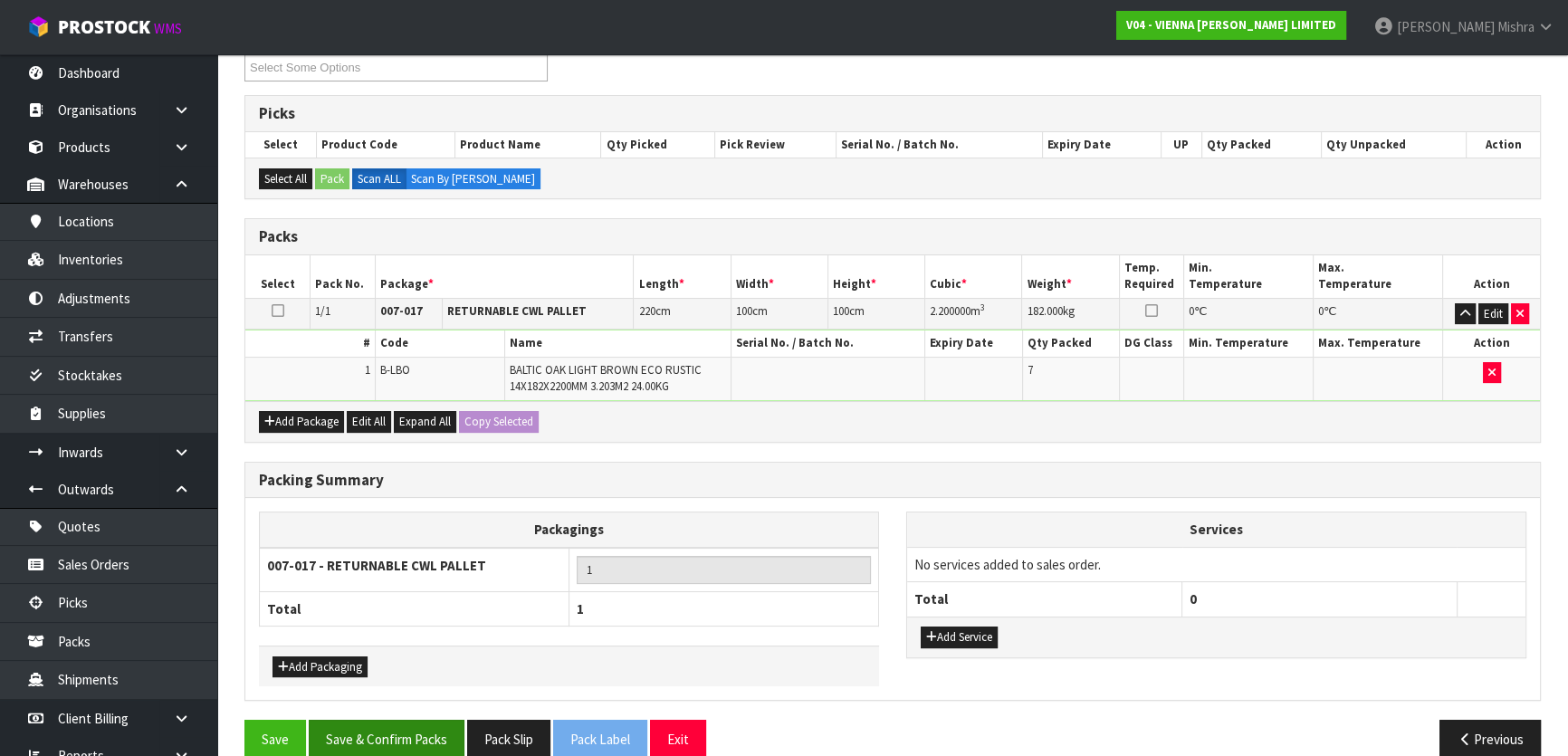
scroll to position [285, 0]
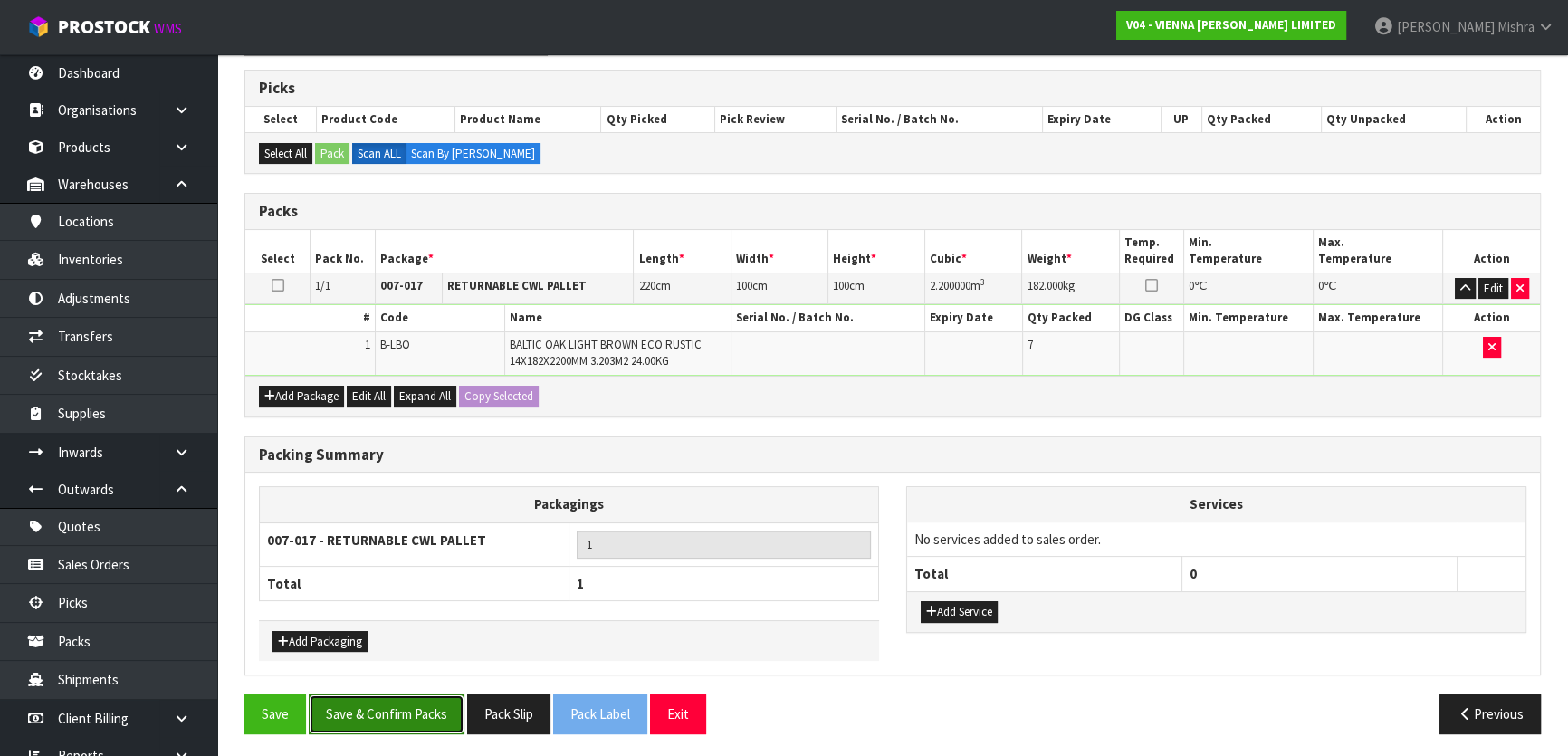
drag, startPoint x: 339, startPoint y: 708, endPoint x: 706, endPoint y: 671, distance: 368.9
click at [340, 708] on button "Save & Confirm Packs" at bounding box center [386, 714] width 156 height 39
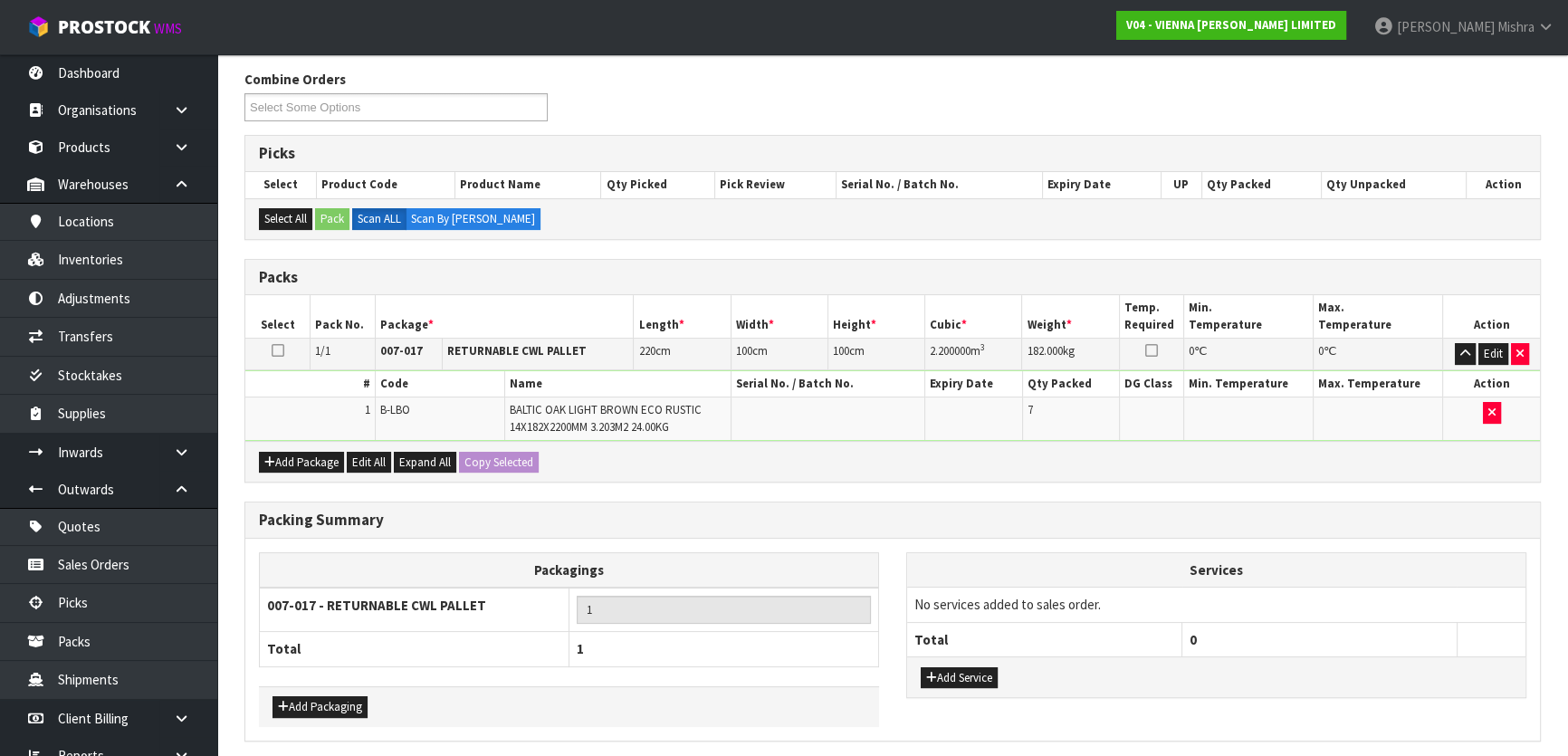
scroll to position [0, 0]
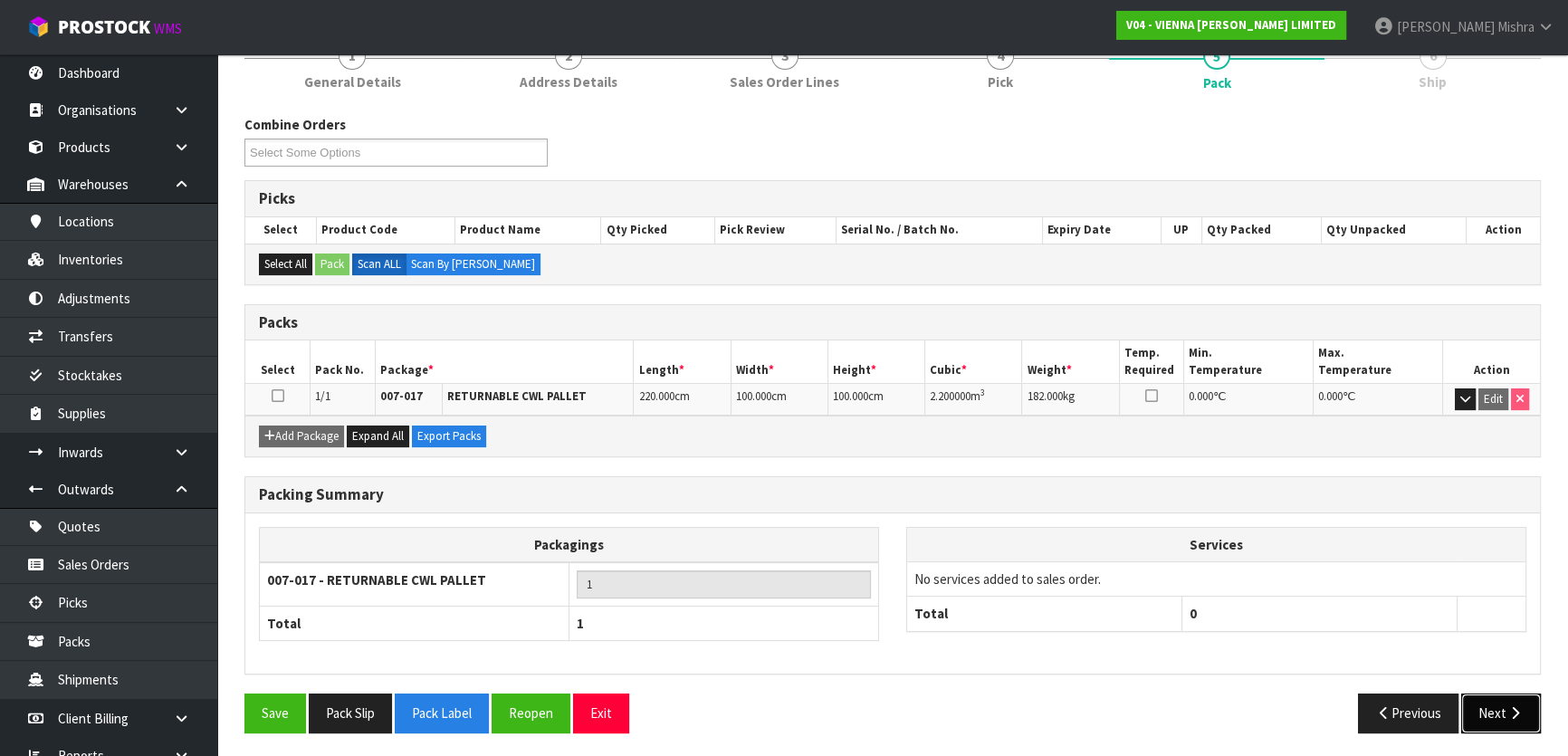
click at [1495, 727] on button "Next" at bounding box center [1500, 713] width 80 height 39
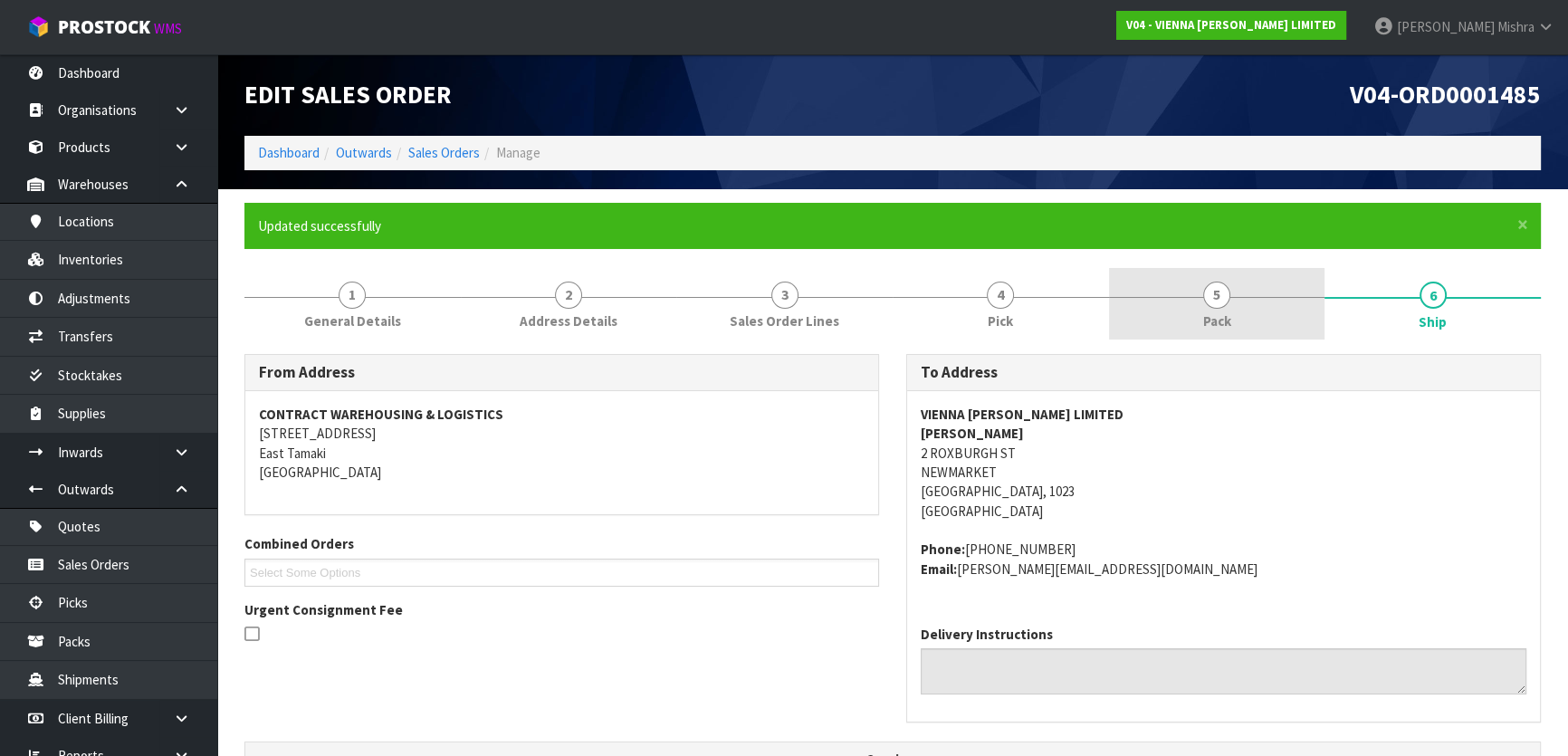
click at [1187, 335] on link "5 Pack" at bounding box center [1217, 304] width 217 height 72
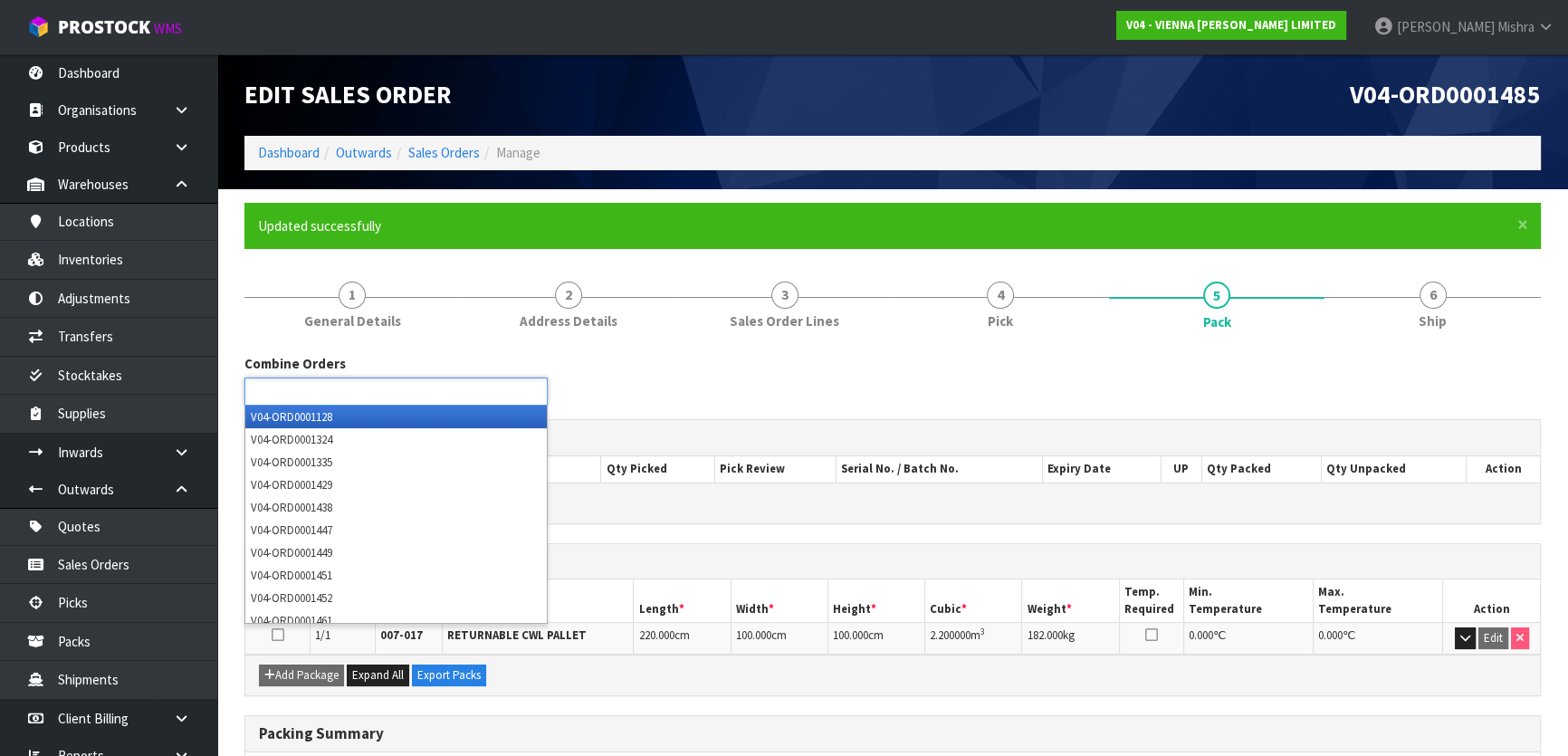
drag, startPoint x: 330, startPoint y: 389, endPoint x: 339, endPoint y: 404, distance: 17.5
click at [330, 389] on input "text" at bounding box center [316, 391] width 133 height 23
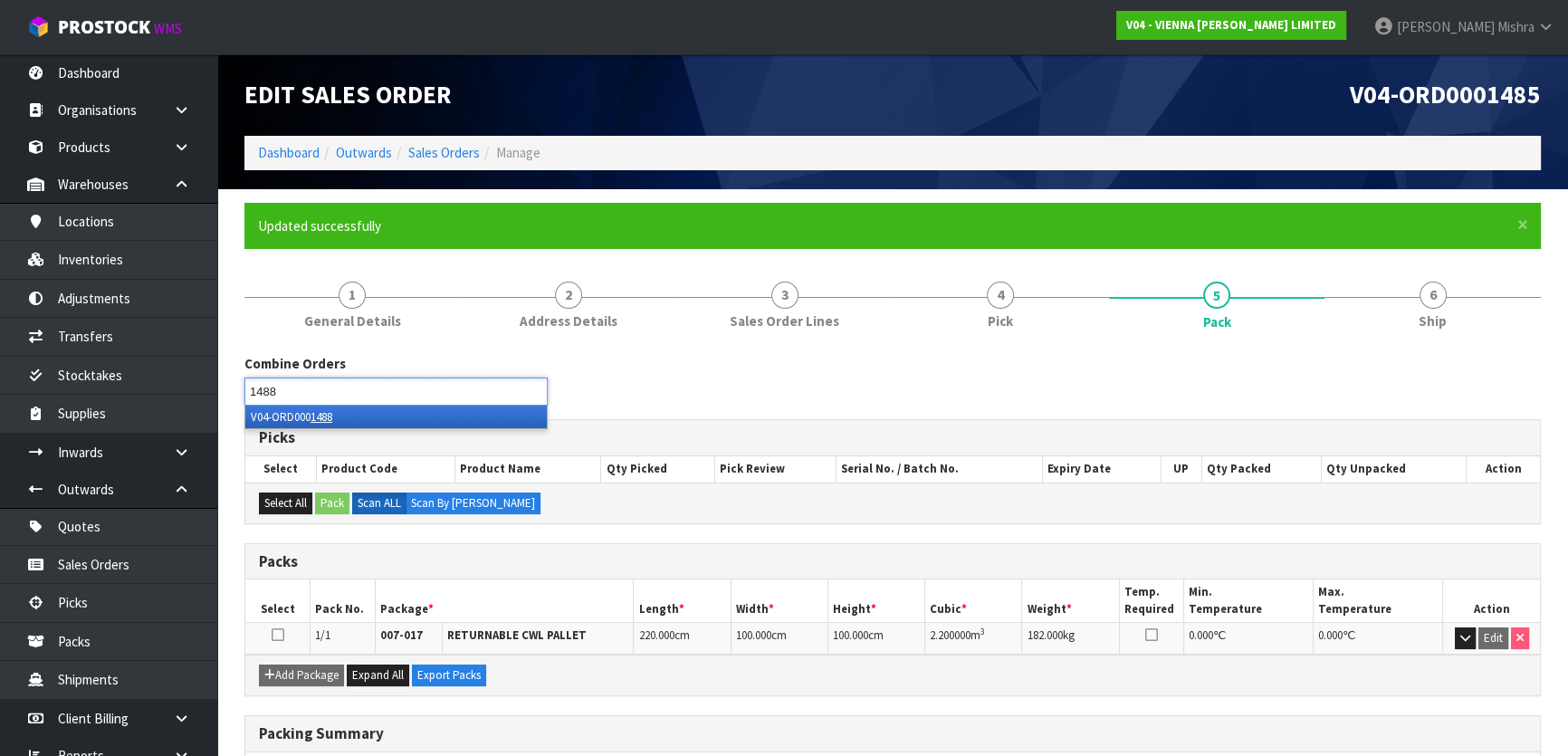
click at [388, 416] on li "V04-ORD000 1488" at bounding box center [396, 417] width 301 height 23
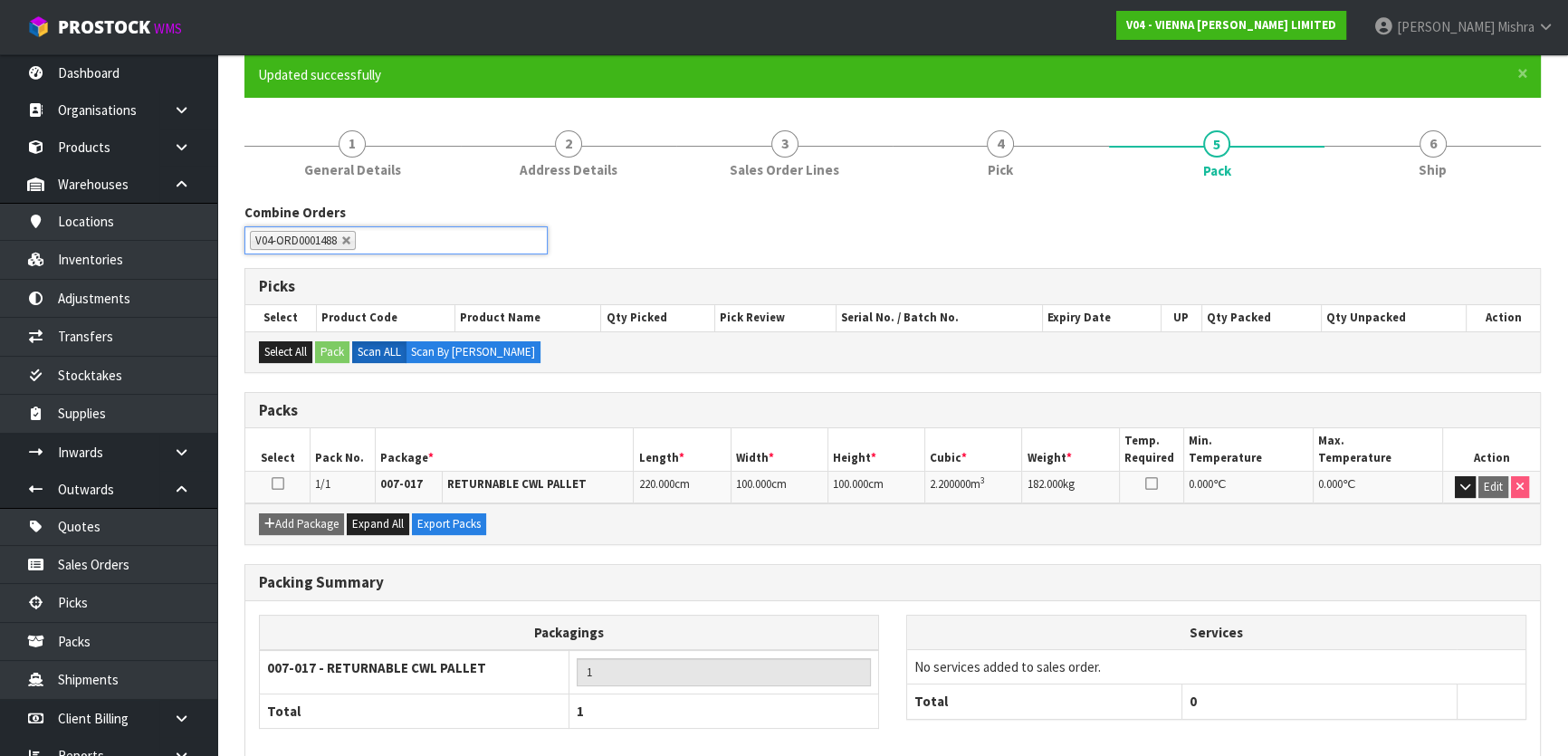
scroll to position [239, 0]
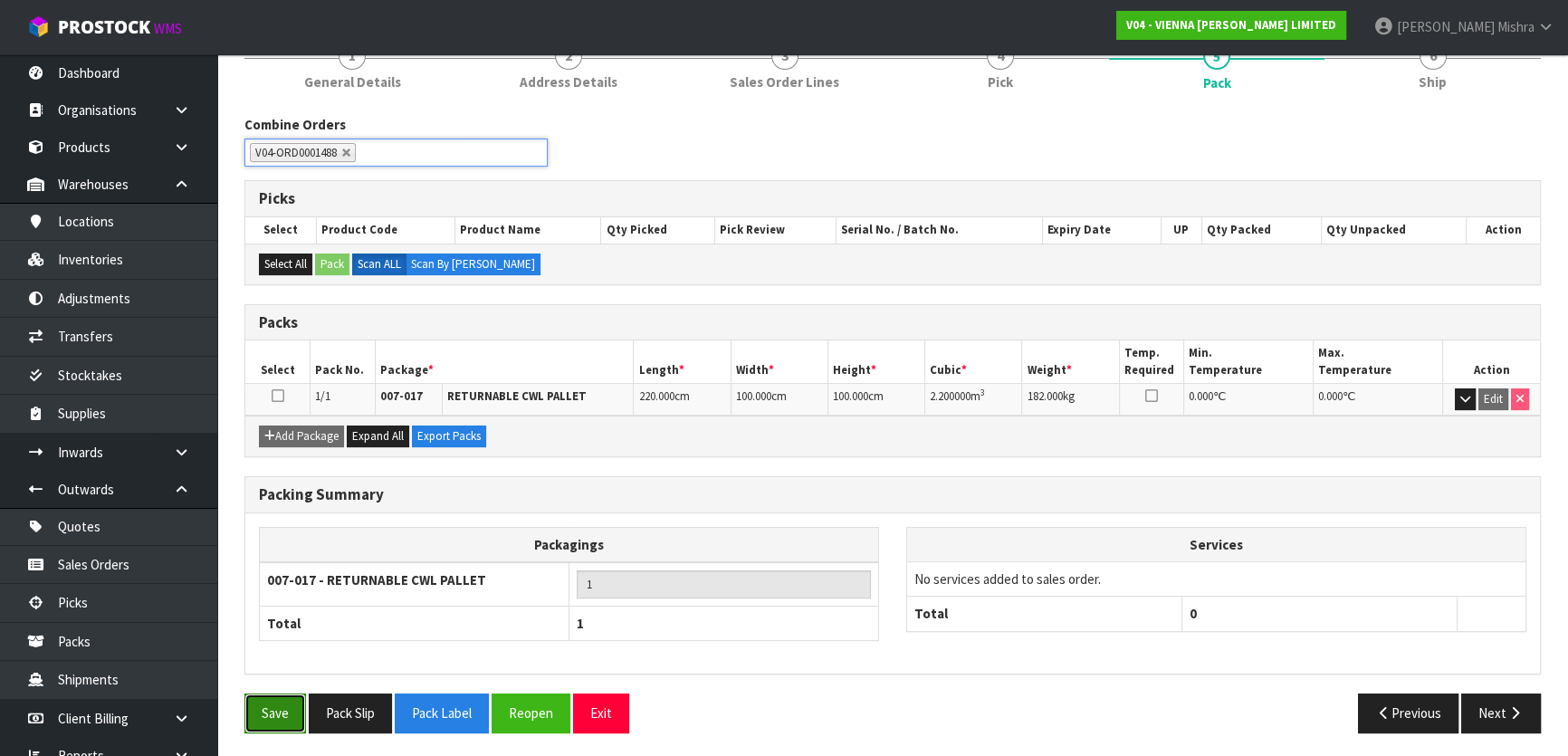
click at [270, 699] on button "Save" at bounding box center [274, 713] width 62 height 39
click at [1506, 717] on button "Next" at bounding box center [1500, 713] width 80 height 39
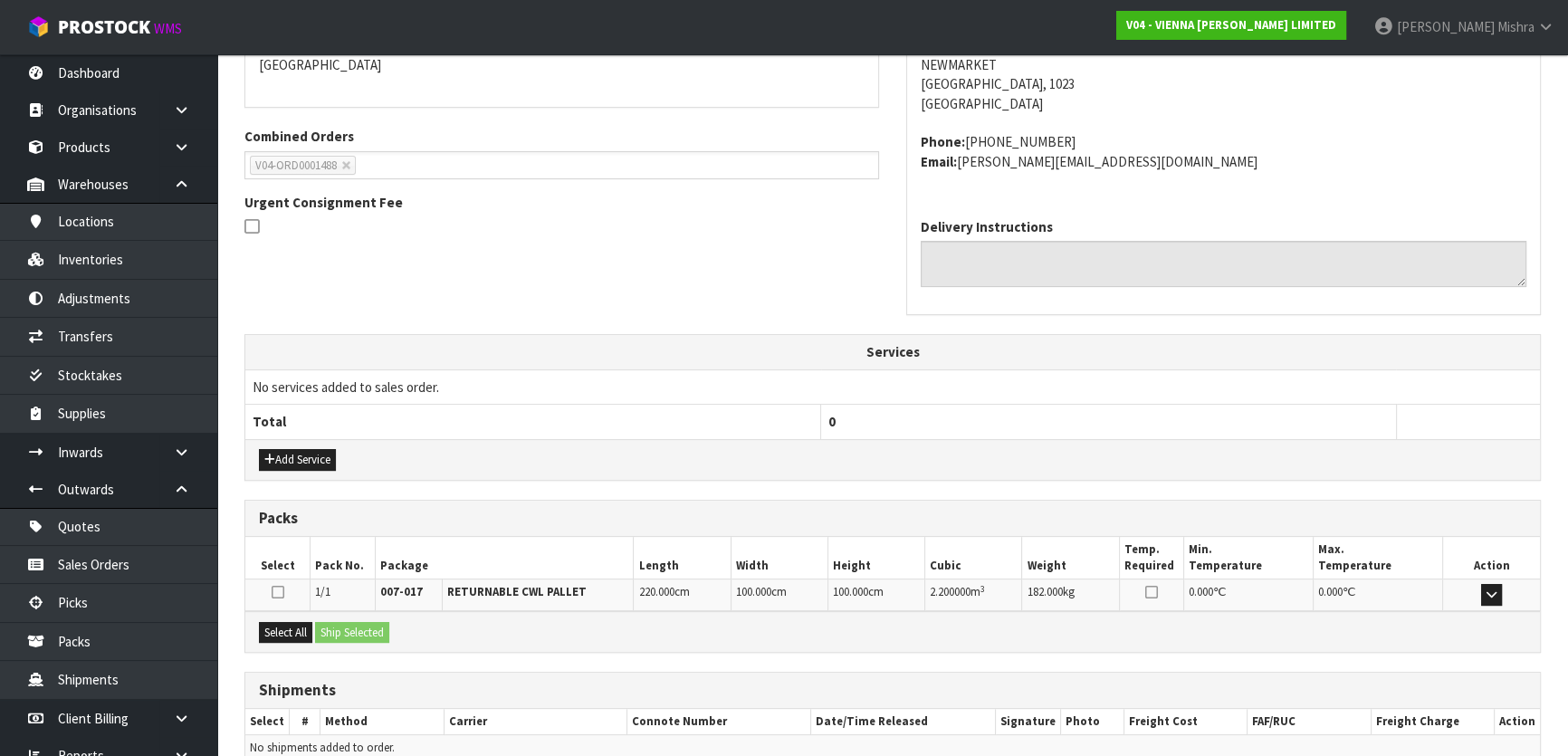
scroll to position [495, 0]
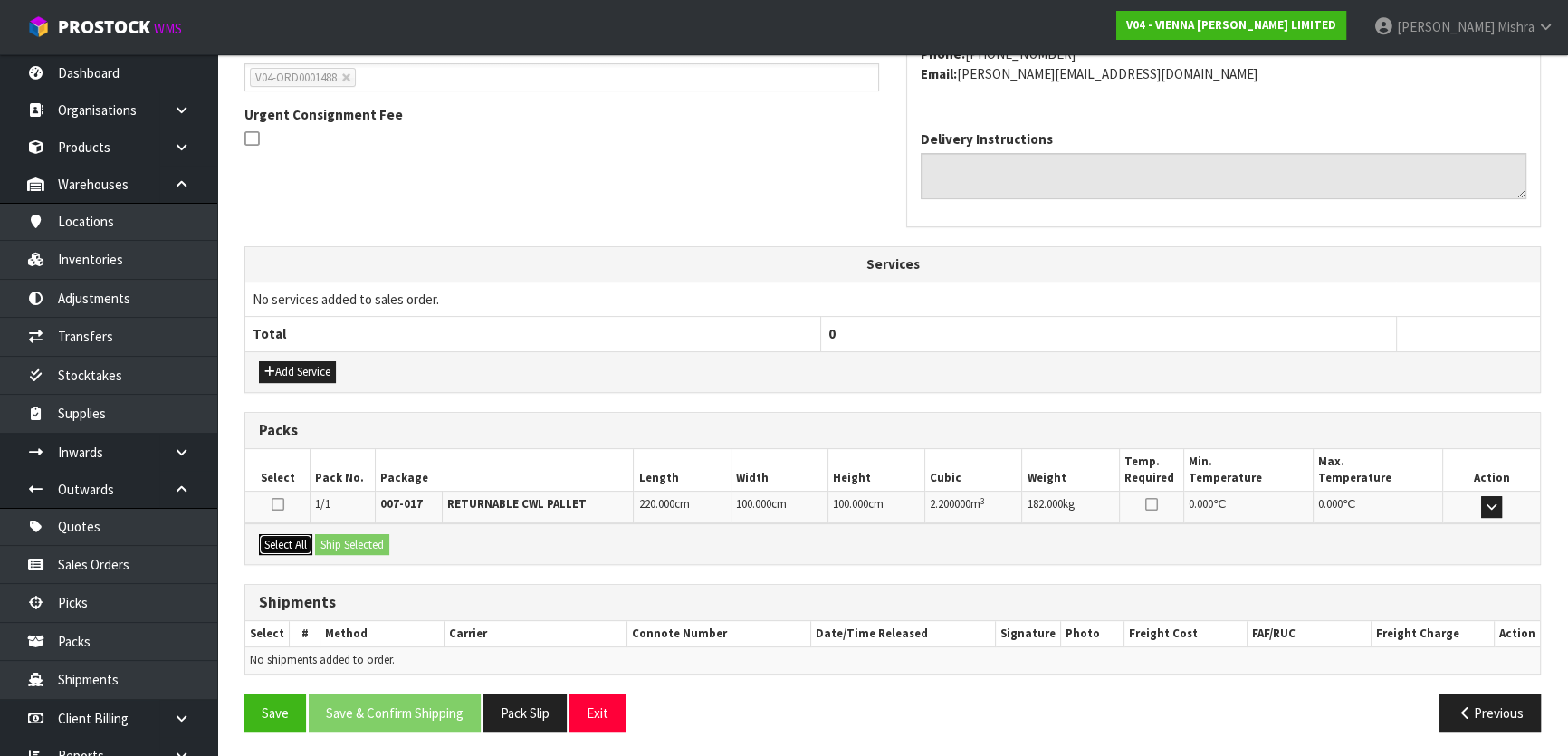
drag, startPoint x: 269, startPoint y: 533, endPoint x: 293, endPoint y: 532, distance: 24.0
click at [268, 535] on button "Select All" at bounding box center [286, 546] width 53 height 22
click at [360, 546] on button "Ship Selected" at bounding box center [352, 546] width 74 height 22
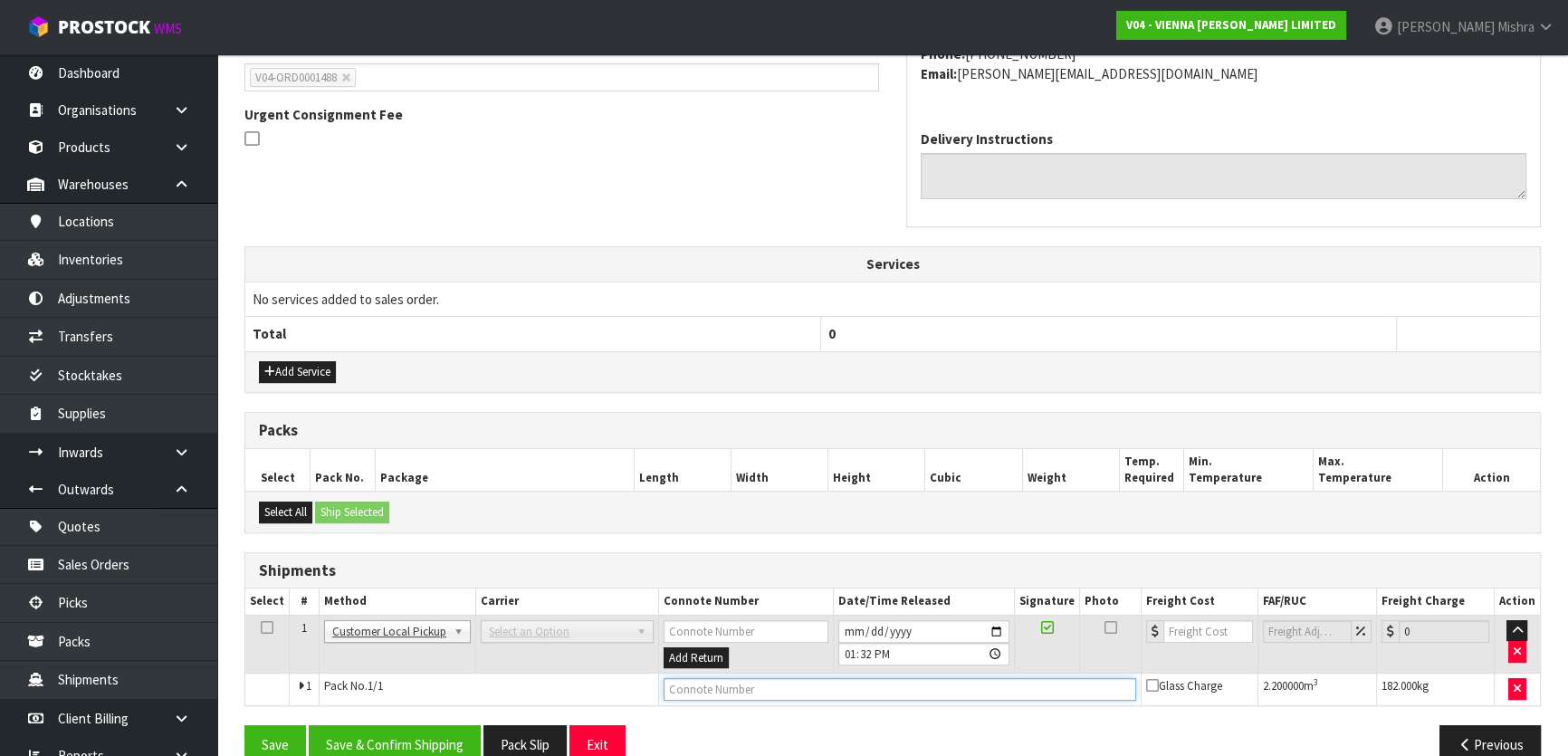
click at [715, 696] on input "text" at bounding box center [900, 690] width 473 height 23
click at [433, 752] on button "Save & Confirm Shipping" at bounding box center [394, 745] width 172 height 39
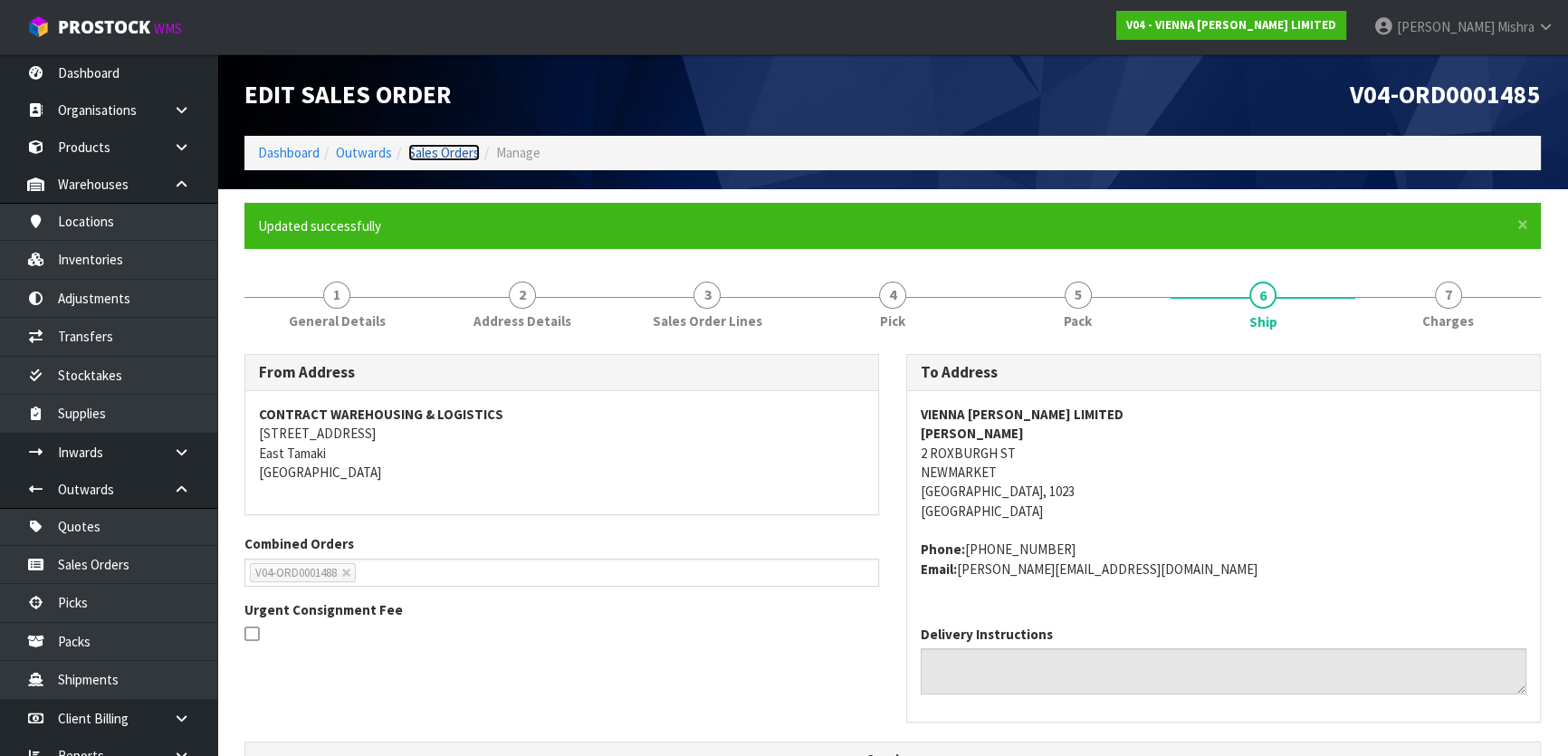
click at [454, 152] on link "Sales Orders" at bounding box center [444, 152] width 72 height 17
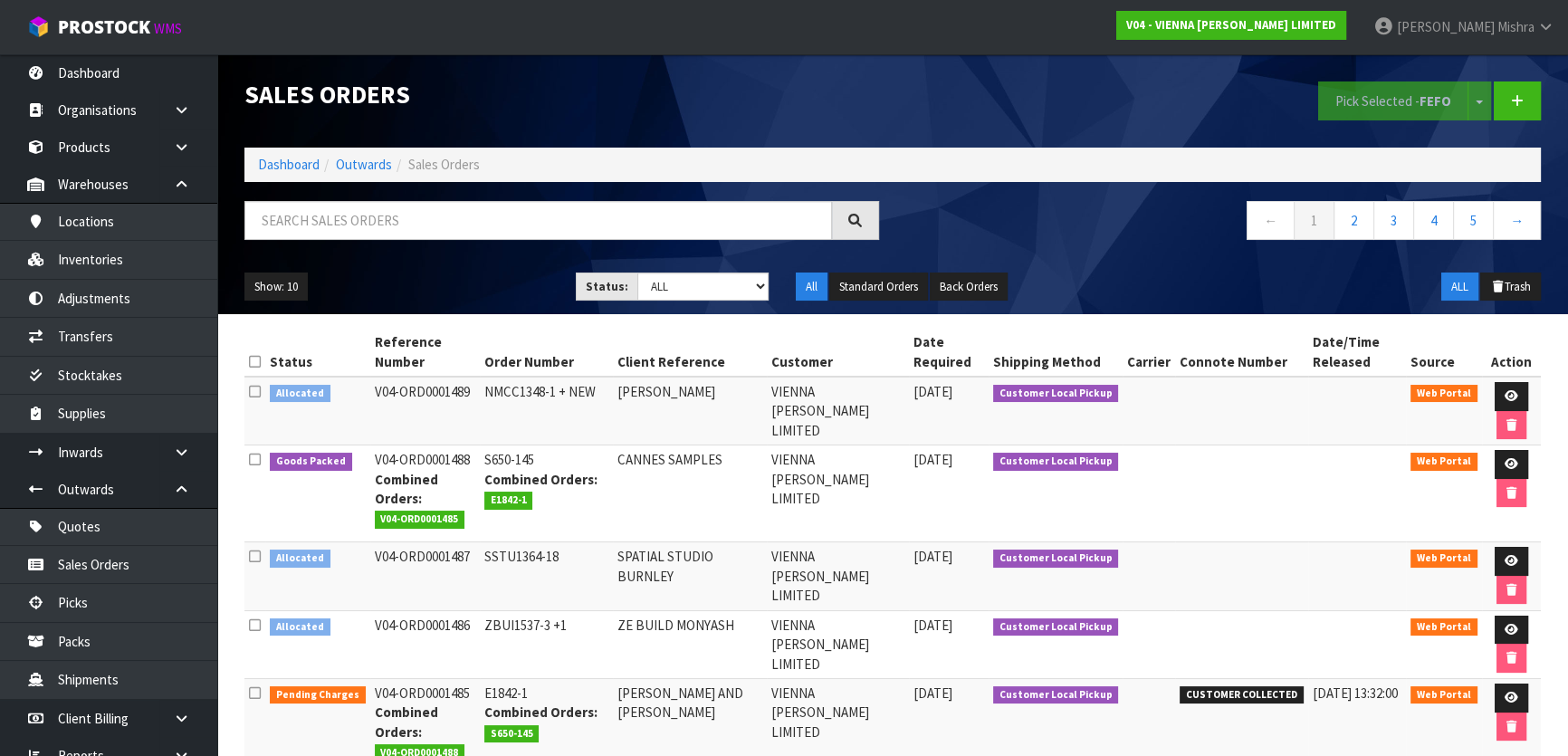
click at [1228, 688] on span "CUSTOMER COLLECTED" at bounding box center [1241, 695] width 124 height 18
copy tr "CUSTOMER COLLECTED"
click at [1495, 458] on link at bounding box center [1511, 465] width 33 height 29
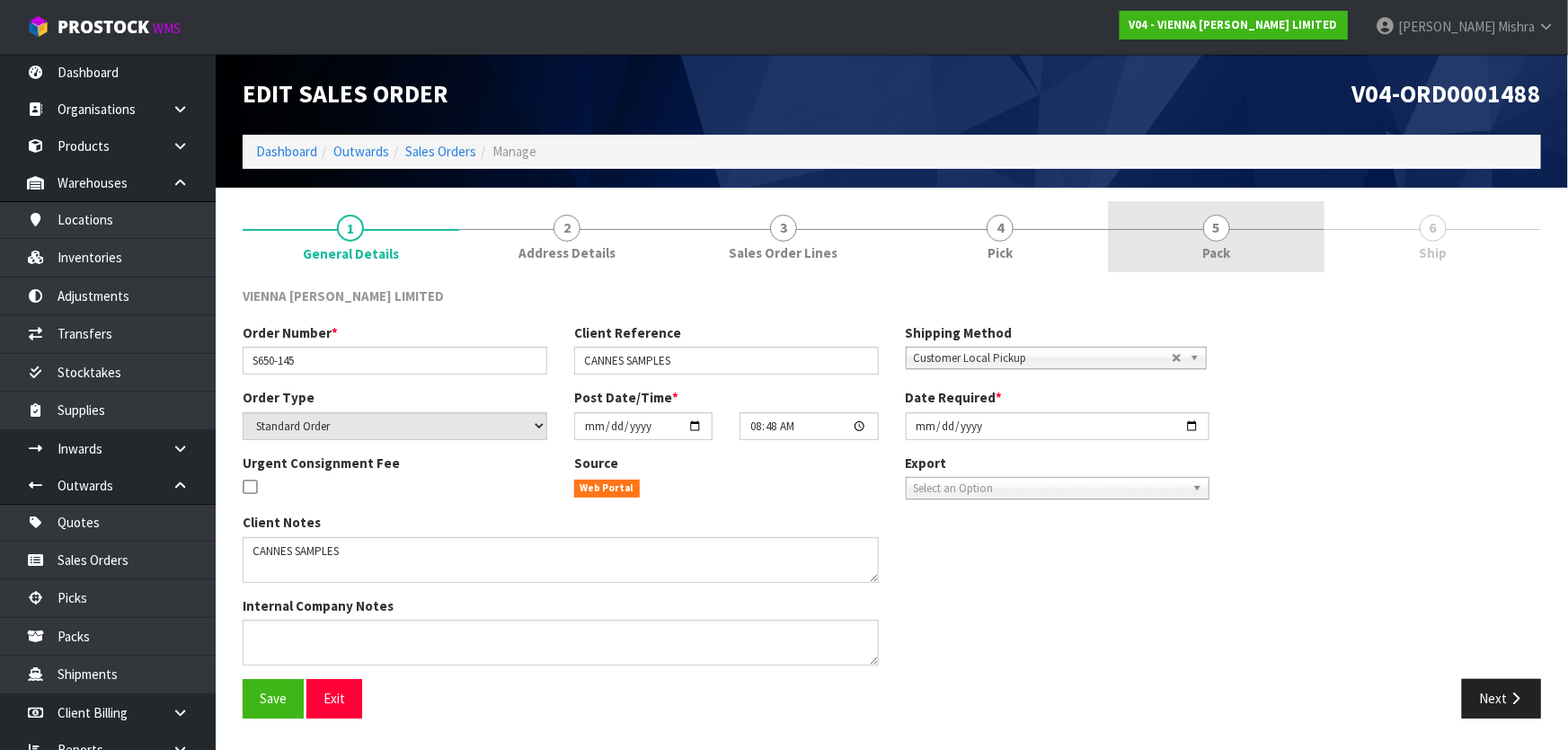
click at [1276, 240] on link "5 Pack" at bounding box center [1216, 237] width 217 height 71
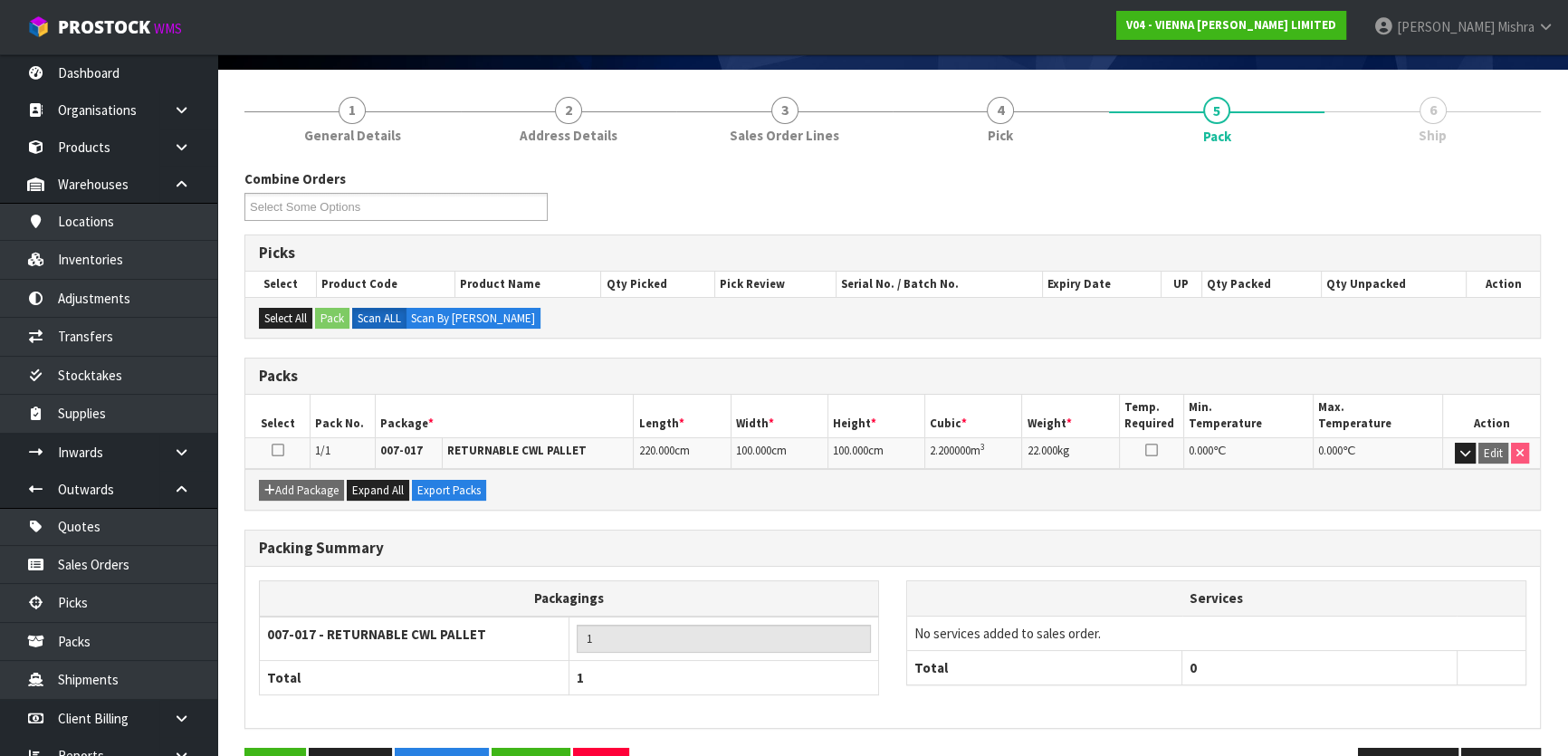
scroll to position [173, 0]
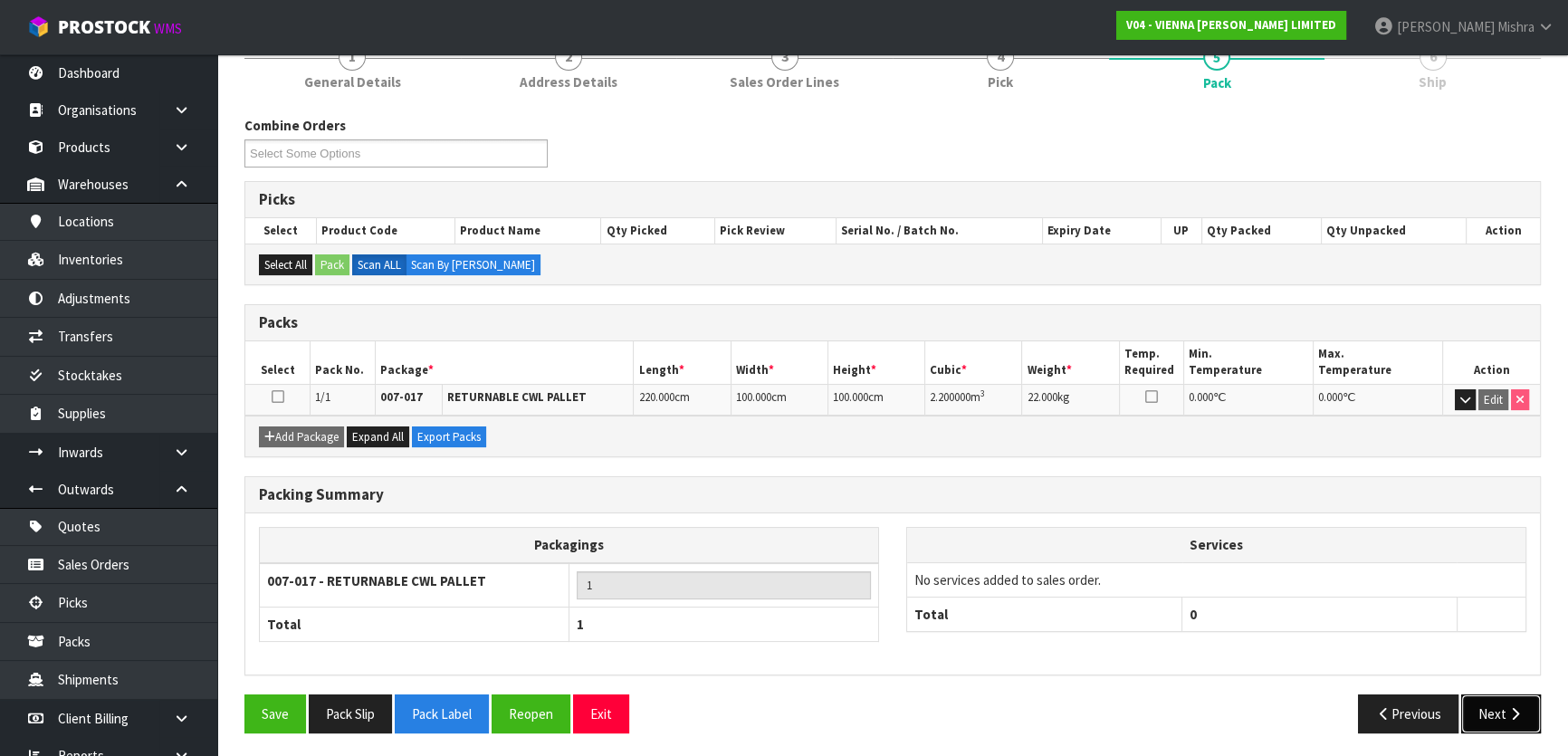
click at [1495, 704] on button "Next" at bounding box center [1500, 714] width 80 height 39
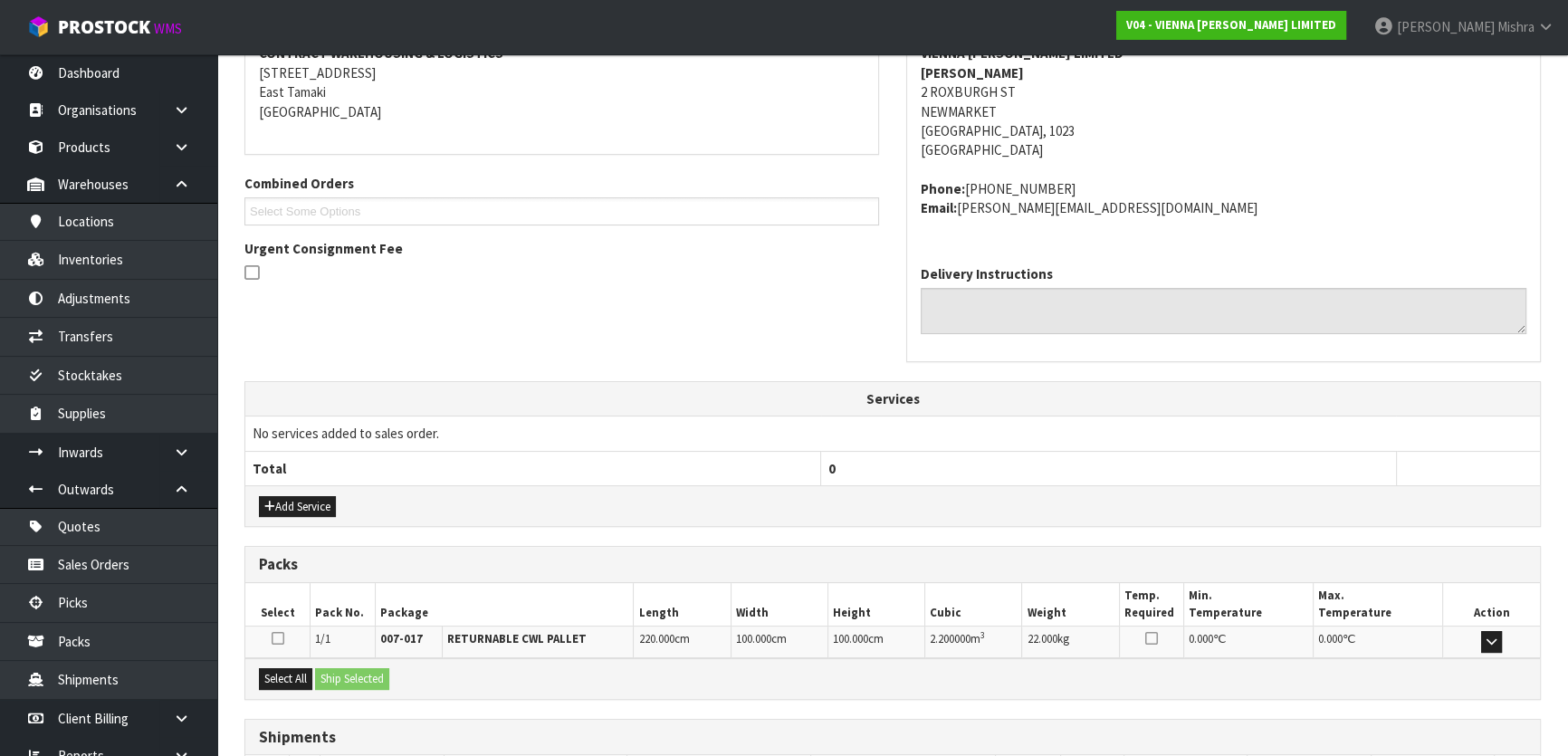
scroll to position [429, 0]
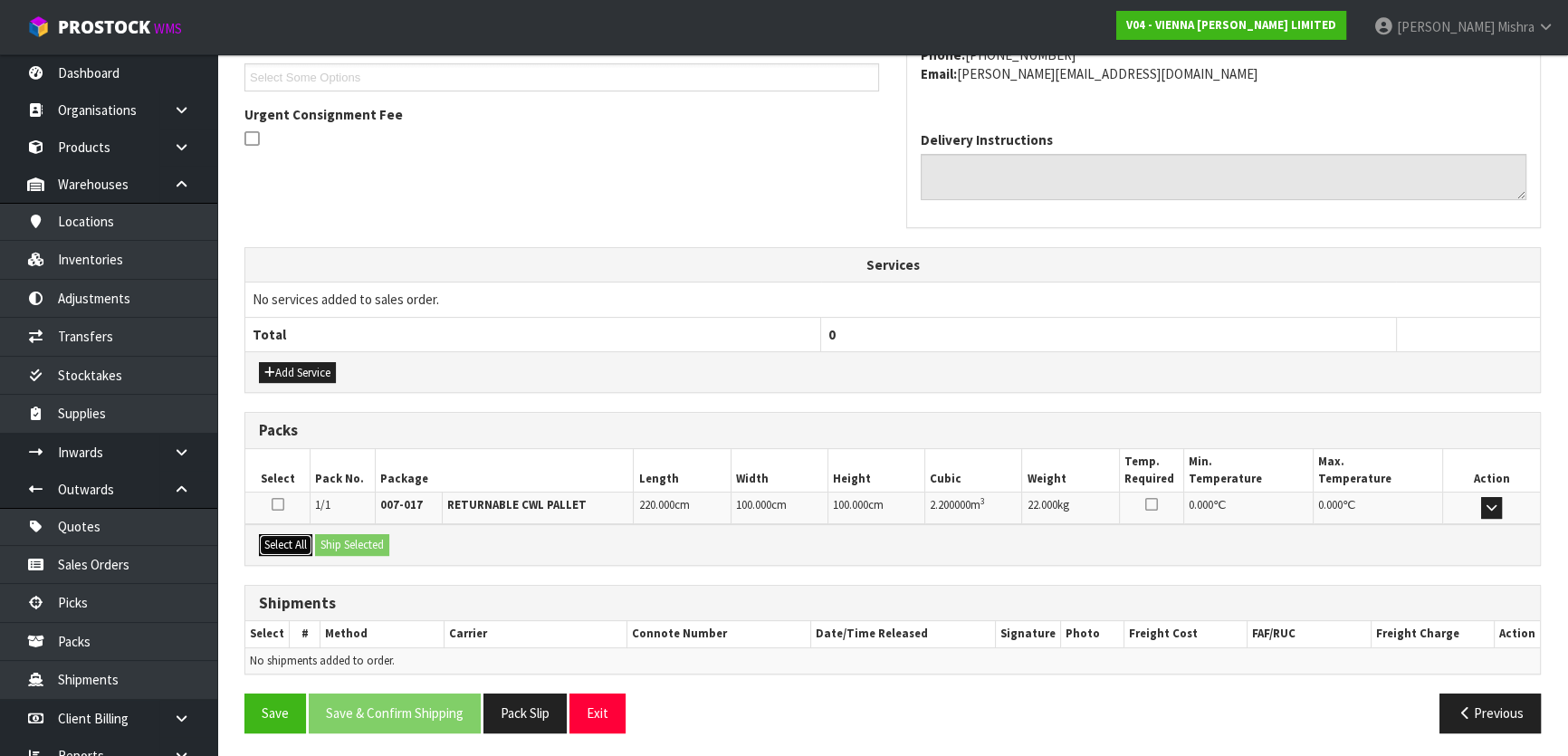
click at [295, 539] on button "Select All" at bounding box center [286, 546] width 53 height 22
click at [347, 538] on button "Ship Selected" at bounding box center [352, 546] width 74 height 22
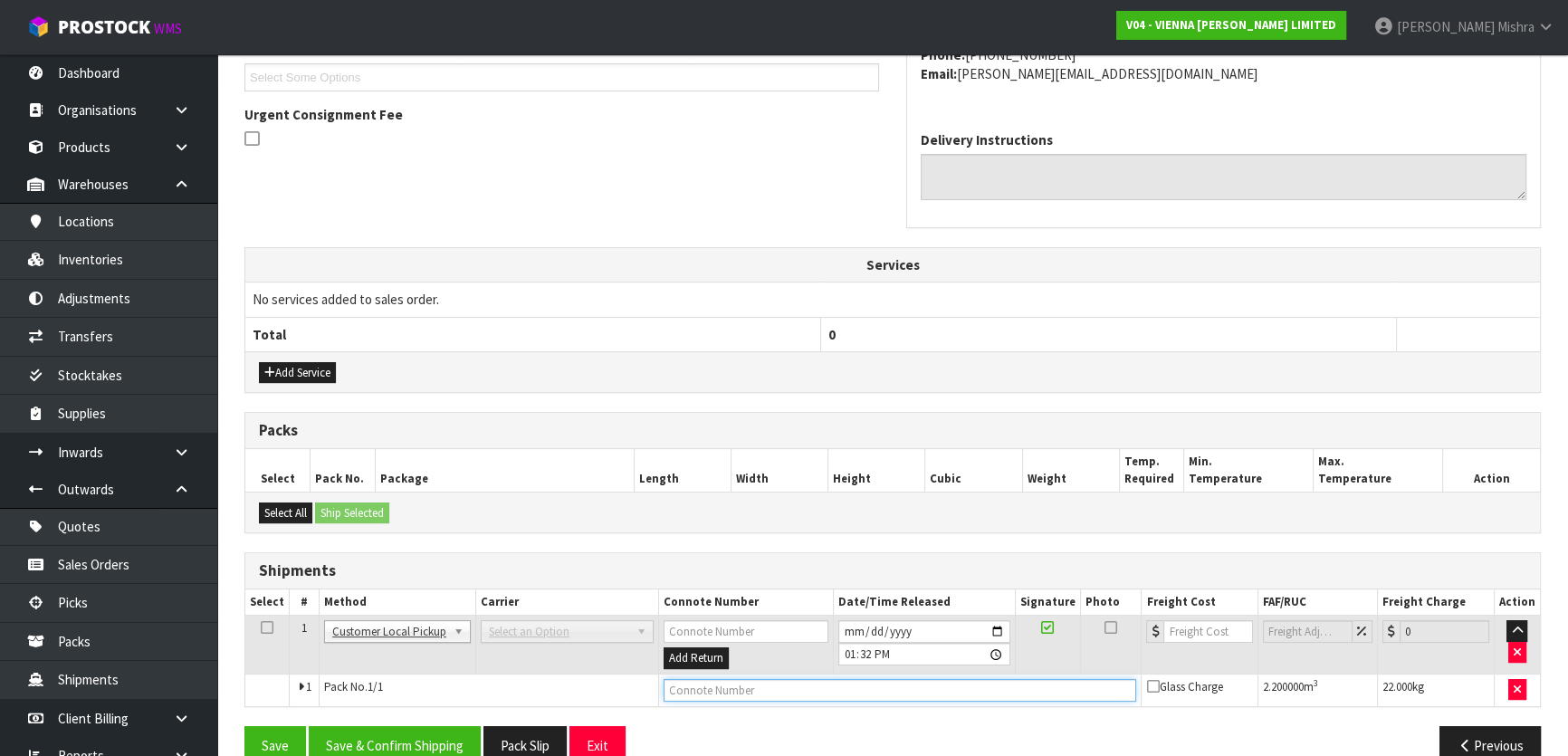
click at [704, 685] on input "text" at bounding box center [901, 691] width 474 height 23
paste input "CUSTOMER COLLECTED"
click at [445, 727] on button "Save & Confirm Shipping" at bounding box center [394, 746] width 172 height 39
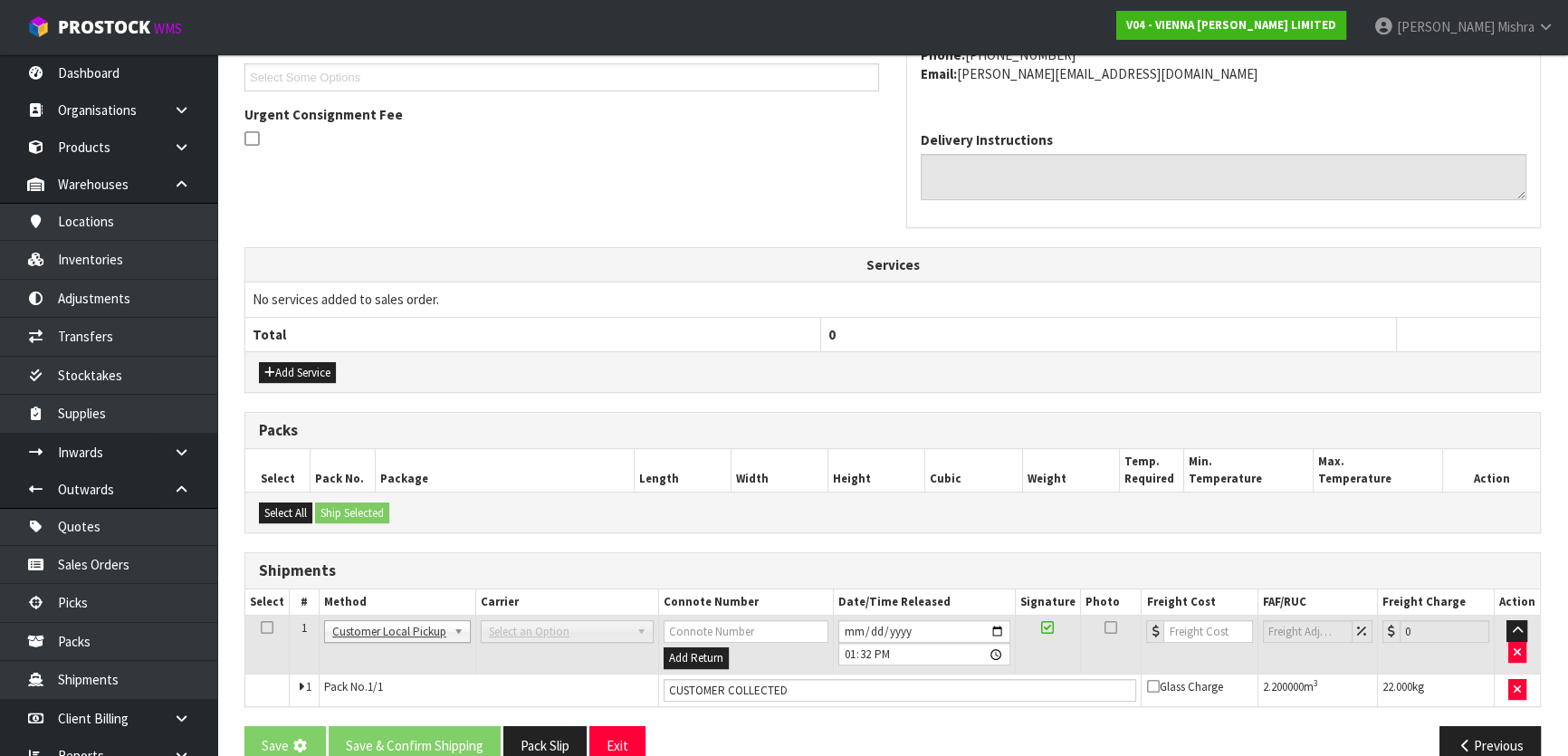
scroll to position [0, 0]
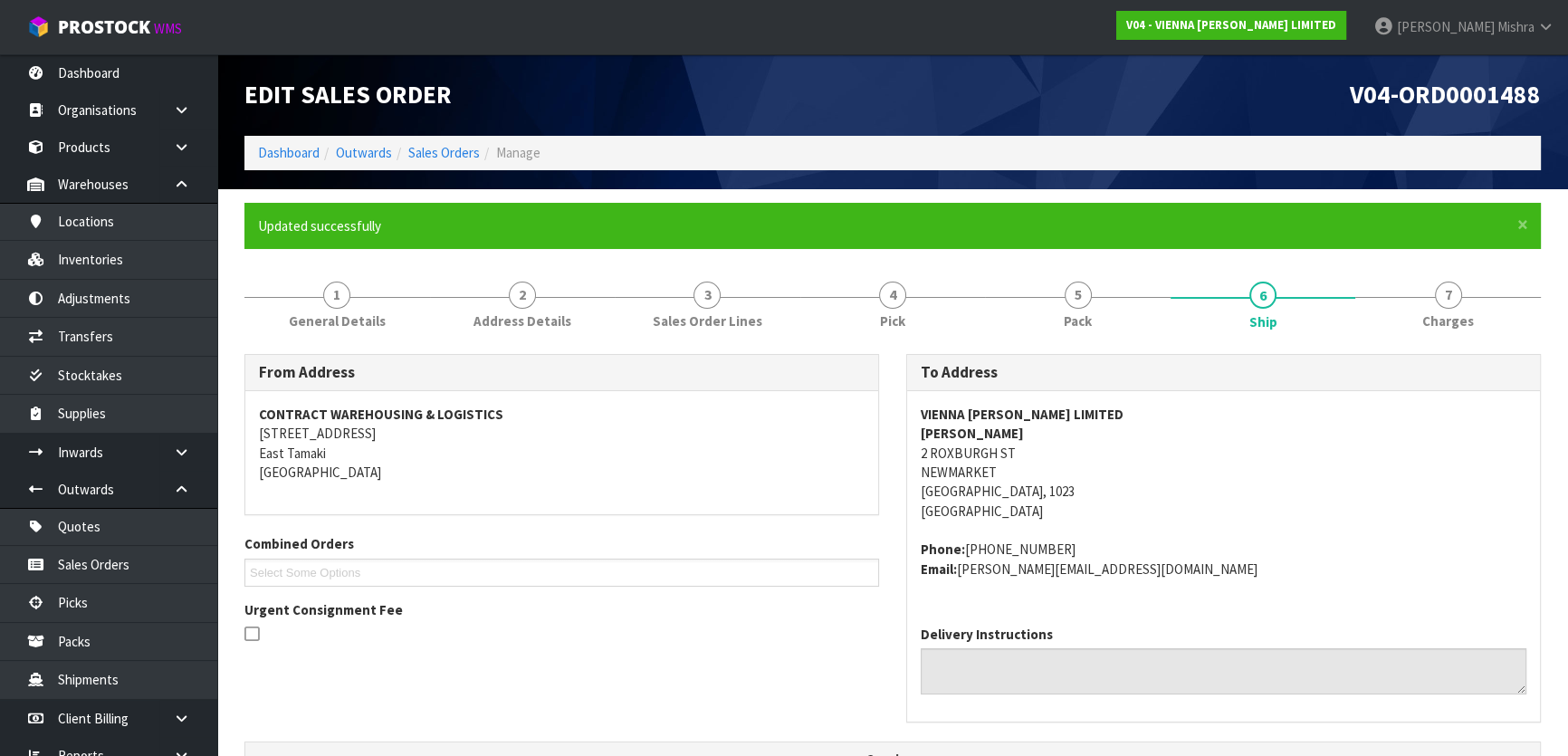
click at [468, 141] on ol "Dashboard Outwards Sales Orders Manage" at bounding box center [892, 152] width 1296 height 33
click at [454, 168] on ol "Dashboard Outwards Sales Orders Manage" at bounding box center [892, 152] width 1296 height 33
click at [454, 161] on link "Sales Orders" at bounding box center [444, 152] width 72 height 17
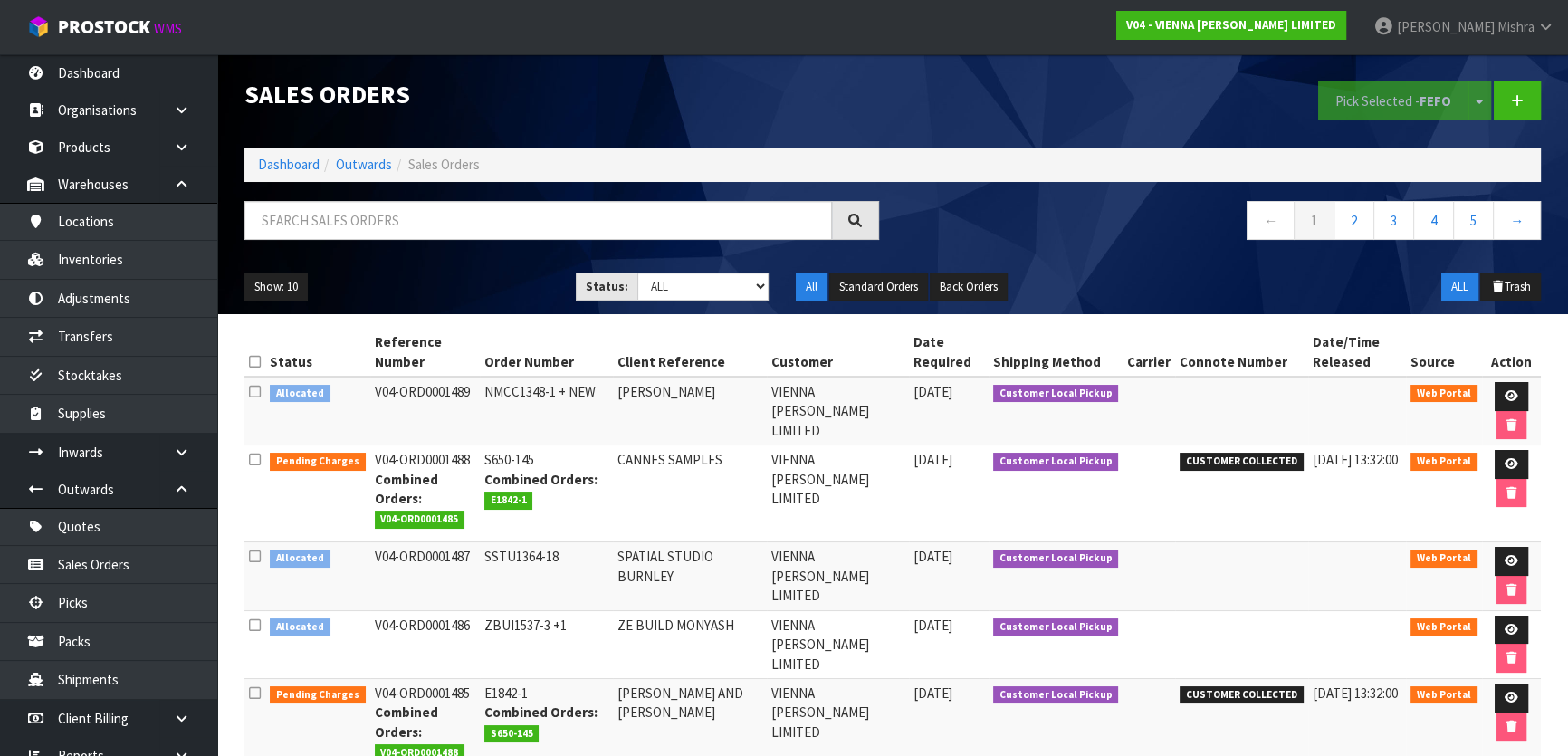
click at [953, 72] on div "Pick Selected - FEFO Split button! FIFO - First In First Out FEFO - First Expir…" at bounding box center [1223, 101] width 662 height 94
click at [263, 166] on link "Dashboard" at bounding box center [288, 164] width 62 height 17
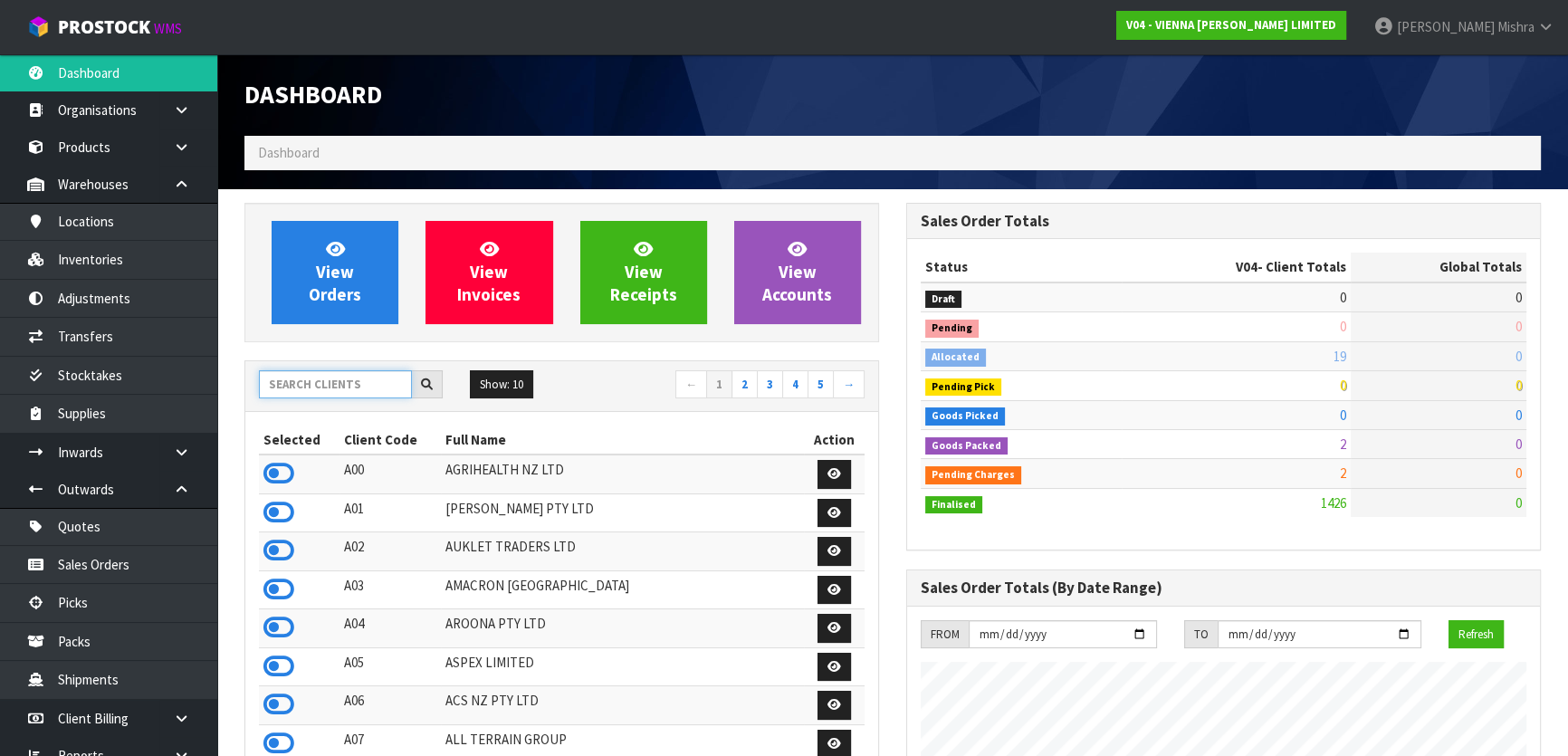
scroll to position [1447, 661]
click at [342, 393] on input "text" at bounding box center [335, 384] width 153 height 28
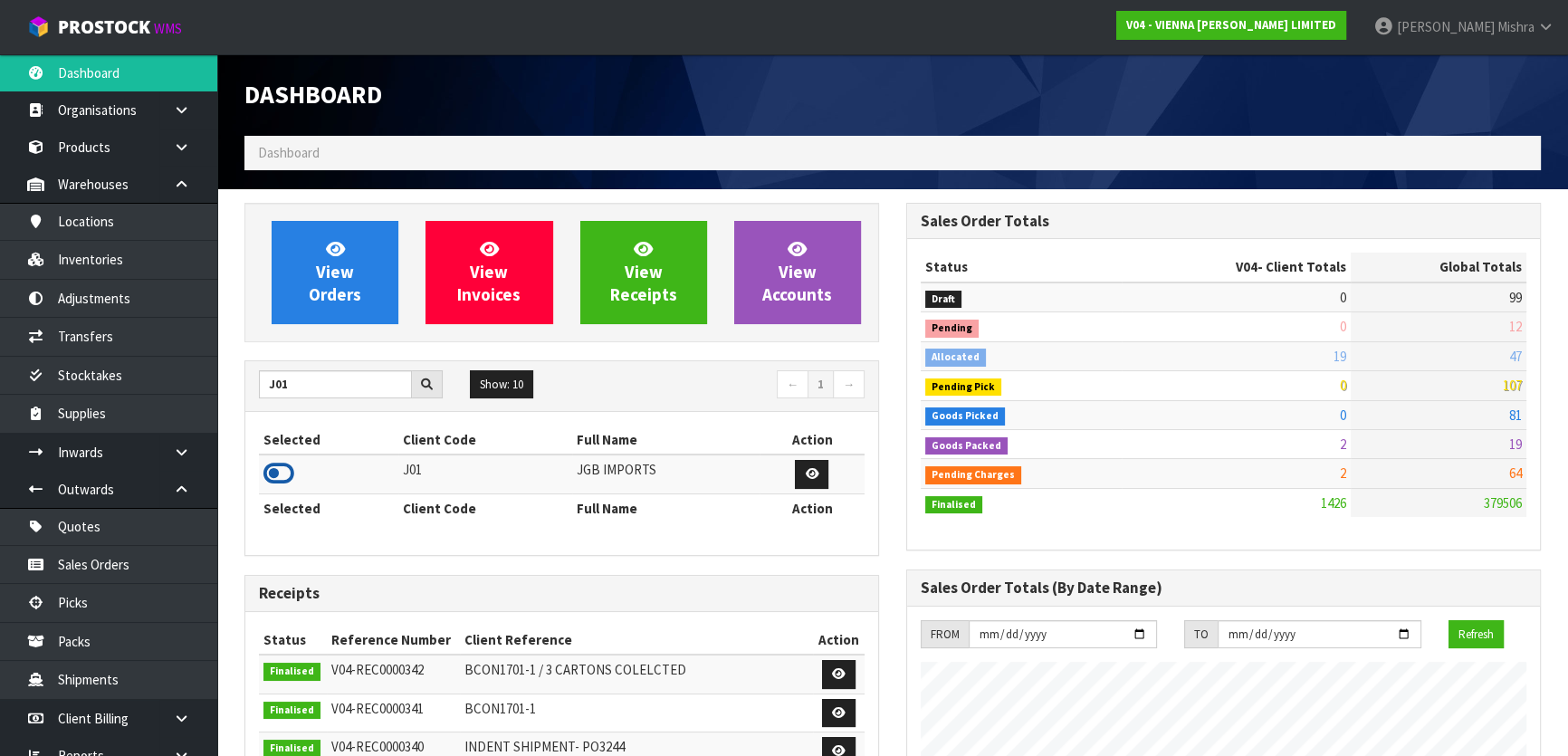
click at [289, 474] on icon at bounding box center [279, 474] width 31 height 28
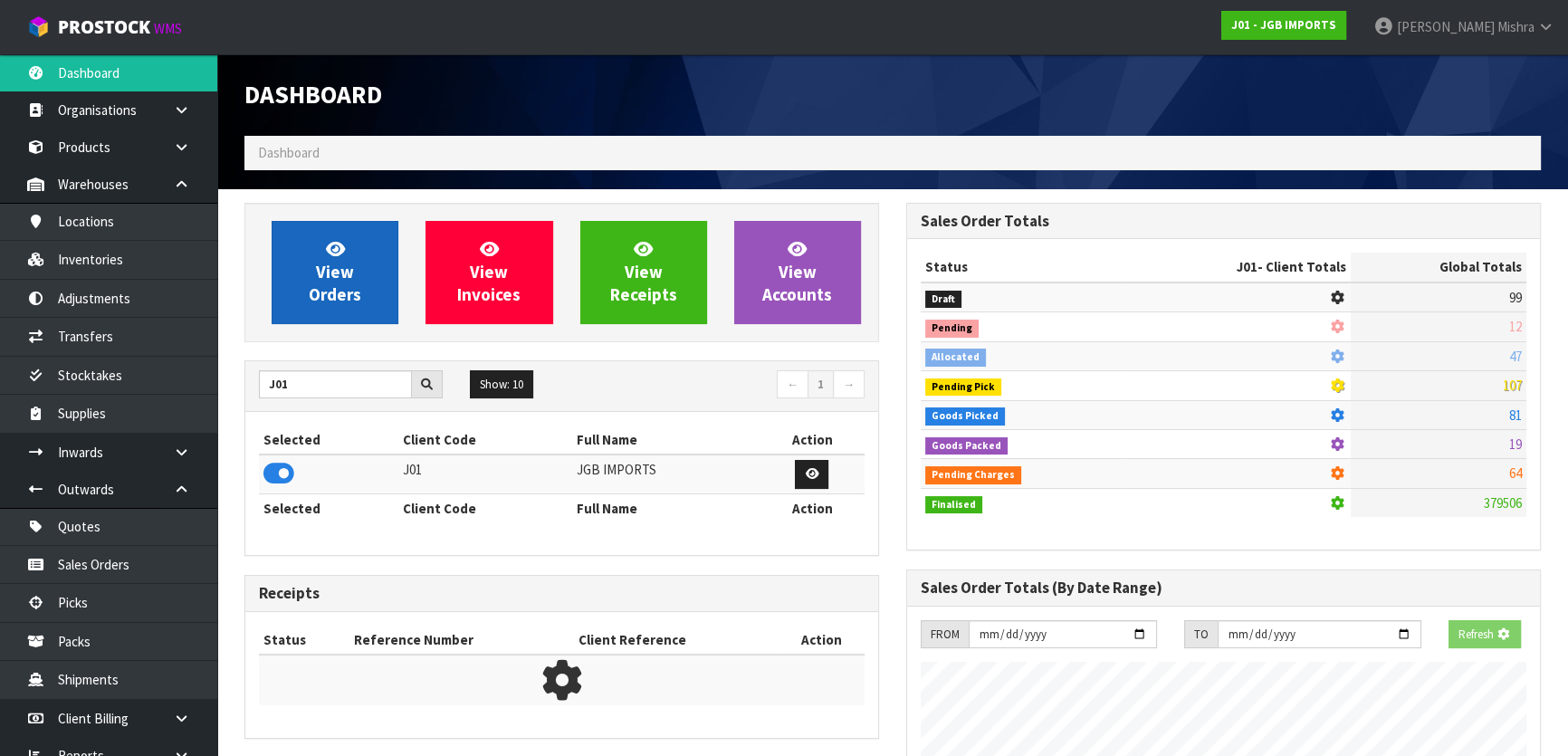
scroll to position [1370, 661]
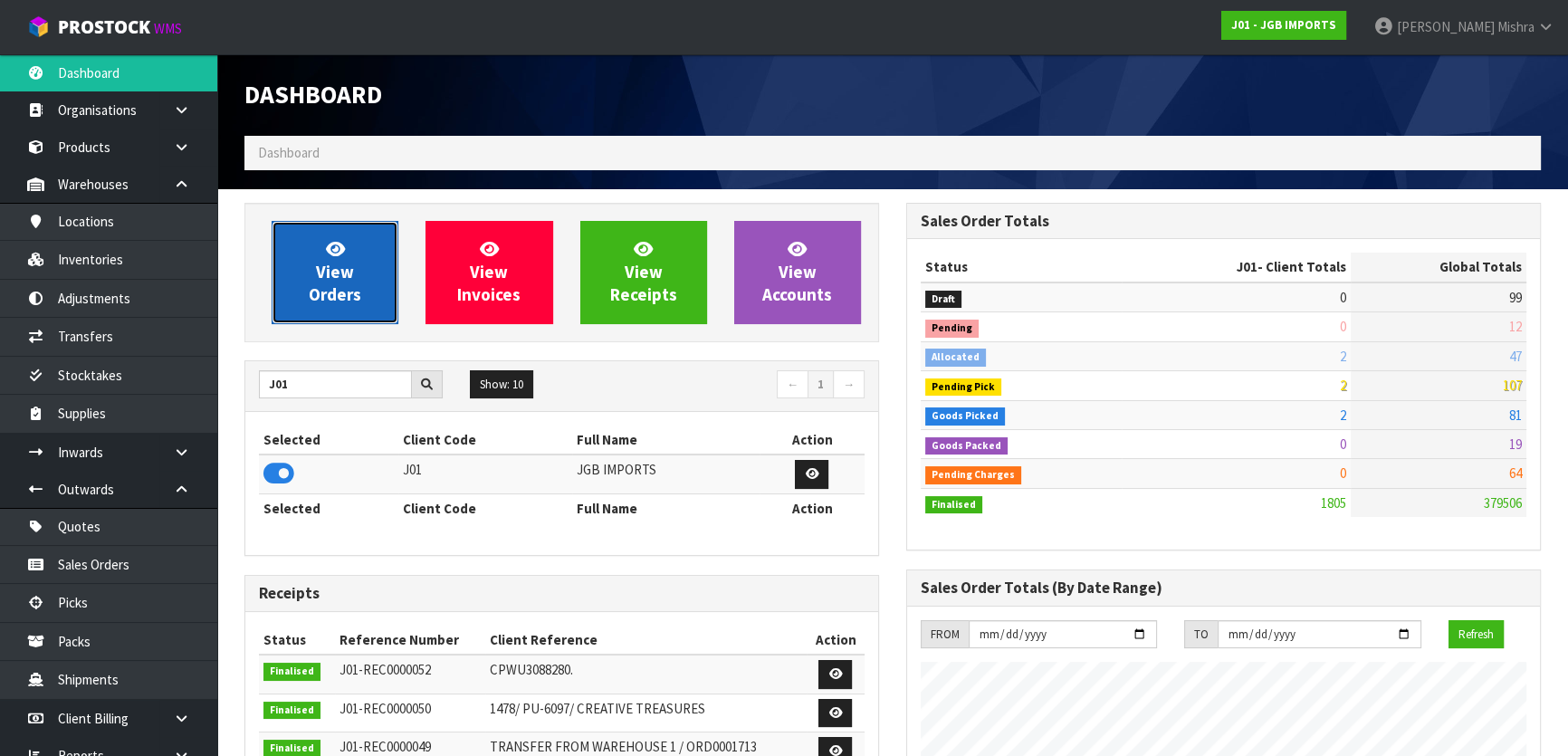
click at [332, 243] on icon at bounding box center [335, 248] width 19 height 17
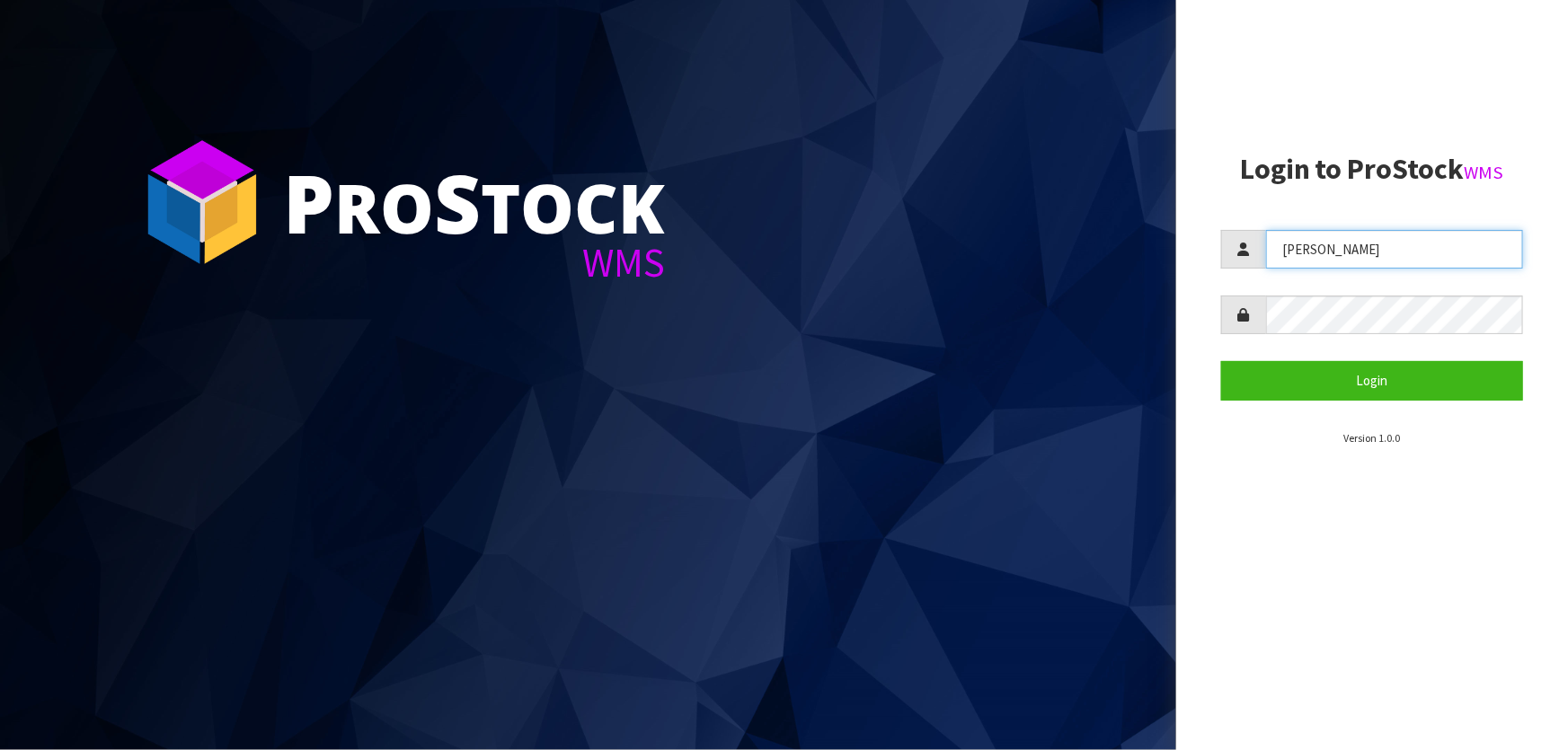
drag, startPoint x: 1361, startPoint y: 256, endPoint x: 1204, endPoint y: 252, distance: 157.1
click at [1198, 252] on aside "Login to ProStock WMS [GEOGRAPHIC_DATA] Login Version 1.0.0" at bounding box center [1372, 375] width 392 height 750
type input "[PERSON_NAME]"
click at [1251, 316] on div at bounding box center [1371, 314] width 302 height 38
click at [1221, 361] on button "Login" at bounding box center [1371, 380] width 302 height 38
